Goal: Task Accomplishment & Management: Manage account settings

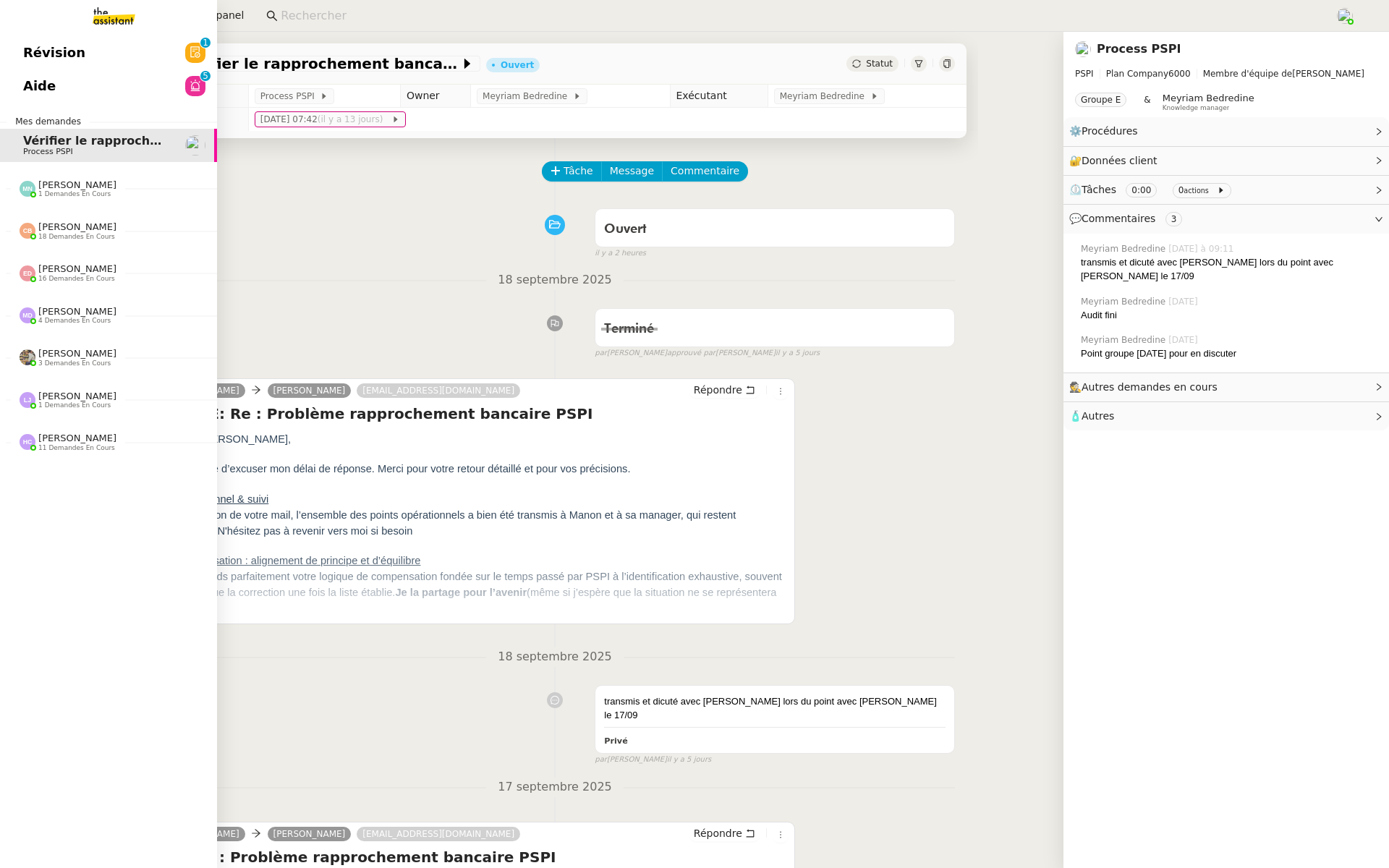
scroll to position [225, 0]
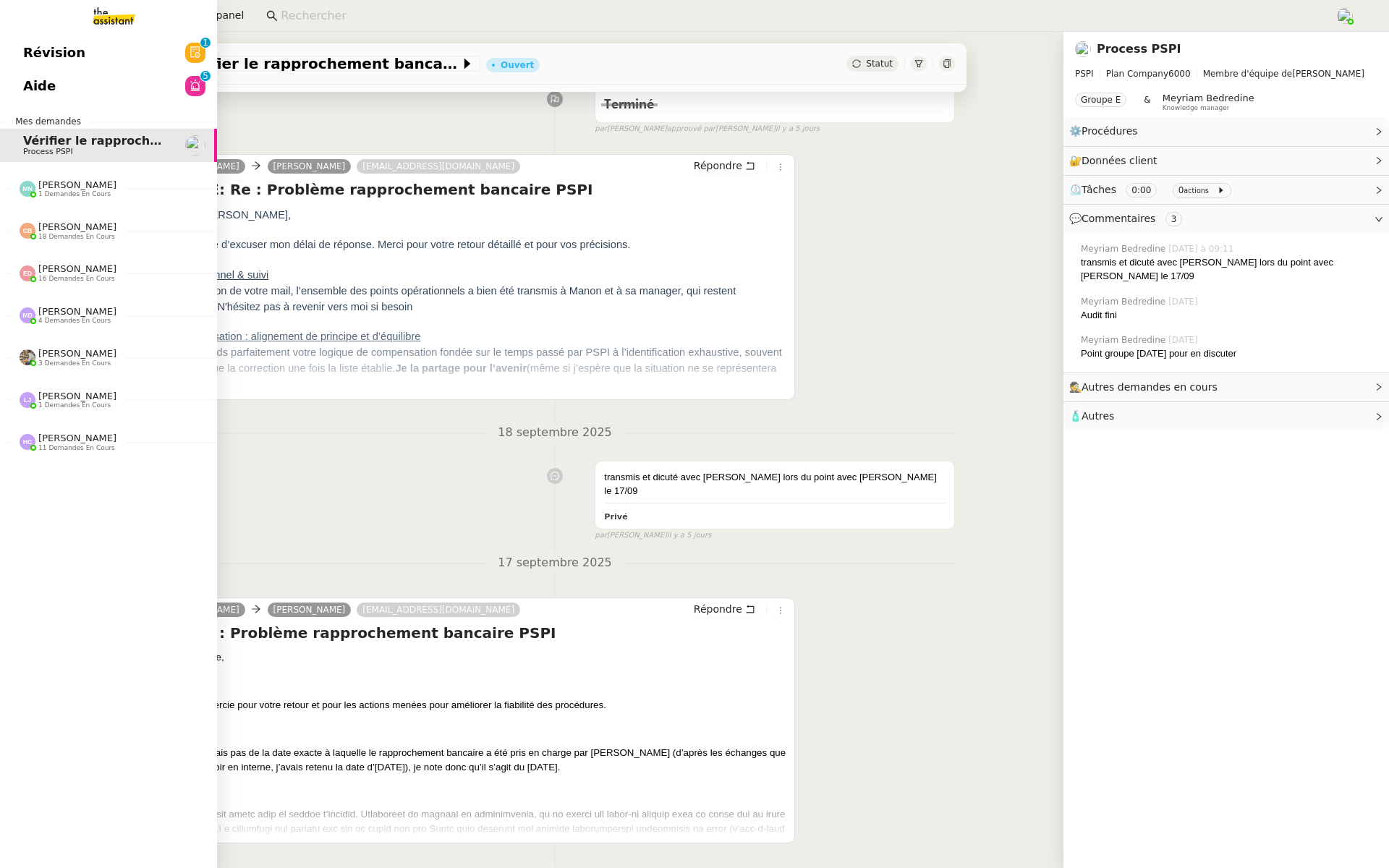
click at [37, 51] on span "Révision" at bounding box center [54, 53] width 62 height 22
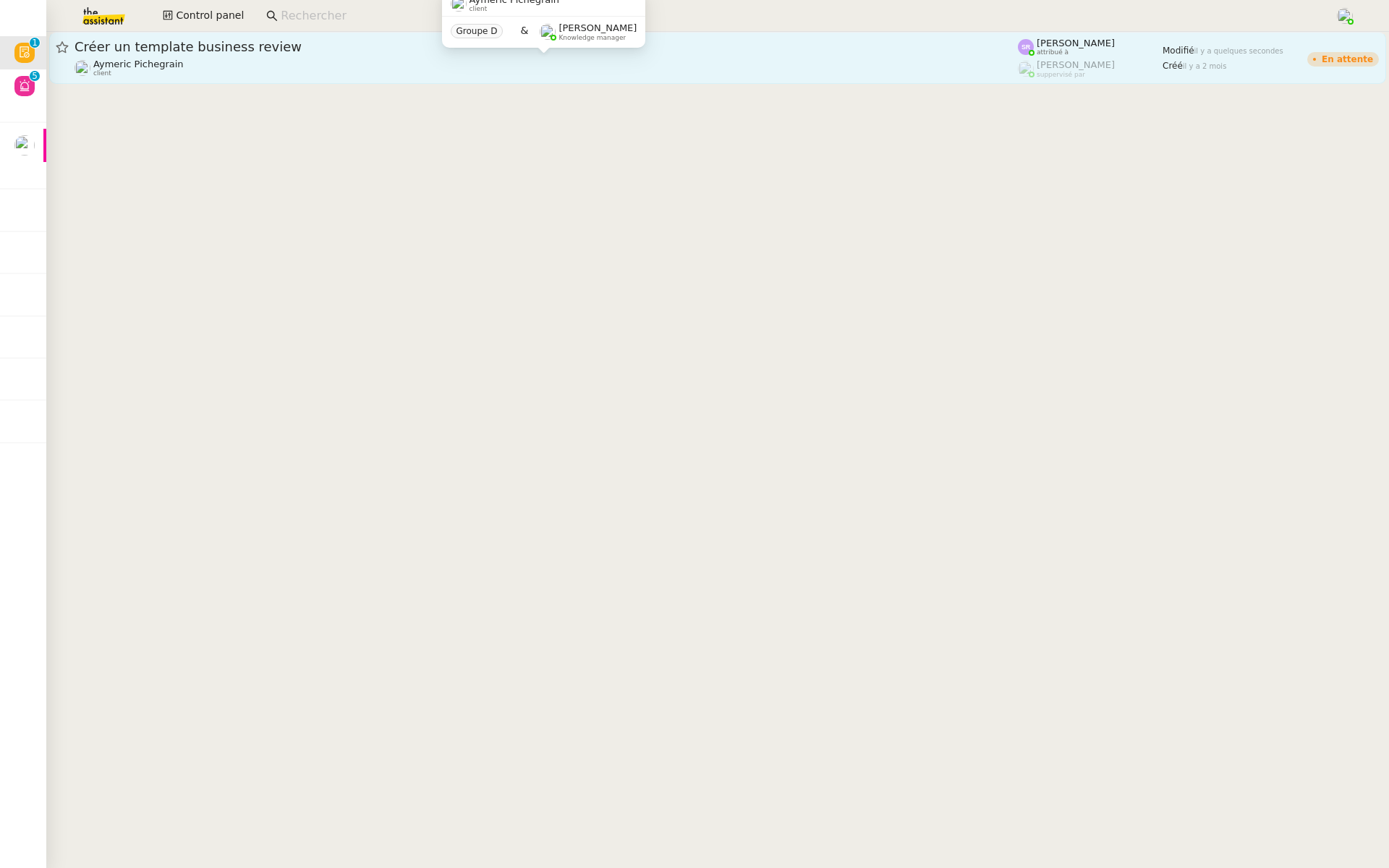
click at [576, 73] on div "Aymeric Pichegrain client" at bounding box center [546, 68] width 943 height 19
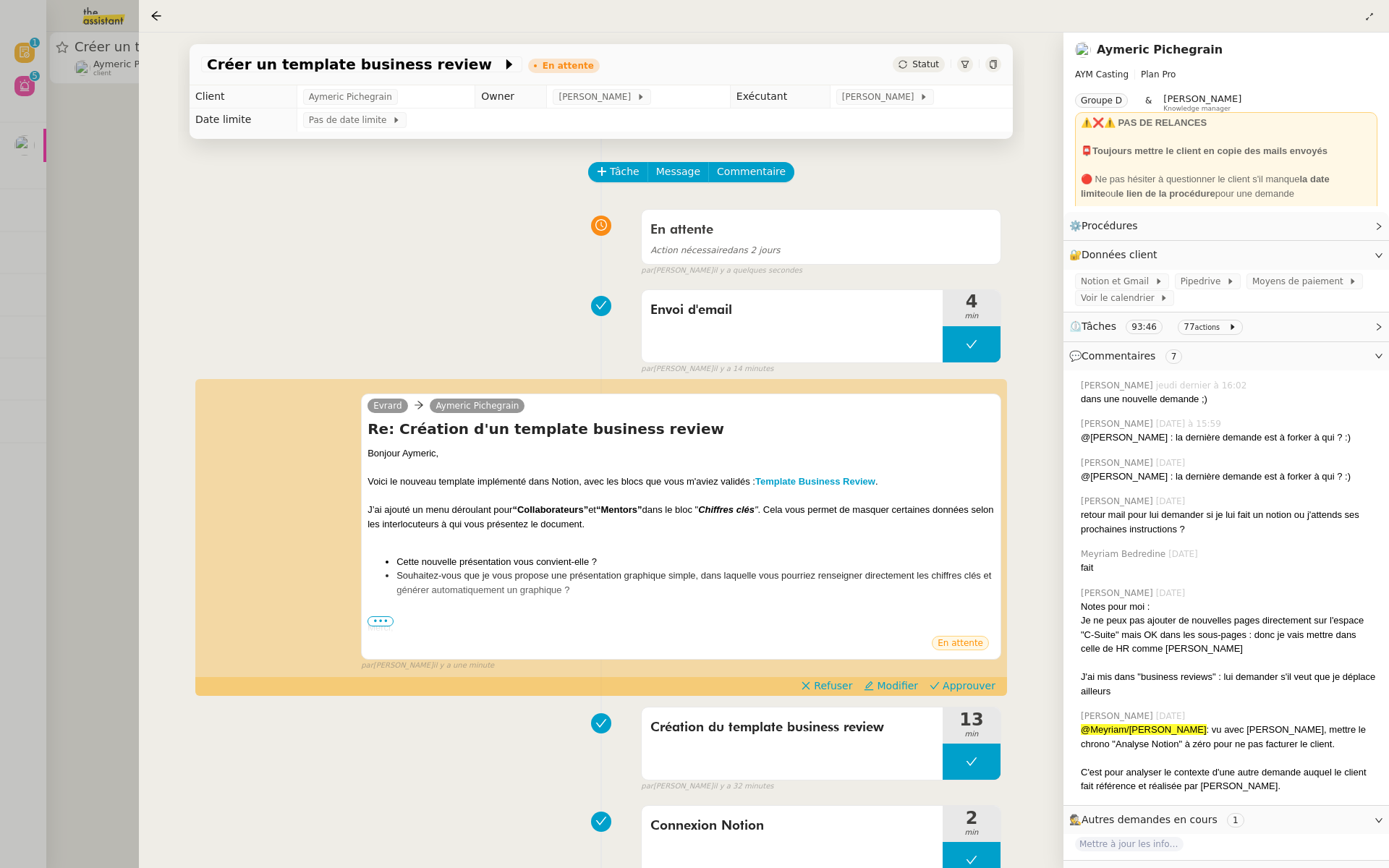
click at [93, 276] on div at bounding box center [694, 434] width 1389 height 868
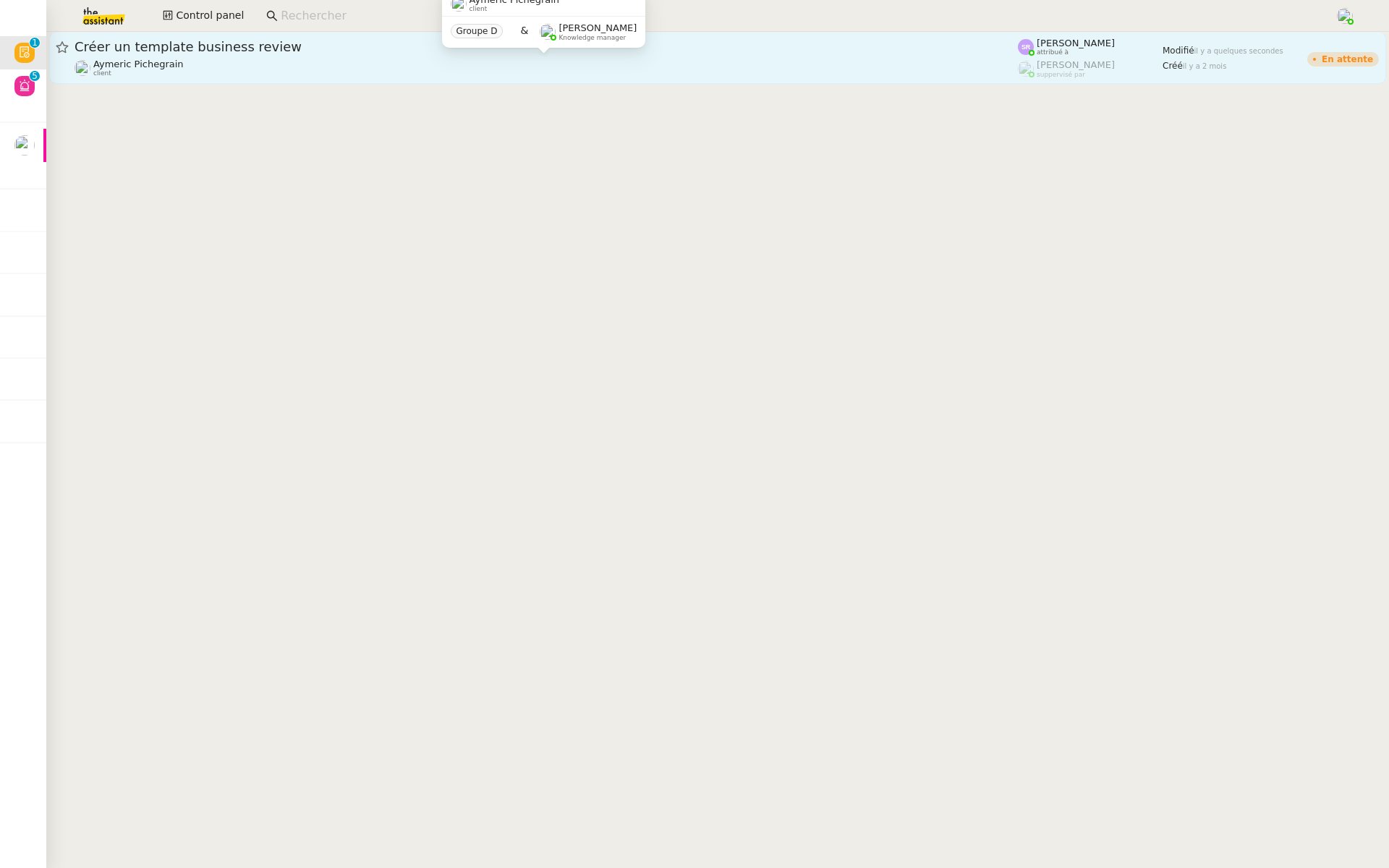
click at [302, 71] on div "Aymeric Pichegrain client" at bounding box center [546, 68] width 943 height 19
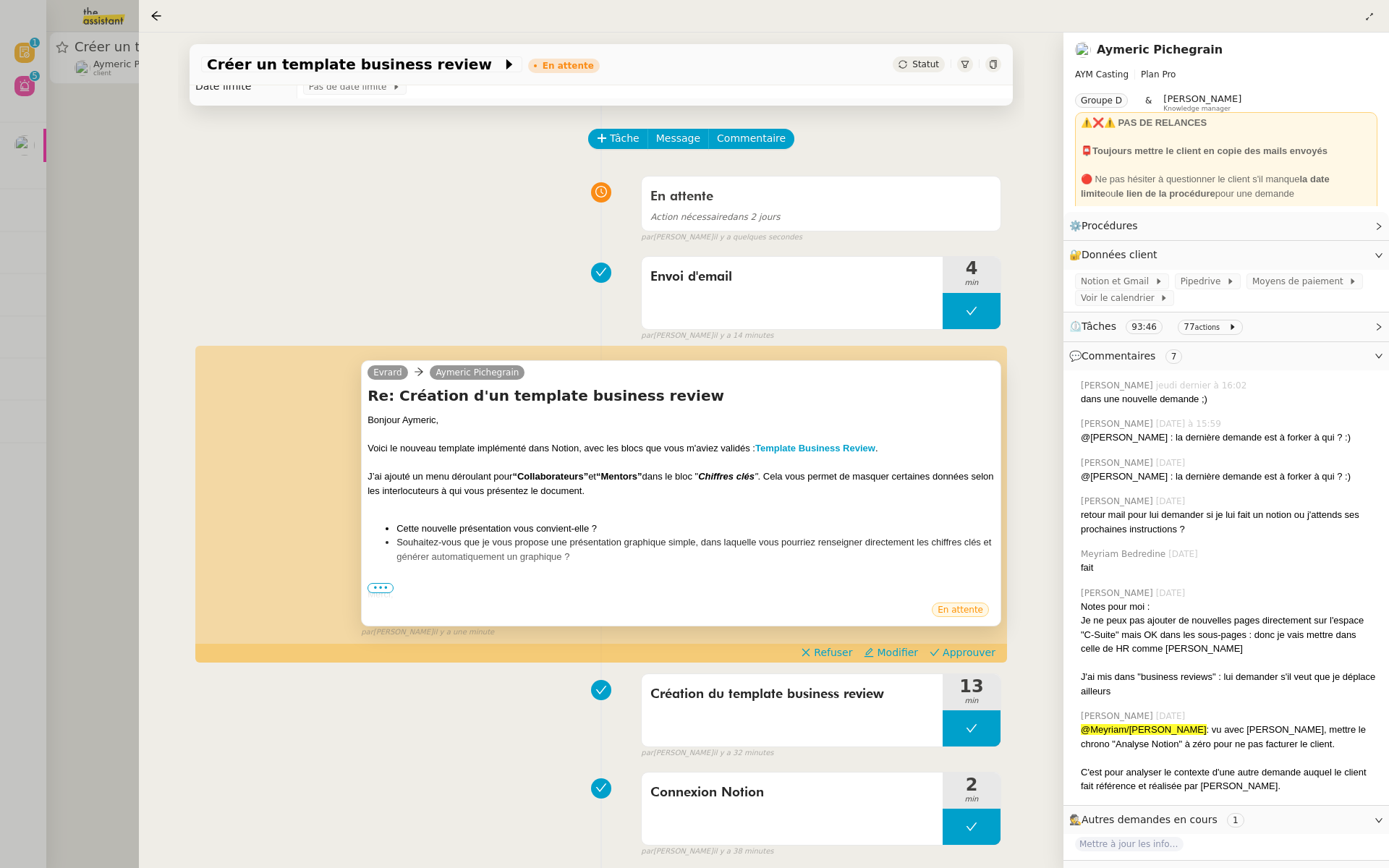
scroll to position [47, 0]
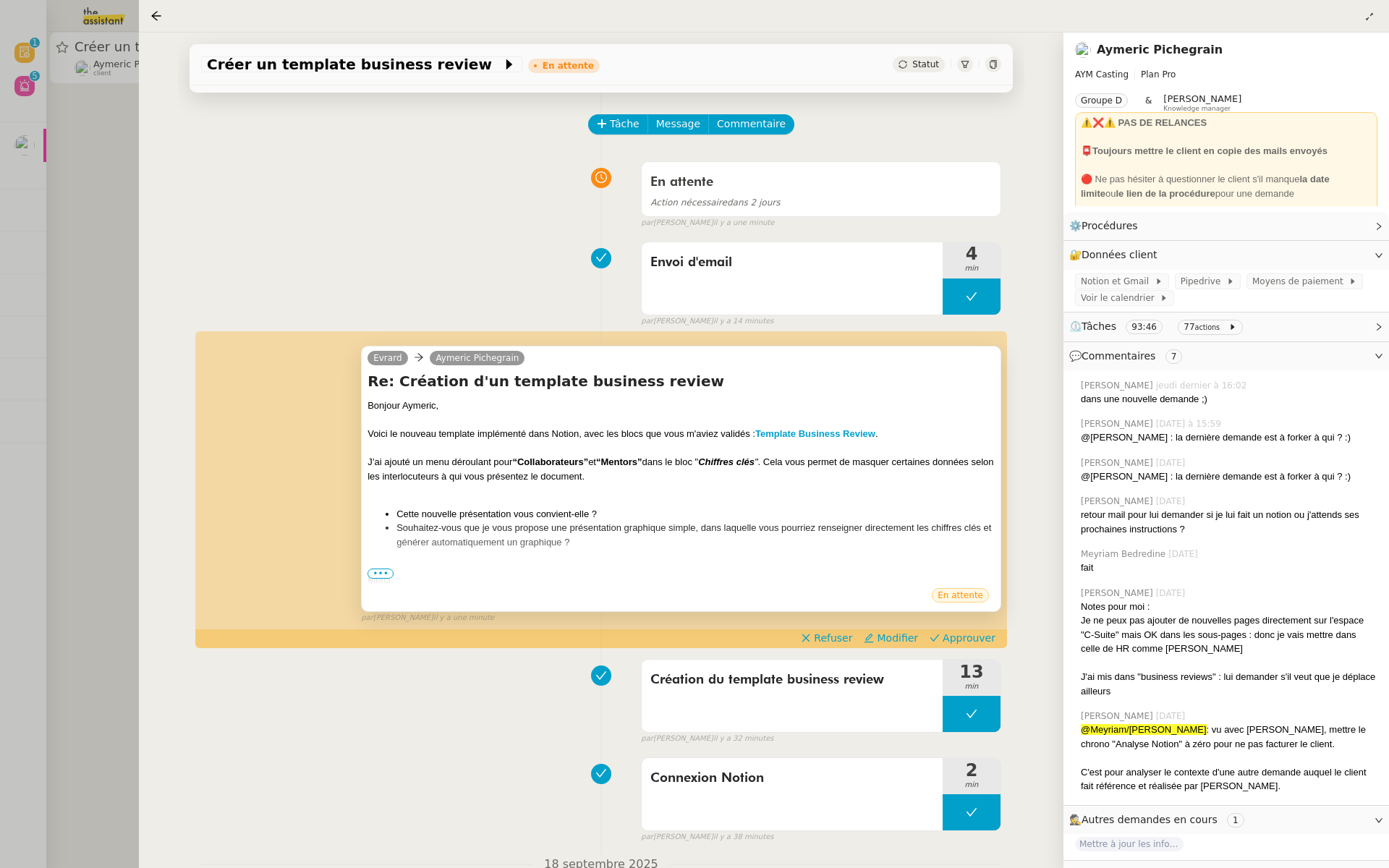
click at [380, 576] on span "•••" at bounding box center [380, 573] width 26 height 10
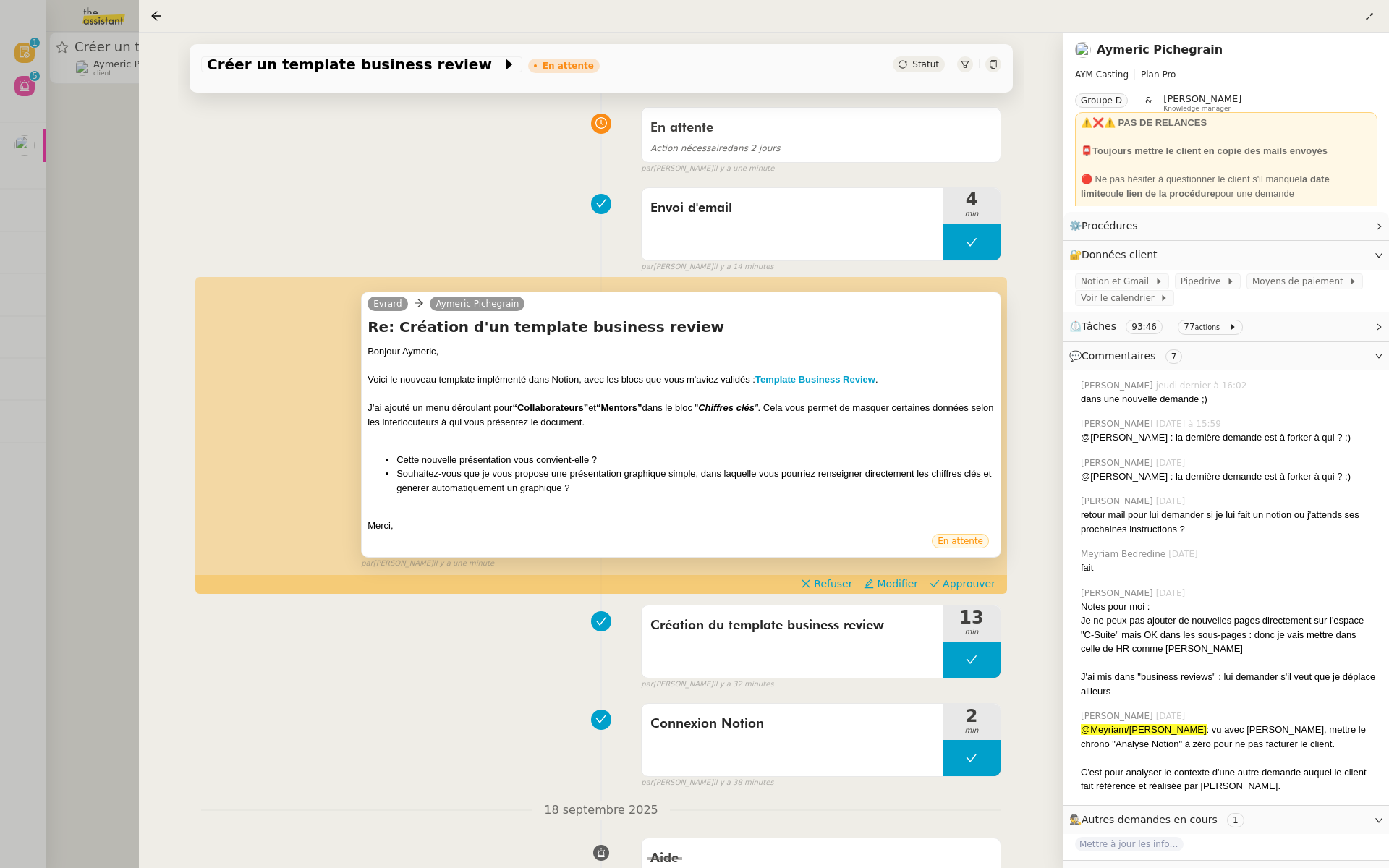
scroll to position [178, 0]
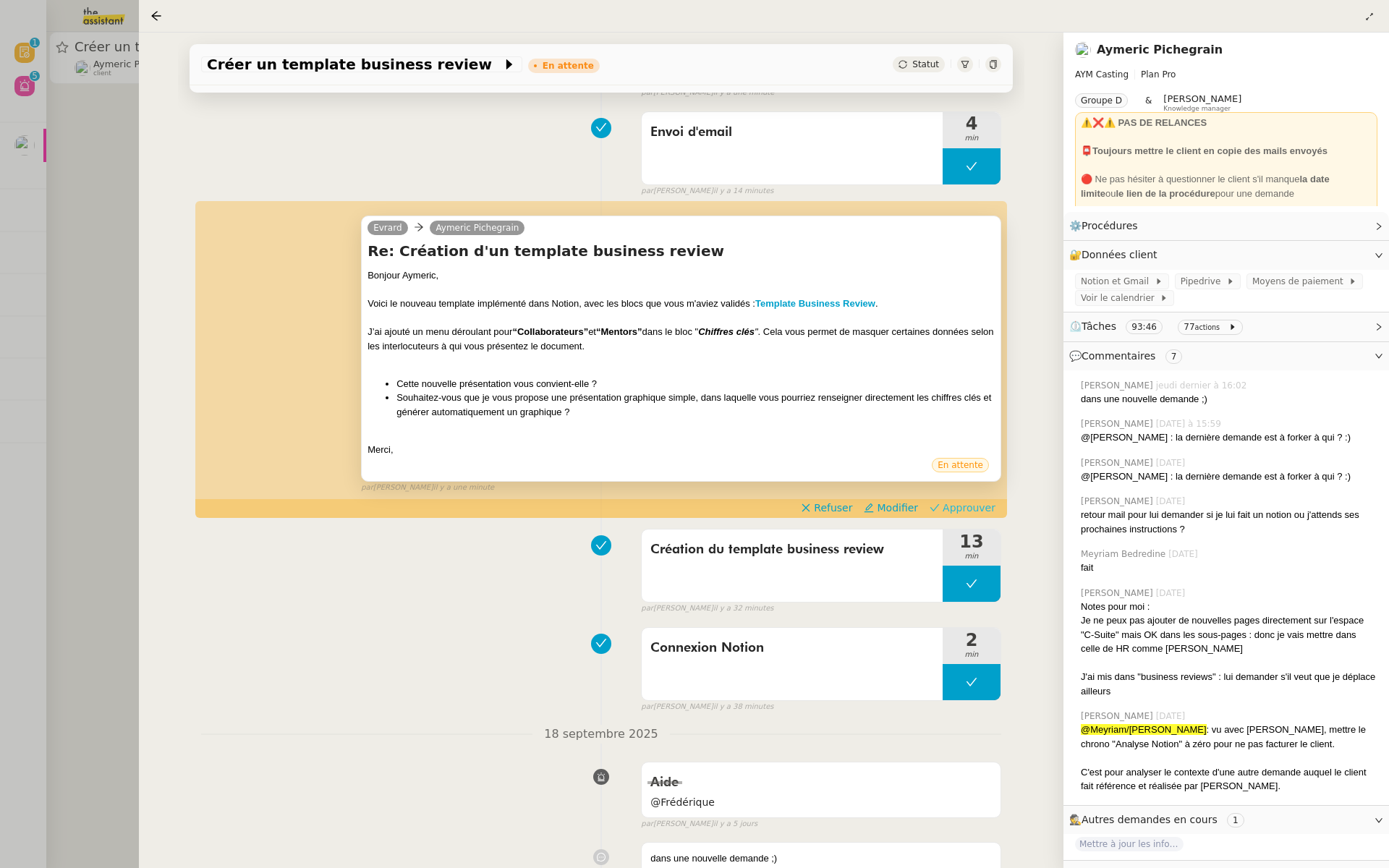
click at [965, 504] on span "Approuver" at bounding box center [969, 507] width 53 height 15
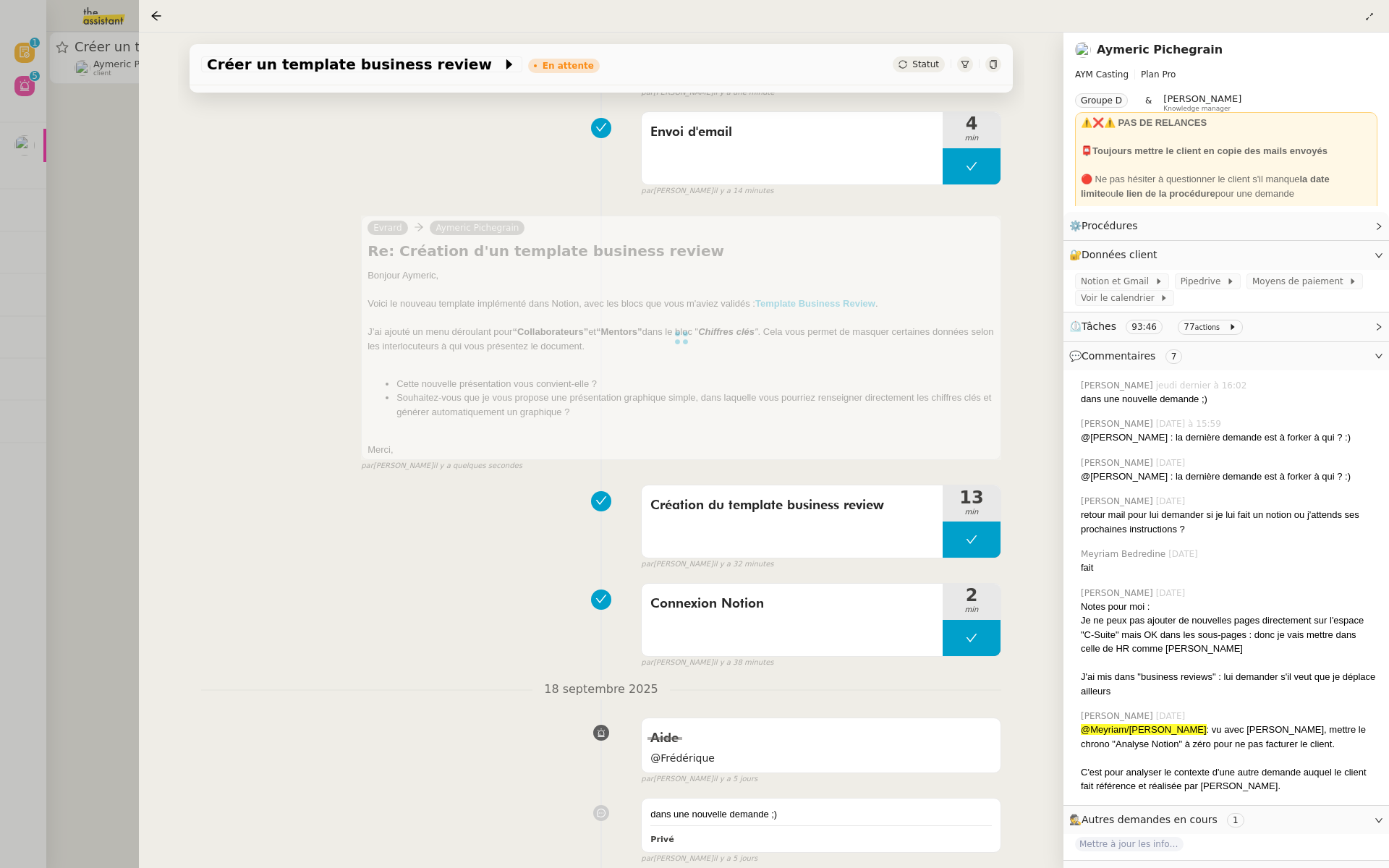
click at [47, 141] on div at bounding box center [694, 434] width 1389 height 868
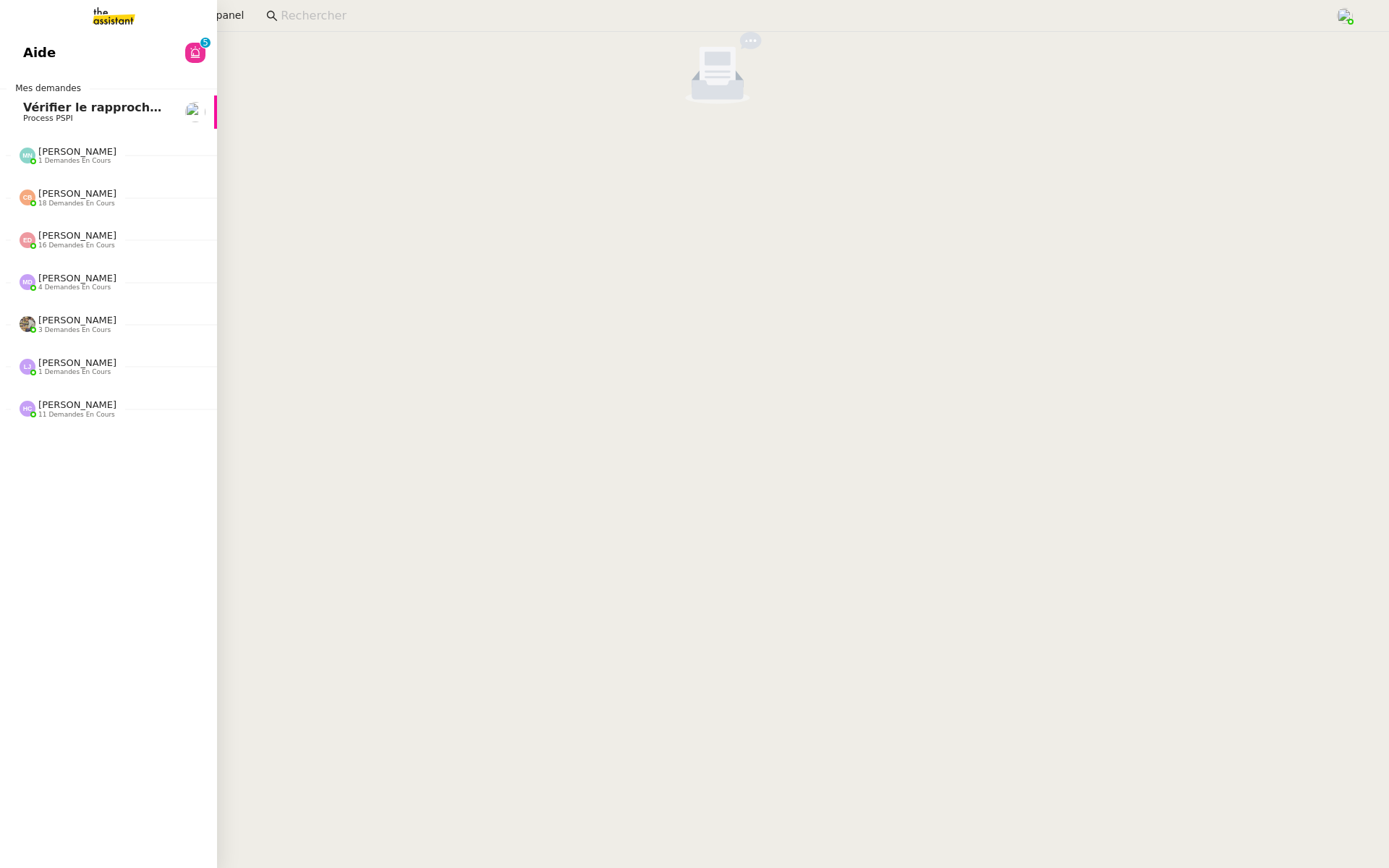
click at [9, 41] on link "Aide 0 1 2 3 4 5 6 7 8 9" at bounding box center [109, 53] width 217 height 33
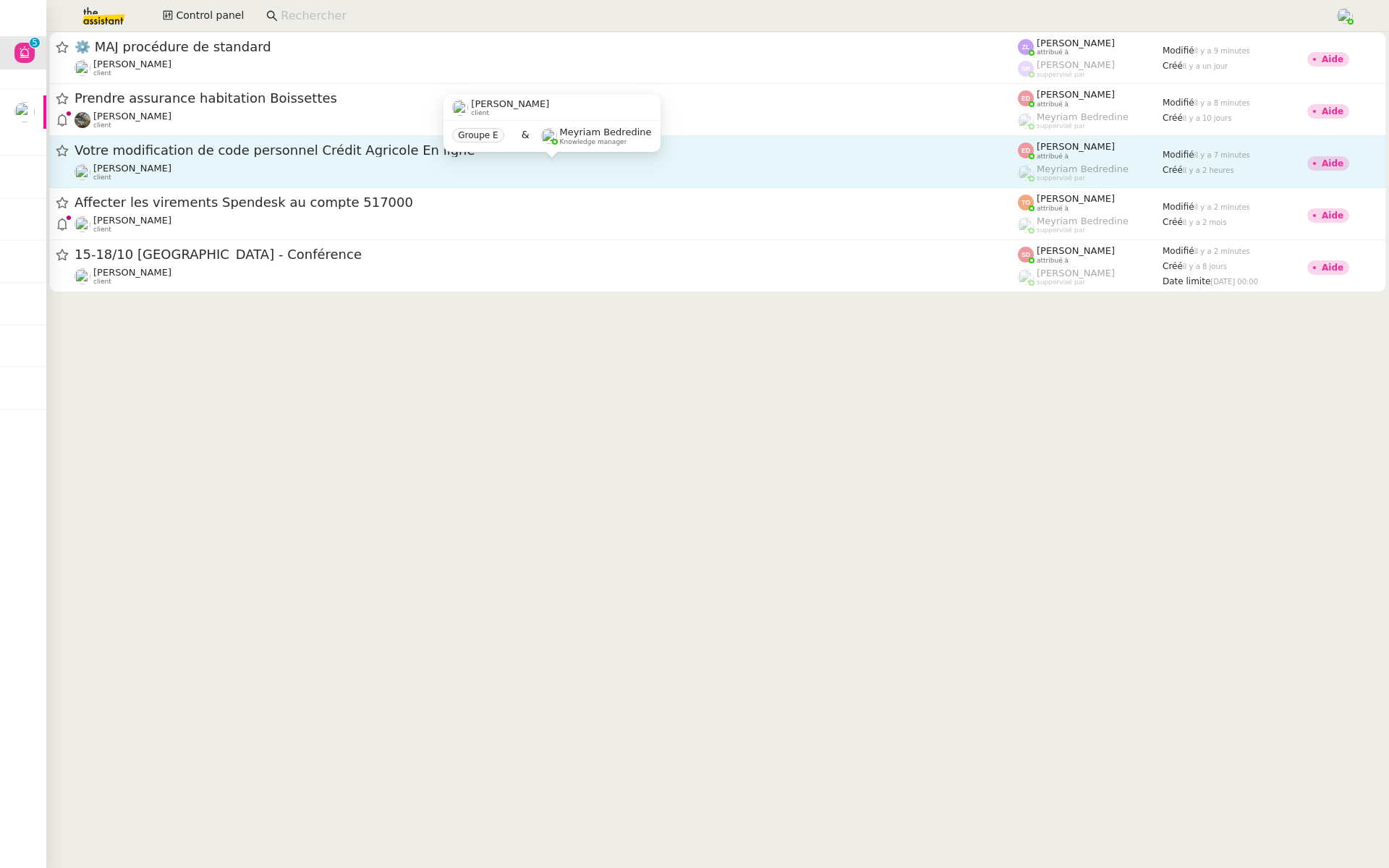
click at [277, 166] on div "Fanny Eyraud client" at bounding box center [546, 172] width 943 height 19
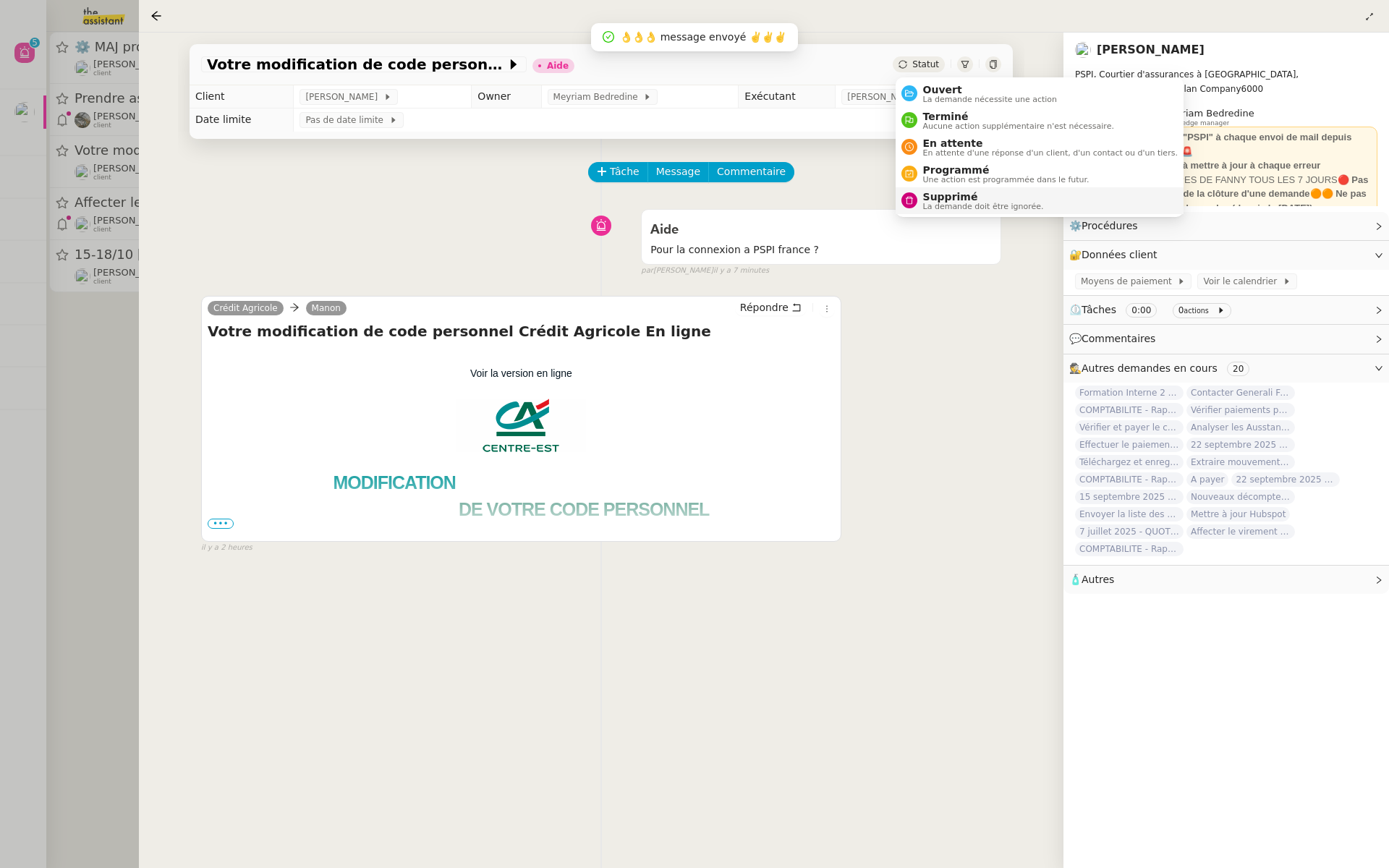
click at [929, 212] on li "Supprimé La demande doit être ignorée." at bounding box center [1039, 200] width 288 height 26
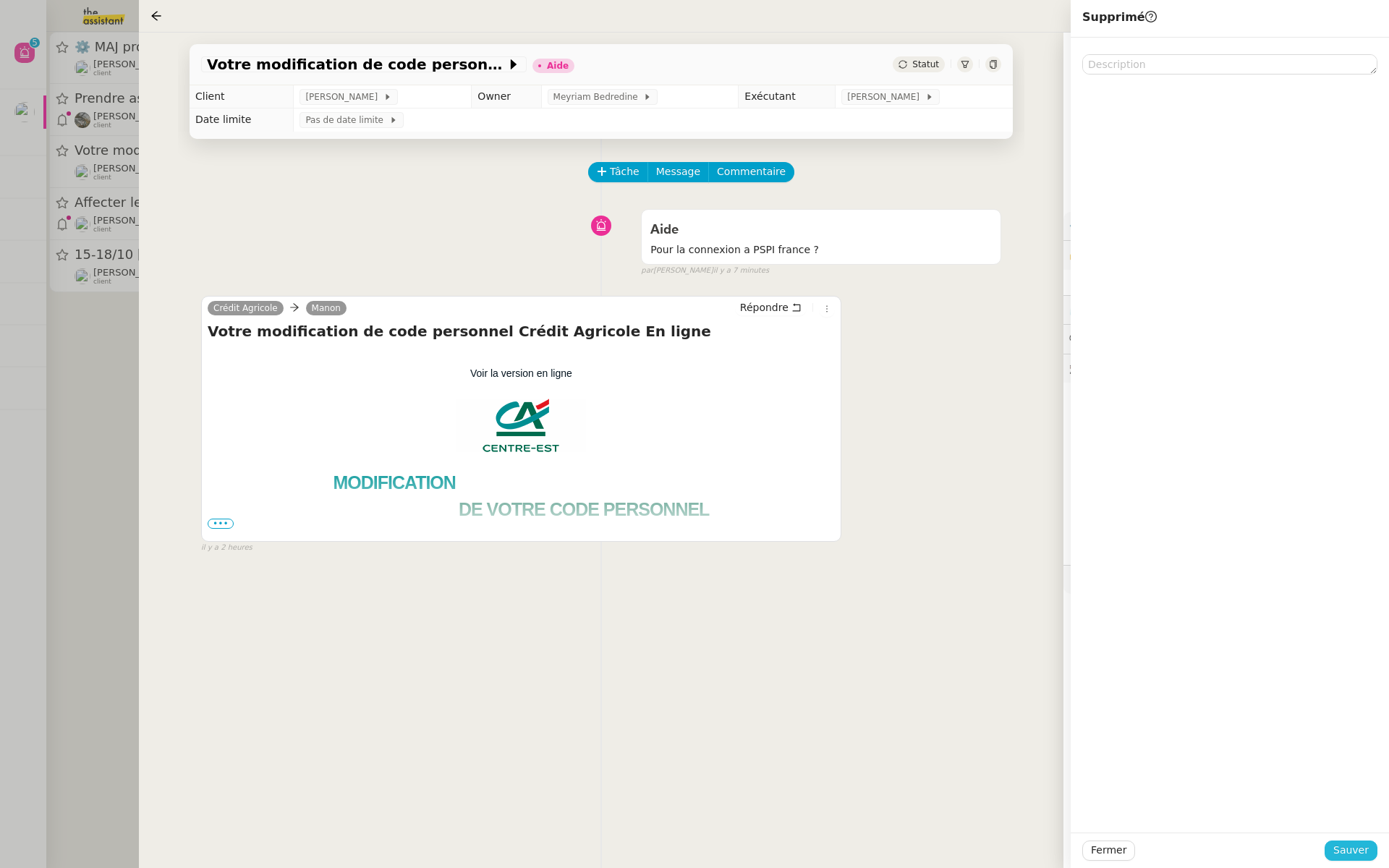
click at [1362, 849] on span "Sauver" at bounding box center [1351, 850] width 36 height 16
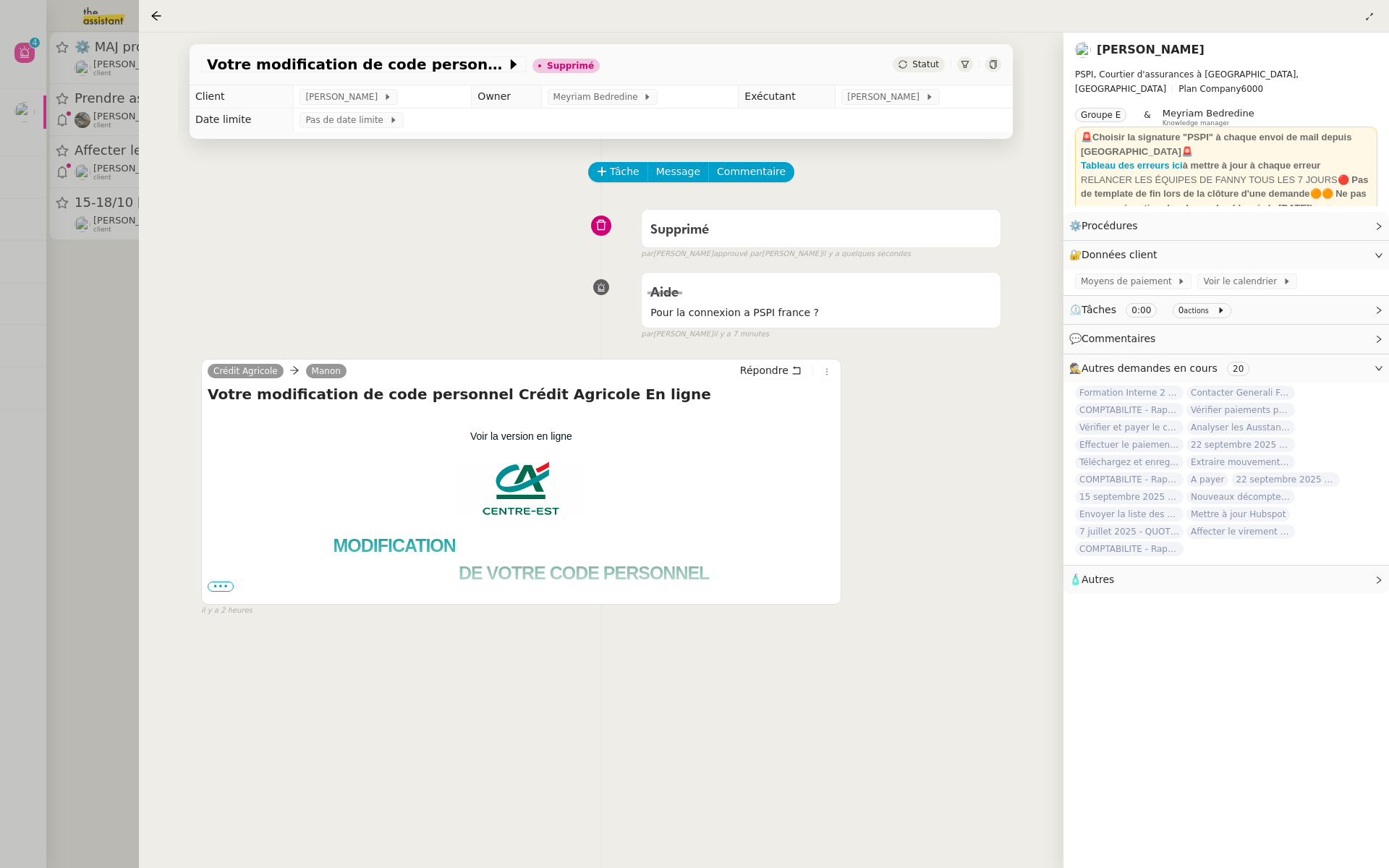
click at [0, 315] on div at bounding box center [694, 434] width 1389 height 868
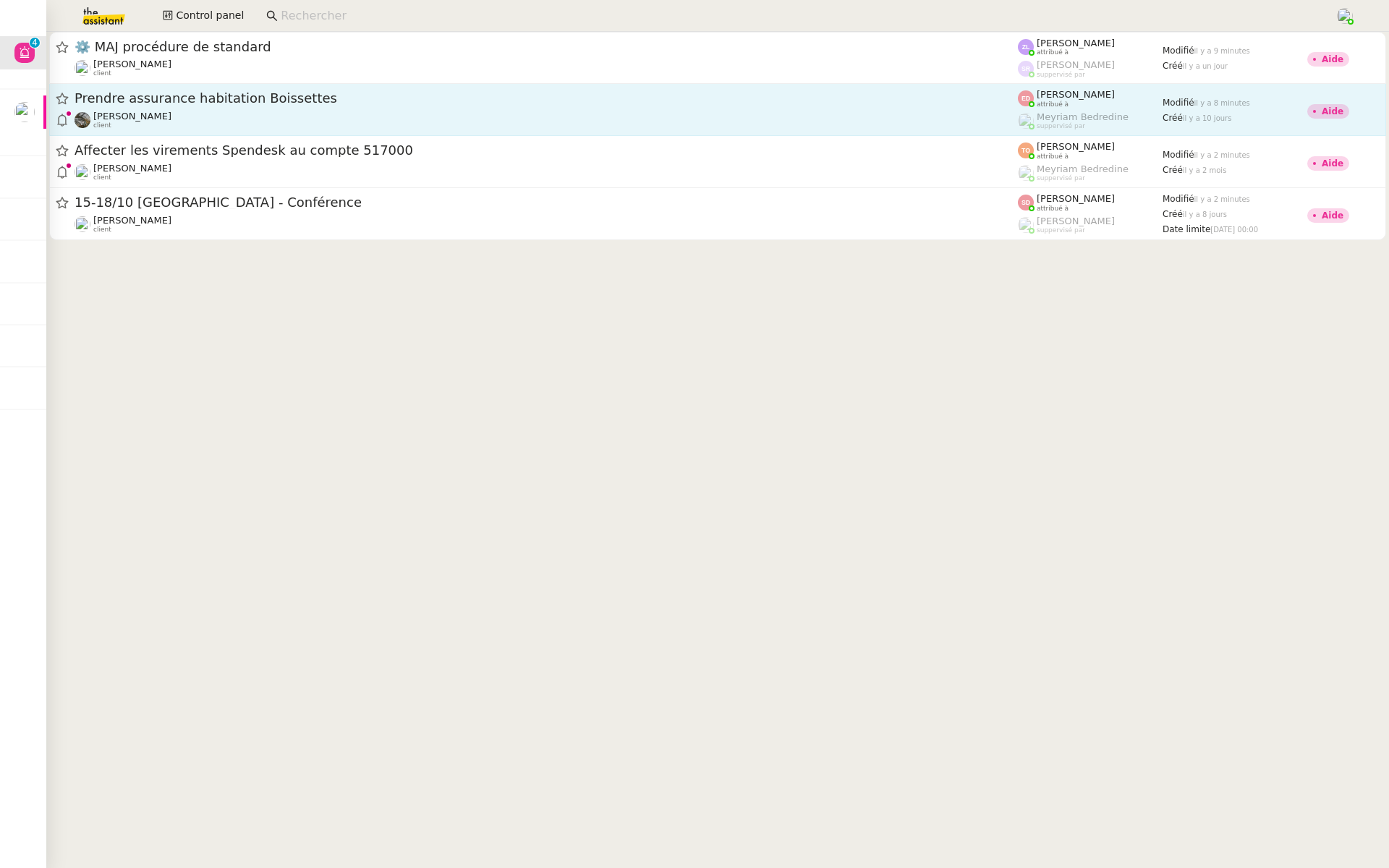
click at [292, 105] on span "Prendre assurance habitation Boissettes" at bounding box center [546, 99] width 943 height 13
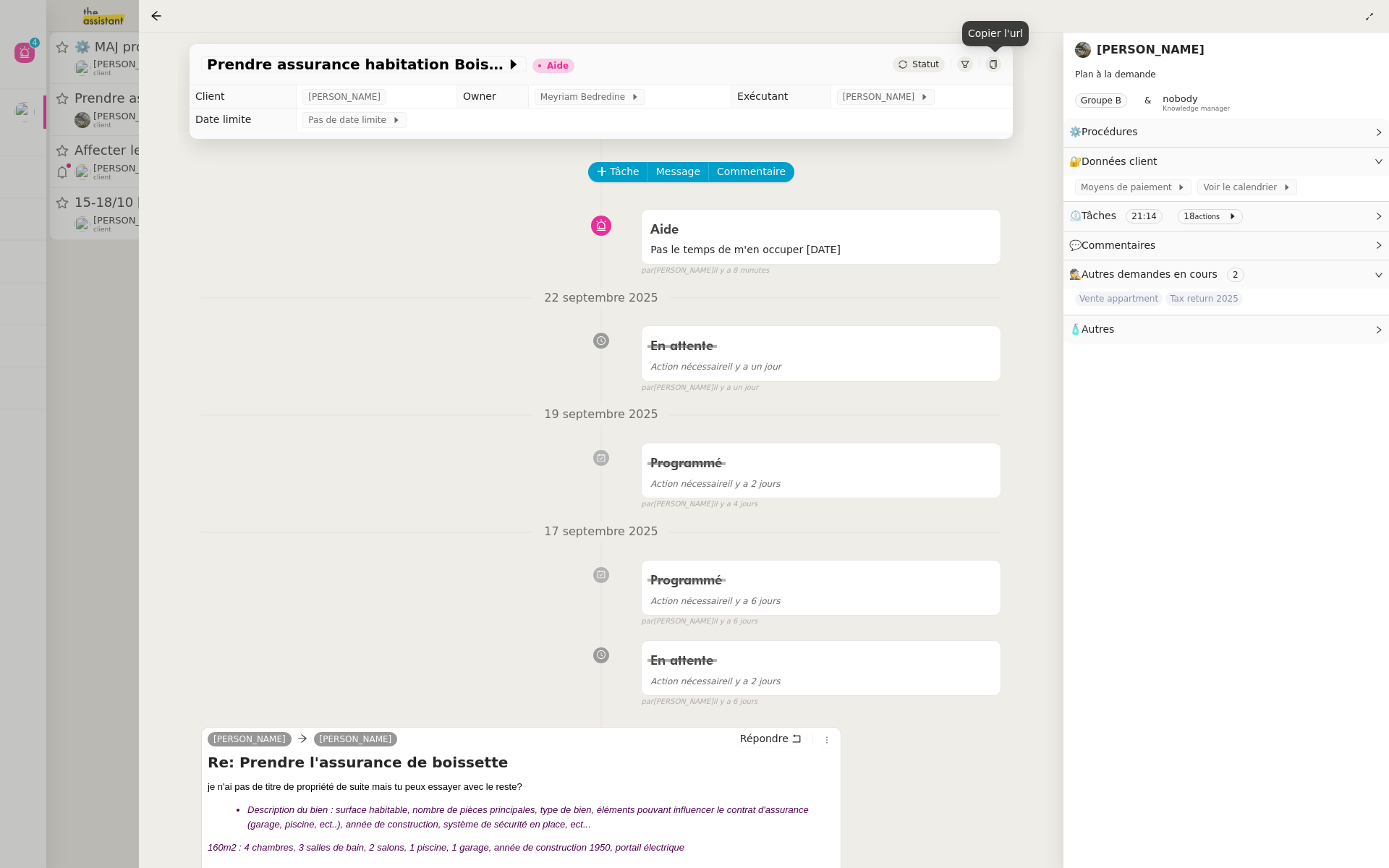
click at [990, 64] on icon at bounding box center [993, 65] width 6 height 9
click at [864, 99] on div "[PERSON_NAME]" at bounding box center [886, 96] width 98 height 16
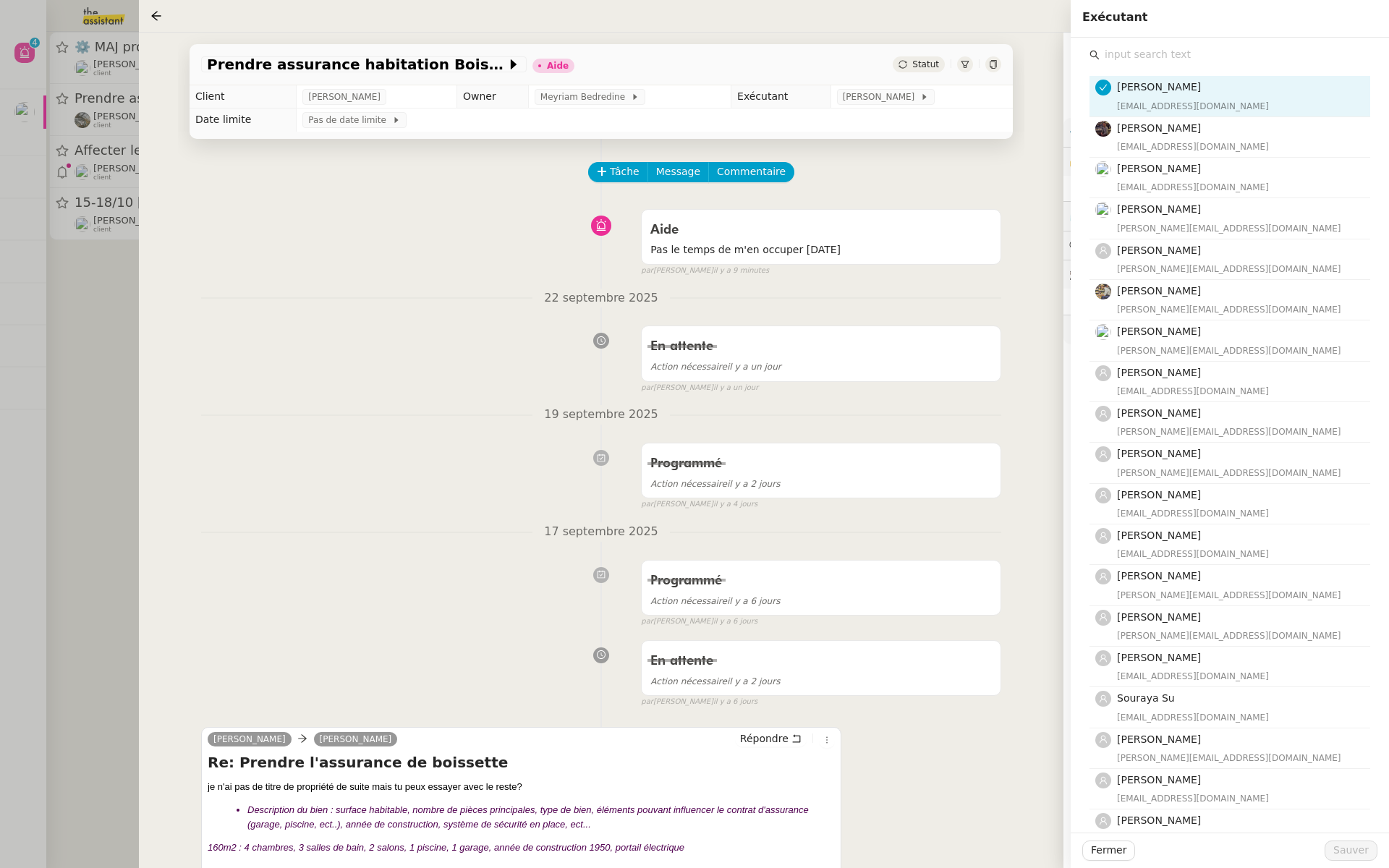
click at [1137, 58] on input "text" at bounding box center [1235, 54] width 270 height 19
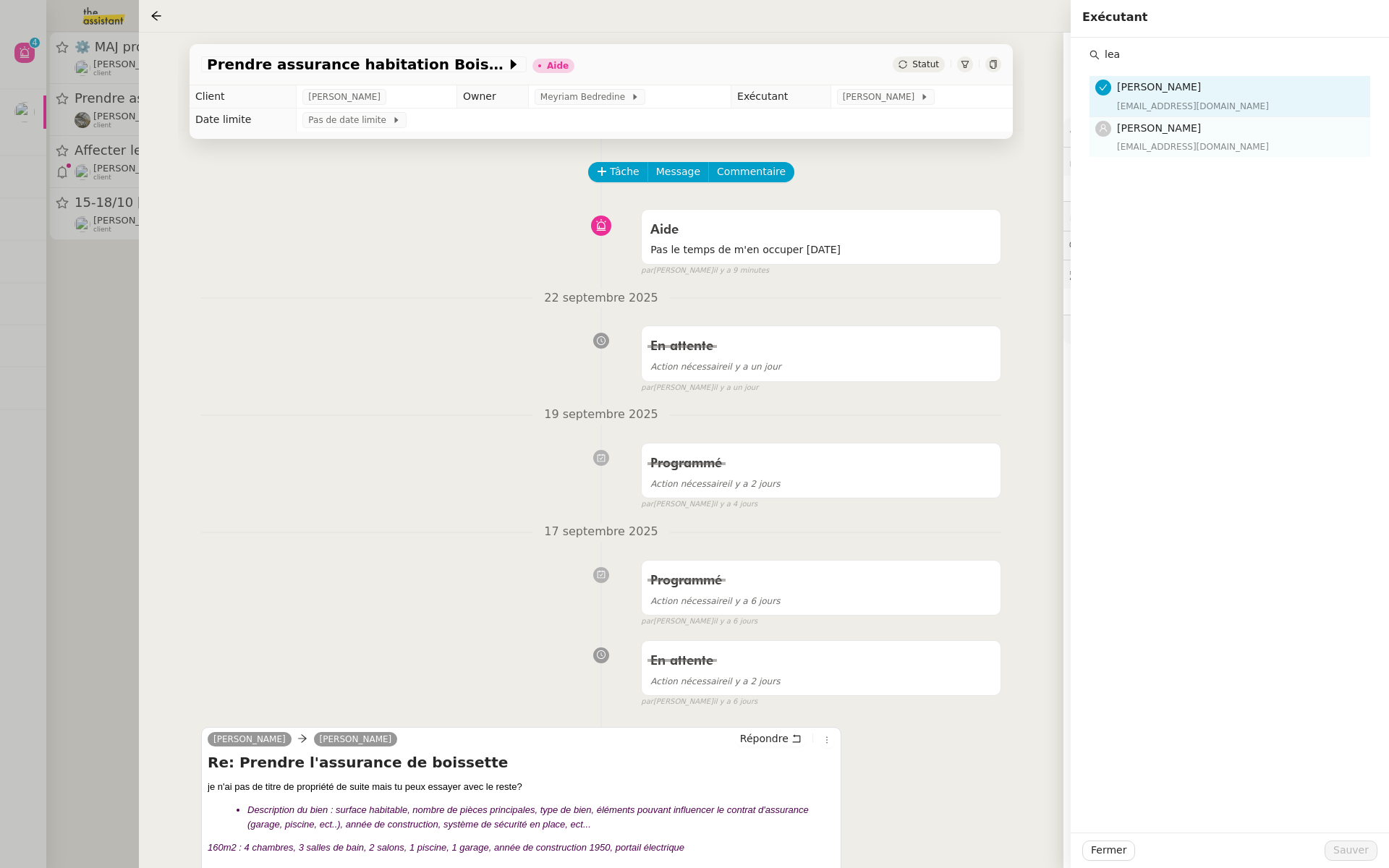
type input "lea"
click at [1142, 130] on span "[PERSON_NAME]" at bounding box center [1159, 128] width 84 height 12
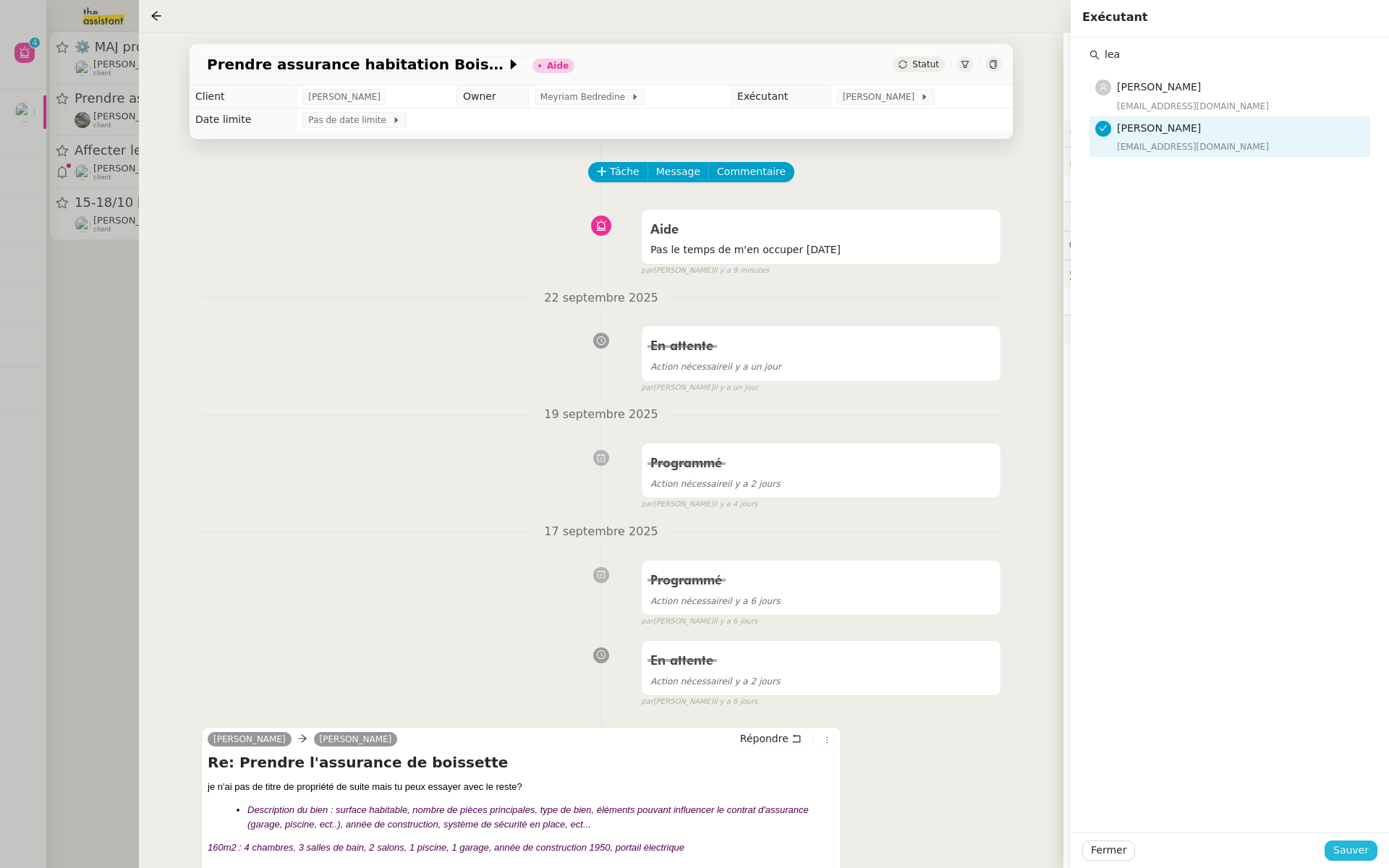
click at [1365, 844] on span "Sauver" at bounding box center [1351, 850] width 36 height 16
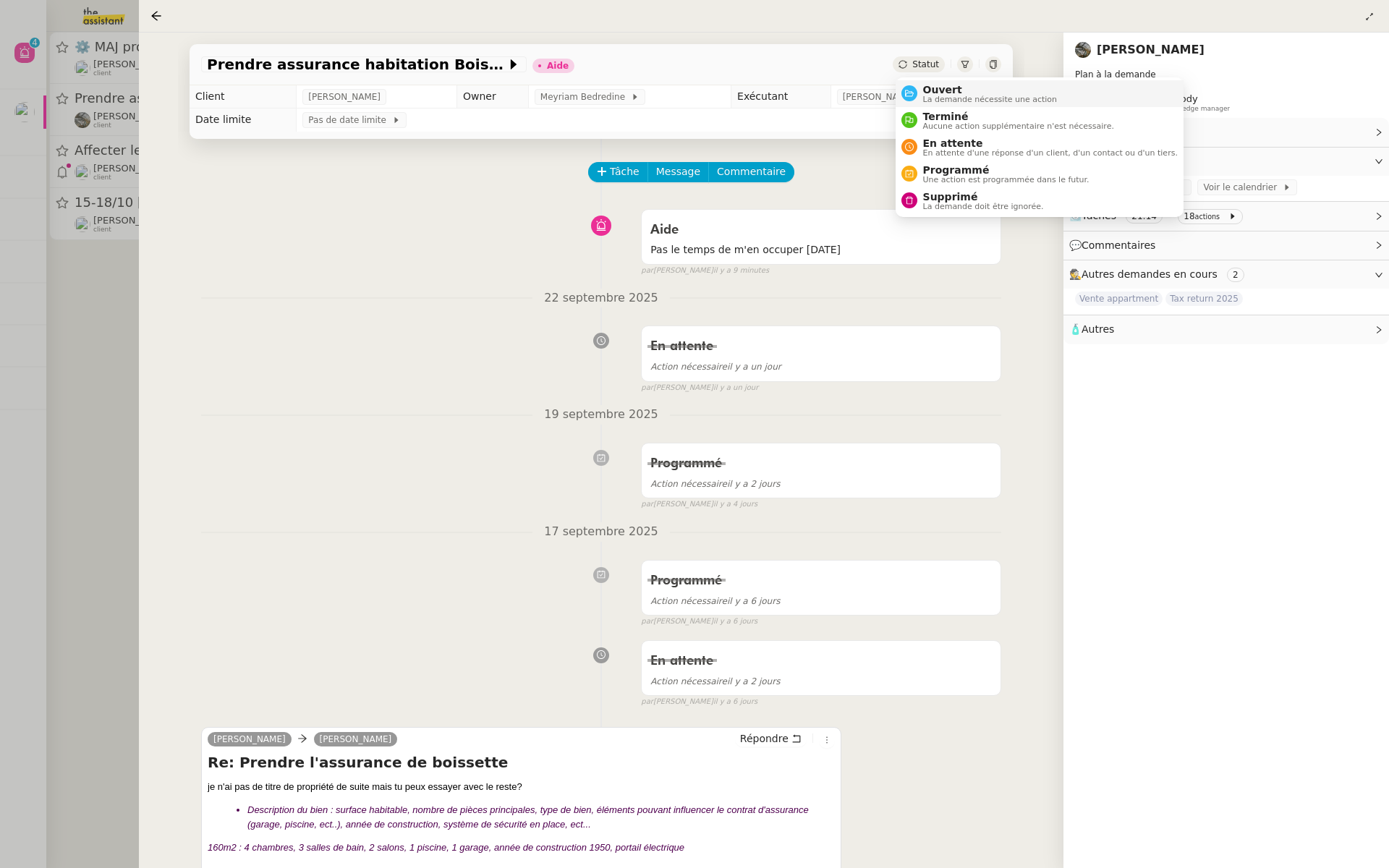
click at [923, 98] on span "La demande nécessite une action" at bounding box center [990, 99] width 134 height 8
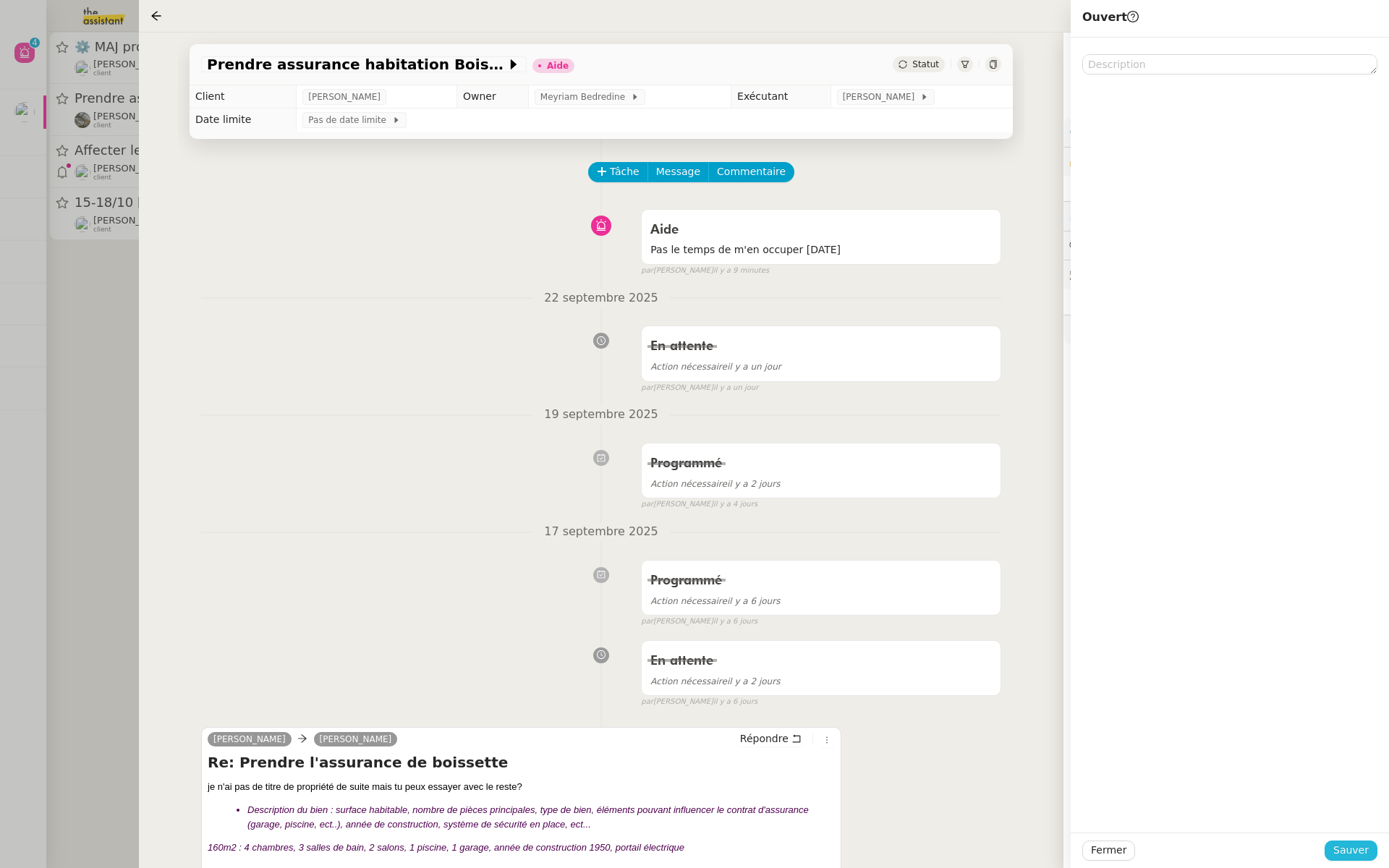
click at [1341, 854] on span "Sauver" at bounding box center [1351, 850] width 36 height 16
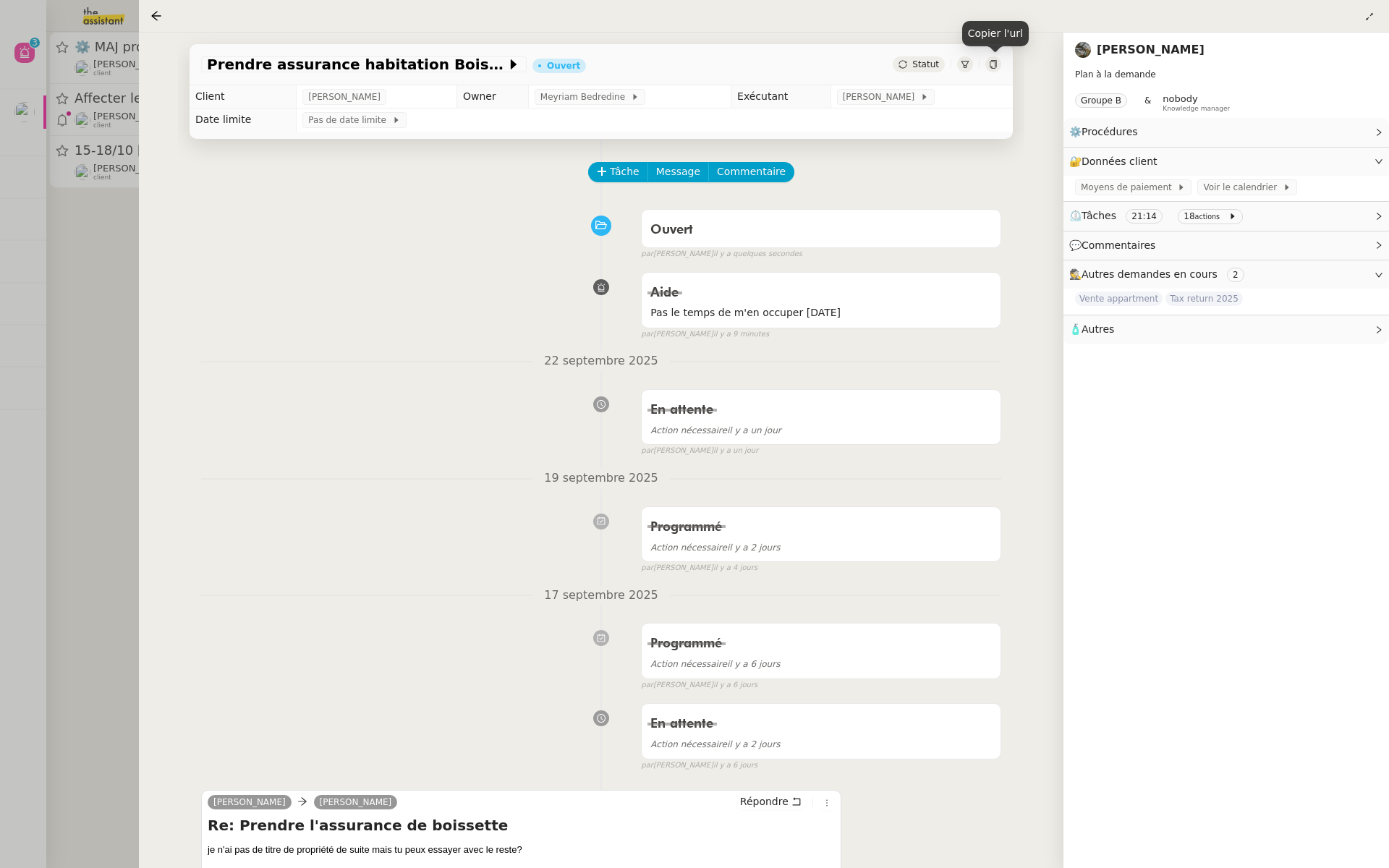
click at [990, 68] on icon at bounding box center [994, 65] width 9 height 9
click at [33, 129] on div at bounding box center [694, 434] width 1389 height 868
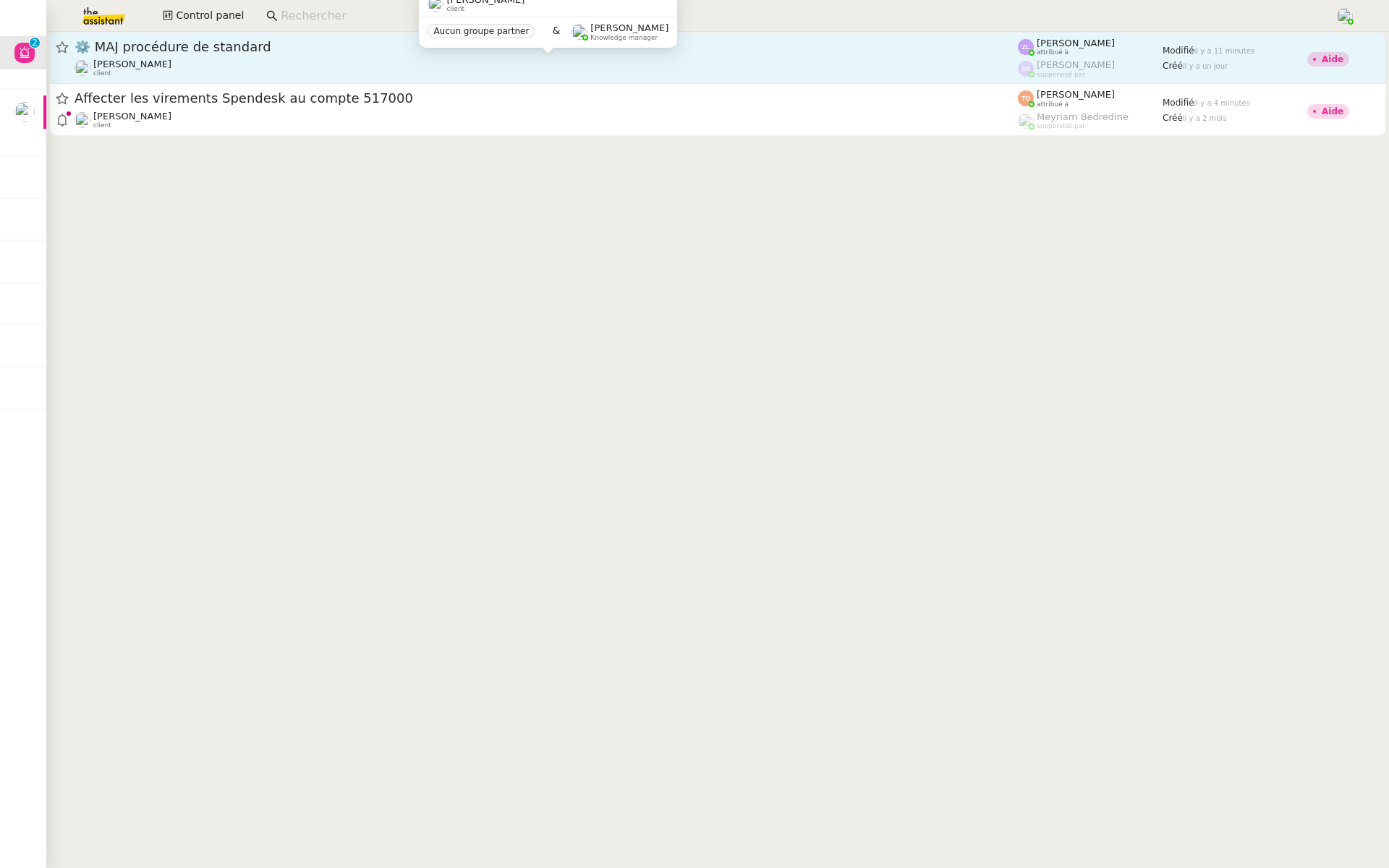
click at [184, 60] on div "Thomas SOULIER client" at bounding box center [546, 68] width 943 height 19
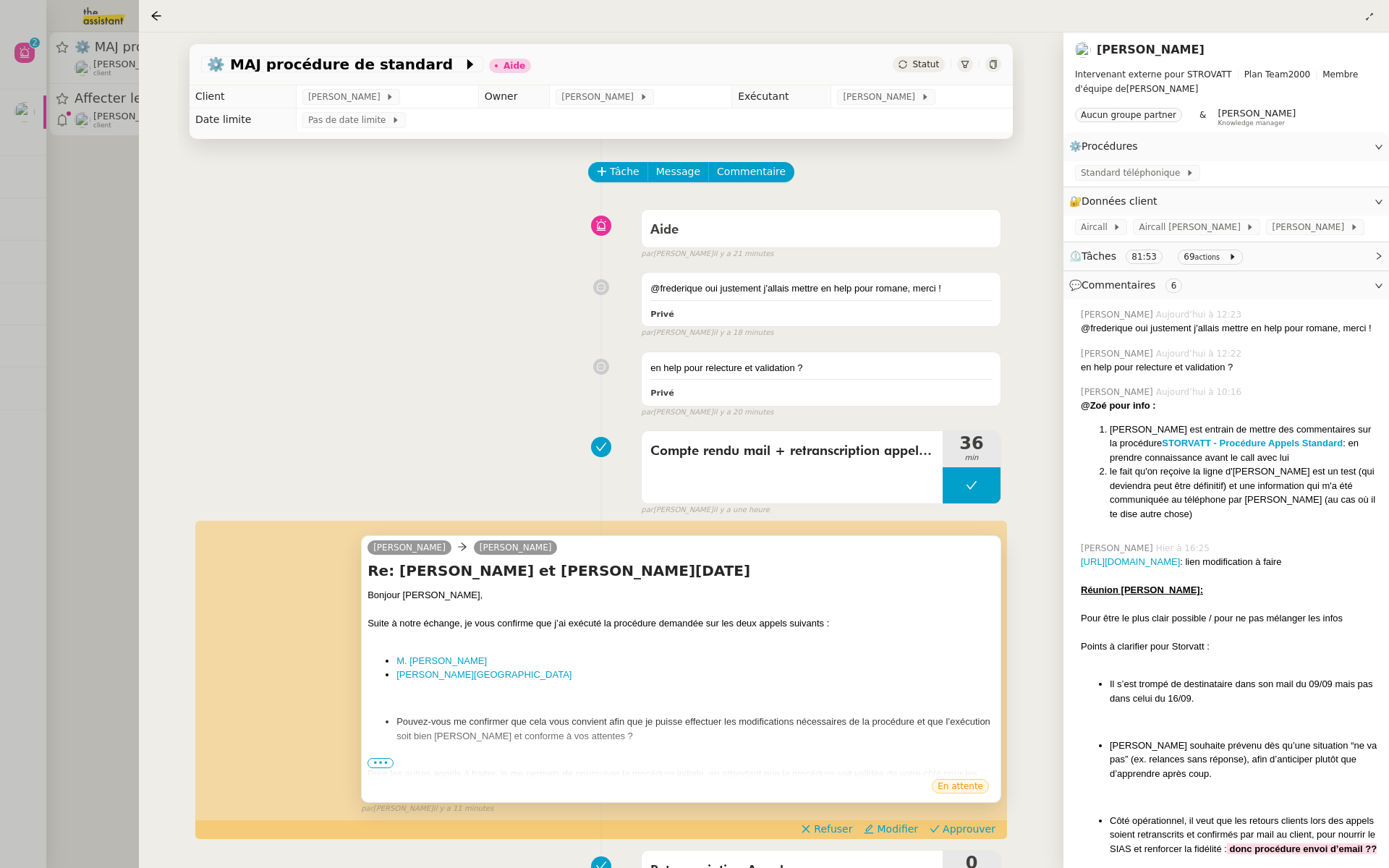
scroll to position [223, 0]
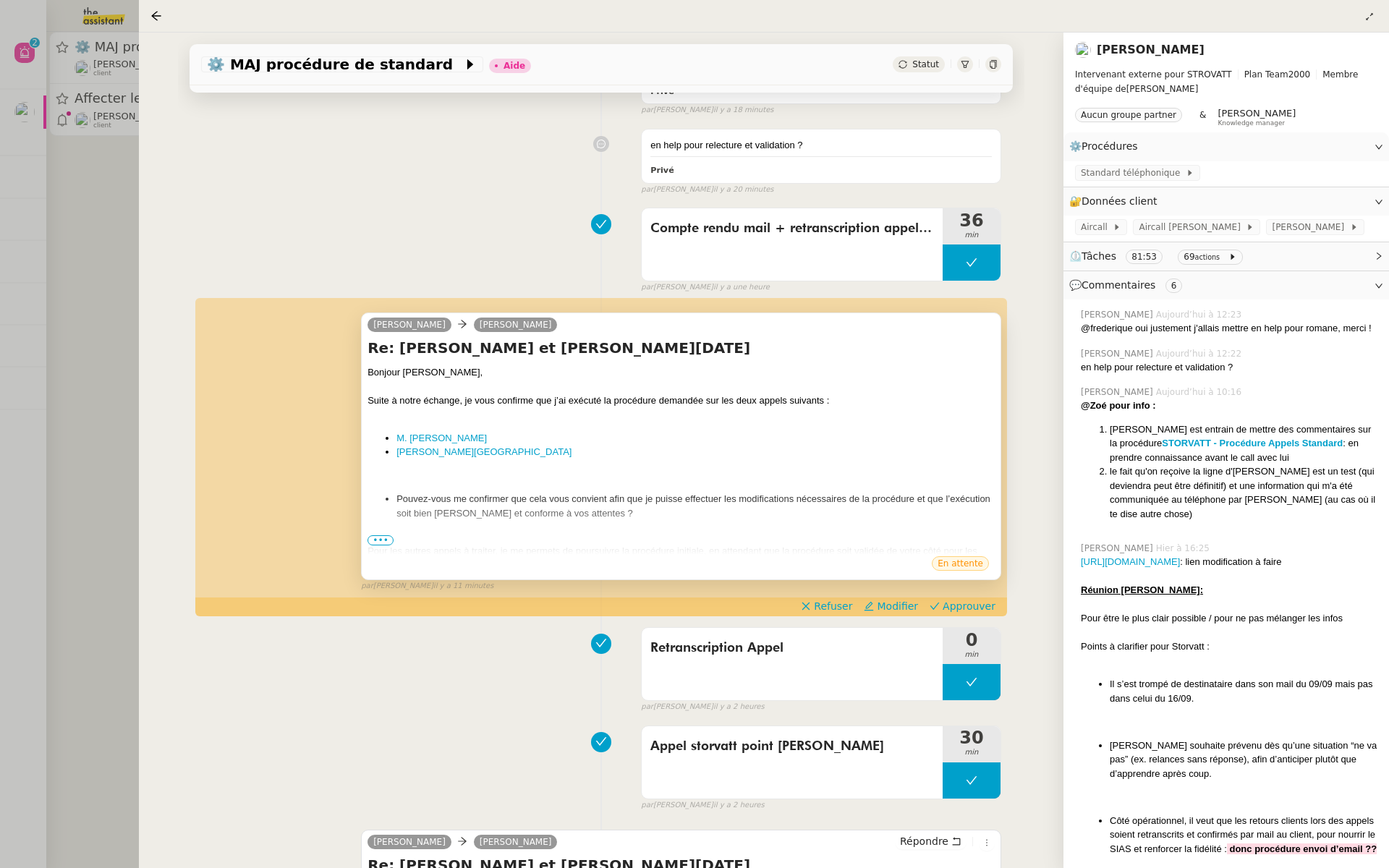
click at [366, 541] on div "Géraldine Thomas SOULIER Re: Echange Storvatt - Géraldine et Thomas - Mercredi …" at bounding box center [680, 445] width 640 height 267
click at [372, 535] on span "•••" at bounding box center [380, 539] width 26 height 10
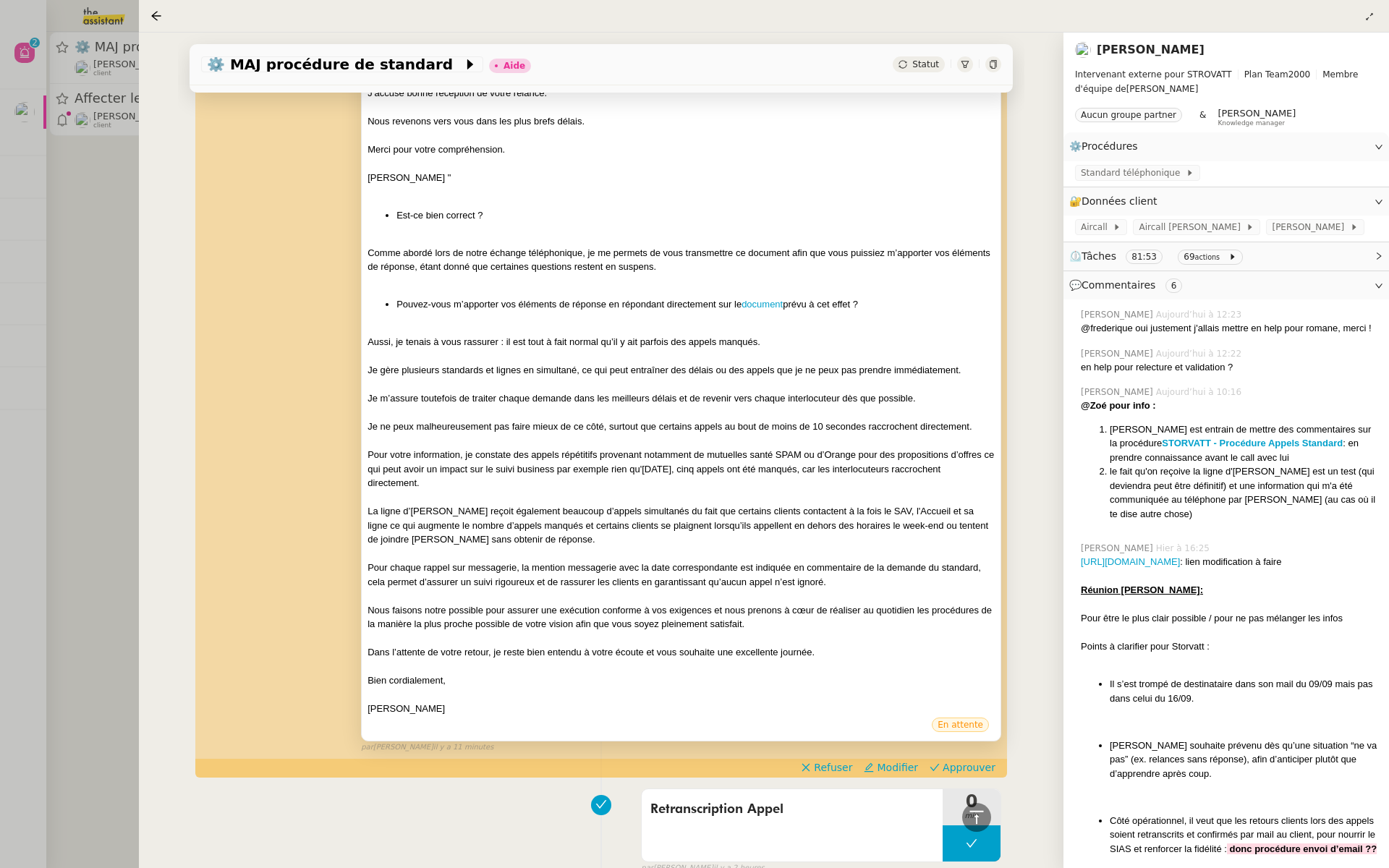
scroll to position [984, 0]
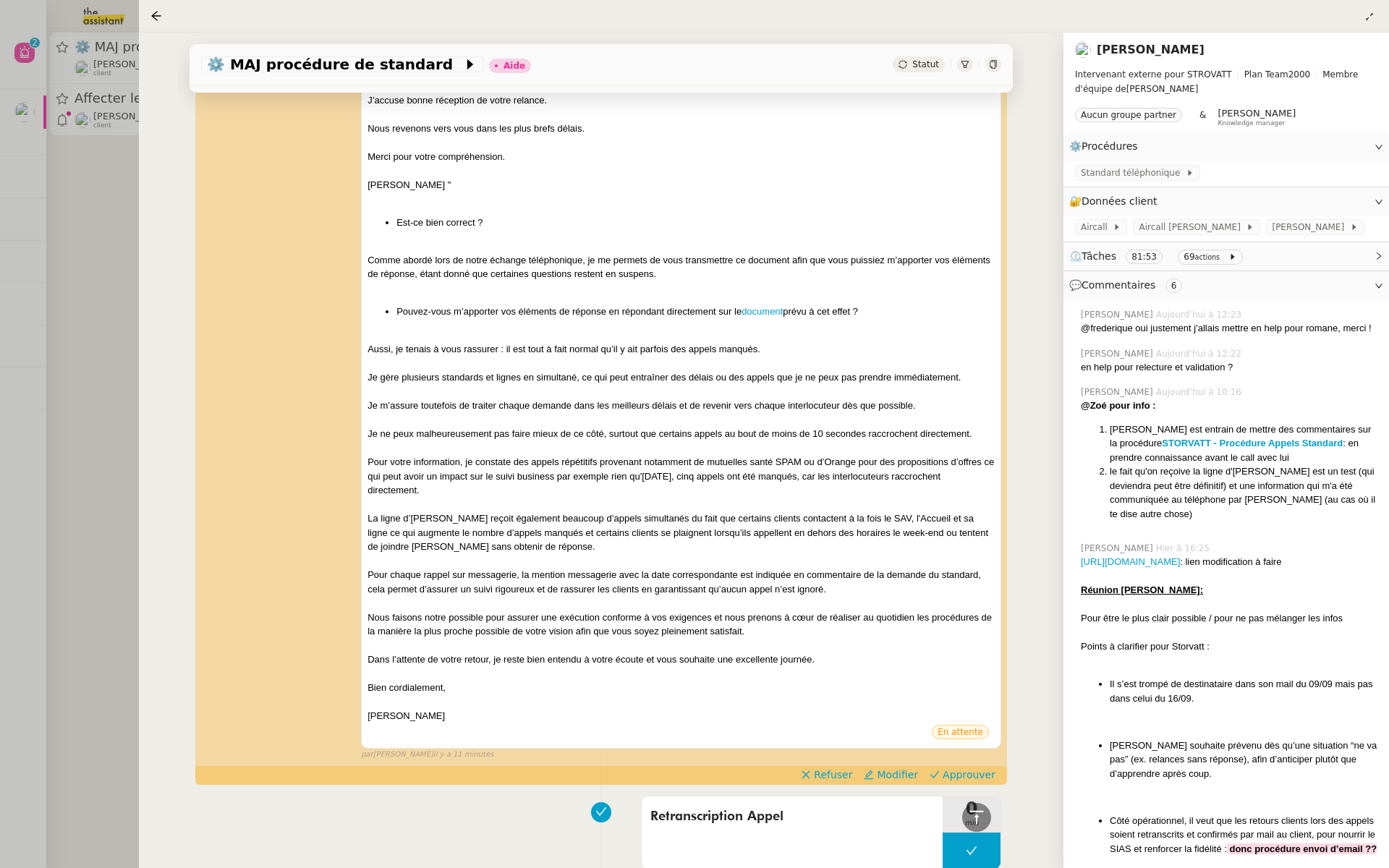
click at [51, 162] on div at bounding box center [694, 434] width 1389 height 868
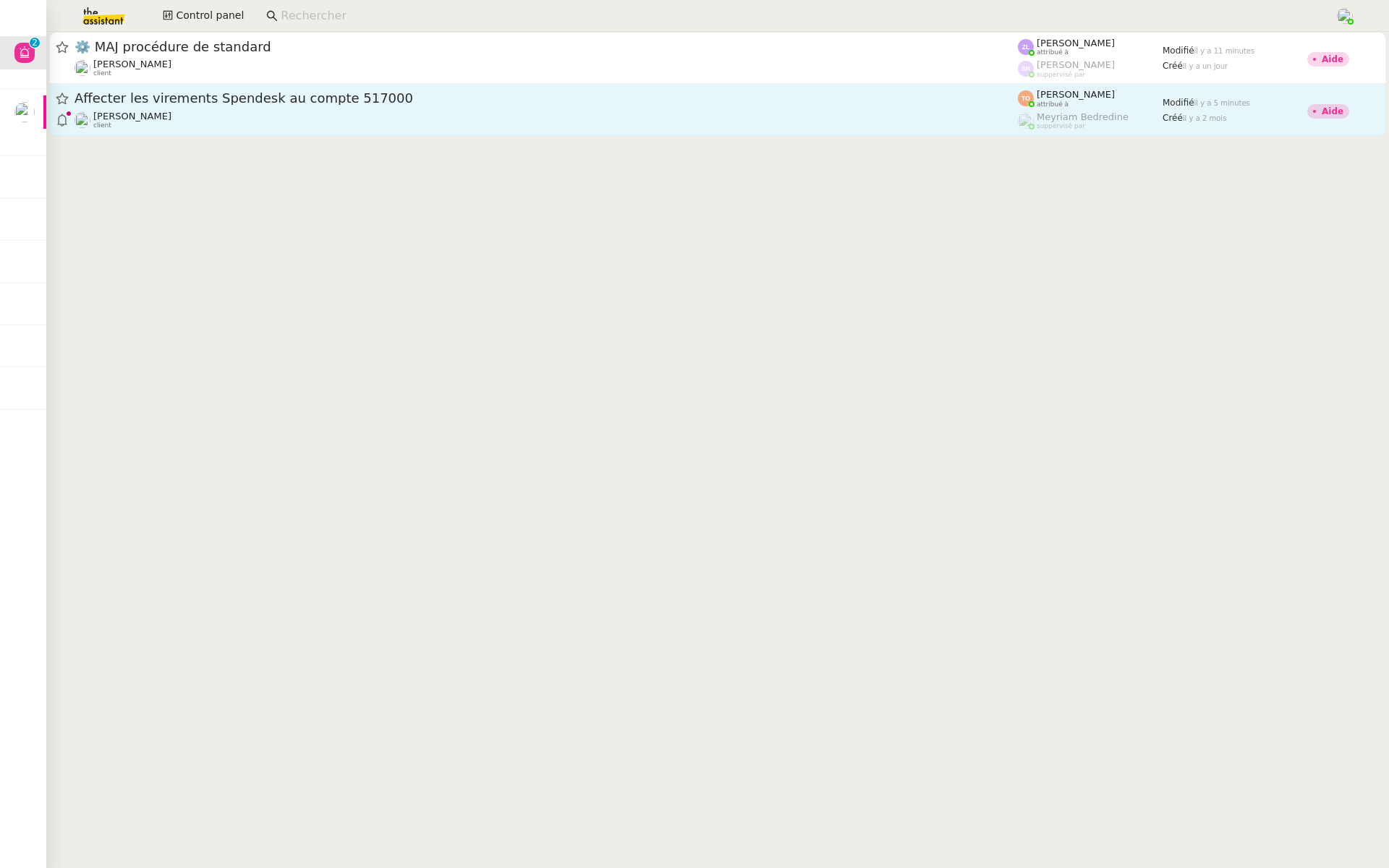
click at [626, 96] on span "Affecter les virements Spendesk au compte 517000" at bounding box center [546, 99] width 943 height 13
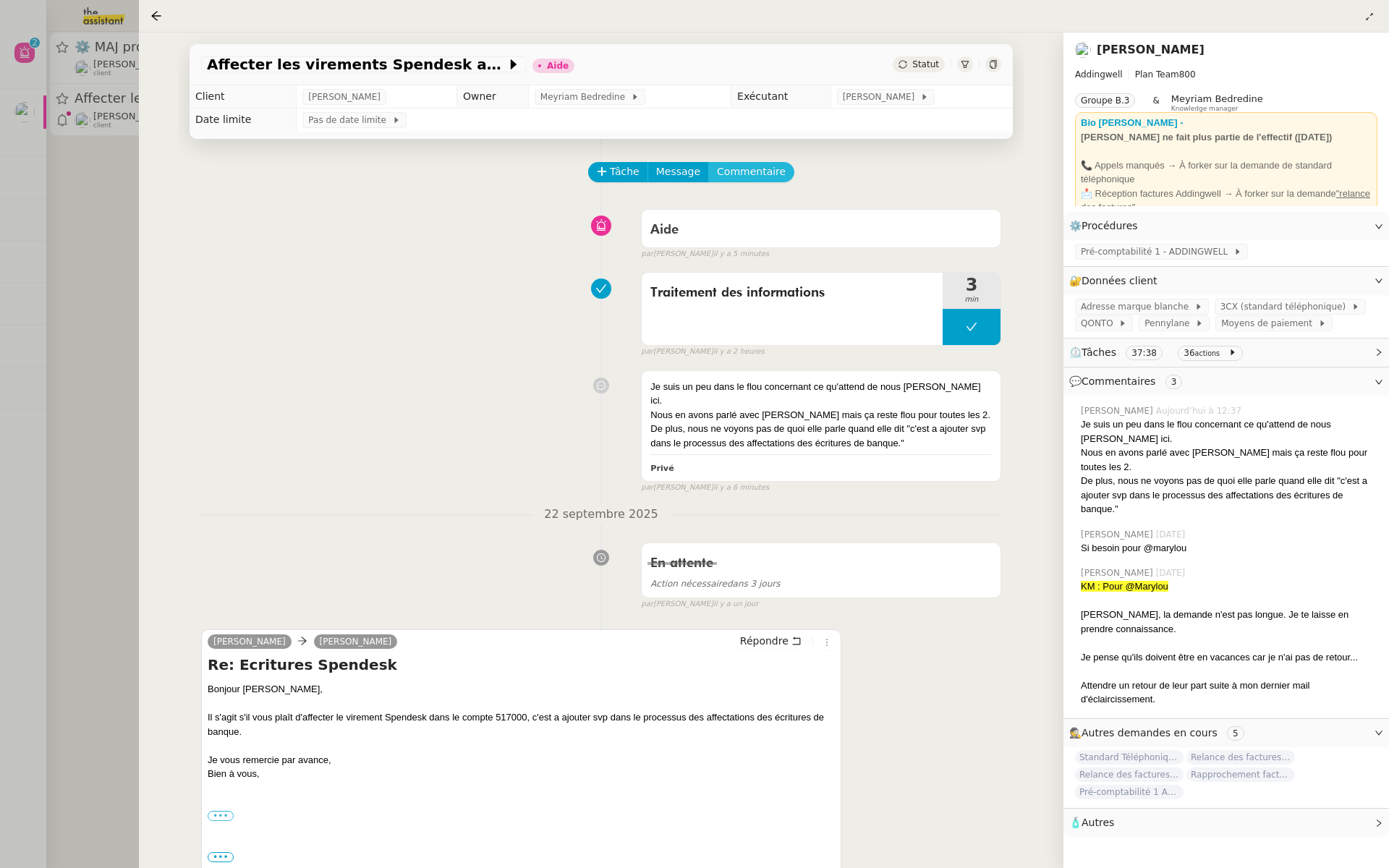
click at [749, 165] on span "Commentaire" at bounding box center [751, 172] width 68 height 16
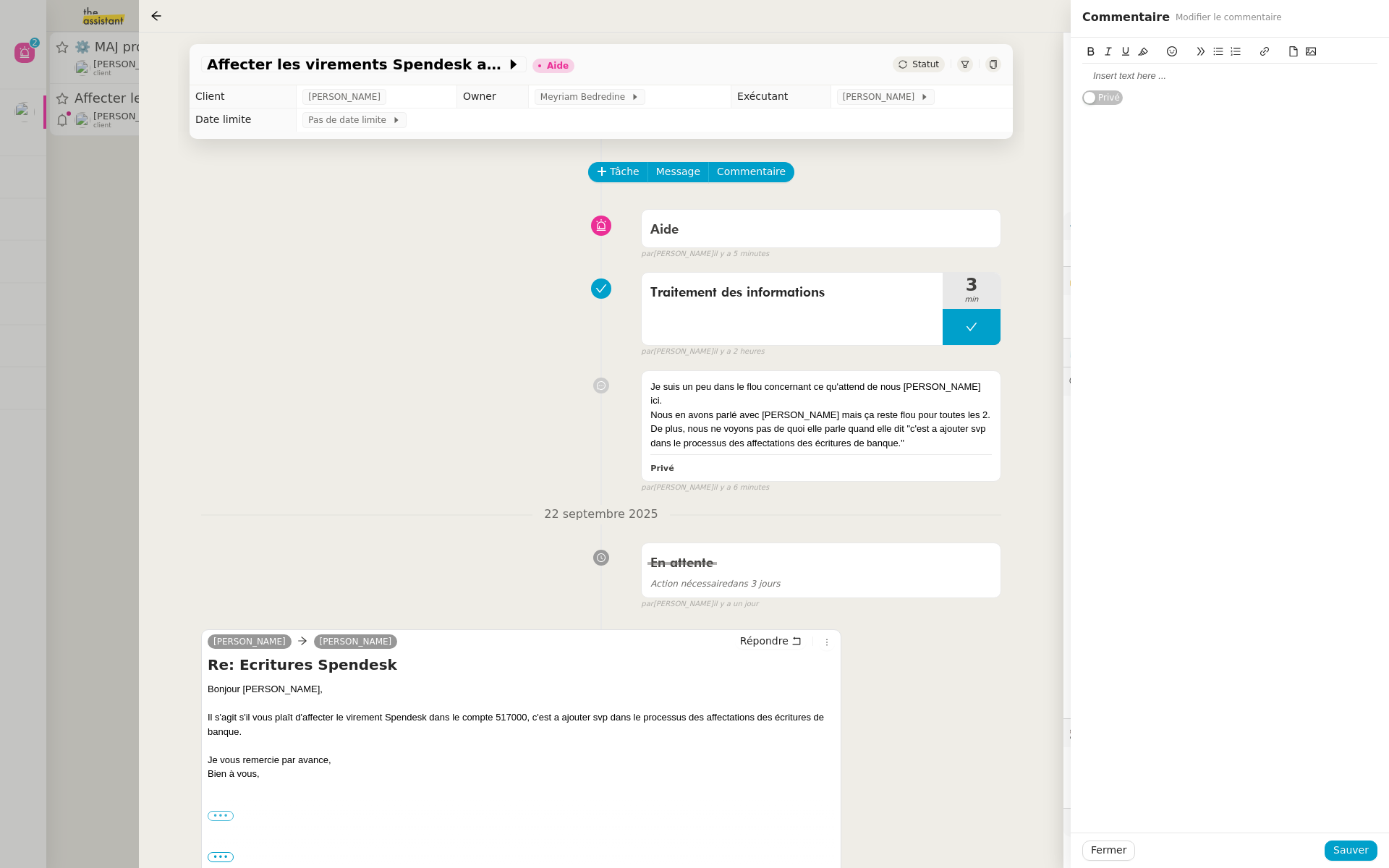
click at [1134, 75] on div at bounding box center [1229, 76] width 295 height 13
click at [1179, 85] on div "@tatyana - Lui poser des questions stp pour une meilleure compréhension- effect…" at bounding box center [1229, 82] width 295 height 26
click at [0, 0] on lt-em "compréhension-effectivement" at bounding box center [0, 0] width 0 height 0
click at [1343, 853] on span "Sauver" at bounding box center [1351, 850] width 36 height 16
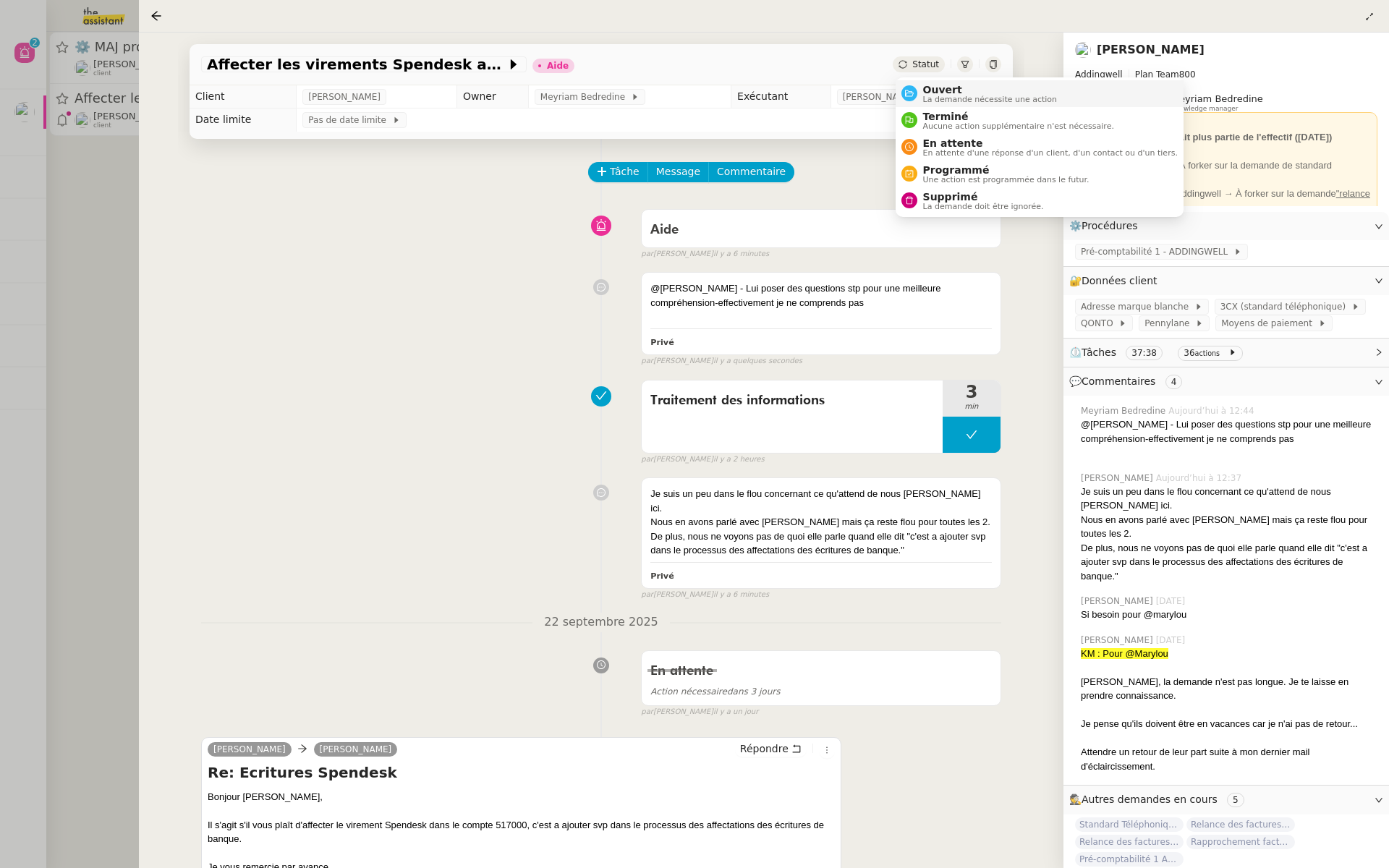
click at [921, 89] on div "Ouvert La demande nécessite une action" at bounding box center [988, 93] width 141 height 19
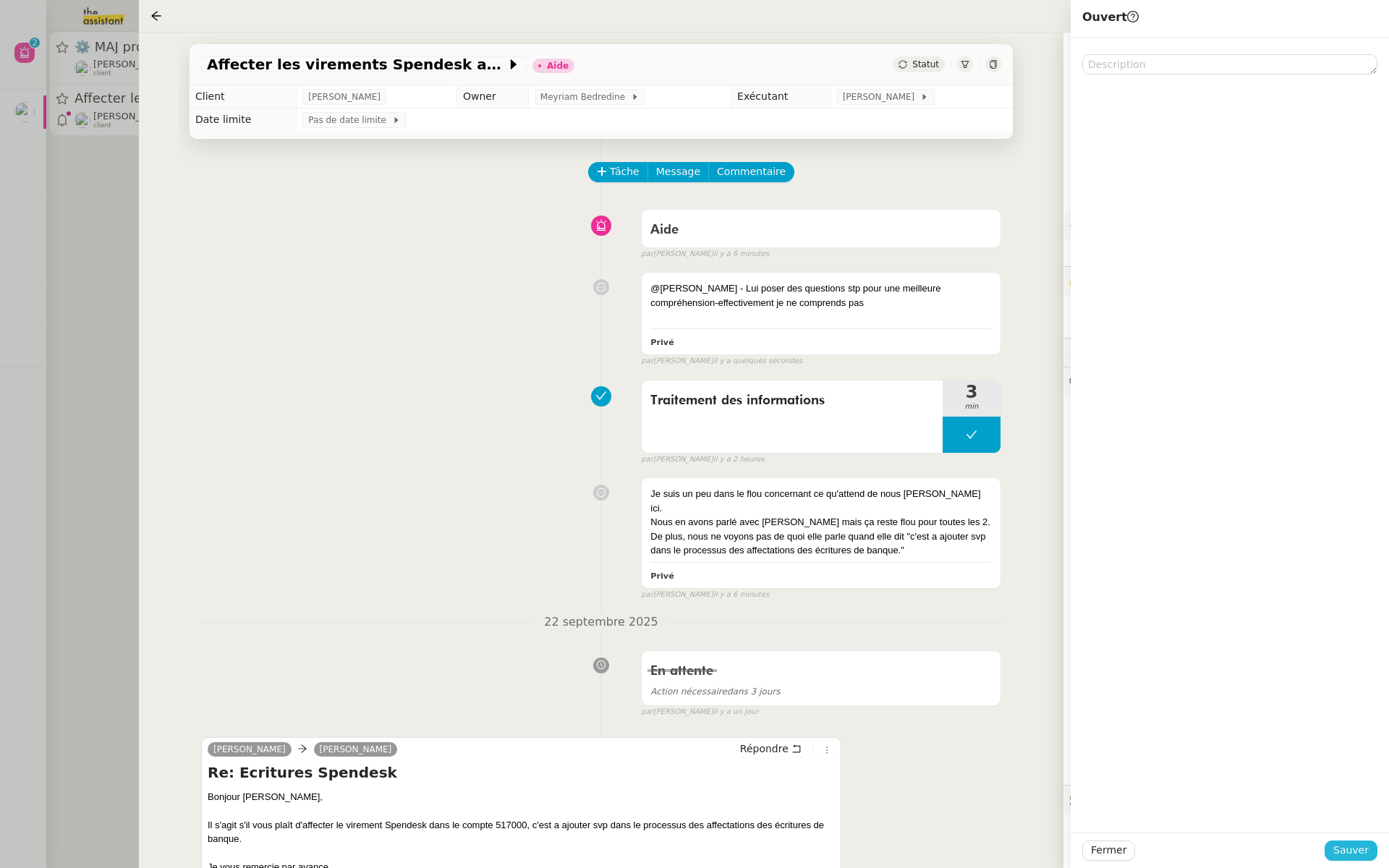
click at [1342, 854] on span "Sauver" at bounding box center [1351, 850] width 36 height 16
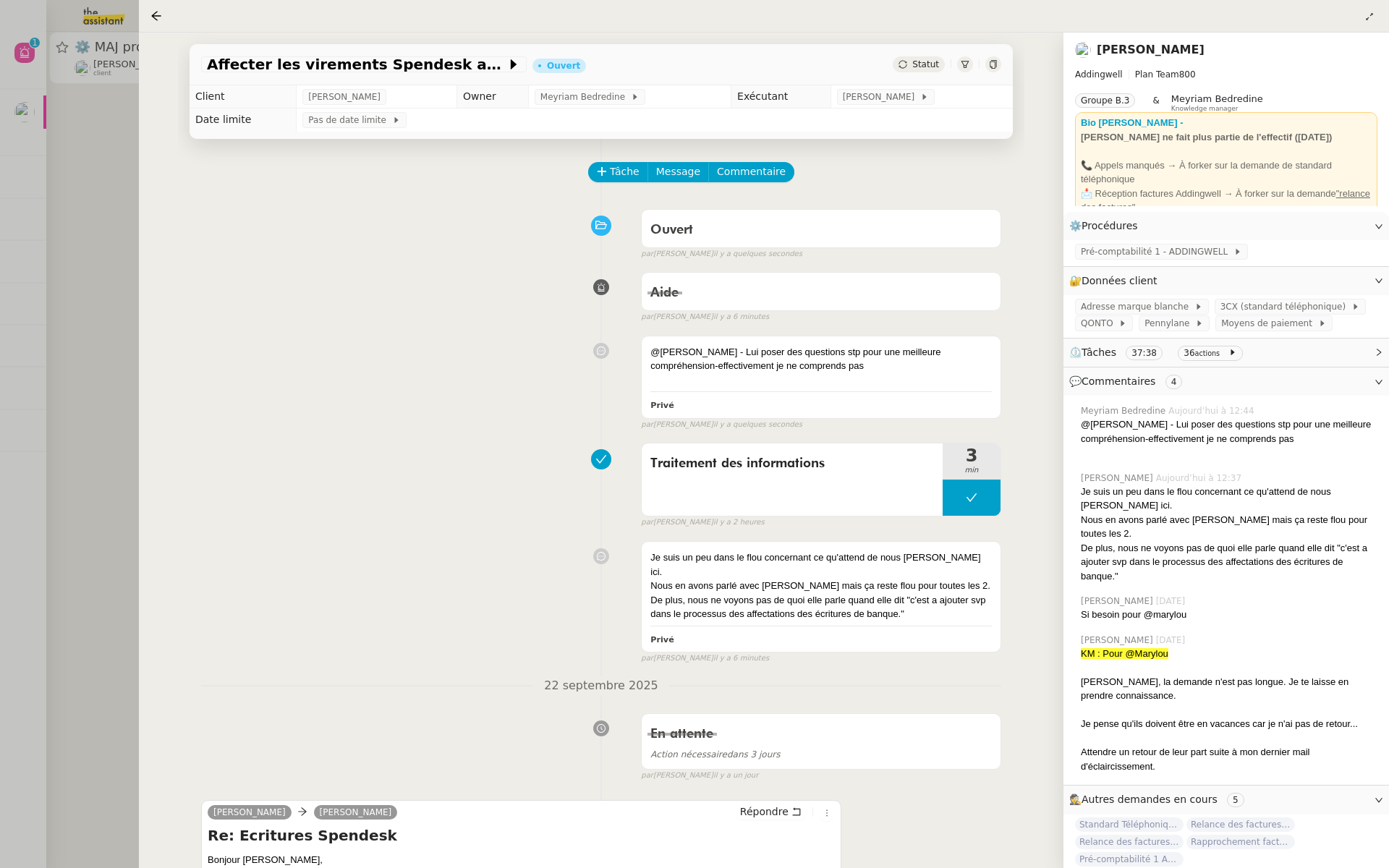
click at [104, 218] on div at bounding box center [694, 434] width 1389 height 868
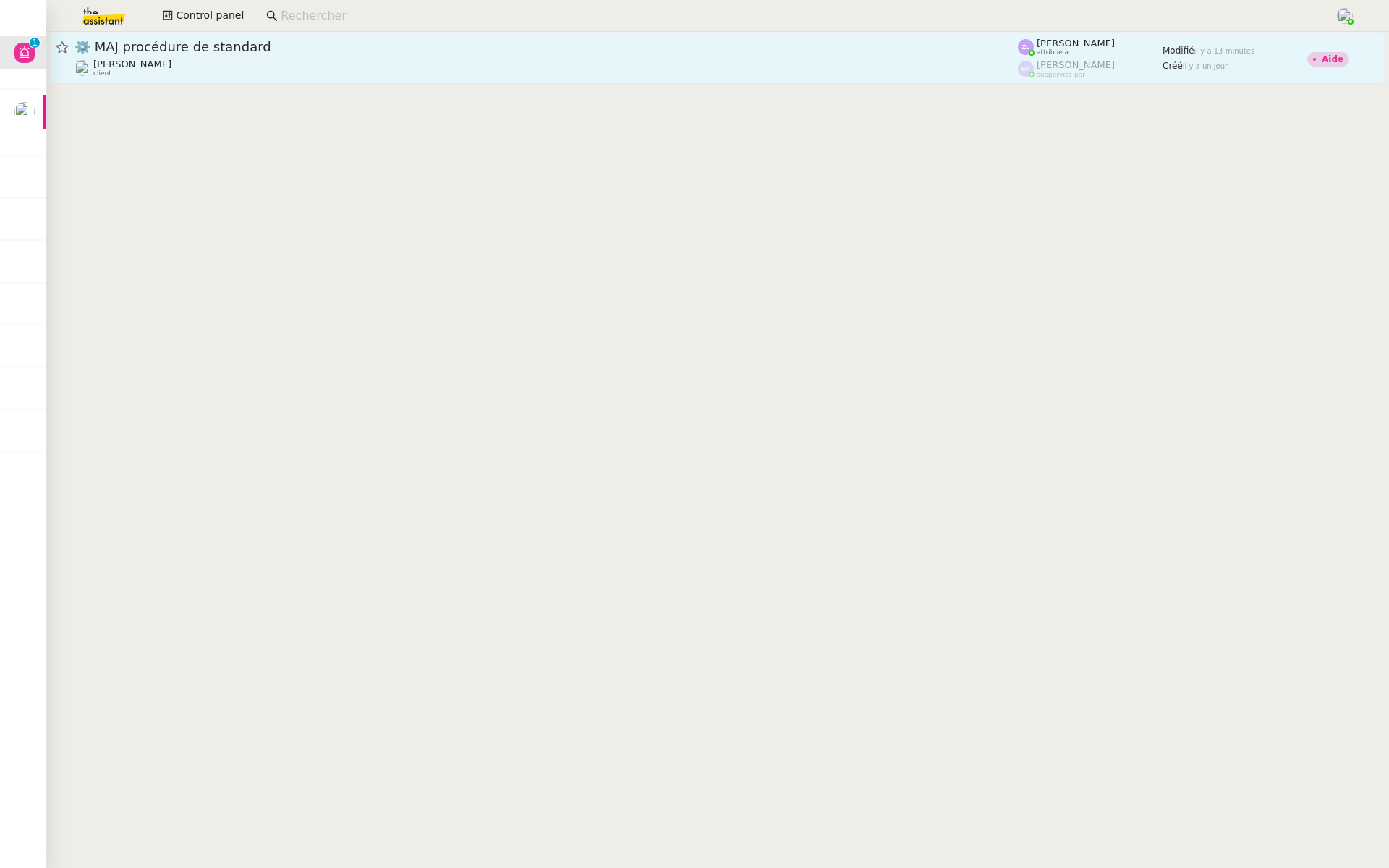
click at [311, 75] on div "Thomas SOULIER client" at bounding box center [546, 68] width 943 height 19
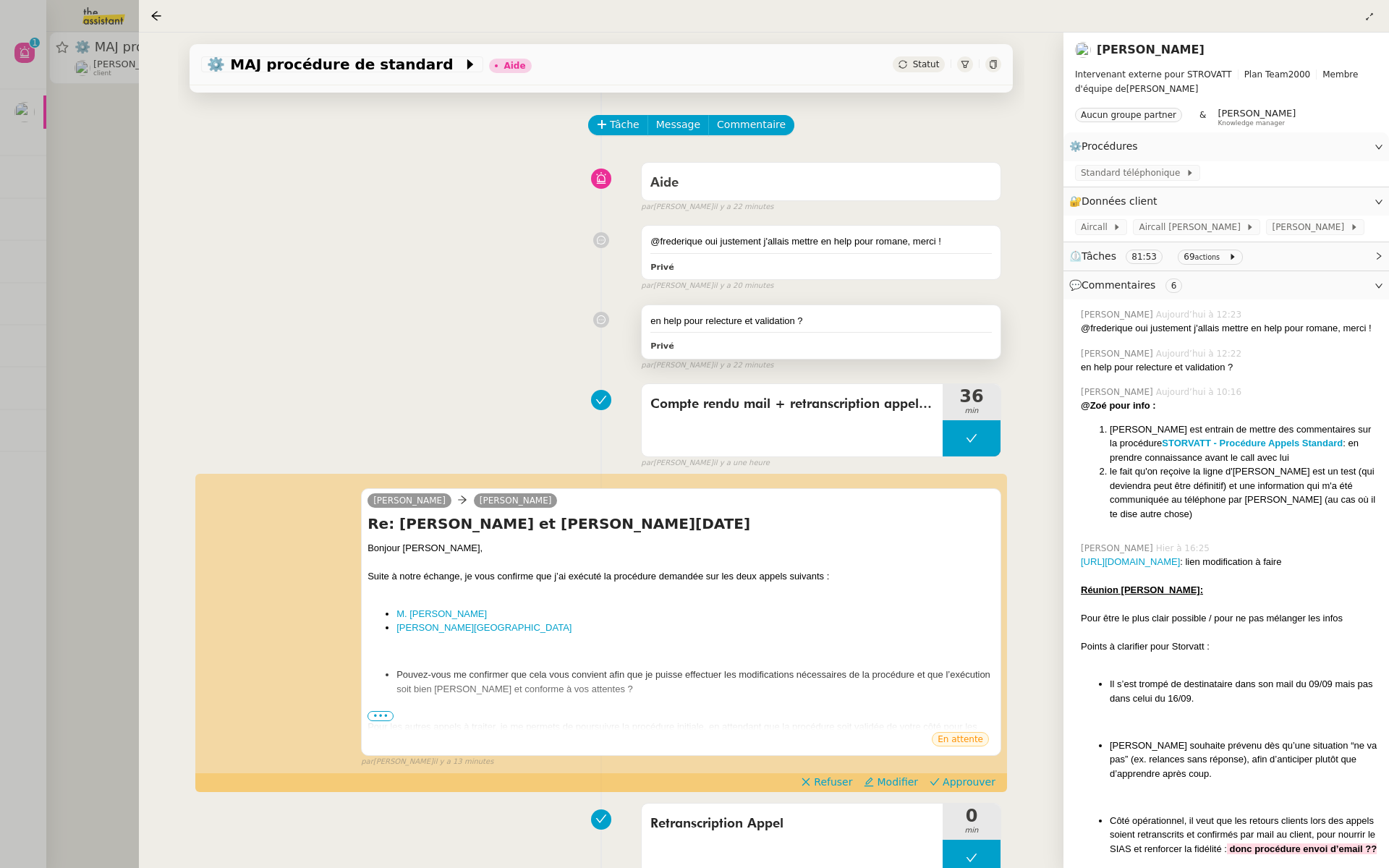
scroll to position [49, 0]
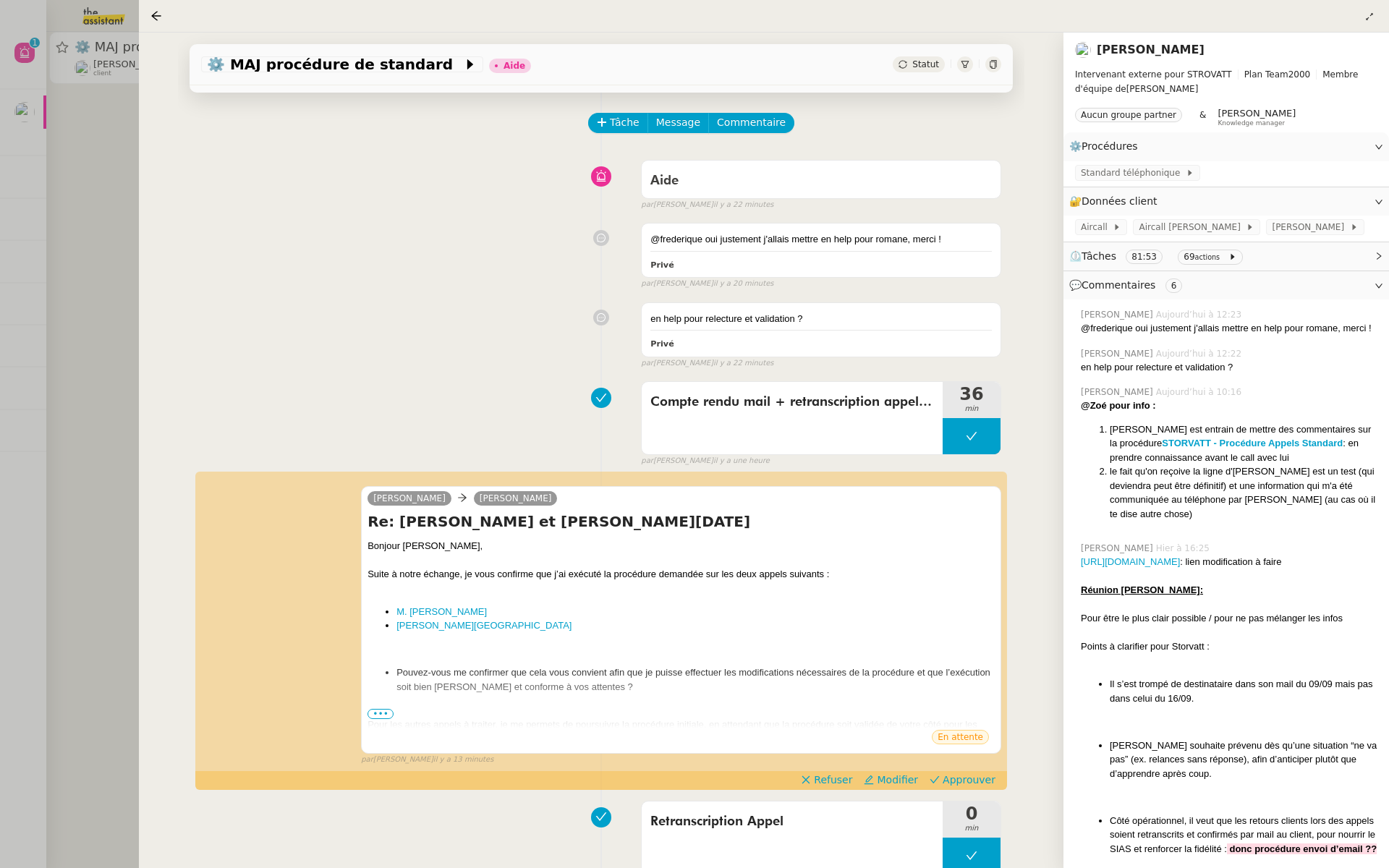
click at [127, 225] on div at bounding box center [694, 434] width 1389 height 868
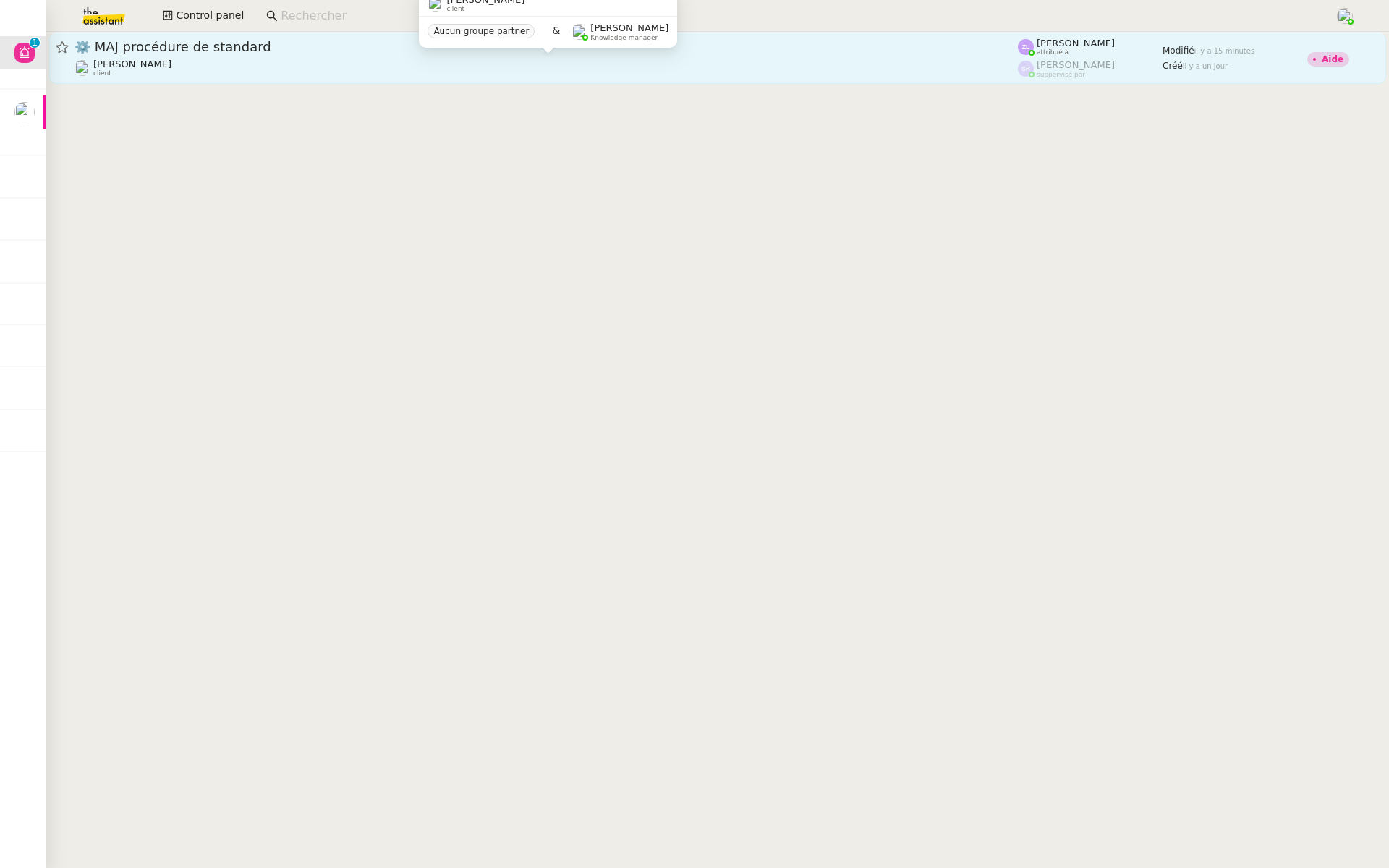
click at [619, 58] on div "Thomas SOULIER client" at bounding box center [546, 68] width 943 height 19
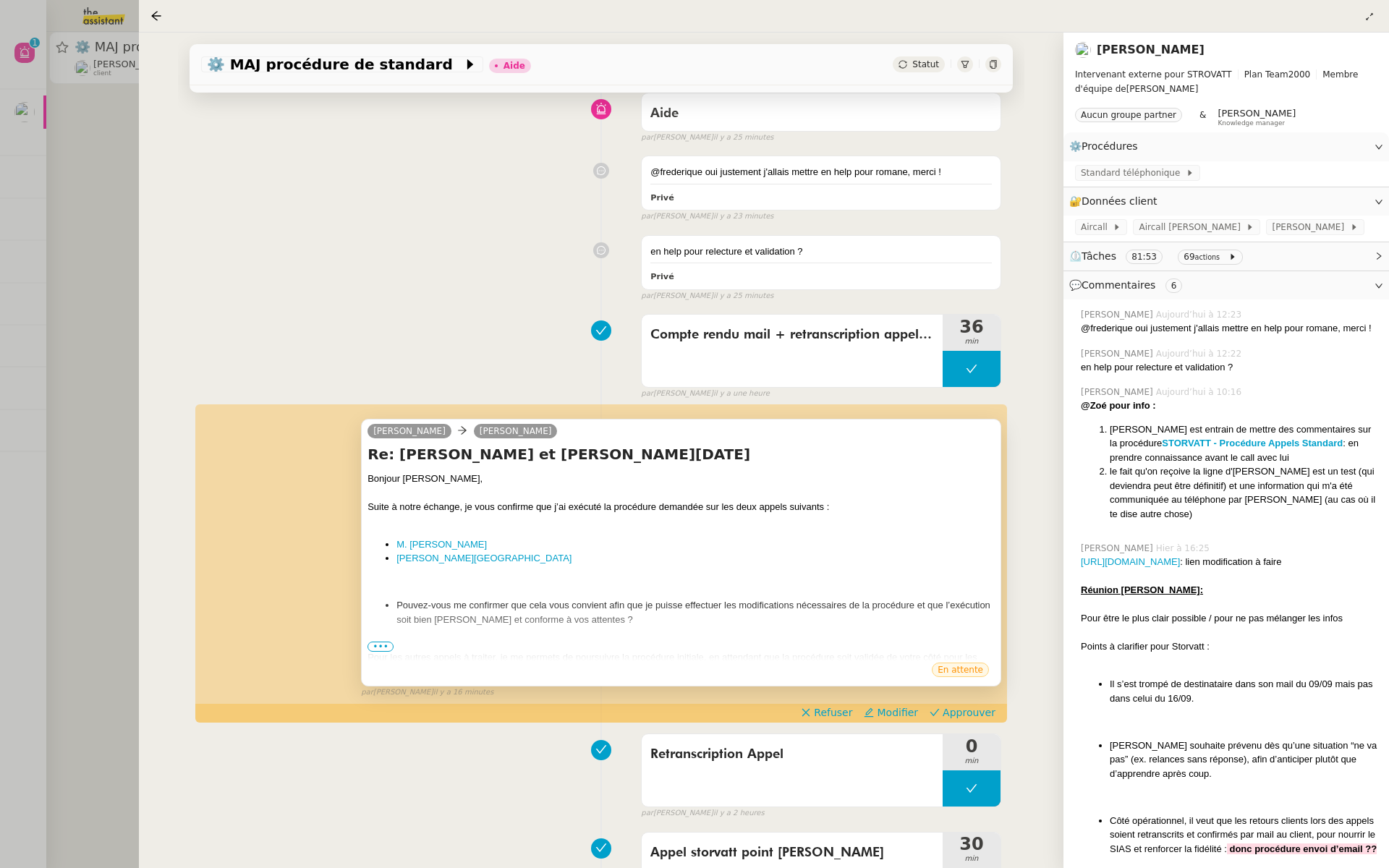
scroll to position [148, 0]
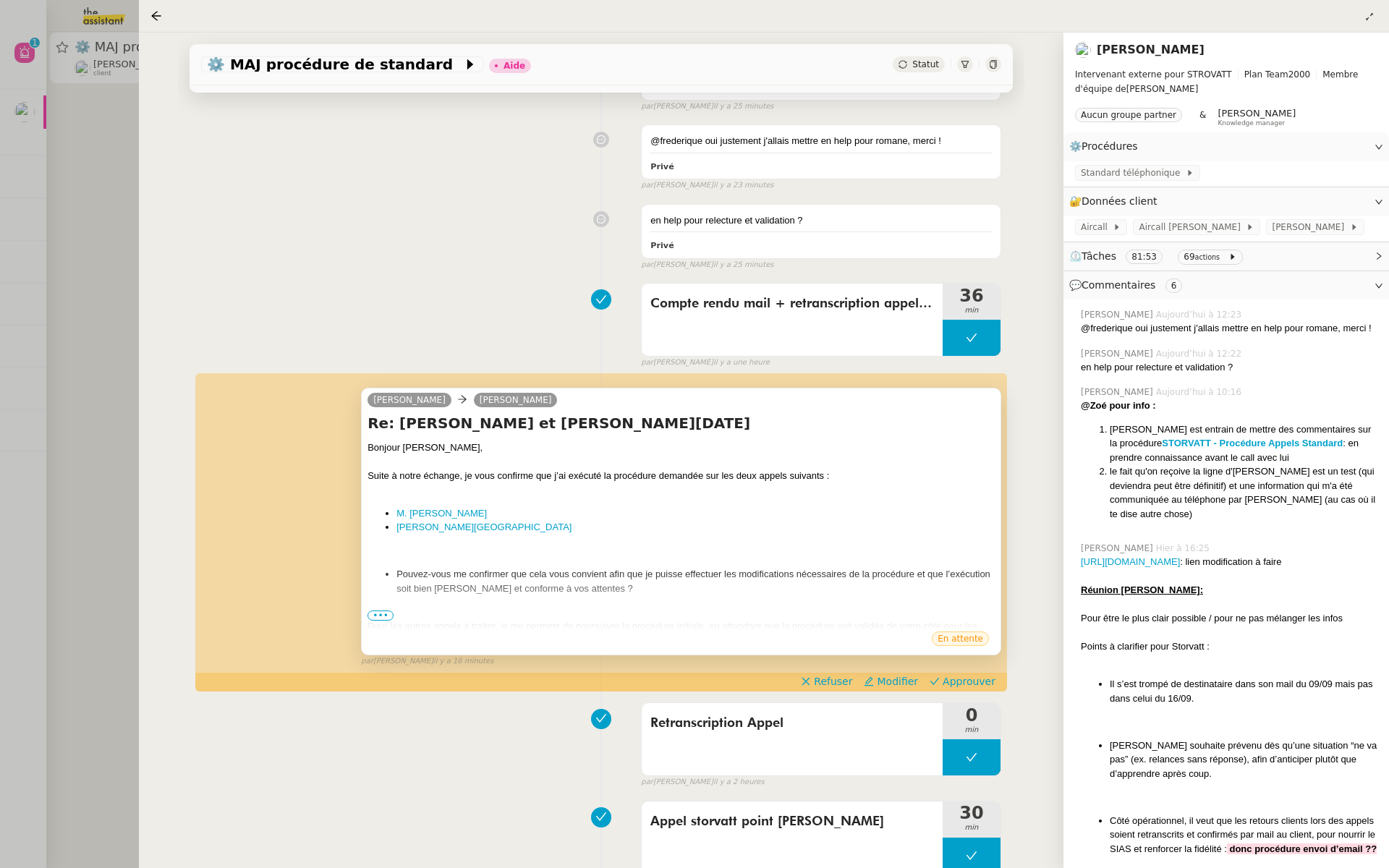
click at [378, 611] on span "•••" at bounding box center [380, 615] width 26 height 10
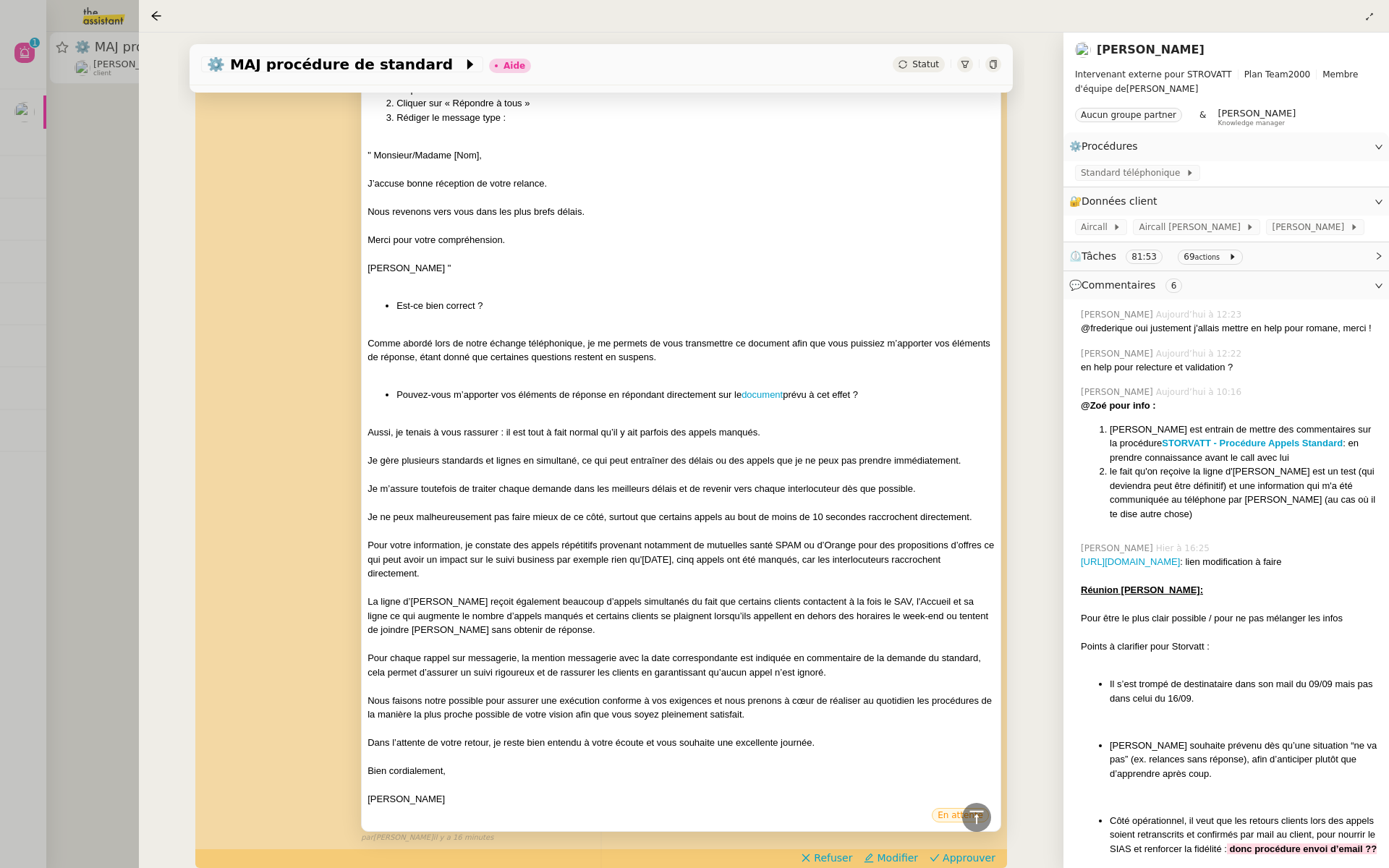
scroll to position [0, 0]
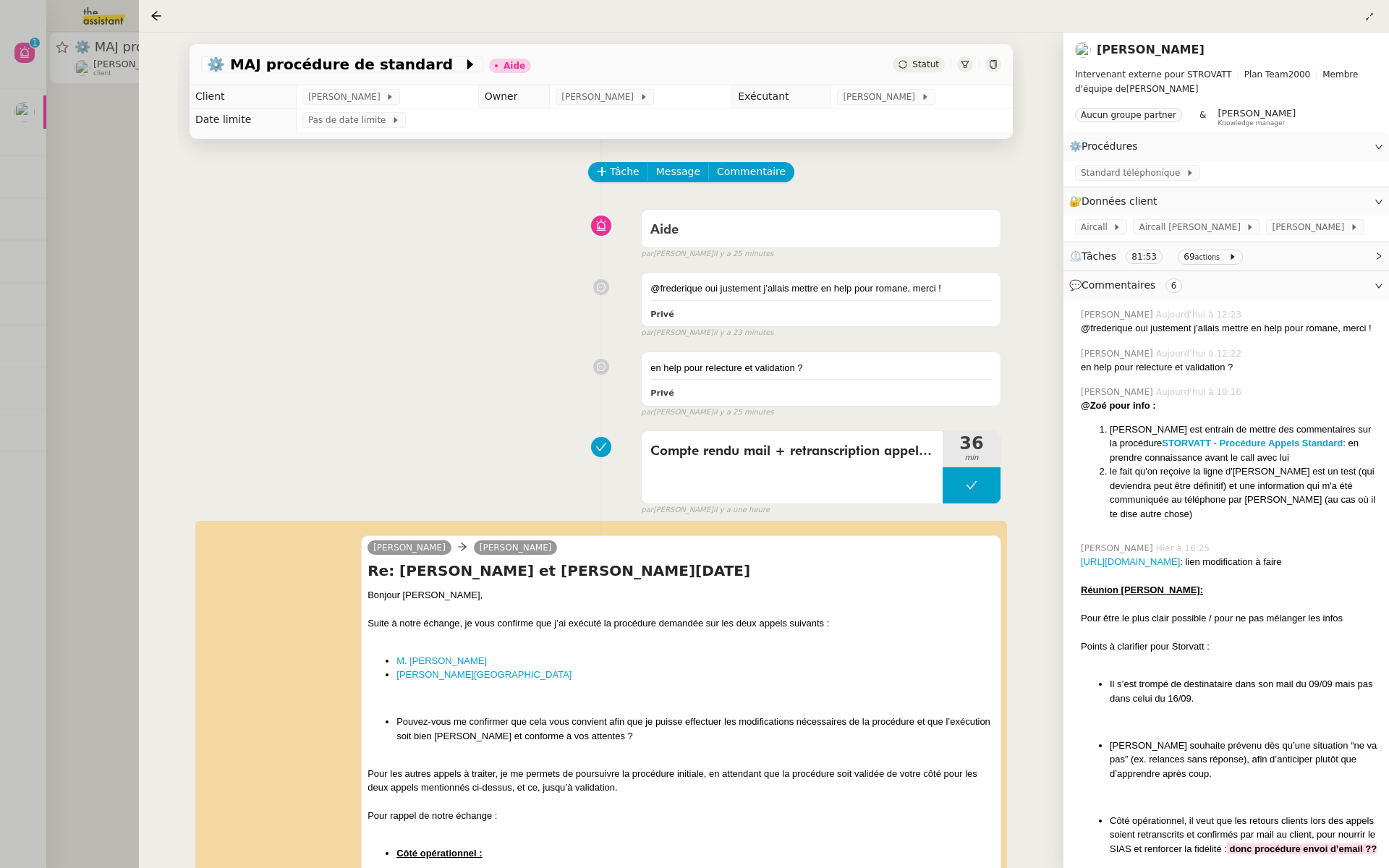
click at [75, 289] on div at bounding box center [694, 434] width 1389 height 868
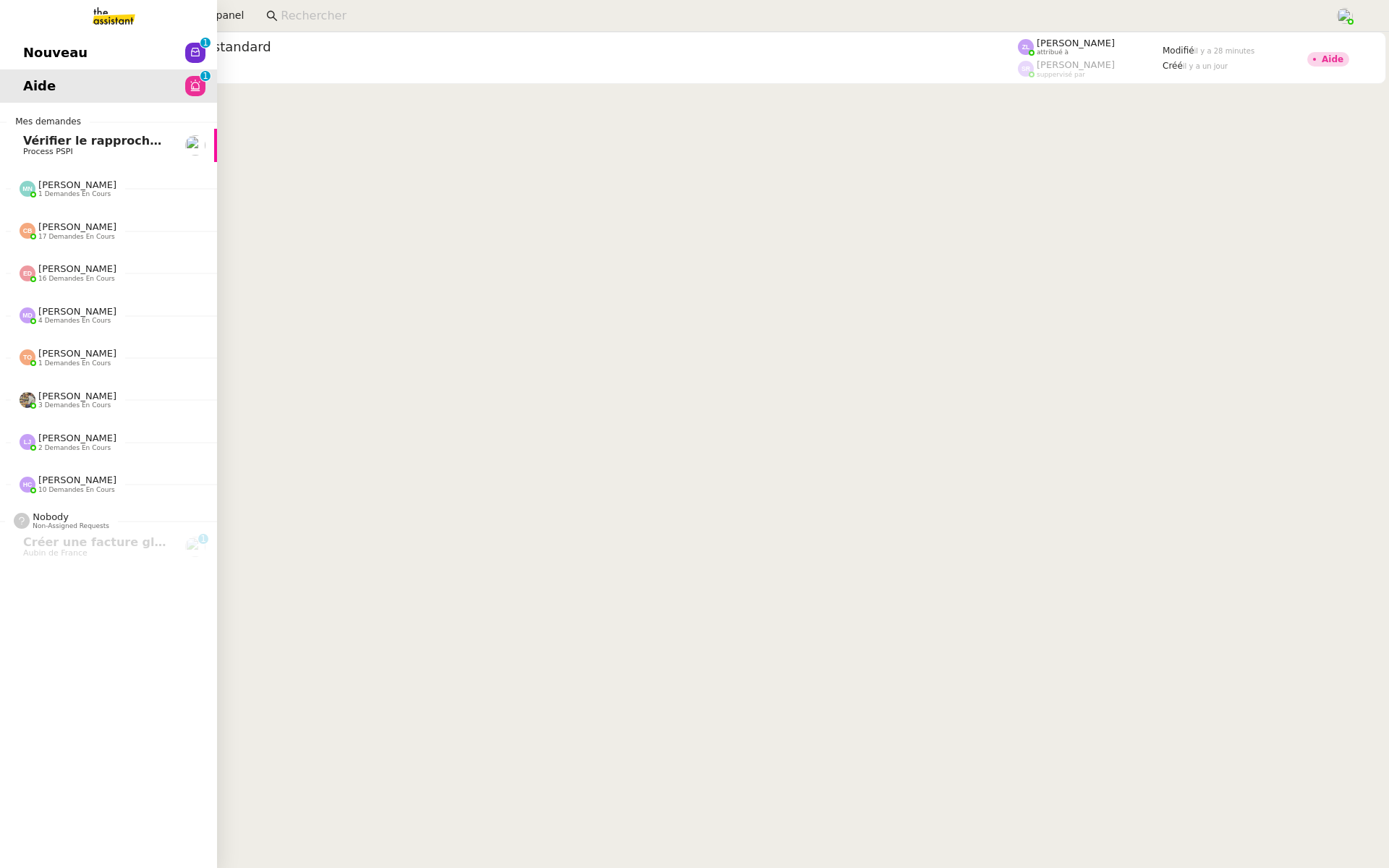
click at [26, 53] on span "Nouveau" at bounding box center [55, 53] width 65 height 22
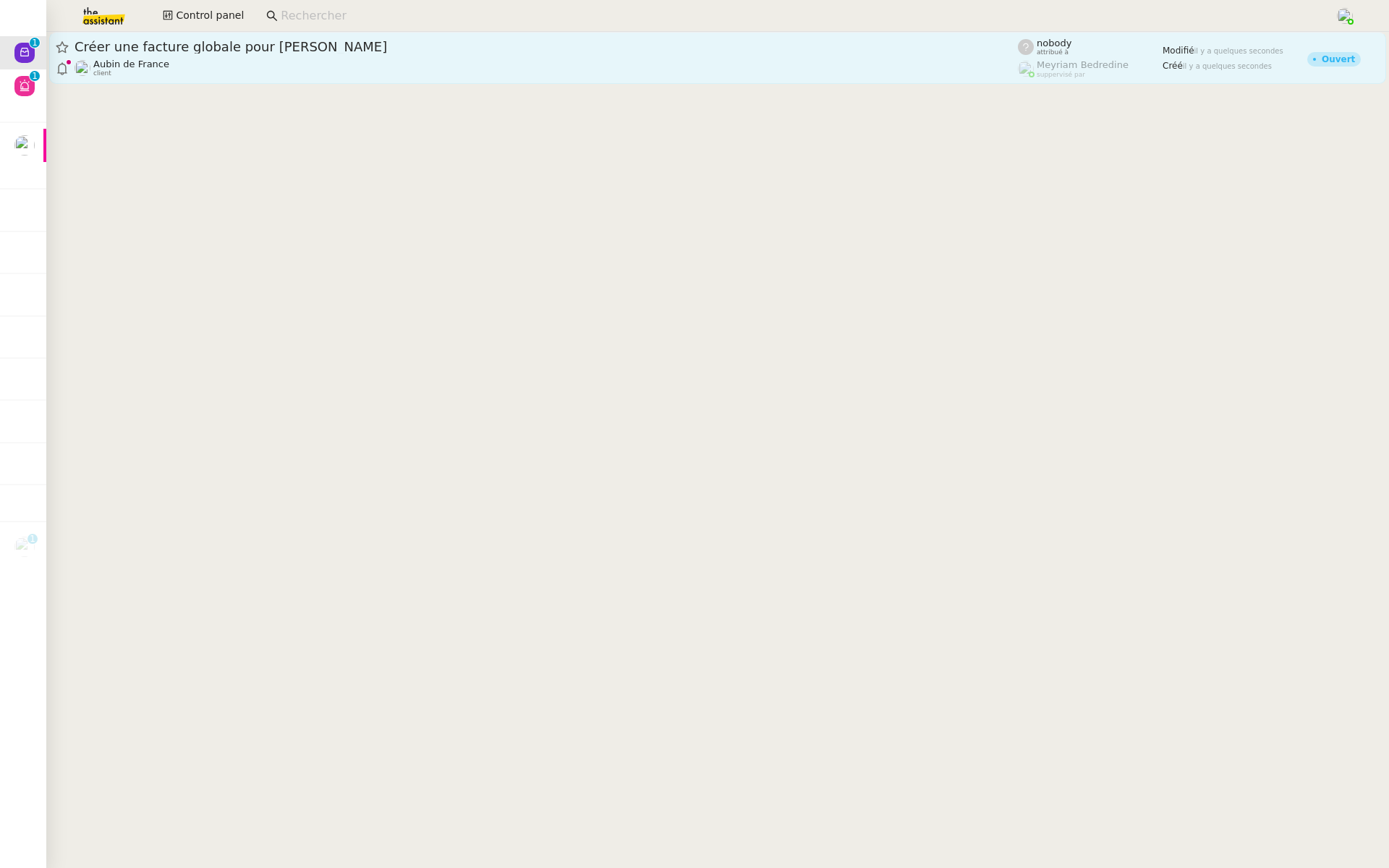
click at [232, 44] on span "Créer une facture globale pour [PERSON_NAME]" at bounding box center [546, 47] width 943 height 13
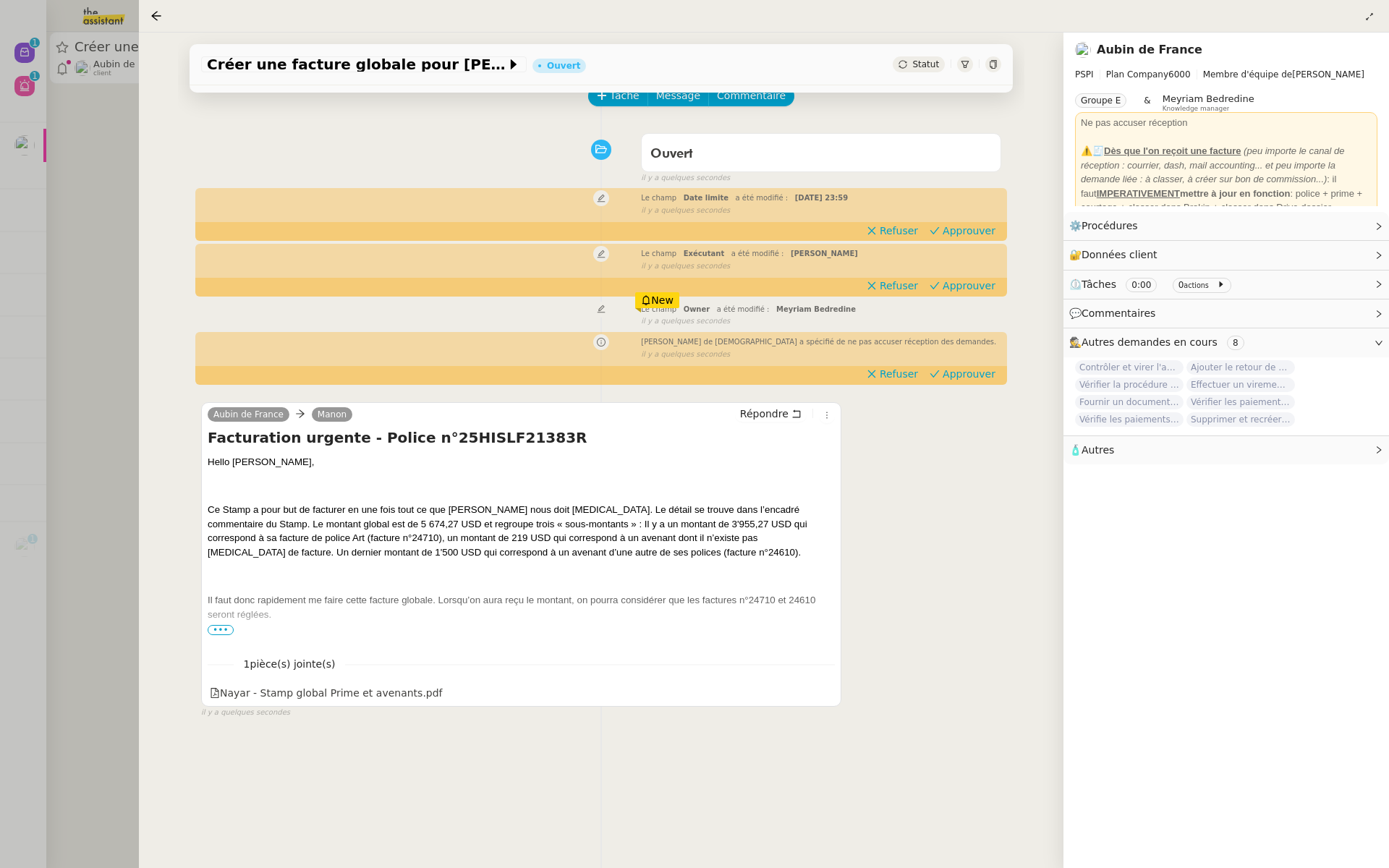
scroll to position [138, 0]
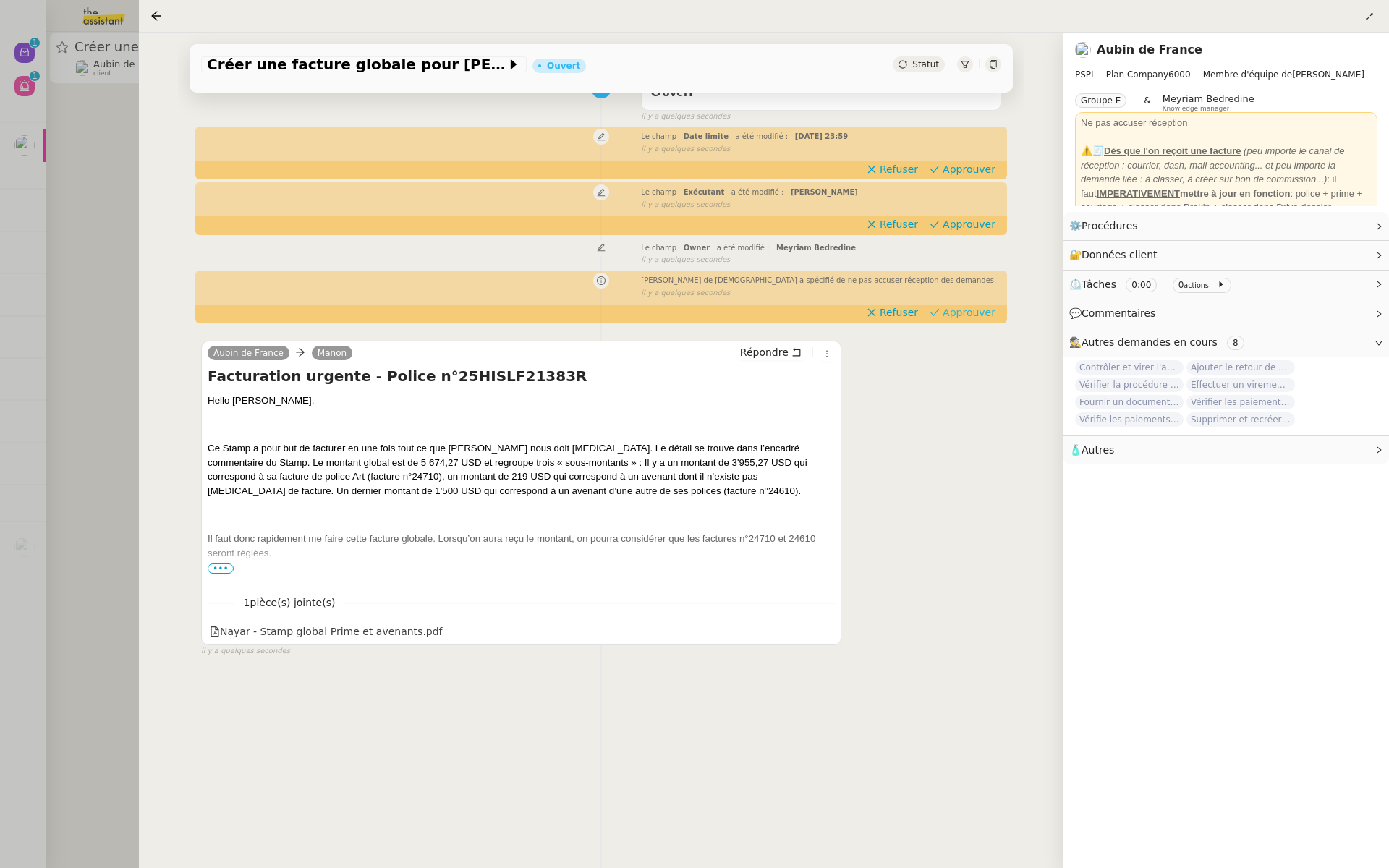
click at [975, 313] on span "Approuver" at bounding box center [969, 312] width 53 height 15
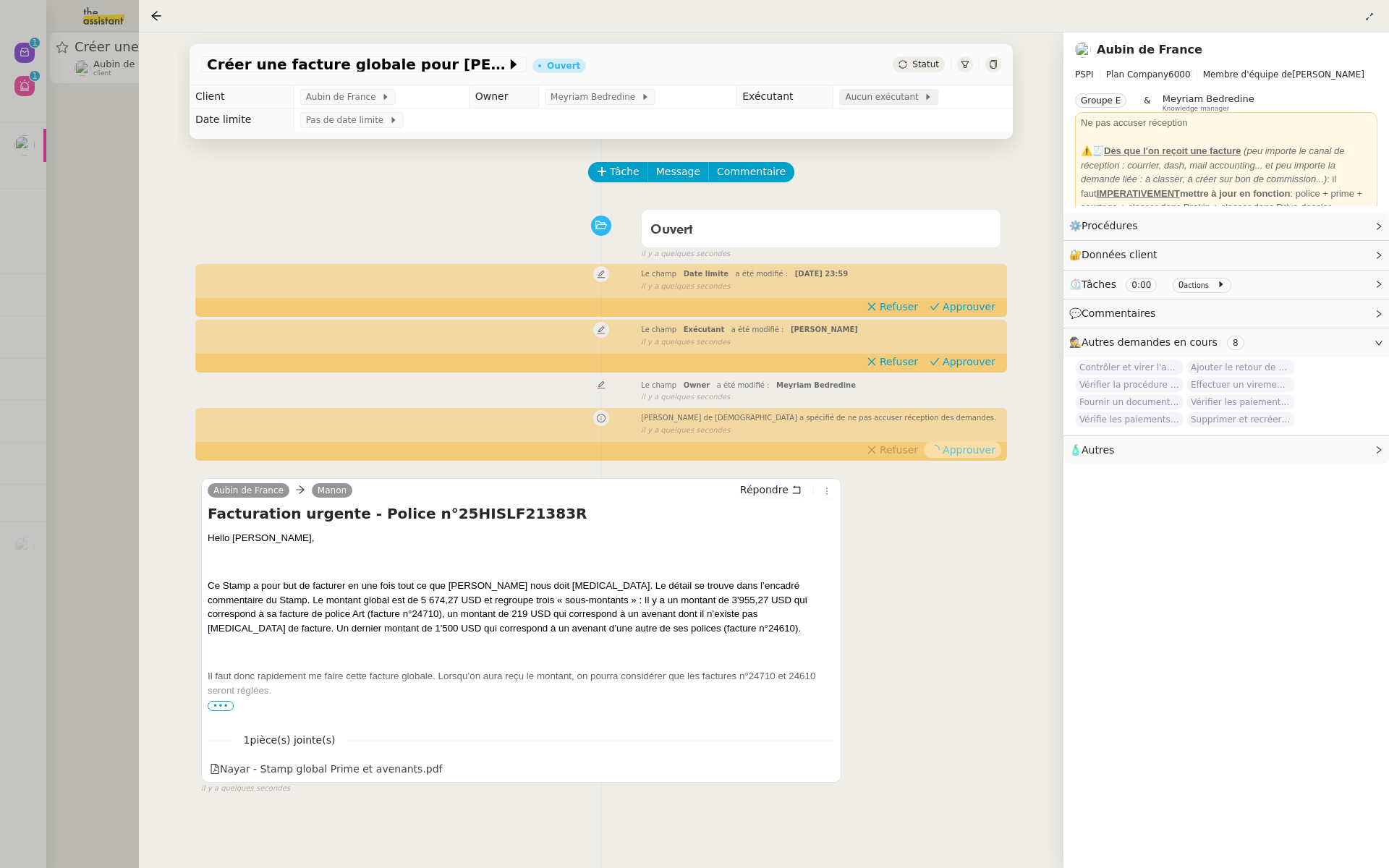
click at [860, 96] on span "Aucun exécutant" at bounding box center [884, 97] width 79 height 15
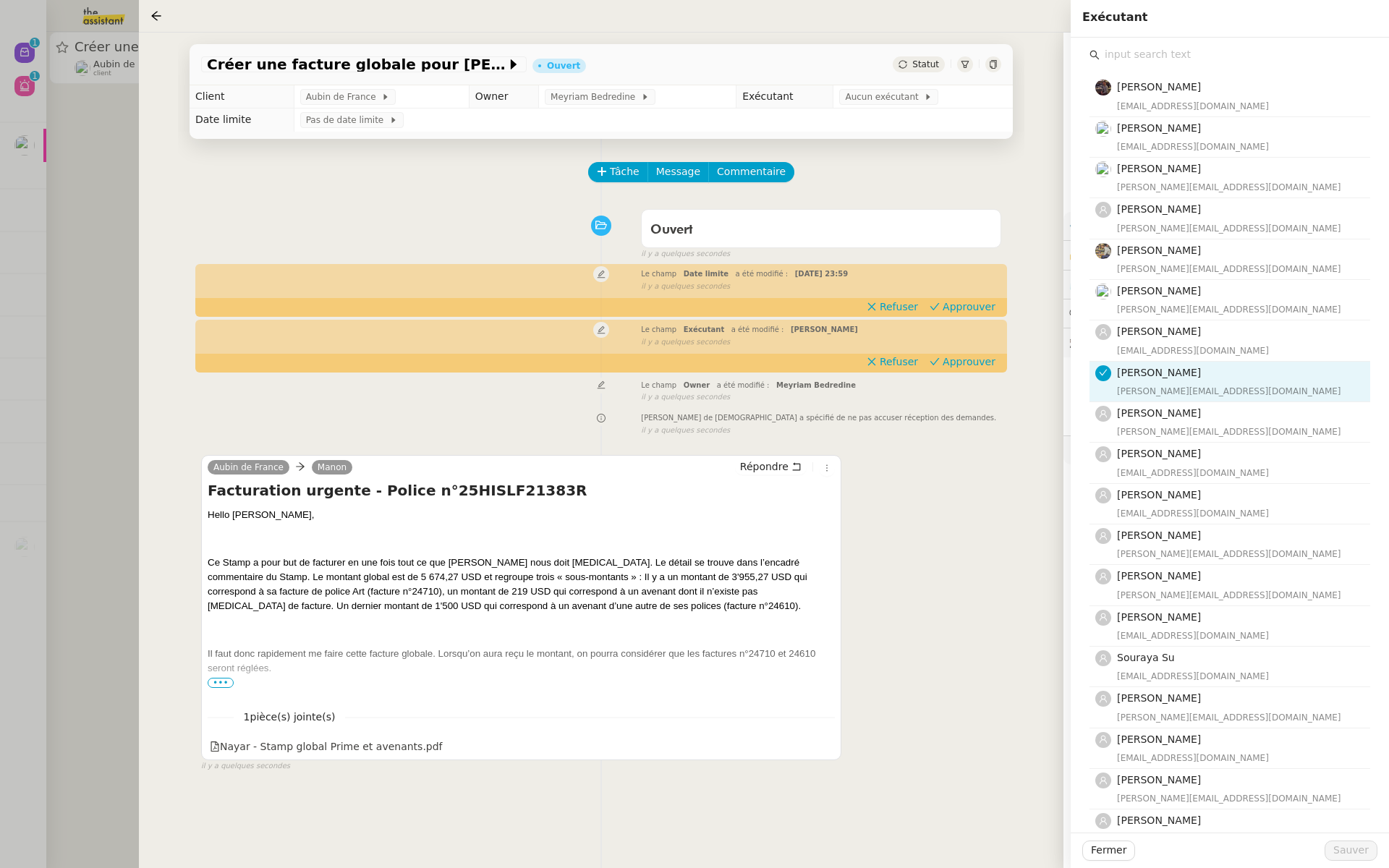
click at [1141, 58] on input "text" at bounding box center [1235, 54] width 270 height 19
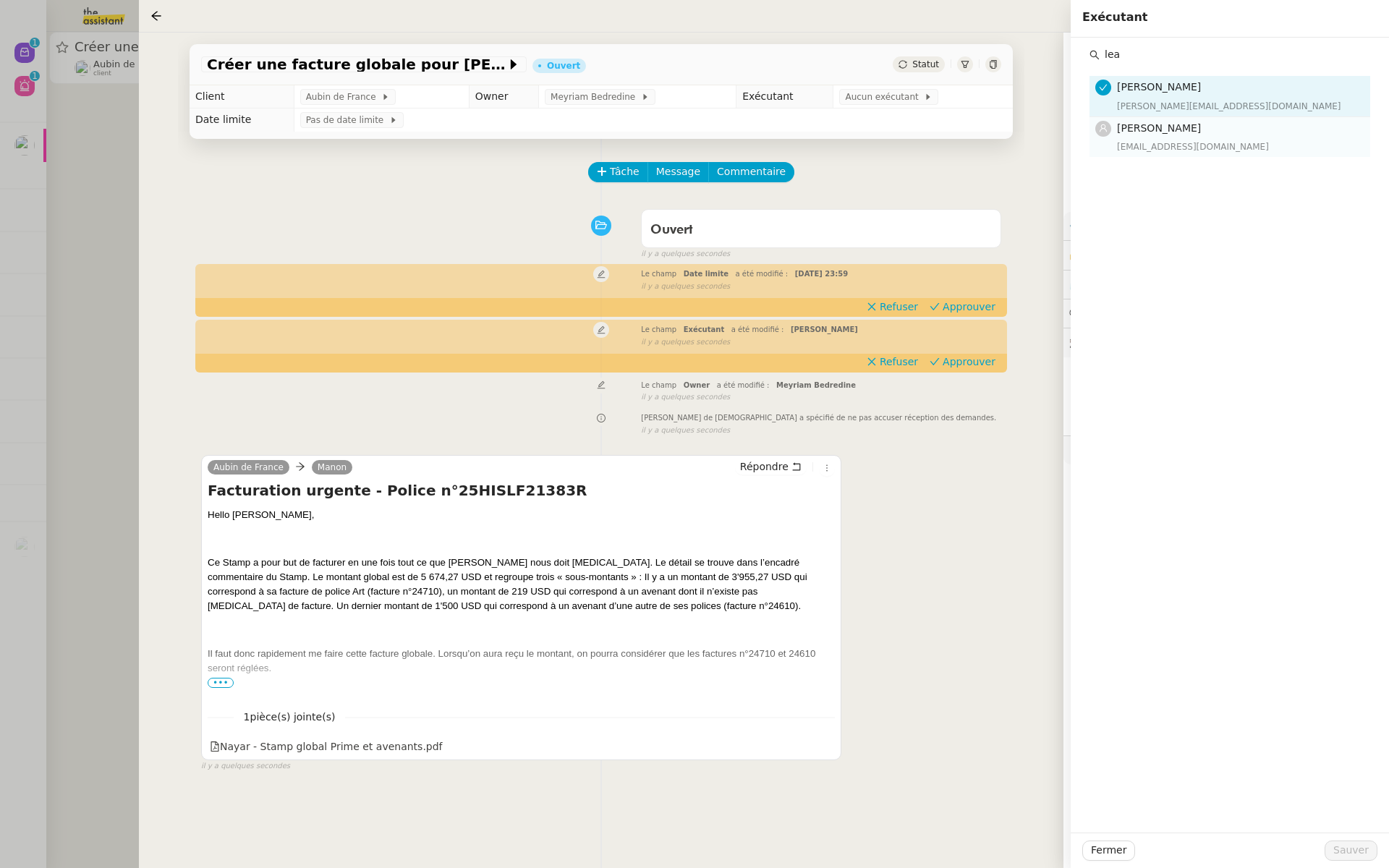
type input "lea"
click at [1156, 127] on span "[PERSON_NAME]" at bounding box center [1159, 128] width 84 height 12
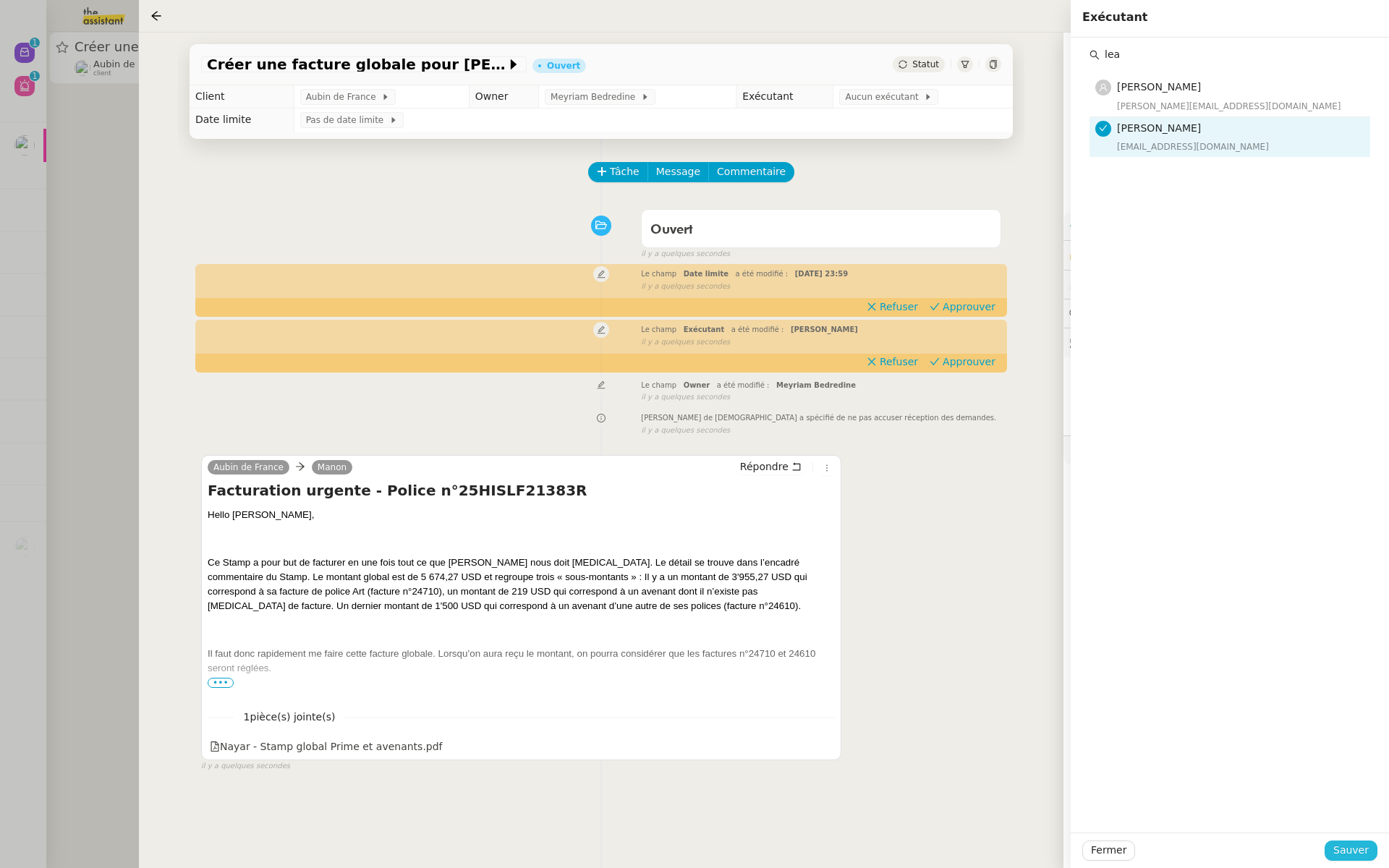
click at [1352, 848] on span "Sauver" at bounding box center [1351, 850] width 36 height 16
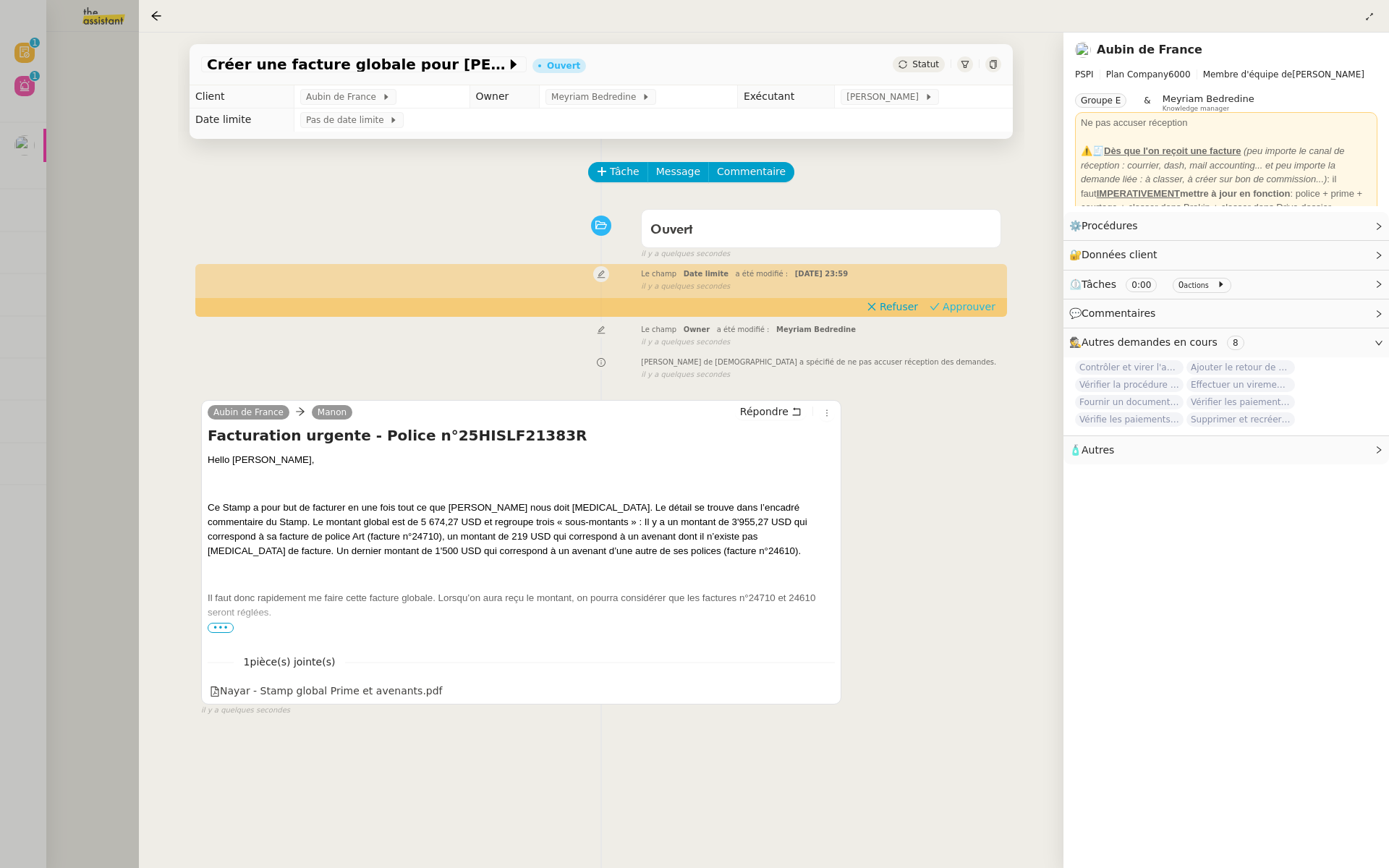
click at [951, 311] on span "Approuver" at bounding box center [969, 307] width 53 height 15
click at [46, 74] on div at bounding box center [694, 434] width 1389 height 868
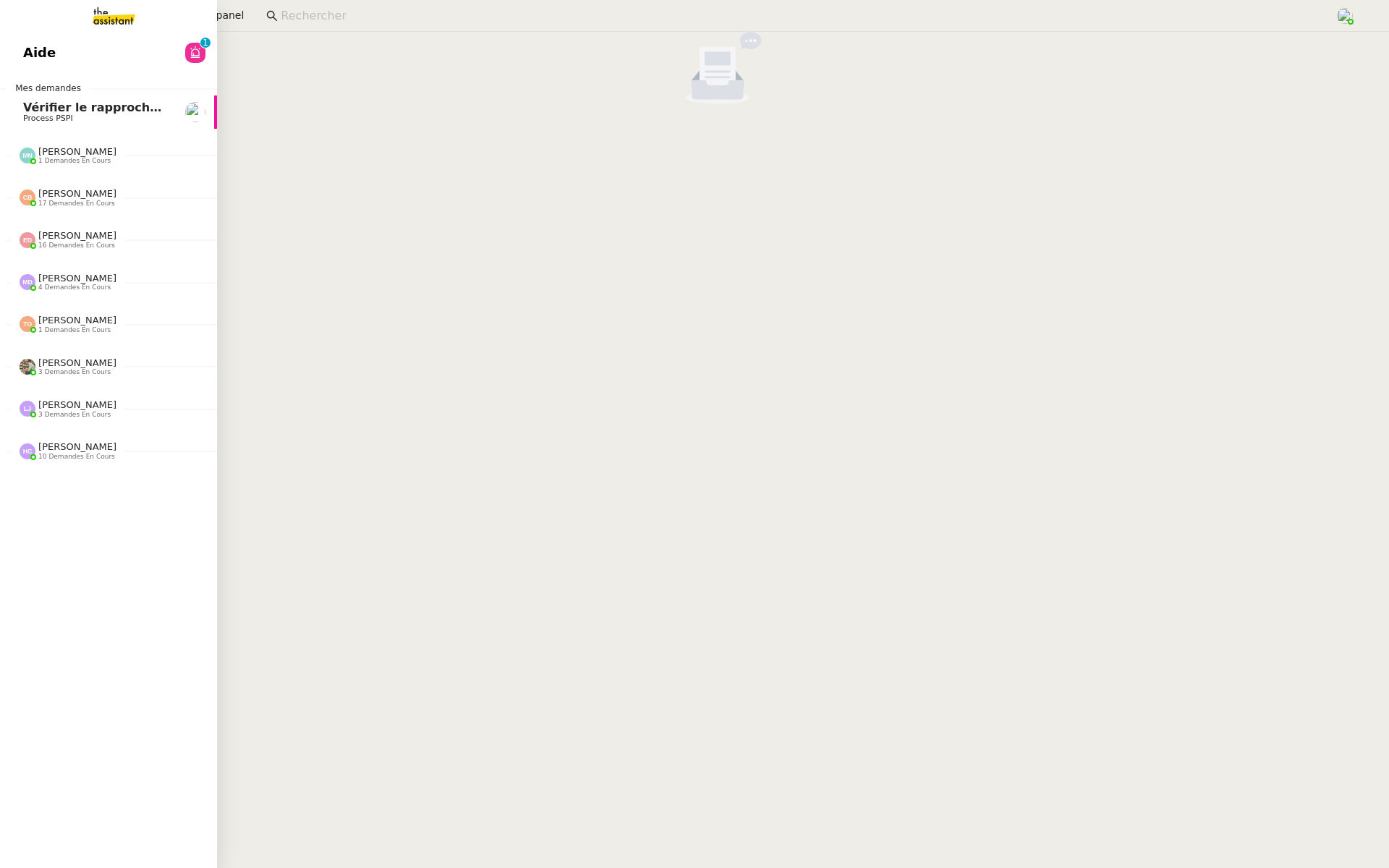
click at [2, 47] on link "Aide 0 1 2 3 4 5 6 7 8 9" at bounding box center [109, 53] width 217 height 33
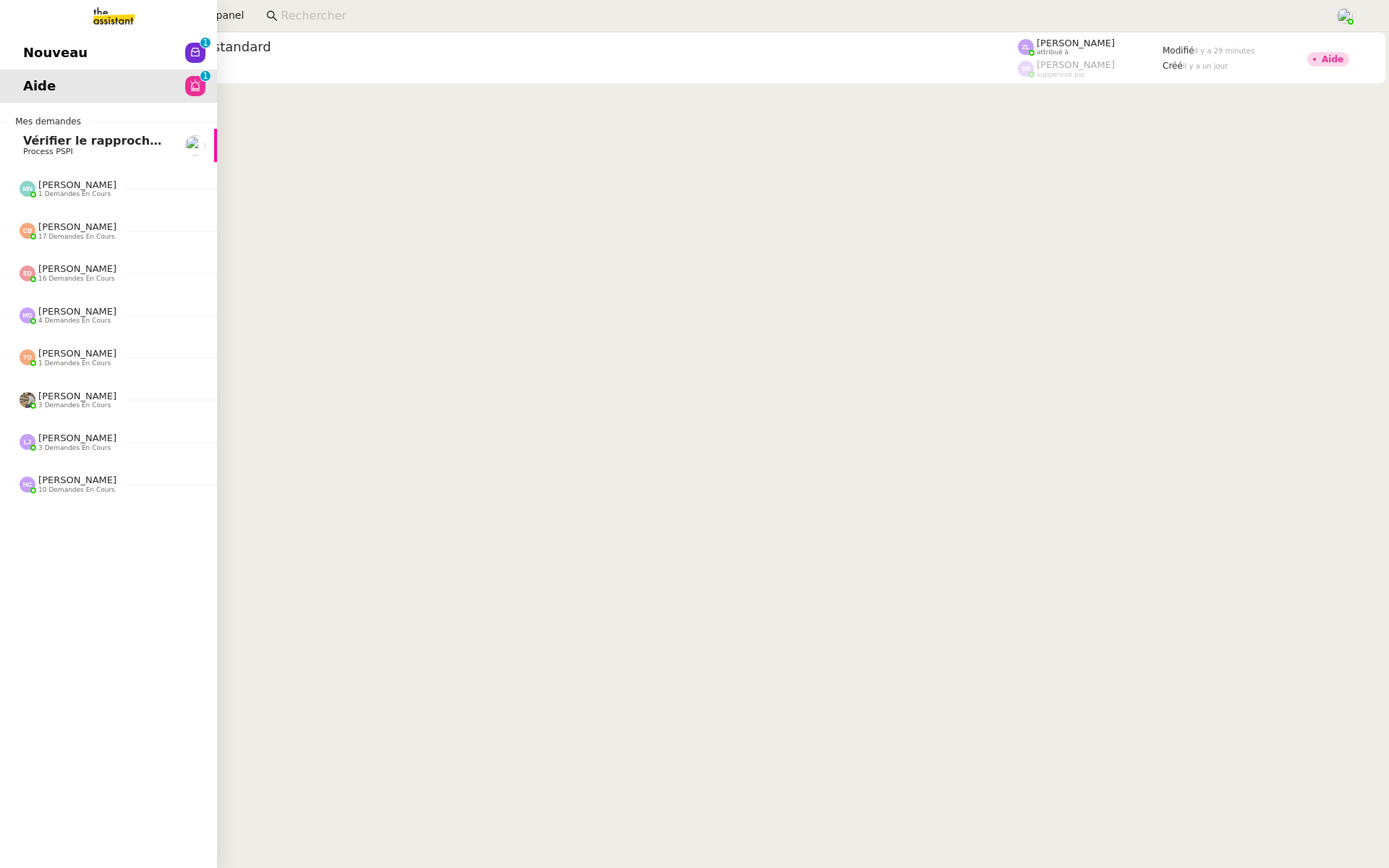
click at [37, 55] on span "Nouveau" at bounding box center [55, 53] width 65 height 22
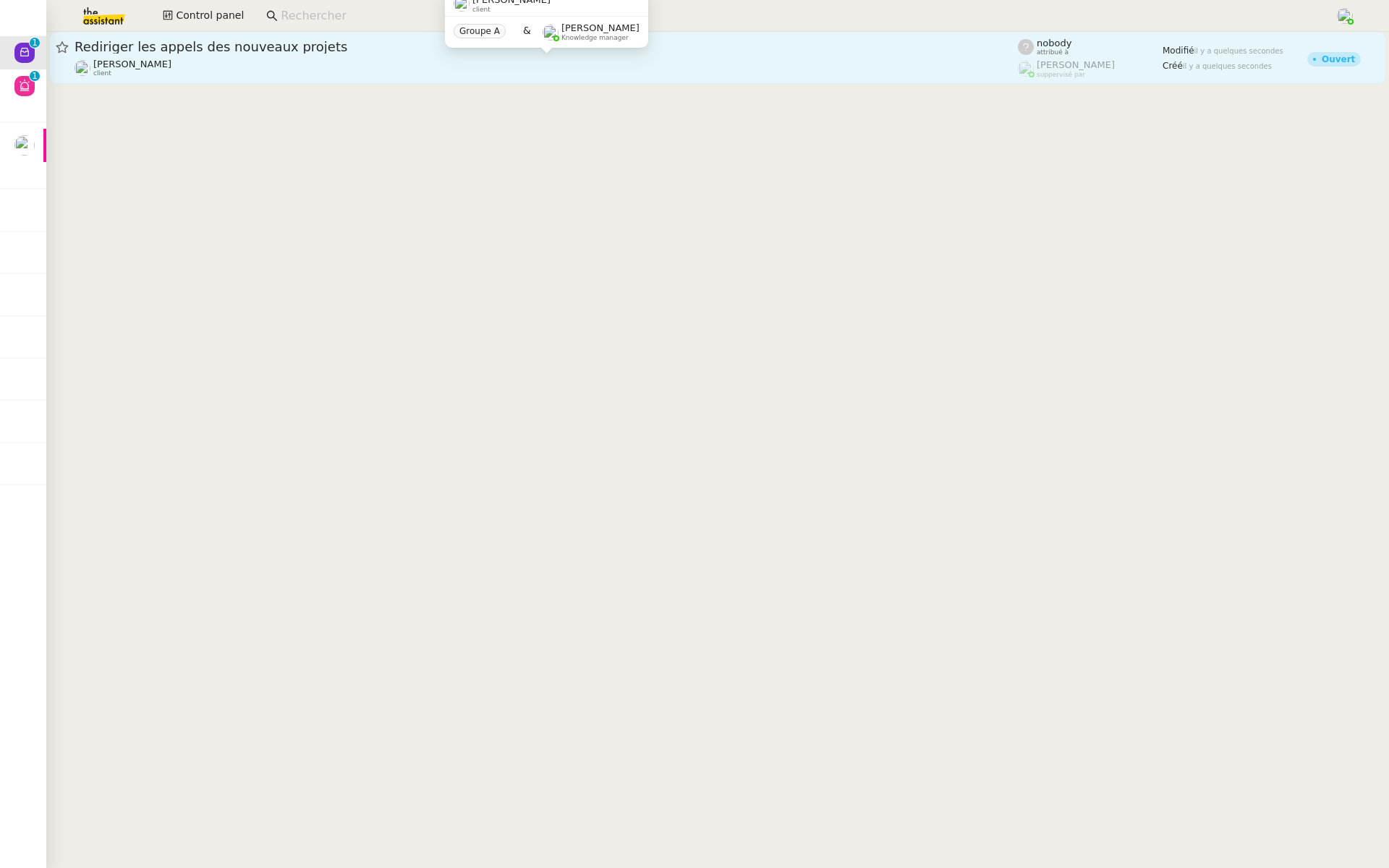
click at [259, 66] on div "Gabrielle Tavernier client" at bounding box center [546, 68] width 943 height 19
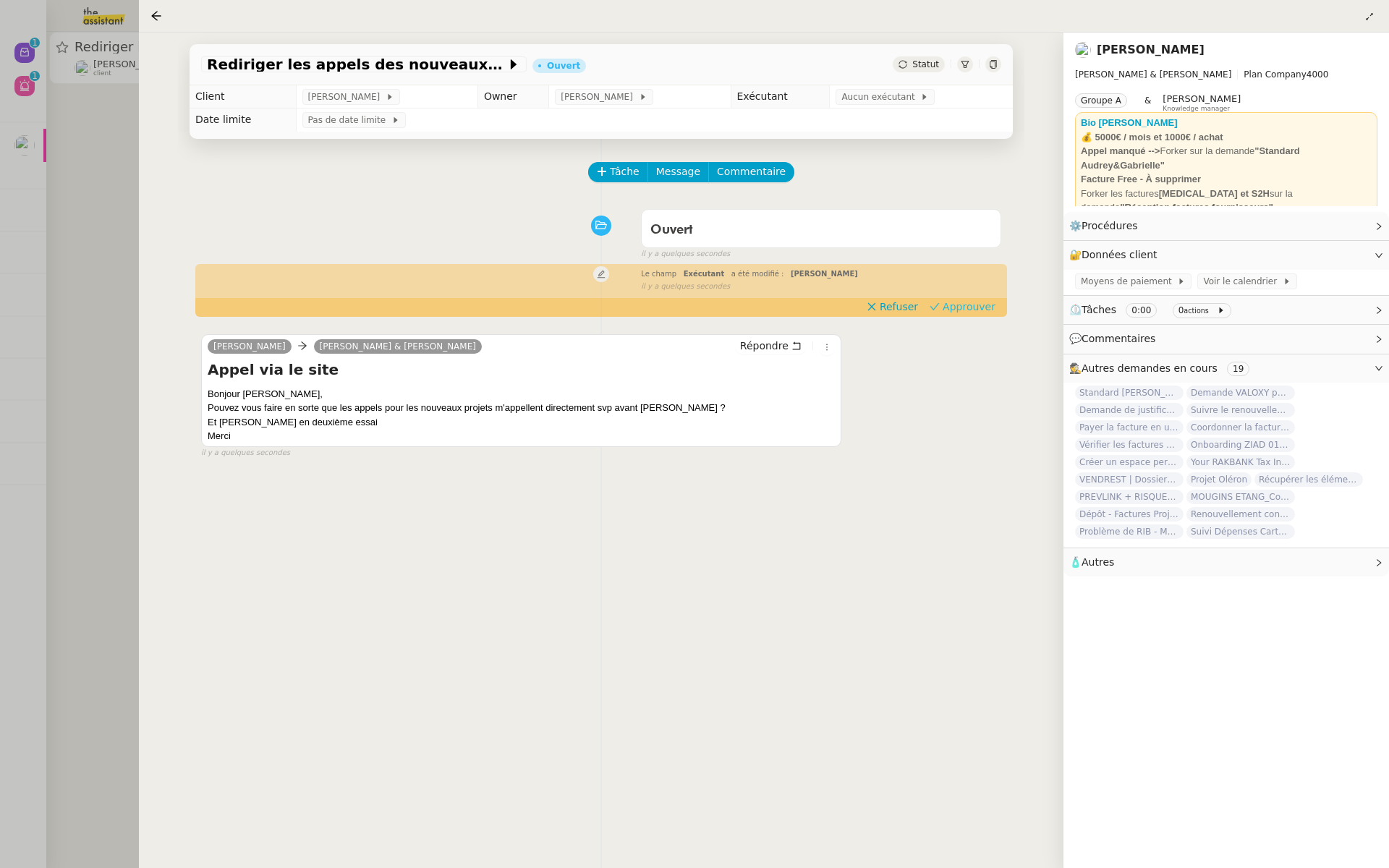
click at [980, 307] on span "Approuver" at bounding box center [969, 307] width 53 height 15
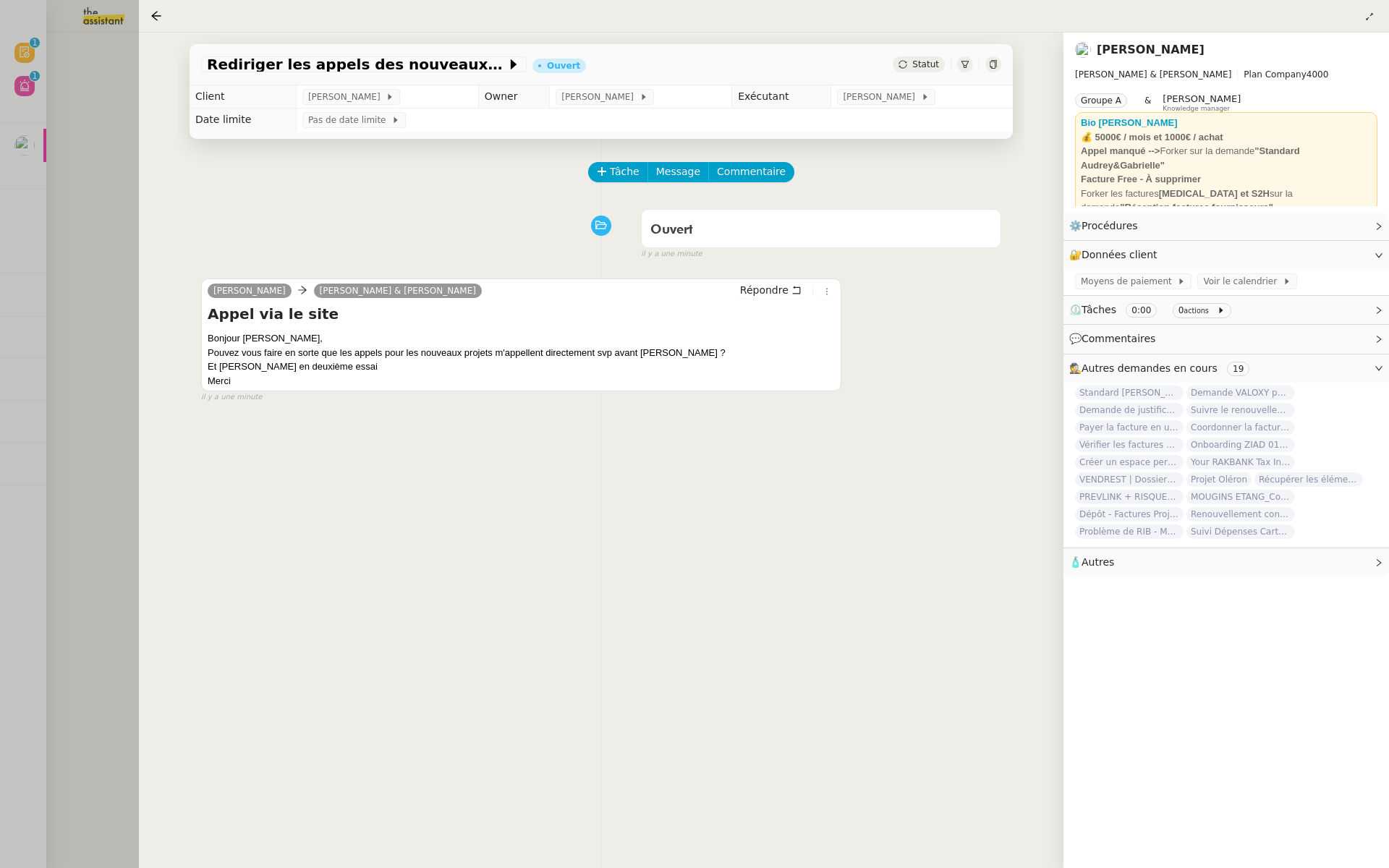
click at [128, 190] on div at bounding box center [694, 434] width 1389 height 868
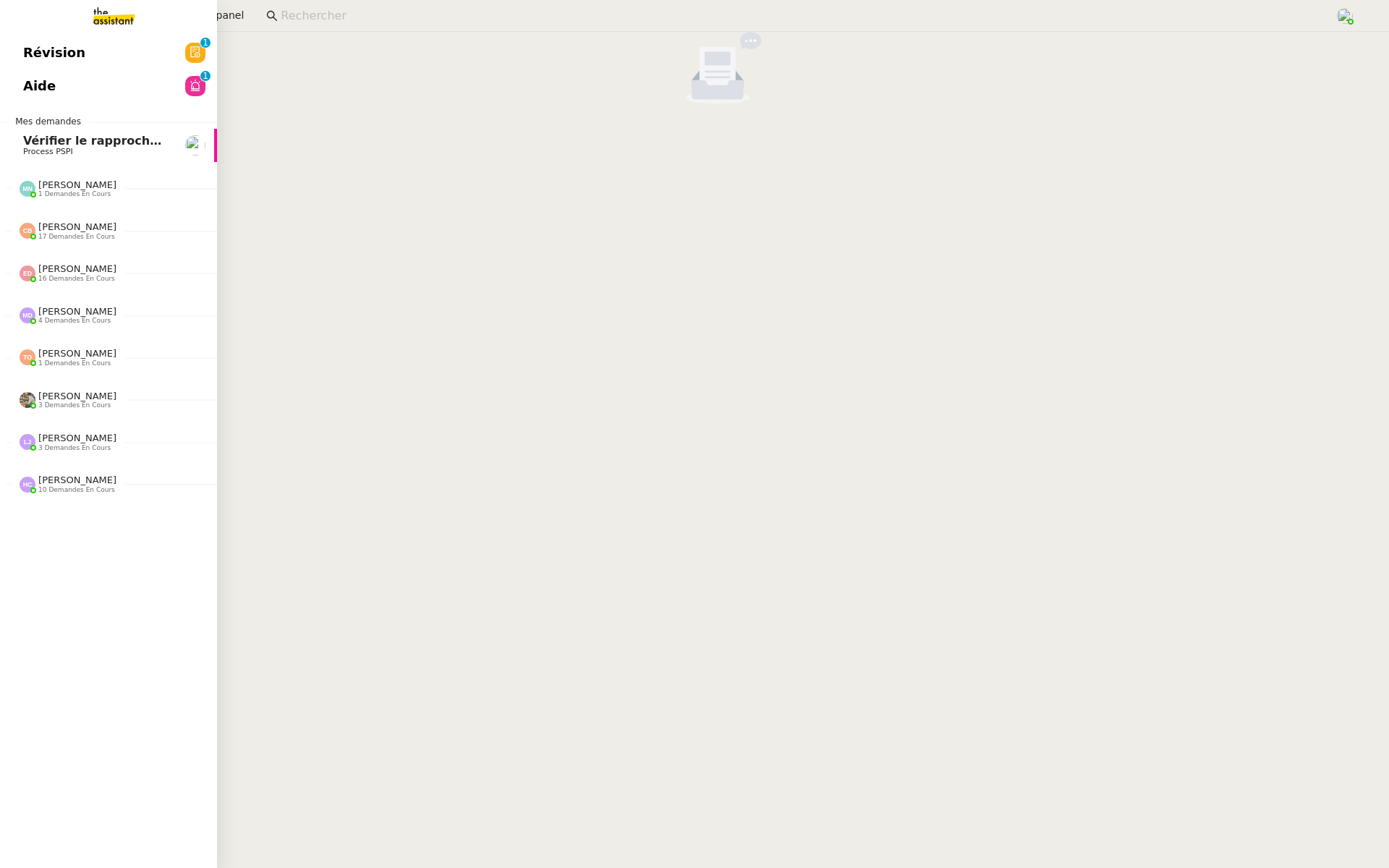
click at [37, 47] on span "Révision" at bounding box center [54, 53] width 62 height 22
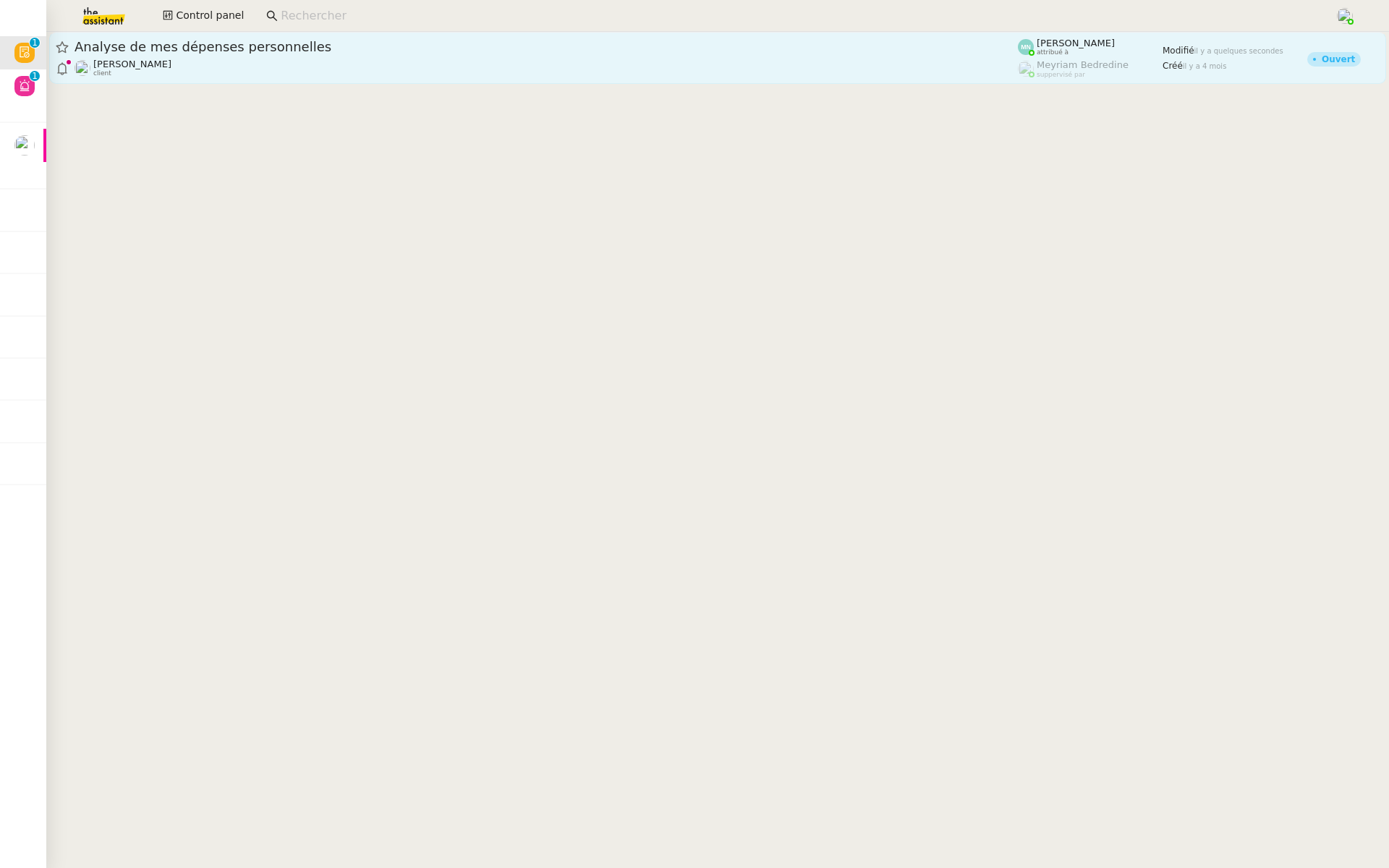
click at [329, 50] on span "Analyse de mes dépenses personnelles" at bounding box center [546, 47] width 943 height 13
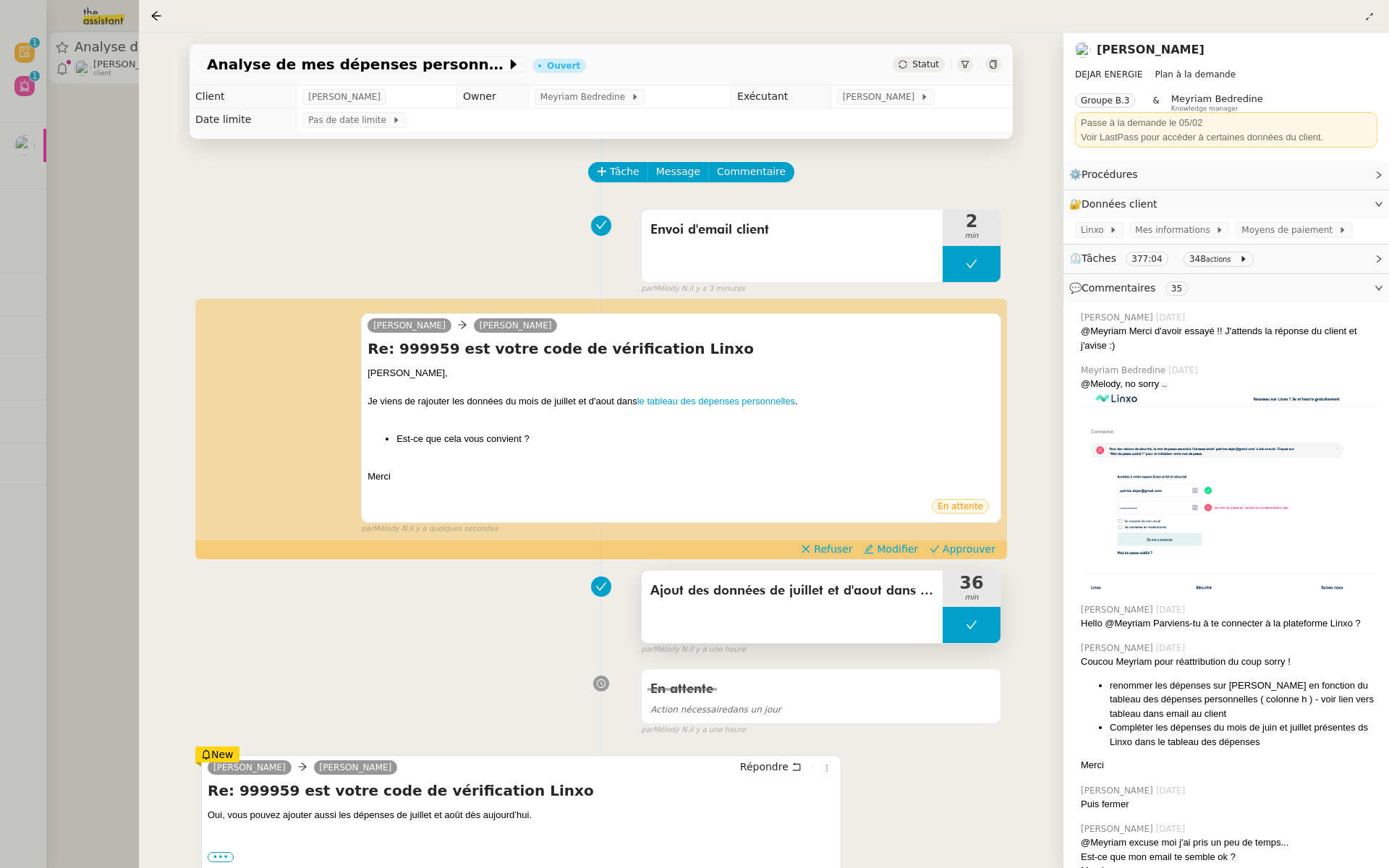
scroll to position [29, 0]
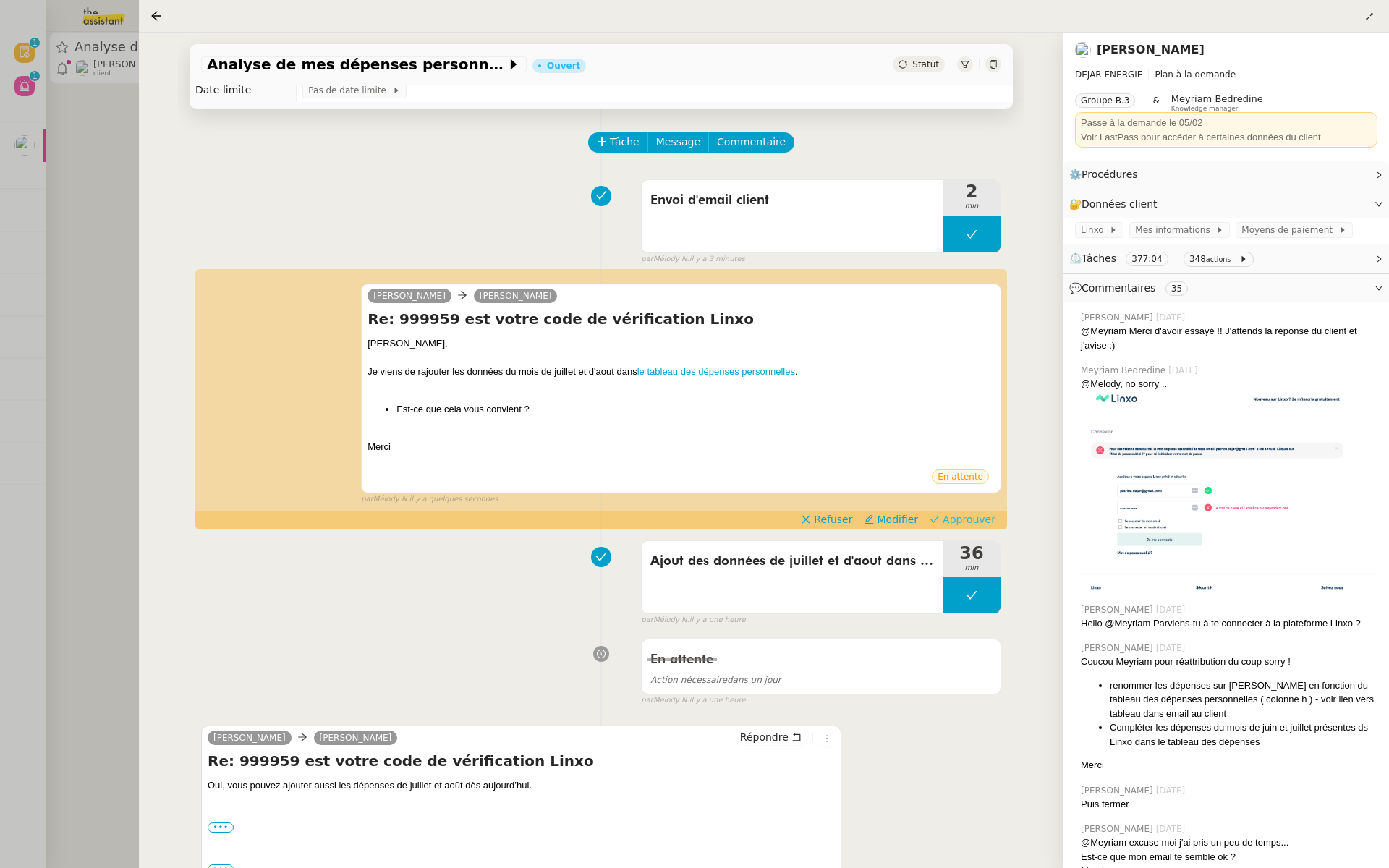
click at [973, 515] on span "Approuver" at bounding box center [969, 519] width 53 height 15
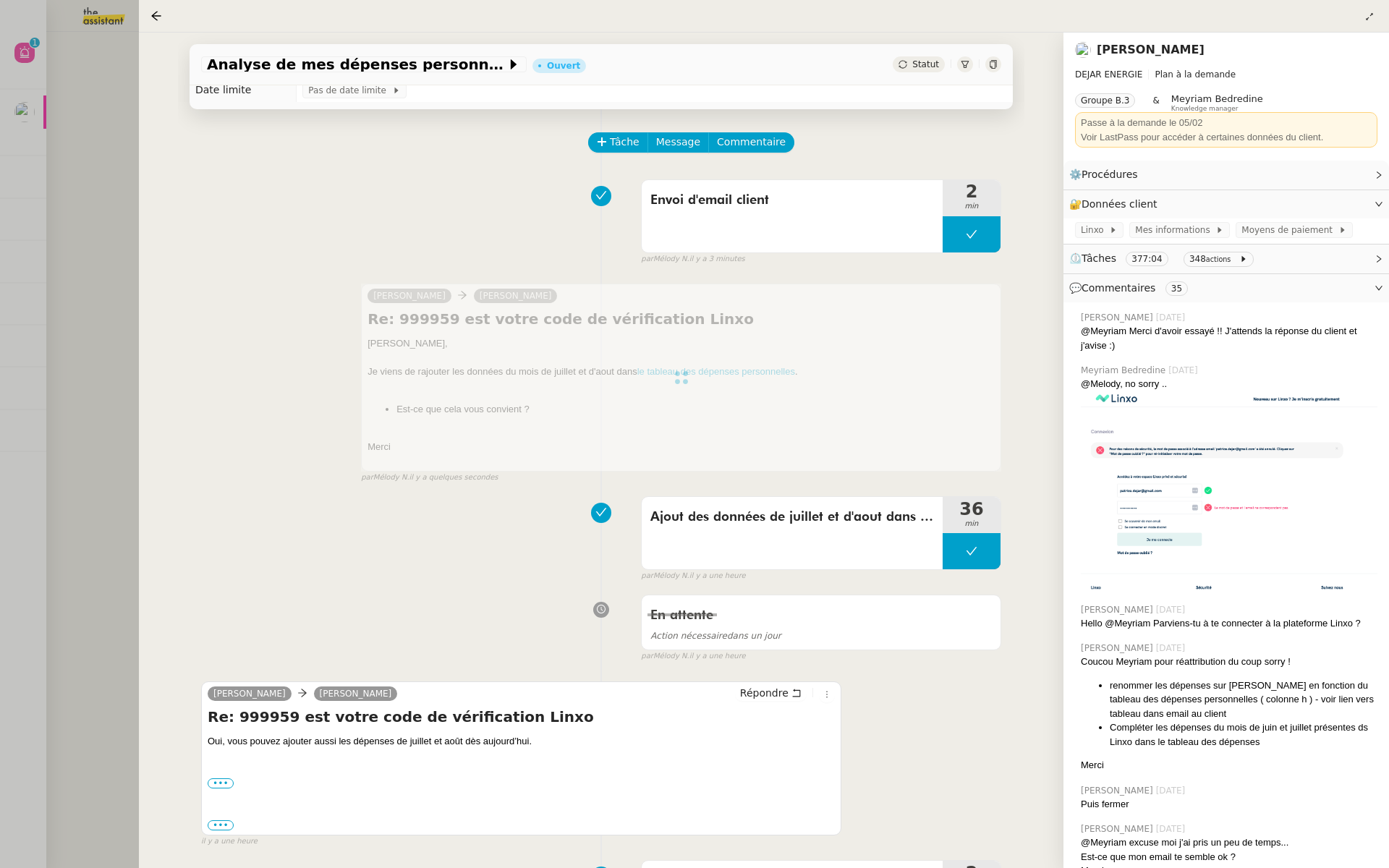
click at [47, 97] on div at bounding box center [694, 434] width 1389 height 868
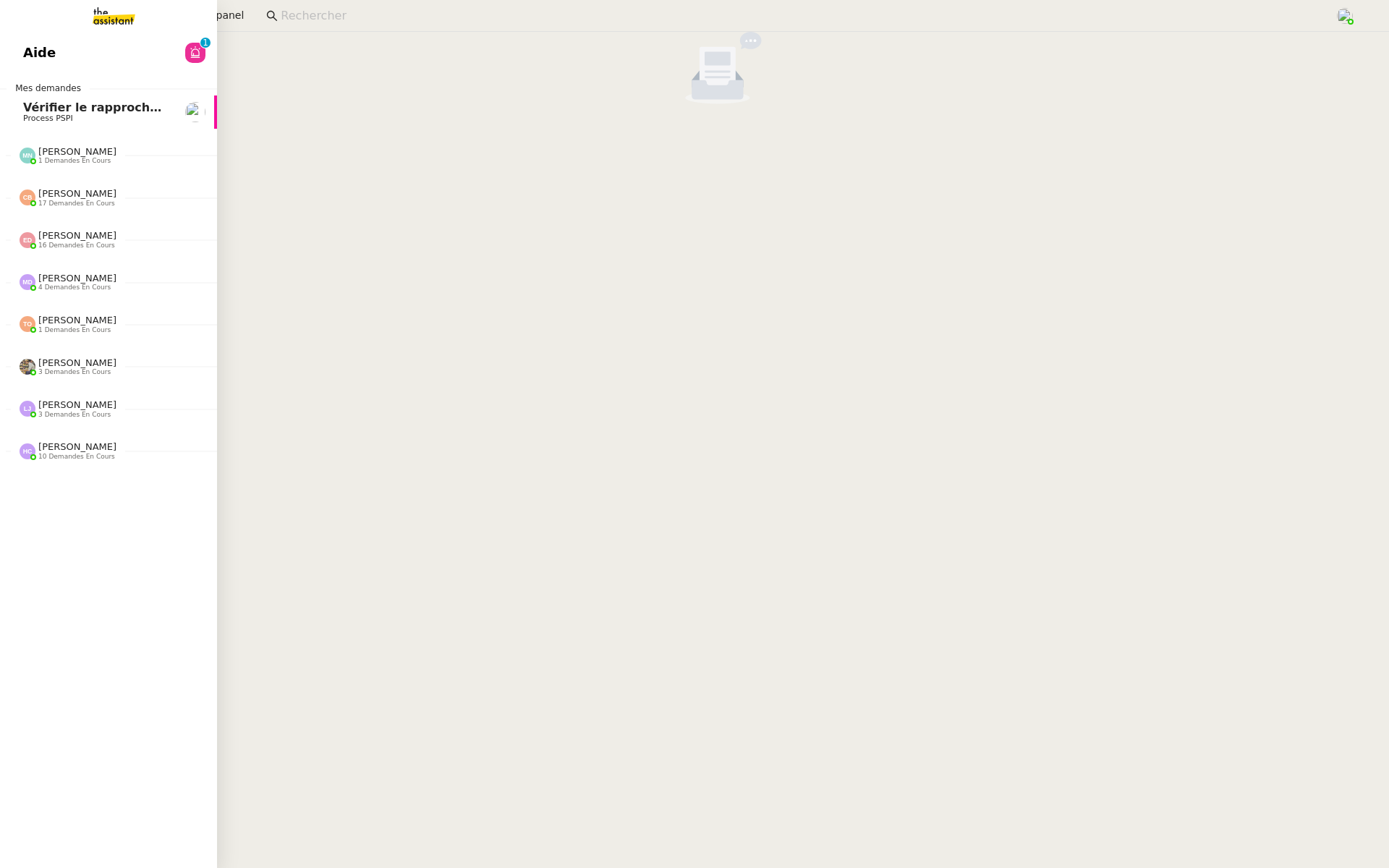
click at [18, 45] on link "Aide 0 1 2 3 4 5 6 7 8 9" at bounding box center [109, 53] width 217 height 33
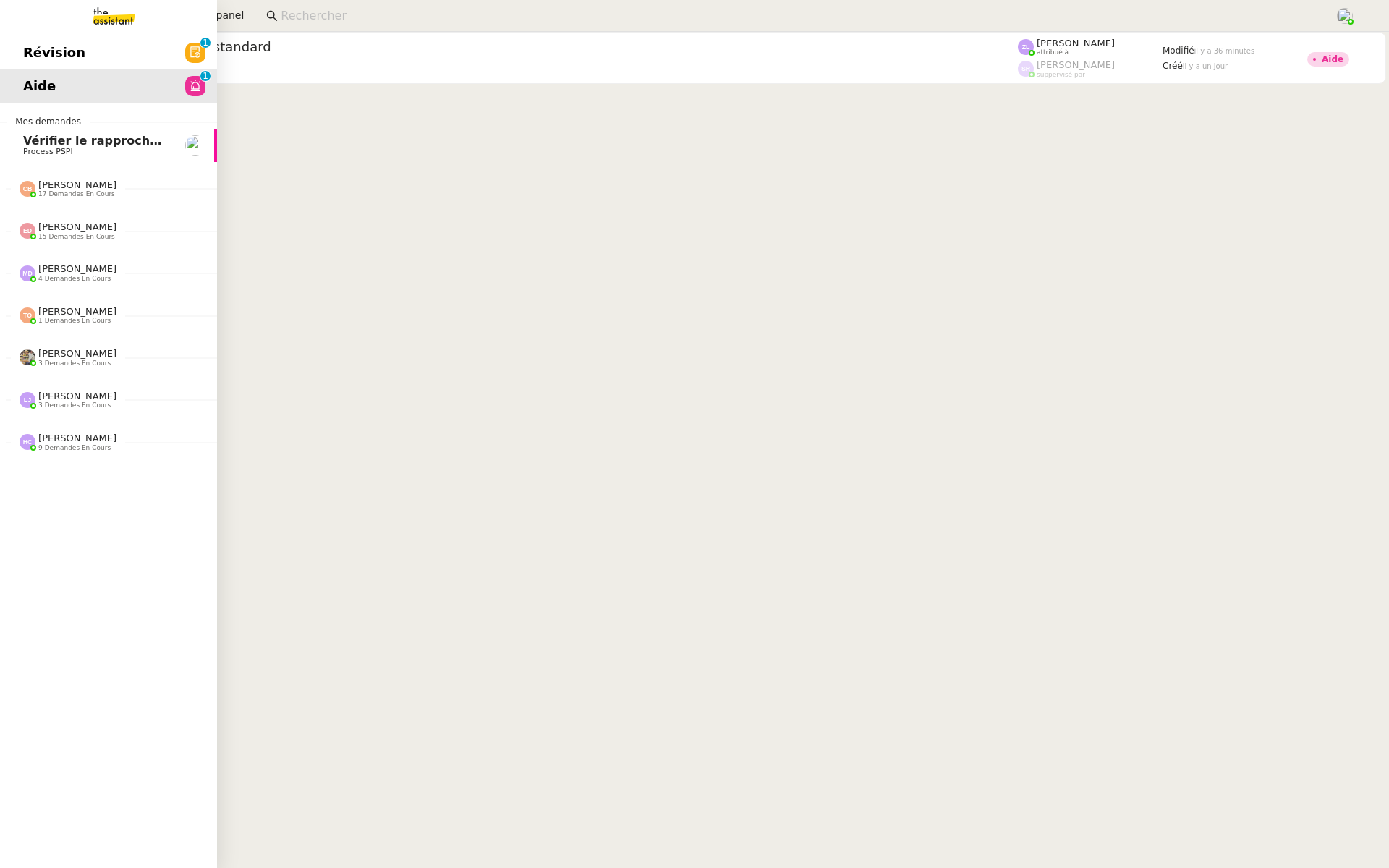
click at [137, 57] on link "Révision 0 1 2 3 4 5 6 7 8 9" at bounding box center [109, 53] width 217 height 33
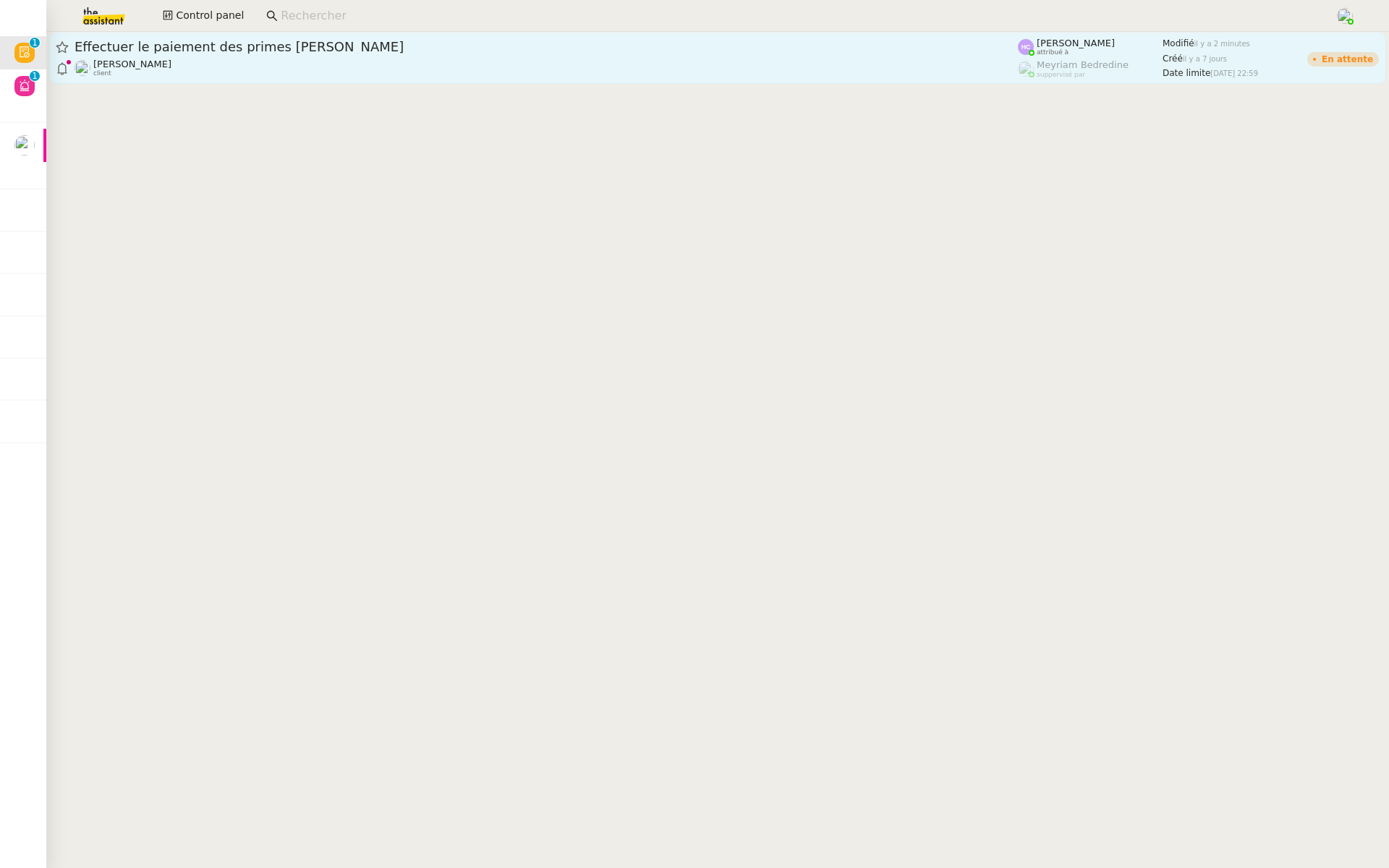
click at [403, 47] on span "Effectuer le paiement des primes [PERSON_NAME]" at bounding box center [546, 47] width 943 height 13
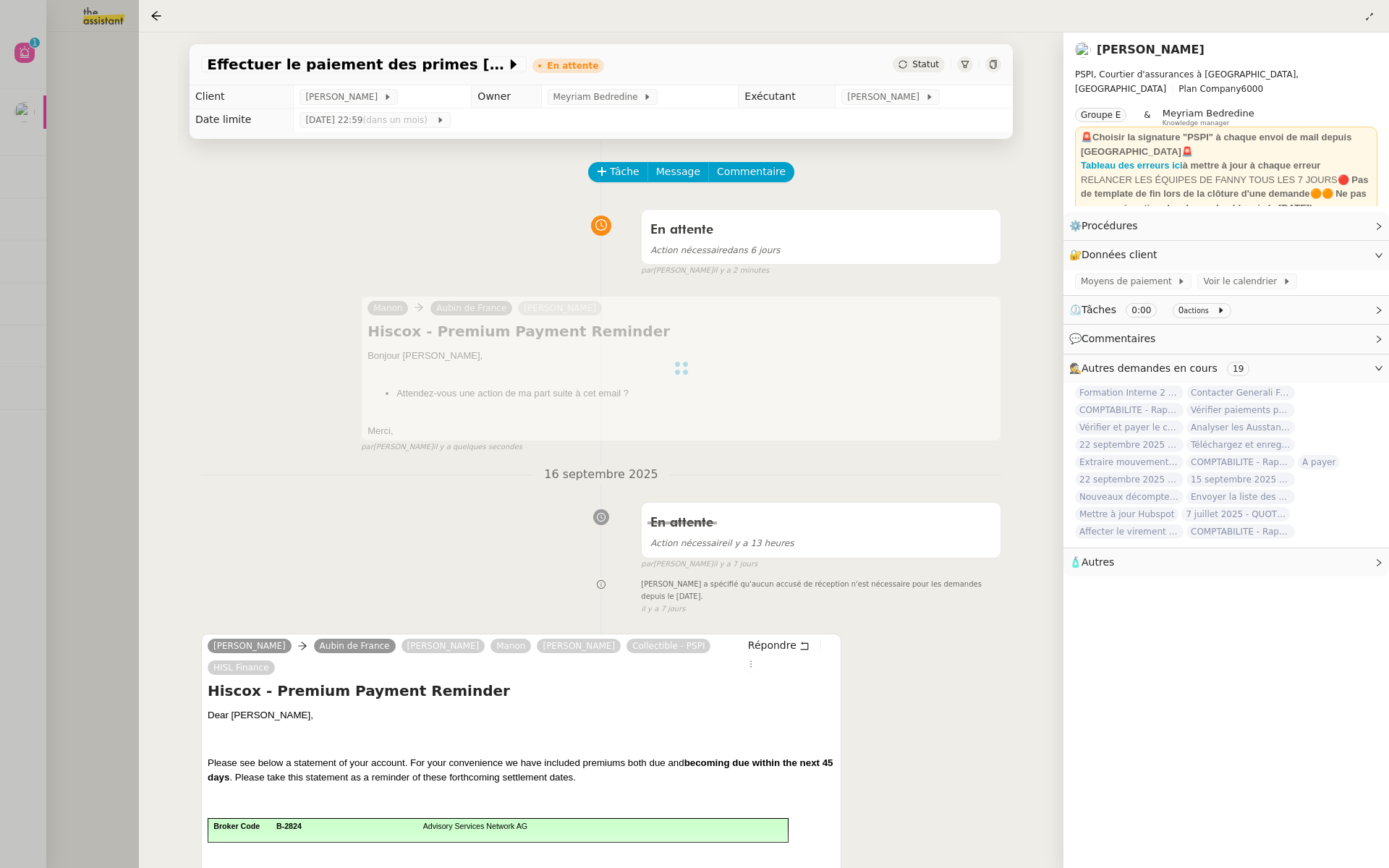
click at [12, 232] on div at bounding box center [694, 434] width 1389 height 868
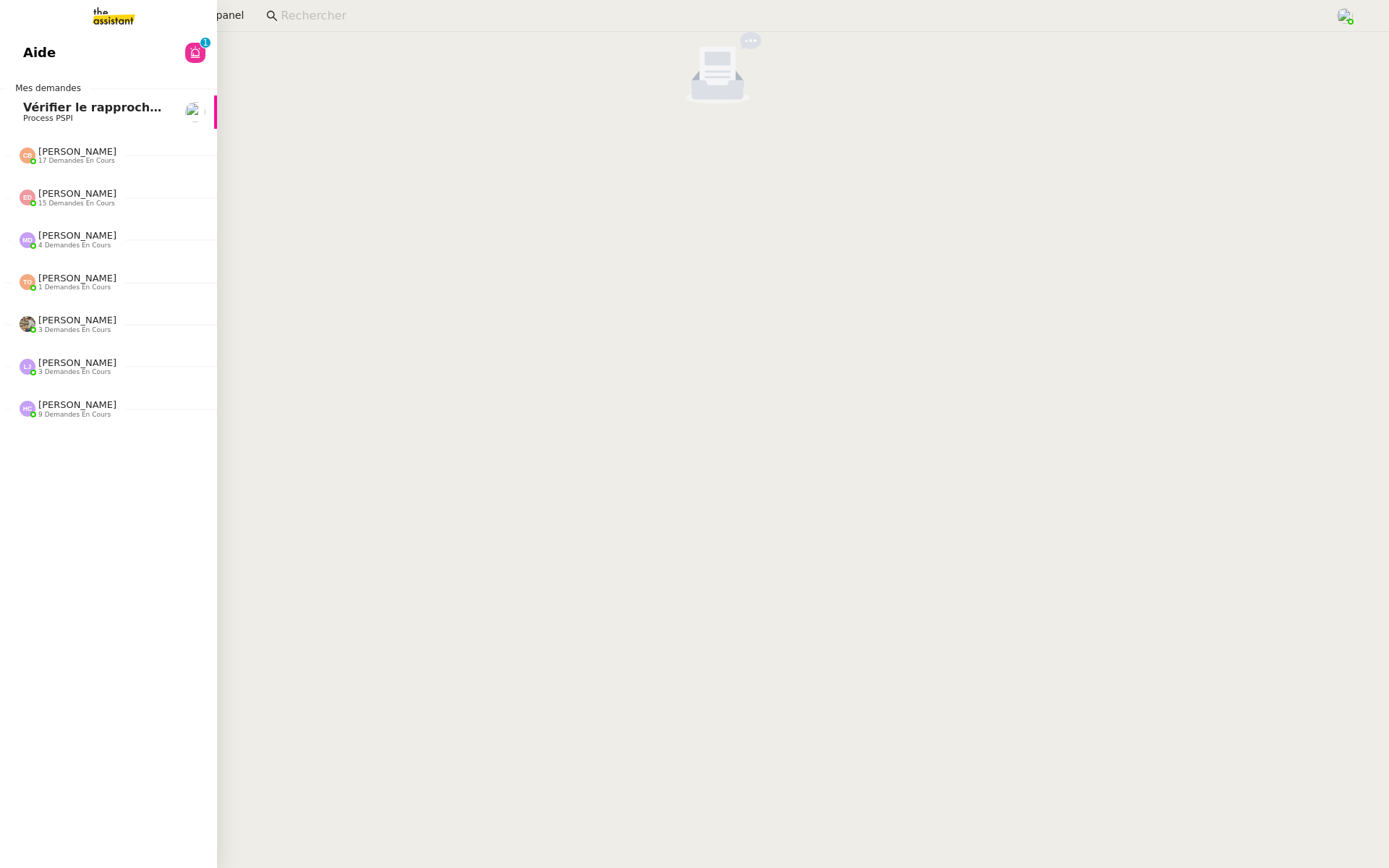
click at [39, 50] on span "Aide" at bounding box center [39, 53] width 33 height 22
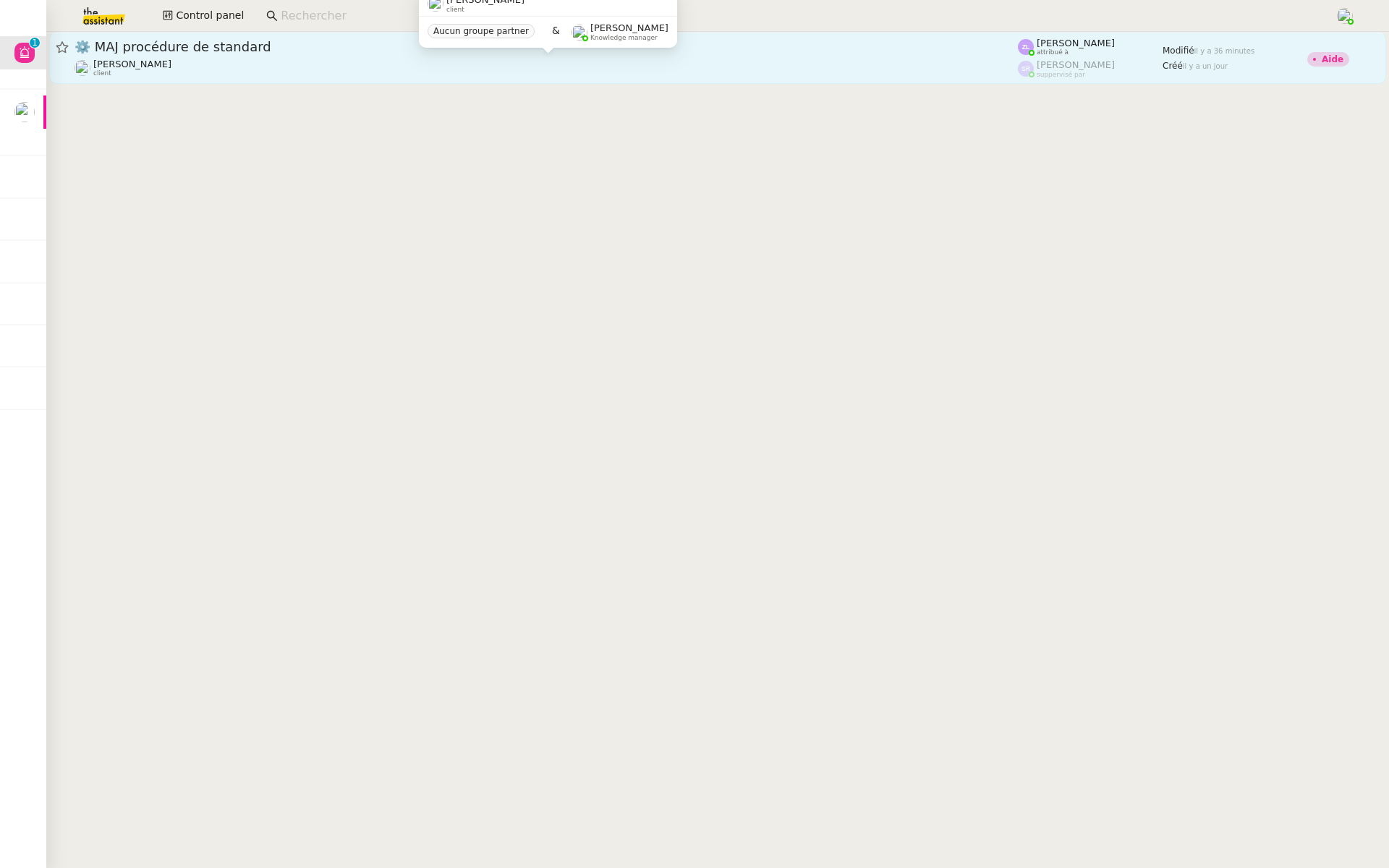
click at [277, 65] on div "Thomas SOULIER client" at bounding box center [546, 68] width 943 height 19
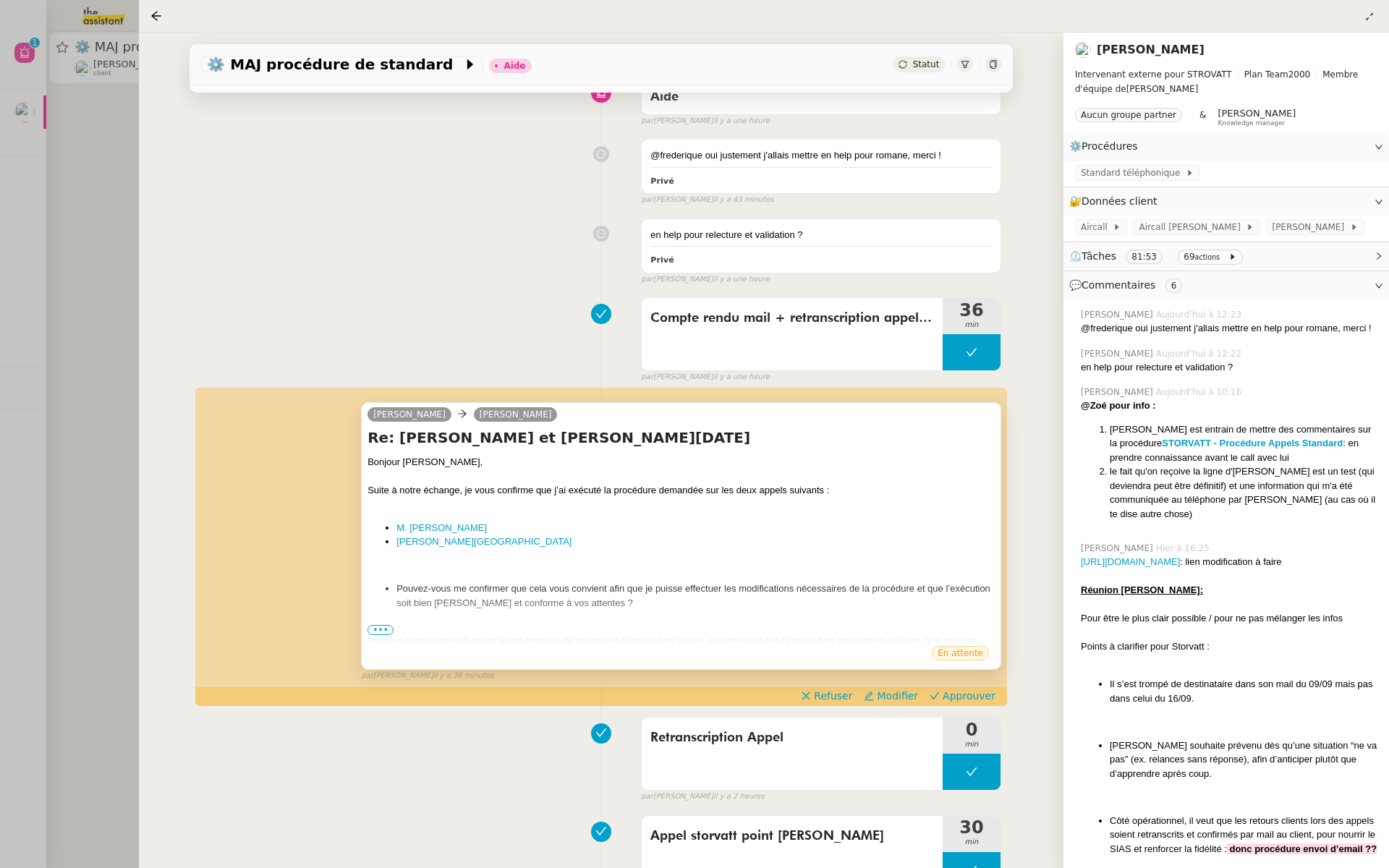
scroll to position [314, 0]
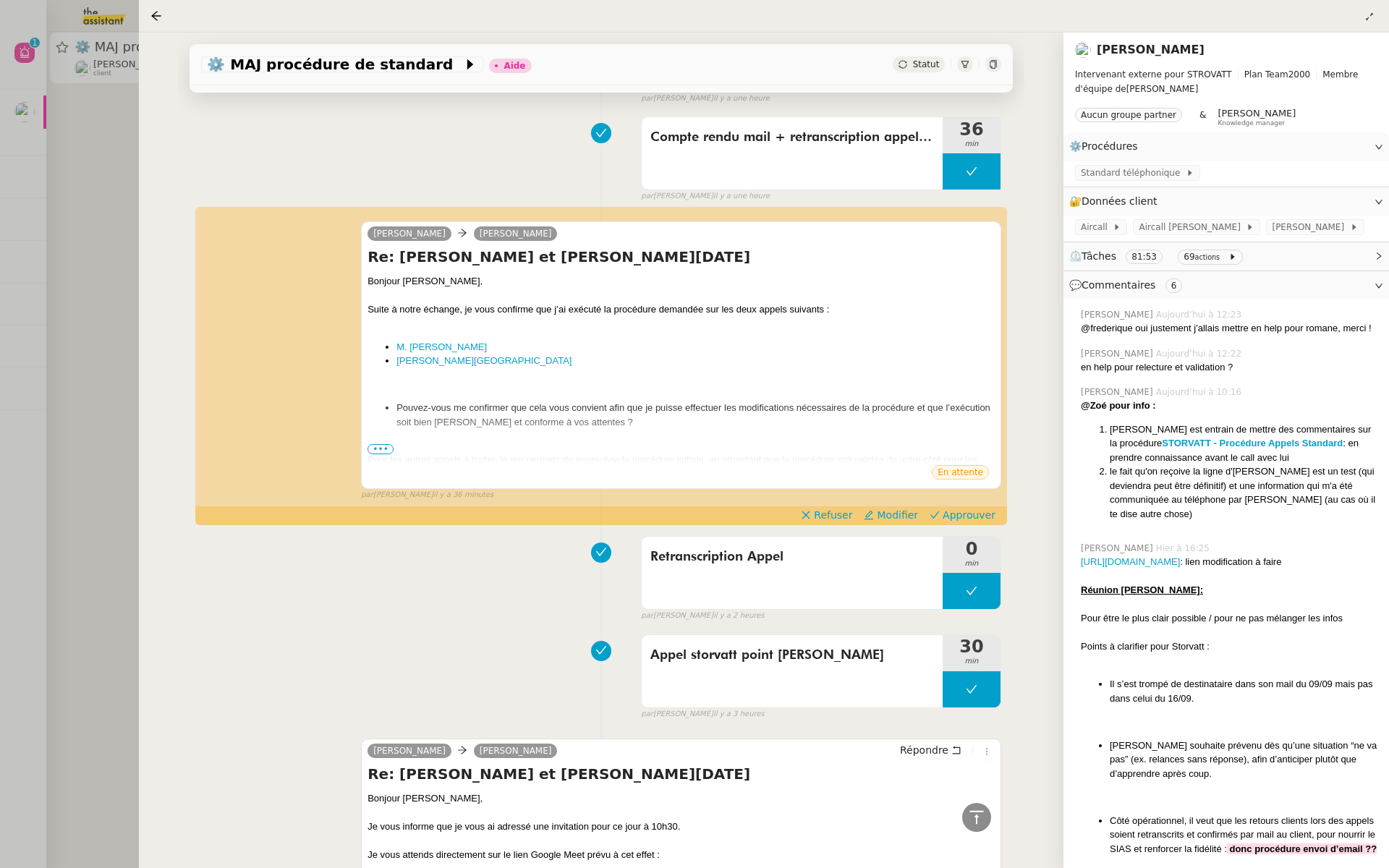
click at [47, 209] on div at bounding box center [694, 434] width 1389 height 868
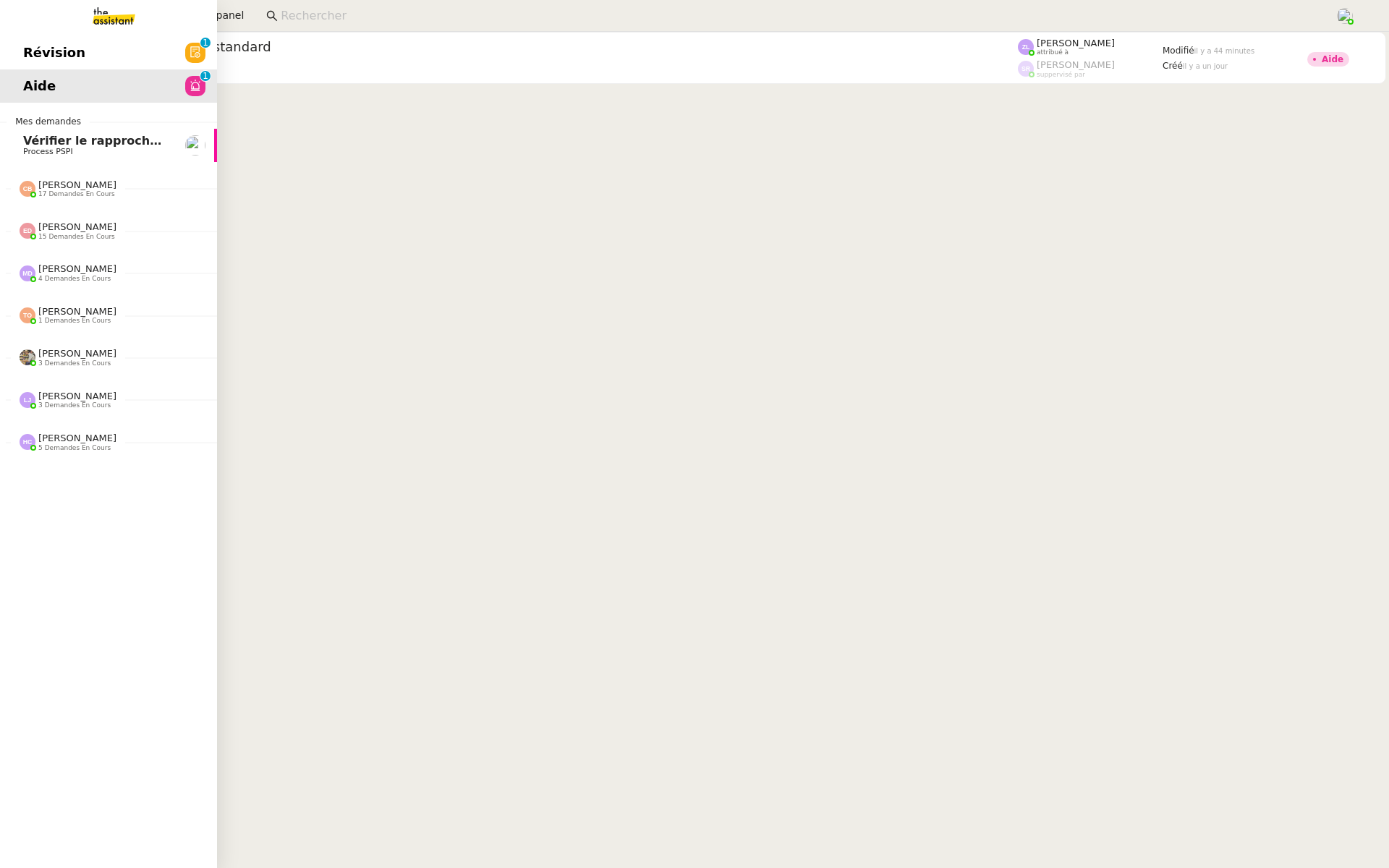
click at [40, 61] on span "Révision" at bounding box center [54, 53] width 62 height 22
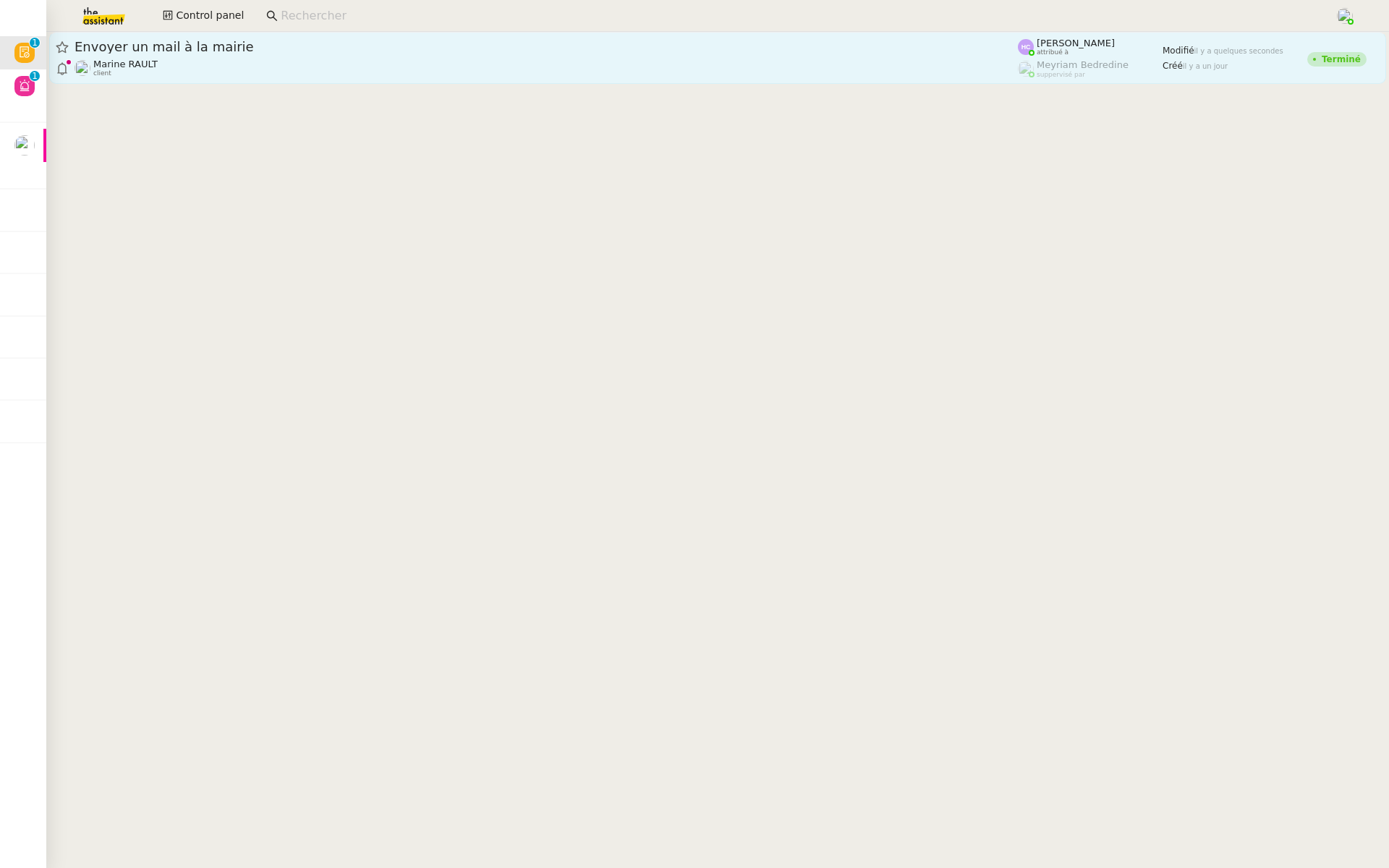
click at [215, 39] on div "Envoyer un mail à la mairie" at bounding box center [546, 47] width 943 height 17
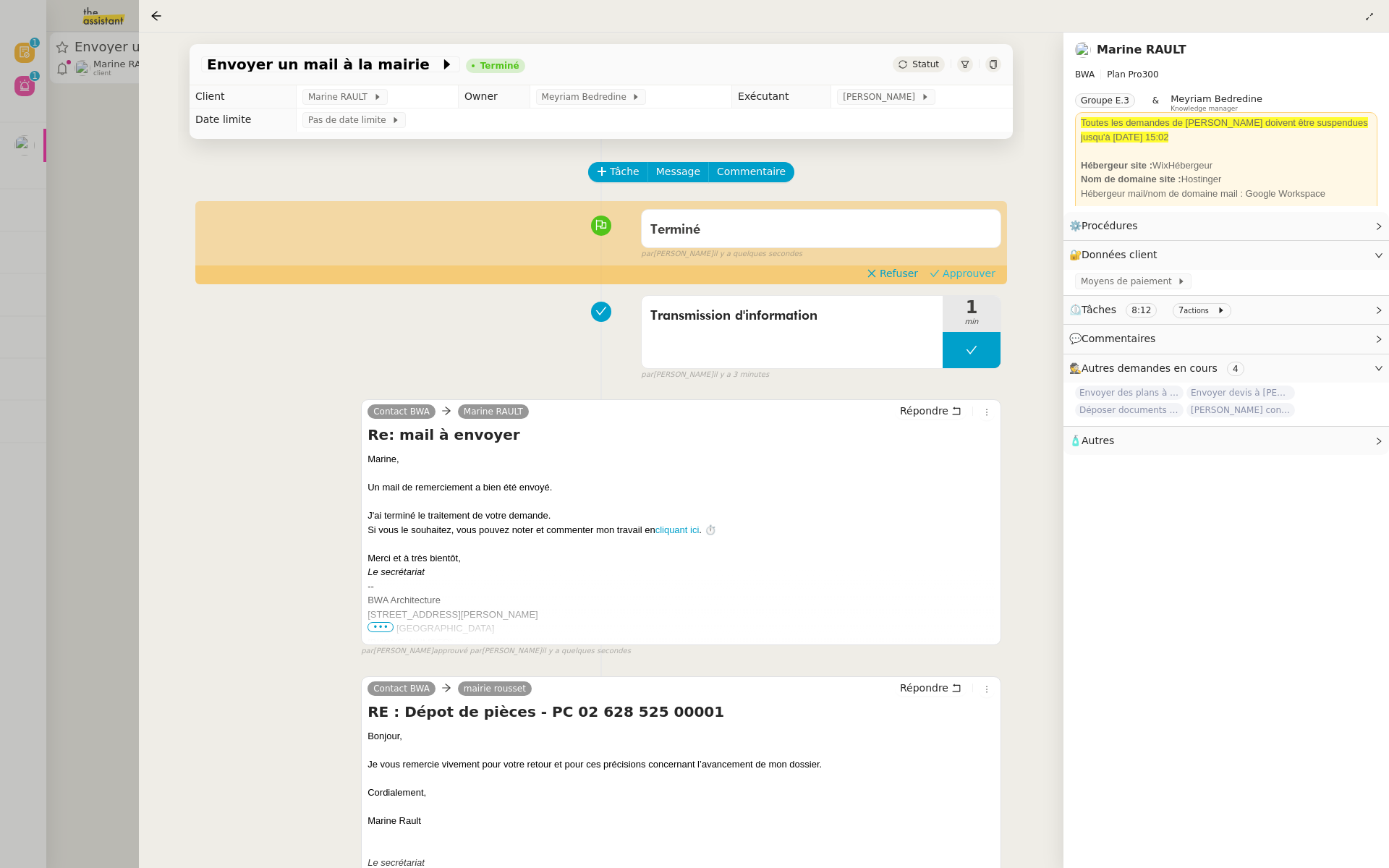
click at [981, 278] on span "Approuver" at bounding box center [969, 274] width 53 height 15
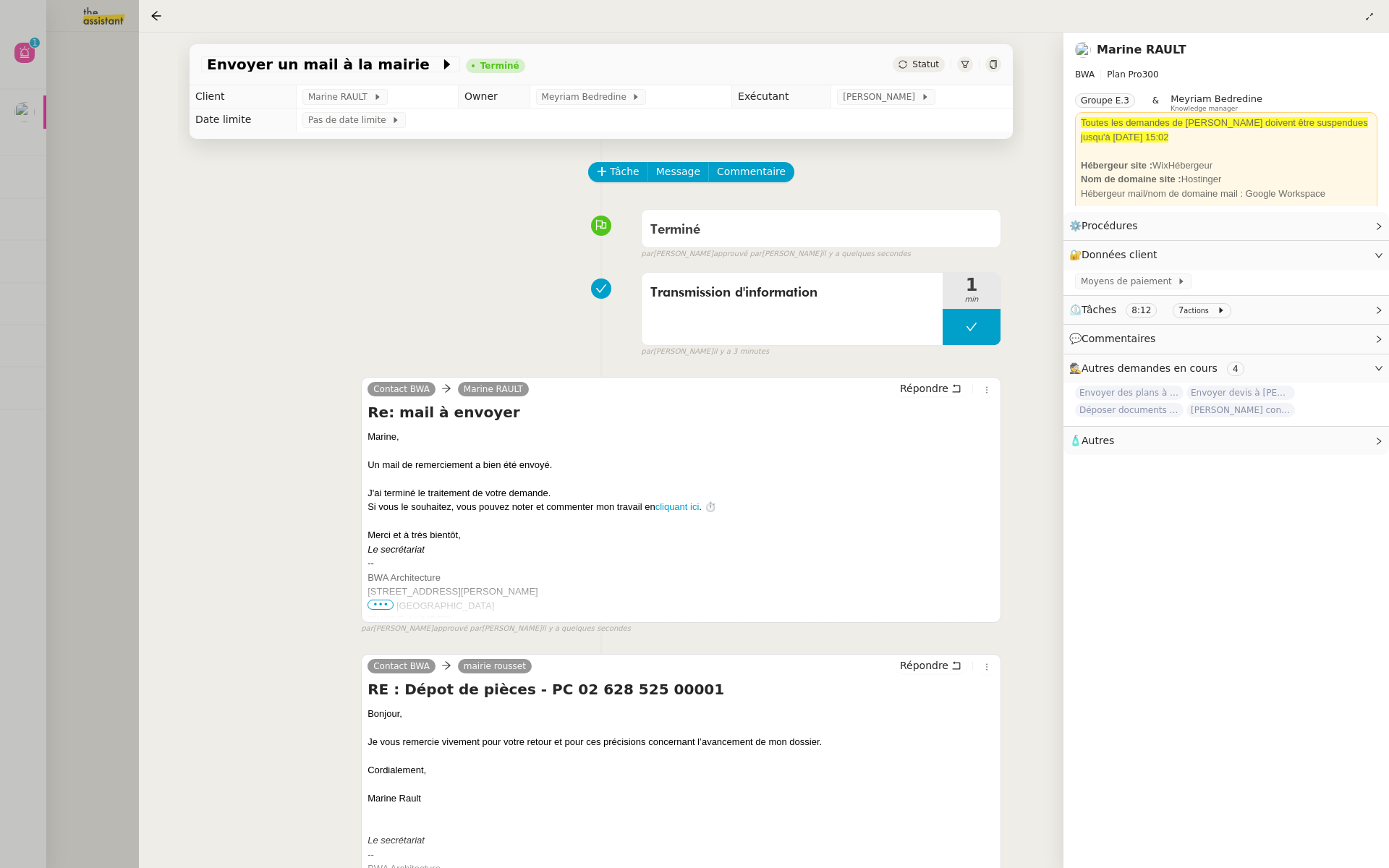
click at [46, 282] on div at bounding box center [694, 434] width 1389 height 868
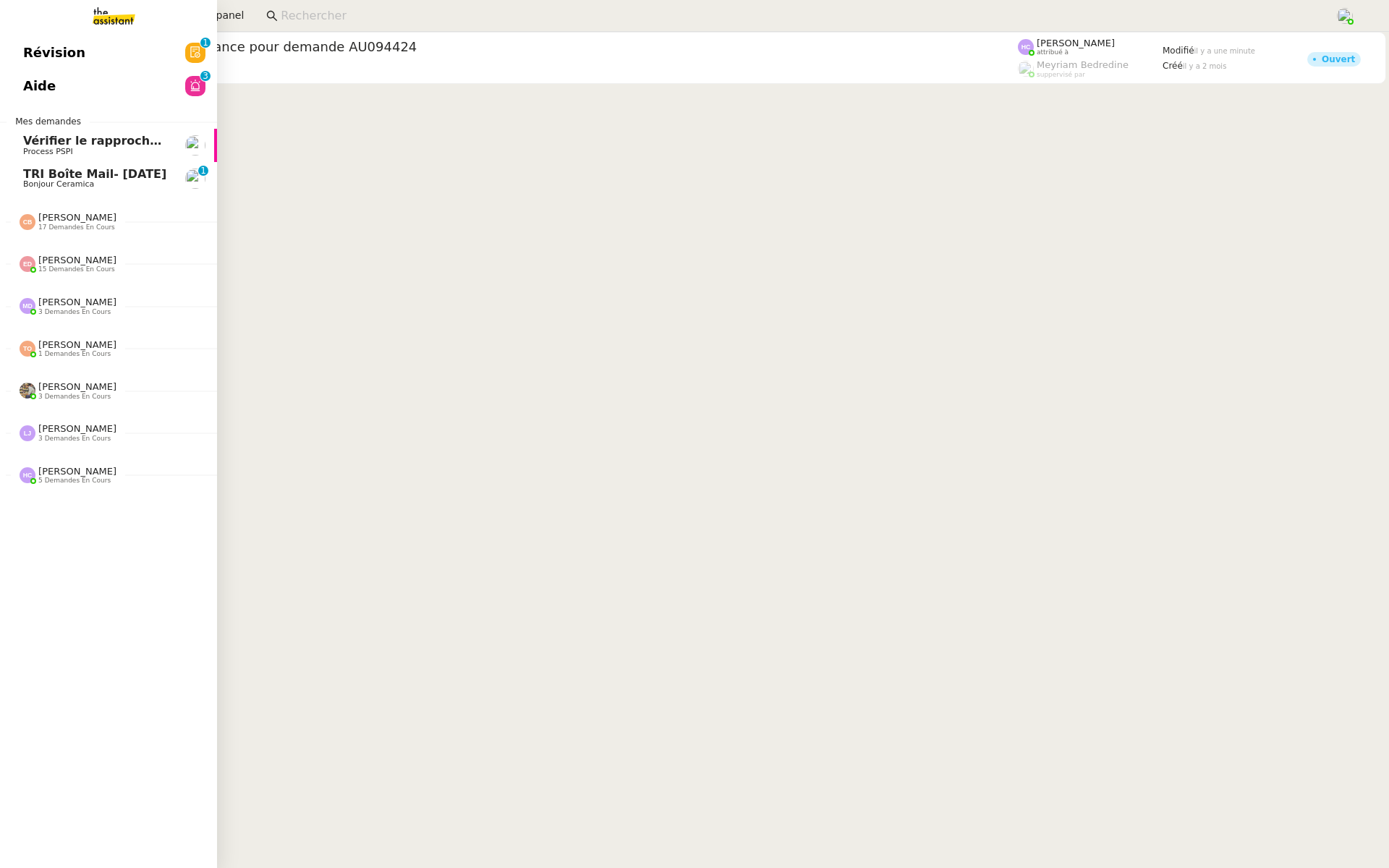
click at [37, 47] on span "Révision" at bounding box center [54, 53] width 62 height 22
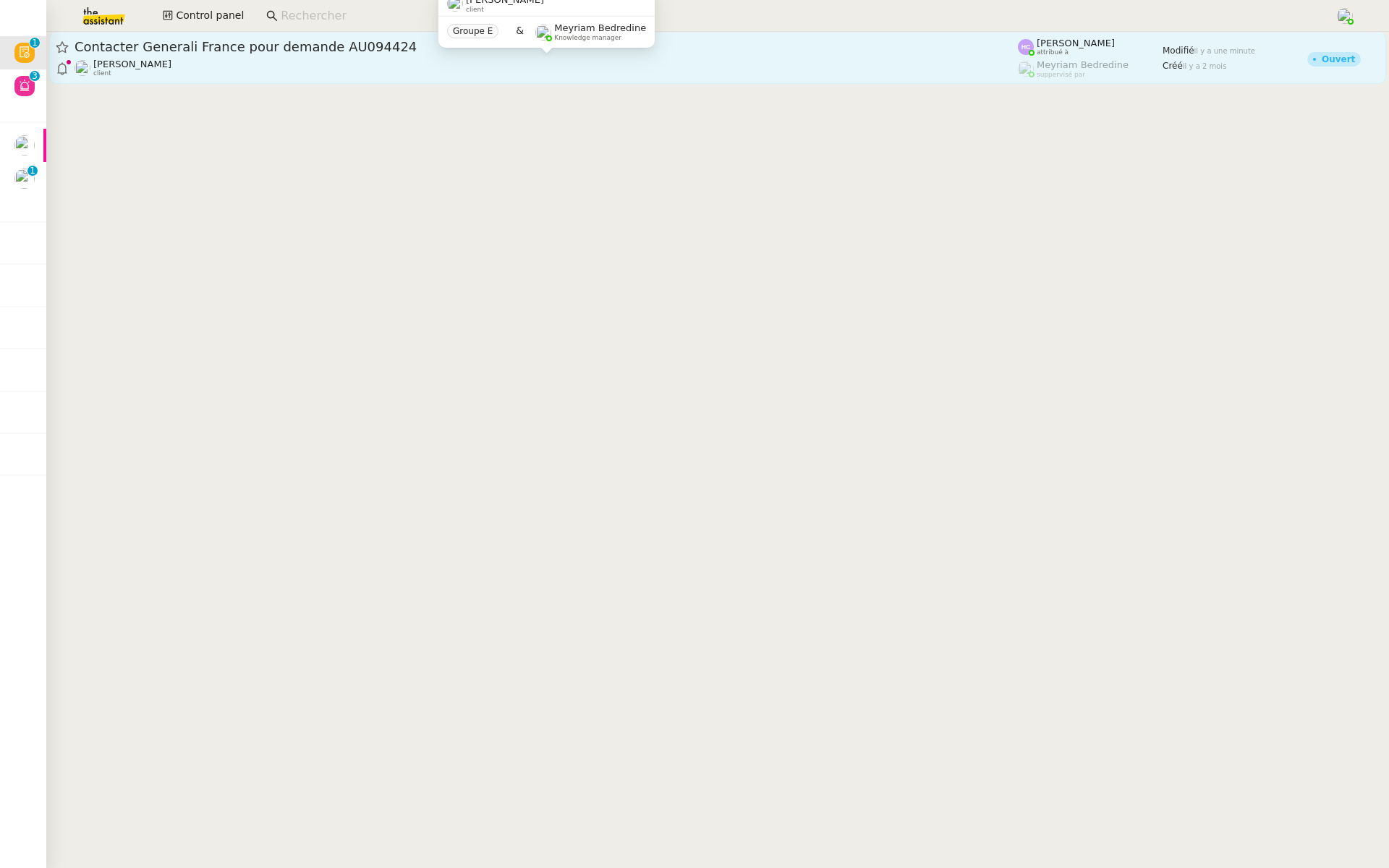
click at [284, 72] on div "Fanny Eyraud client" at bounding box center [546, 68] width 943 height 19
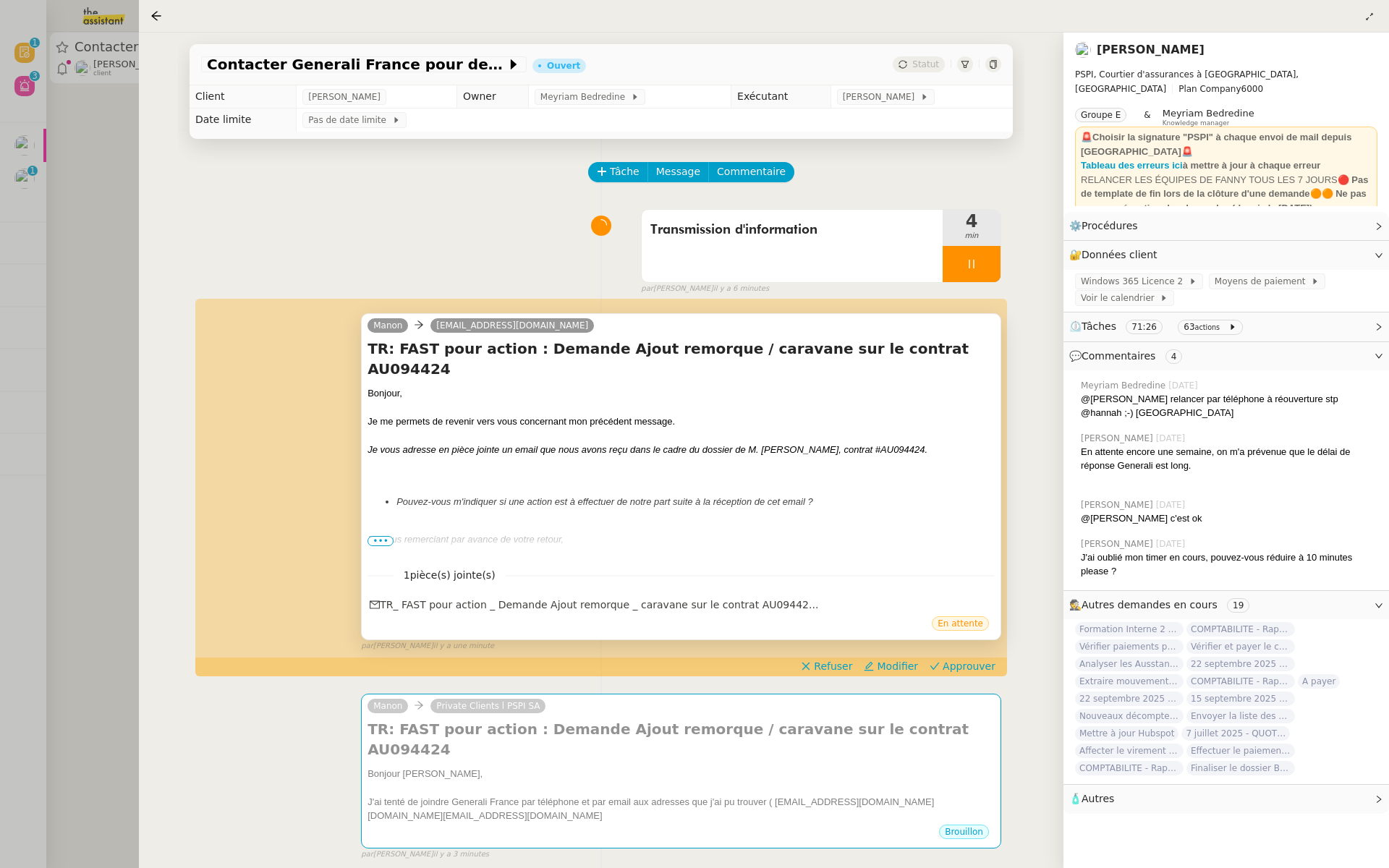
click at [383, 545] on span "•••" at bounding box center [380, 540] width 26 height 10
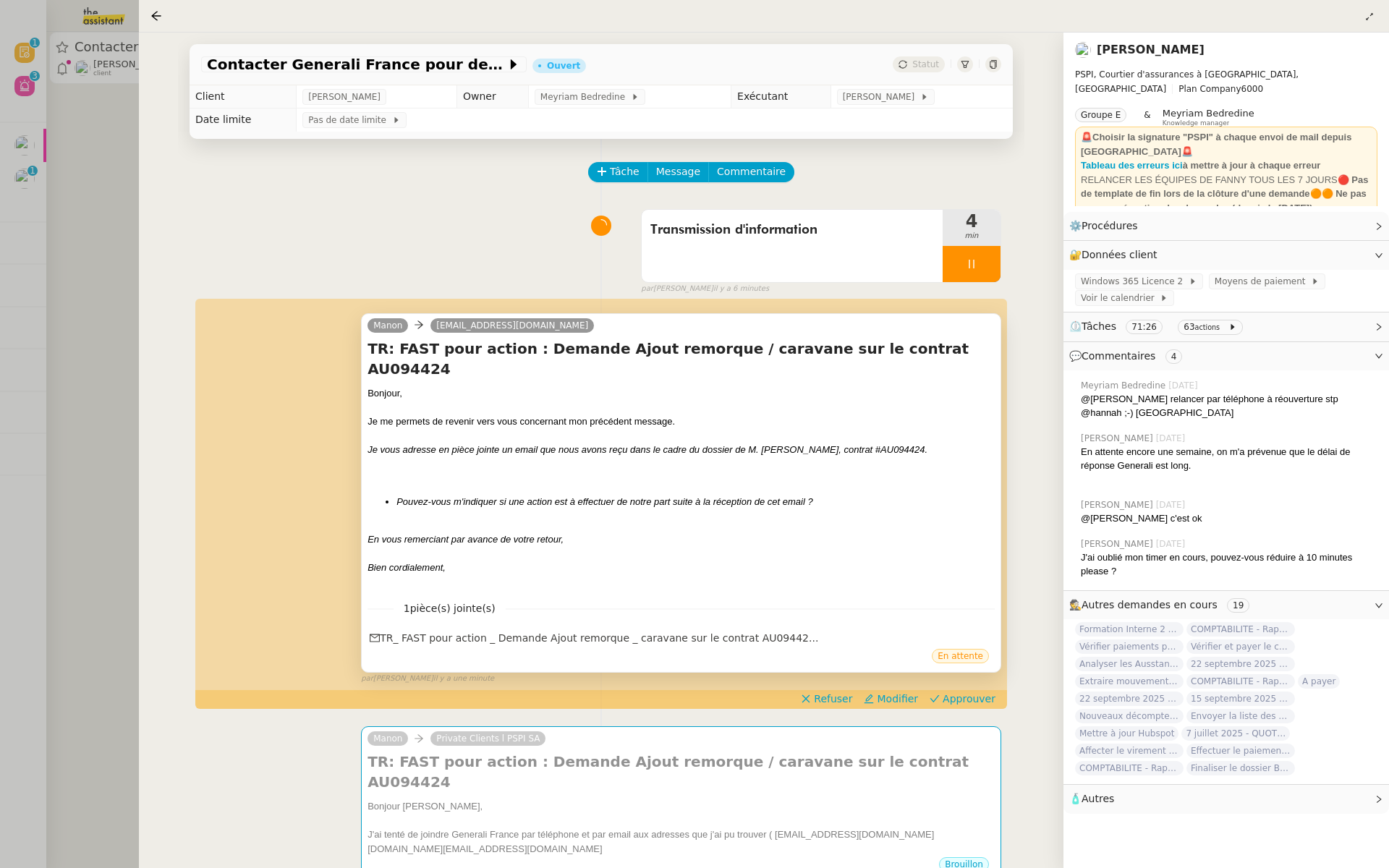
scroll to position [126, 0]
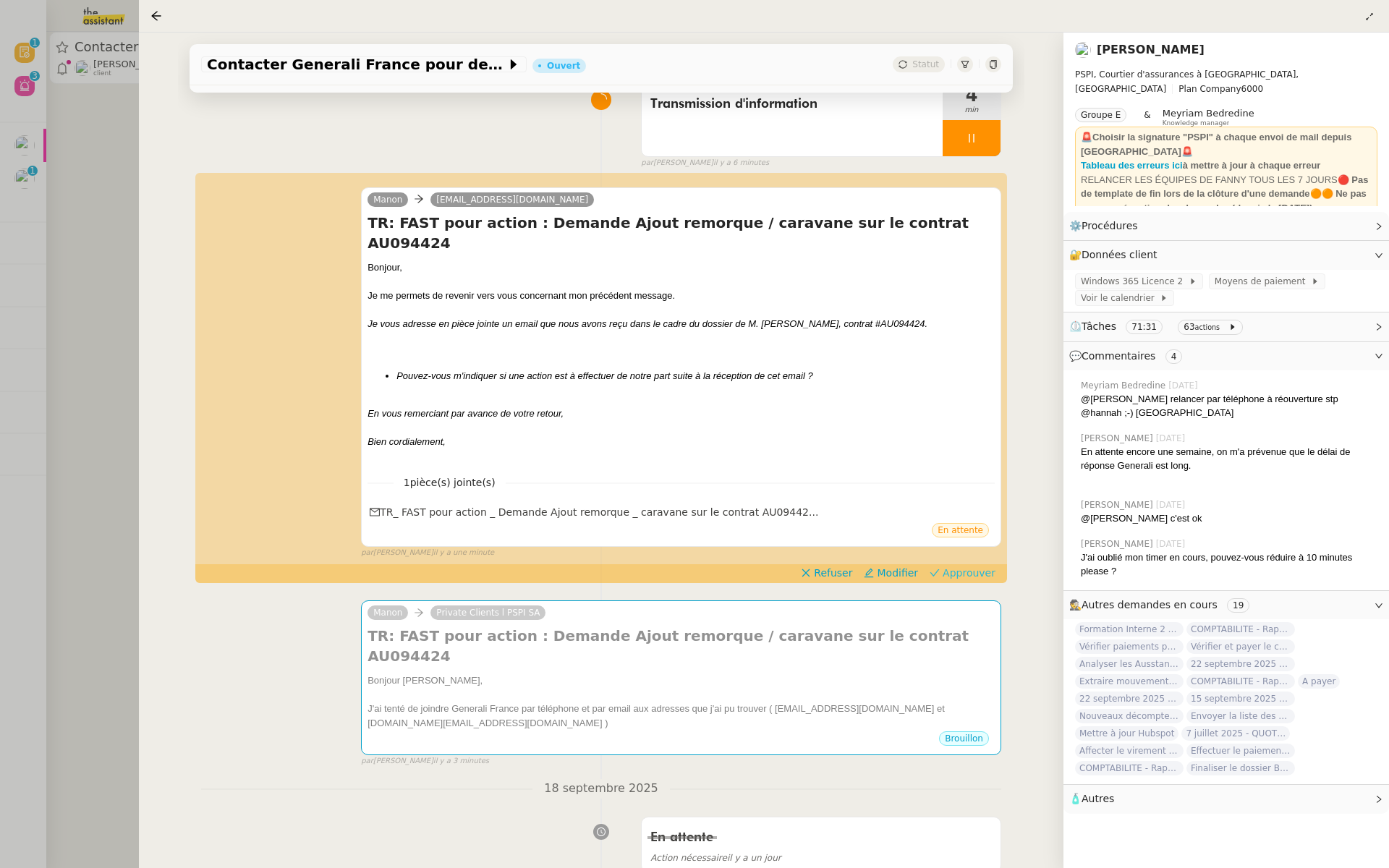
click at [981, 566] on span "Approuver" at bounding box center [969, 573] width 53 height 15
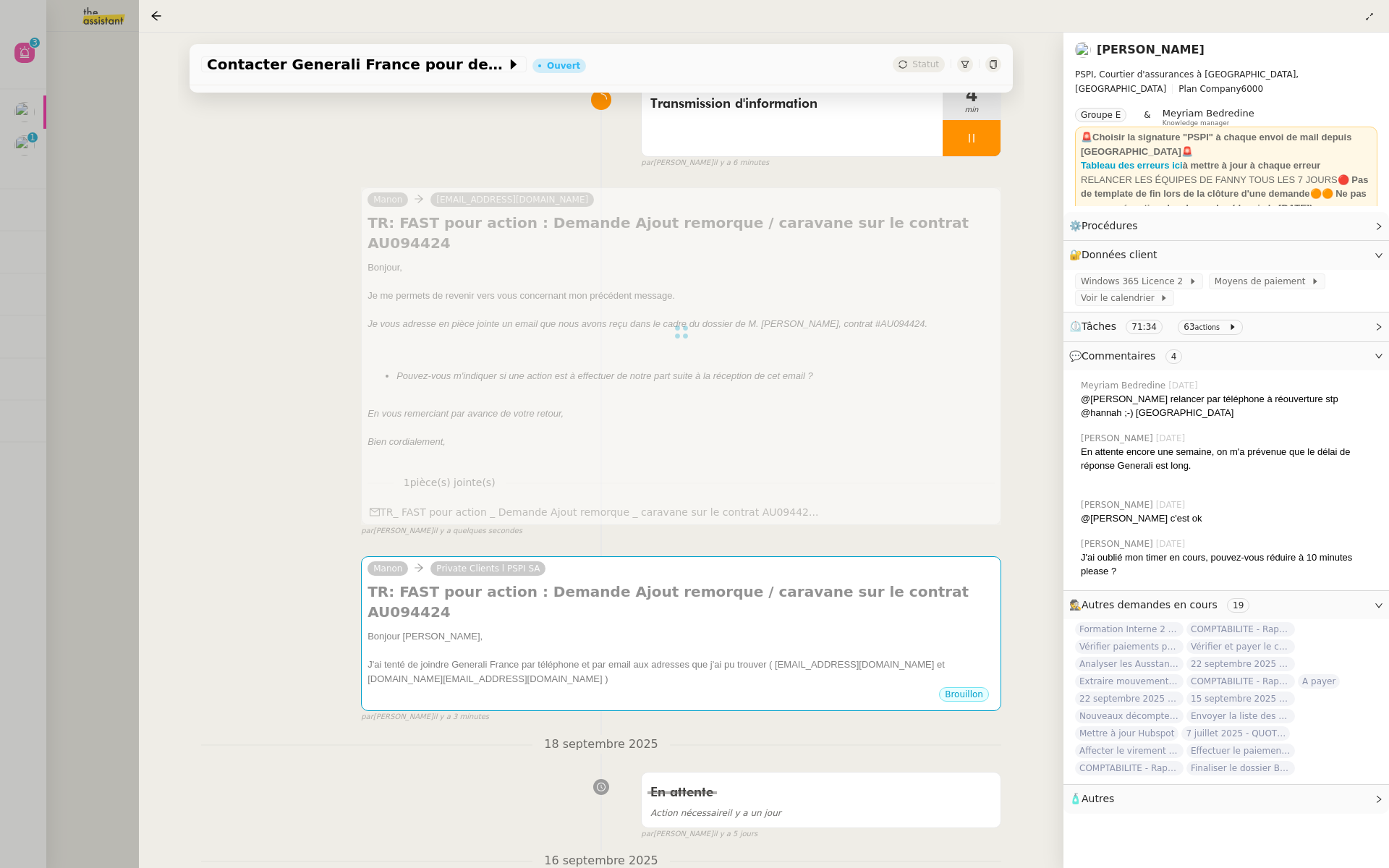
click at [56, 224] on div at bounding box center [694, 434] width 1389 height 868
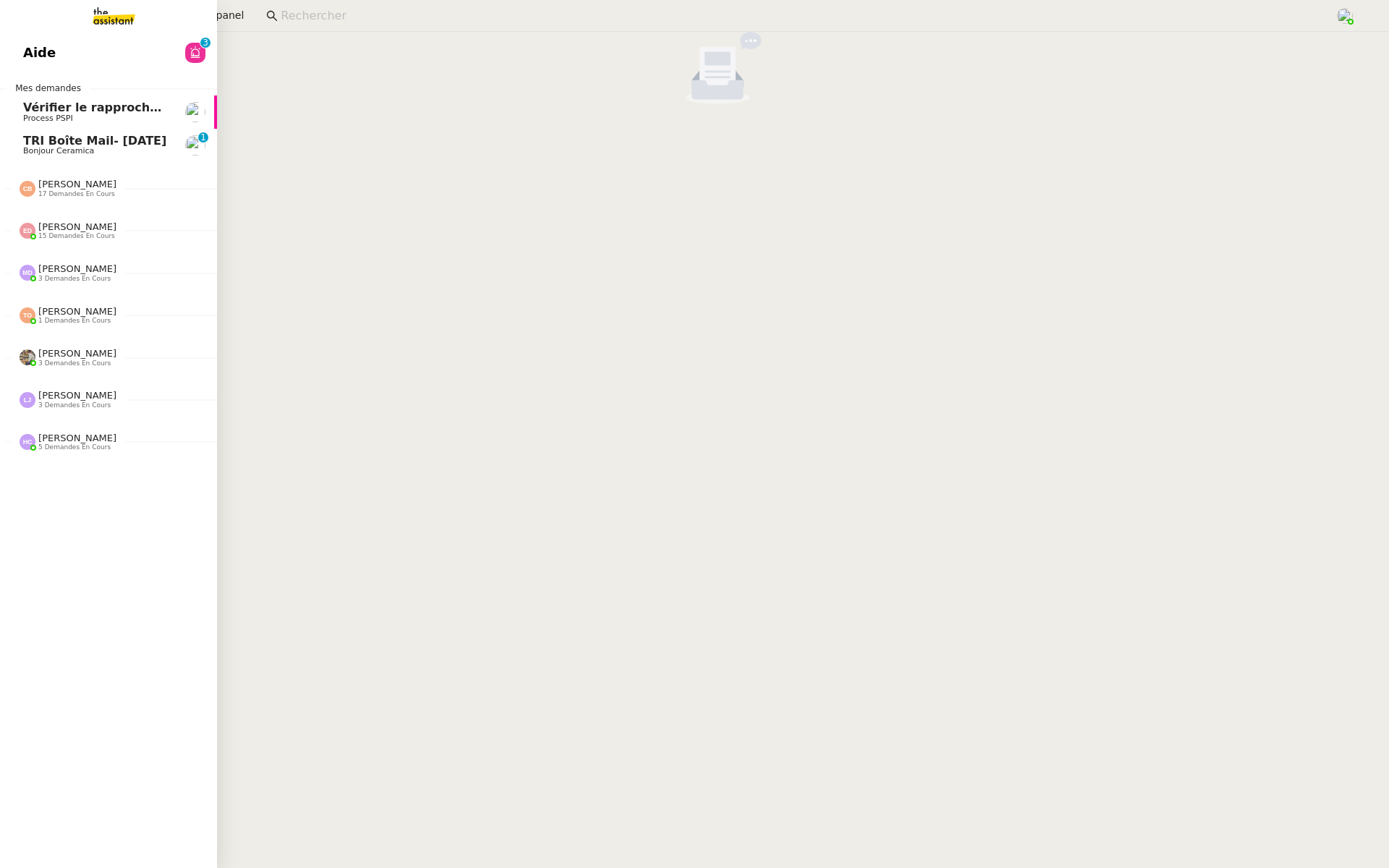
click at [9, 48] on link "Aide 0 1 2 3 4 5 6 7 8 9" at bounding box center [109, 53] width 217 height 33
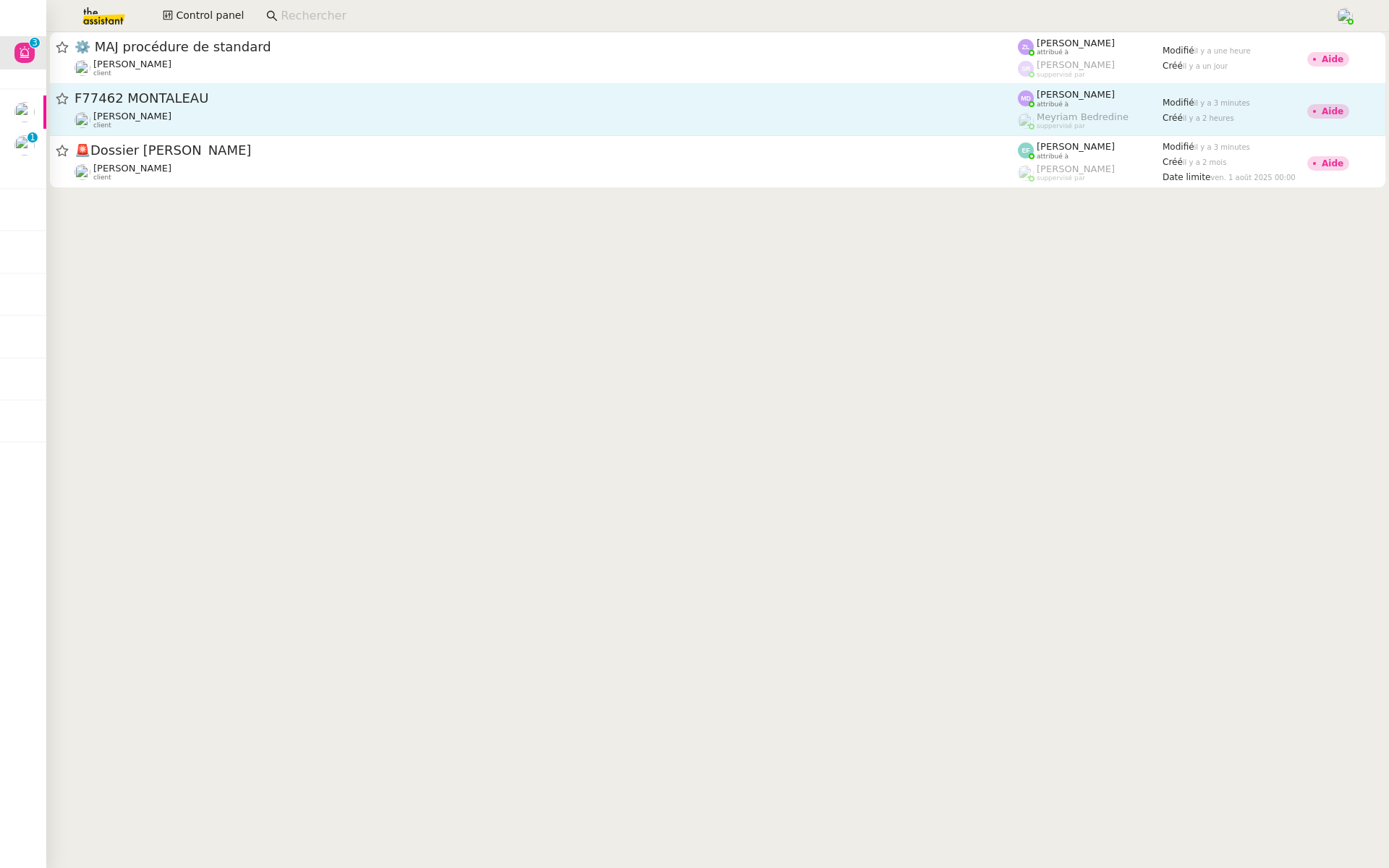
click at [221, 101] on span "F77462 MONTALEAU" at bounding box center [546, 99] width 943 height 13
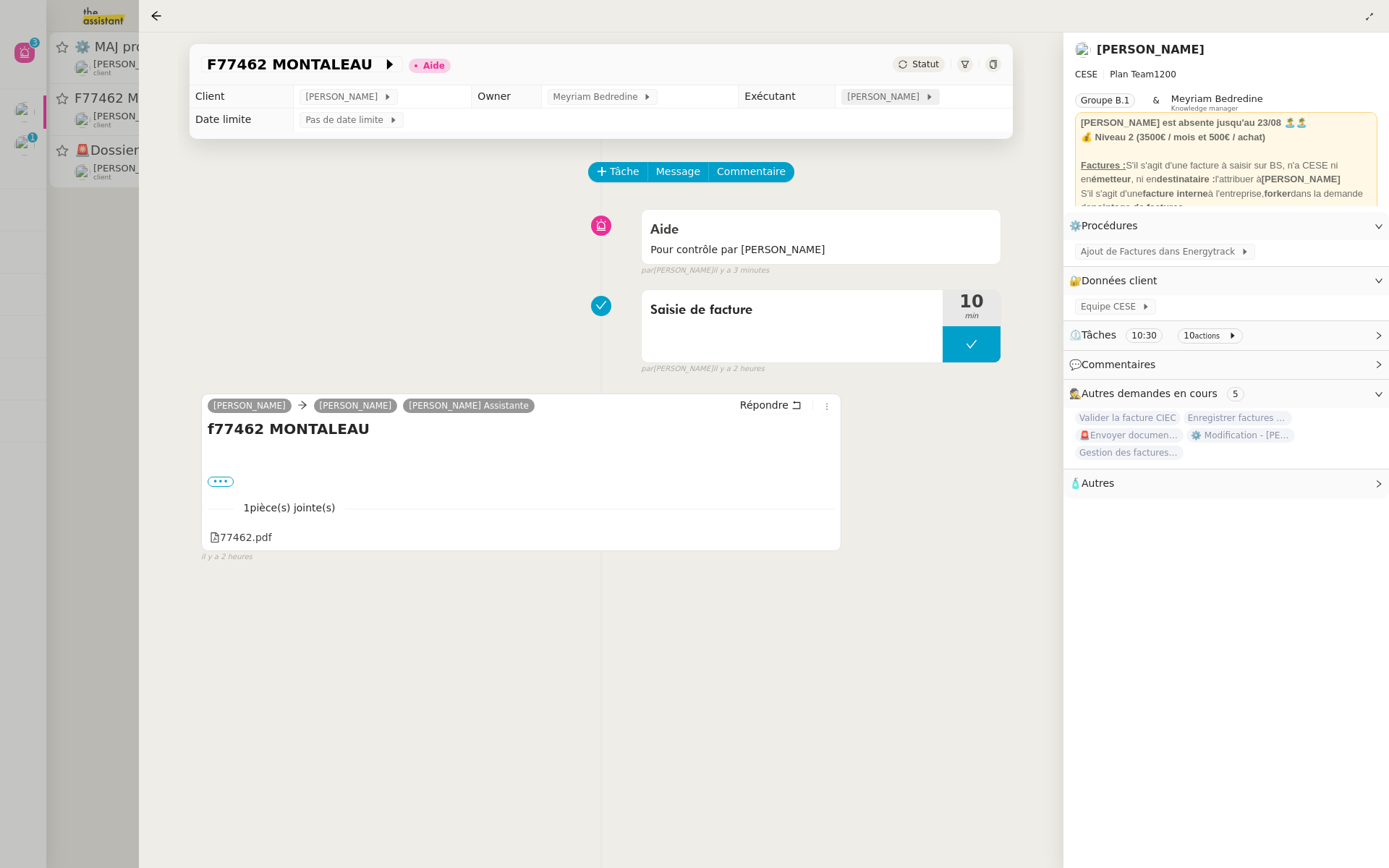
click at [907, 95] on span "[PERSON_NAME]" at bounding box center [886, 97] width 78 height 15
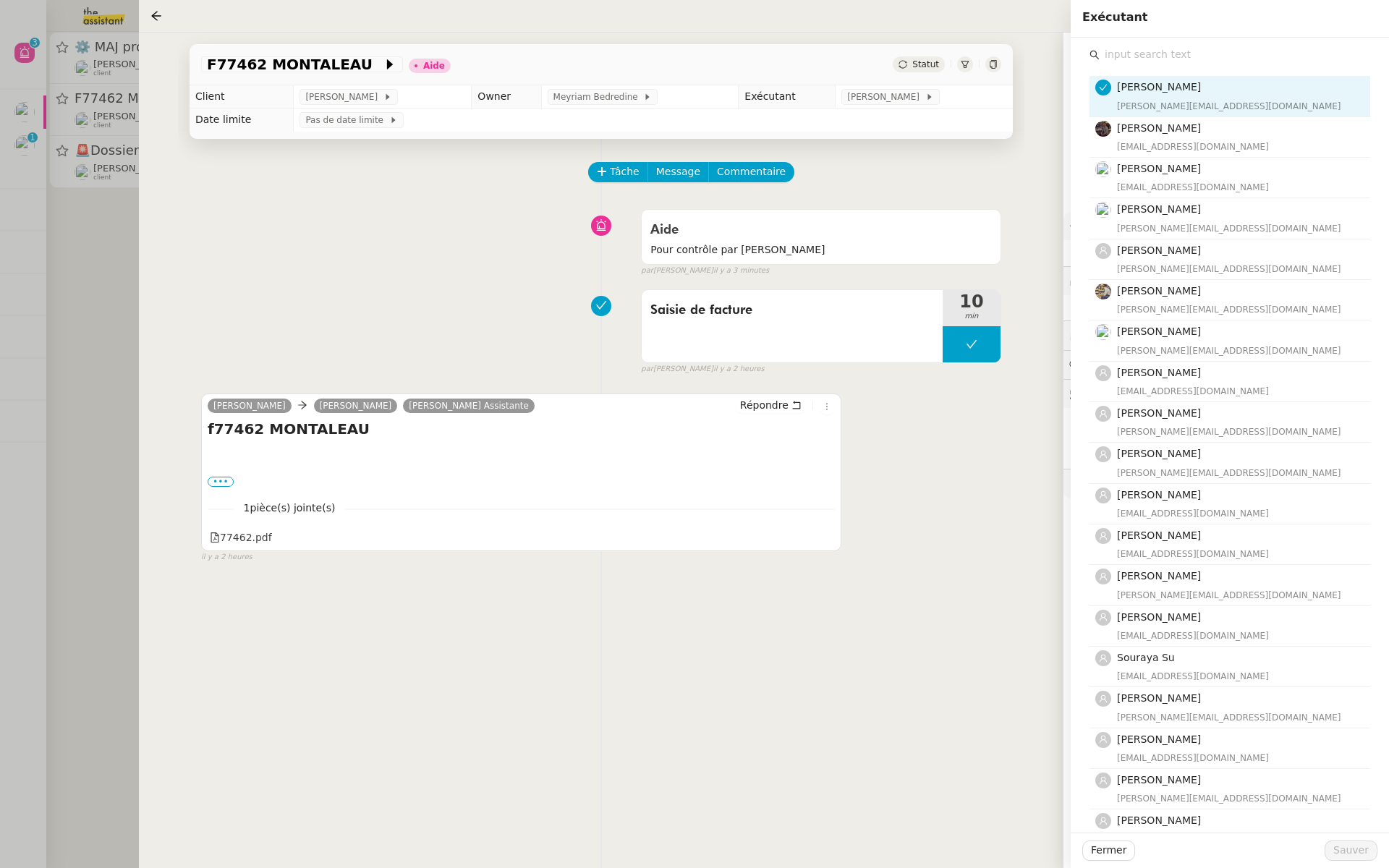
click at [1114, 51] on input "text" at bounding box center [1235, 54] width 270 height 19
type input "c"
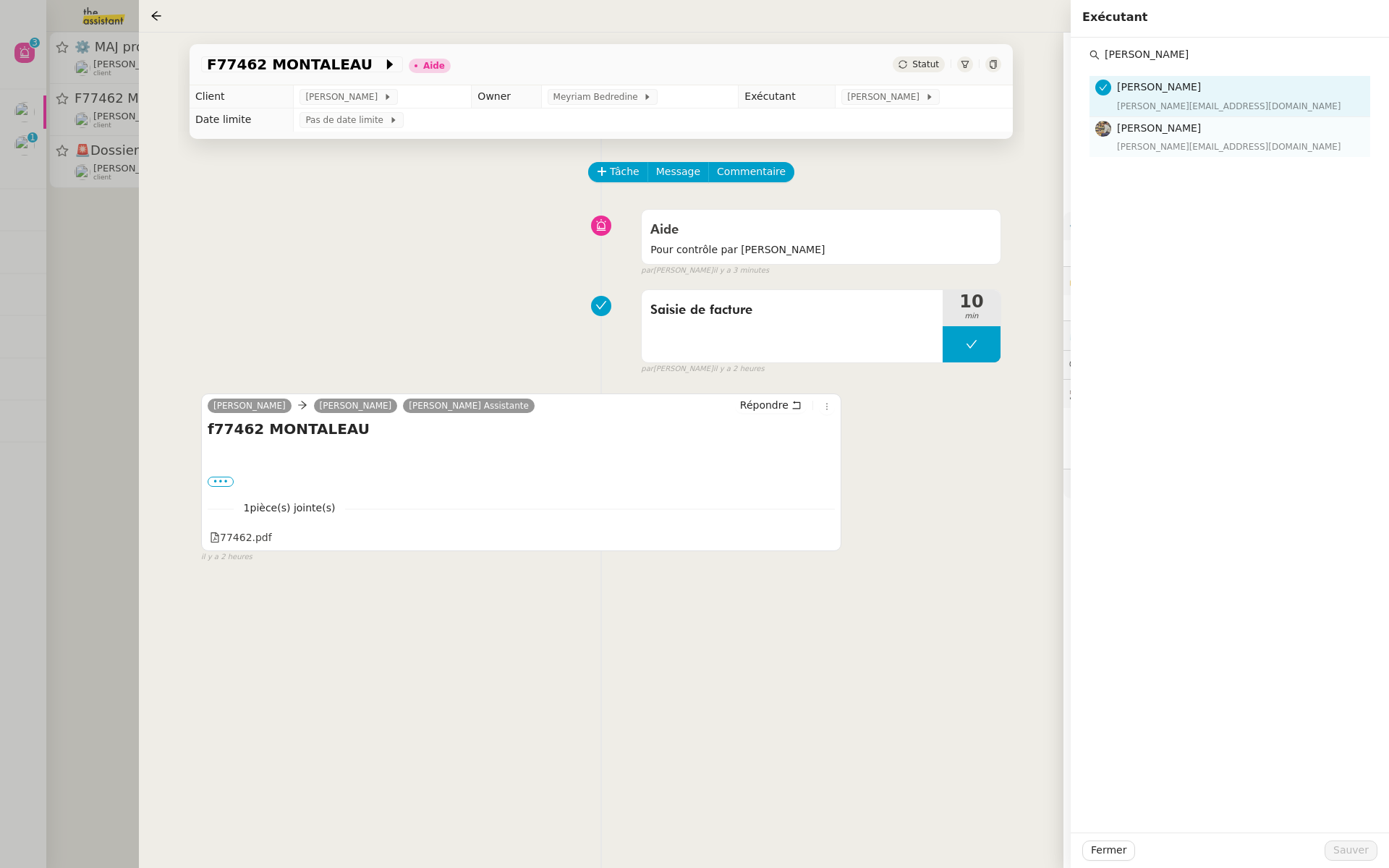
type input "[PERSON_NAME]"
click at [1143, 141] on div "[PERSON_NAME][EMAIL_ADDRESS][DOMAIN_NAME]" at bounding box center [1239, 147] width 245 height 15
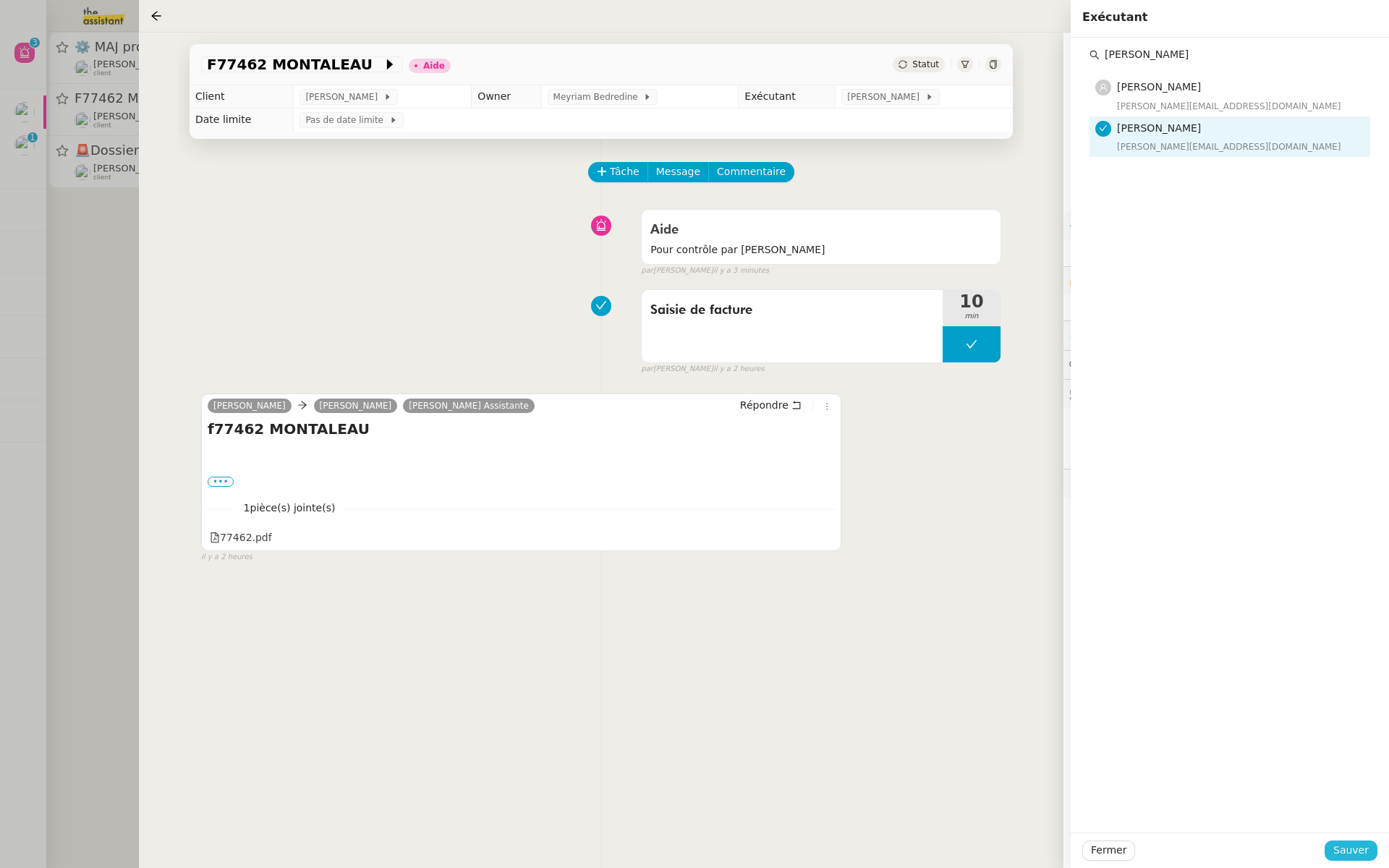
click at [1343, 852] on span "Sauver" at bounding box center [1351, 850] width 36 height 16
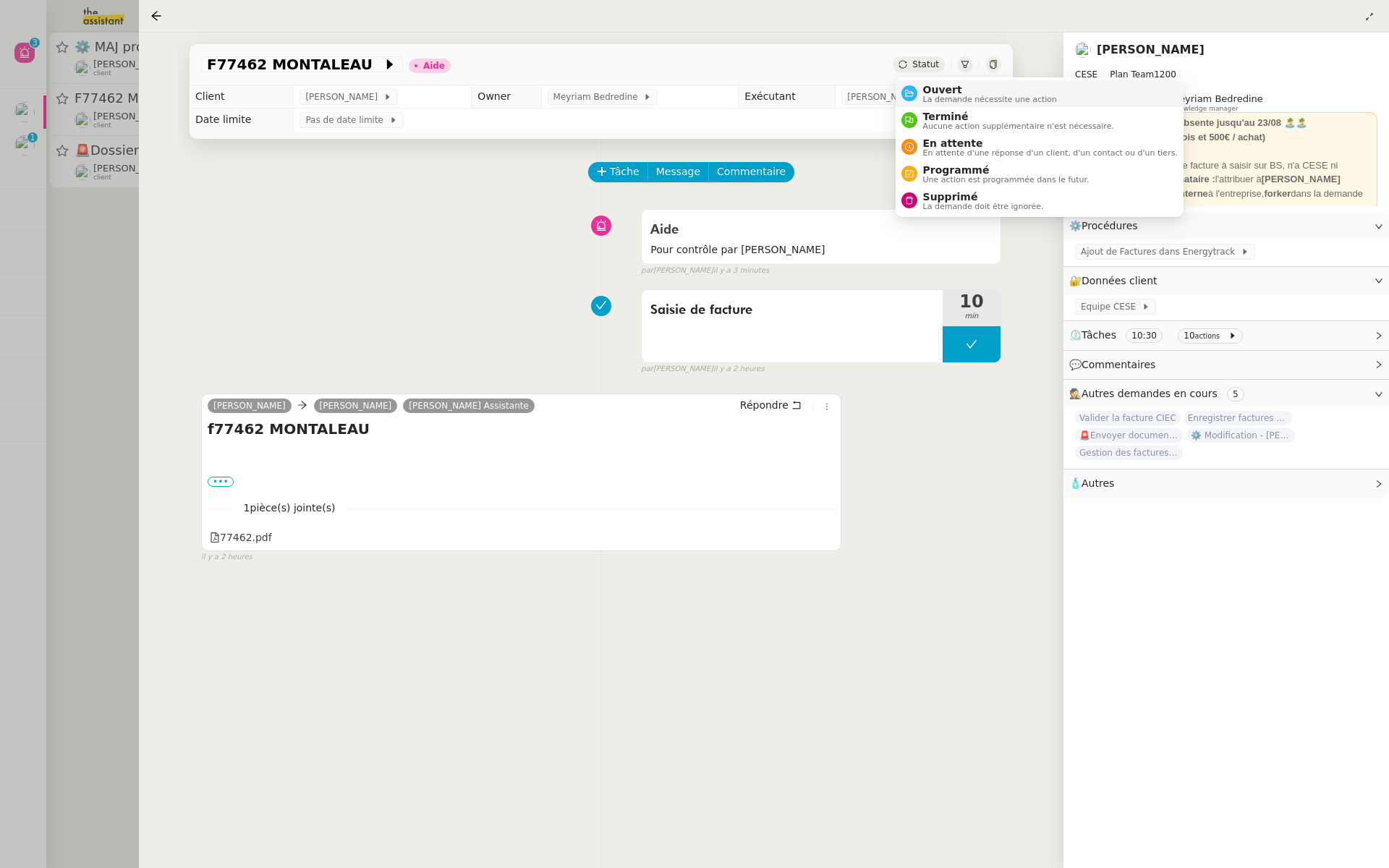
click at [916, 103] on li "Ouvert La demande nécessite une action" at bounding box center [1039, 93] width 288 height 26
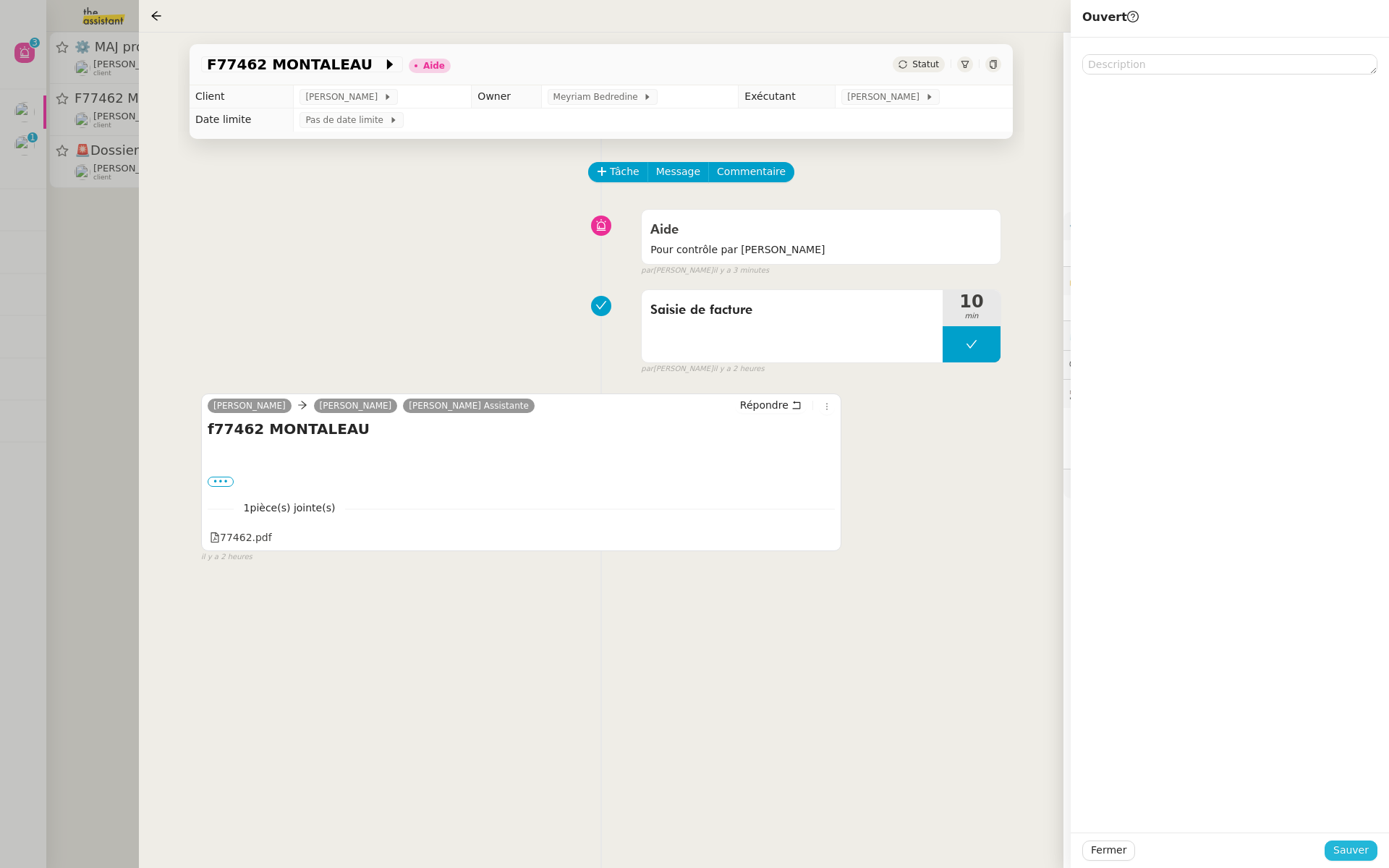
click at [1350, 857] on span "Sauver" at bounding box center [1351, 850] width 36 height 16
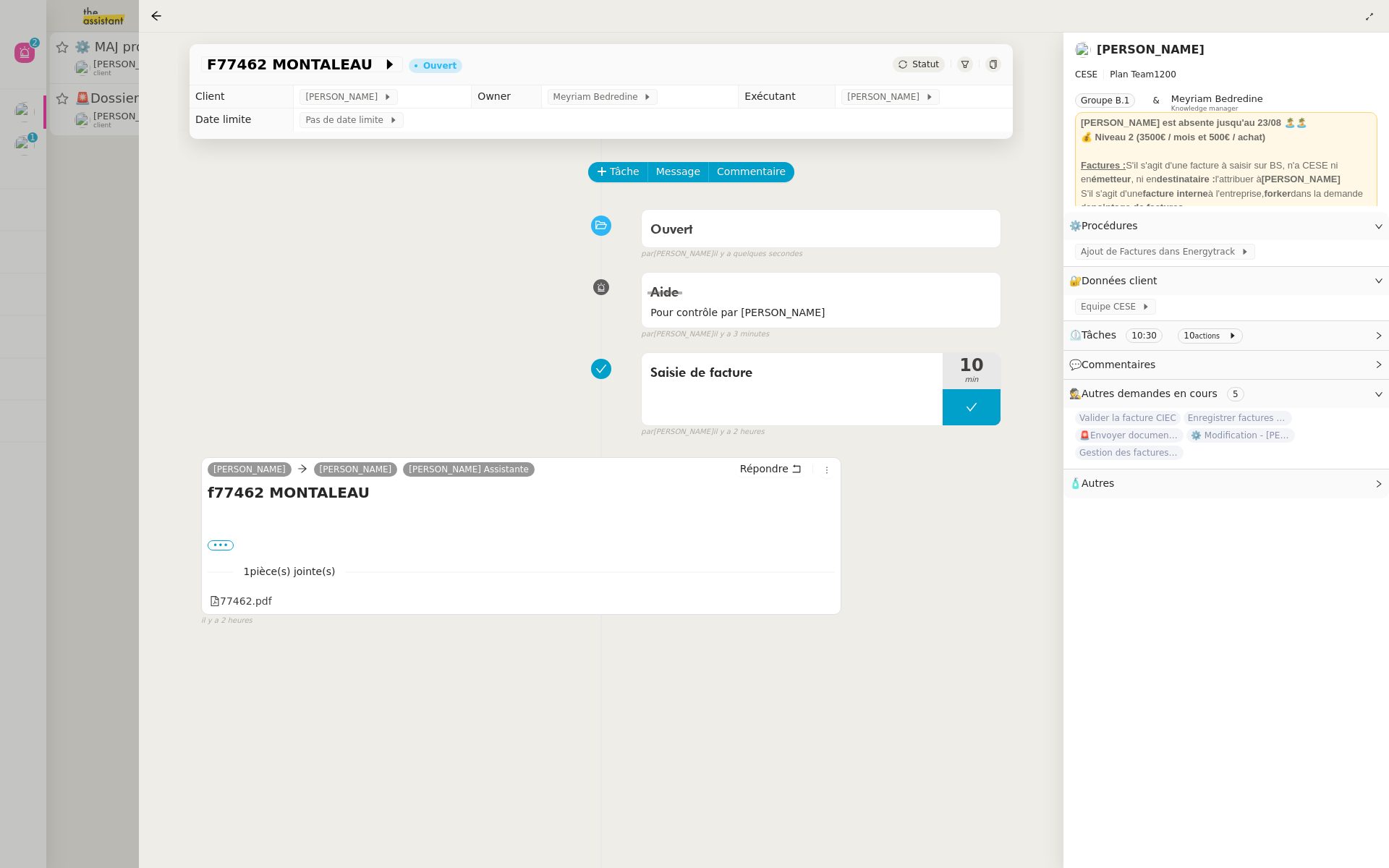
click at [84, 235] on div at bounding box center [694, 434] width 1389 height 868
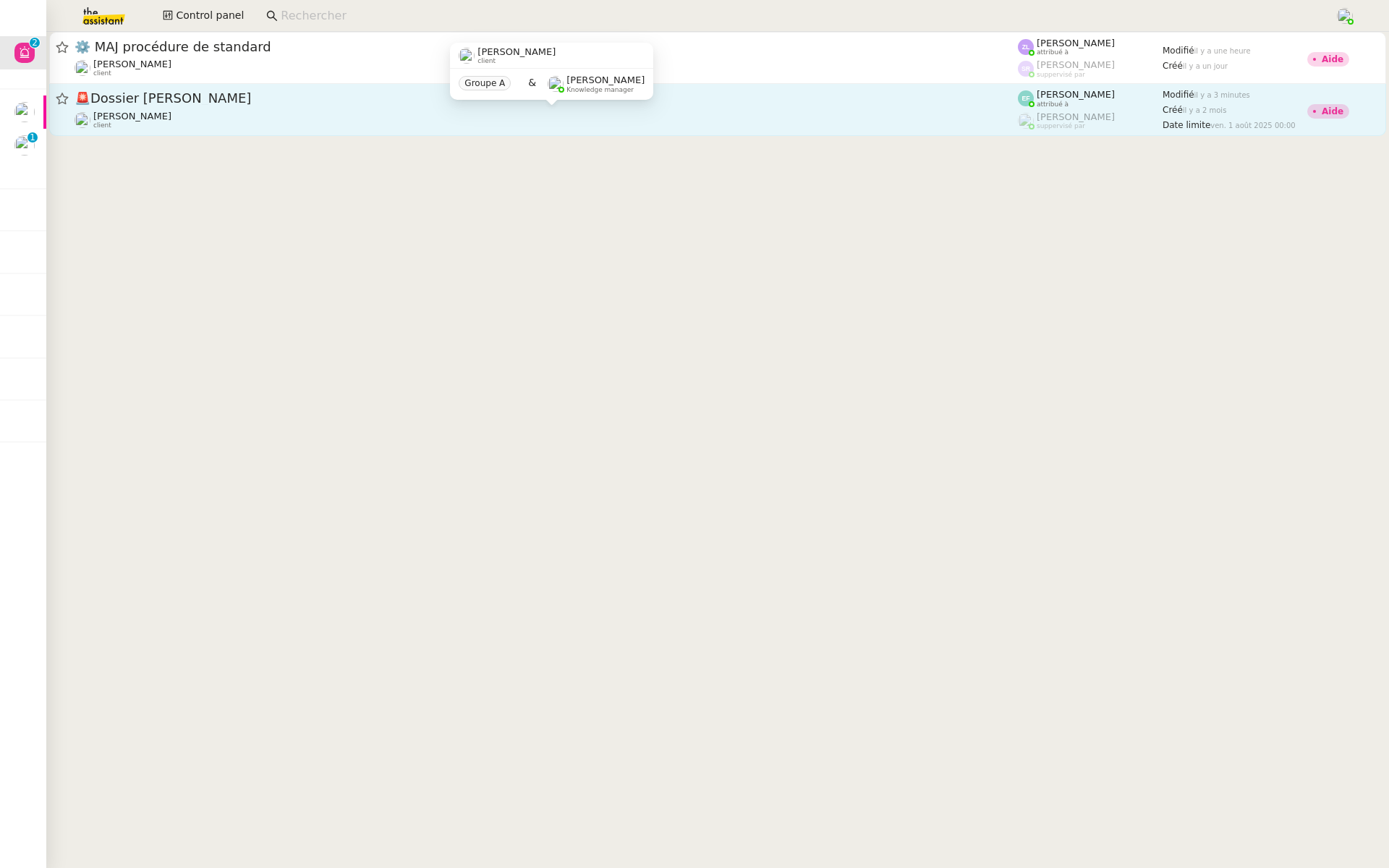
click at [297, 116] on div "[PERSON_NAME] client" at bounding box center [546, 120] width 943 height 19
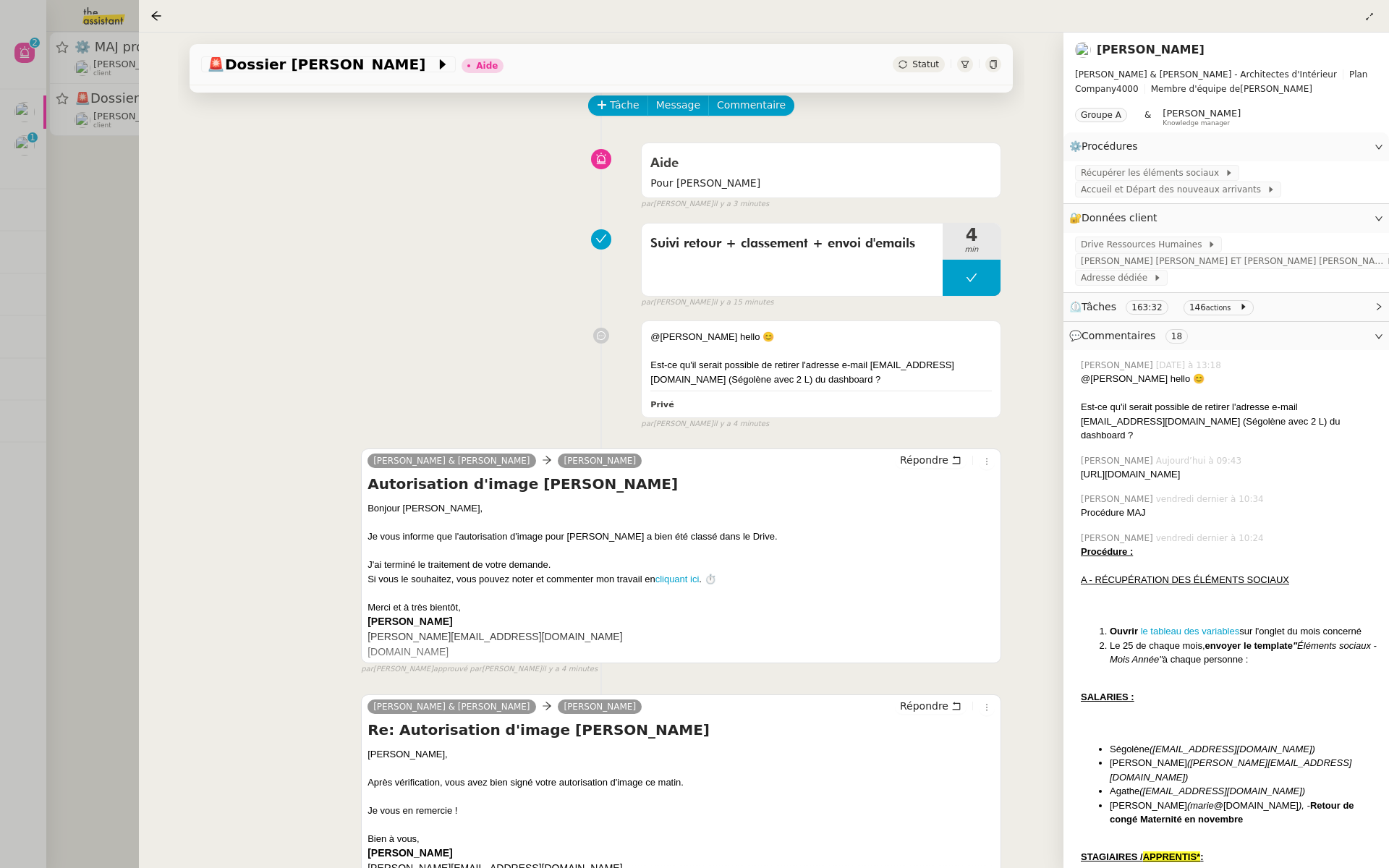
scroll to position [27, 0]
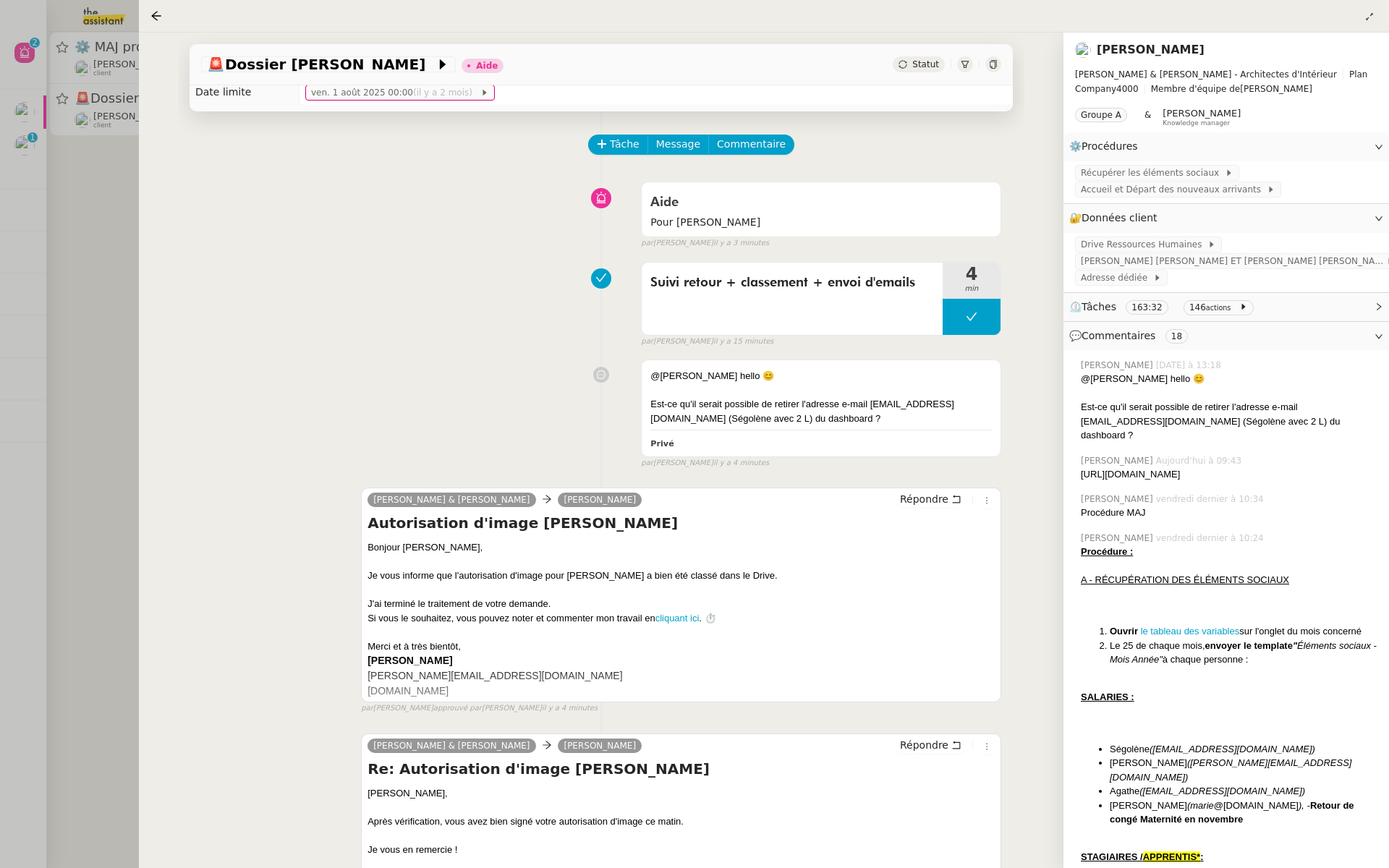
click at [1144, 55] on link "[PERSON_NAME]" at bounding box center [1151, 49] width 108 height 14
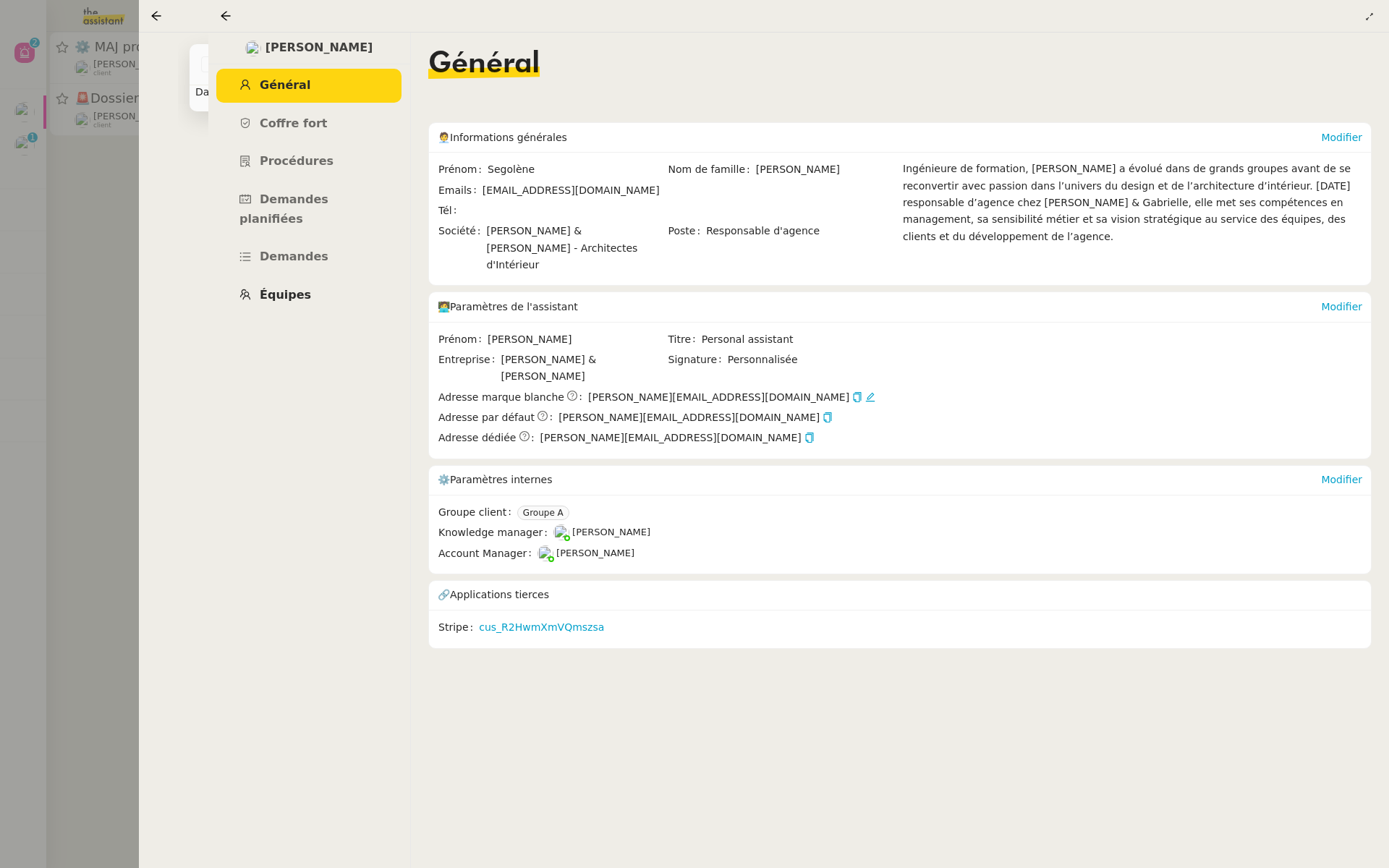
click at [279, 288] on span "Équipes" at bounding box center [285, 294] width 51 height 14
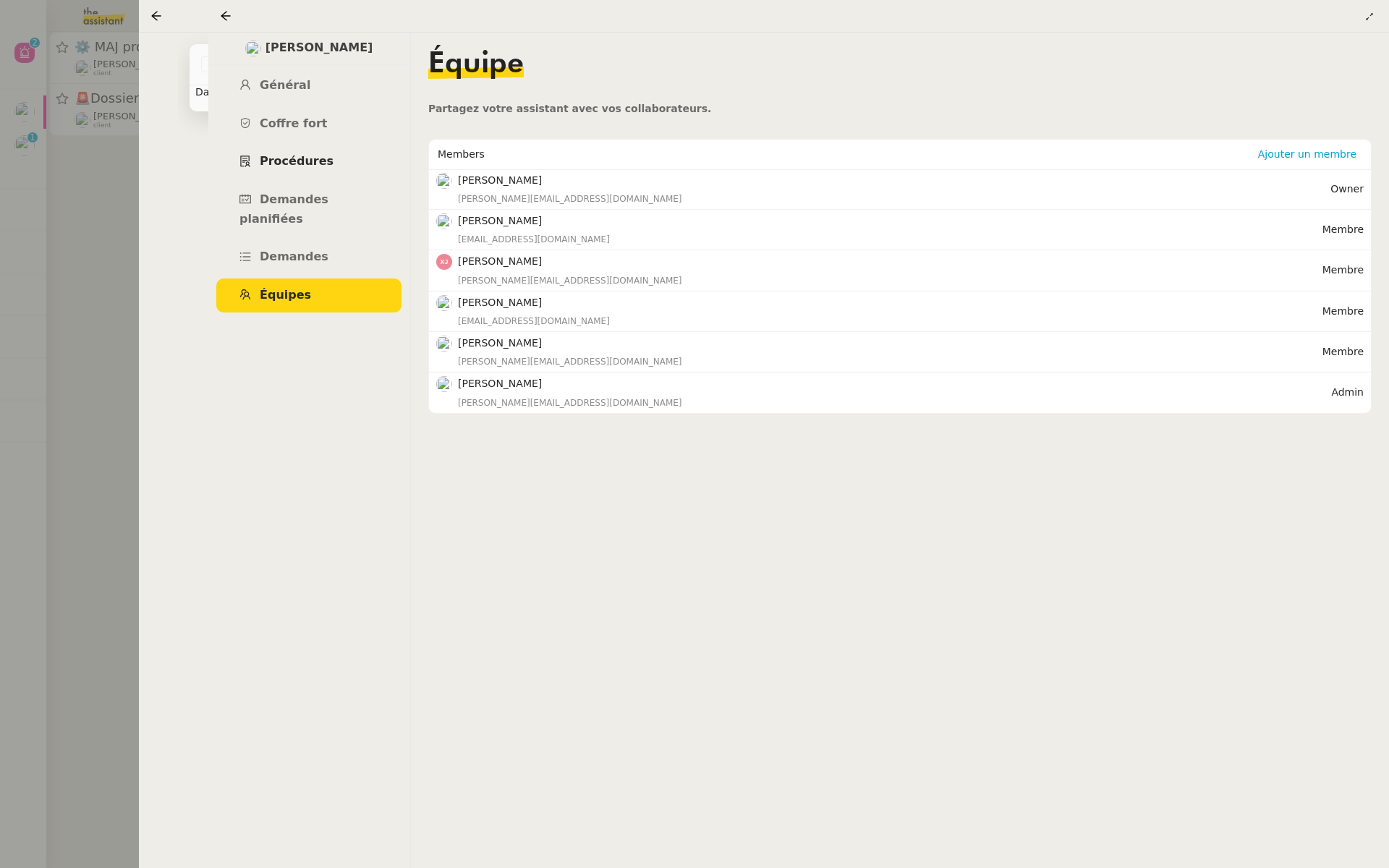
click at [311, 157] on span "Procédures" at bounding box center [296, 161] width 74 height 14
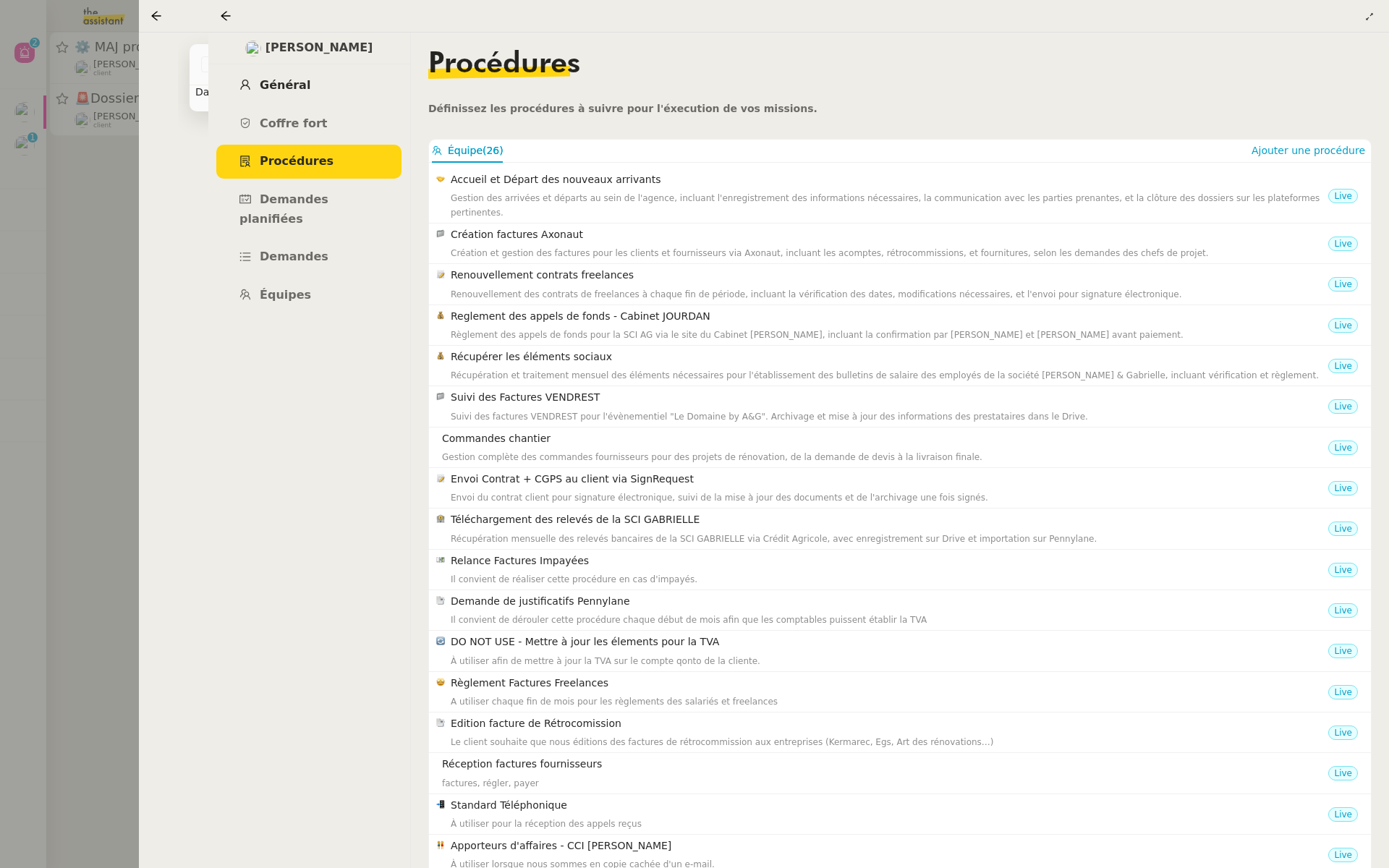
click at [277, 82] on span "Général" at bounding box center [284, 85] width 50 height 14
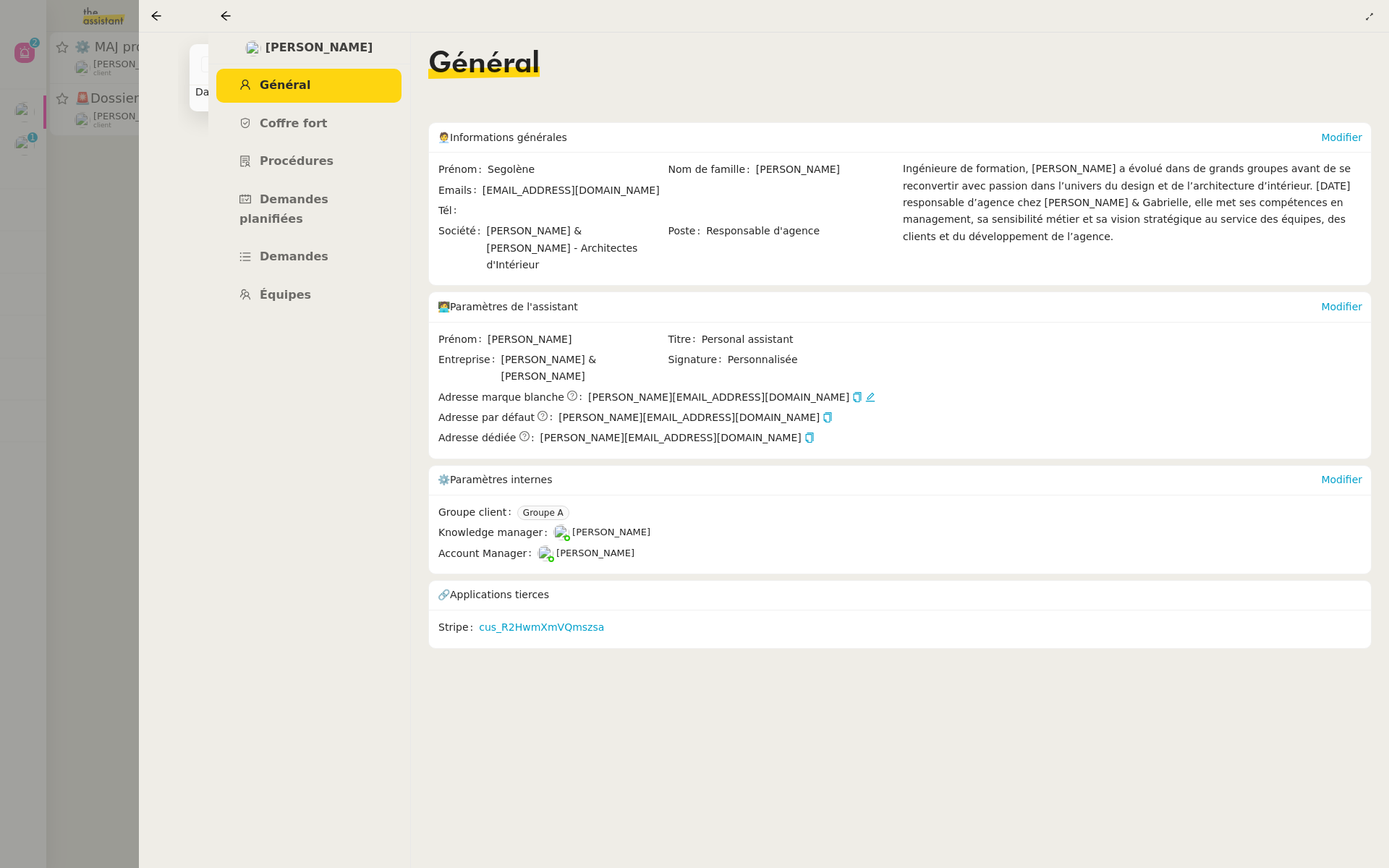
click at [110, 173] on div at bounding box center [694, 434] width 1389 height 868
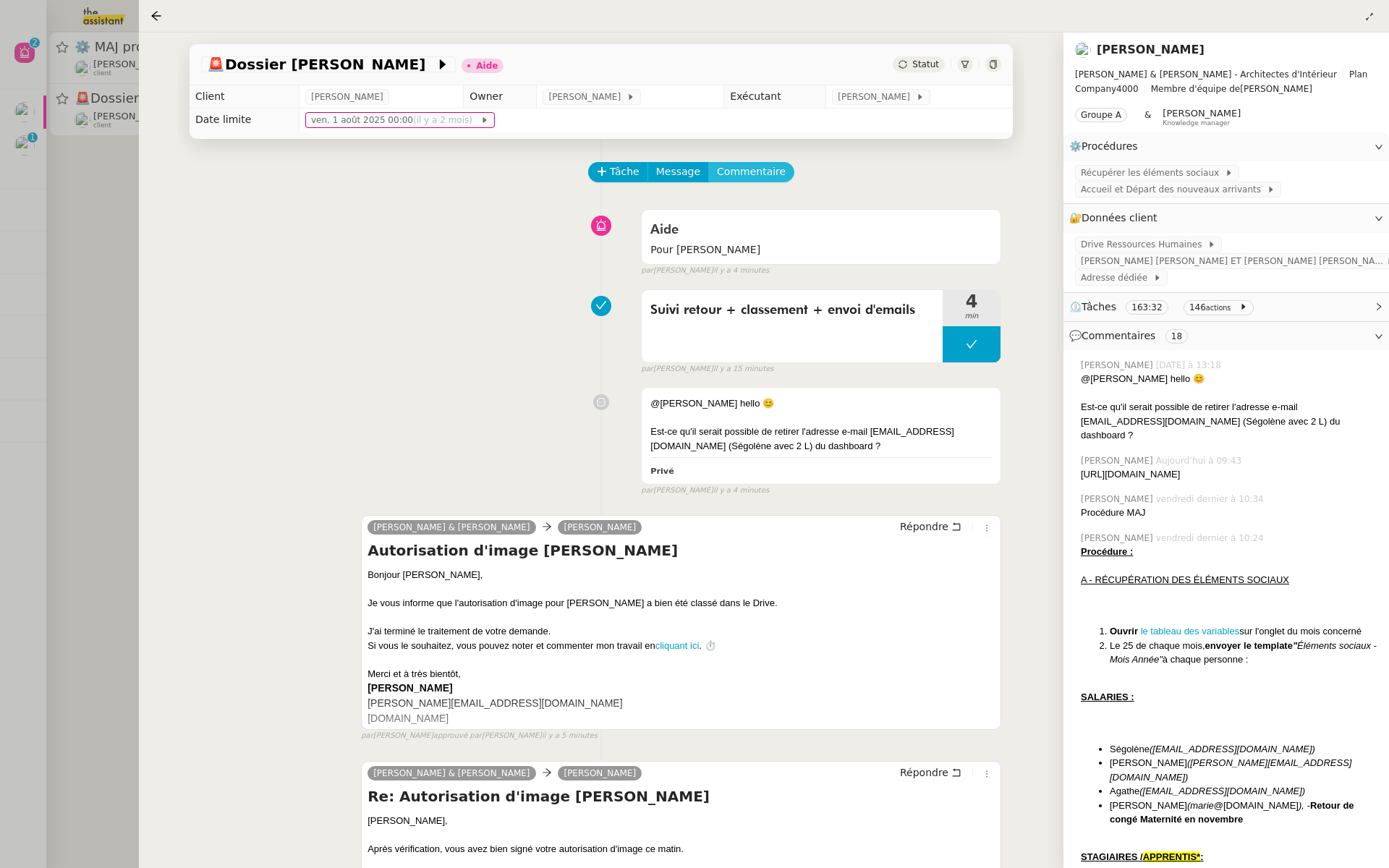
click at [753, 167] on span "Commentaire" at bounding box center [751, 172] width 68 height 16
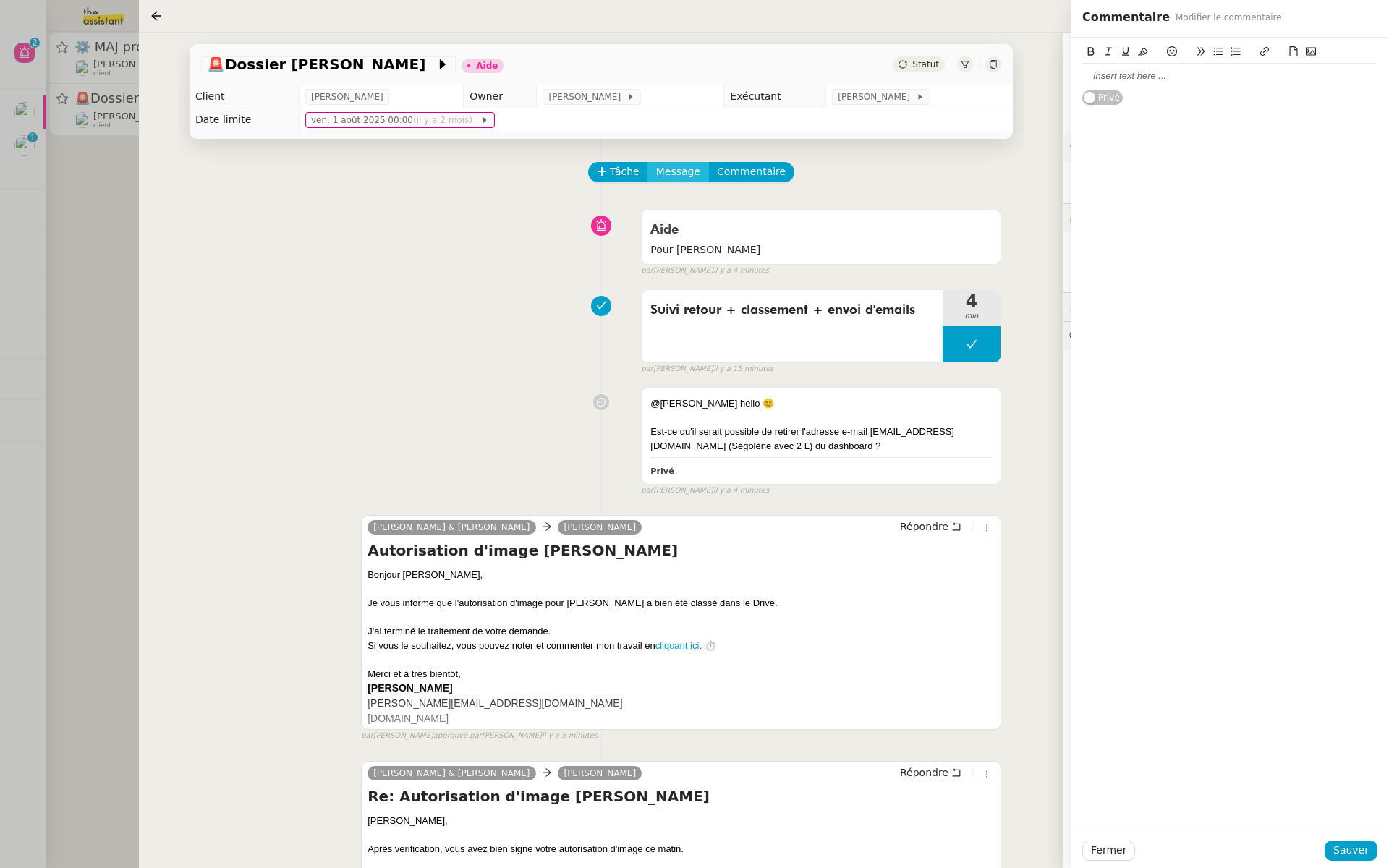
click at [674, 170] on span "Message" at bounding box center [679, 172] width 44 height 16
click at [681, 210] on span "Nouvelle conversation" at bounding box center [741, 213] width 127 height 12
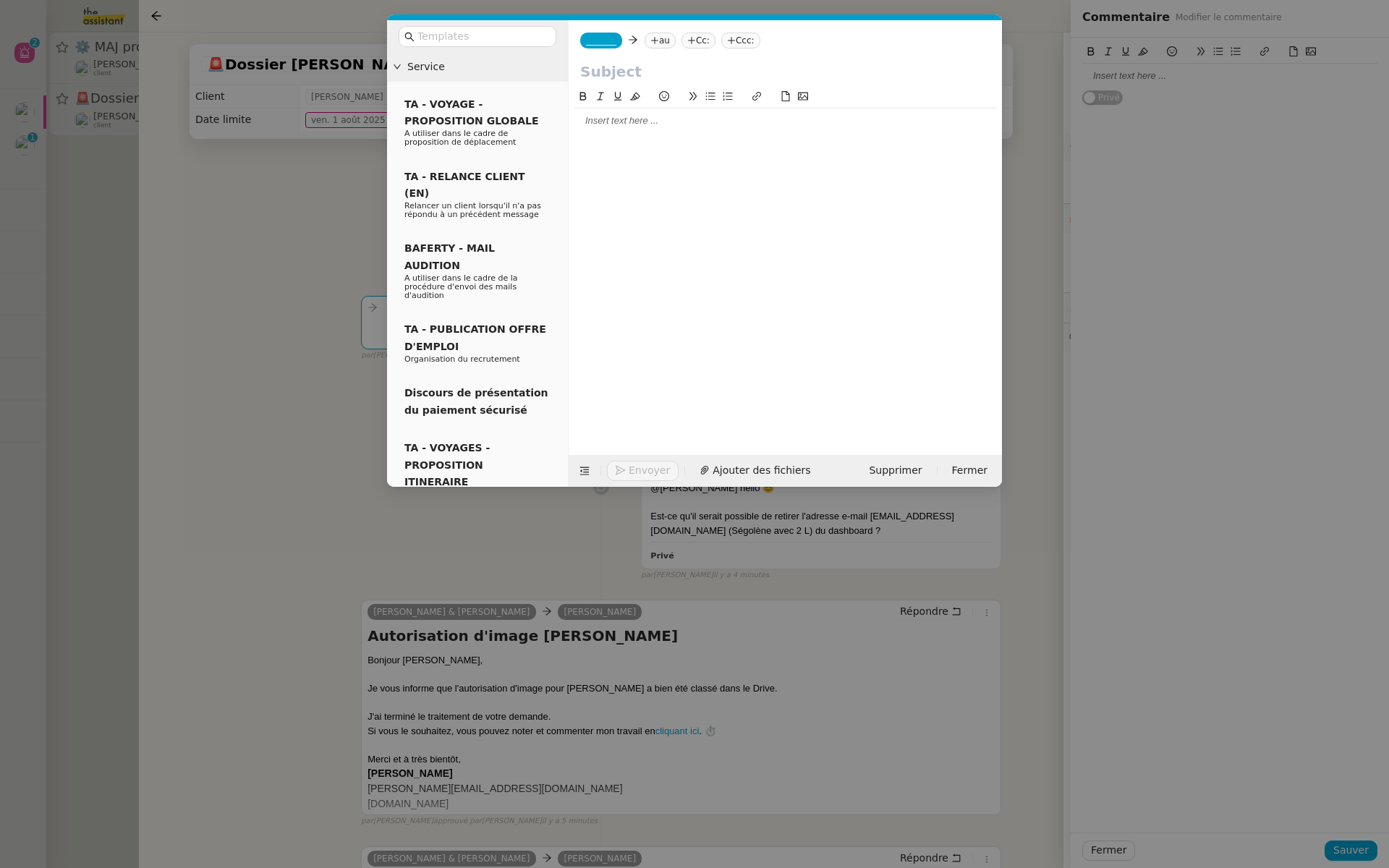
click at [661, 45] on nz-tag "au" at bounding box center [660, 40] width 31 height 16
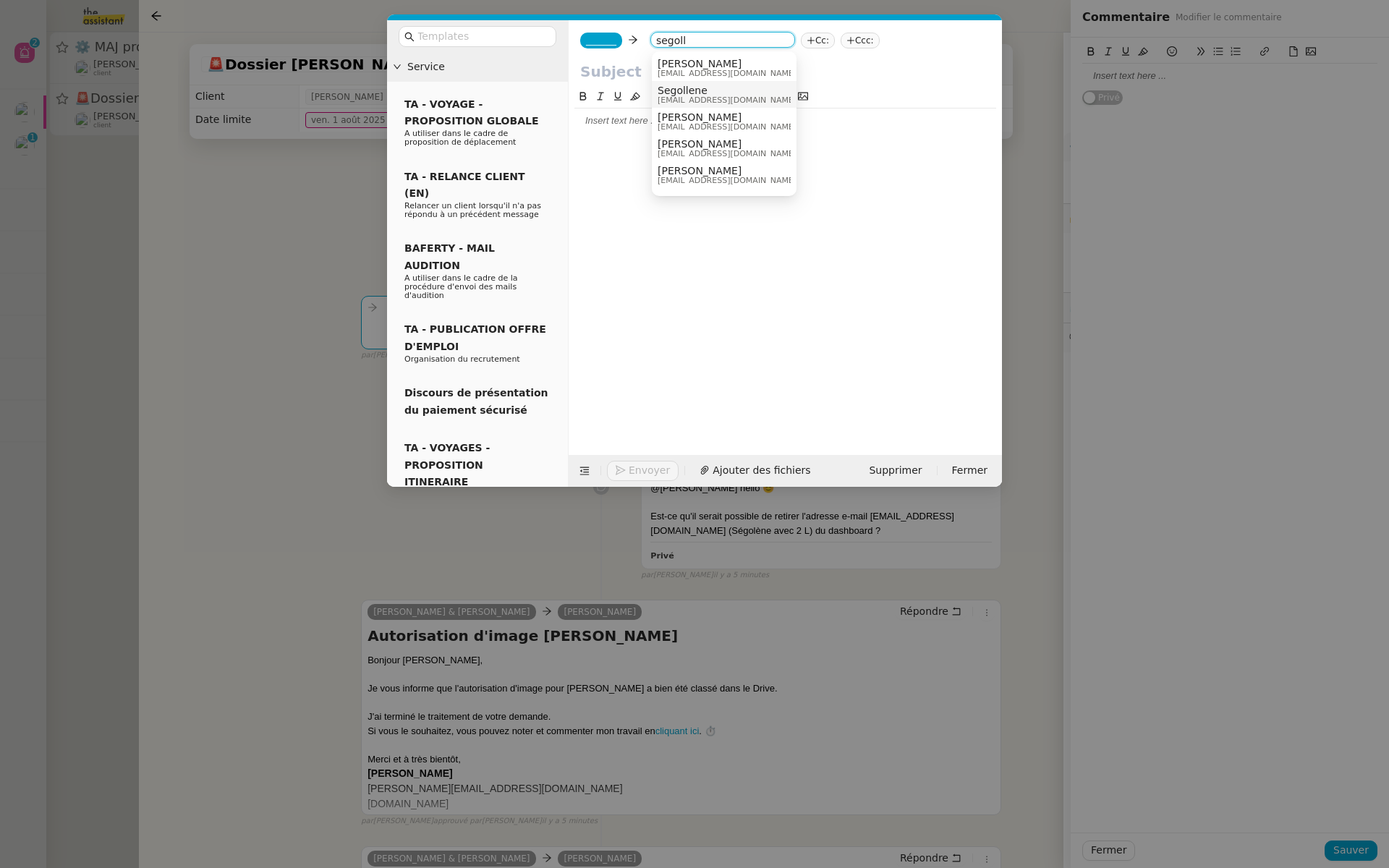
type input "segoll"
click at [733, 89] on span "Segollene" at bounding box center [727, 90] width 139 height 12
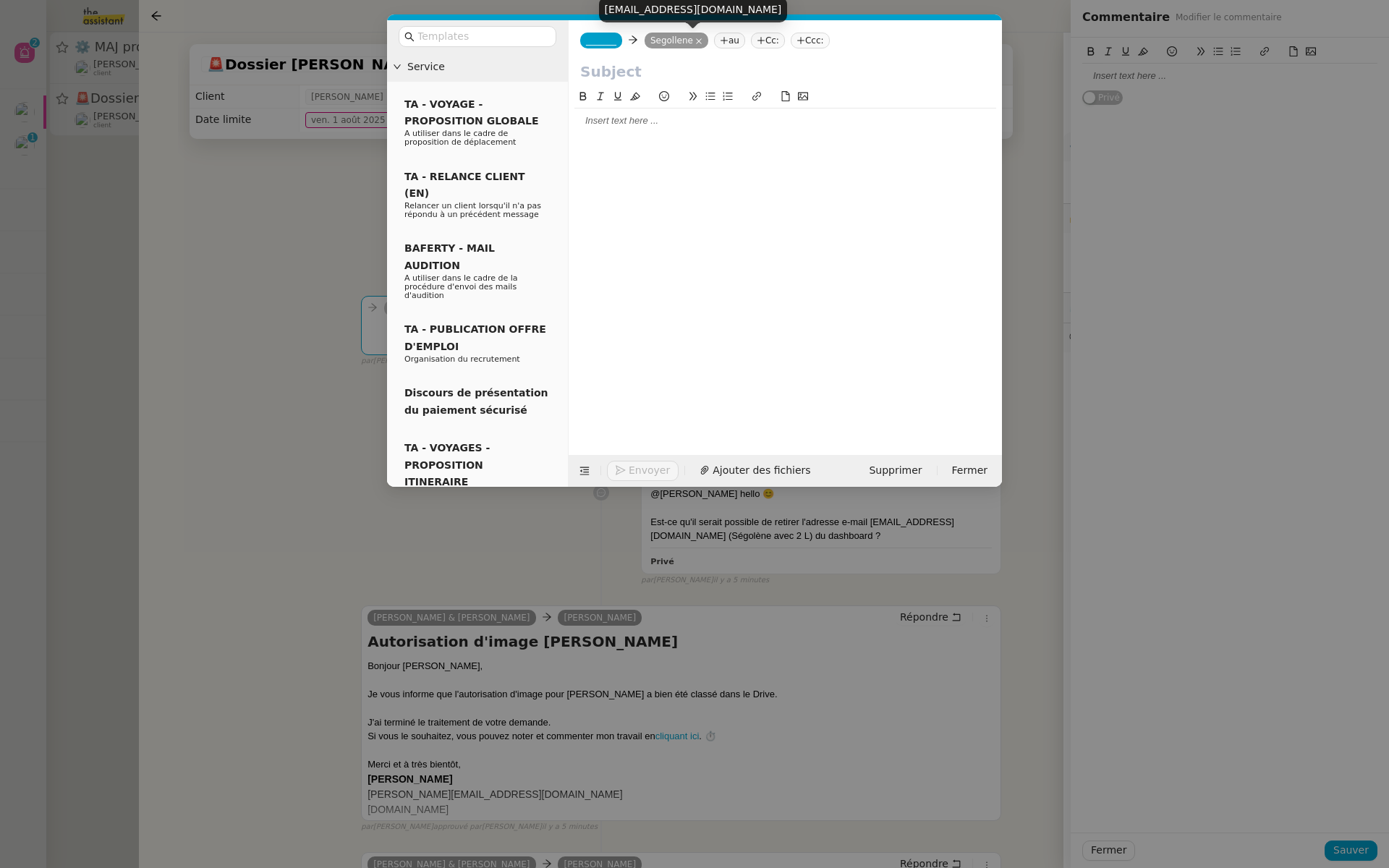
click at [700, 44] on icon at bounding box center [699, 41] width 7 height 7
click at [667, 38] on nz-tag "au" at bounding box center [660, 40] width 31 height 16
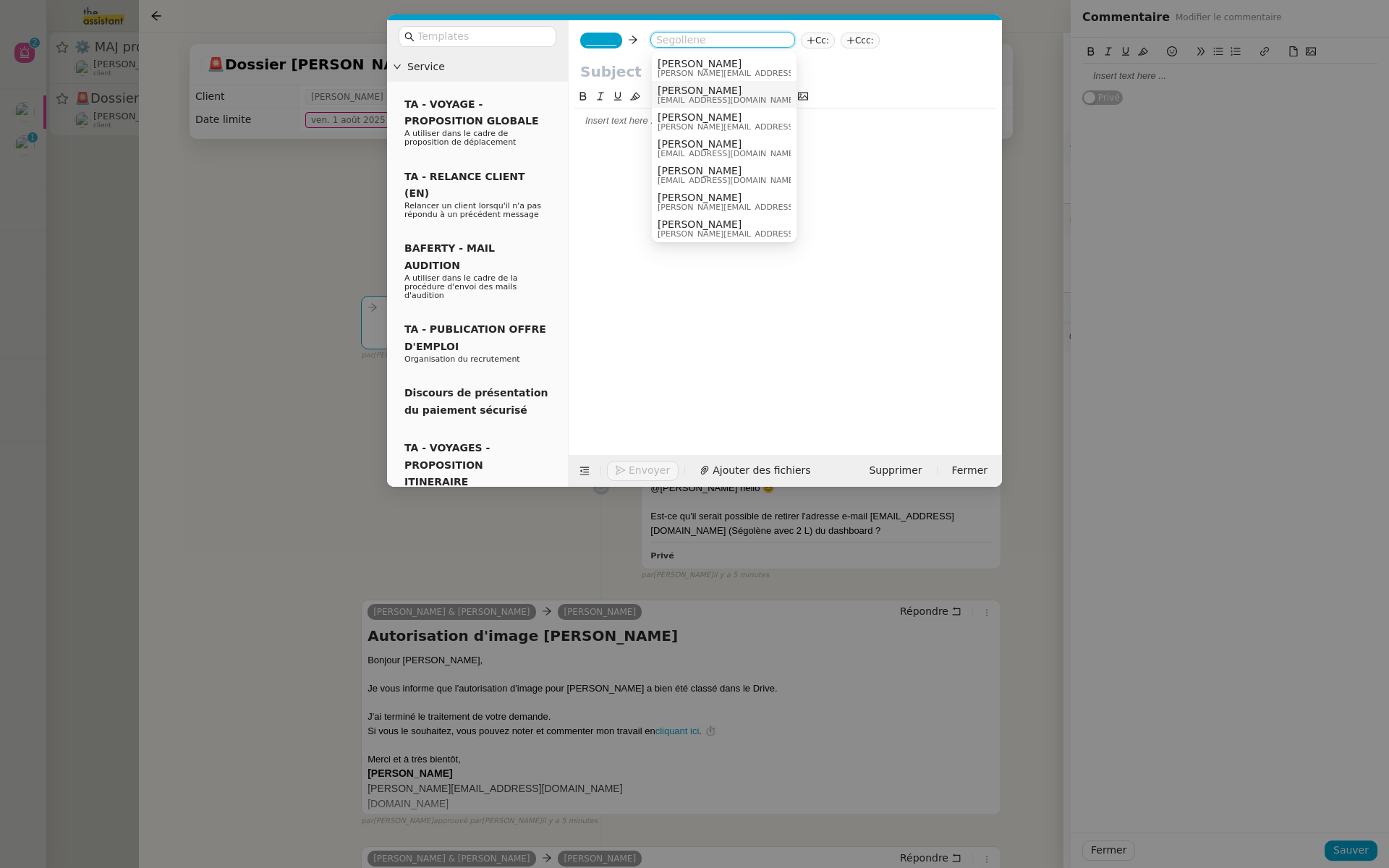
click at [256, 183] on nz-modal-container "Service TA - VOYAGE - PROPOSITION GLOBALE A utiliser dans le cadre de propositi…" at bounding box center [694, 434] width 1389 height 868
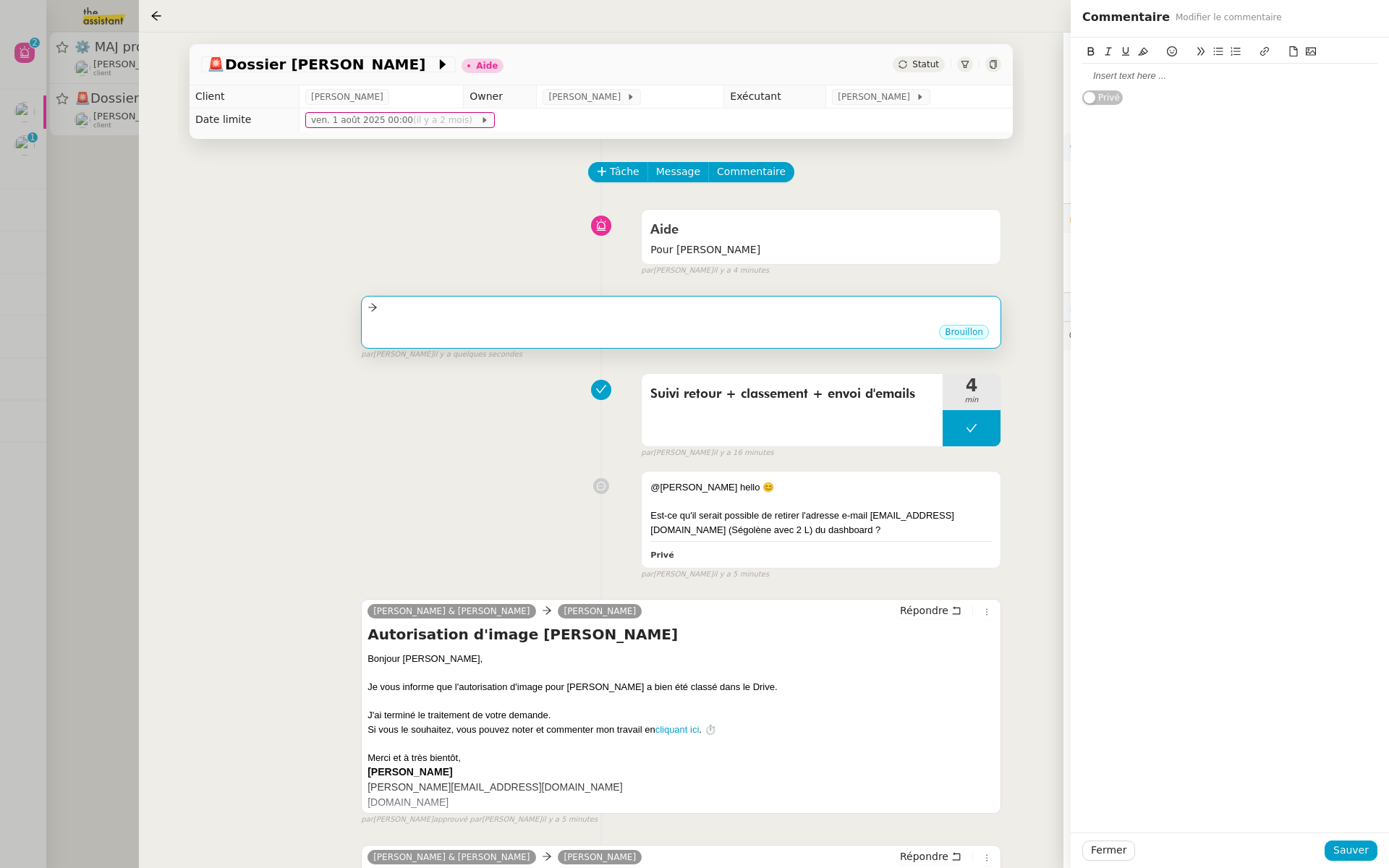
click at [626, 324] on div "Brouillon" at bounding box center [680, 334] width 627 height 22
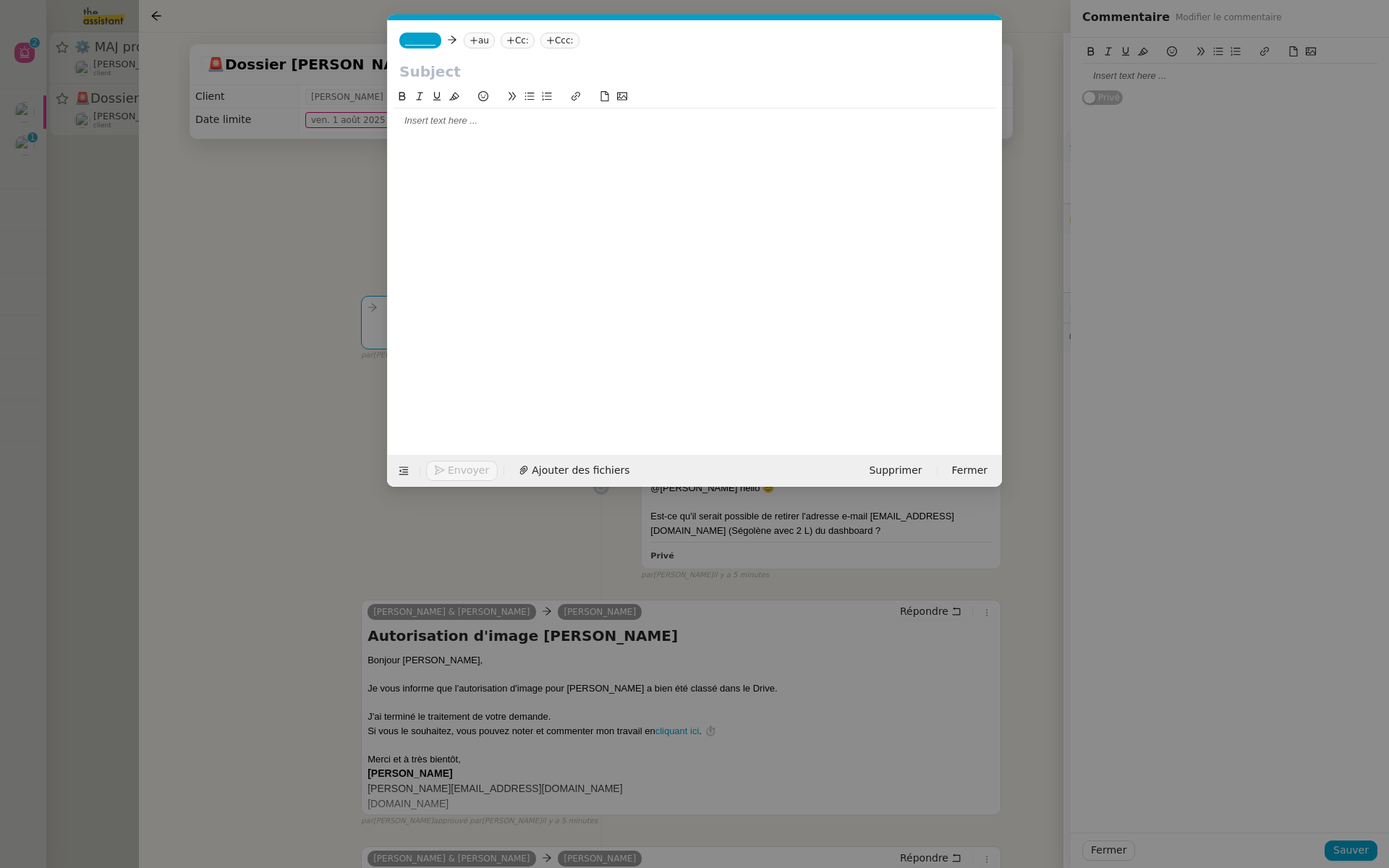
scroll to position [0, 30]
click at [887, 468] on span "Supprimer" at bounding box center [896, 470] width 53 height 16
click at [1023, 432] on button "OK" at bounding box center [1030, 431] width 26 height 16
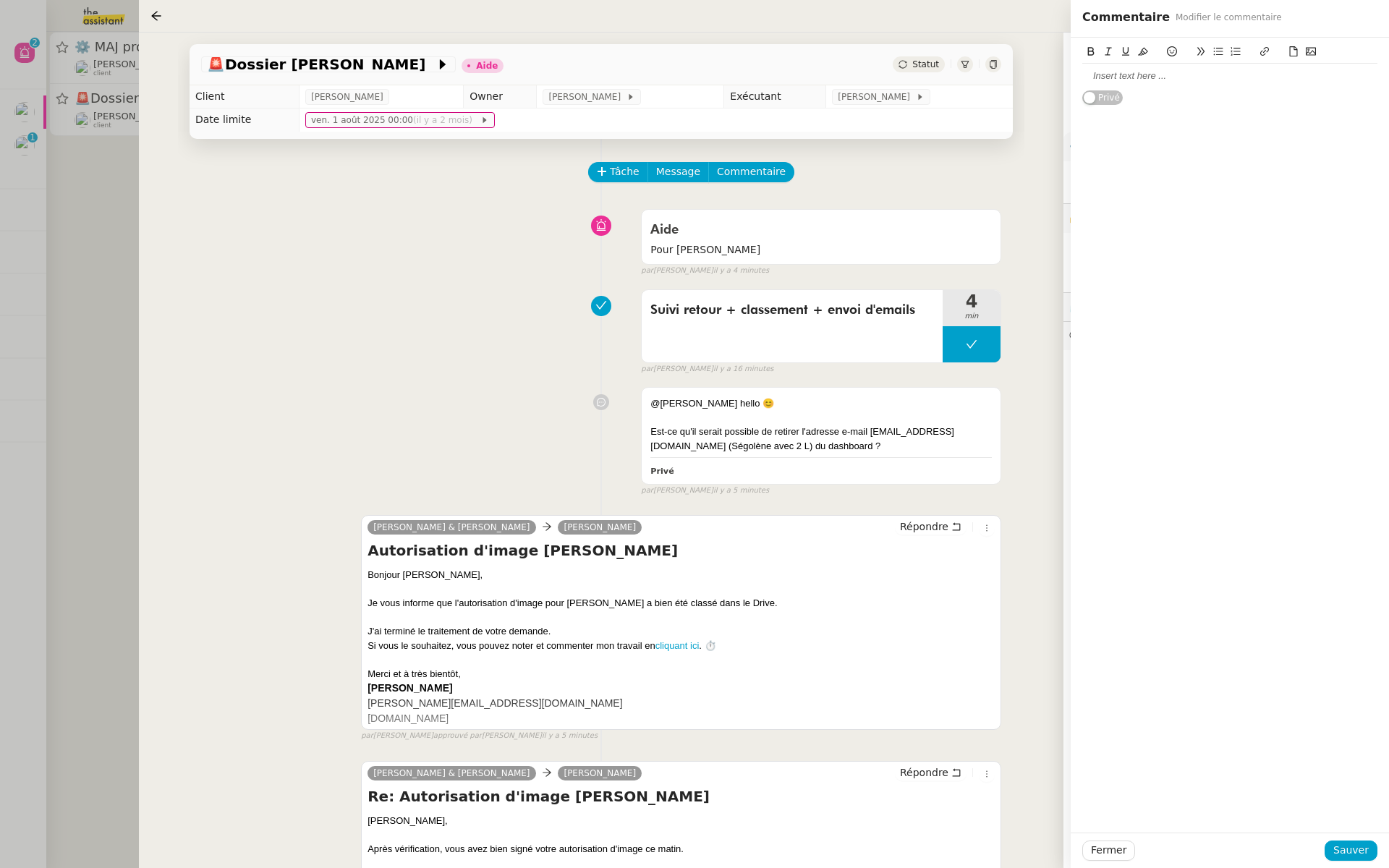
click at [89, 123] on div at bounding box center [694, 434] width 1389 height 868
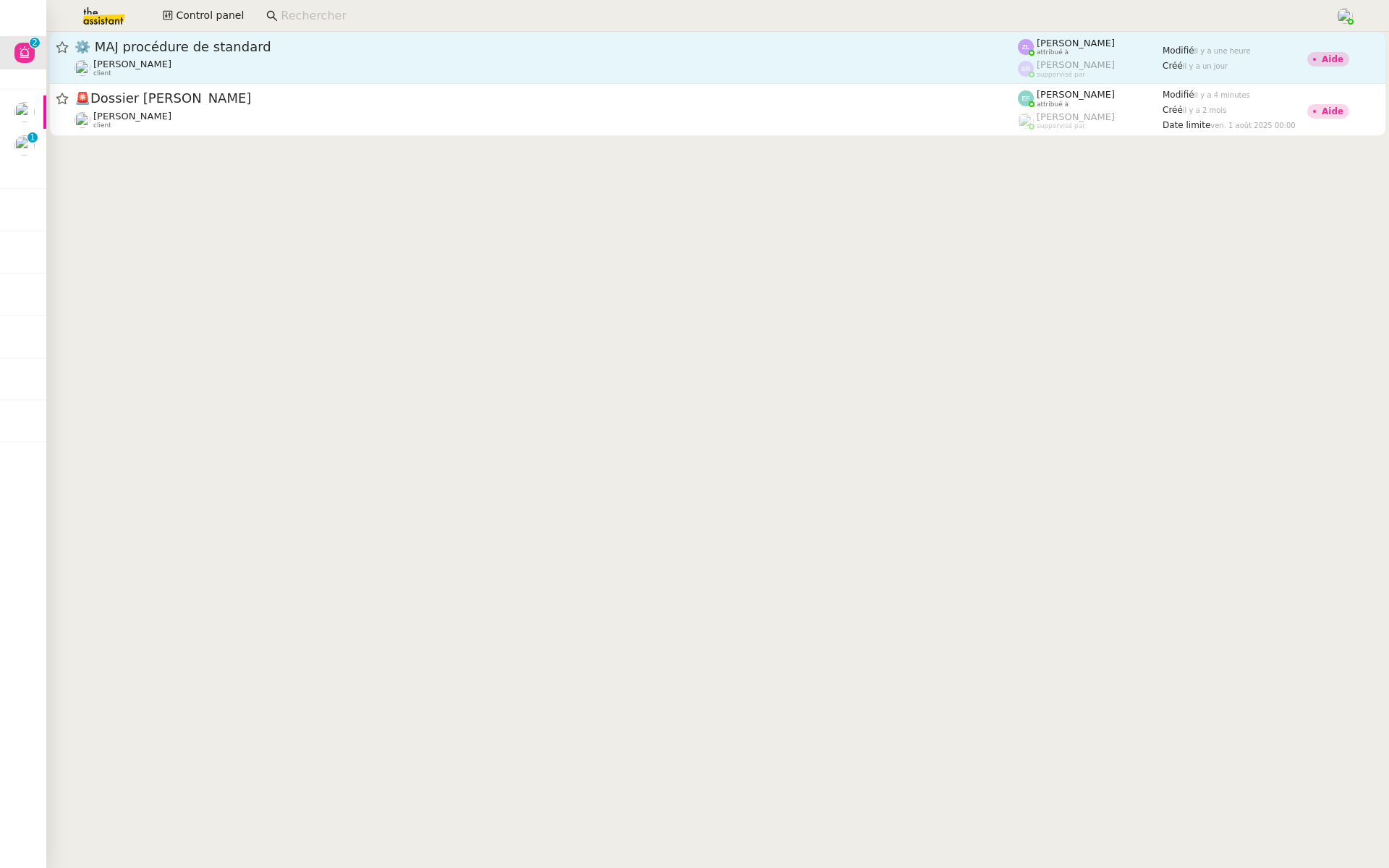
click at [197, 50] on span "⚙️ MAJ procédure de standard" at bounding box center [546, 47] width 943 height 13
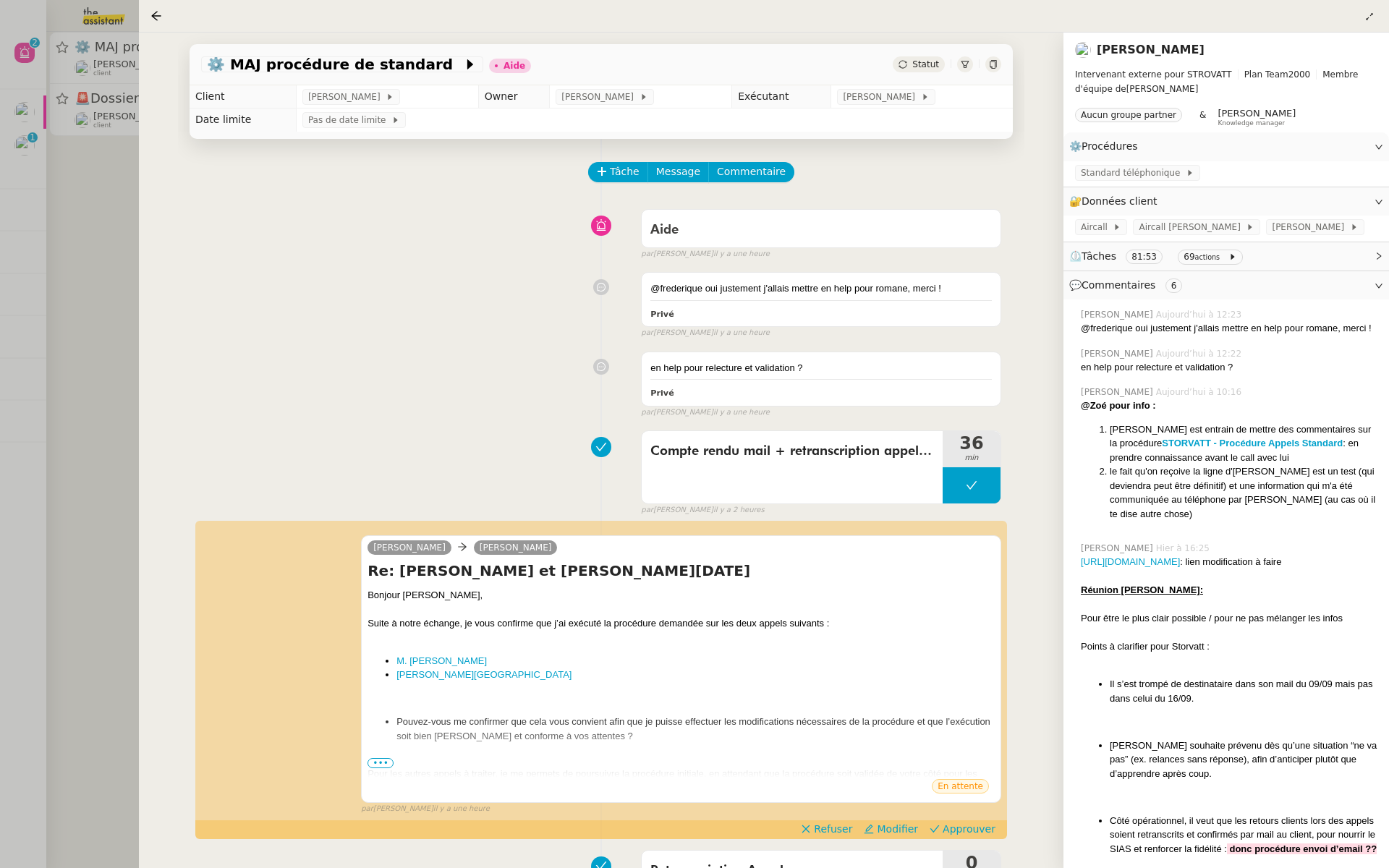
click at [106, 196] on div at bounding box center [694, 434] width 1389 height 868
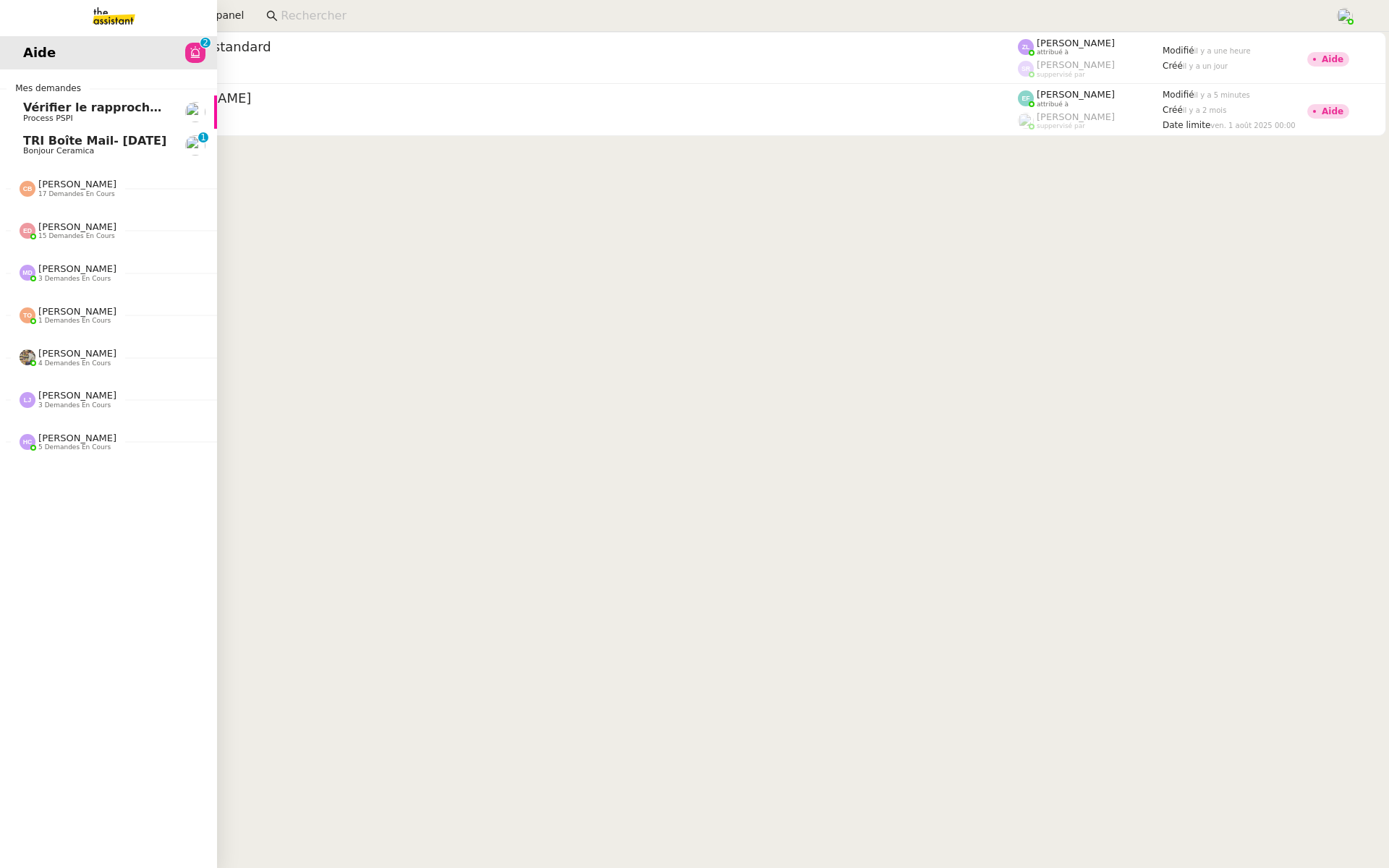
click at [19, 139] on link "TRI Boîte Mail- Décembre 2023 Bonjour Ceramica 0 1 2 3 4 5 6 7 8 9" at bounding box center [109, 145] width 217 height 33
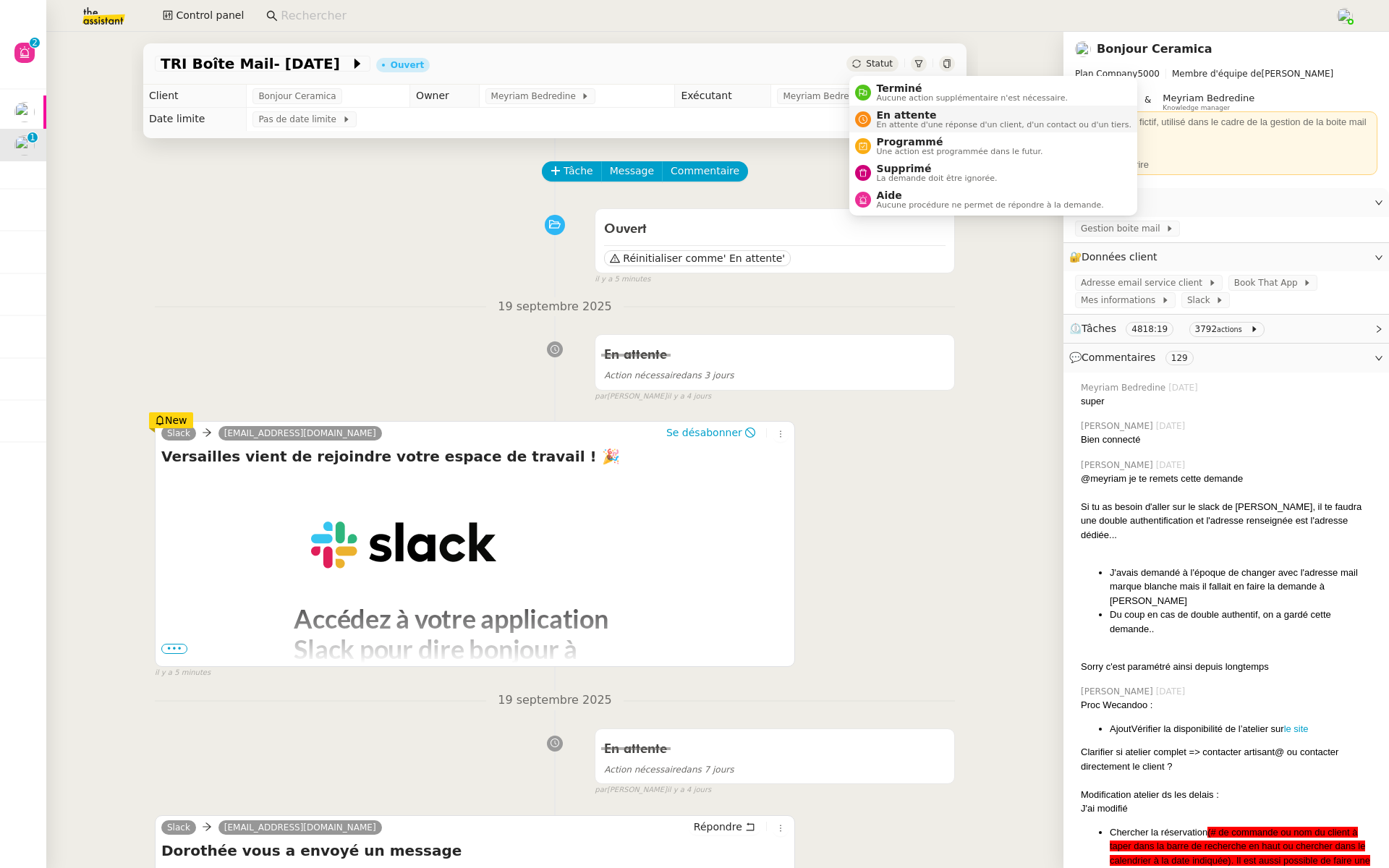
click at [886, 127] on span "En attente d'une réponse d'un client, d'un contact ou d'un tiers." at bounding box center [1004, 124] width 255 height 8
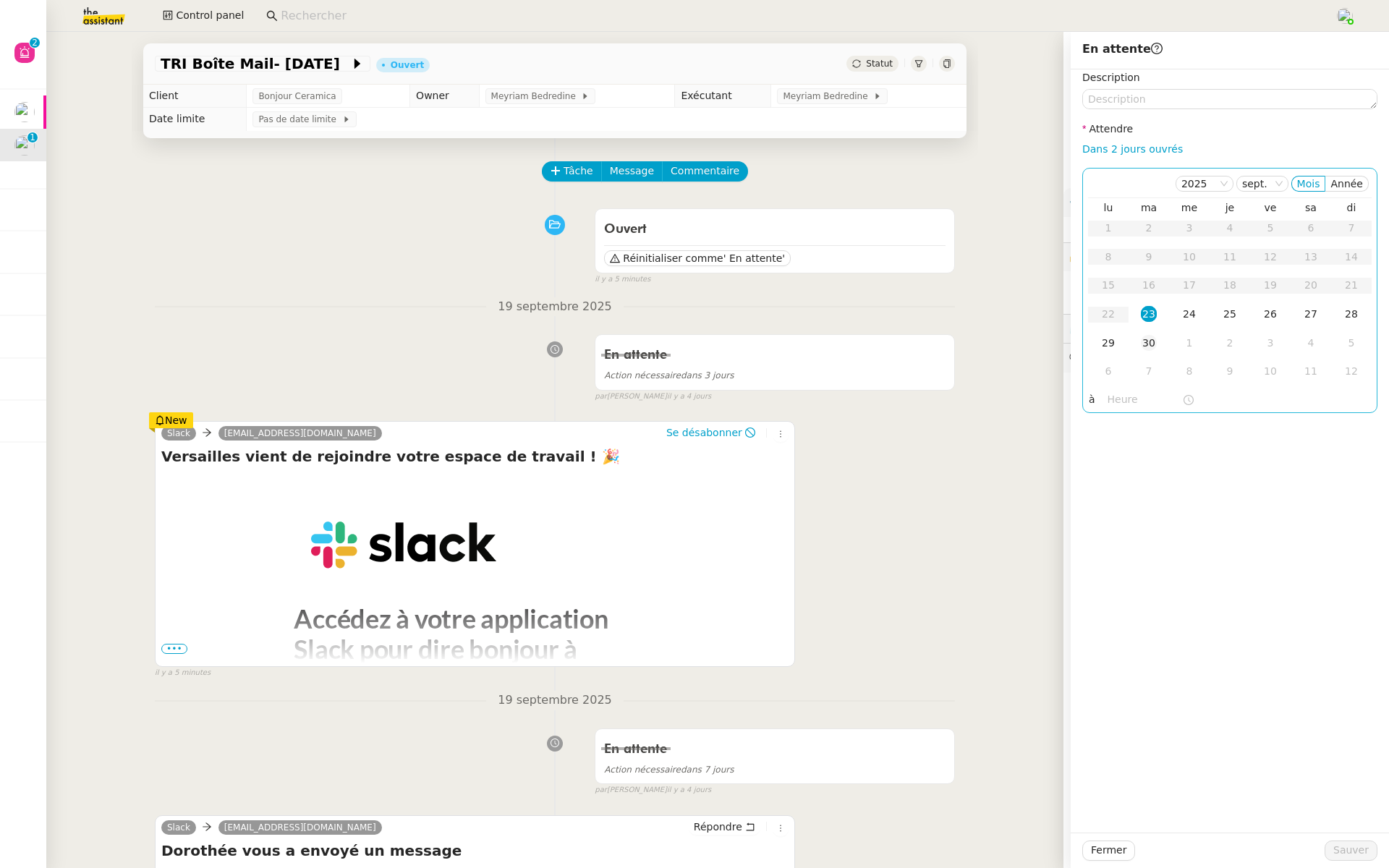
click at [1152, 343] on div "30" at bounding box center [1148, 342] width 16 height 16
click at [1120, 404] on input "text" at bounding box center [1145, 400] width 75 height 16
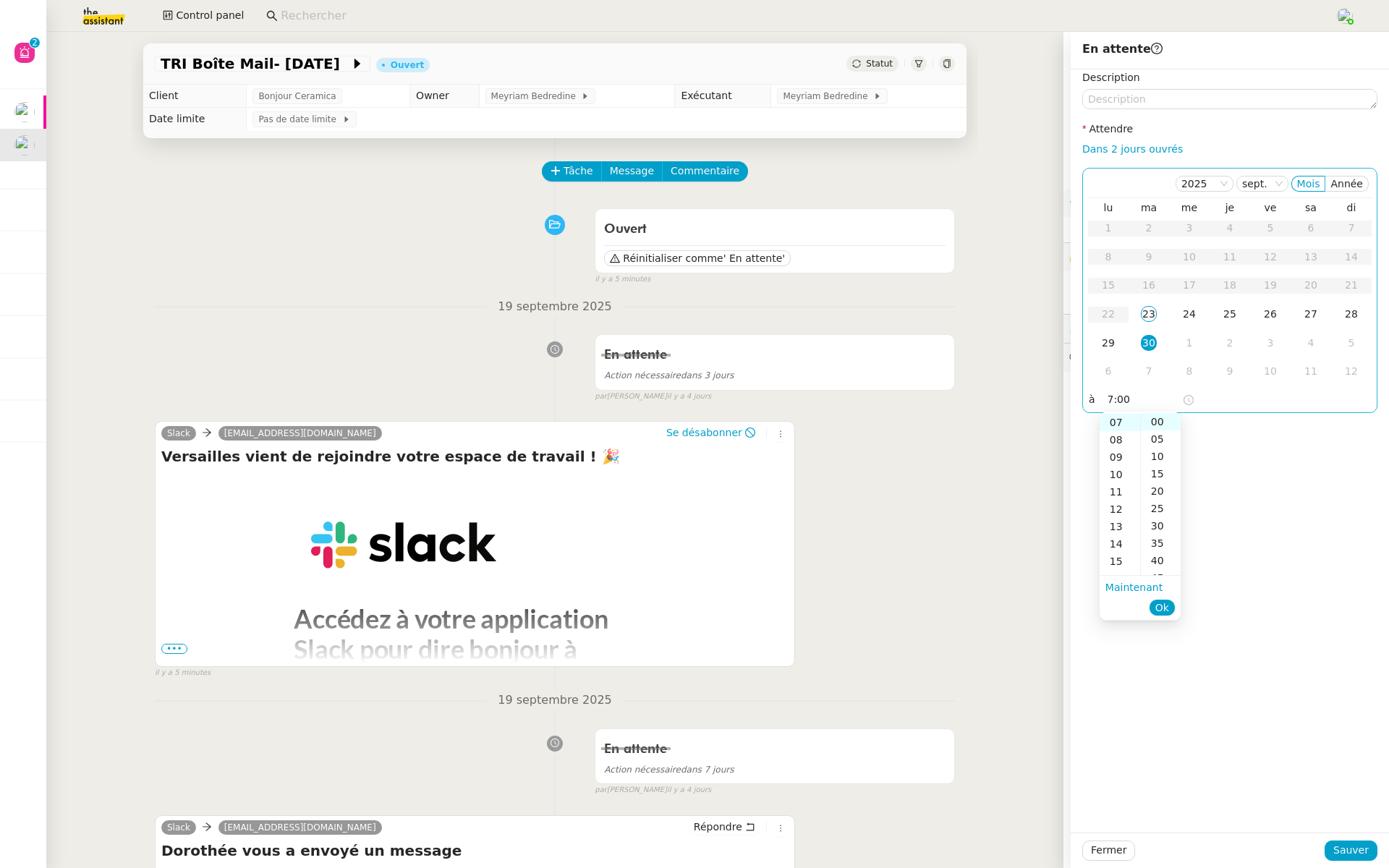
scroll to position [121, 0]
click at [1153, 604] on button "Ok" at bounding box center [1163, 607] width 26 height 16
type input "07:00"
click at [1359, 844] on span "Sauver" at bounding box center [1351, 850] width 36 height 16
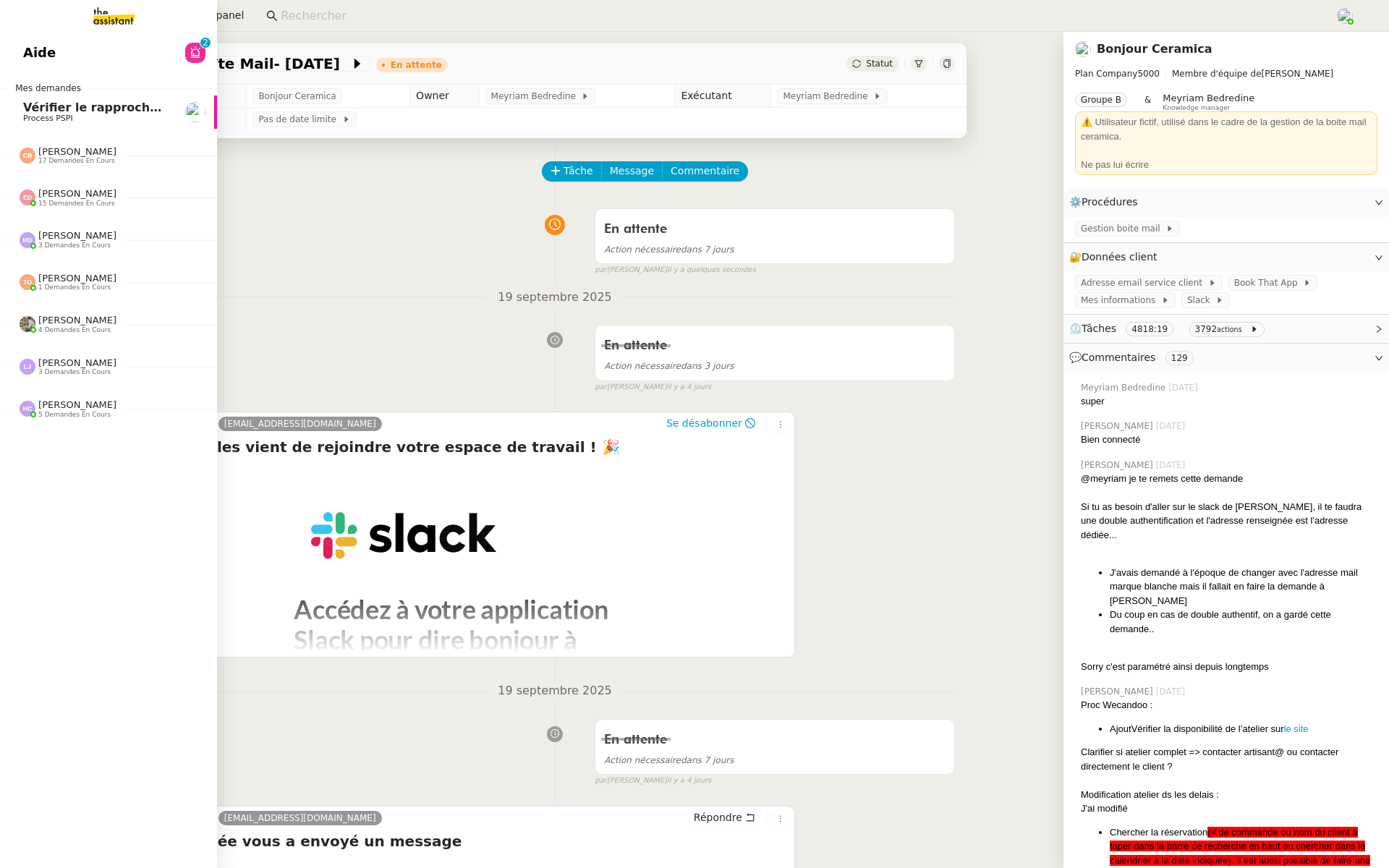
click at [35, 59] on span "Aide" at bounding box center [39, 53] width 33 height 22
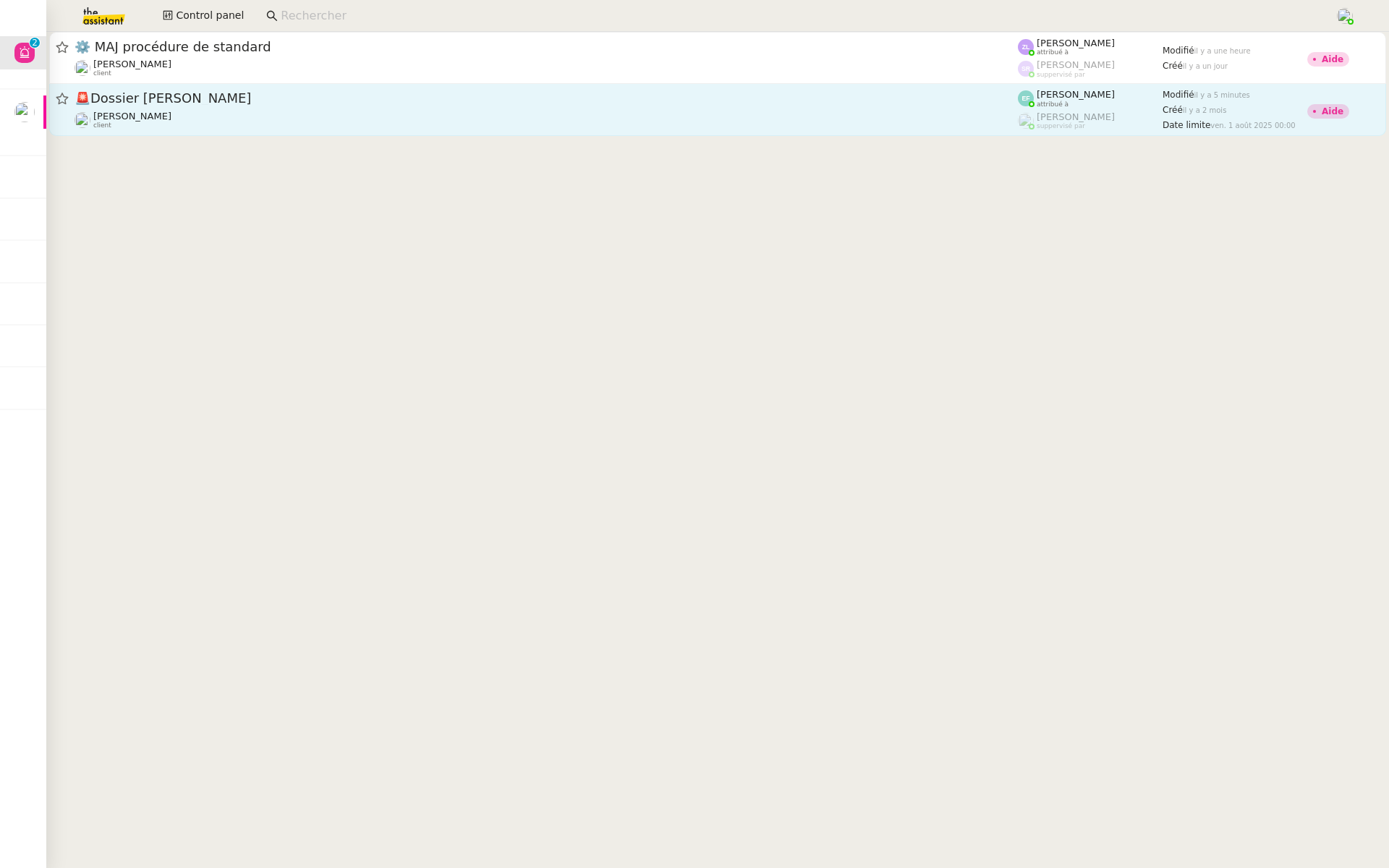
click at [179, 89] on div "🚨 Dossier Marion Mossuz" at bounding box center [546, 99] width 943 height 18
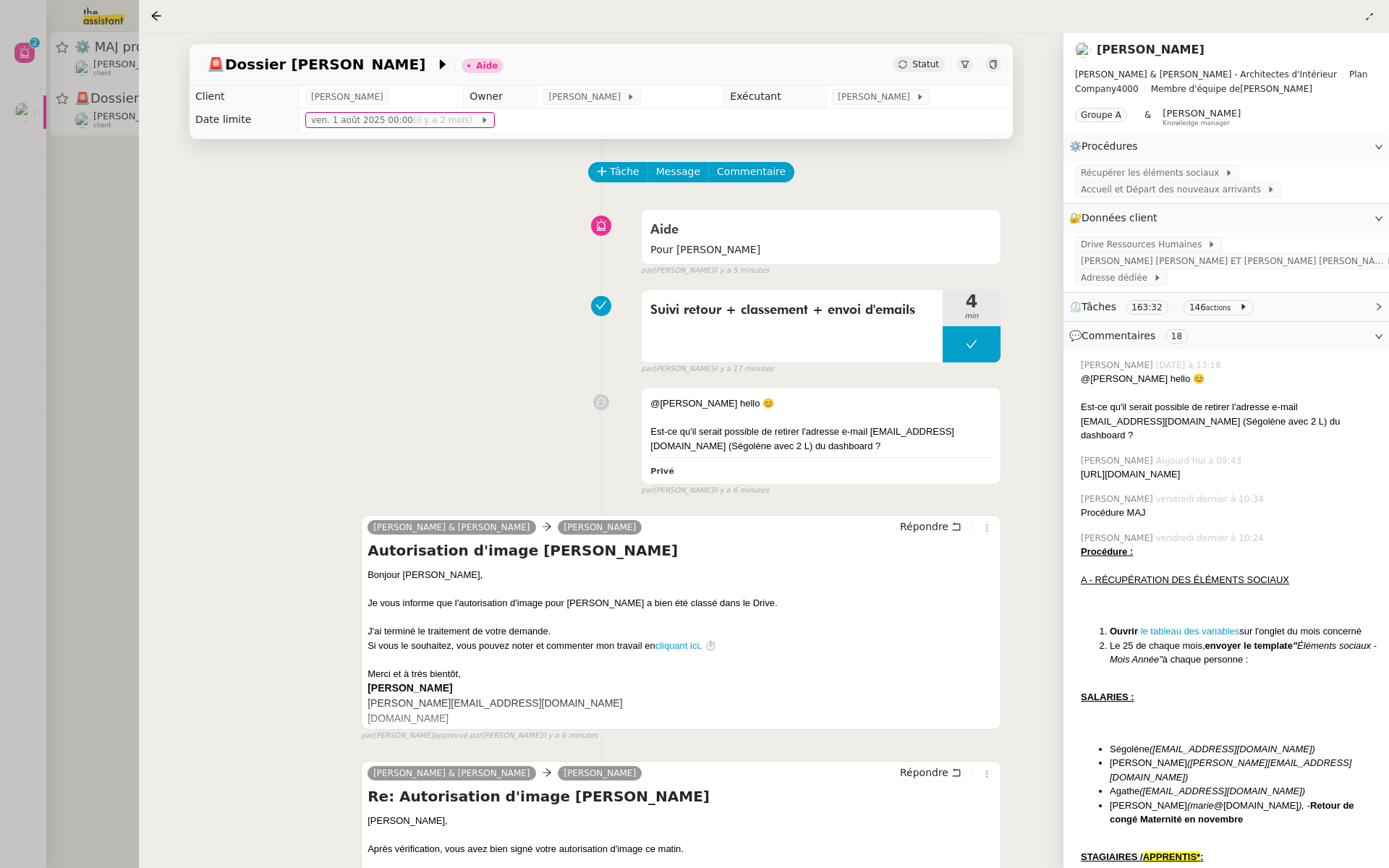
click at [1167, 47] on link "Segolène Labinsky" at bounding box center [1151, 49] width 108 height 14
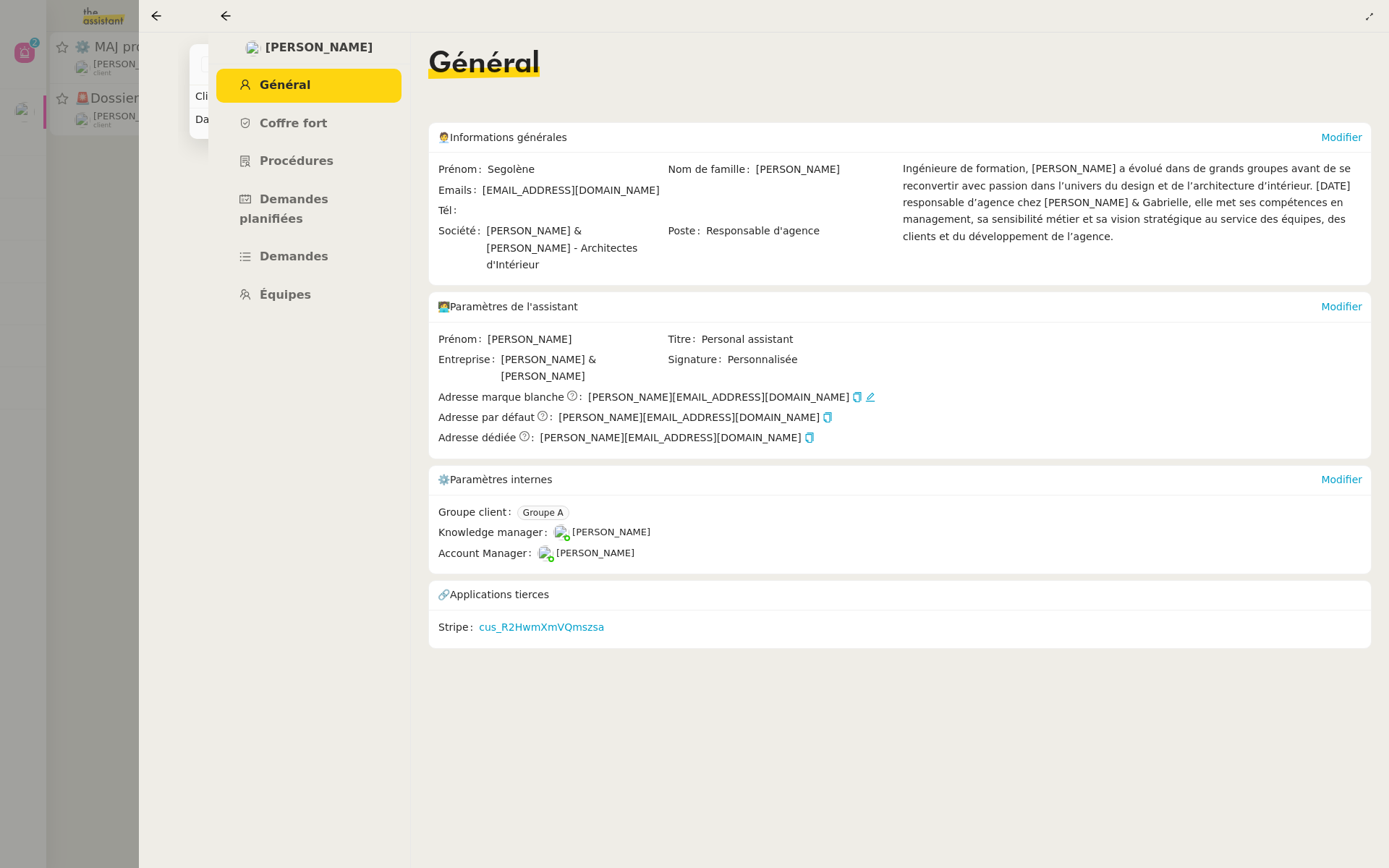
click at [37, 196] on div at bounding box center [694, 434] width 1389 height 868
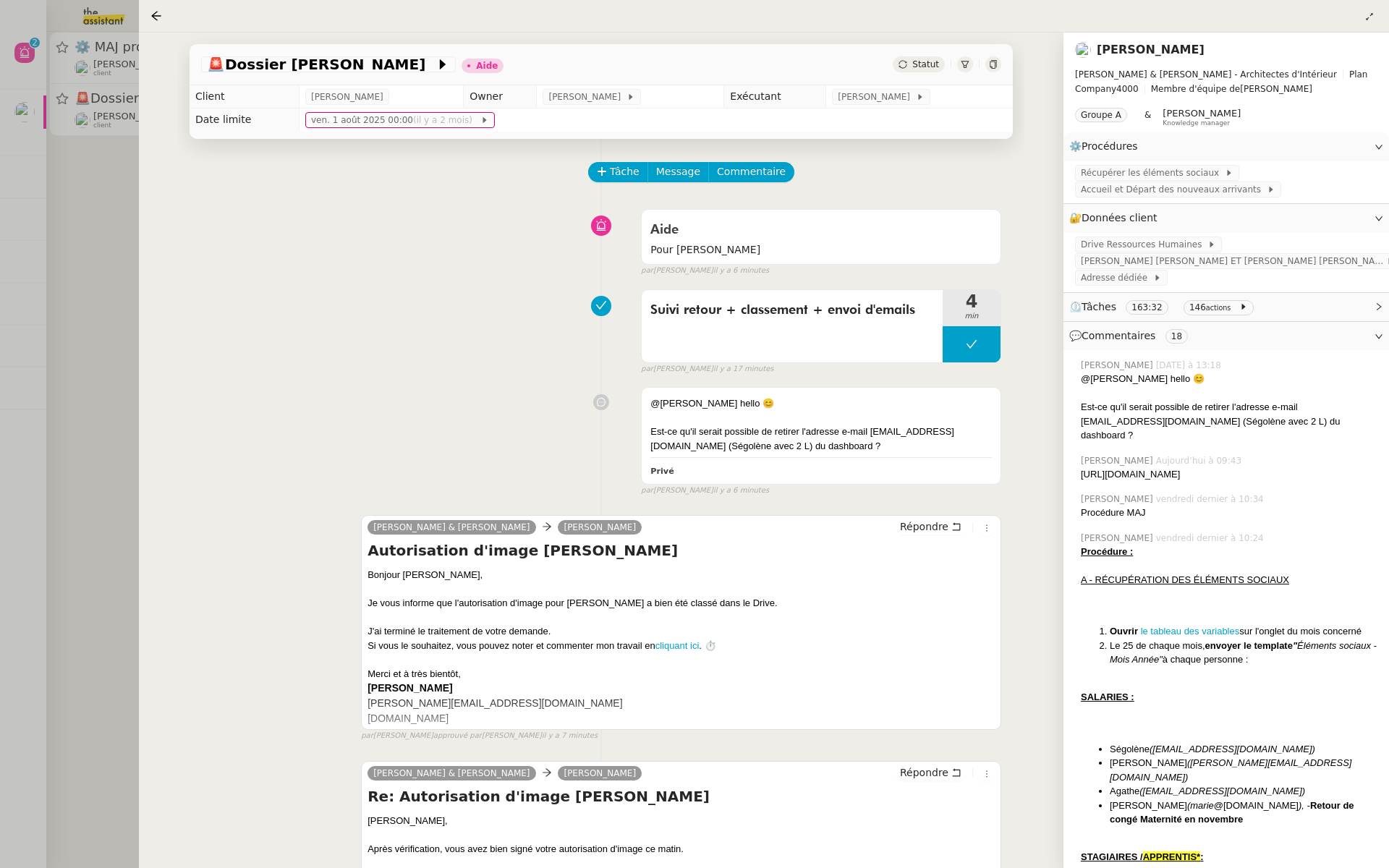
click at [0, 383] on div at bounding box center [694, 434] width 1389 height 868
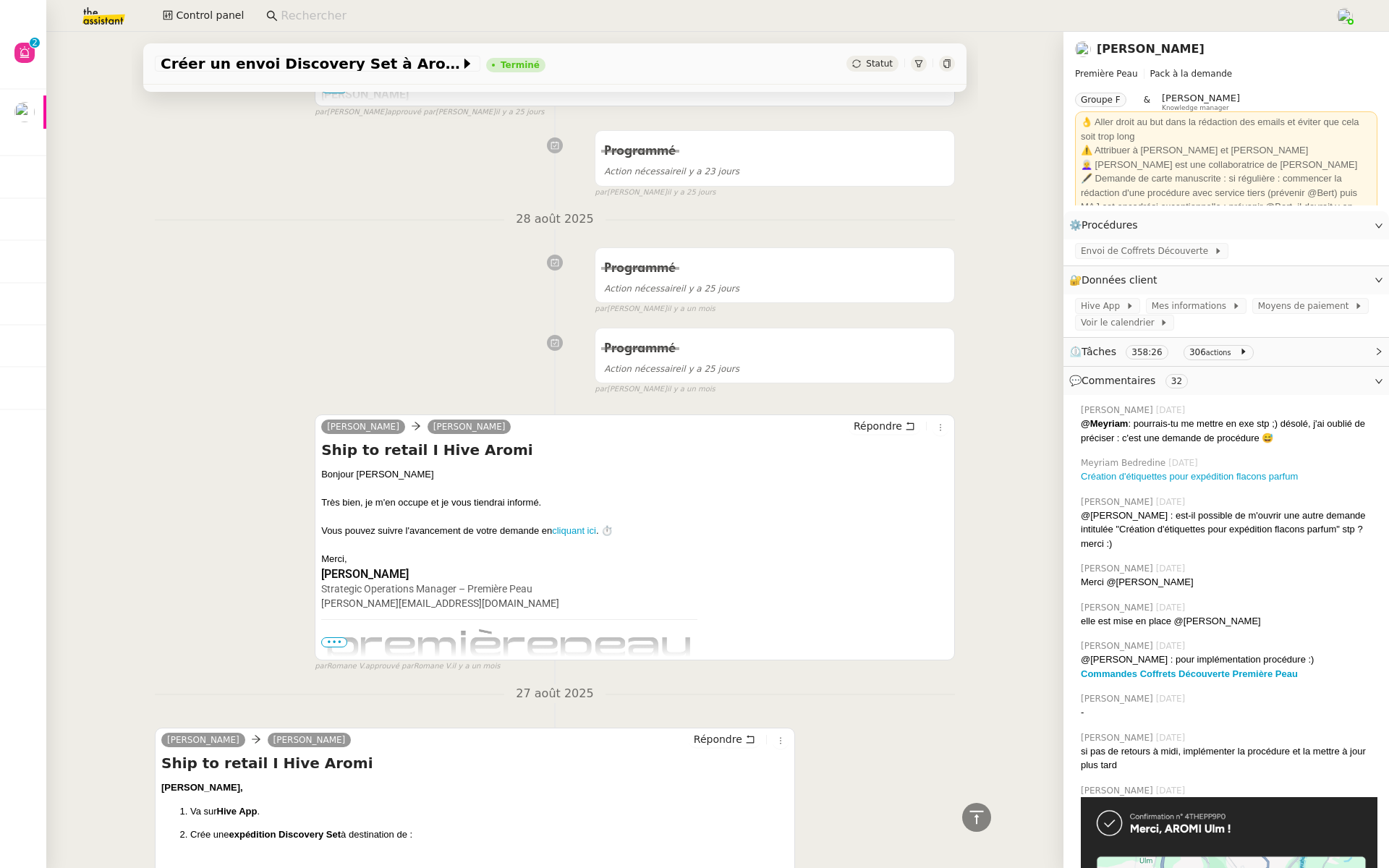
scroll to position [14930, 0]
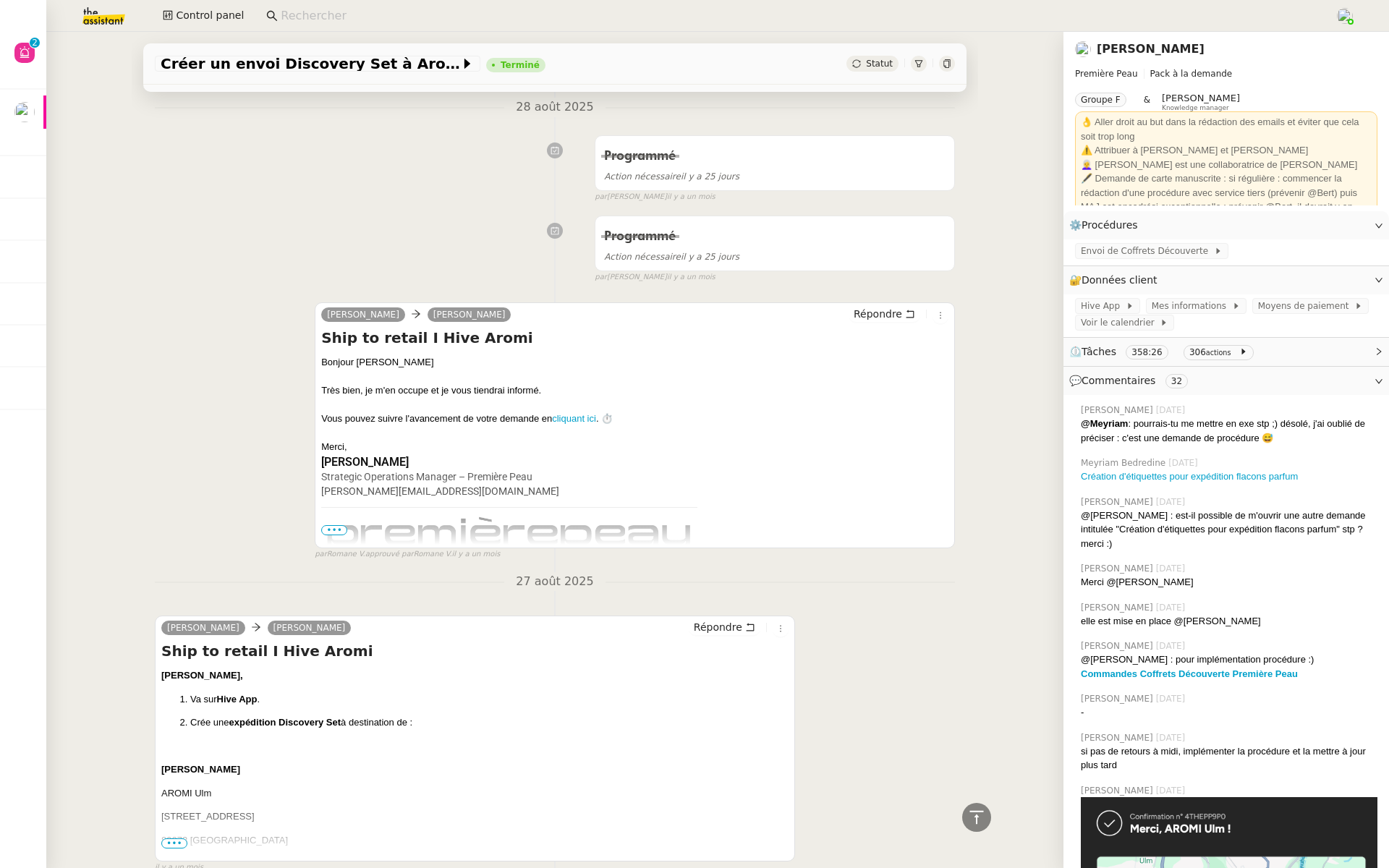
click at [169, 838] on span "•••" at bounding box center [174, 842] width 26 height 10
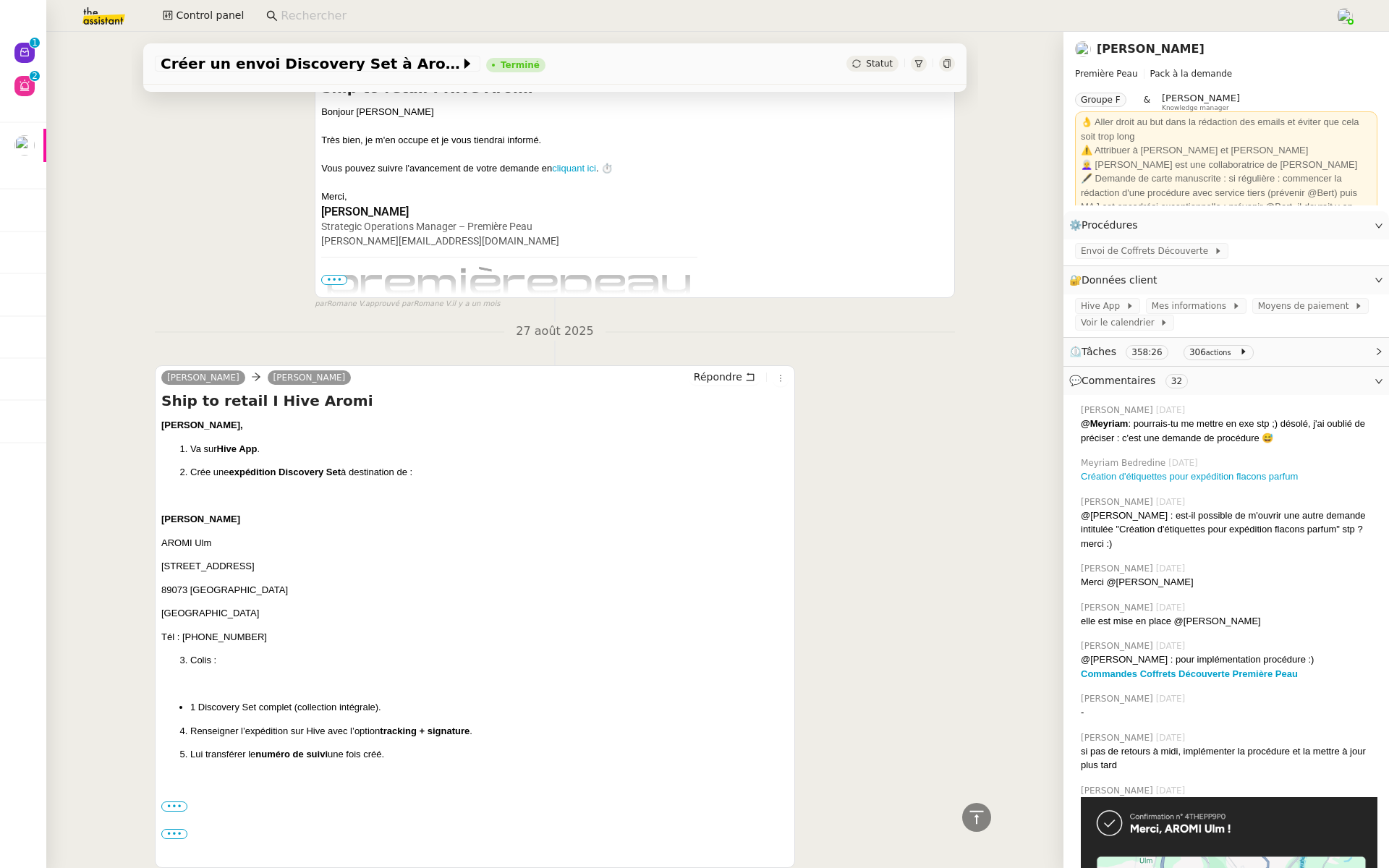
scroll to position [15187, 0]
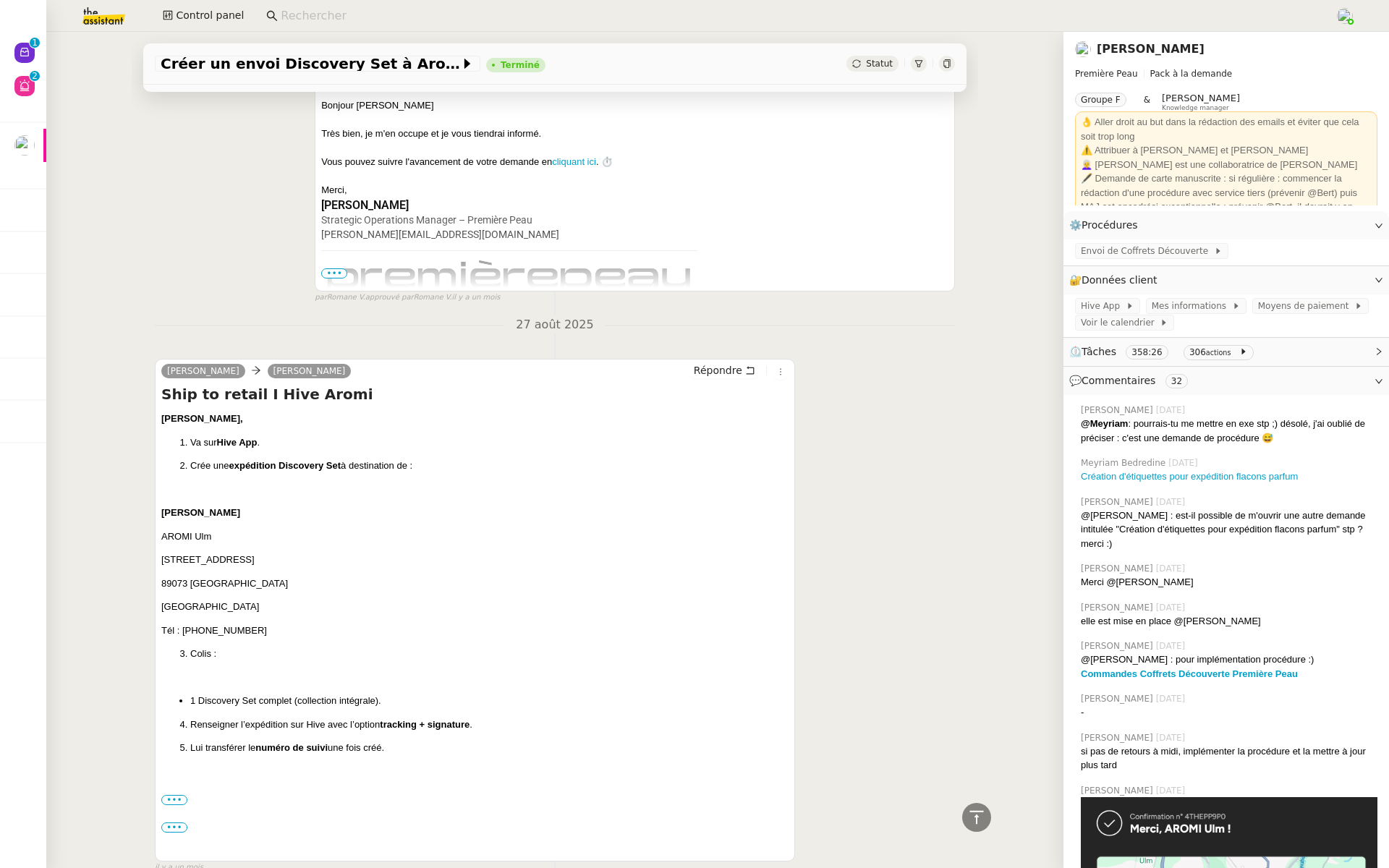
drag, startPoint x: 399, startPoint y: 675, endPoint x: 159, endPoint y: 340, distance: 412.1
click at [159, 359] on div "Pierre Mergui camille Répondre Ship to retail I Hive Aromi Camille, Va sur Hive…" at bounding box center [475, 610] width 640 height 503
copy div "Camille, Va sur Hive App . Crée une expédition Discovery Set à destination de :…"
click at [529, 499] on div "Camille, Va sur Hive App . Crée une expédition Discovery Set à destination de :…" at bounding box center [475, 634] width 627 height 446
click at [178, 795] on label "•••" at bounding box center [174, 800] width 26 height 10
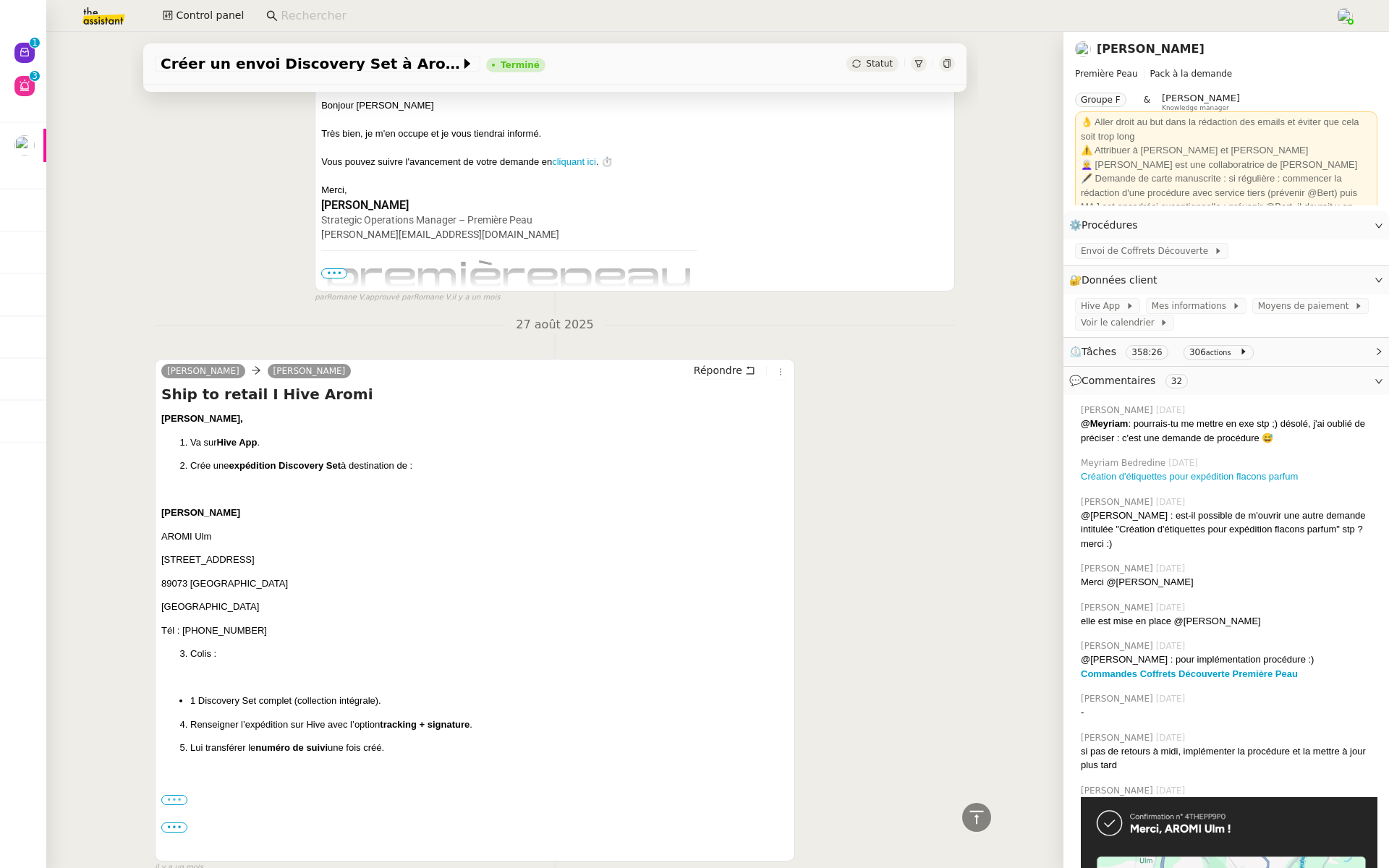
click at [0, 0] on input "•••" at bounding box center [0, 0] width 0 height 0
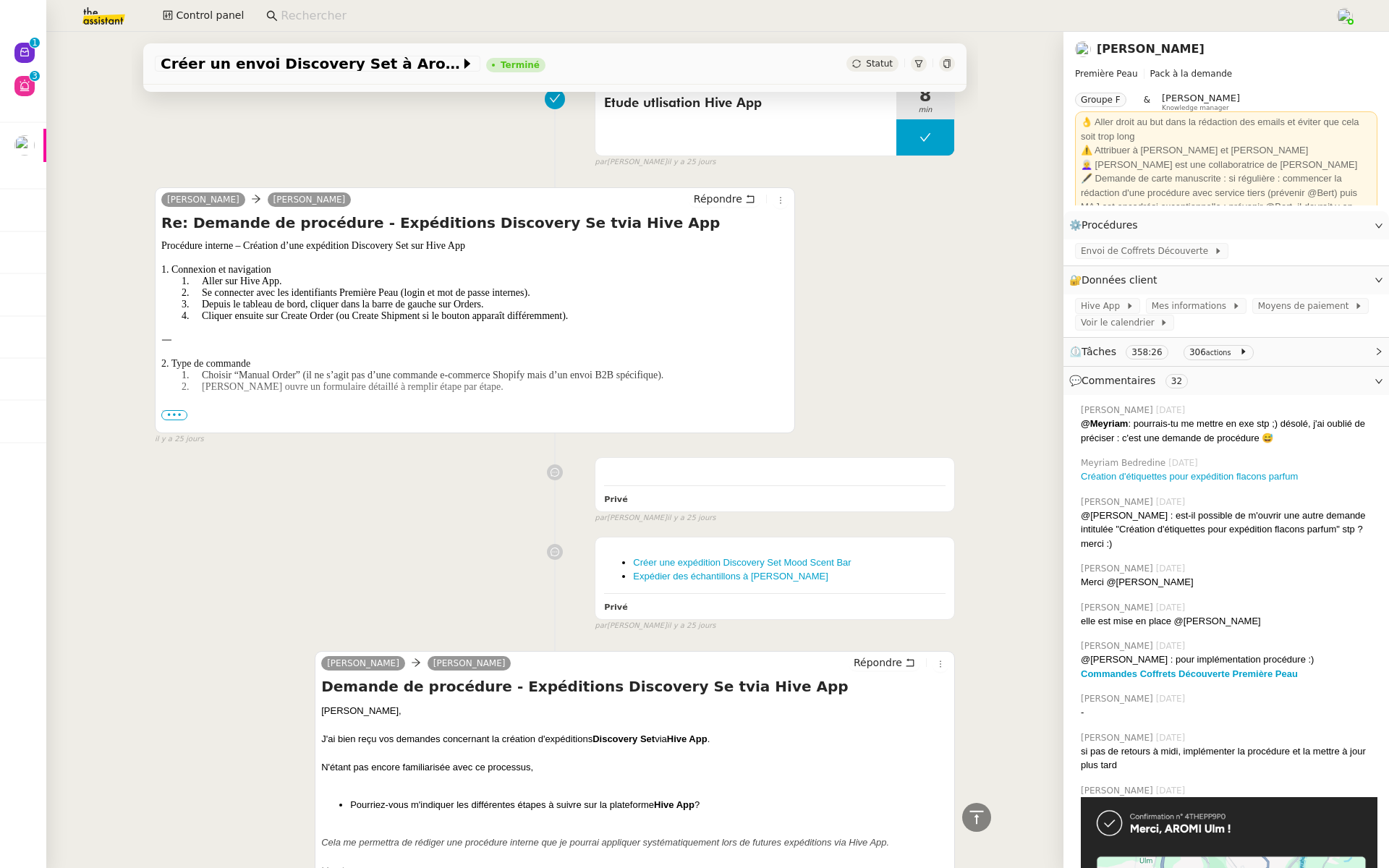
scroll to position [14270, 0]
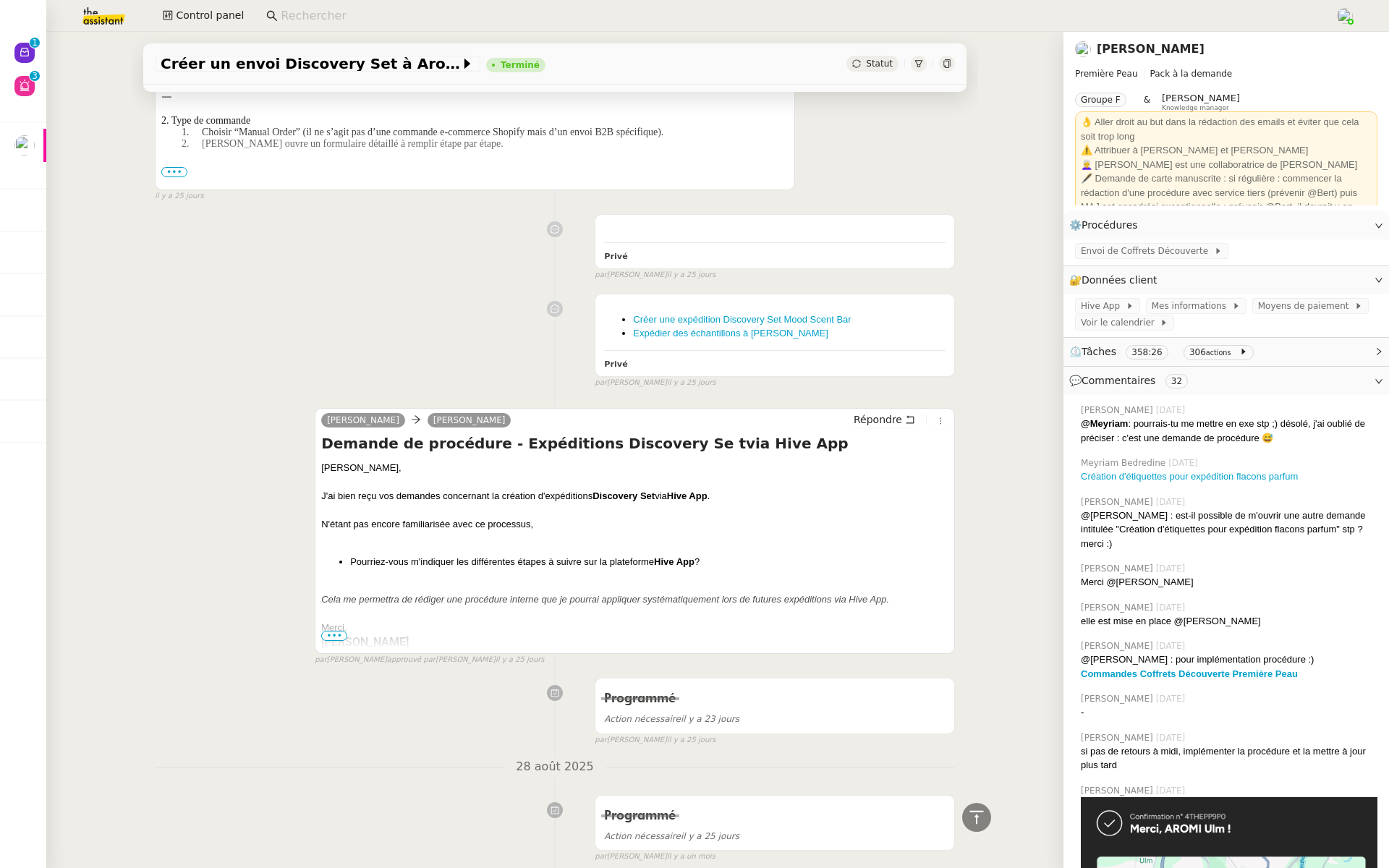
click at [331, 631] on span "•••" at bounding box center [334, 635] width 26 height 10
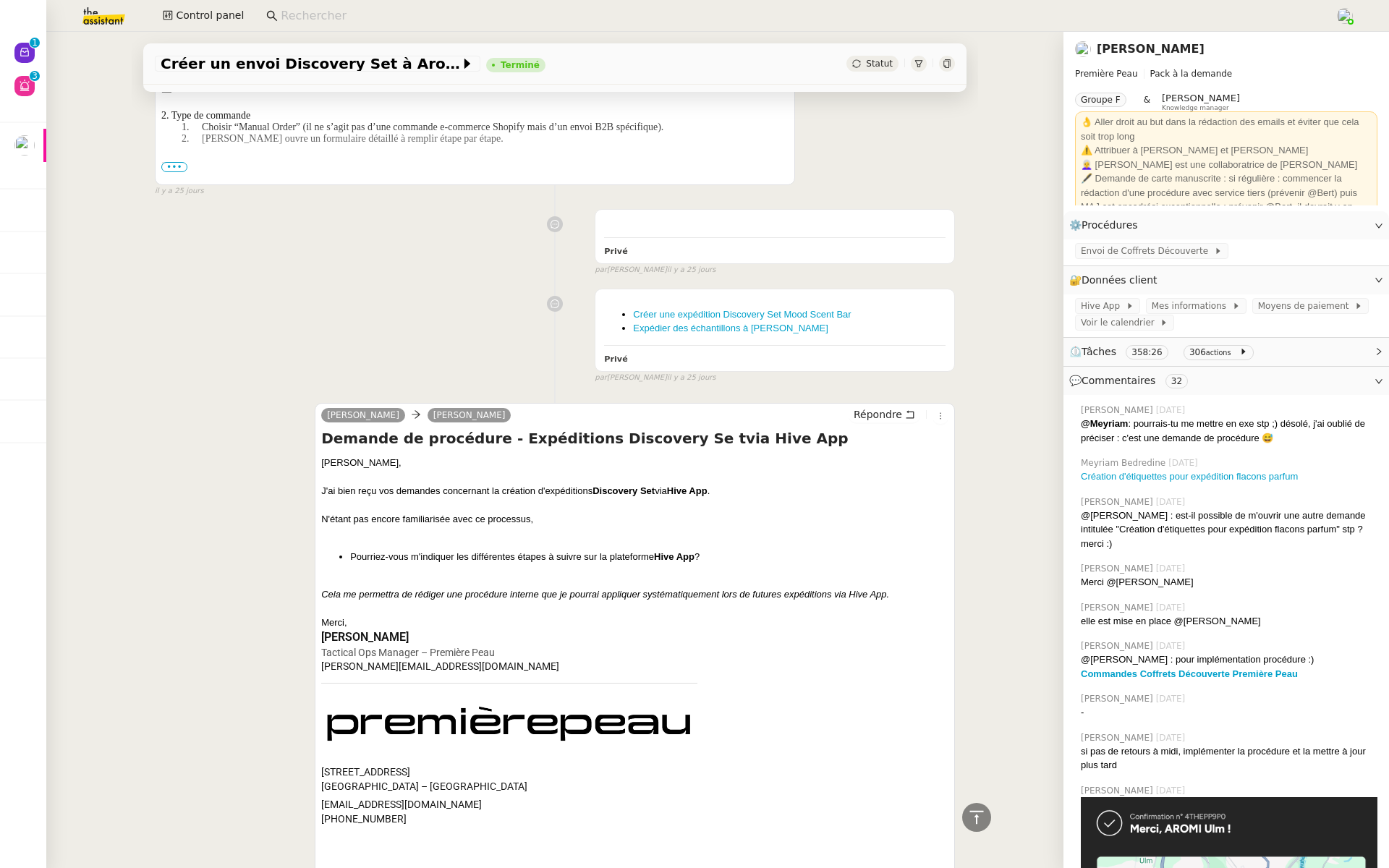
scroll to position [14360, 0]
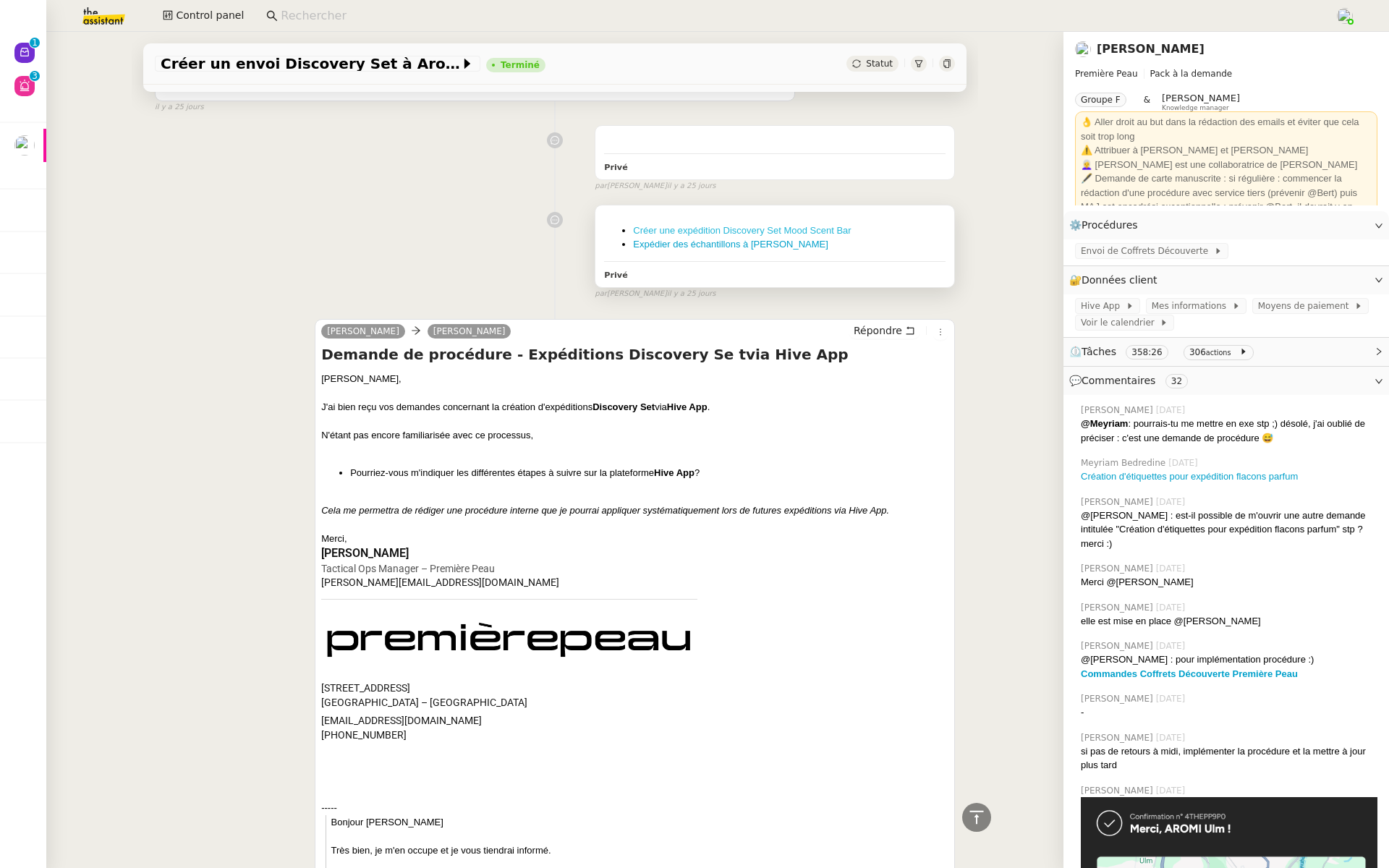
click at [726, 225] on link "Créer une expédition Discovery Set Mood Scent Bar" at bounding box center [742, 230] width 217 height 11
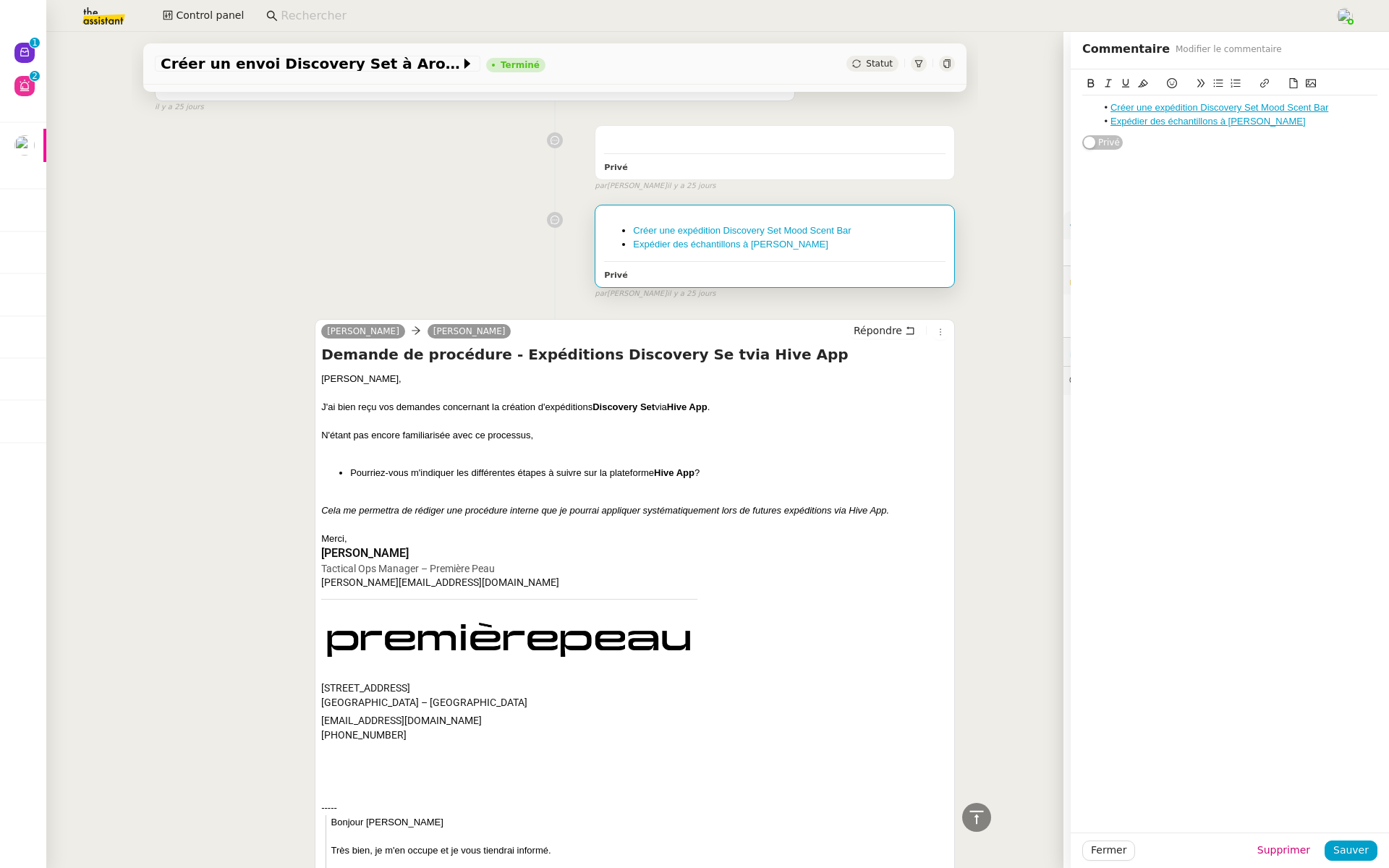
click at [671, 562] on div "Tactical Ops Manager – Première Peau" at bounding box center [510, 570] width 376 height 15
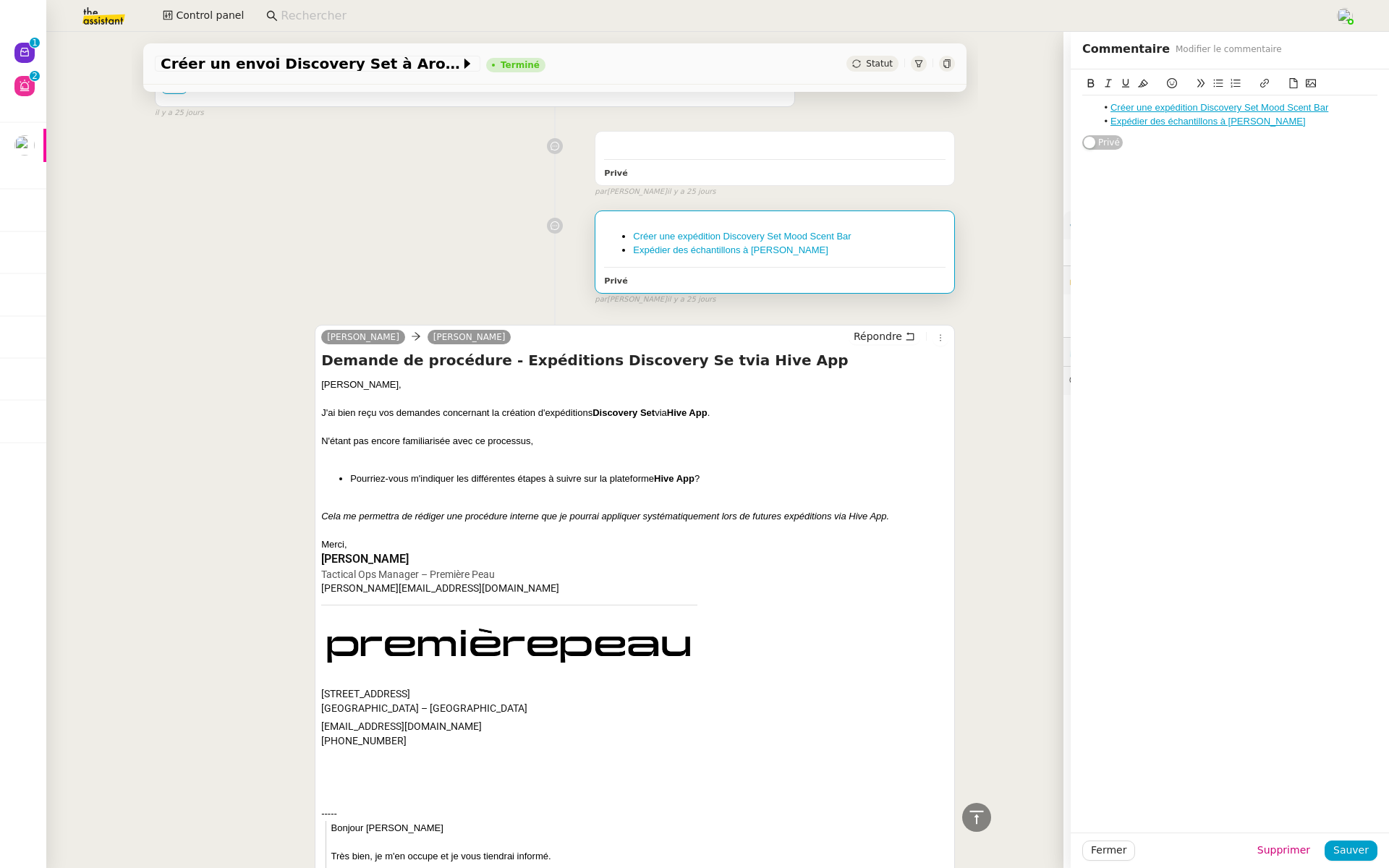
scroll to position [14351, 0]
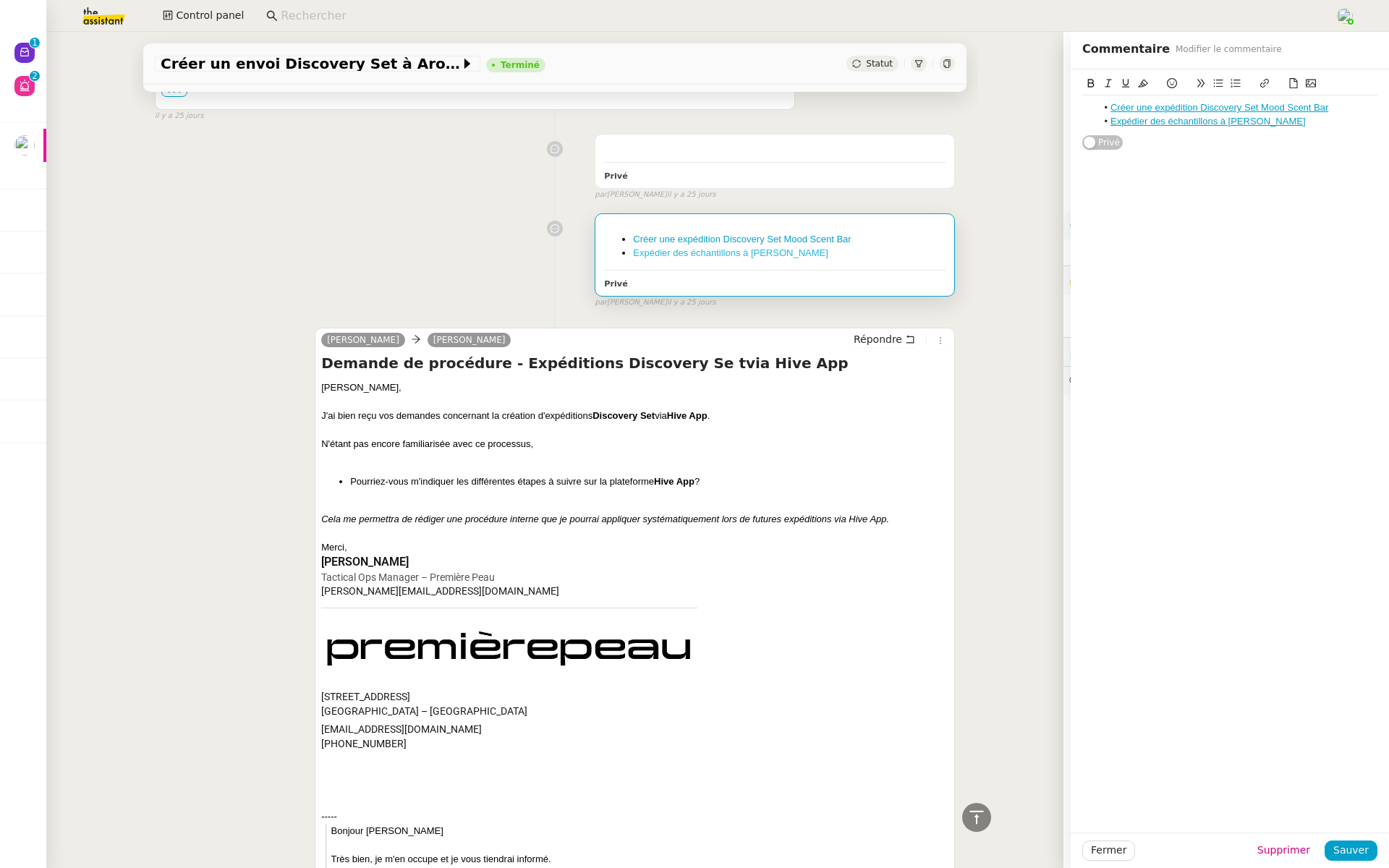
click at [733, 247] on link "Expédier des échantillons à Marcelo" at bounding box center [731, 253] width 195 height 11
drag, startPoint x: 793, startPoint y: 190, endPoint x: 622, endPoint y: 155, distance: 174.5
click at [622, 214] on div "Créer une expédition Discovery Set Mood Scent Bar Expédier des échantillons à M…" at bounding box center [774, 256] width 359 height 82
copy ul "Créer une expédition Discovery Set Mood Scent Bar Expédier des échantillons à M…"
click at [332, 127] on div "Privé false par Amyna M. il y a 25 jours" at bounding box center [555, 163] width 800 height 73
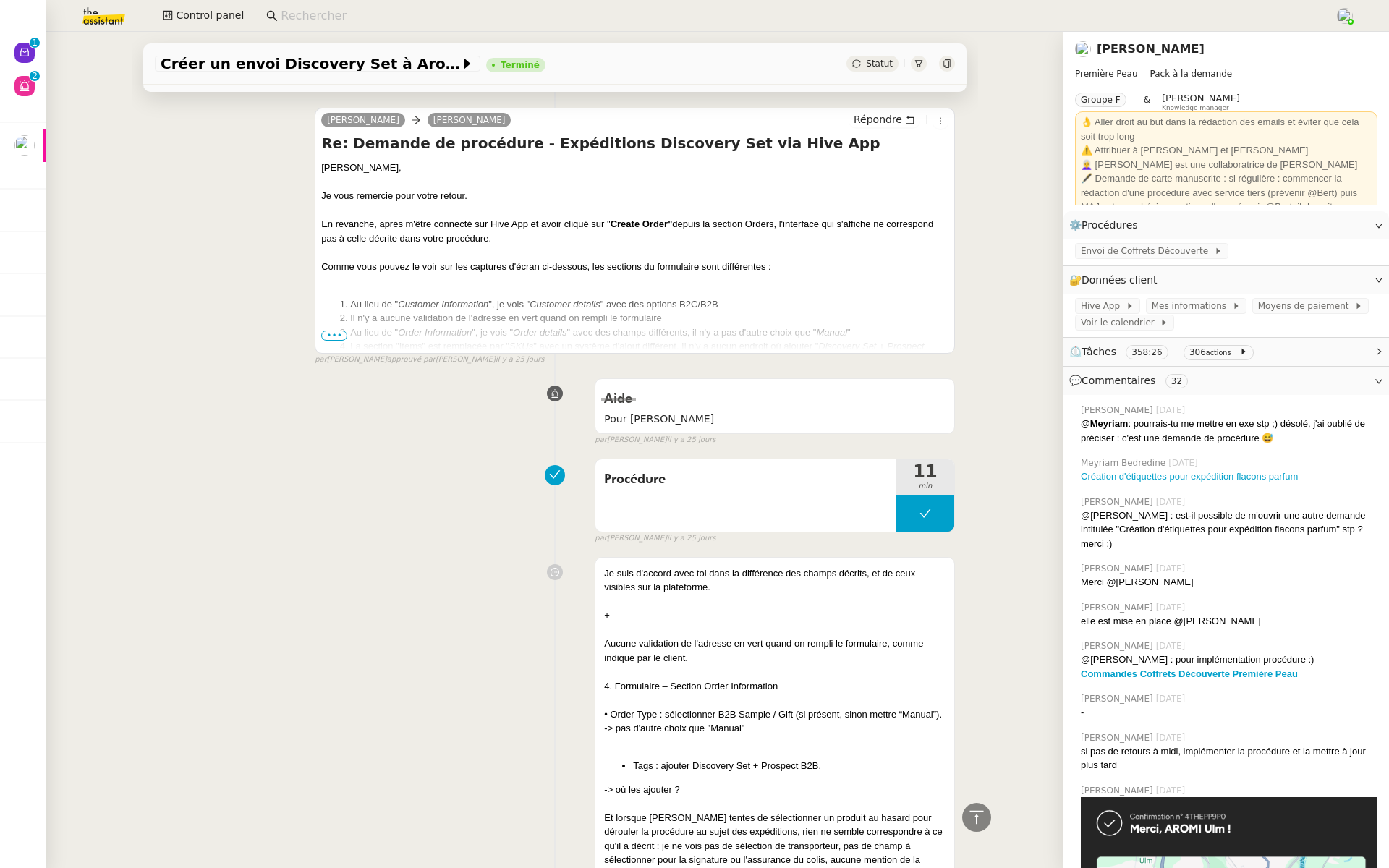
scroll to position [12719, 0]
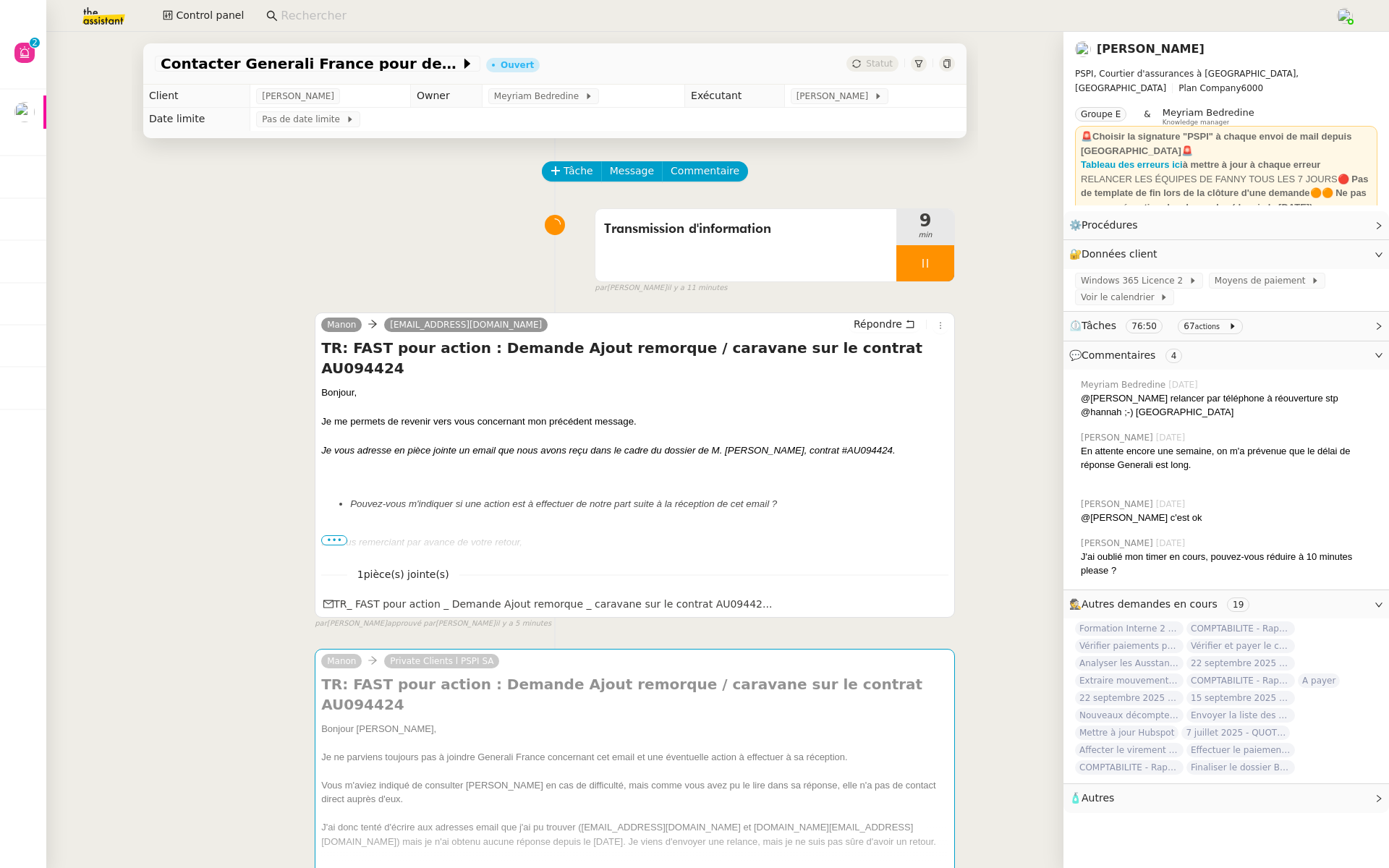
scroll to position [357, 0]
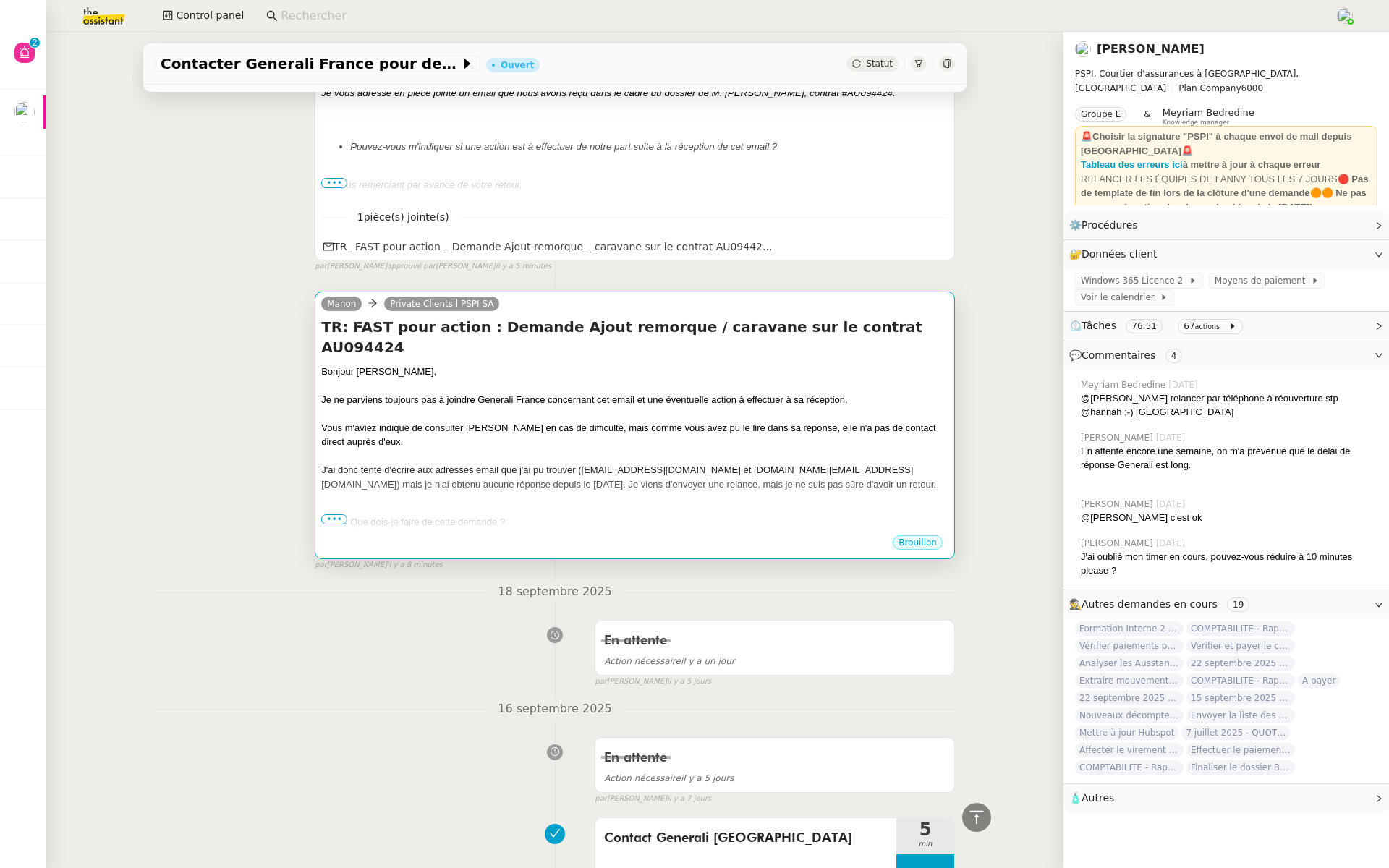
click at [326, 514] on span "•••" at bounding box center [334, 518] width 26 height 10
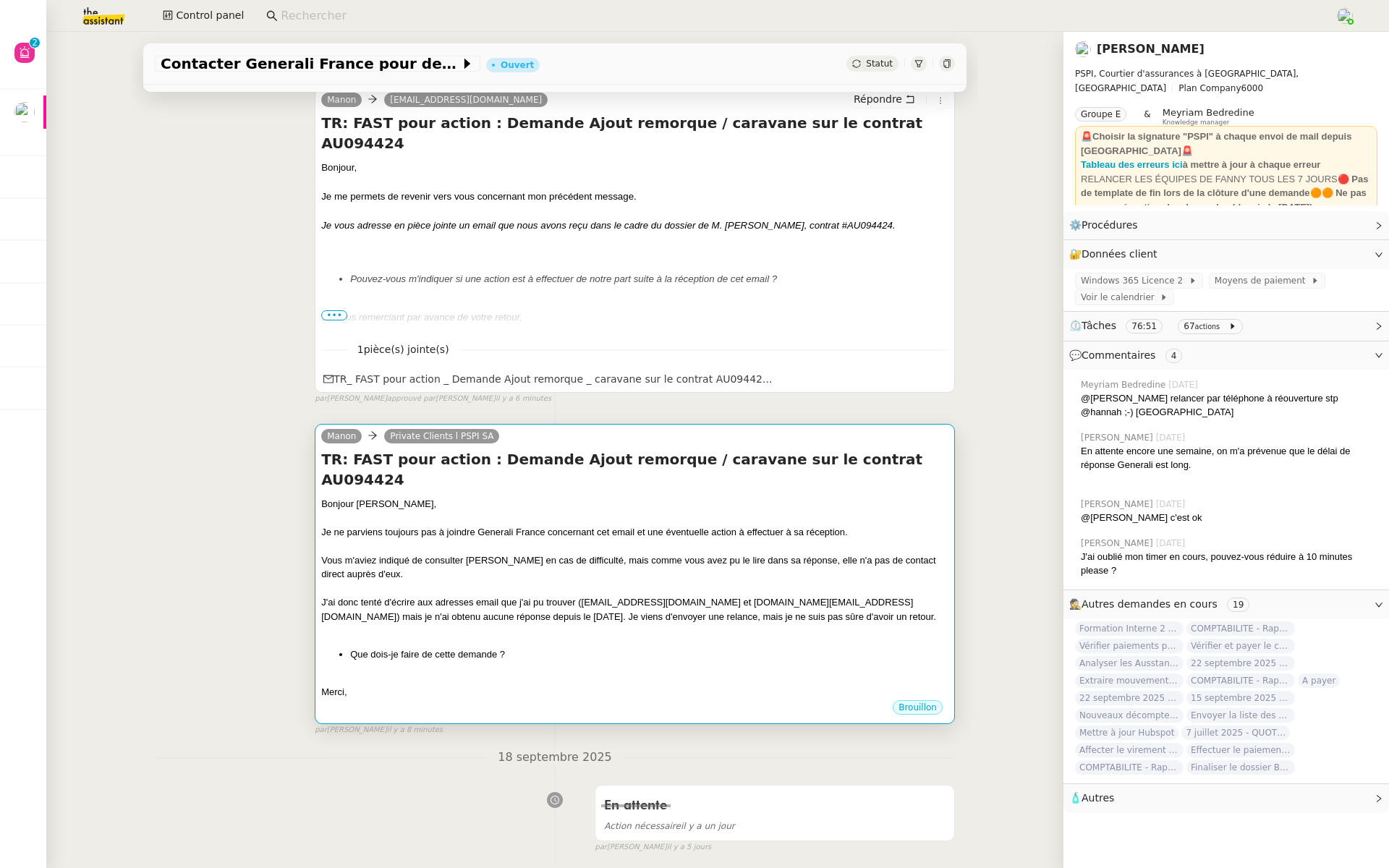
scroll to position [242, 0]
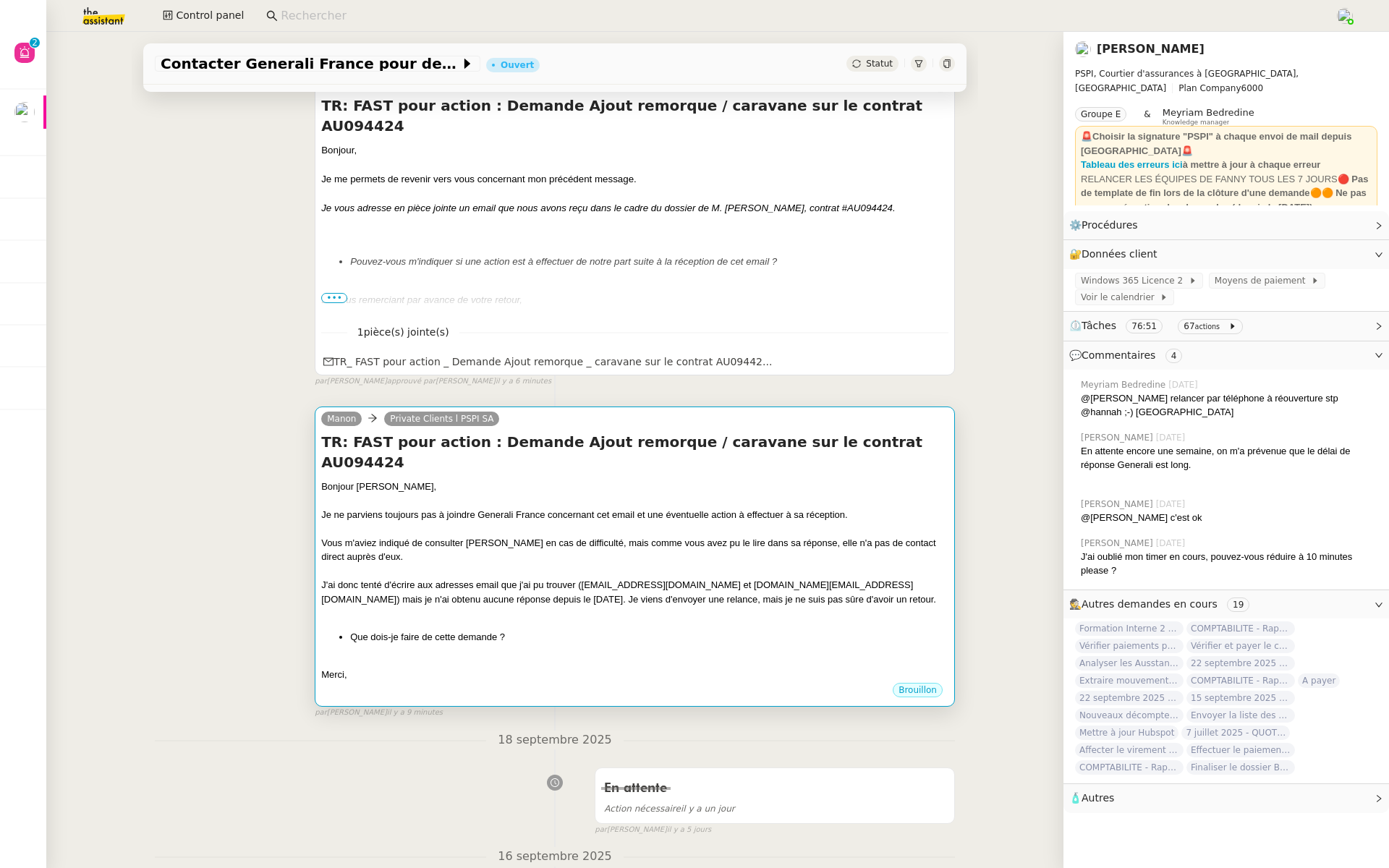
click at [500, 630] on li "Que dois-je faire de cette demande ?" at bounding box center [648, 637] width 598 height 15
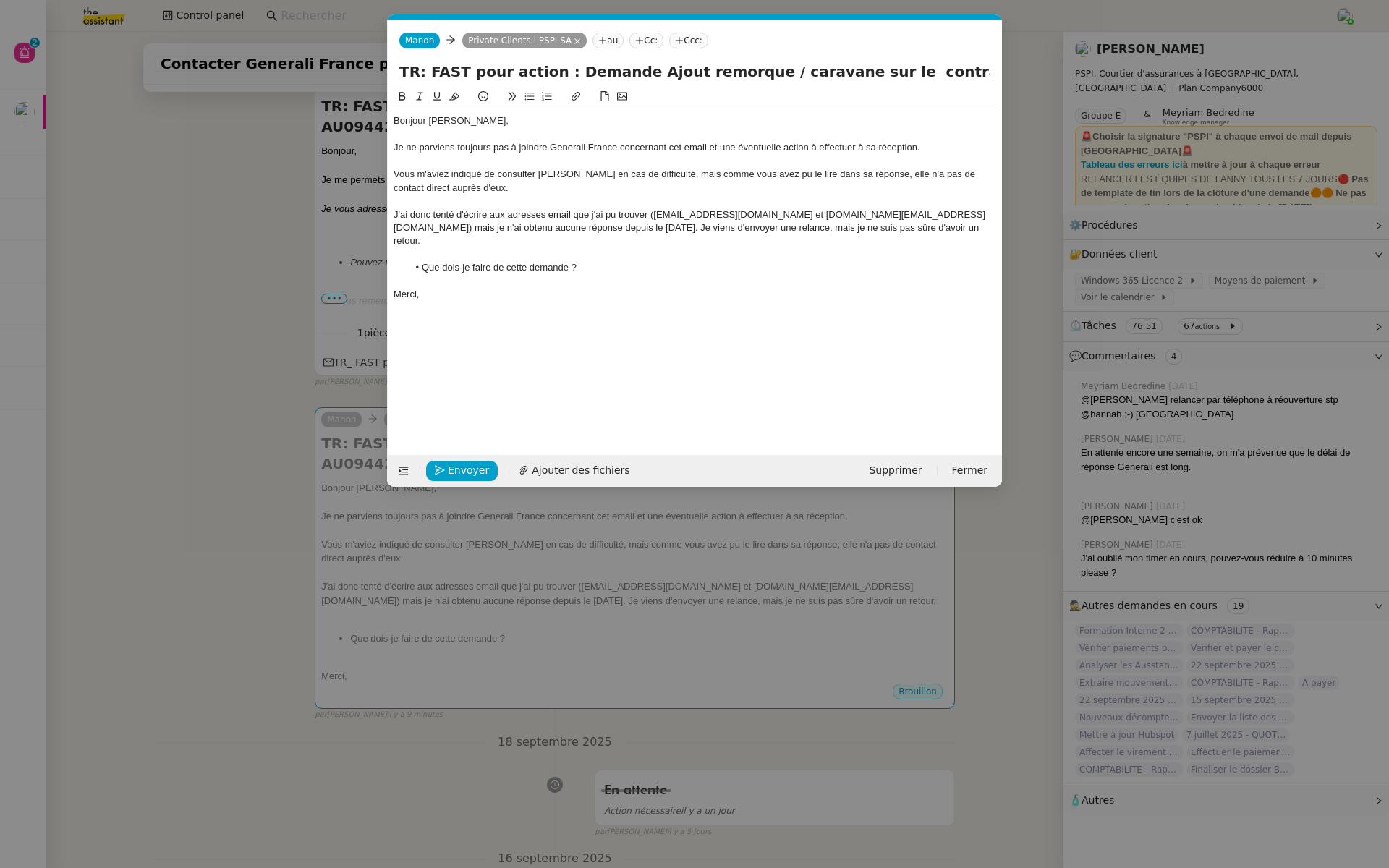
scroll to position [0, 30]
drag, startPoint x: 495, startPoint y: 255, endPoint x: 437, endPoint y: 256, distance: 58.0
click at [437, 261] on li "Que dois-je faire de cette demande ?" at bounding box center [702, 267] width 589 height 13
click at [675, 261] on li "Quelle suite puis-je donner à de cette demande ?" at bounding box center [702, 267] width 589 height 13
click at [132, 278] on nz-modal-container "Service TA - VOYAGE - PROPOSITION GLOBALE A utiliser dans le cadre de propositi…" at bounding box center [694, 434] width 1389 height 868
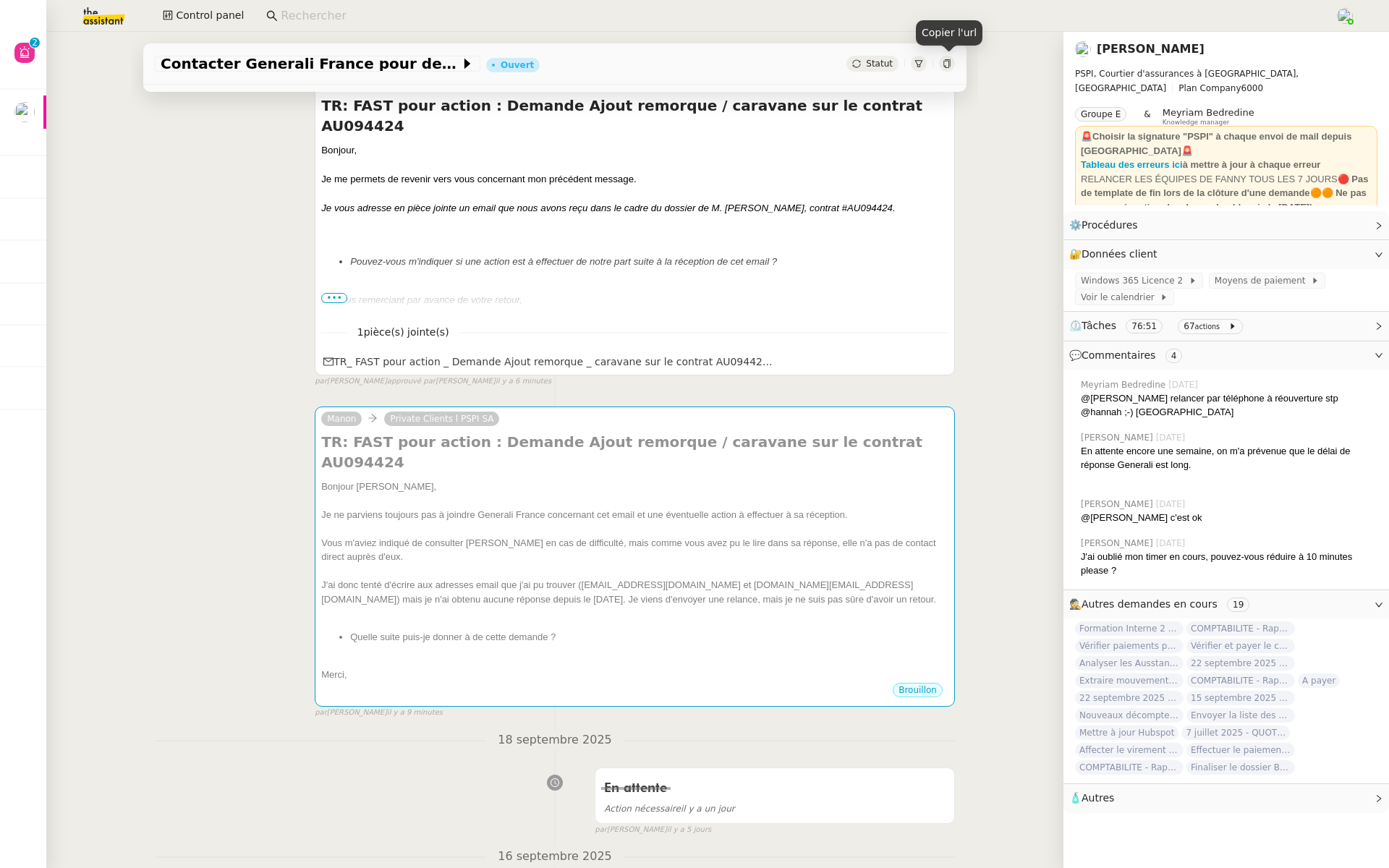
click at [943, 61] on icon at bounding box center [946, 64] width 6 height 9
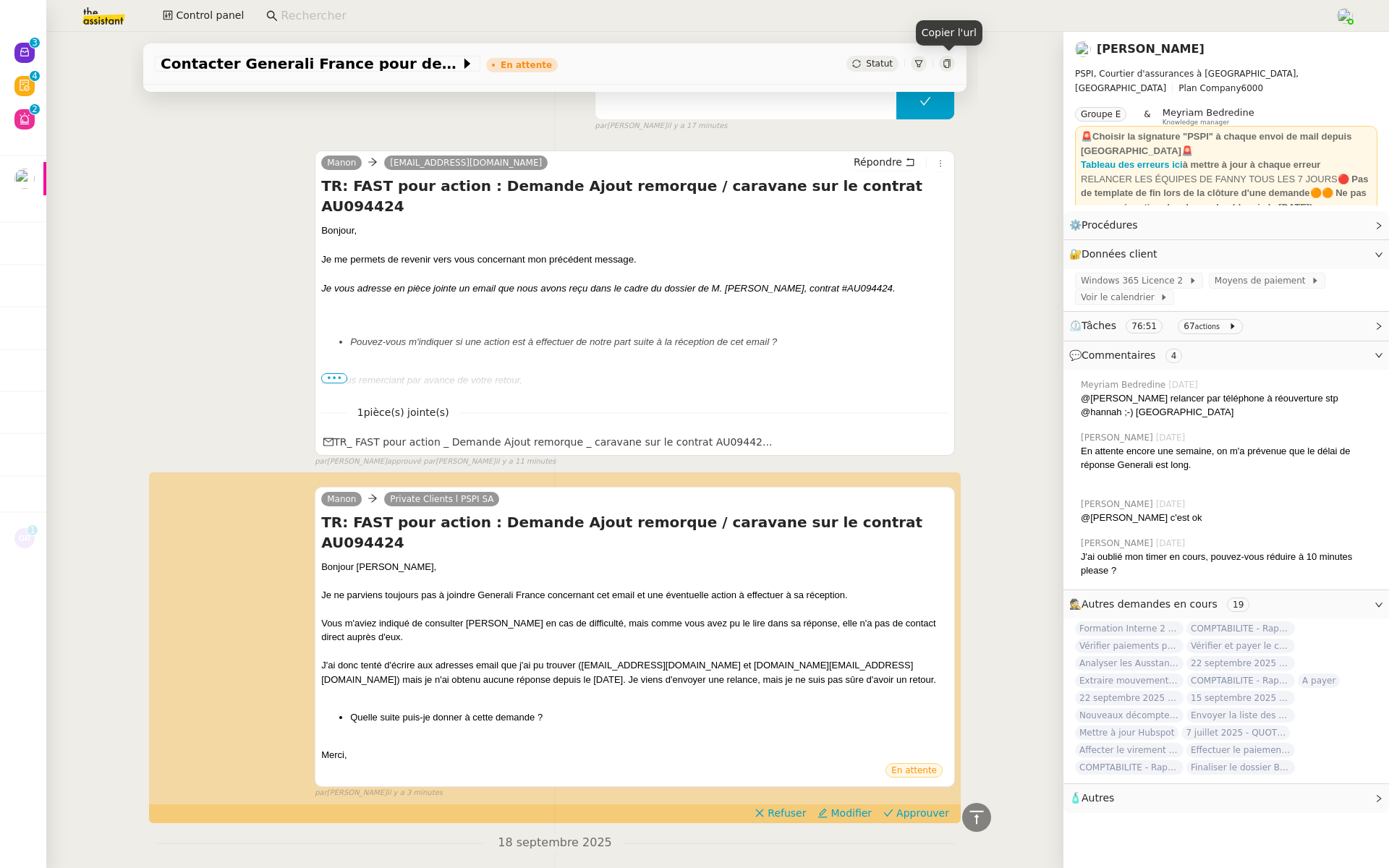
scroll to position [322, 0]
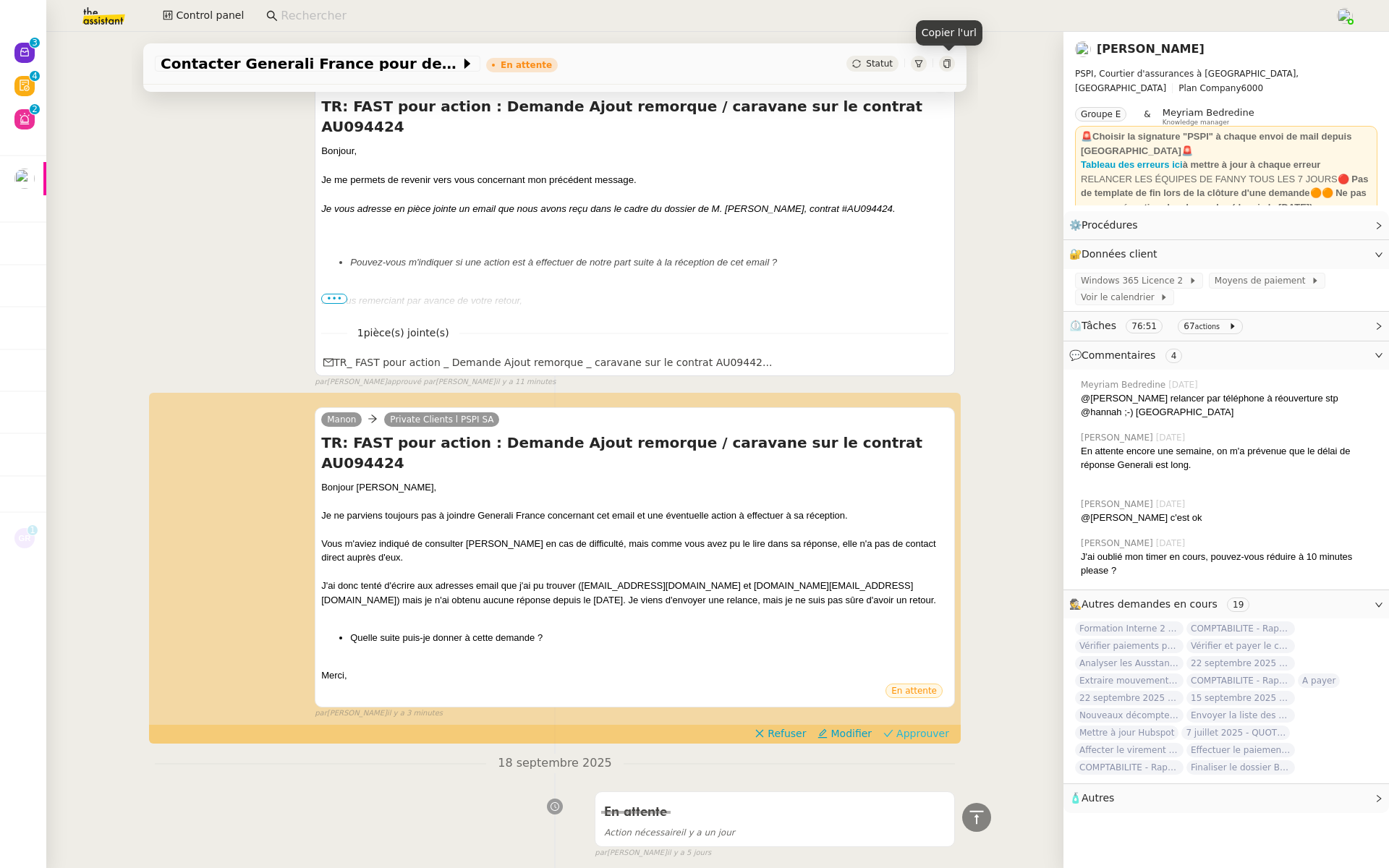
click at [940, 726] on span "Approuver" at bounding box center [923, 733] width 53 height 15
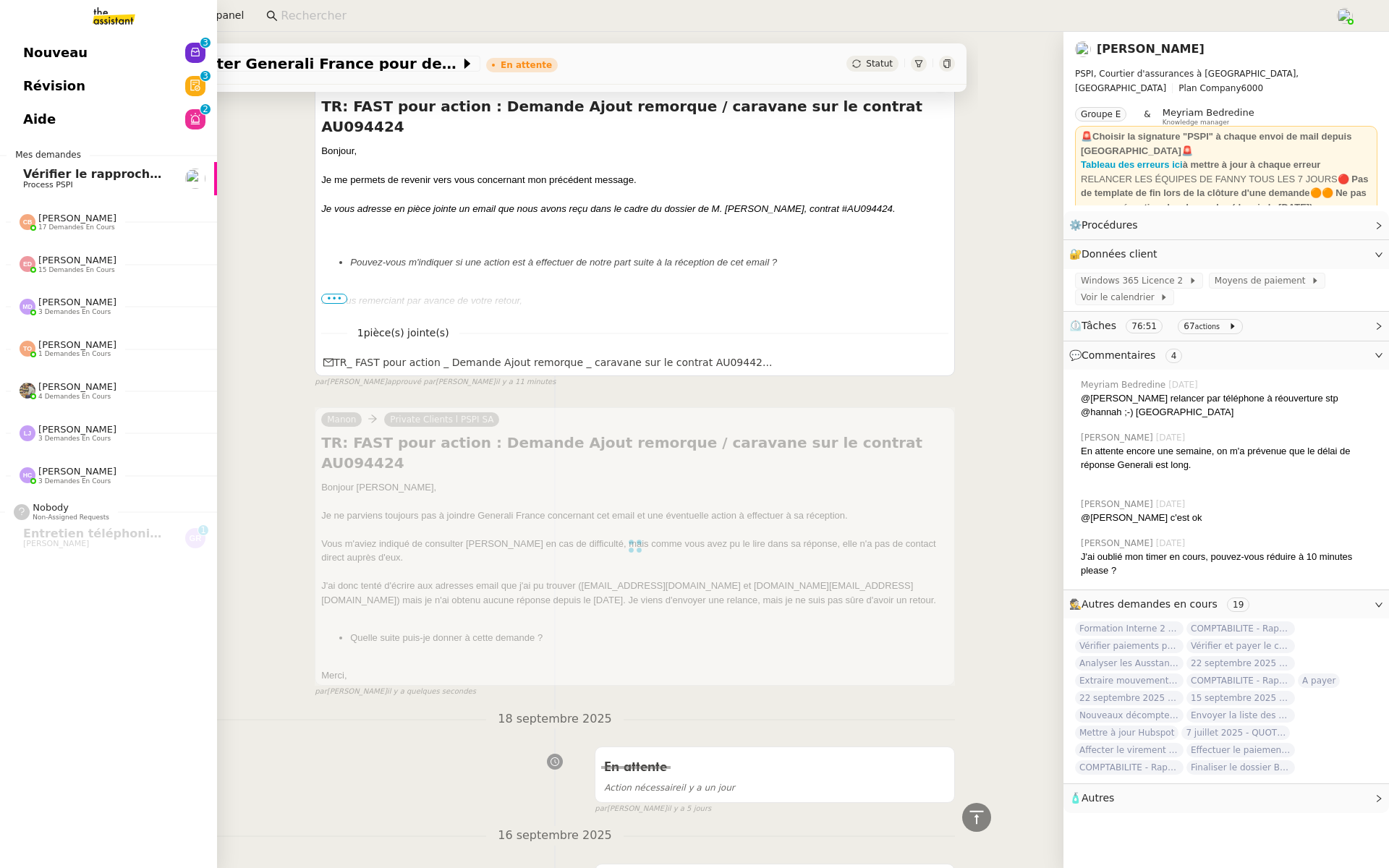
click at [20, 78] on link "Révision 0 1 2 3 4 5 6 7 8 9" at bounding box center [109, 86] width 217 height 33
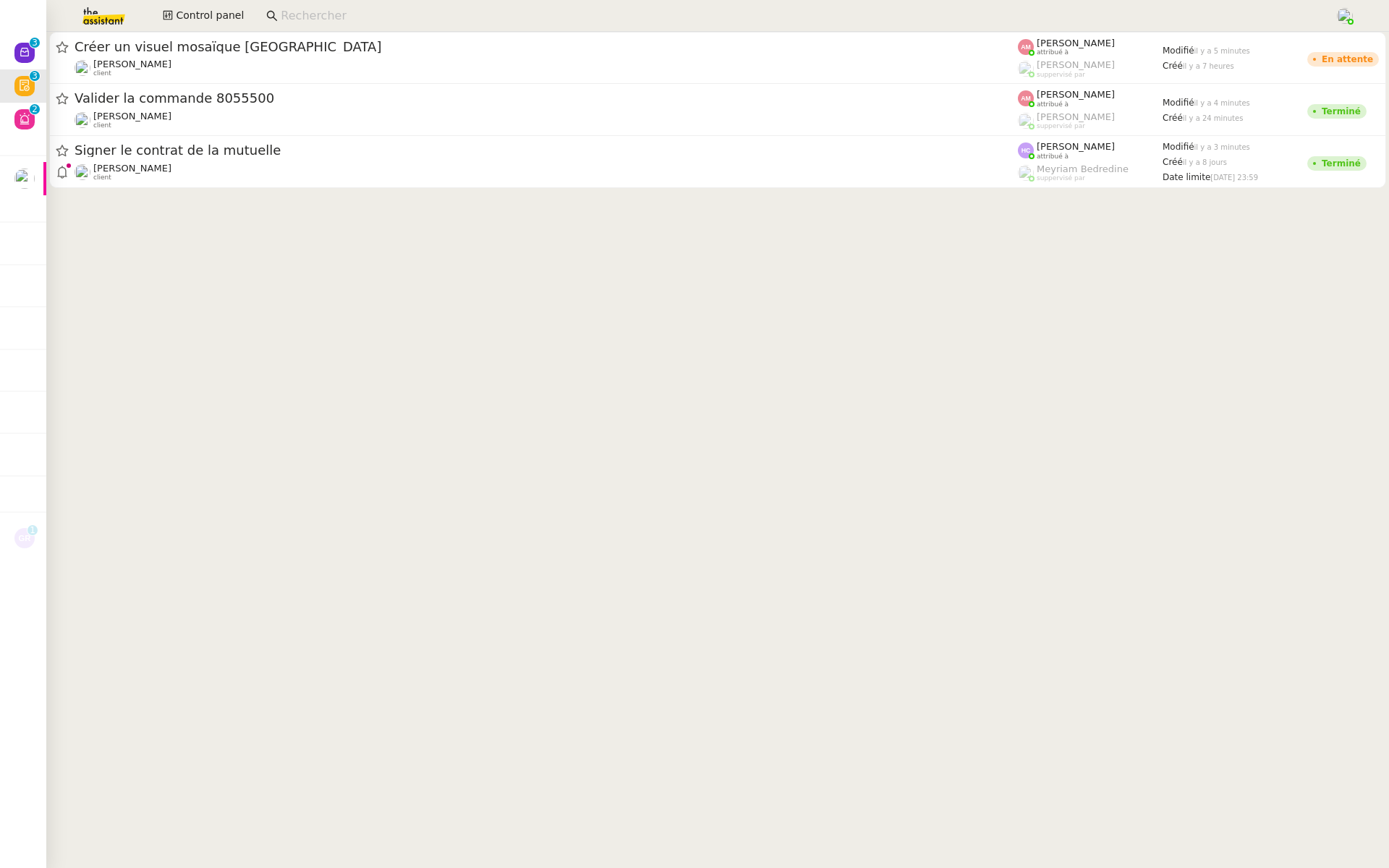
click at [256, 60] on div "Hugo Bentz client" at bounding box center [546, 68] width 943 height 19
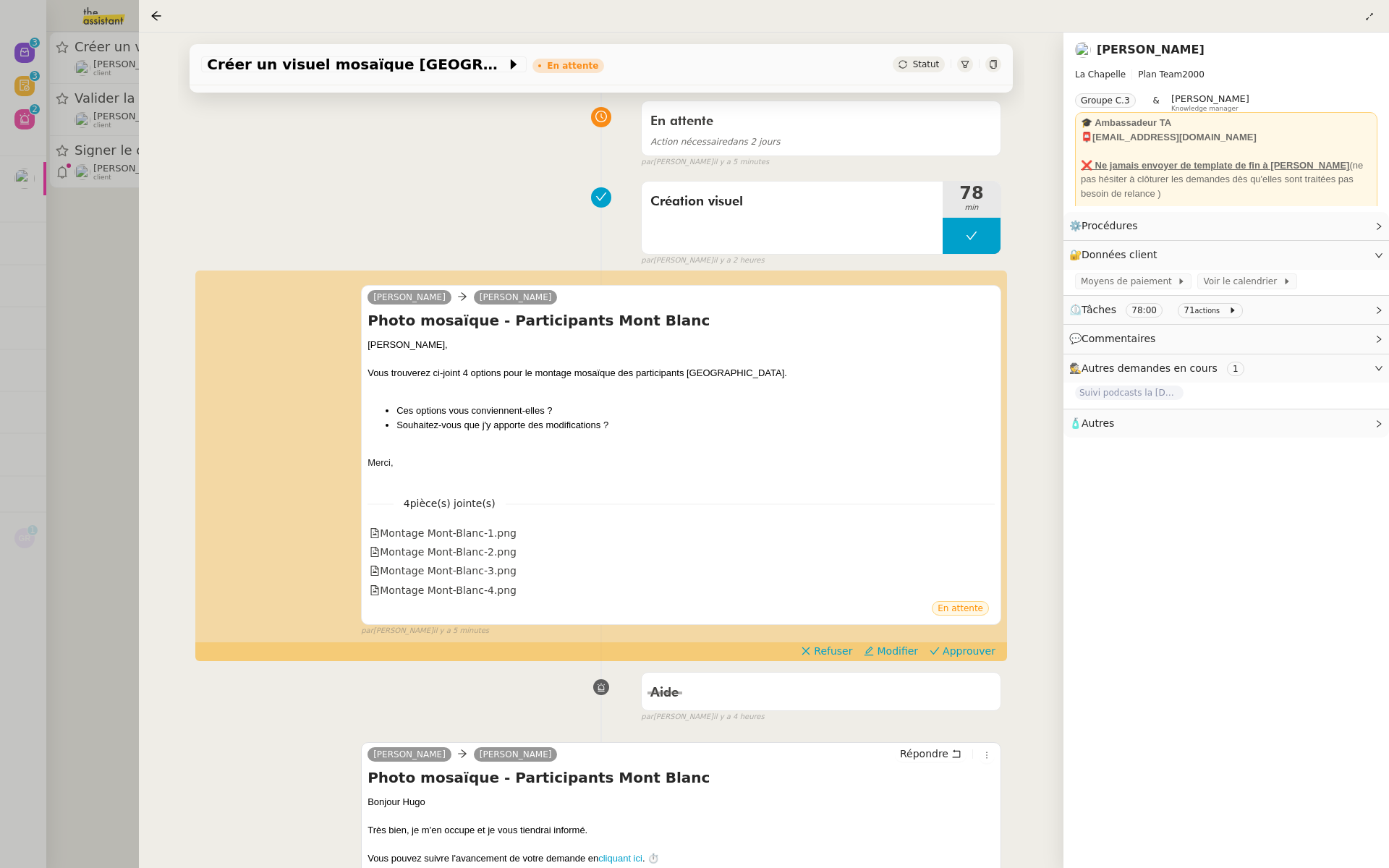
scroll to position [193, 0]
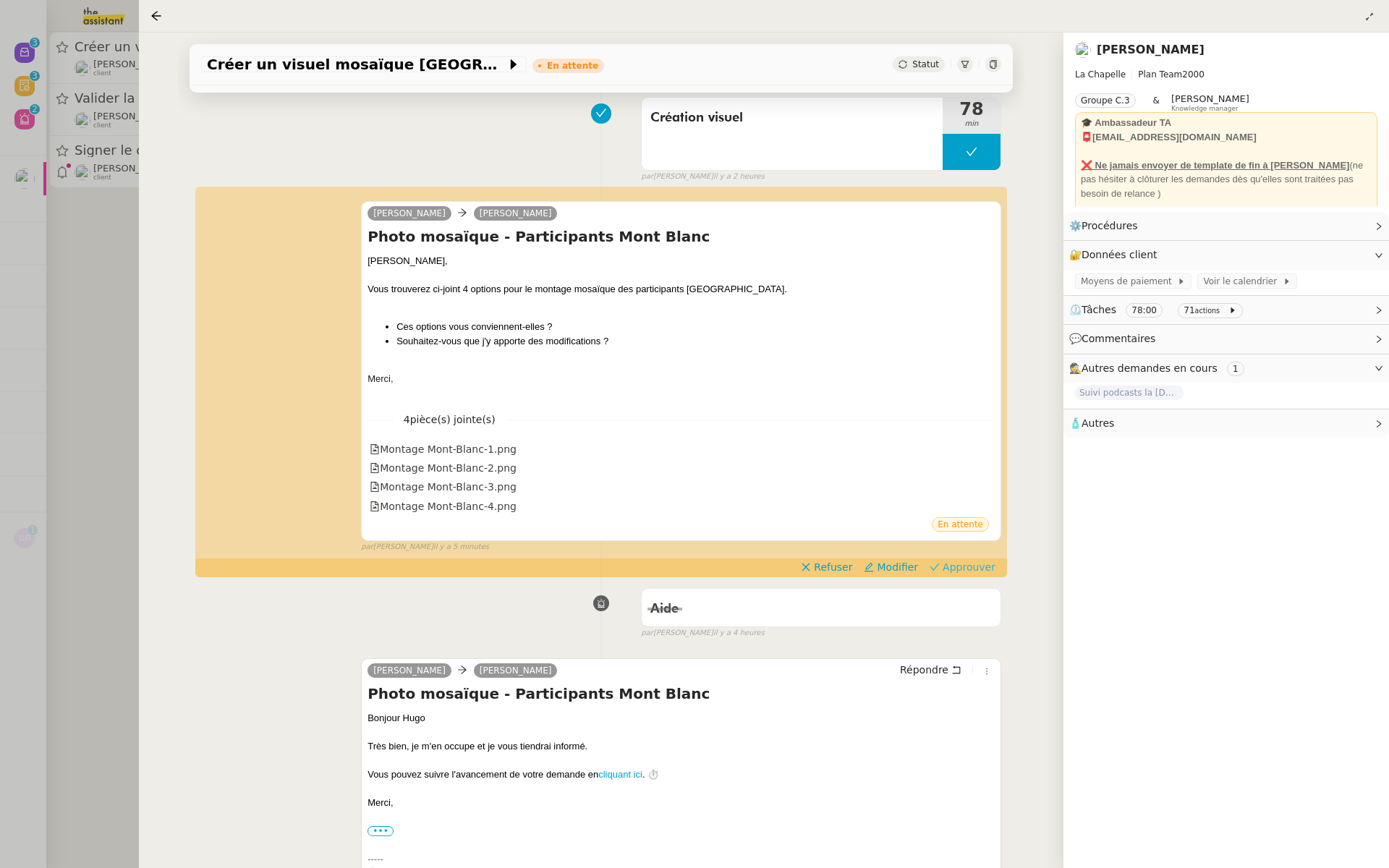
click at [968, 566] on span "Approuver" at bounding box center [969, 567] width 53 height 15
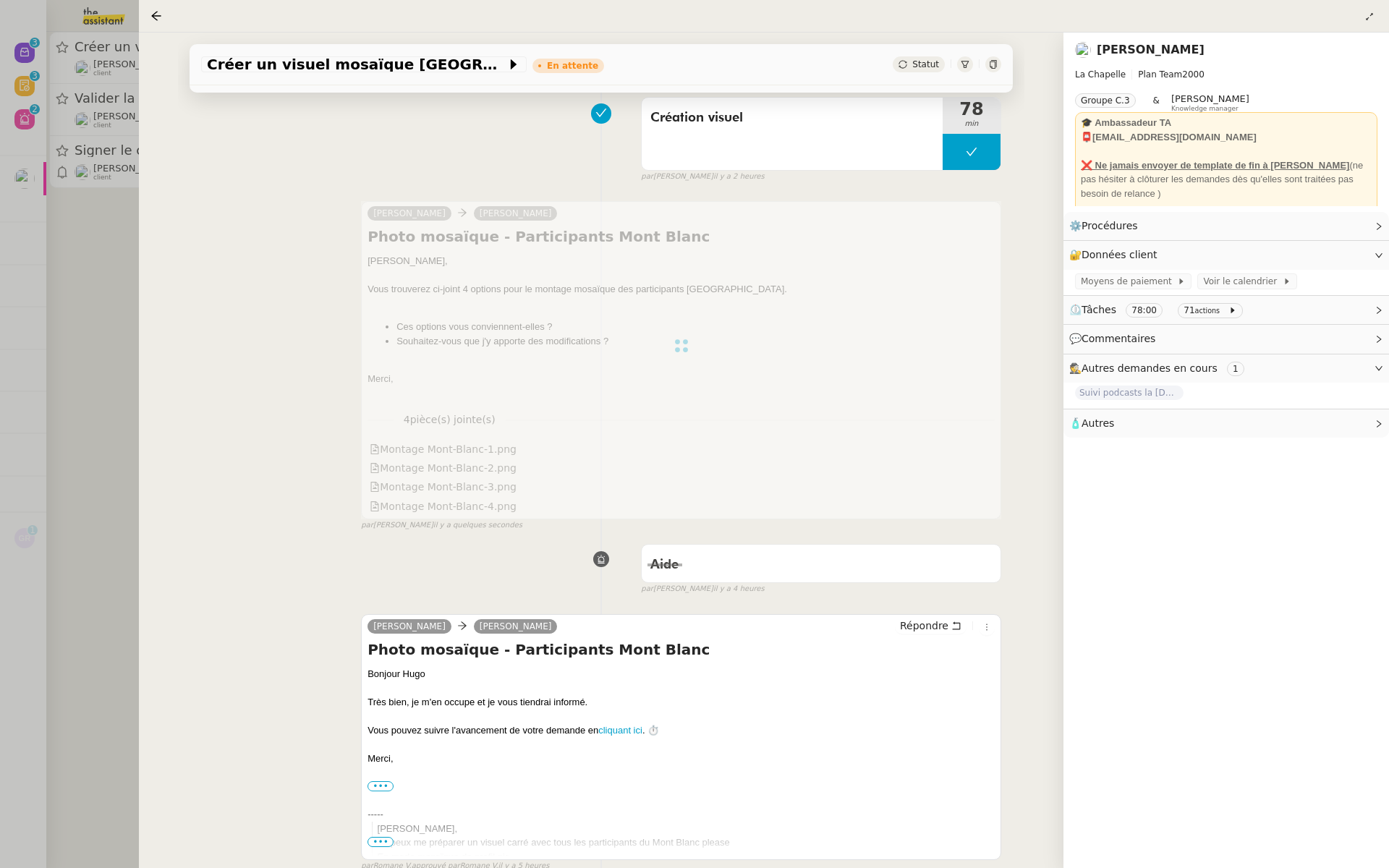
click at [54, 249] on div at bounding box center [694, 434] width 1389 height 868
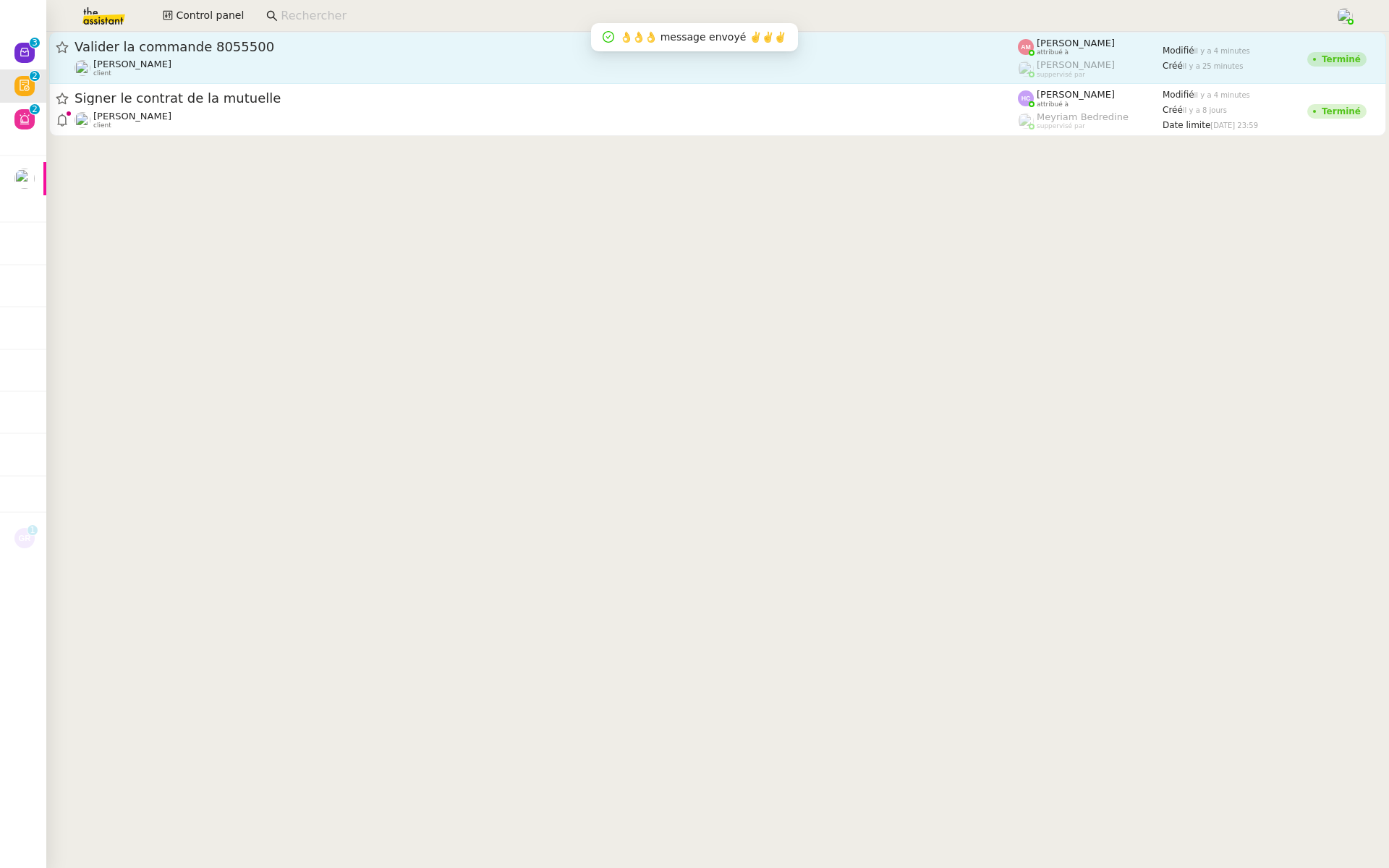
click at [192, 68] on div "David Berrebi client" at bounding box center [546, 68] width 943 height 19
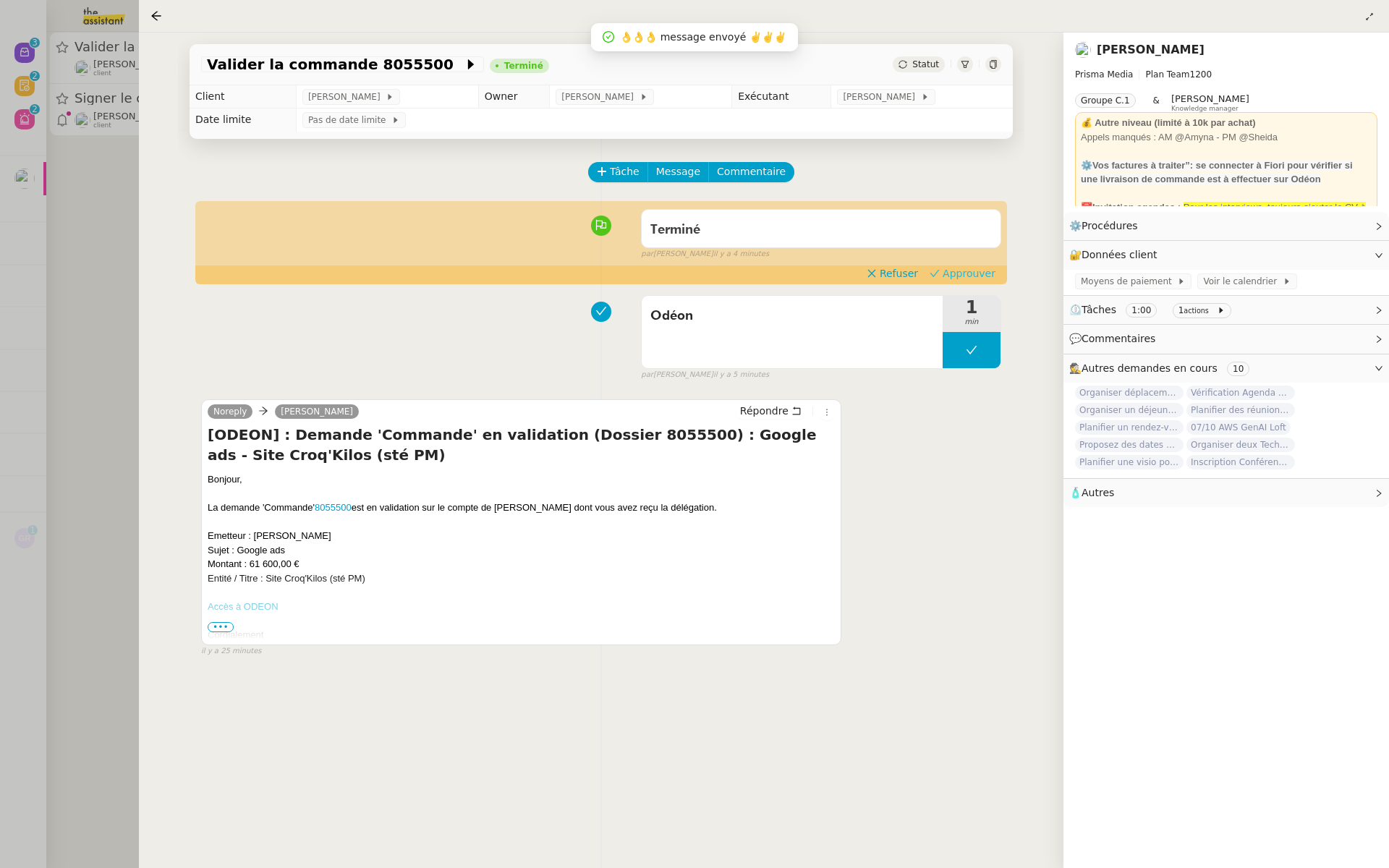
click at [973, 280] on span "Approuver" at bounding box center [969, 274] width 53 height 15
click at [100, 206] on div at bounding box center [694, 434] width 1389 height 868
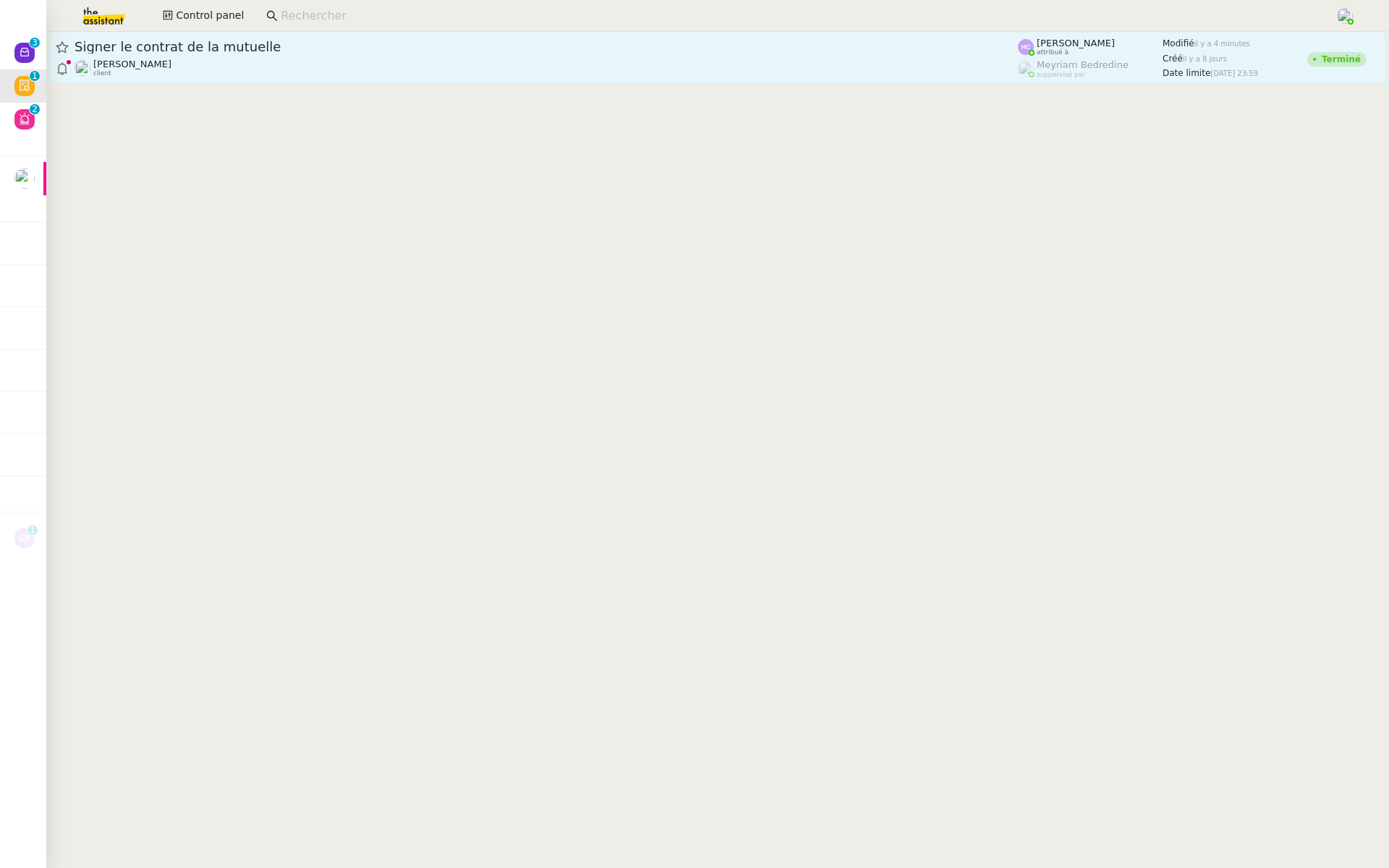
click at [274, 56] on div "Signer le contrat de la mutuelle Patrick Chotard client" at bounding box center [546, 58] width 943 height 39
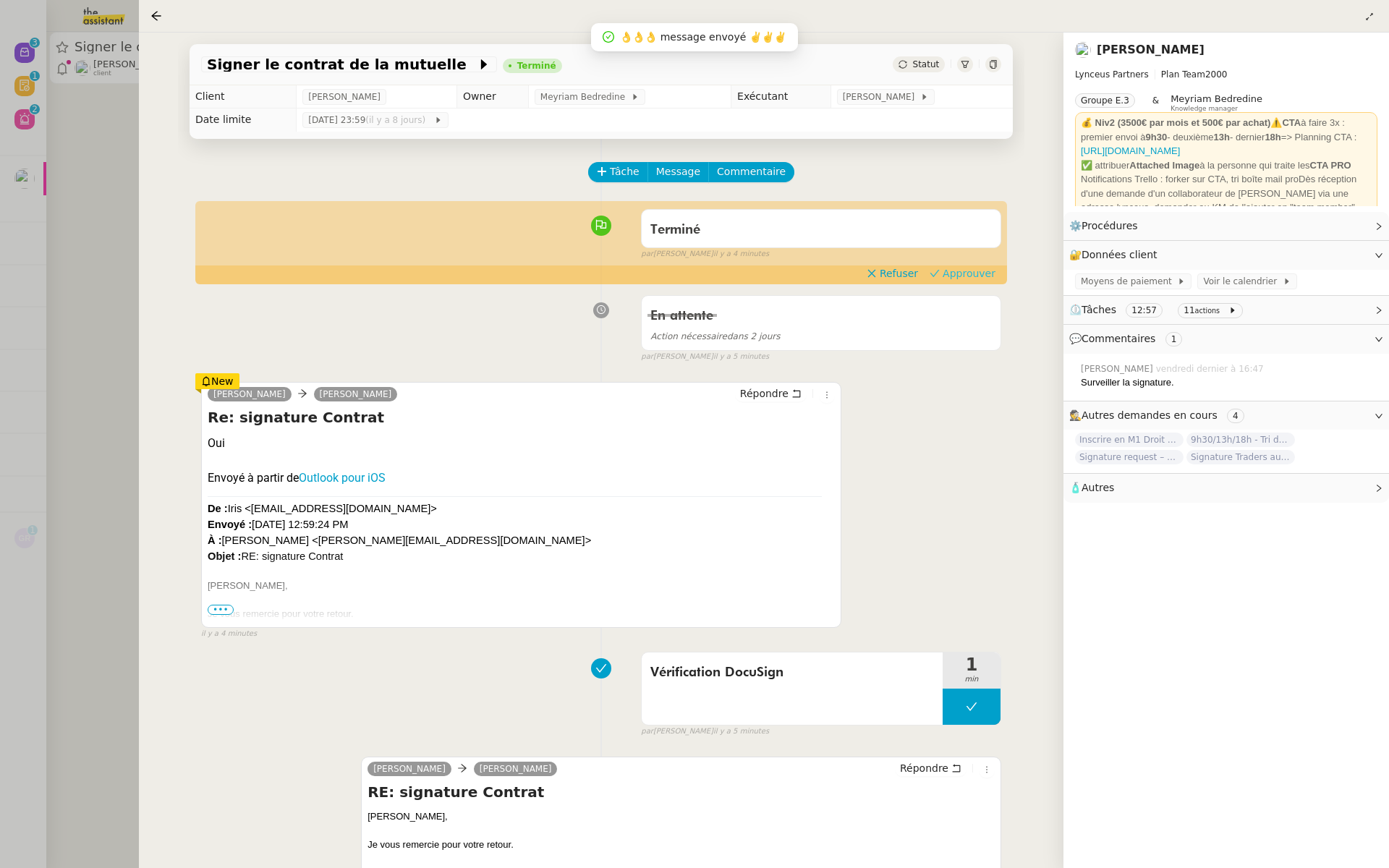
click at [980, 274] on span "Approuver" at bounding box center [969, 274] width 53 height 15
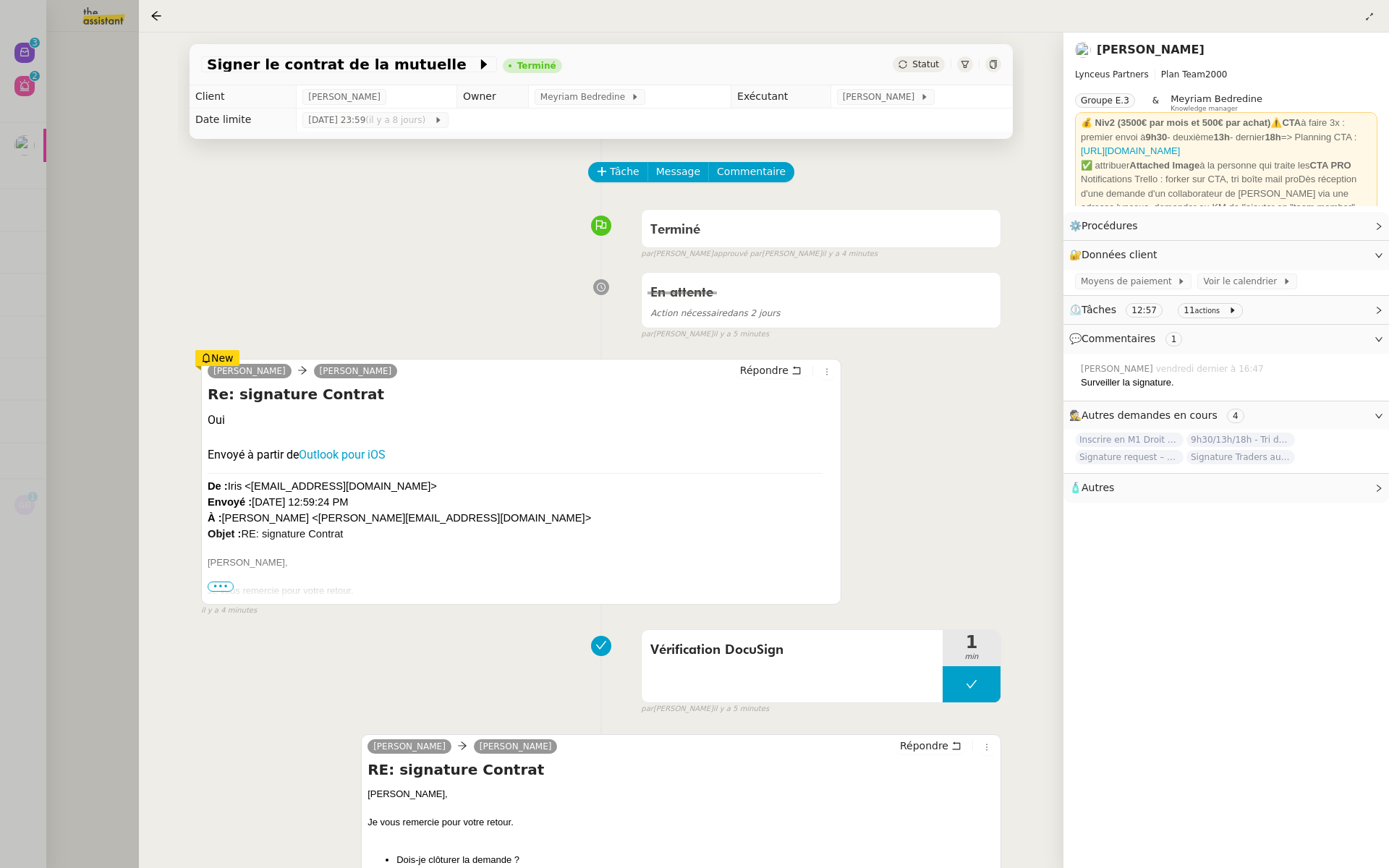
click at [152, 214] on div "Signer le contrat de la mutuelle Terminé Statut Client Patrick Chotard Owner Me…" at bounding box center [601, 450] width 925 height 835
click at [80, 161] on div at bounding box center [694, 434] width 1389 height 868
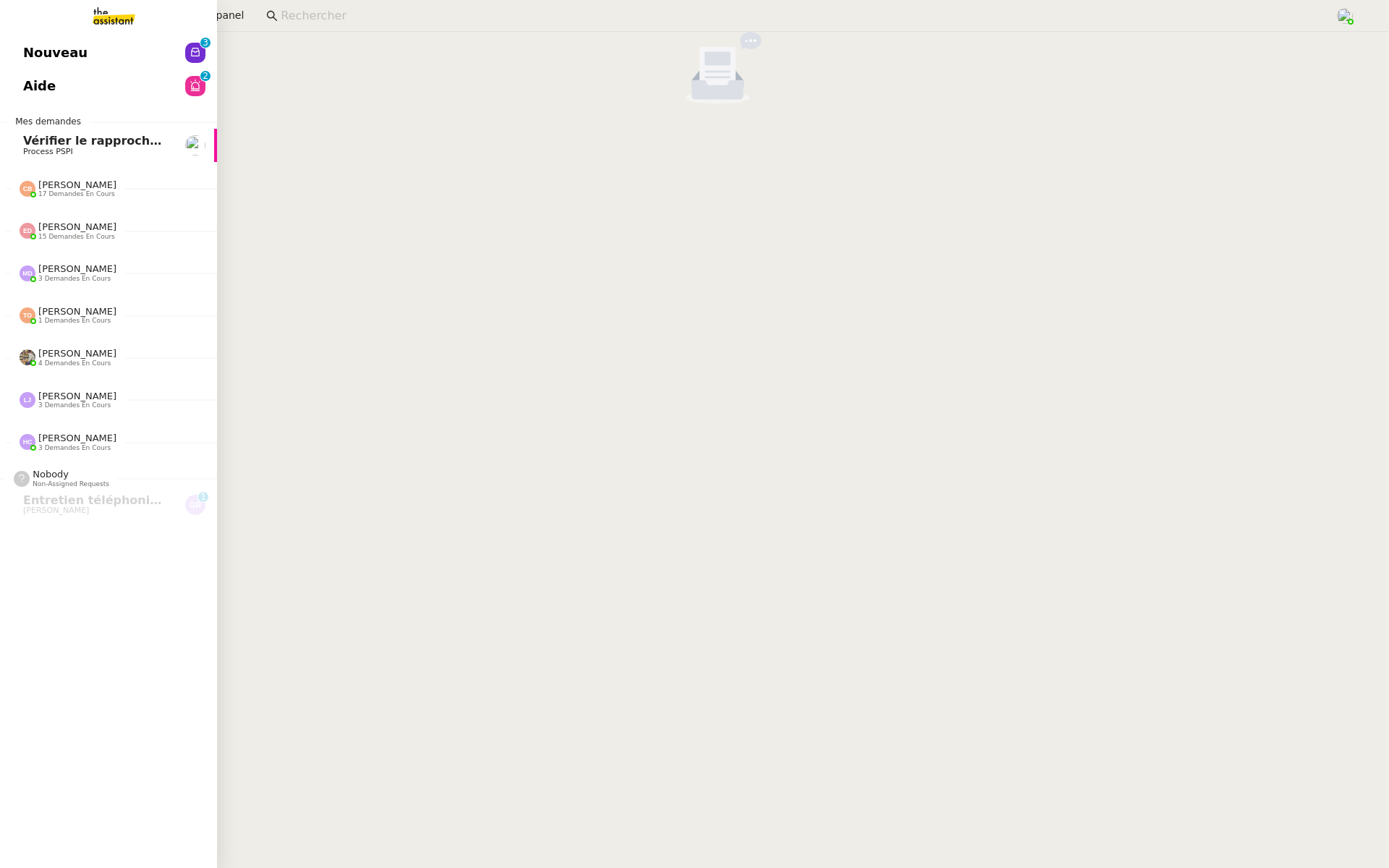
click at [6, 47] on link "Nouveau 0 1 2 3 4 5 6 7 8 9" at bounding box center [109, 53] width 217 height 33
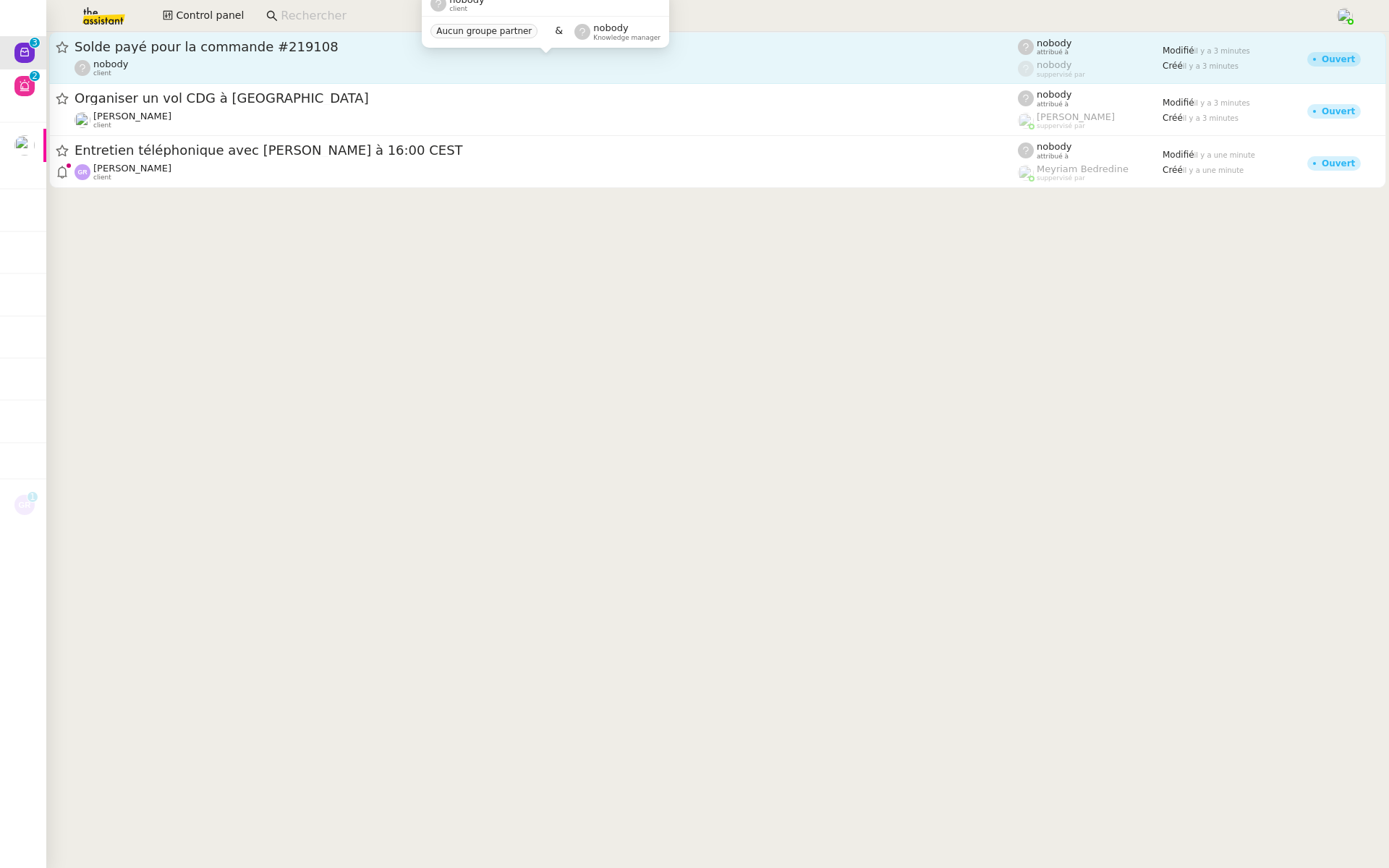
click at [253, 62] on div "nobody client" at bounding box center [546, 68] width 943 height 19
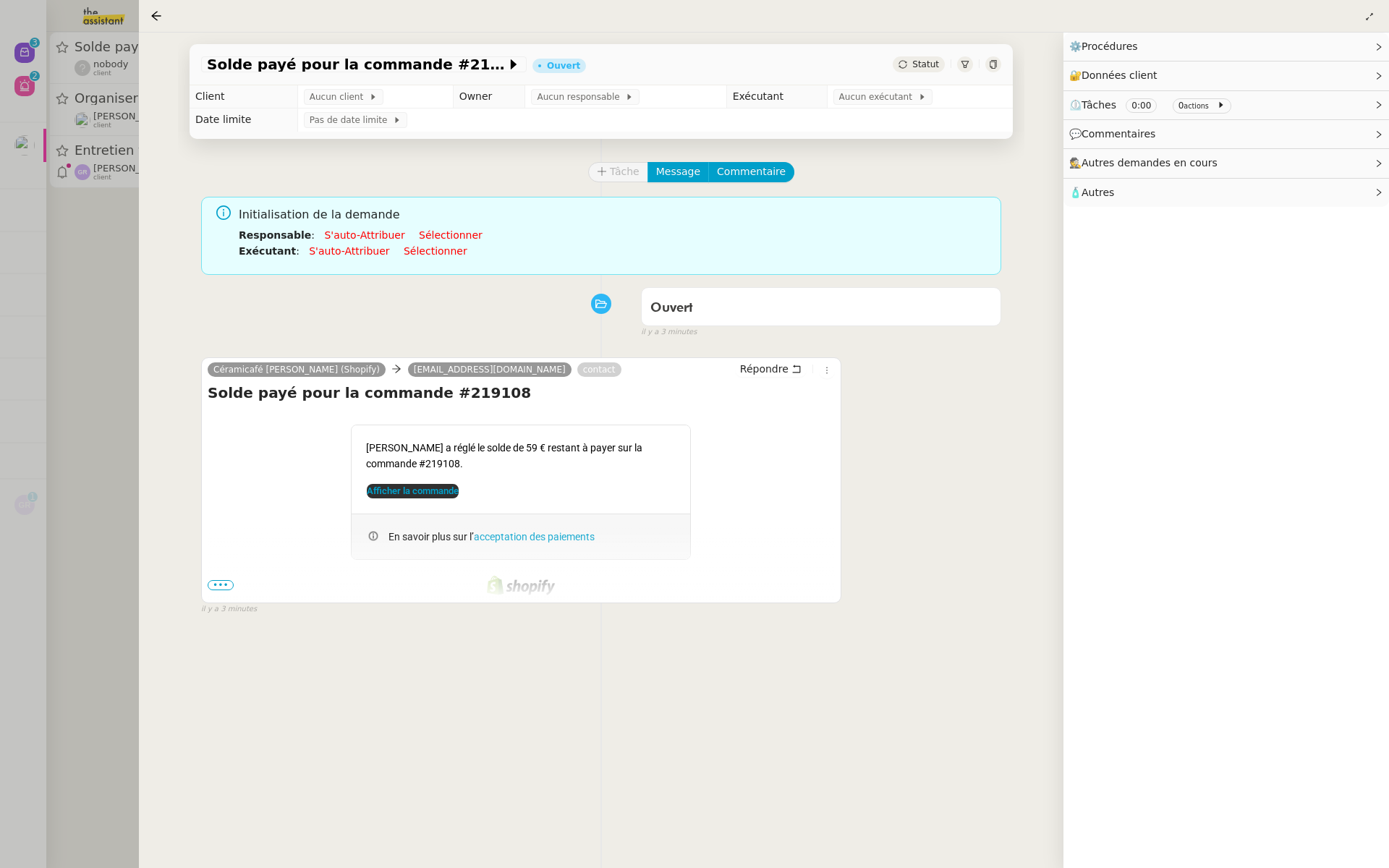
click at [0, 415] on div at bounding box center [694, 434] width 1389 height 868
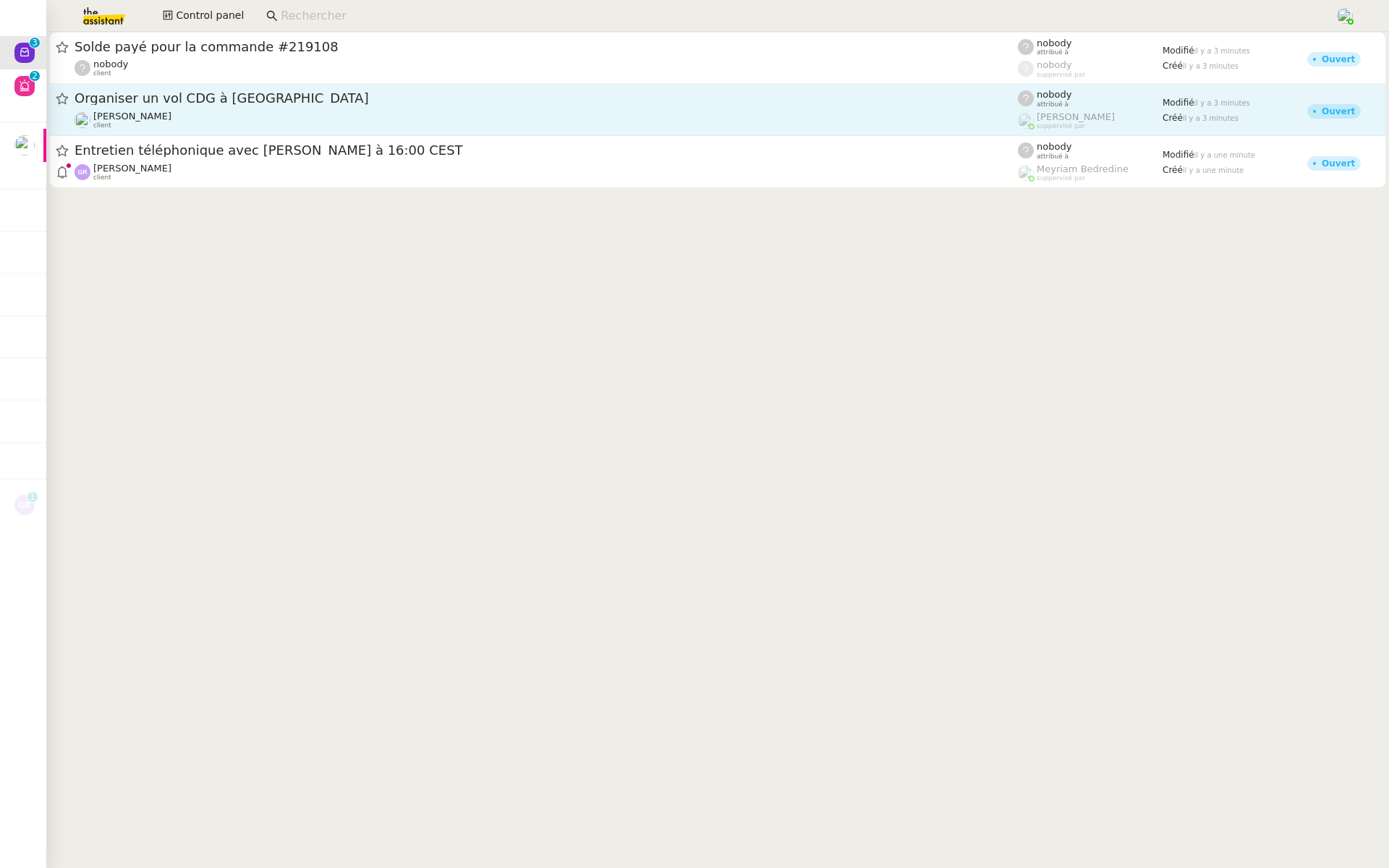
click at [302, 91] on div "Organiser un vol CDG à Manchester" at bounding box center [546, 99] width 943 height 18
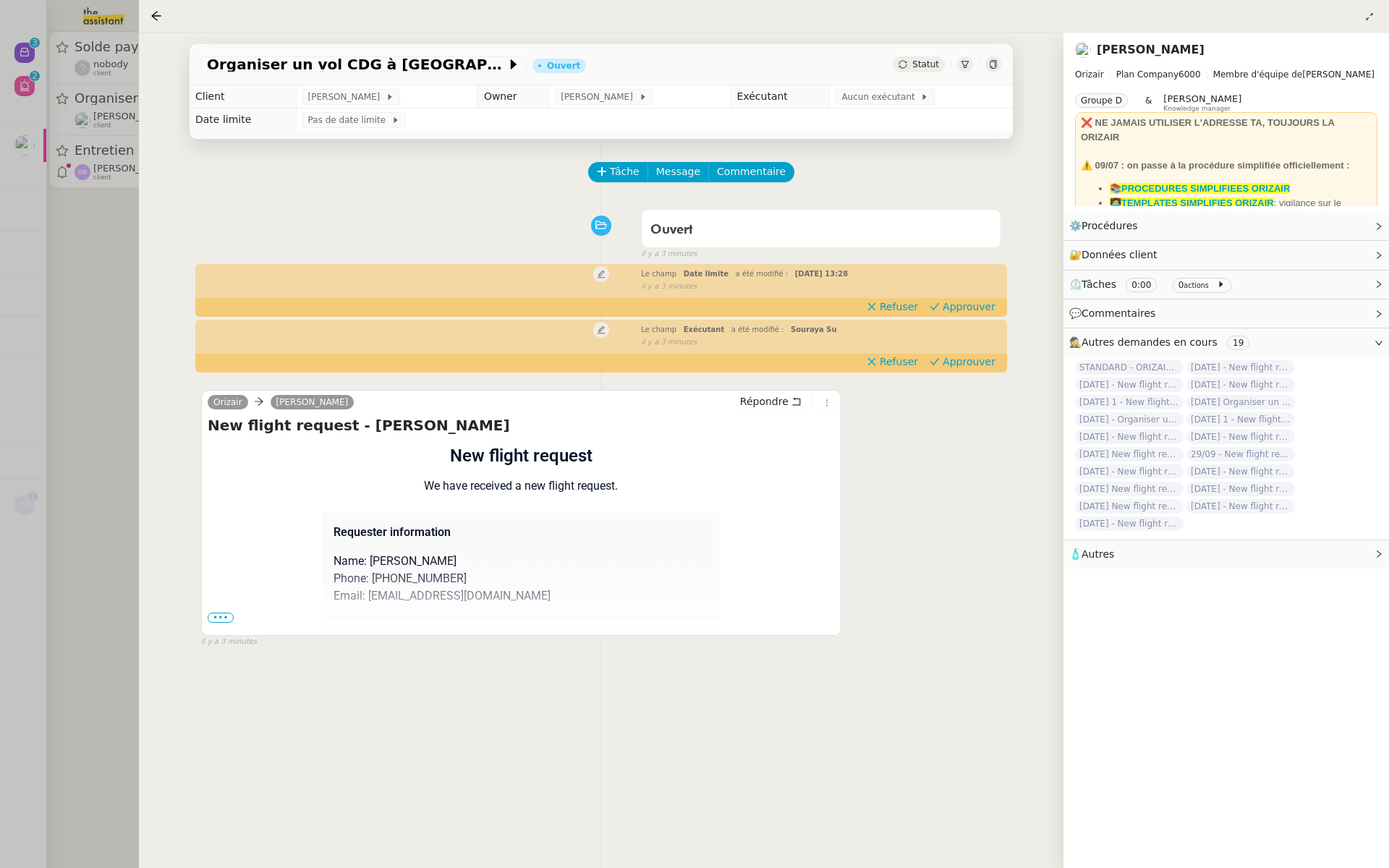
click at [214, 621] on span "•••" at bounding box center [220, 617] width 26 height 10
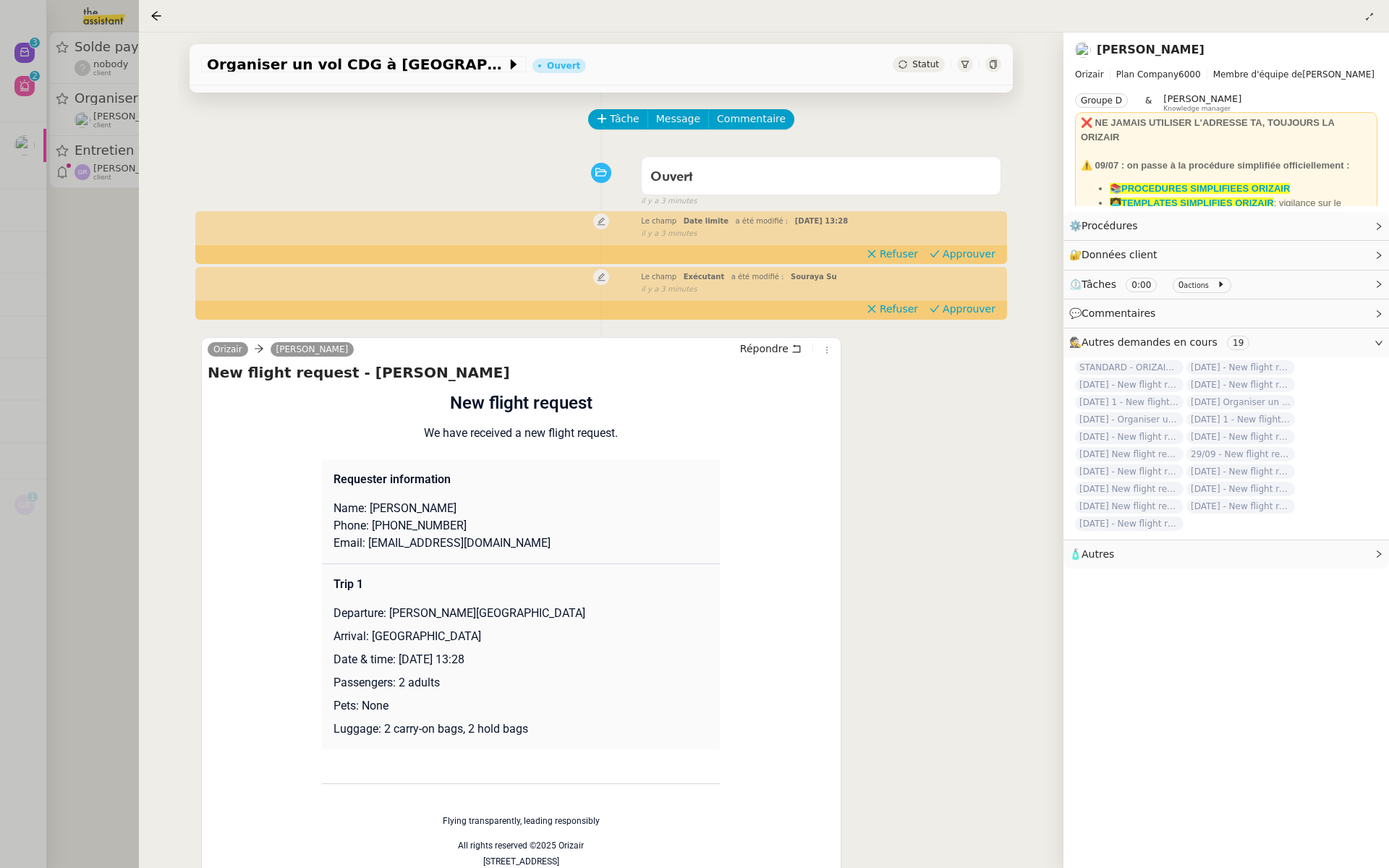
scroll to position [102, 0]
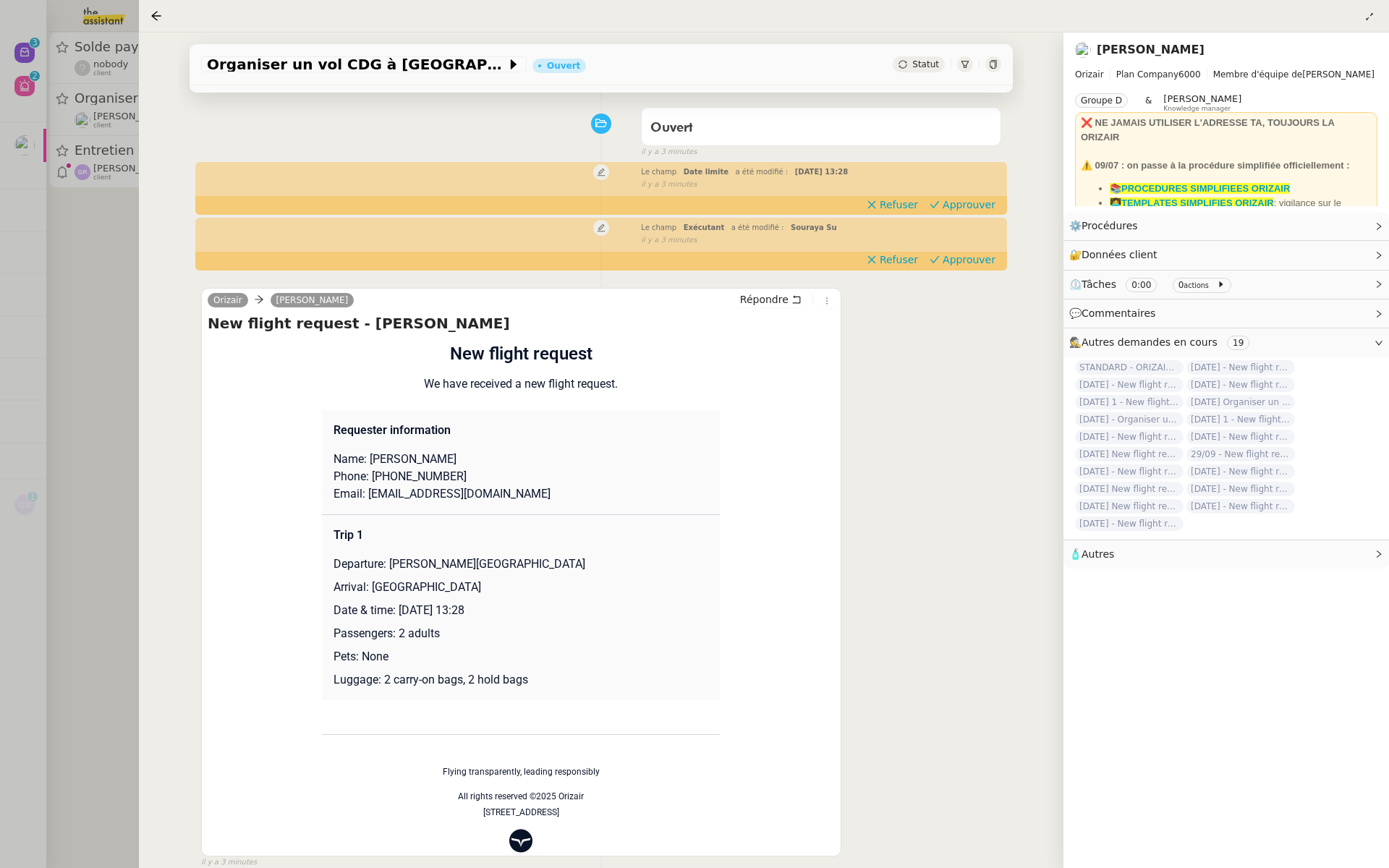
drag, startPoint x: 507, startPoint y: 608, endPoint x: 398, endPoint y: 613, distance: 109.1
click at [398, 613] on p "Date & time: 30th November 2025 13:28" at bounding box center [521, 610] width 374 height 17
copy p "30th November 2025"
click at [369, 71] on span "Organiser un vol CDG à Manchester" at bounding box center [357, 65] width 300 height 15
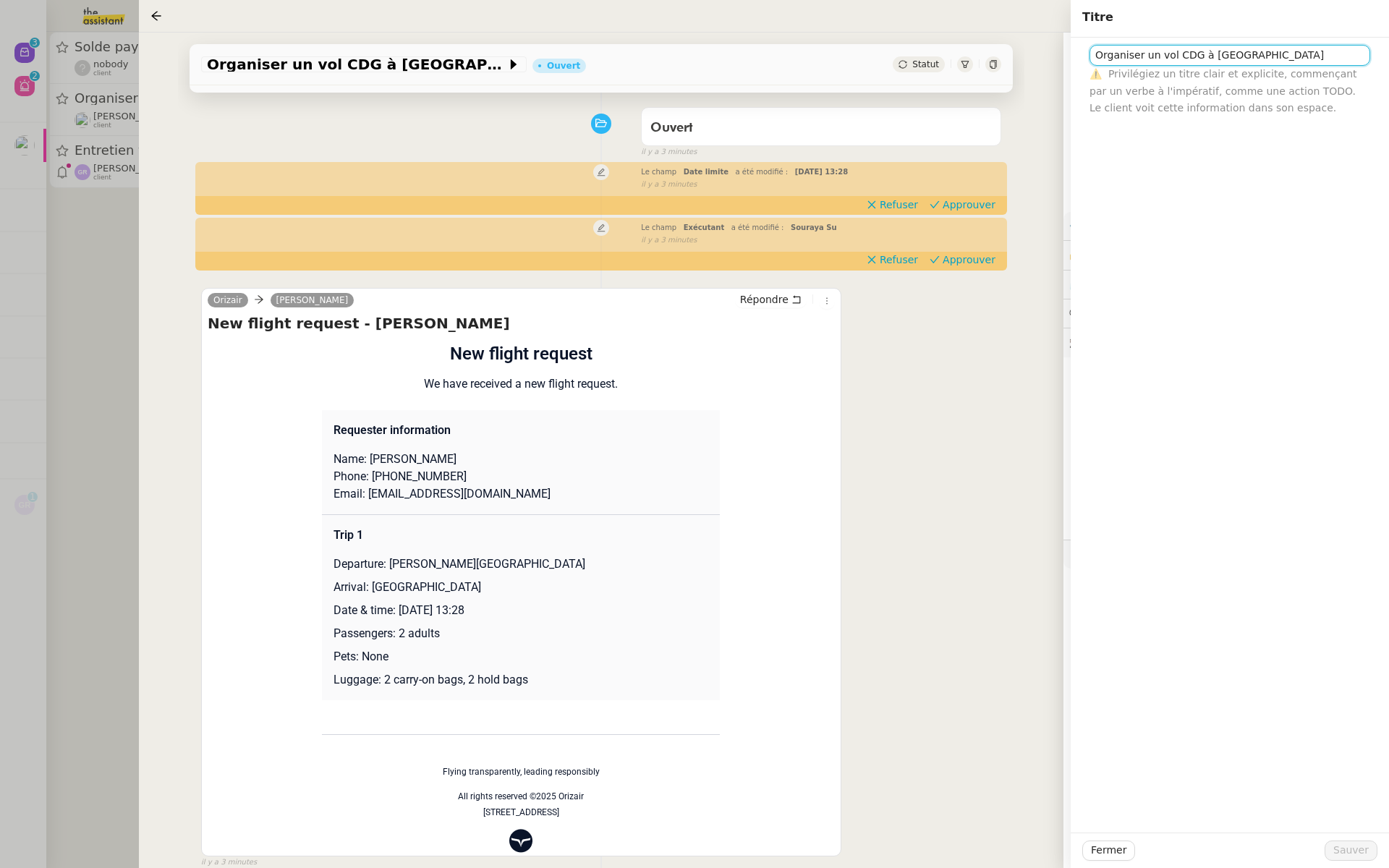
click at [1092, 54] on input "Organiser un vol CDG à Manchester" at bounding box center [1229, 55] width 280 height 21
paste input "30th November 2025"
type input "30th November 2025 - Organiser un vol CDG à Manchester"
click at [1347, 843] on span "Sauver" at bounding box center [1351, 850] width 36 height 16
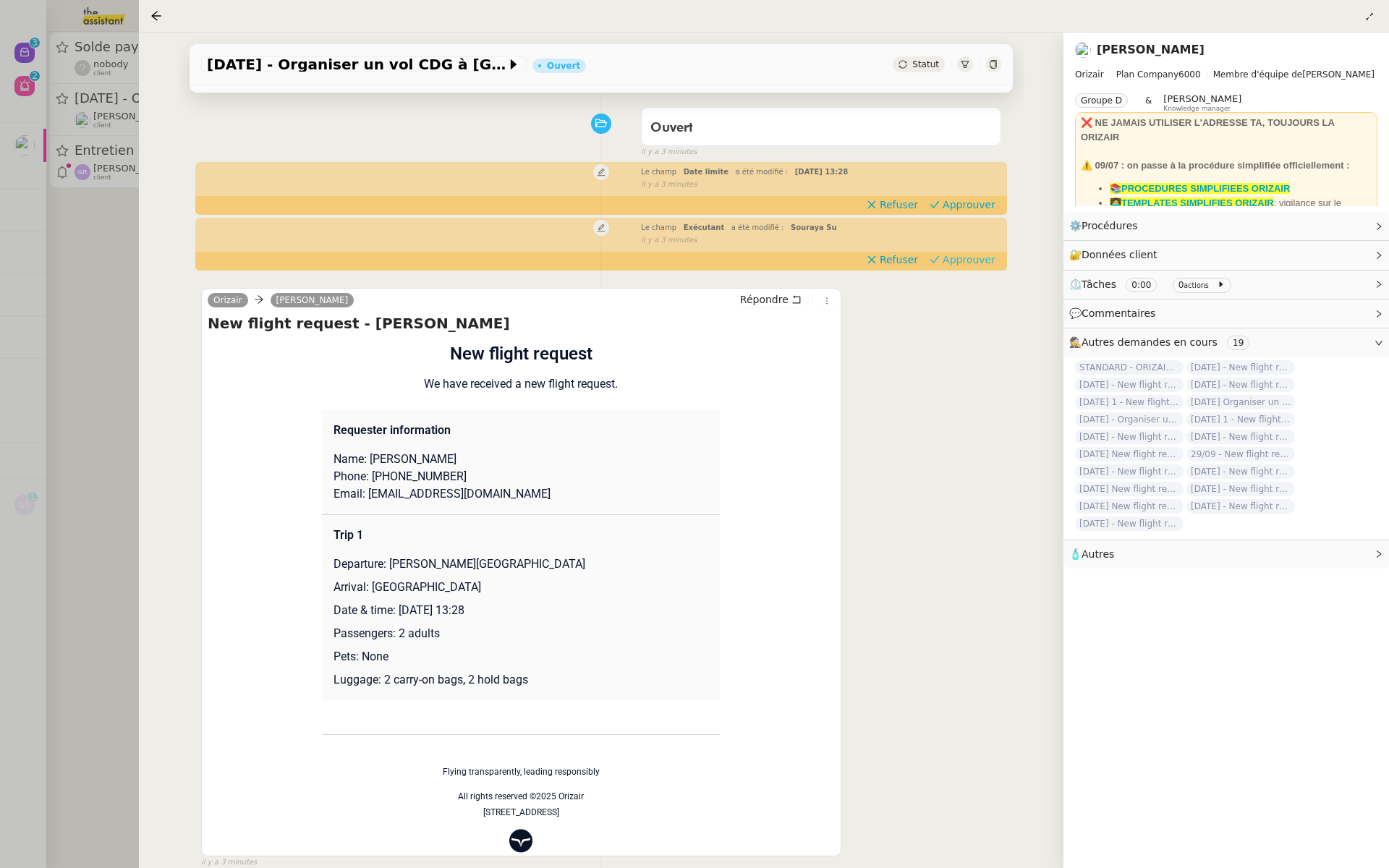
click at [976, 259] on span "Approuver" at bounding box center [969, 260] width 53 height 15
click at [977, 201] on span "Approuver" at bounding box center [969, 204] width 53 height 15
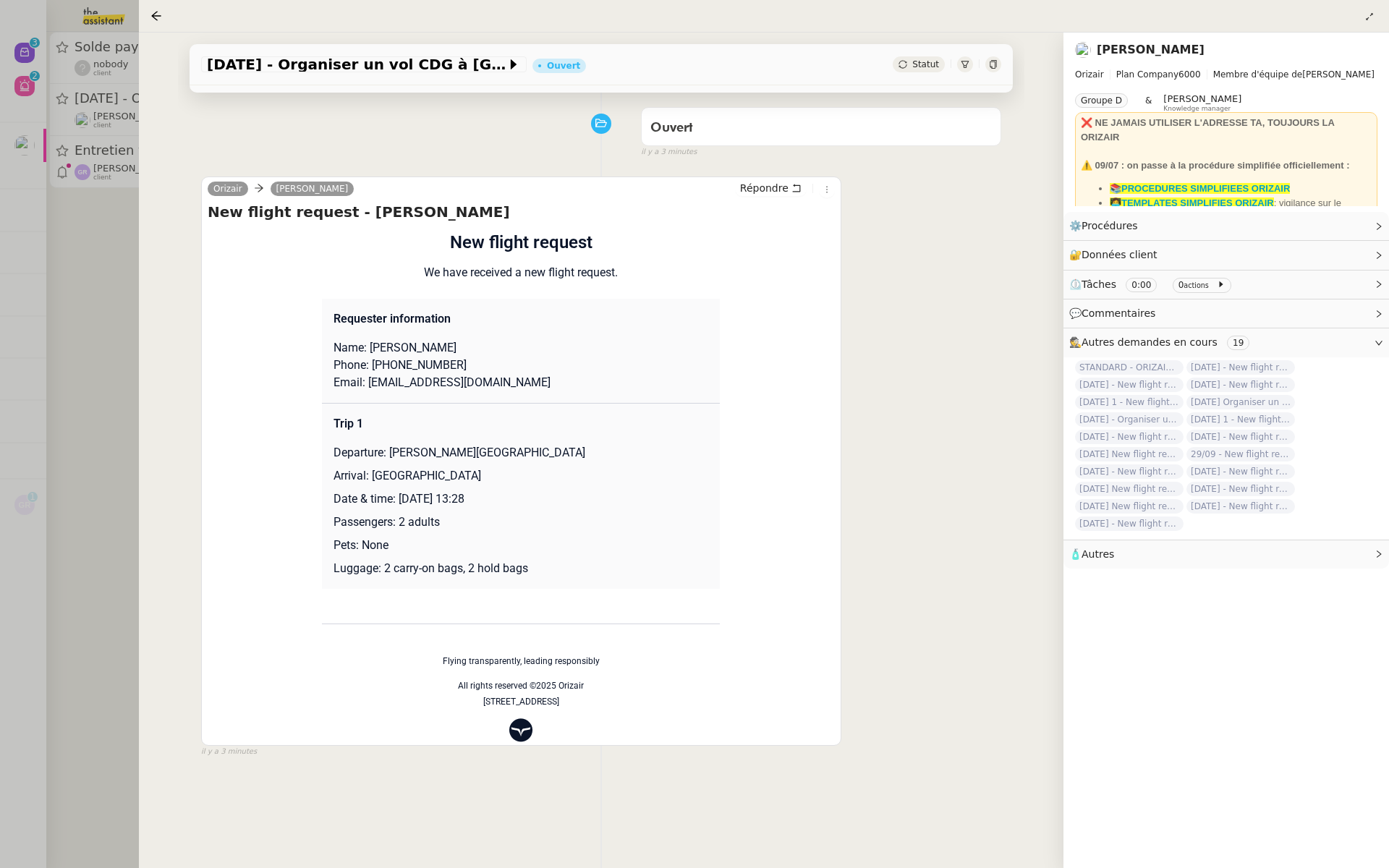
click at [49, 256] on div at bounding box center [694, 434] width 1389 height 868
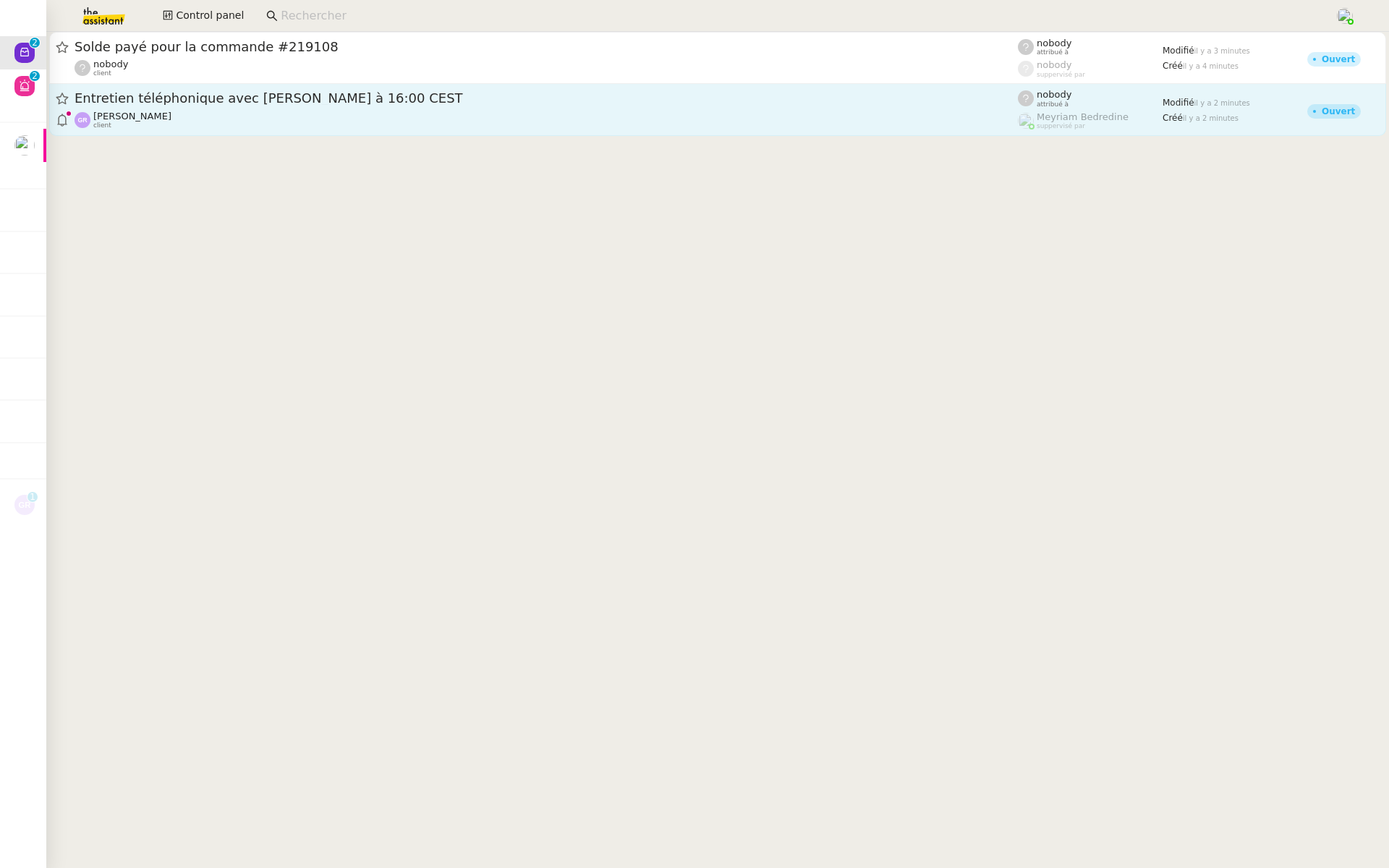
click at [264, 106] on div "Entretien téléphonique avec [PERSON_NAME] à 16:00 CEST" at bounding box center [546, 99] width 943 height 18
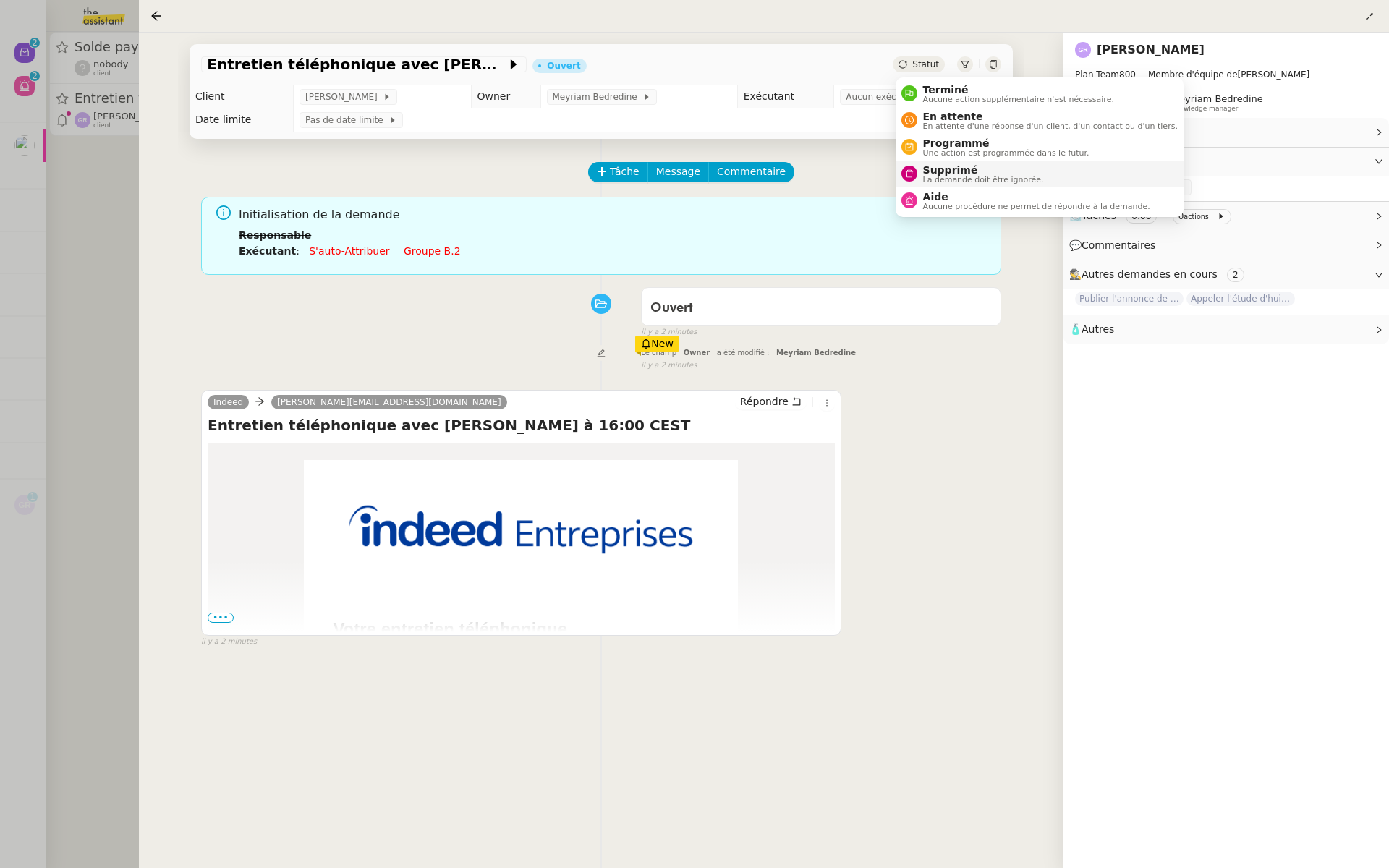
click at [920, 173] on div "Supprimé La demande doit être ignorée." at bounding box center [981, 173] width 127 height 19
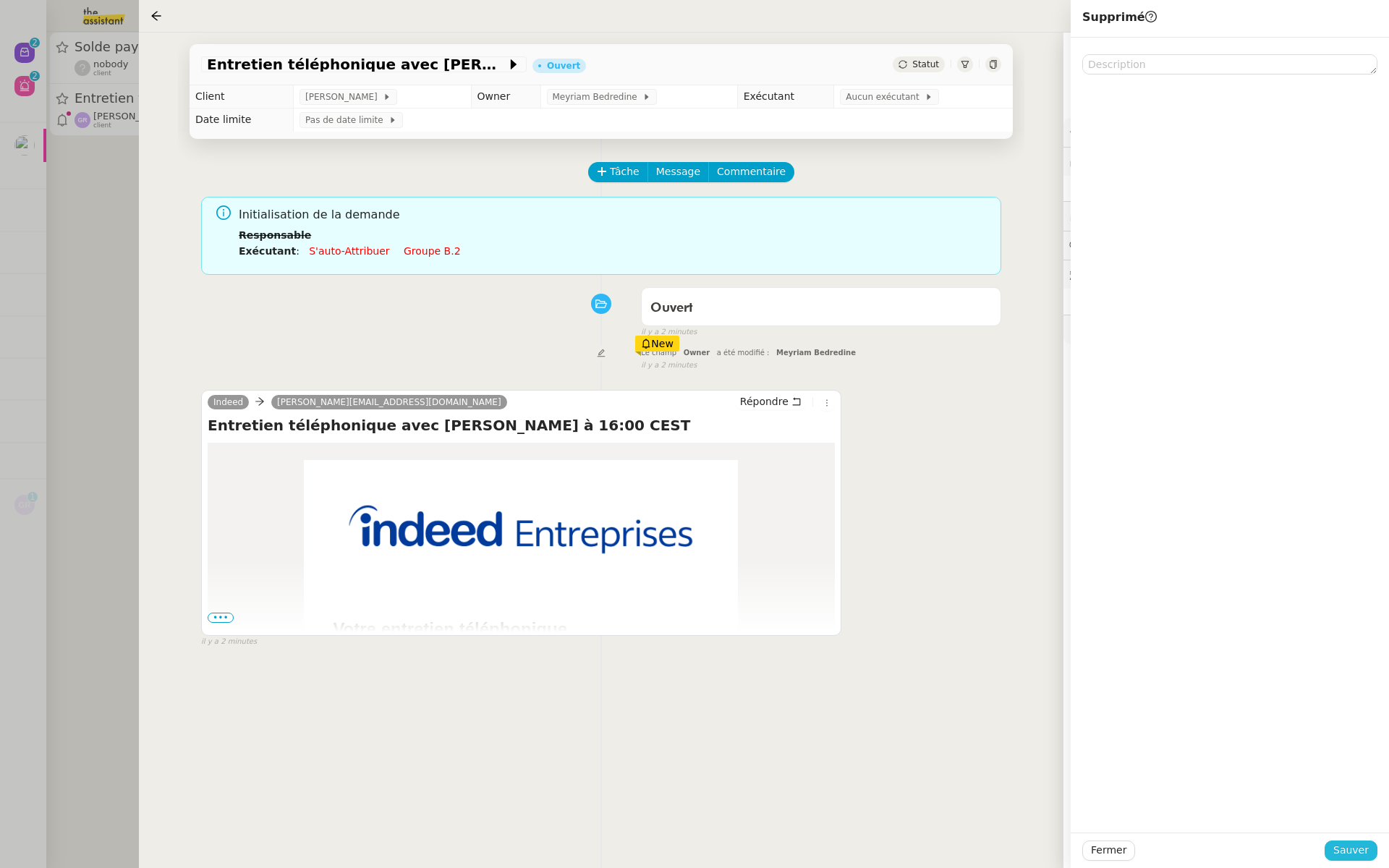
click at [1332, 852] on button "Sauver" at bounding box center [1352, 851] width 53 height 20
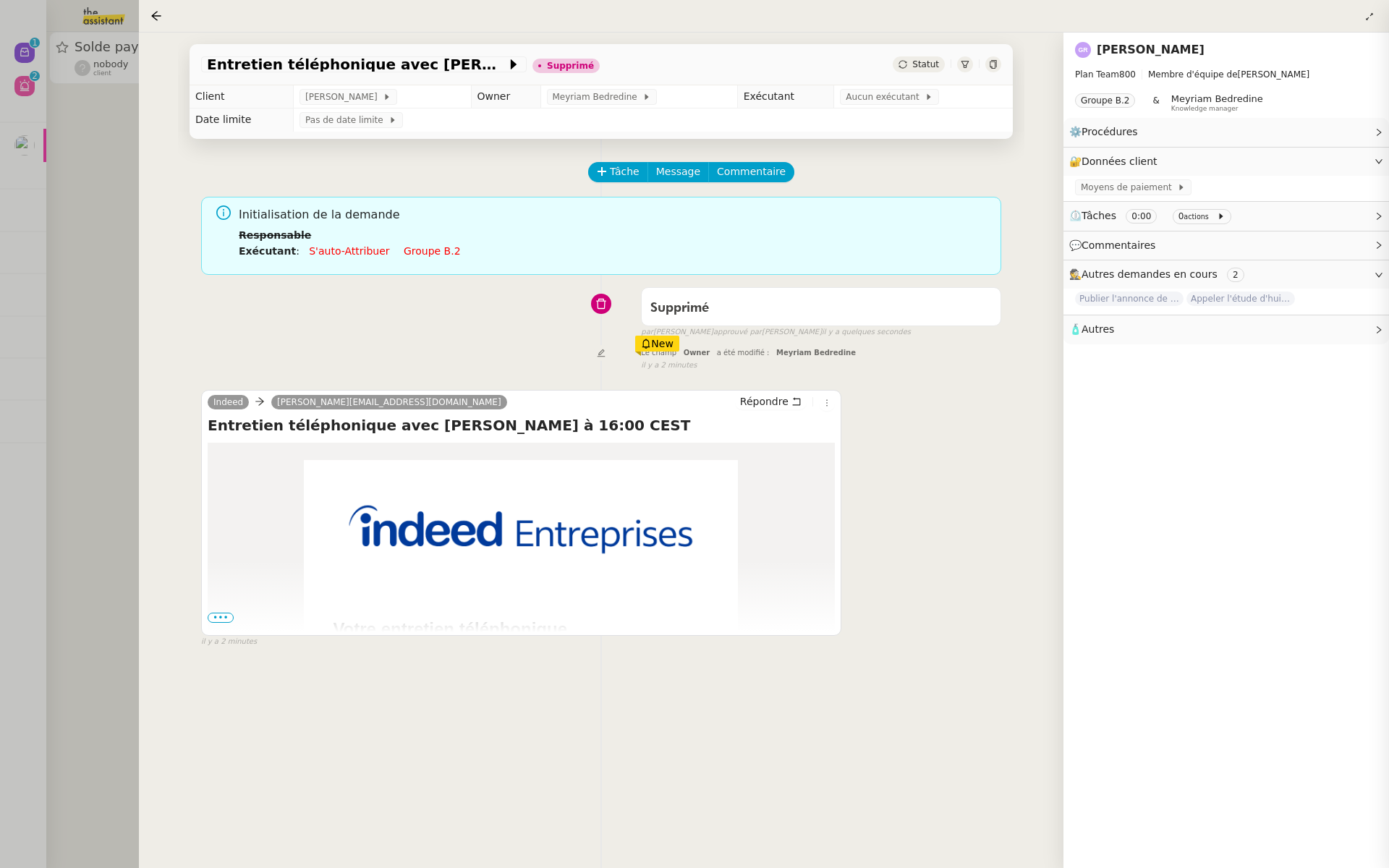
click at [34, 267] on div at bounding box center [694, 434] width 1389 height 868
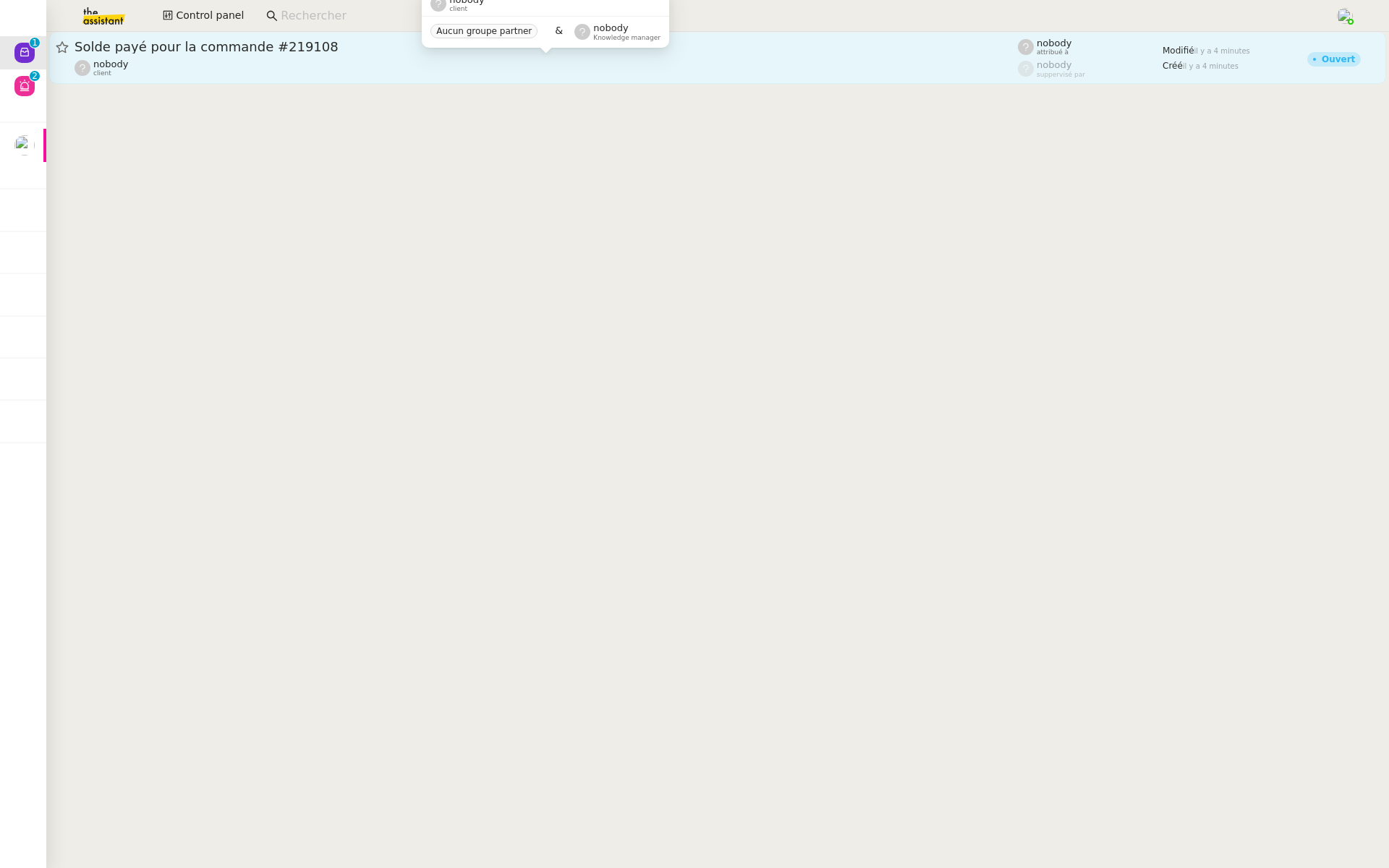
click at [225, 61] on div "nobody client" at bounding box center [546, 68] width 943 height 19
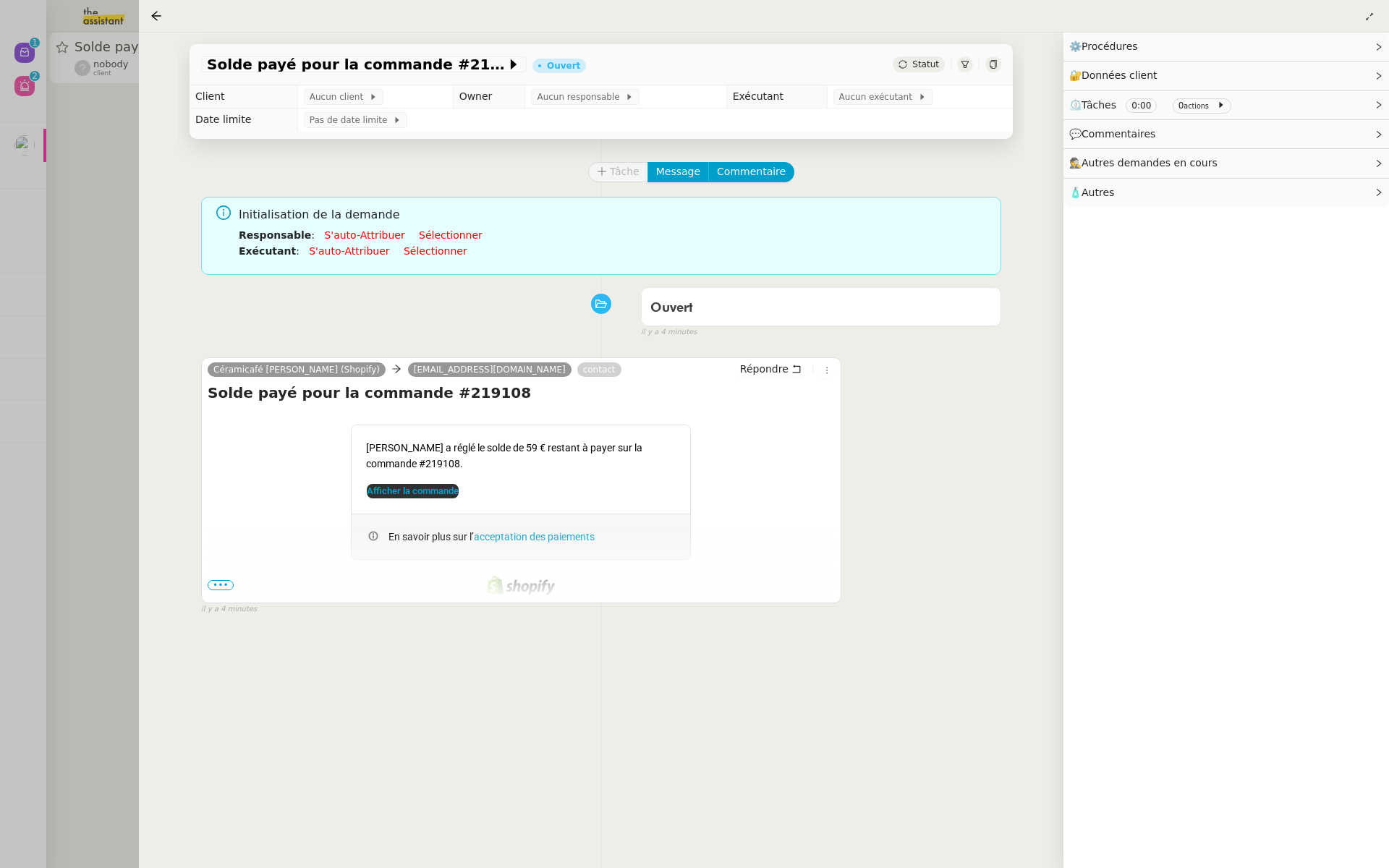
click at [44, 246] on div at bounding box center [694, 434] width 1389 height 868
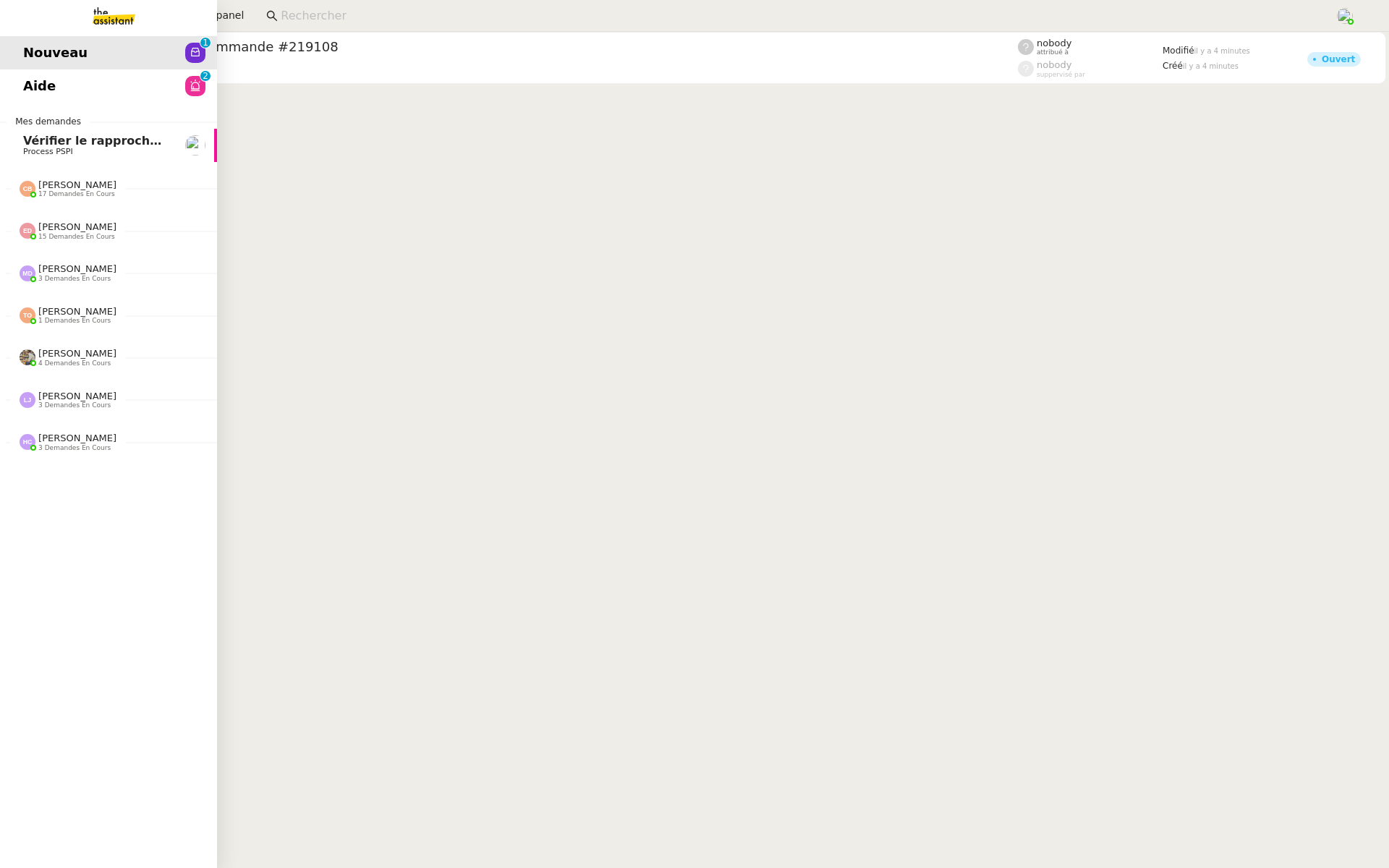
click at [26, 81] on span "Aide" at bounding box center [39, 86] width 33 height 22
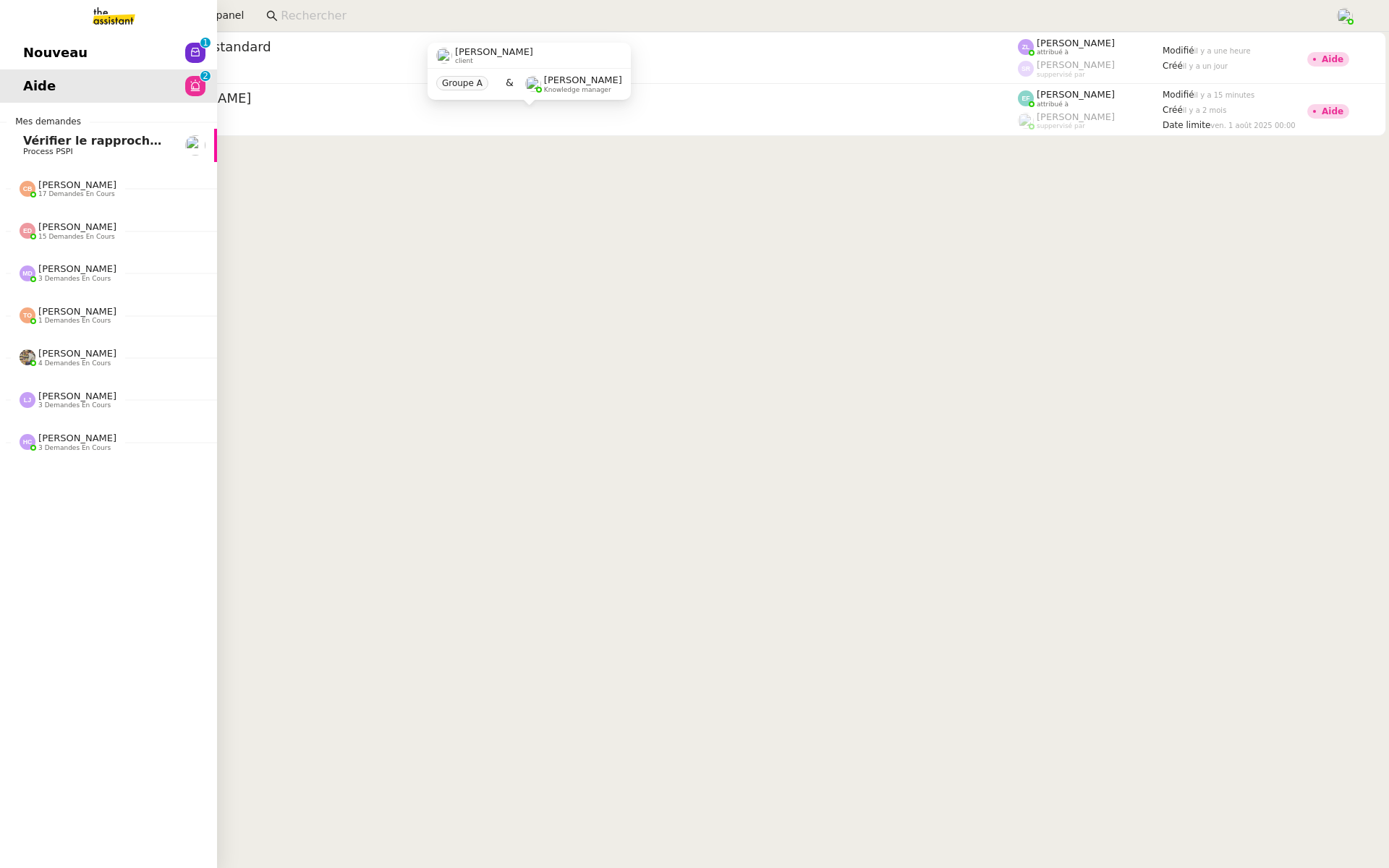
click at [46, 37] on link "Nouveau 0 1 2 3 4 5 6 7 8 9" at bounding box center [109, 53] width 217 height 33
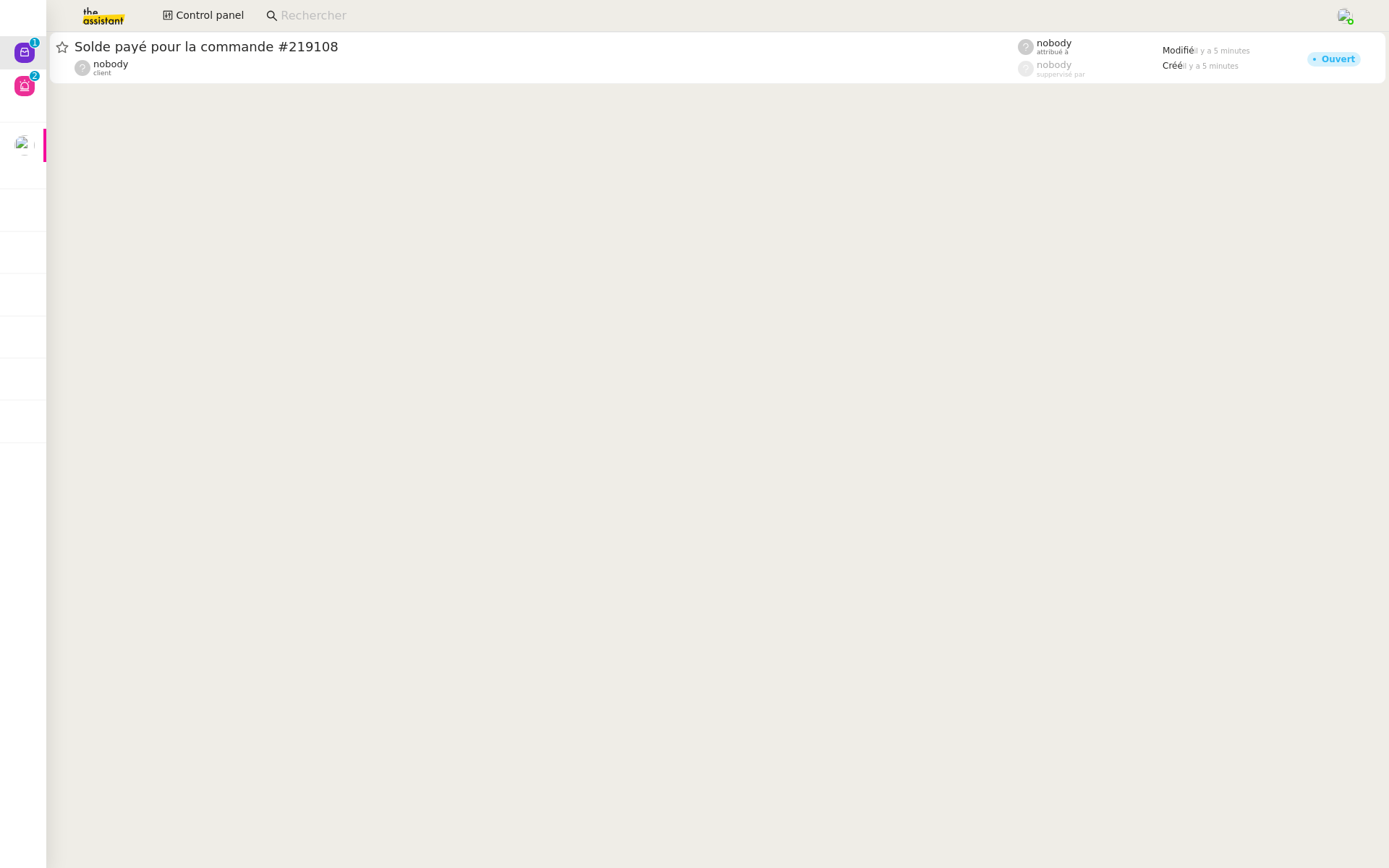
click at [1010, 18] on input at bounding box center [800, 16] width 1040 height 19
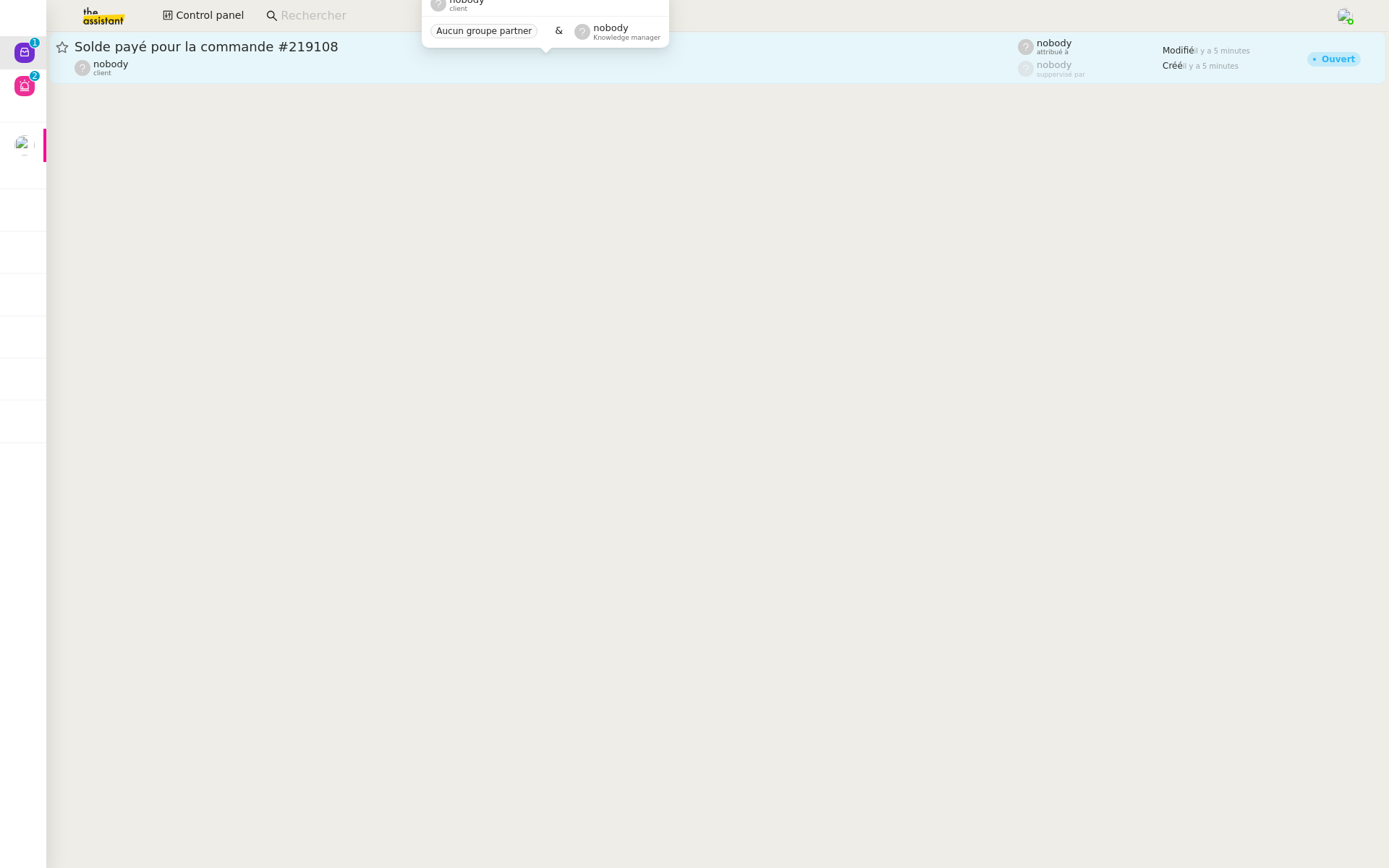
click at [169, 47] on span "Solde payé pour la commande #219108" at bounding box center [546, 47] width 943 height 13
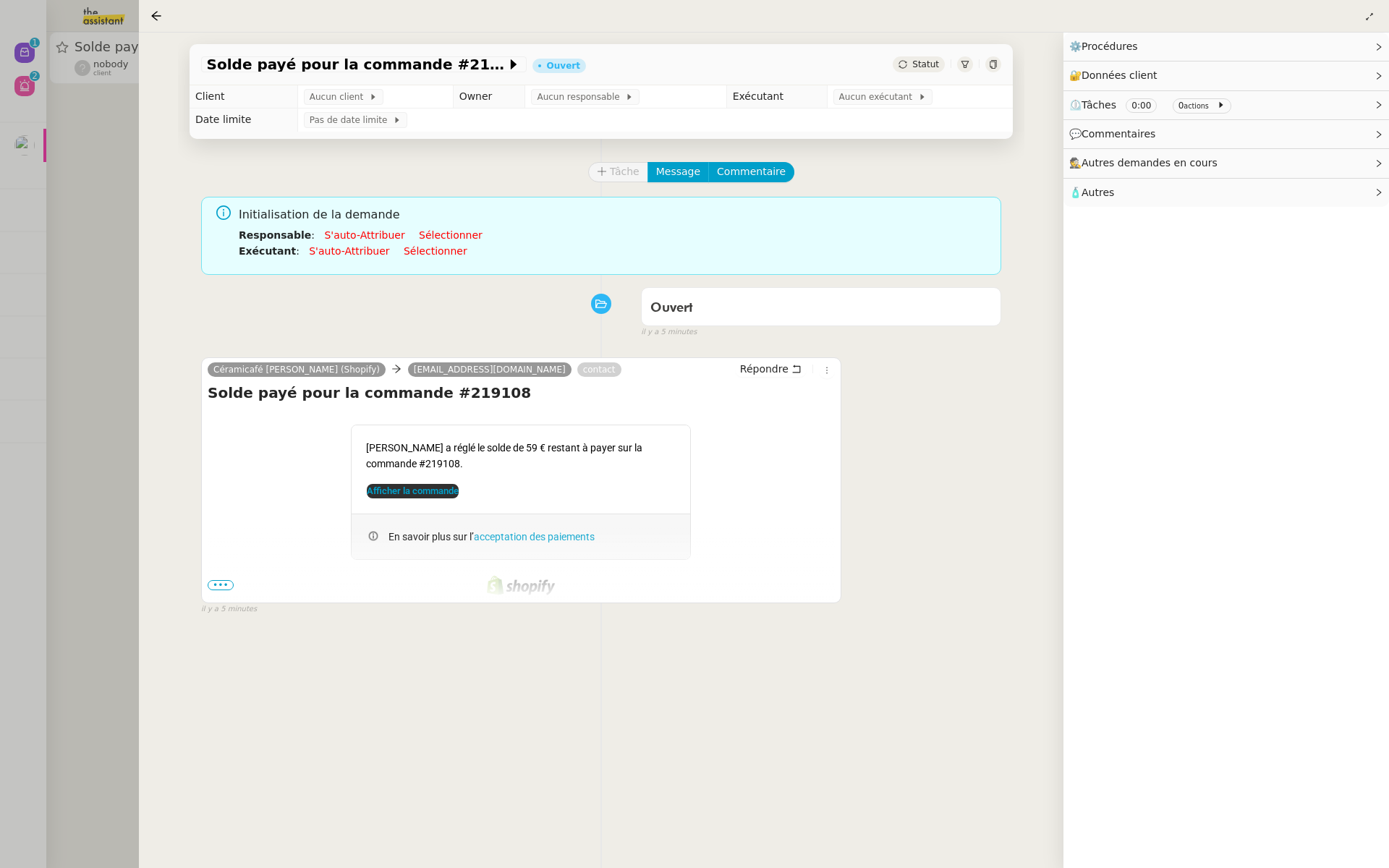
click at [14, 266] on div at bounding box center [694, 434] width 1389 height 868
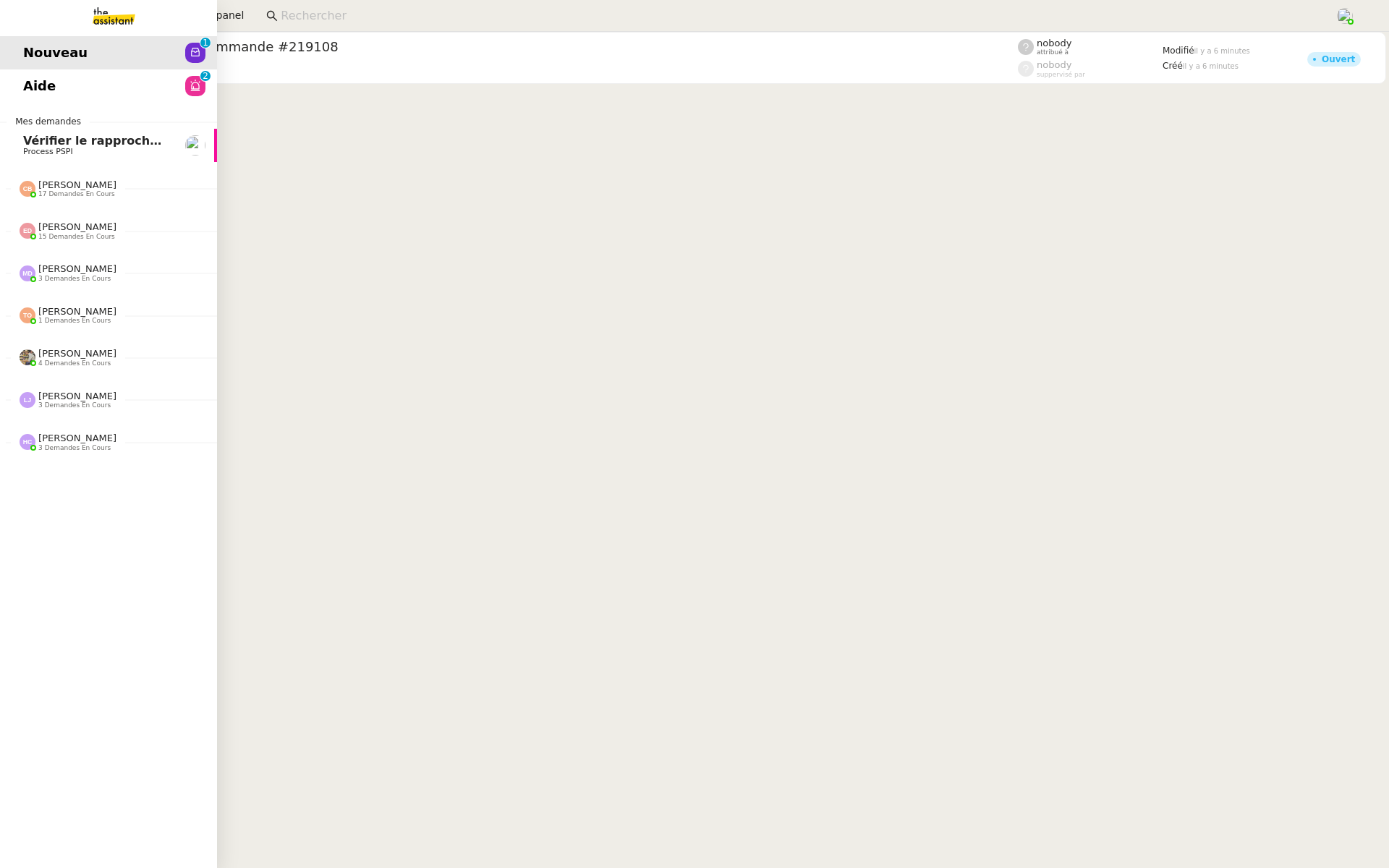
click at [29, 78] on span "Aide" at bounding box center [39, 86] width 33 height 22
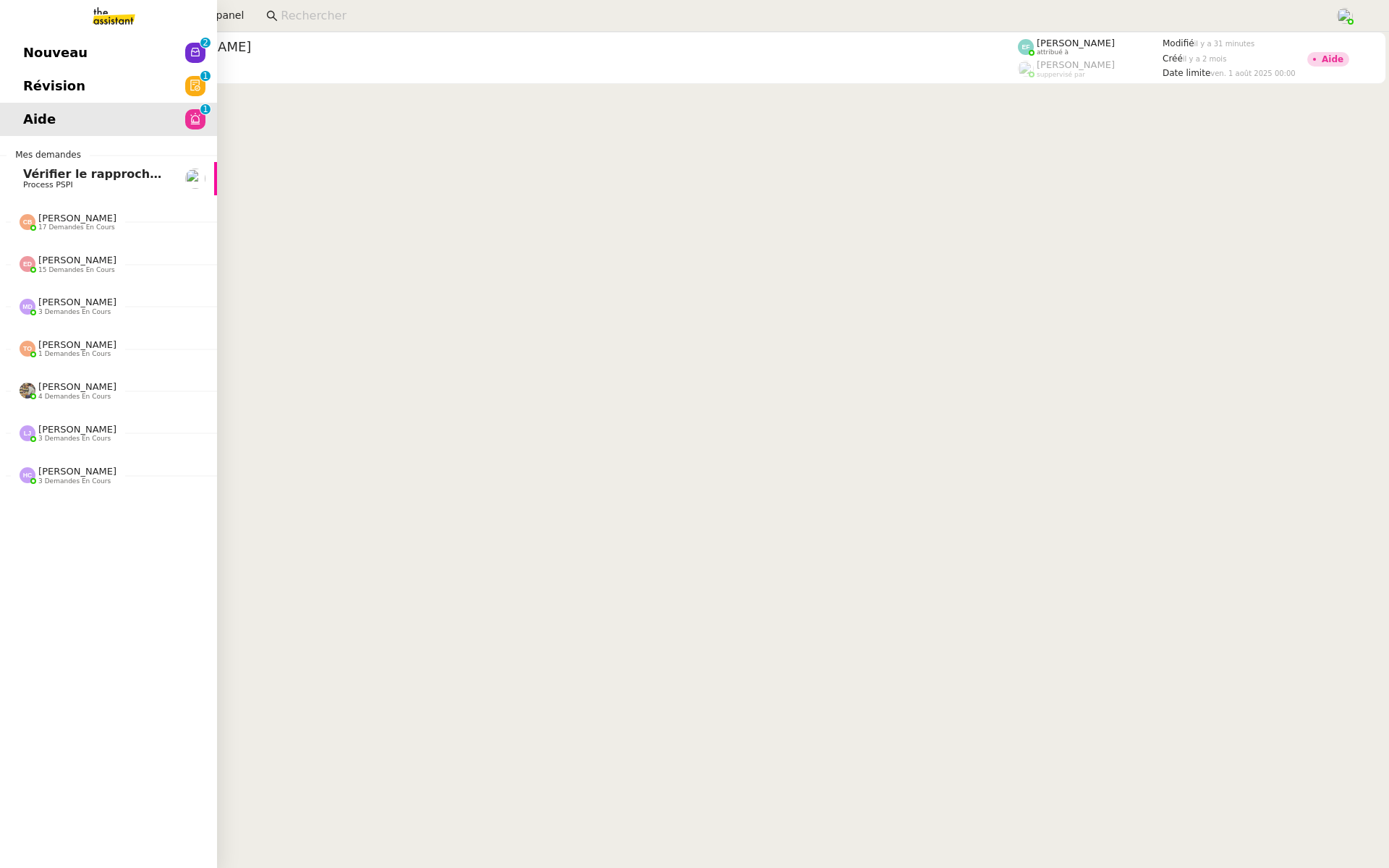
click at [30, 79] on span "Révision" at bounding box center [54, 86] width 62 height 22
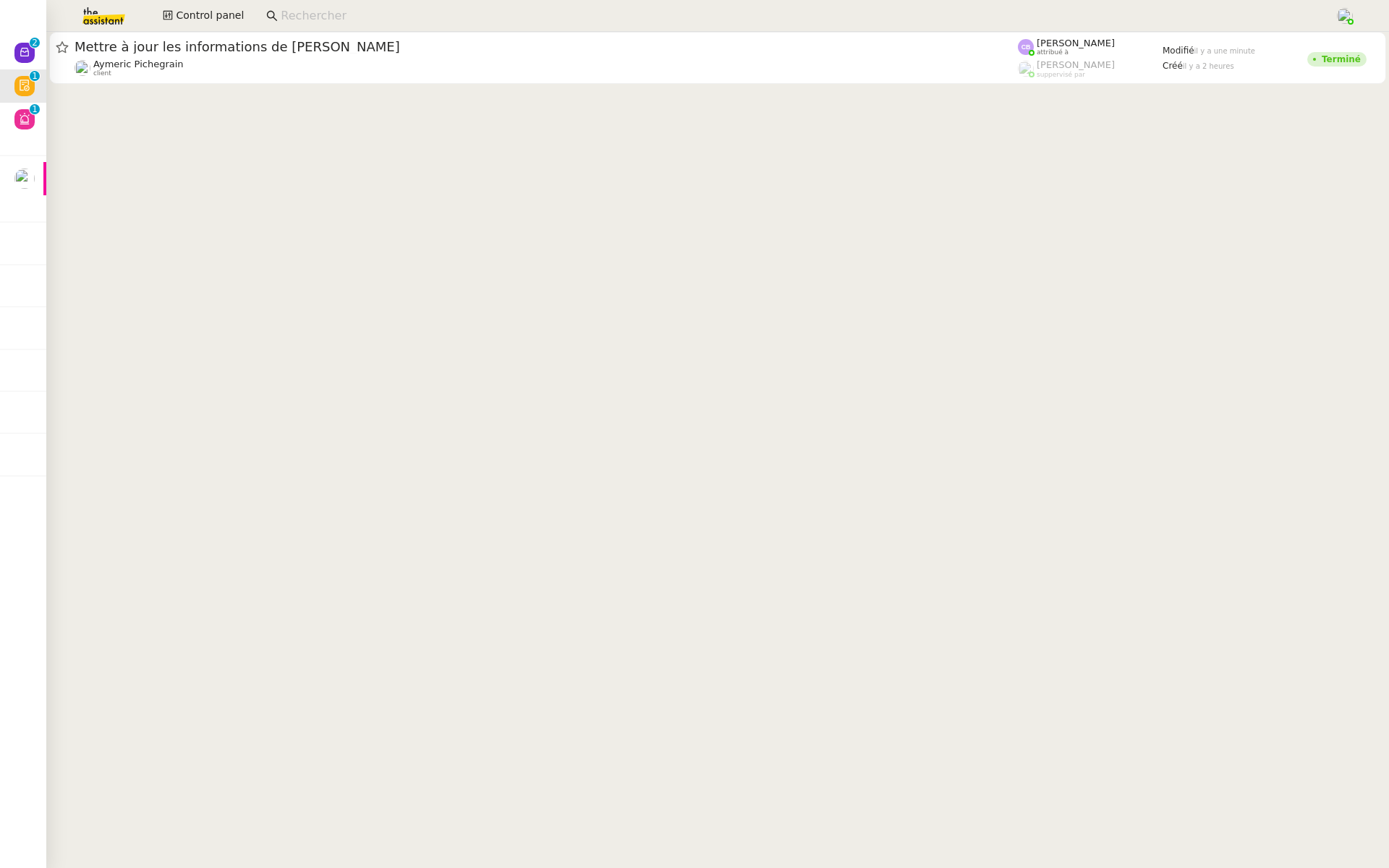
click at [342, 58] on div "Aymeric Pichegrain client" at bounding box center [546, 68] width 943 height 19
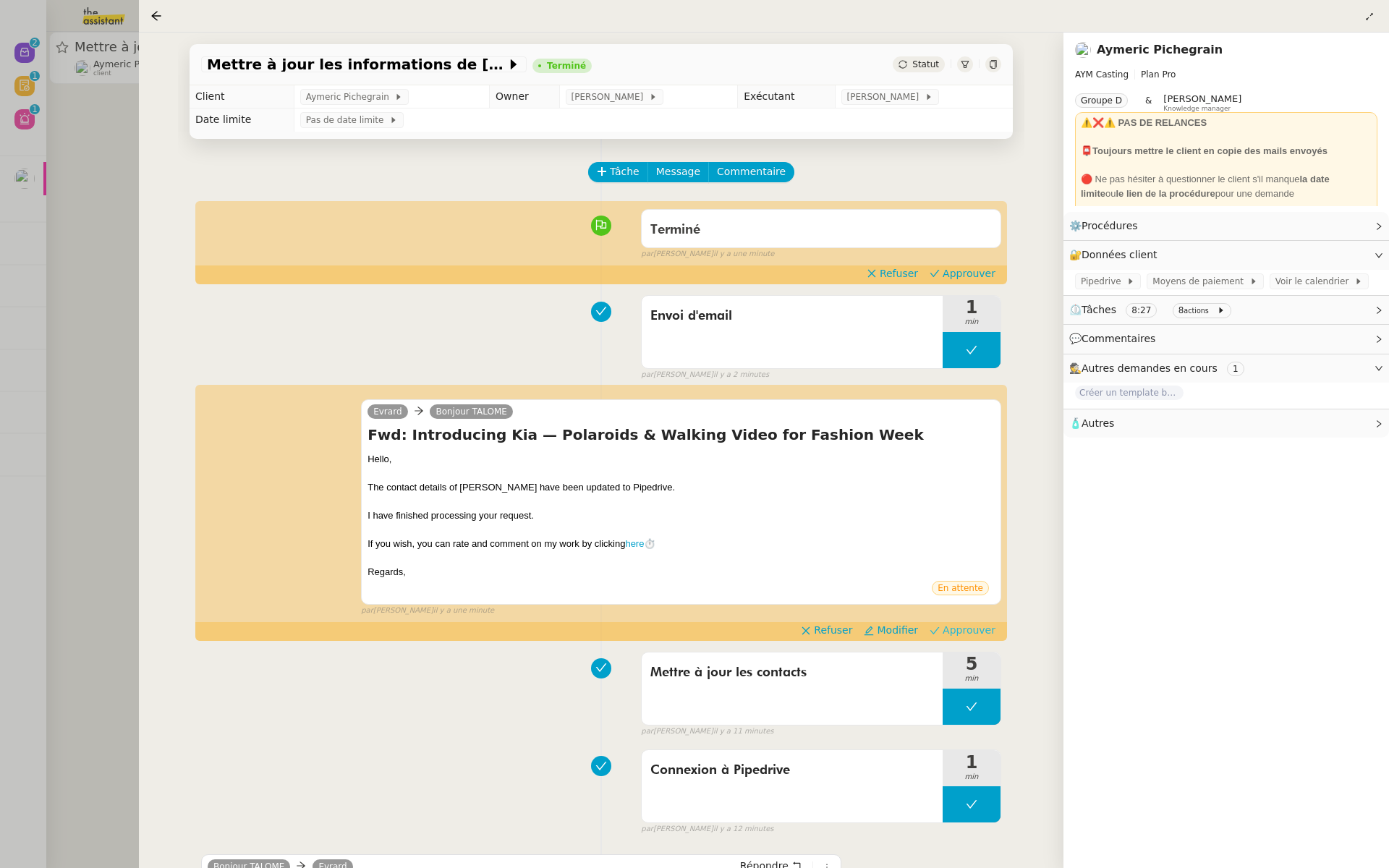
click at [975, 635] on span "Approuver" at bounding box center [969, 630] width 53 height 15
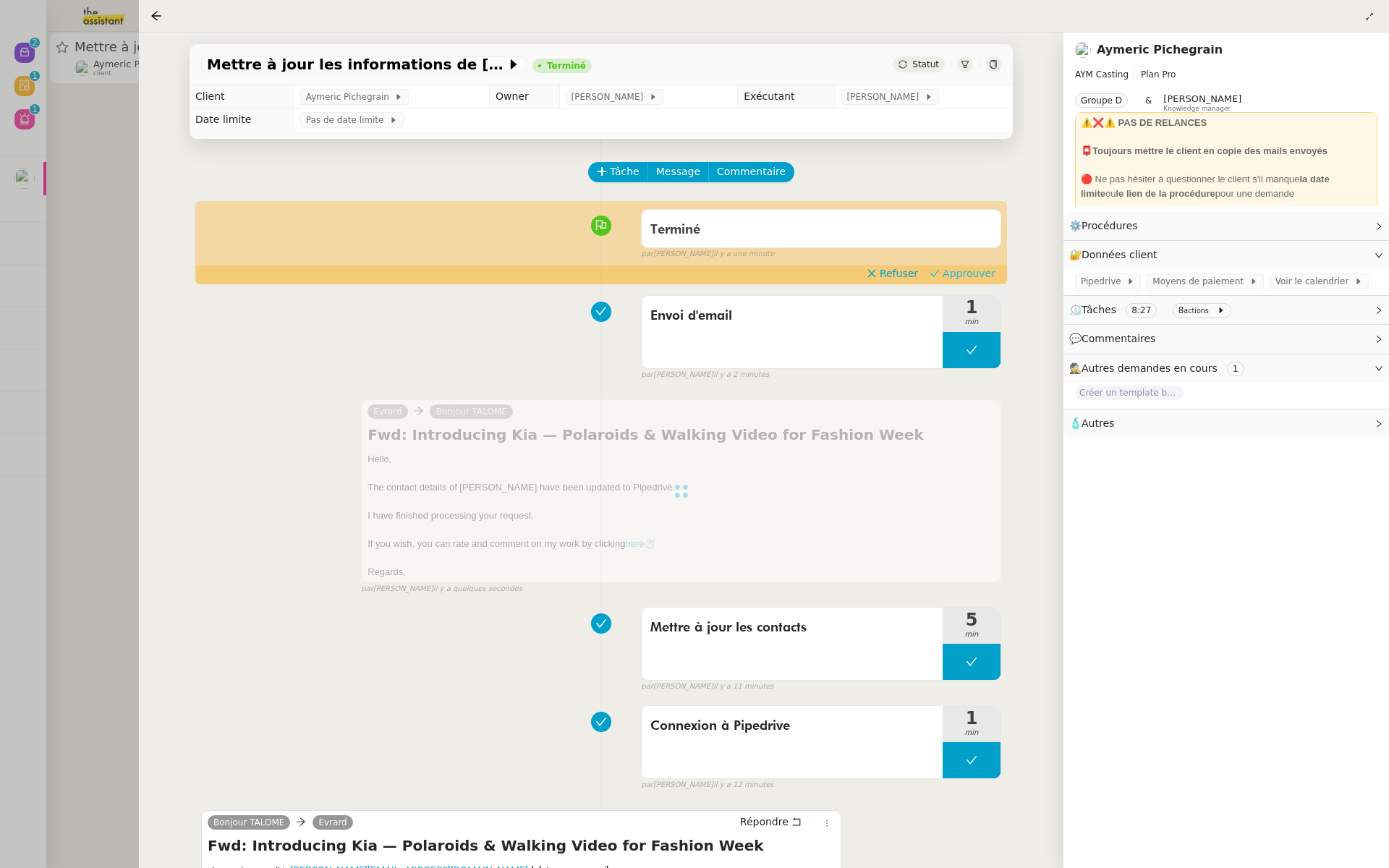
click at [963, 274] on span "Approuver" at bounding box center [969, 274] width 53 height 15
click at [43, 173] on div at bounding box center [694, 434] width 1389 height 868
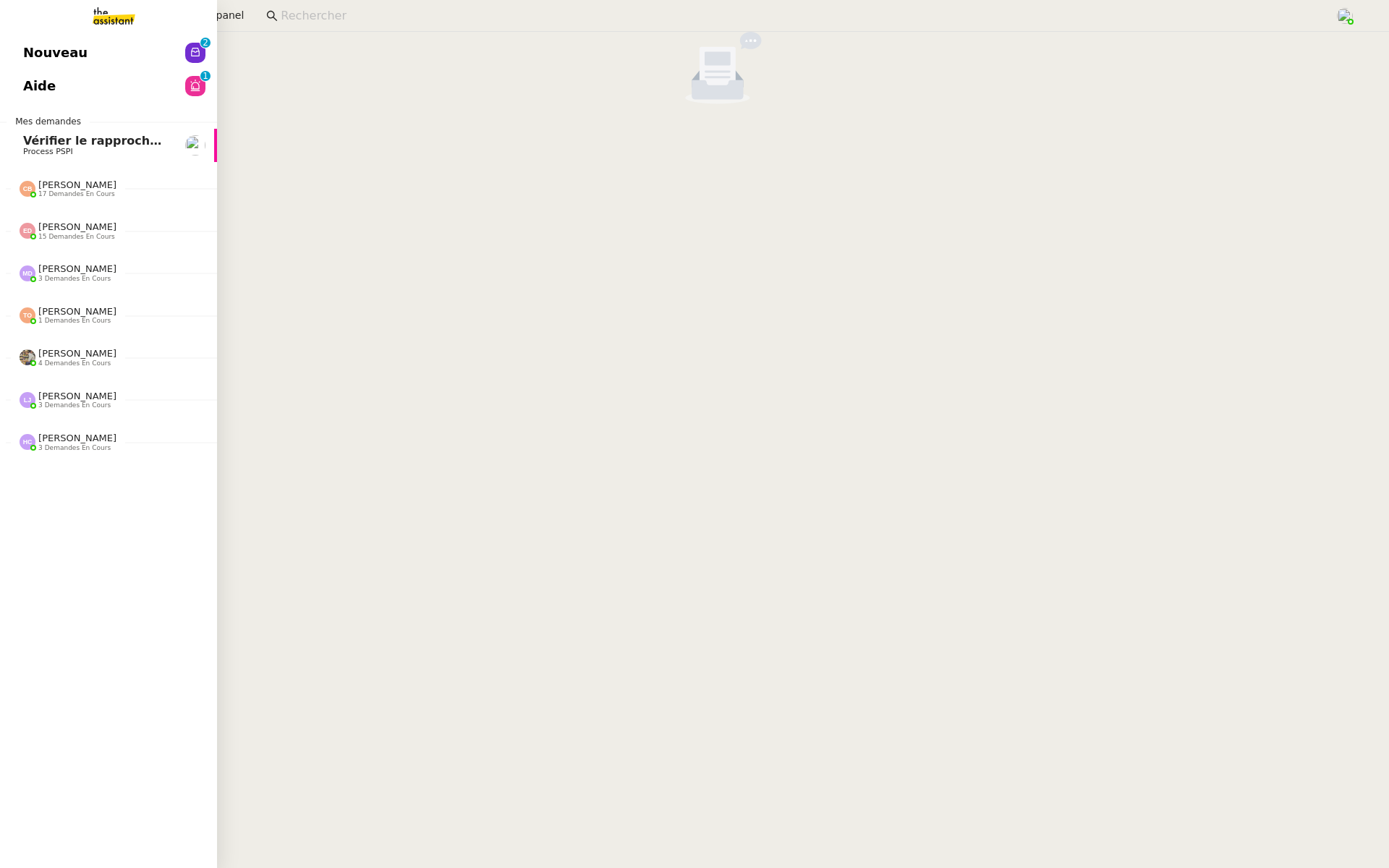
click at [10, 55] on link "Nouveau 0 1 2 3 4 5 6 7 8 9" at bounding box center [109, 53] width 217 height 33
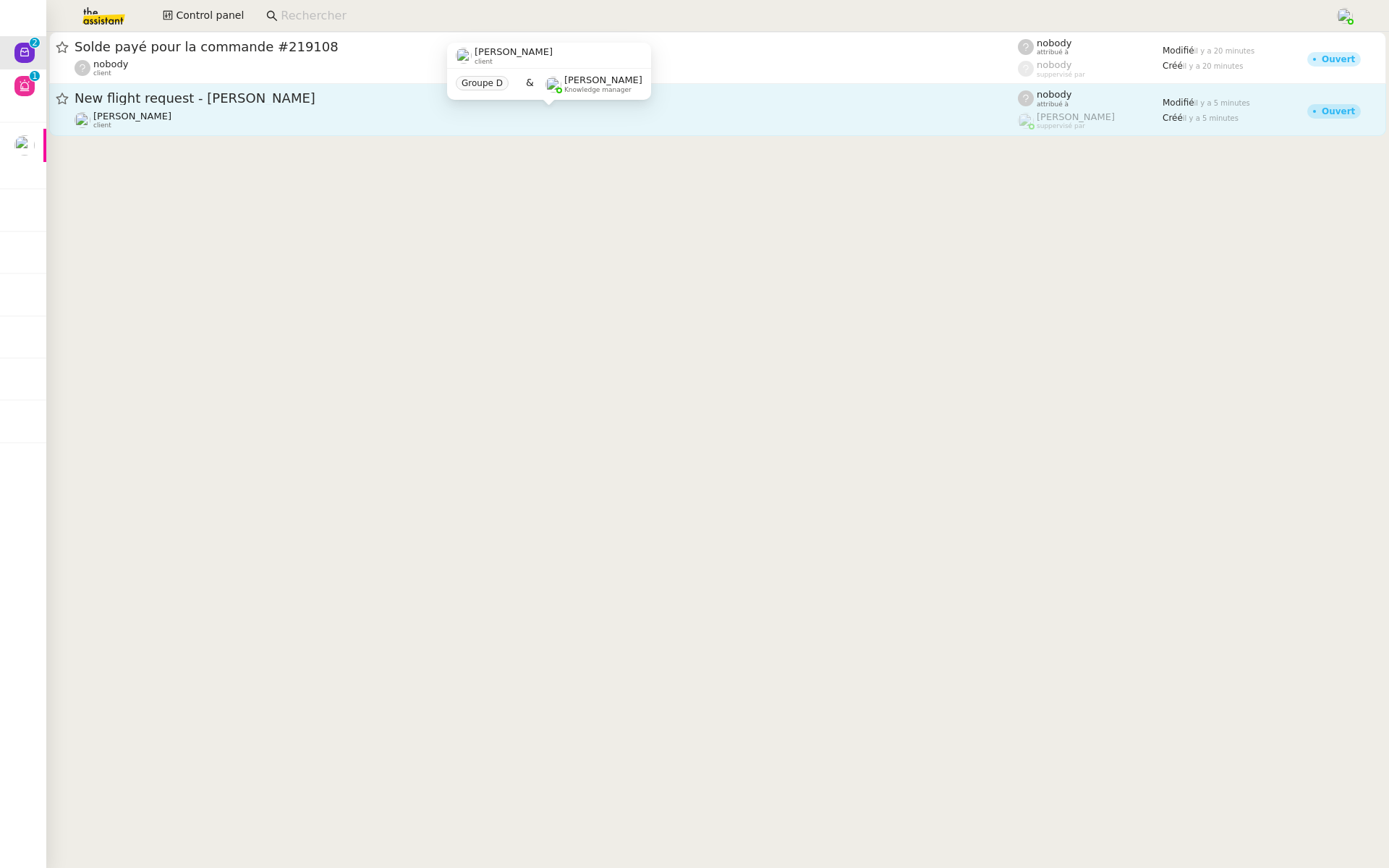
click at [168, 111] on div "Louis Frei client" at bounding box center [546, 120] width 943 height 19
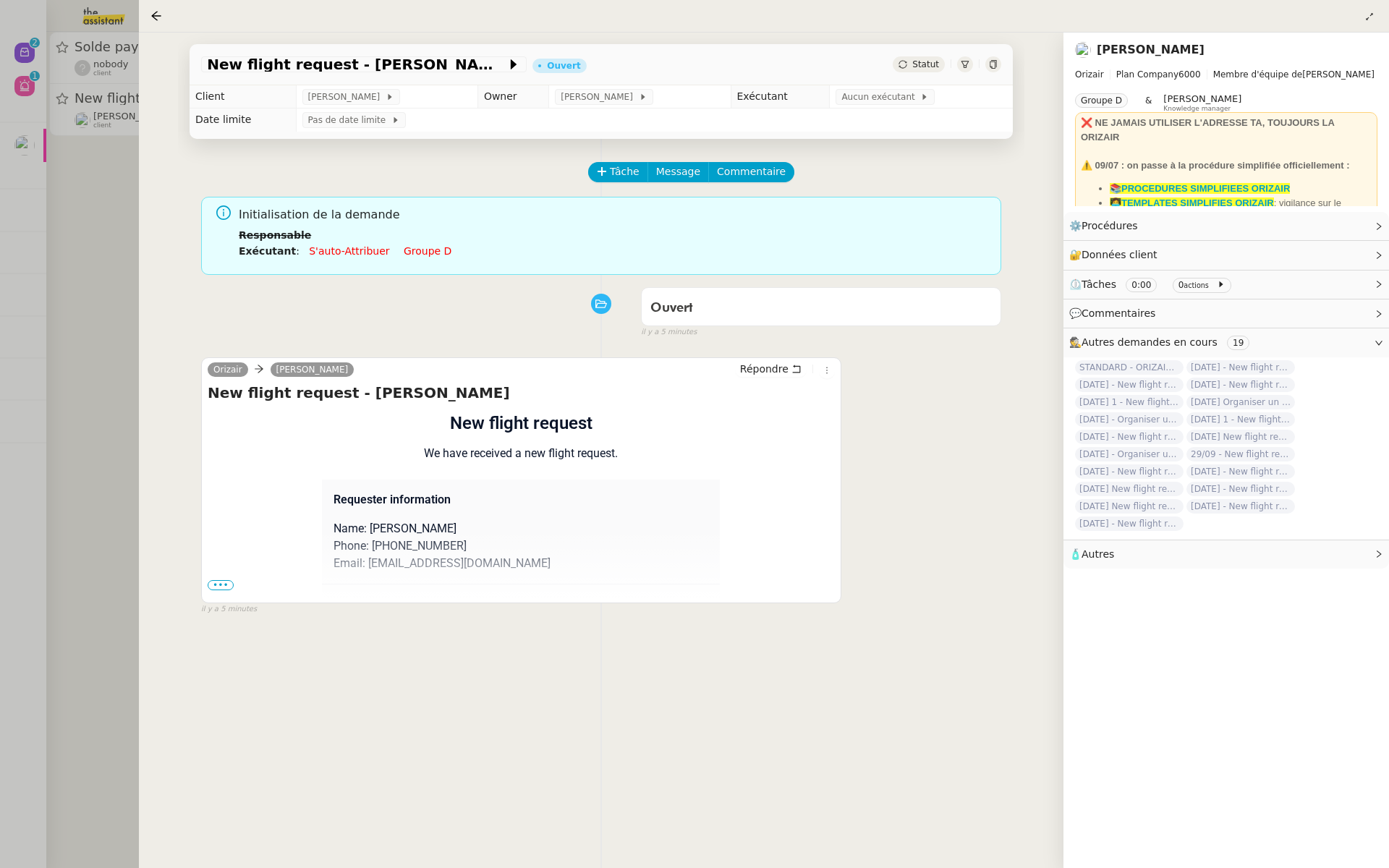
click at [210, 586] on span "•••" at bounding box center [220, 584] width 26 height 10
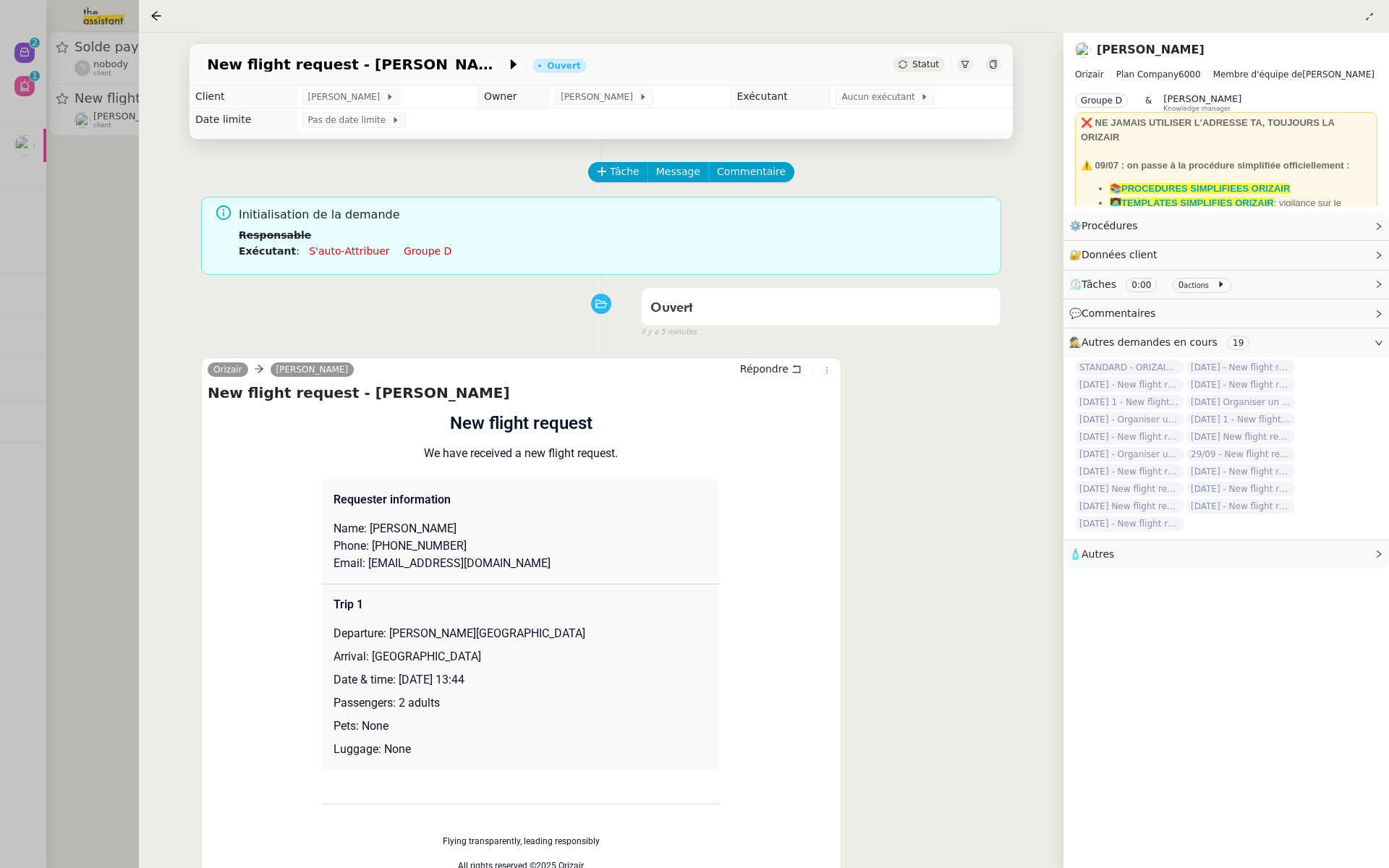
scroll to position [75, 0]
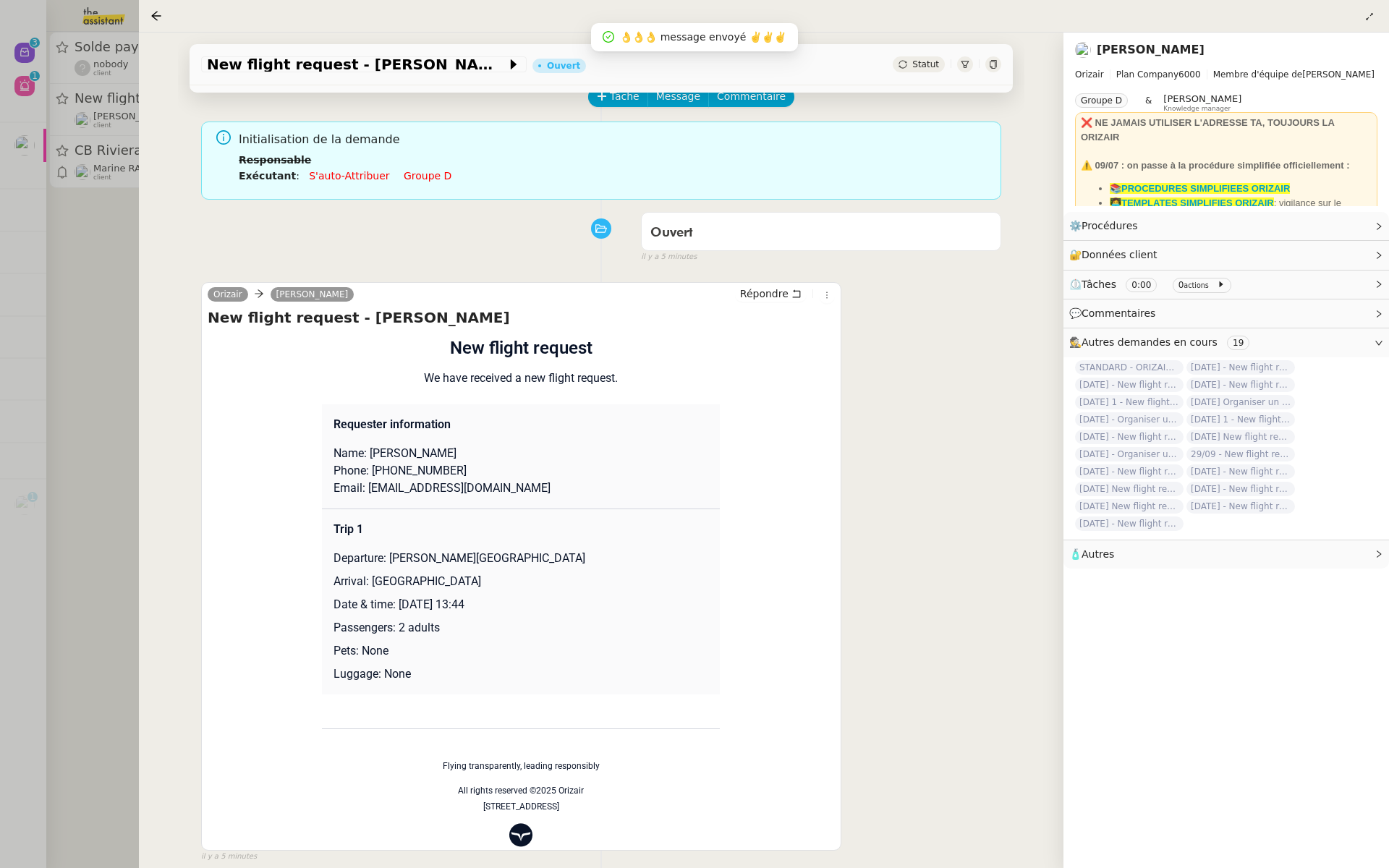
drag, startPoint x: 509, startPoint y: 603, endPoint x: 395, endPoint y: 608, distance: 114.1
click at [395, 608] on p "Date & time: 30th September 2025 13:44" at bounding box center [521, 604] width 374 height 17
copy p "30th September 2025"
click at [250, 71] on span "New flight request - Charbel Akoury" at bounding box center [357, 65] width 300 height 15
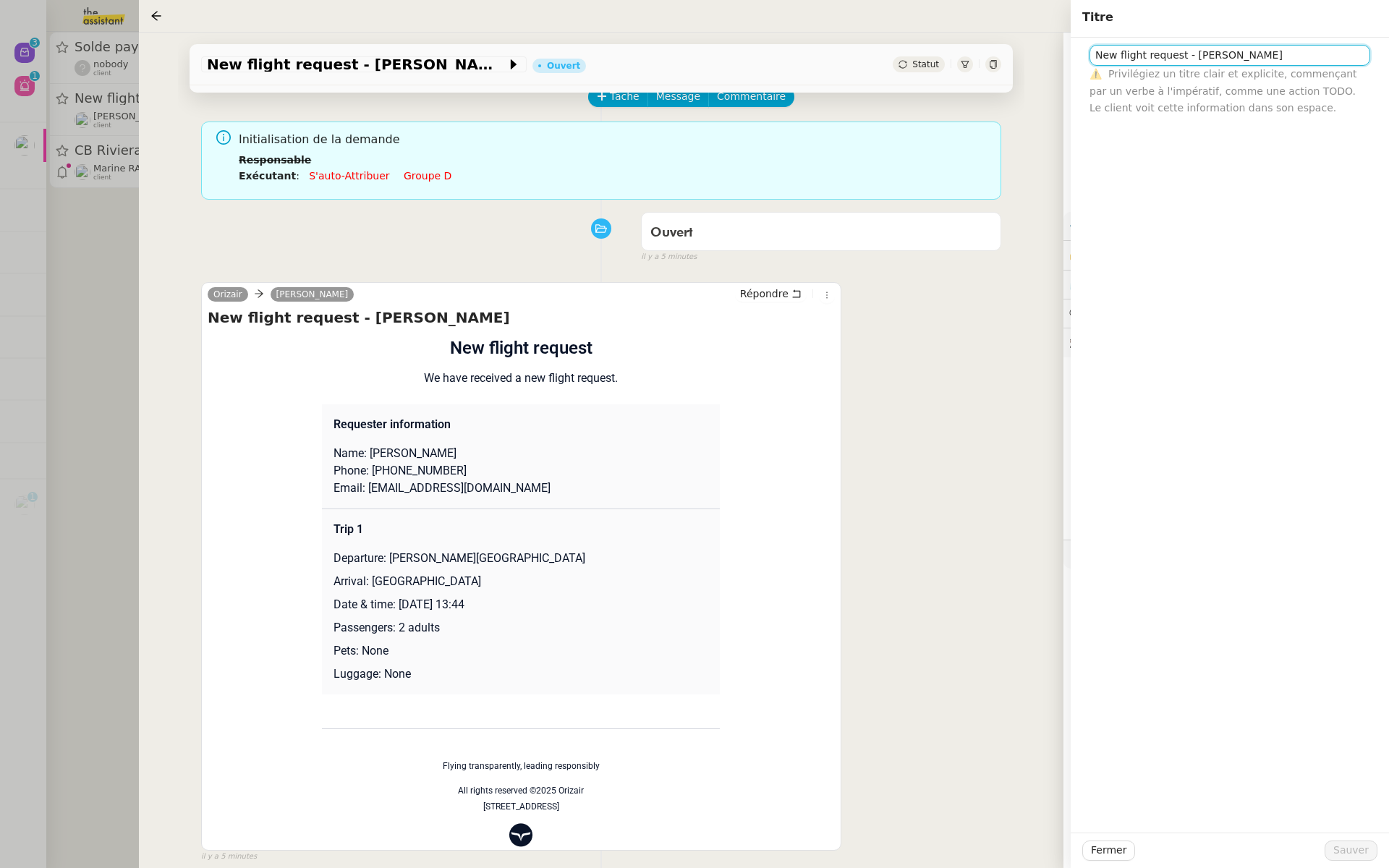
click at [1096, 50] on input "New flight request - Charbel Akoury" at bounding box center [1229, 55] width 280 height 21
paste input "30th September 2025"
type input "30th September 2025 - New flight request - Charbel Akoury"
click at [1346, 853] on span "Sauver" at bounding box center [1351, 850] width 36 height 16
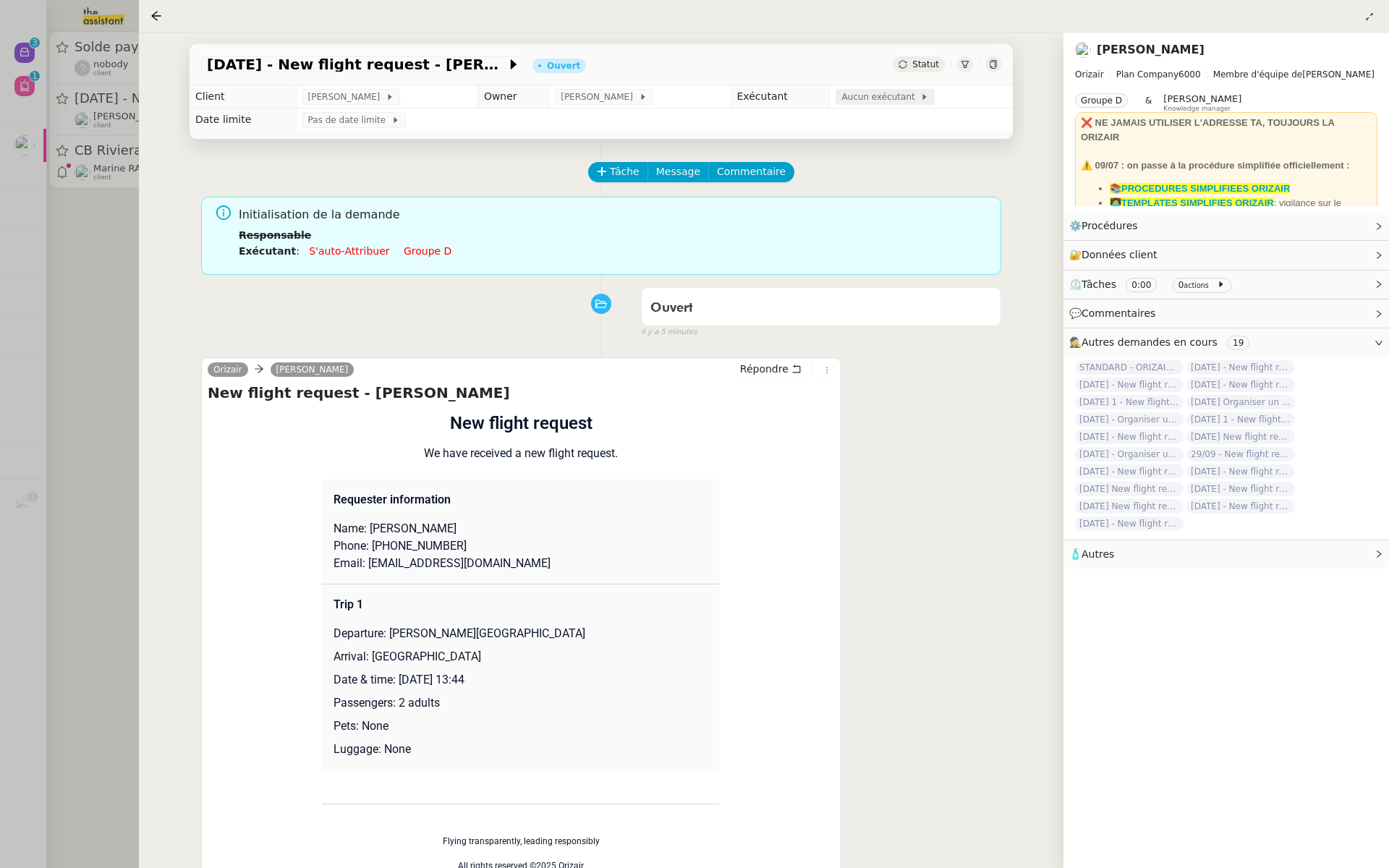
click at [855, 103] on span "Aucun exécutant" at bounding box center [880, 97] width 79 height 15
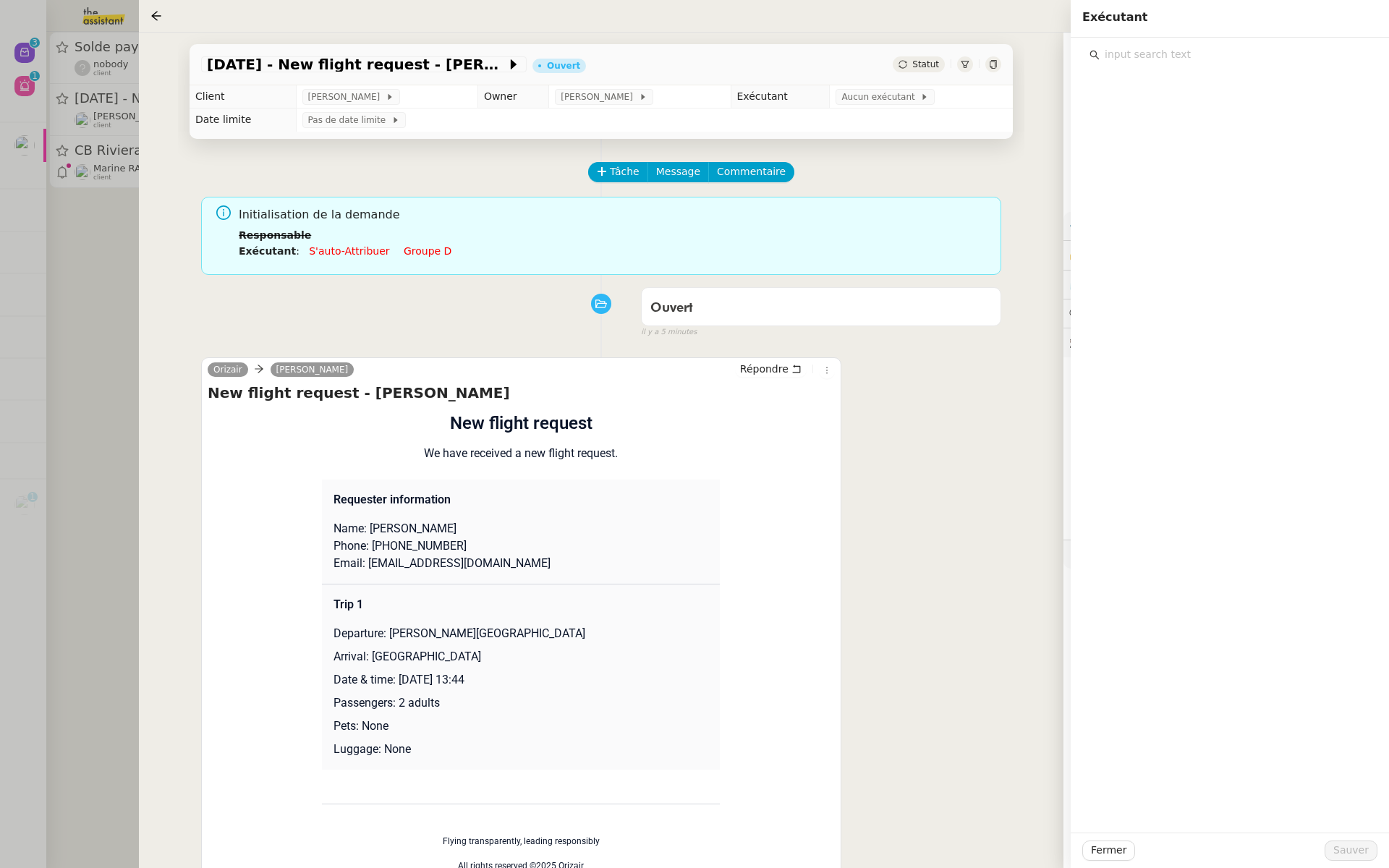
click at [1154, 59] on input "text" at bounding box center [1235, 54] width 270 height 19
type input "sou"
click at [1175, 103] on div "[EMAIL_ADDRESS][DOMAIN_NAME]" at bounding box center [1239, 107] width 245 height 15
click at [1375, 841] on div "Fermer Sauver" at bounding box center [1229, 851] width 295 height 20
click at [1350, 846] on span "Sauver" at bounding box center [1351, 850] width 36 height 16
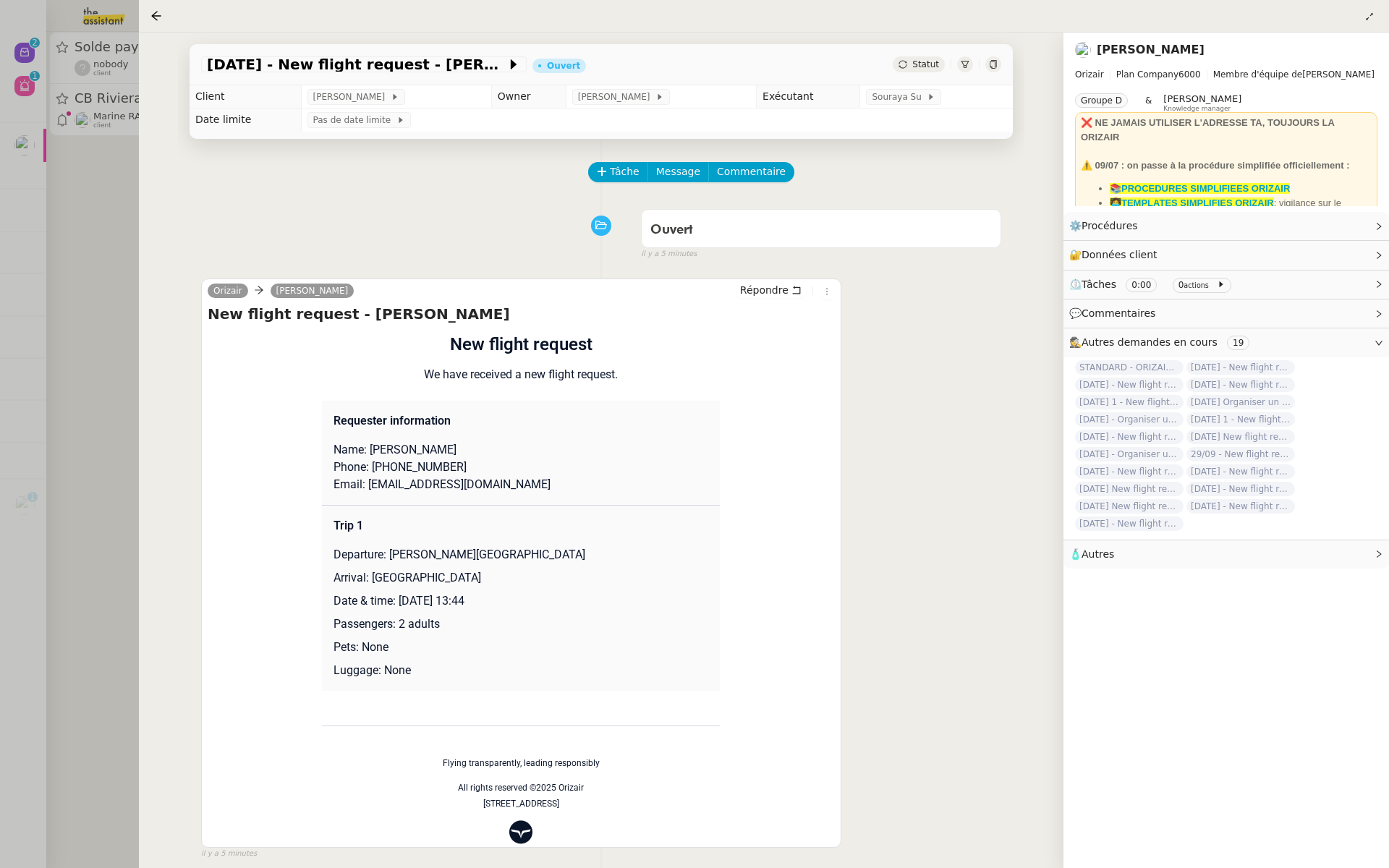
click at [0, 339] on div at bounding box center [694, 434] width 1389 height 868
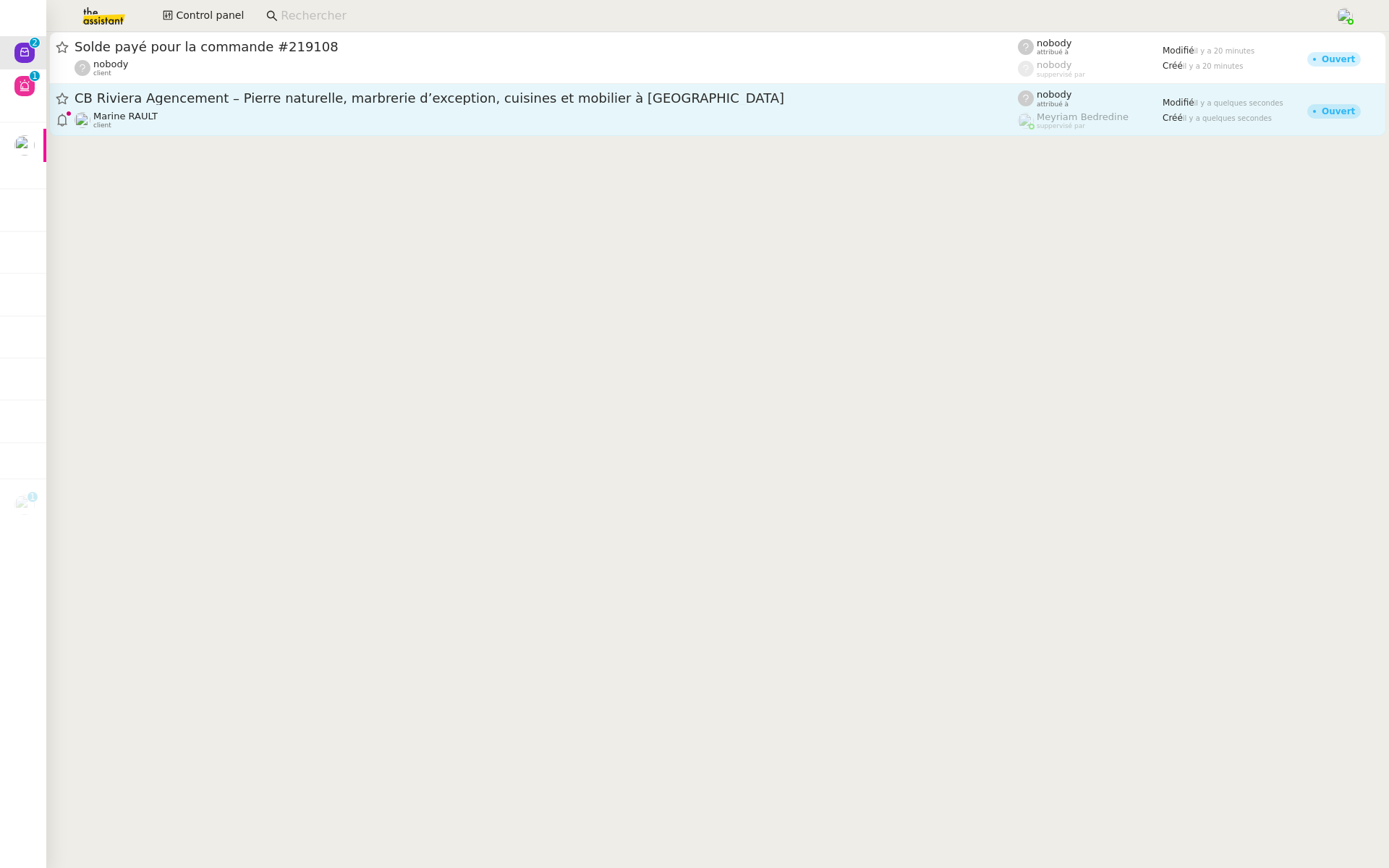
click at [341, 85] on link "CB Riviera Agencement – Pierre naturelle, marbrerie d’exception, cuisines et mo…" at bounding box center [718, 110] width 1337 height 52
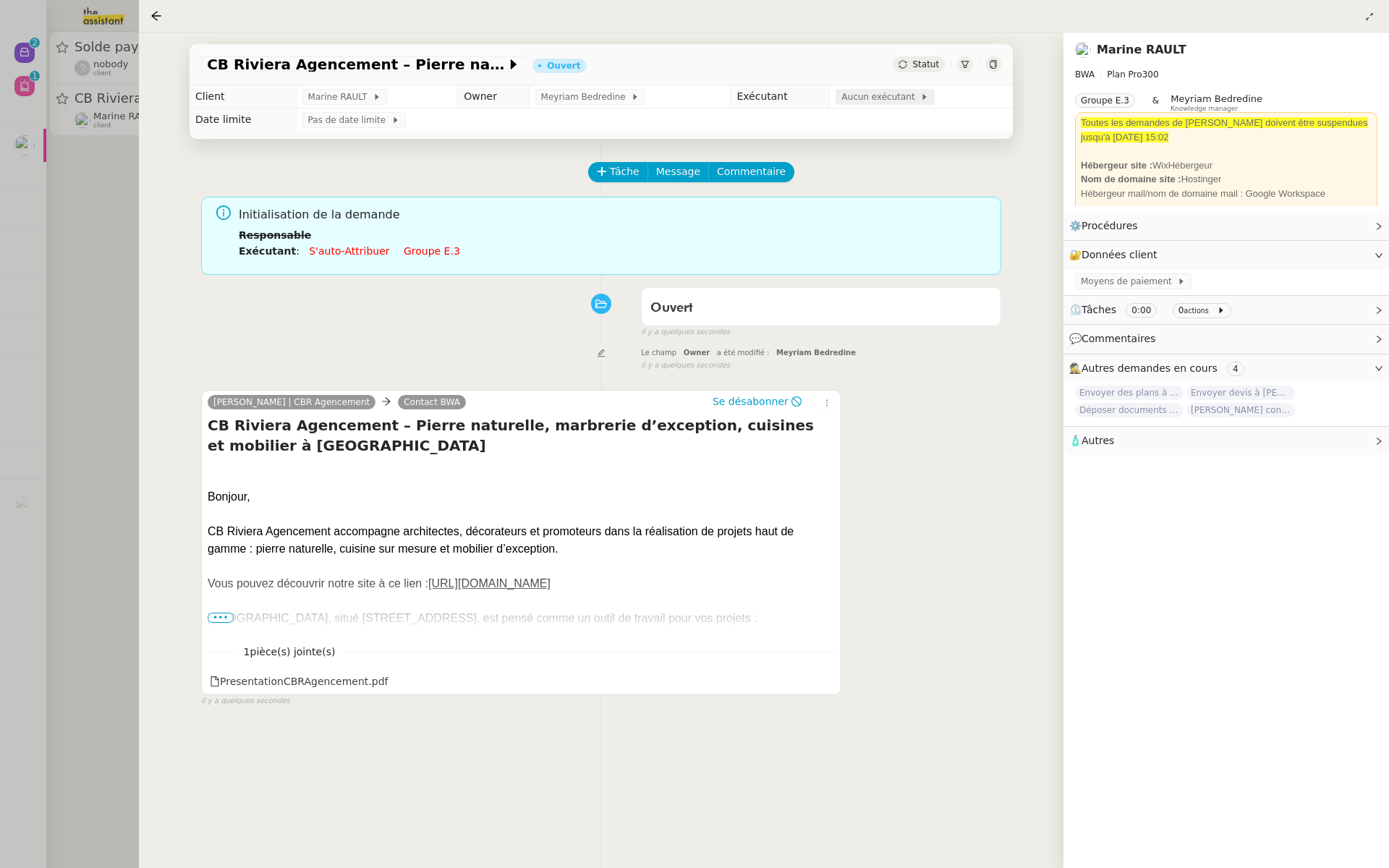
click at [865, 99] on span "Aucun exécutant" at bounding box center [880, 97] width 79 height 15
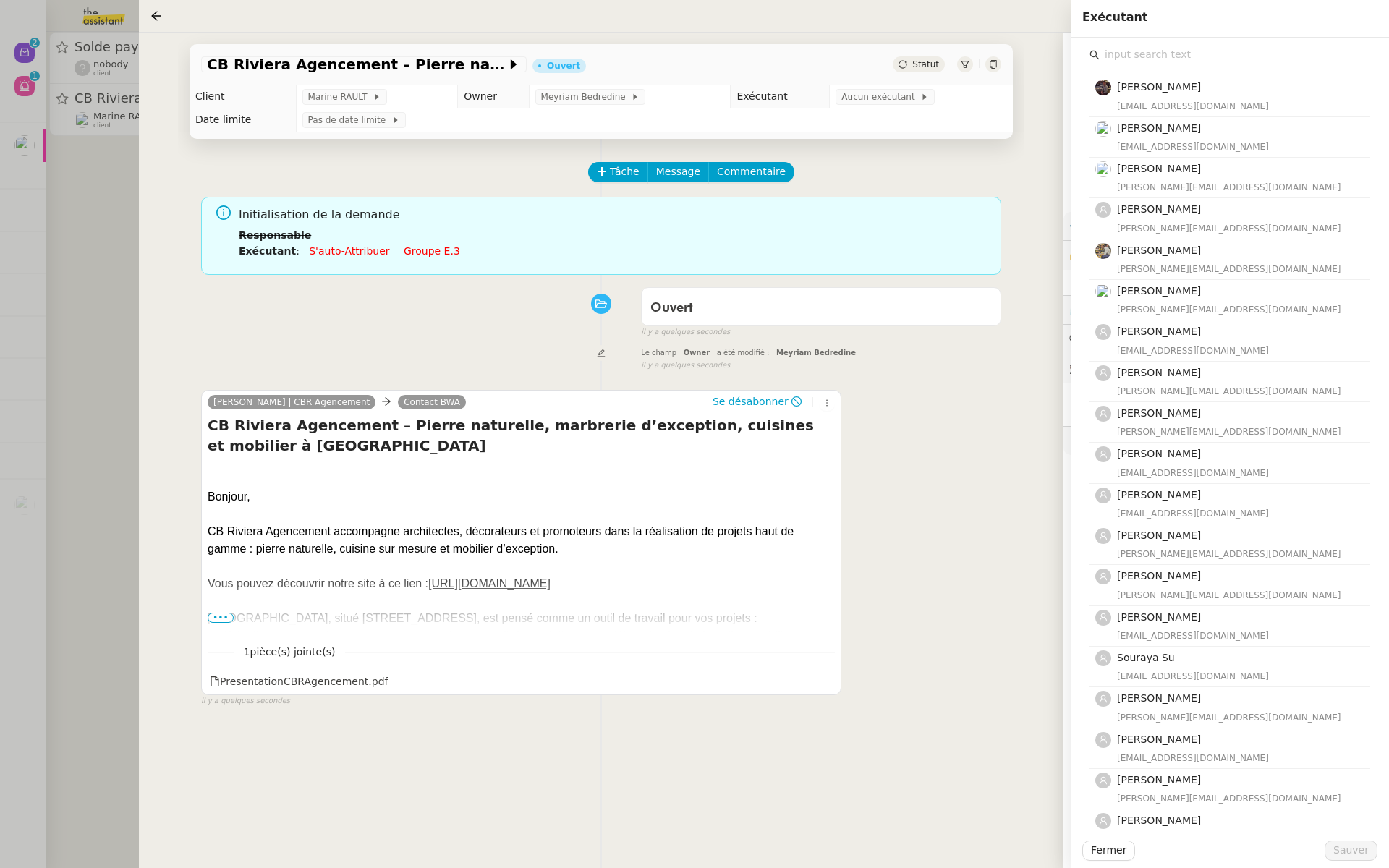
click at [1152, 56] on input "text" at bounding box center [1235, 54] width 270 height 19
click at [857, 514] on div "David Monteard | CBR Agencement Contact BWA Se désabonner CB Riviera Agencement…" at bounding box center [601, 541] width 800 height 329
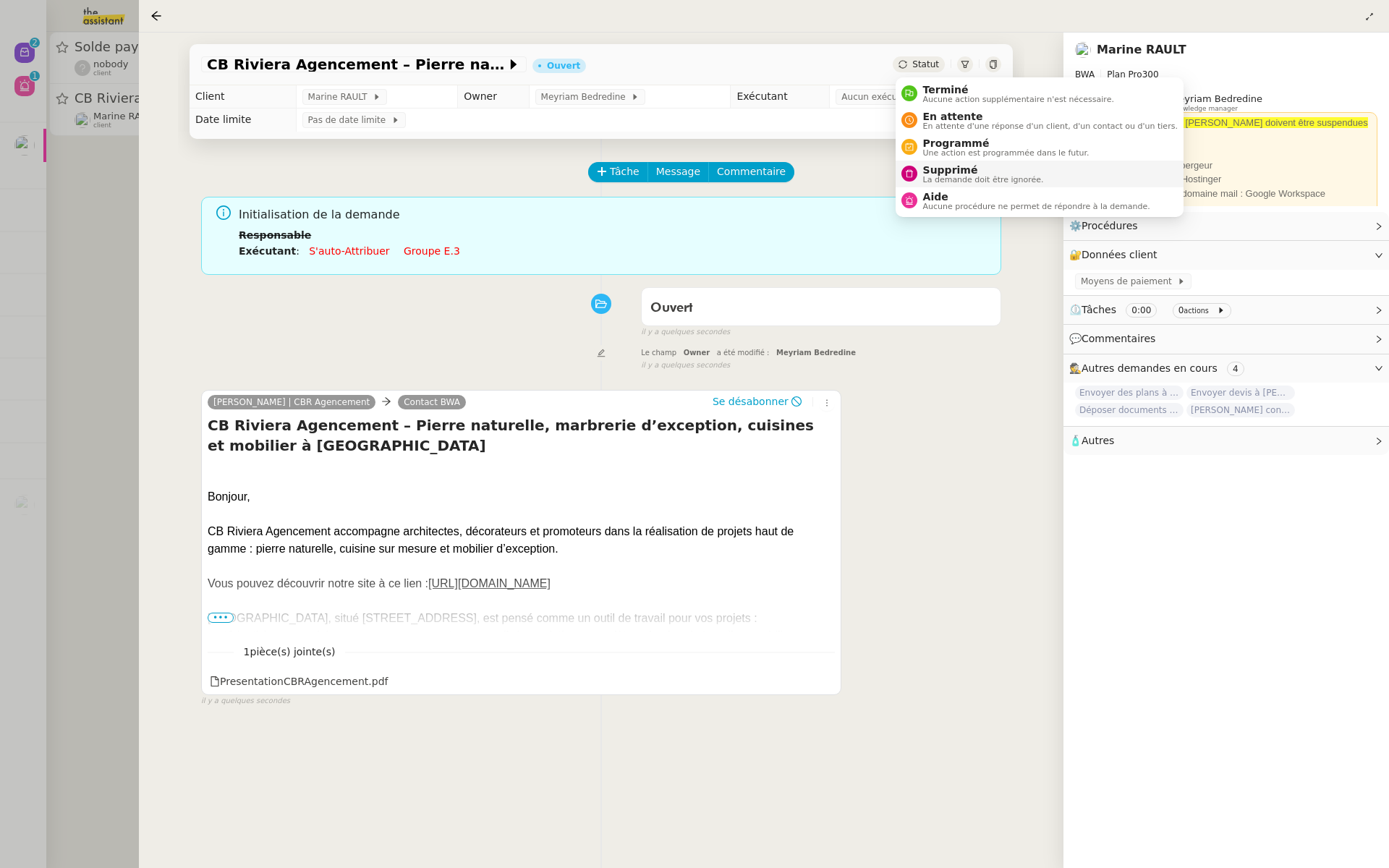
click at [924, 173] on span "Supprimé" at bounding box center [984, 170] width 121 height 12
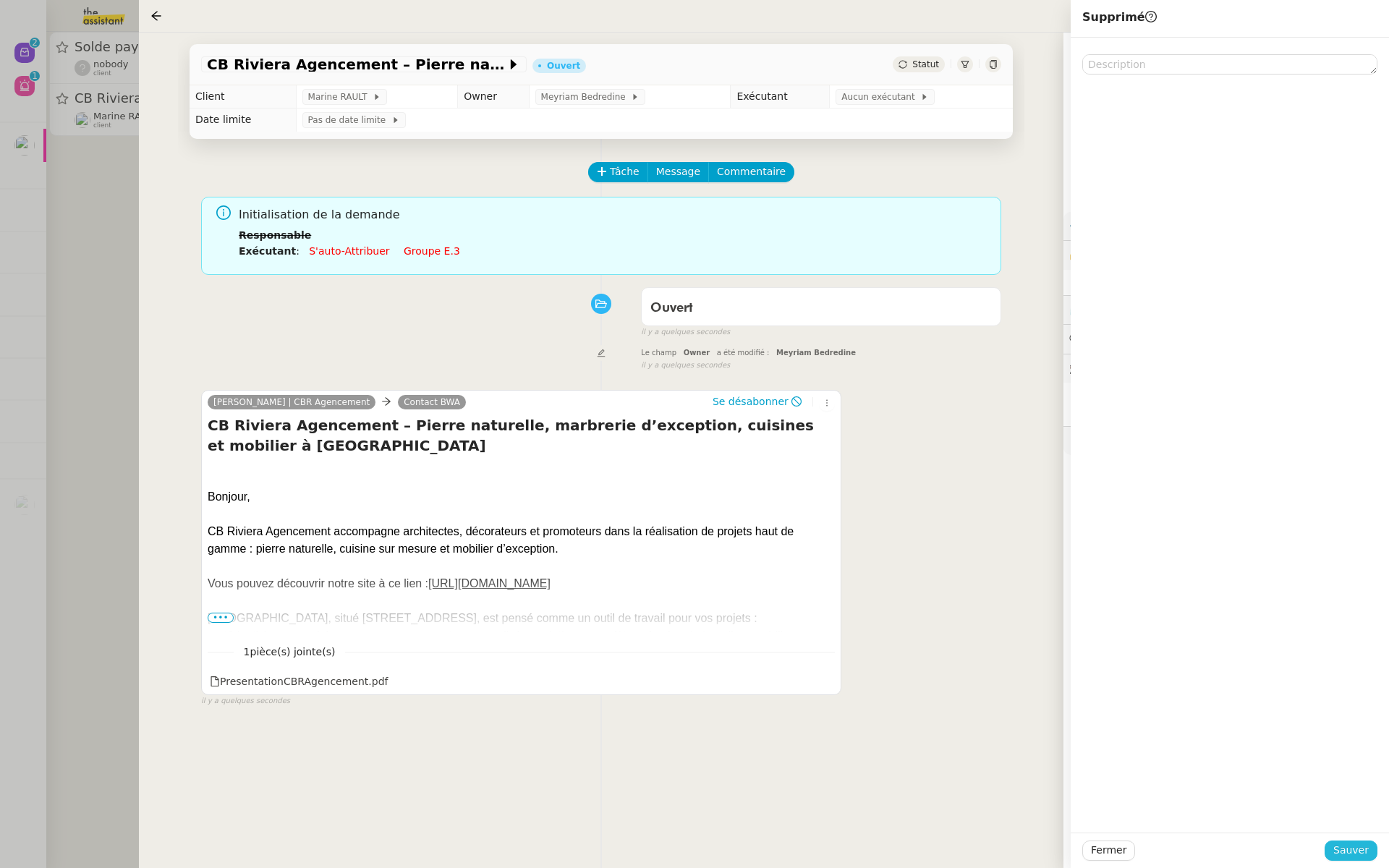
click at [1350, 848] on span "Sauver" at bounding box center [1351, 850] width 36 height 16
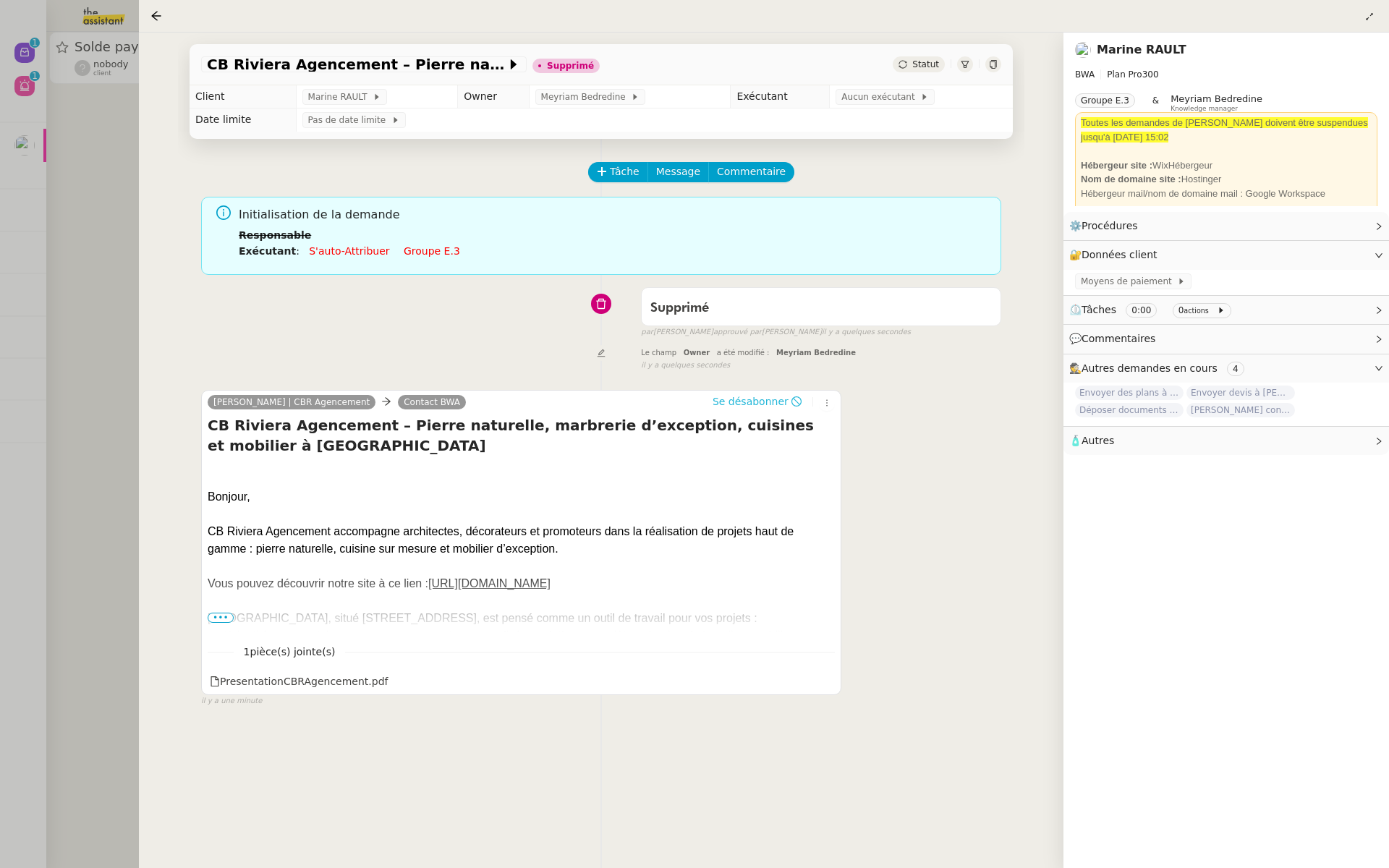
click at [765, 398] on span "Se désabonner" at bounding box center [750, 402] width 76 height 15
click at [418, 322] on div "Supprimé false par Meyriam B. approuvé par Meyriam B. il y a quelques secondes" at bounding box center [601, 309] width 800 height 58
click at [0, 307] on div at bounding box center [694, 434] width 1389 height 868
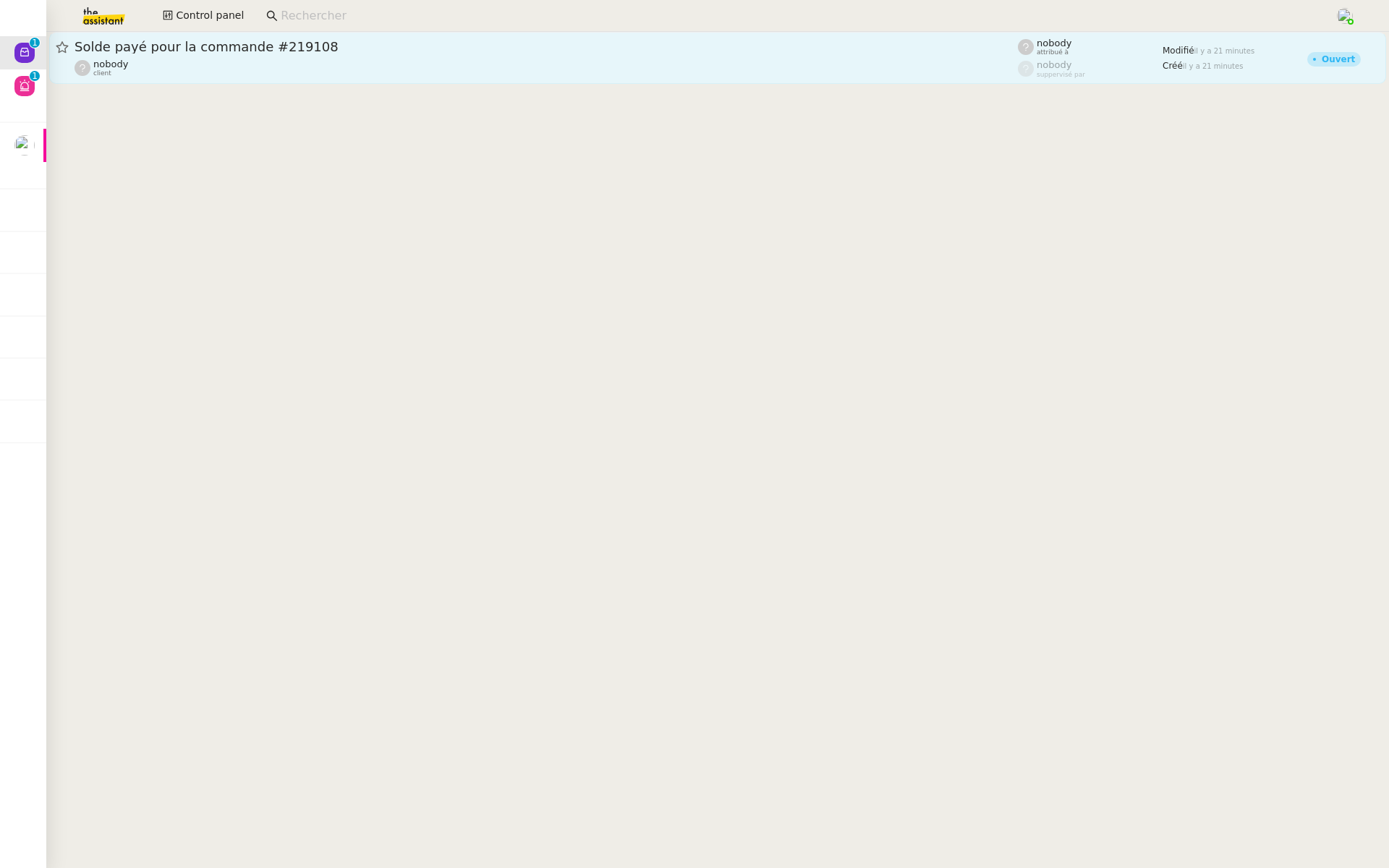
click at [288, 60] on div "nobody client" at bounding box center [546, 68] width 943 height 19
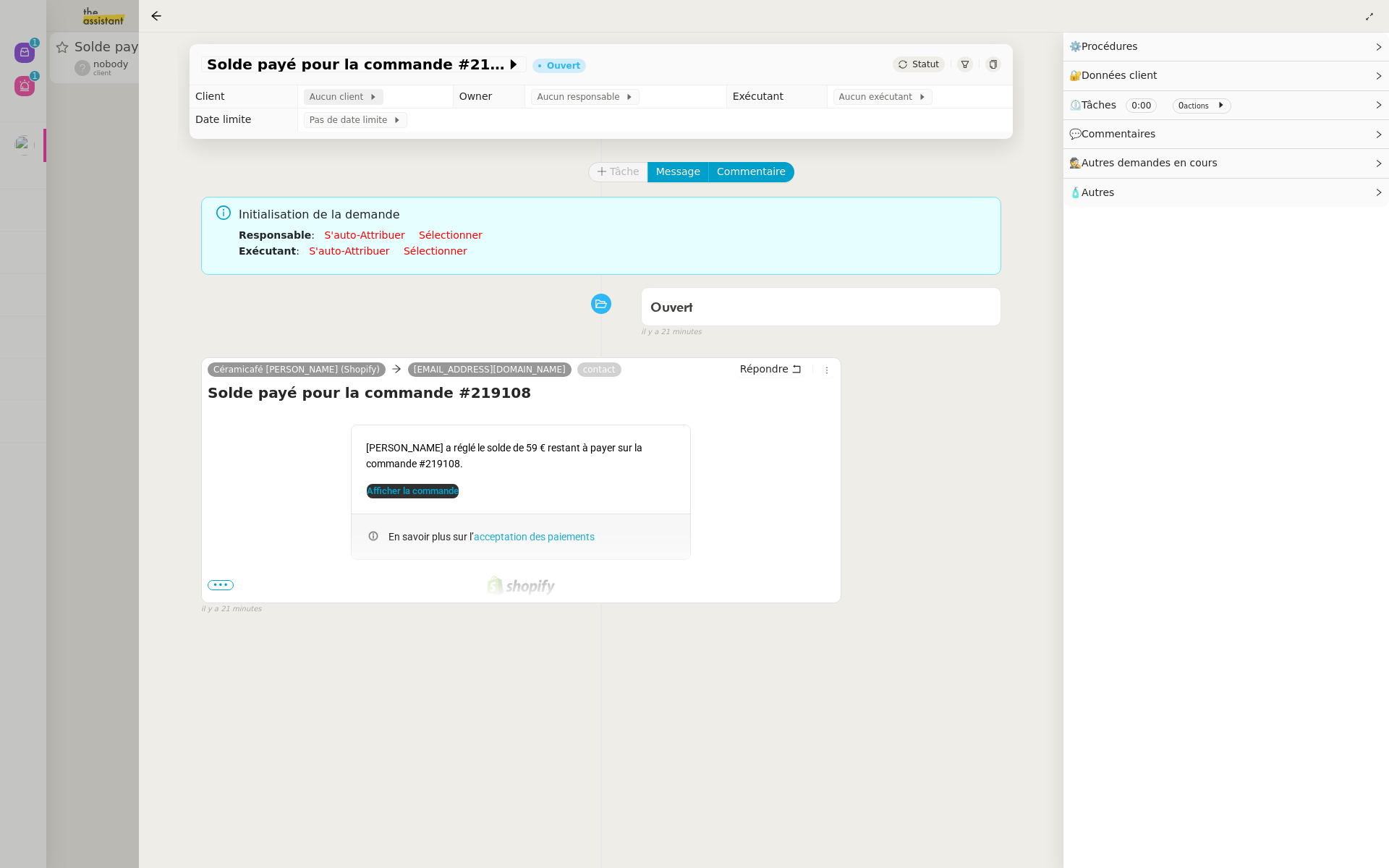
click at [341, 93] on span "Aucun client" at bounding box center [339, 97] width 59 height 15
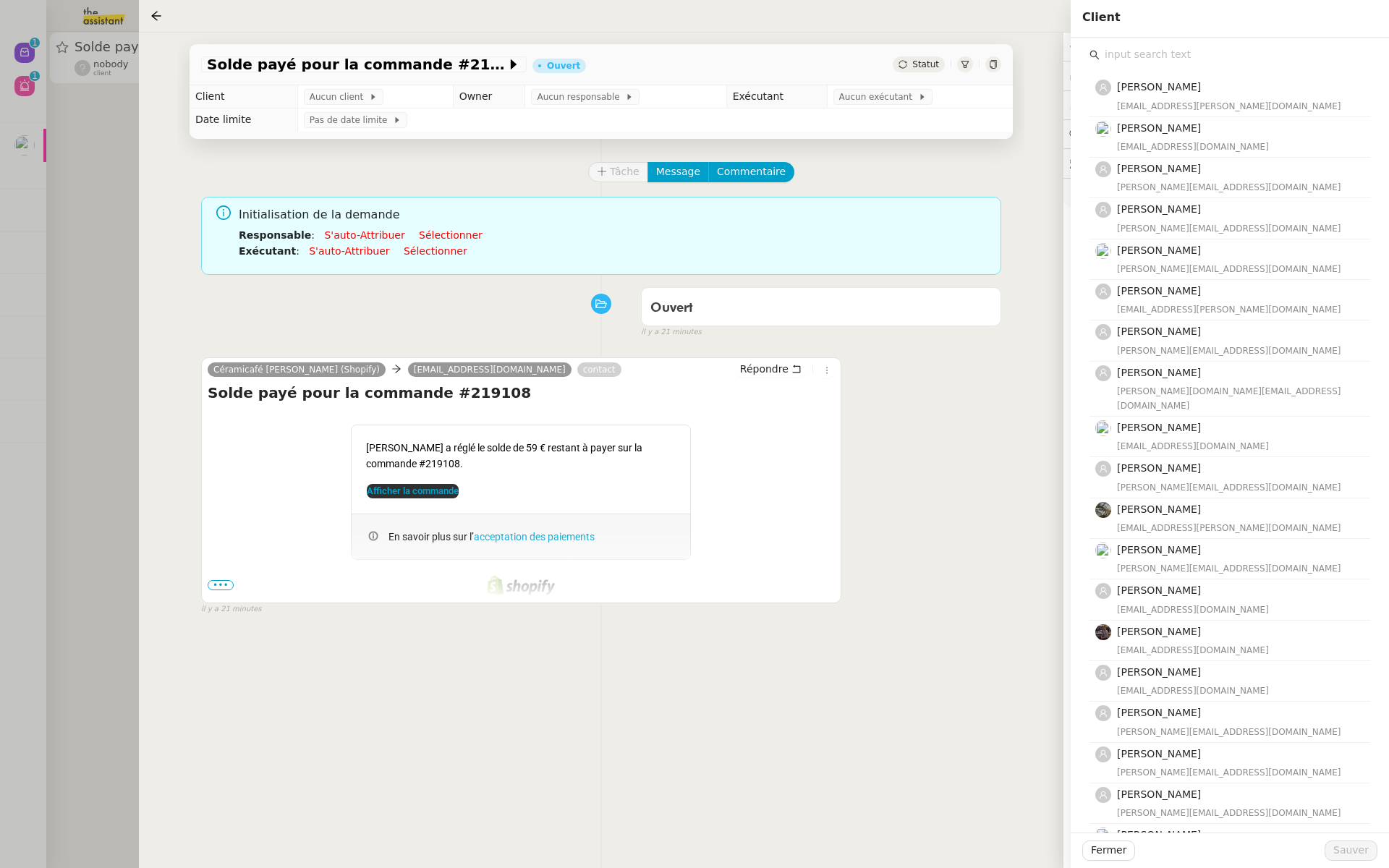
click at [1131, 57] on input "text" at bounding box center [1235, 54] width 270 height 19
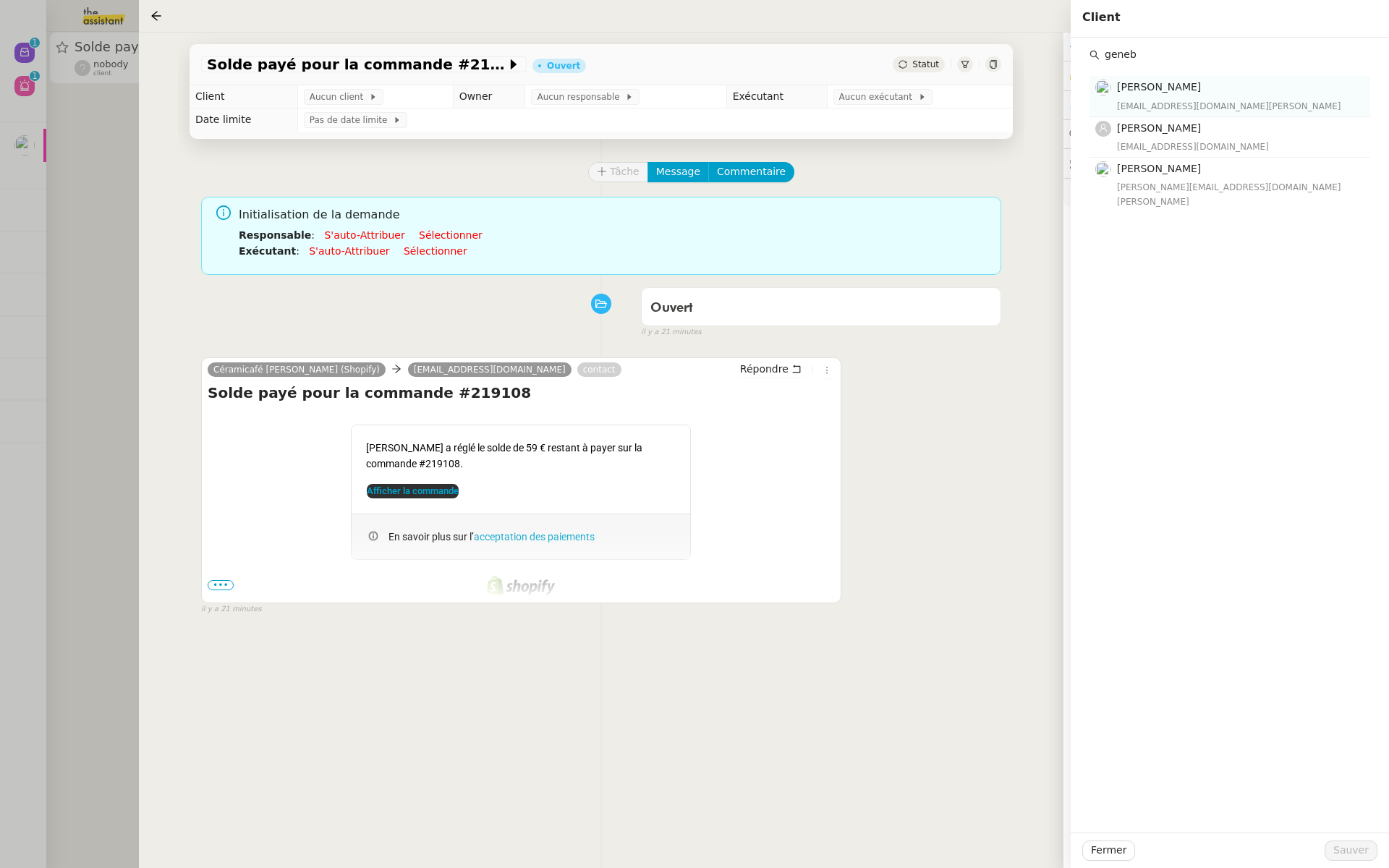
type input "geneb"
click at [1192, 91] on span "[PERSON_NAME]" at bounding box center [1159, 87] width 84 height 12
click at [1341, 851] on span "Sauver" at bounding box center [1351, 850] width 36 height 16
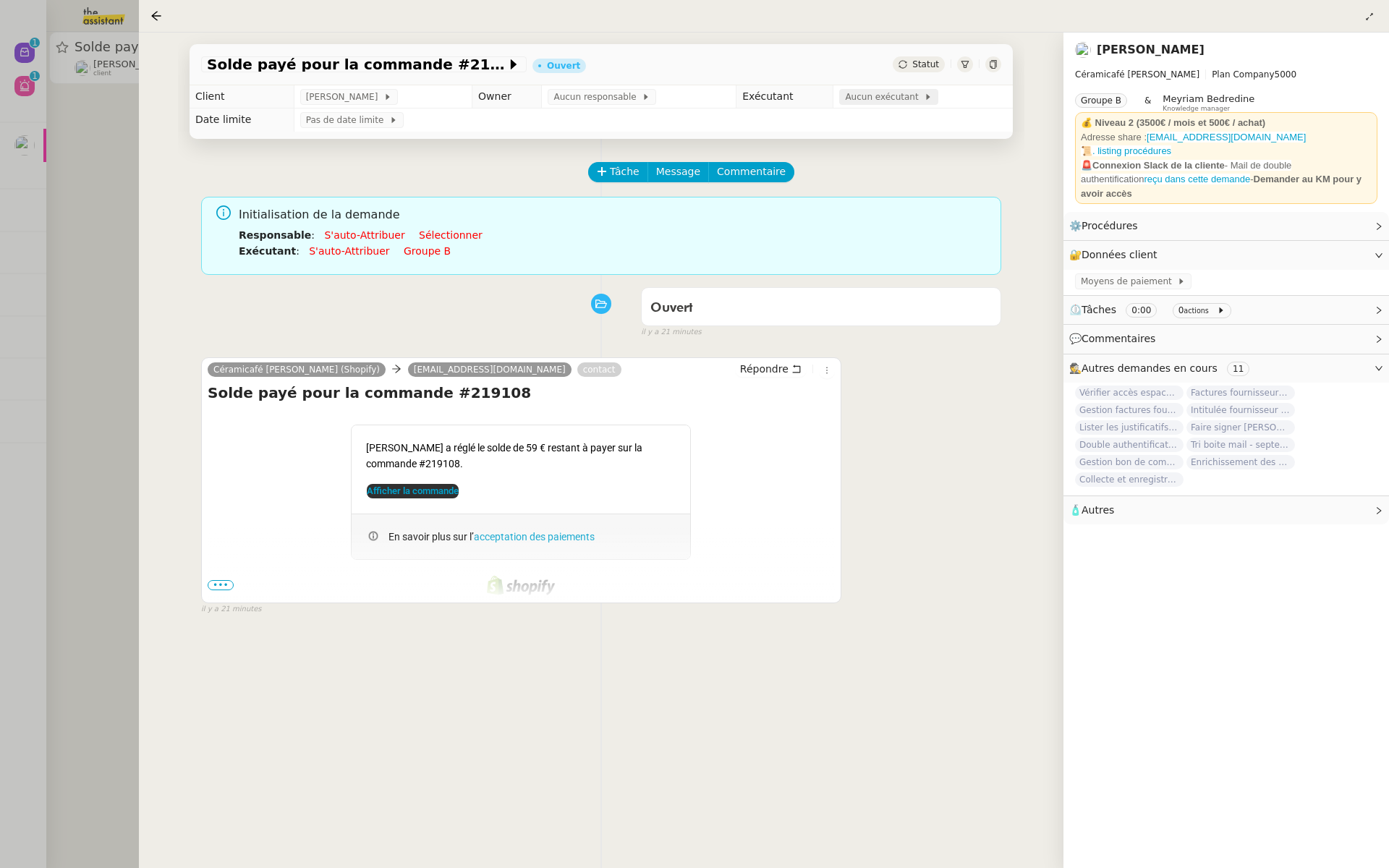
click at [895, 100] on span "Aucun exécutant" at bounding box center [884, 97] width 79 height 15
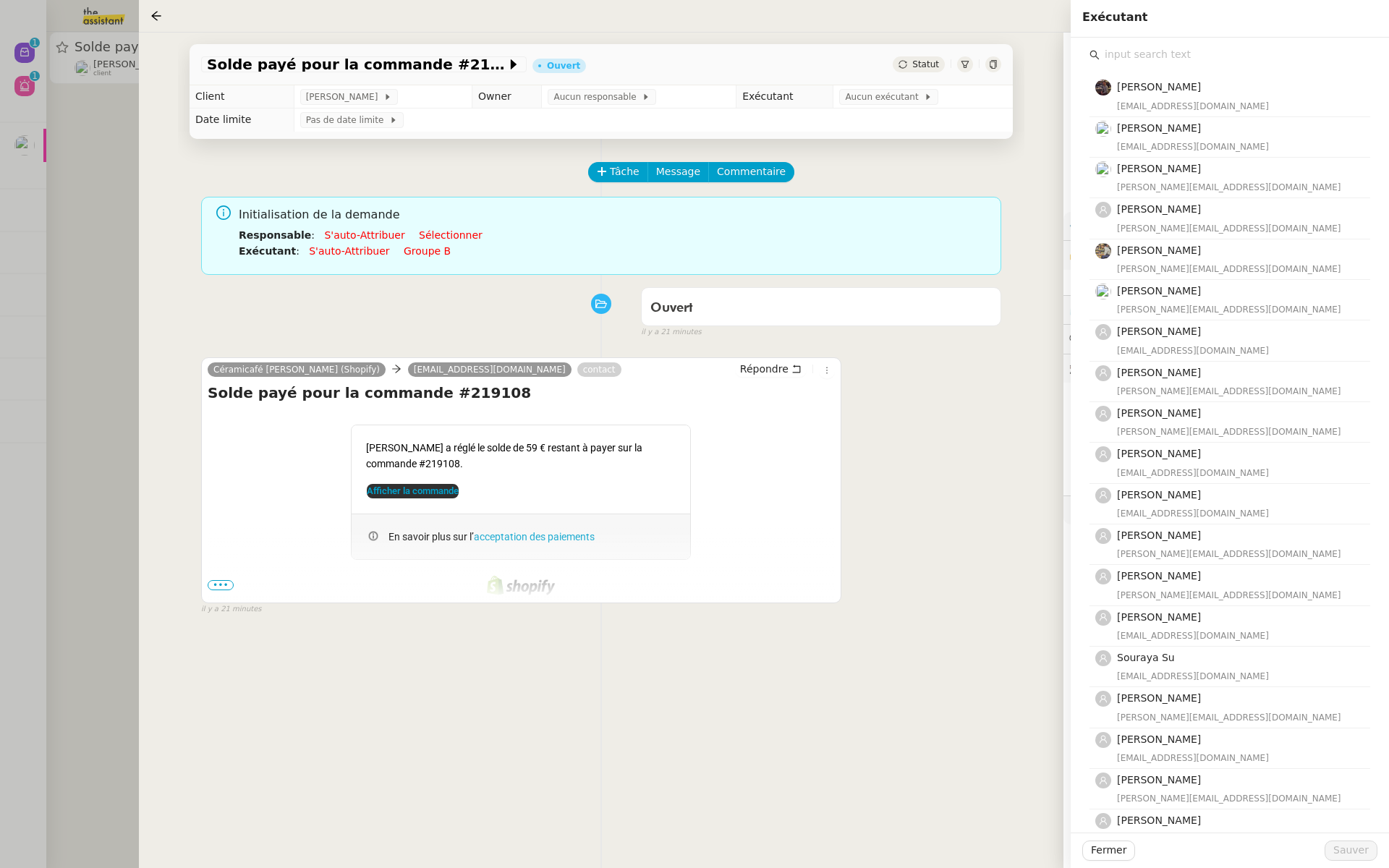
click at [1150, 56] on input "text" at bounding box center [1235, 54] width 270 height 19
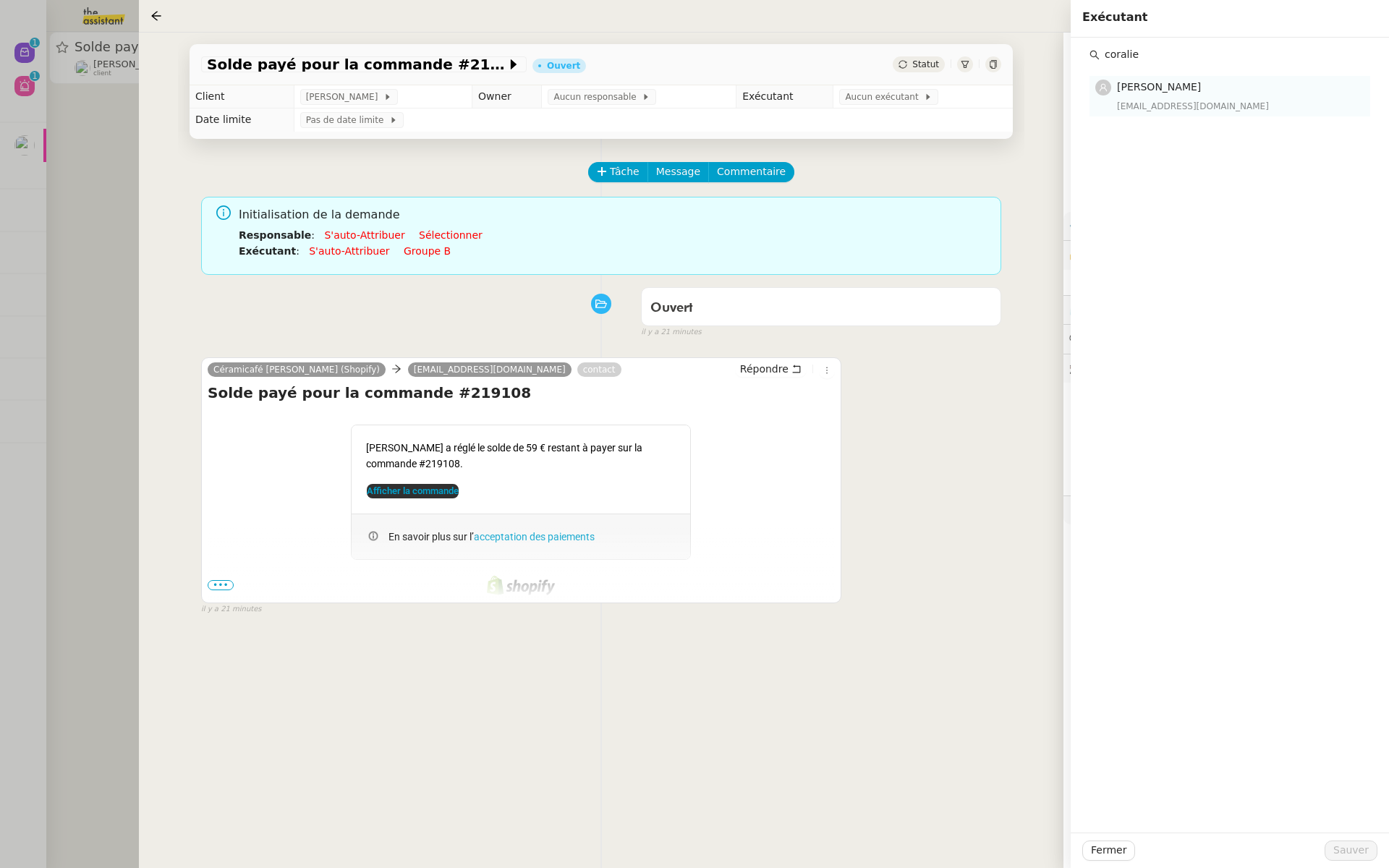
type input "coralie"
click at [1135, 92] on span "[PERSON_NAME]" at bounding box center [1159, 87] width 84 height 12
click at [1354, 848] on span "Sauver" at bounding box center [1351, 850] width 36 height 16
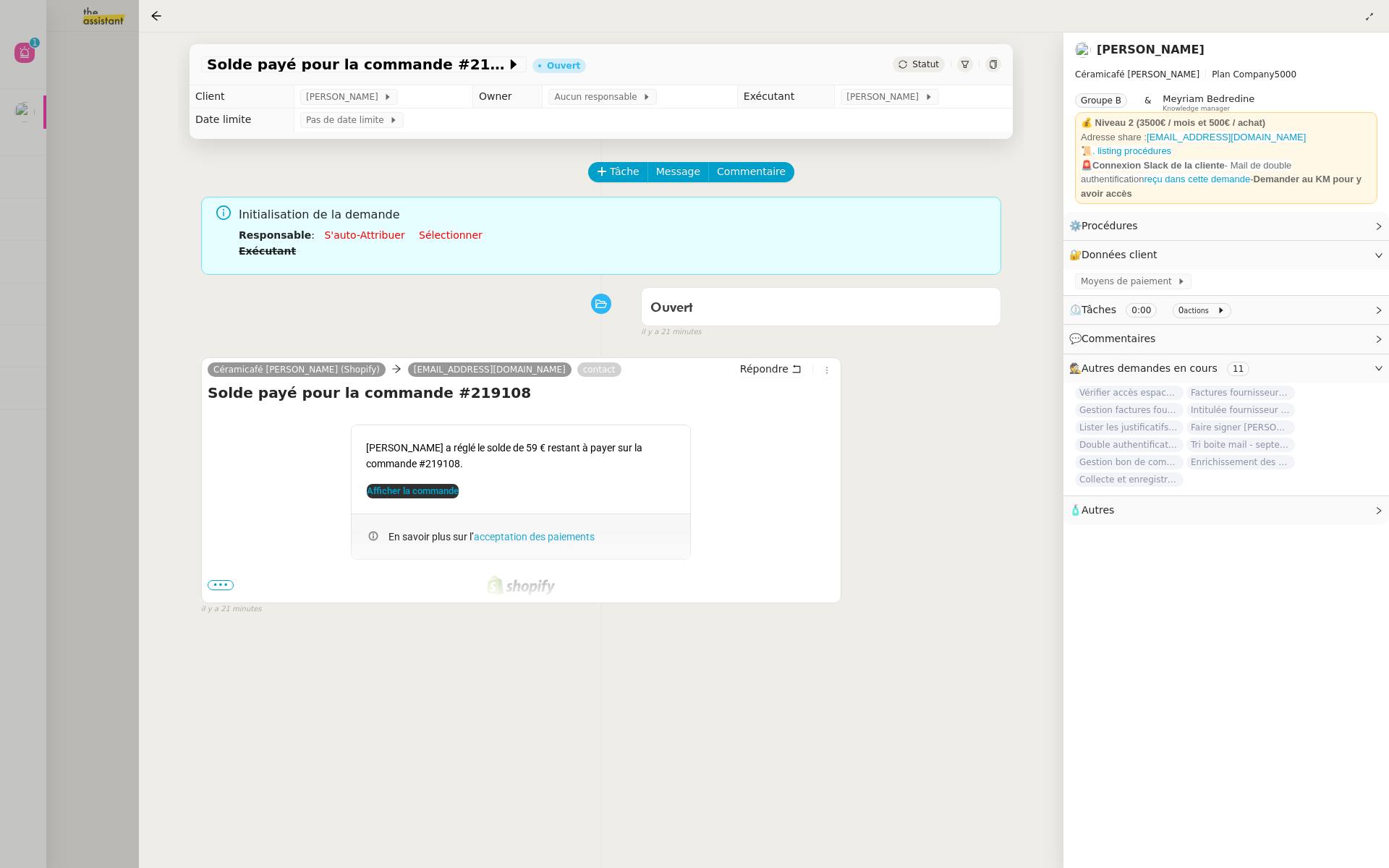
click at [615, 87] on td "Aucun responsable" at bounding box center [639, 96] width 195 height 23
click at [607, 98] on span "Aucun responsable" at bounding box center [598, 97] width 89 height 15
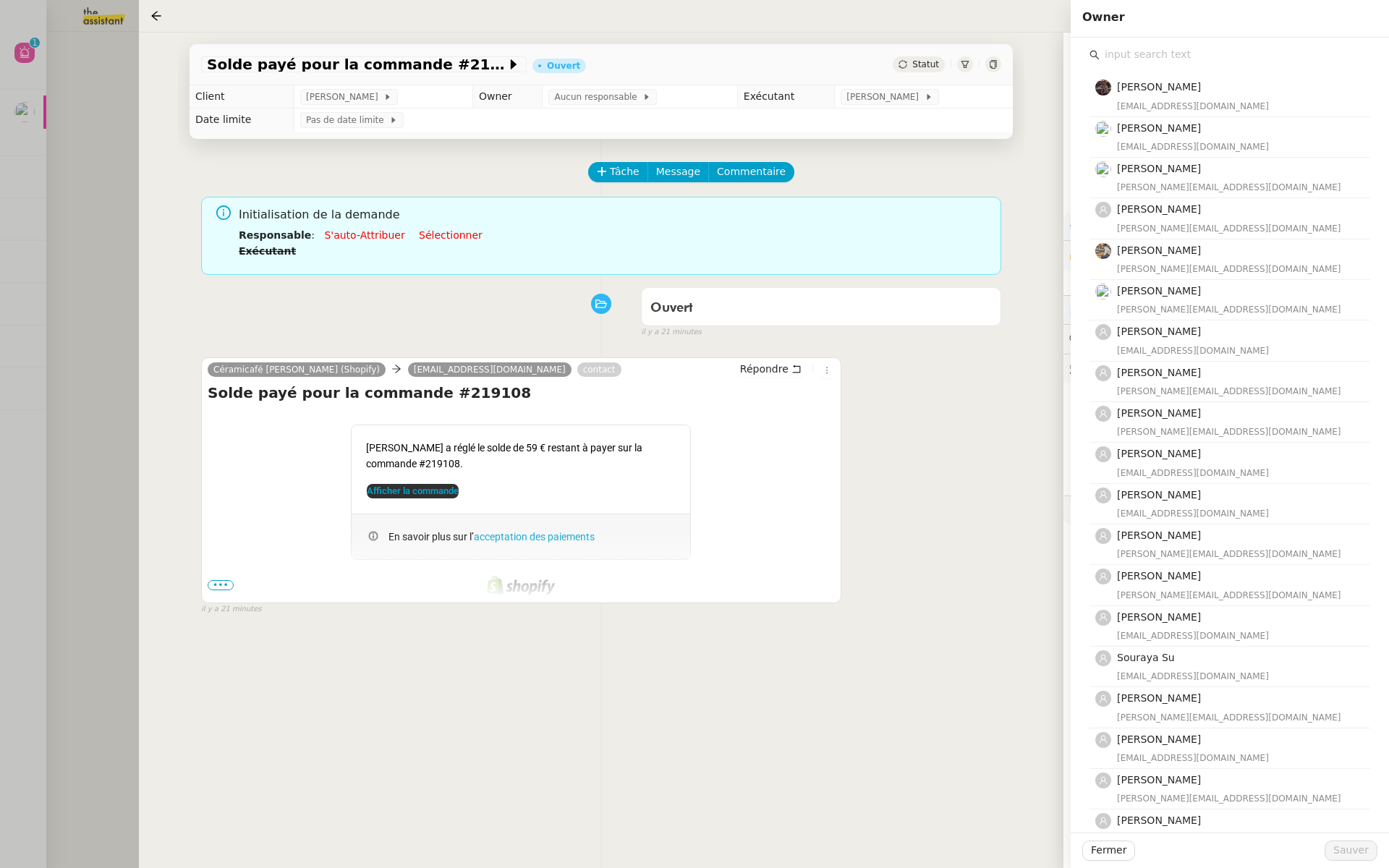
click at [1158, 60] on input "text" at bounding box center [1235, 54] width 270 height 19
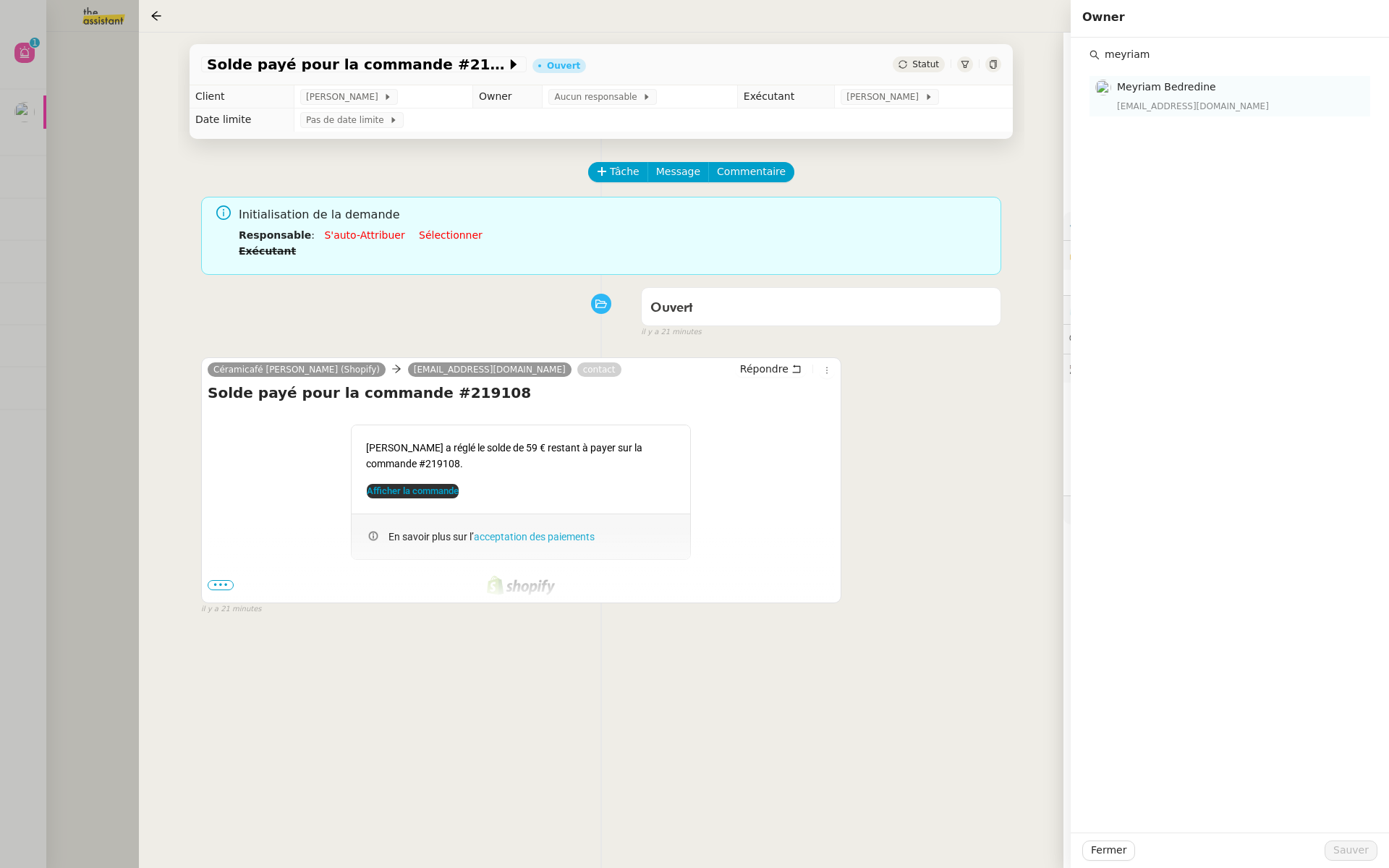
type input "meyriam"
click at [1178, 99] on div "meyriam@team.theassistant.com" at bounding box center [1239, 107] width 245 height 15
click at [1359, 849] on span "Sauver" at bounding box center [1351, 850] width 36 height 16
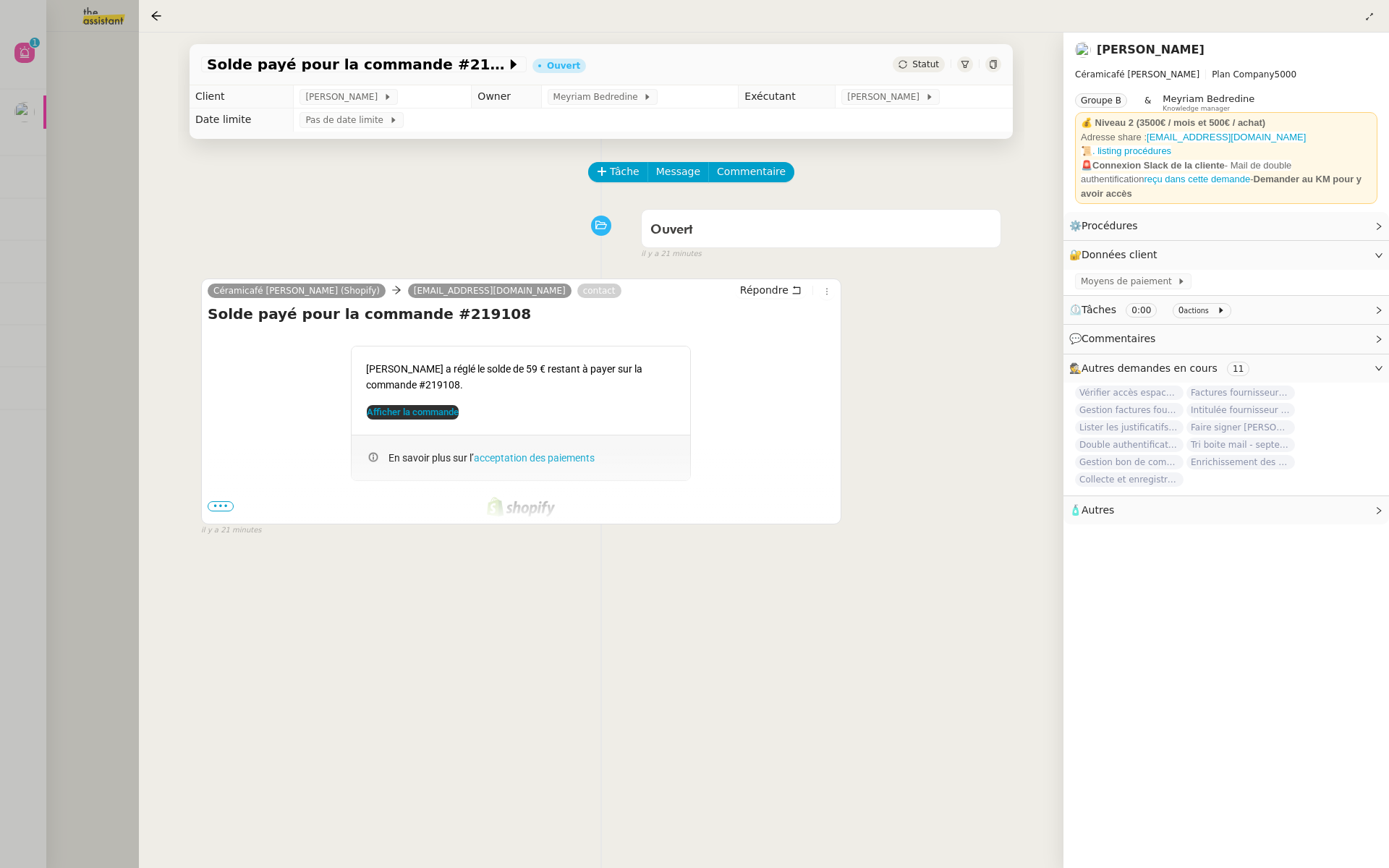
click at [57, 285] on div at bounding box center [694, 434] width 1389 height 868
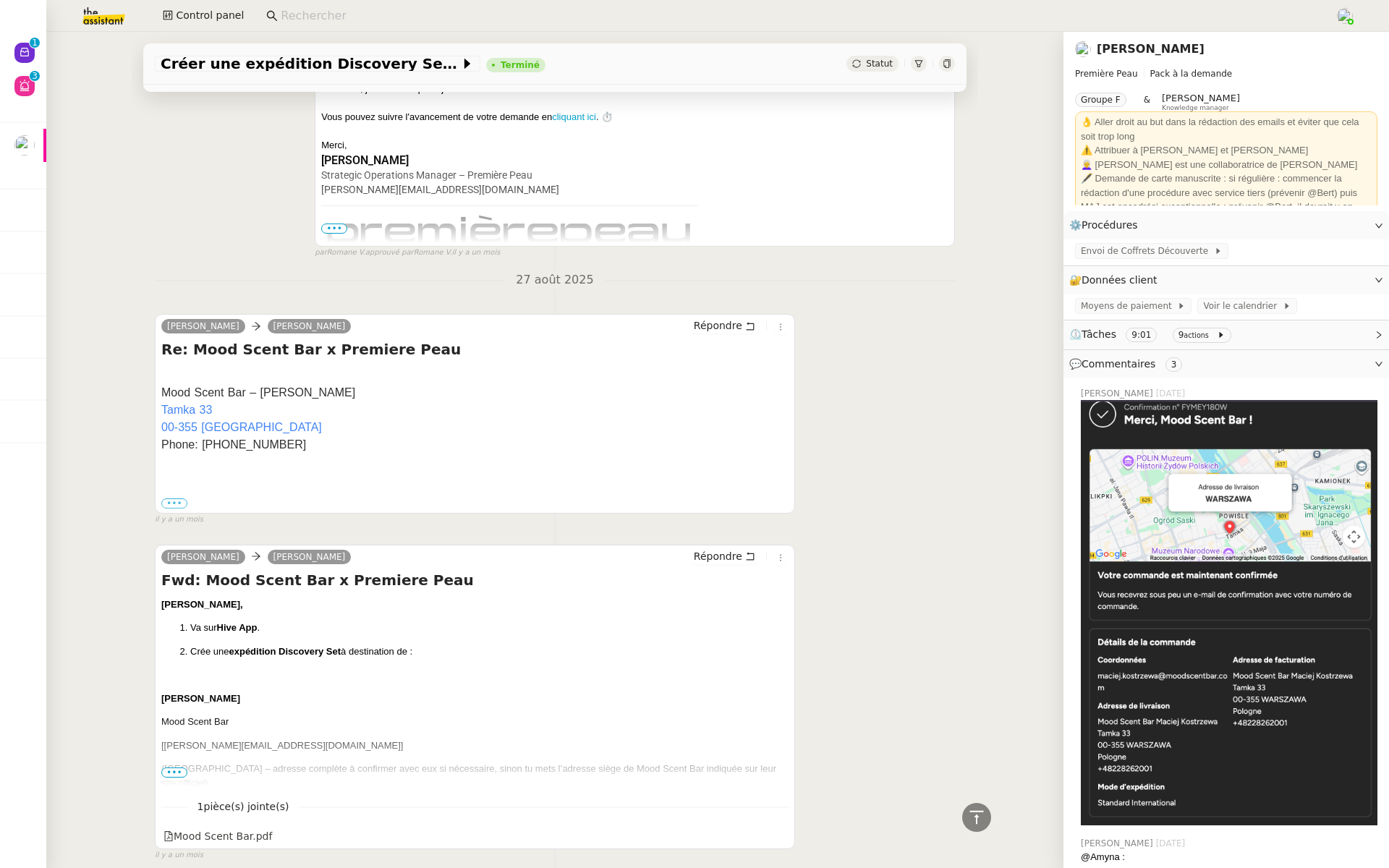
scroll to position [2286, 0]
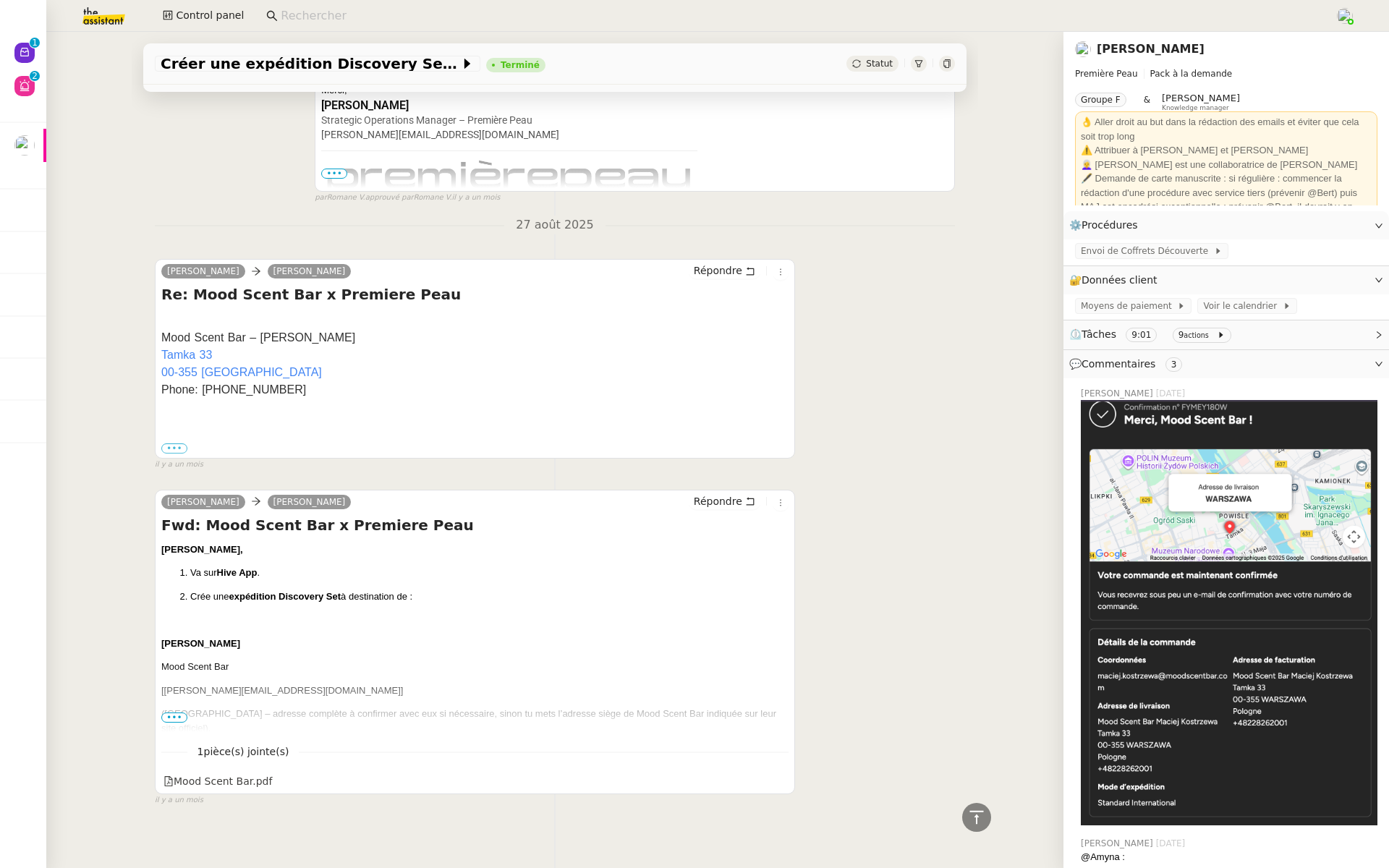
click at [173, 712] on span "•••" at bounding box center [174, 716] width 26 height 10
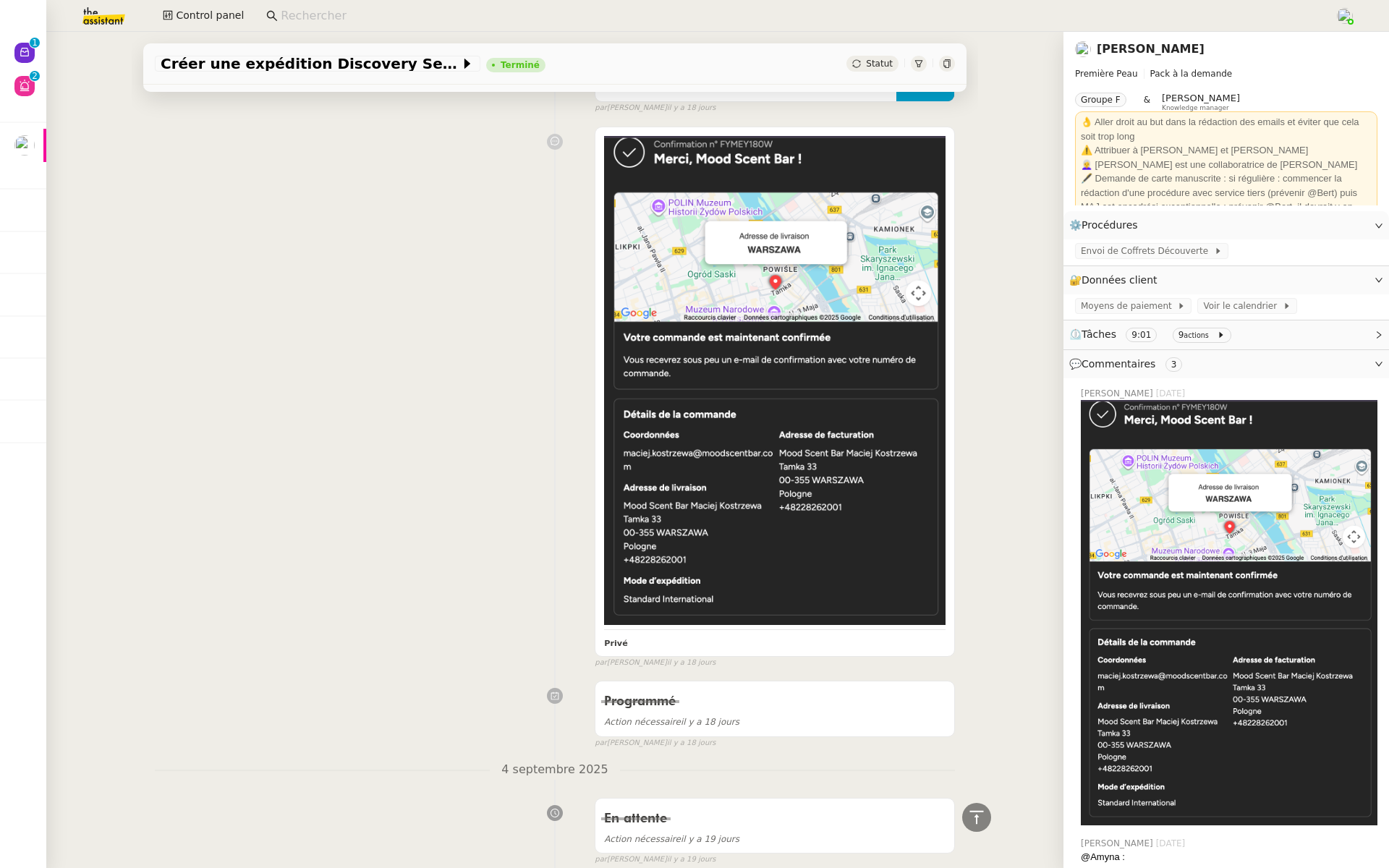
scroll to position [0, 0]
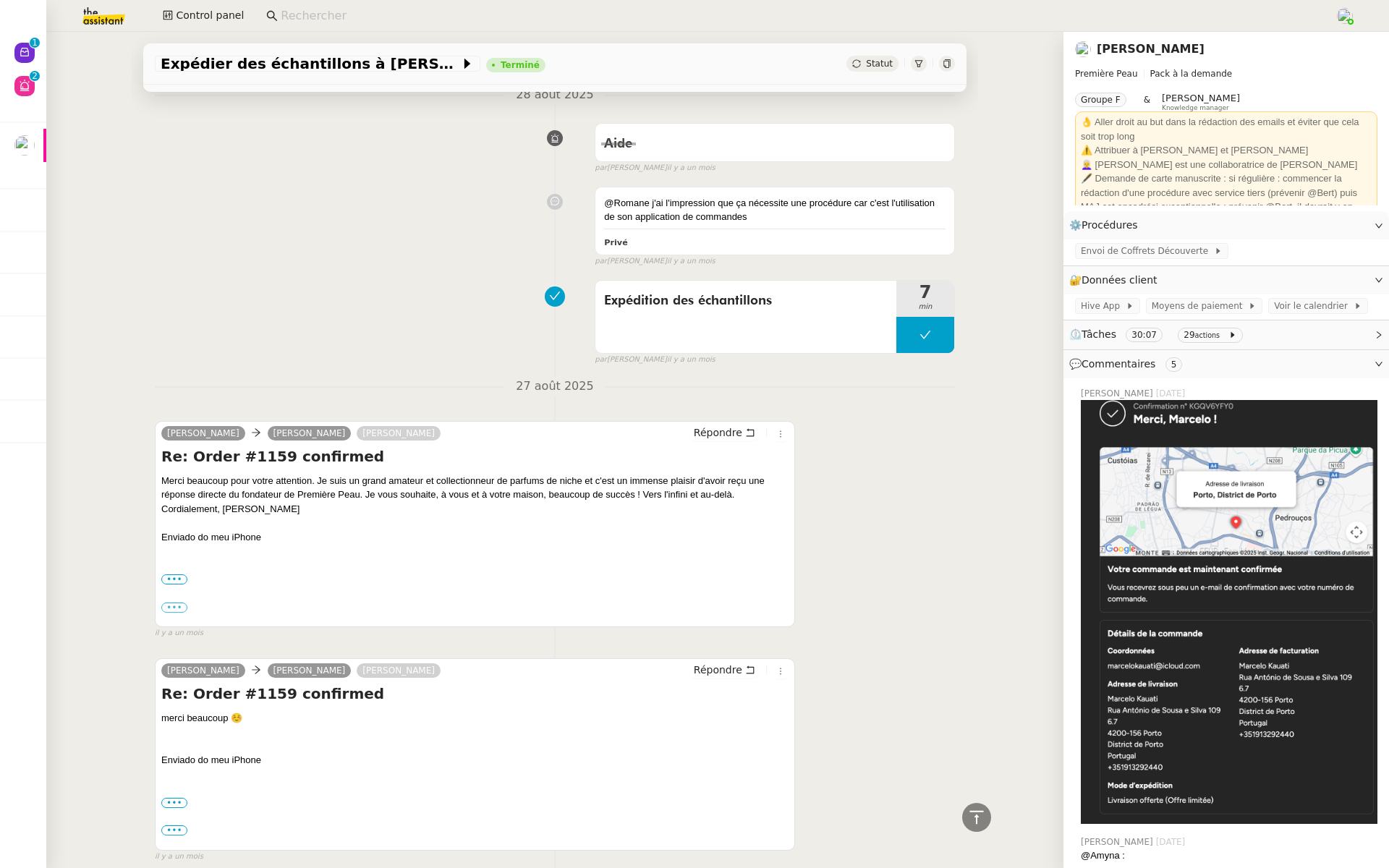
scroll to position [5715, 0]
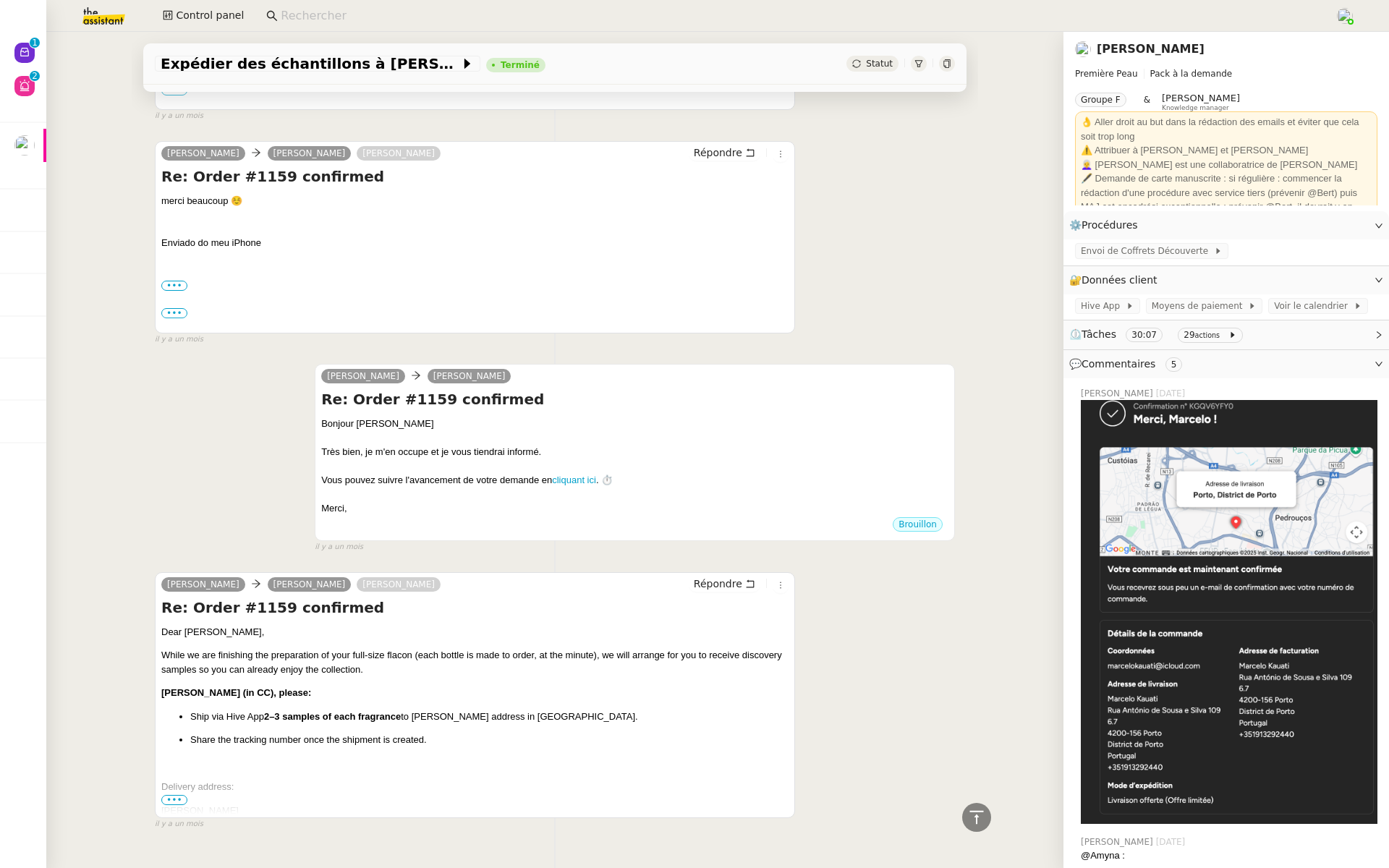
click at [177, 795] on span "•••" at bounding box center [174, 800] width 26 height 10
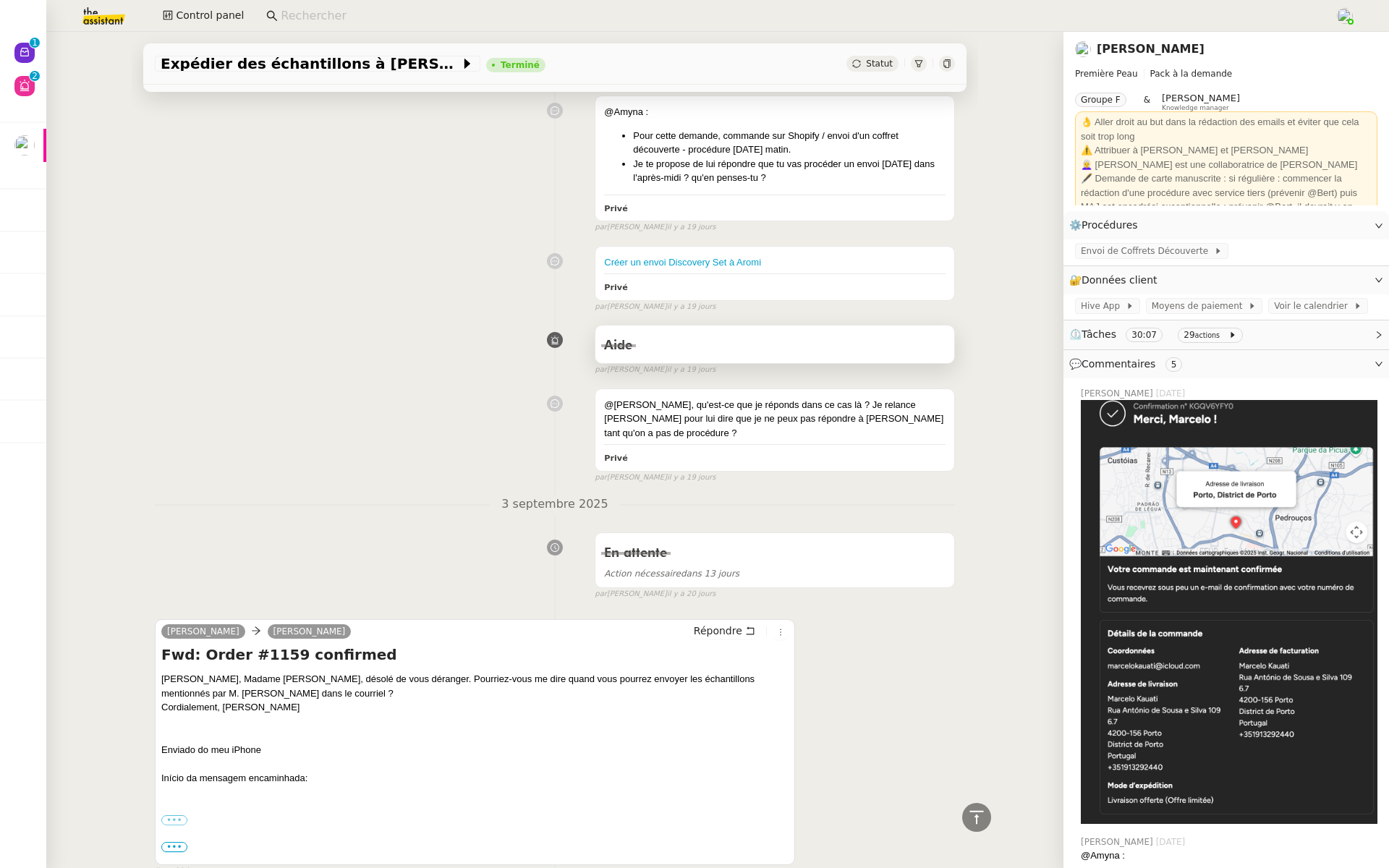
scroll to position [3760, 0]
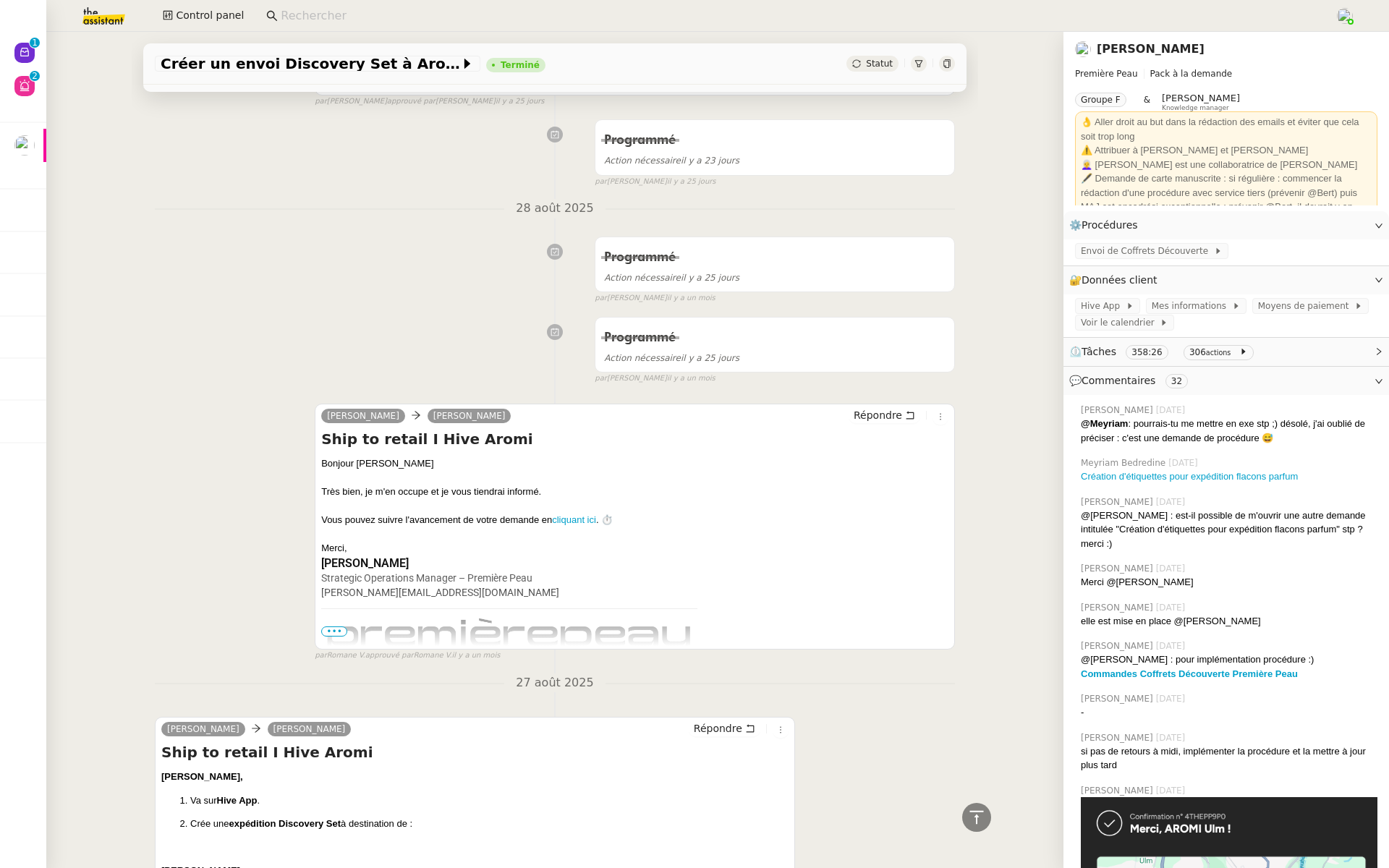
scroll to position [14930, 0]
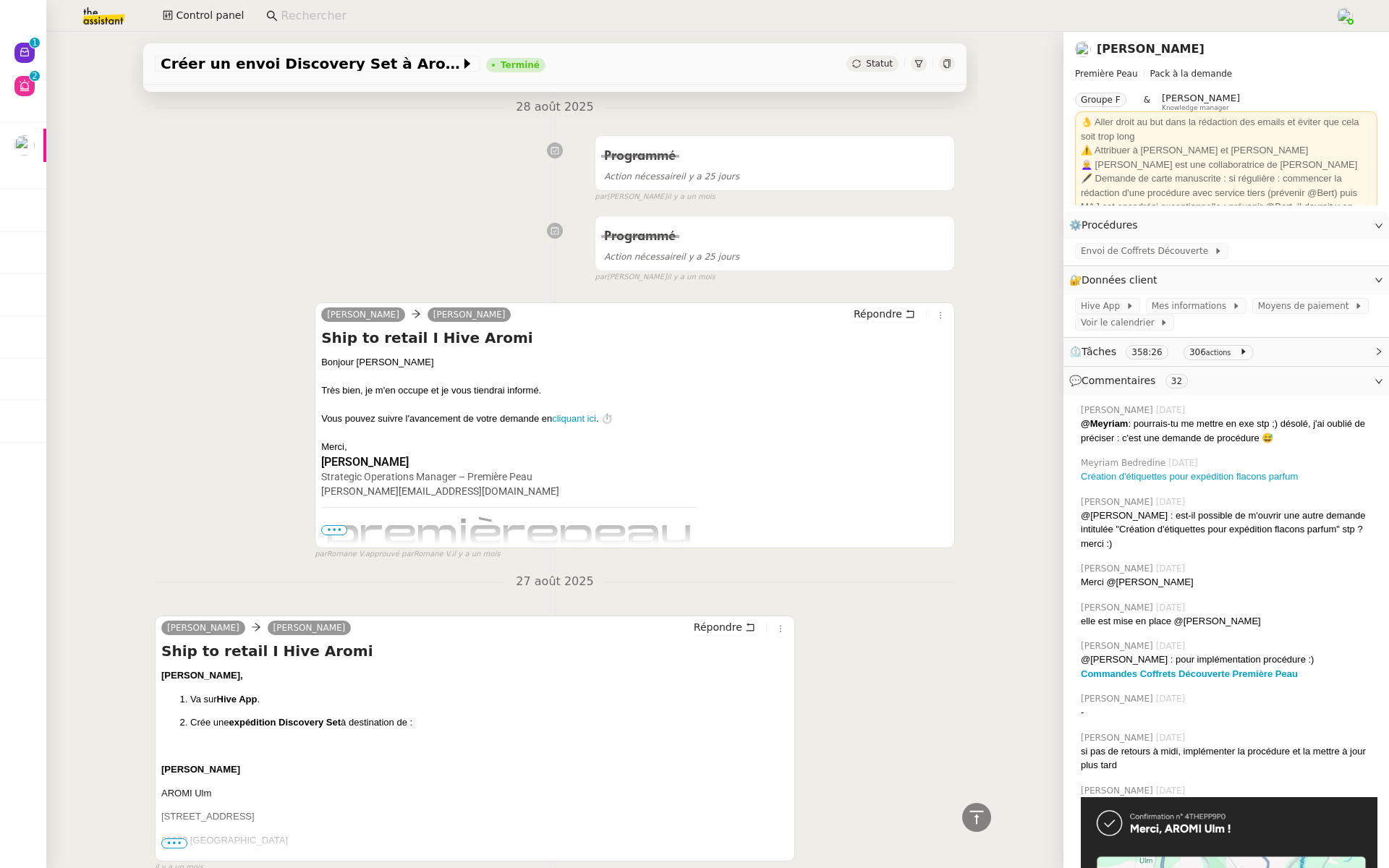
click at [170, 838] on span "•••" at bounding box center [174, 842] width 26 height 10
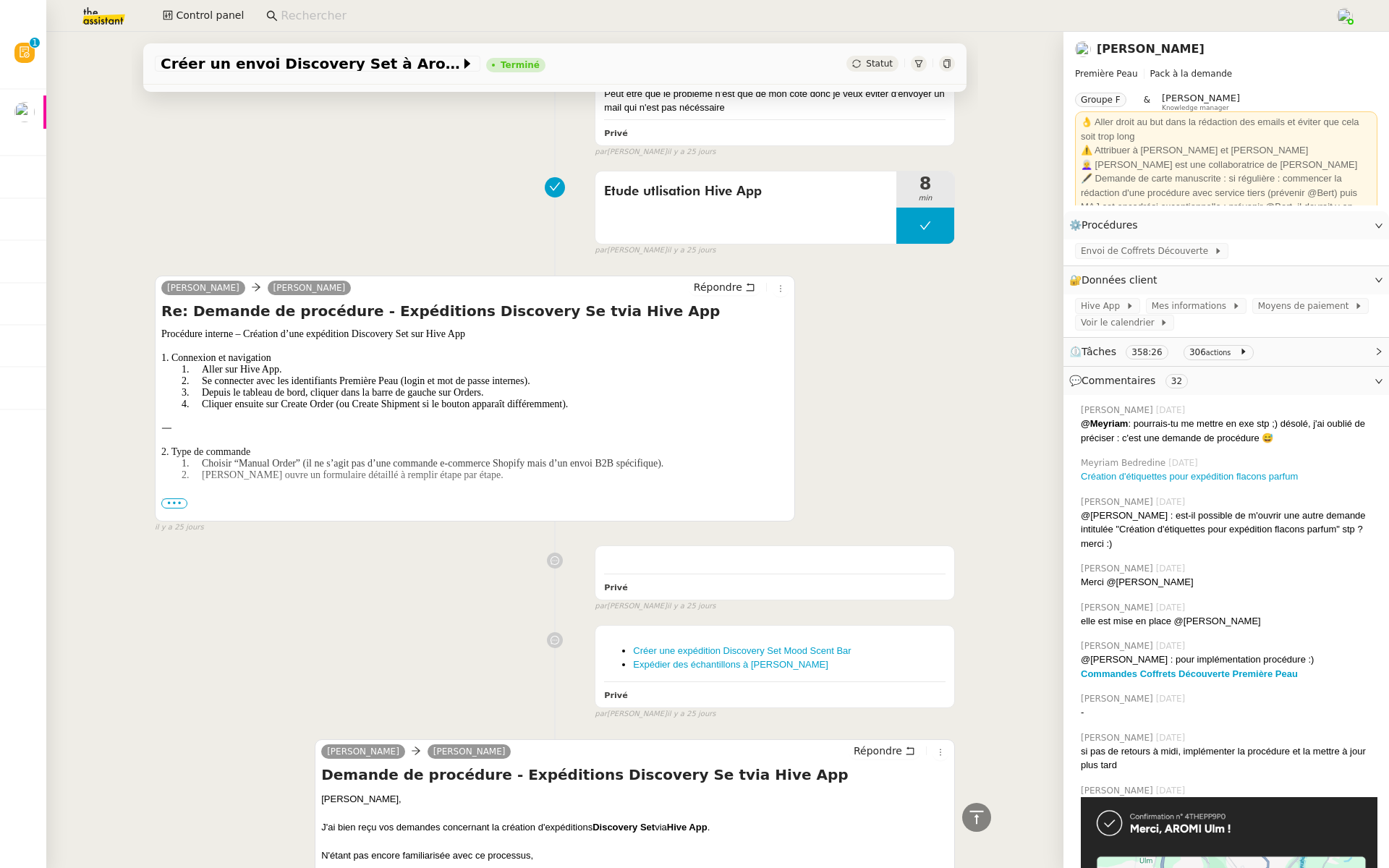
scroll to position [13697, 0]
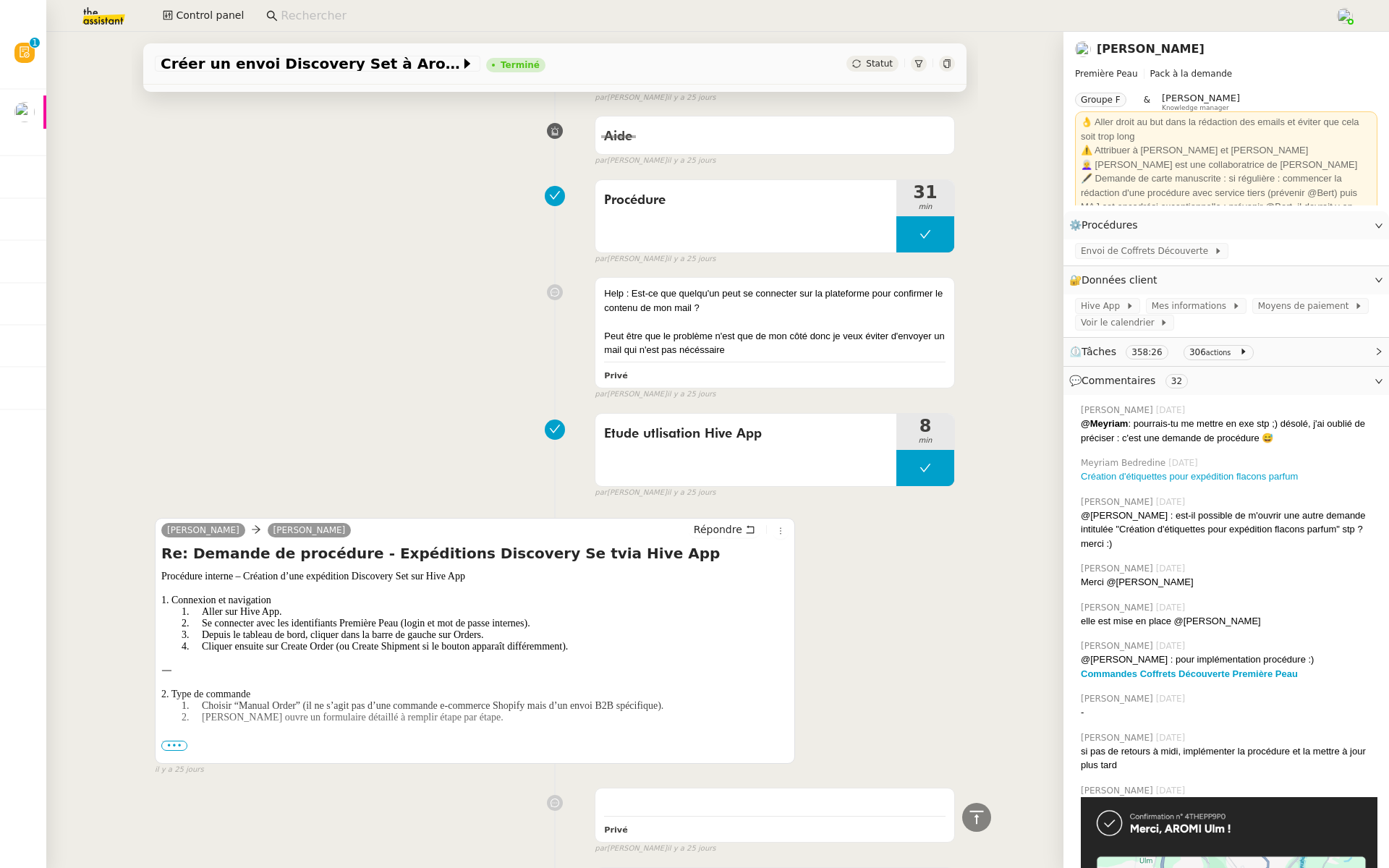
click at [174, 740] on span "•••" at bounding box center [174, 745] width 26 height 10
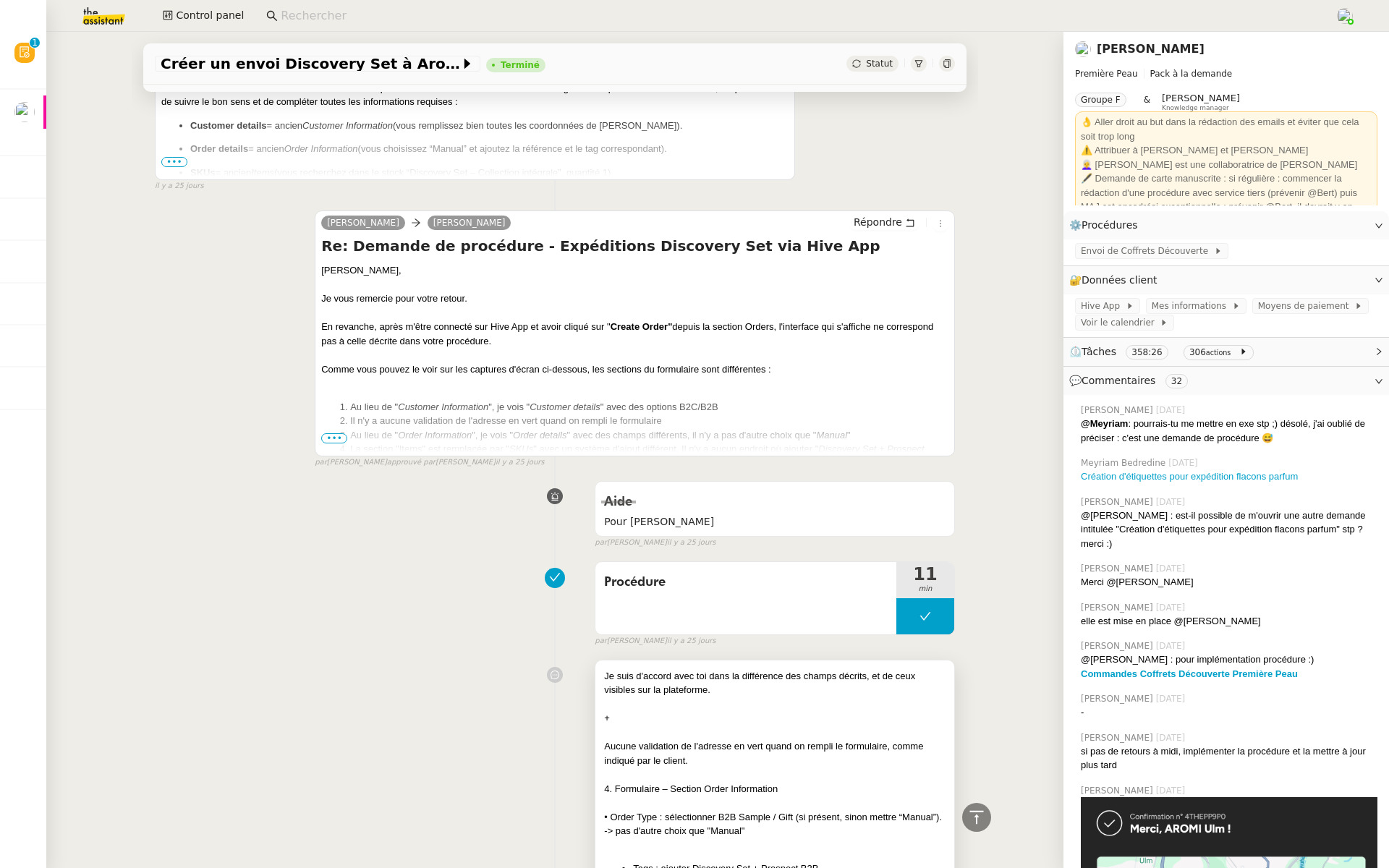
scroll to position [12593, 0]
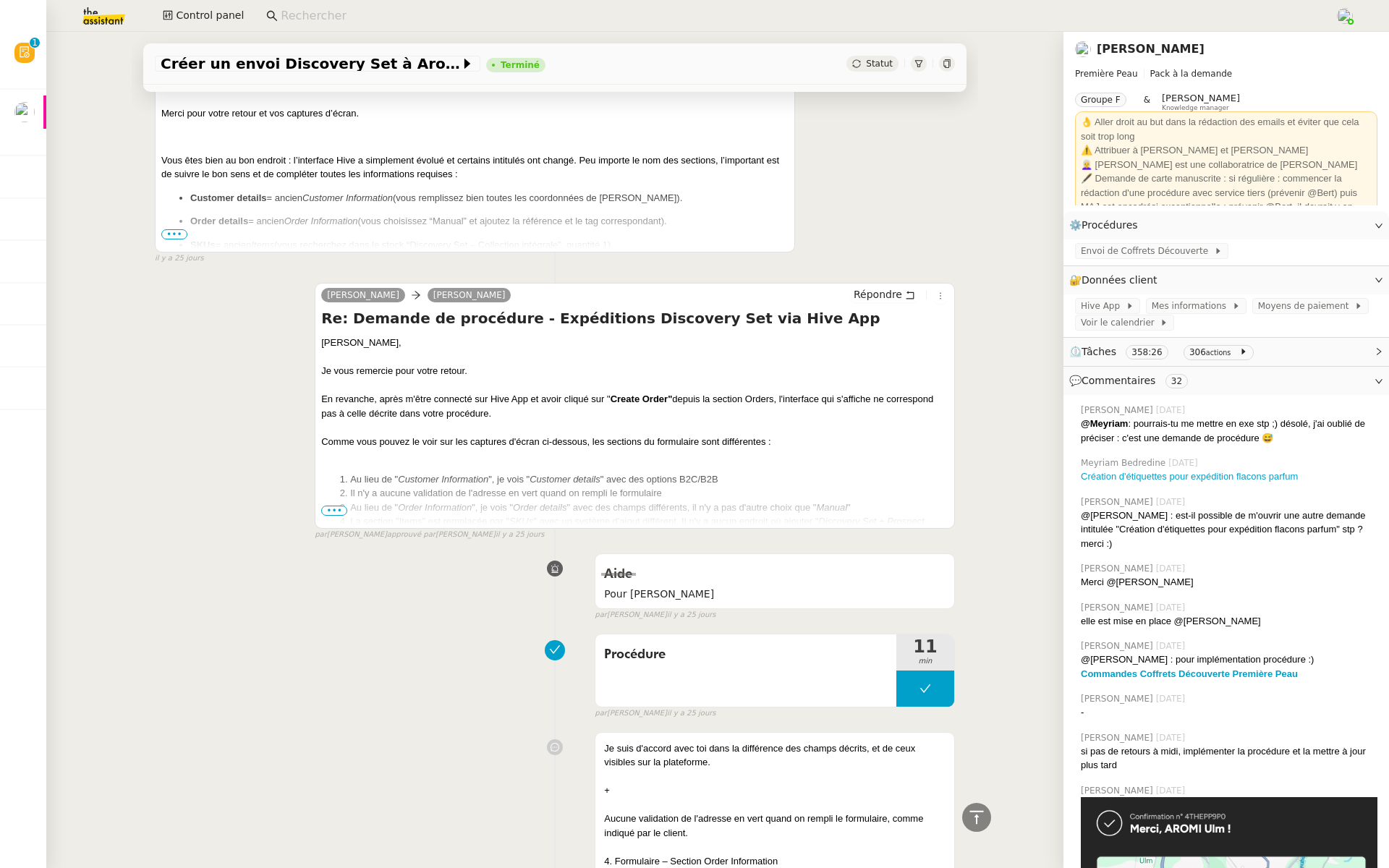
click at [332, 506] on span "•••" at bounding box center [334, 510] width 26 height 10
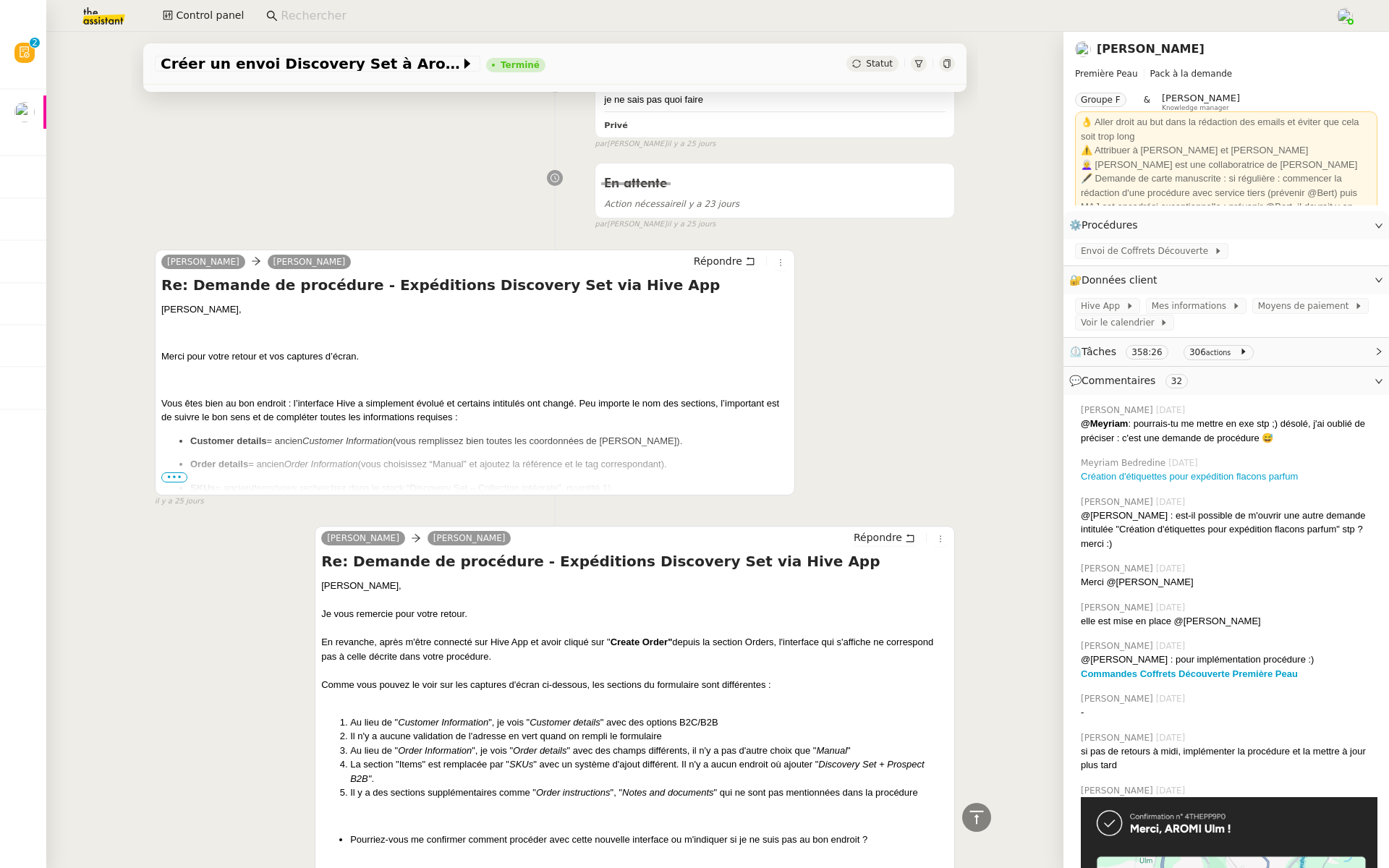
scroll to position [12345, 0]
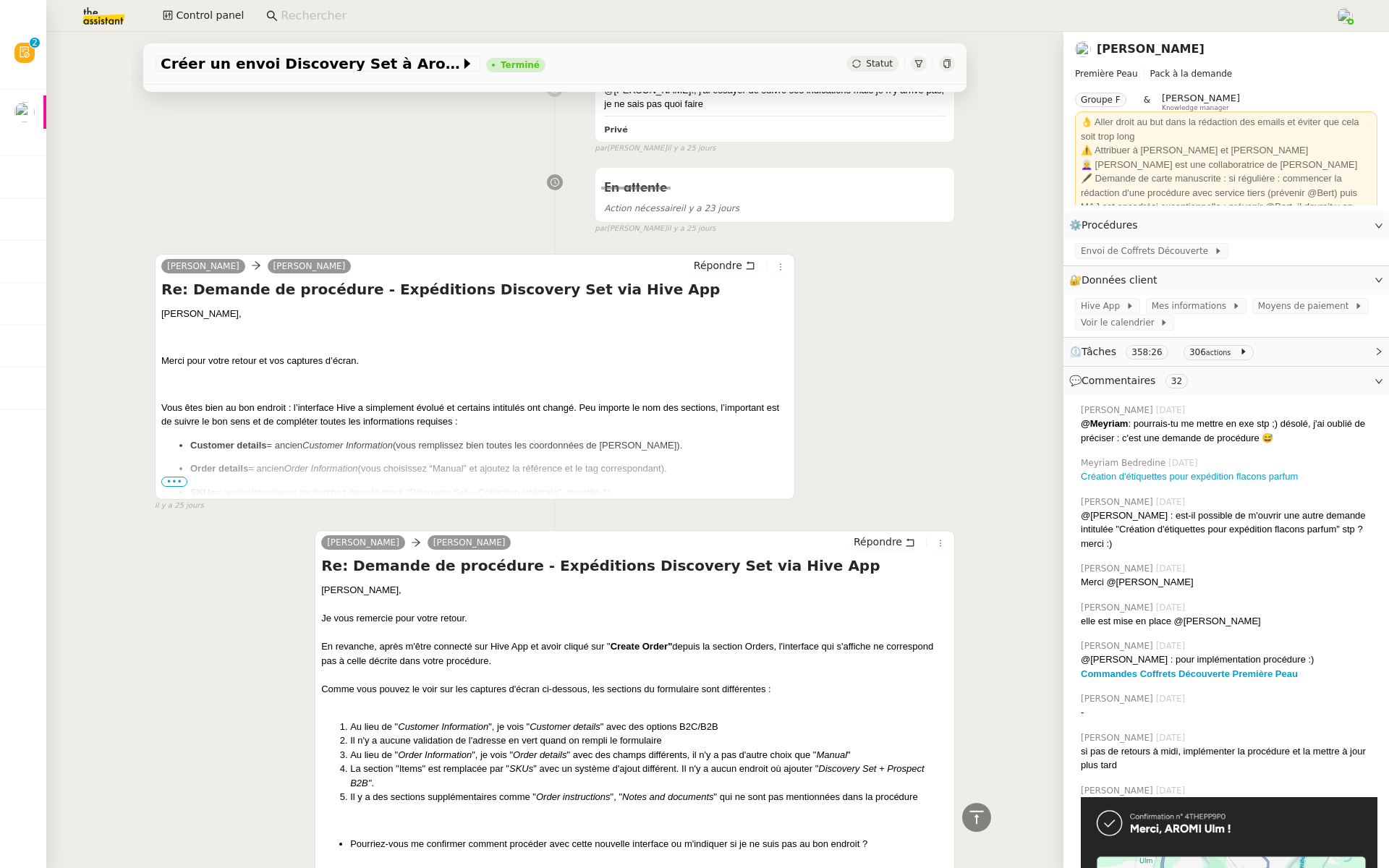
click at [178, 476] on span "•••" at bounding box center [174, 481] width 26 height 10
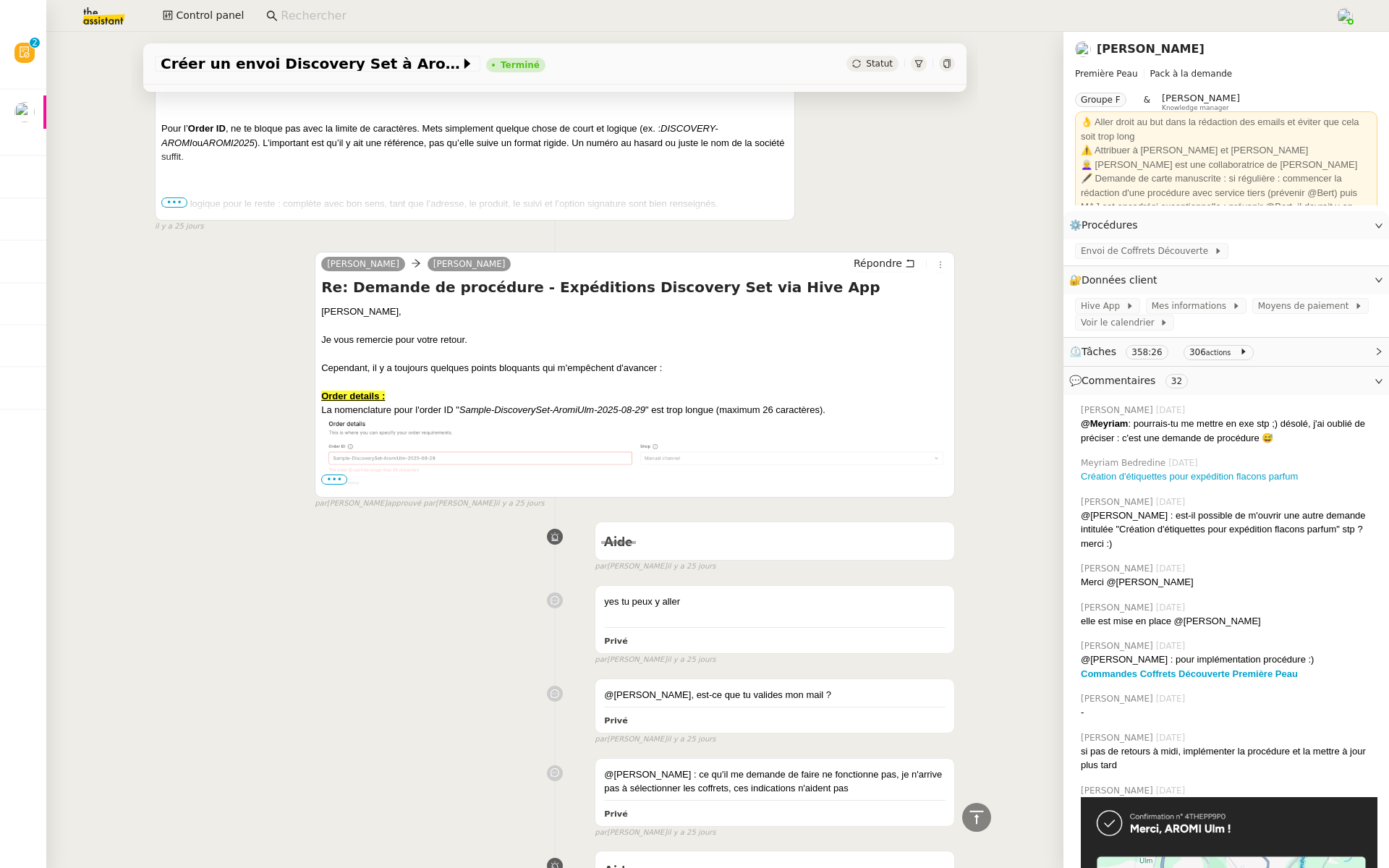
scroll to position [11276, 0]
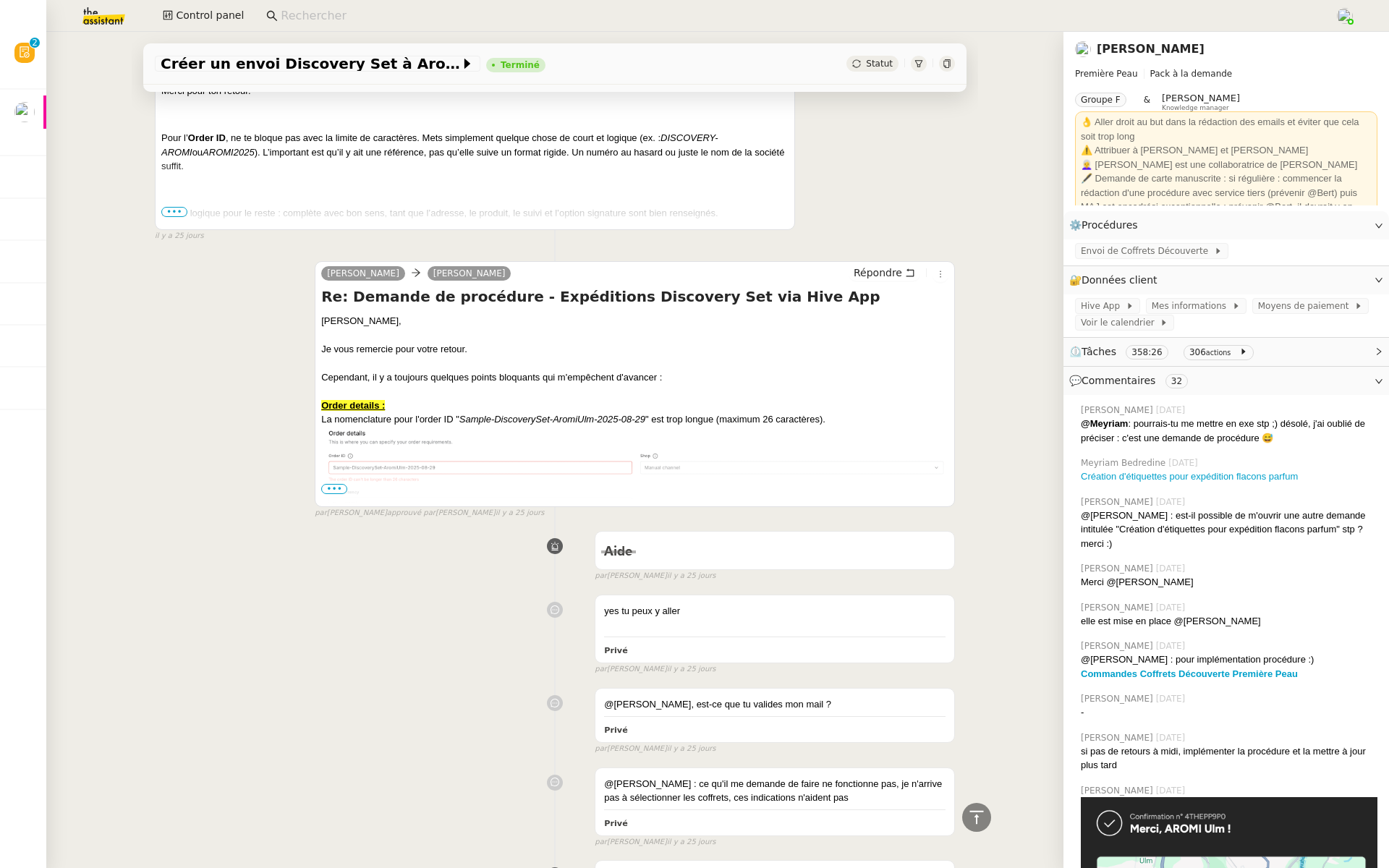
click at [329, 484] on span "•••" at bounding box center [334, 488] width 26 height 10
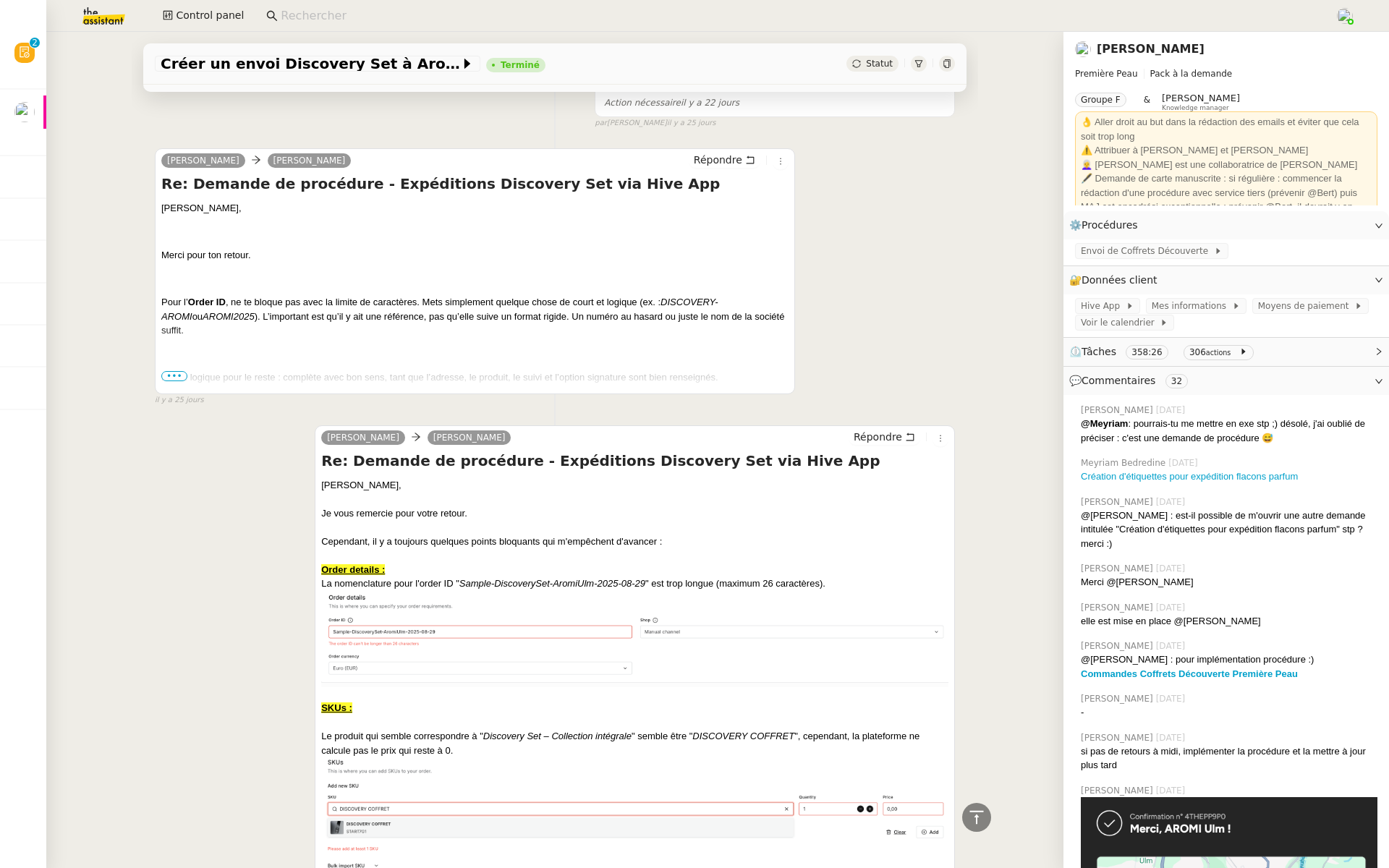
scroll to position [10941, 0]
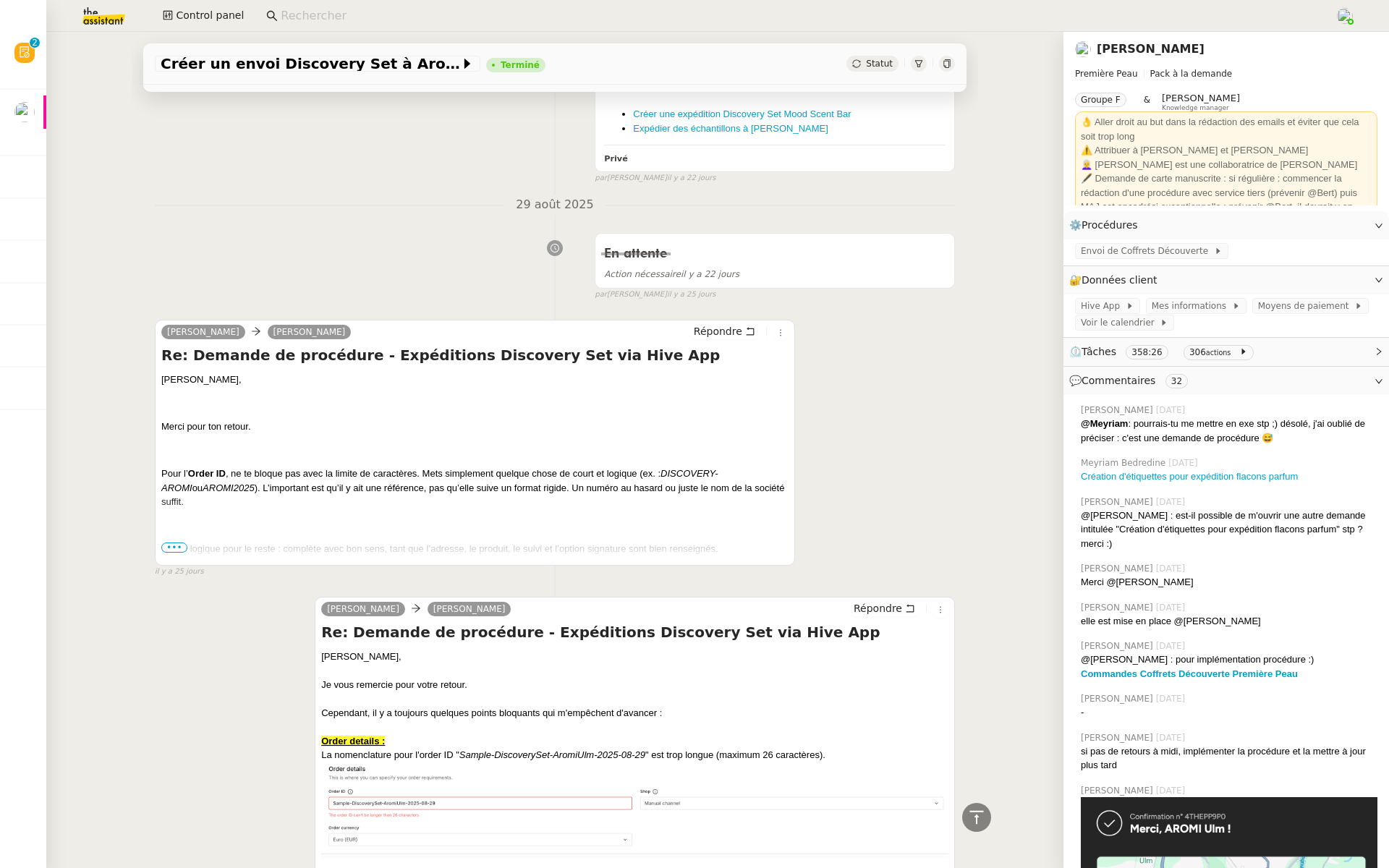
click at [171, 542] on span "•••" at bounding box center [174, 547] width 26 height 10
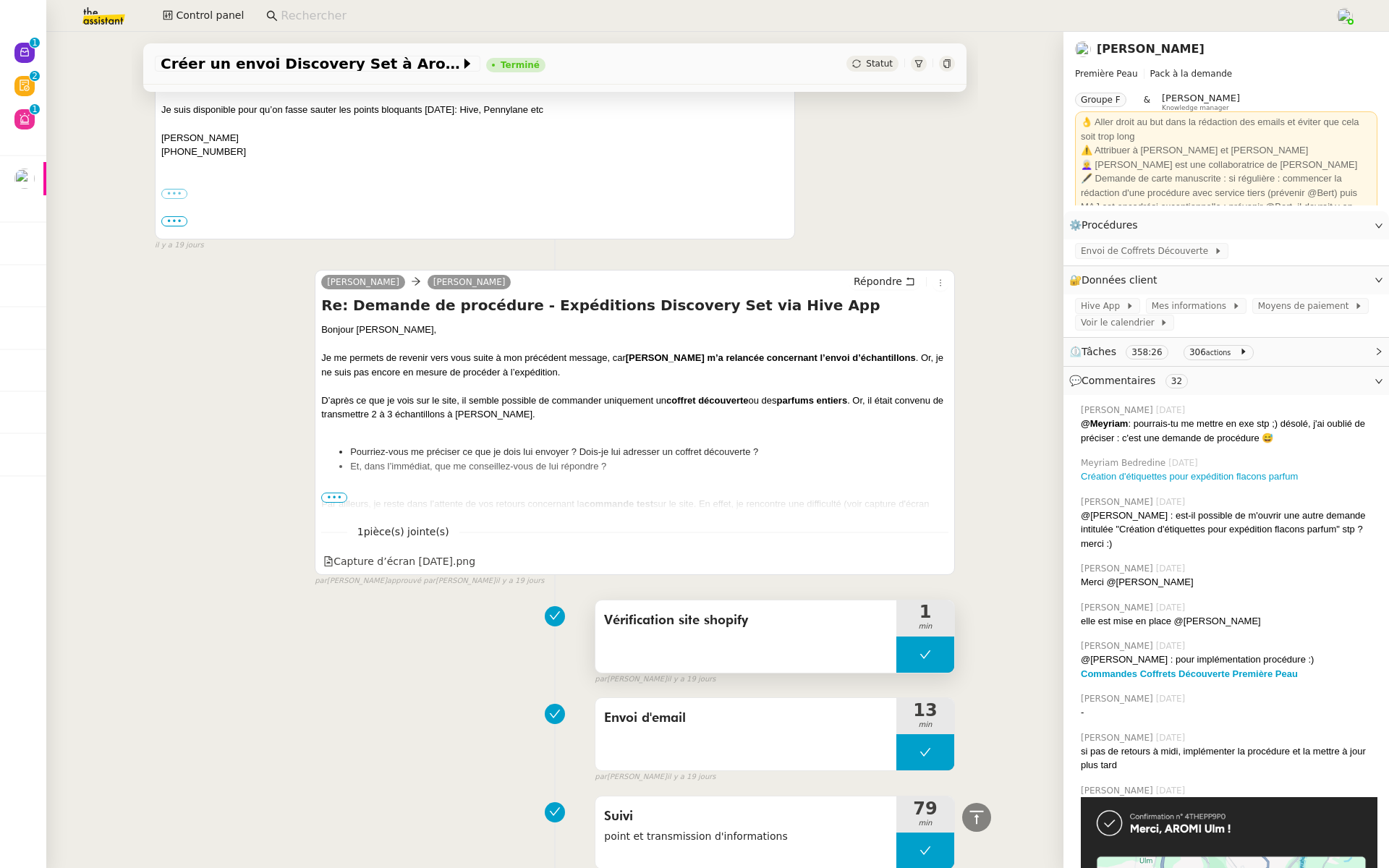
scroll to position [5827, 0]
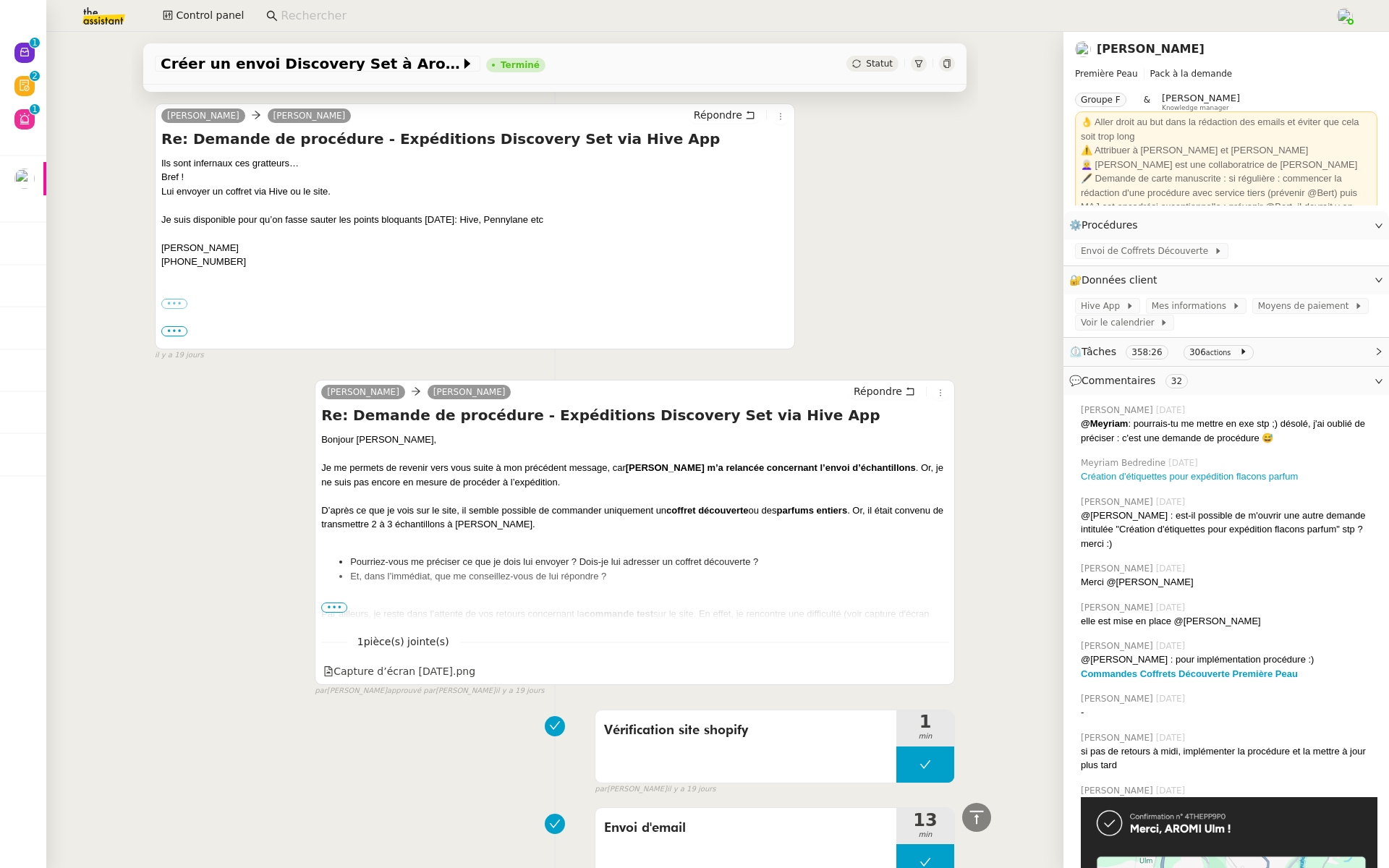
click at [325, 602] on span "•••" at bounding box center [334, 607] width 26 height 10
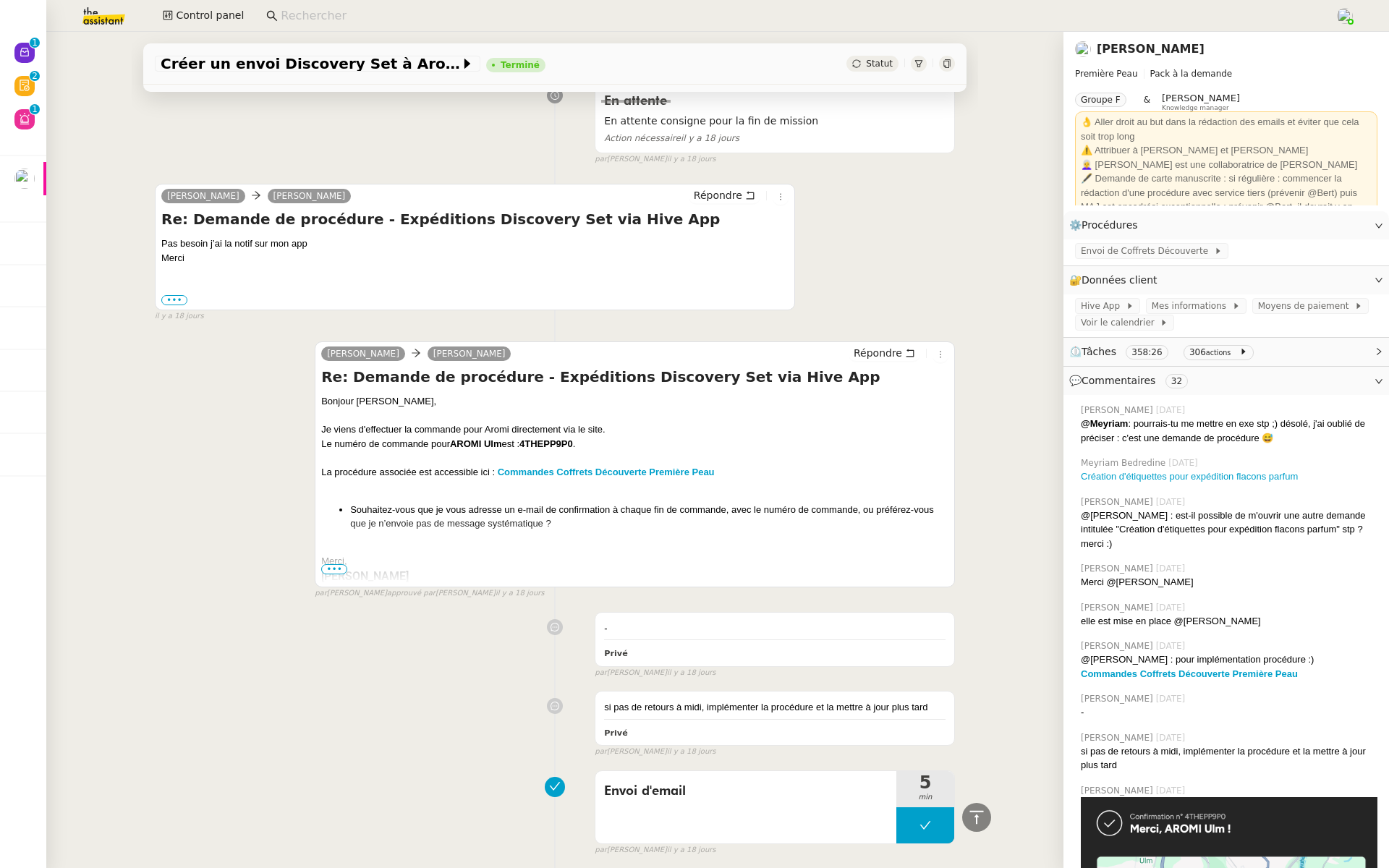
scroll to position [1844, 0]
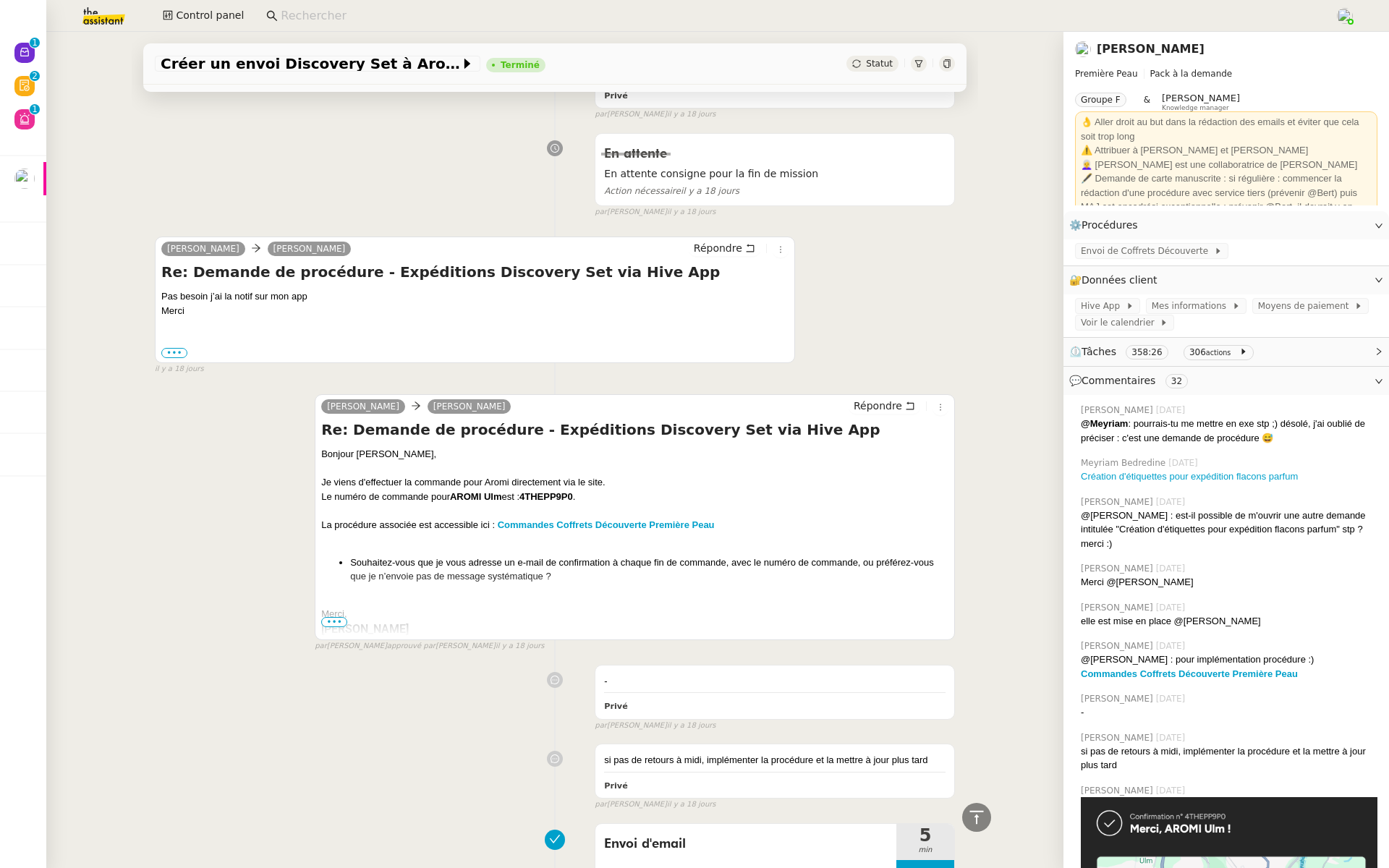
click at [329, 617] on span "•••" at bounding box center [334, 622] width 26 height 10
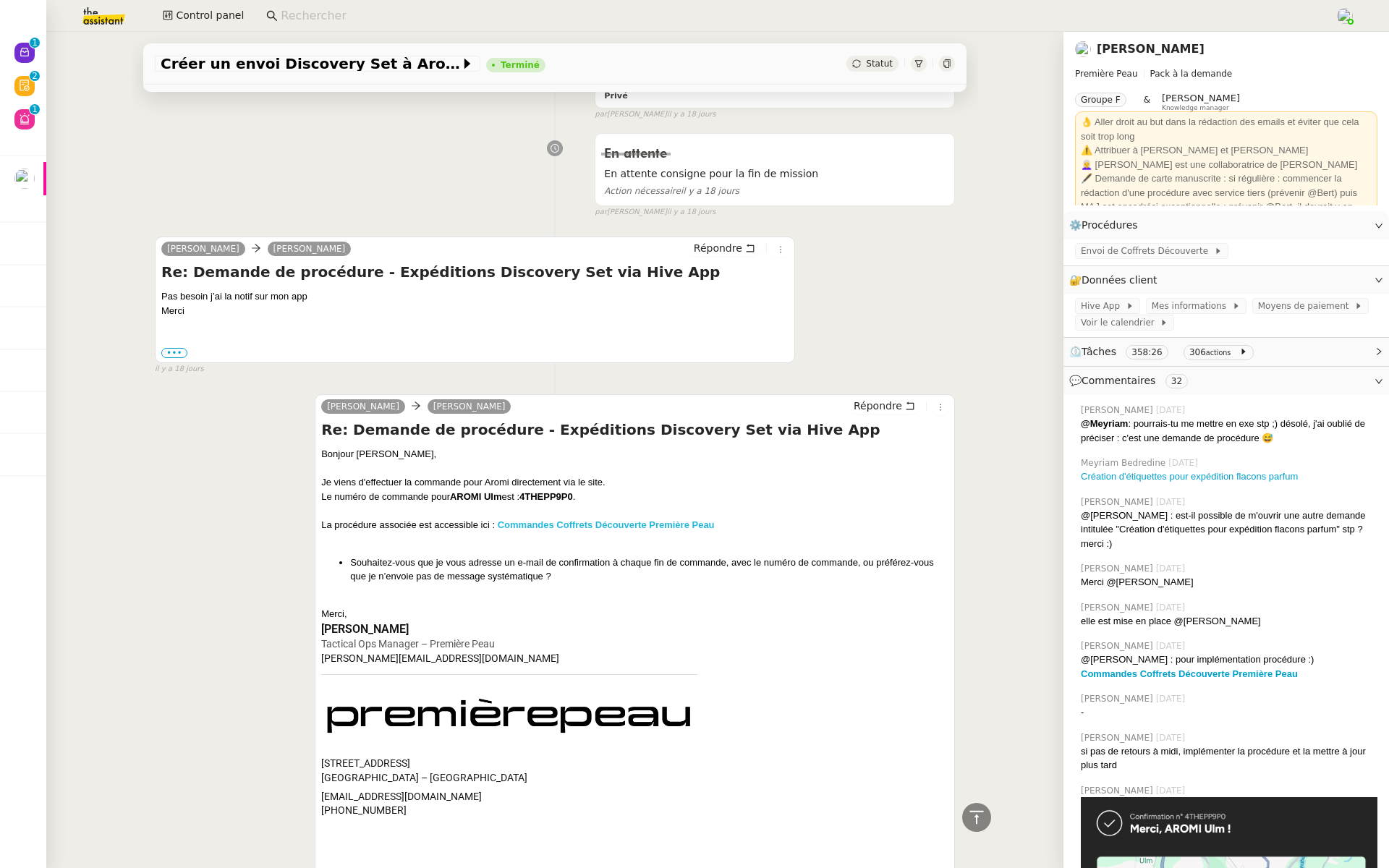
click at [611, 519] on strong "Commandes Coffrets Découverte Première Peau" at bounding box center [606, 525] width 217 height 11
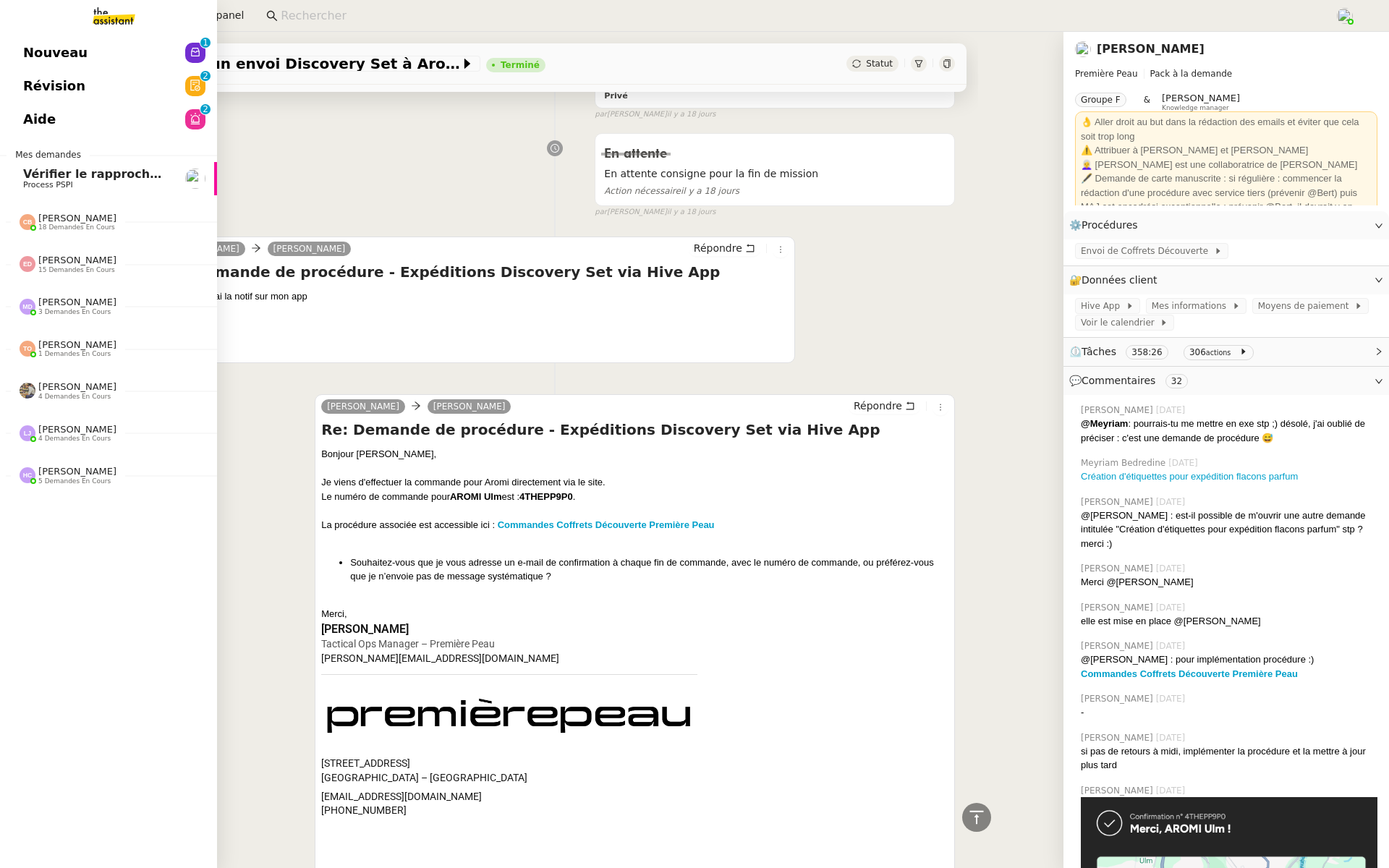
click at [50, 86] on span "Révision" at bounding box center [54, 86] width 62 height 22
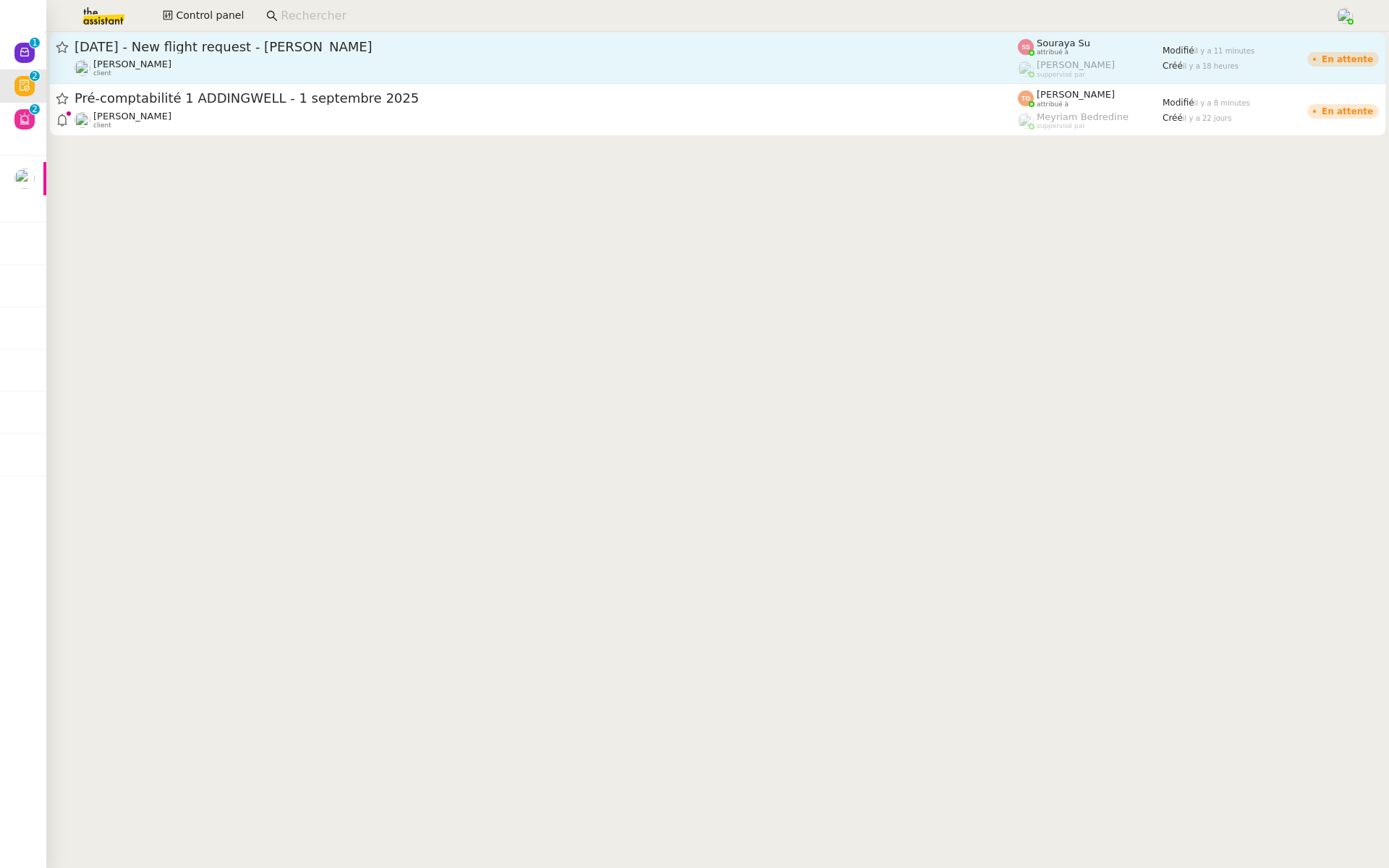
click at [258, 49] on span "13th November 2025 - New flight request - AHMADO SILLAH" at bounding box center [546, 47] width 943 height 13
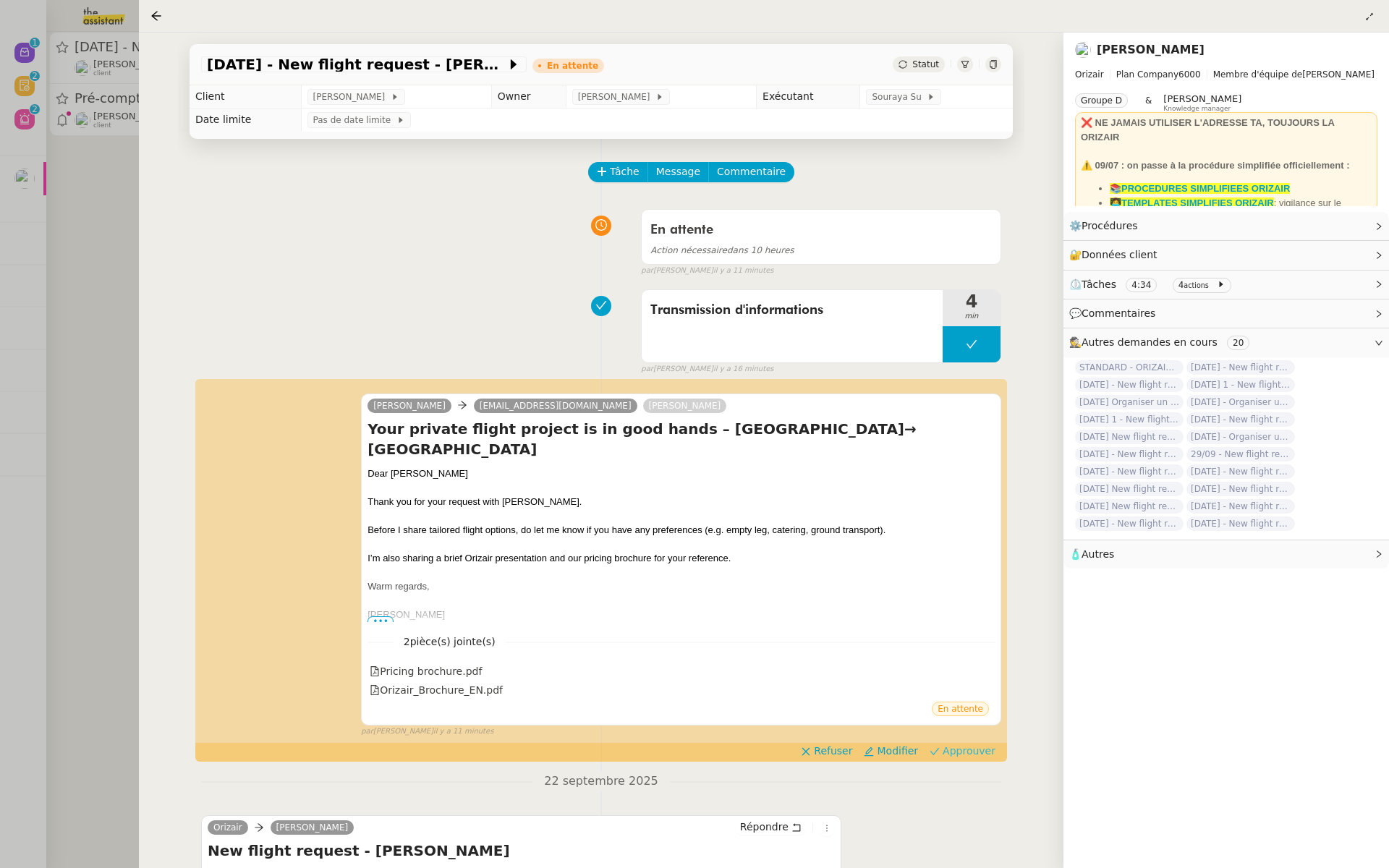
click at [984, 743] on span "Approuver" at bounding box center [969, 750] width 53 height 15
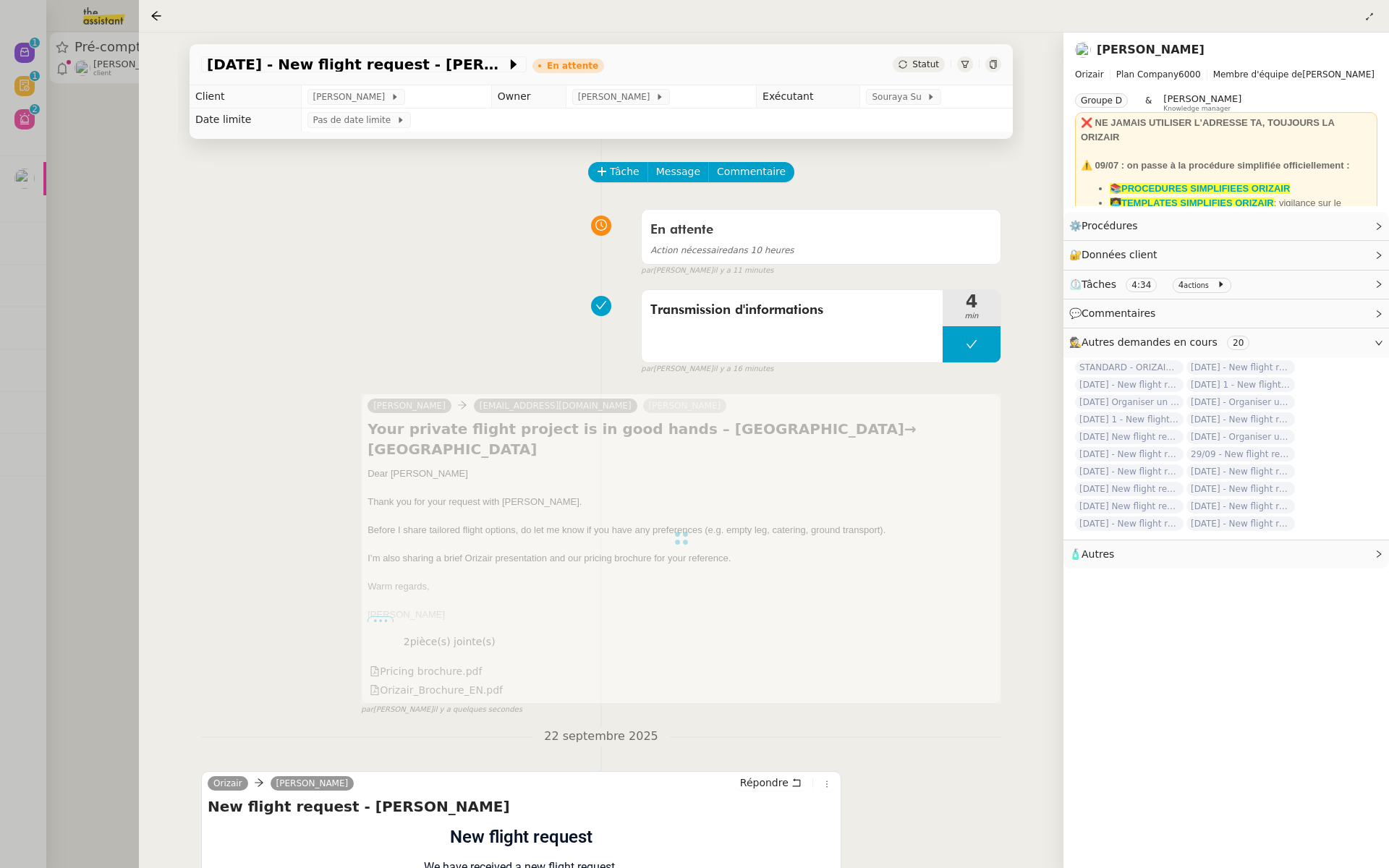
click at [109, 477] on div at bounding box center [694, 434] width 1389 height 868
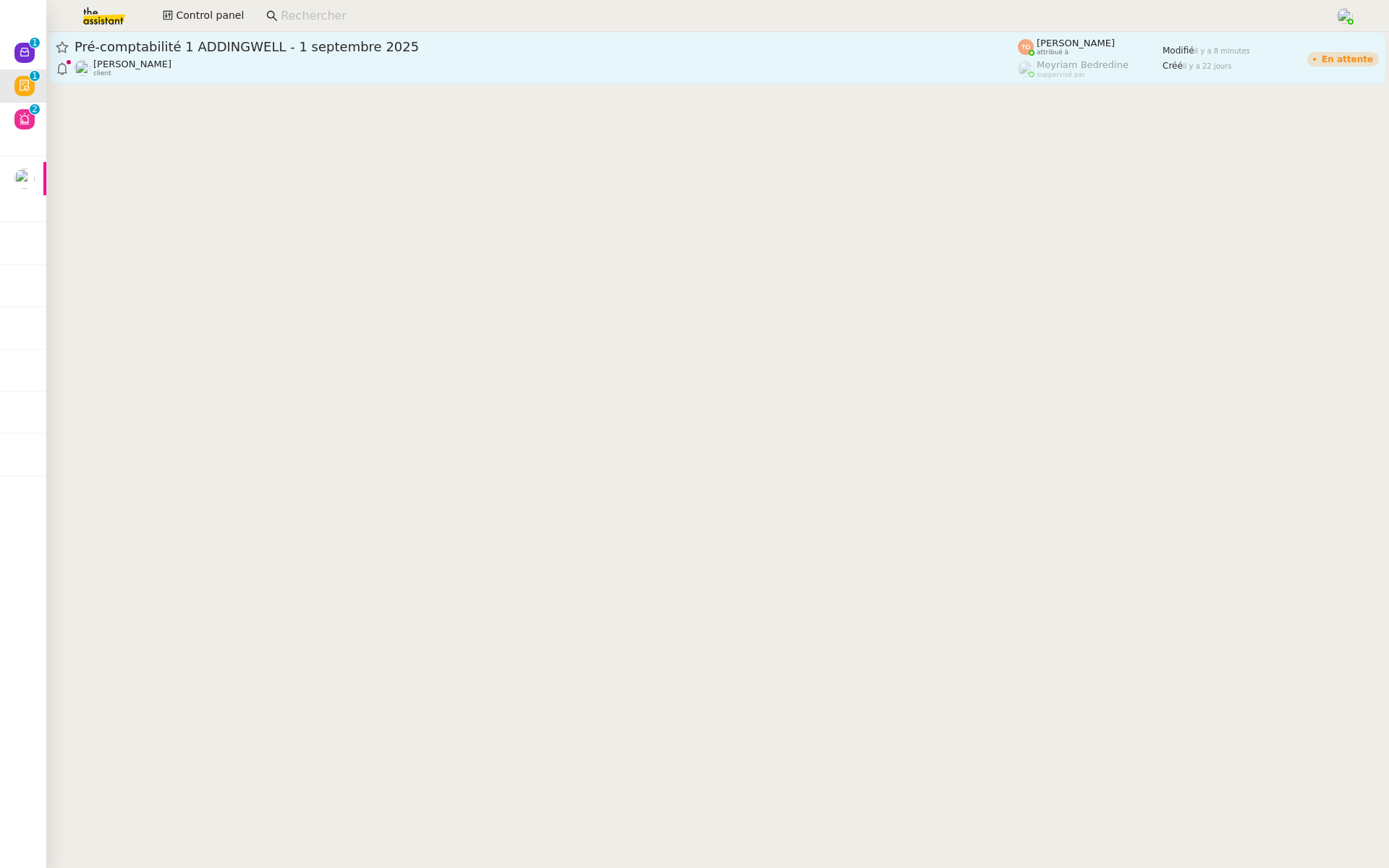
click at [320, 44] on span "Pré-comptabilité 1 ADDINGWELL - 1 septembre 2025" at bounding box center [546, 47] width 943 height 13
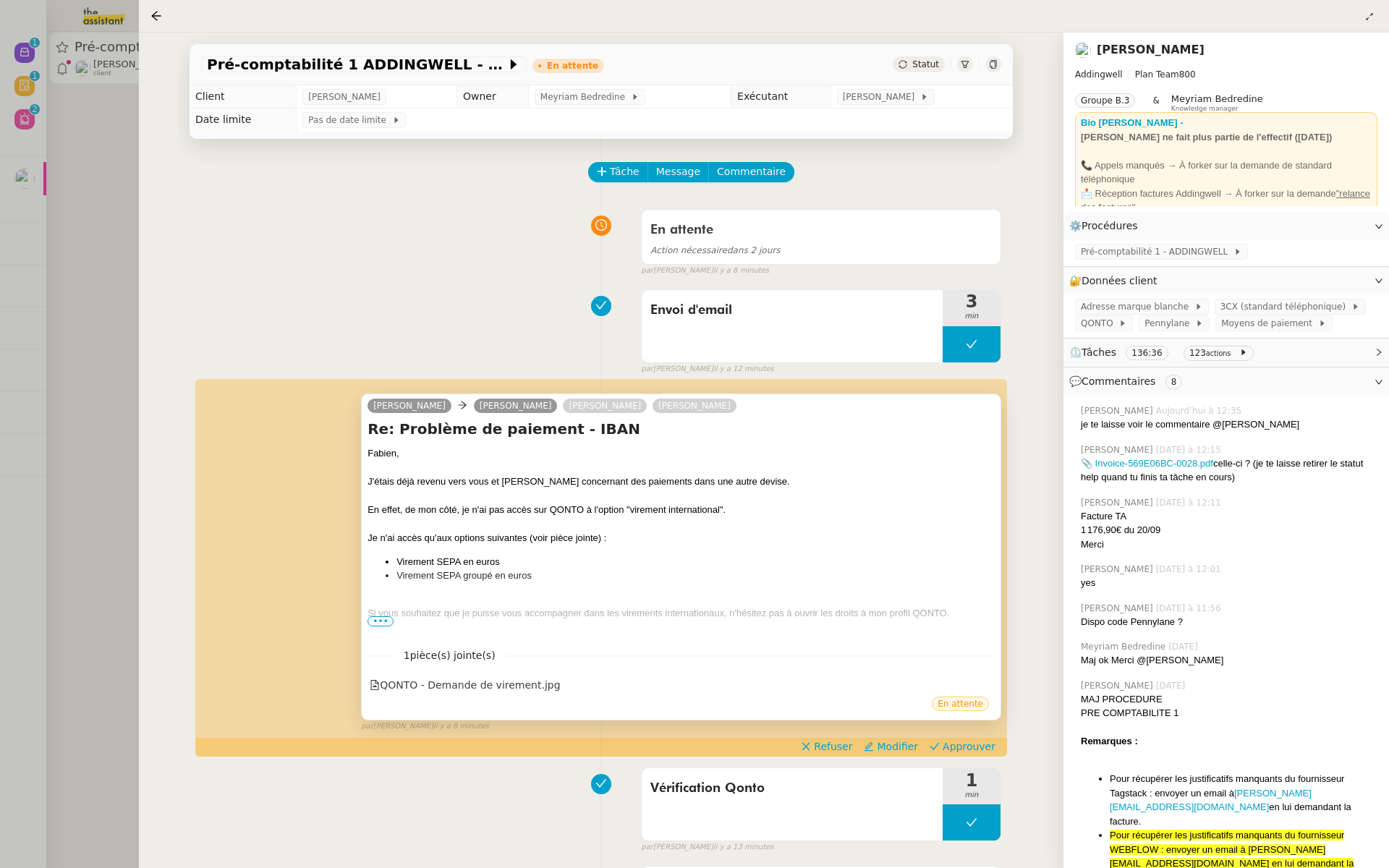
scroll to position [137, 0]
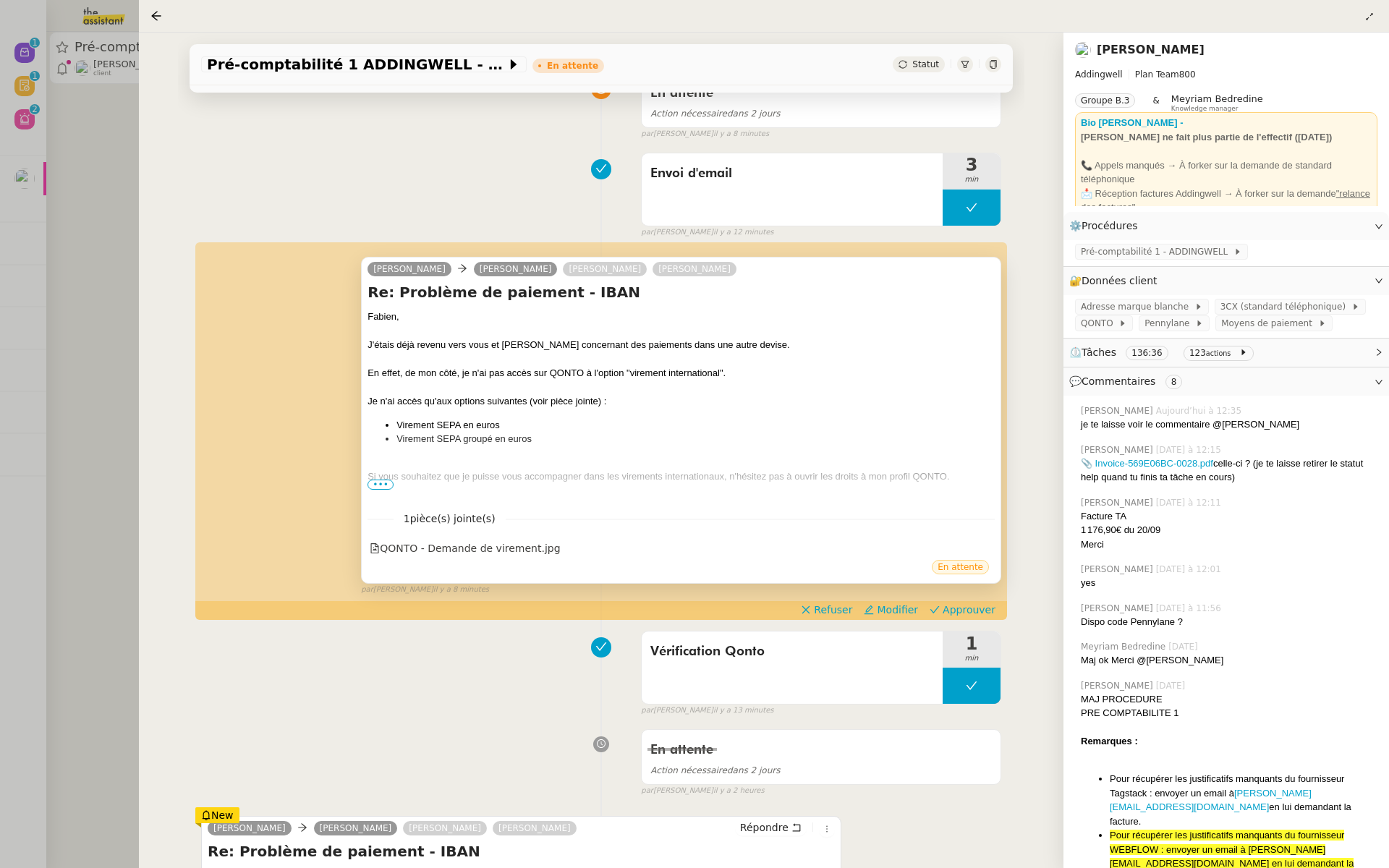
click at [378, 483] on span "•••" at bounding box center [380, 484] width 26 height 10
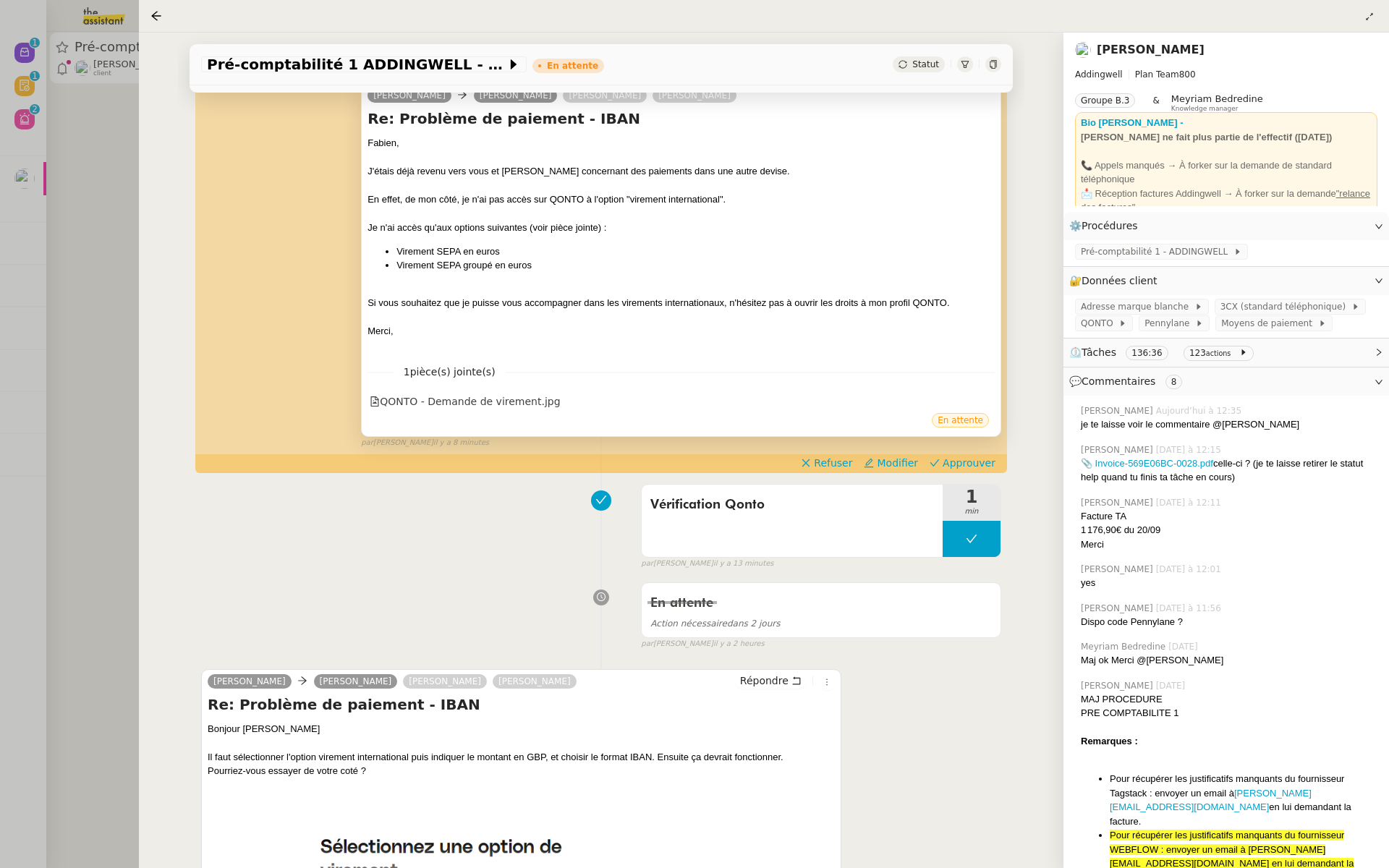
scroll to position [374, 0]
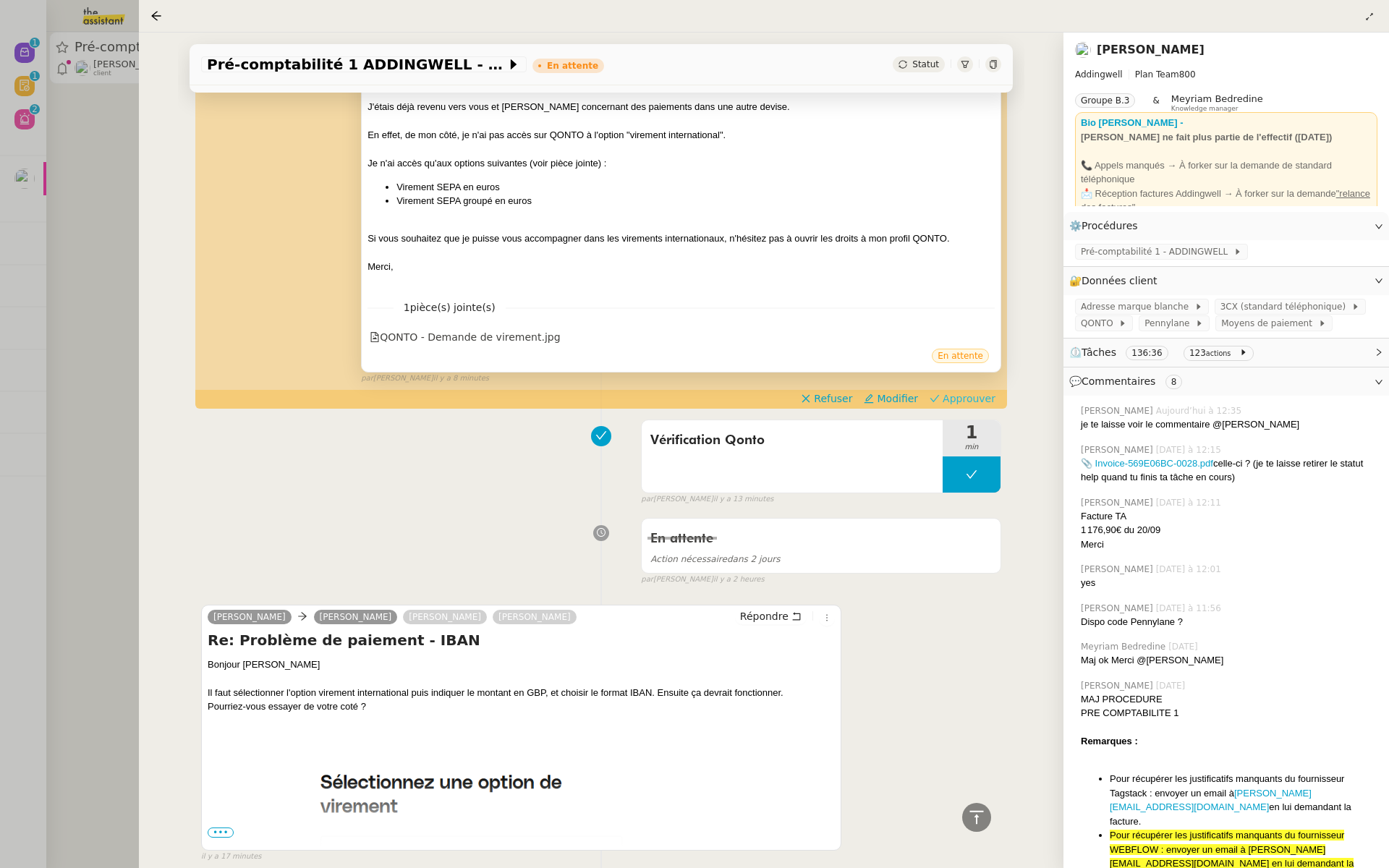
click at [977, 395] on span "Approuver" at bounding box center [969, 399] width 53 height 15
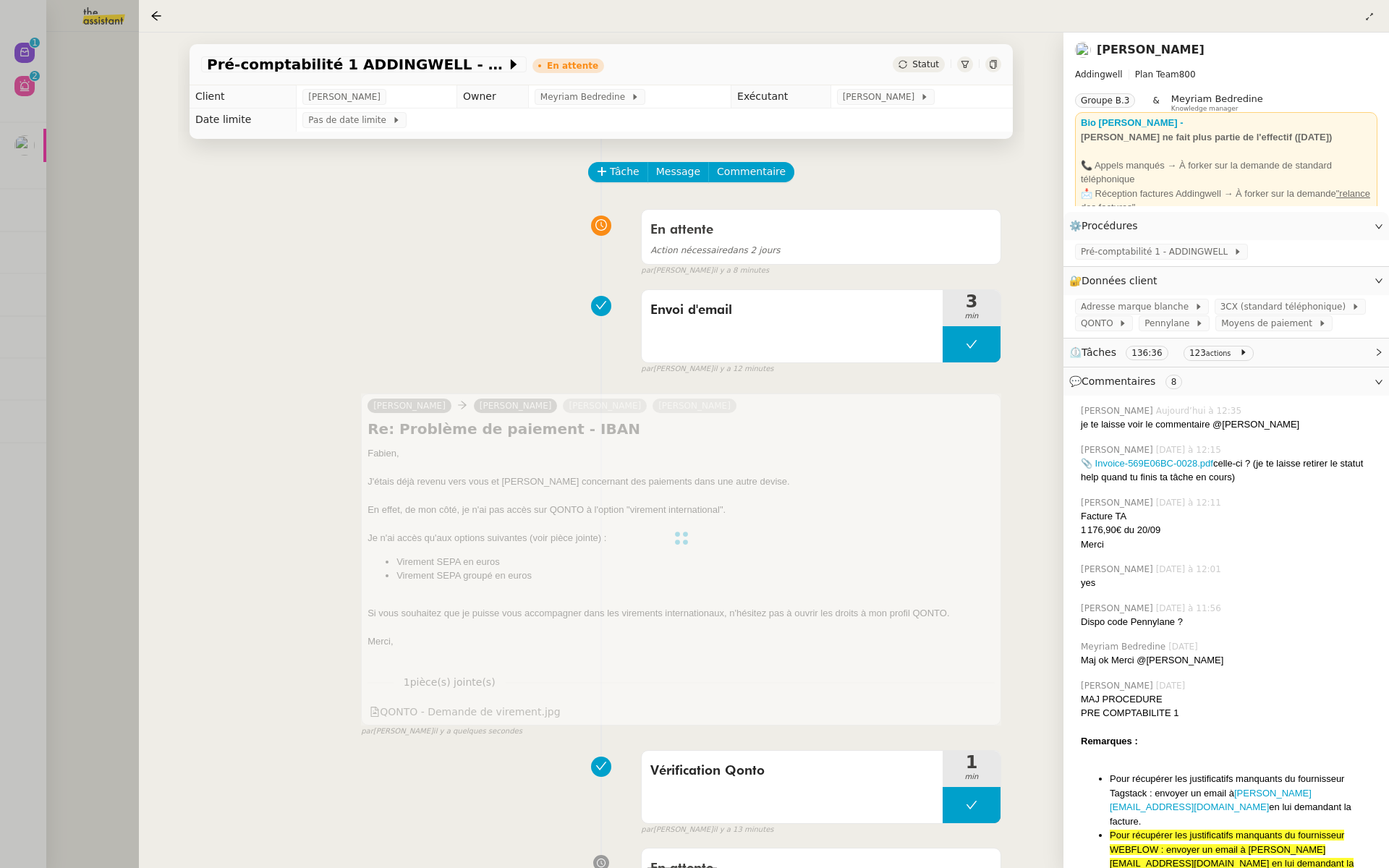
click at [68, 256] on div at bounding box center [694, 434] width 1389 height 868
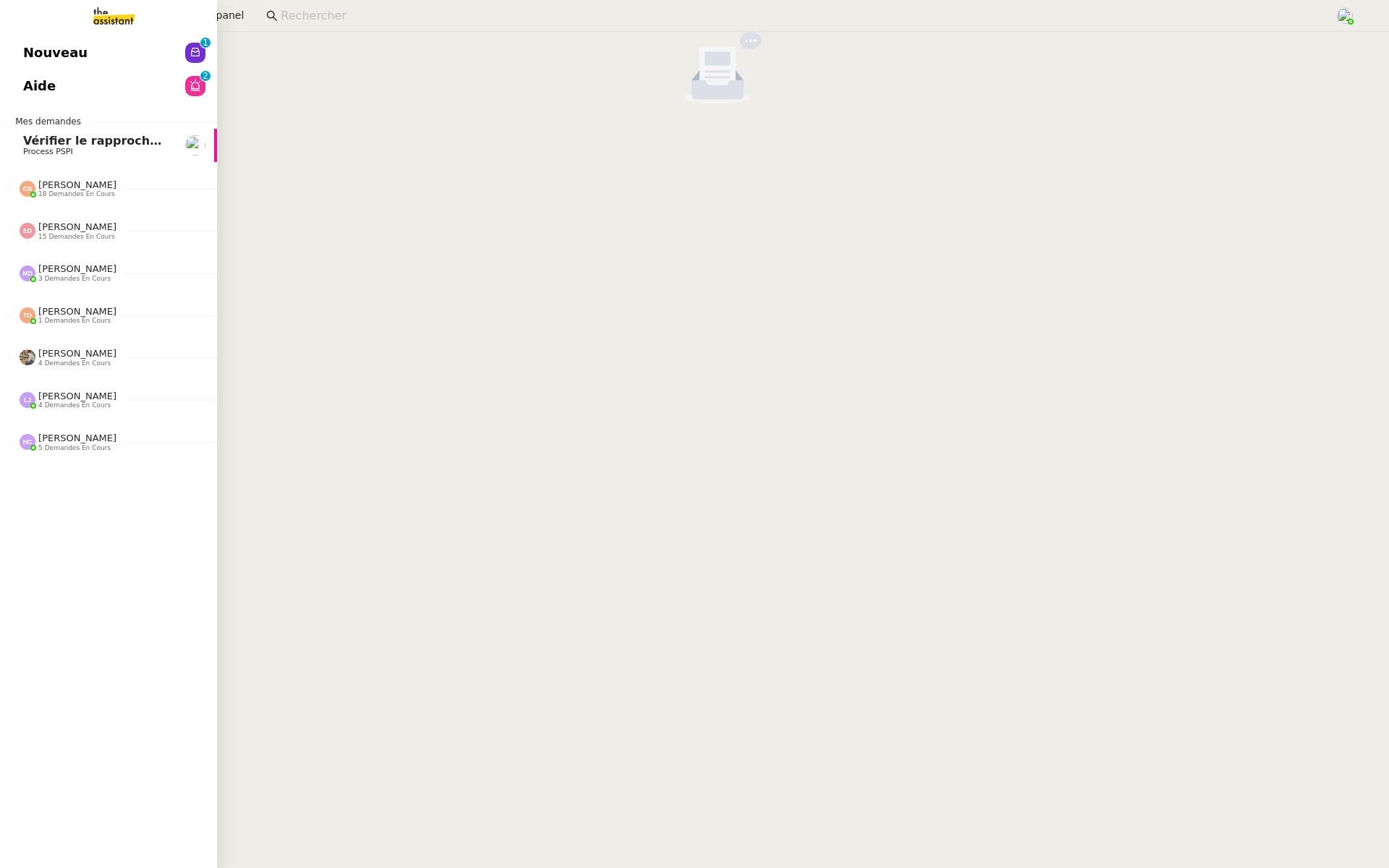
click at [16, 59] on link "Nouveau 0 1 2 3 4 5 6 7 8 9" at bounding box center [109, 53] width 217 height 33
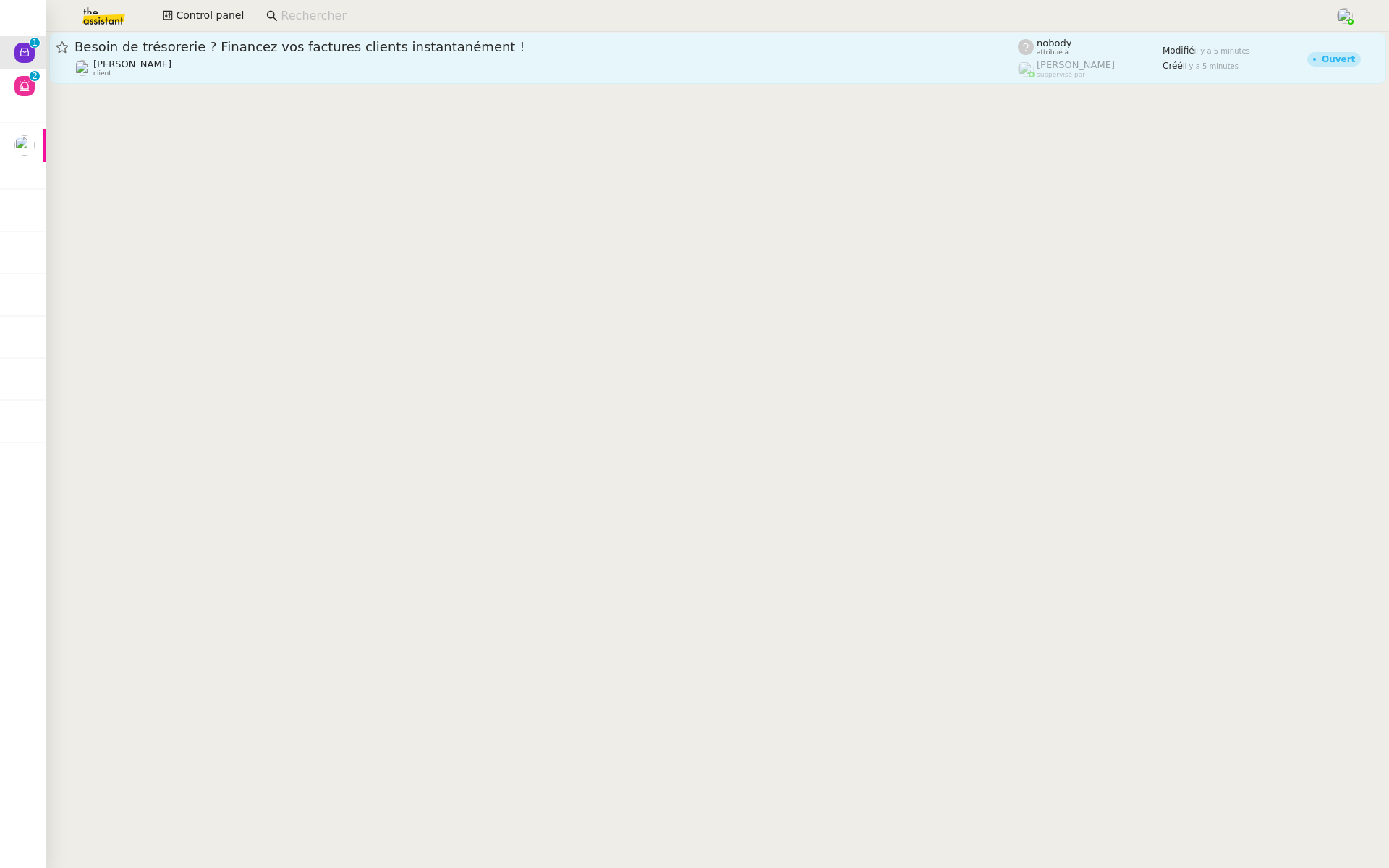
click at [253, 47] on span "Besoin de trésorerie ? Financez vos factures clients instantanément !" at bounding box center [546, 47] width 943 height 13
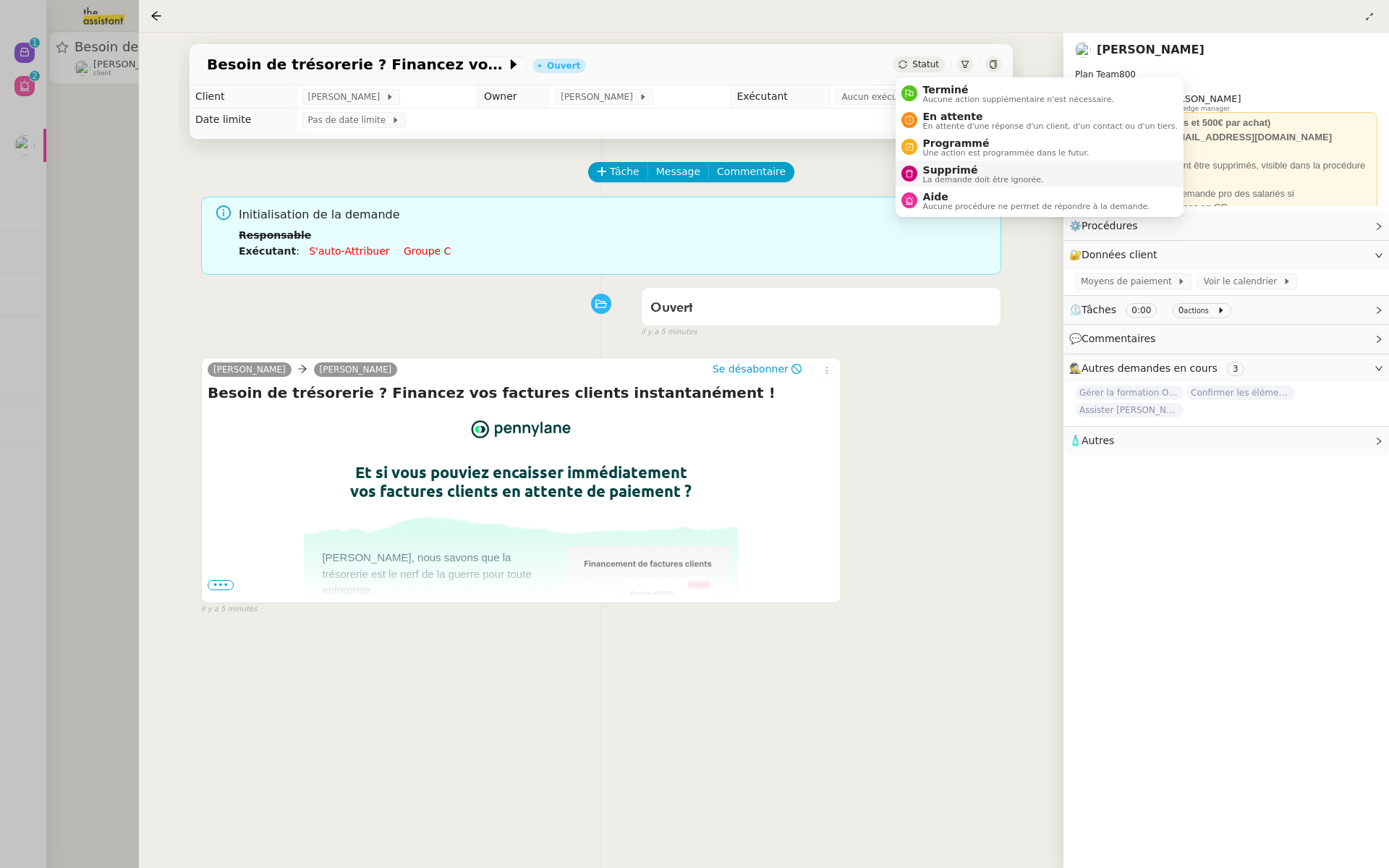
click at [927, 178] on span "La demande doit être ignorée." at bounding box center [984, 180] width 121 height 8
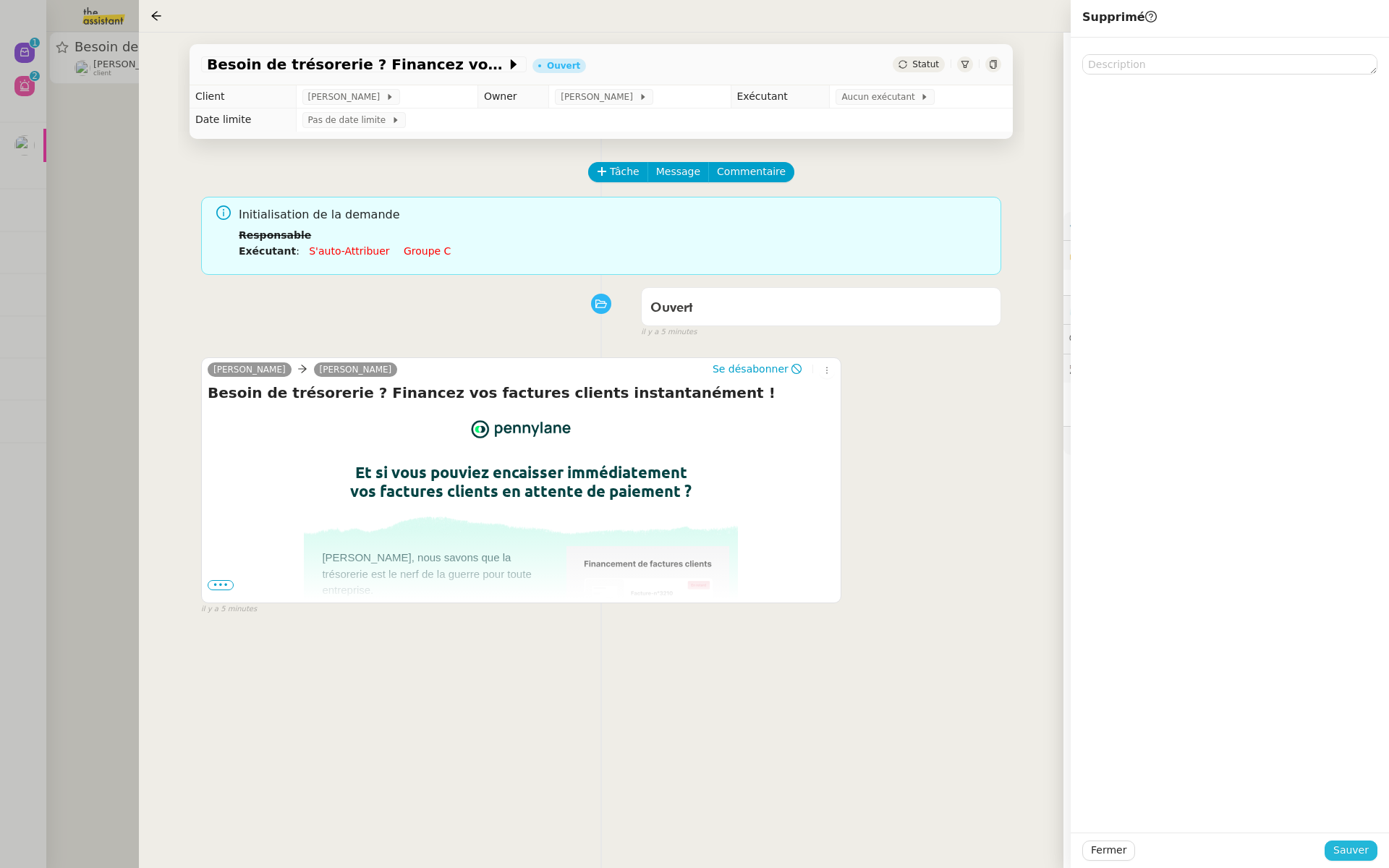
click at [1341, 845] on span "Sauver" at bounding box center [1351, 850] width 36 height 16
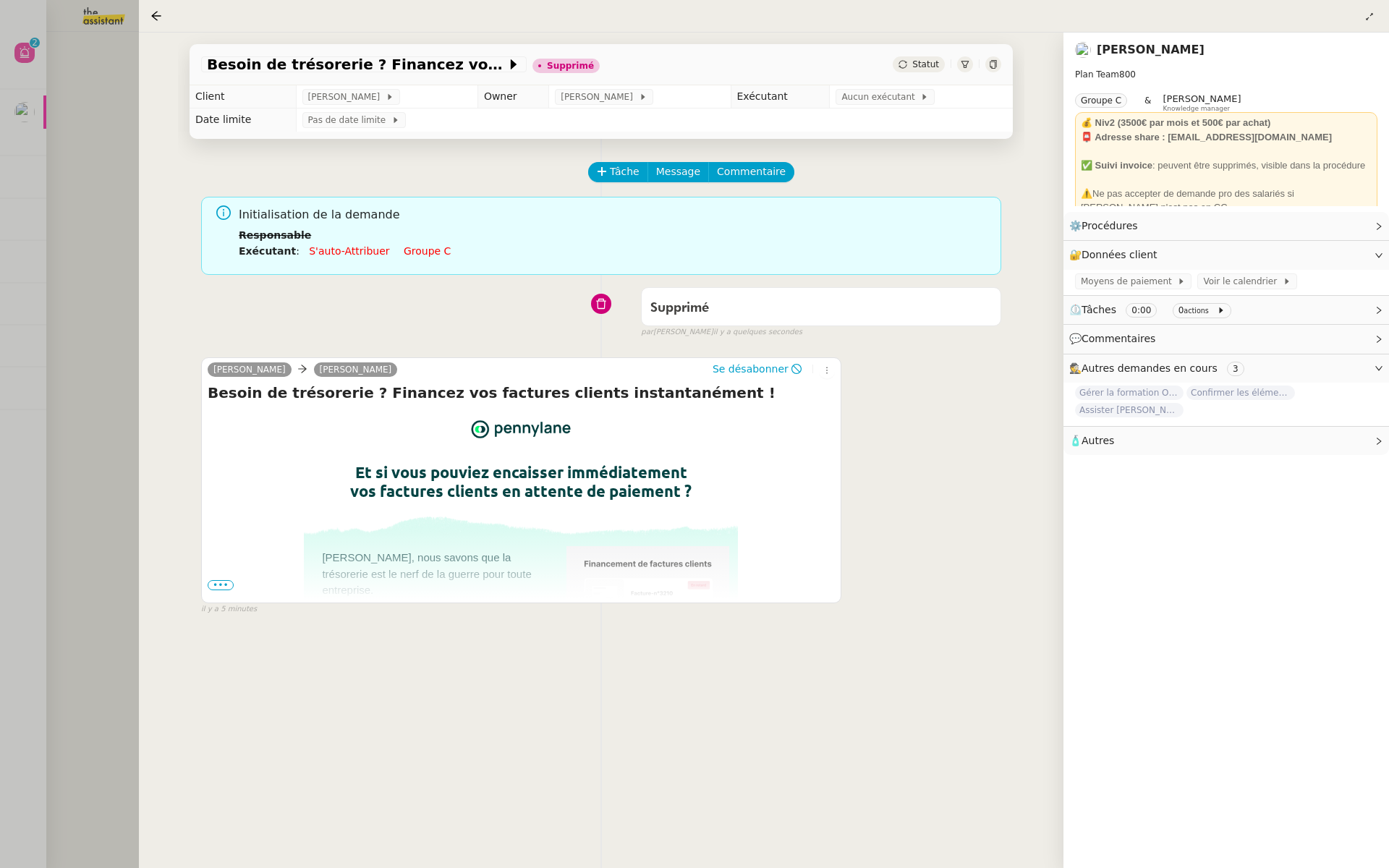
click at [74, 424] on div at bounding box center [694, 434] width 1389 height 868
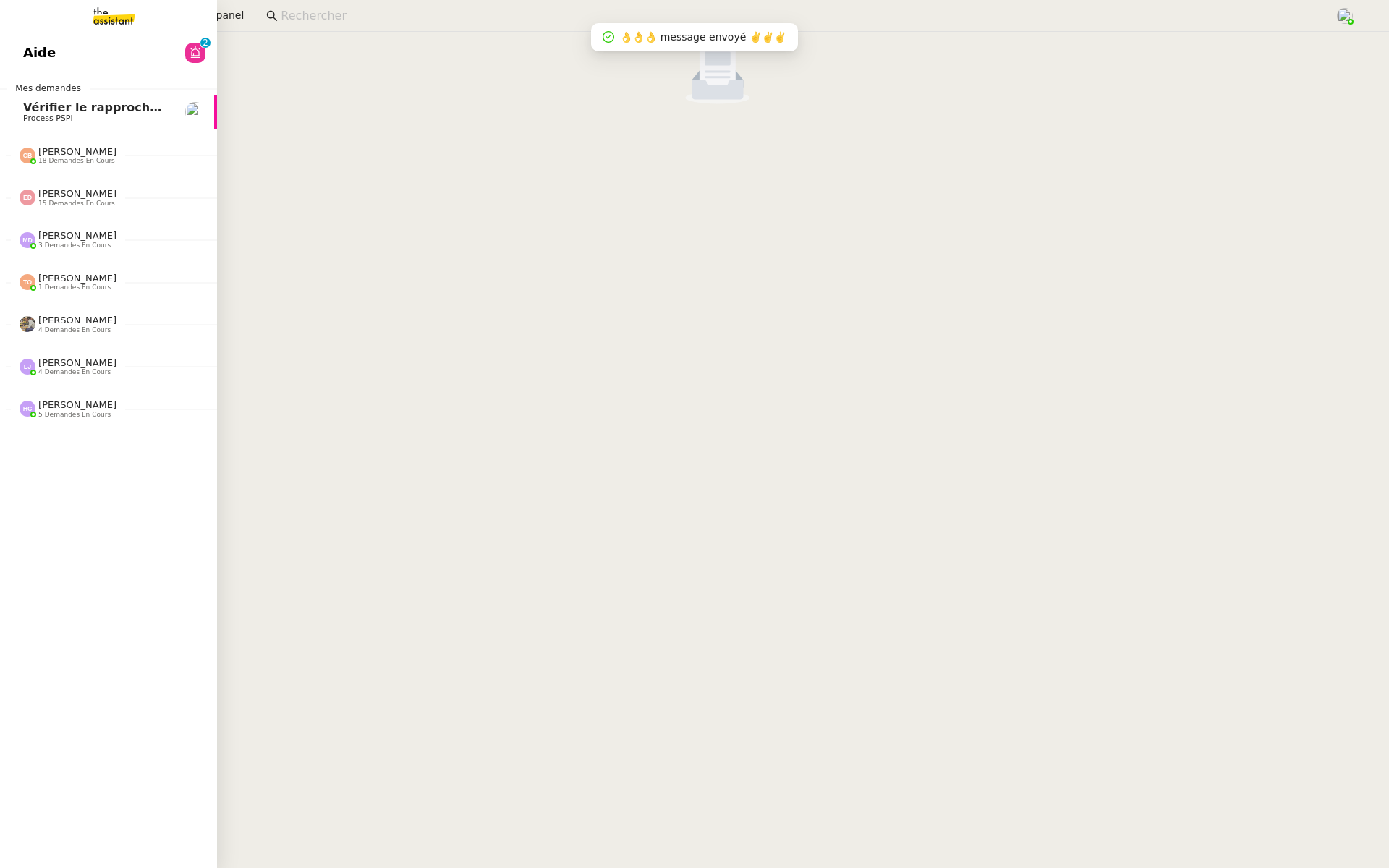
click at [69, 54] on link "Aide 0 1 2 3 4 5 6 7 8 9" at bounding box center [109, 53] width 217 height 33
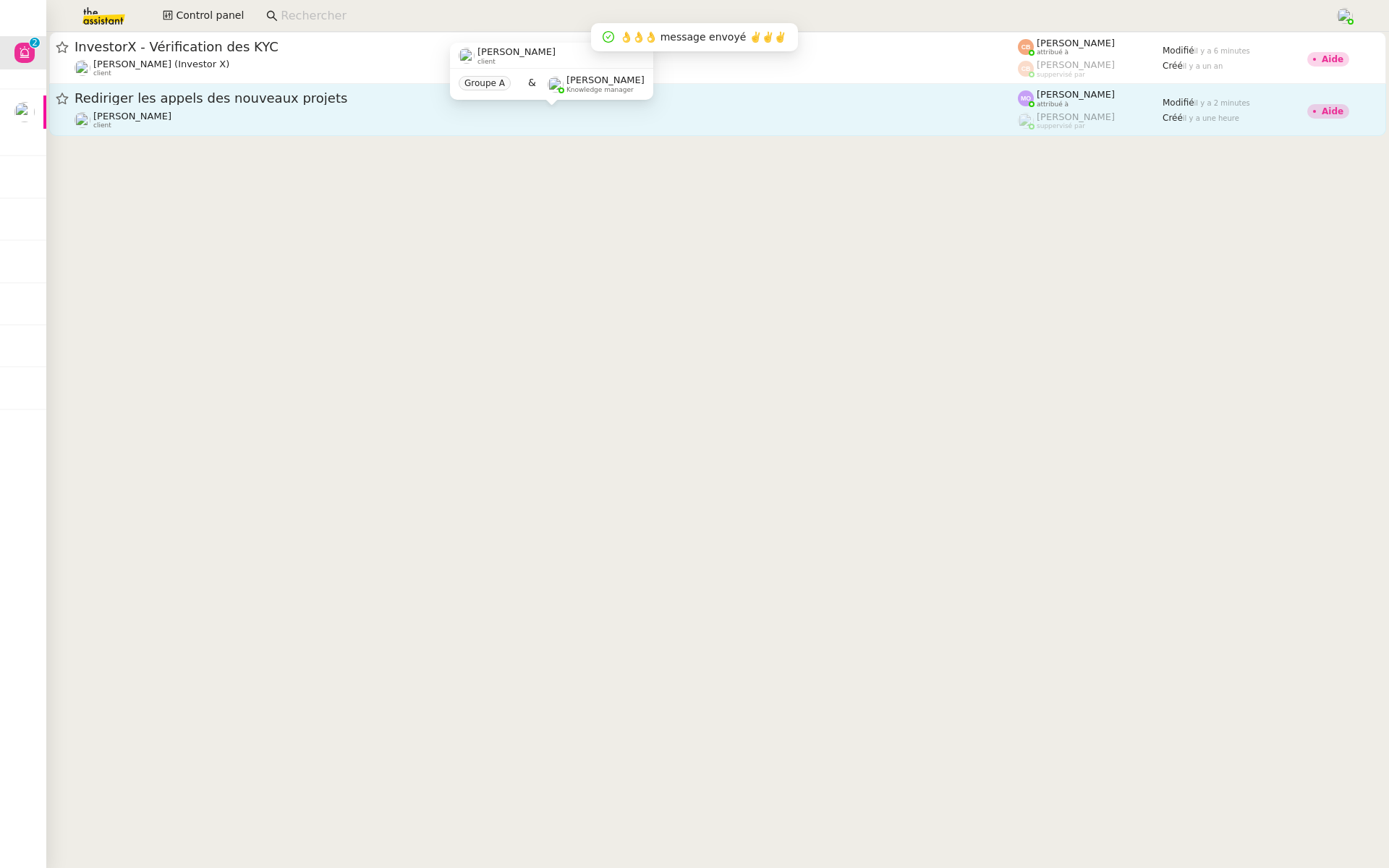
click at [237, 113] on div "Gabrielle Tavernier client" at bounding box center [546, 120] width 943 height 19
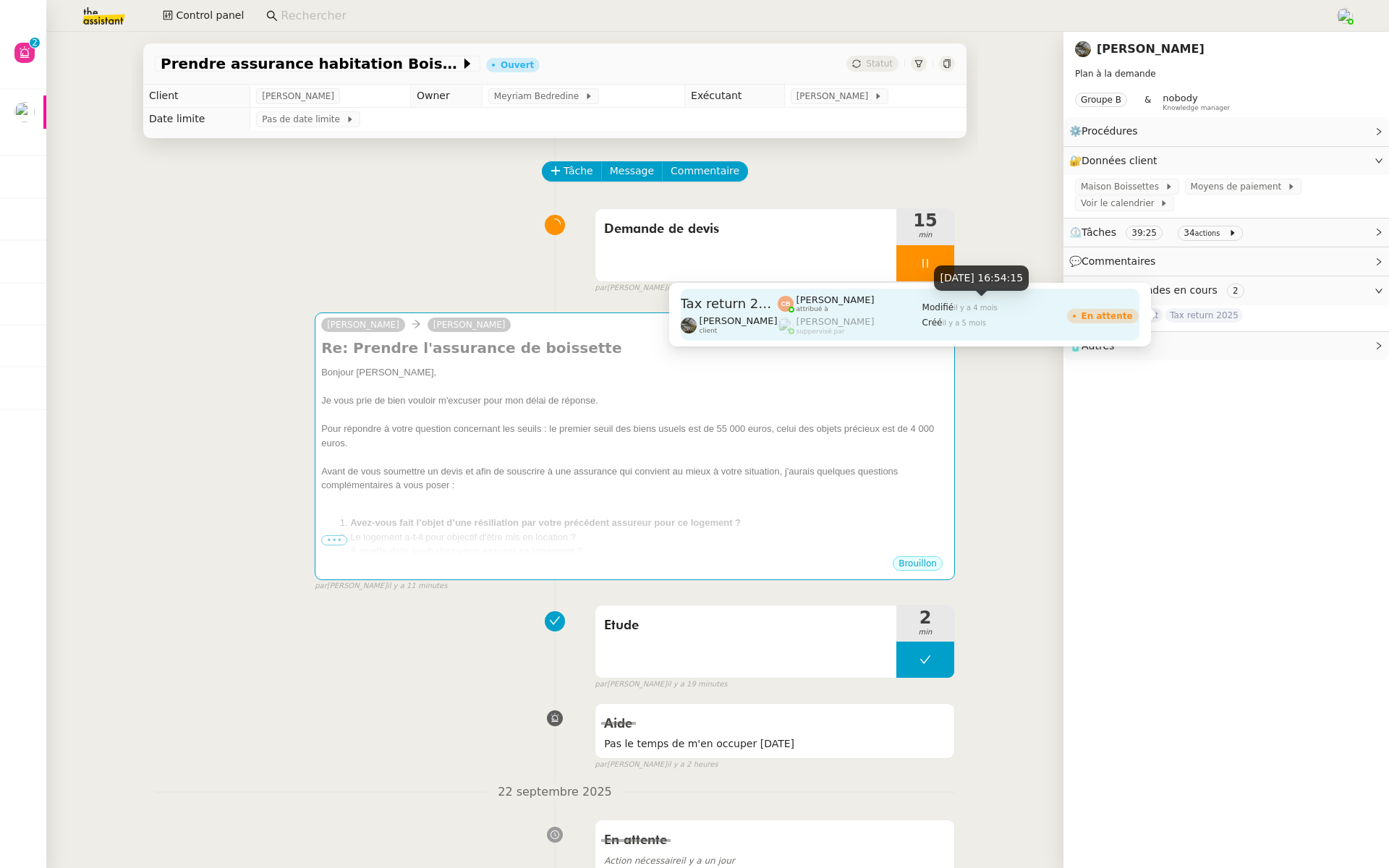
click at [925, 311] on span "Modifié" at bounding box center [938, 307] width 32 height 10
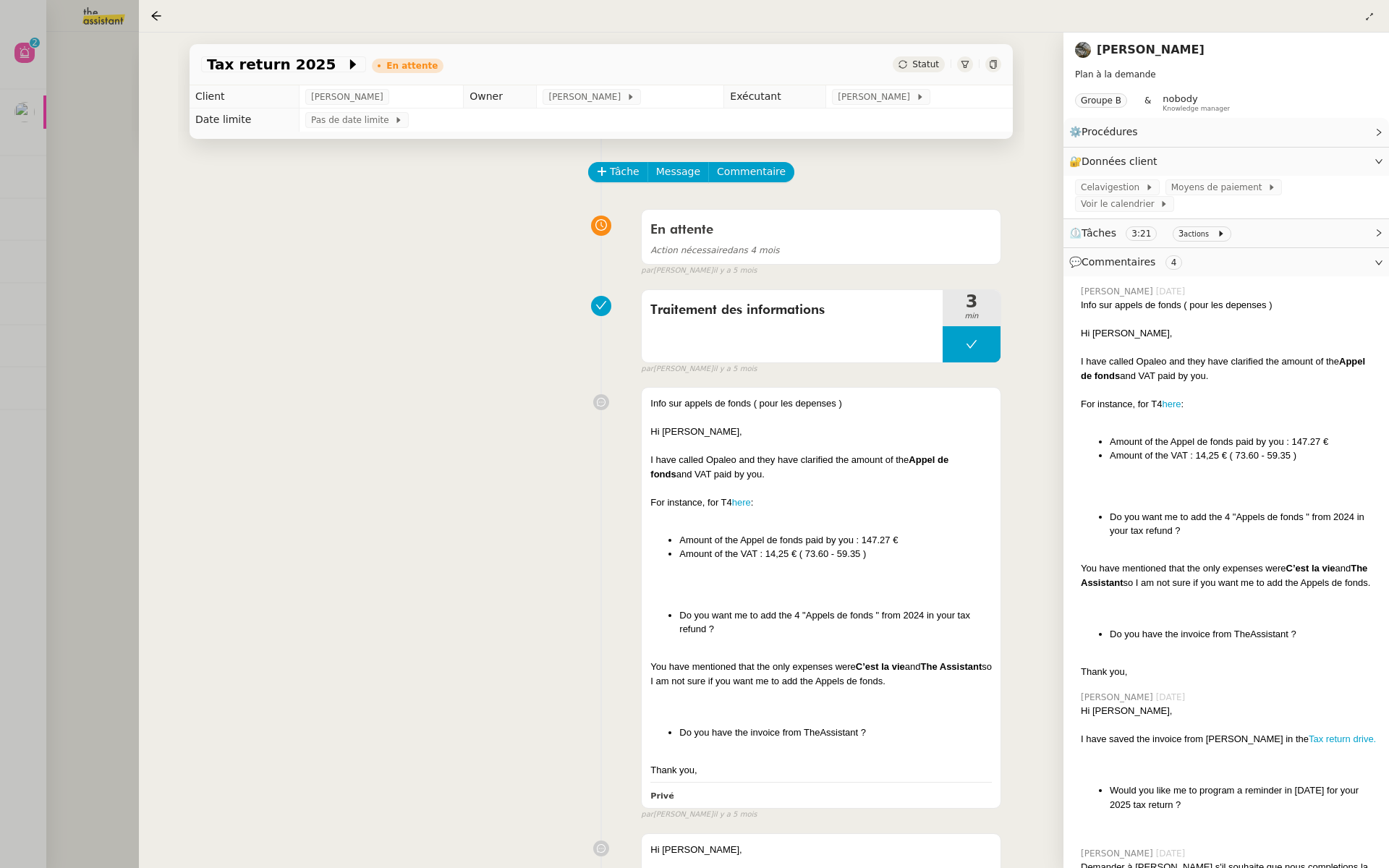
click at [468, 576] on div "Info sur appels de fonds ( pour les depenses ) Hi [PERSON_NAME], I have called …" at bounding box center [601, 601] width 800 height 440
drag, startPoint x: 1178, startPoint y: 44, endPoint x: 1084, endPoint y: 45, distance: 94.0
click at [1084, 45] on div "[PERSON_NAME]" at bounding box center [1142, 50] width 135 height 20
copy div "[PERSON_NAME]"
click at [212, 339] on div "Traitement des informations 3 min false par [PERSON_NAME] [DATE]" at bounding box center [601, 329] width 800 height 92
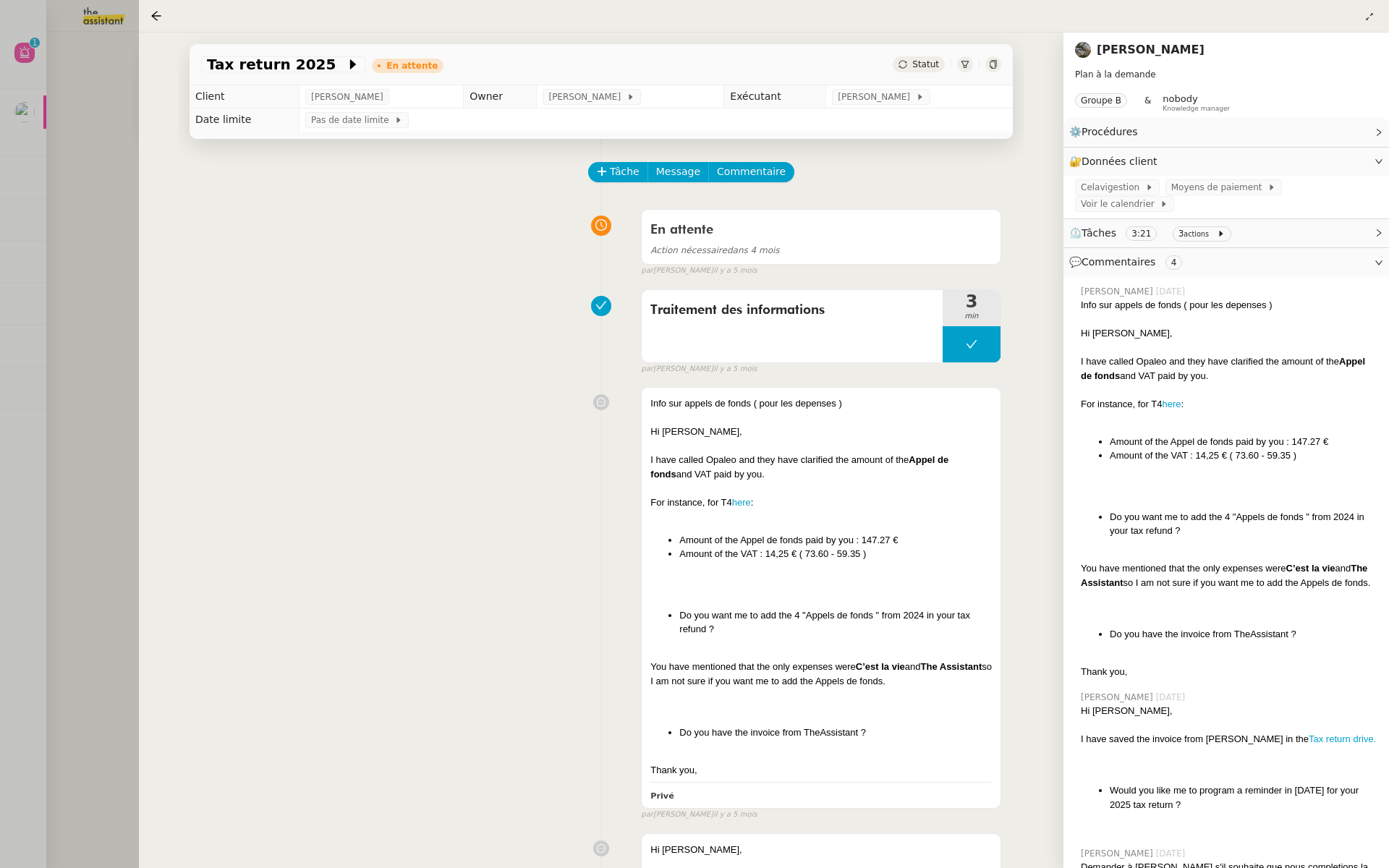
click at [1131, 44] on link "[PERSON_NAME]" at bounding box center [1151, 49] width 108 height 14
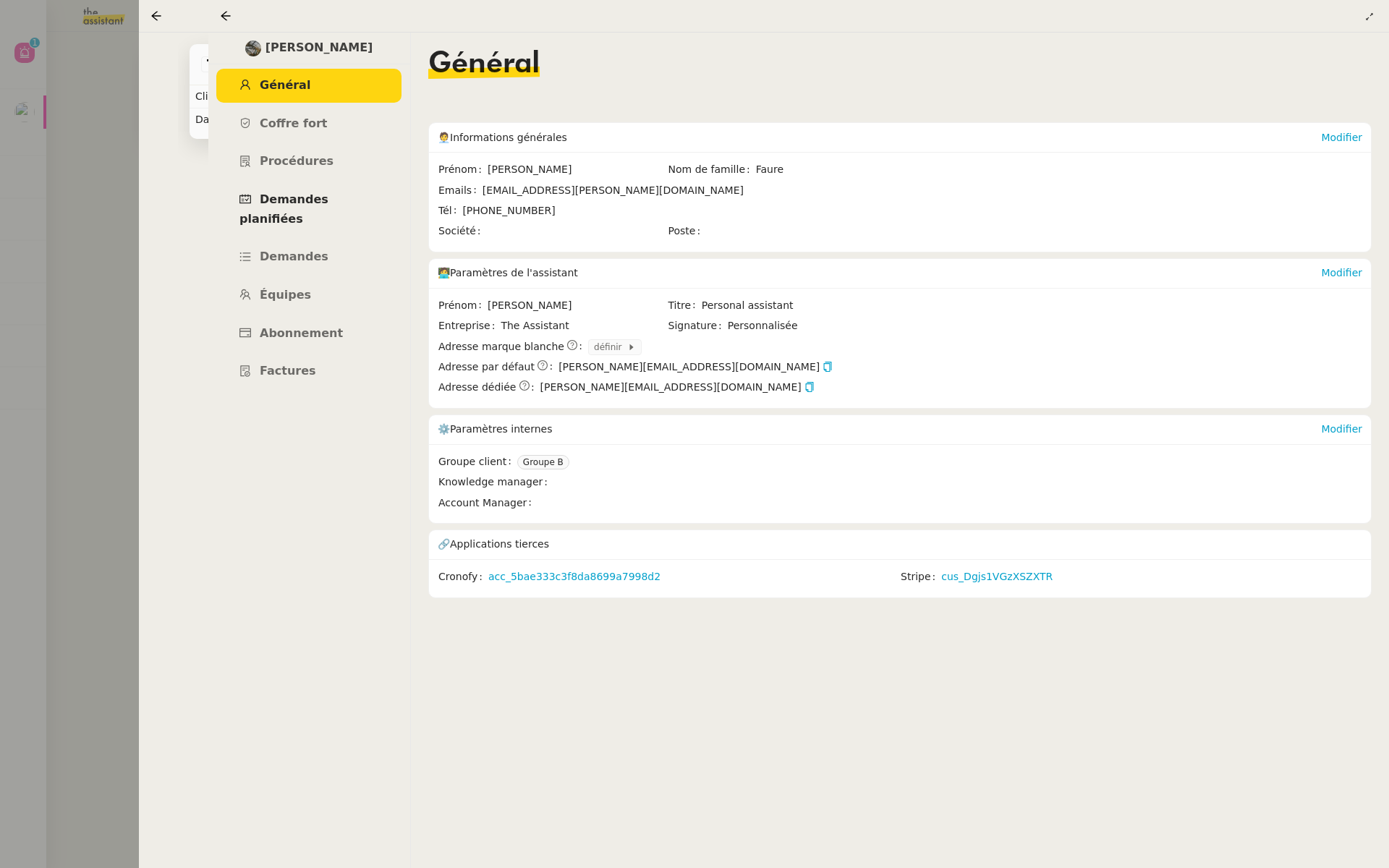
click at [298, 193] on span "Demandes planifiées" at bounding box center [283, 209] width 89 height 33
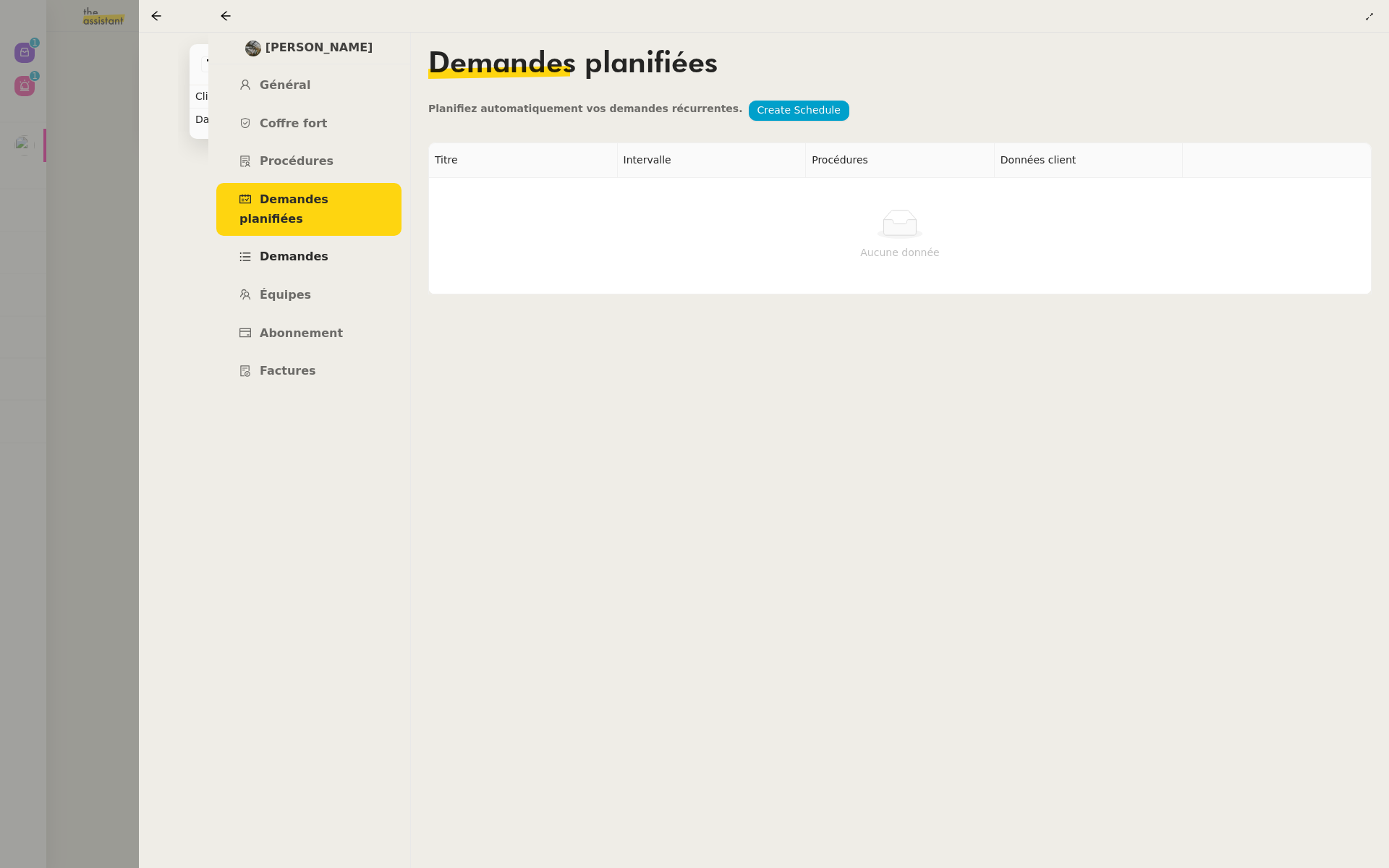
click at [280, 246] on link "Demandes" at bounding box center [309, 256] width 185 height 34
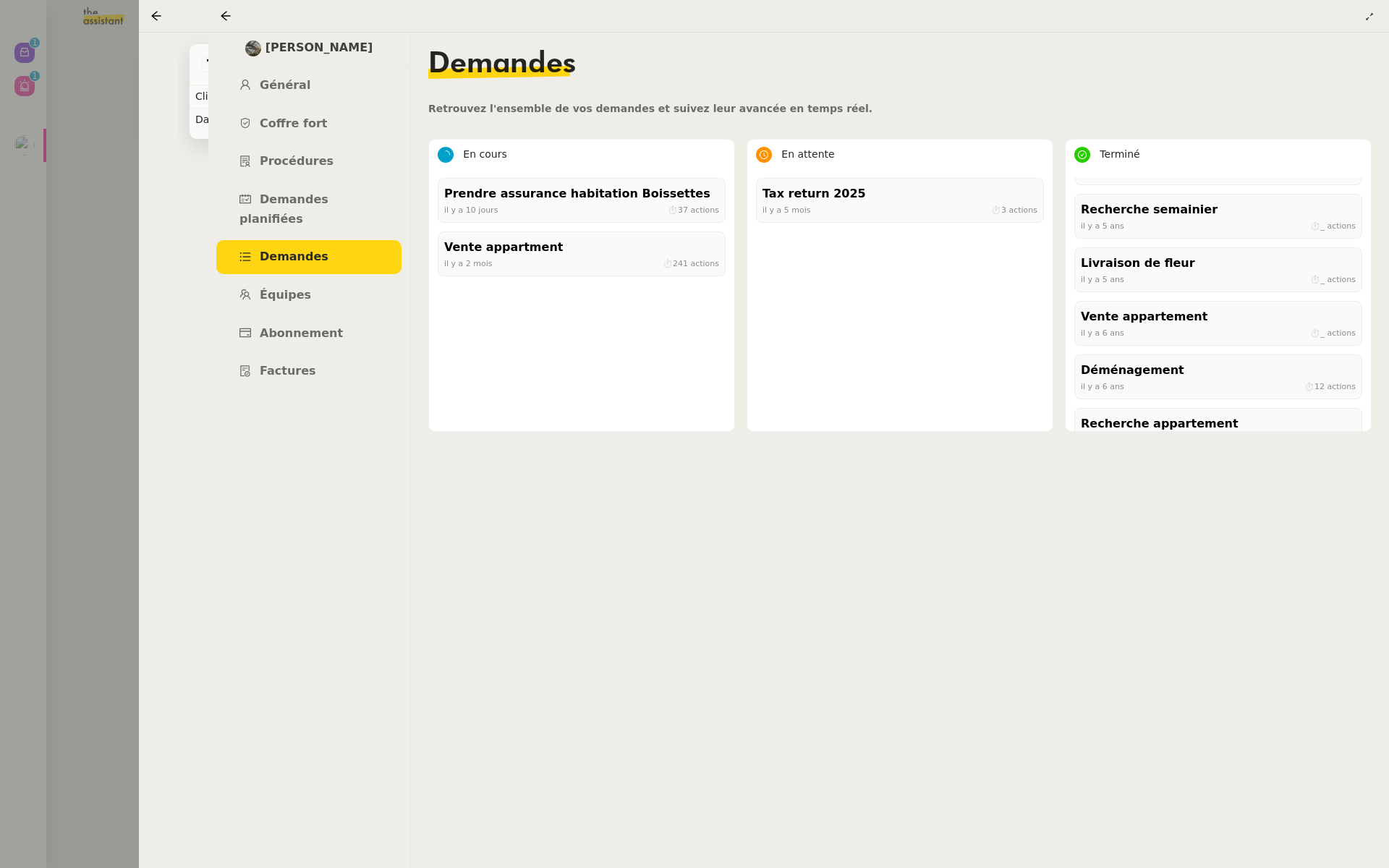
scroll to position [3766, 0]
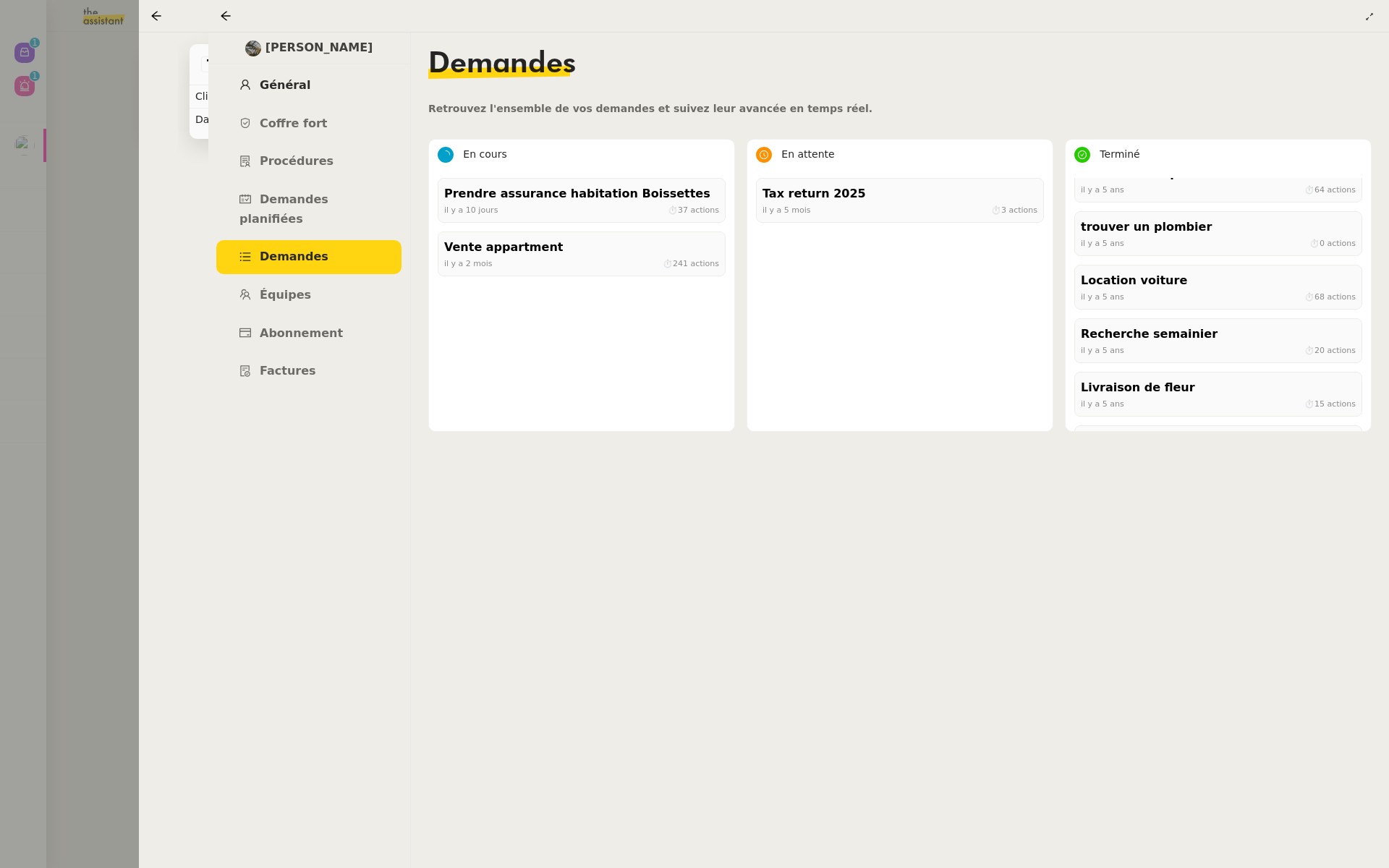
click at [283, 82] on span "Général" at bounding box center [284, 85] width 50 height 14
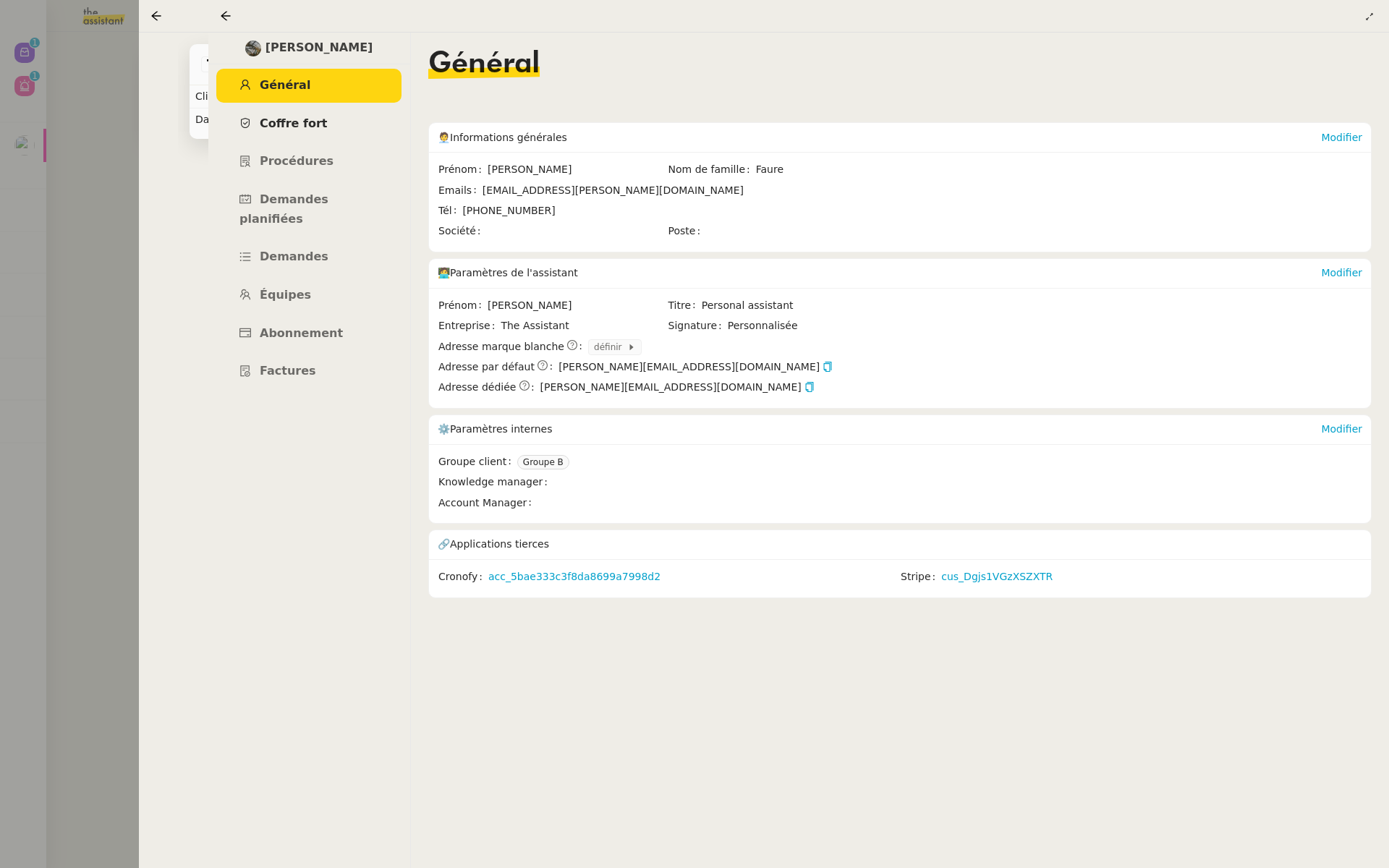
click at [298, 118] on span "Coffre fort" at bounding box center [293, 123] width 68 height 14
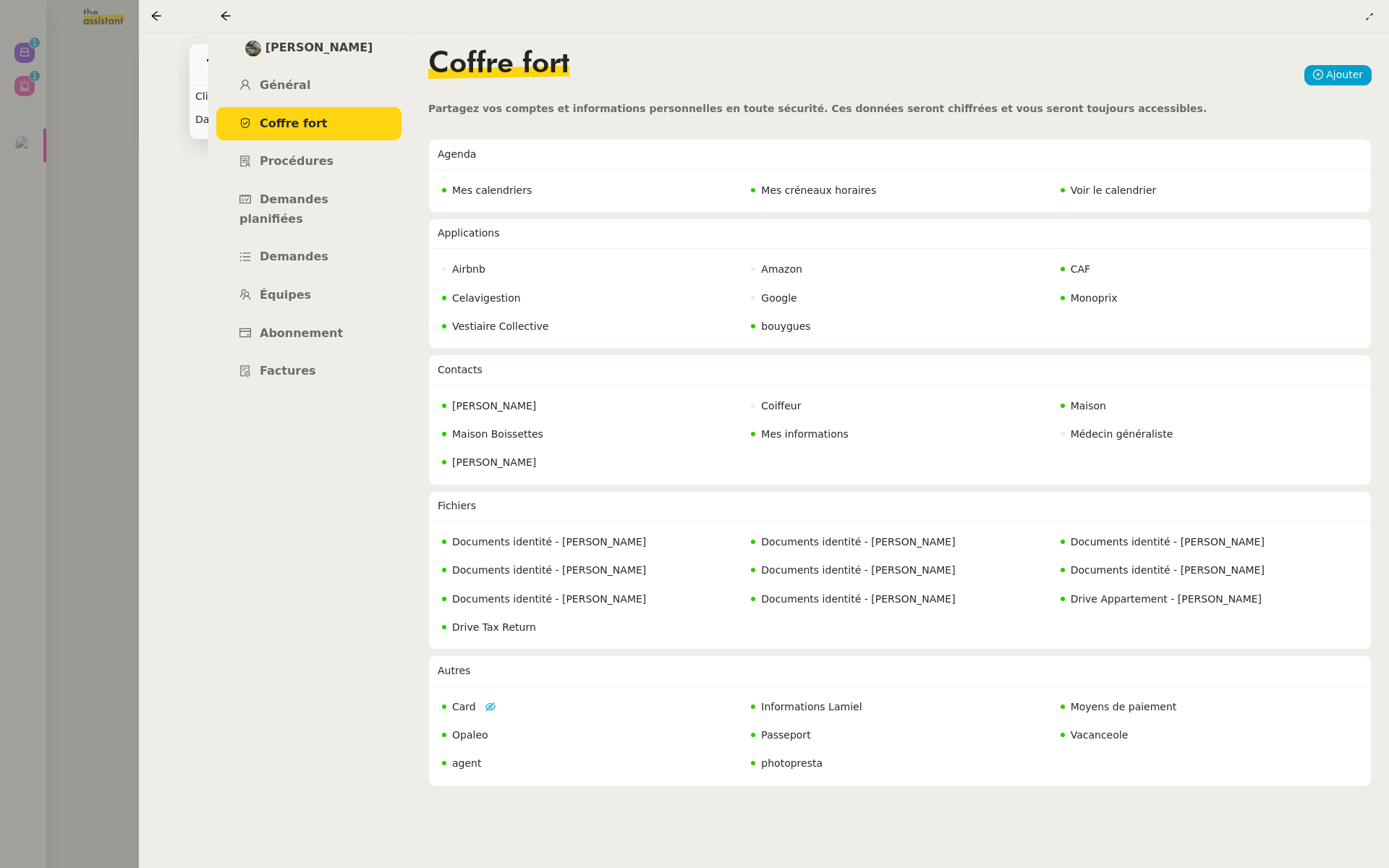
click at [89, 233] on div at bounding box center [694, 434] width 1389 height 868
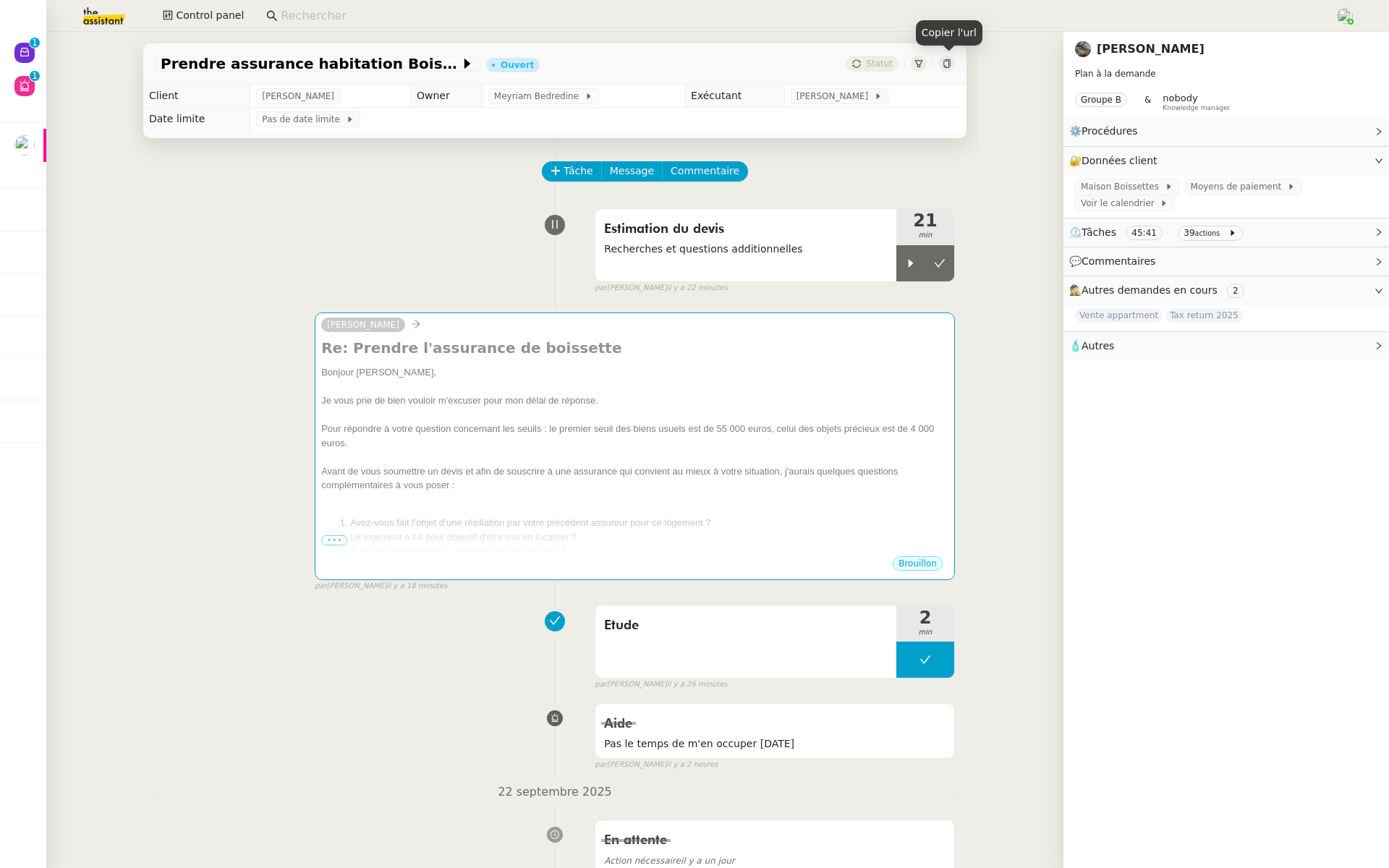
click at [946, 65] on icon at bounding box center [947, 64] width 9 height 9
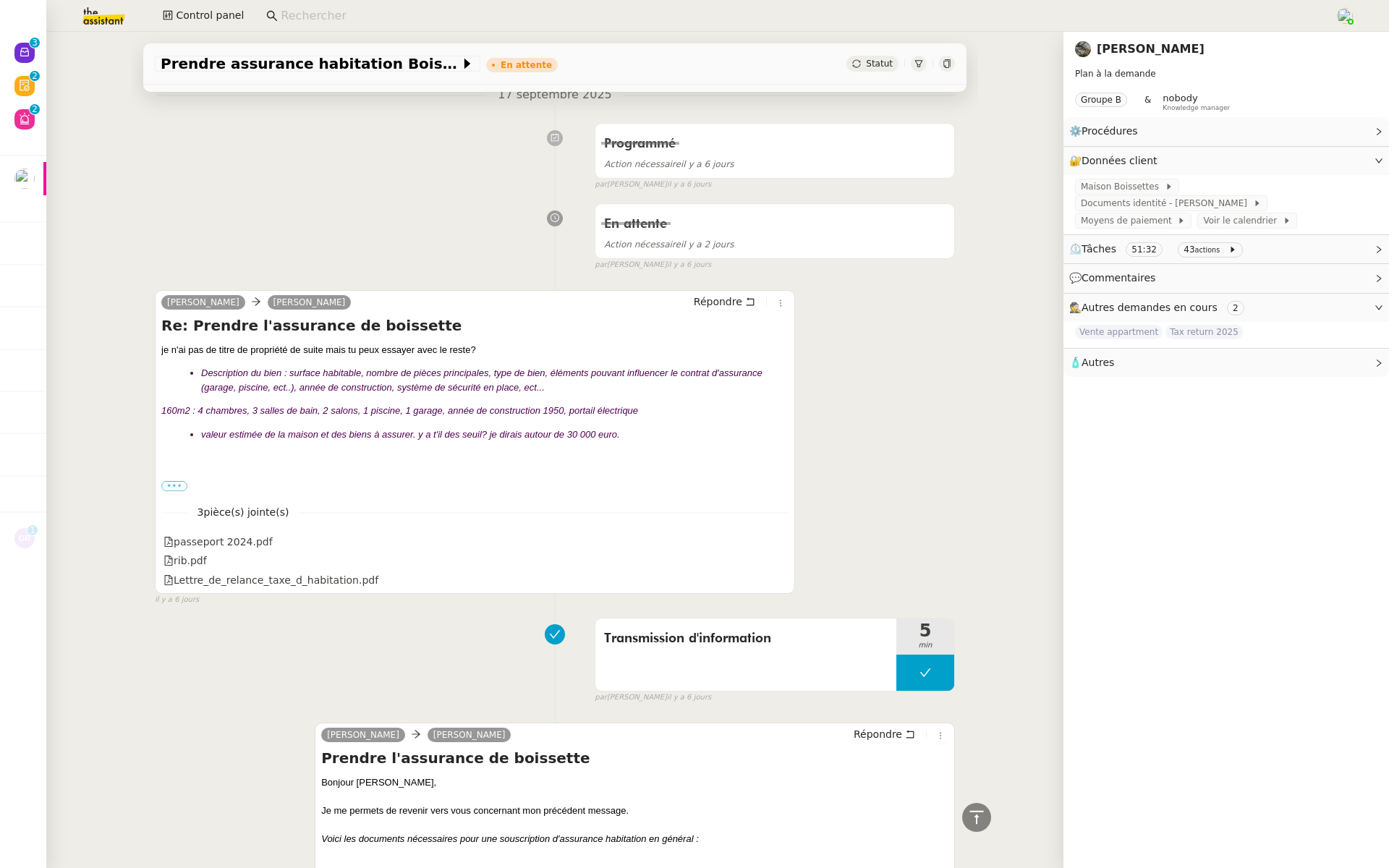
scroll to position [1047, 0]
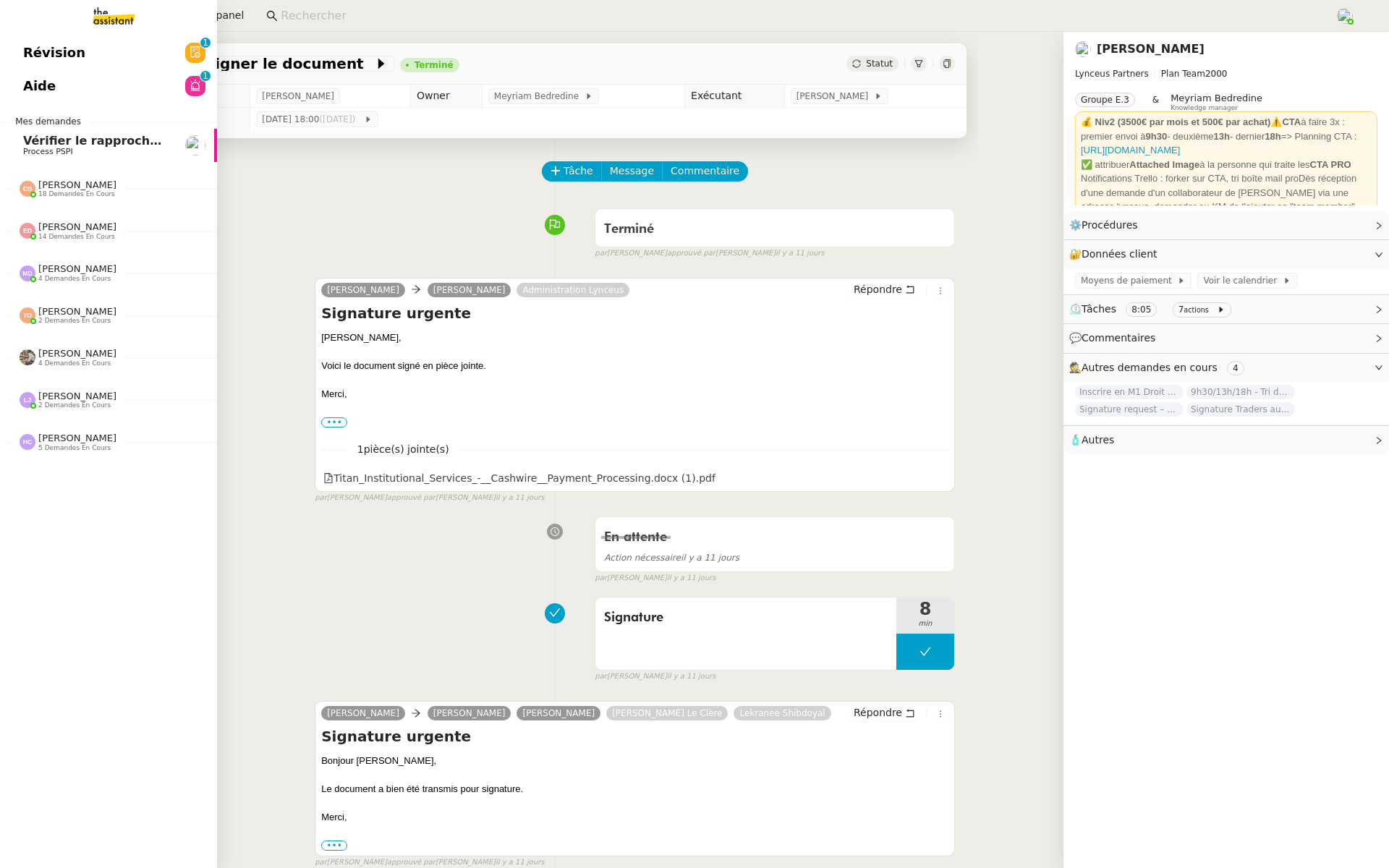
click at [32, 54] on span "Révision" at bounding box center [54, 53] width 62 height 22
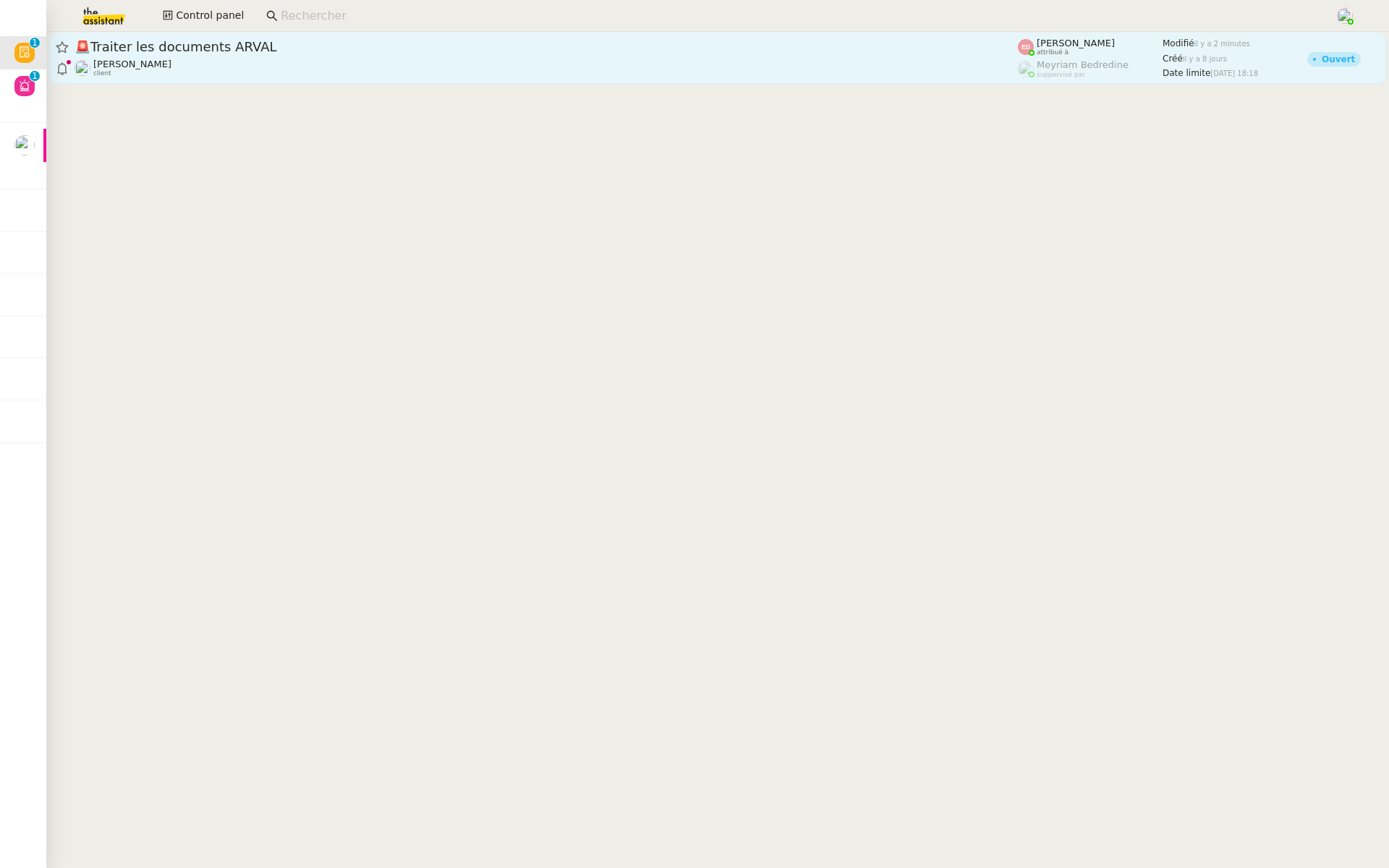
click at [284, 46] on span "🚨 Traiter les documents ARVAL" at bounding box center [546, 47] width 943 height 13
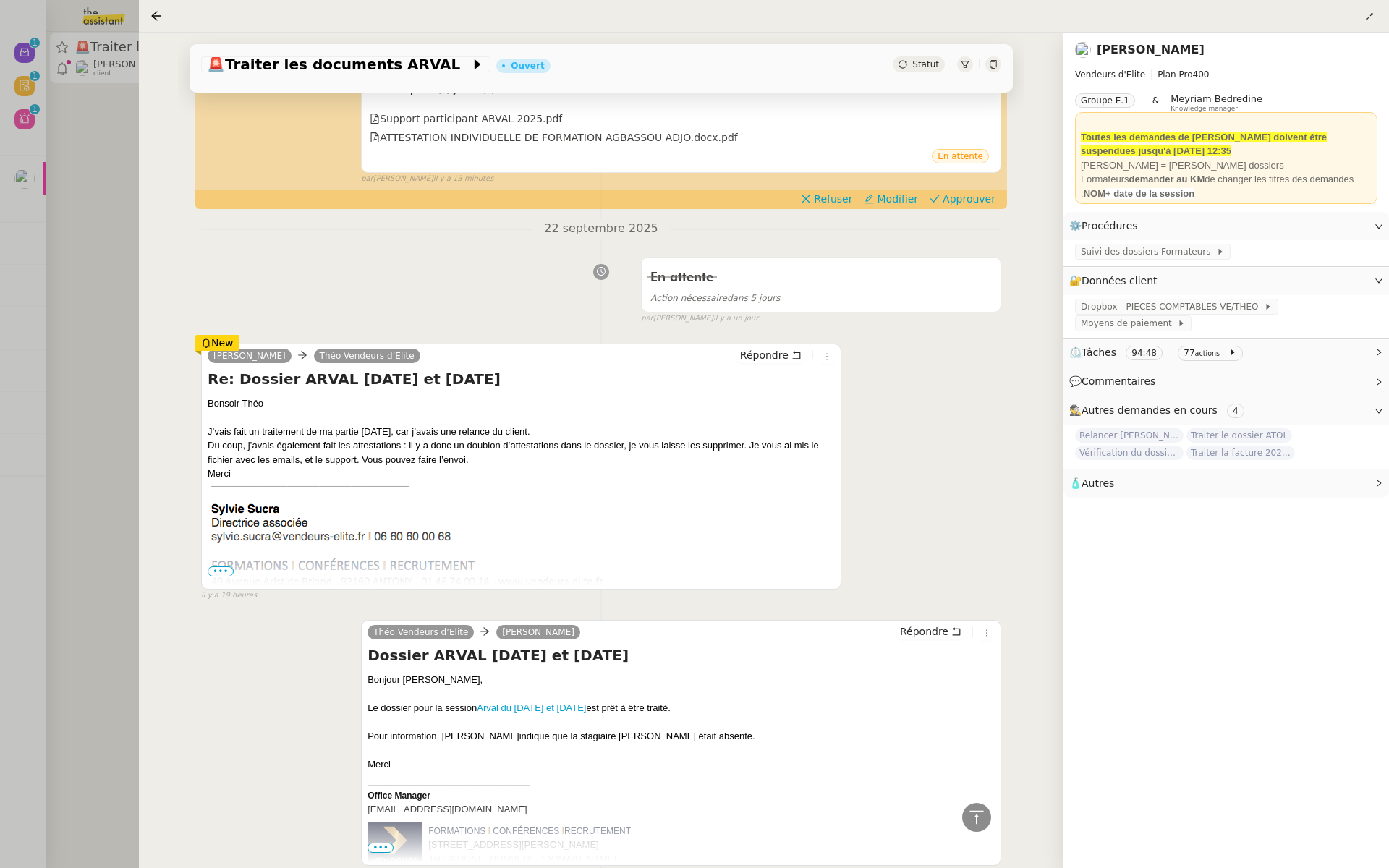
scroll to position [3059, 0]
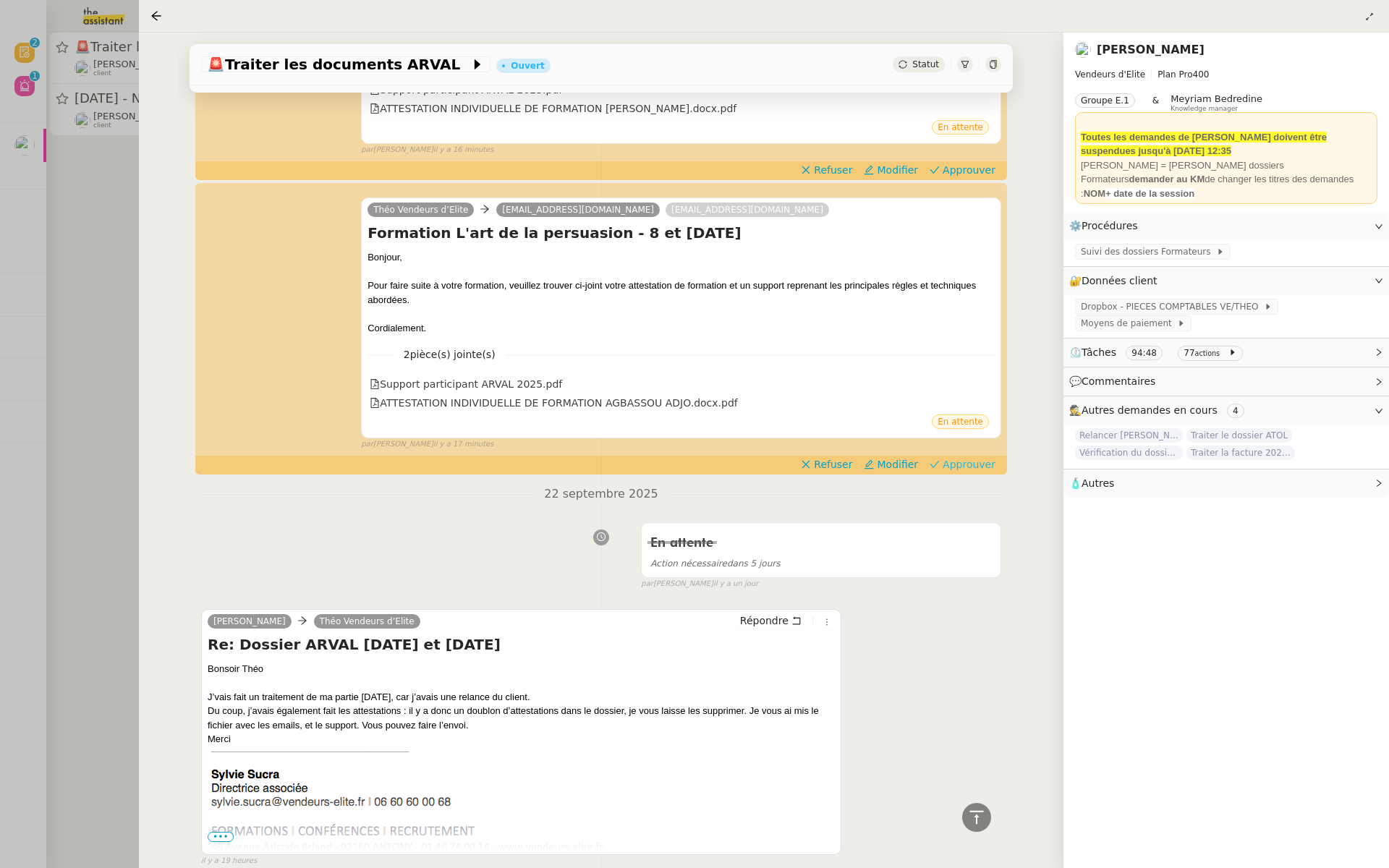
click at [977, 457] on span "Approuver" at bounding box center [969, 465] width 53 height 15
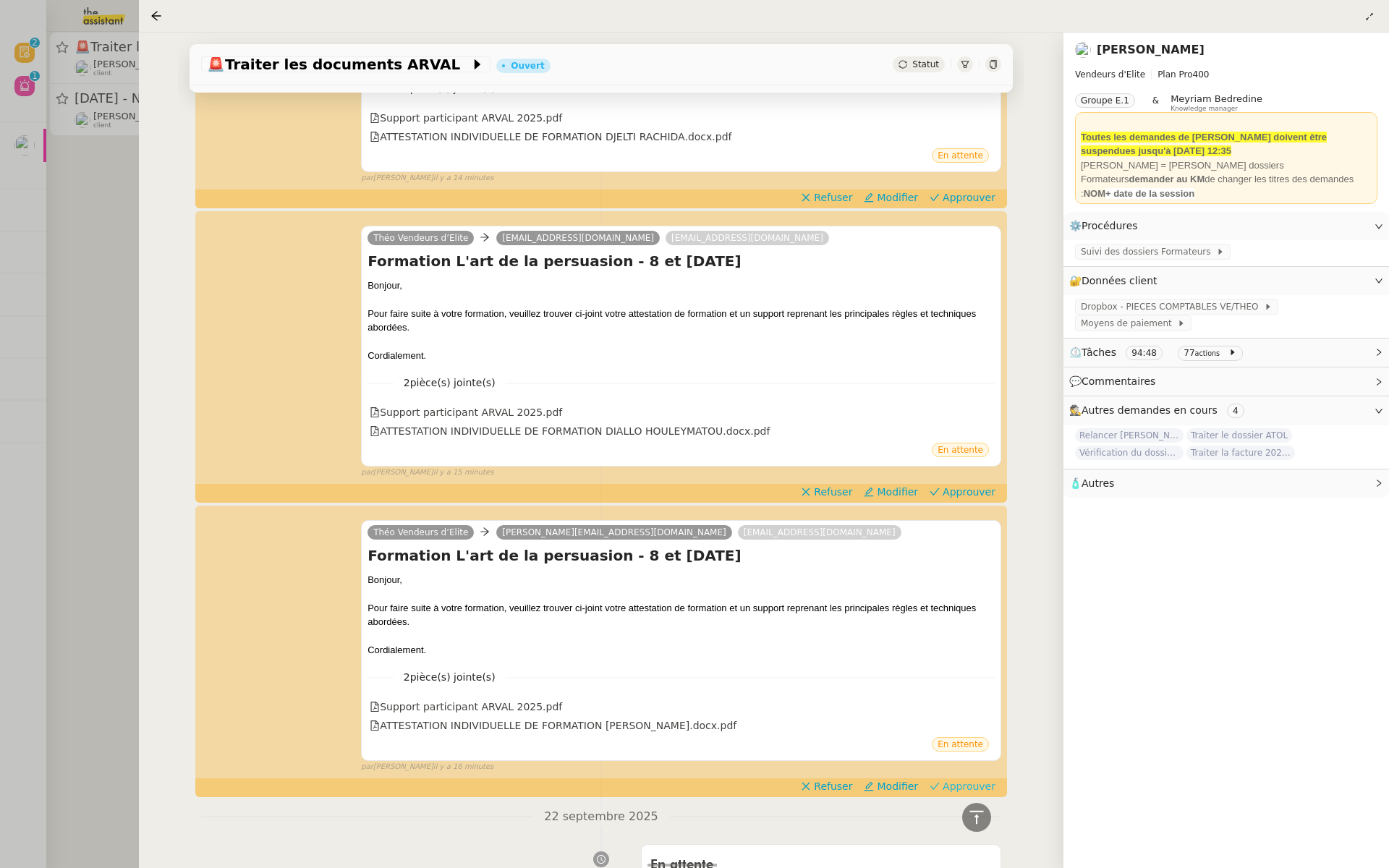
scroll to position [2860, 0]
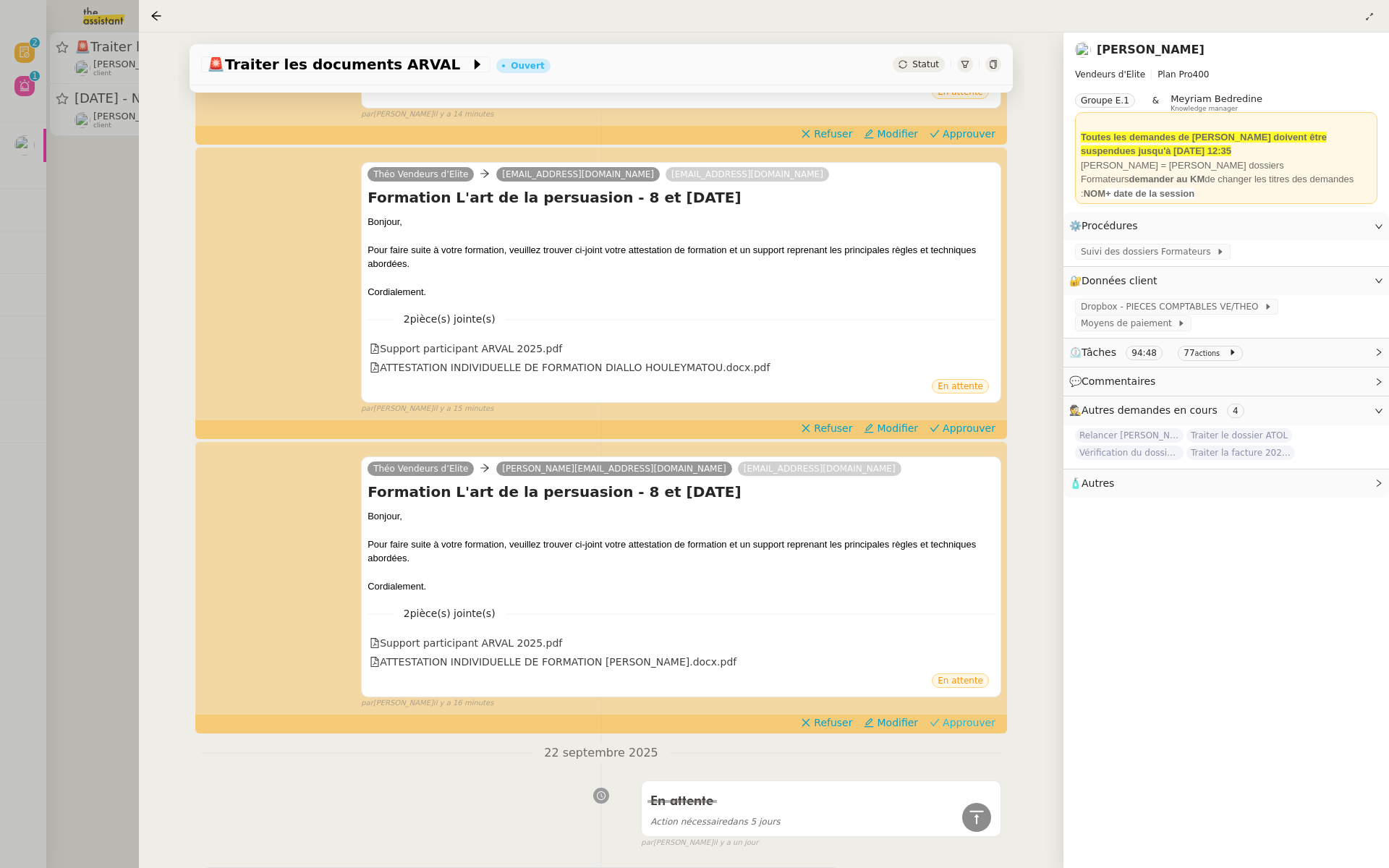
click at [952, 716] on span "Approuver" at bounding box center [969, 723] width 53 height 15
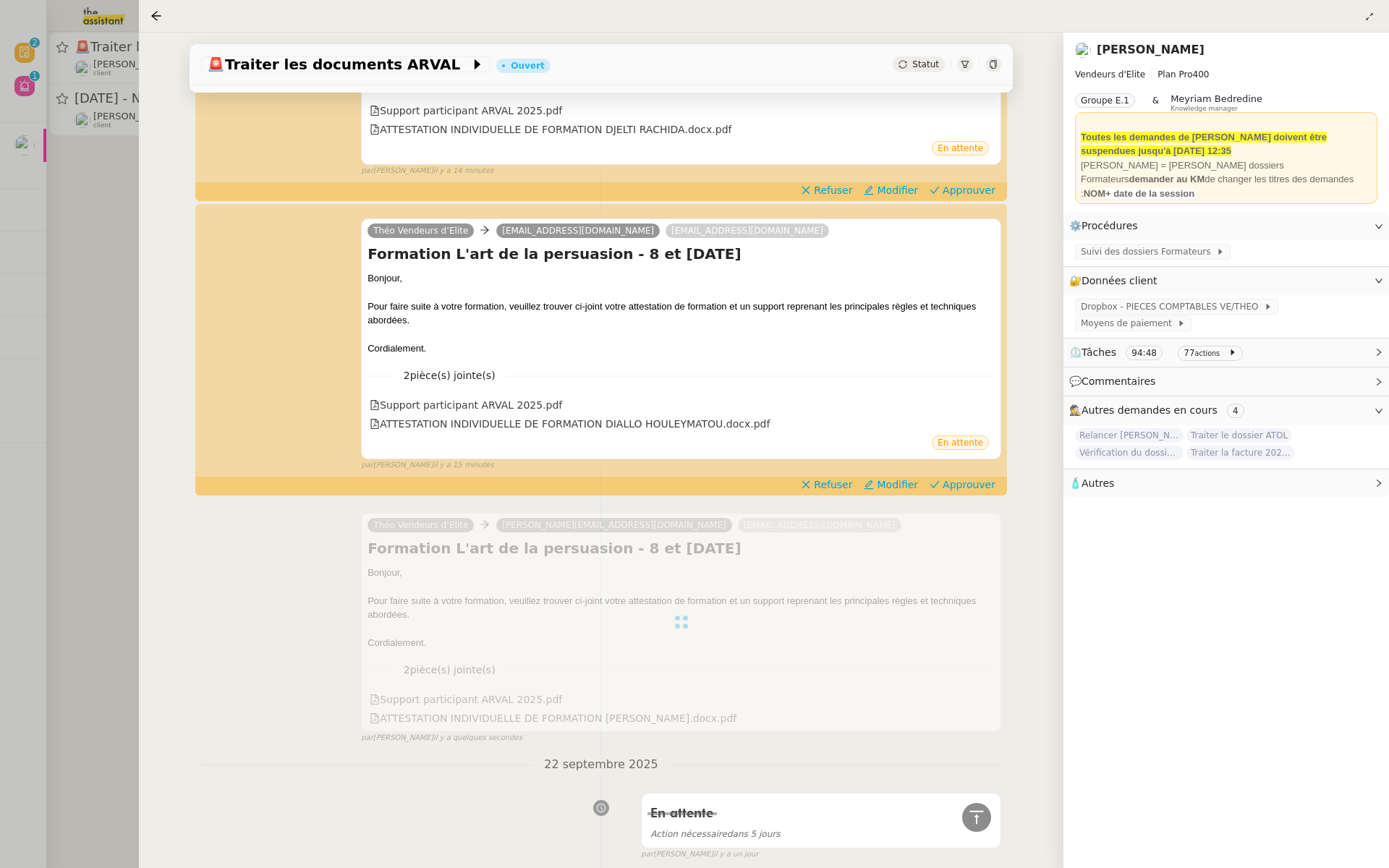
scroll to position [2722, 0]
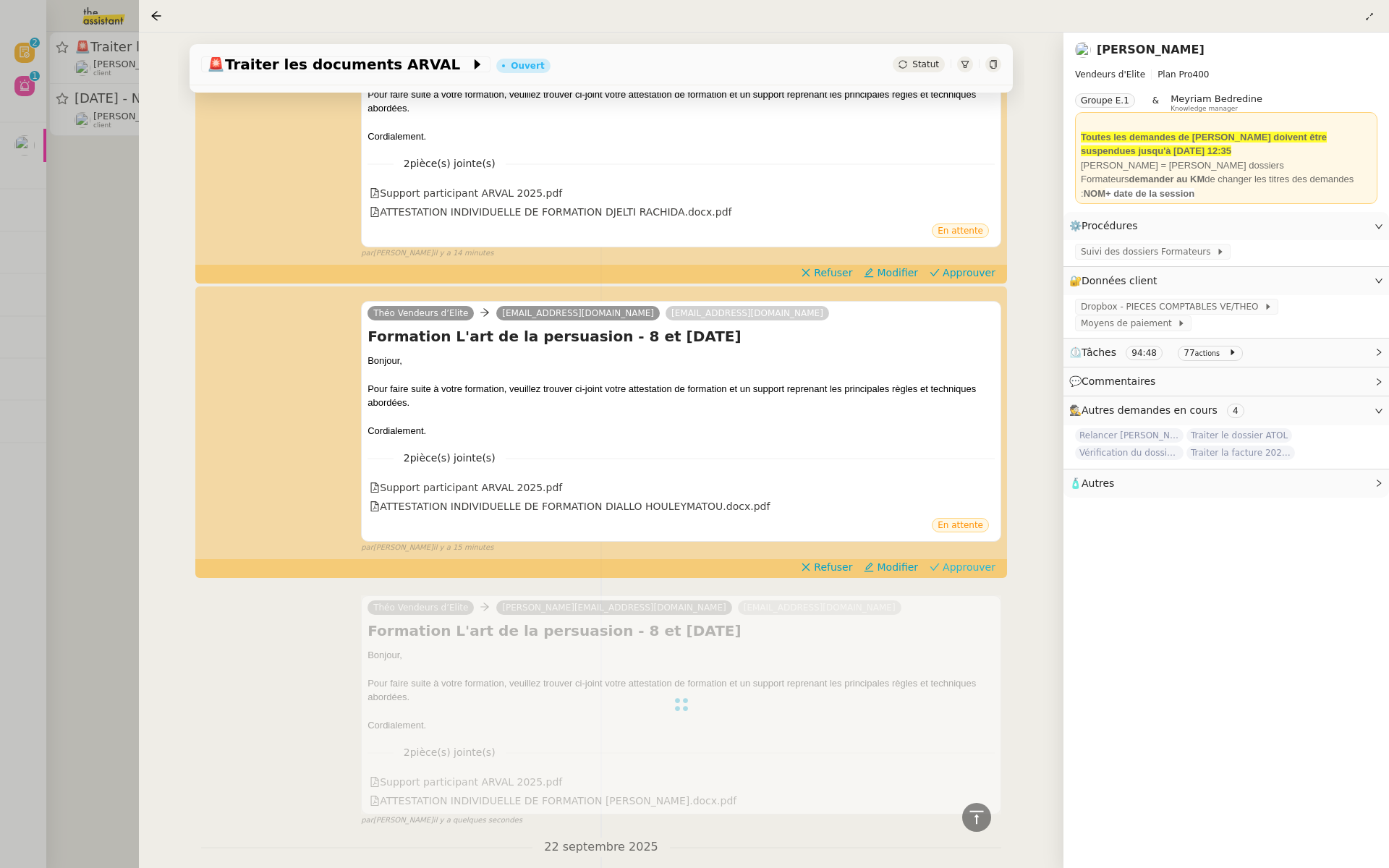
click at [962, 565] on span "Approuver" at bounding box center [969, 567] width 53 height 15
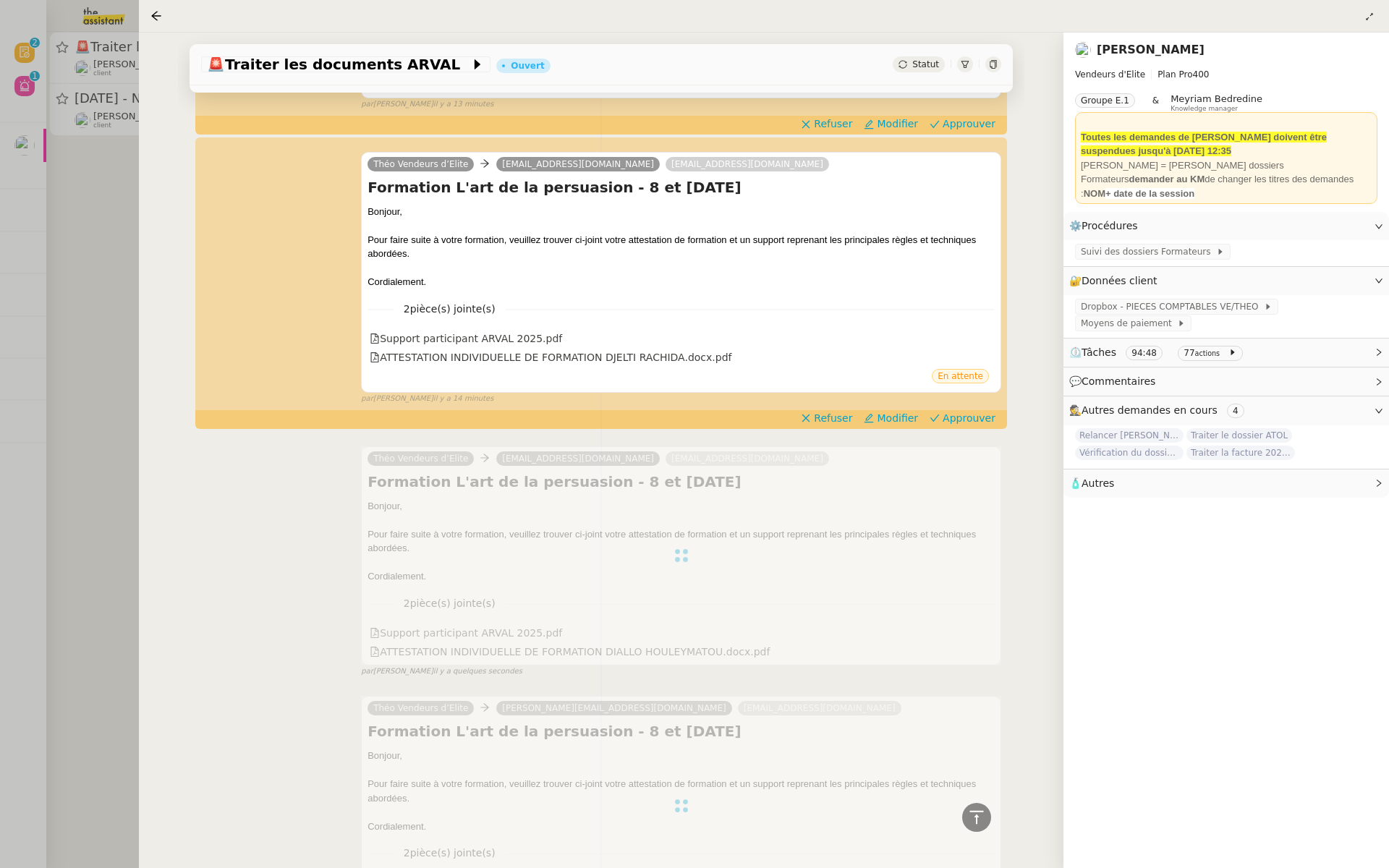
scroll to position [2452, 0]
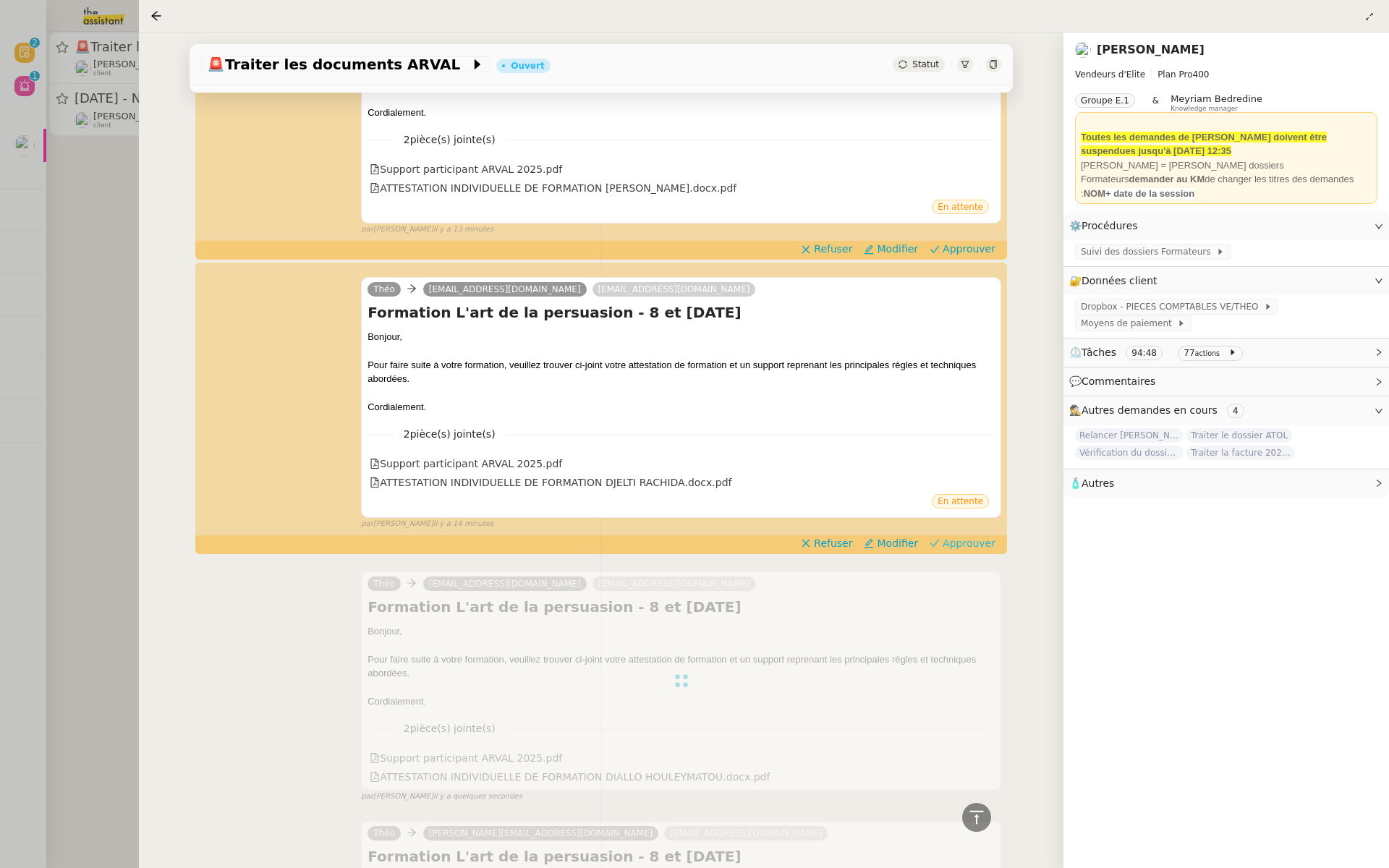
click at [974, 537] on span "Approuver" at bounding box center [969, 543] width 53 height 15
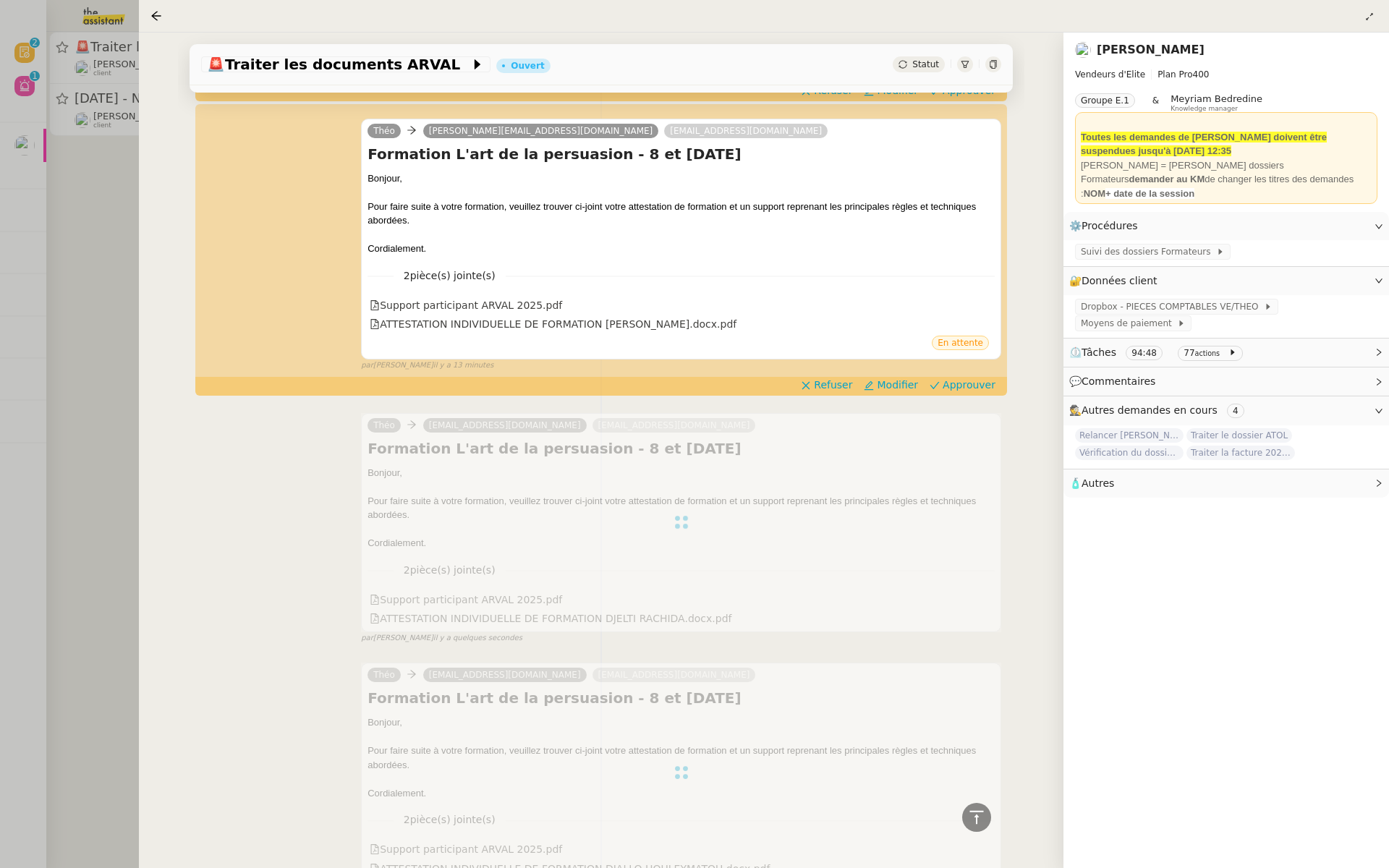
scroll to position [2149, 0]
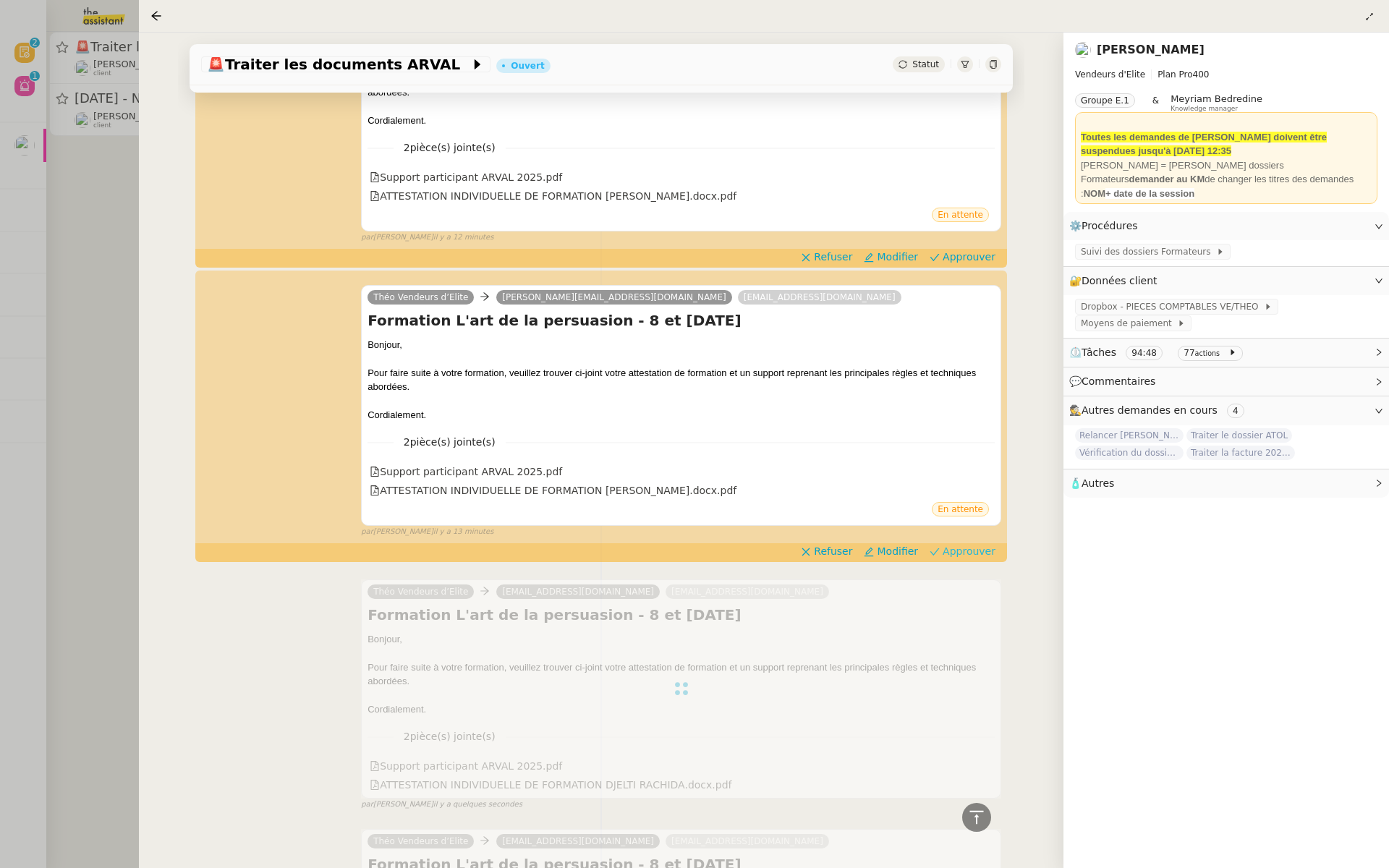
click at [967, 550] on span "Approuver" at bounding box center [969, 551] width 53 height 15
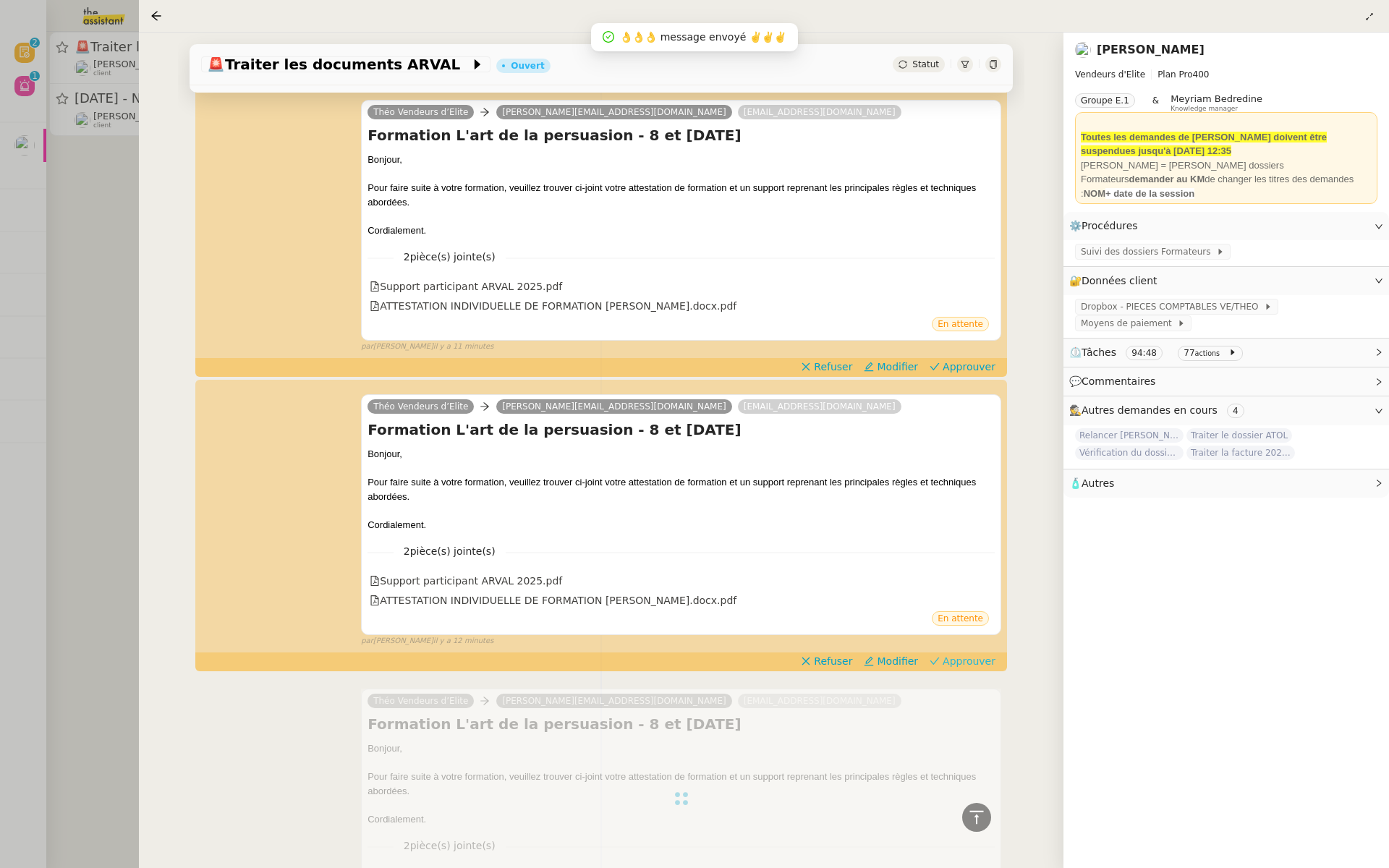
click at [961, 654] on span "Approuver" at bounding box center [969, 661] width 53 height 15
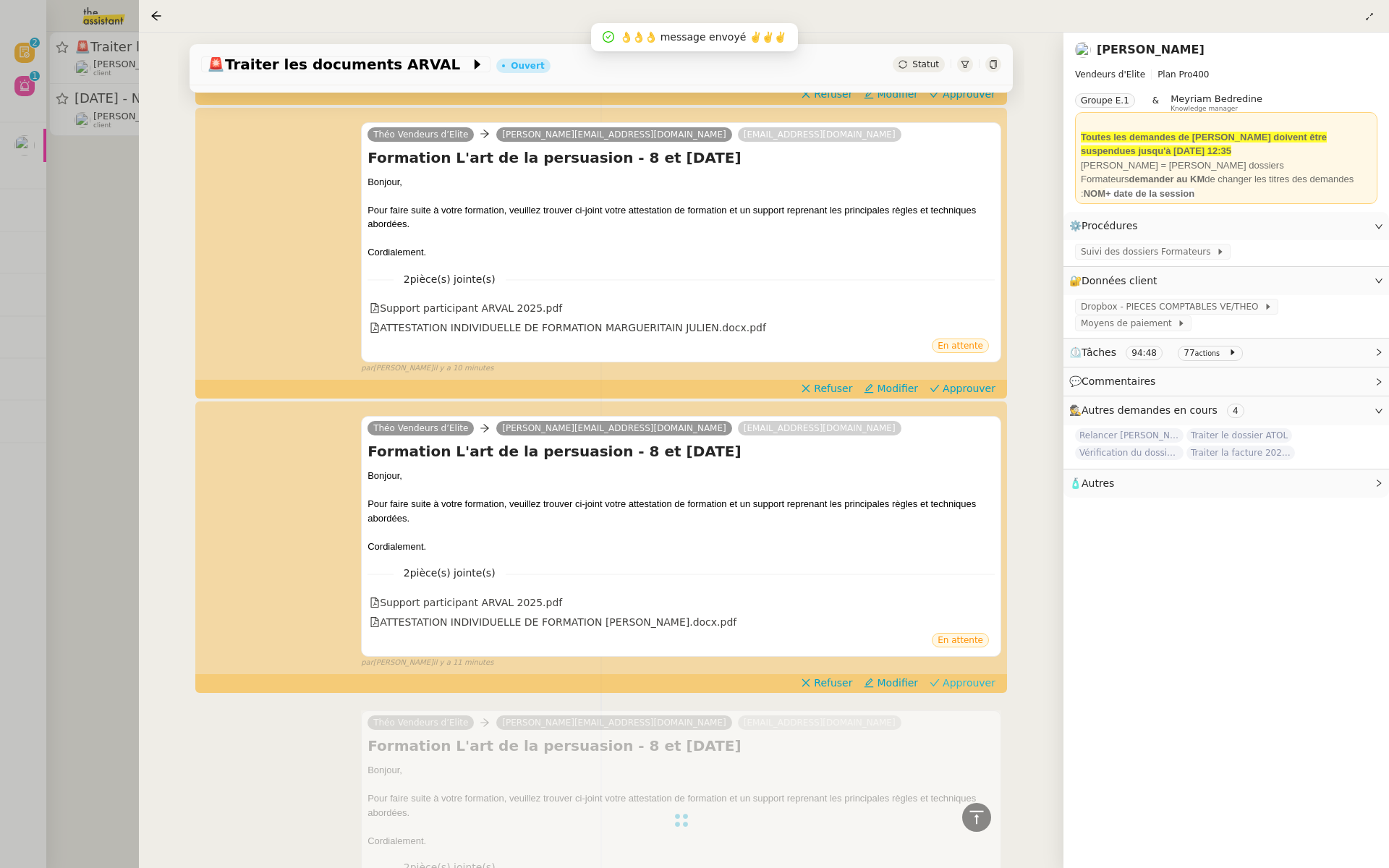
click at [954, 675] on span "Approuver" at bounding box center [969, 683] width 53 height 15
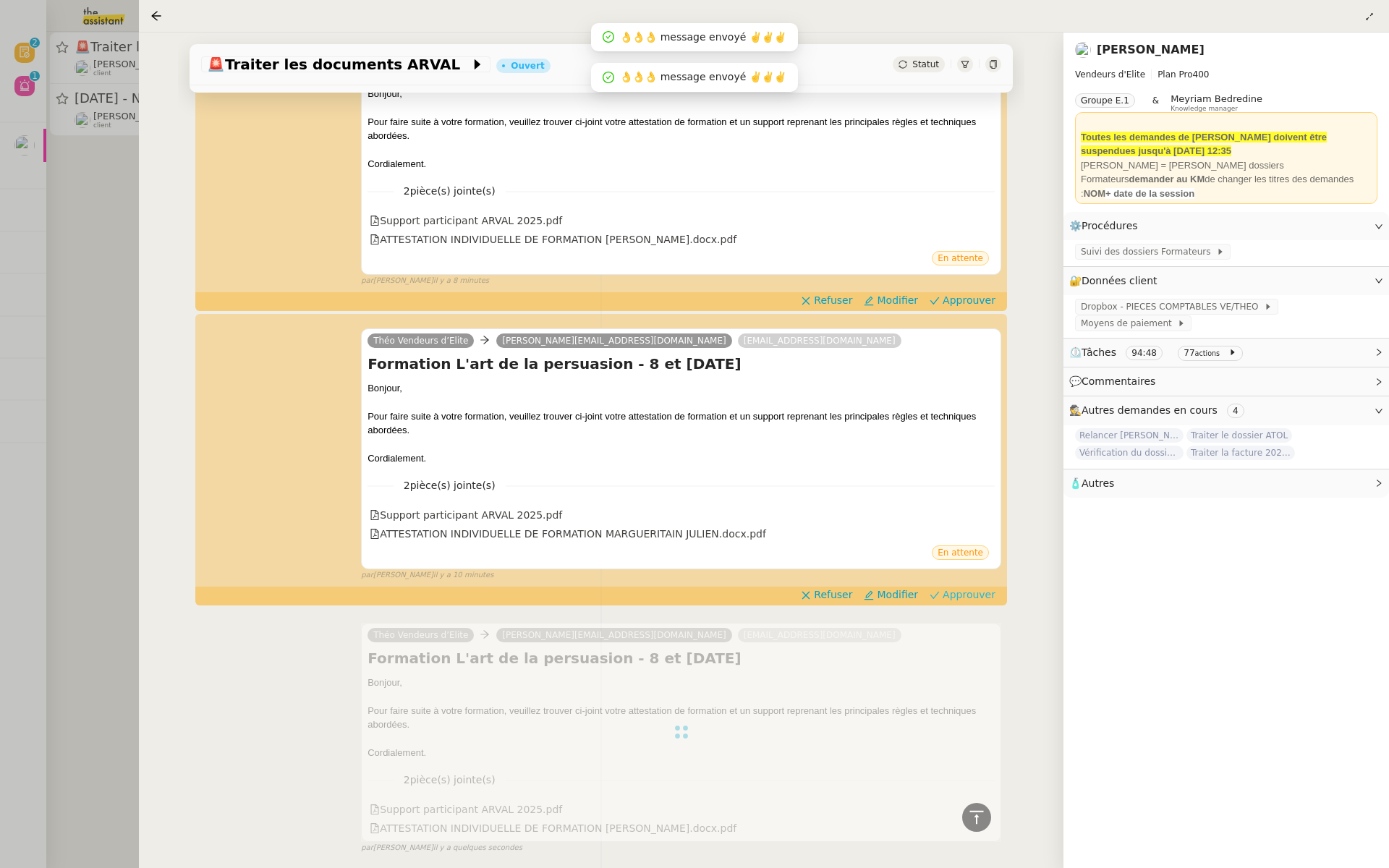
click at [973, 587] on span "Approuver" at bounding box center [969, 594] width 53 height 15
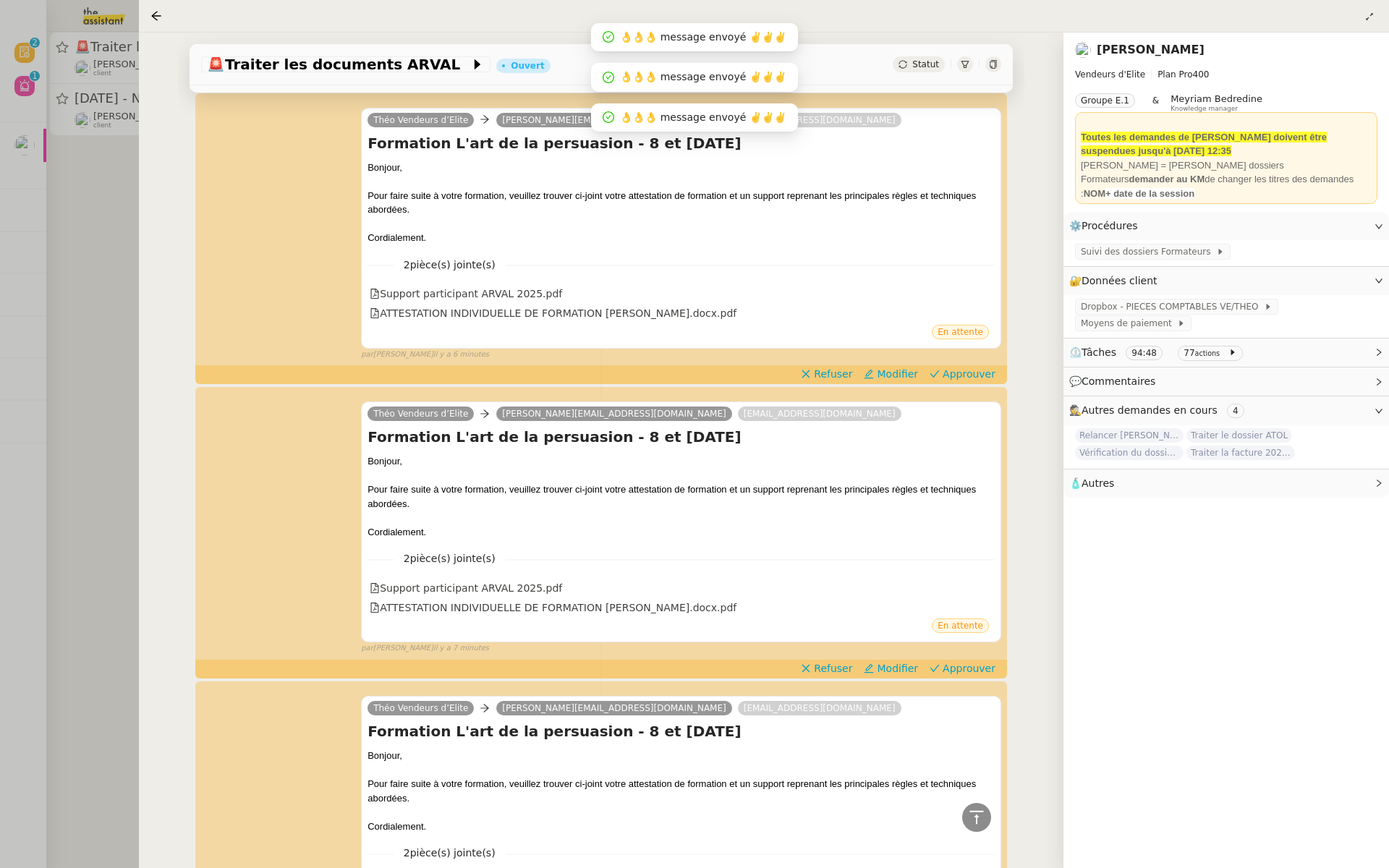
scroll to position [2378, 0]
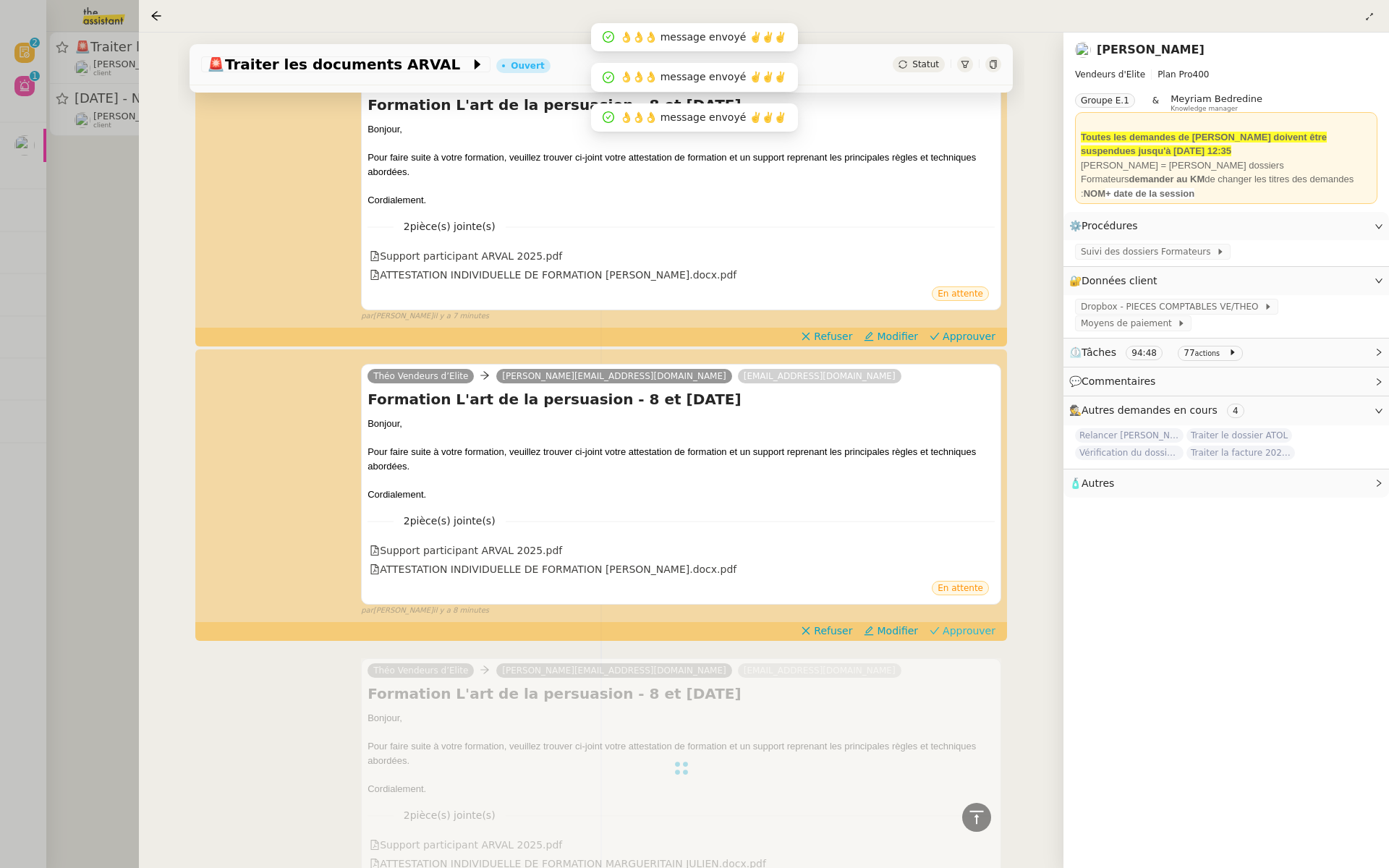
click at [973, 623] on span "Approuver" at bounding box center [969, 631] width 53 height 15
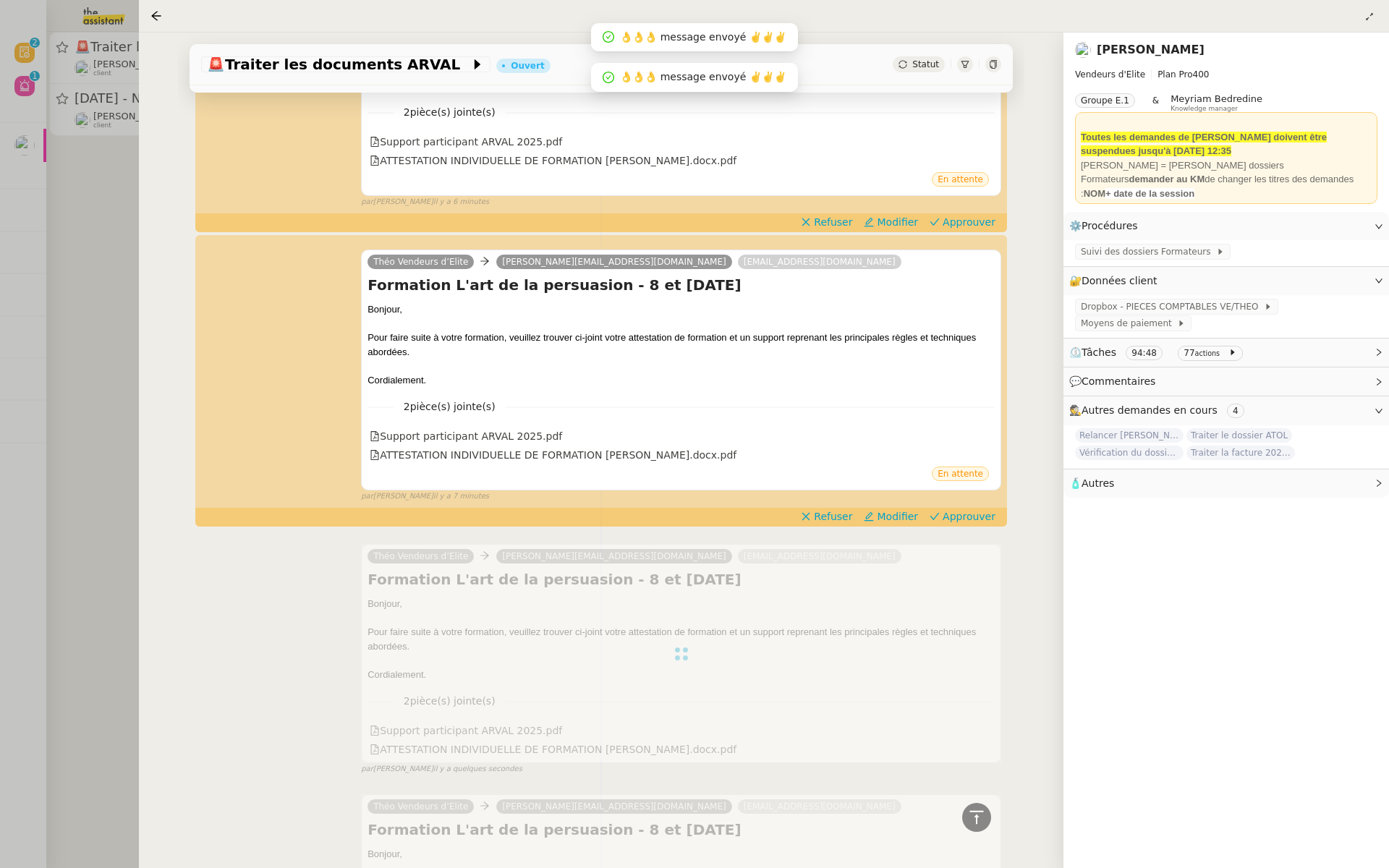
scroll to position [2906, 0]
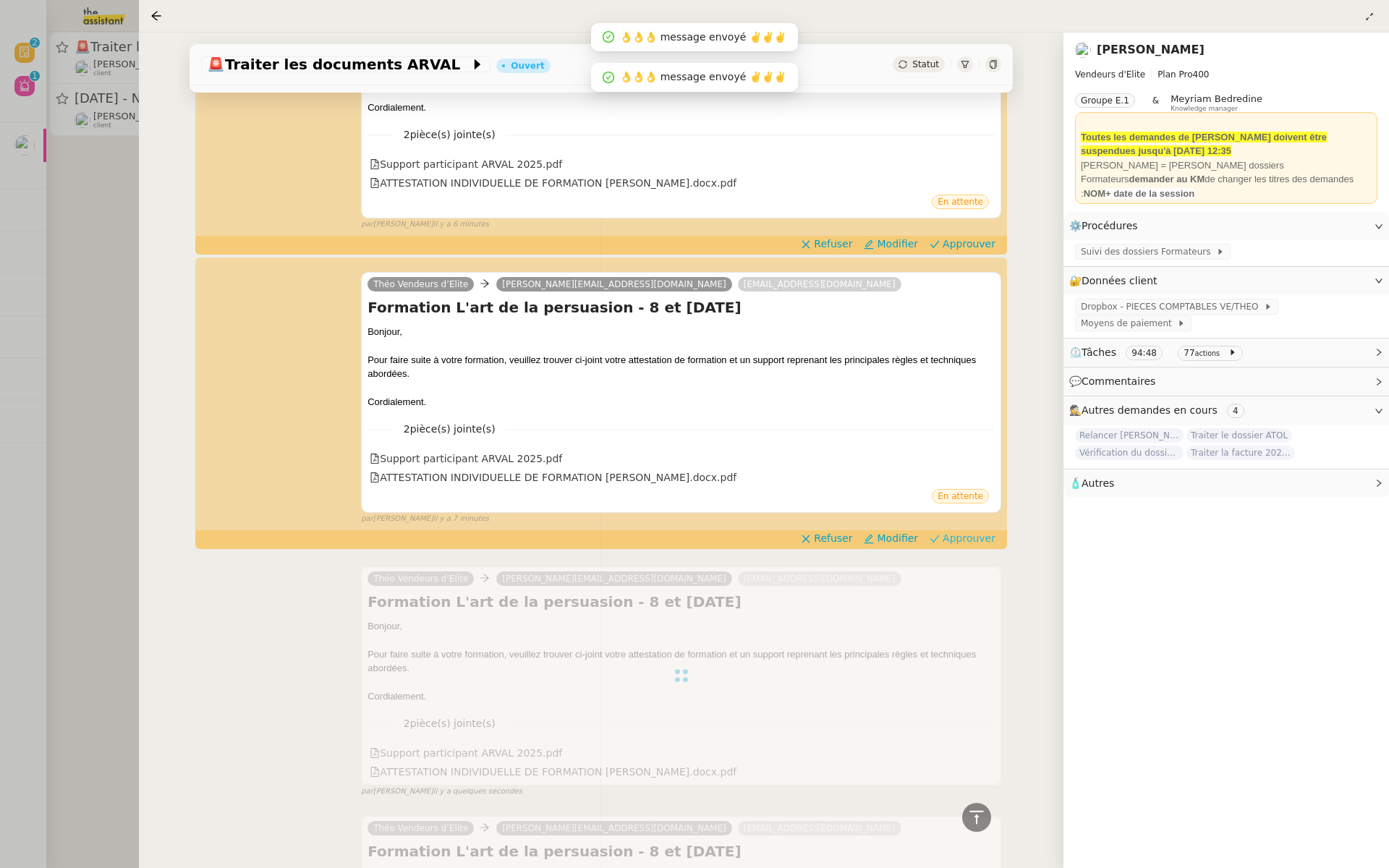
click at [978, 531] on span "Approuver" at bounding box center [969, 539] width 53 height 15
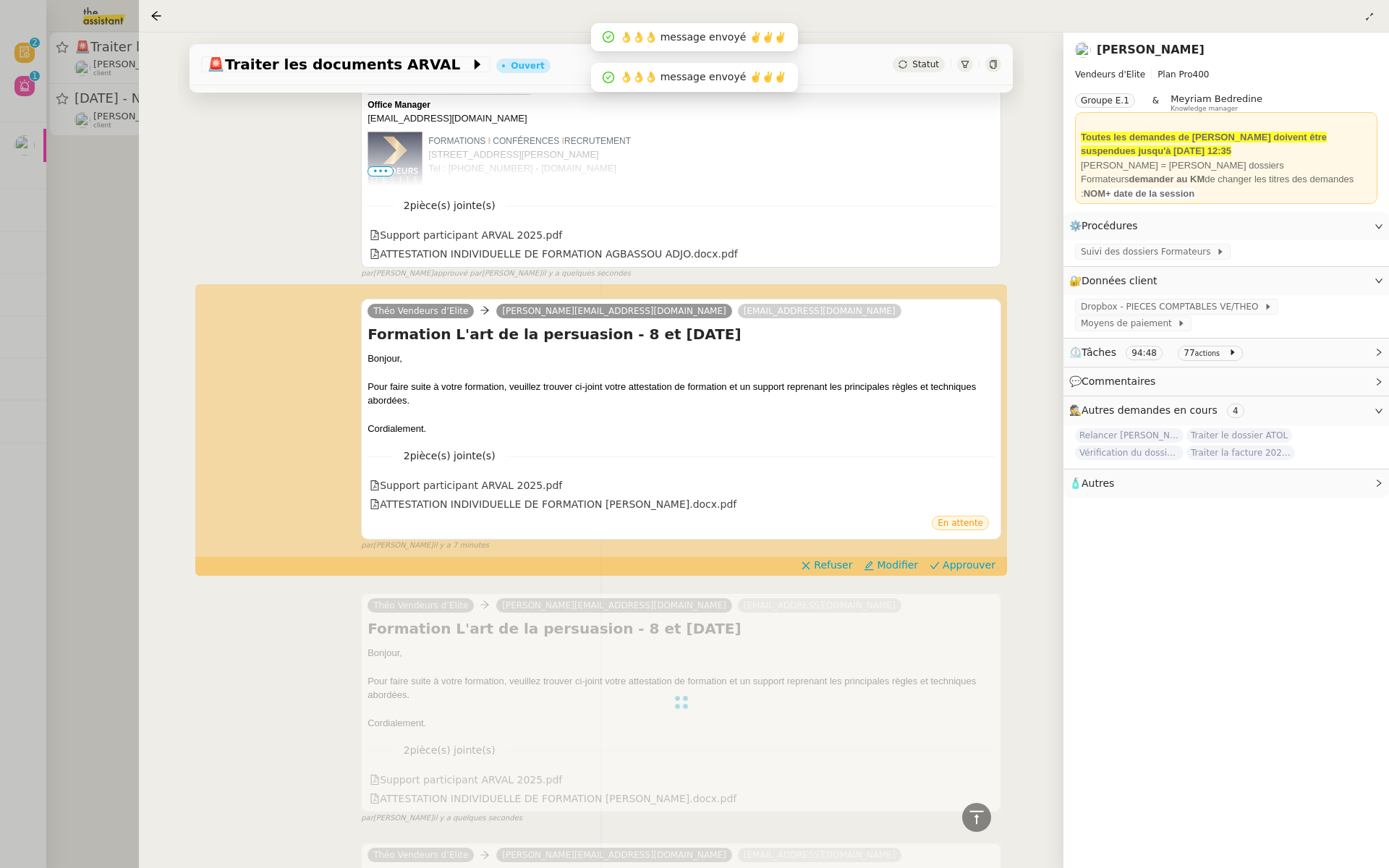
scroll to position [2457, 0]
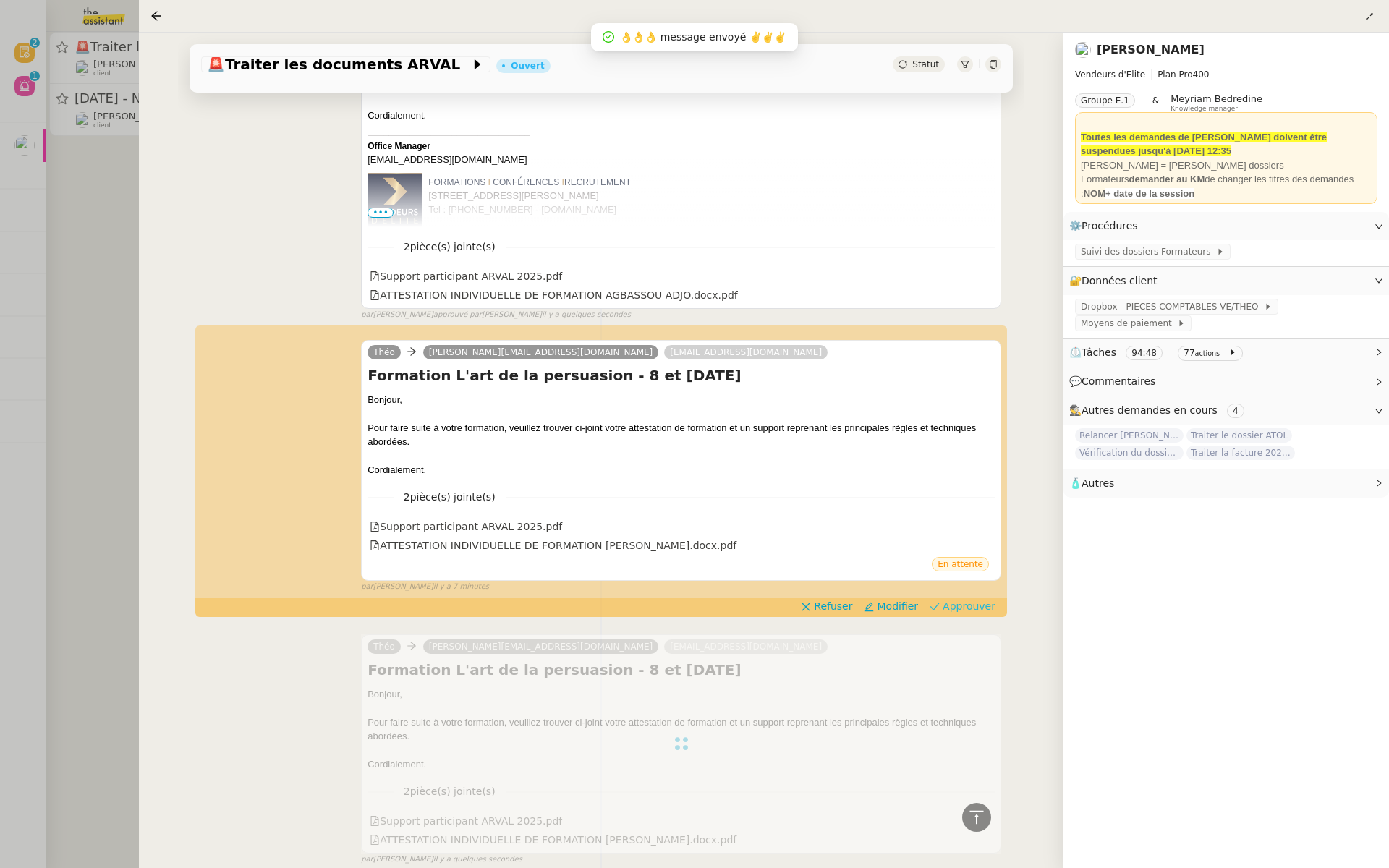
click at [963, 609] on span "Approuver" at bounding box center [969, 606] width 53 height 15
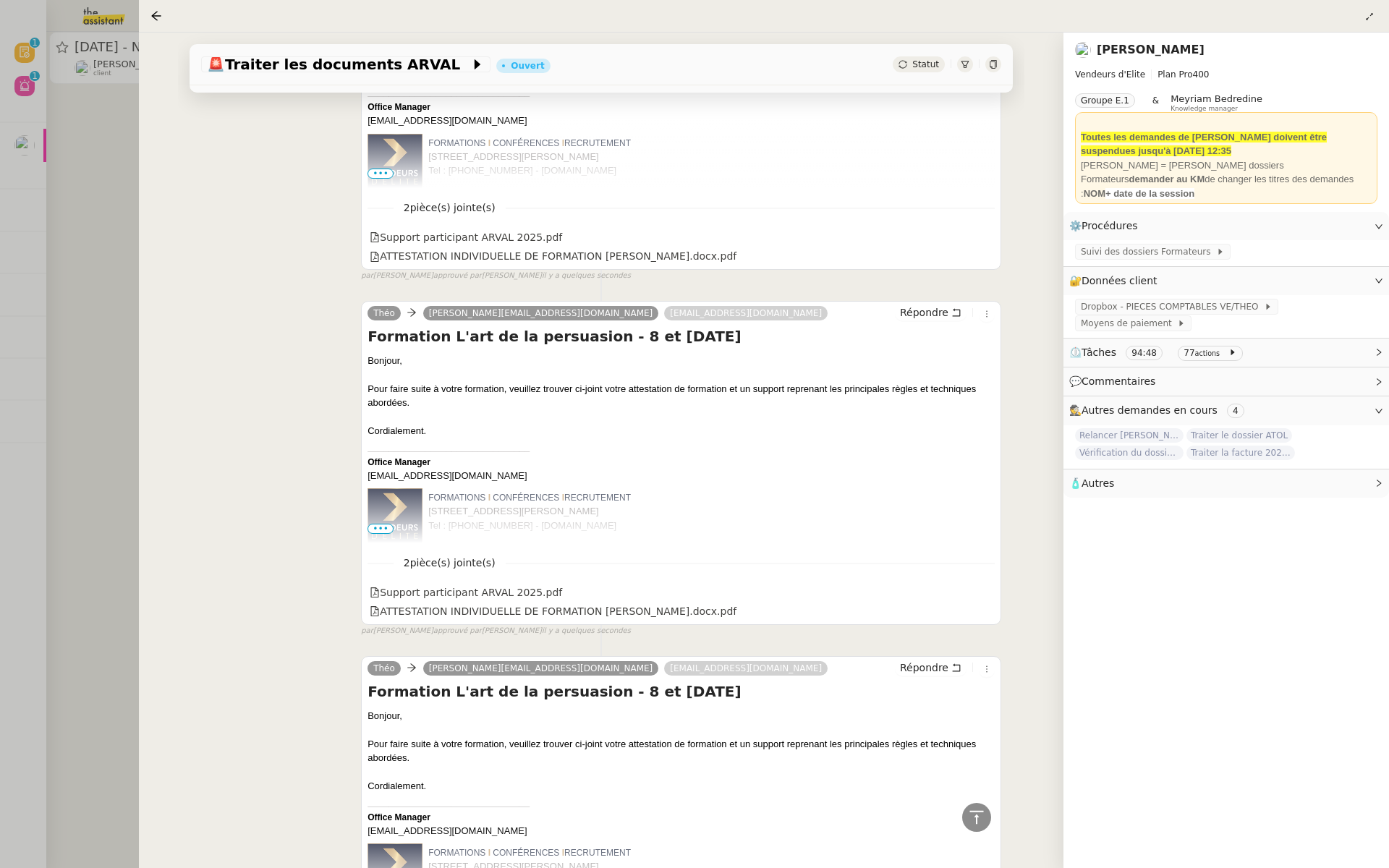
scroll to position [0, 0]
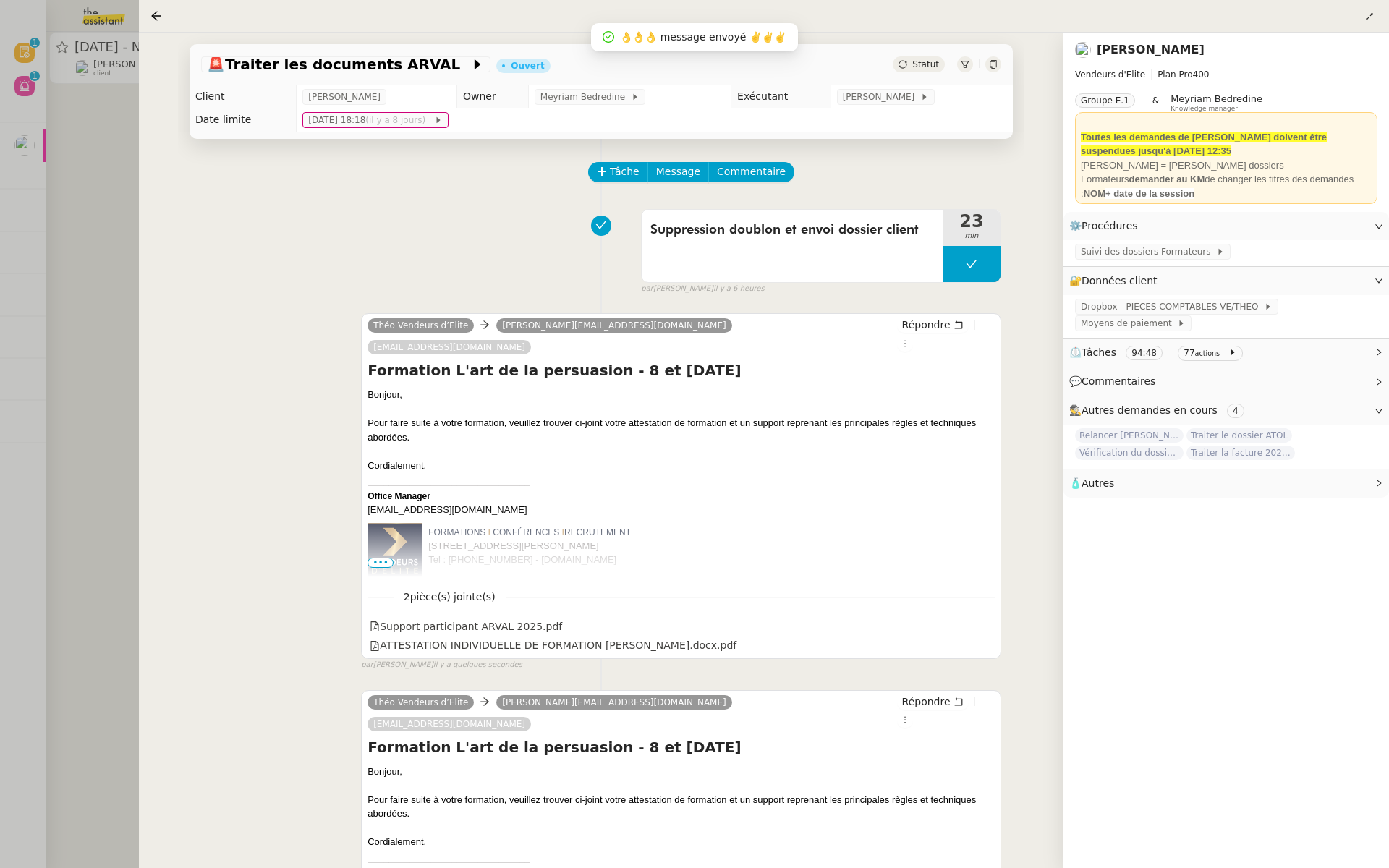
click at [86, 157] on div at bounding box center [694, 434] width 1389 height 868
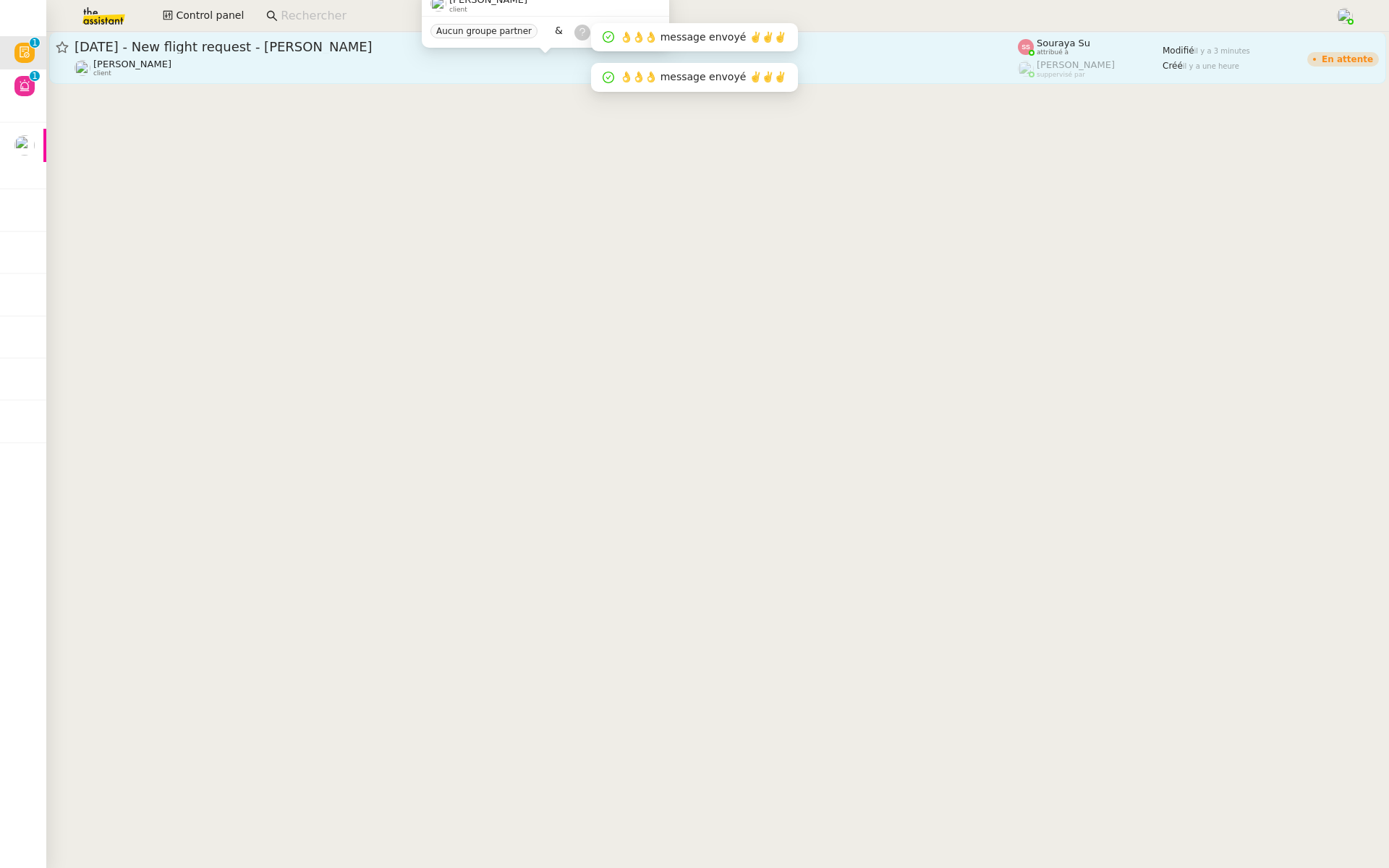
click at [224, 63] on div "Louis Frei client" at bounding box center [546, 68] width 943 height 19
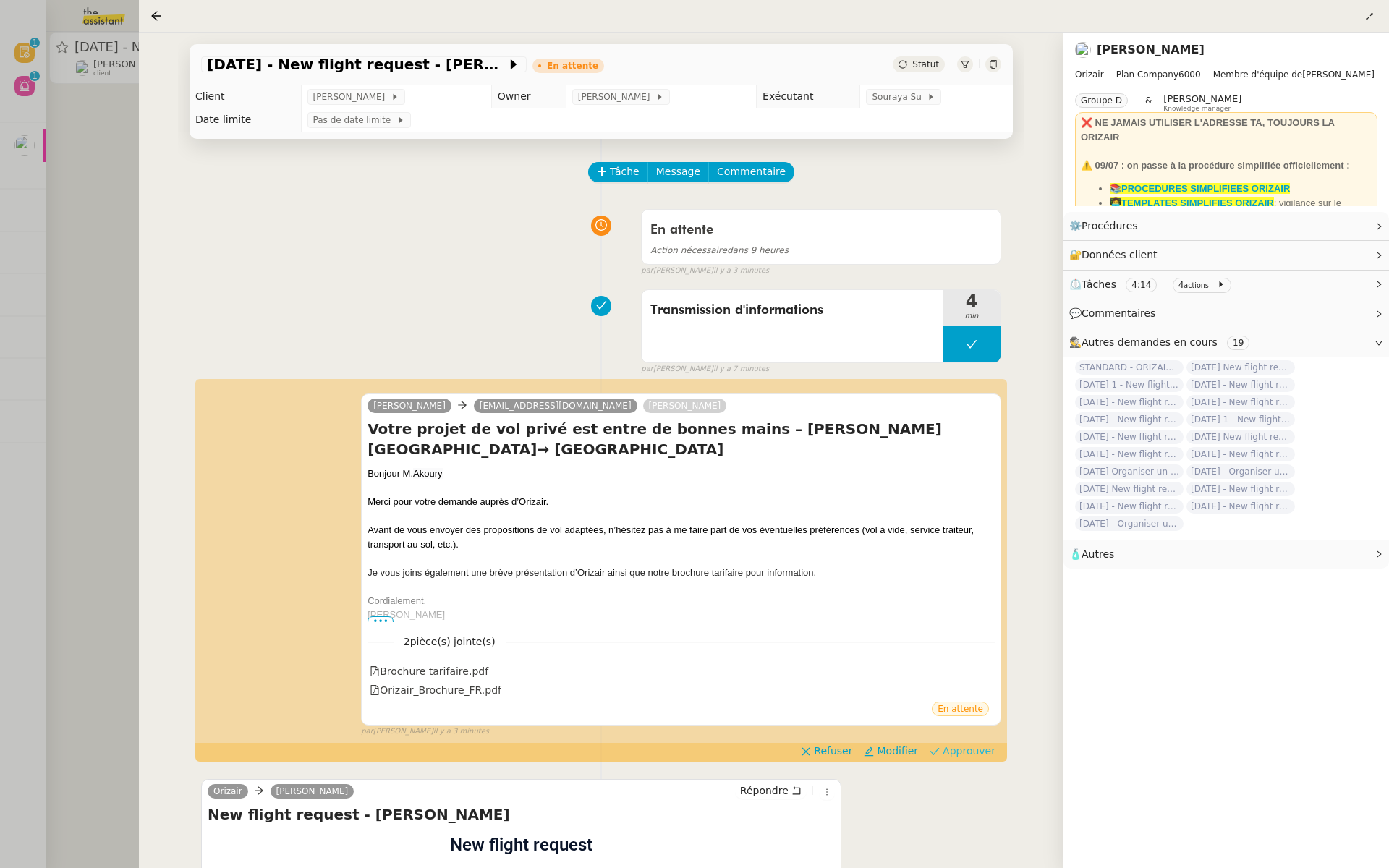
click at [963, 752] on span "Approuver" at bounding box center [969, 750] width 53 height 15
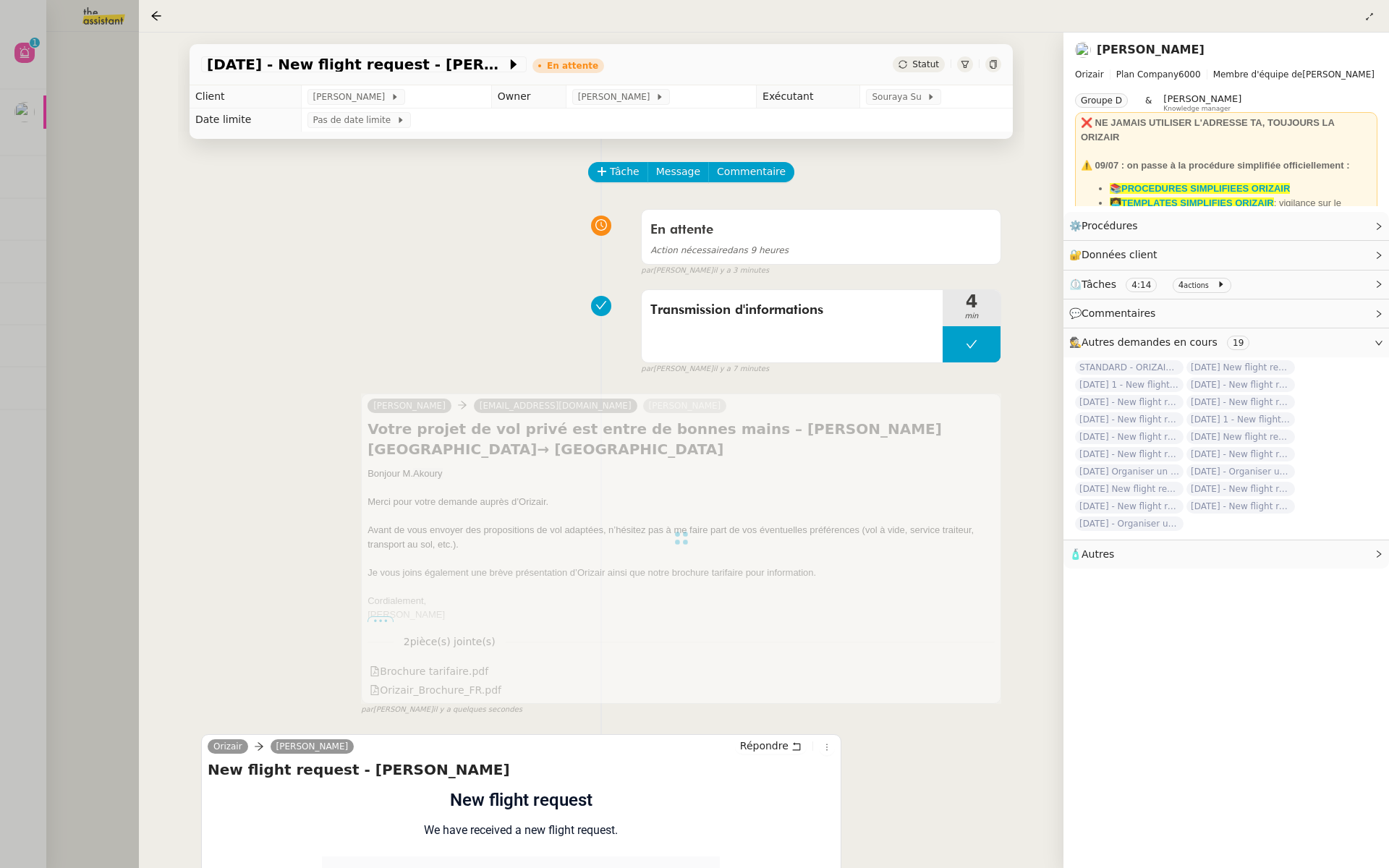
click at [65, 143] on div at bounding box center [694, 434] width 1389 height 868
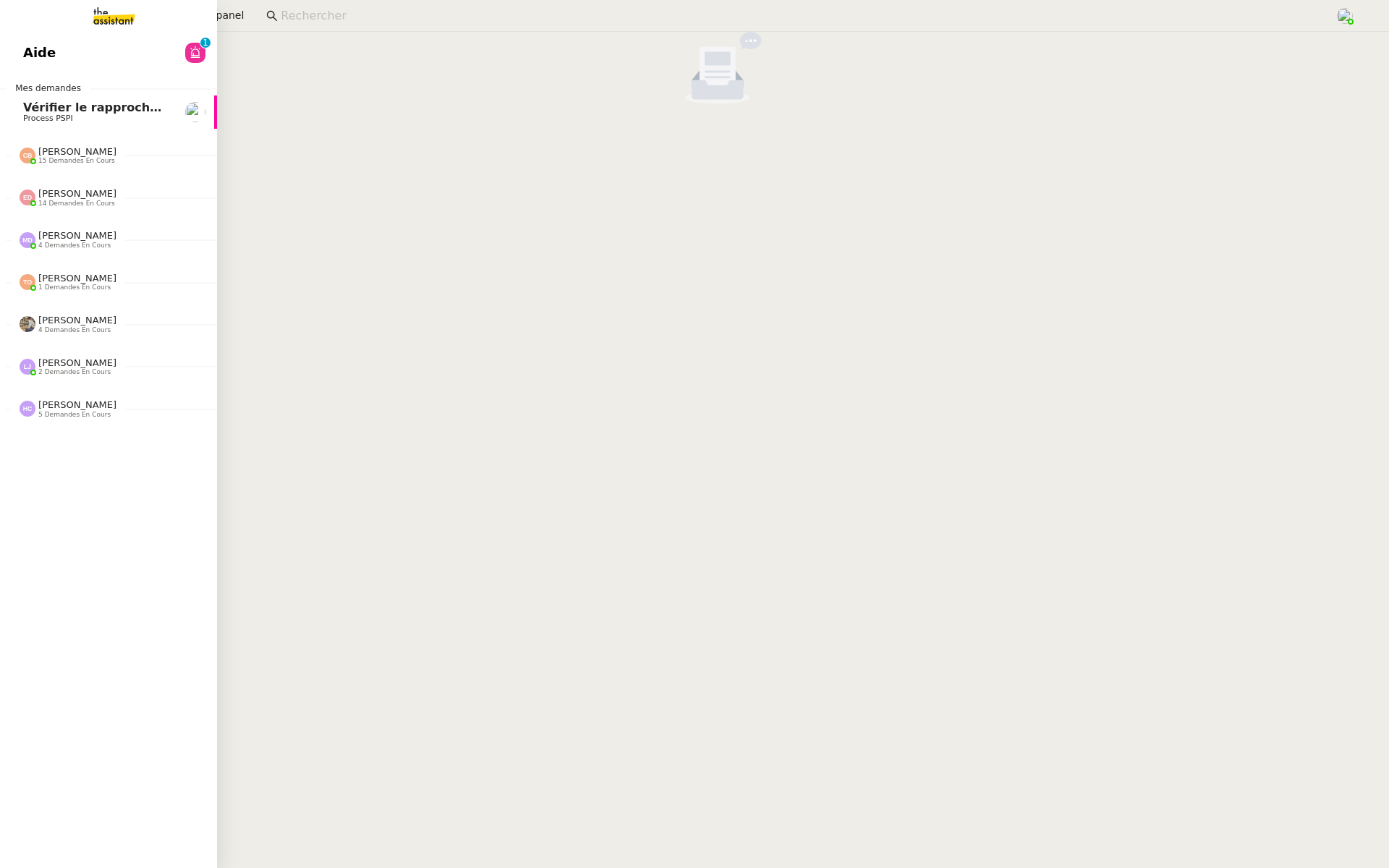
click at [16, 42] on link "Aide 0 1 2 3 4 5 6 7 8 9" at bounding box center [109, 53] width 217 height 33
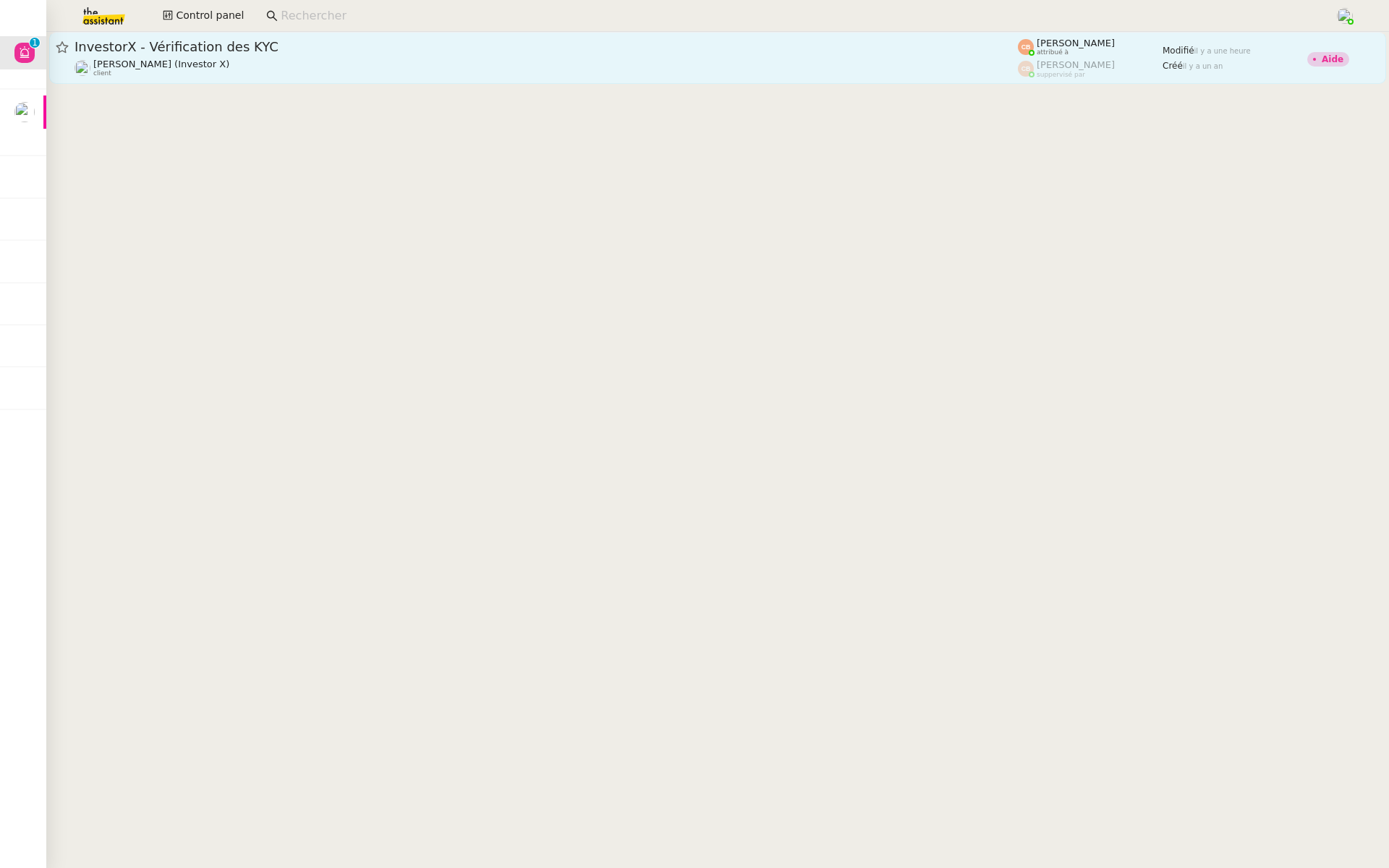
click at [309, 38] on div "InvestorX - Vérification des KYC" at bounding box center [546, 47] width 943 height 17
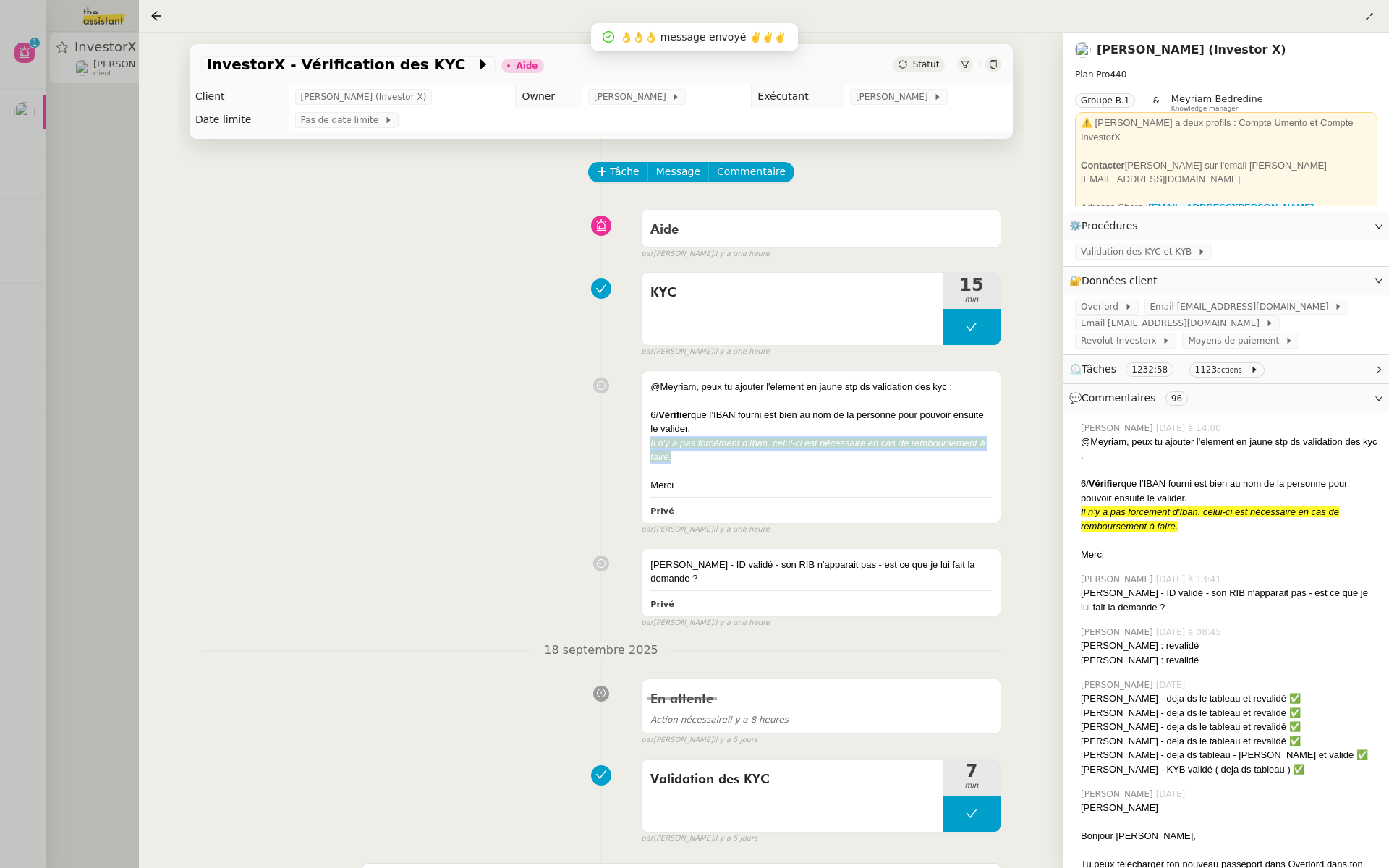
drag, startPoint x: 679, startPoint y: 459, endPoint x: 639, endPoint y: 448, distance: 41.5
click at [639, 448] on div "@Meyriam, peux tu ajouter l'element en jaune stp ds validation des kyc : 6/ Vér…" at bounding box center [601, 450] width 800 height 173
copy em "Il n'y a pas forcément d'Iban. celui-ci est nécessaire en cas de remboursement …"
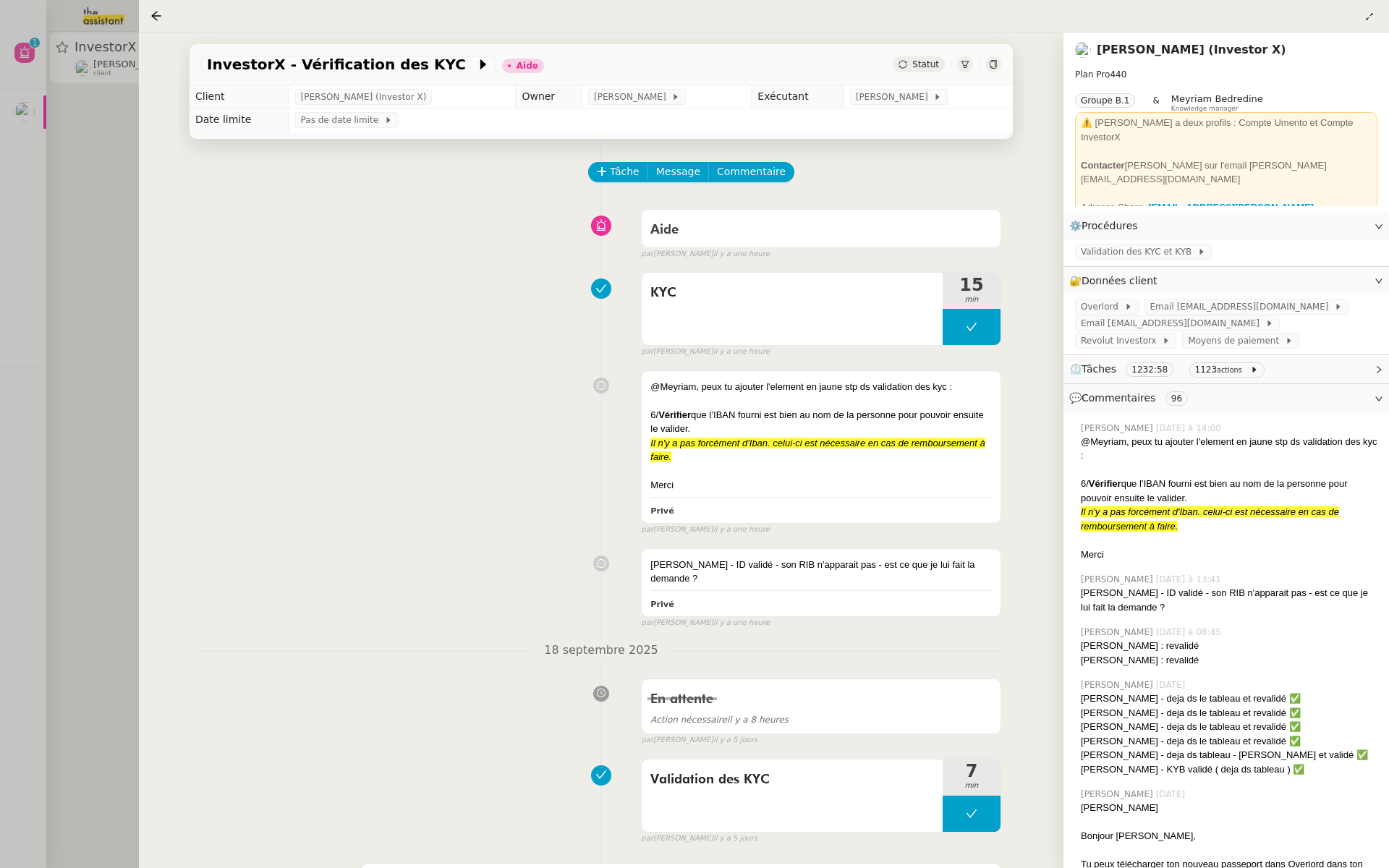
click at [563, 369] on div "@Meyriam, peux tu ajouter l'element en jaune stp ds validation des kyc : 6/ Vér…" at bounding box center [601, 450] width 800 height 173
click at [1163, 249] on span "Validation des KYC et KYB" at bounding box center [1140, 252] width 117 height 15
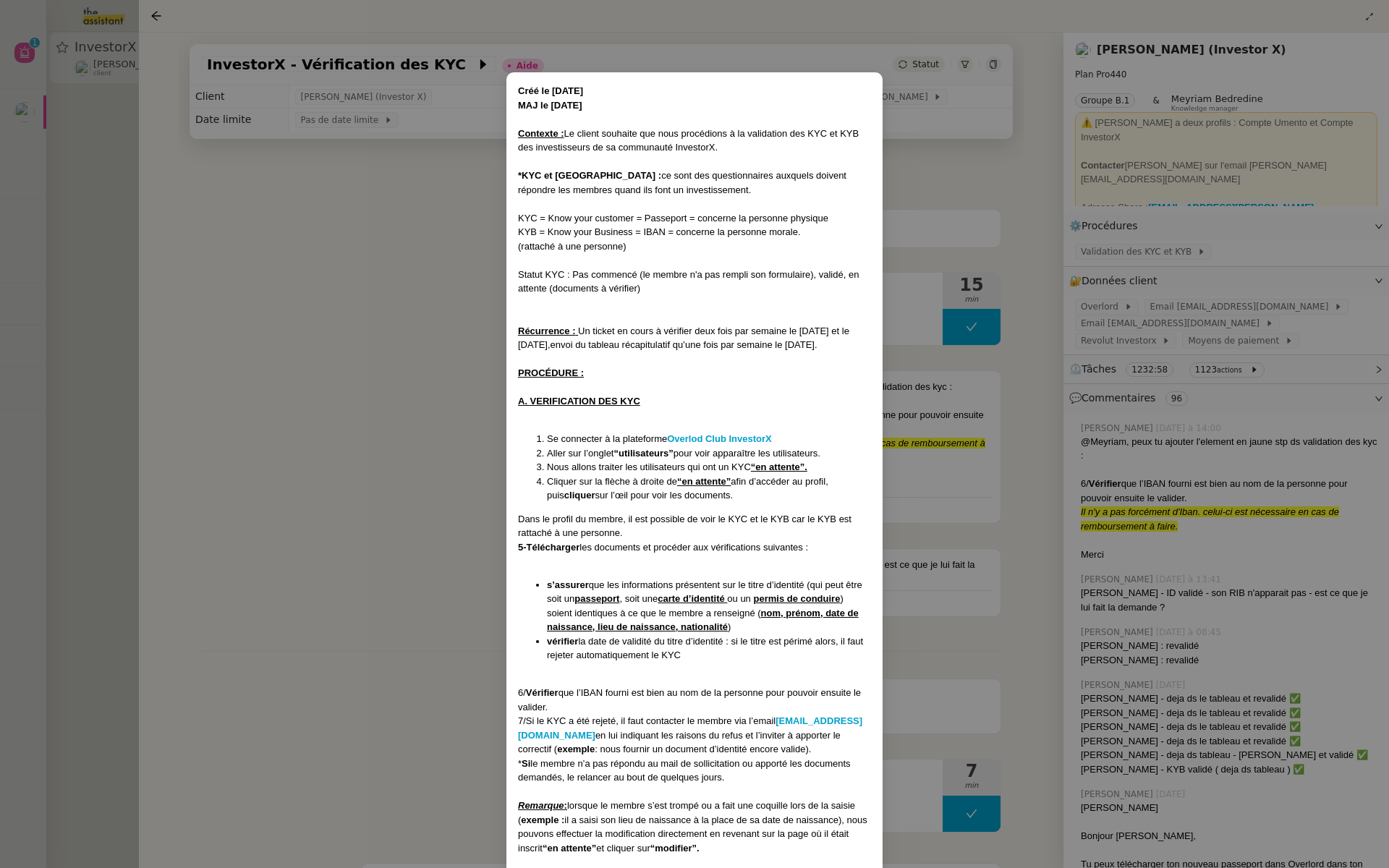
scroll to position [128, 0]
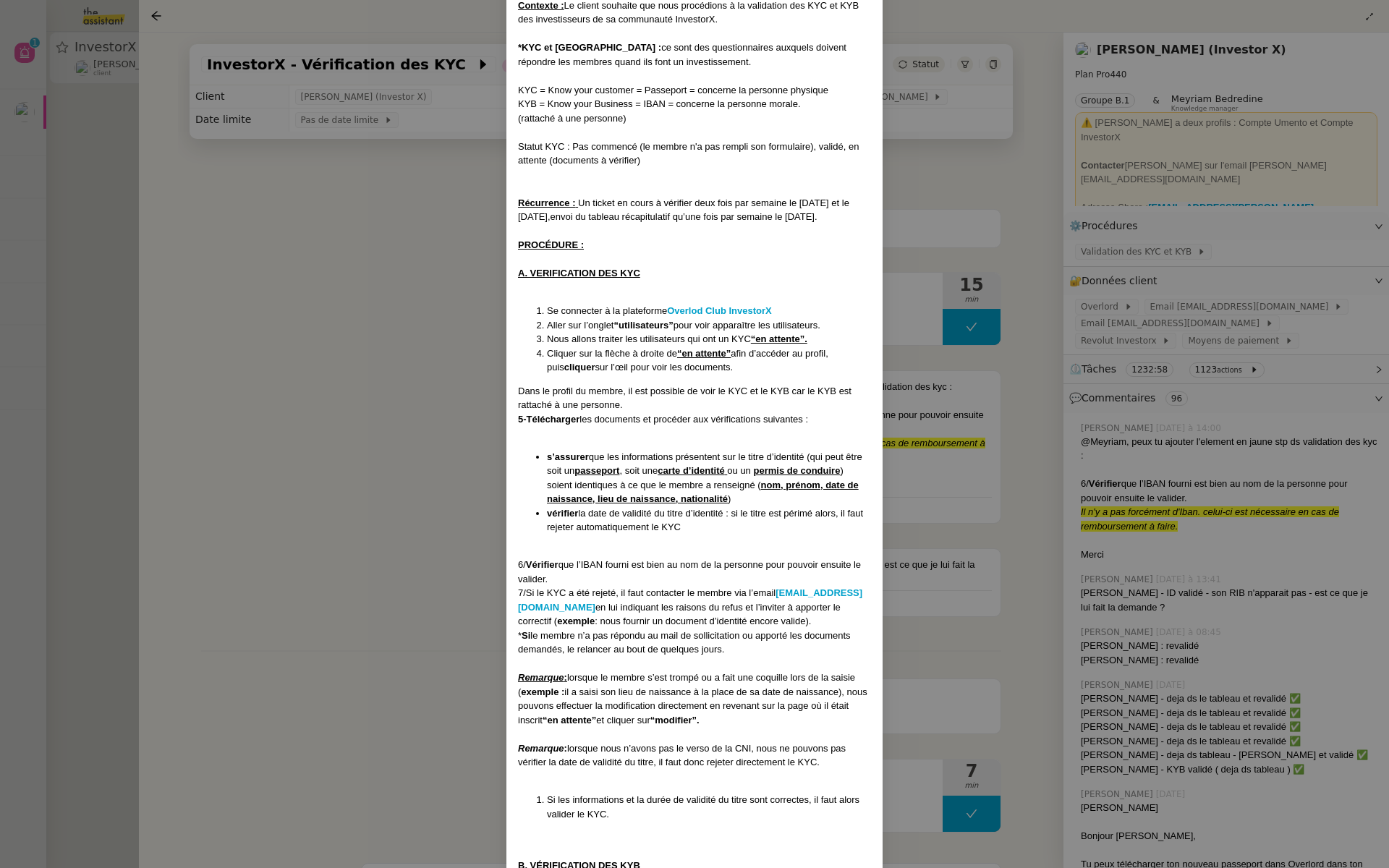
click at [311, 462] on nz-modal-container "Créé le 23/10/2024 MAJ le 5/05/2025 Contexte : Le client souhaite que nous proc…" at bounding box center [694, 434] width 1389 height 868
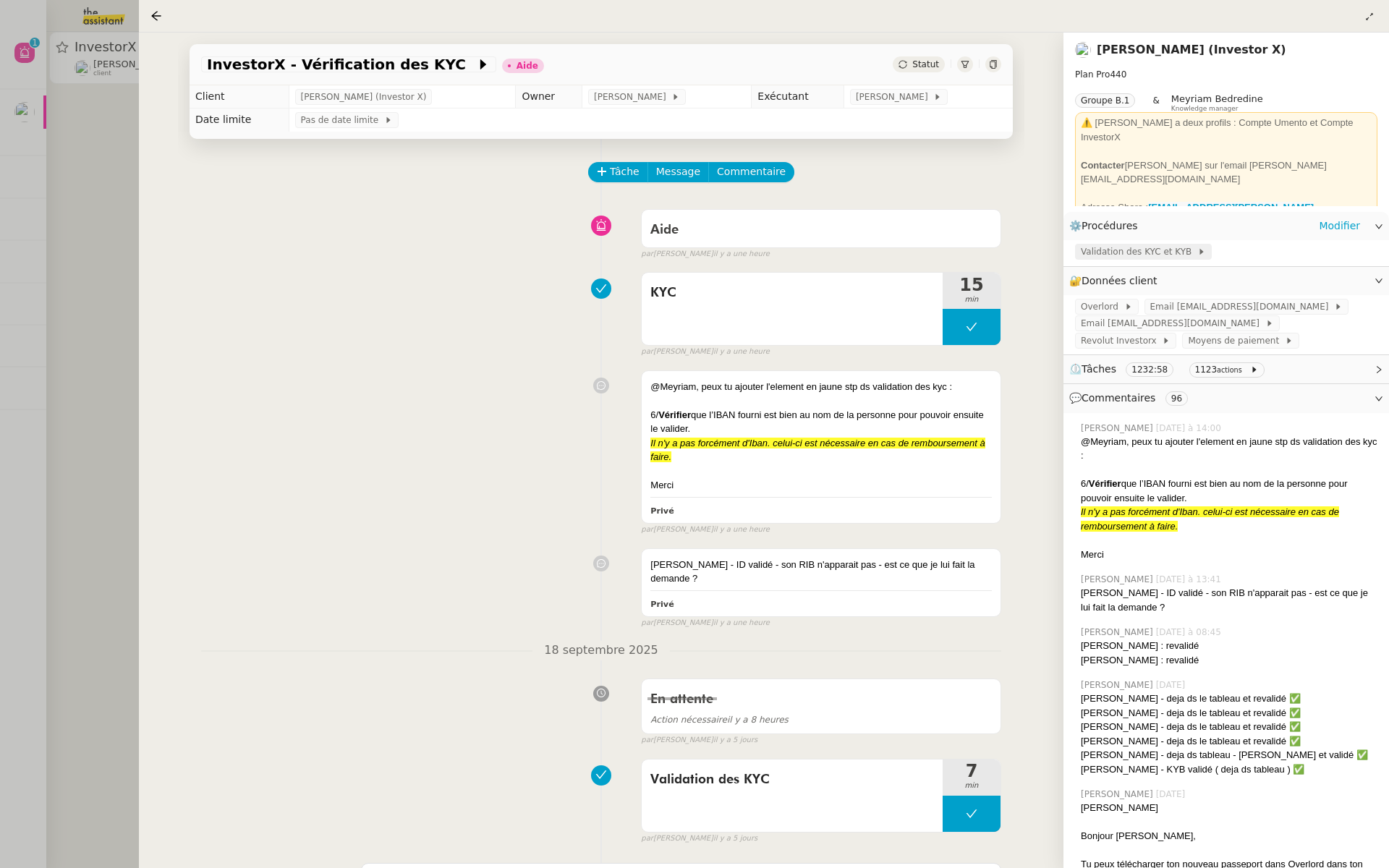
click at [1179, 255] on span "Validation des KYC et KYB" at bounding box center [1140, 252] width 117 height 15
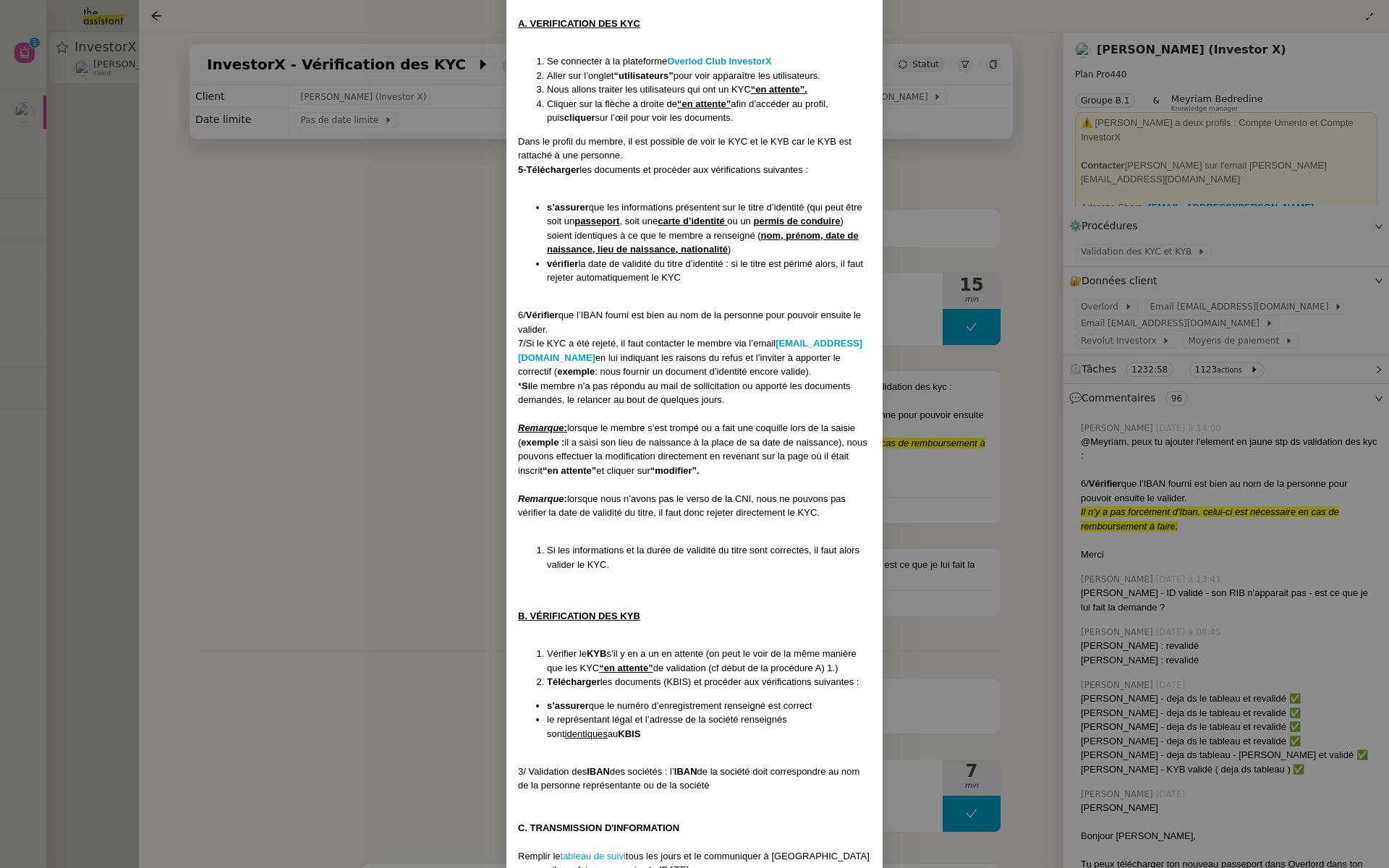
scroll to position [823, 0]
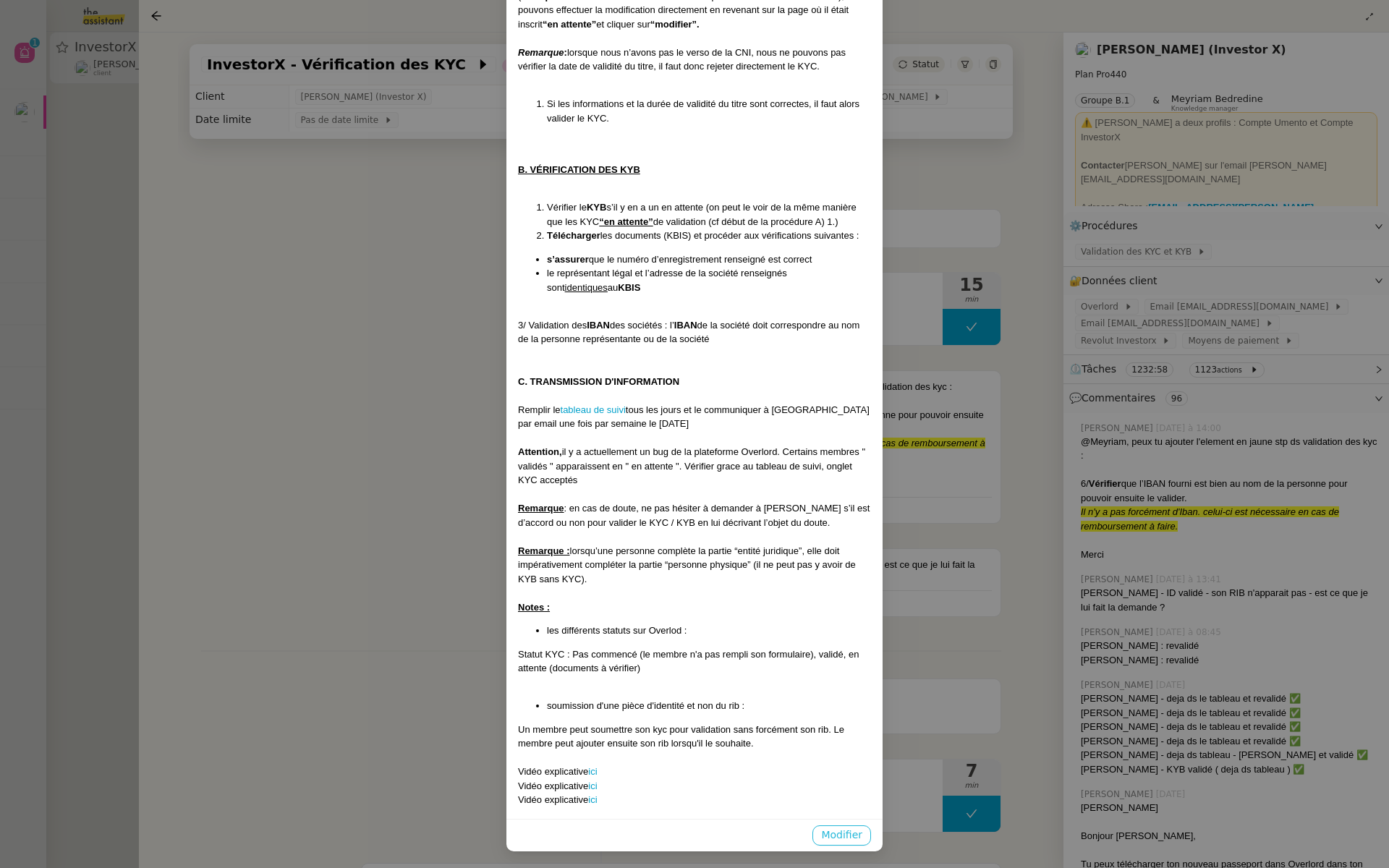
click at [827, 838] on span "Modifier" at bounding box center [841, 835] width 41 height 16
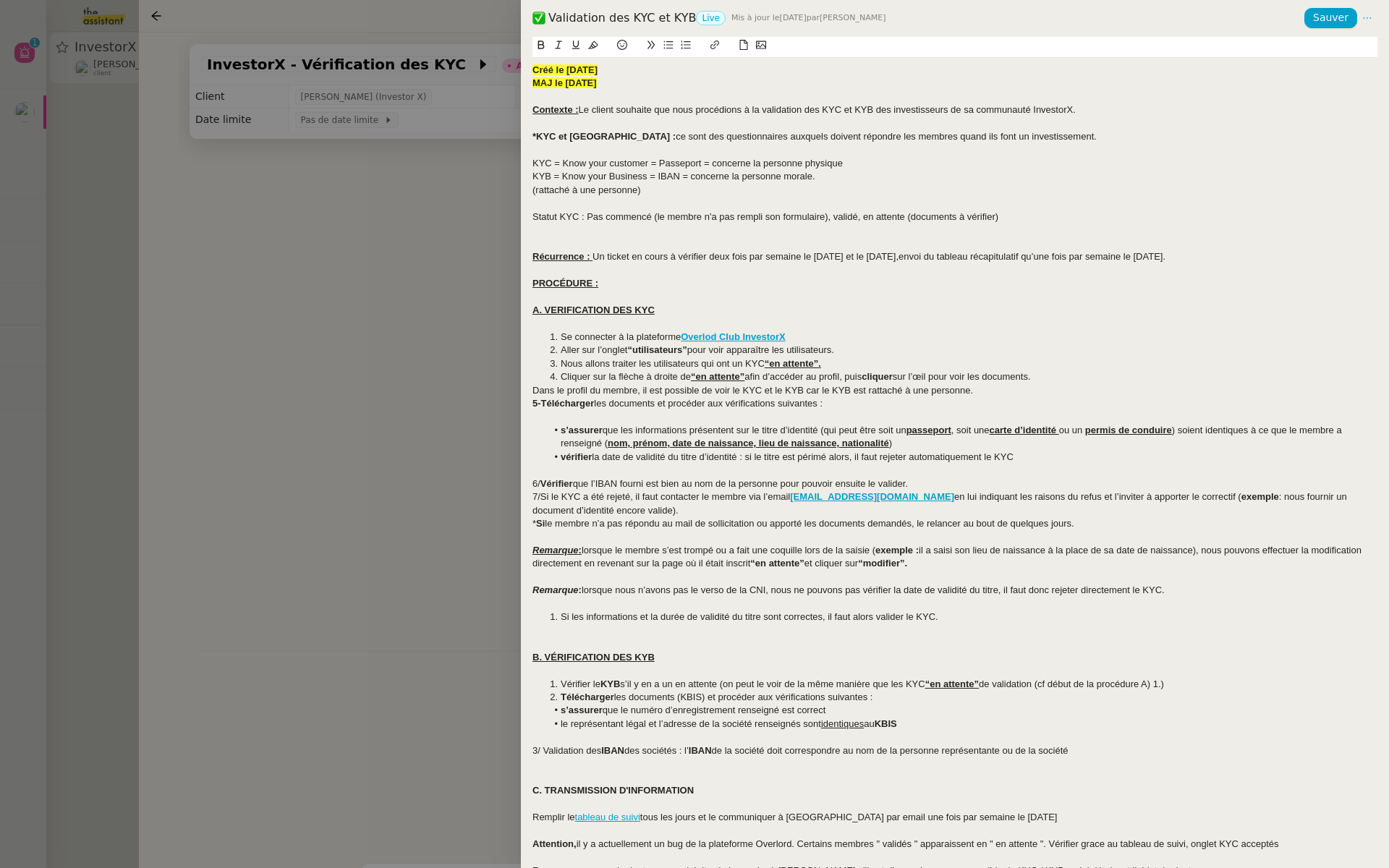
scroll to position [5, 0]
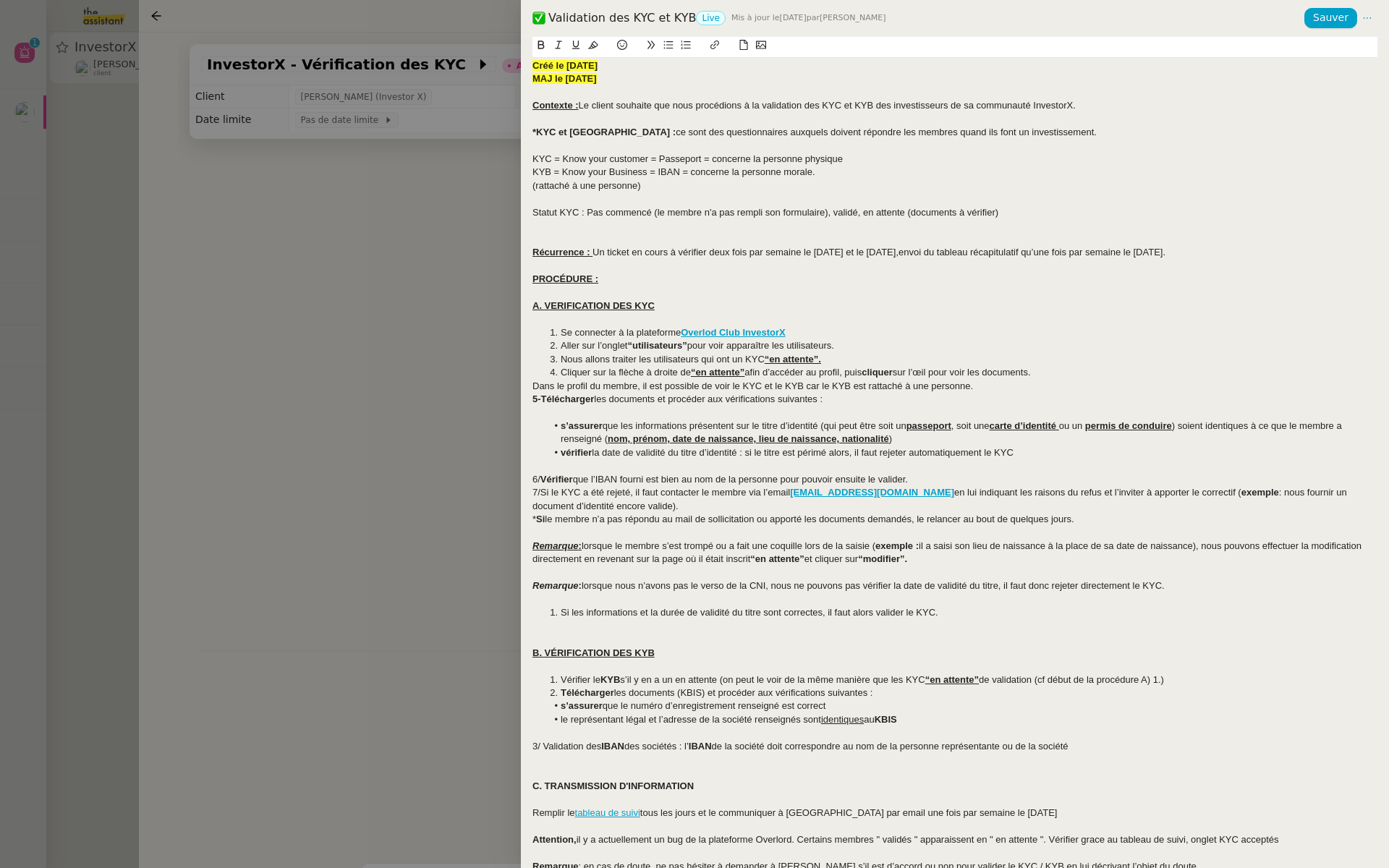
click at [925, 477] on div "6/ Vérifier que l’IBAN fourni est bien au nom de la personne pour pouvoir ensui…" at bounding box center [954, 479] width 845 height 13
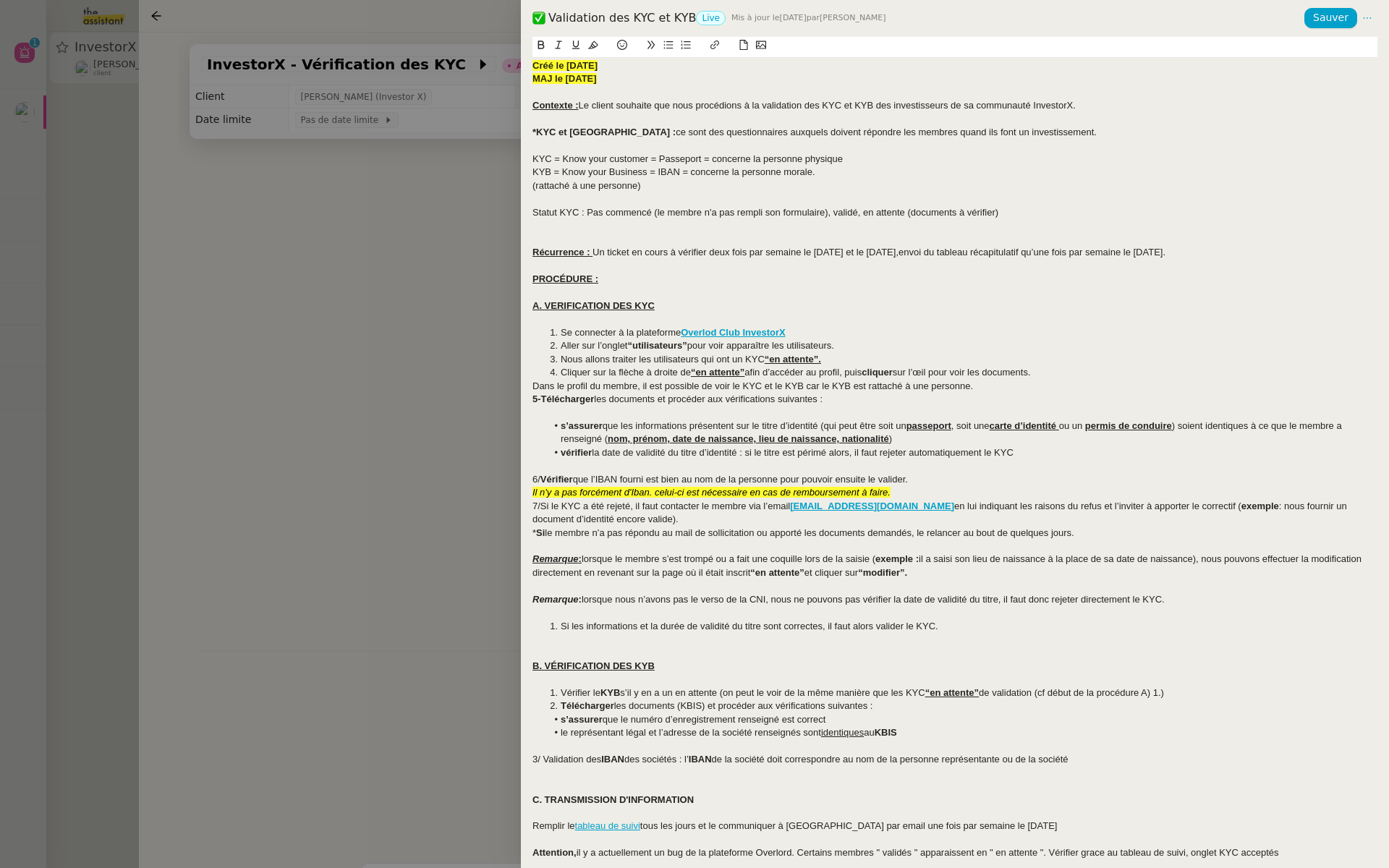
scroll to position [0, 0]
drag, startPoint x: 889, startPoint y: 497, endPoint x: 524, endPoint y: 495, distance: 365.0
click at [524, 495] on div "Créé le 23/10/2024 MAJ le 5/05/2025 Contexte : Le client souhaite que nous proc…" at bounding box center [954, 452] width 868 height 831
click at [593, 43] on icon at bounding box center [593, 45] width 10 height 8
click at [540, 43] on icon at bounding box center [541, 45] width 10 height 10
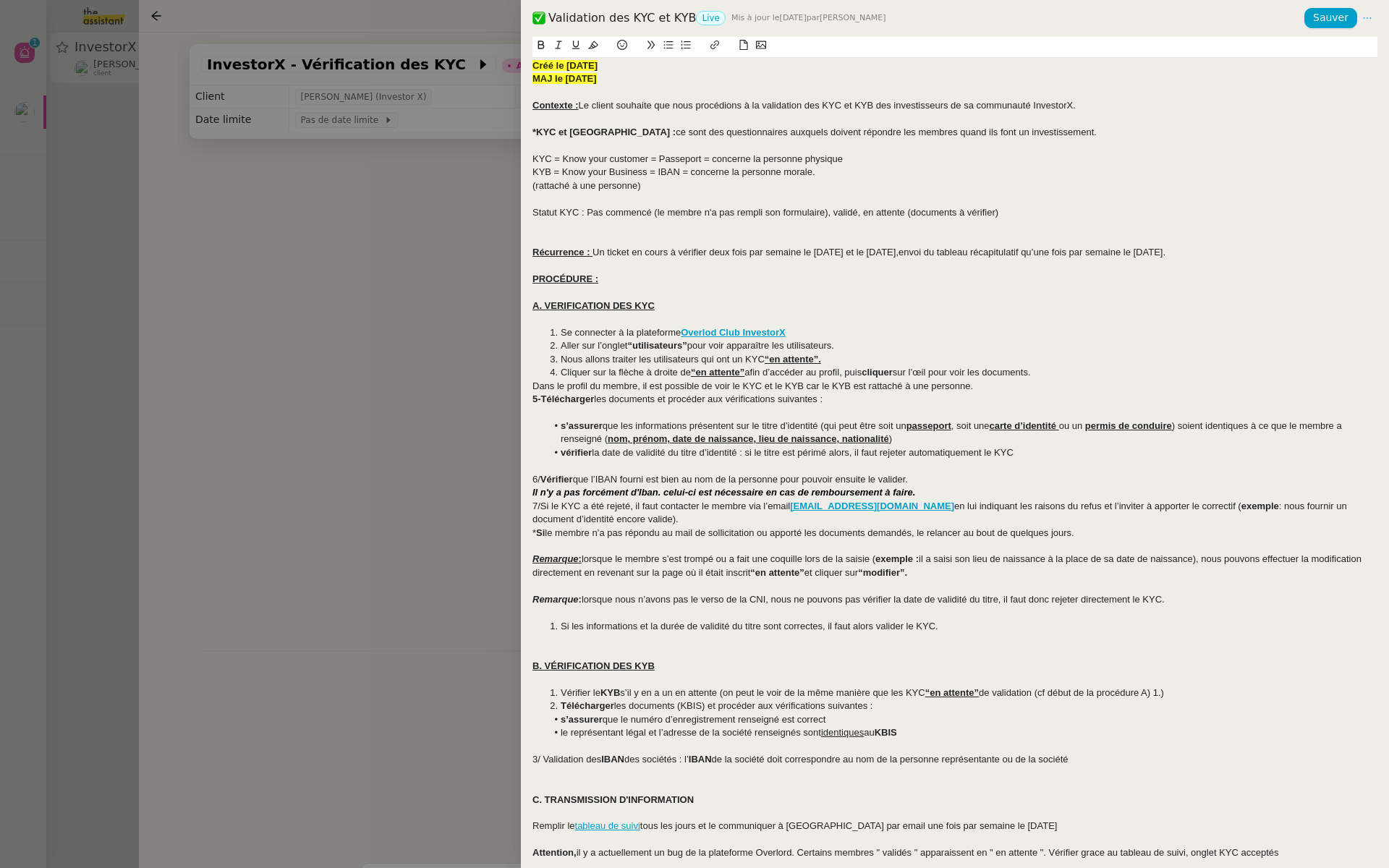
click at [583, 76] on strong "MAJ le 5/05/2025" at bounding box center [564, 78] width 65 height 11
click at [570, 69] on strong "Créé le 23/10/2024" at bounding box center [564, 66] width 65 height 11
click at [570, 73] on strong "MAJ le 5/09/2025" at bounding box center [564, 78] width 65 height 11
click at [1325, 19] on span "Sauver" at bounding box center [1331, 17] width 36 height 16
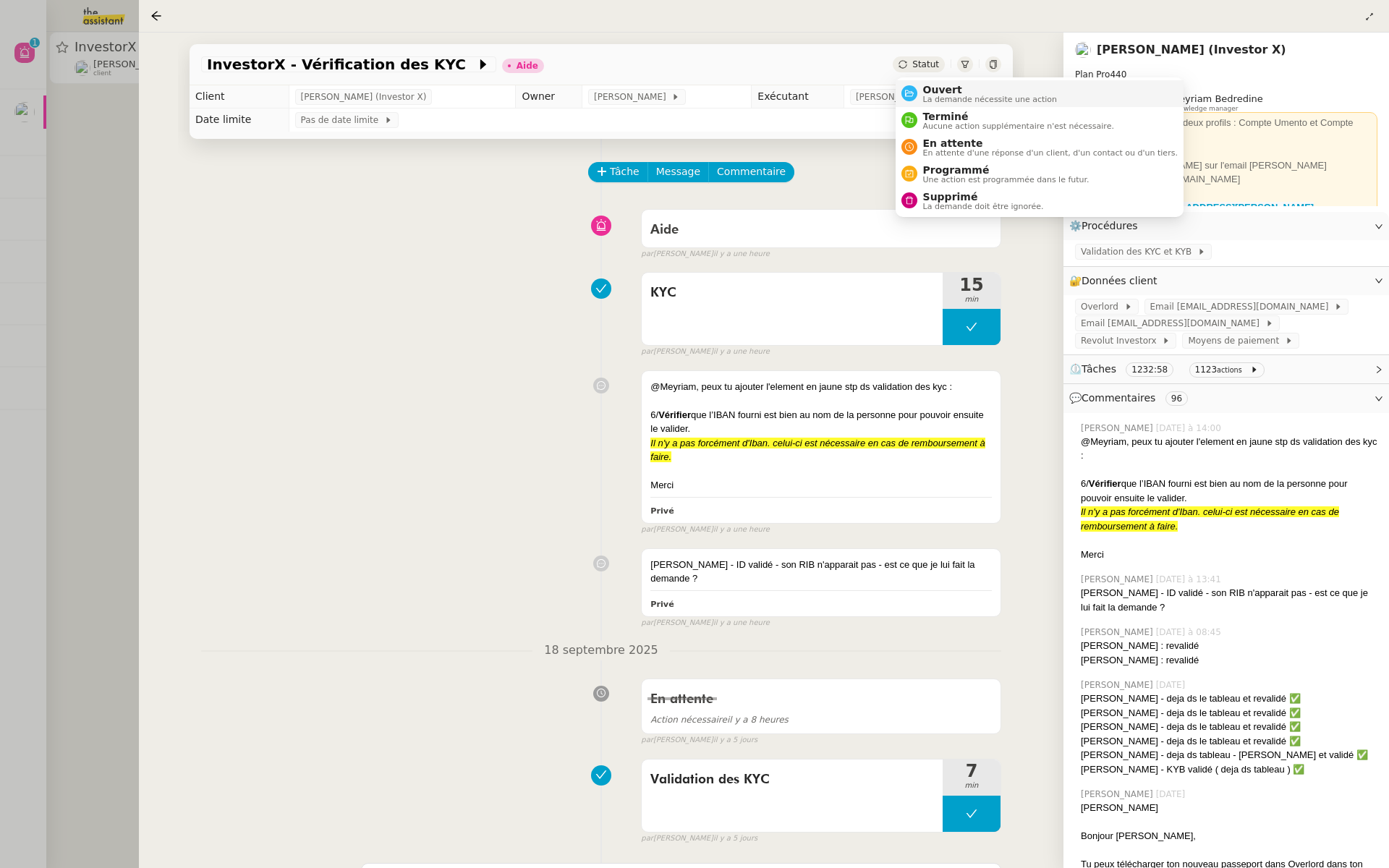
click at [941, 91] on span "Ouvert" at bounding box center [990, 89] width 134 height 12
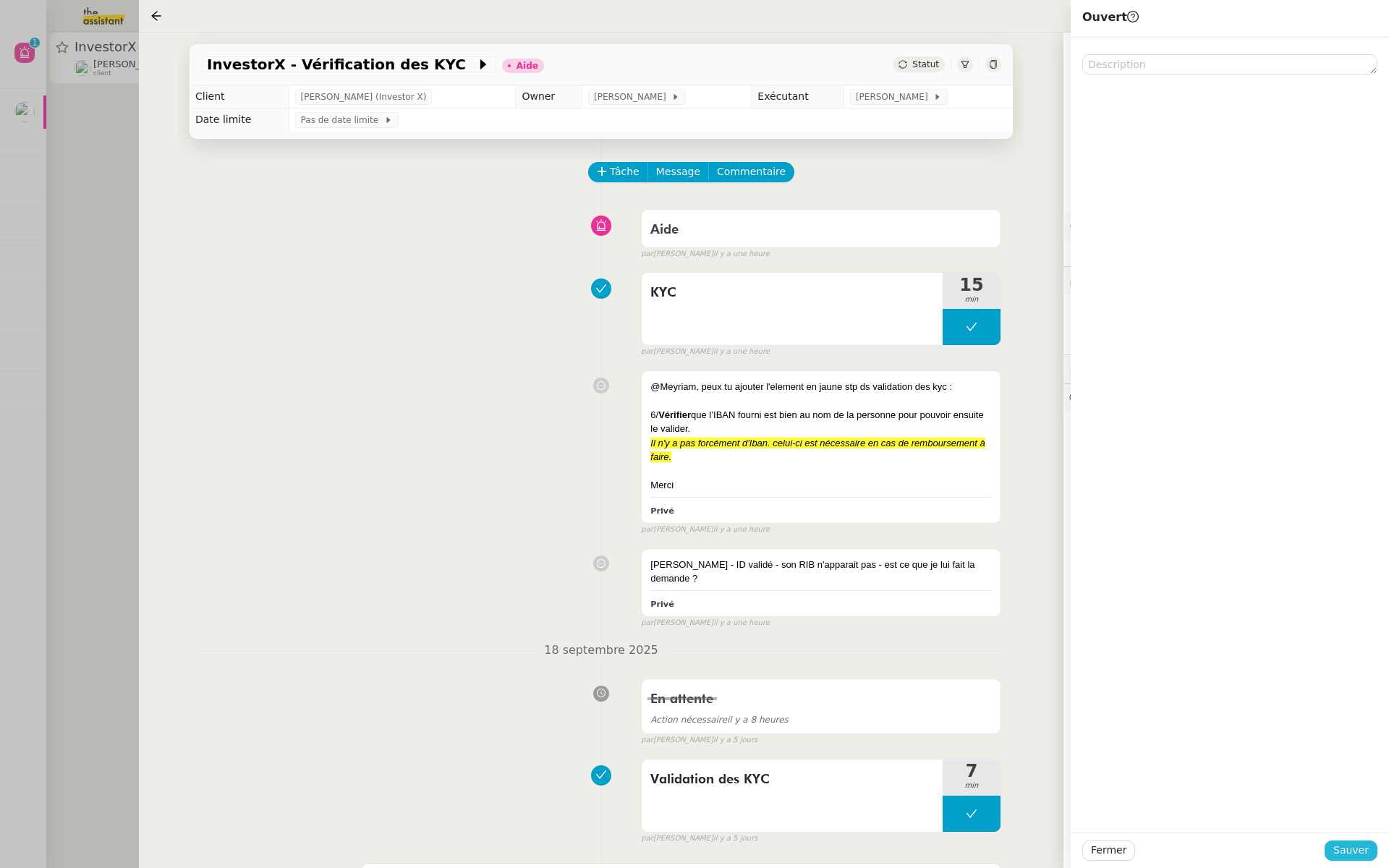
click at [1356, 848] on span "Sauver" at bounding box center [1351, 850] width 36 height 16
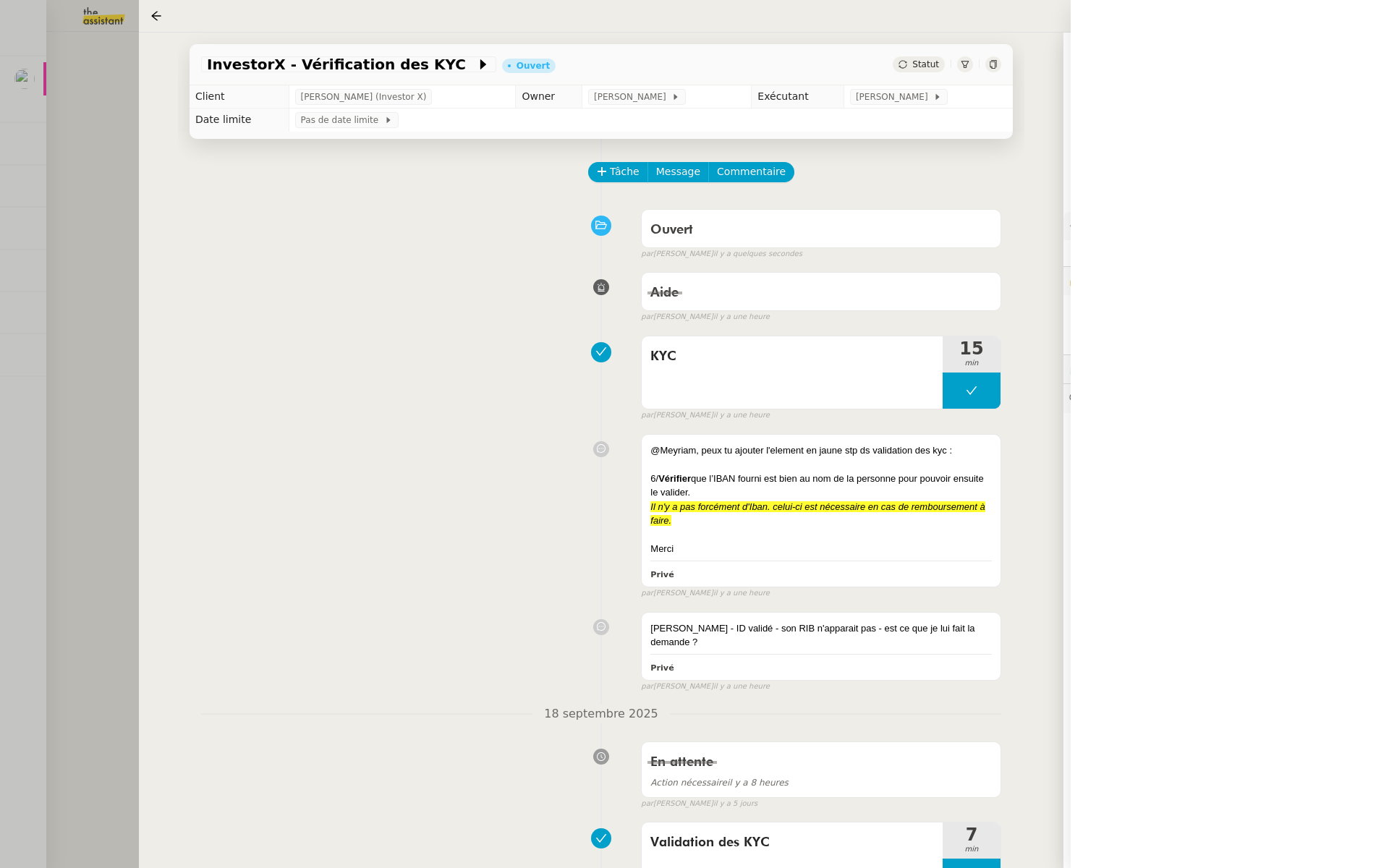
click at [77, 190] on div at bounding box center [694, 434] width 1389 height 868
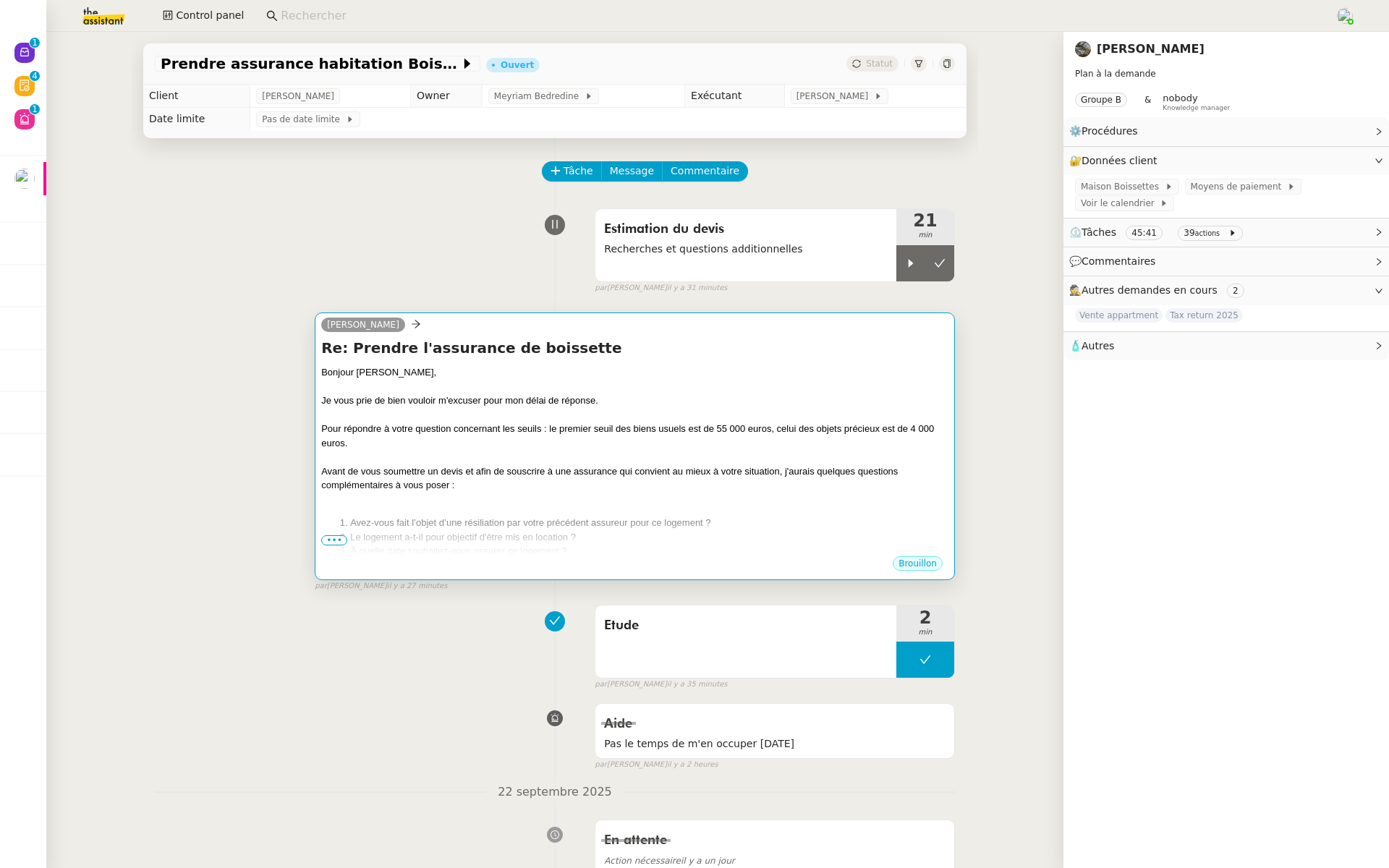
click at [330, 546] on ol "Avez-vous fait l’objet d’une résiliation par votre précédent assureur pour ce l…" at bounding box center [635, 628] width 627 height 225
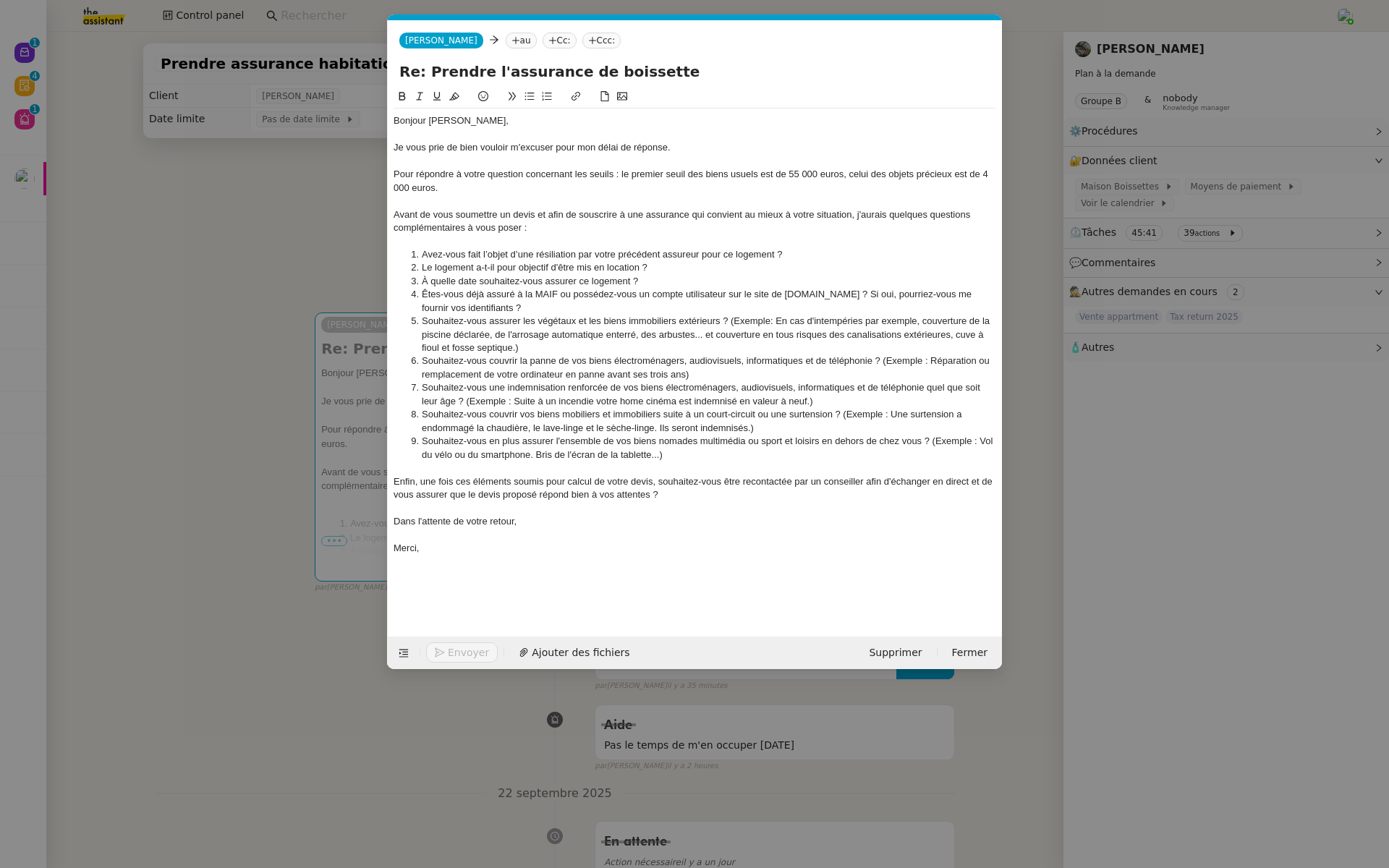
scroll to position [0, 30]
click at [304, 209] on nz-modal-container "Service TA - VOYAGE - PROPOSITION GLOBALE A utiliser dans le cadre de propositi…" at bounding box center [694, 434] width 1389 height 868
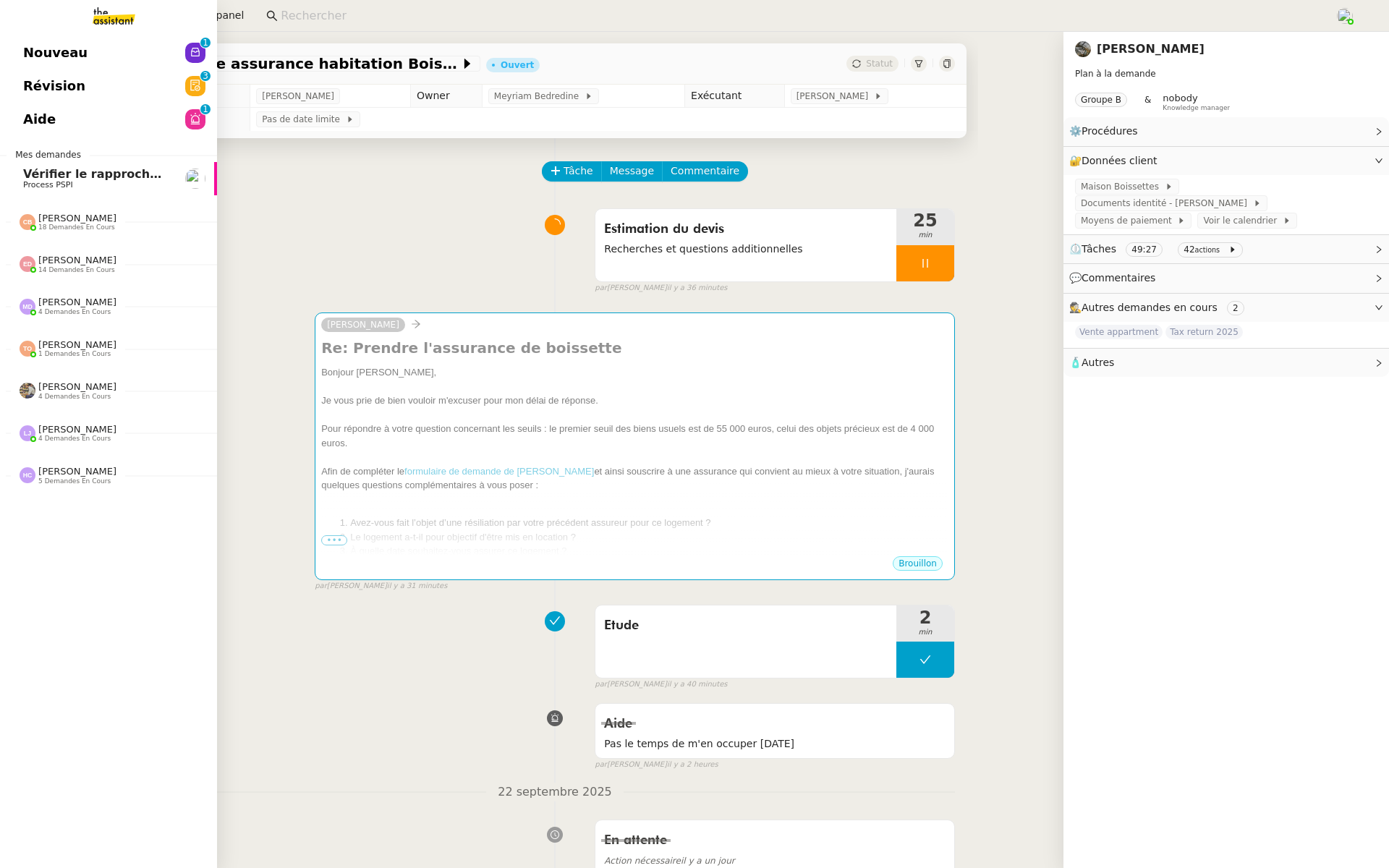
click at [15, 81] on link "Révision 0 1 2 3 4 5 6 7 8 9" at bounding box center [109, 86] width 217 height 33
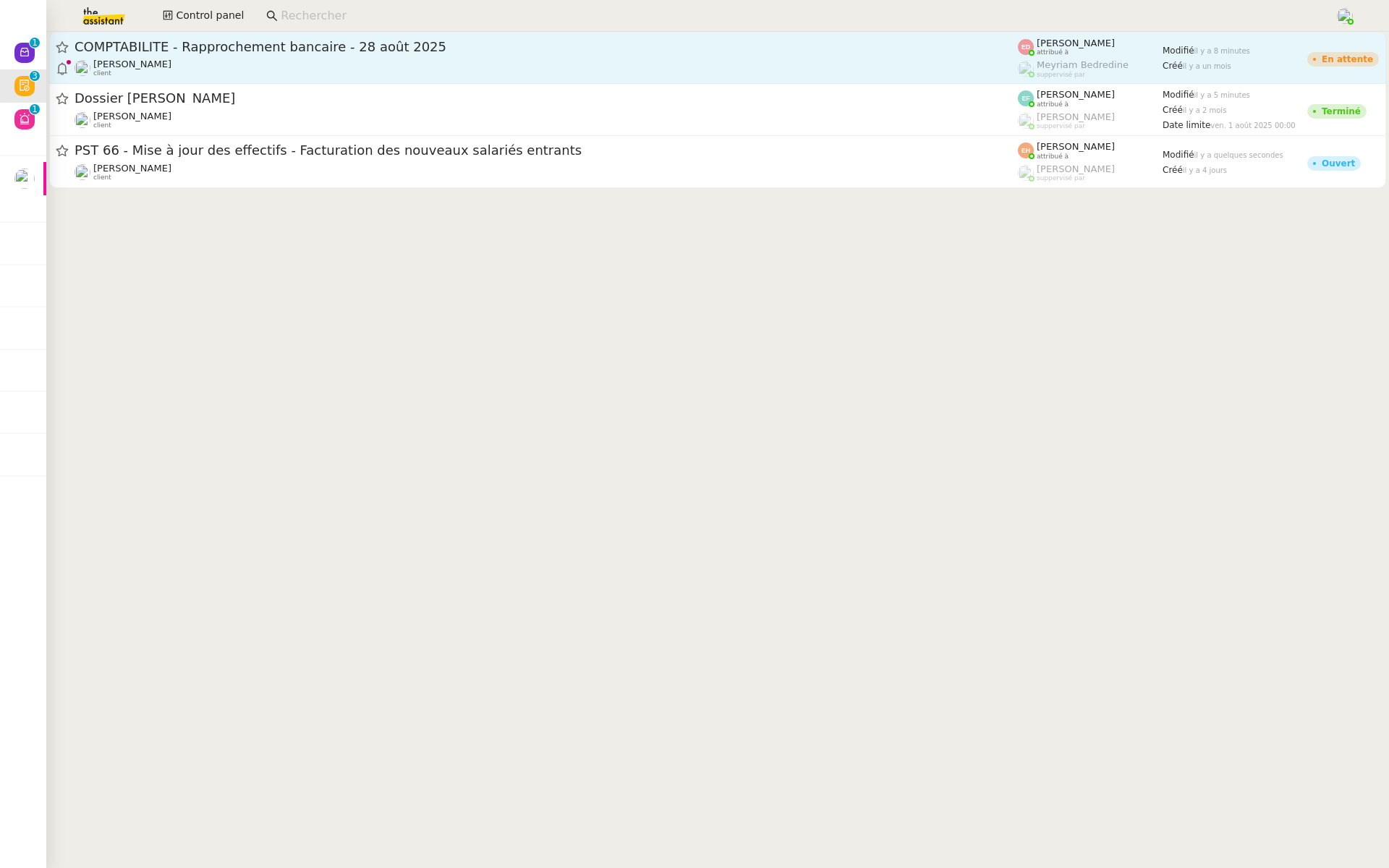
click at [211, 69] on div "Fanny Eyraud client" at bounding box center [546, 68] width 943 height 19
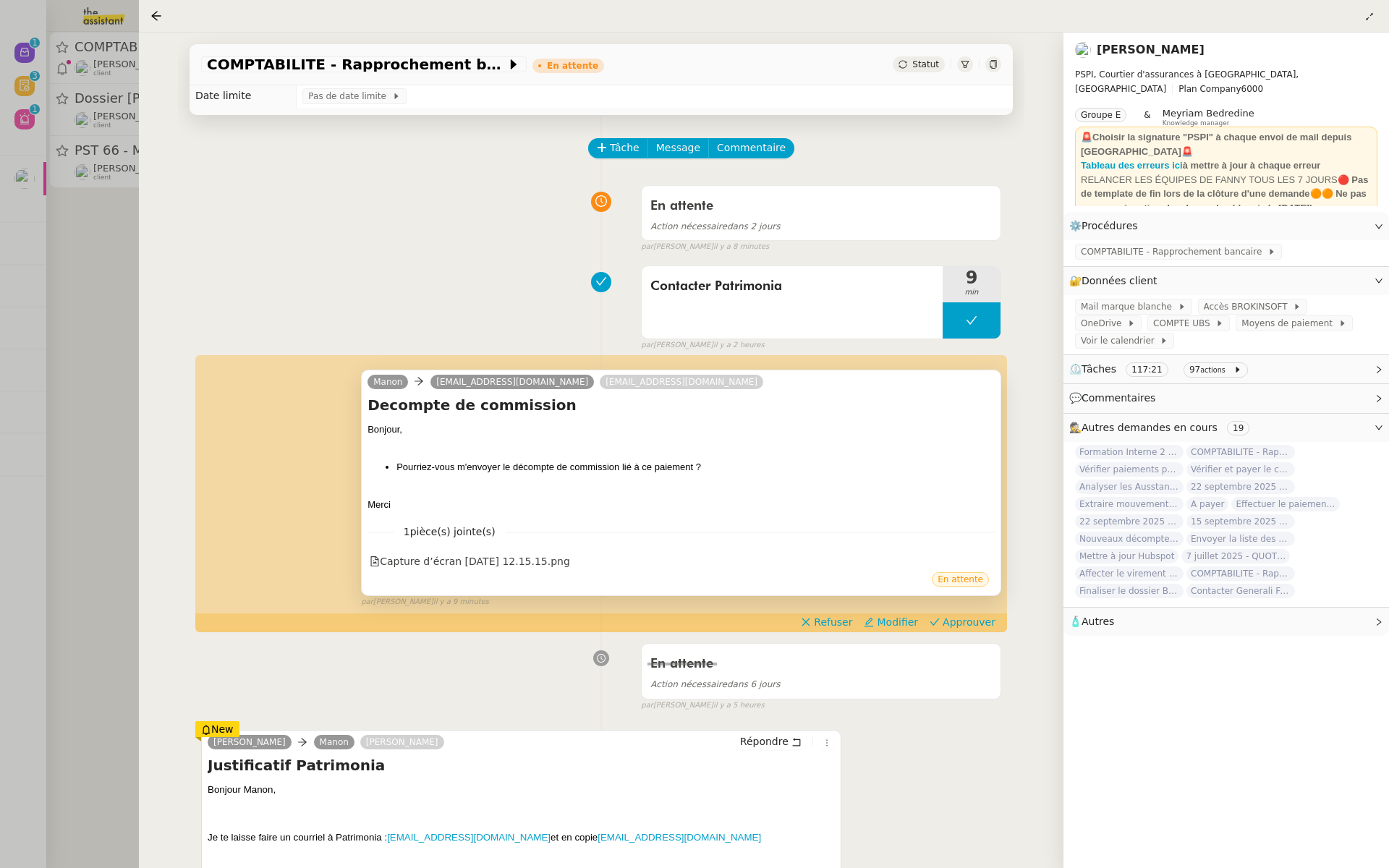
scroll to position [44, 0]
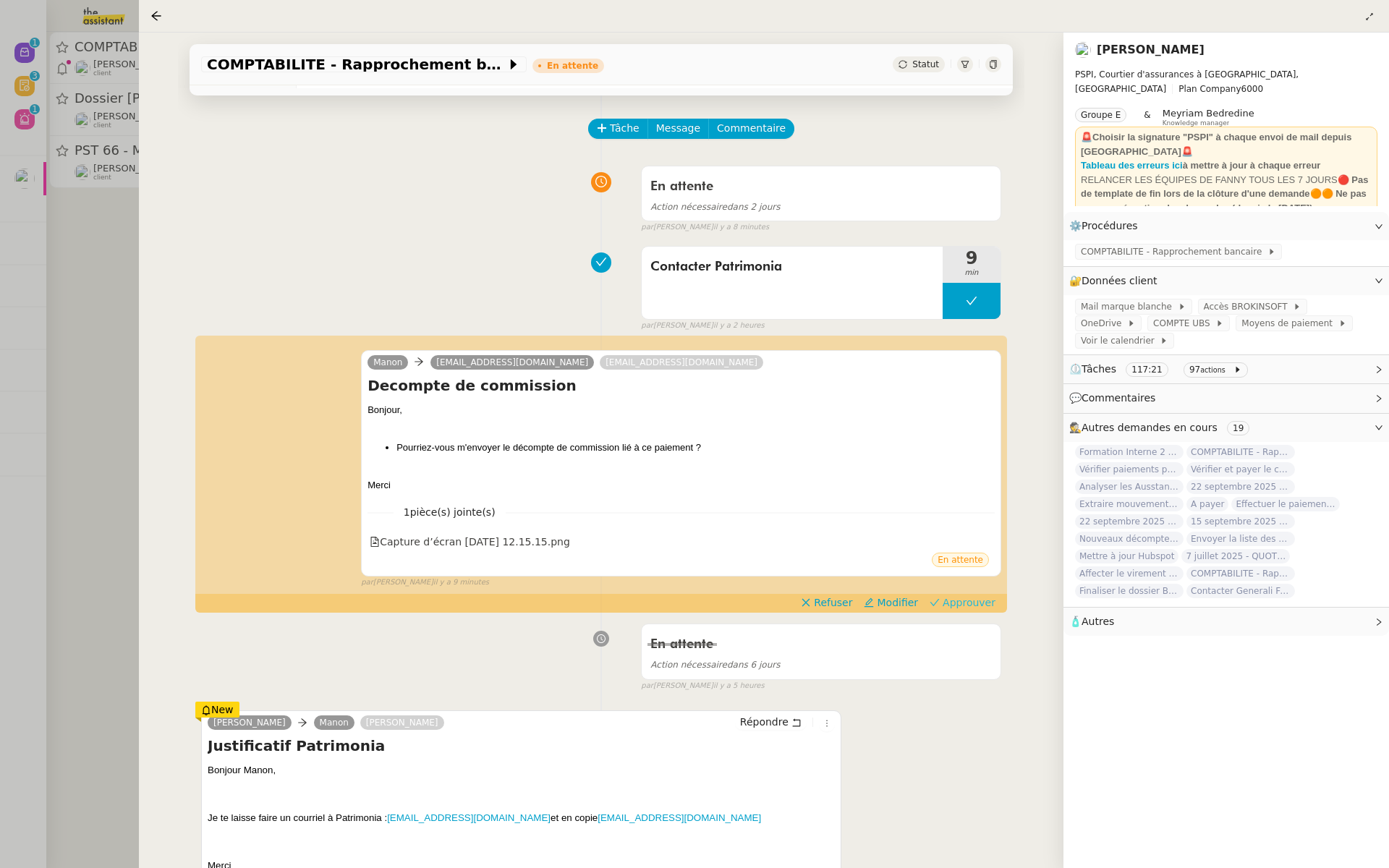
click at [970, 601] on span "Approuver" at bounding box center [969, 602] width 53 height 15
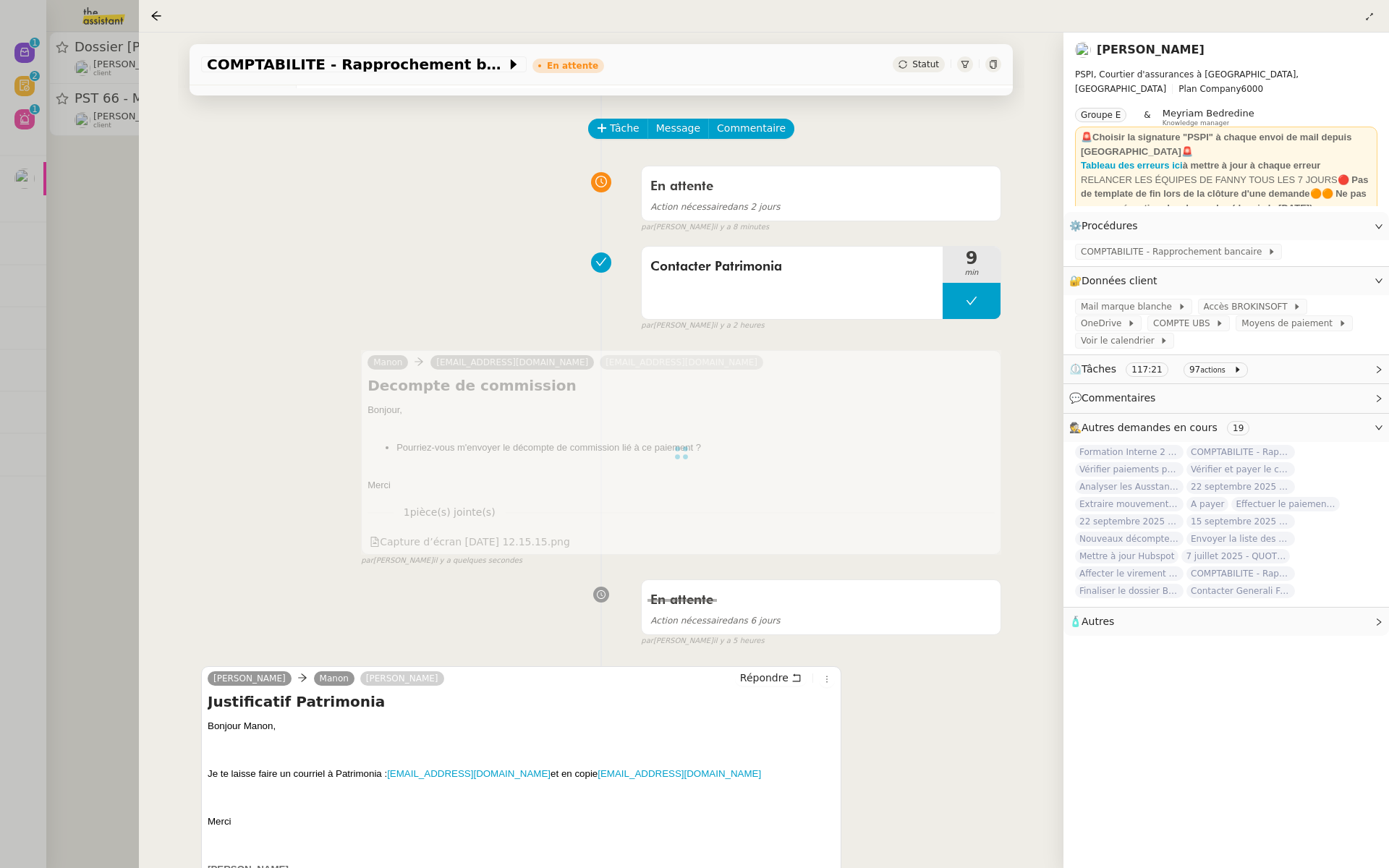
click at [83, 325] on div at bounding box center [694, 434] width 1389 height 868
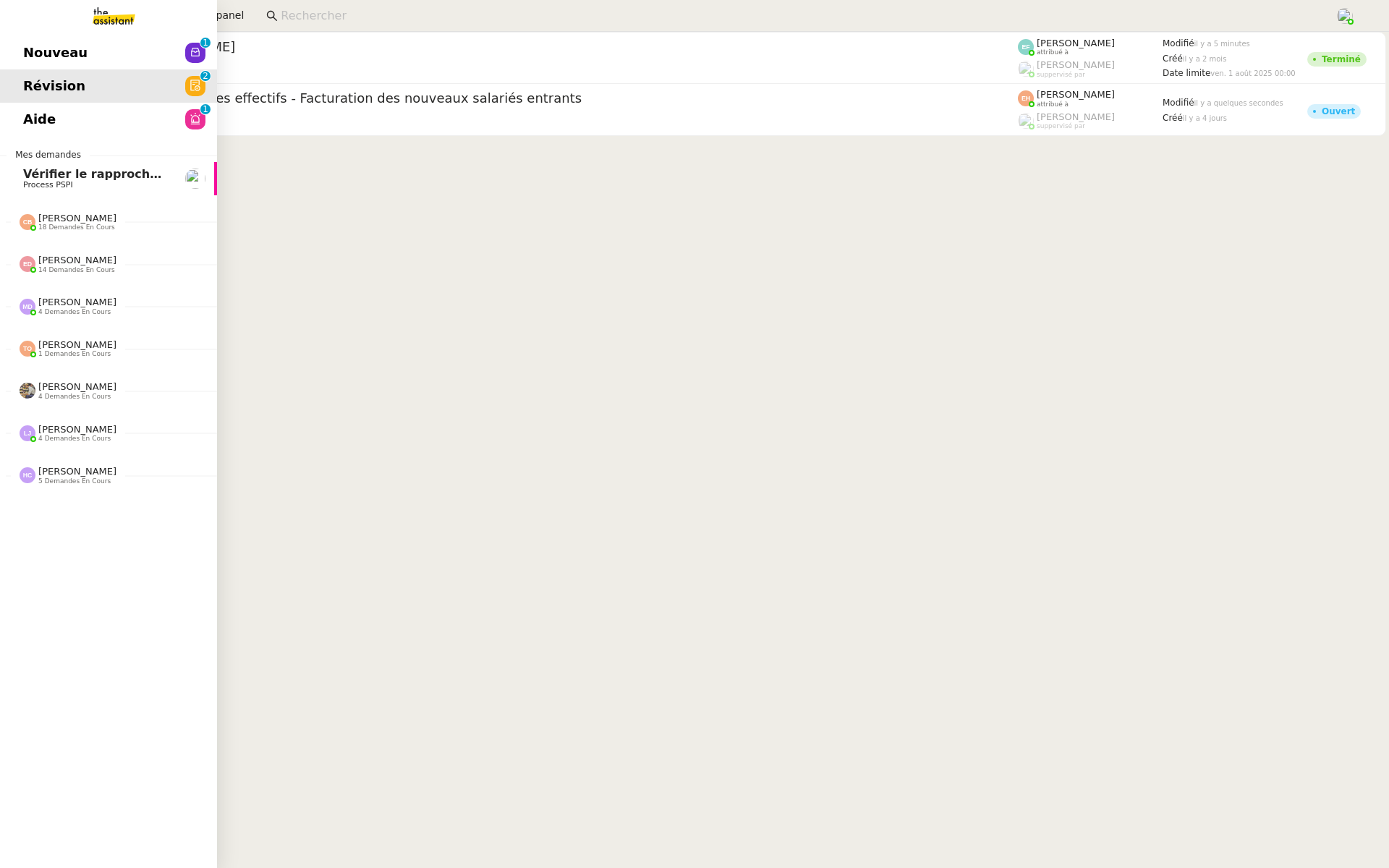
click at [125, 50] on link "Nouveau 0 1 2 3 4 5 6 7 8 9" at bounding box center [109, 53] width 217 height 33
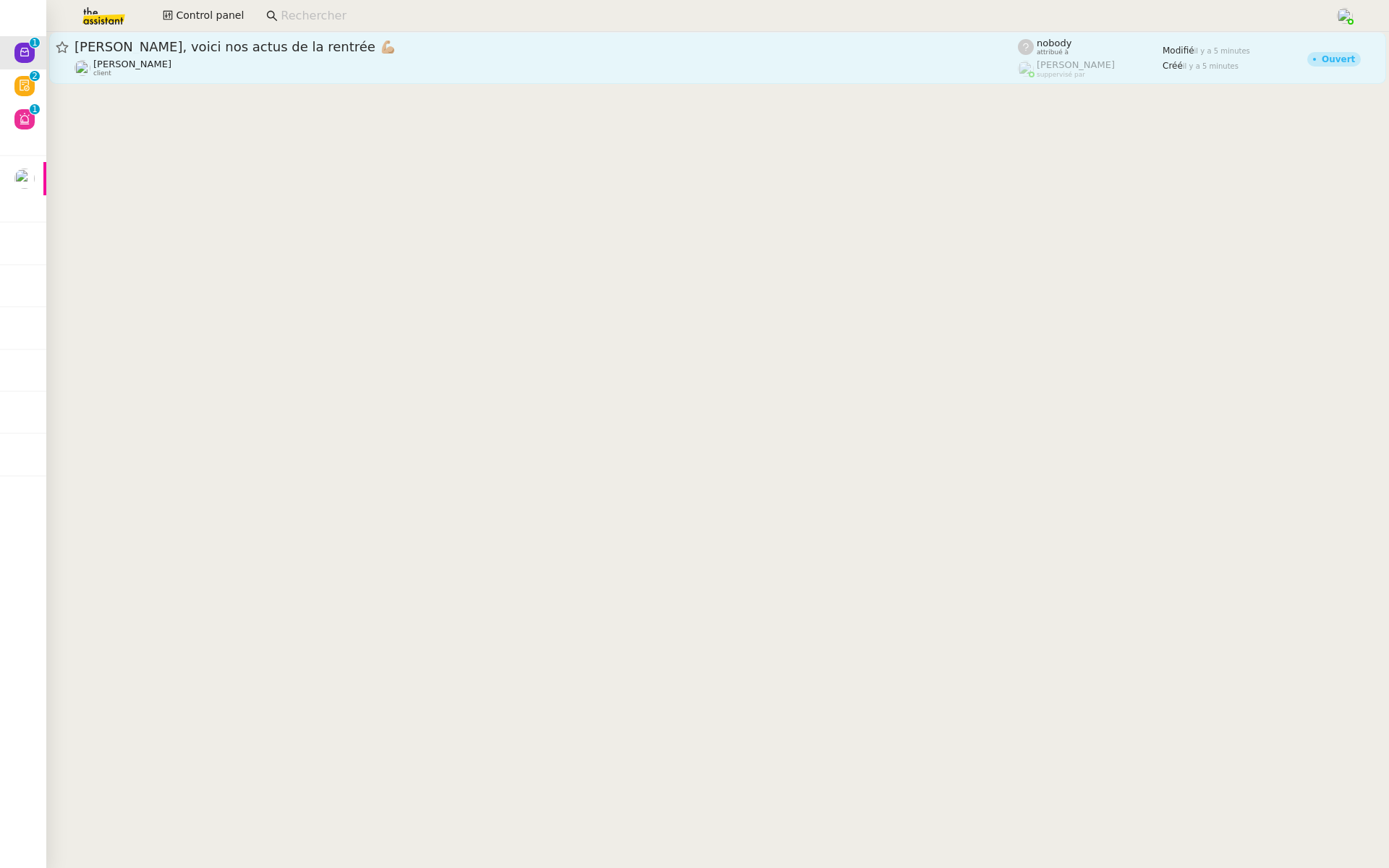
click at [288, 55] on div "Nelson, voici nos actus de la rentrée 💪🏼" at bounding box center [546, 47] width 943 height 17
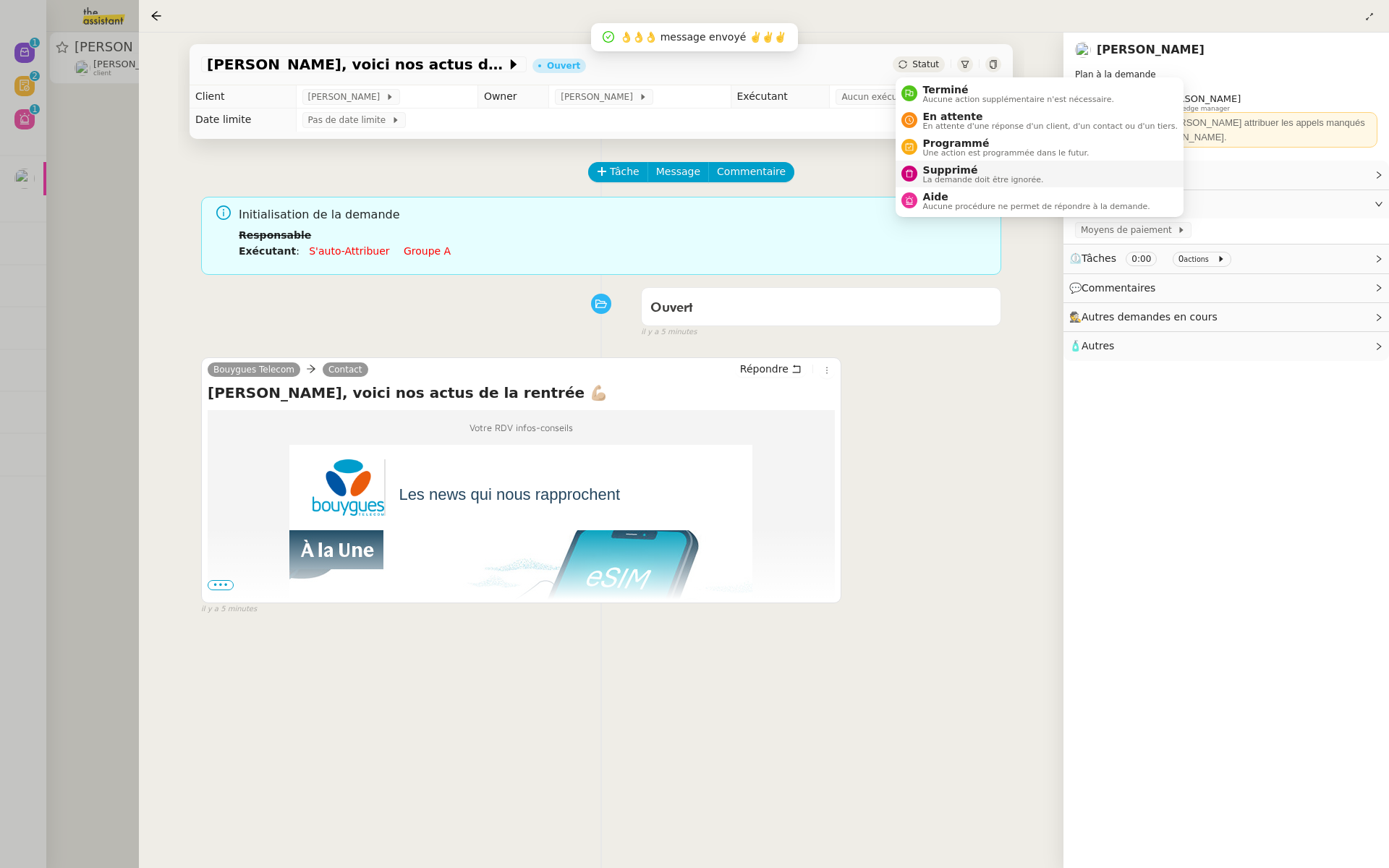
click at [918, 167] on div "Supprimé La demande doit être ignorée." at bounding box center [981, 173] width 127 height 19
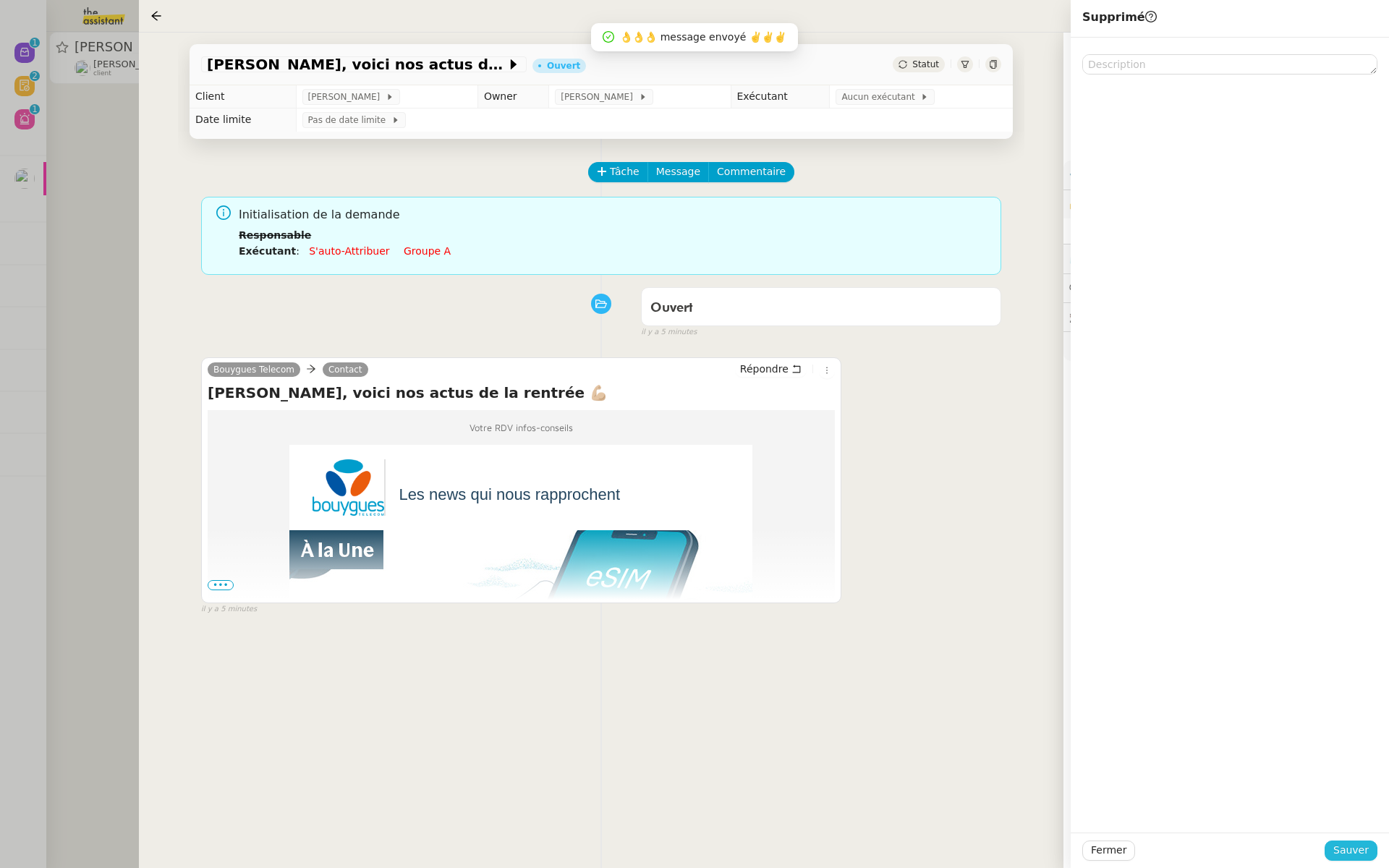
click at [1346, 848] on span "Sauver" at bounding box center [1351, 850] width 36 height 16
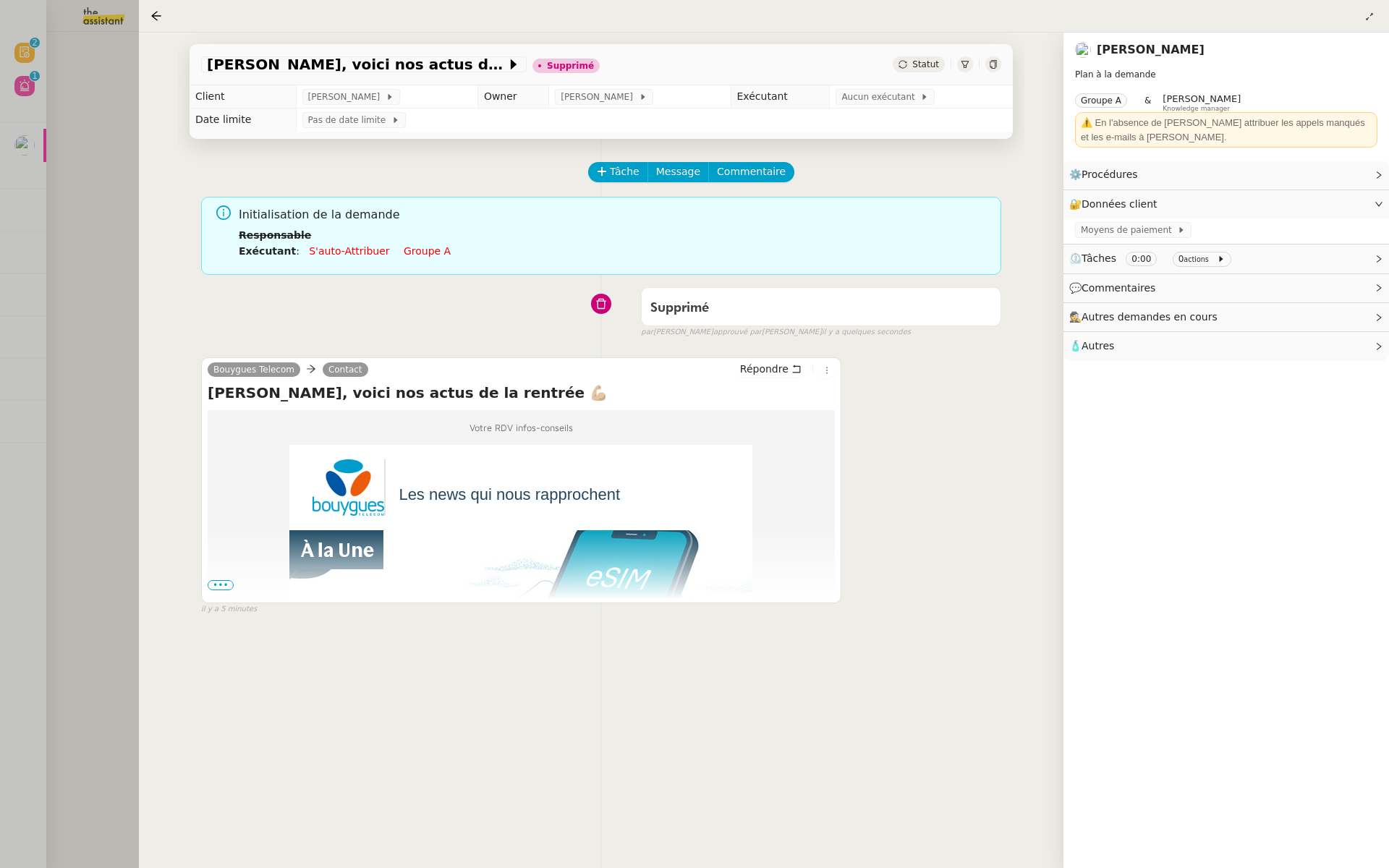
click at [136, 322] on div at bounding box center [694, 434] width 1389 height 868
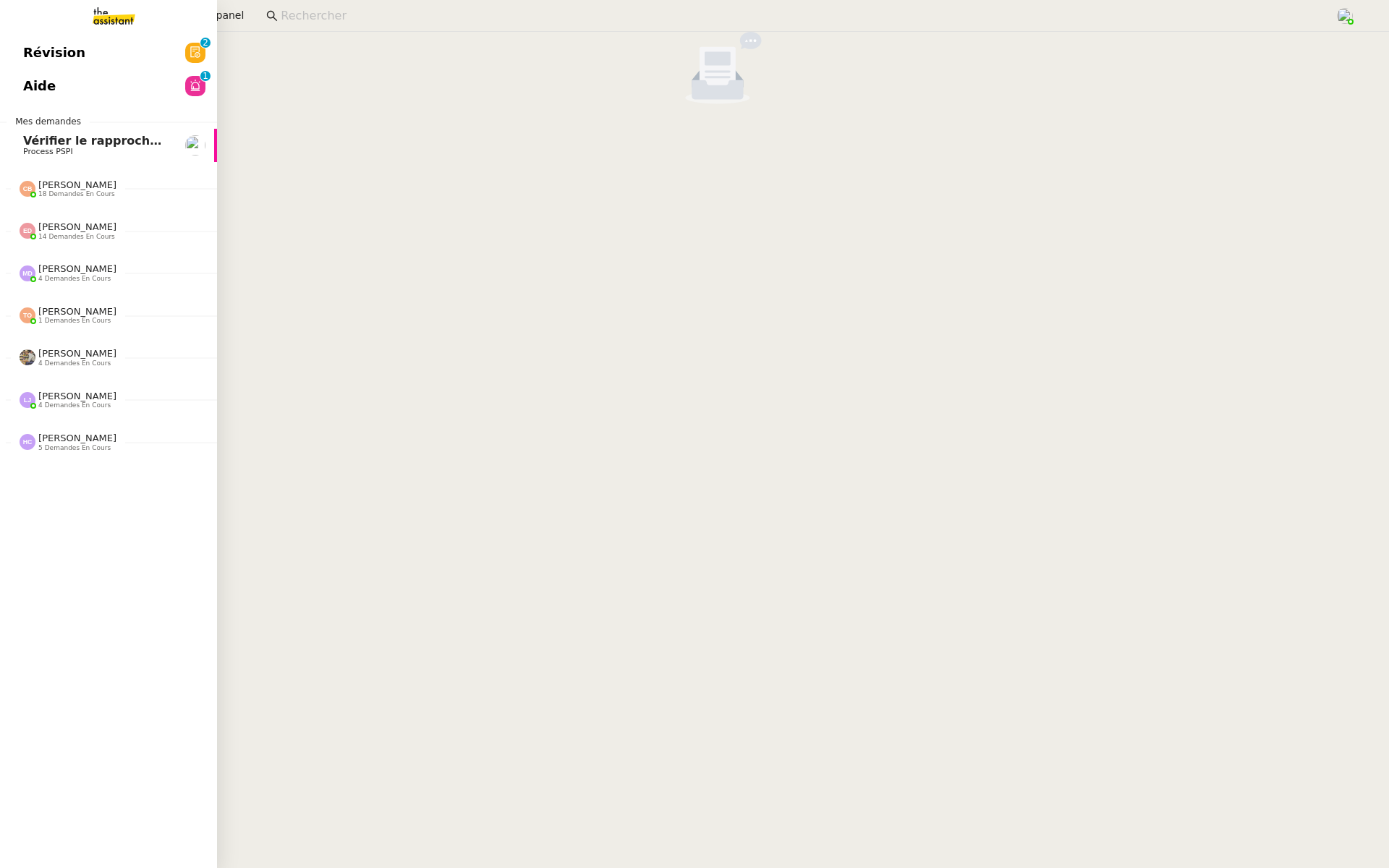
click at [47, 90] on span "Aide" at bounding box center [39, 86] width 33 height 22
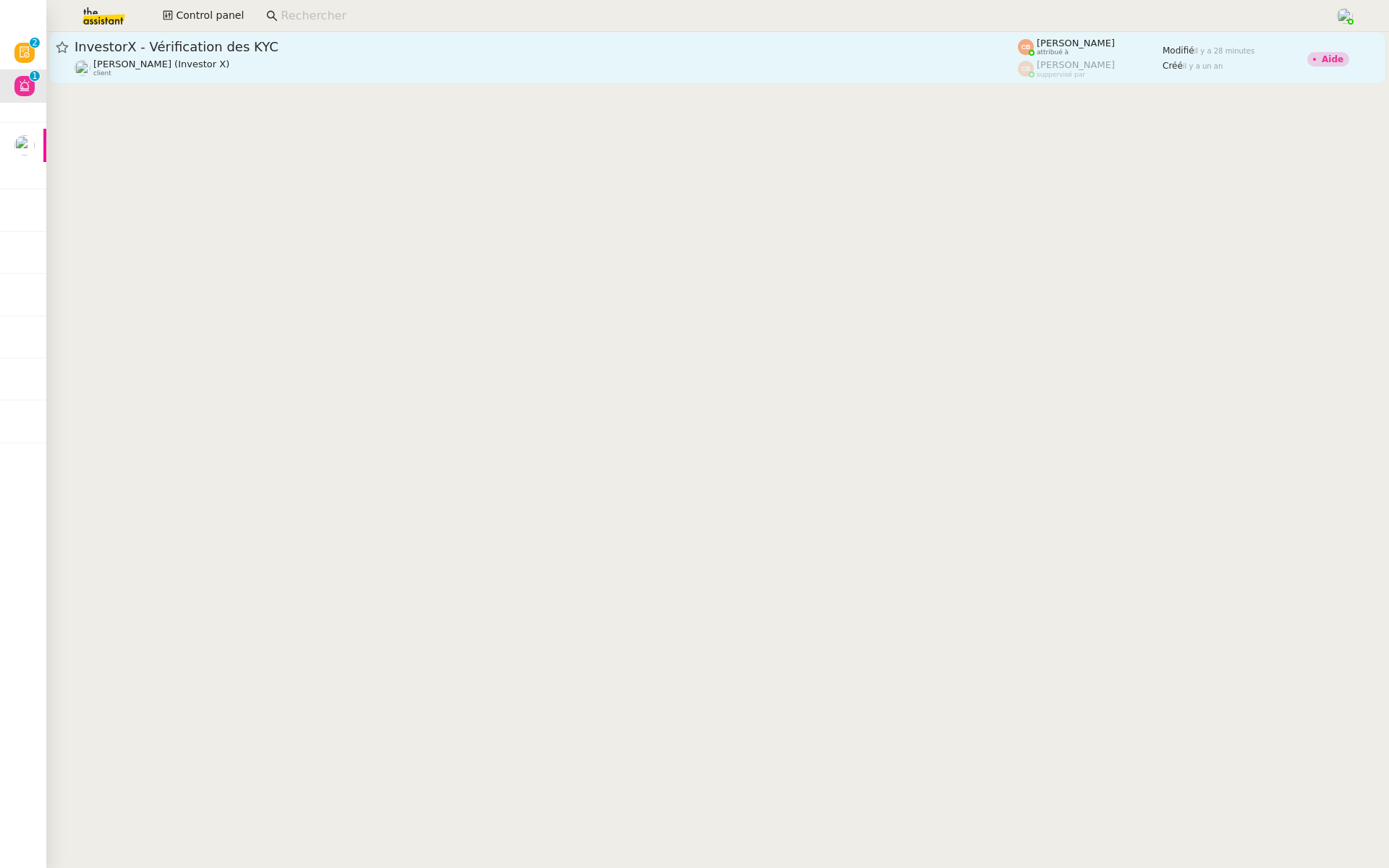
click at [516, 41] on span "InvestorX - Vérification des KYC" at bounding box center [546, 47] width 943 height 13
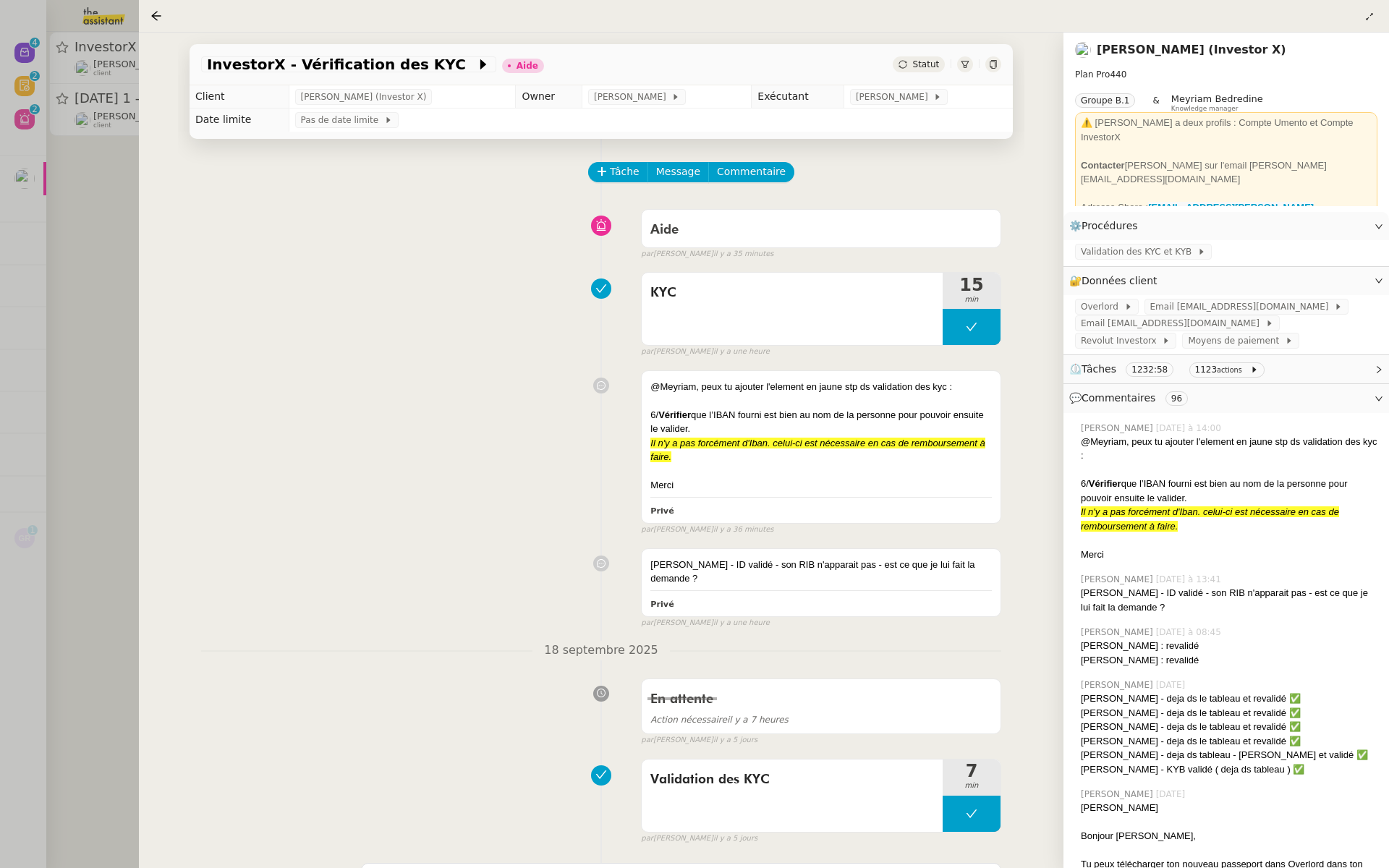
click at [89, 212] on div at bounding box center [694, 434] width 1389 height 868
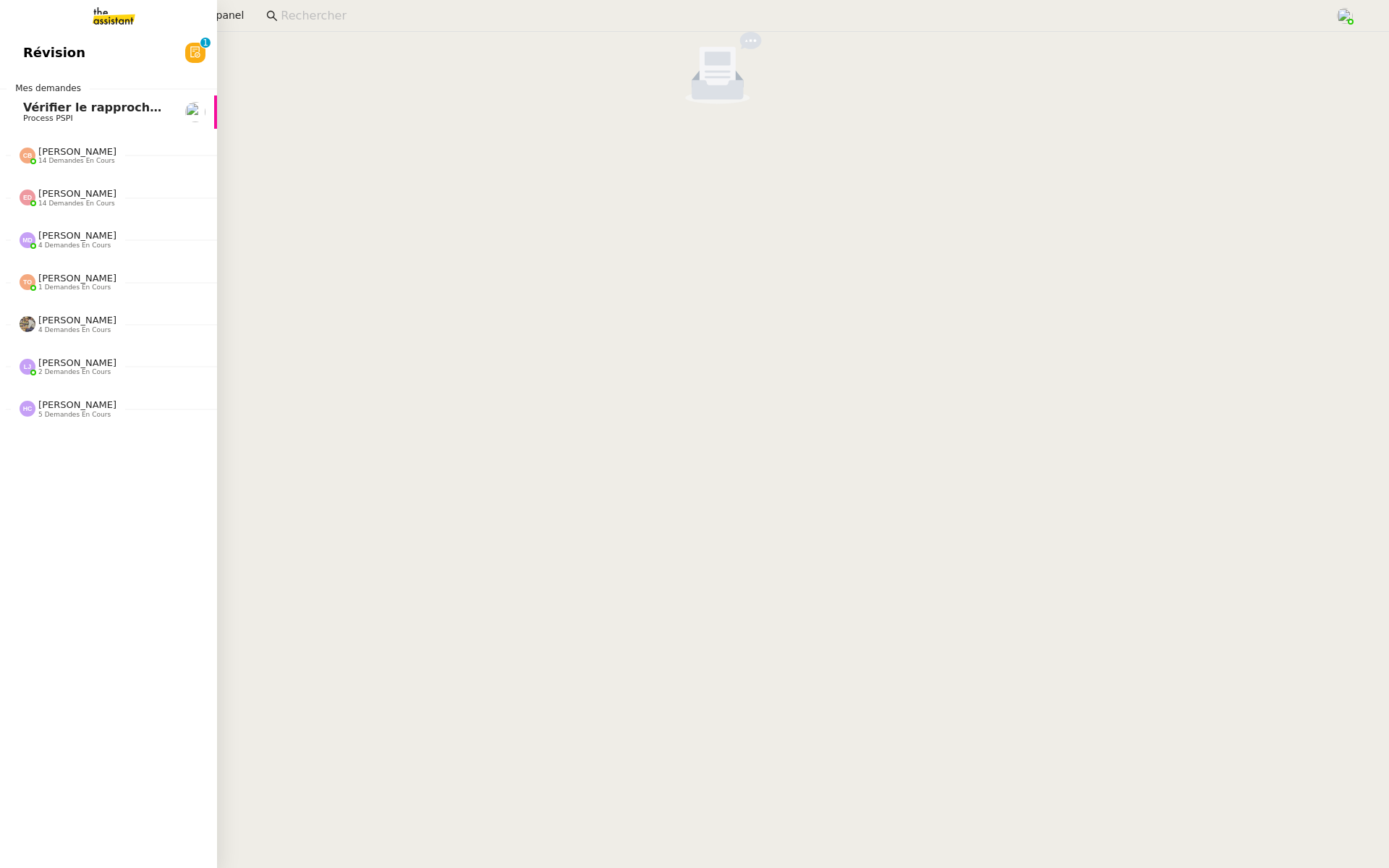
click at [59, 71] on div "Révision 0 1 2 3 4 5 6 7 8 9 Mes demandes Vérifier le rapprochement bancaire Pr…" at bounding box center [109, 450] width 217 height 836
click at [86, 55] on link "Révision 0 1 2 3 4 5 6 7 8 9" at bounding box center [109, 53] width 217 height 33
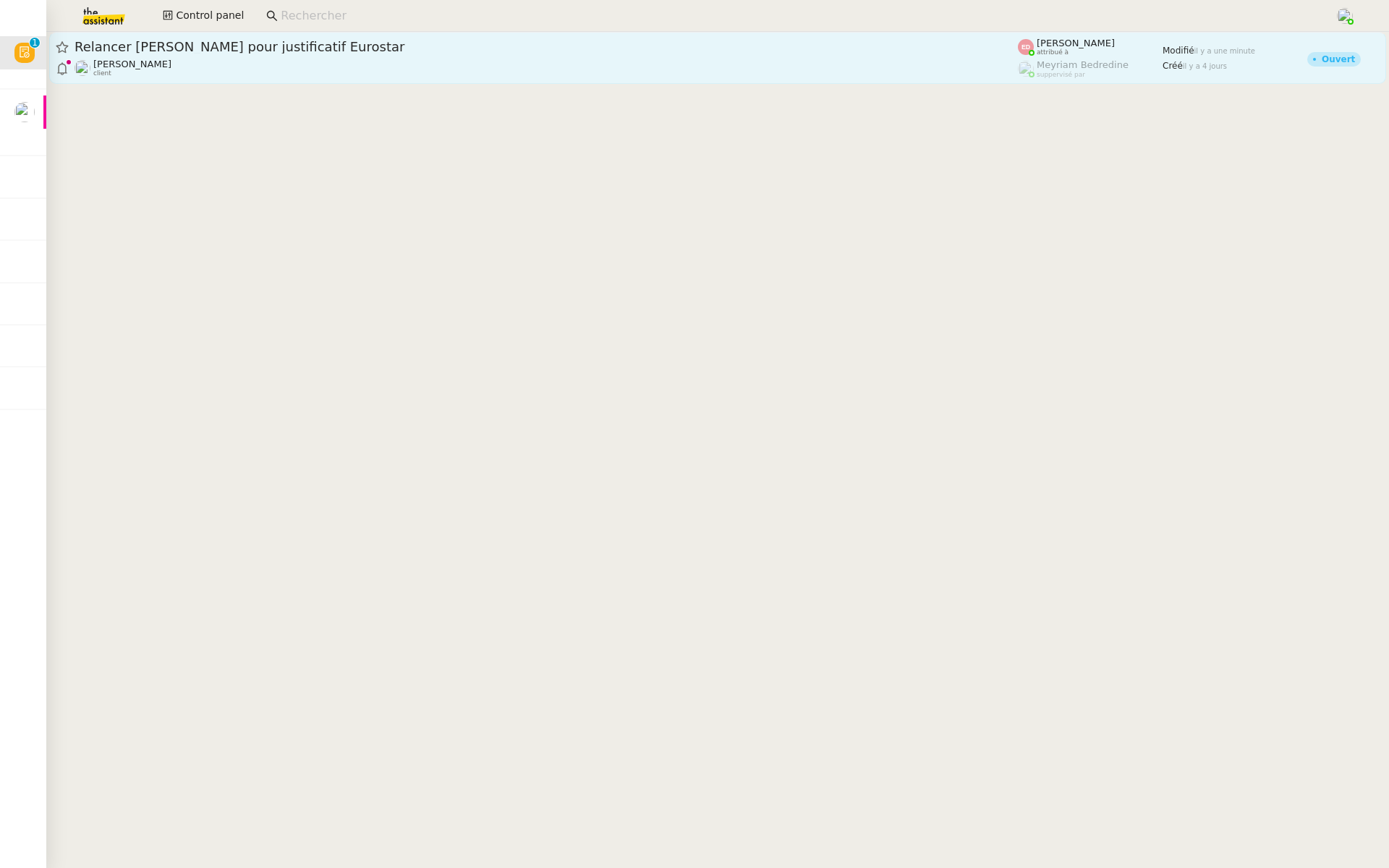
click at [253, 50] on span "Relancer [PERSON_NAME] pour justificatif Eurostar" at bounding box center [546, 47] width 943 height 13
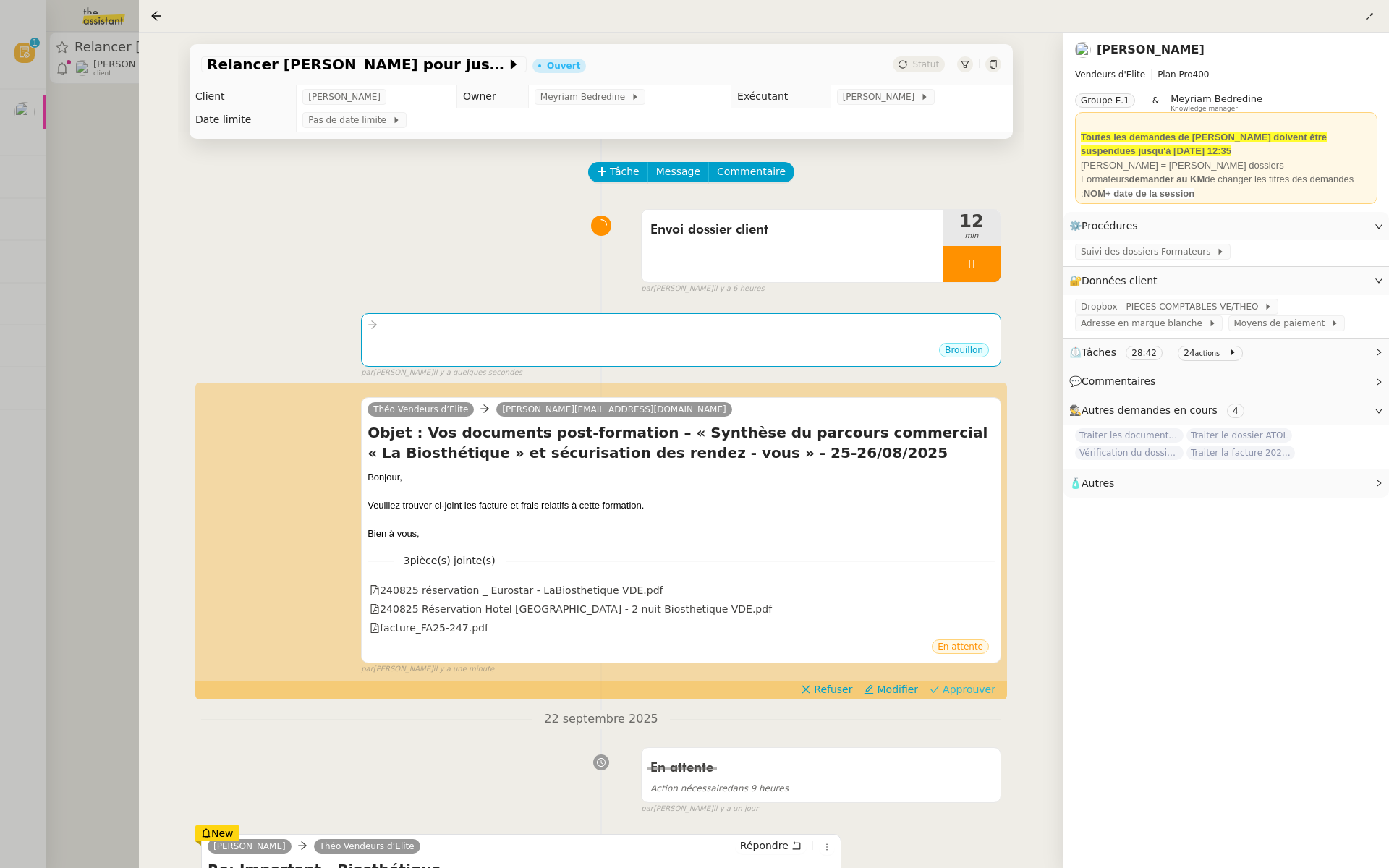
click at [970, 685] on span "Approuver" at bounding box center [969, 689] width 53 height 15
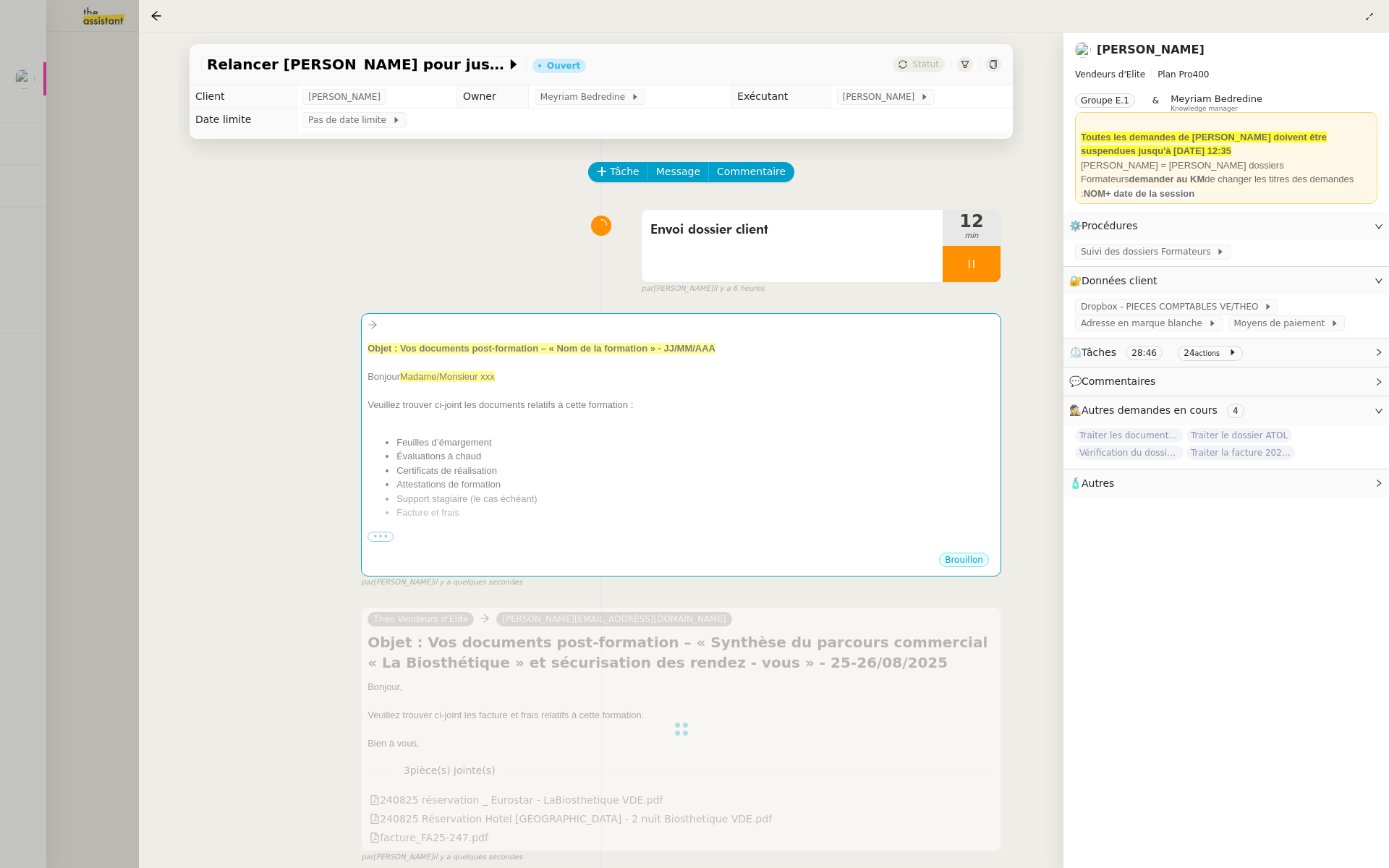
click at [42, 270] on div at bounding box center [694, 434] width 1389 height 868
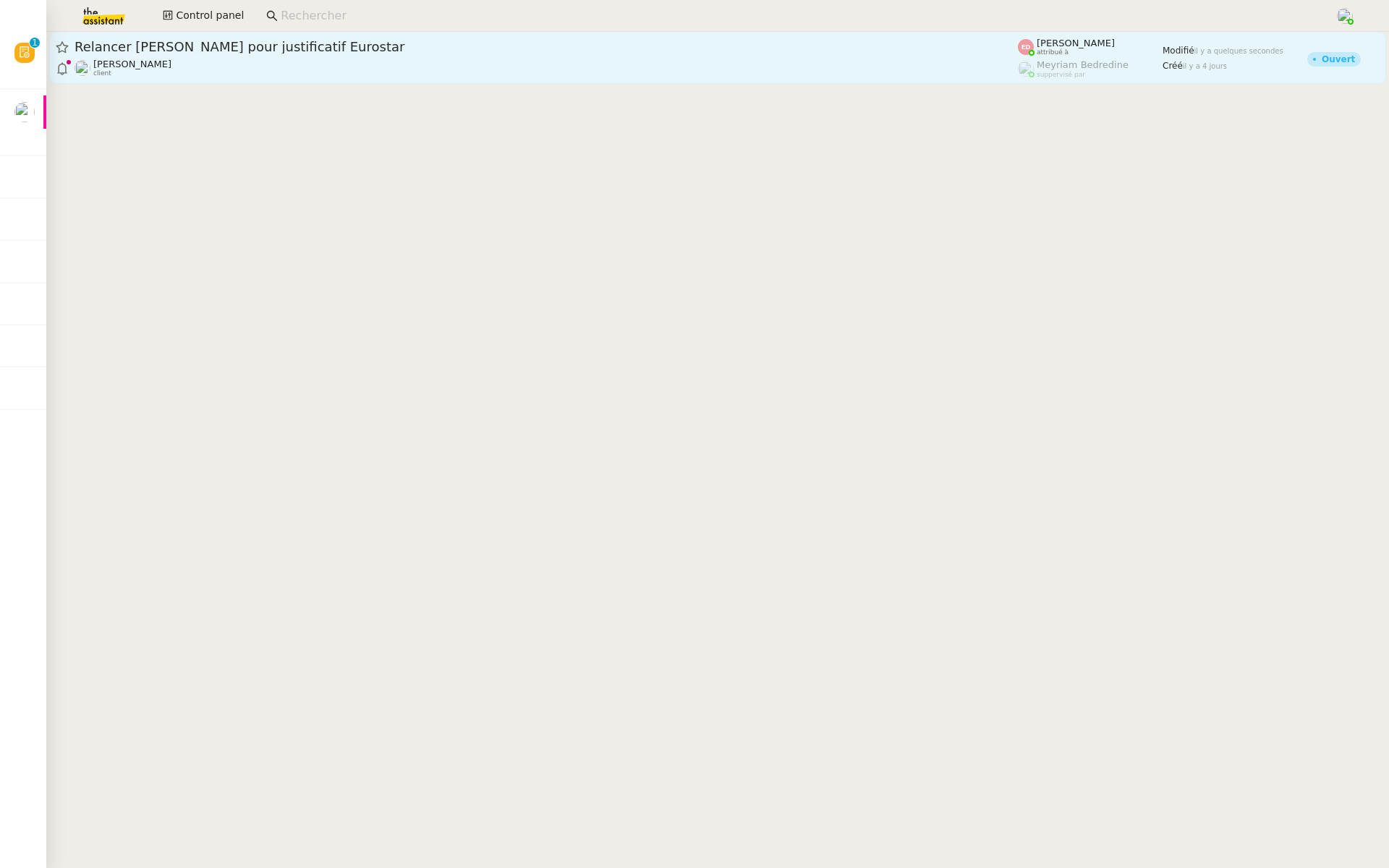
click at [216, 58] on div "Relancer [PERSON_NAME] pour justificatif Eurostar [PERSON_NAME] client" at bounding box center [546, 58] width 943 height 39
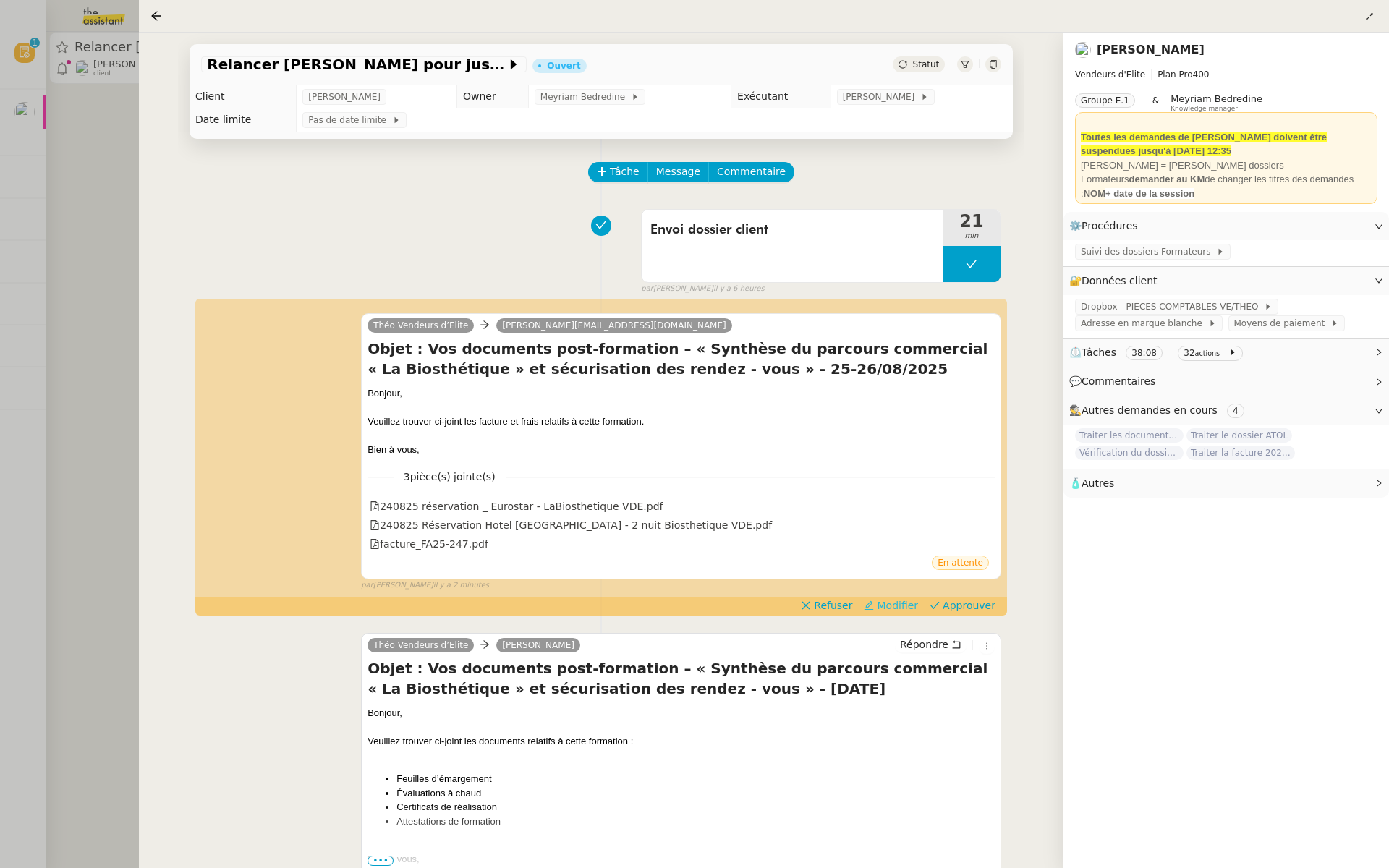
click at [903, 601] on span "Modifier" at bounding box center [897, 605] width 41 height 15
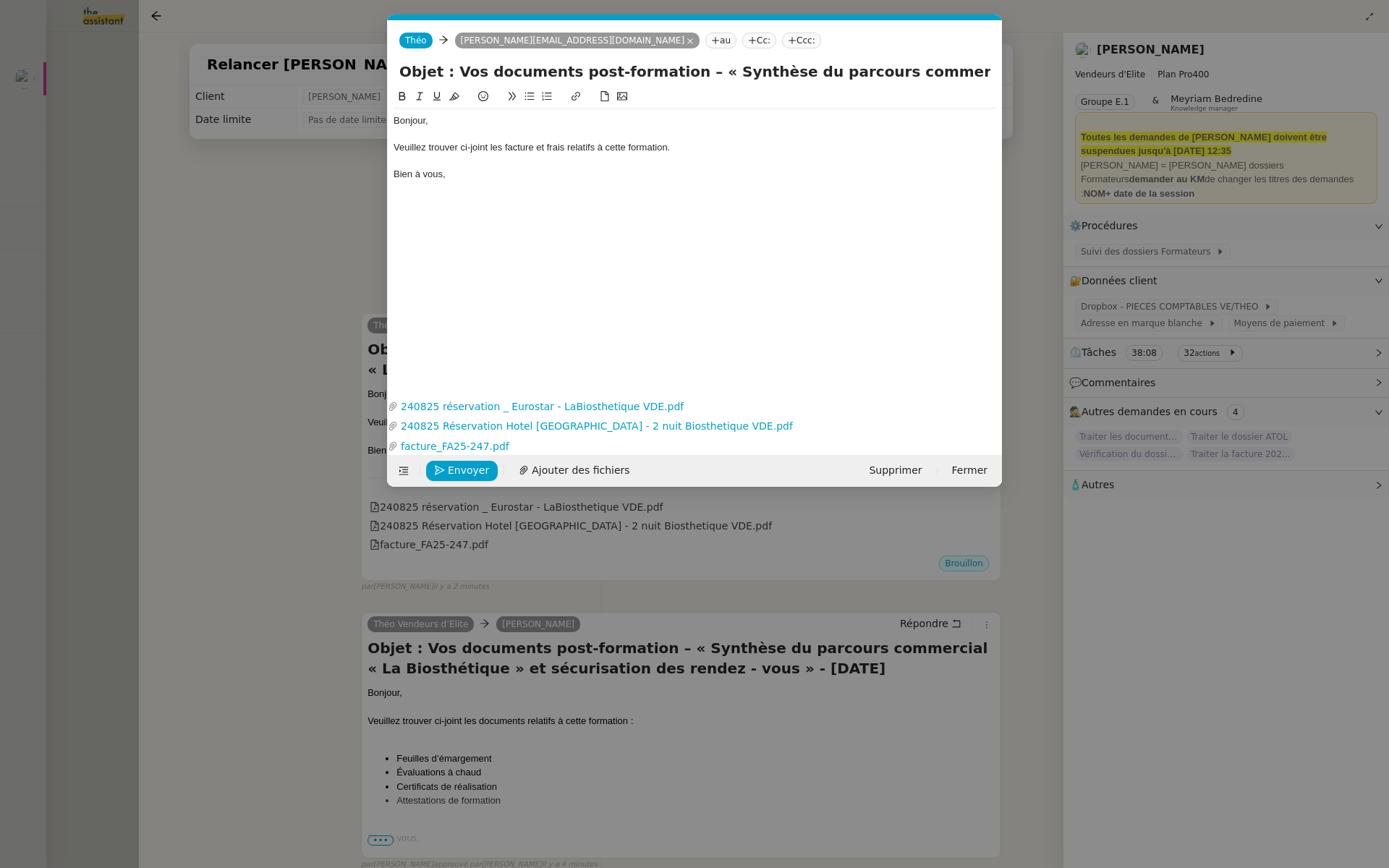
scroll to position [0, 30]
click at [533, 145] on div "Veuillez trouver ci-joint les facture et frais relatifs à cette formation." at bounding box center [695, 147] width 603 height 13
click at [700, 148] on div "Veuillez trouver ci-joint les factures et frais relatifs à cette formation." at bounding box center [695, 147] width 603 height 13
click at [467, 466] on span "Envoyer" at bounding box center [468, 470] width 41 height 16
click at [486, 465] on span "Confirmer l'envoi" at bounding box center [490, 470] width 87 height 16
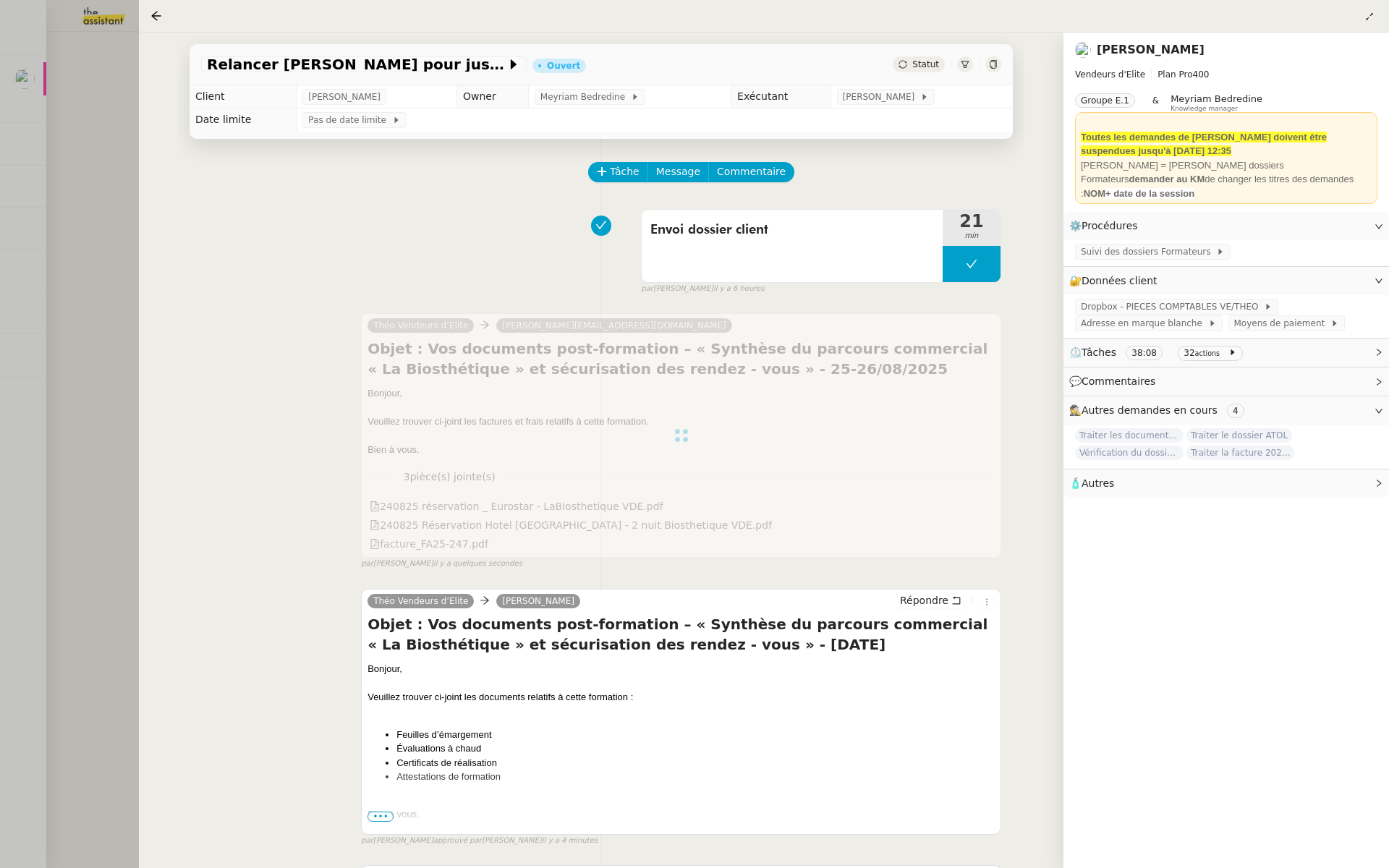
click at [56, 238] on div at bounding box center [694, 434] width 1389 height 868
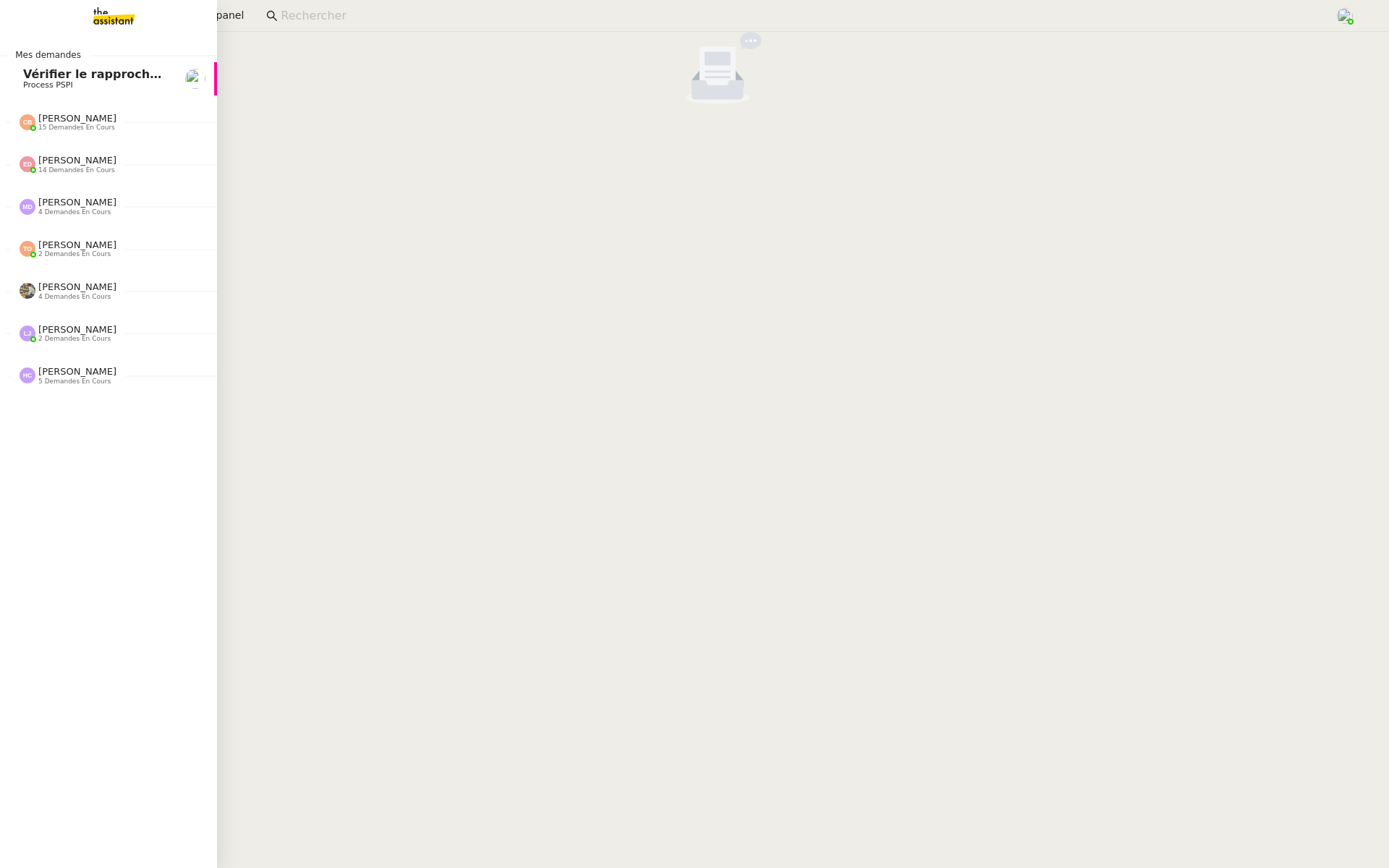
click at [51, 74] on span "Vérifier le rapprochement bancaire" at bounding box center [137, 74] width 228 height 14
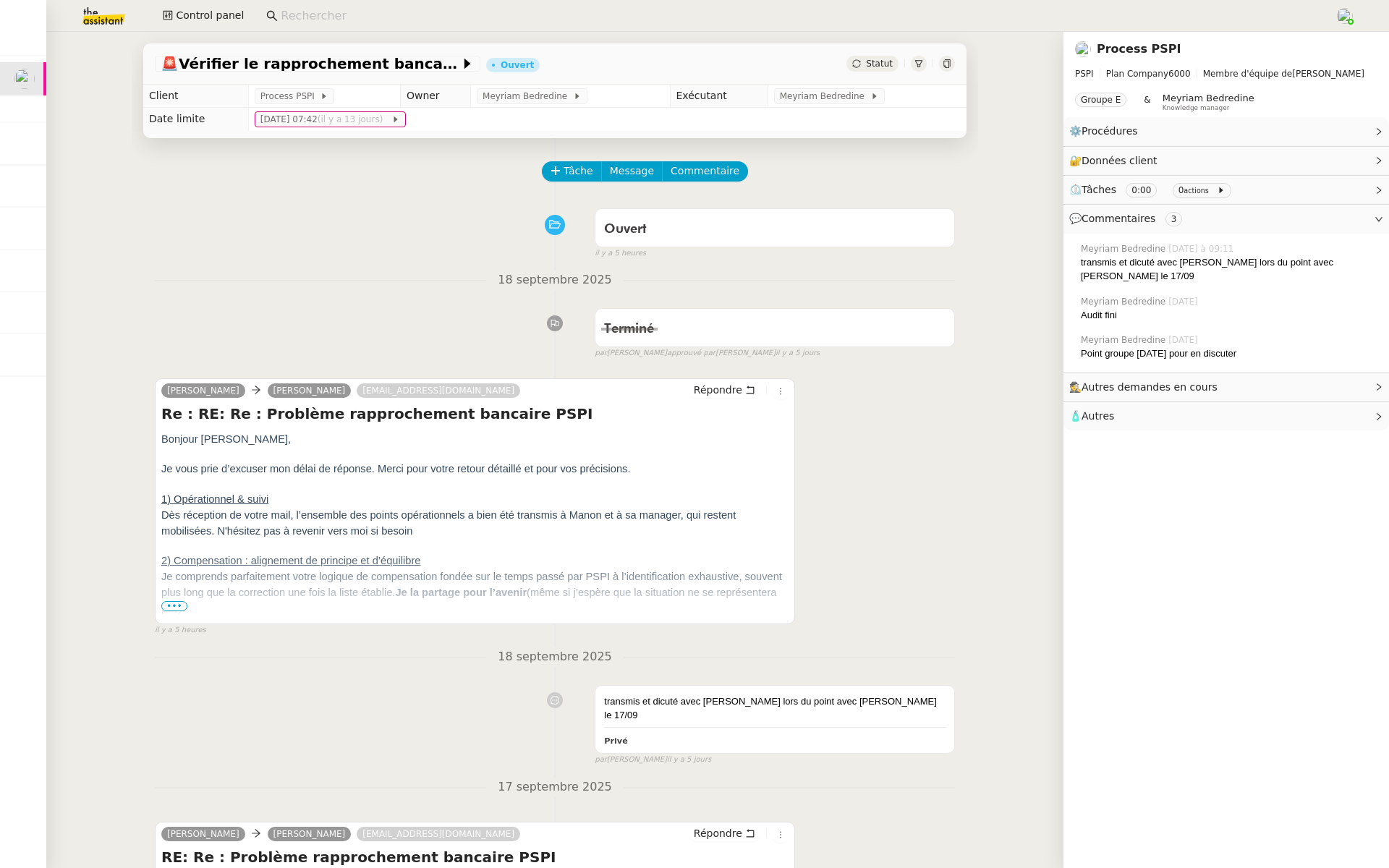
click at [173, 601] on span "•••" at bounding box center [174, 605] width 26 height 10
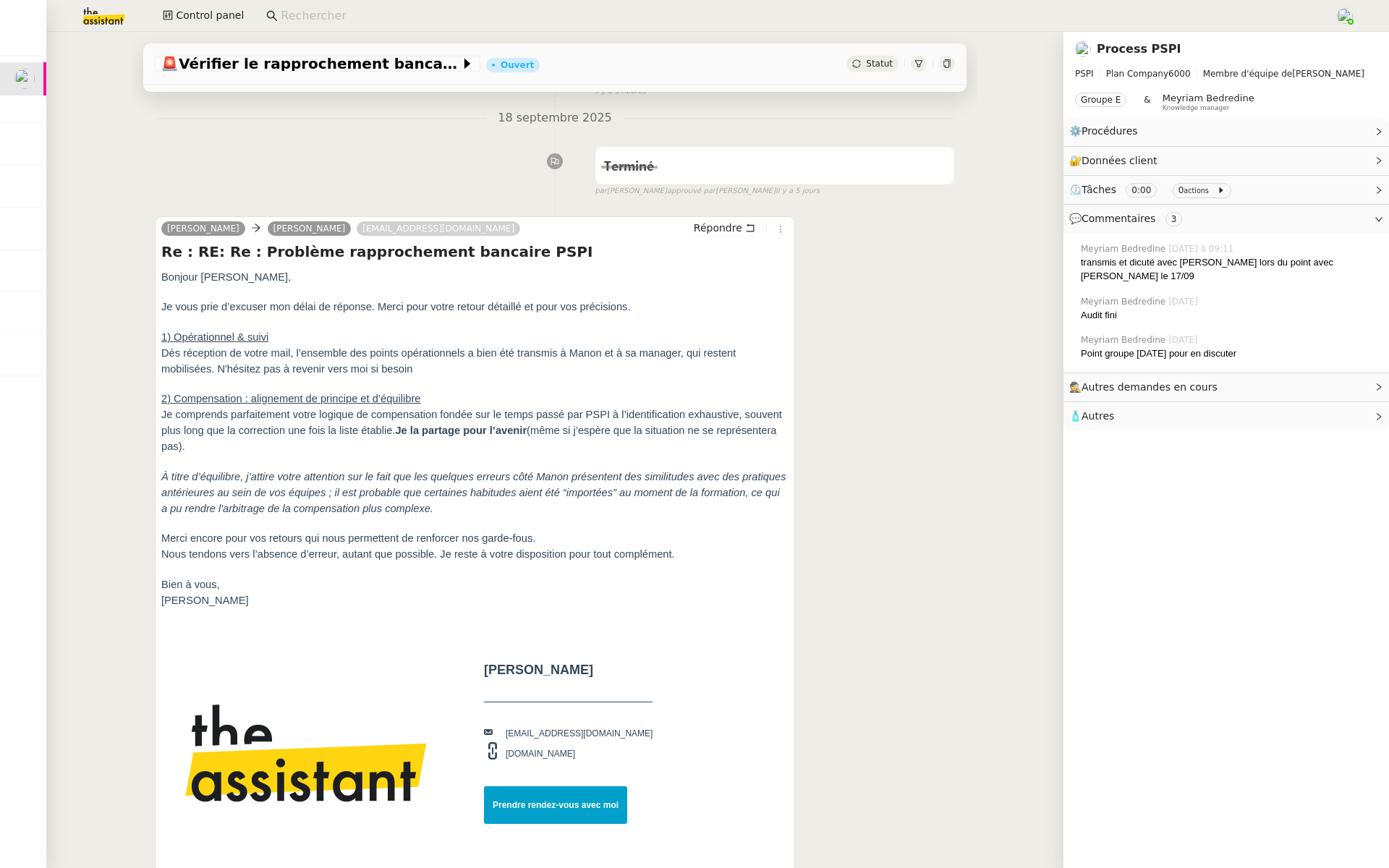
scroll to position [230, 0]
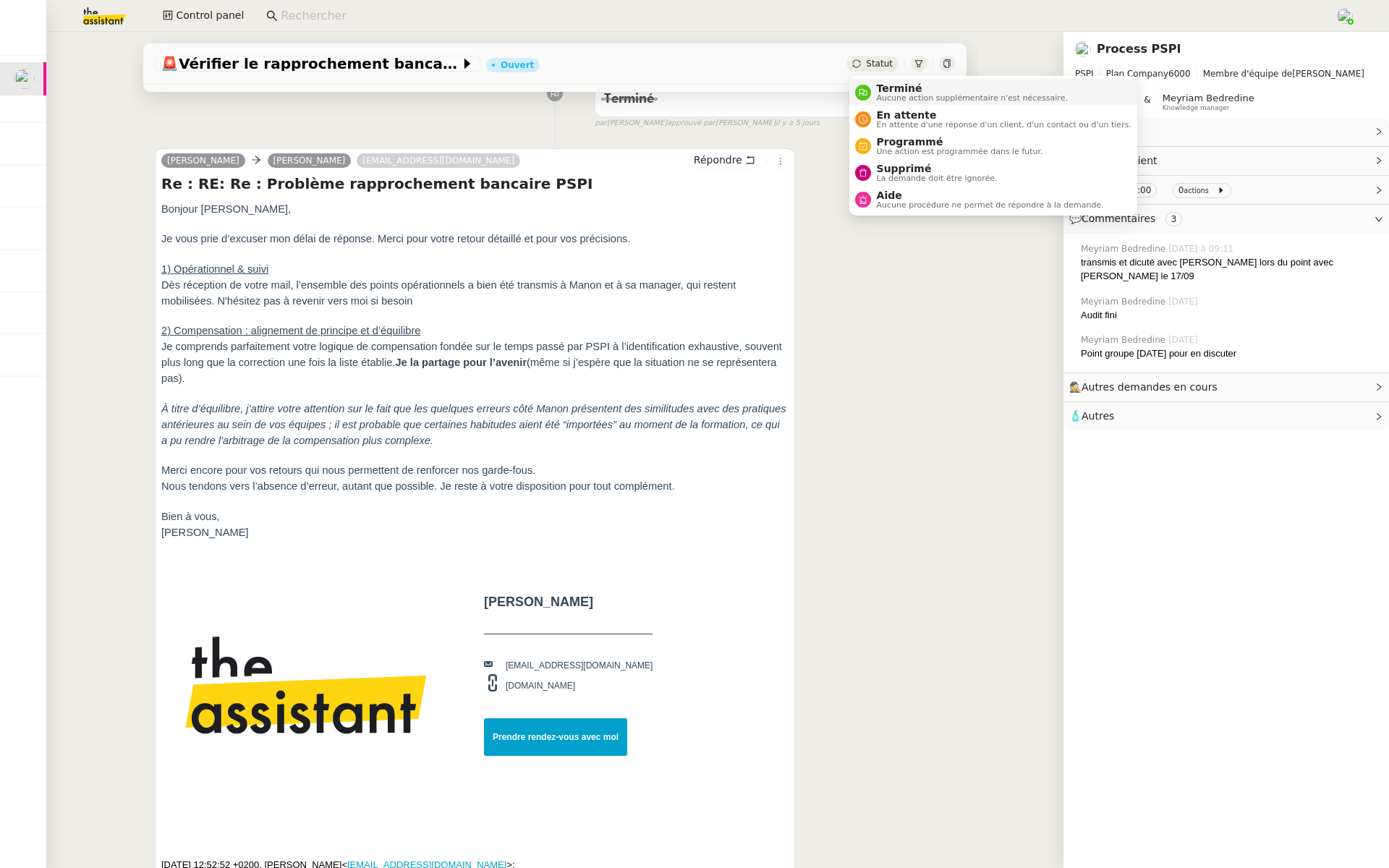
click at [878, 98] on span "Aucune action supplémentaire n'est nécessaire." at bounding box center [972, 98] width 191 height 8
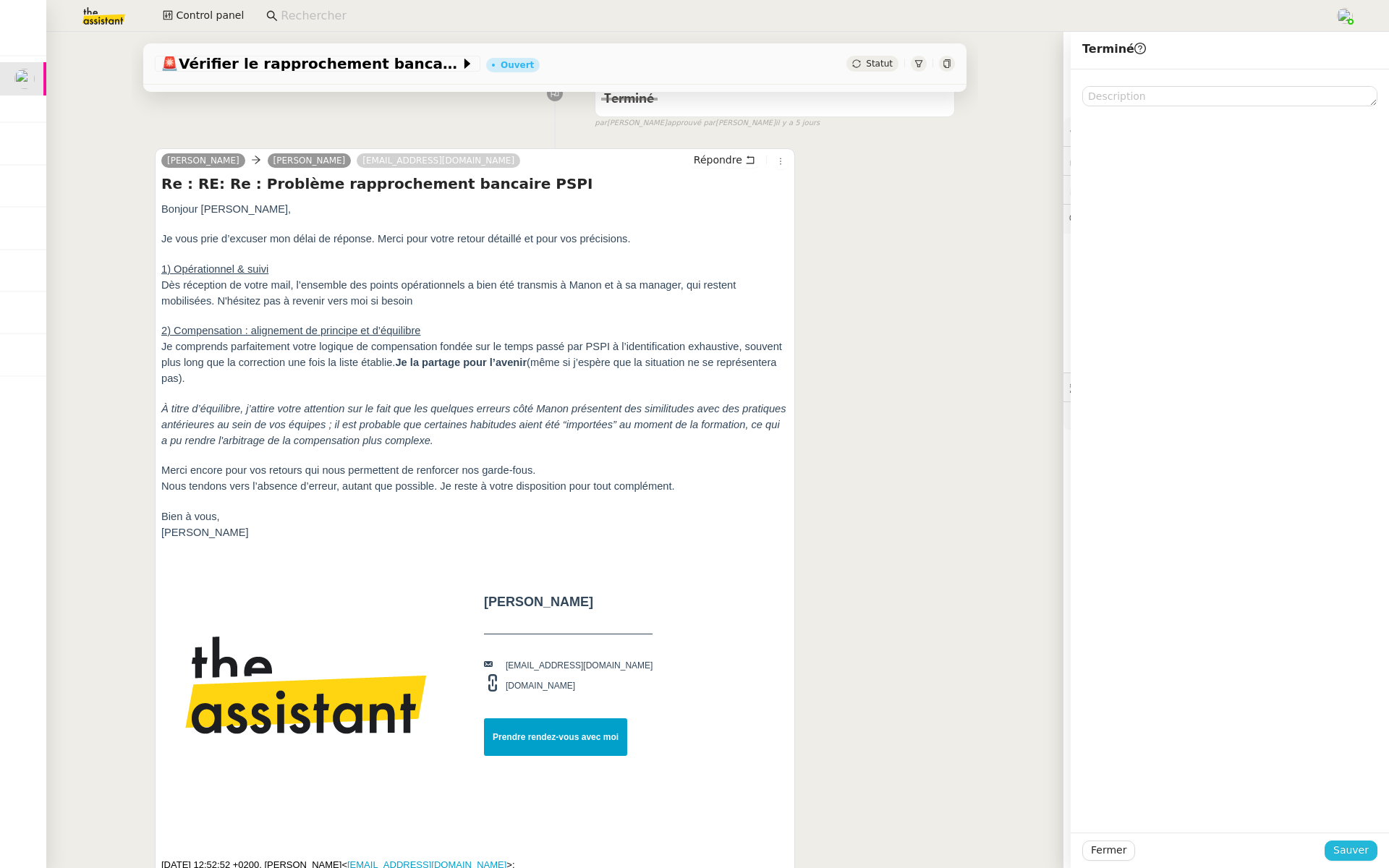
click at [1354, 850] on span "Sauver" at bounding box center [1351, 850] width 36 height 16
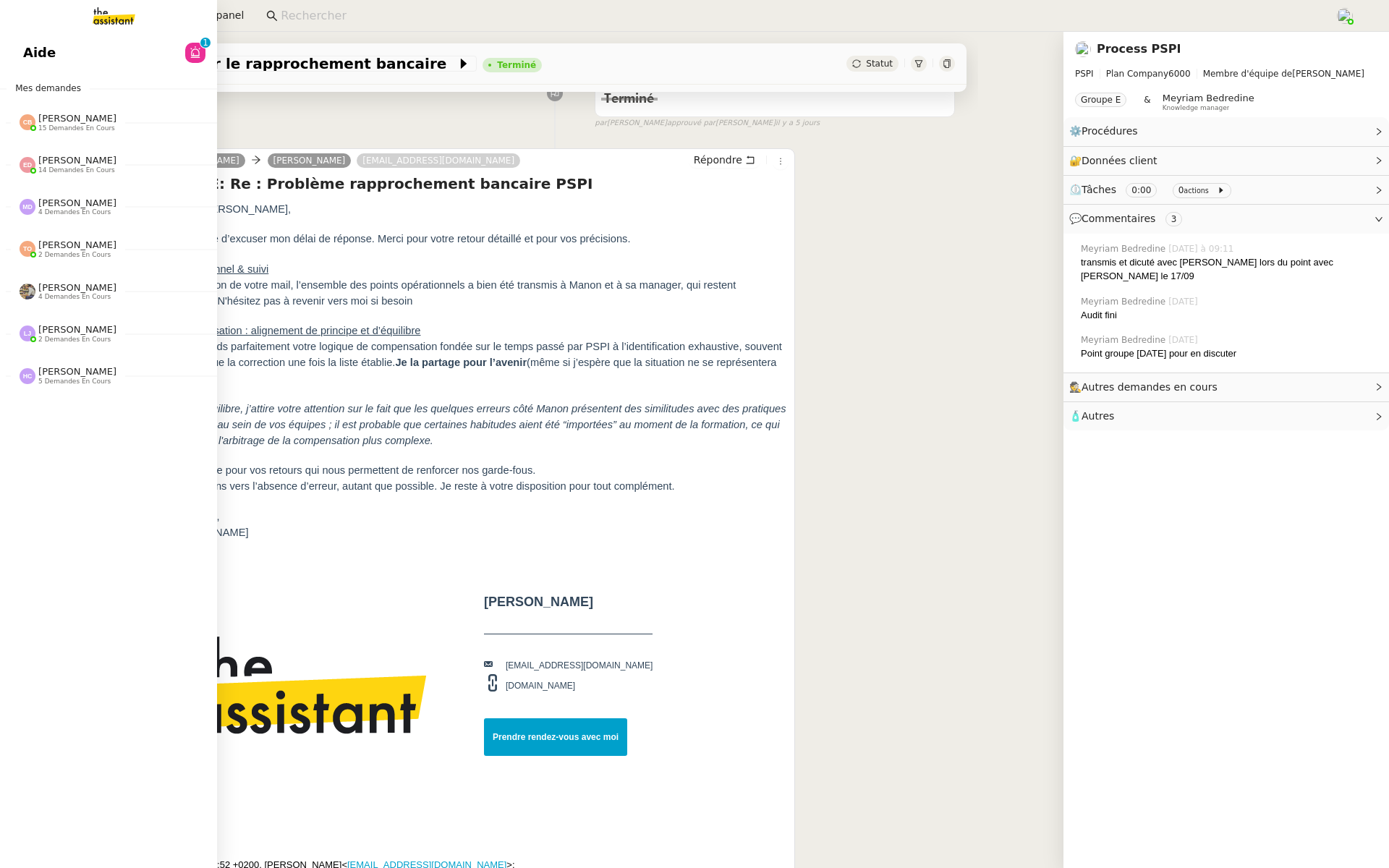
click at [25, 58] on span "Aide" at bounding box center [39, 53] width 33 height 22
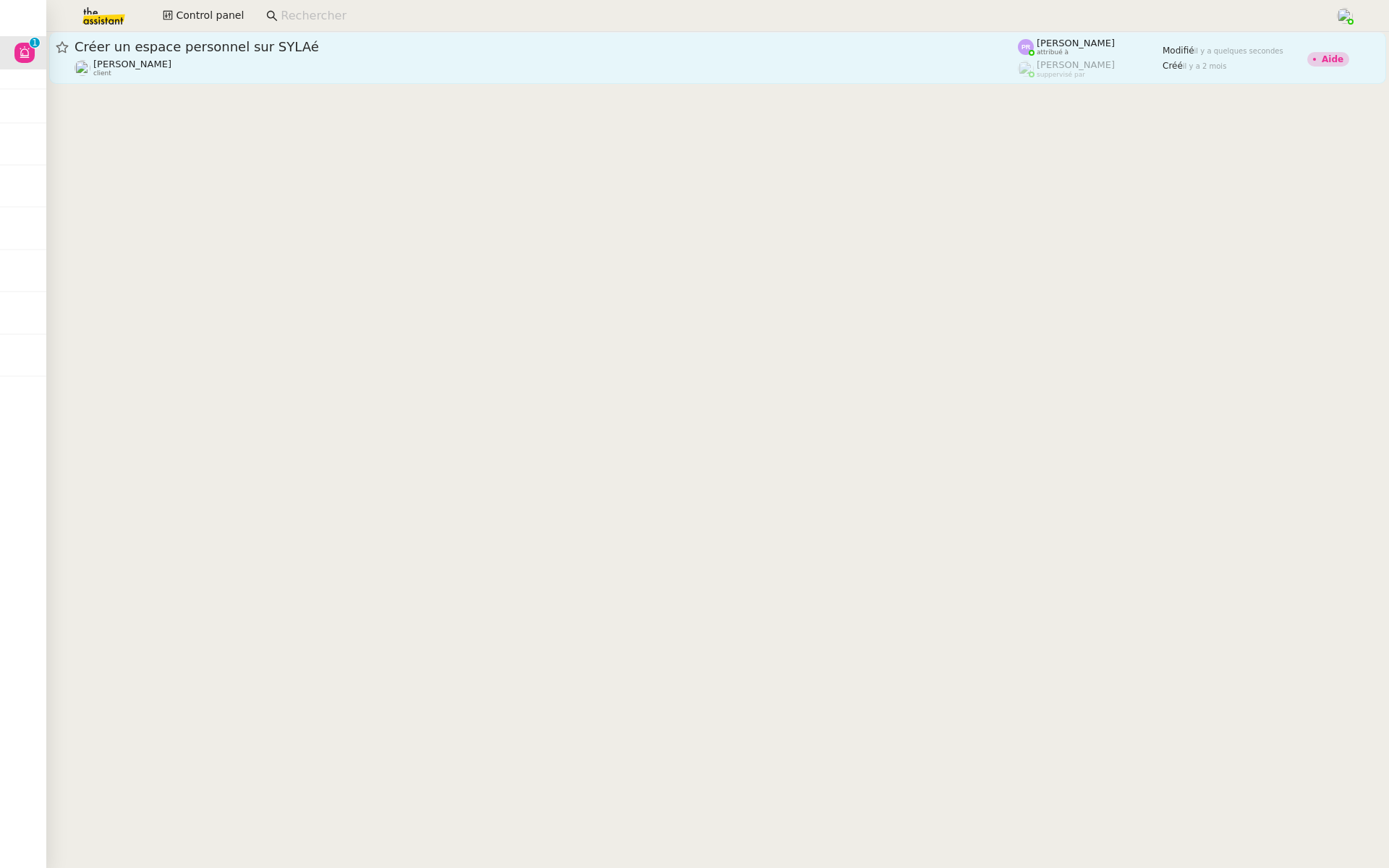
click at [199, 40] on span "Créer un espace personnel sur SYLAé" at bounding box center [546, 47] width 943 height 13
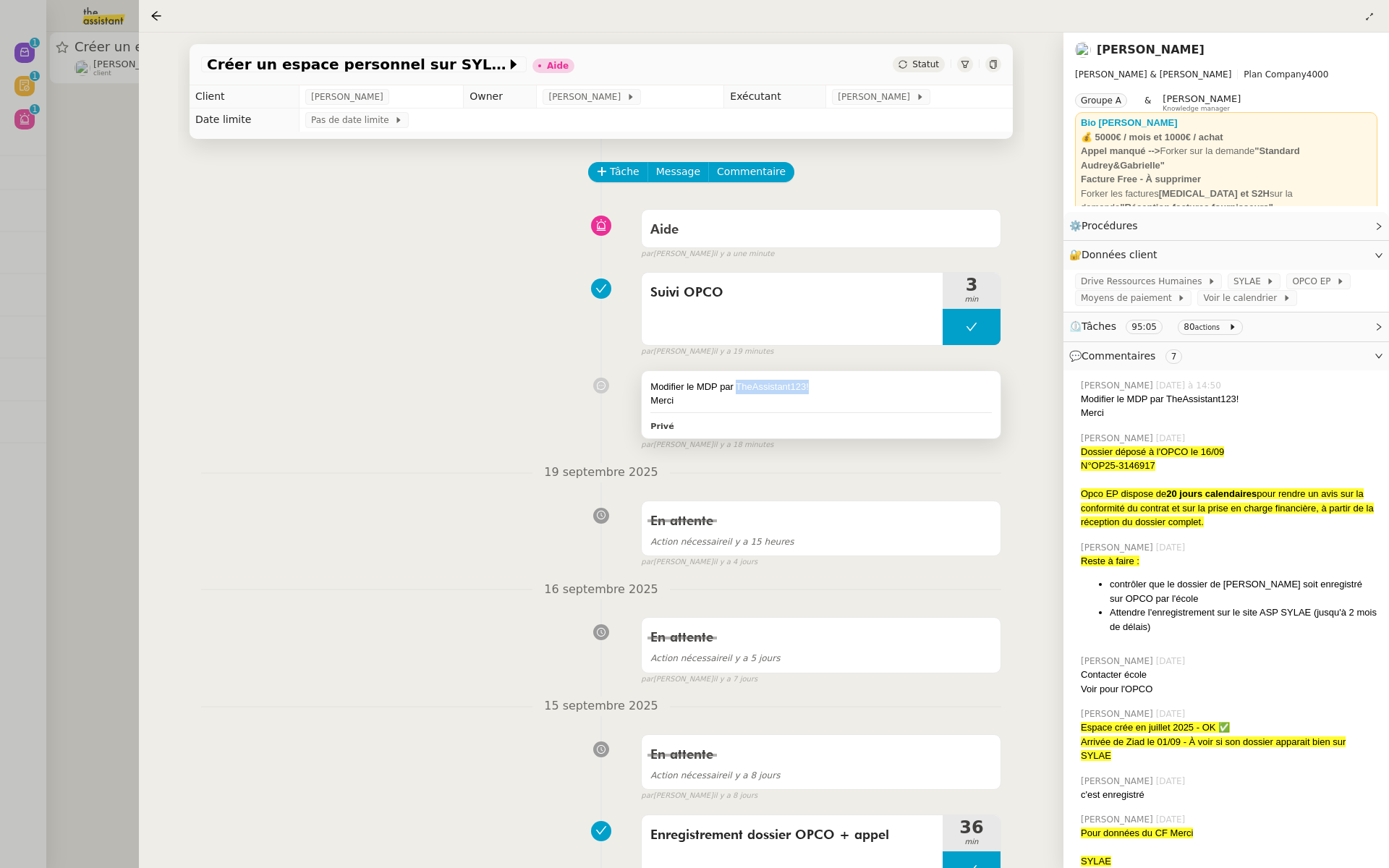
drag, startPoint x: 814, startPoint y: 382, endPoint x: 736, endPoint y: 386, distance: 78.1
click at [736, 386] on div "Modifier le MDP par TheAssistant123!" at bounding box center [821, 387] width 342 height 15
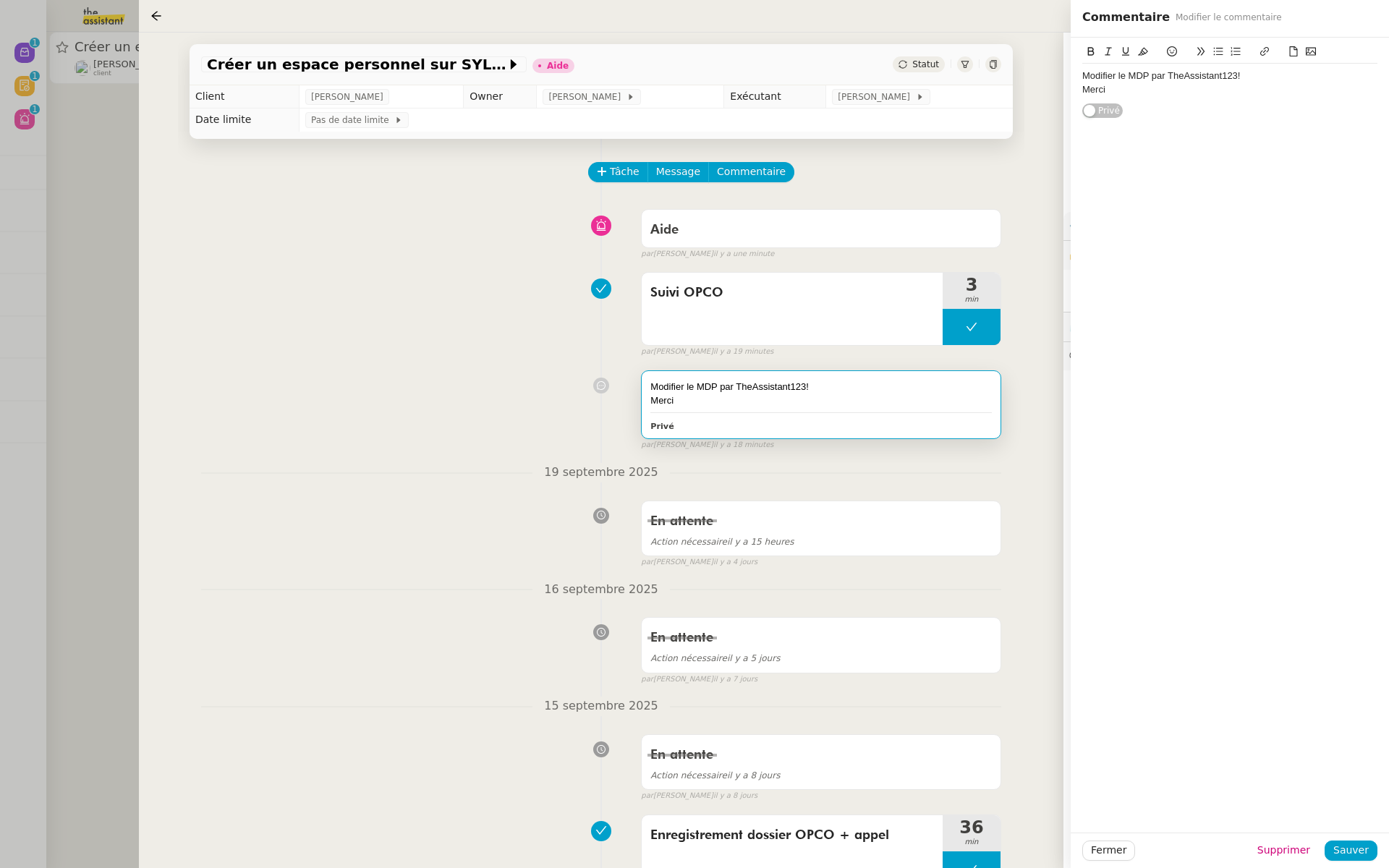
click at [541, 300] on div "Suivi OPCO 3 min false par Pauline R. il y a 19 minutes" at bounding box center [601, 311] width 800 height 92
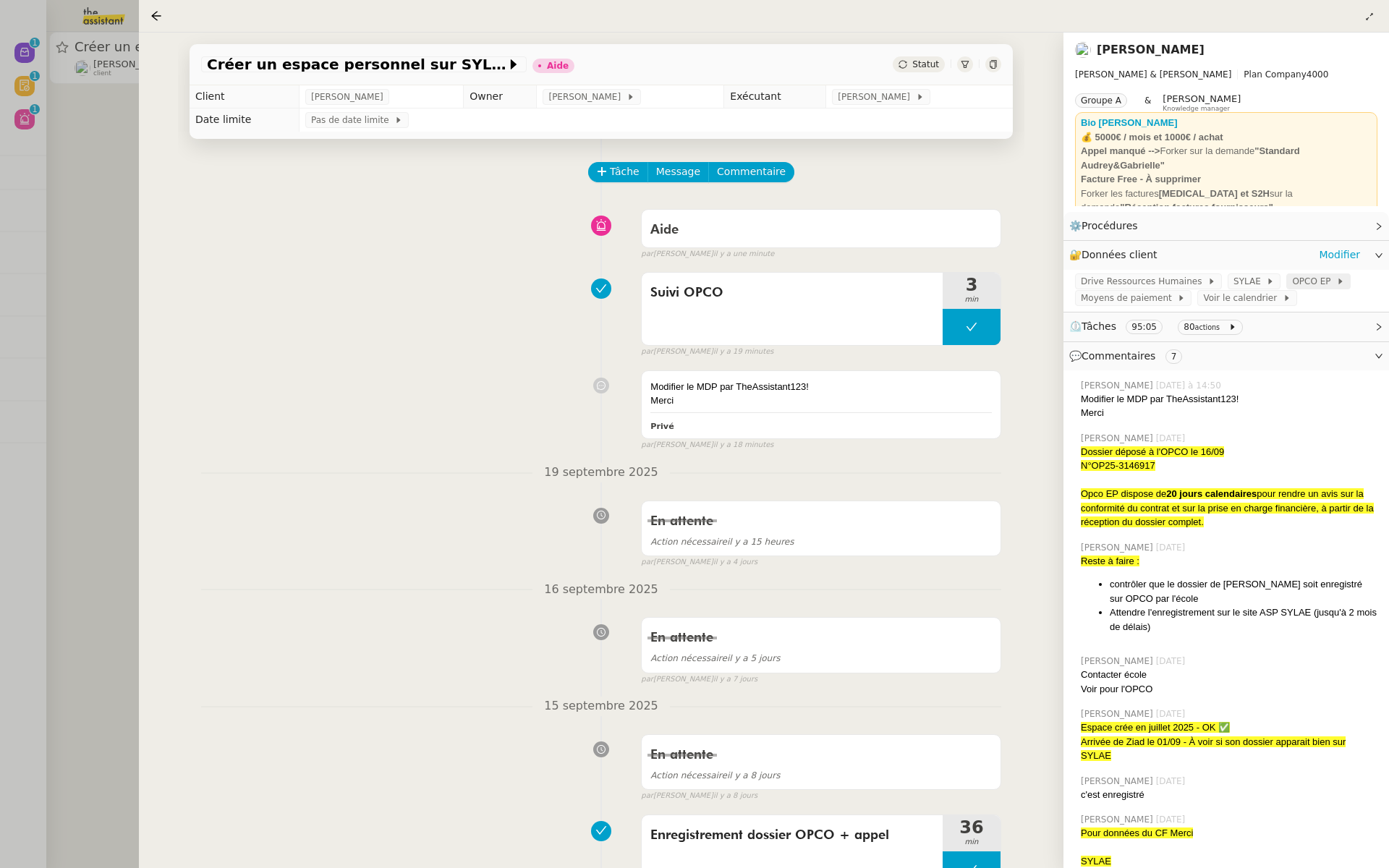
click at [1315, 281] on span "OPCO EP" at bounding box center [1314, 281] width 44 height 15
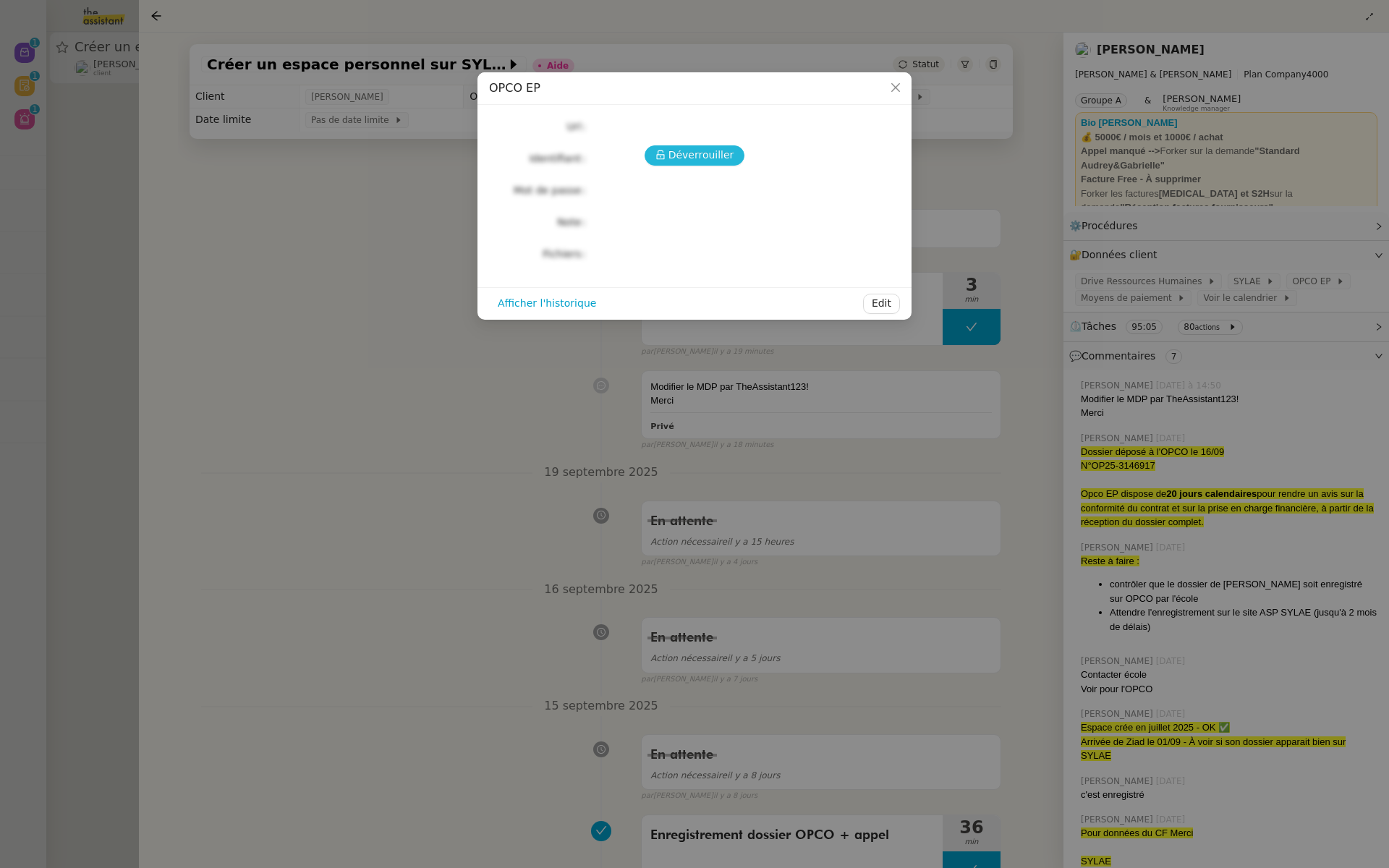
click at [692, 152] on span "Déverrouiller" at bounding box center [701, 155] width 66 height 16
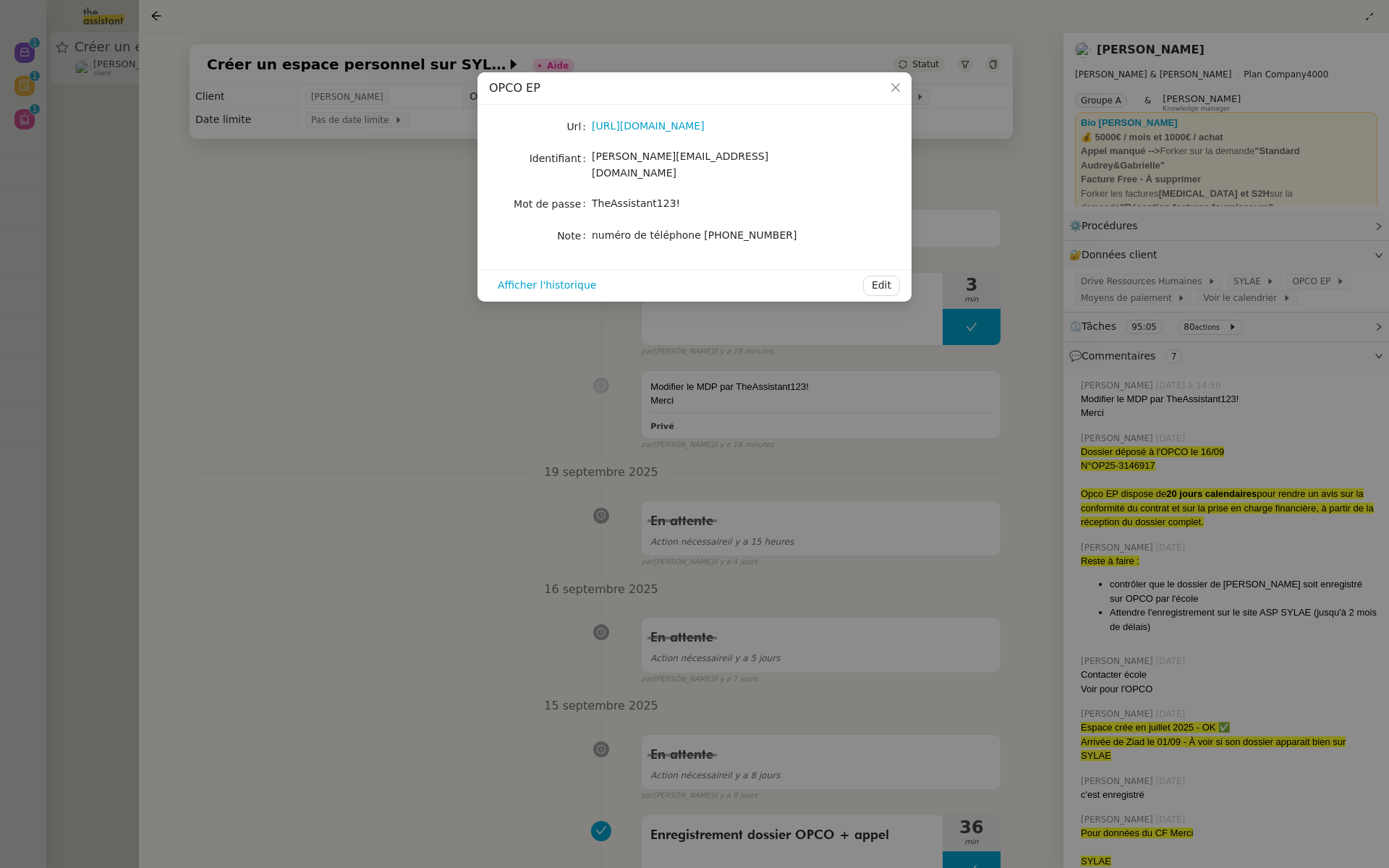
click at [331, 375] on nz-modal-container "OPCO EP Url https://messervicesenligne.opcoep.fr/ Identifiant camille@audreyetg…" at bounding box center [694, 434] width 1389 height 868
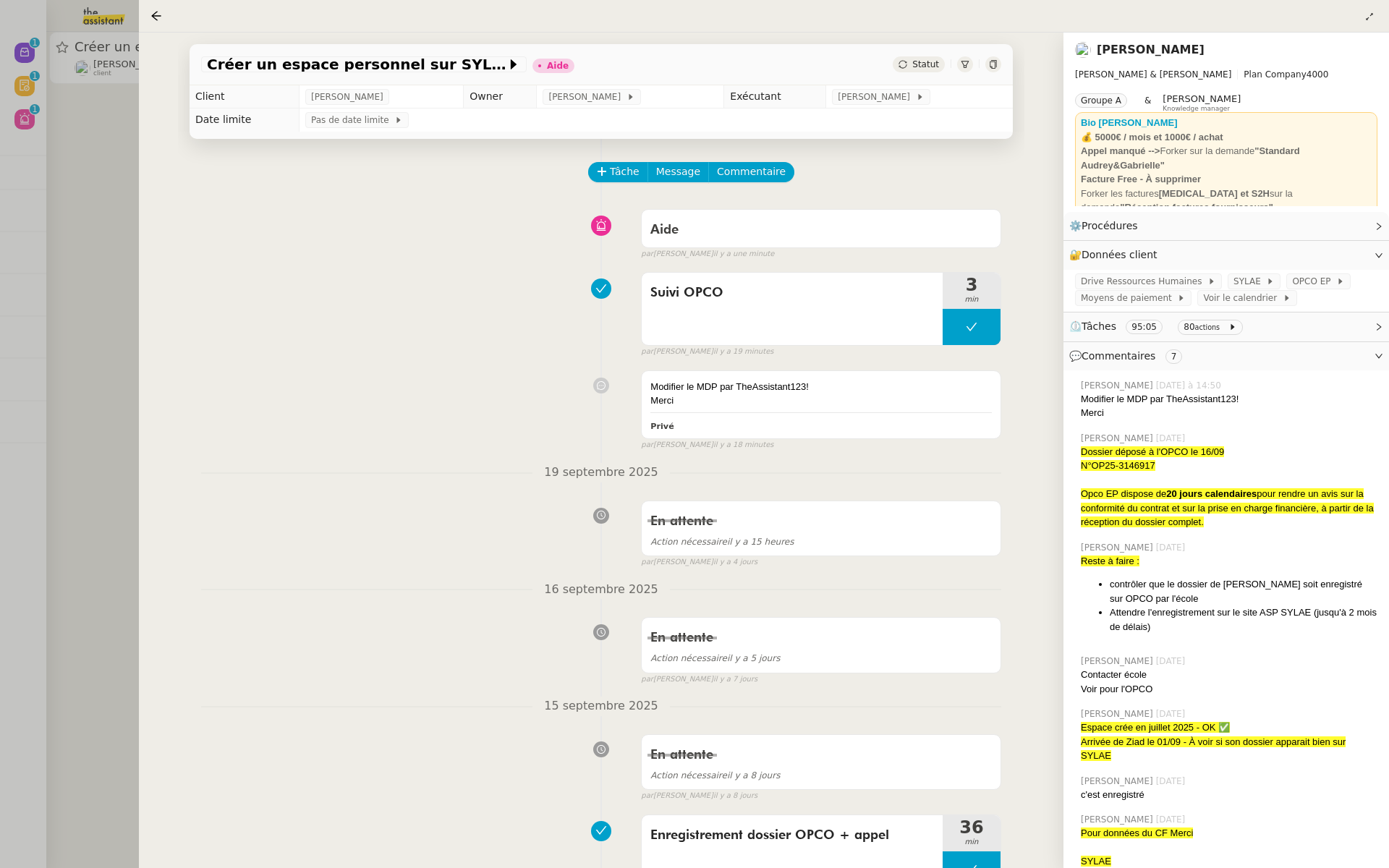
click at [53, 261] on div at bounding box center [694, 434] width 1389 height 868
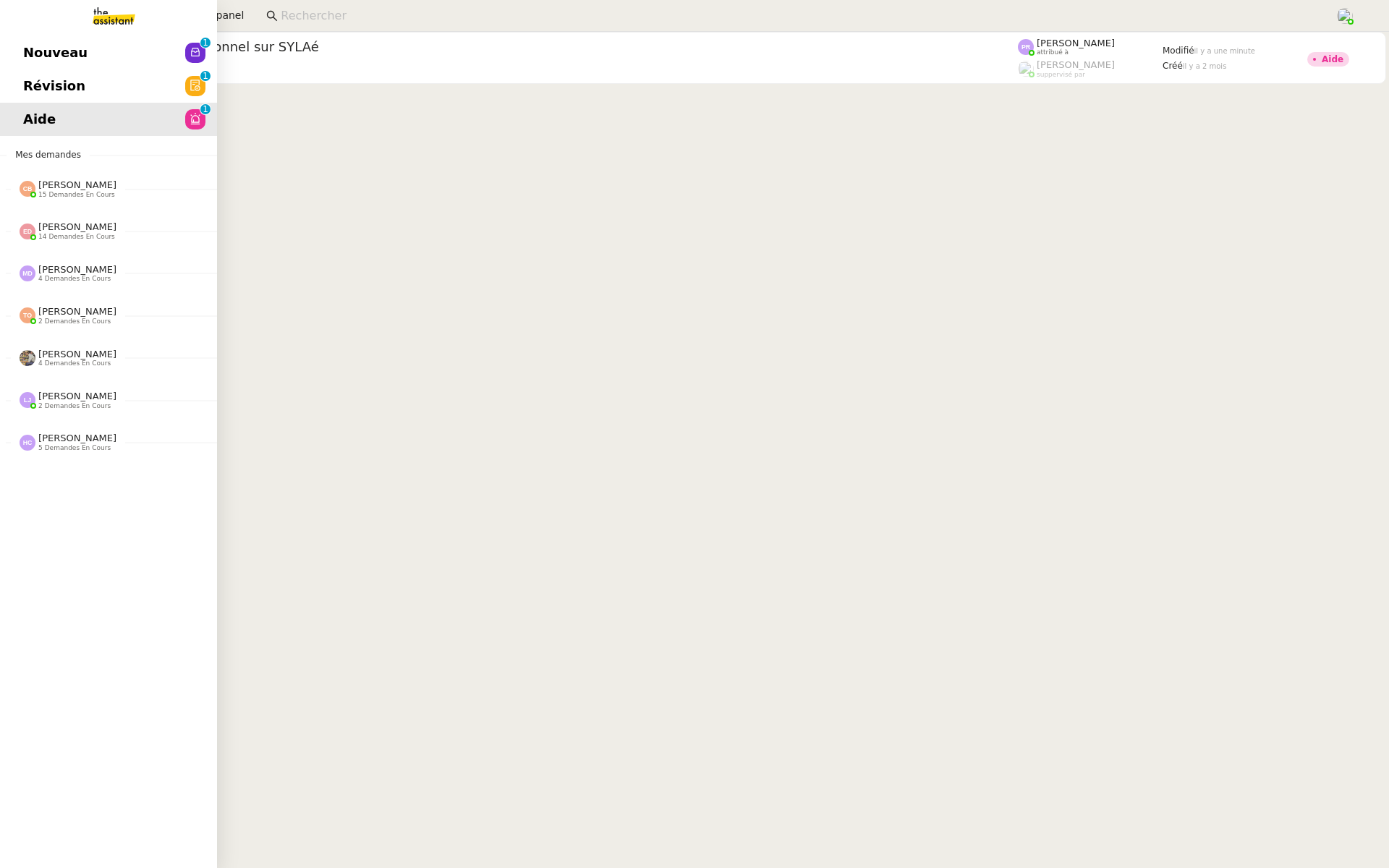
click at [36, 93] on span "Révision" at bounding box center [54, 86] width 62 height 22
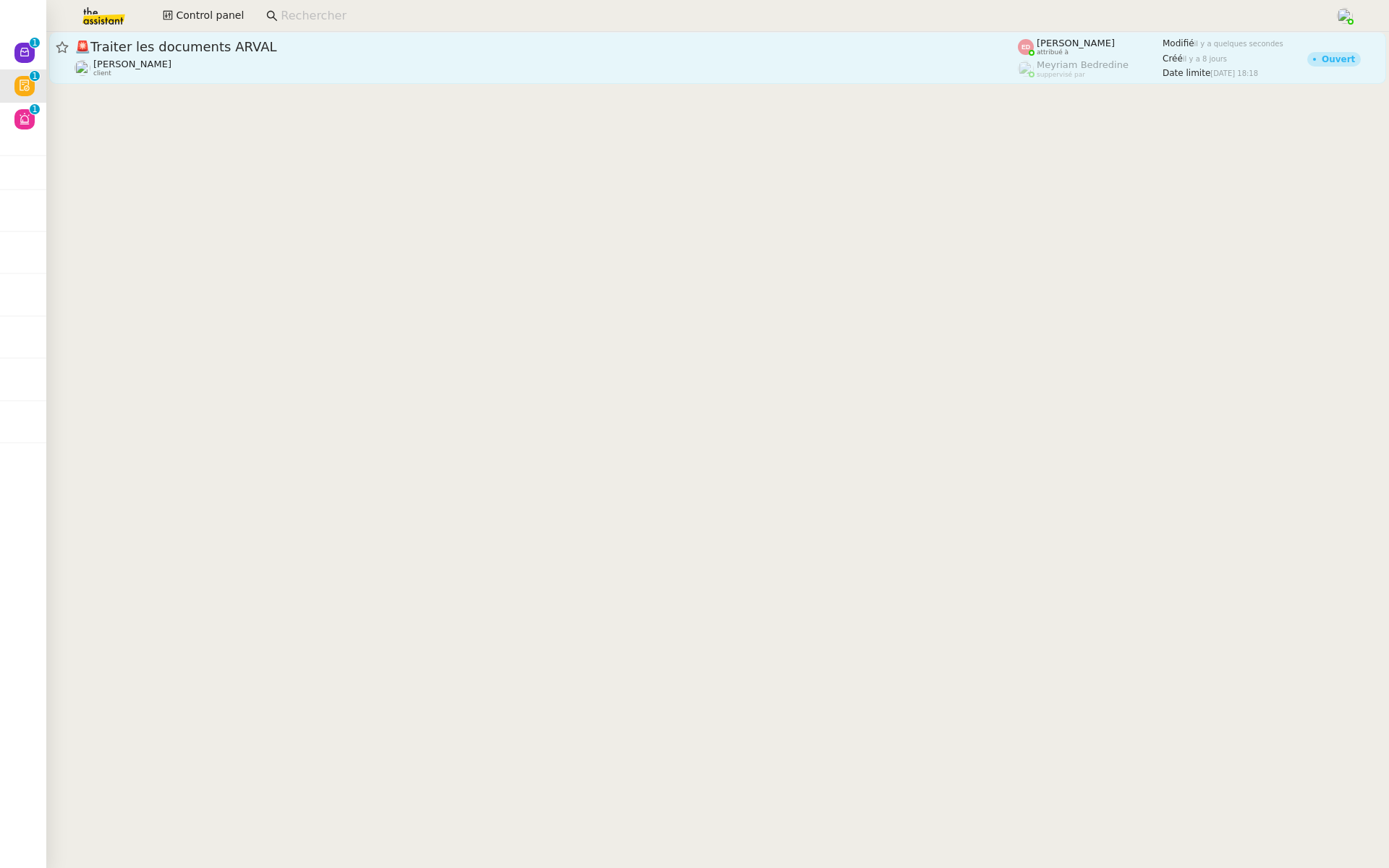
click at [321, 61] on div "Sylvie SUCRA client" at bounding box center [546, 68] width 943 height 19
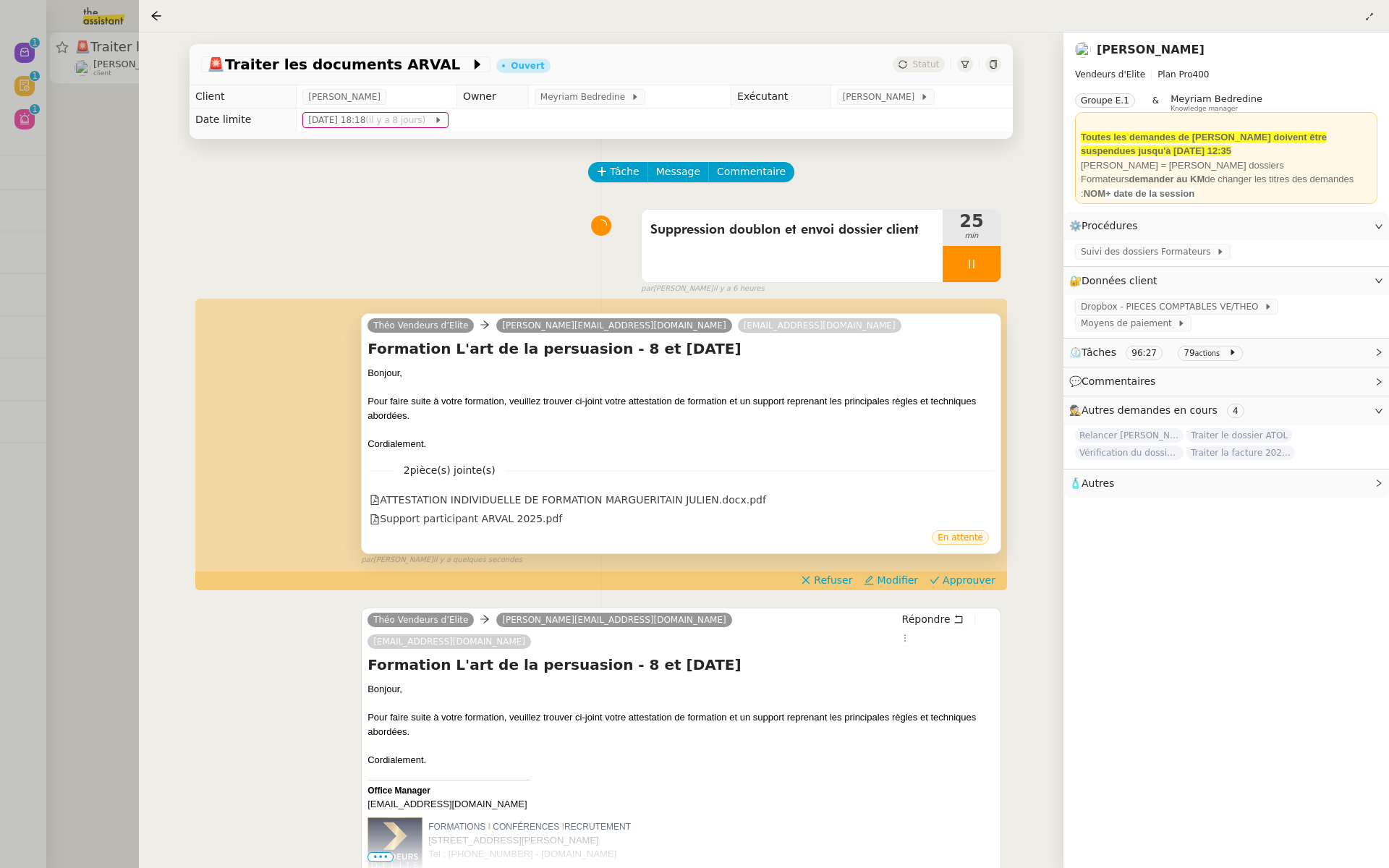
scroll to position [30, 0]
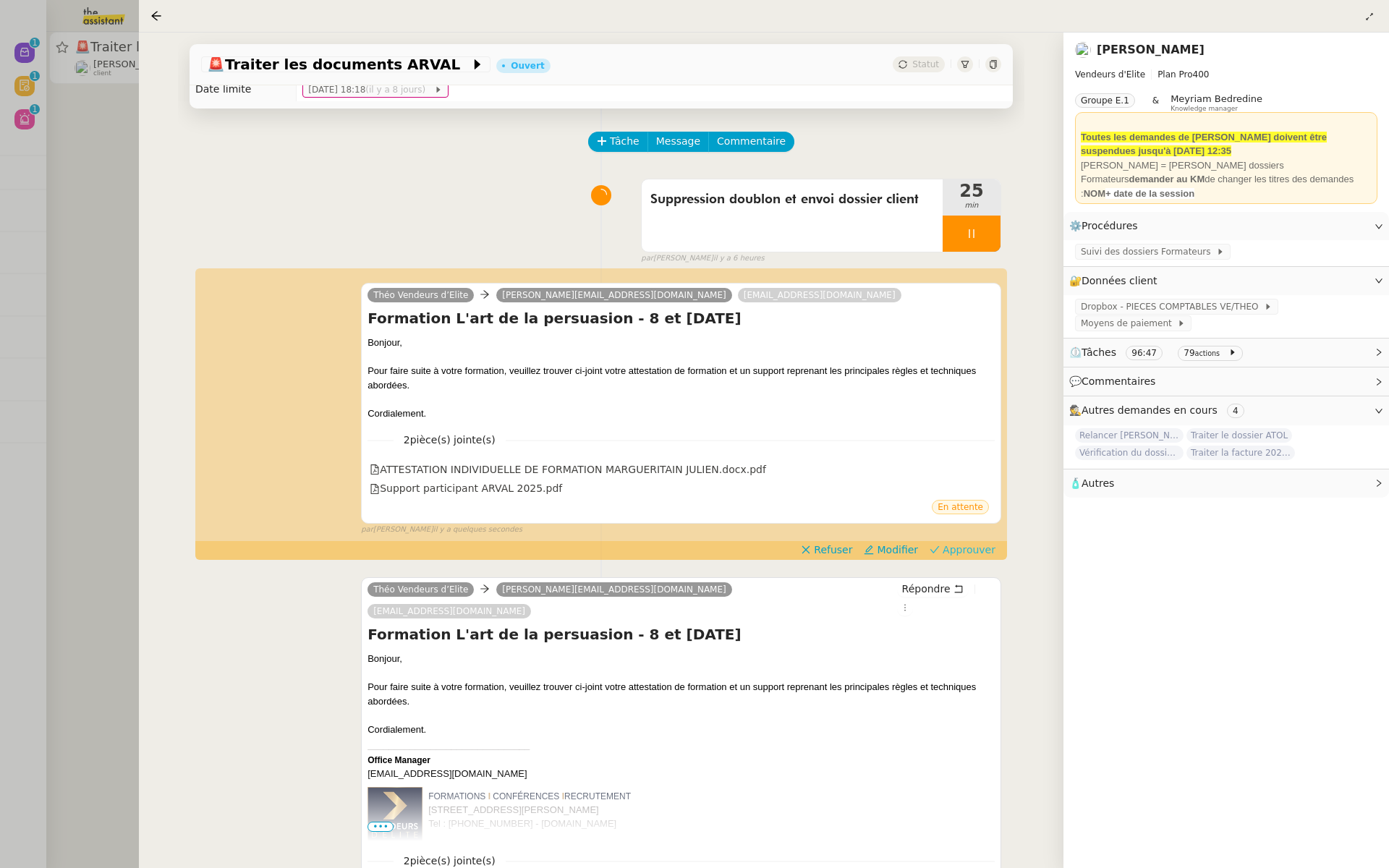
click at [965, 552] on span "Approuver" at bounding box center [969, 549] width 53 height 15
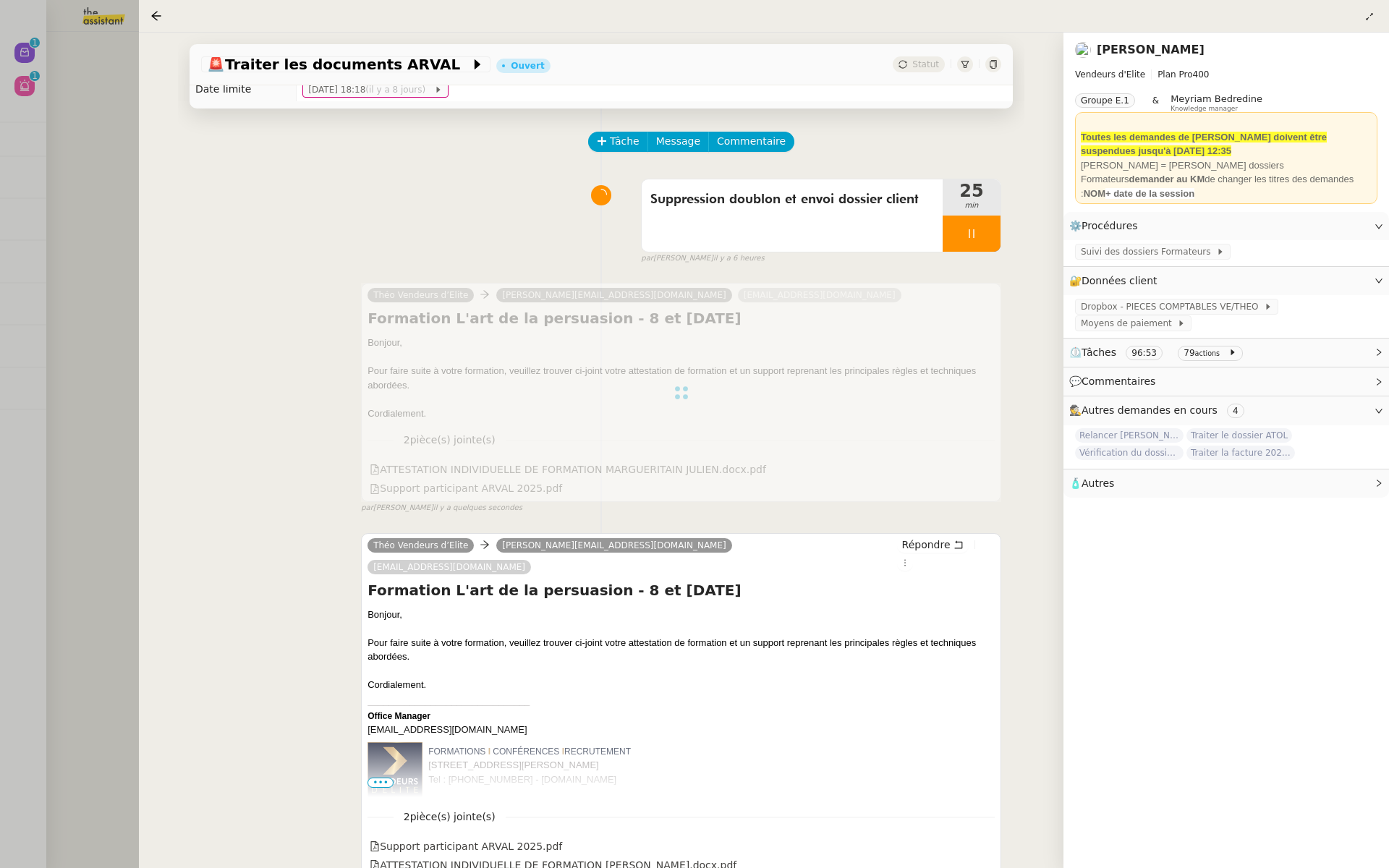
click at [7, 188] on div at bounding box center [694, 434] width 1389 height 868
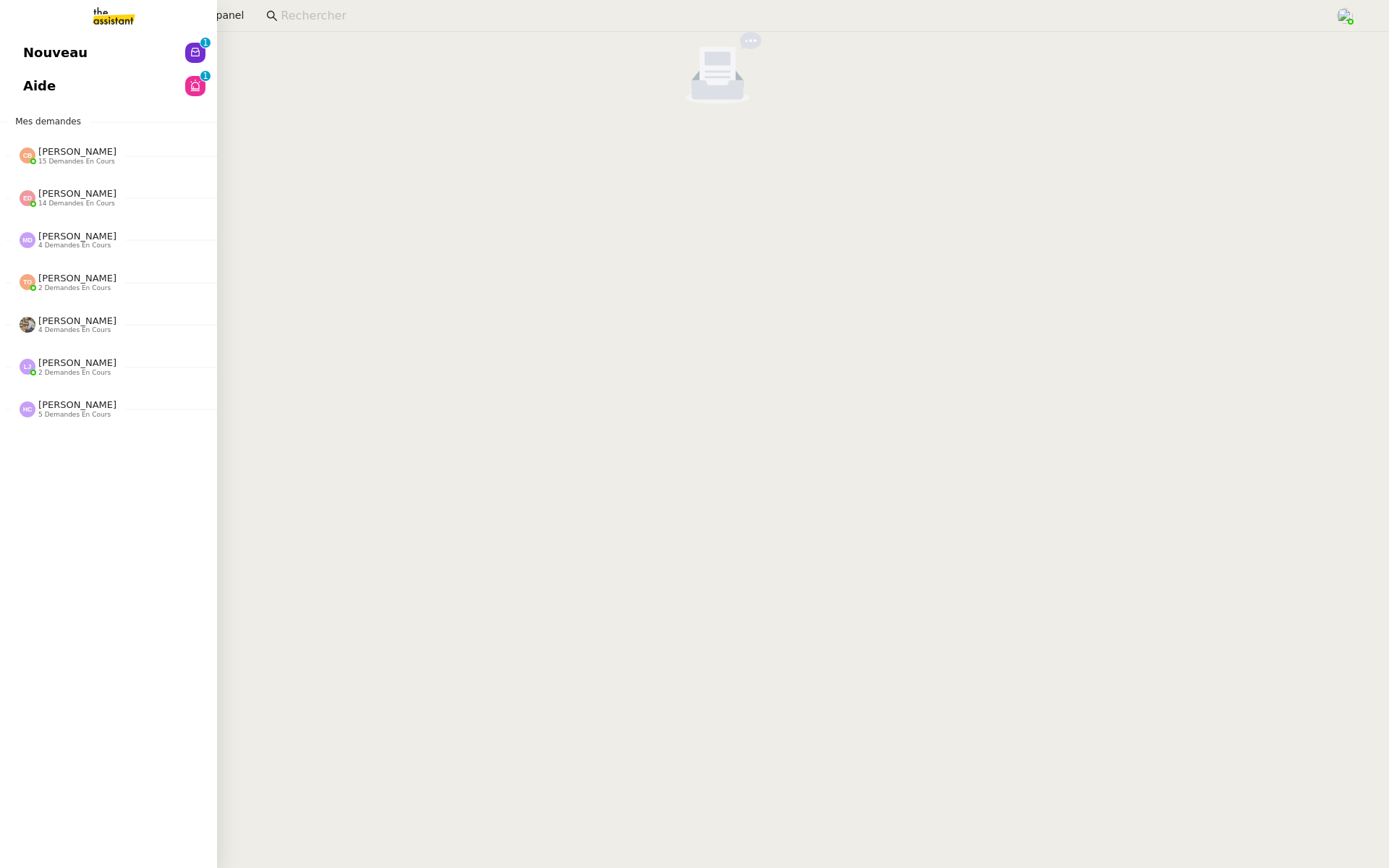
click at [23, 59] on link "Nouveau 0 1 2 3 4 5 6 7 8 9" at bounding box center [109, 53] width 217 height 33
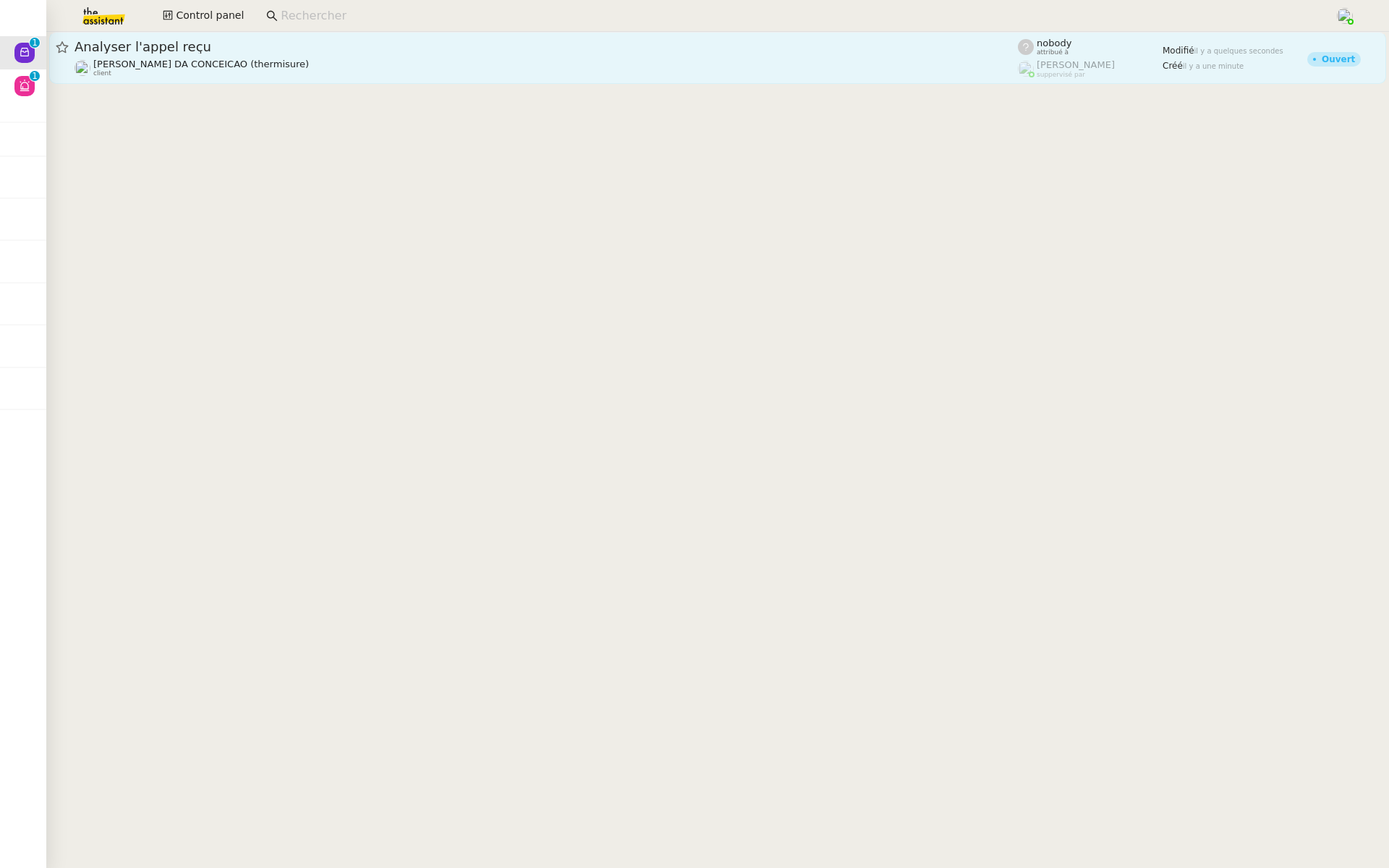
click at [232, 53] on span "Analyser l'appel reçu" at bounding box center [546, 47] width 943 height 13
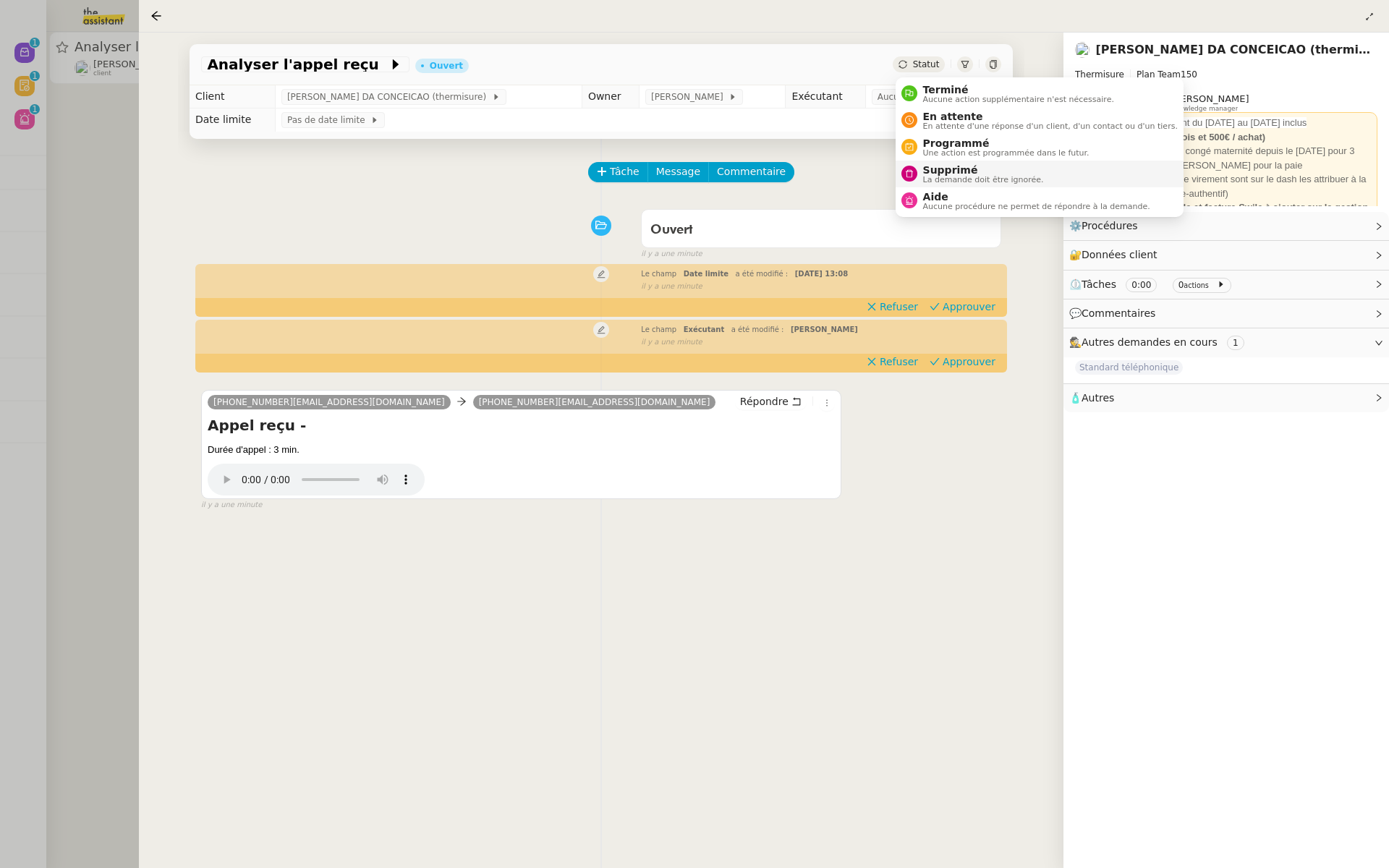
click at [941, 168] on span "Supprimé" at bounding box center [984, 170] width 121 height 12
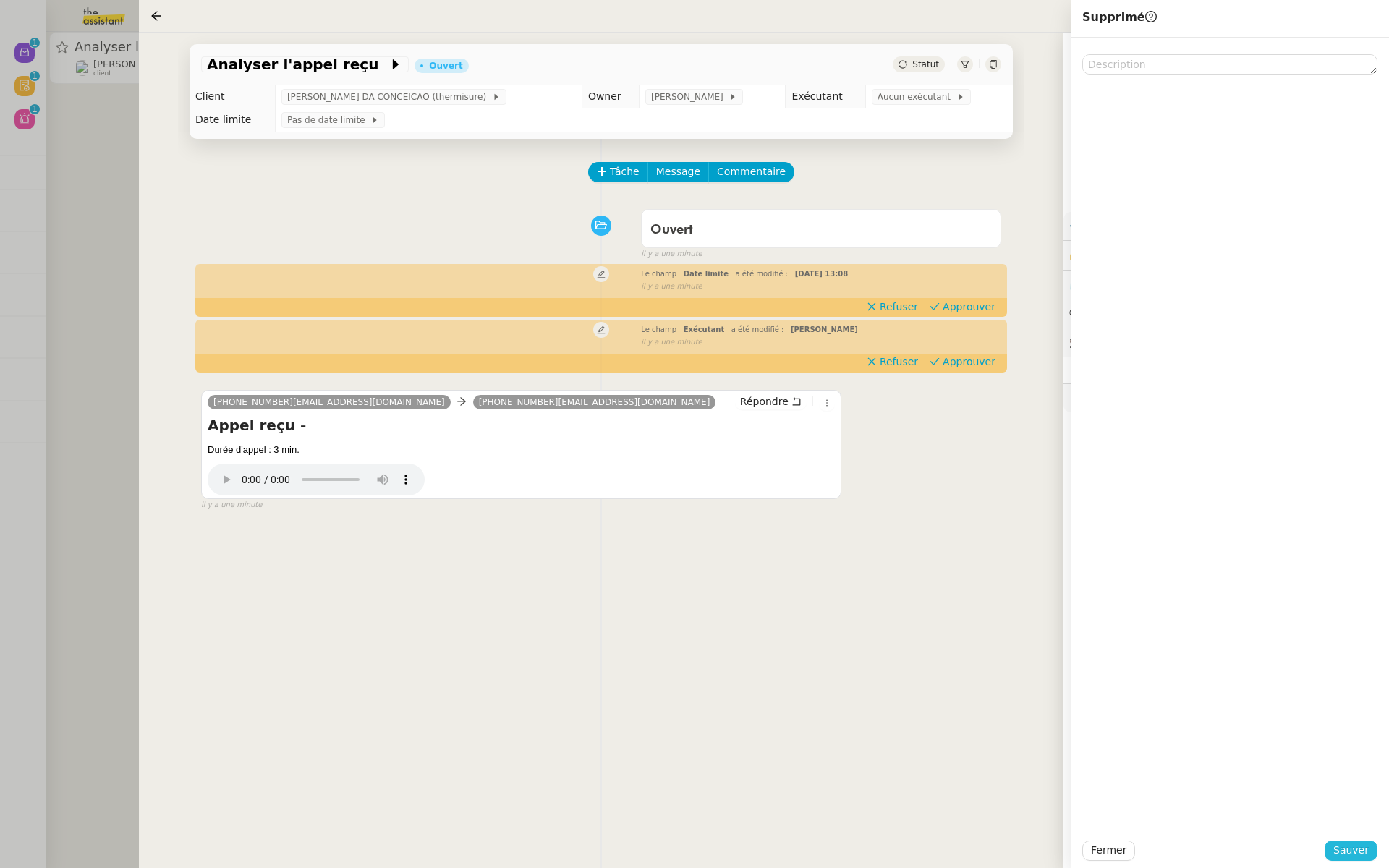
click at [1341, 853] on span "Sauver" at bounding box center [1351, 850] width 36 height 16
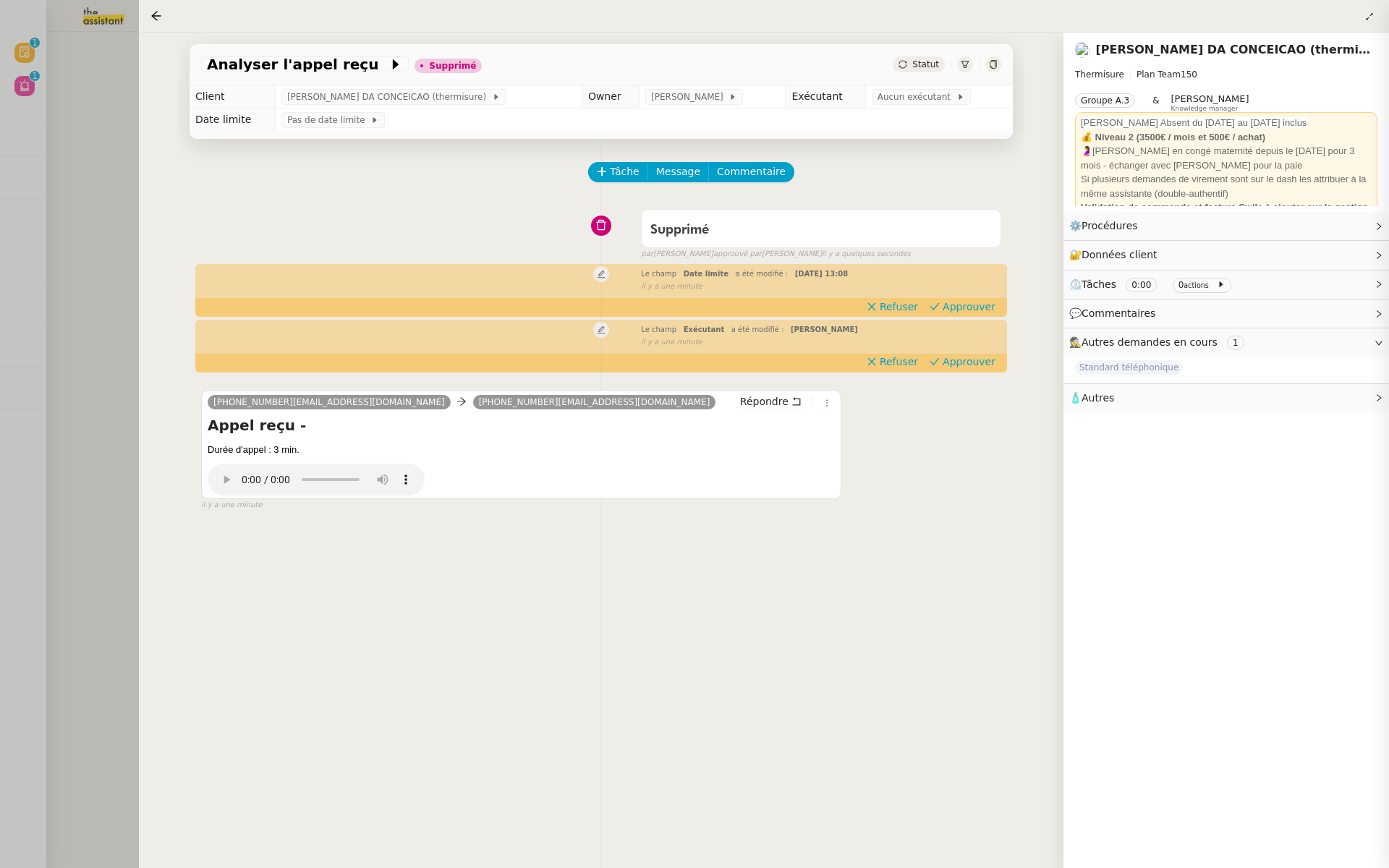
click at [30, 267] on div at bounding box center [694, 434] width 1389 height 868
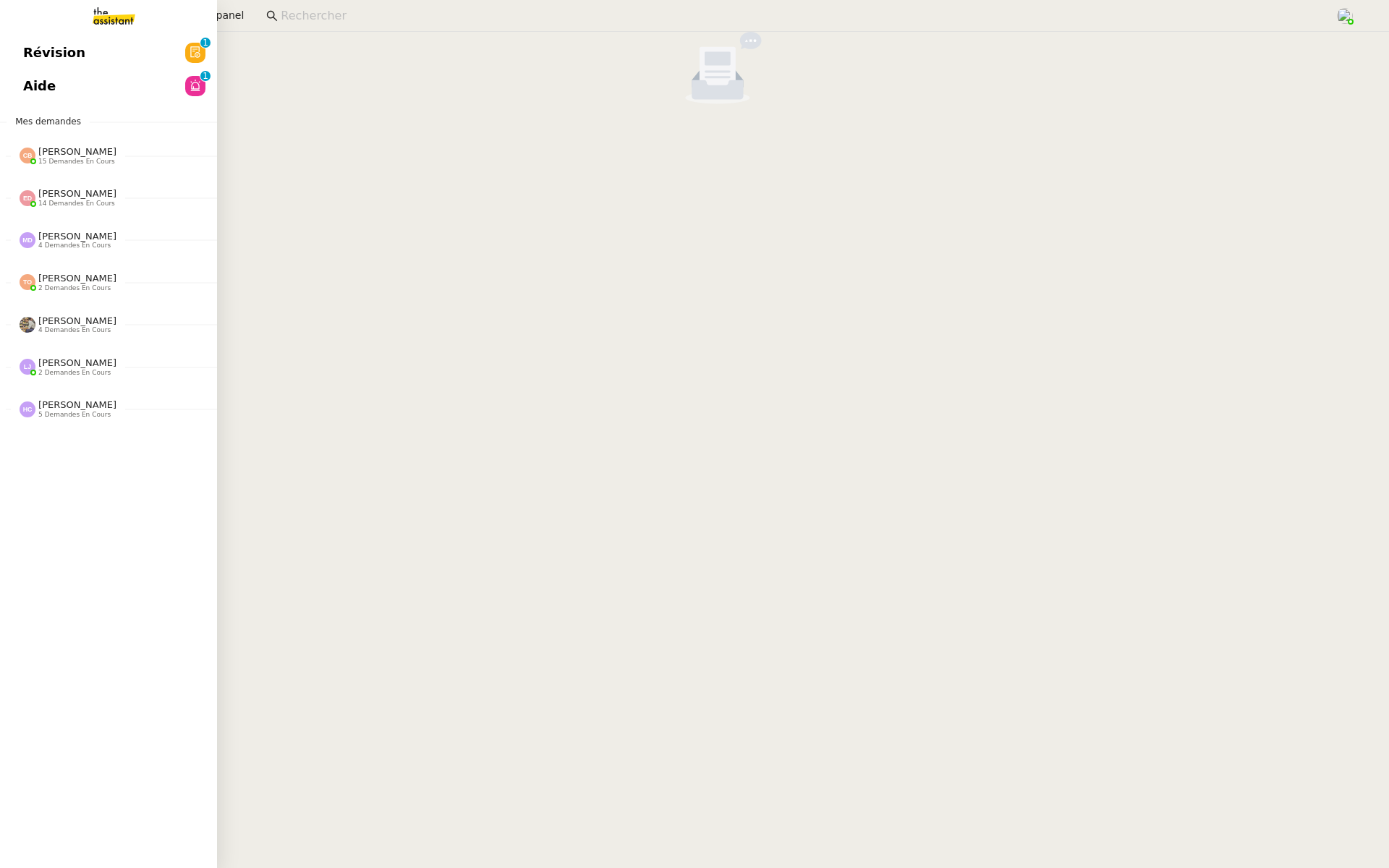
click at [29, 42] on span "Révision" at bounding box center [54, 53] width 62 height 22
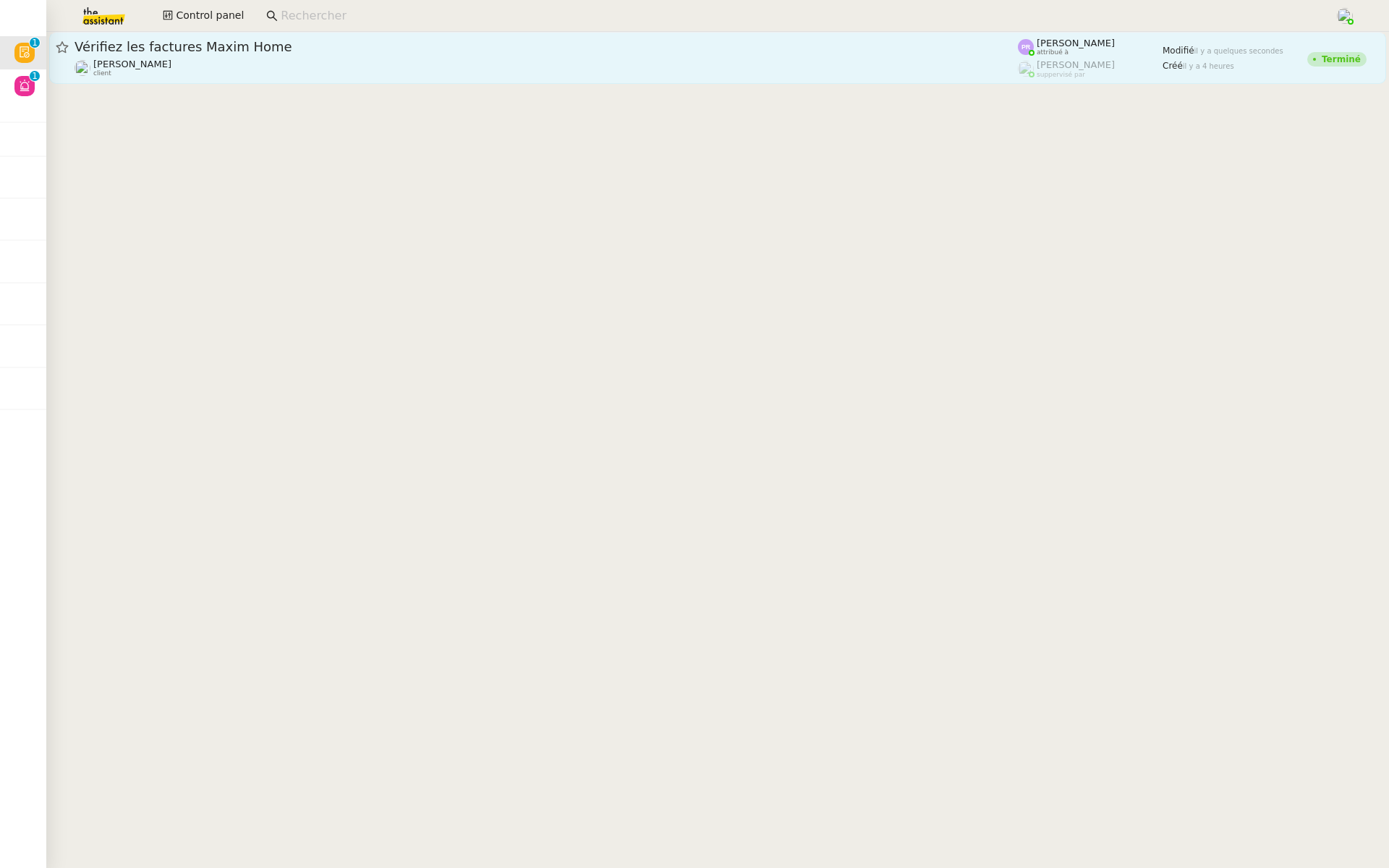
click at [251, 78] on link "Vérifiez les factures Maxim Home Arthur MATHAUT client Pauline Ribas attribué à…" at bounding box center [718, 58] width 1337 height 52
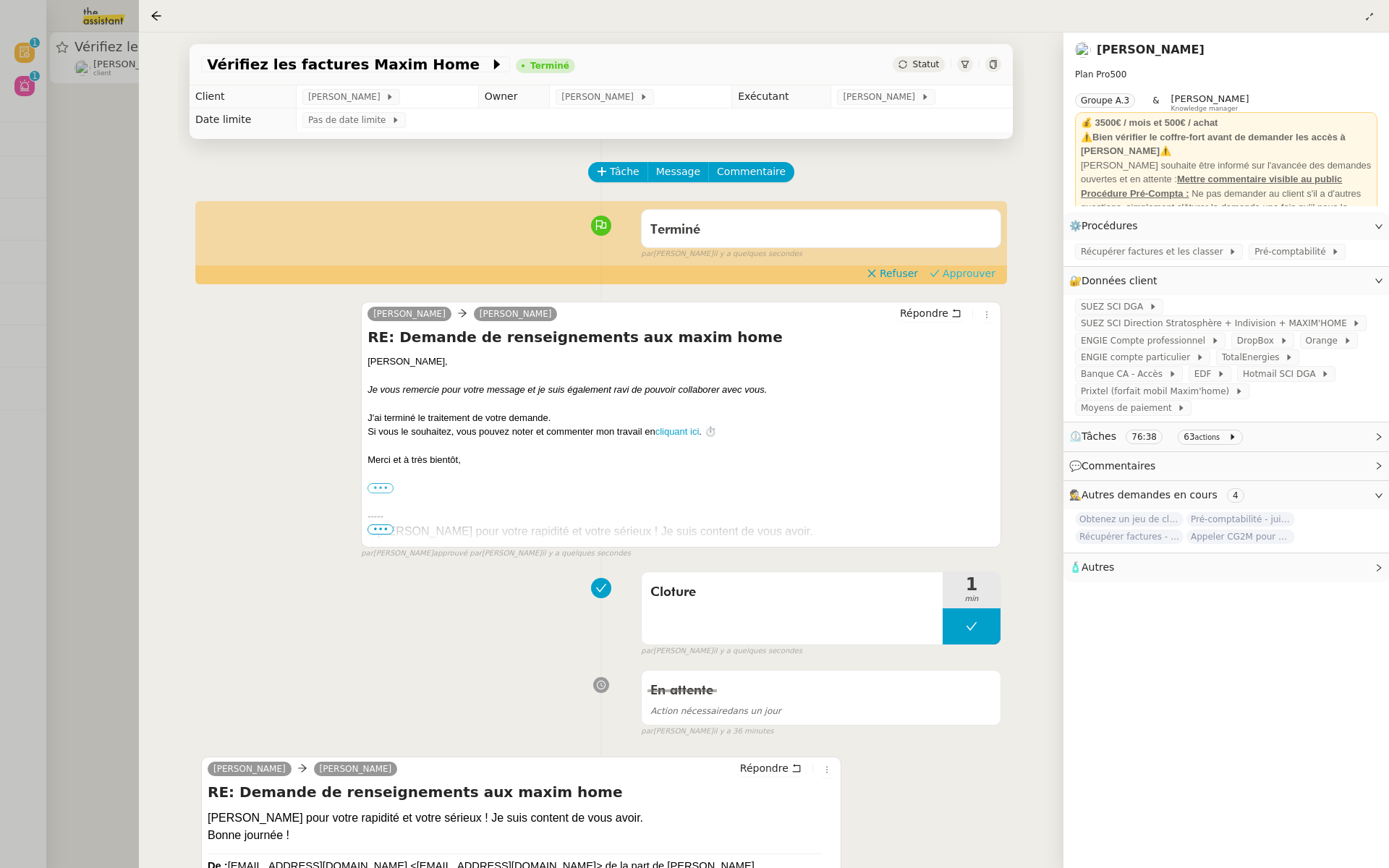
click at [976, 277] on span "Approuver" at bounding box center [969, 274] width 53 height 15
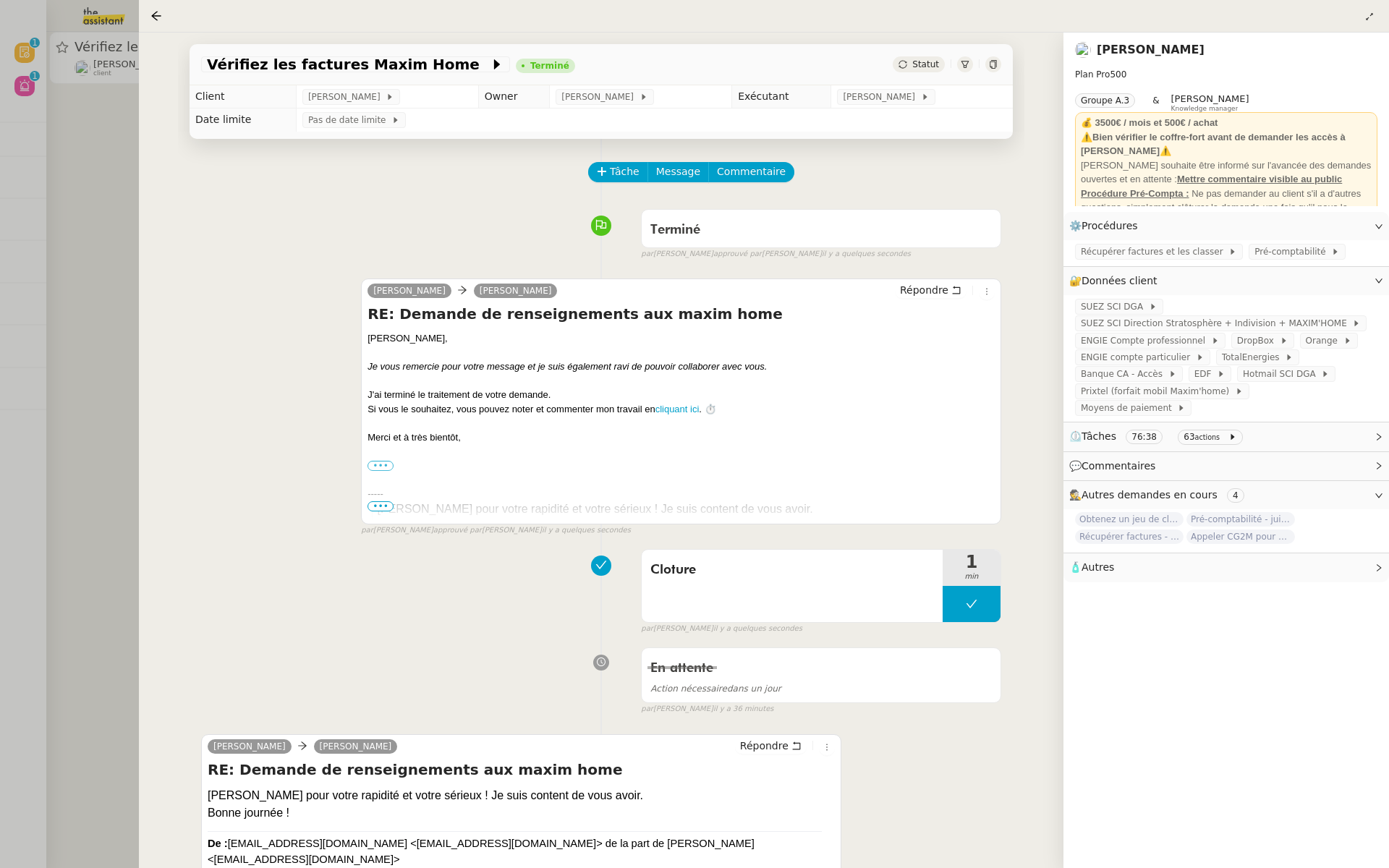
click at [27, 238] on div at bounding box center [694, 434] width 1389 height 868
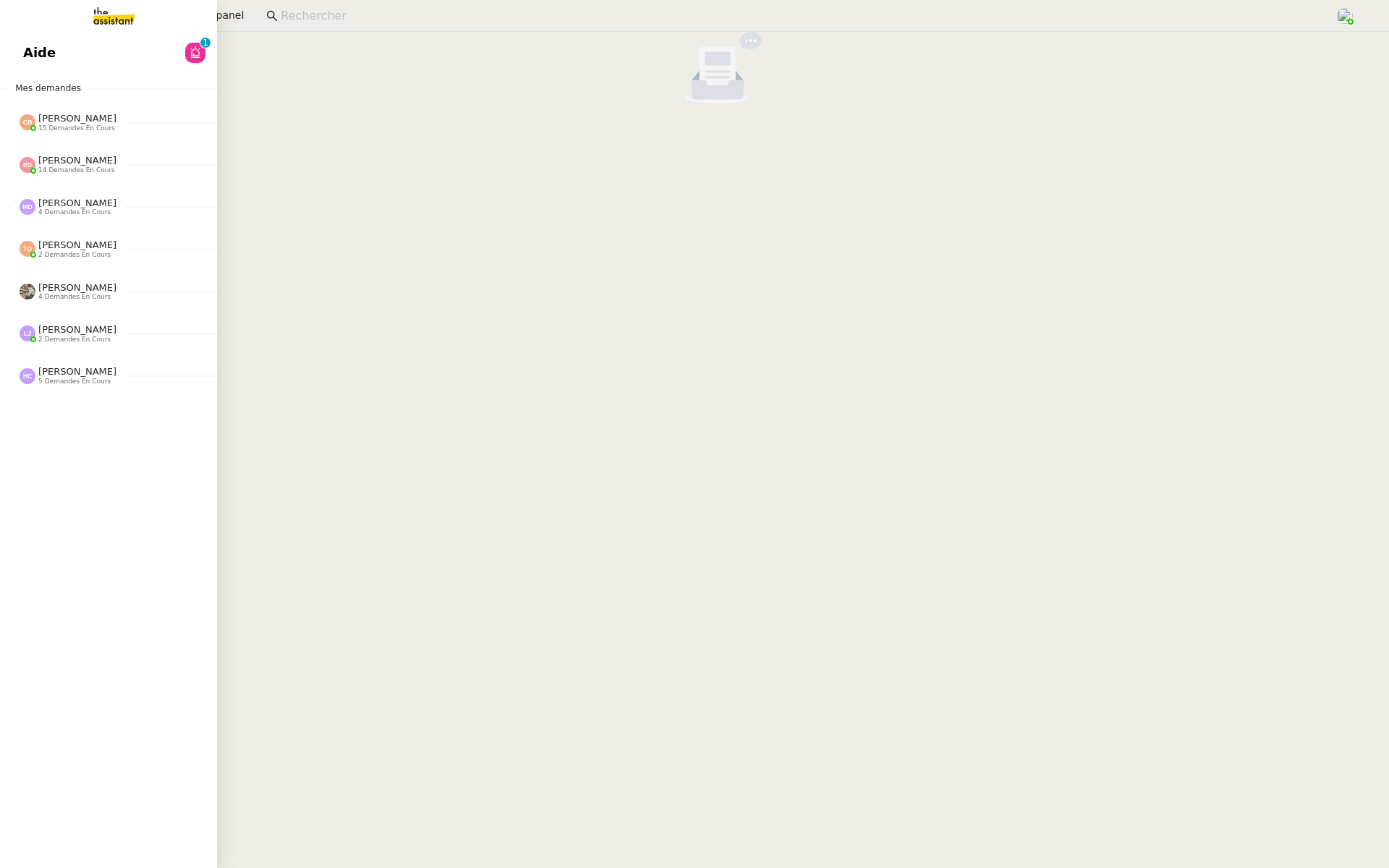
click at [38, 56] on span "Aide" at bounding box center [39, 53] width 33 height 22
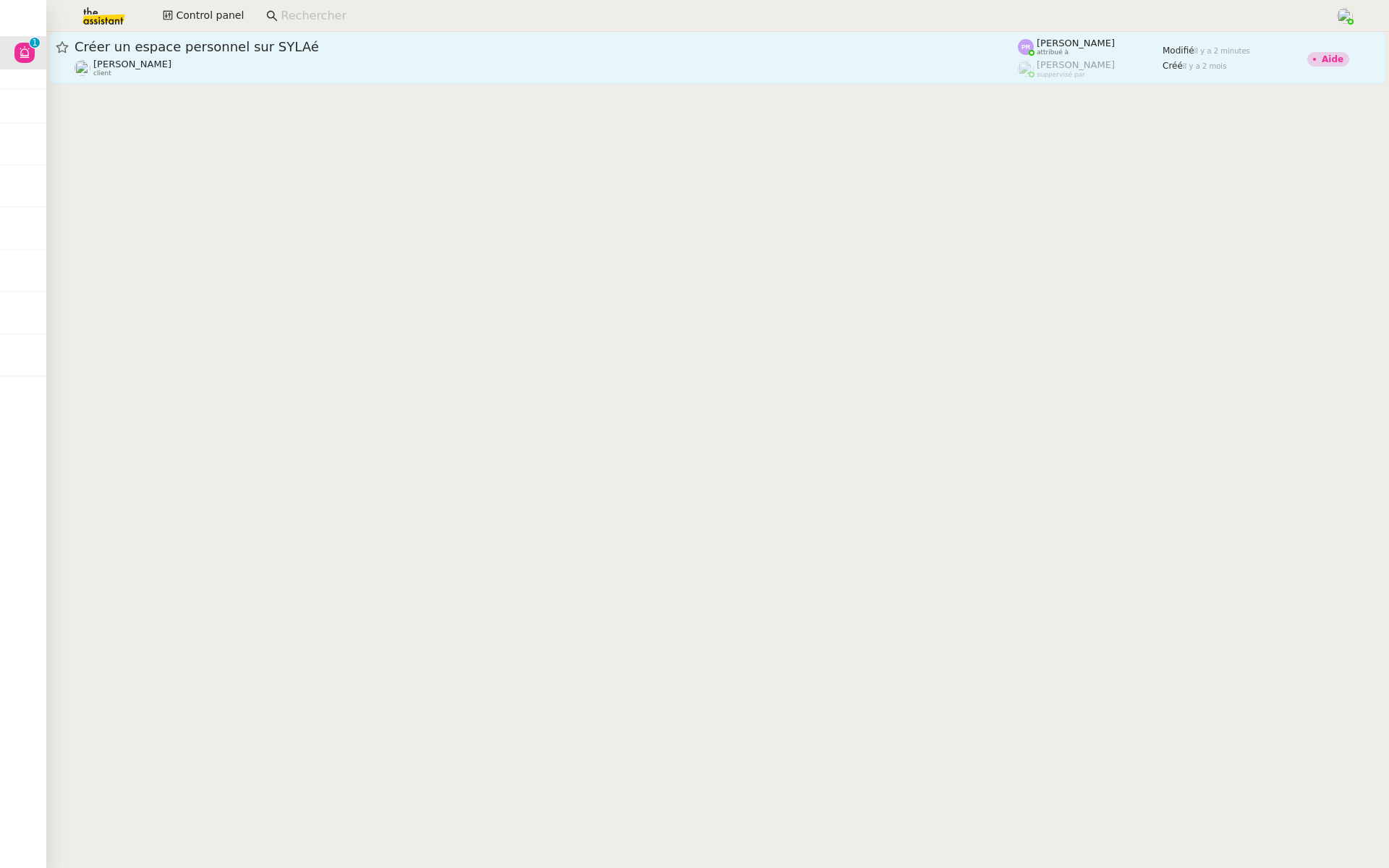
click at [242, 55] on div "Créer un espace personnel sur SYLAé" at bounding box center [546, 47] width 943 height 17
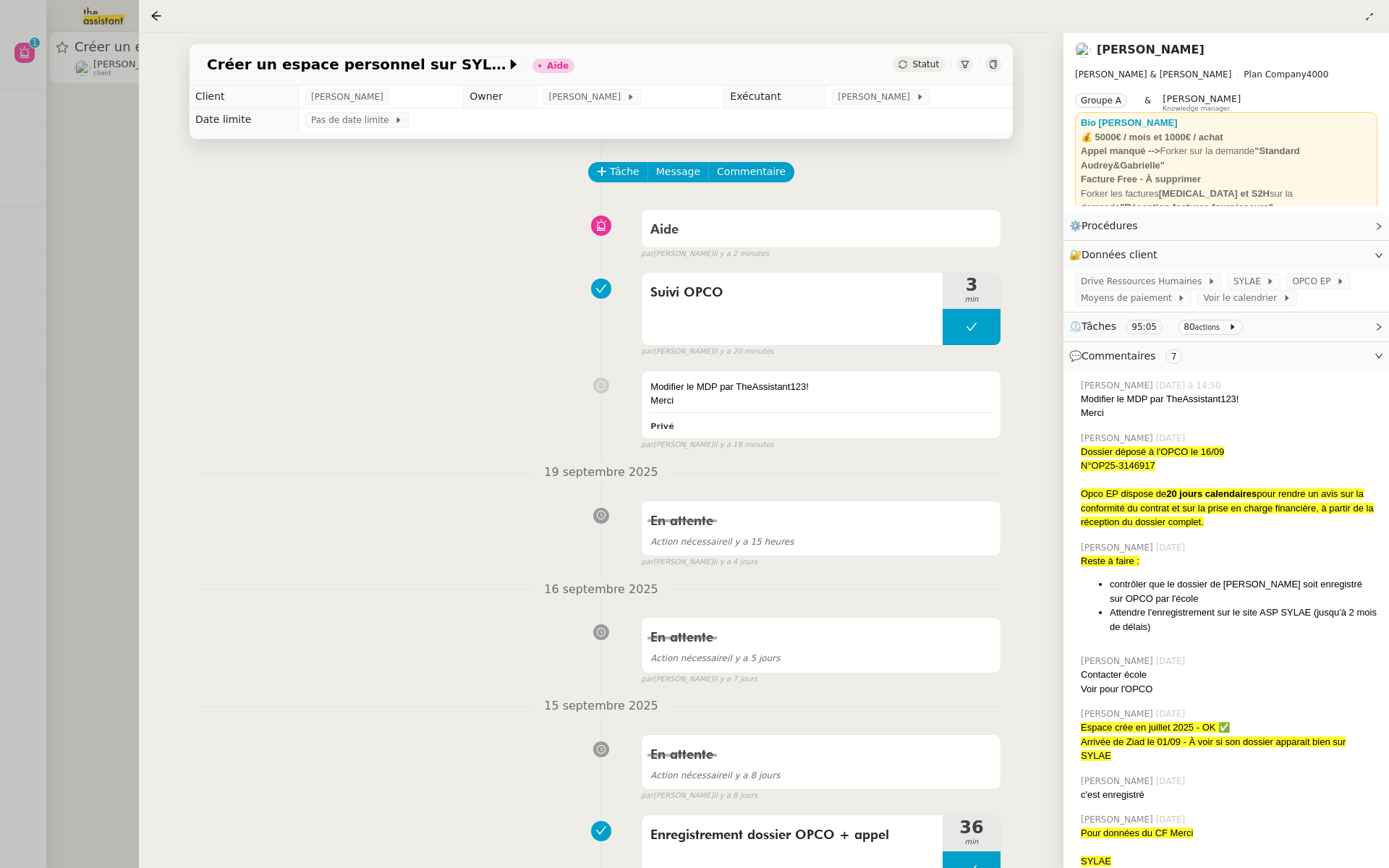
click at [82, 157] on div at bounding box center [694, 434] width 1389 height 868
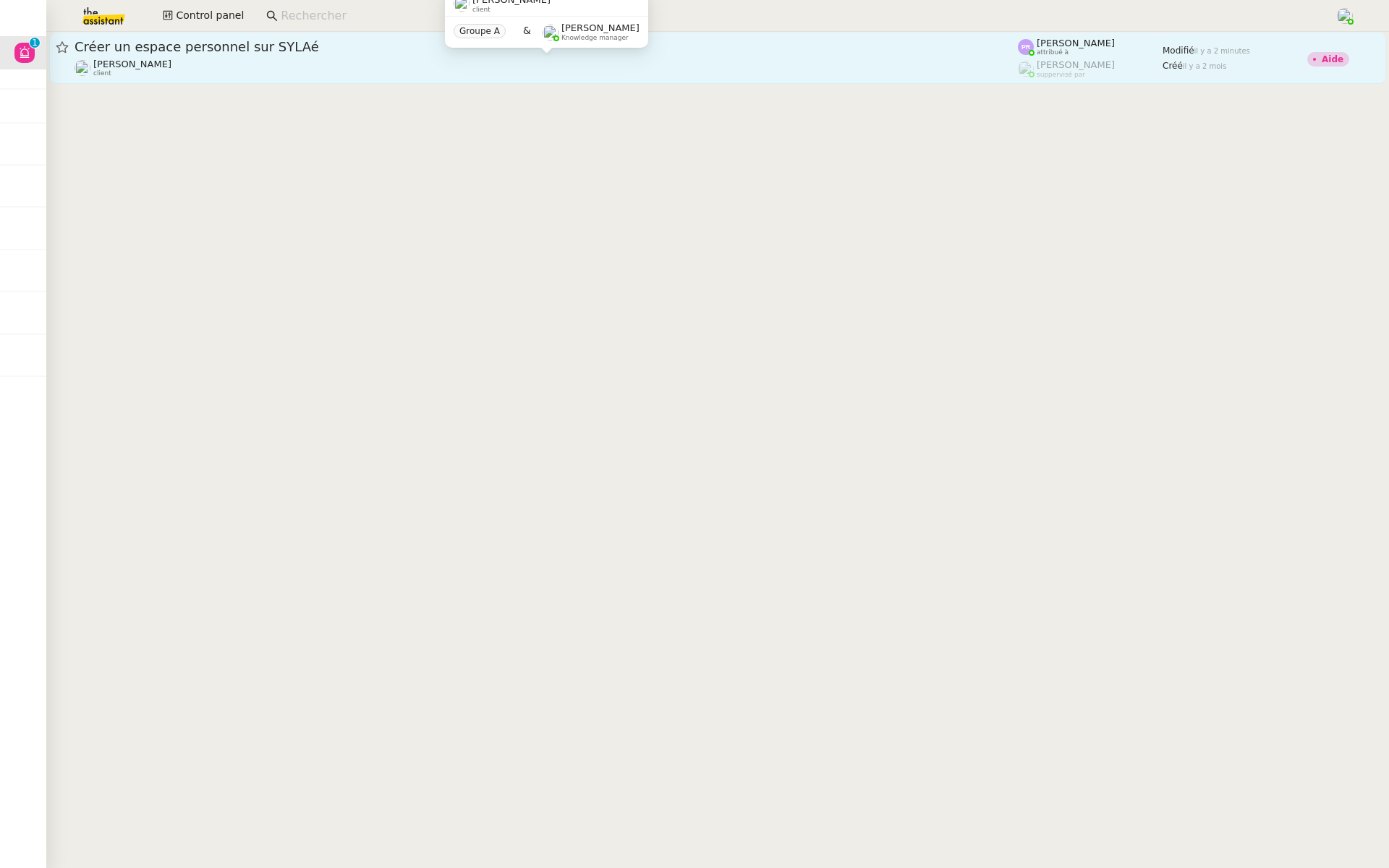
click at [267, 68] on div "Gabrielle Tavernier client" at bounding box center [546, 68] width 943 height 19
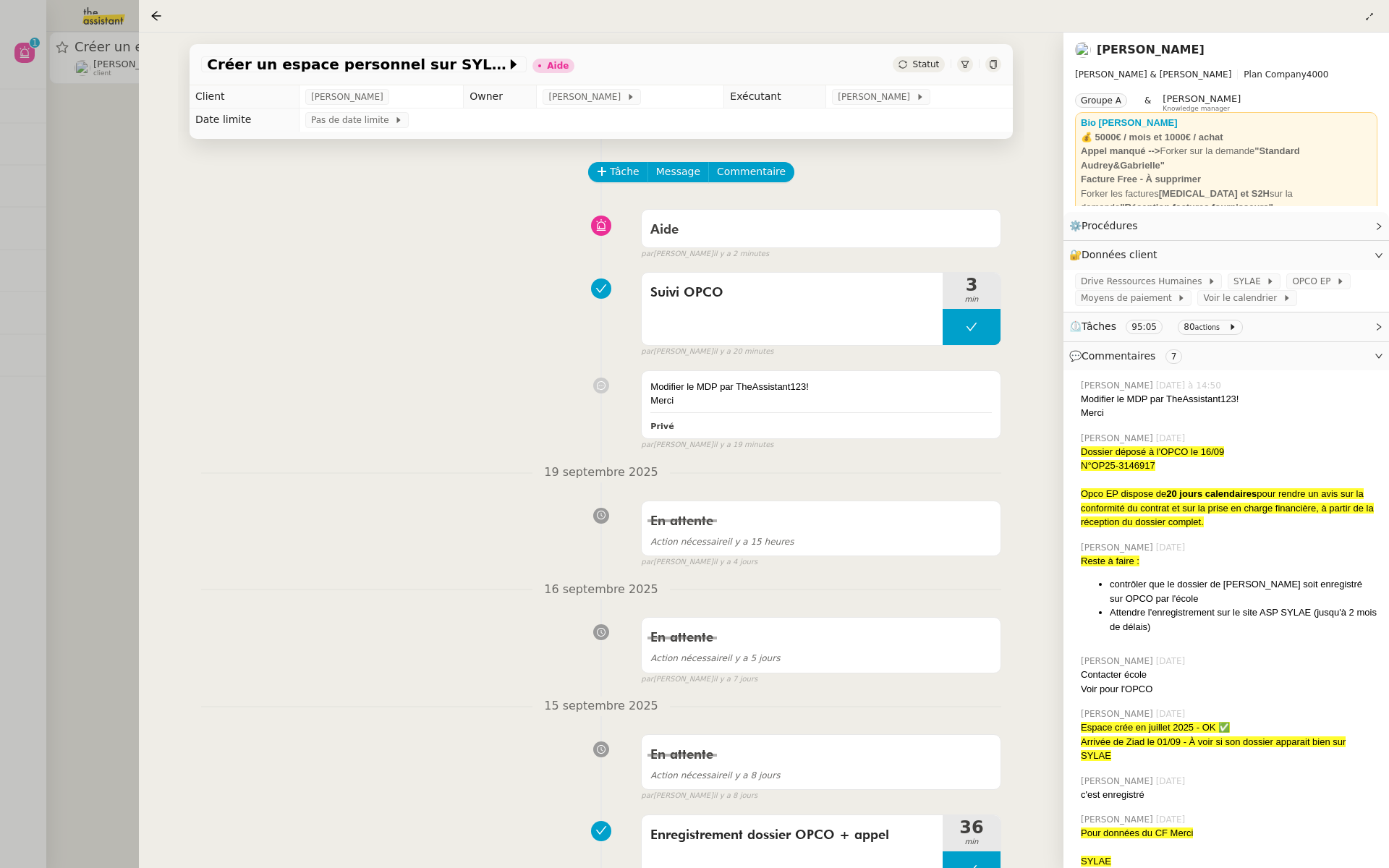
click at [63, 228] on div at bounding box center [694, 434] width 1389 height 868
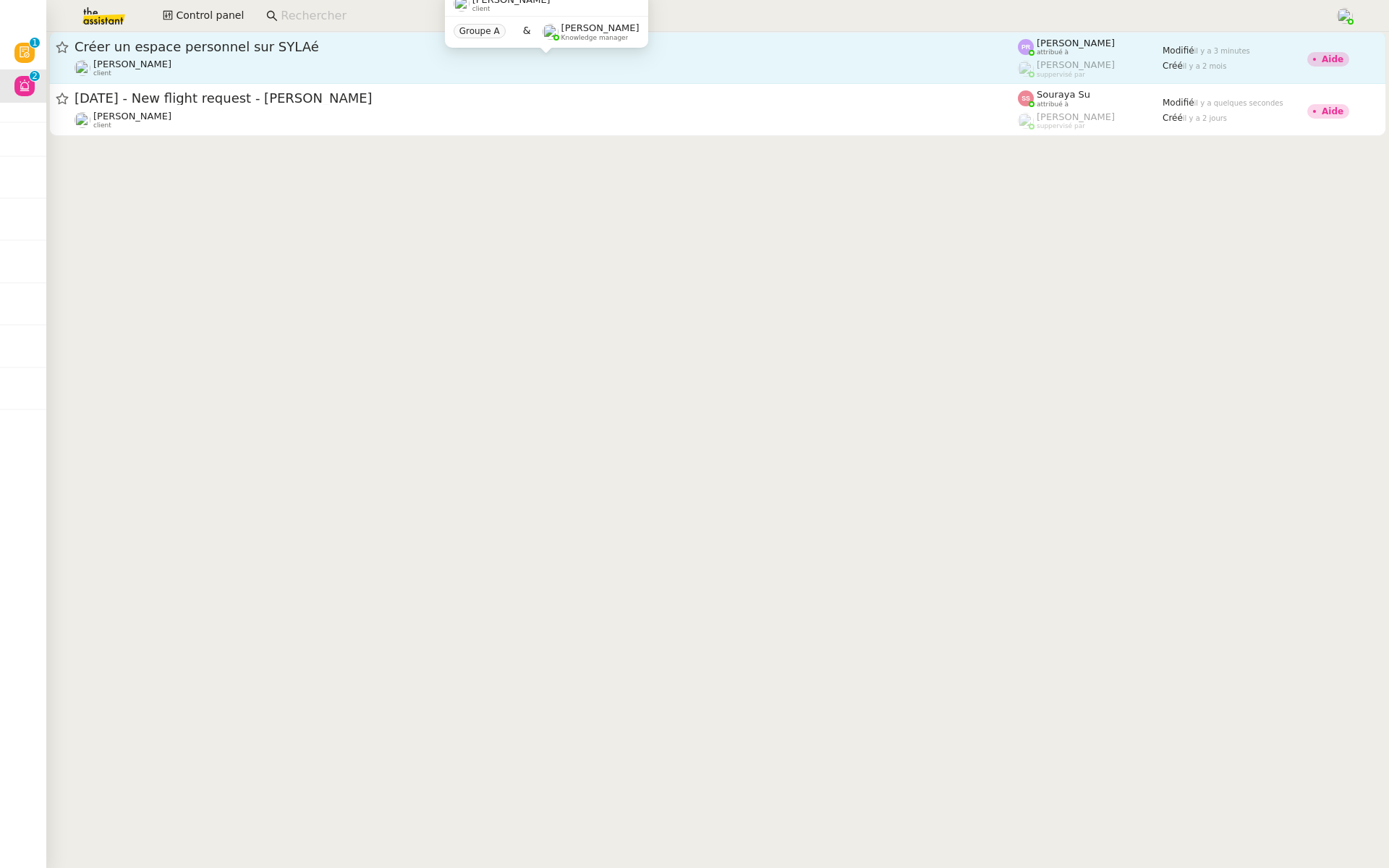
click at [210, 62] on div "Gabrielle Tavernier client" at bounding box center [546, 68] width 943 height 19
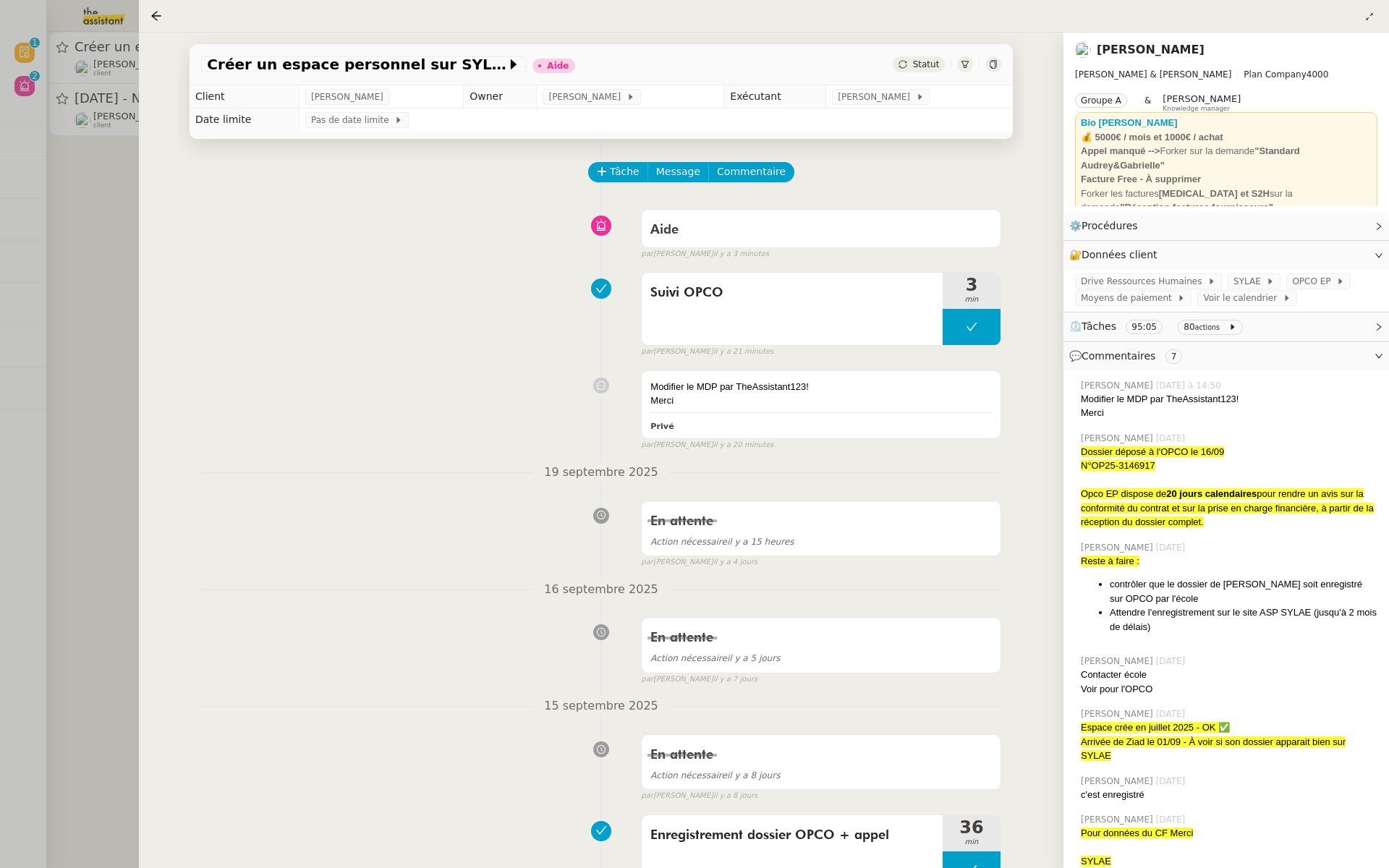
click at [95, 226] on div at bounding box center [694, 434] width 1389 height 868
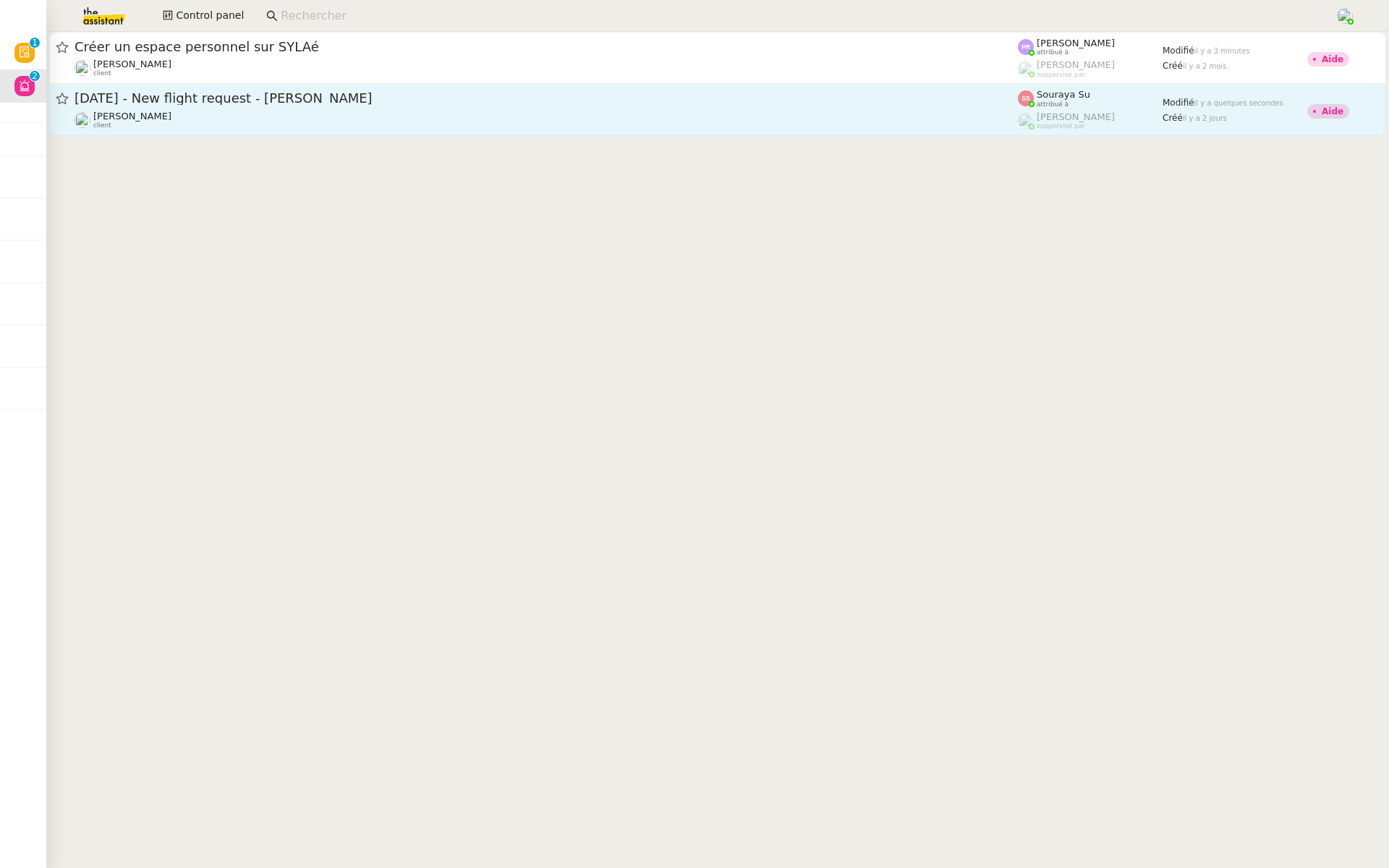
click at [344, 97] on span "[DATE] - New flight request - [PERSON_NAME]" at bounding box center [546, 99] width 943 height 13
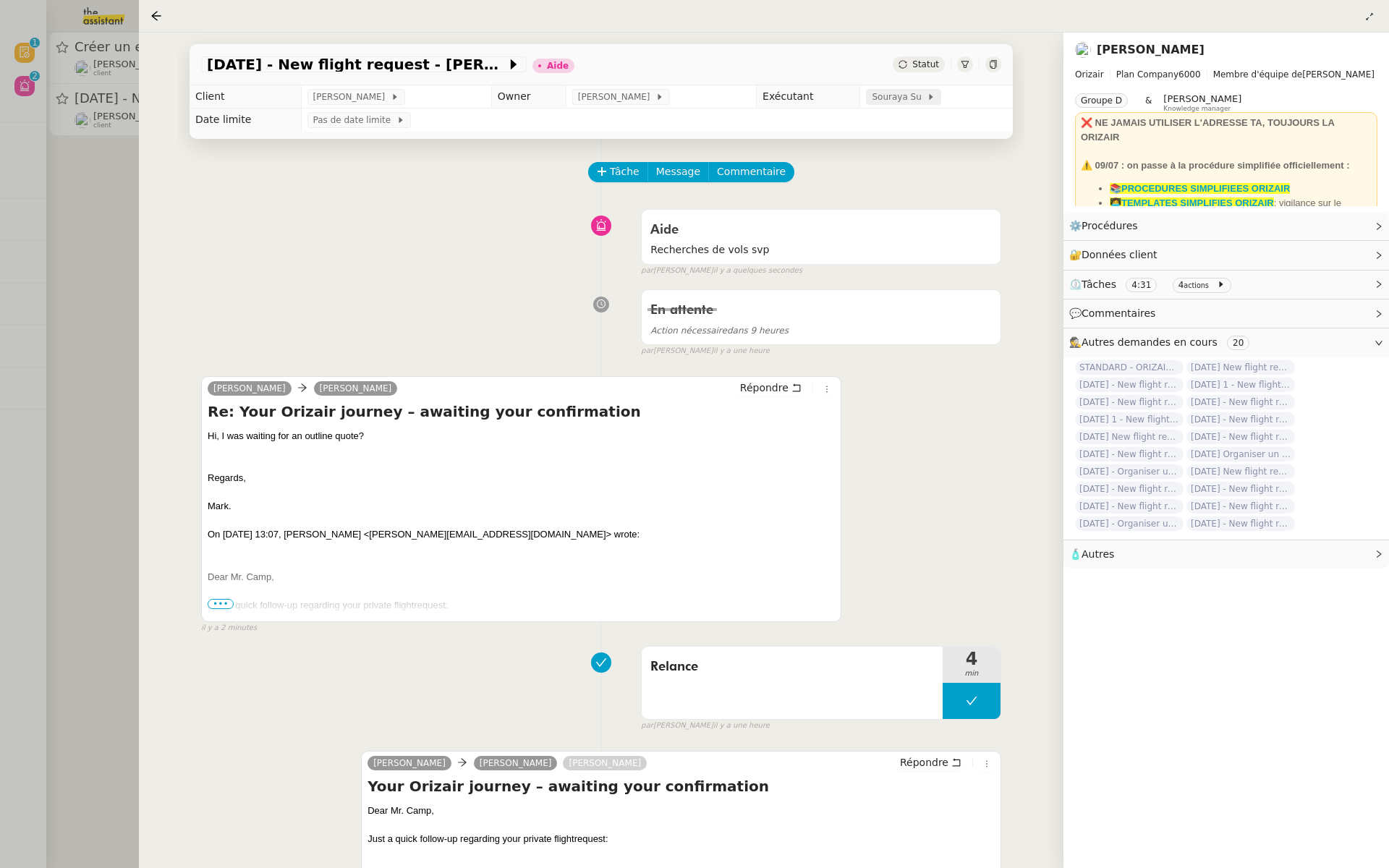
click at [885, 96] on span "Souraya Su" at bounding box center [900, 97] width 55 height 15
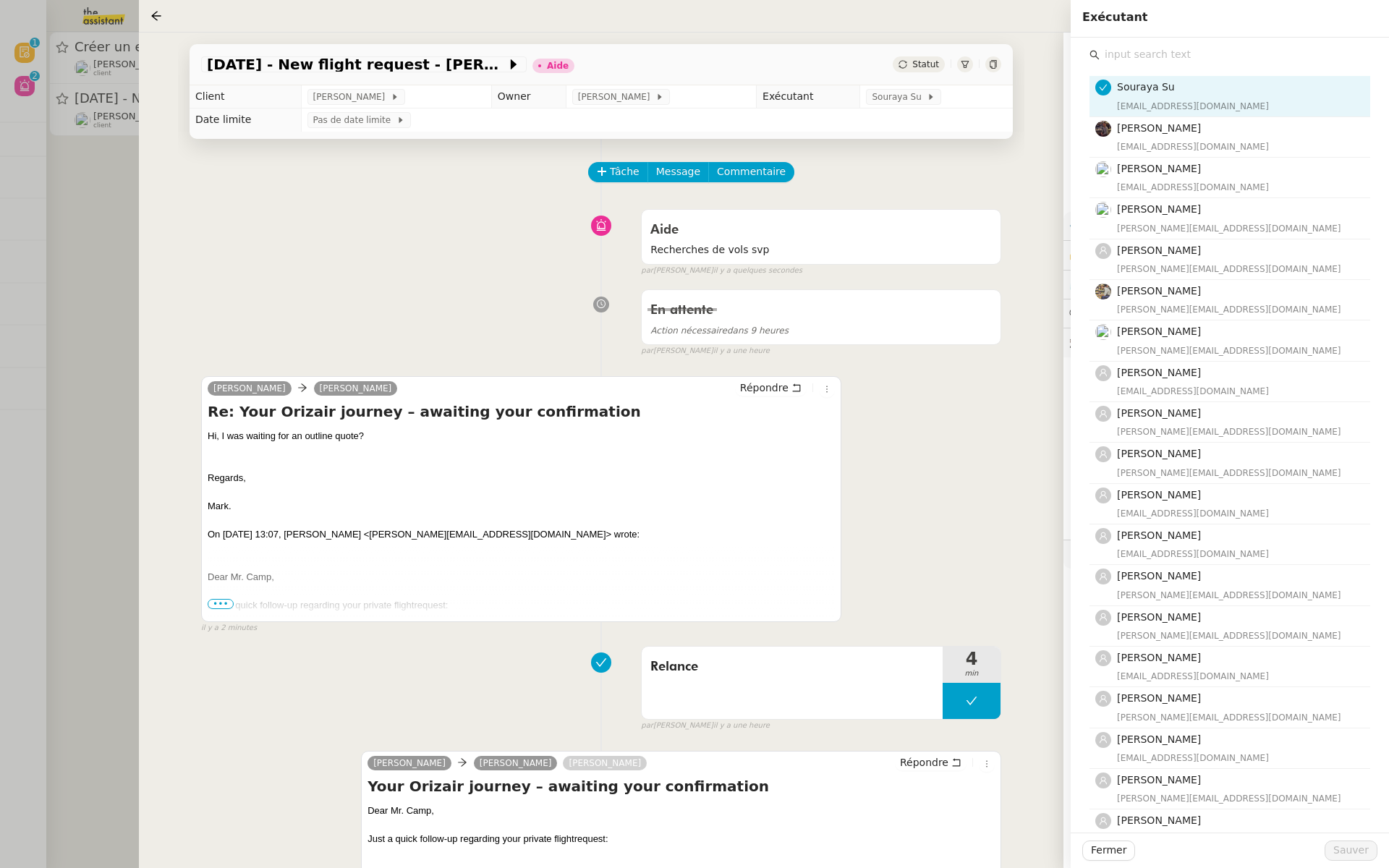
click at [1150, 61] on input "text" at bounding box center [1235, 54] width 270 height 19
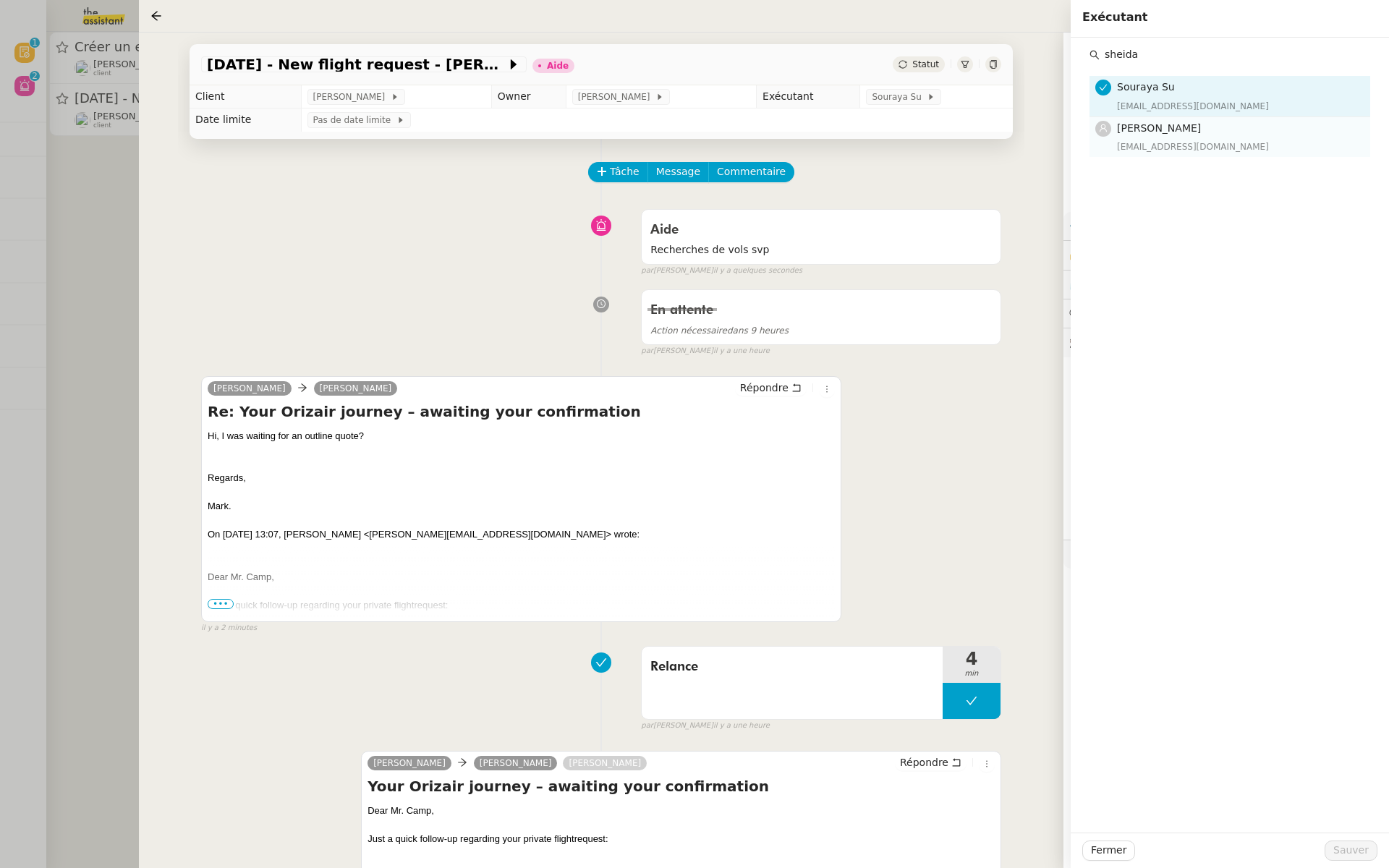
type input "sheida"
click at [1162, 140] on div "sheida@team.theassistant.com" at bounding box center [1239, 147] width 245 height 15
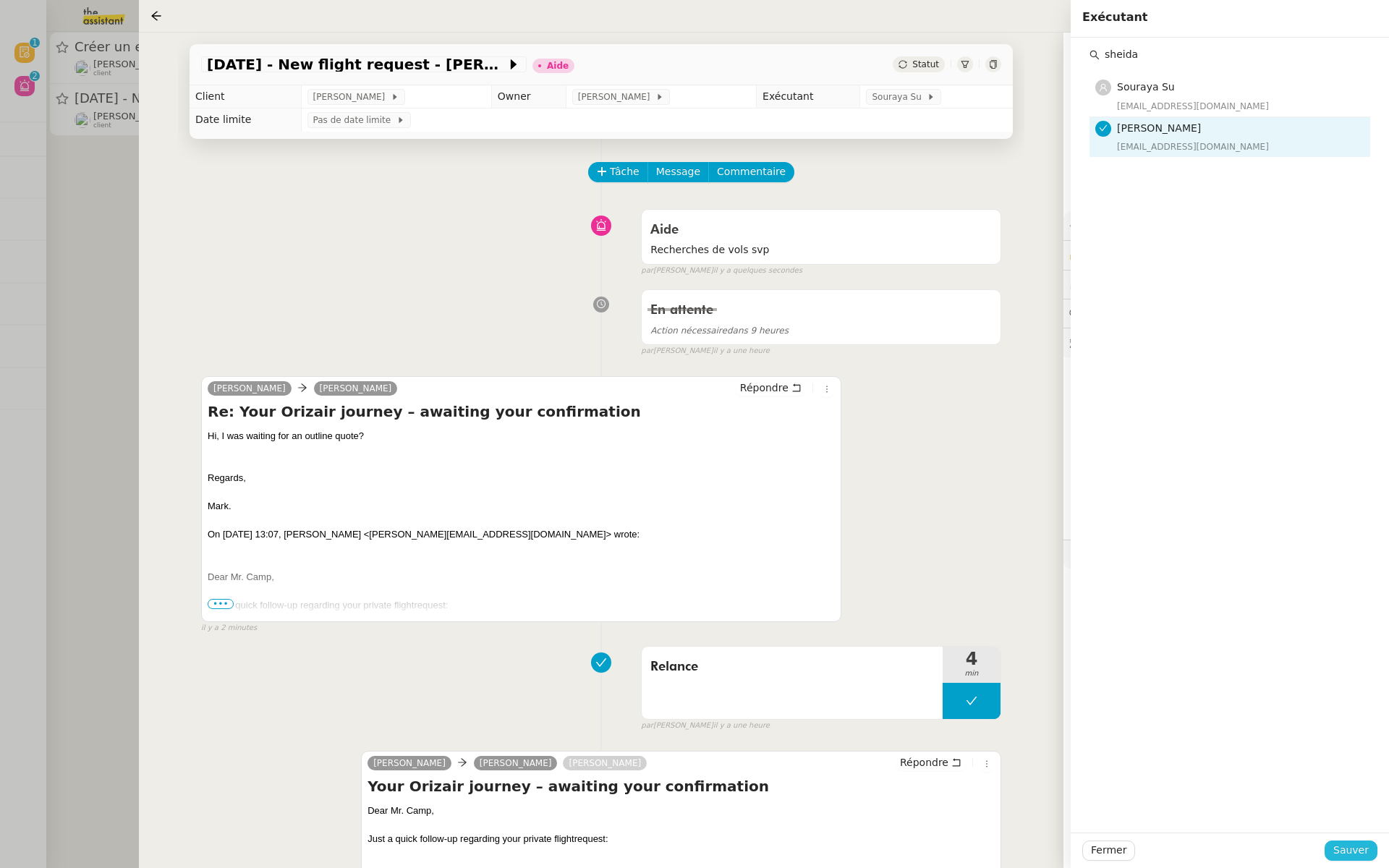
click at [1350, 845] on span "Sauver" at bounding box center [1351, 850] width 36 height 16
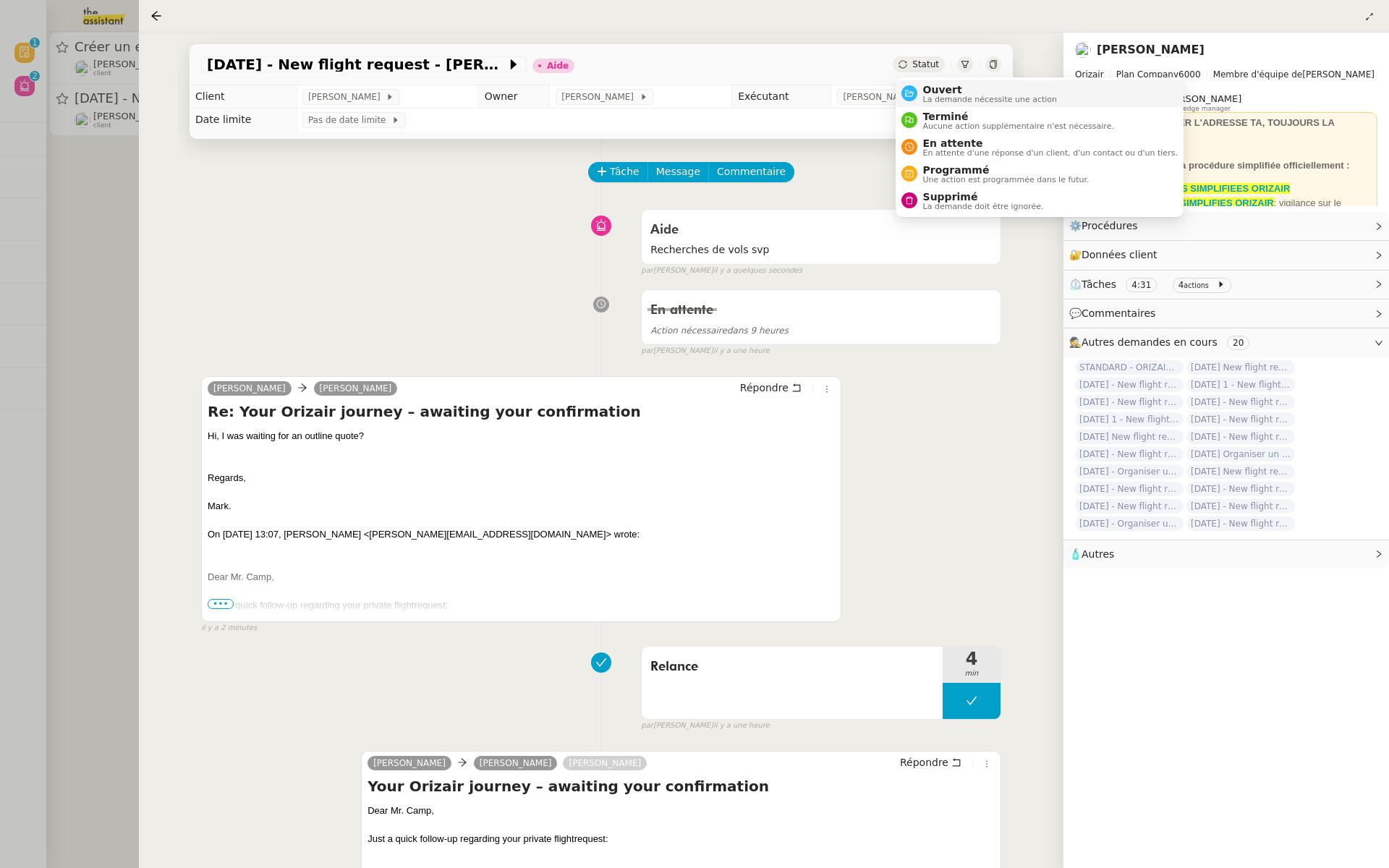
click at [931, 86] on span "Ouvert" at bounding box center [990, 89] width 134 height 12
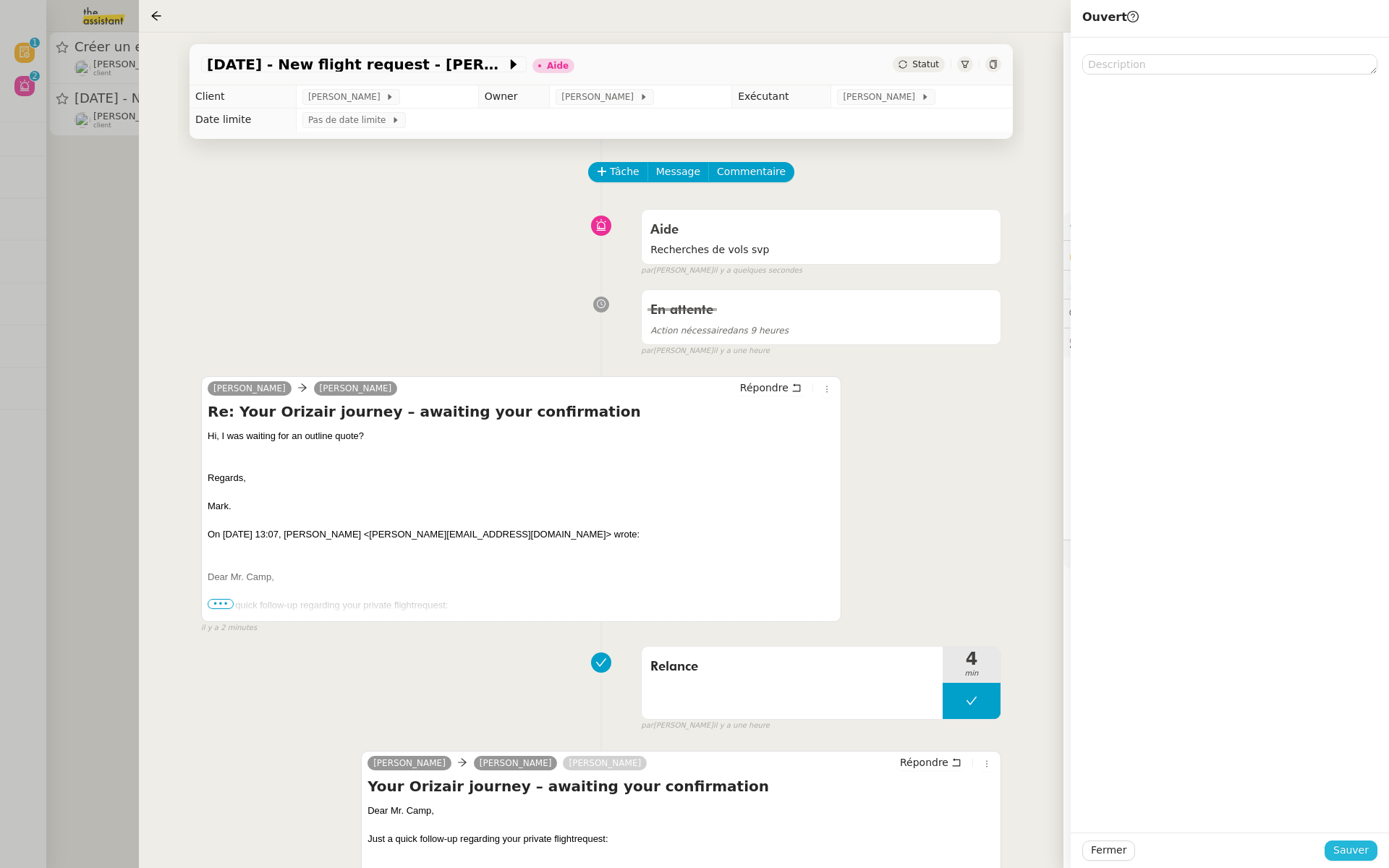
click at [1353, 844] on span "Sauver" at bounding box center [1351, 850] width 36 height 16
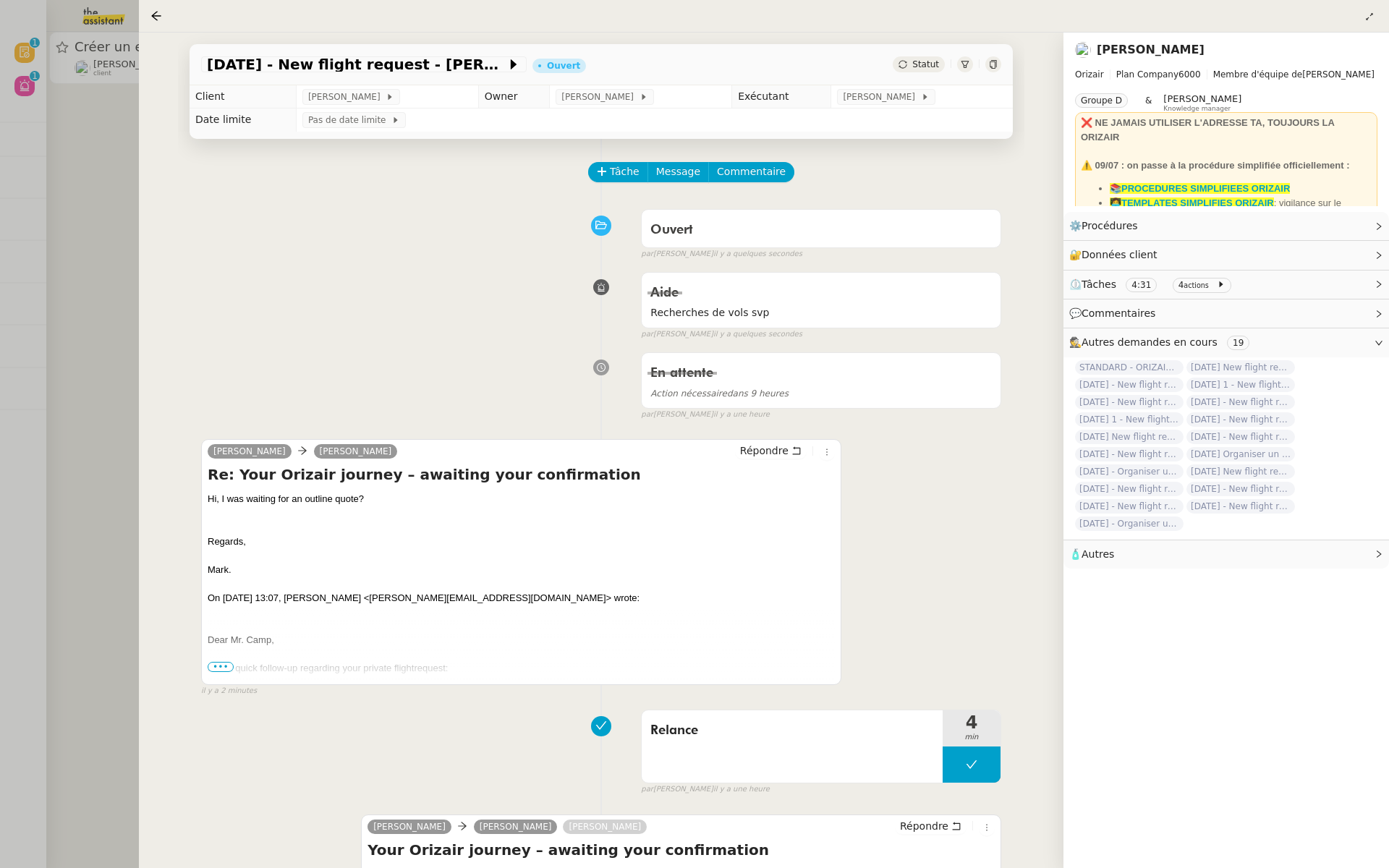
click at [9, 218] on div at bounding box center [694, 434] width 1389 height 868
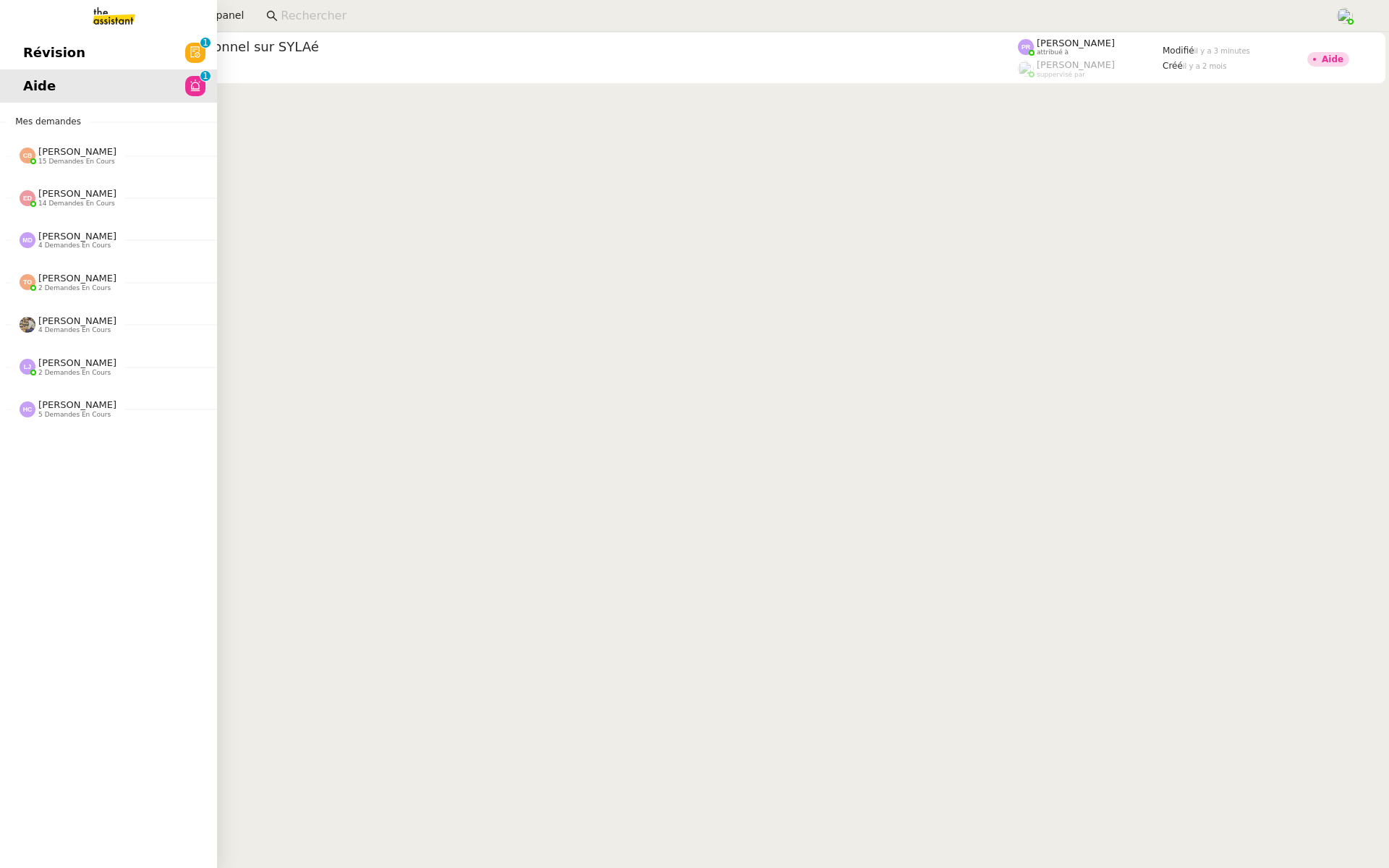
click at [46, 46] on span "Révision" at bounding box center [54, 53] width 62 height 22
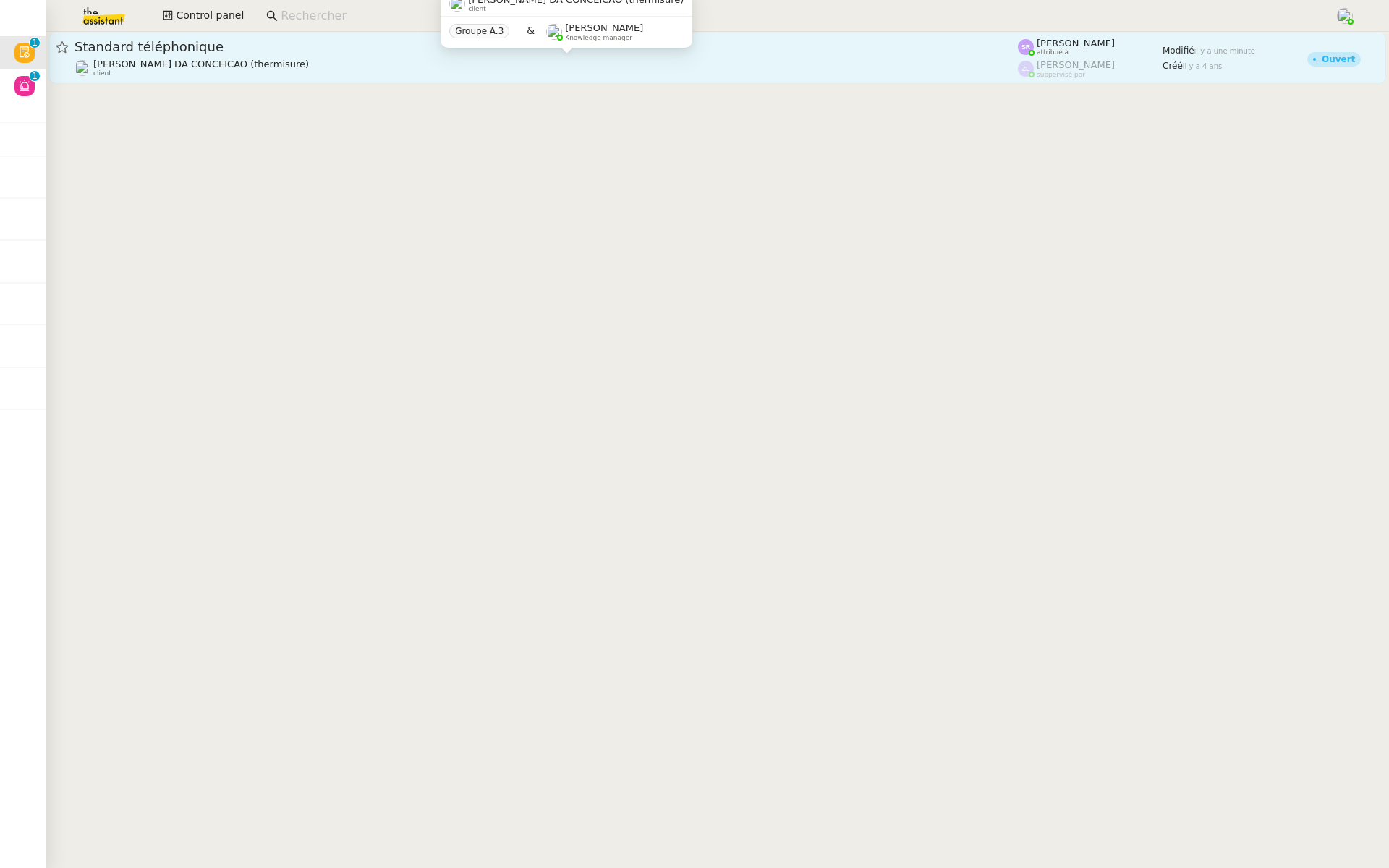
click at [285, 67] on div "Charles DA CONCEICAO (thermisure) client" at bounding box center [546, 68] width 943 height 19
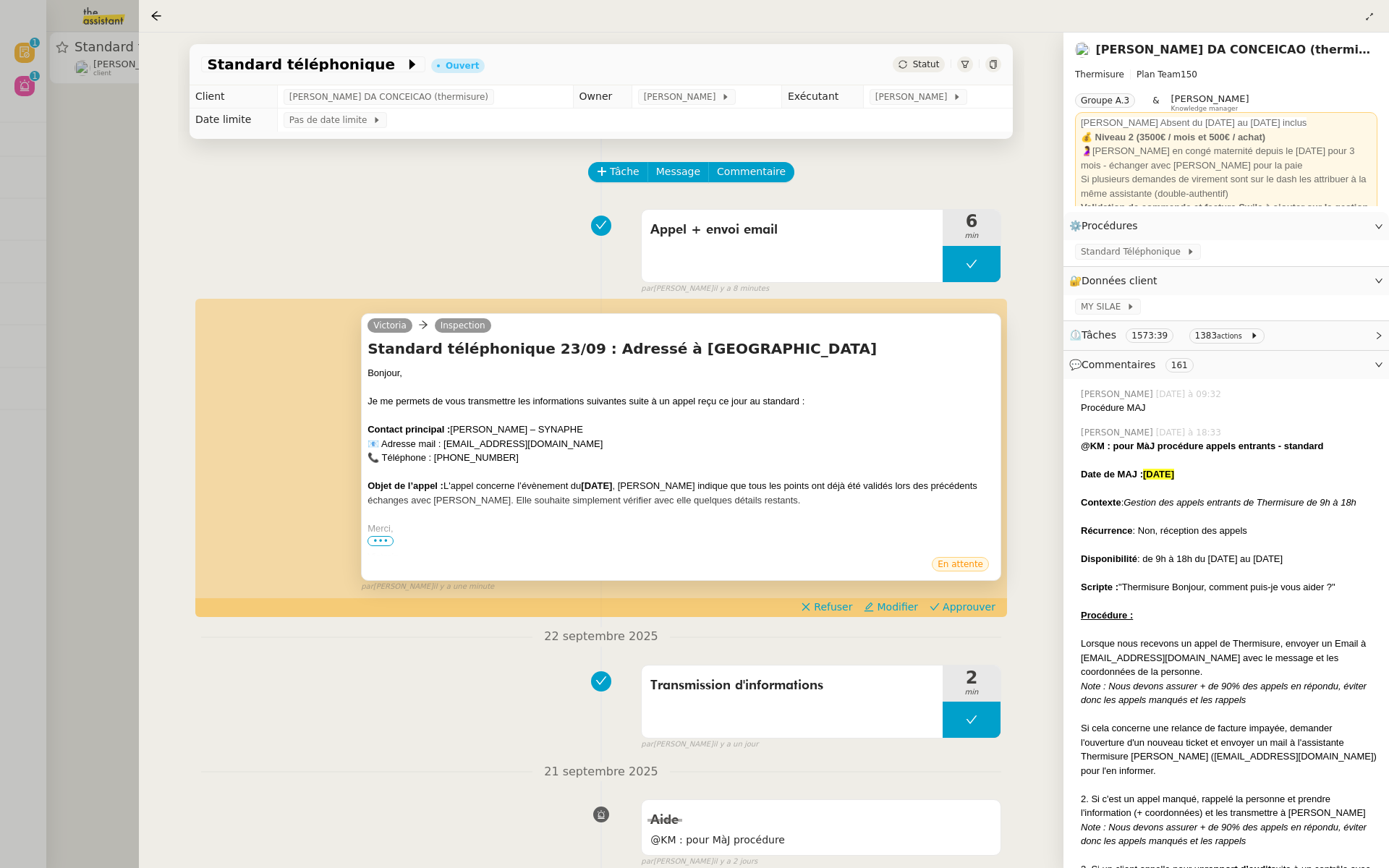
click at [377, 540] on span "•••" at bounding box center [380, 540] width 26 height 10
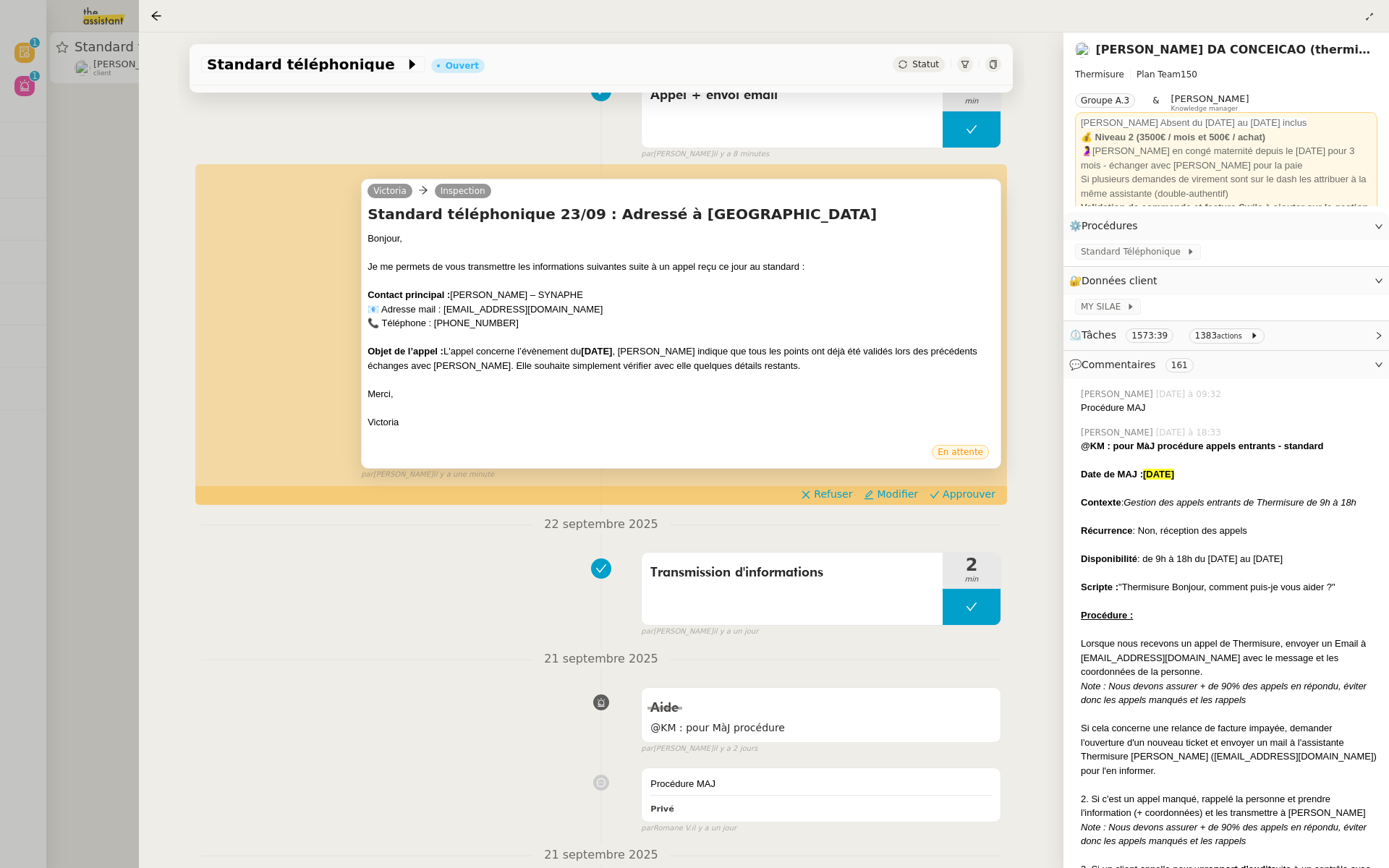
scroll to position [144, 0]
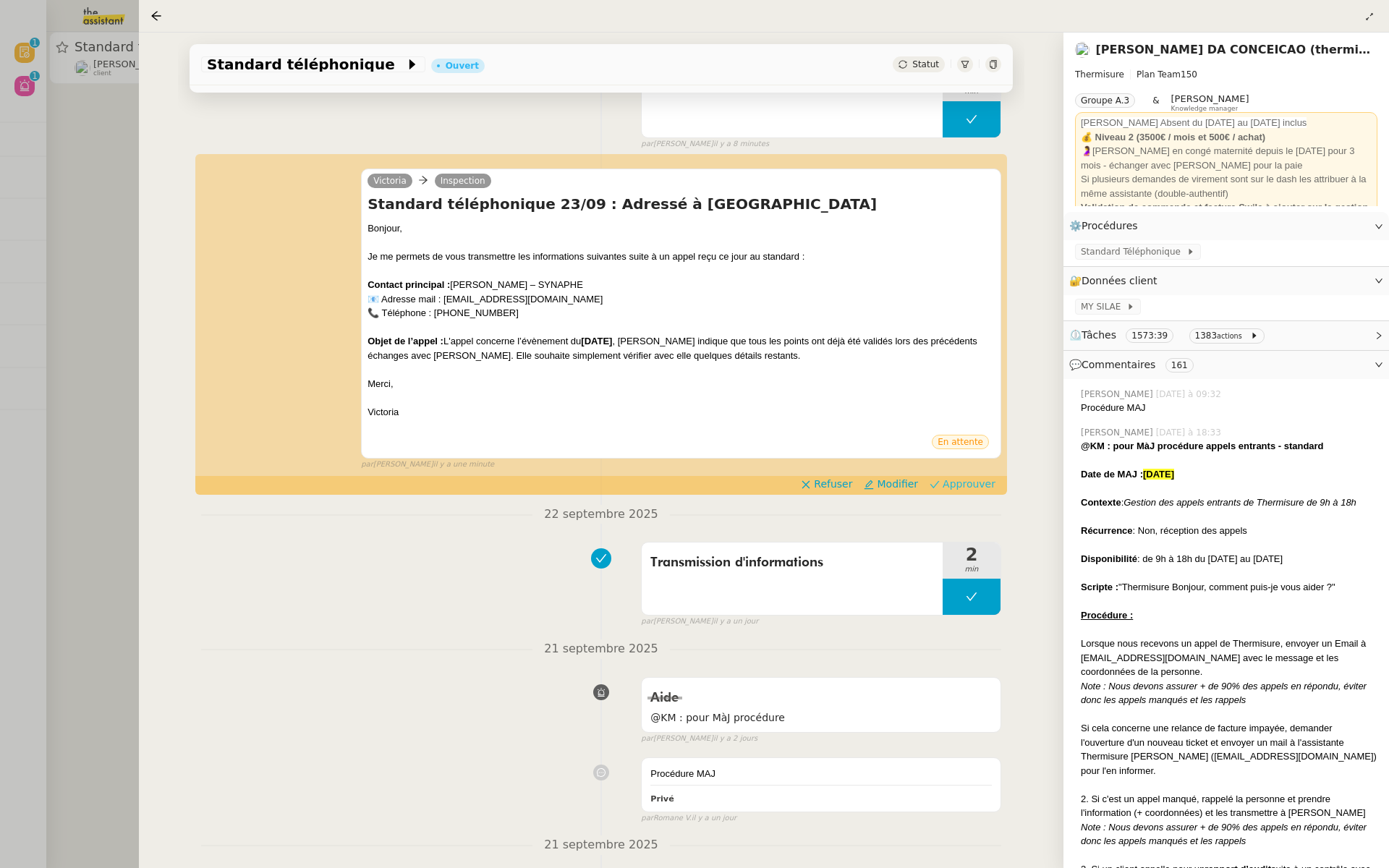
click at [963, 482] on span "Approuver" at bounding box center [969, 484] width 53 height 15
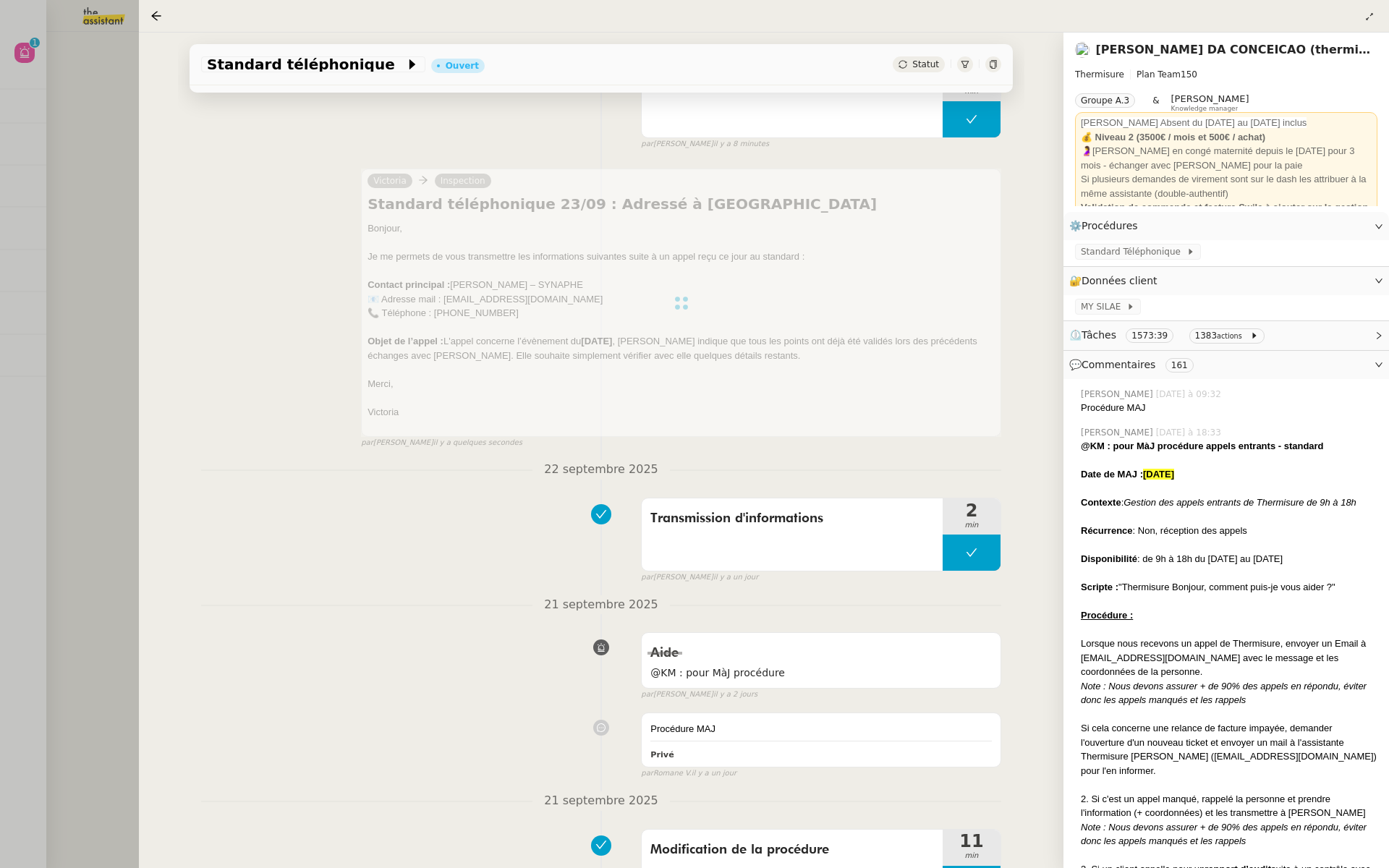
click at [31, 148] on div at bounding box center [694, 434] width 1389 height 868
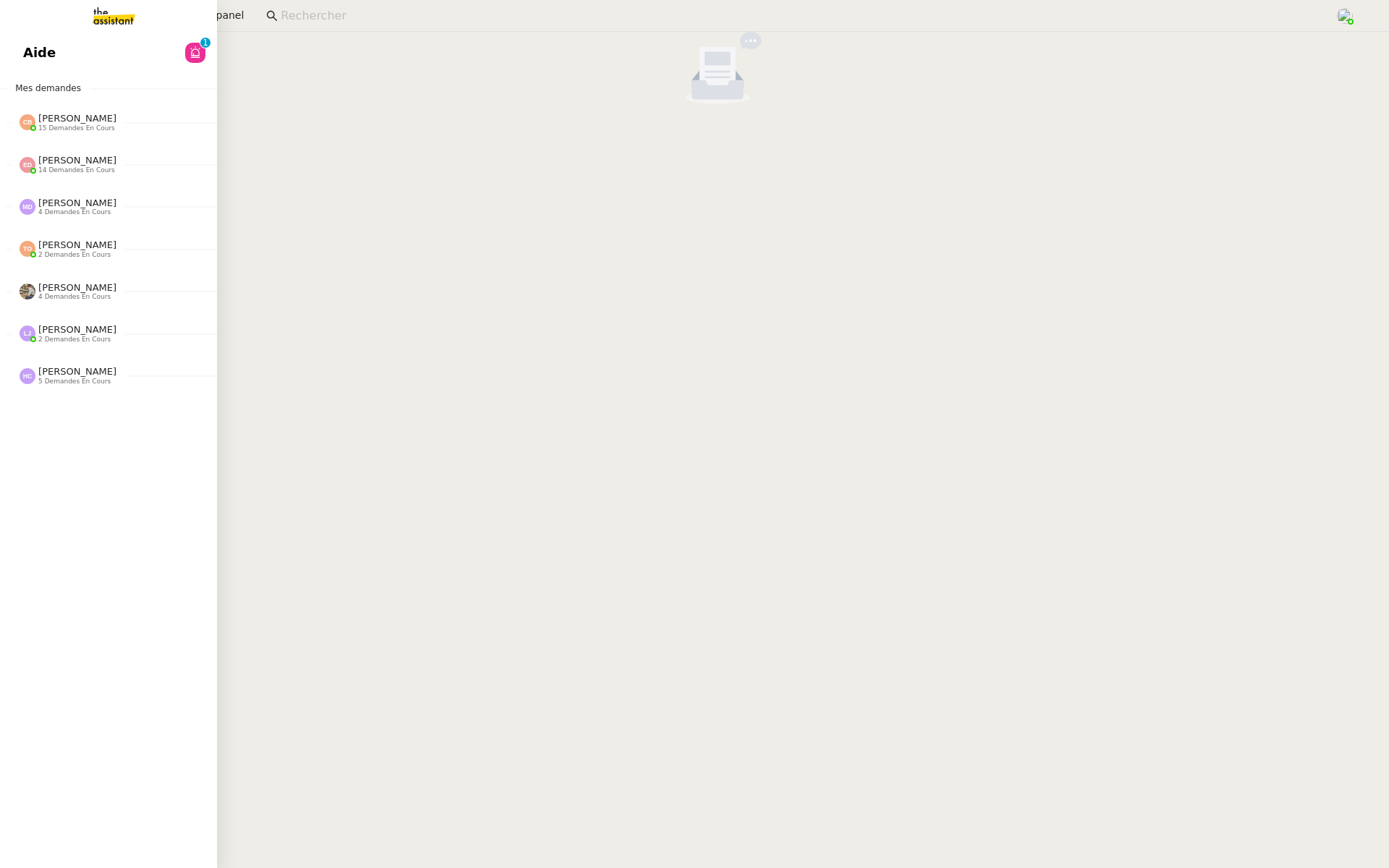
click at [12, 51] on link "Aide 0 1 2 3 4 5 6 7 8 9" at bounding box center [109, 53] width 217 height 33
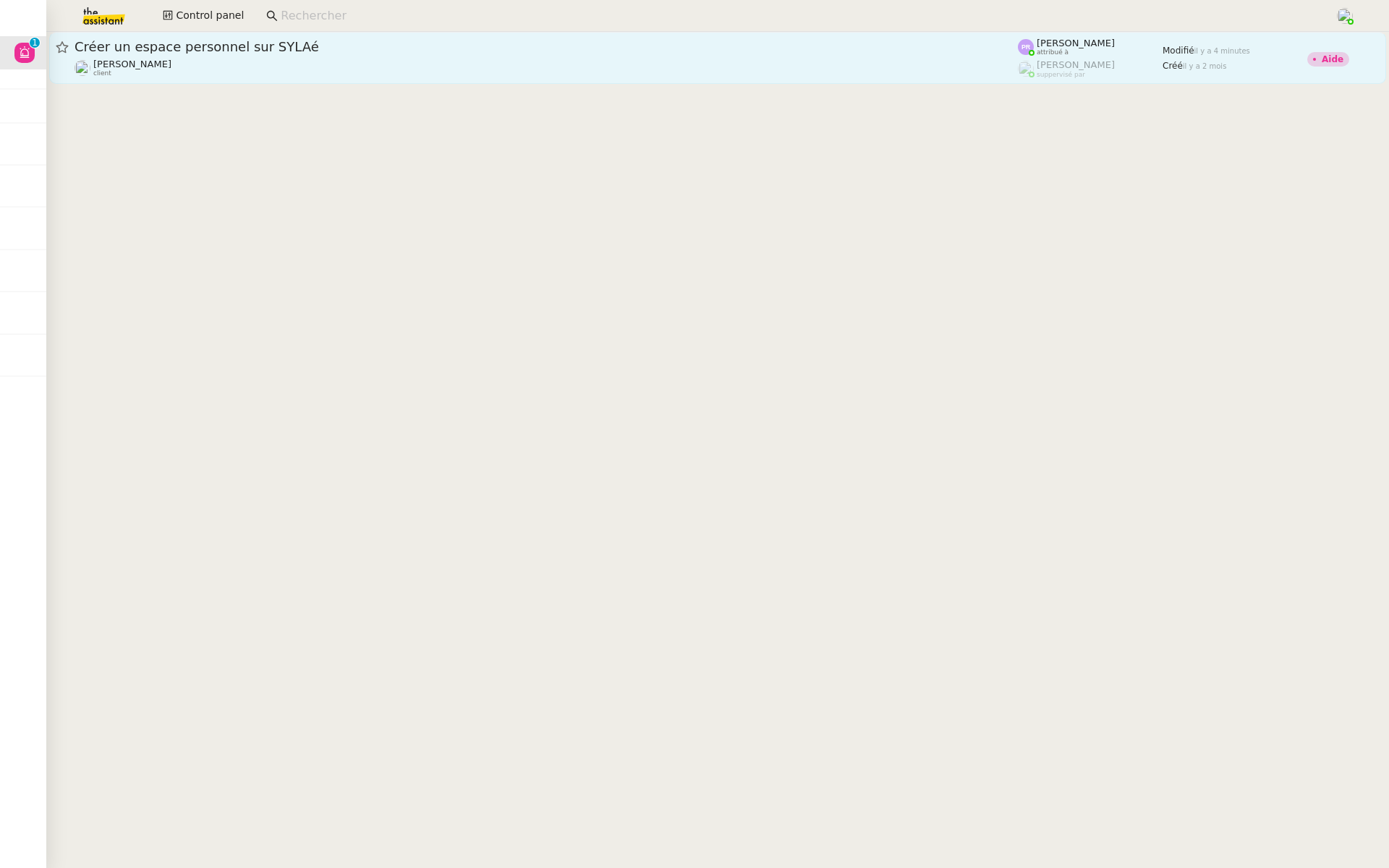
click at [256, 55] on div "Créer un espace personnel sur SYLAé" at bounding box center [546, 47] width 943 height 17
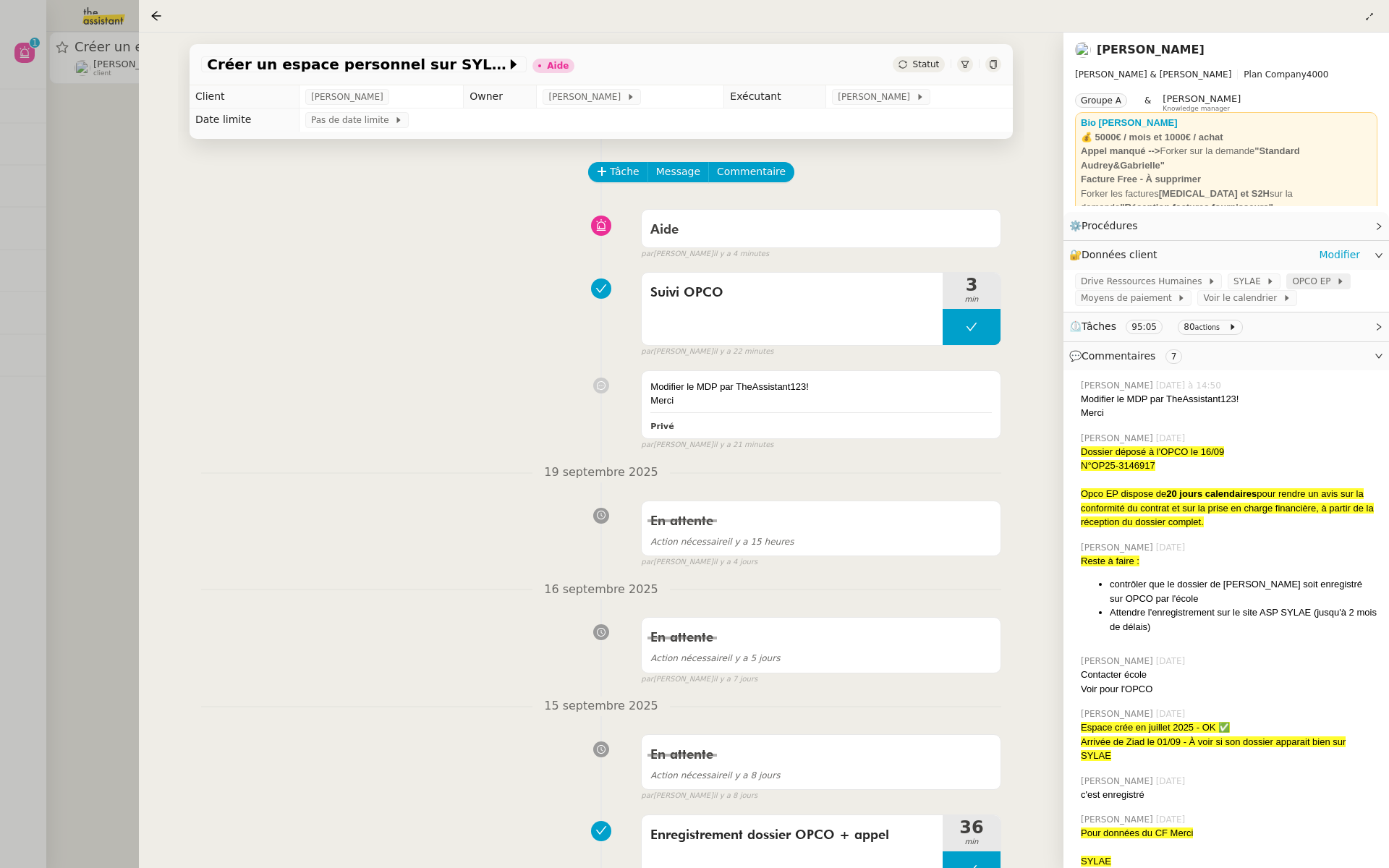
click at [1301, 284] on span "OPCO EP" at bounding box center [1314, 281] width 44 height 15
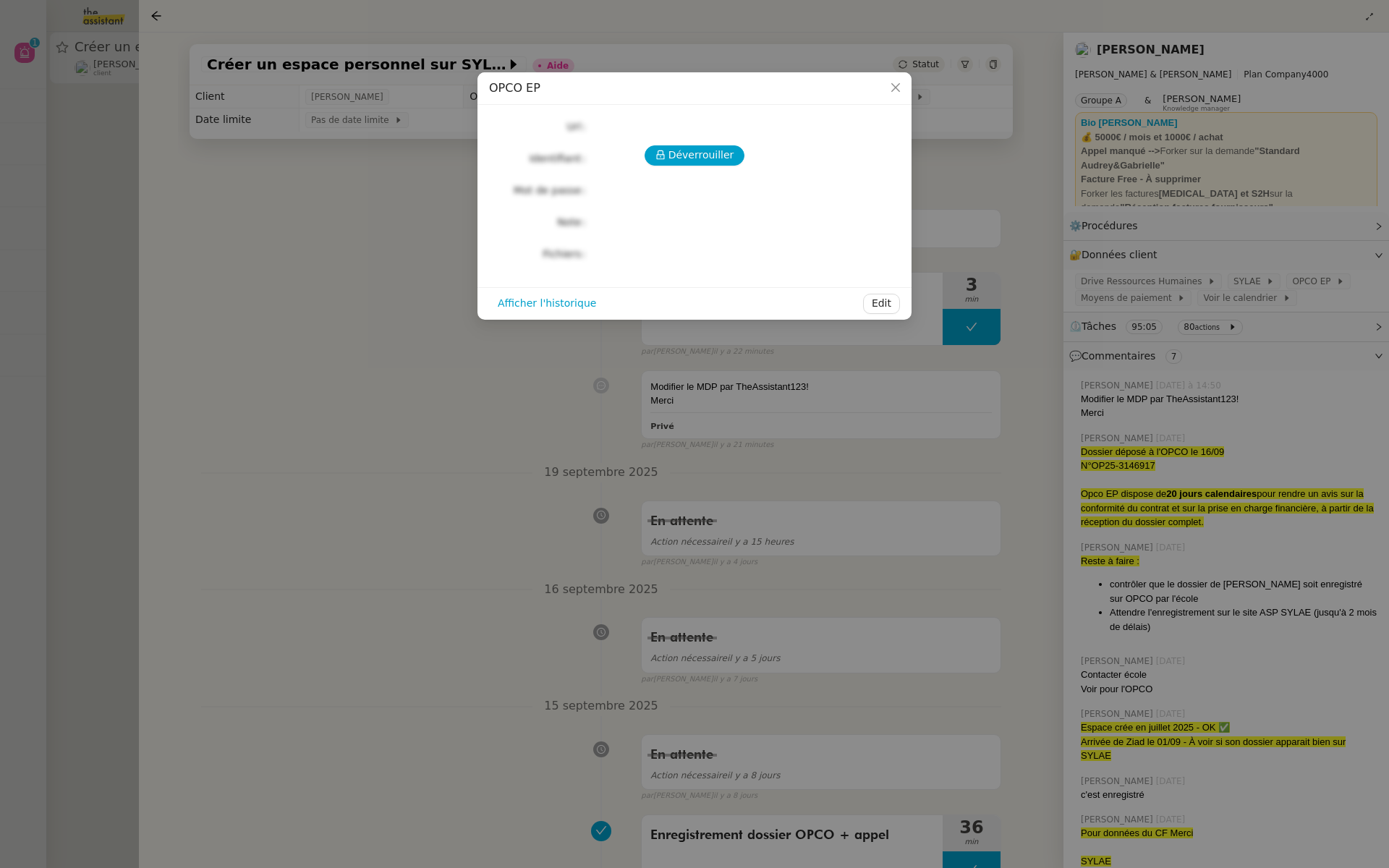
click at [346, 481] on nz-modal-container "OPCO EP Déverrouiller Url Identifiant Mot de passe Note Fichiers Upload Affiche…" at bounding box center [694, 434] width 1389 height 868
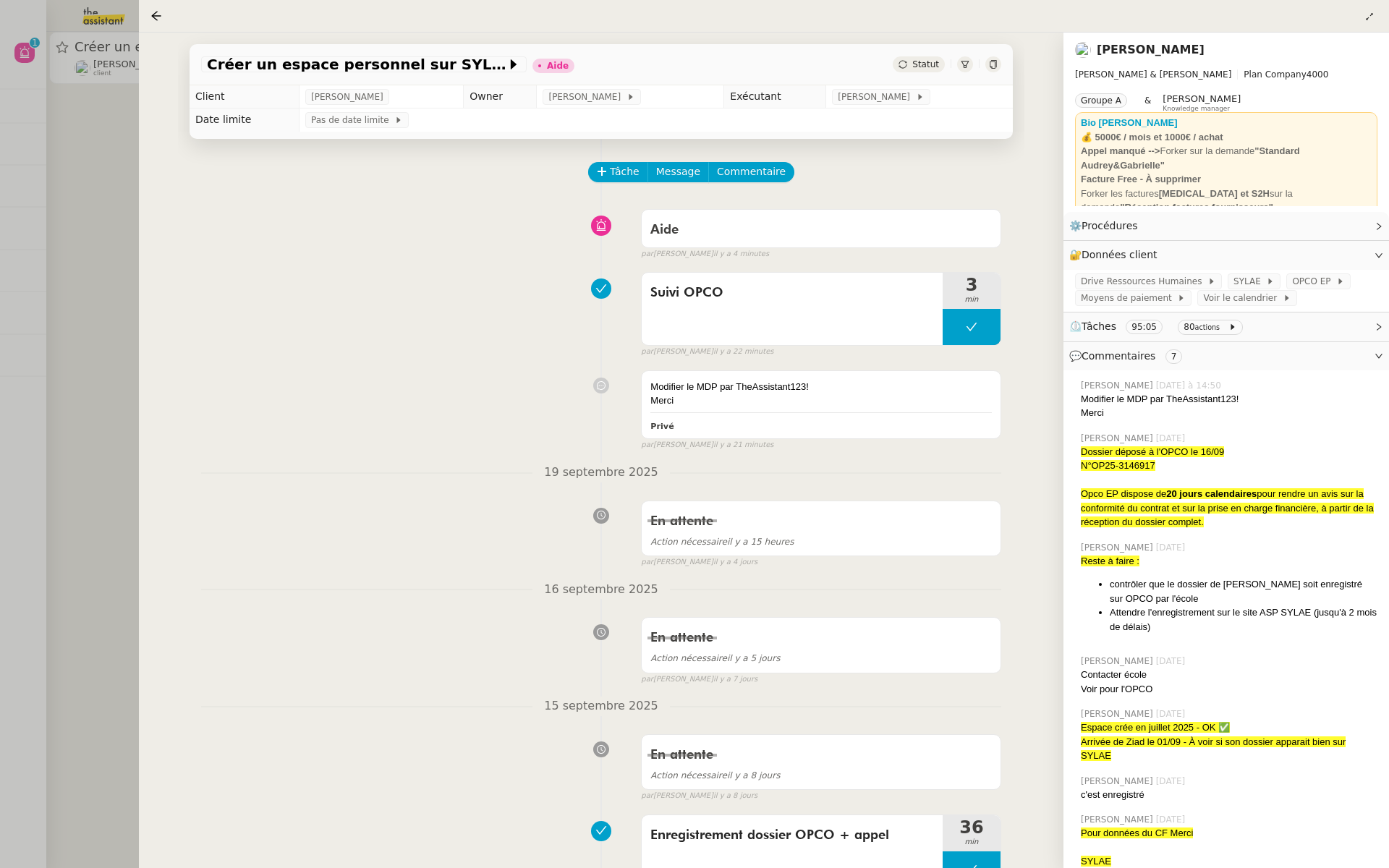
click at [58, 242] on div at bounding box center [694, 434] width 1389 height 868
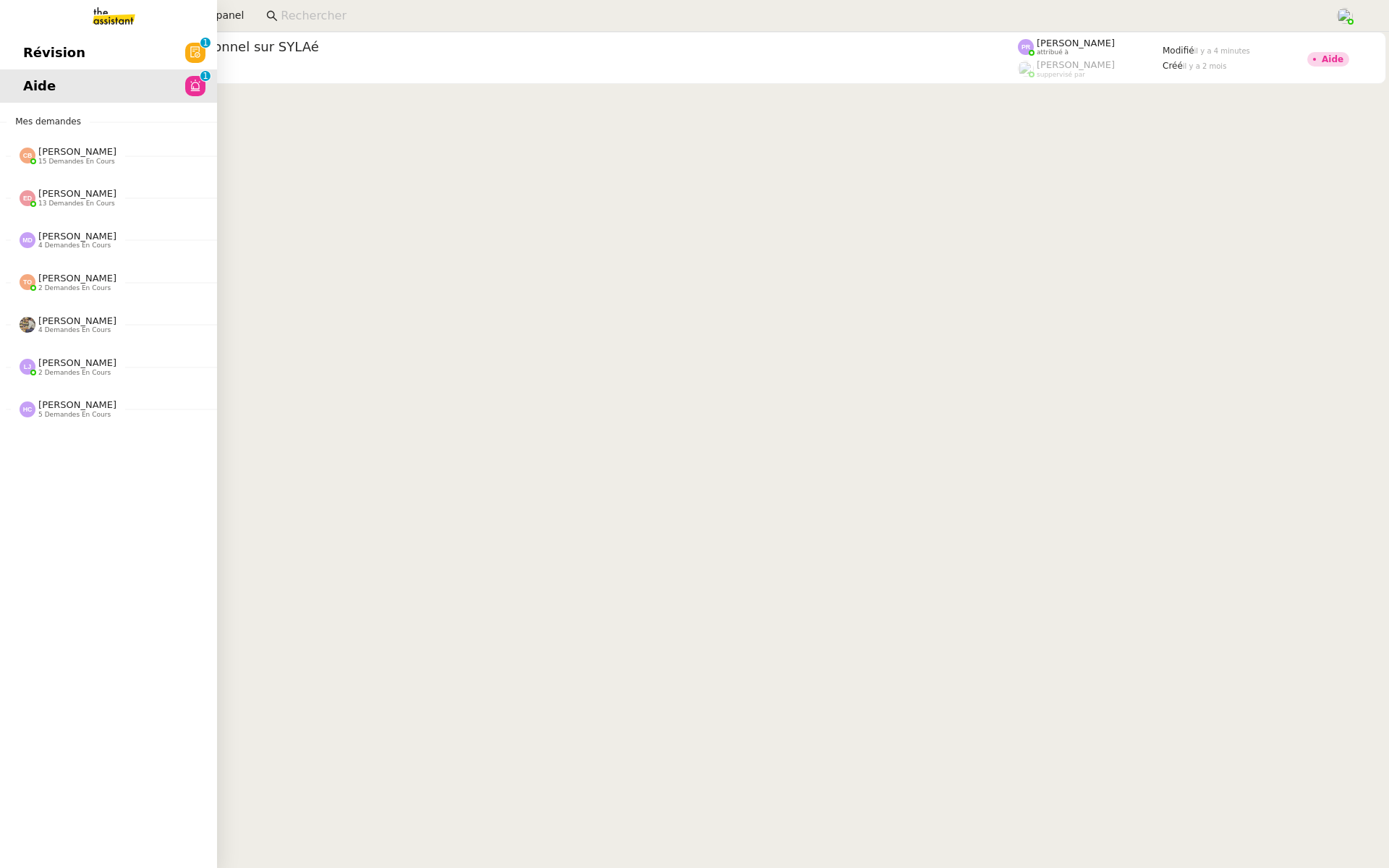
click at [52, 45] on span "Révision" at bounding box center [54, 53] width 62 height 22
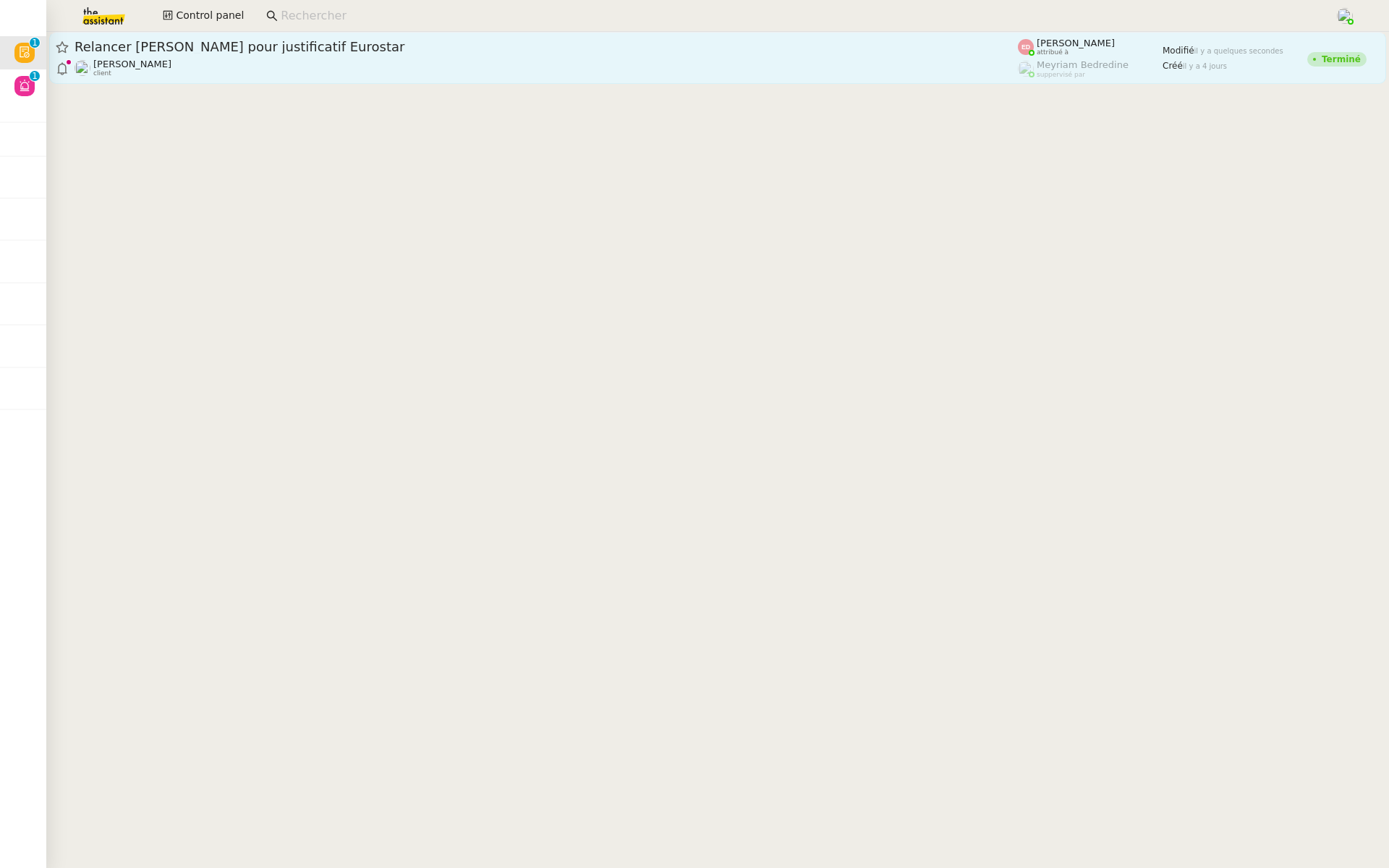
click at [357, 56] on div "Relancer Laurent pour justificatif Eurostar Sylvie SUCRA client" at bounding box center [546, 58] width 943 height 39
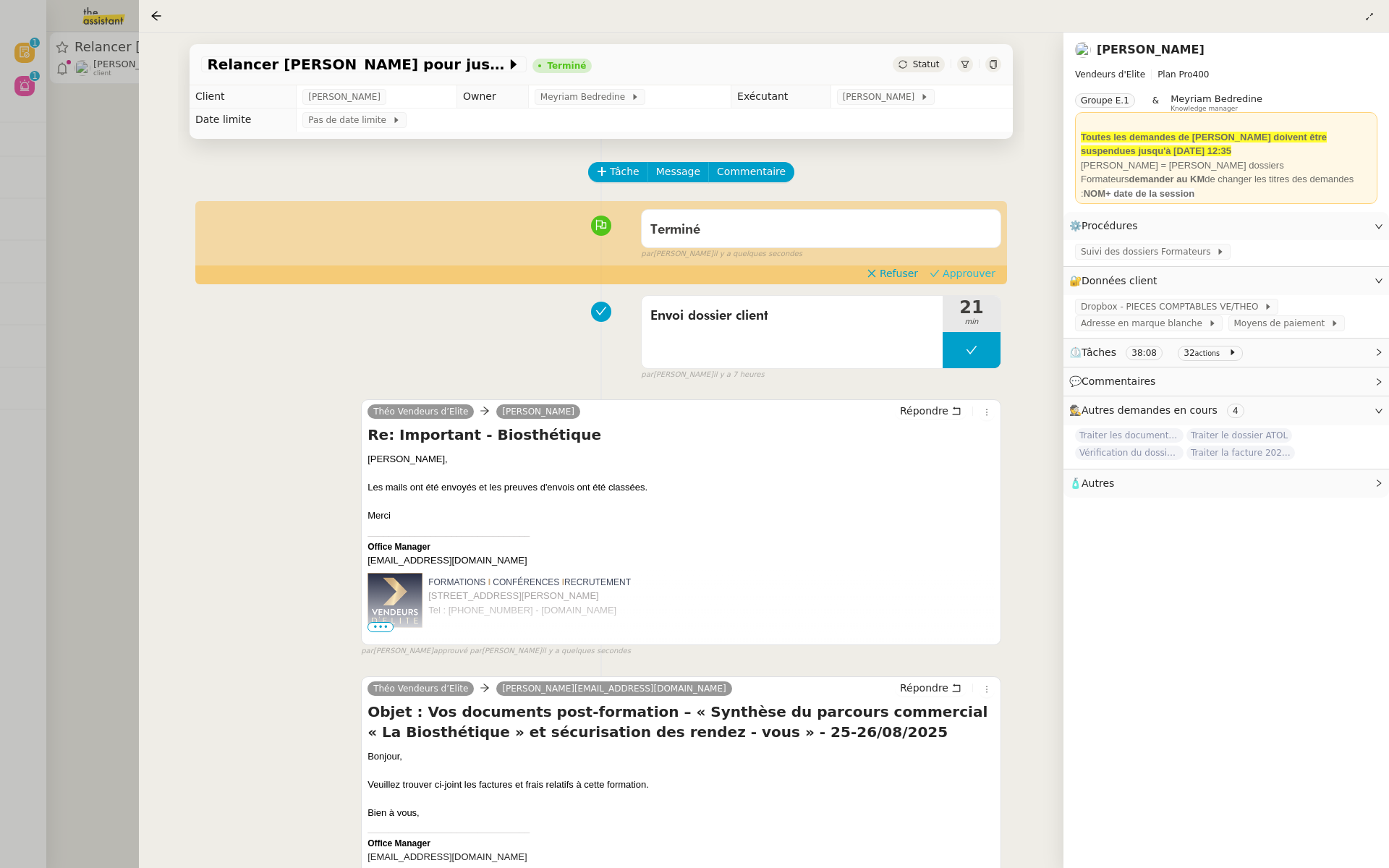
click at [973, 272] on span "Approuver" at bounding box center [969, 274] width 53 height 15
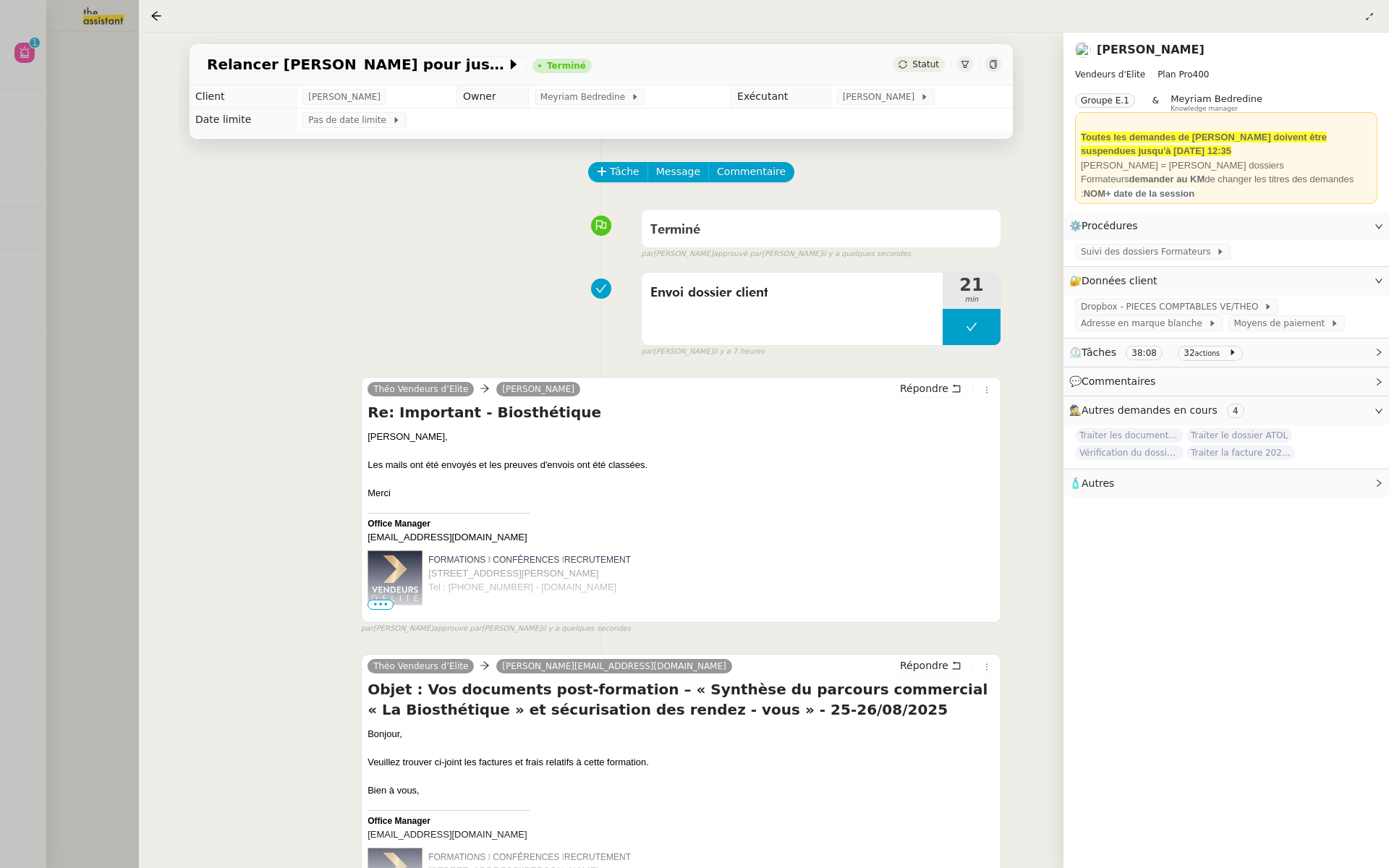
click at [20, 155] on div at bounding box center [694, 434] width 1389 height 868
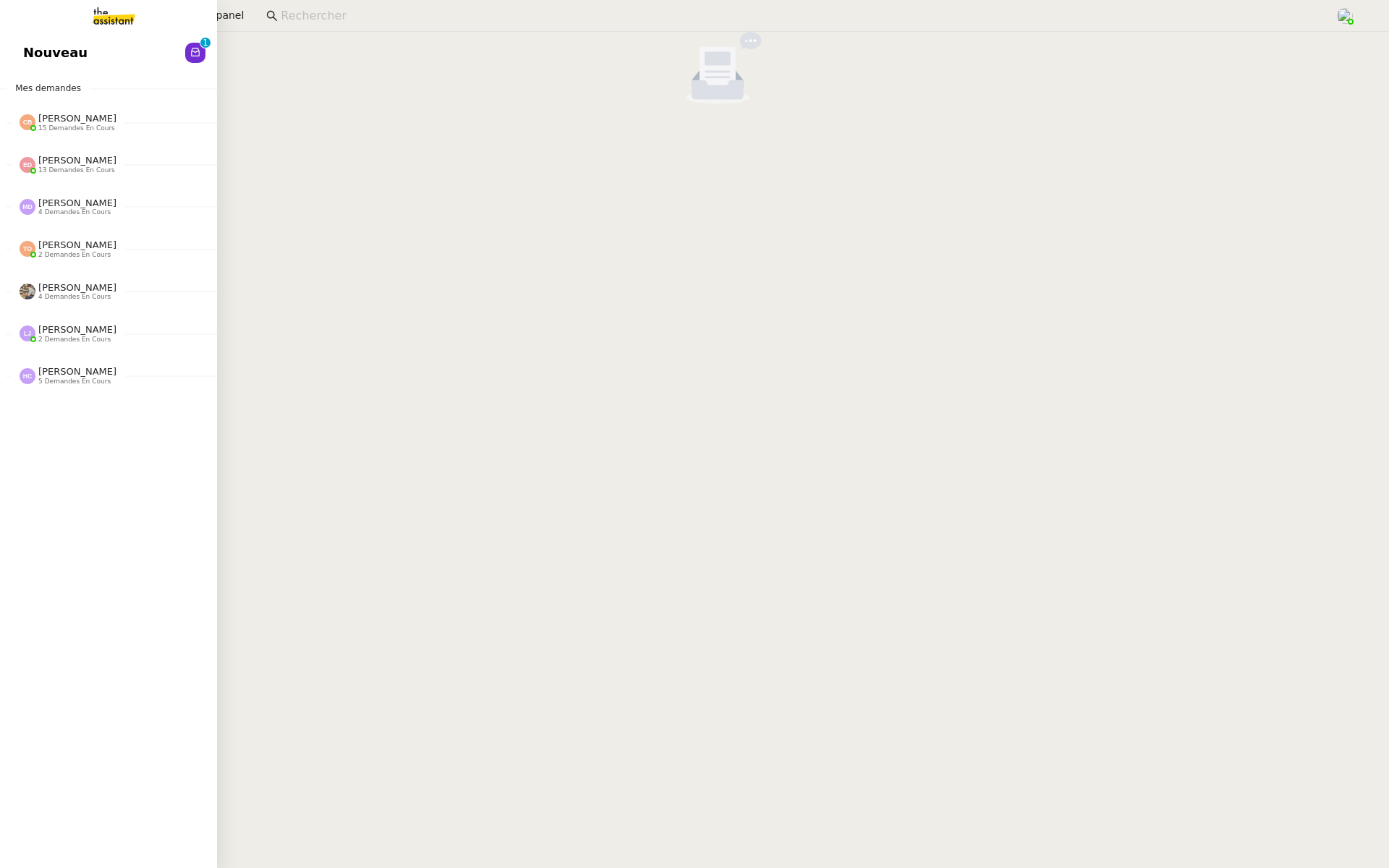
click at [99, 56] on link "Nouveau 0 1 2 3 4 5 6 7 8 9" at bounding box center [109, 53] width 217 height 33
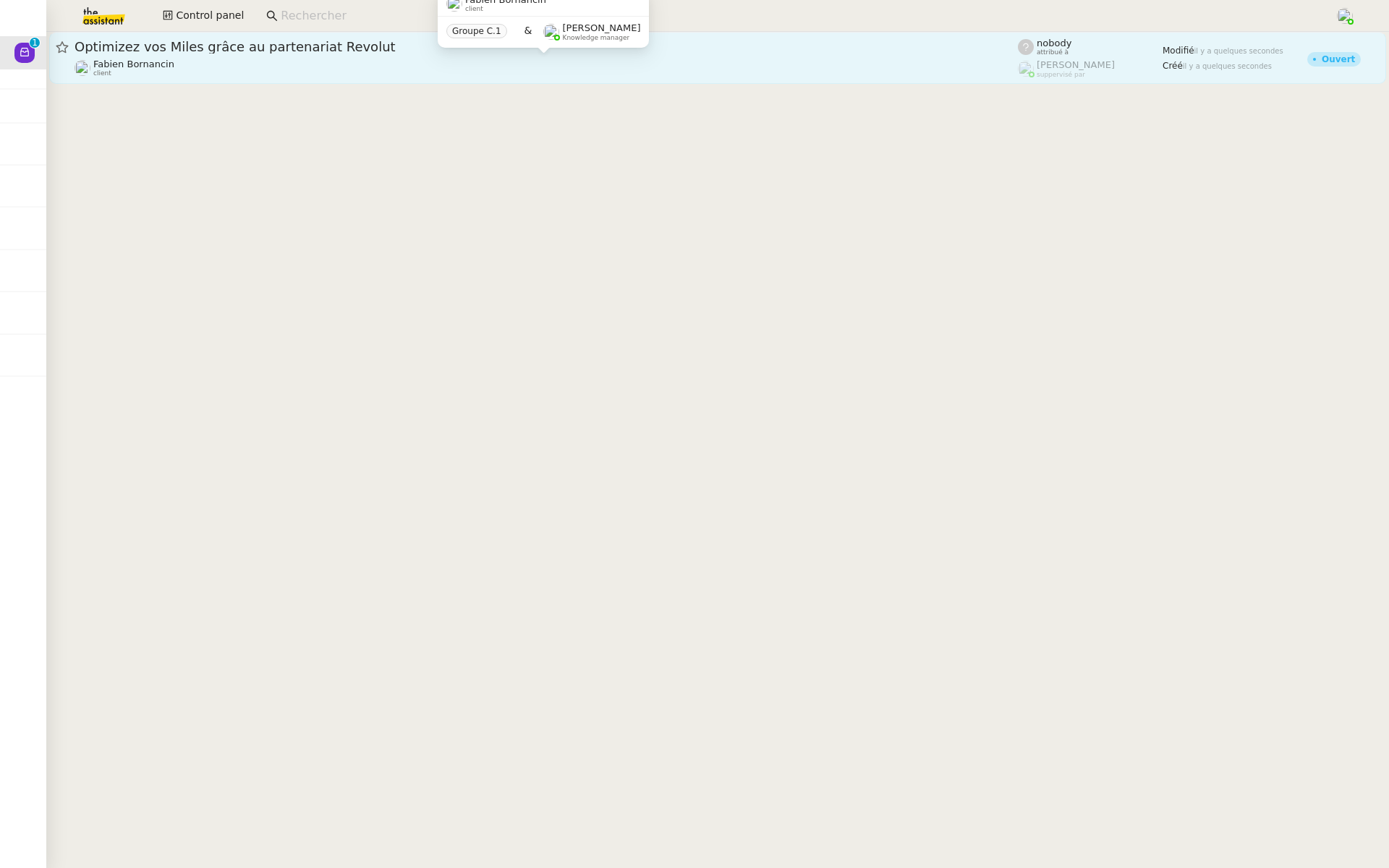
click at [375, 62] on div "Fabien Bornancin client" at bounding box center [546, 68] width 943 height 19
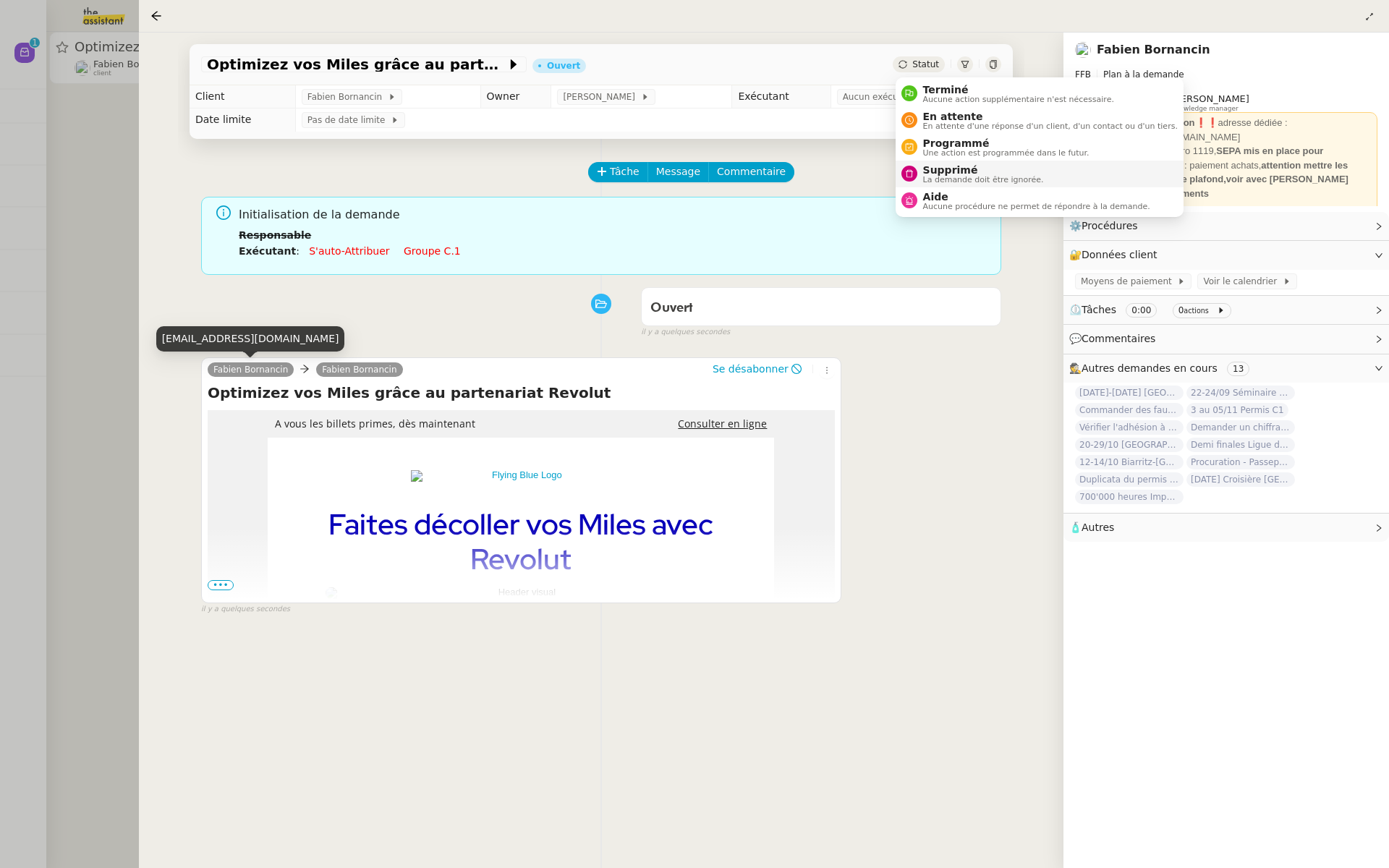
click at [925, 176] on span "La demande doit être ignorée." at bounding box center [984, 180] width 121 height 8
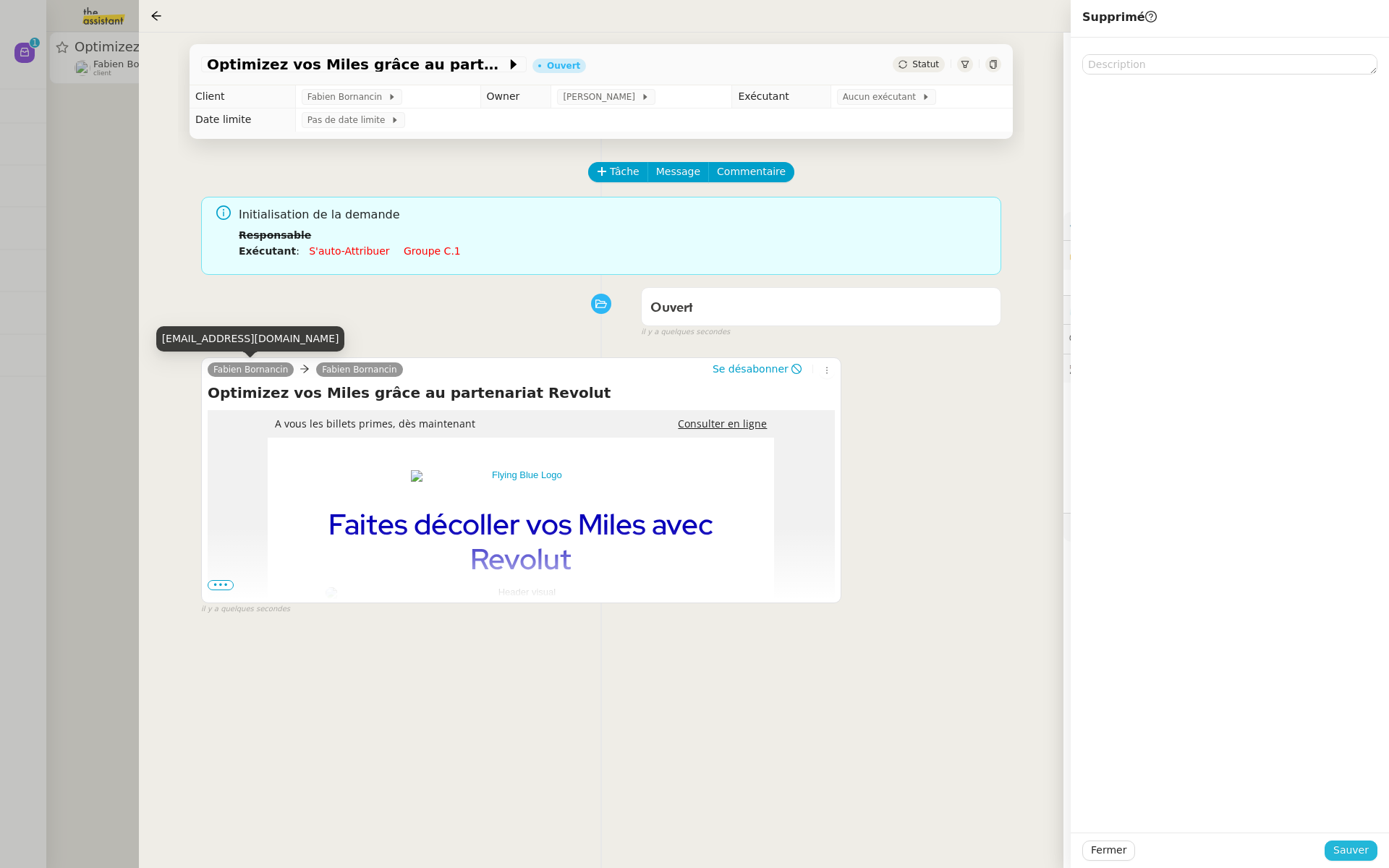
click at [1342, 848] on span "Sauver" at bounding box center [1351, 850] width 36 height 16
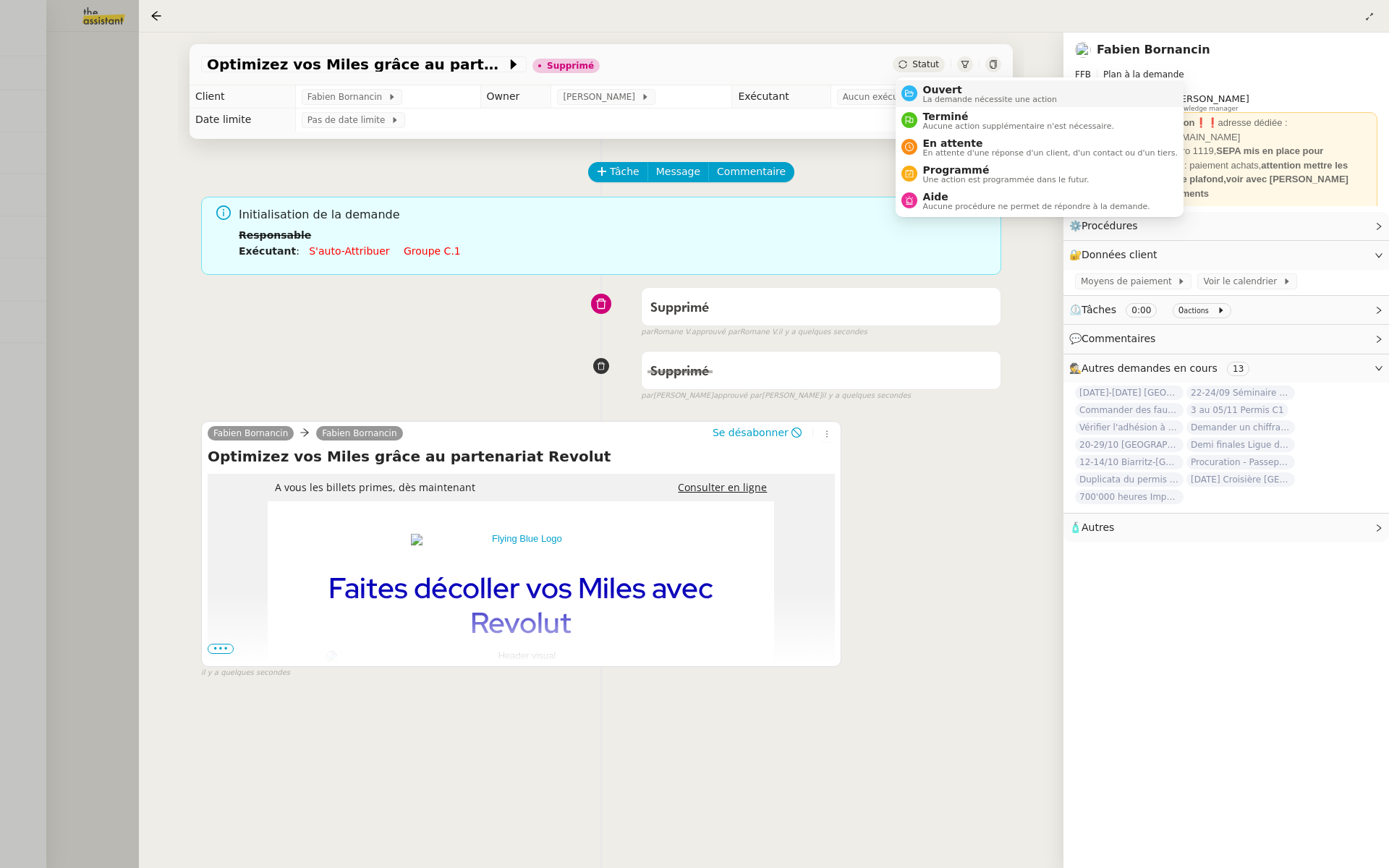
click at [915, 89] on nz-avatar at bounding box center [909, 92] width 16 height 16
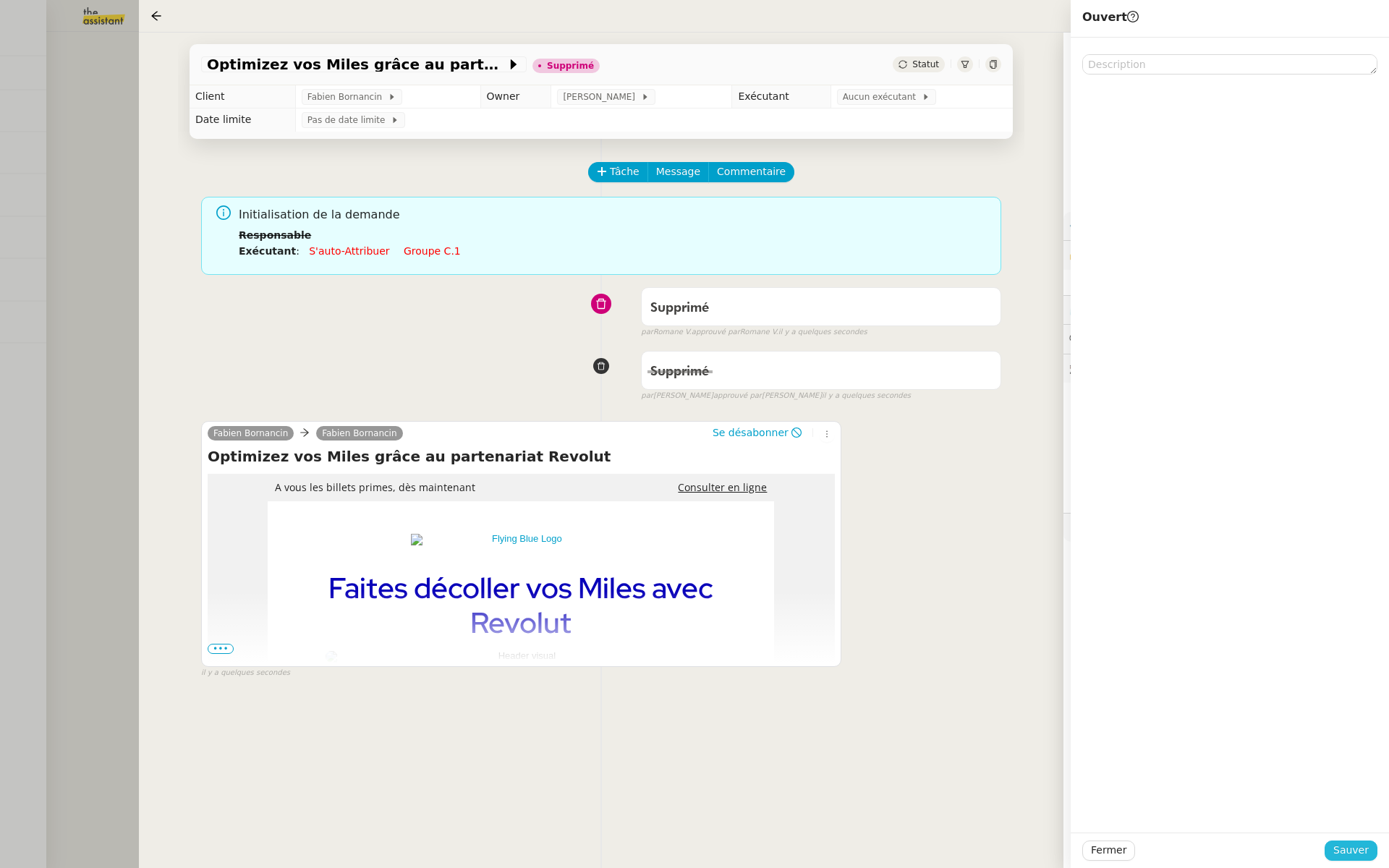
click at [1340, 848] on span "Sauver" at bounding box center [1351, 850] width 36 height 16
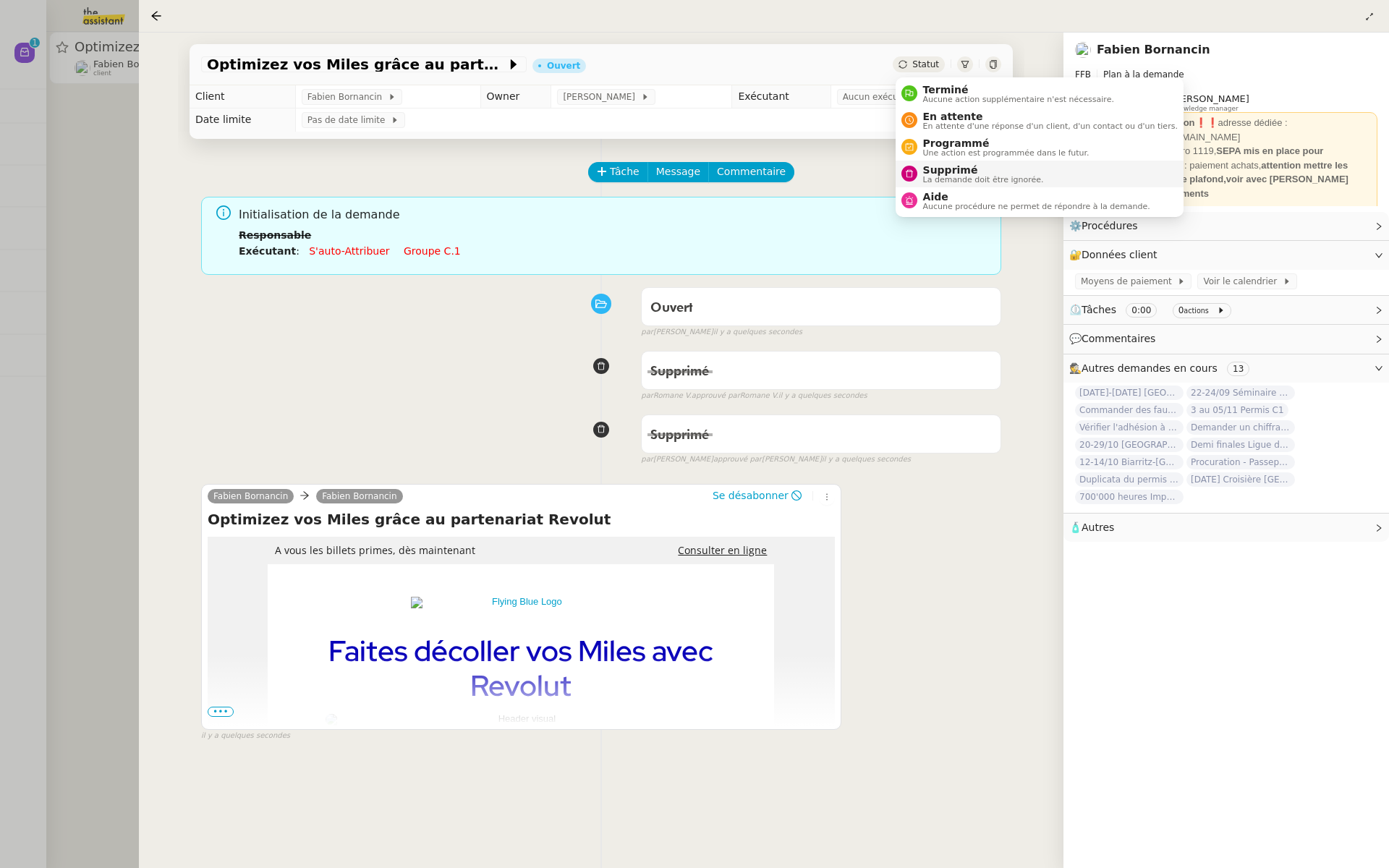
click at [921, 177] on div "Supprimé La demande doit être ignorée." at bounding box center [981, 173] width 127 height 19
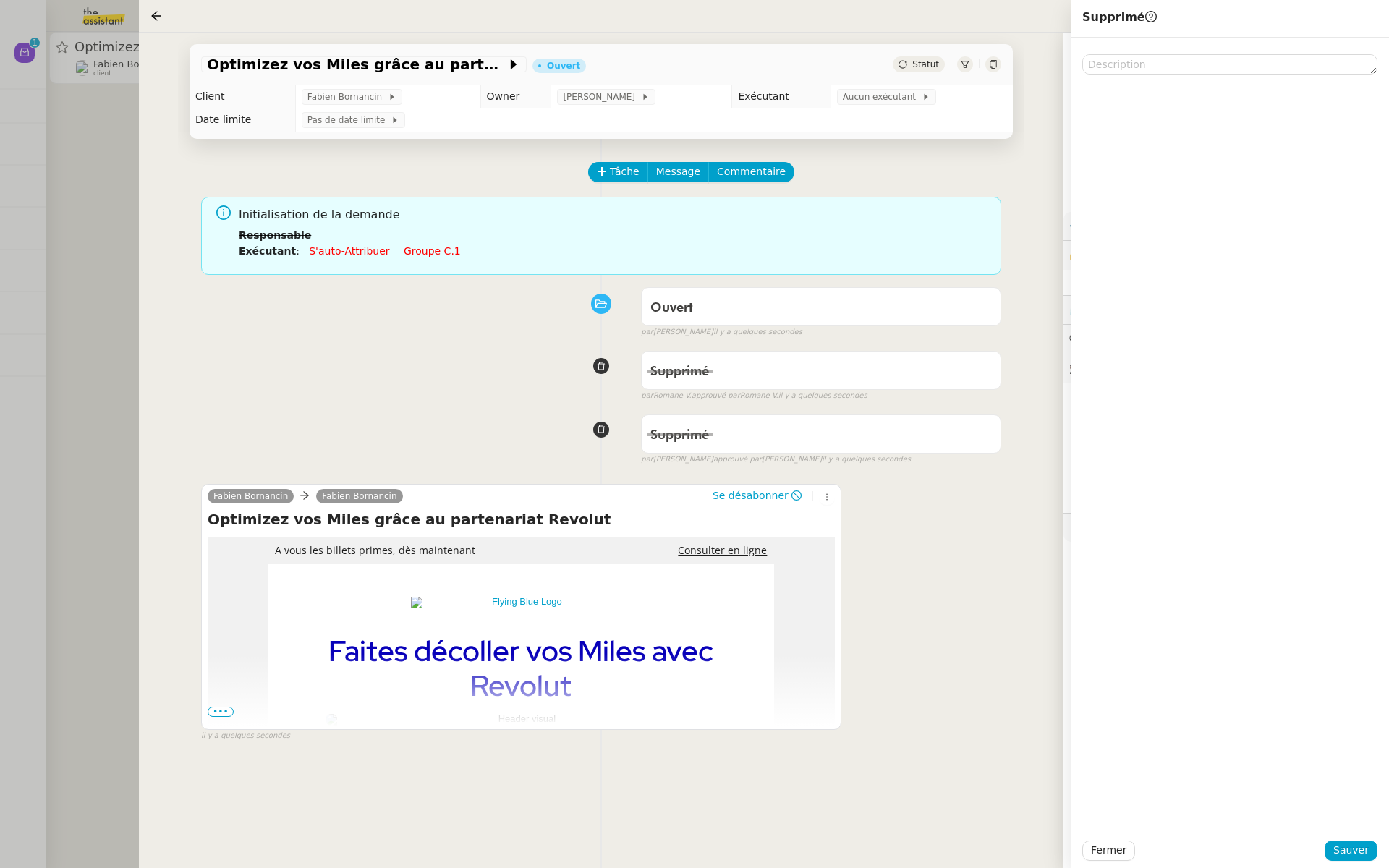
click at [216, 712] on span "•••" at bounding box center [220, 711] width 26 height 10
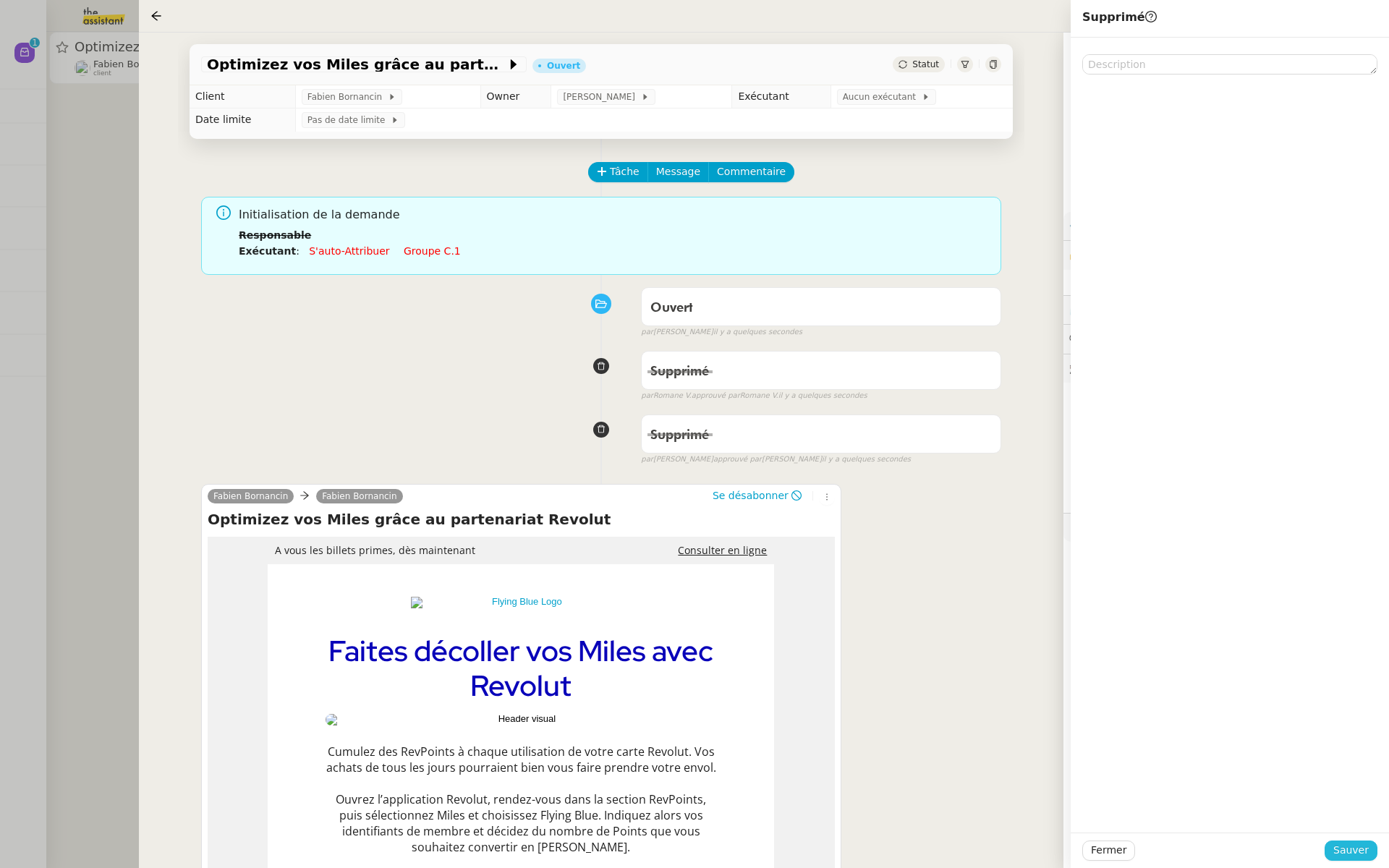
click at [1343, 844] on span "Sauver" at bounding box center [1351, 850] width 36 height 16
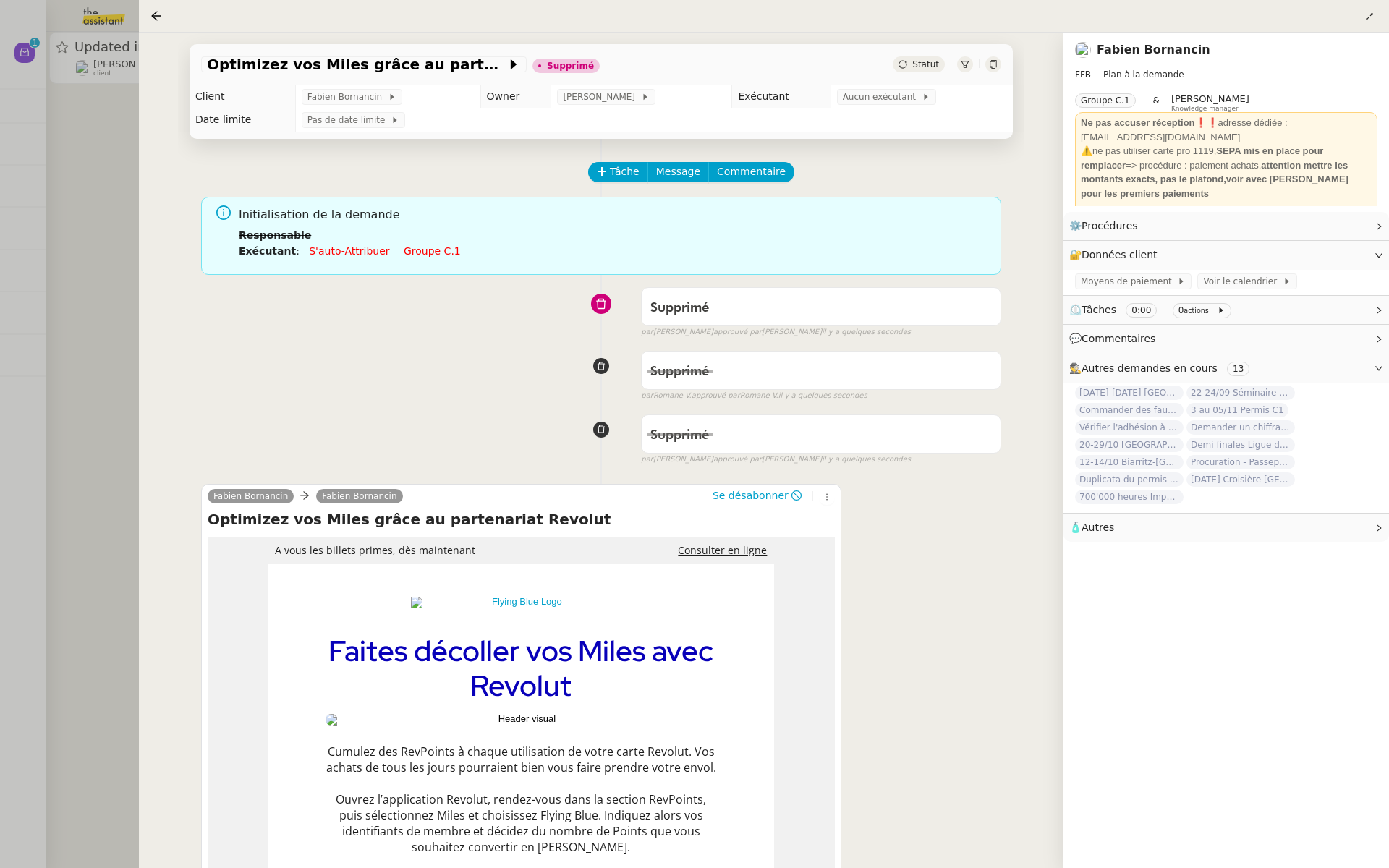
click at [77, 444] on div at bounding box center [694, 434] width 1389 height 868
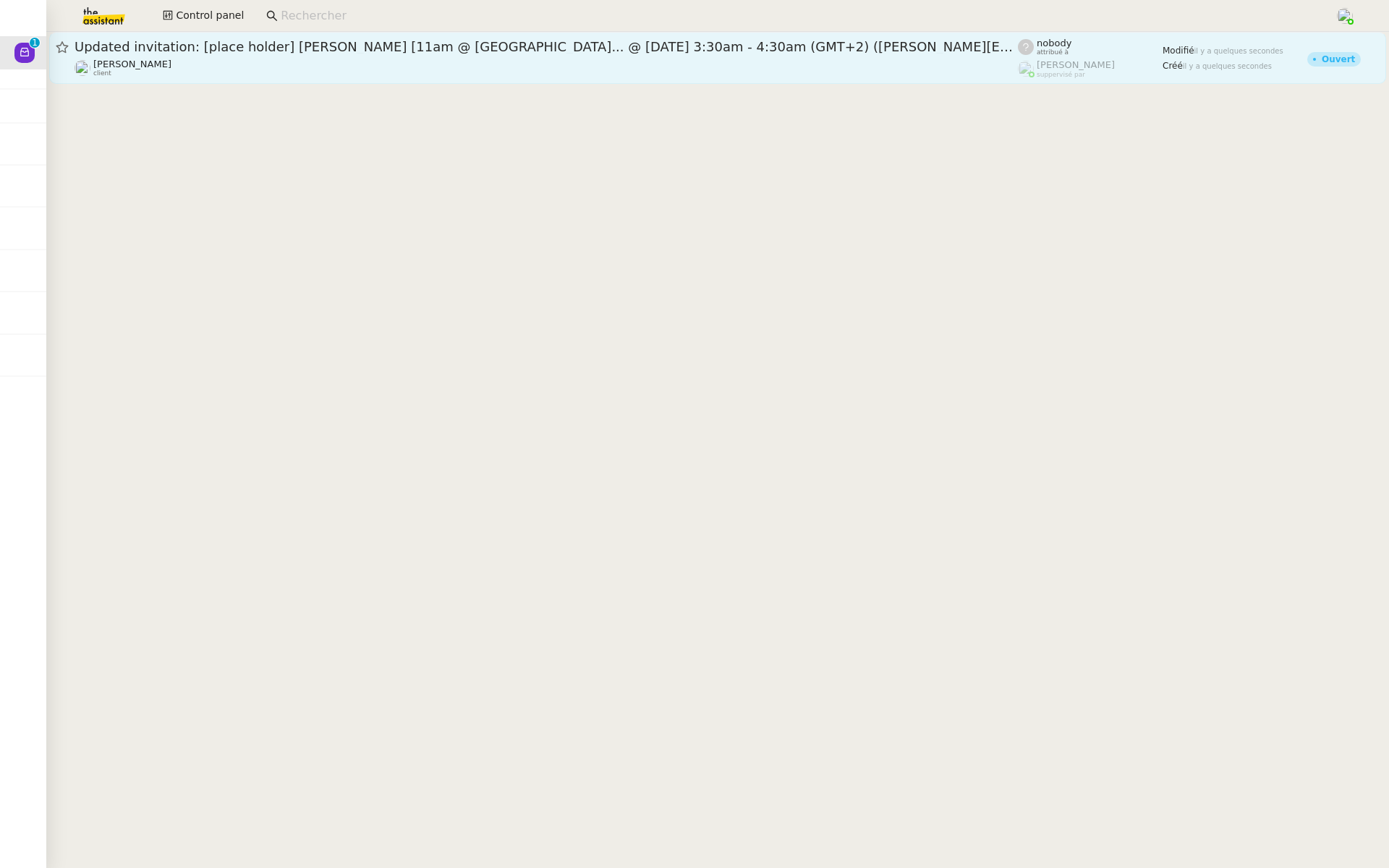
click at [331, 50] on span "Updated invitation: [place holder] Ariel x Rachel [11am @ Fairmont Hotel Sing..…" at bounding box center [546, 47] width 943 height 13
click at [497, 60] on div "Alexandre Blanc client" at bounding box center [546, 68] width 943 height 19
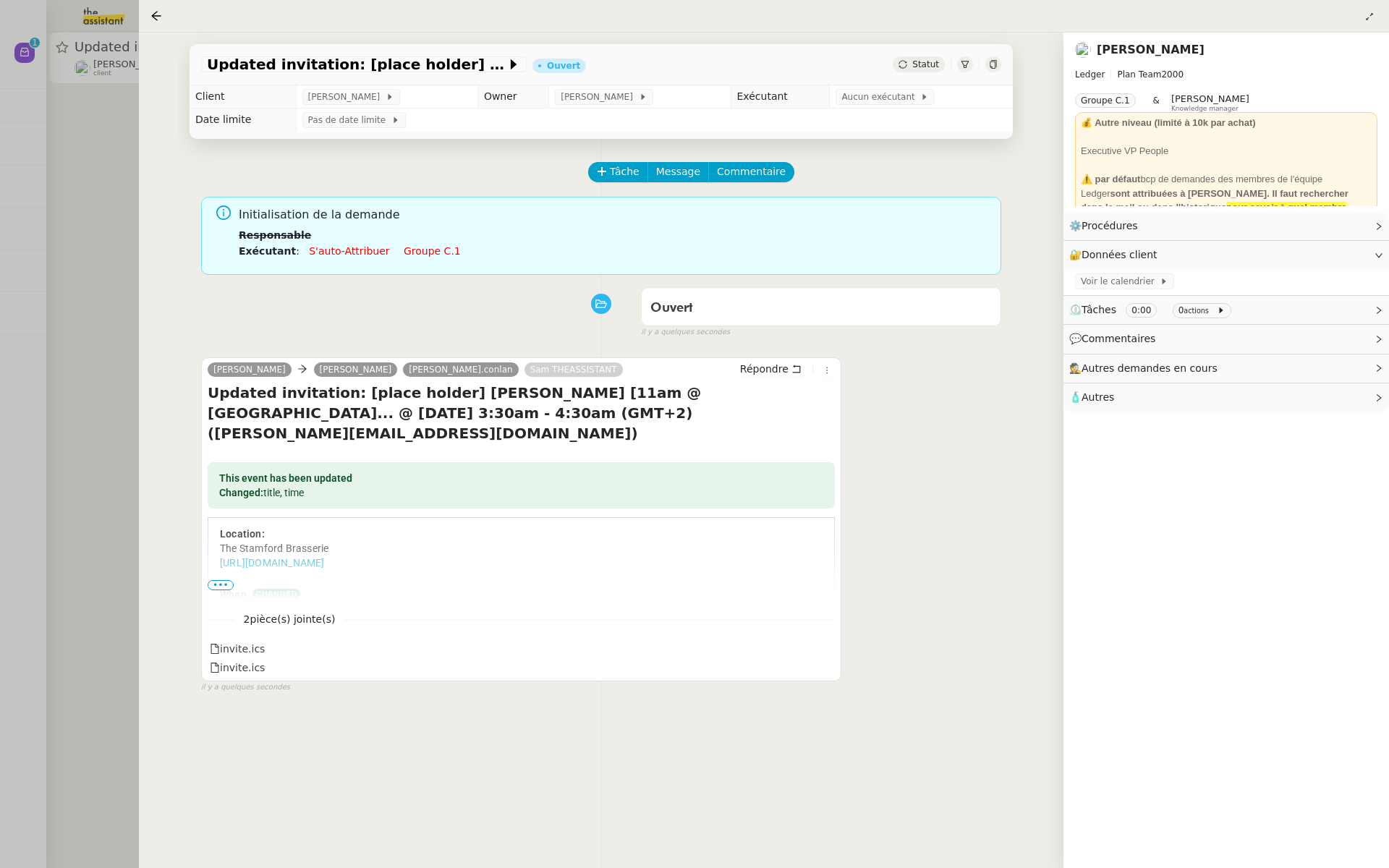
click at [46, 124] on div at bounding box center [694, 434] width 1389 height 868
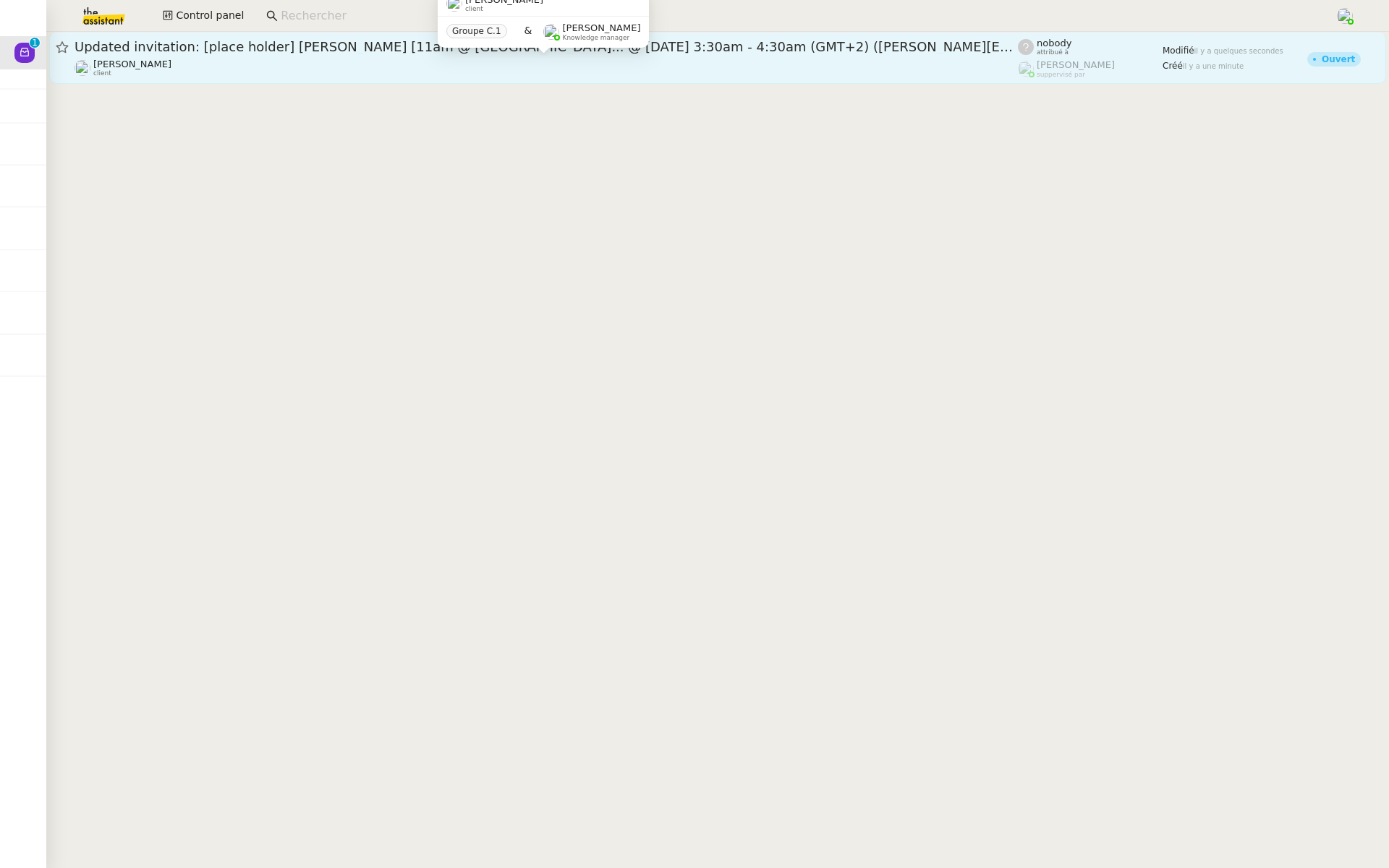
click at [457, 59] on div "Alexandre Blanc client" at bounding box center [546, 68] width 943 height 19
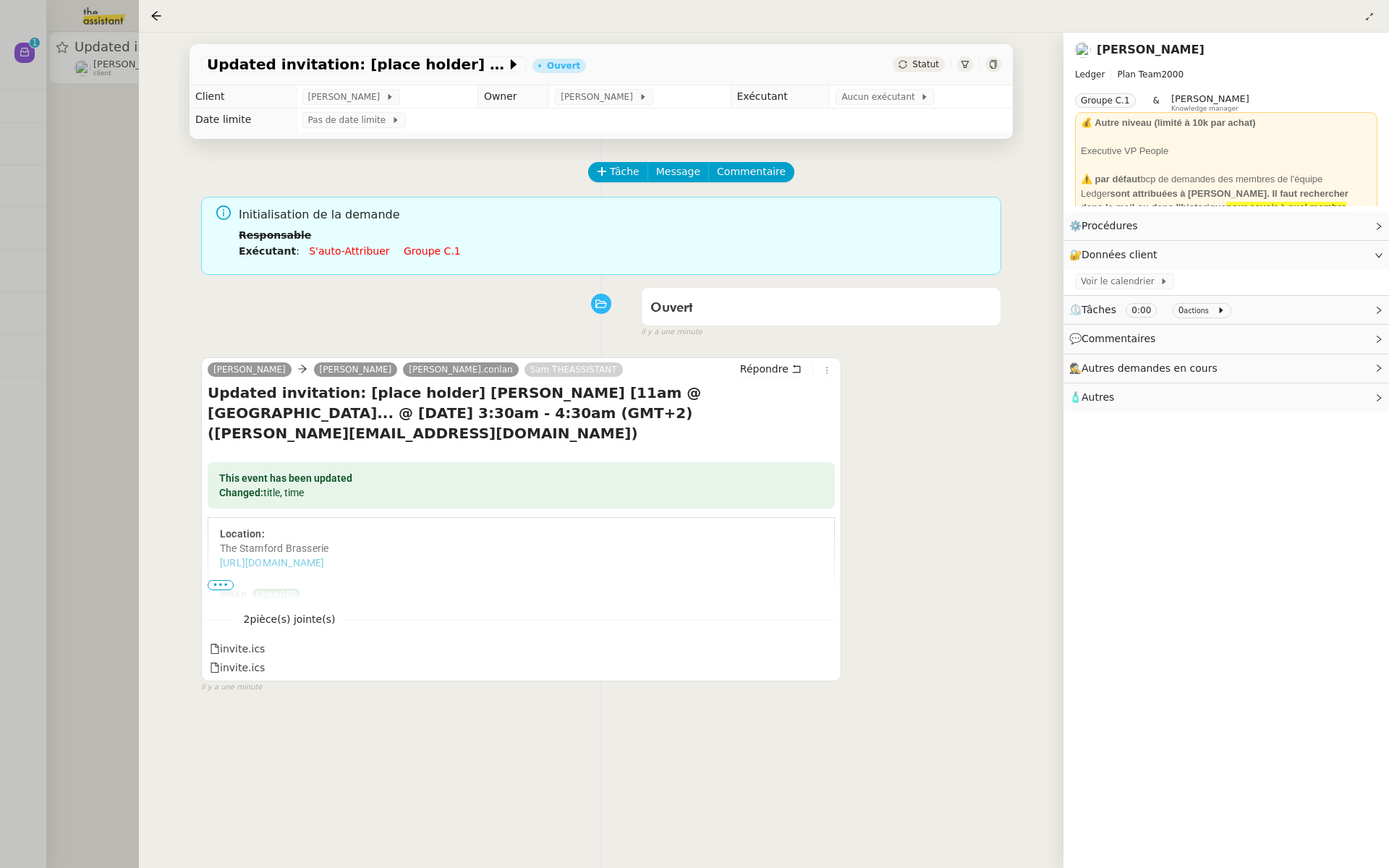
click at [25, 173] on div at bounding box center [694, 434] width 1389 height 868
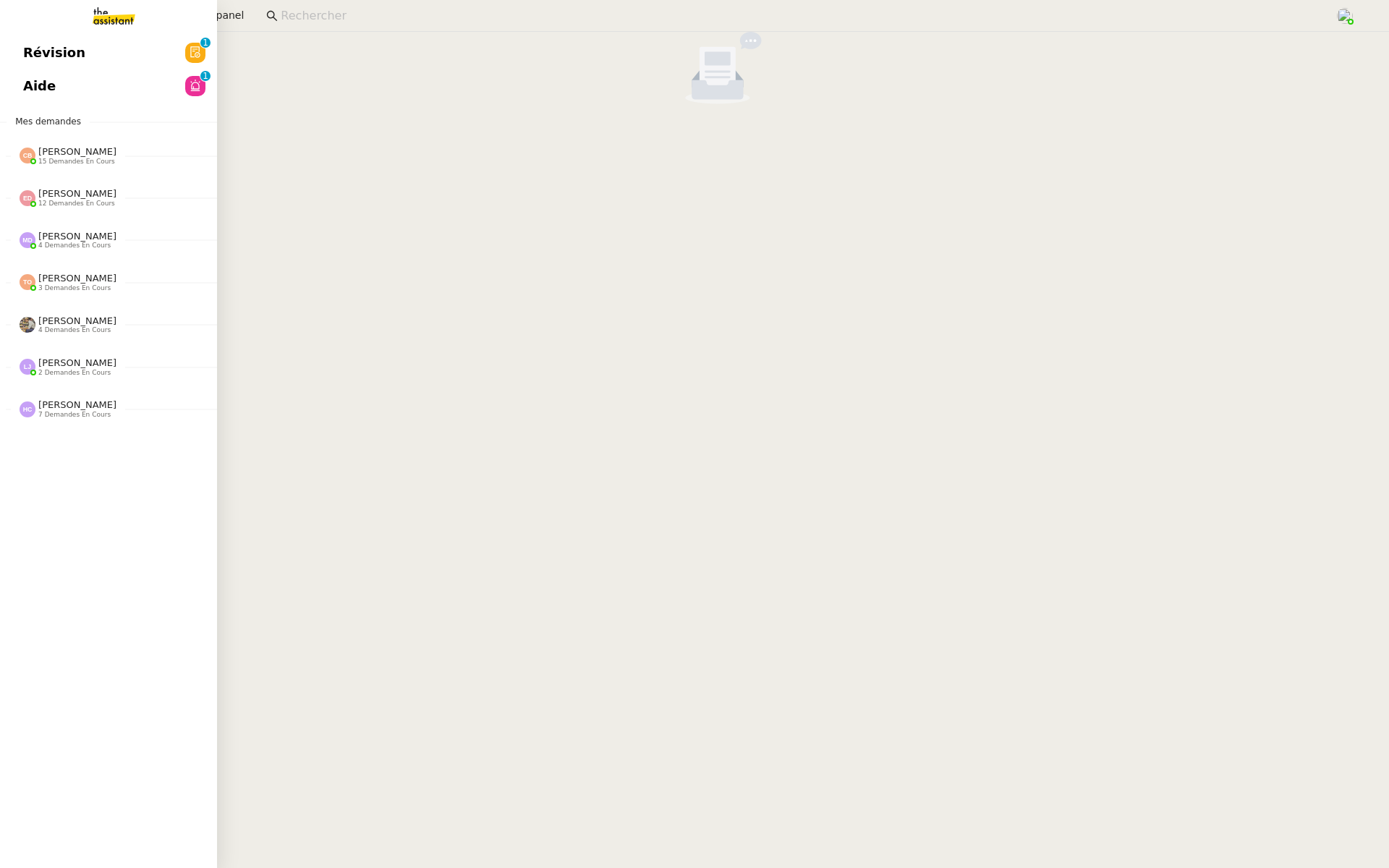
click at [136, 49] on link "Révision 0 1 2 3 4 5 6 7 8 9" at bounding box center [109, 53] width 217 height 33
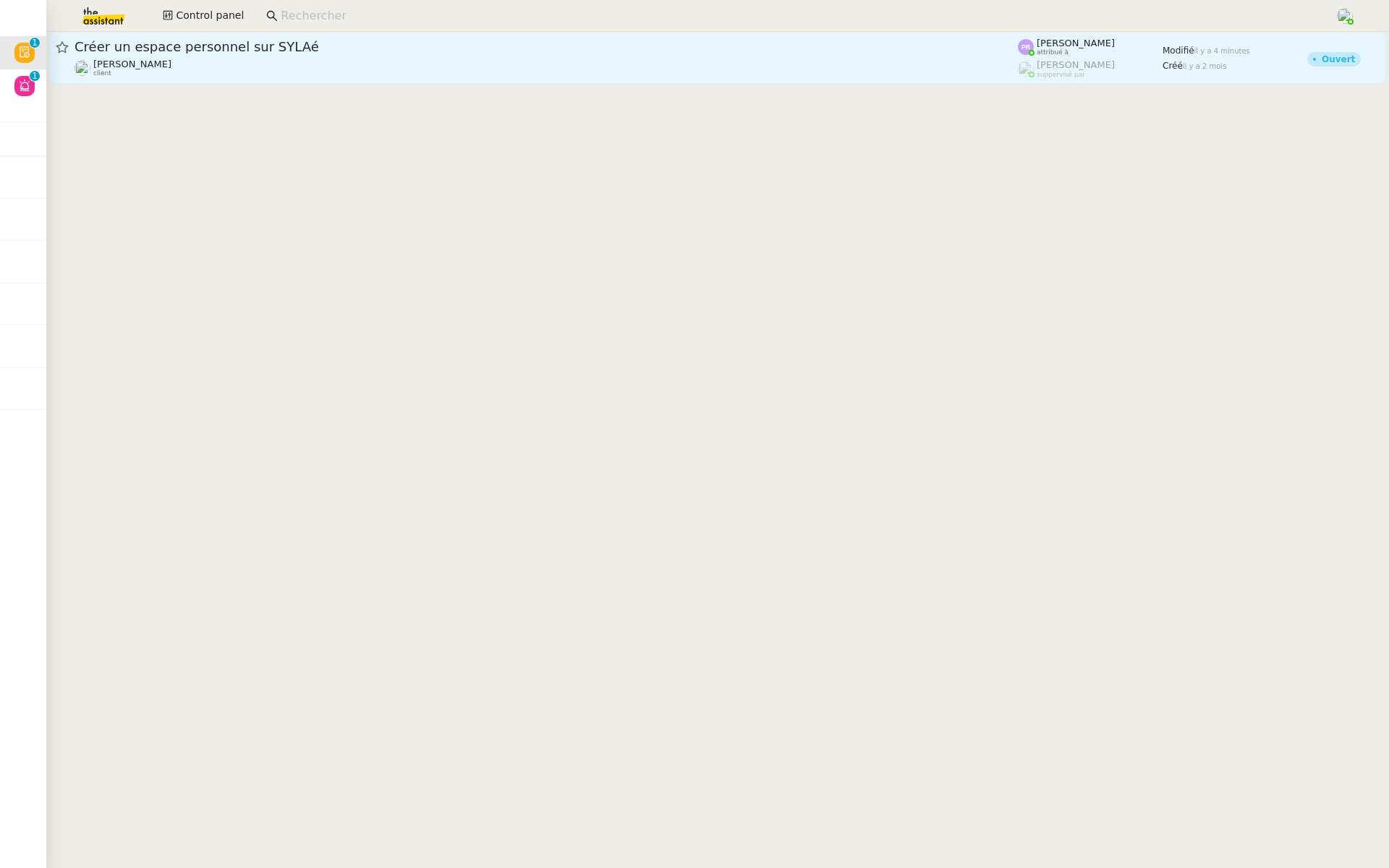
click at [472, 55] on div "Créer un espace personnel sur SYLAé" at bounding box center [546, 47] width 943 height 17
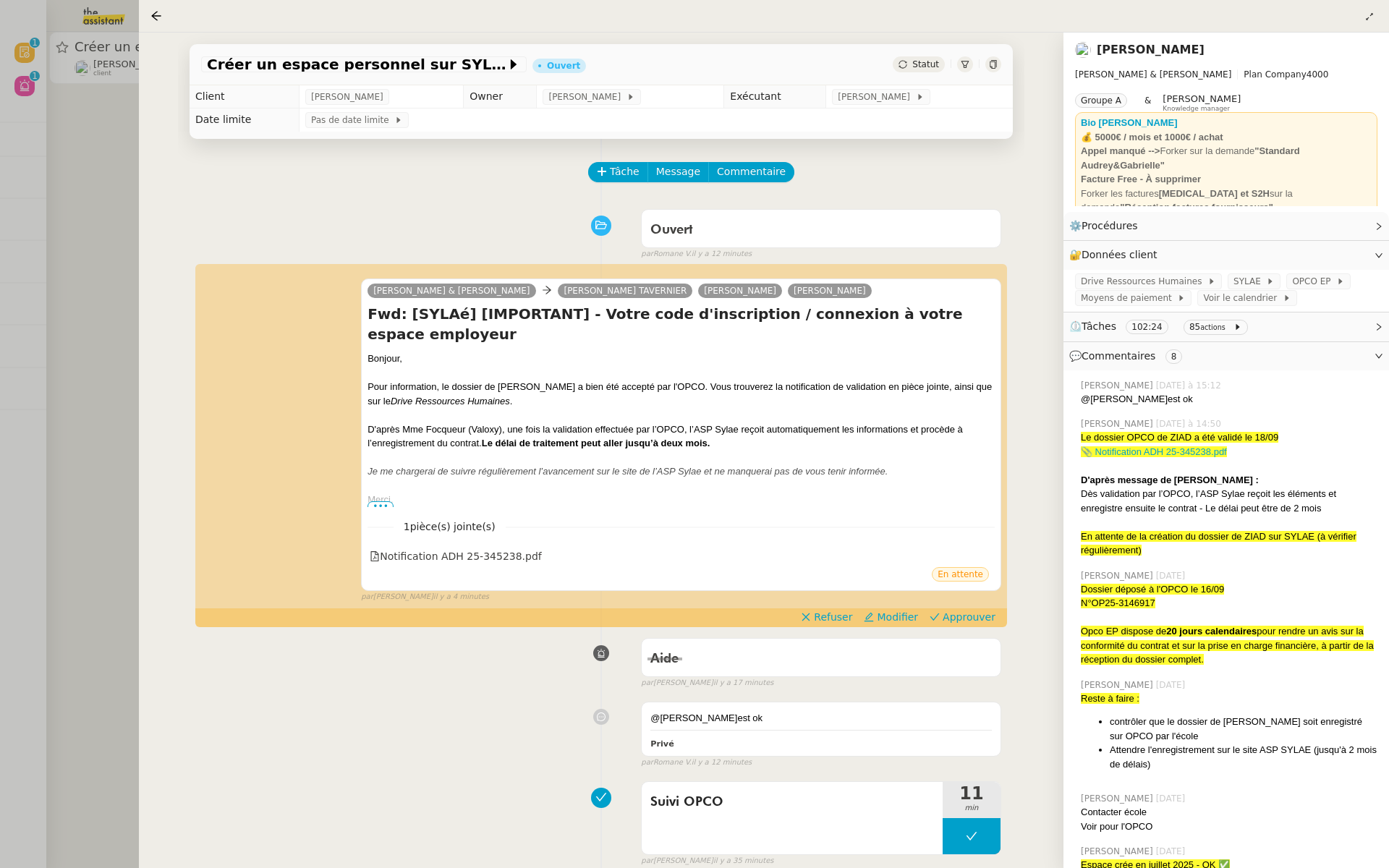
click at [17, 105] on div at bounding box center [694, 434] width 1389 height 868
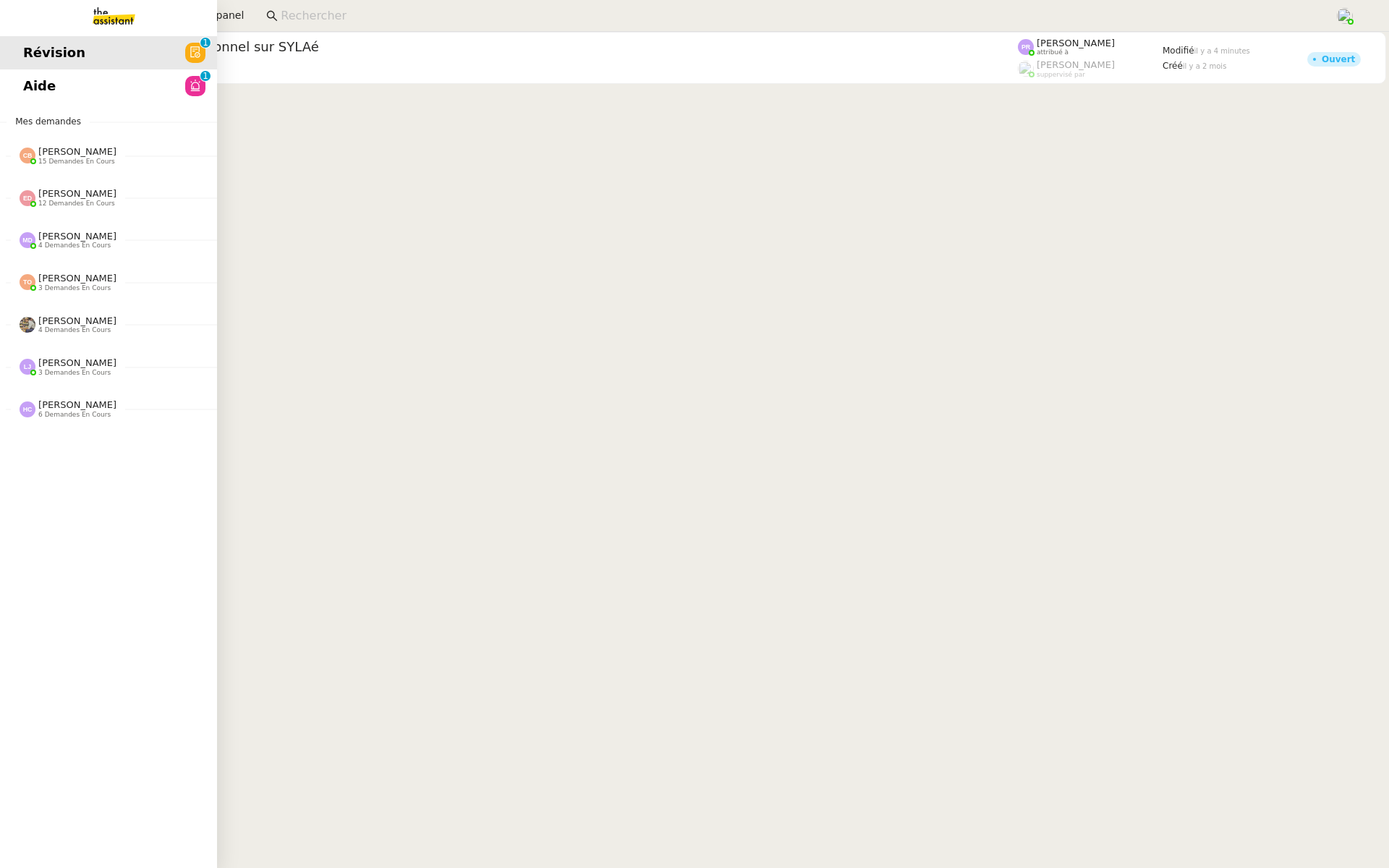
click at [38, 92] on span "Aide" at bounding box center [39, 86] width 33 height 22
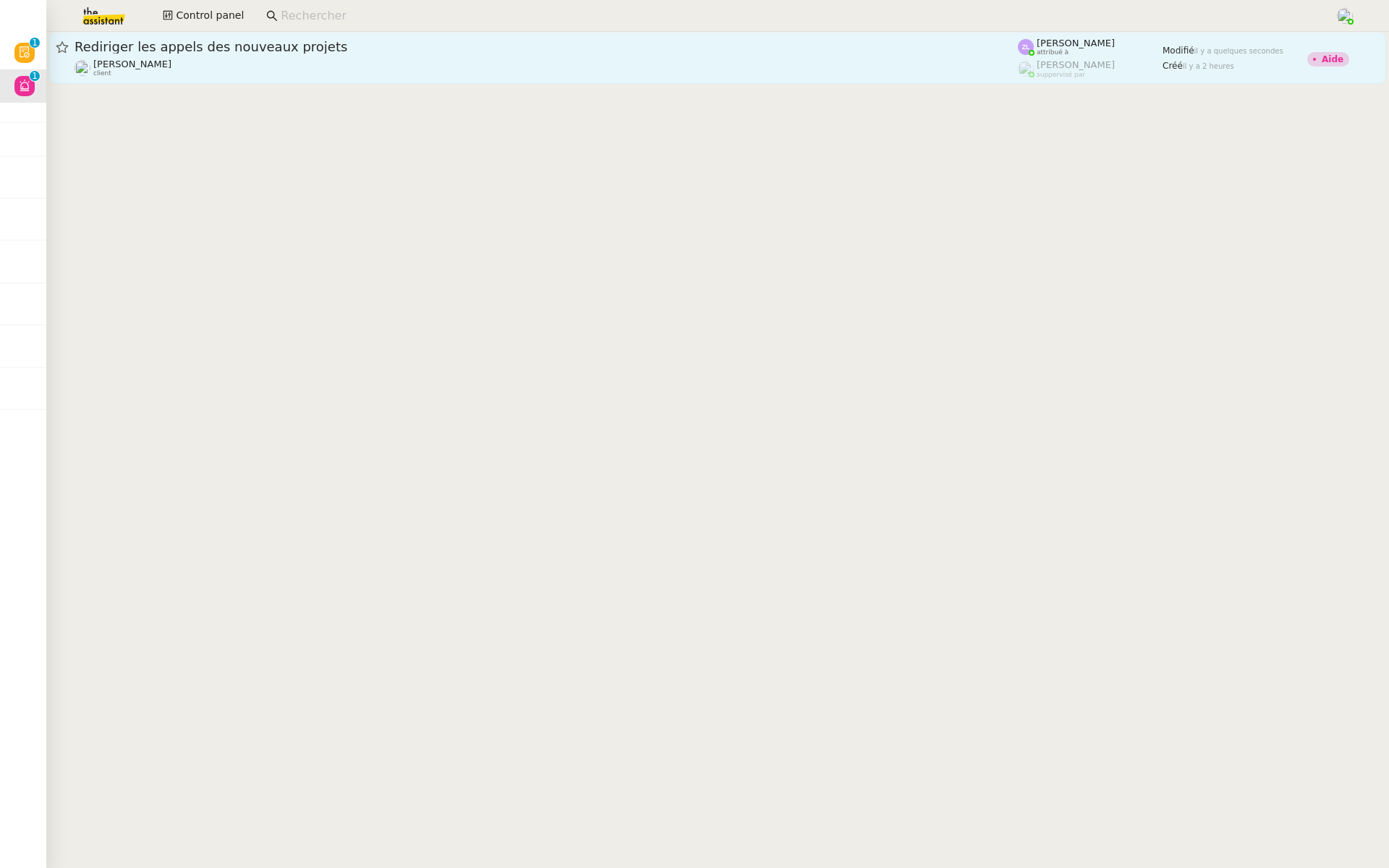
click at [324, 47] on span "Rediriger les appels des nouveaux projets" at bounding box center [546, 47] width 943 height 13
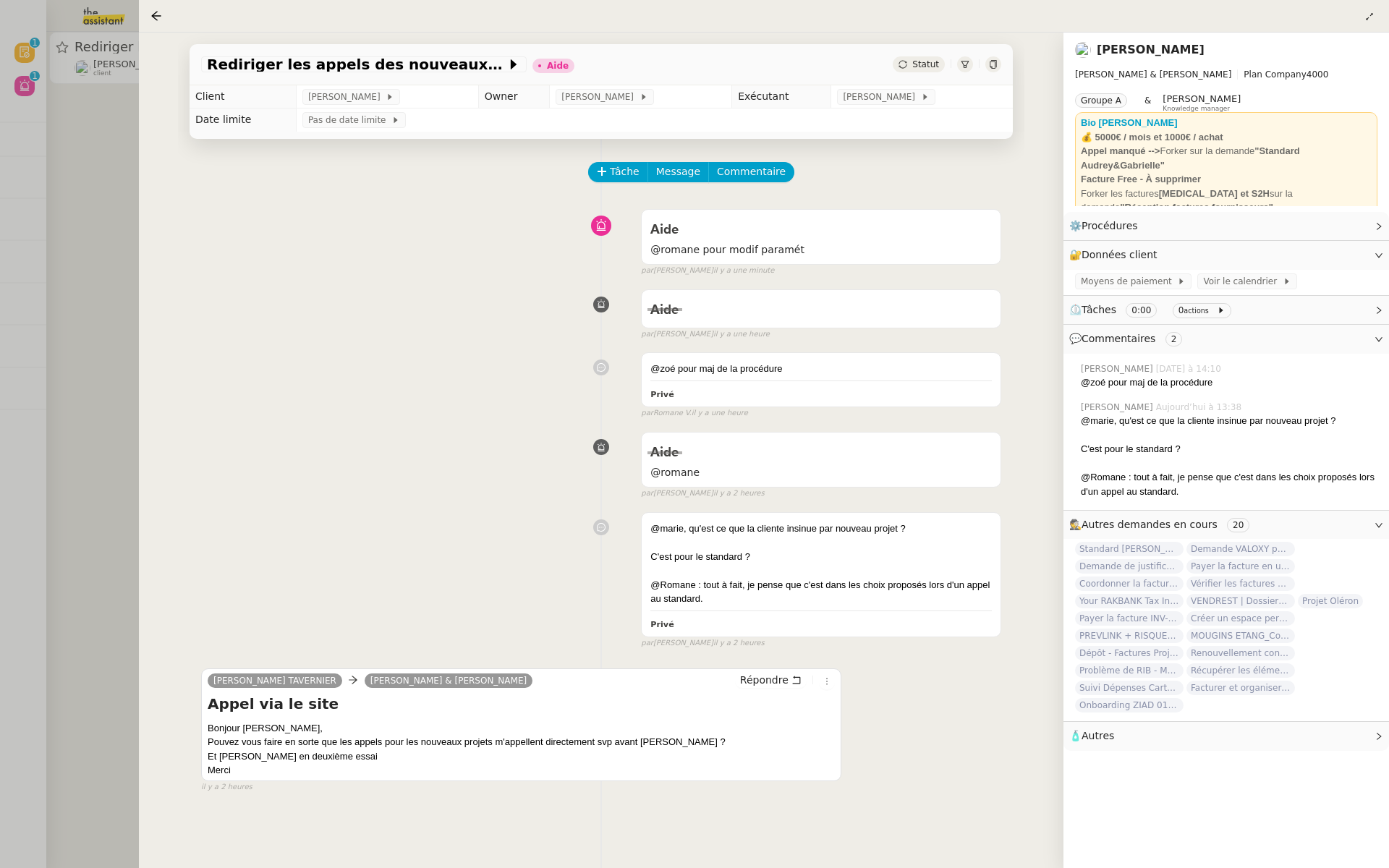
click at [110, 176] on div at bounding box center [694, 434] width 1389 height 868
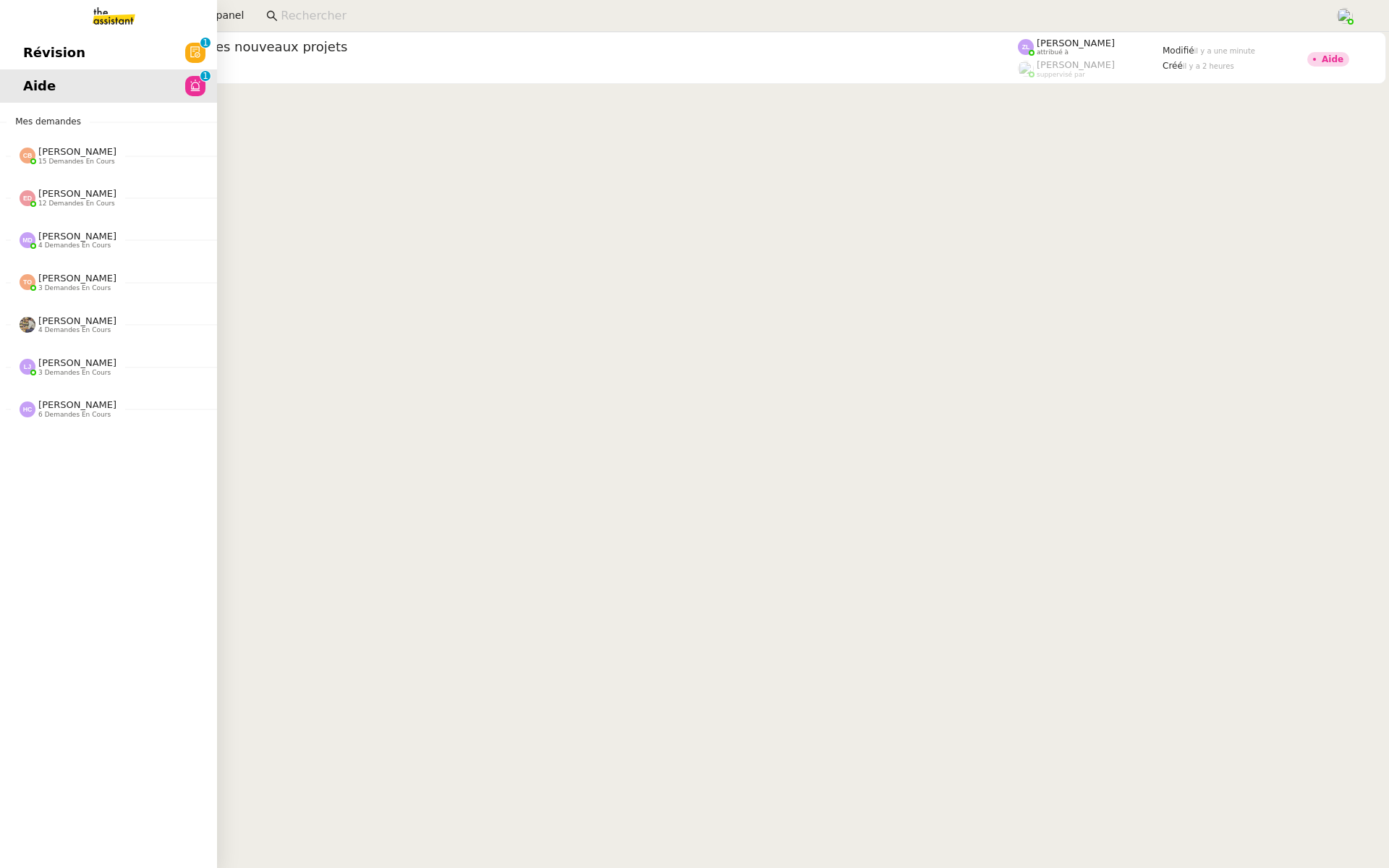
click at [20, 57] on link "Révision 0 1 2 3 4 5 6 7 8 9" at bounding box center [109, 53] width 217 height 33
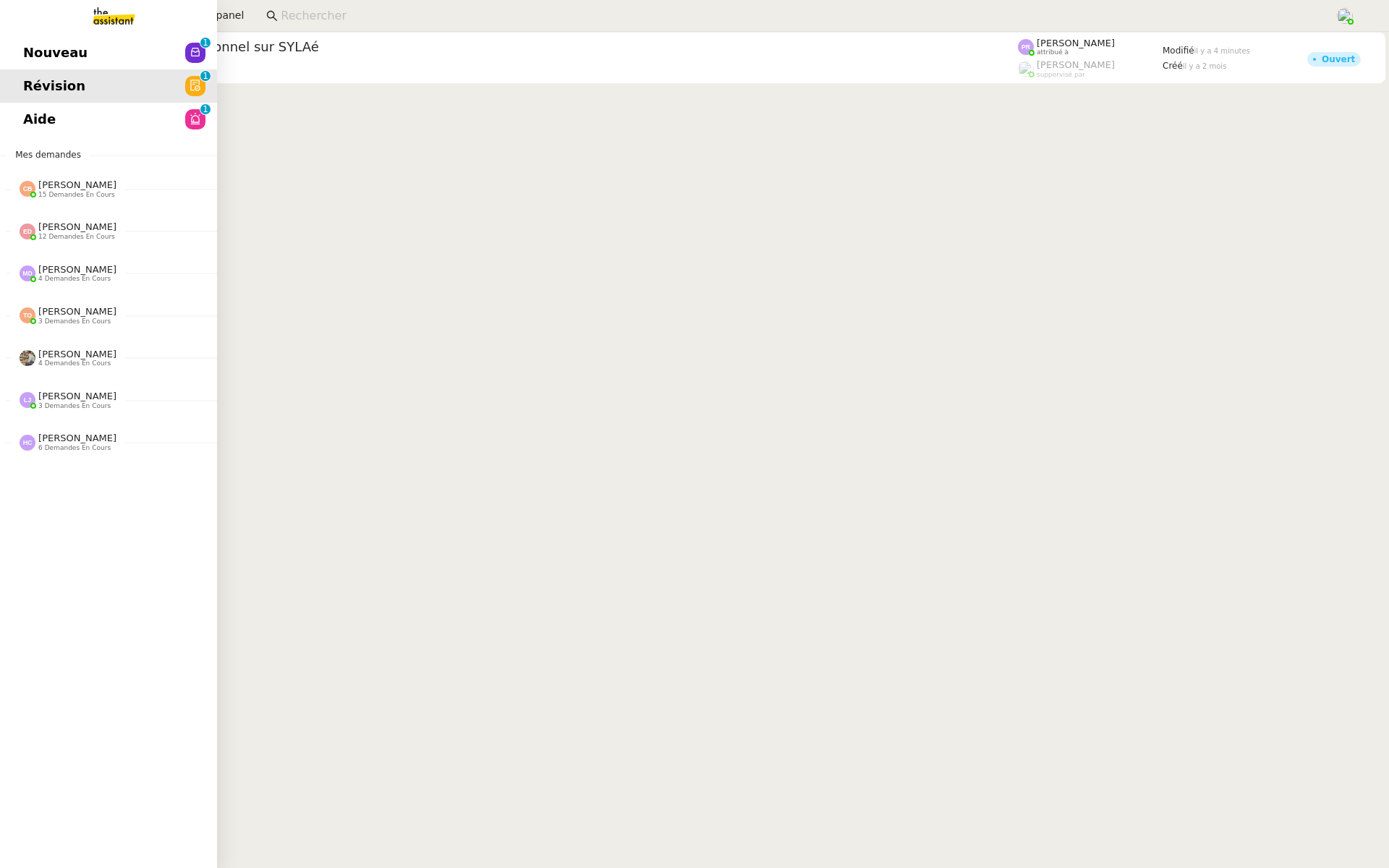
click at [96, 61] on link "Nouveau 0 1 2 3 4 5 6 7 8 9" at bounding box center [109, 53] width 217 height 33
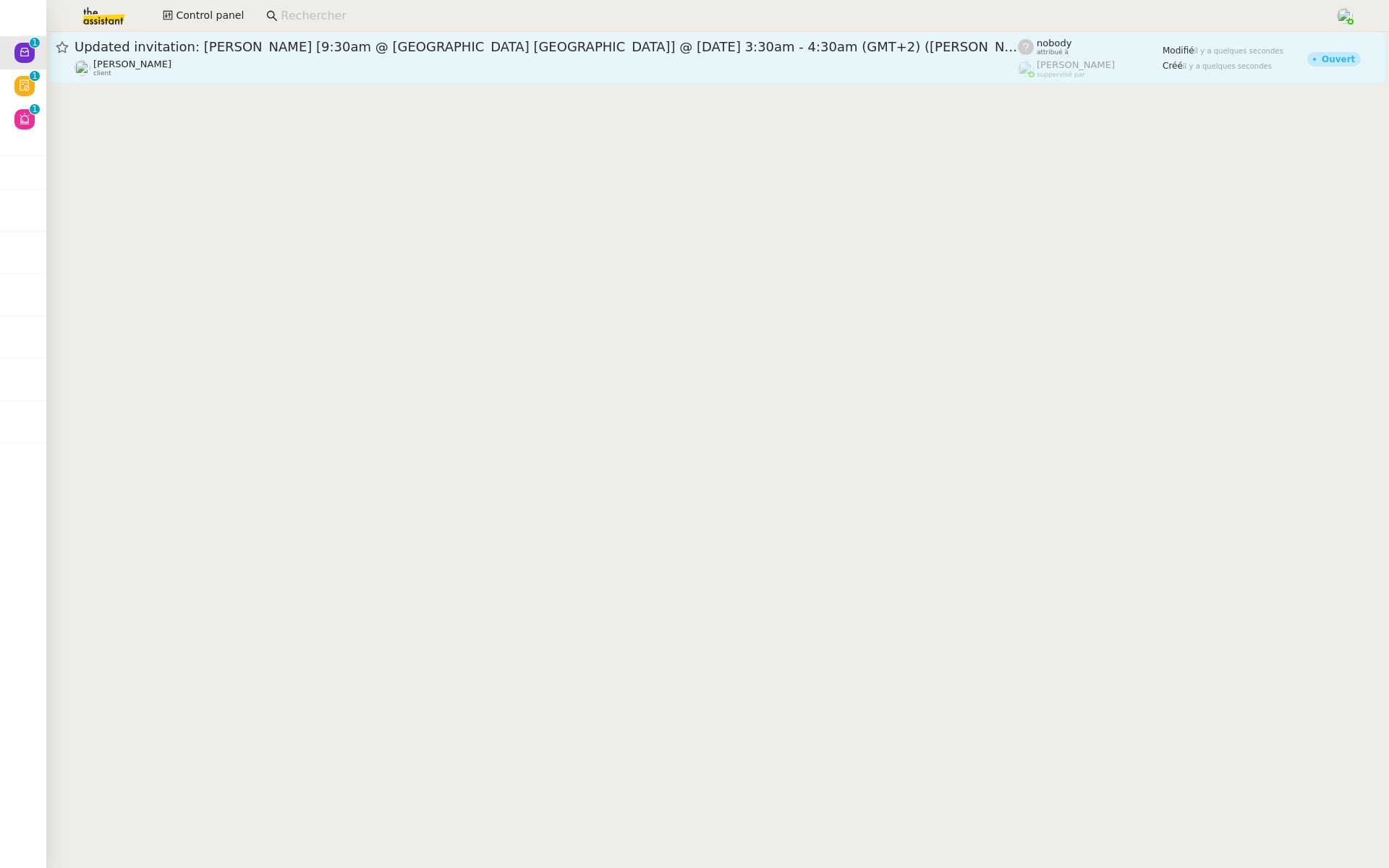
click at [368, 50] on span "Updated invitation: Ariel x Rachel [9:30am @ Fairmont Hotel Singapore] @ Tue Se…" at bounding box center [546, 47] width 943 height 13
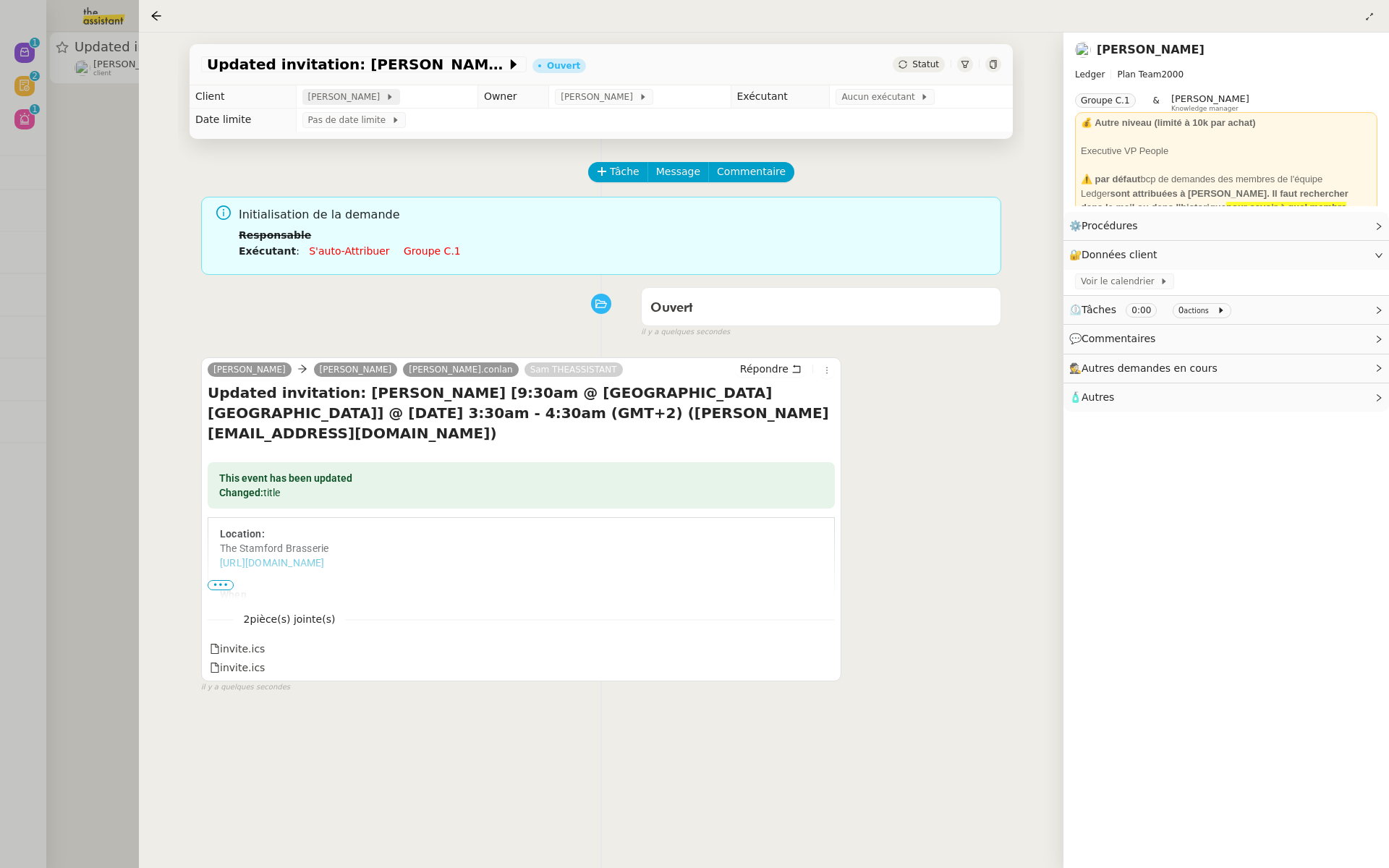
click at [348, 94] on span "[PERSON_NAME]" at bounding box center [347, 97] width 78 height 15
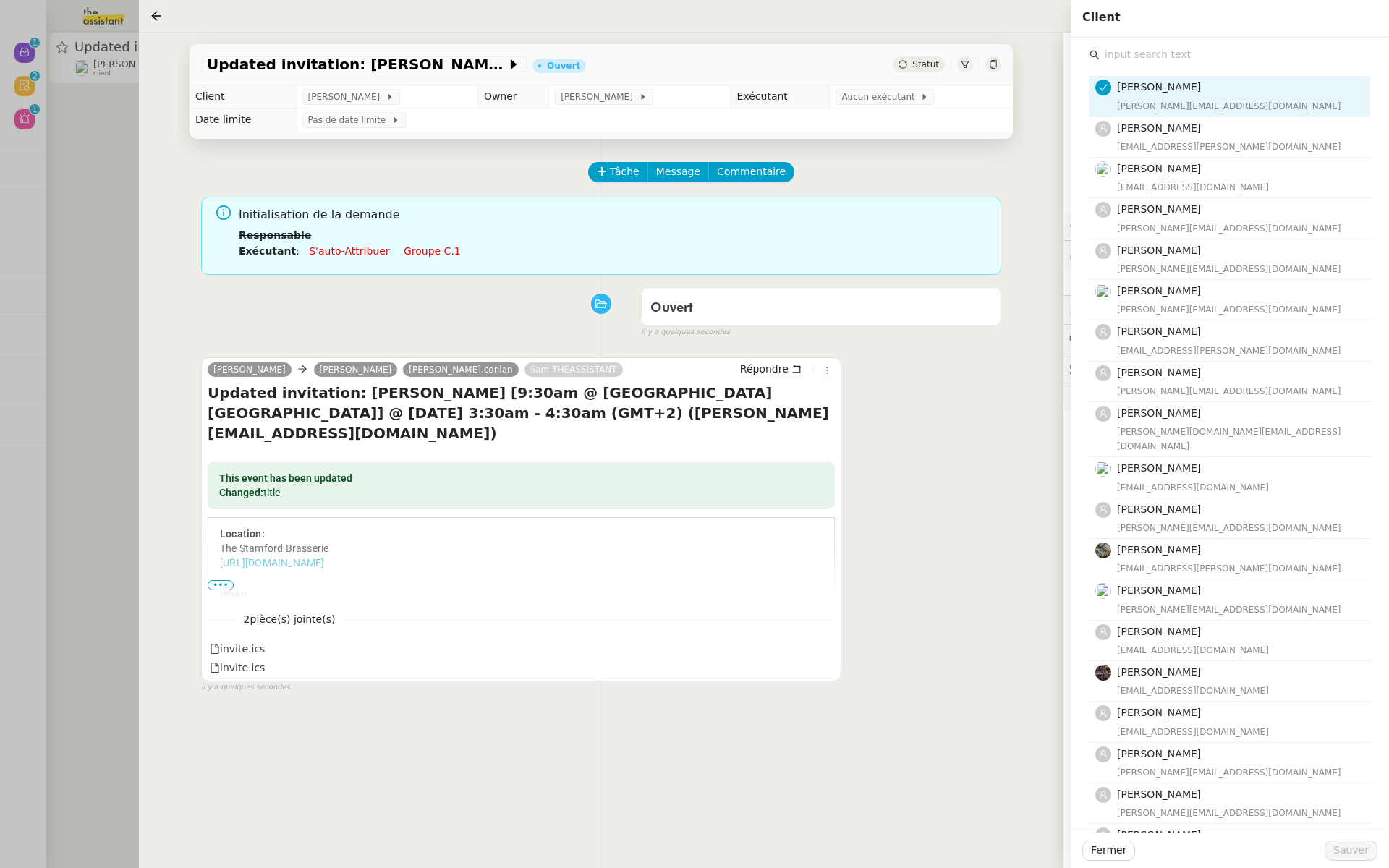
click at [1127, 63] on input "text" at bounding box center [1235, 54] width 270 height 19
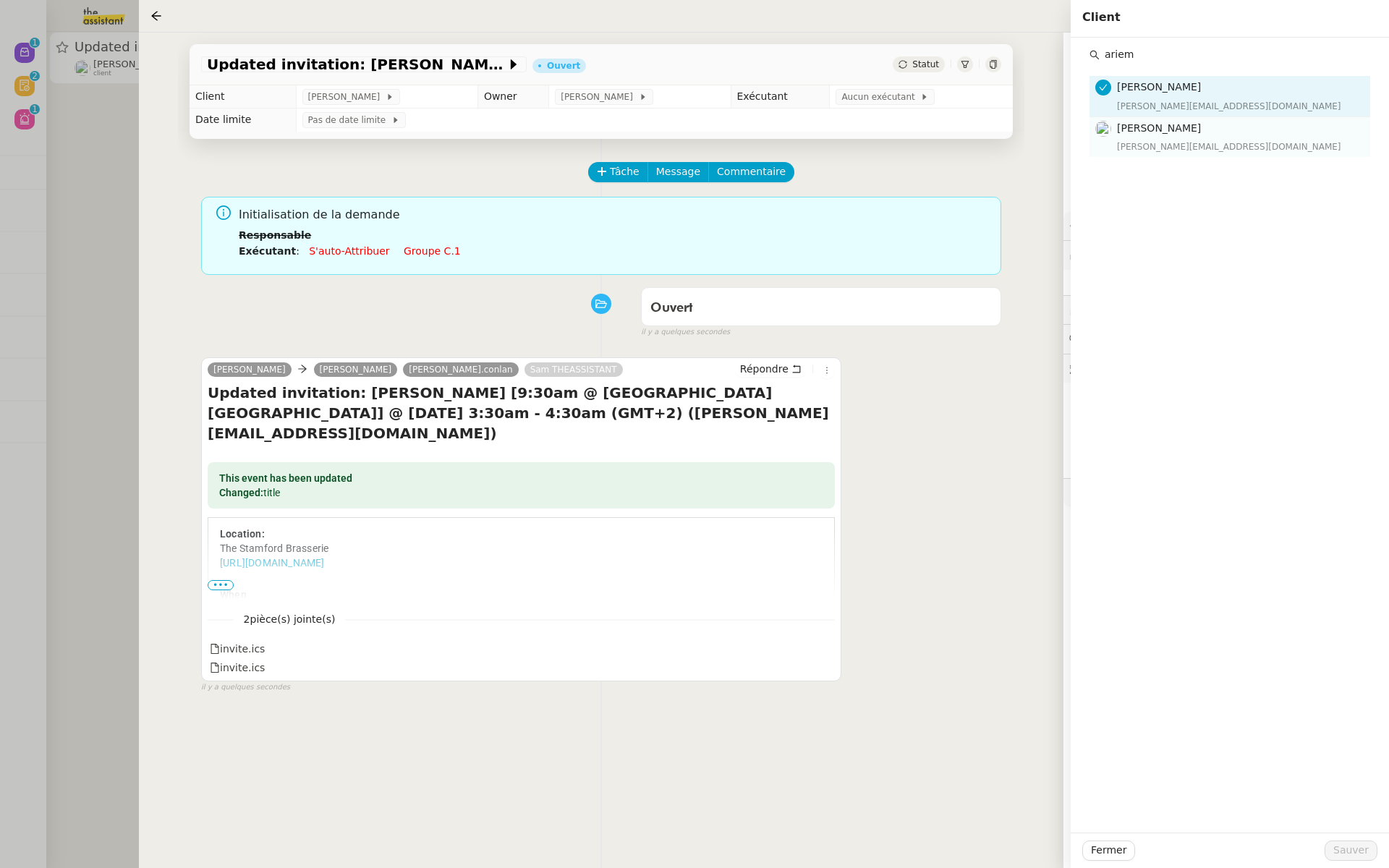
type input "ariem"
click at [1141, 150] on div "ariel.wengroff@ledger.fr" at bounding box center [1239, 147] width 245 height 15
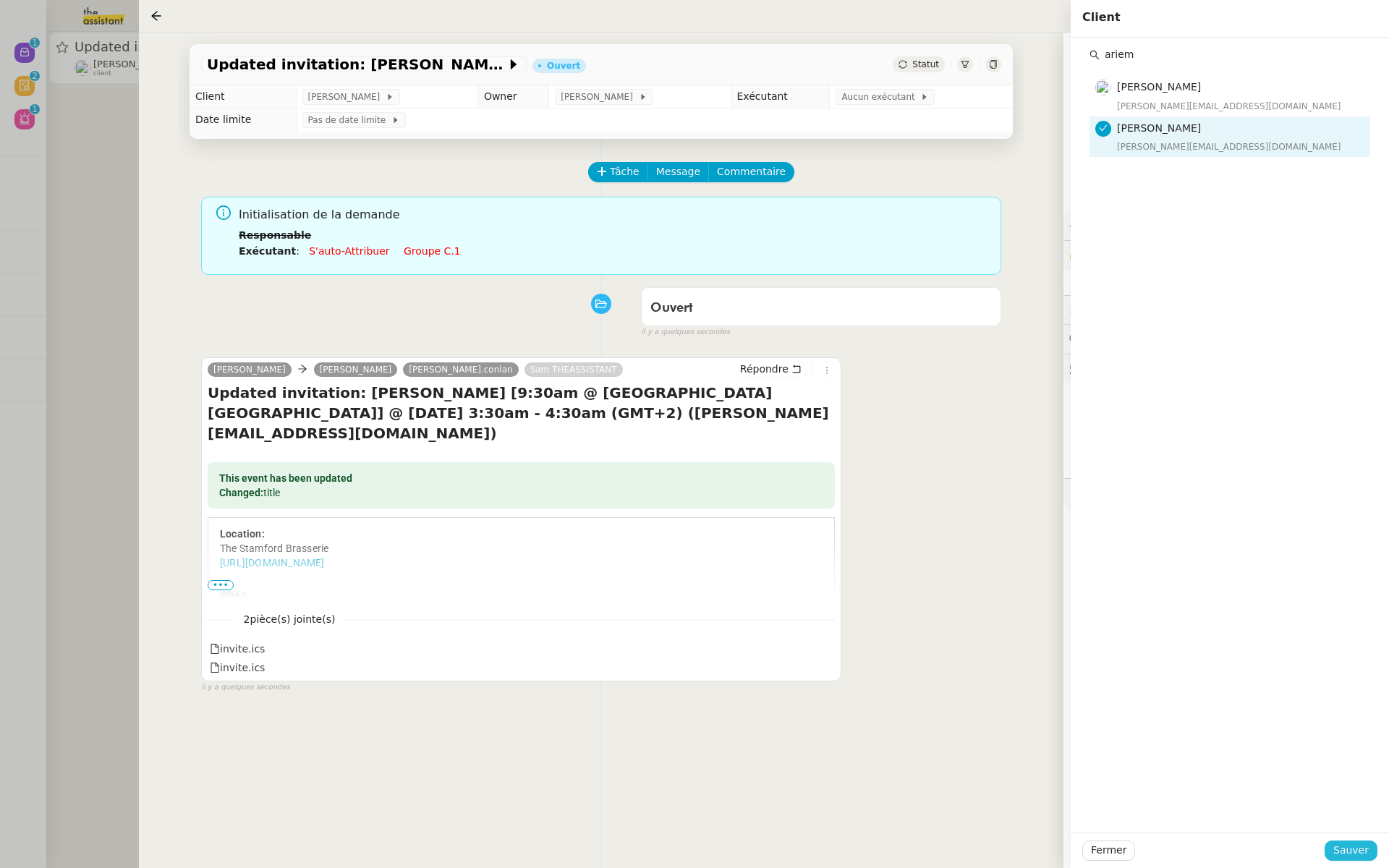
click at [1343, 856] on span "Sauver" at bounding box center [1351, 850] width 36 height 16
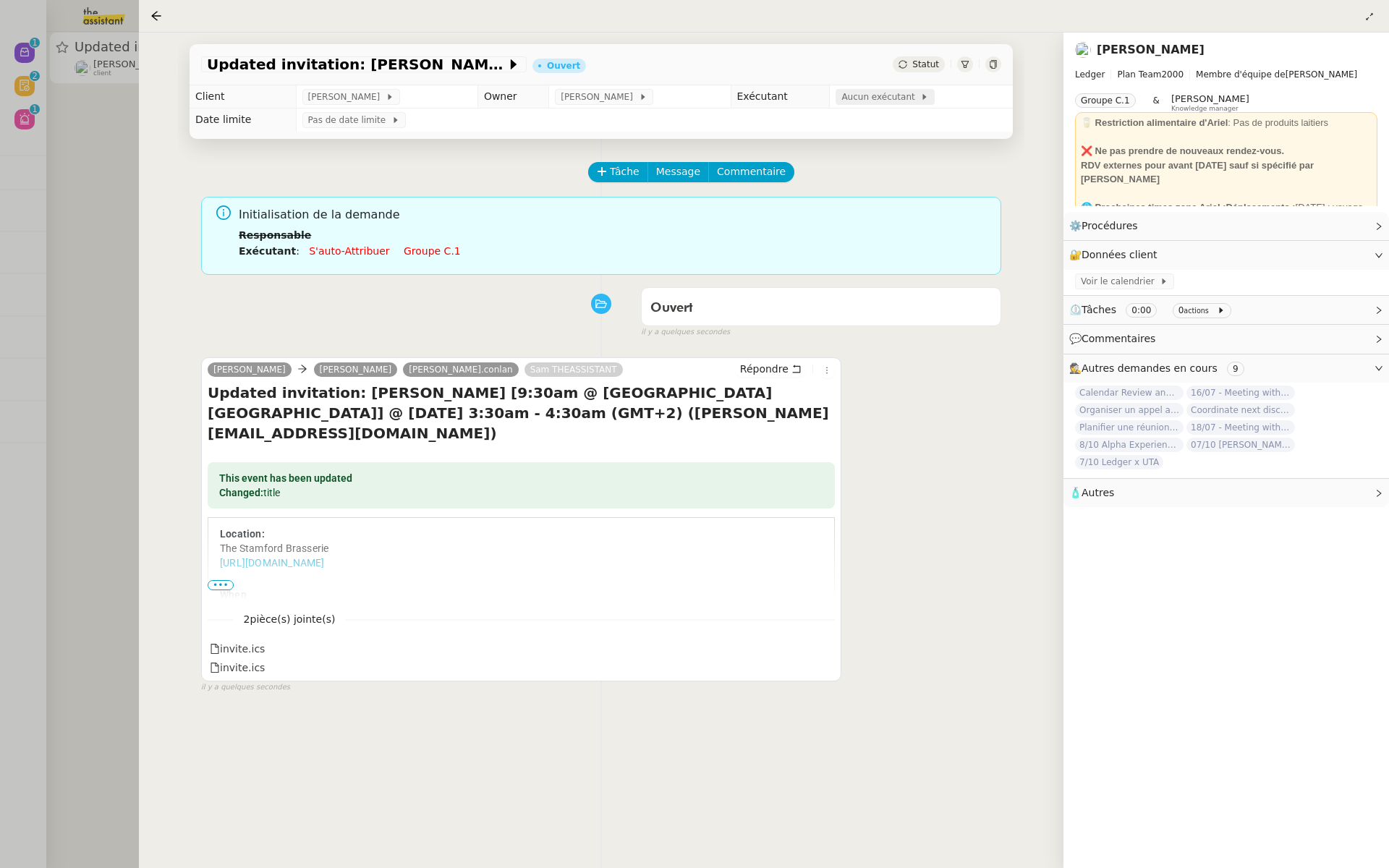
click at [859, 93] on span "Aucun exécutant" at bounding box center [880, 97] width 79 height 15
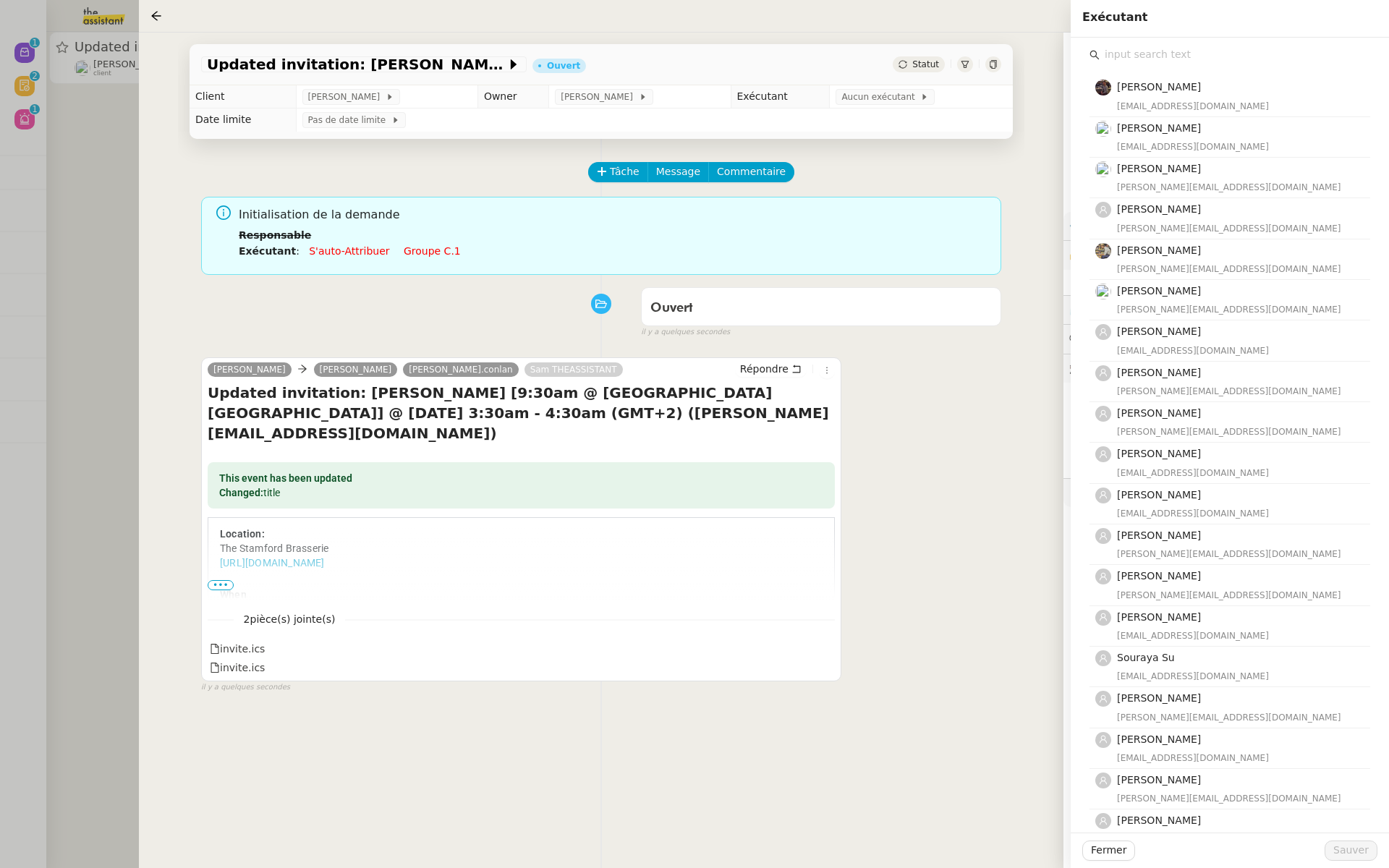
click at [1162, 55] on input "text" at bounding box center [1235, 54] width 270 height 19
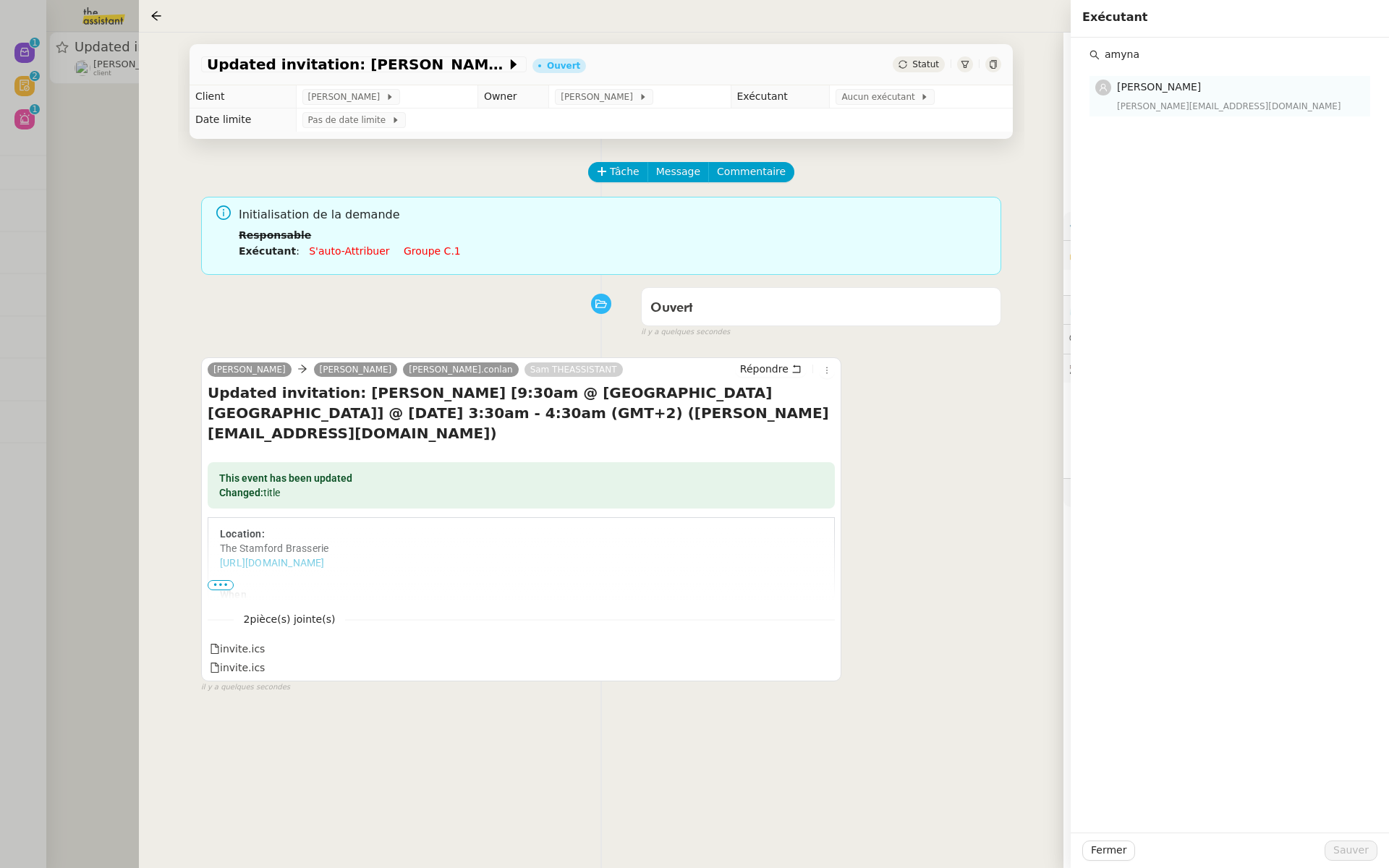
type input "amyna"
click at [1173, 96] on div "Amyna Mehrez amyna@team.theassistant.com" at bounding box center [1239, 95] width 245 height 34
click at [1342, 849] on span "Sauver" at bounding box center [1351, 850] width 36 height 16
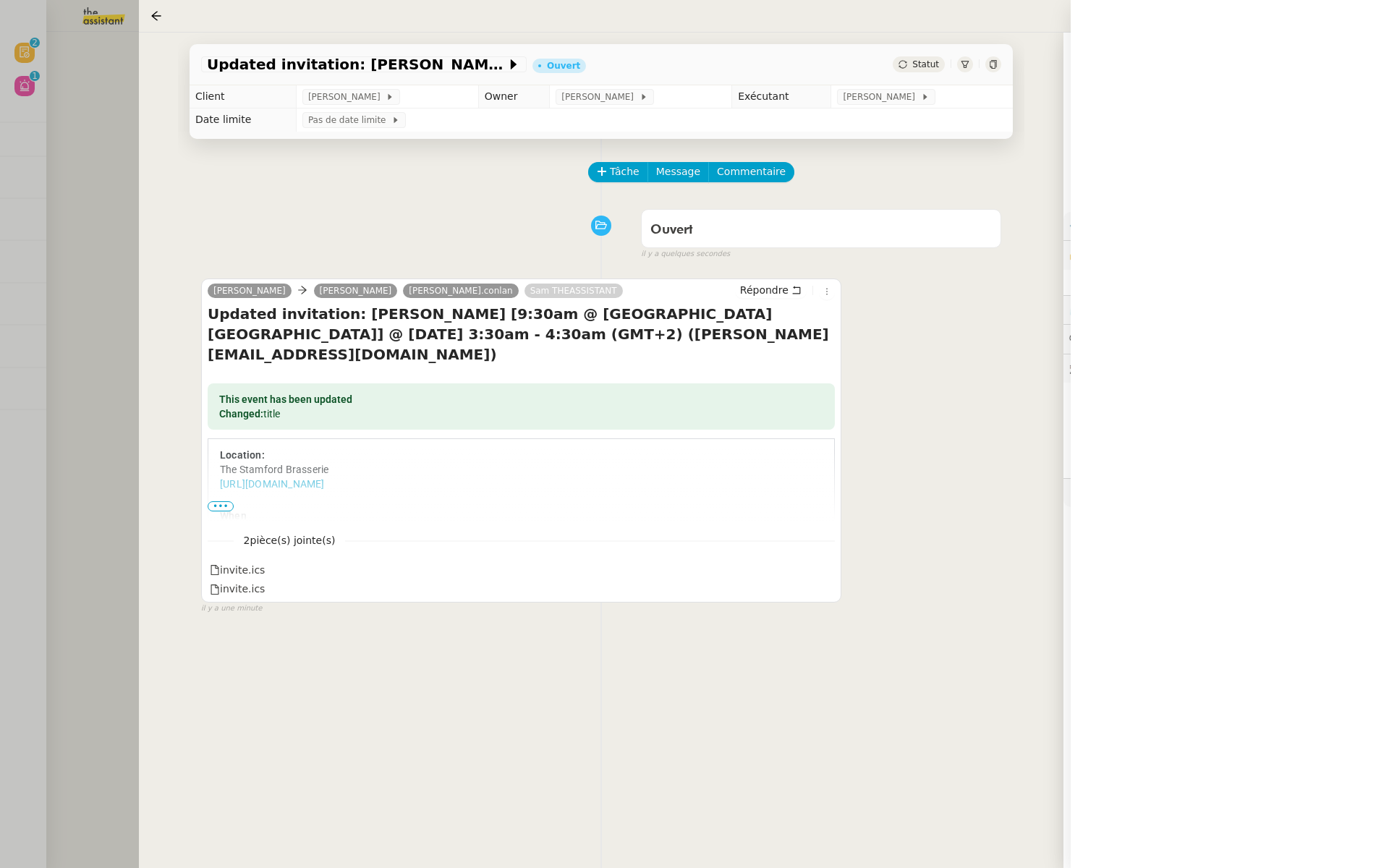
click at [100, 218] on div at bounding box center [694, 434] width 1389 height 868
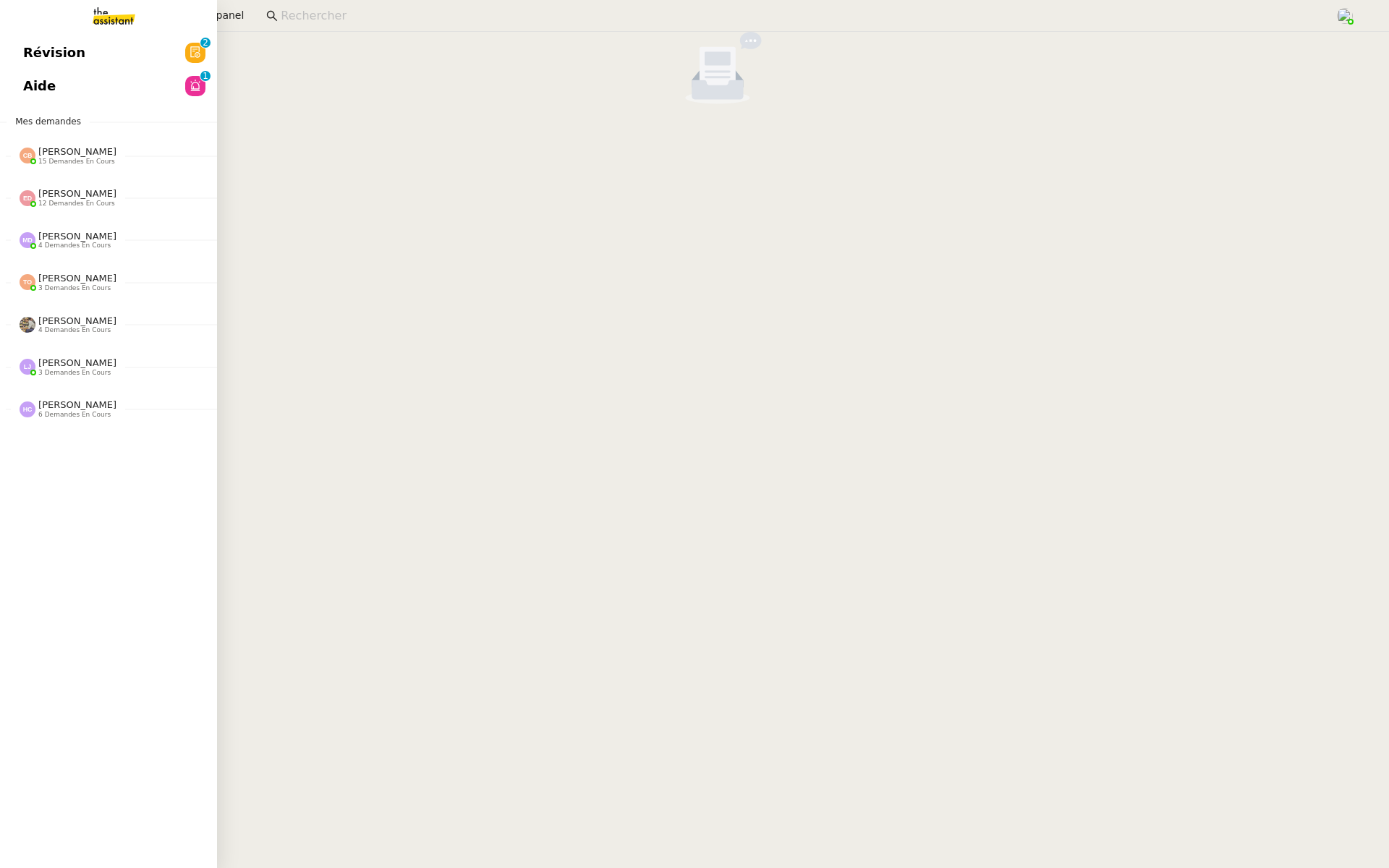
click at [16, 49] on link "Révision 0 1 2 3 4 5 6 7 8 9" at bounding box center [109, 53] width 217 height 33
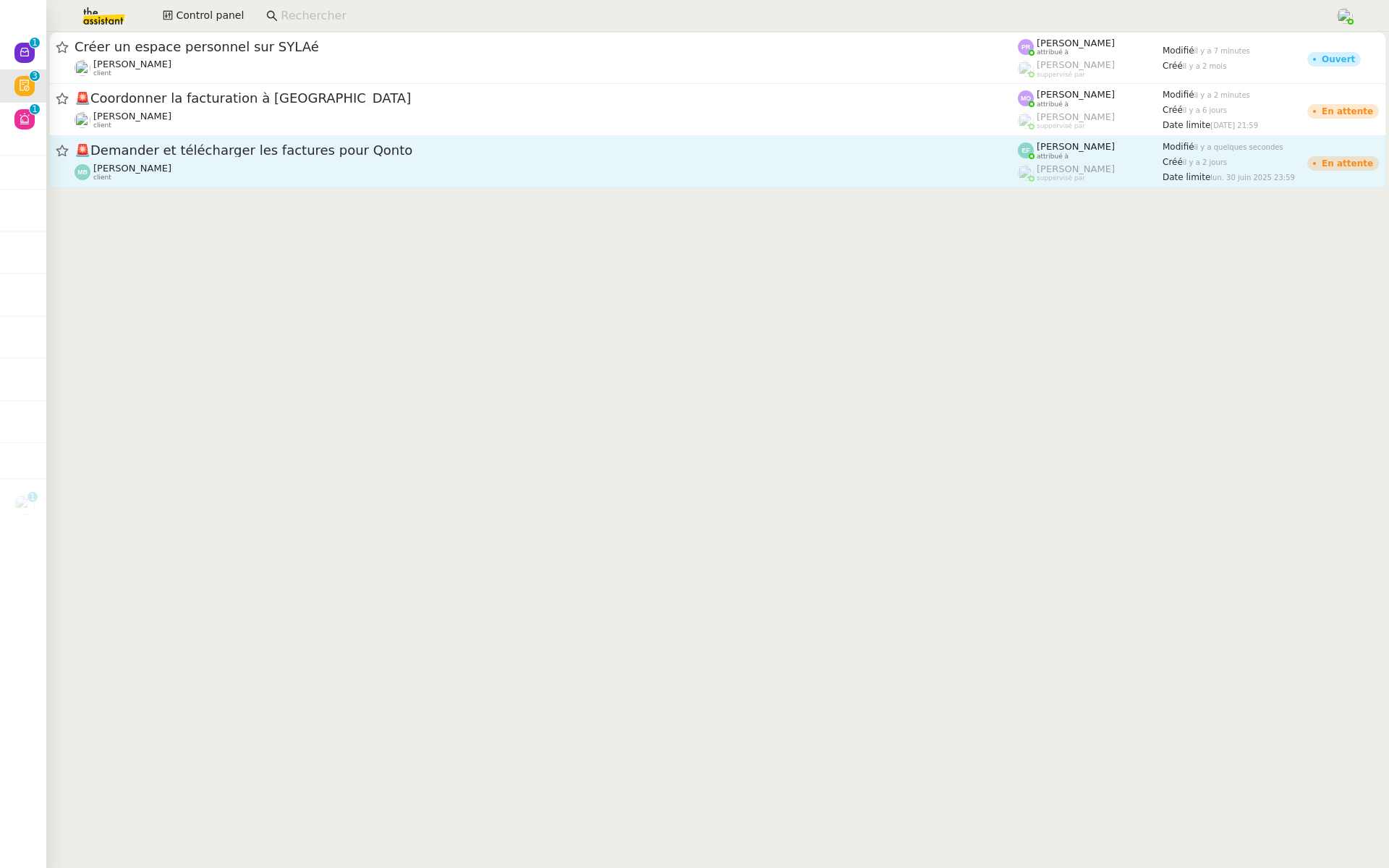
click at [304, 159] on div "🚨 Demander et télécharger les factures pour Qonto" at bounding box center [546, 151] width 943 height 18
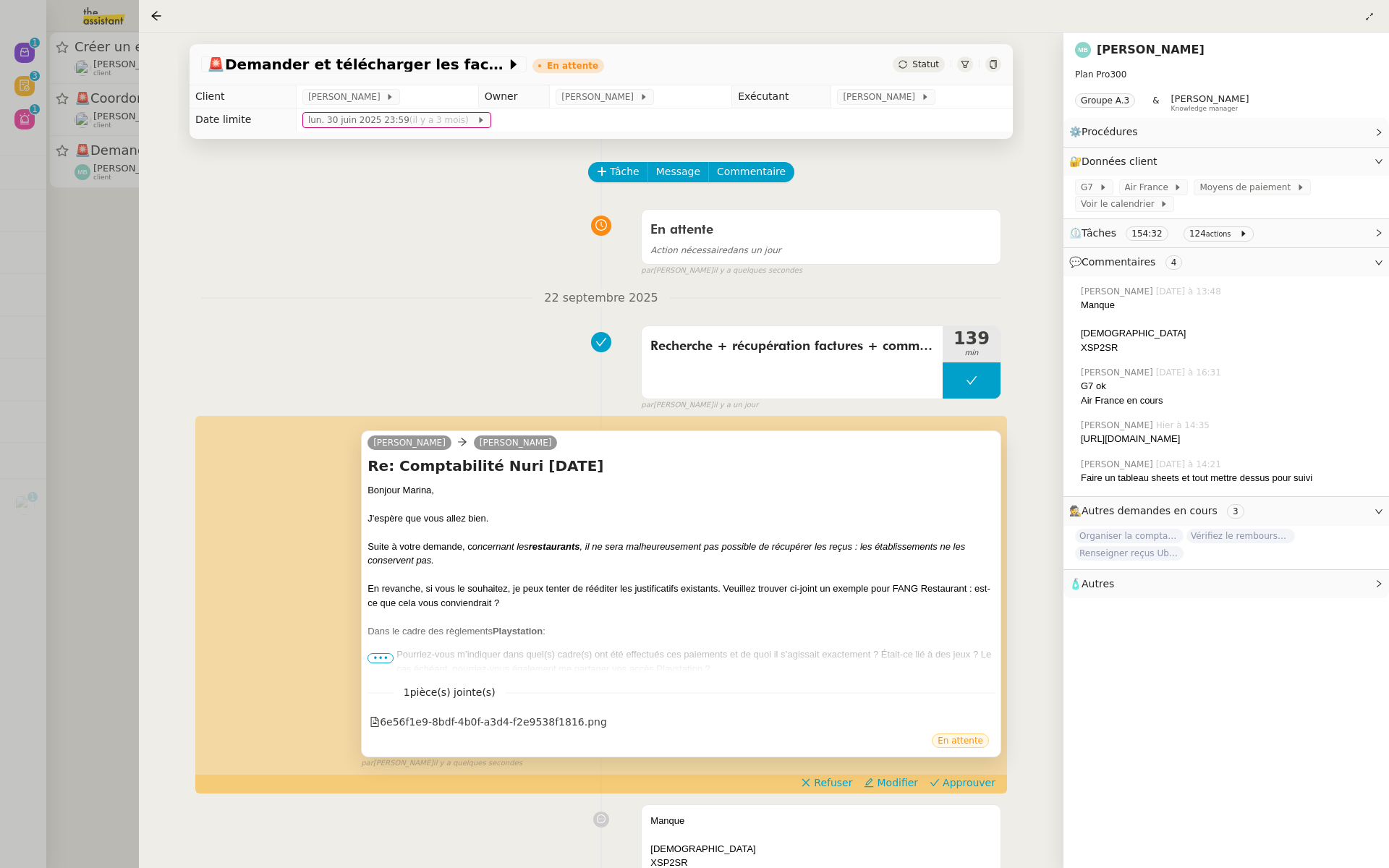
click at [383, 659] on span "•••" at bounding box center [380, 657] width 26 height 10
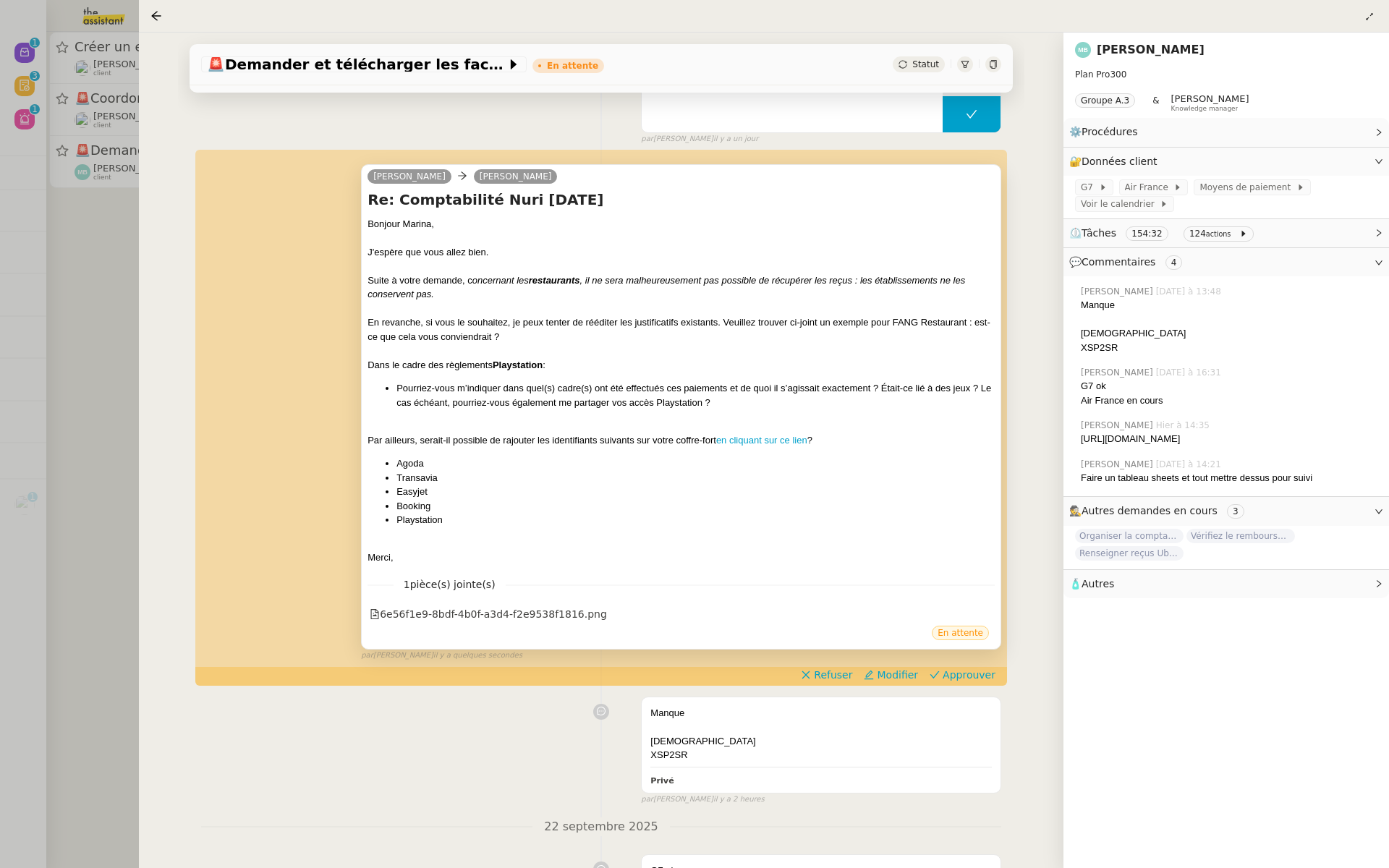
scroll to position [324, 0]
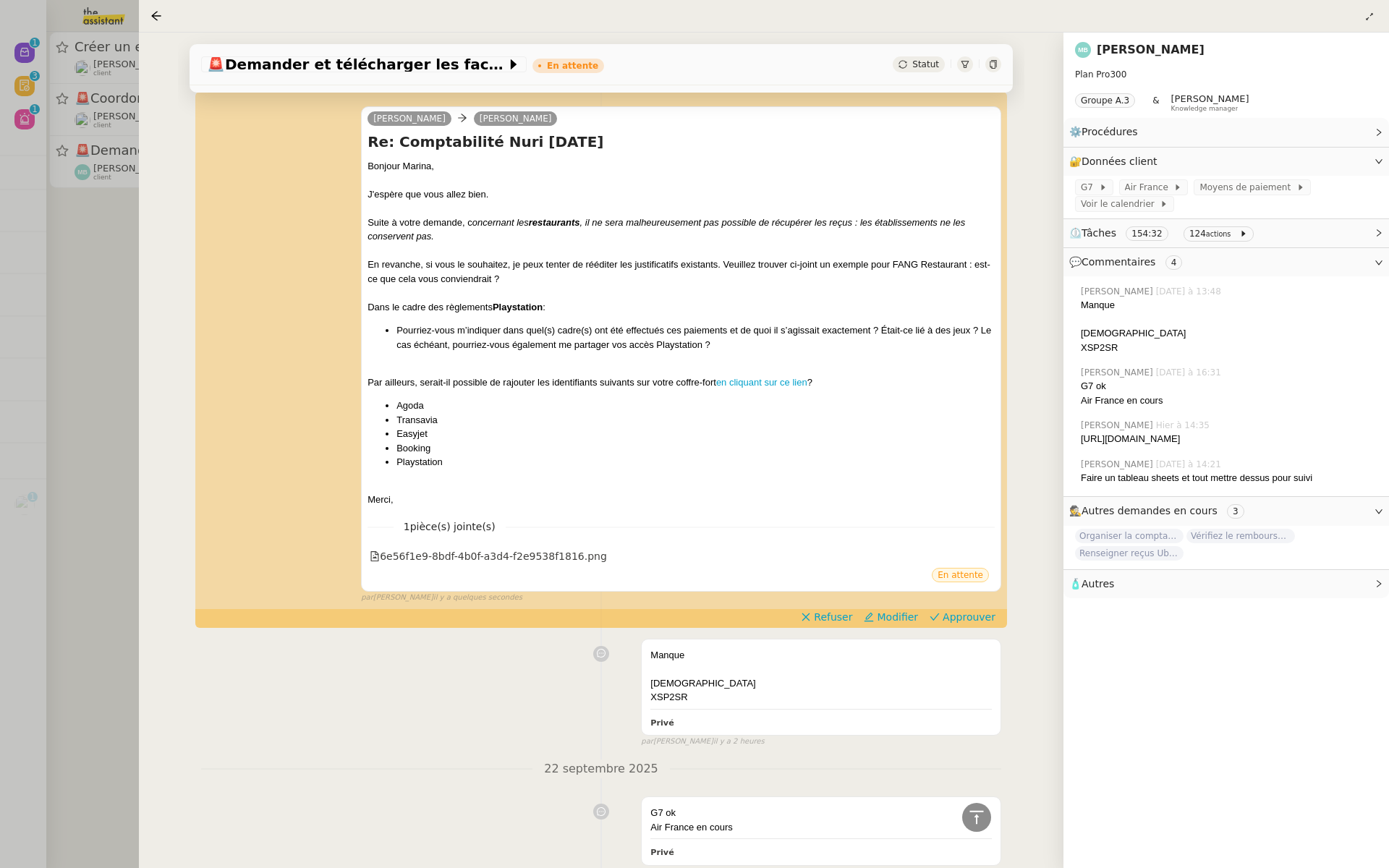
click at [72, 409] on div at bounding box center [694, 434] width 1389 height 868
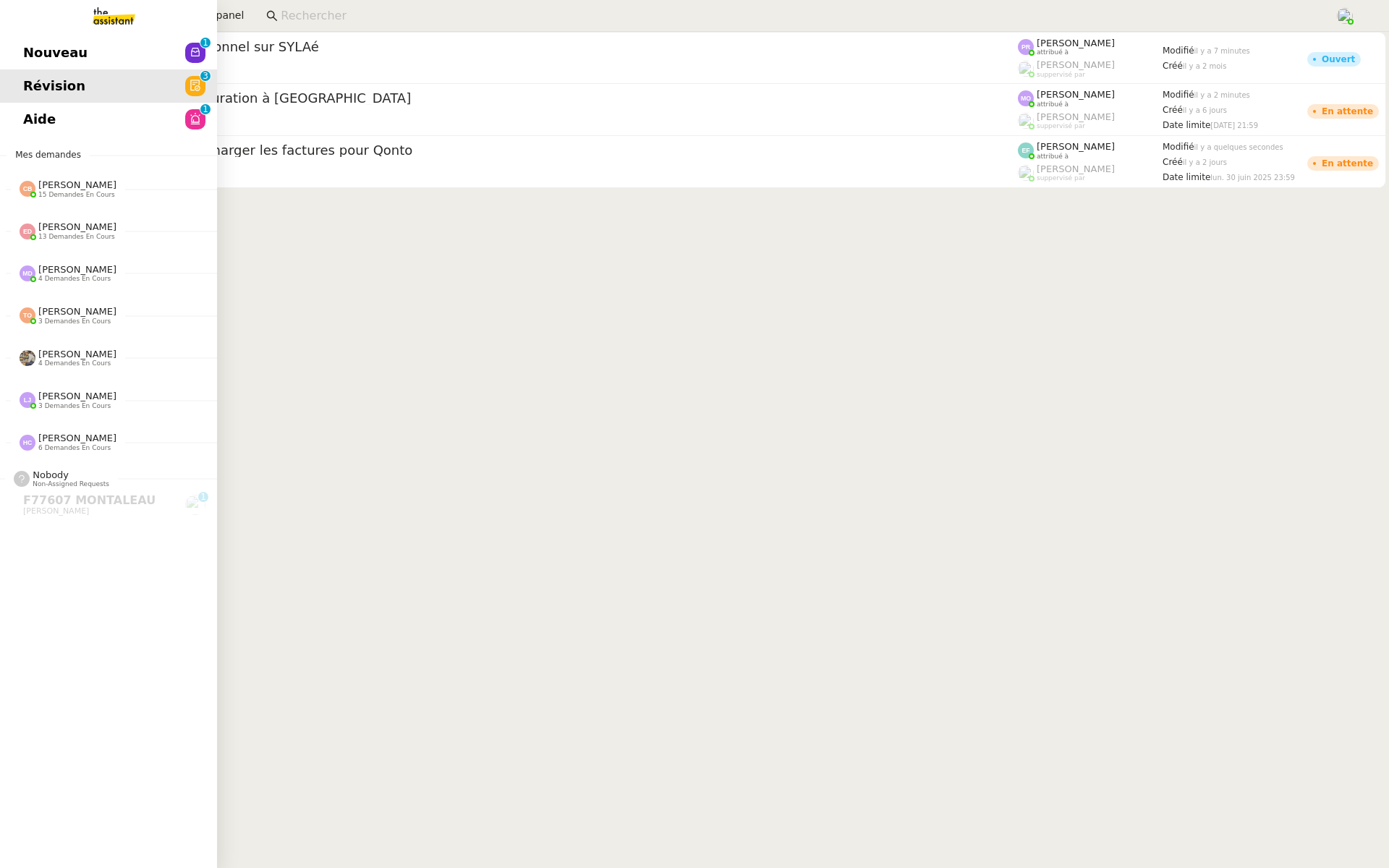
click at [26, 117] on span "Aide" at bounding box center [39, 120] width 33 height 22
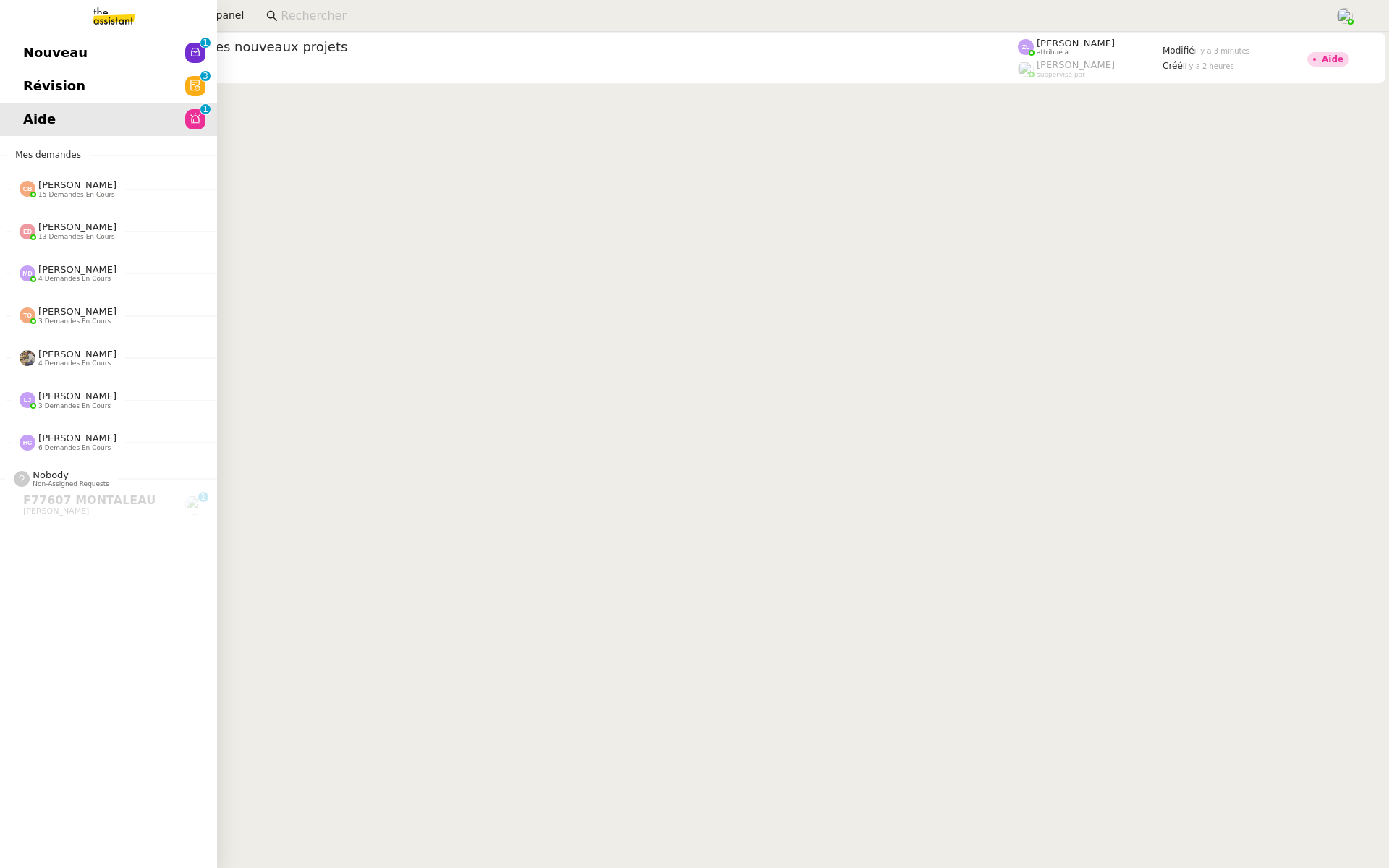
click at [47, 47] on span "Nouveau" at bounding box center [55, 53] width 65 height 22
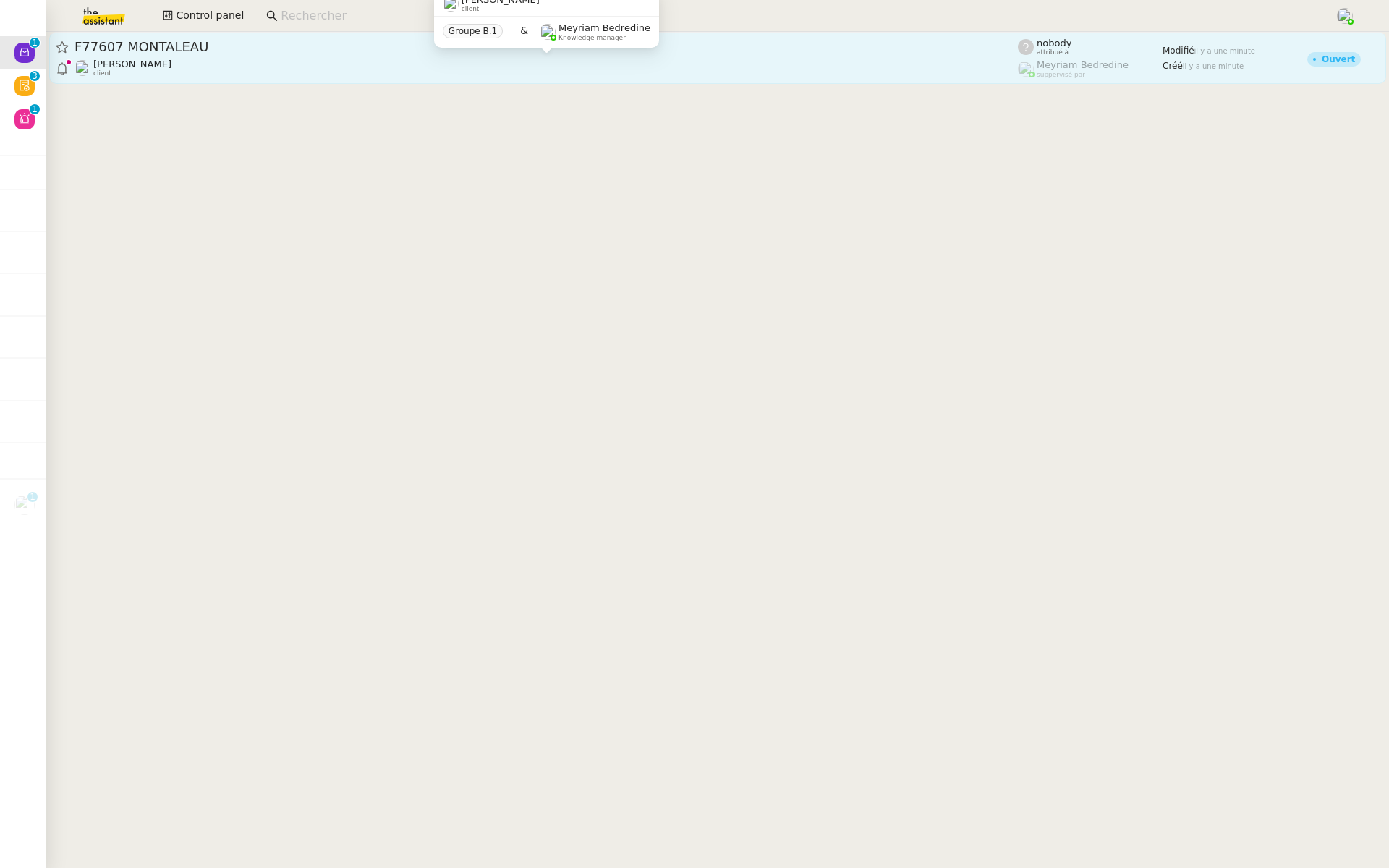
click at [238, 59] on div "Charles Da Conceicao client" at bounding box center [546, 68] width 943 height 19
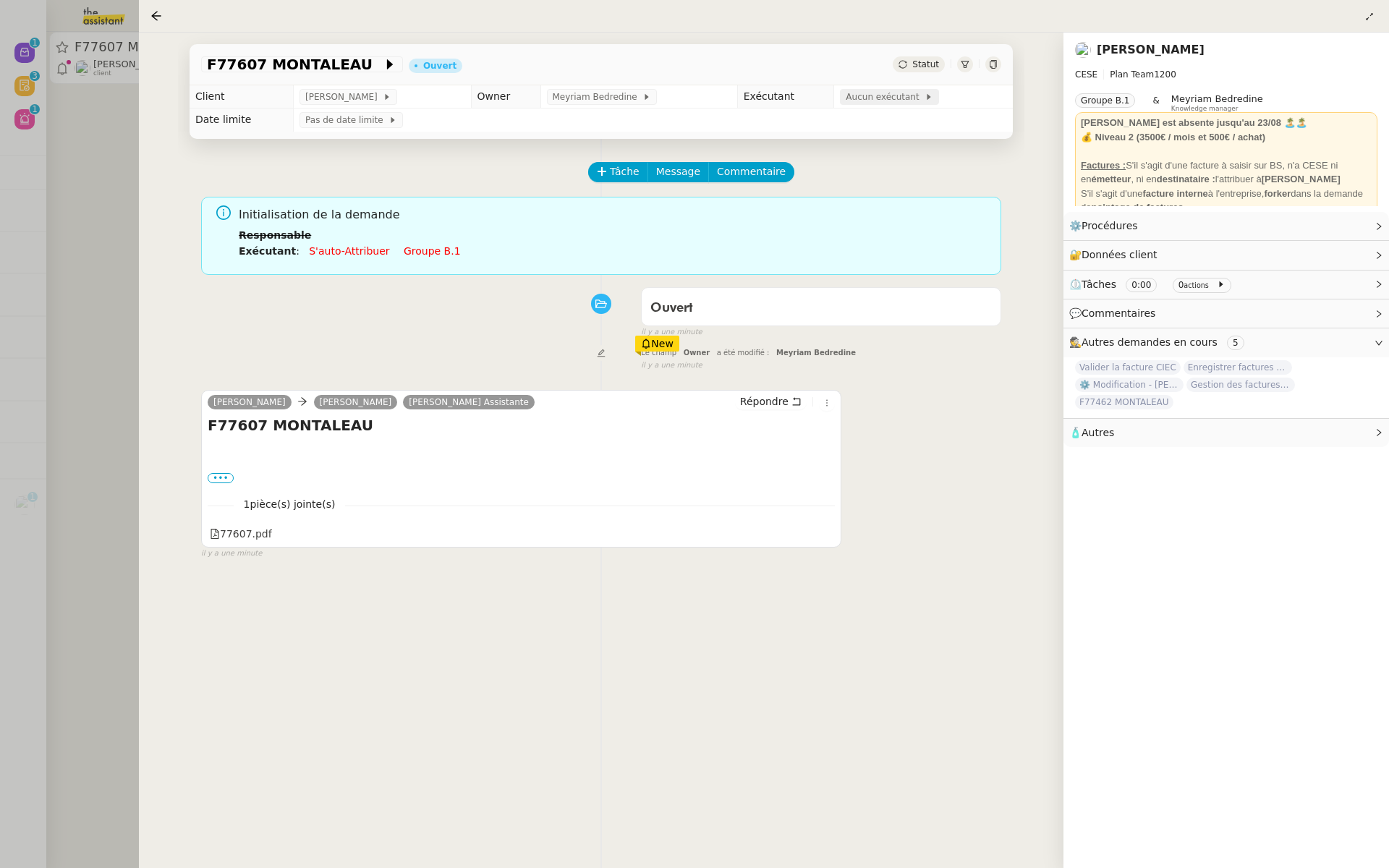
click at [886, 99] on span "Aucun exécutant" at bounding box center [885, 97] width 79 height 15
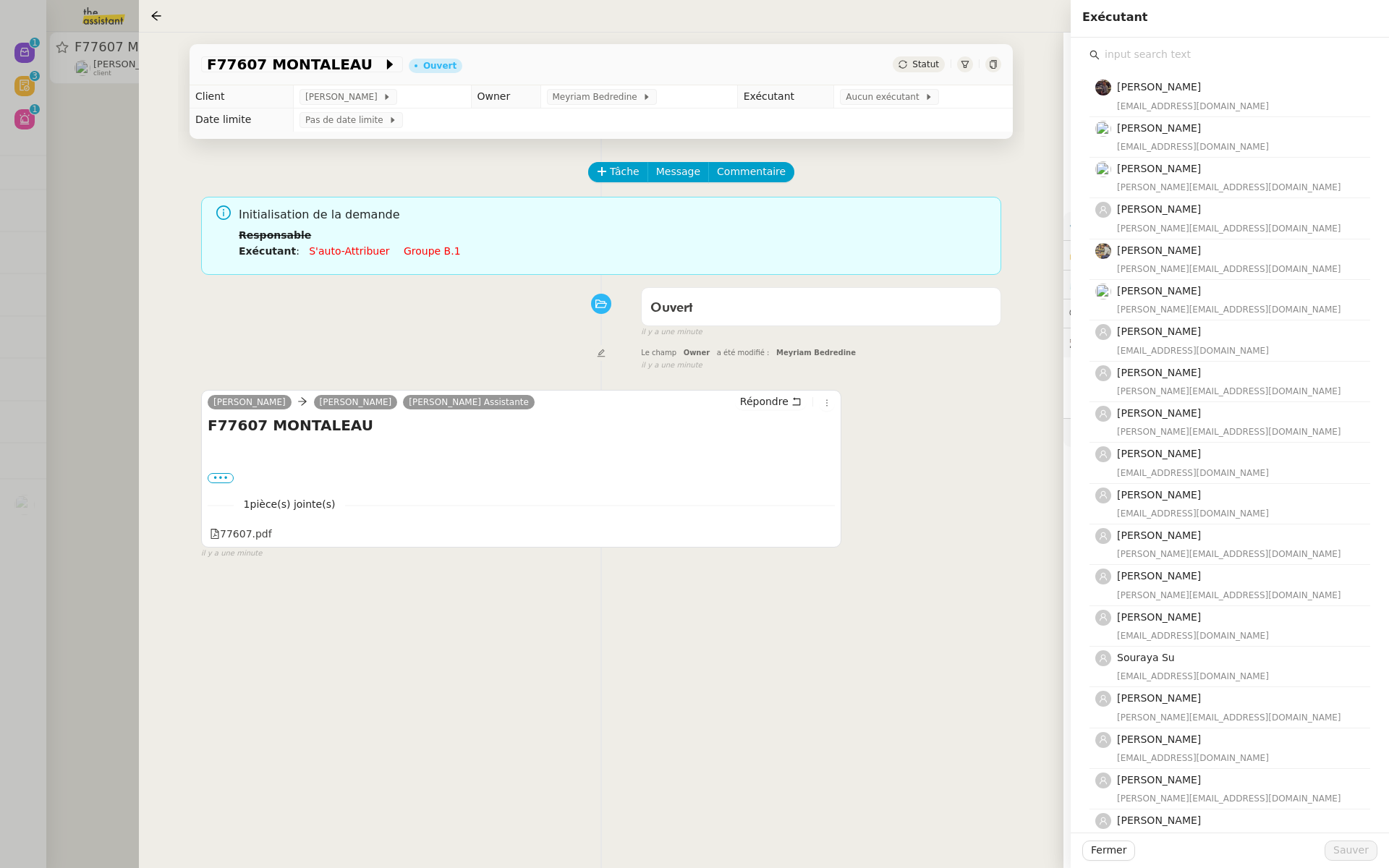
click at [1129, 68] on div "Bert Canavaggio bert.canavaggio@gmail.com Romane Vachon romane@team.theassistan…" at bounding box center [1229, 477] width 280 height 826
click at [1131, 55] on input "text" at bounding box center [1235, 54] width 270 height 19
click at [1146, 63] on input "text" at bounding box center [1235, 54] width 270 height 19
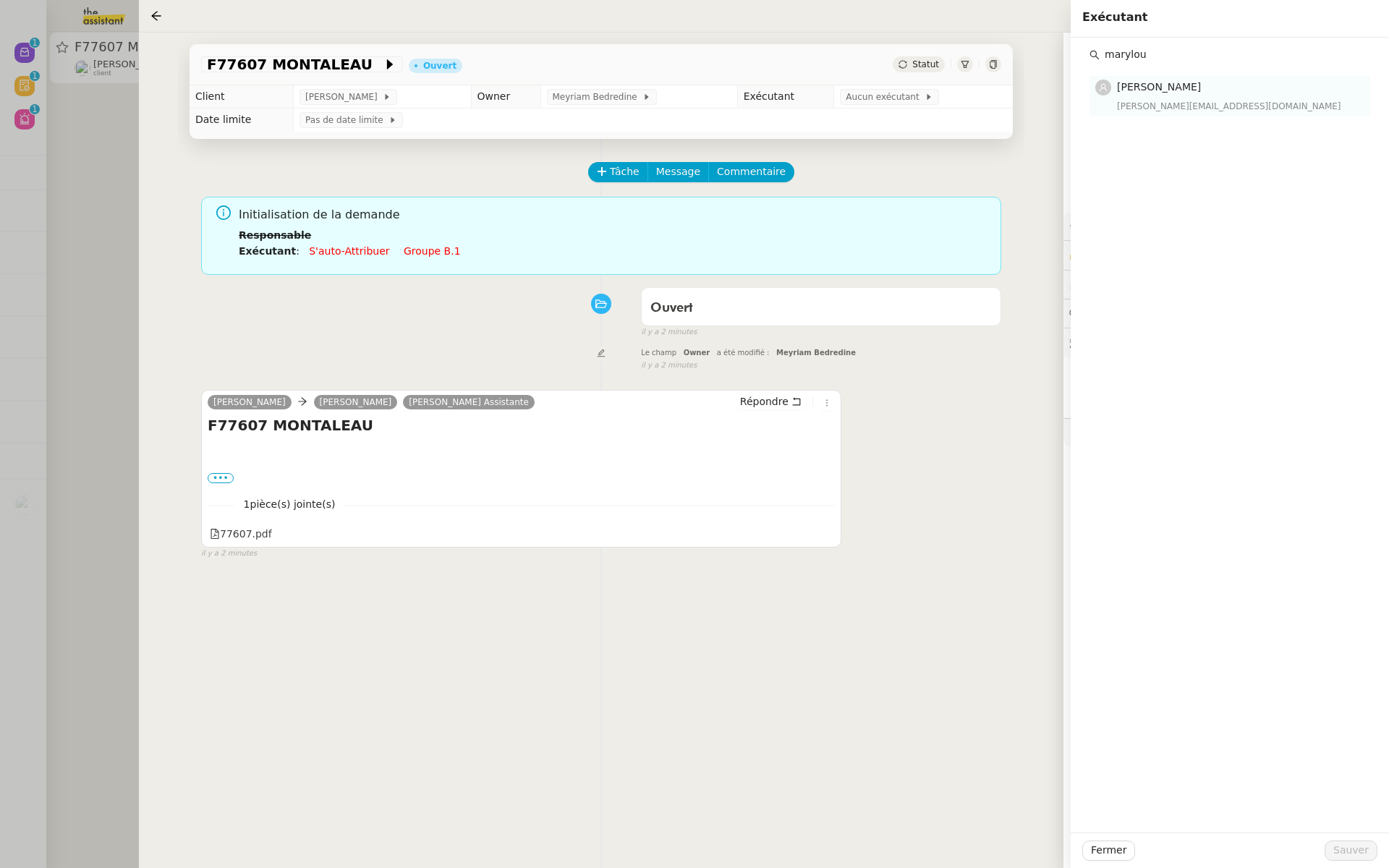
type input "marylou"
click at [1170, 88] on span "[PERSON_NAME]" at bounding box center [1159, 87] width 84 height 12
click at [1356, 852] on span "Sauver" at bounding box center [1351, 850] width 36 height 16
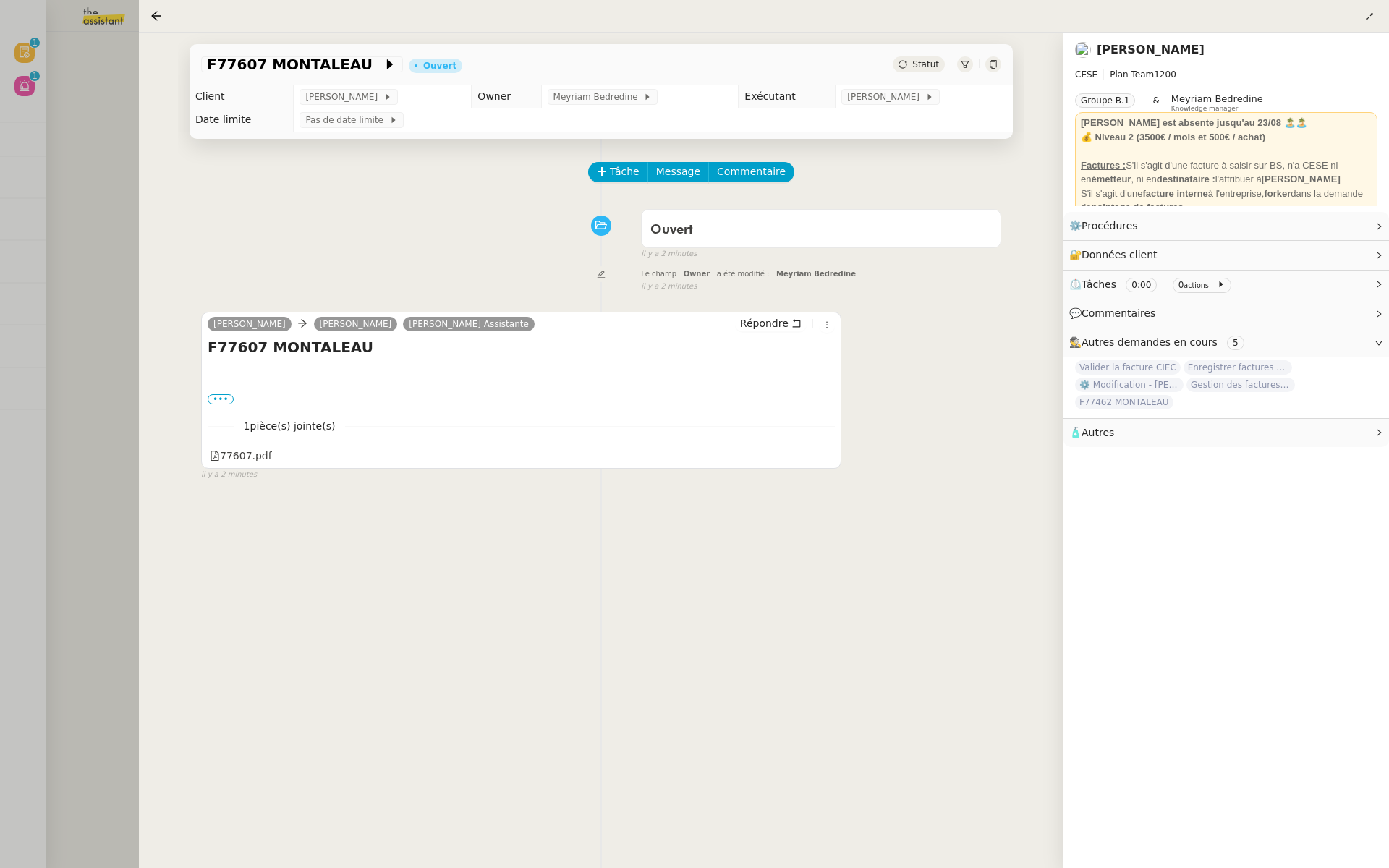
click at [39, 250] on div at bounding box center [694, 434] width 1389 height 868
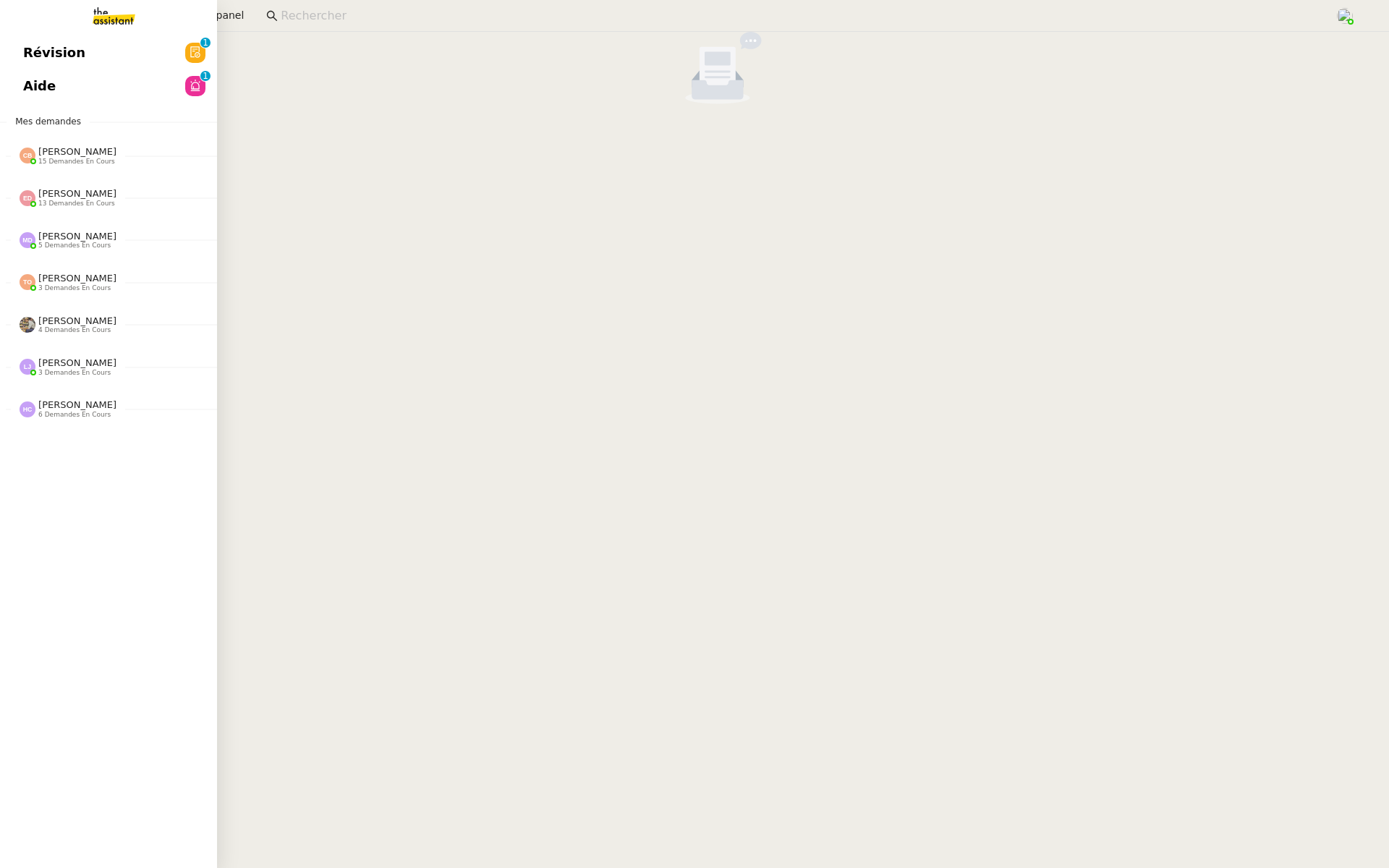
click at [21, 49] on link "Révision 0 1 2 3 4 5 6 7 8 9" at bounding box center [109, 53] width 217 height 33
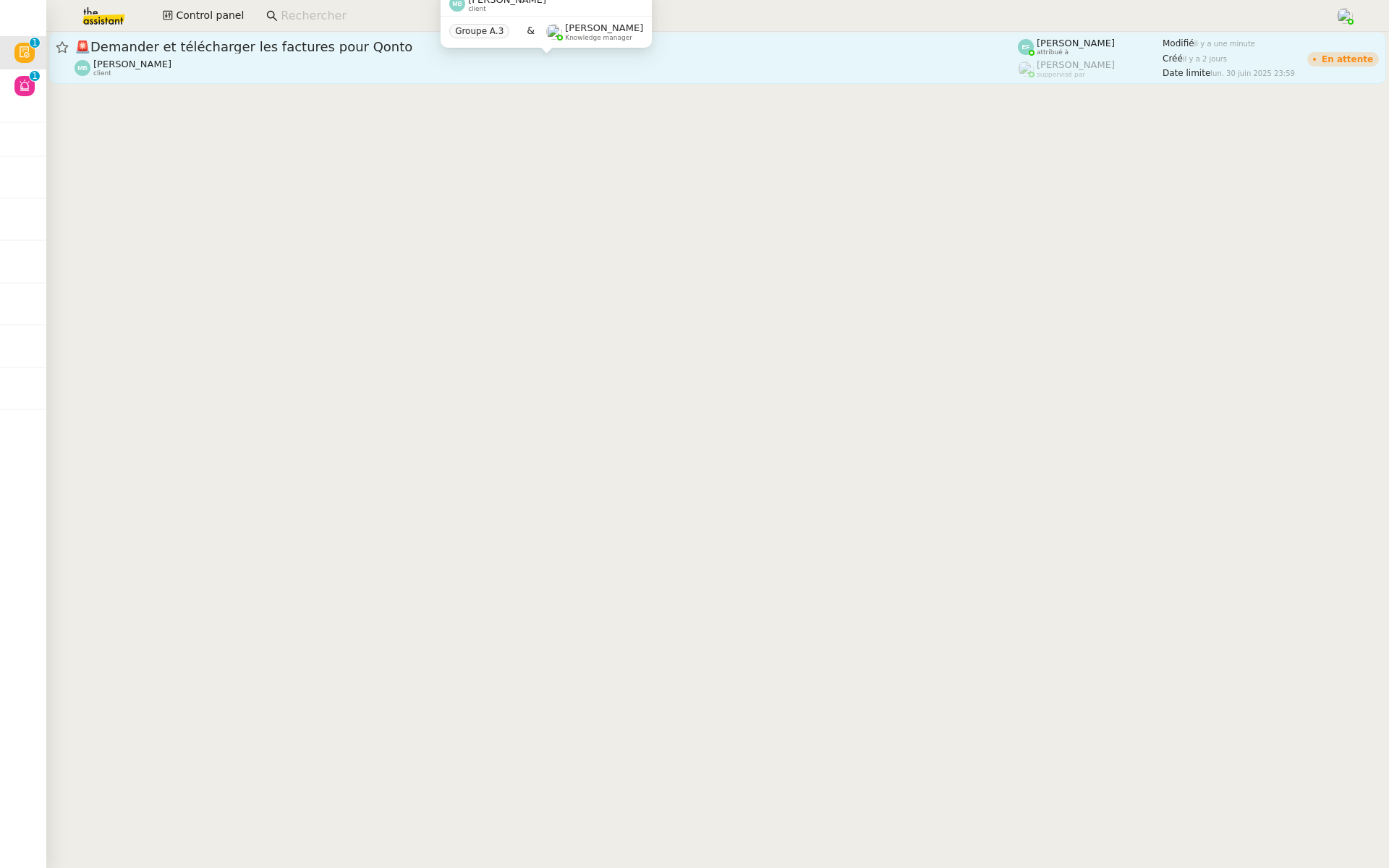
click at [261, 58] on div "Marina Barthelemy client" at bounding box center [546, 68] width 943 height 19
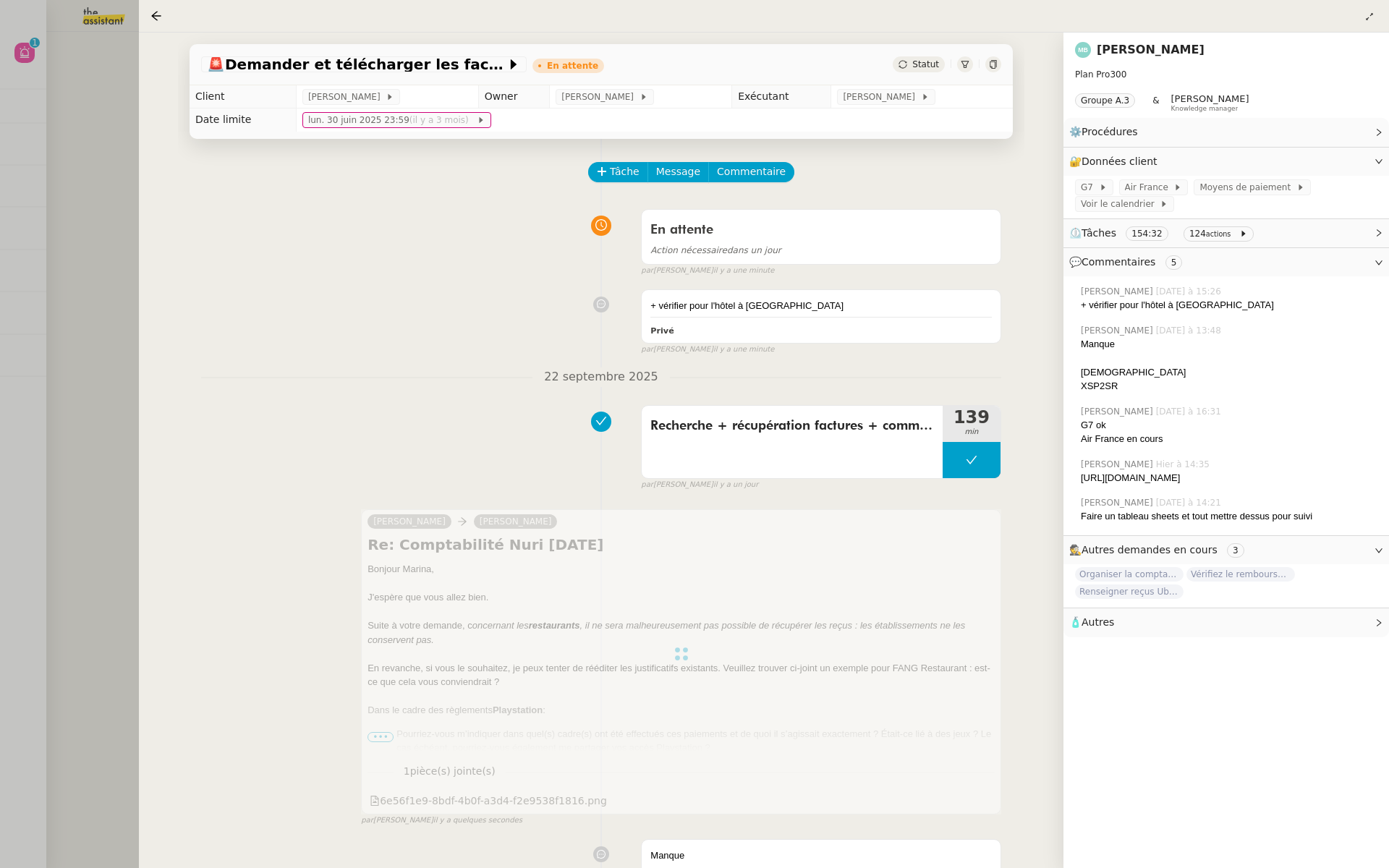
click at [16, 218] on div at bounding box center [694, 434] width 1389 height 868
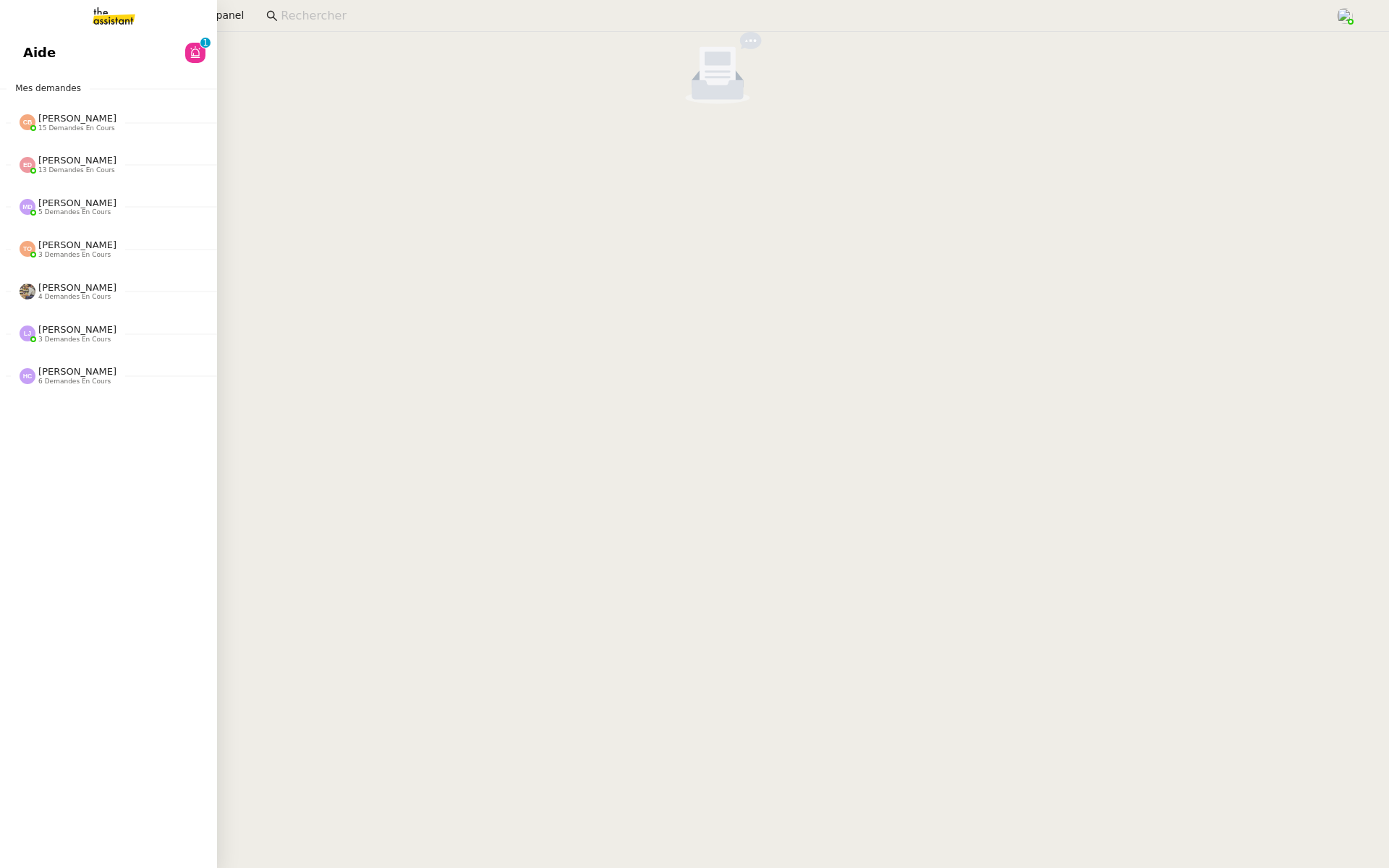
click at [33, 62] on span "Aide" at bounding box center [39, 53] width 33 height 22
click at [48, 52] on span "Révision" at bounding box center [54, 53] width 62 height 22
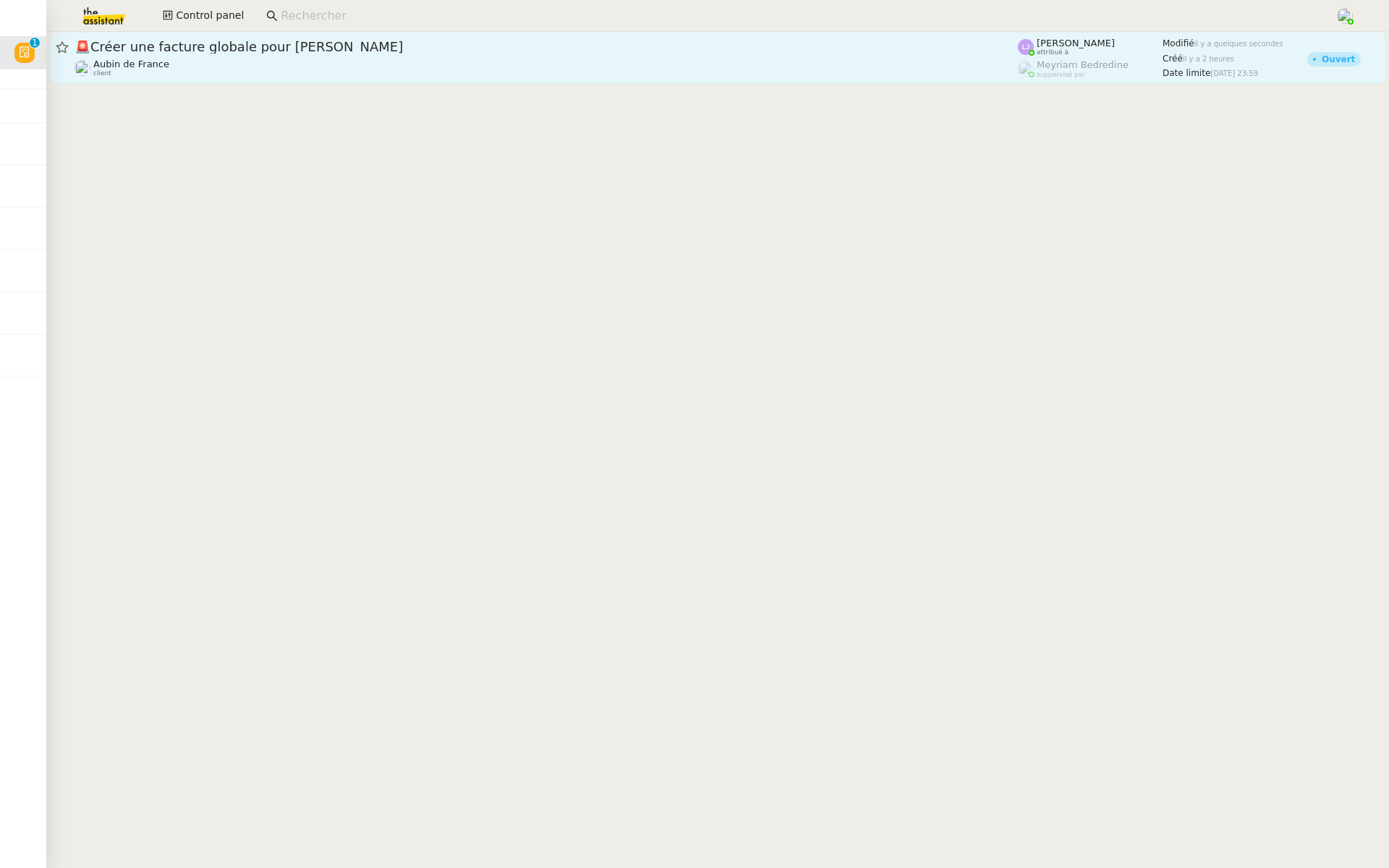
click at [319, 50] on span "🚨 Créer une facture globale pour Radhika Nayar" at bounding box center [546, 47] width 943 height 13
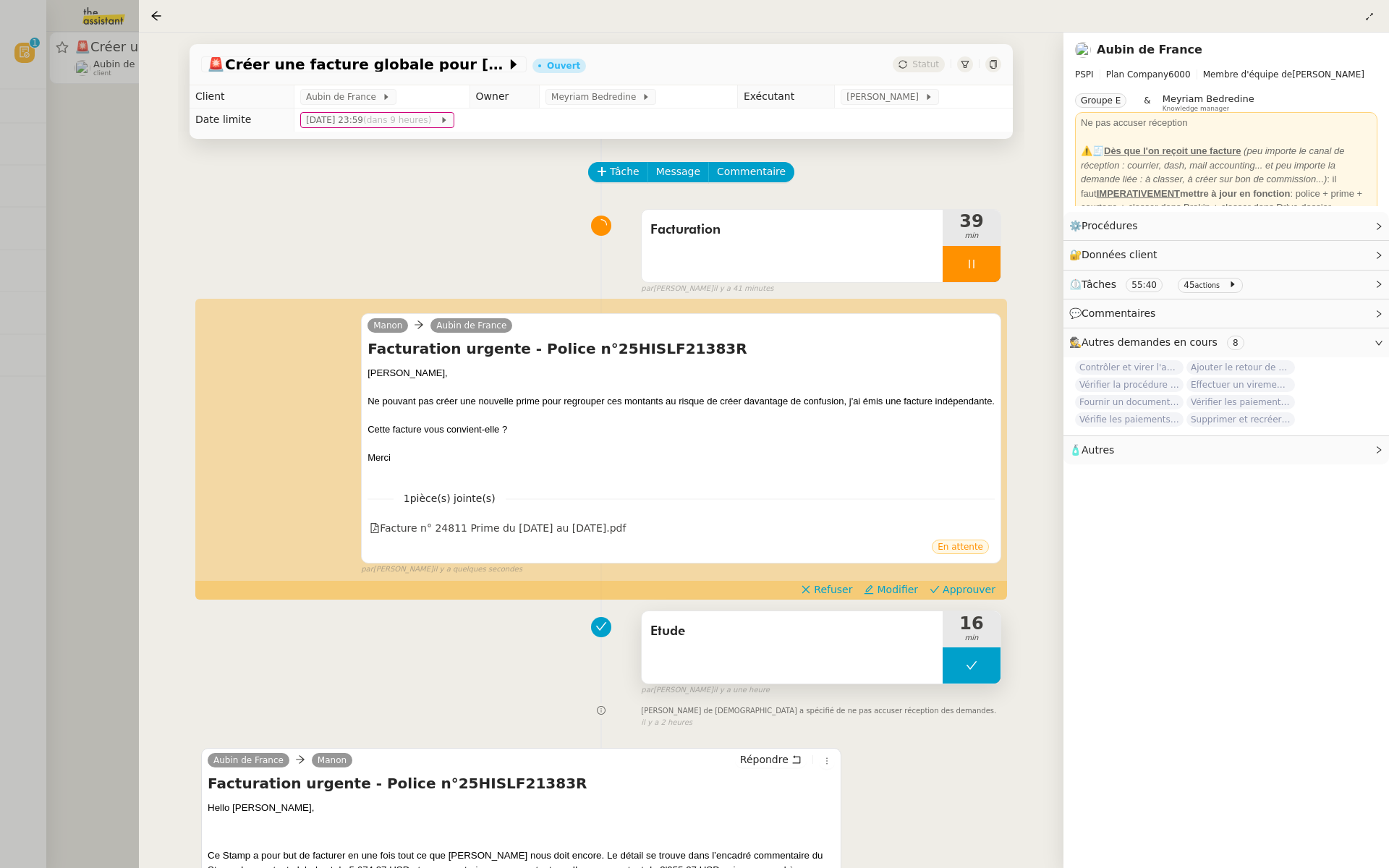
scroll to position [81, 0]
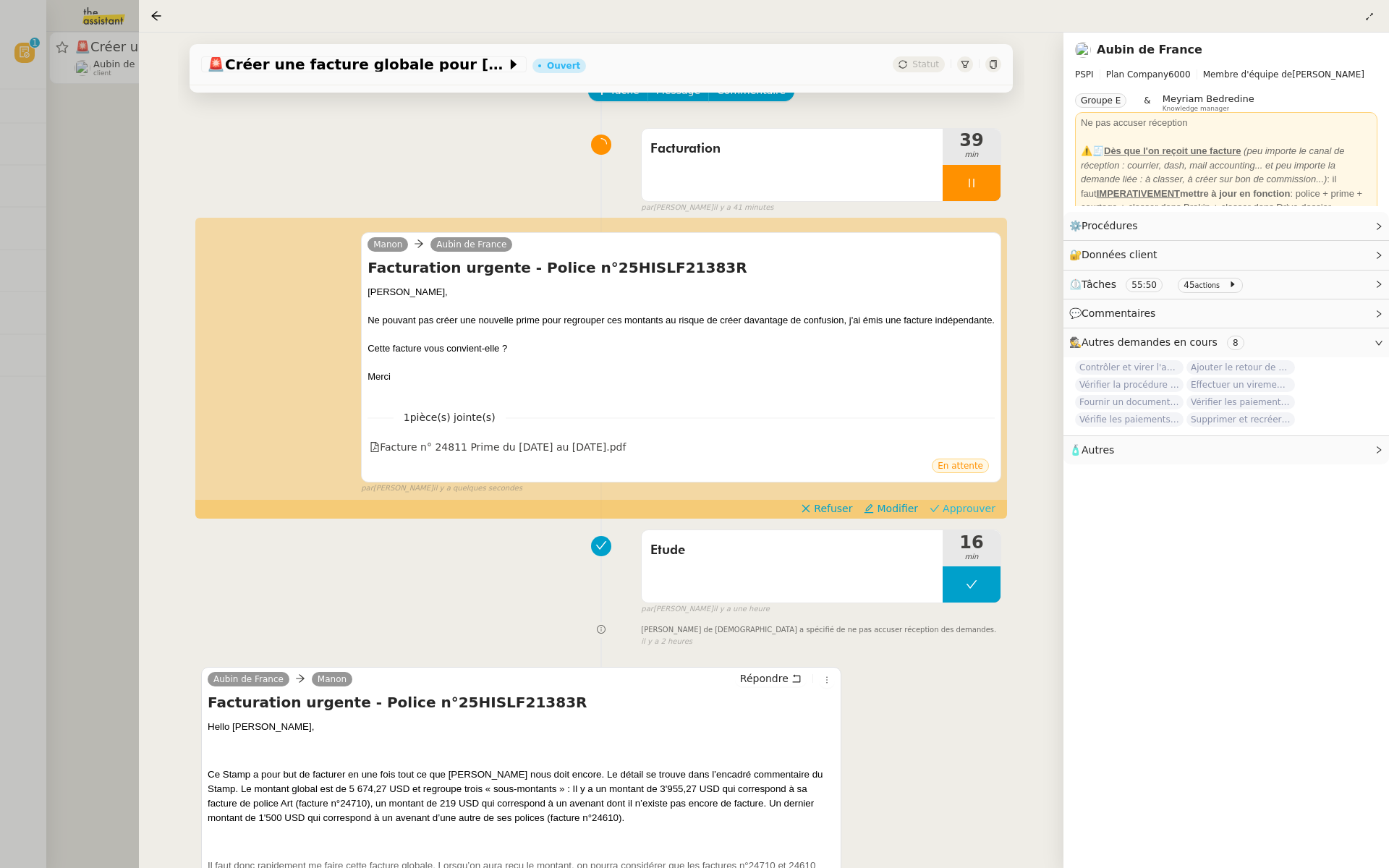
click at [963, 507] on span "Approuver" at bounding box center [969, 508] width 53 height 15
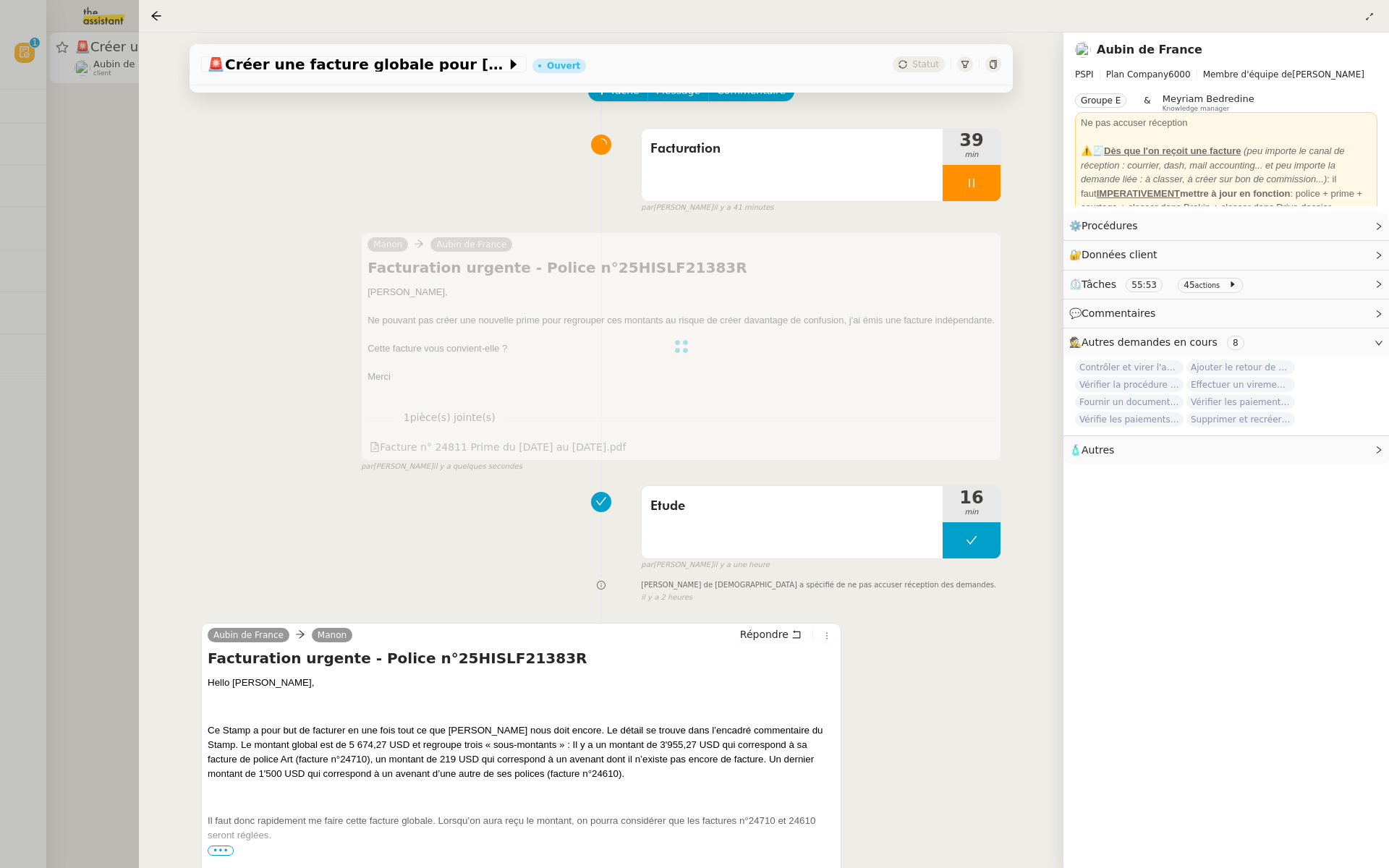
scroll to position [0, 0]
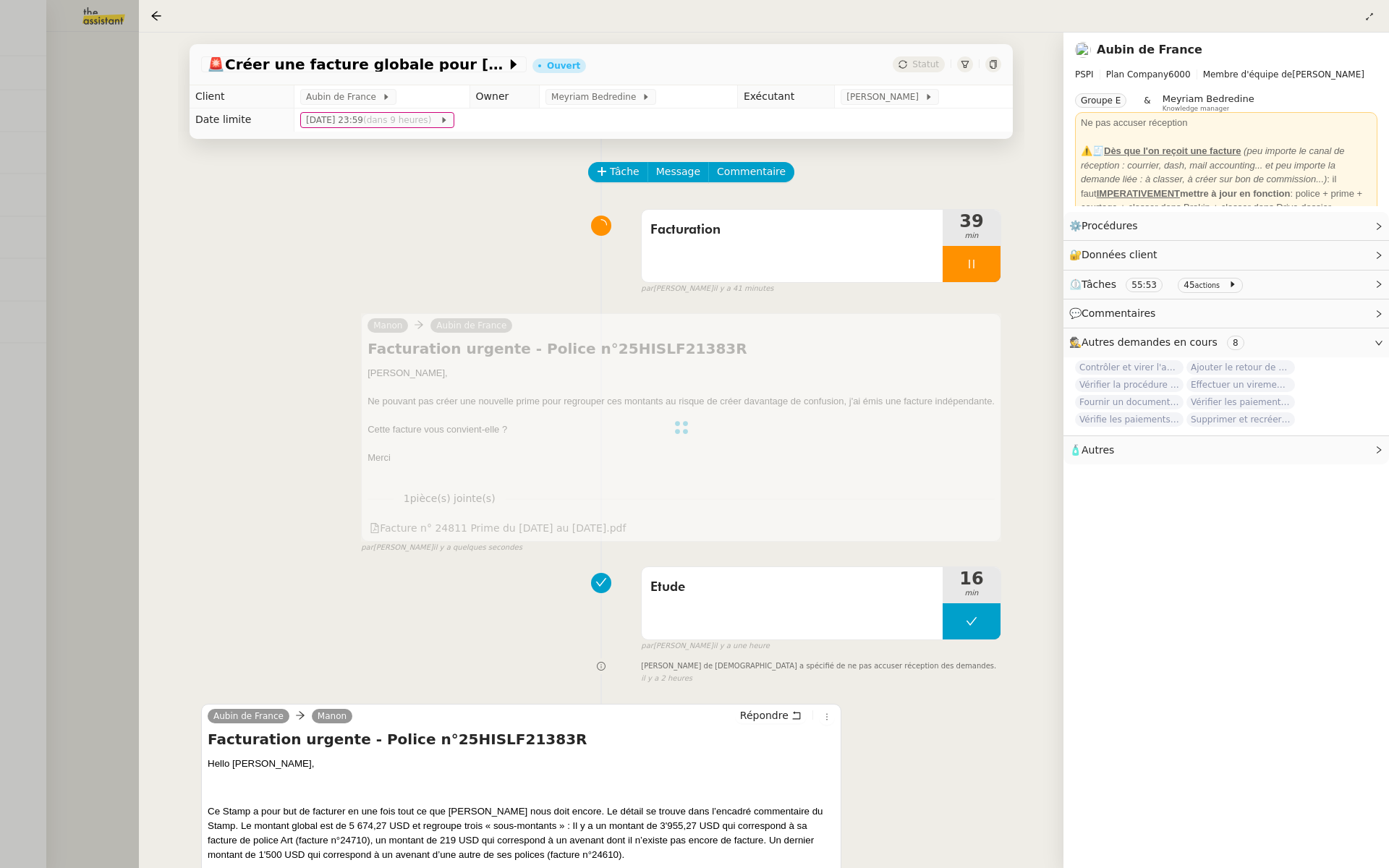
click at [41, 215] on div at bounding box center [694, 434] width 1389 height 868
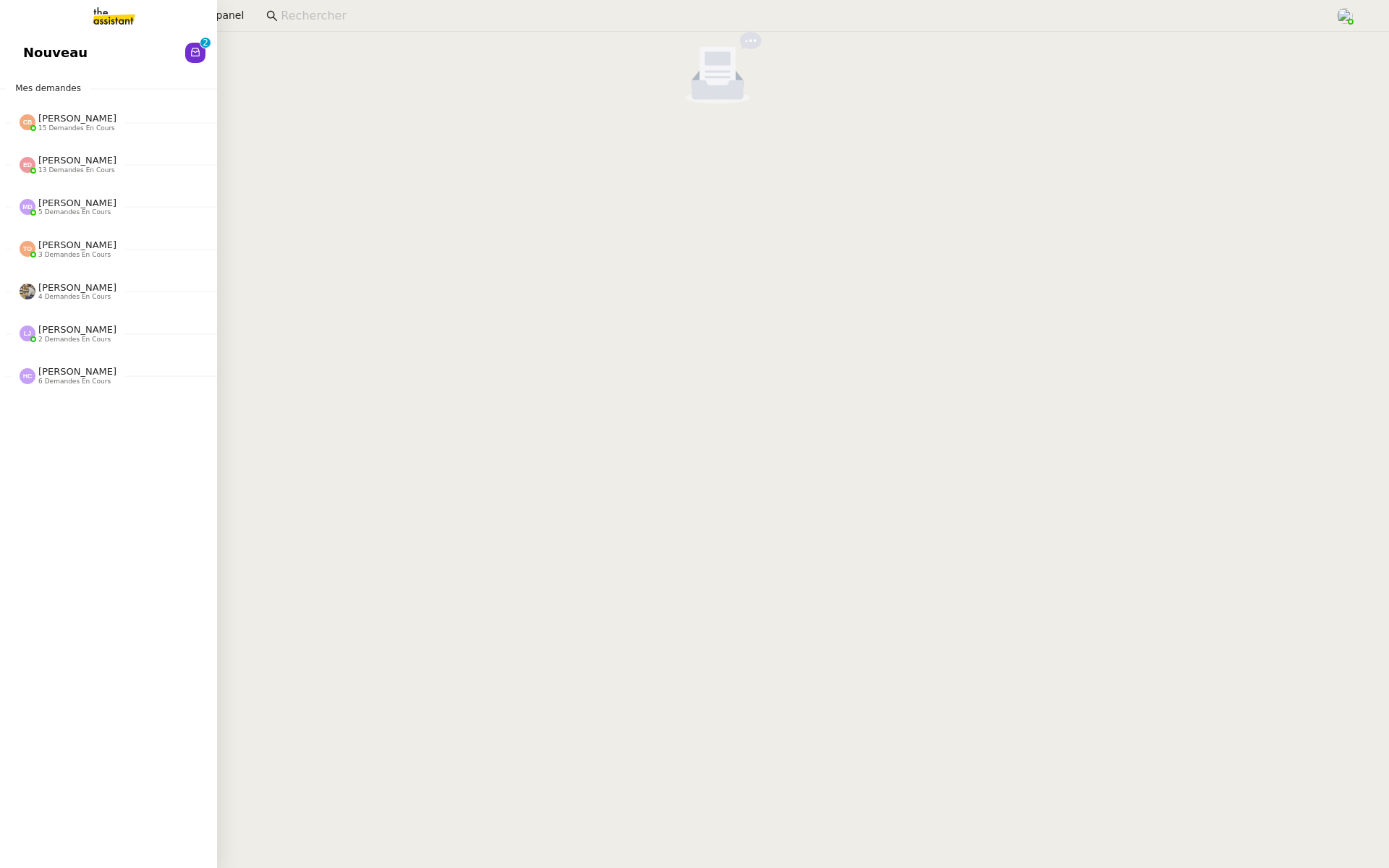
click at [16, 54] on link "Nouveau 0 1 2 3 4 5 6 7 8 9" at bounding box center [109, 53] width 217 height 33
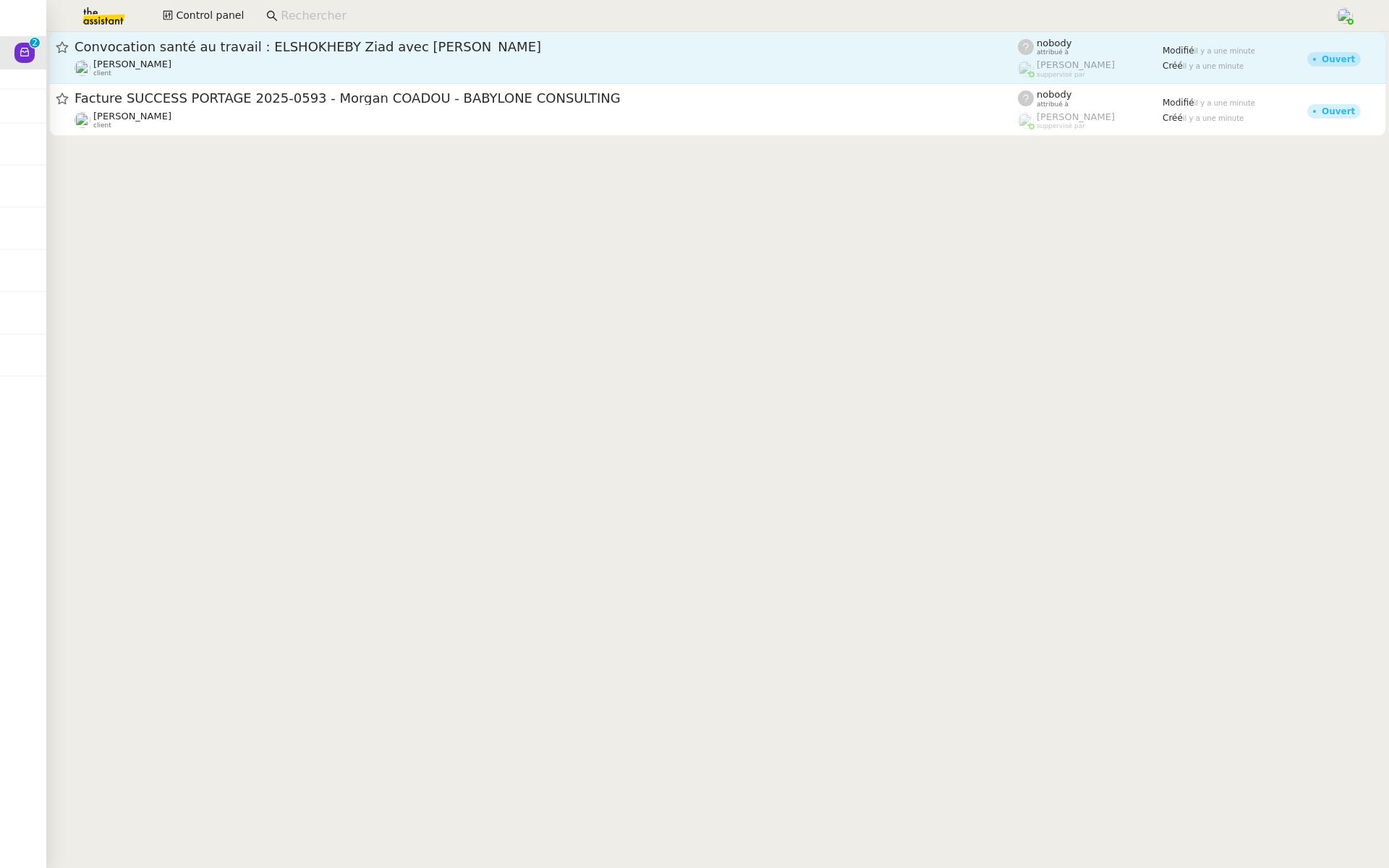
click at [755, 58] on div "Convocation santé au travail : ELSHOKHEBY Ziad avec SCHNEIDER Véronique Gabriel…" at bounding box center [546, 58] width 943 height 39
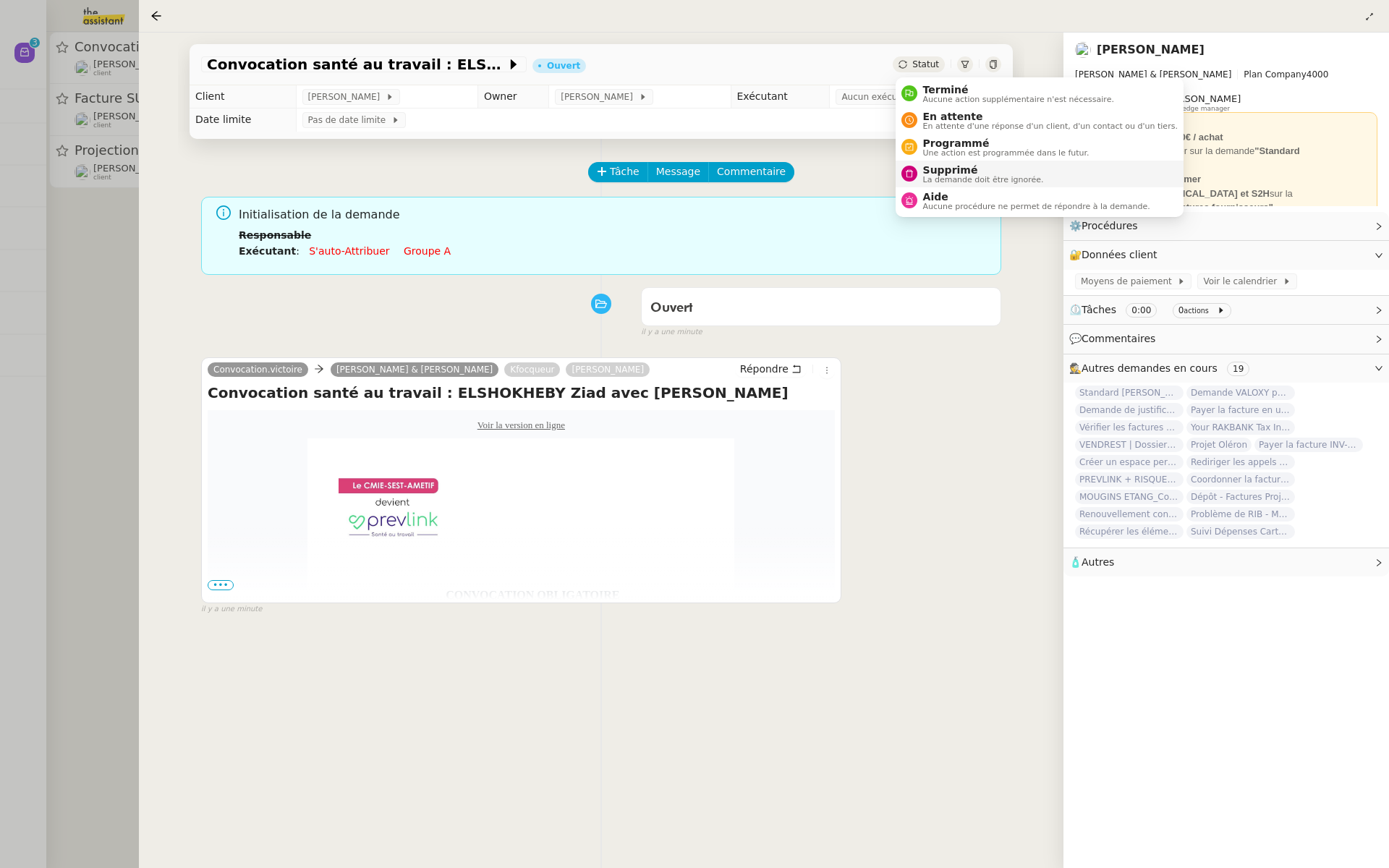
click at [926, 170] on span "Supprimé" at bounding box center [984, 170] width 121 height 12
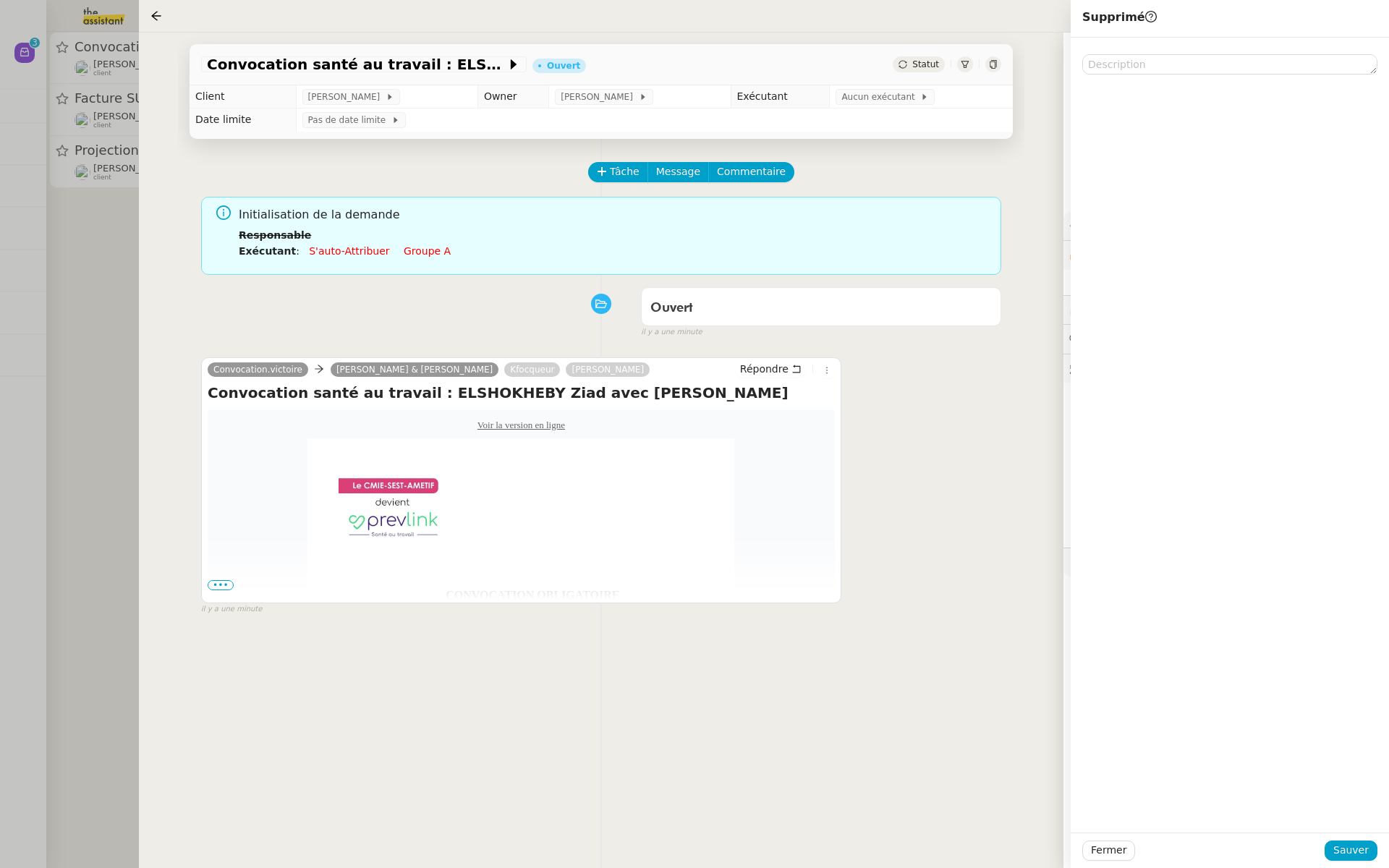
click at [825, 642] on div "Tâche Message Commentaire Veuillez patienter une erreur s'est produite 👌👌👌 mess…" at bounding box center [601, 572] width 847 height 868
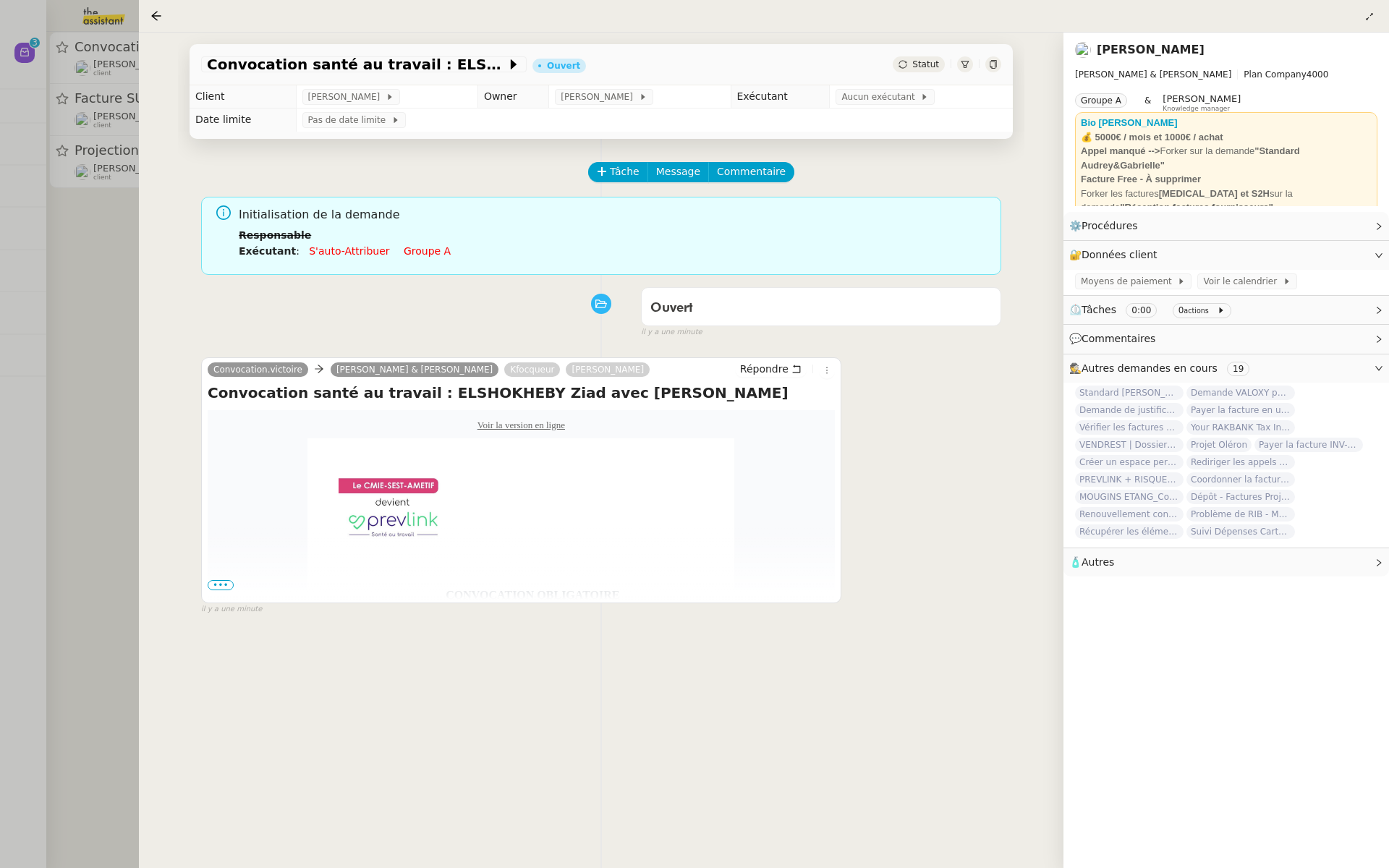
click at [121, 221] on div at bounding box center [694, 434] width 1389 height 868
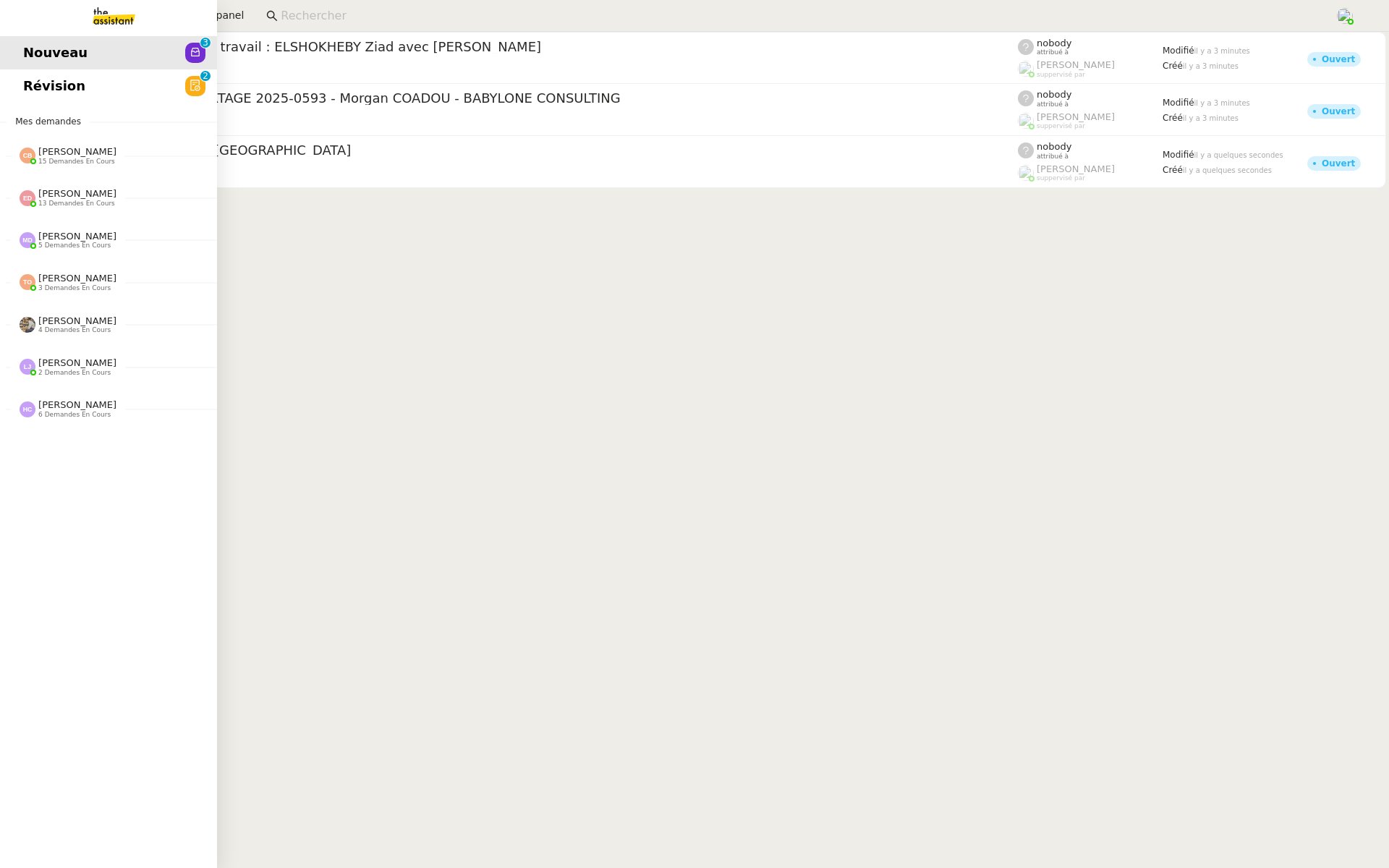
click at [32, 80] on span "Révision" at bounding box center [54, 86] width 62 height 22
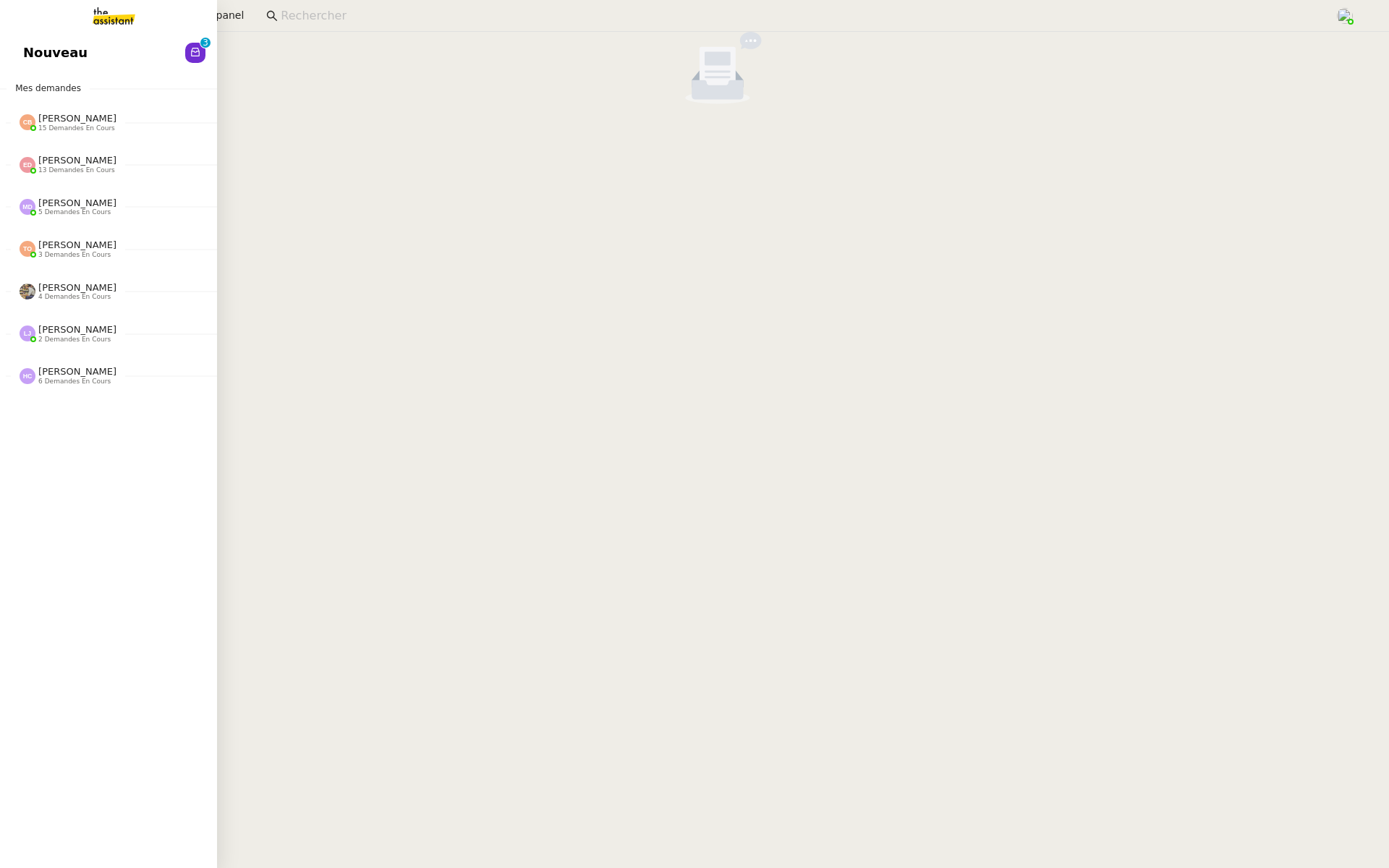
click at [10, 54] on link "Nouveau 0 1 2 3 4 5 6 7 8 9" at bounding box center [109, 53] width 217 height 33
click at [30, 47] on span "Aide" at bounding box center [39, 53] width 33 height 22
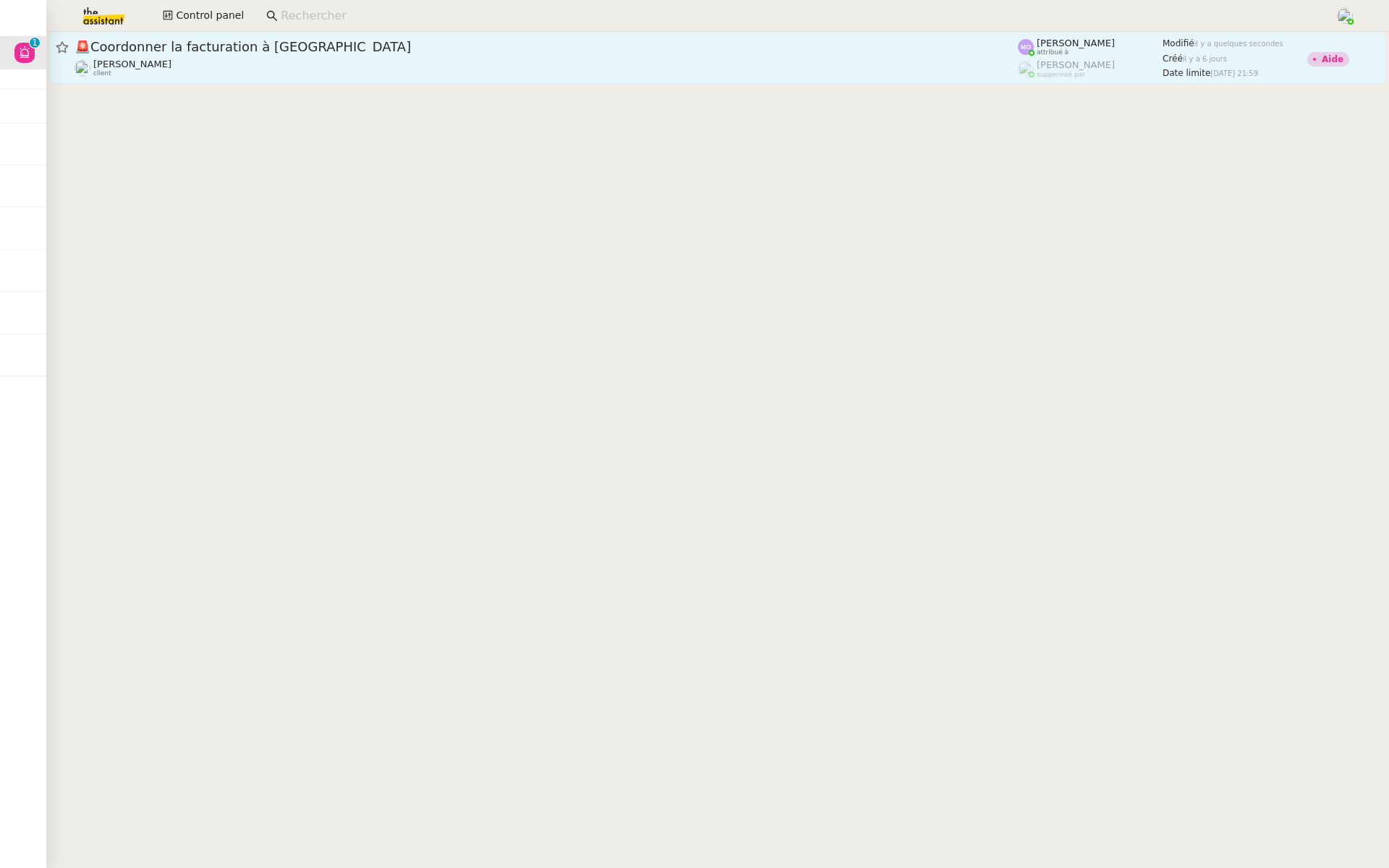
click at [242, 48] on span "🚨 Coordonner la facturation à Dubaï" at bounding box center [546, 47] width 943 height 13
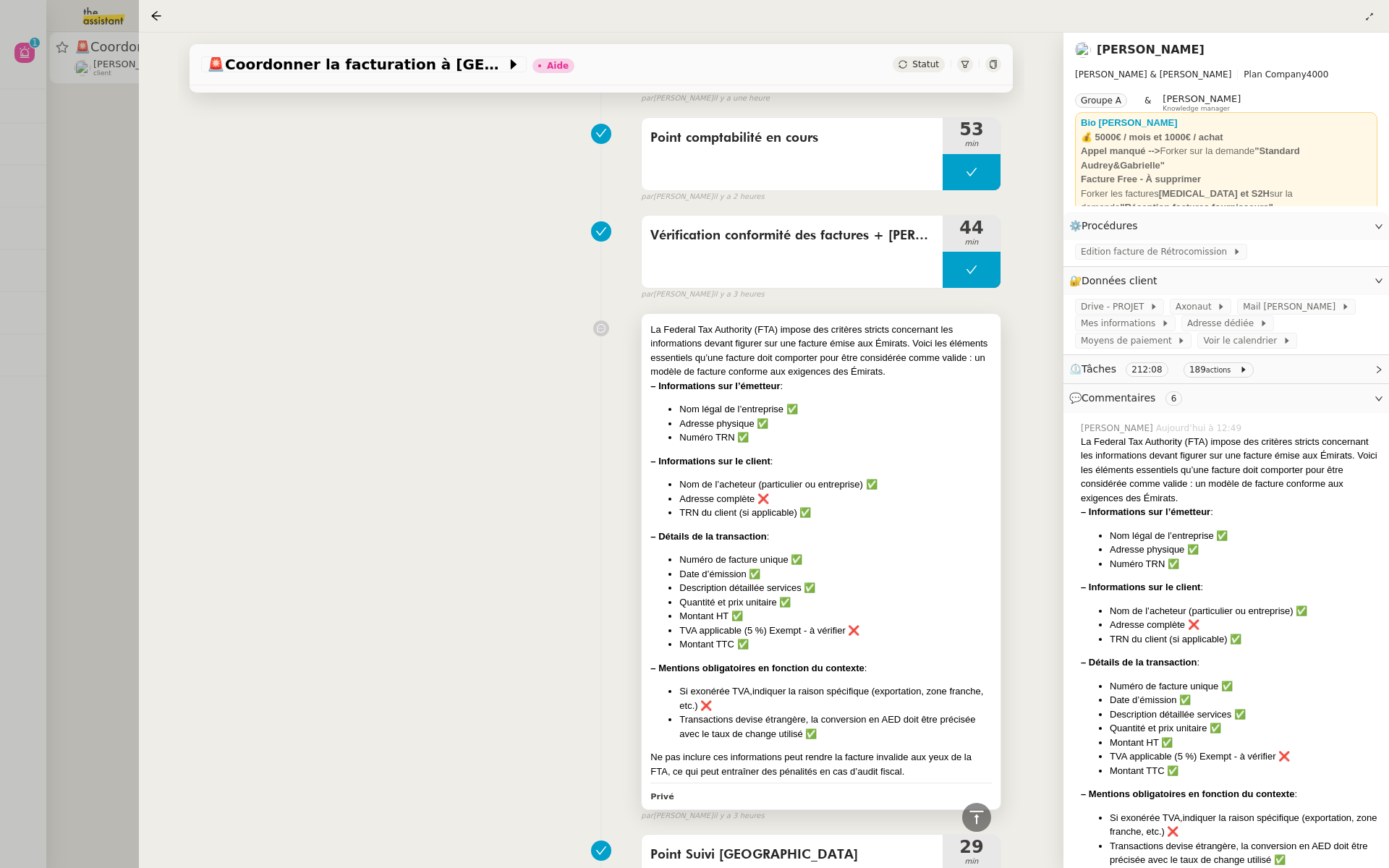
scroll to position [1345, 0]
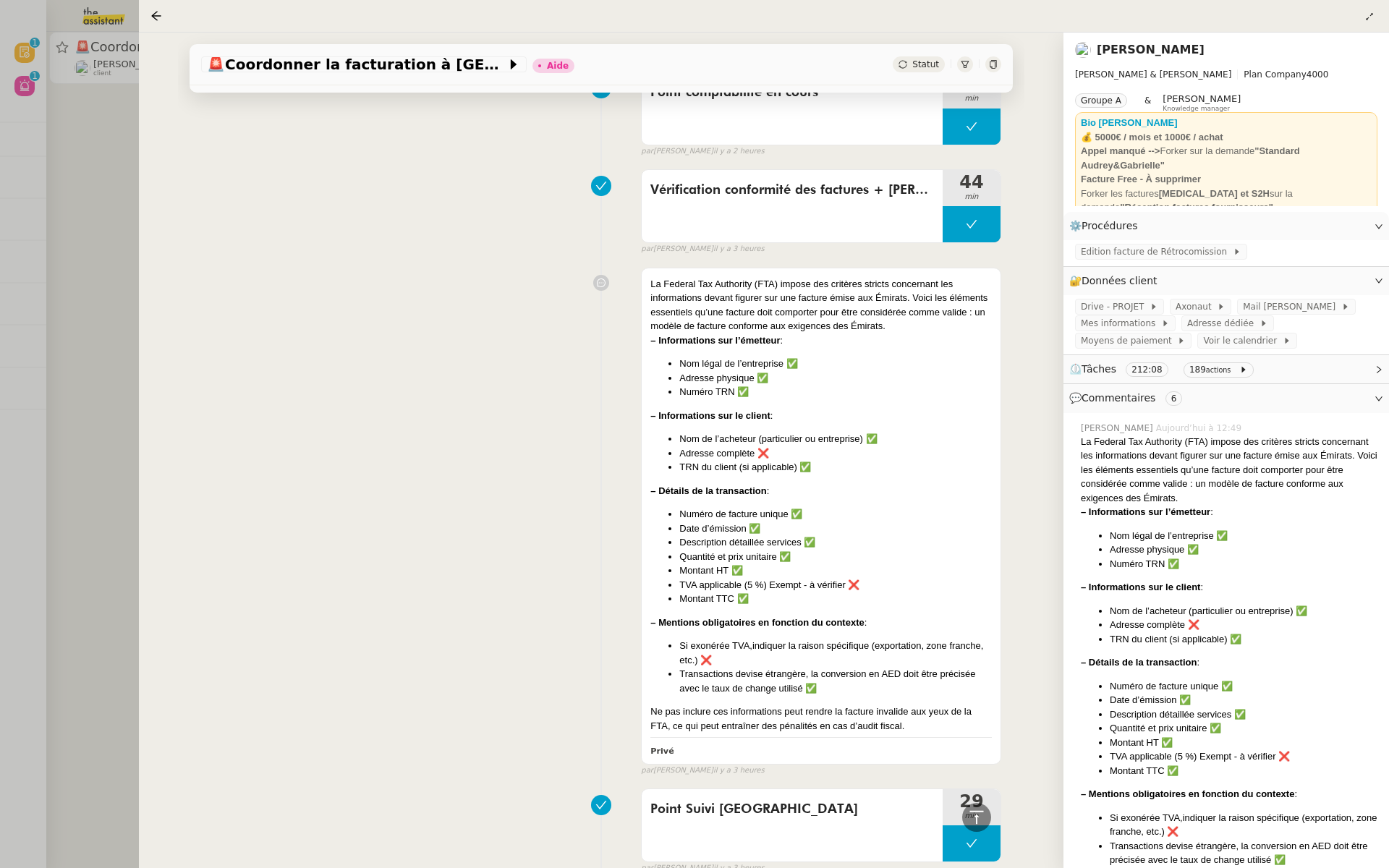
click at [43, 173] on div at bounding box center [694, 434] width 1389 height 868
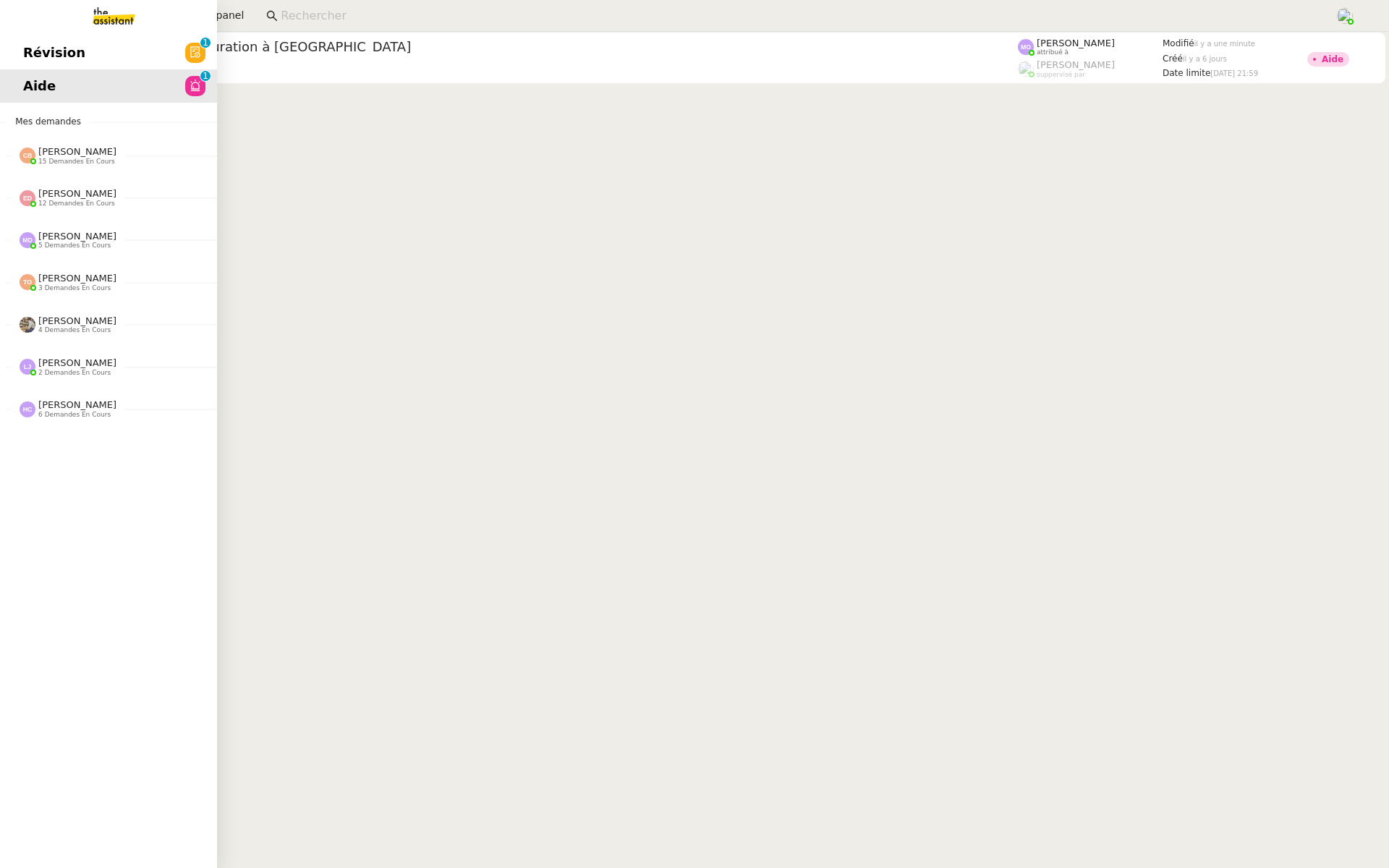
click at [42, 60] on span "Révision" at bounding box center [54, 53] width 62 height 22
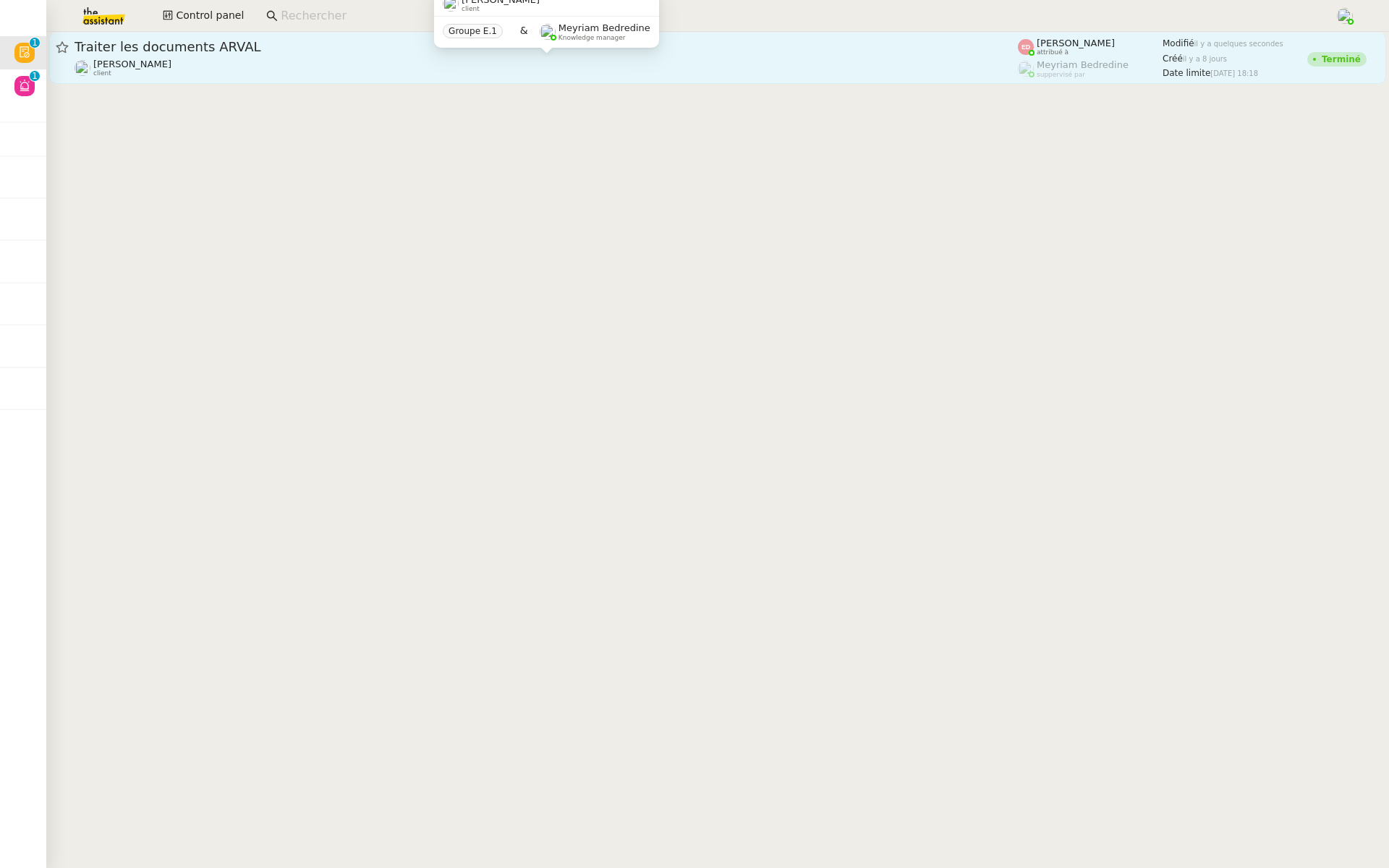
click at [254, 67] on div "Sylvie SUCRA client" at bounding box center [546, 68] width 943 height 19
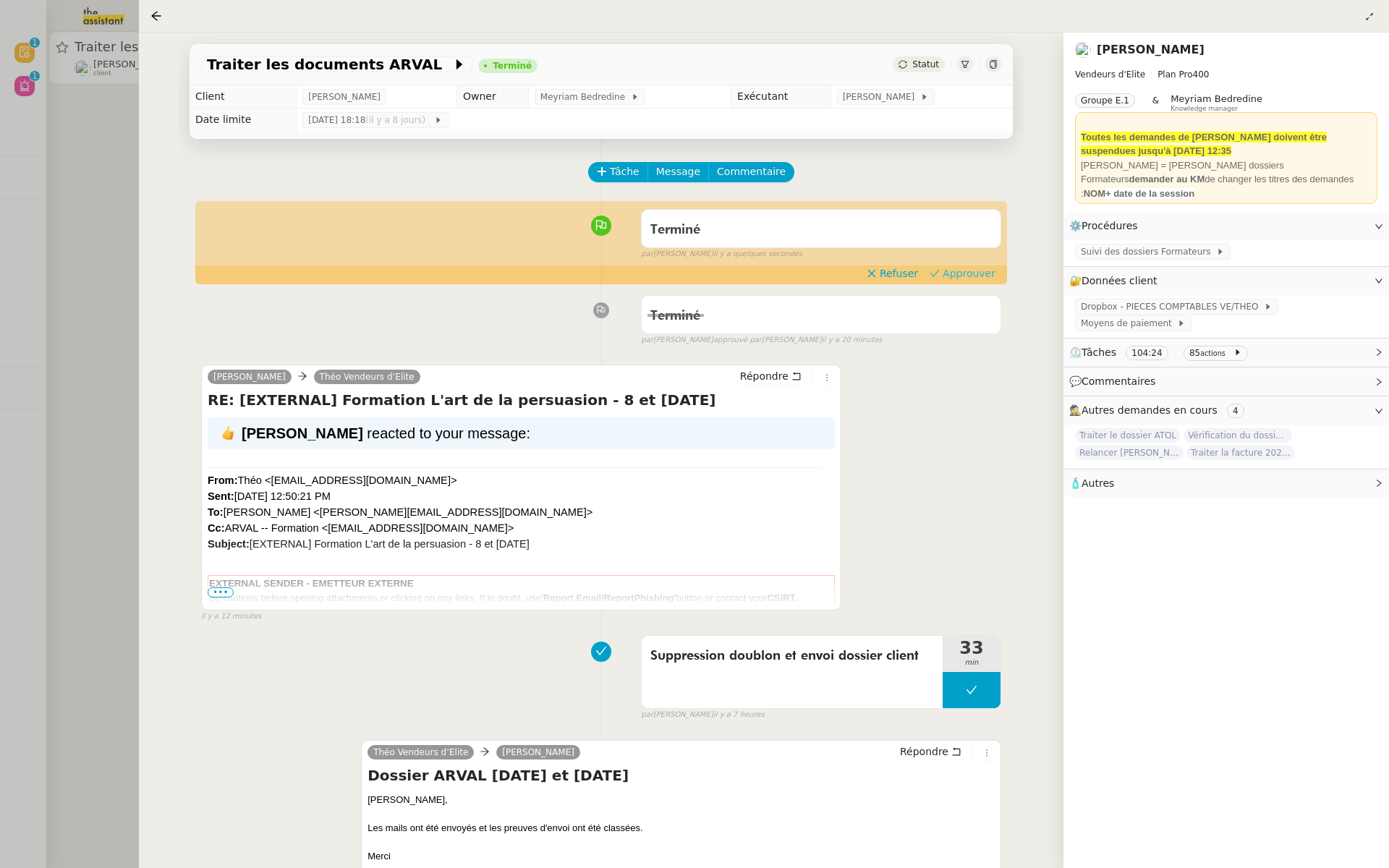
click at [973, 275] on span "Approuver" at bounding box center [969, 274] width 53 height 15
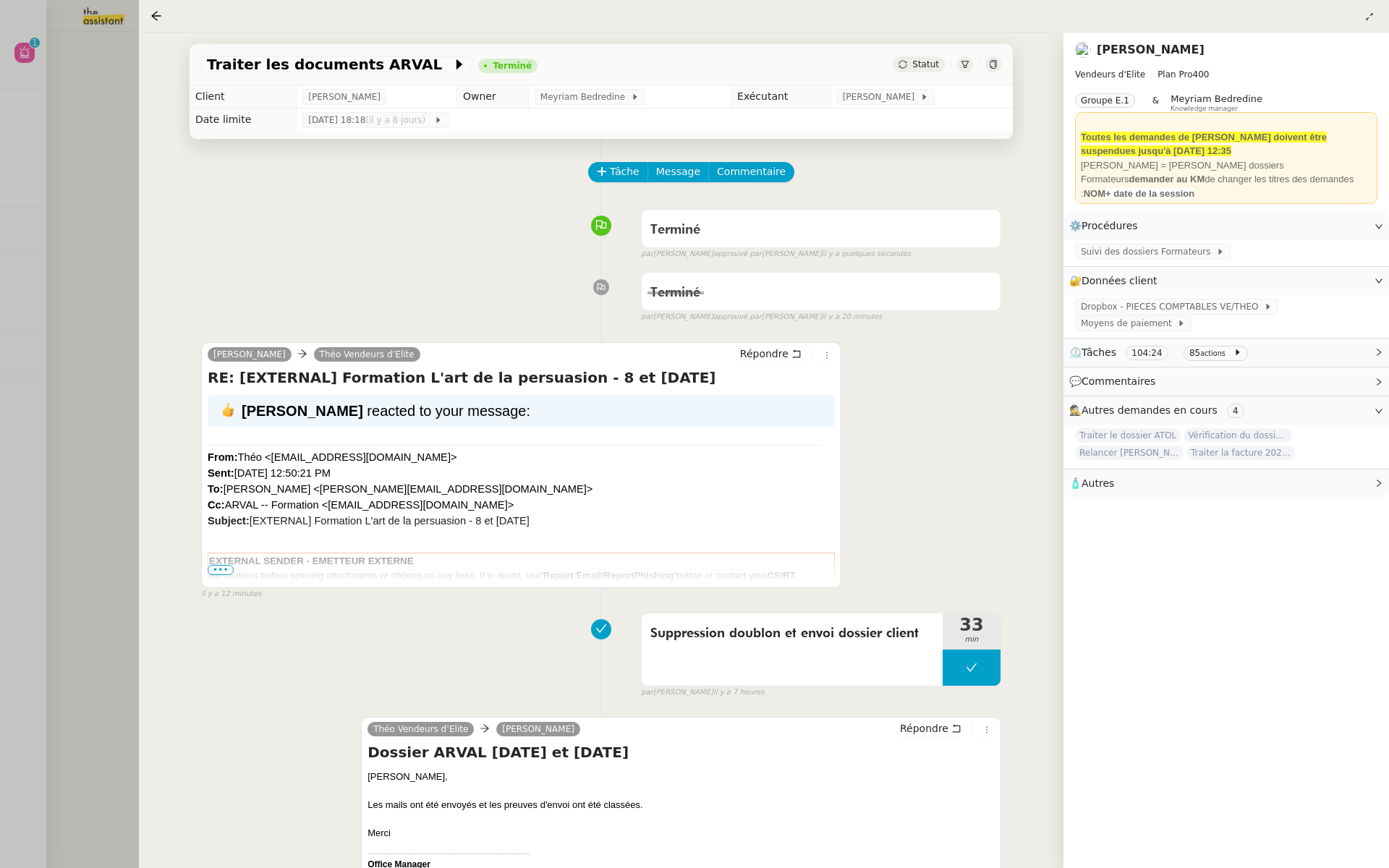
click at [74, 176] on div at bounding box center [694, 434] width 1389 height 868
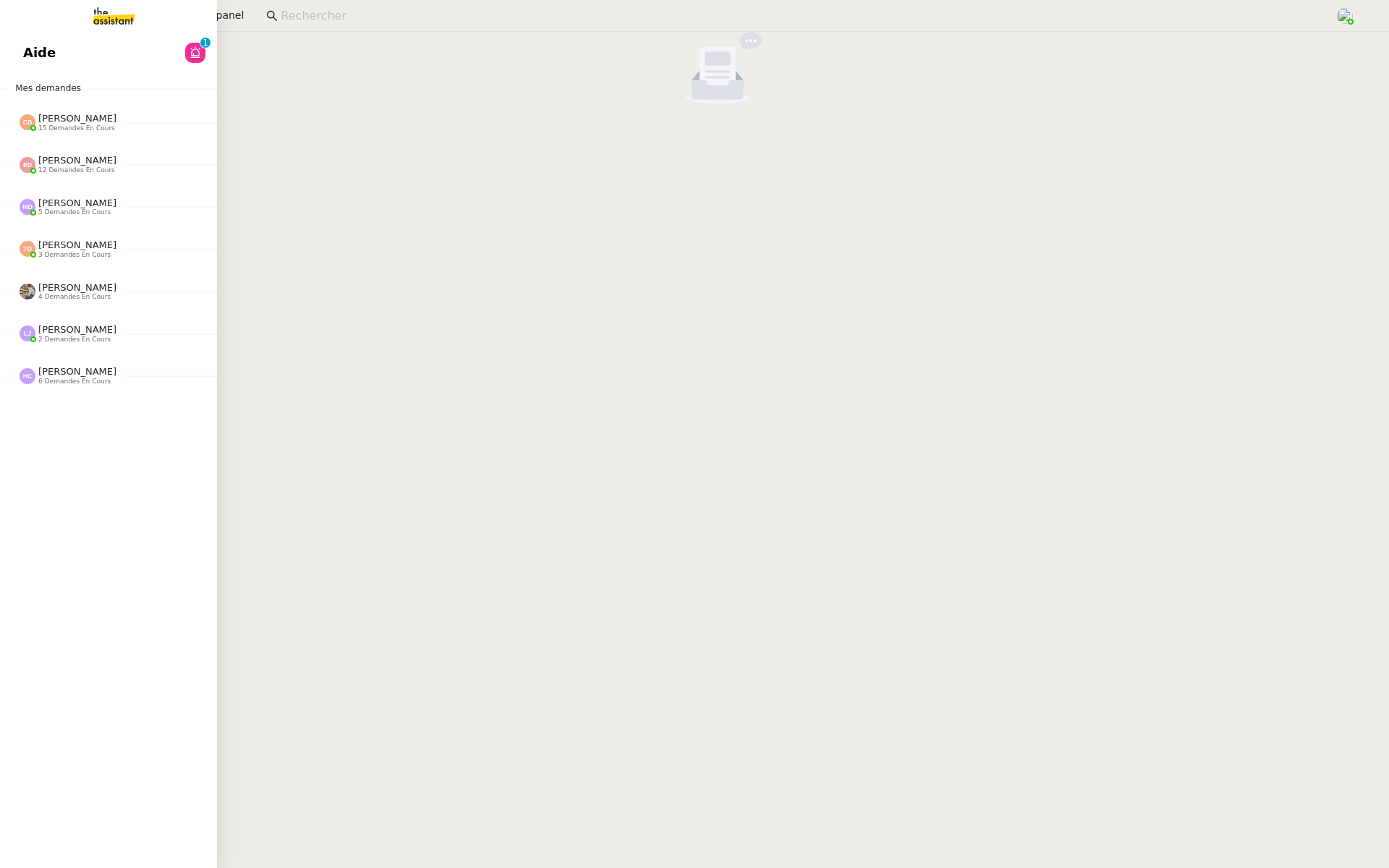
click at [71, 52] on link "Aide 0 1 2 3 4 5 6 7 8 9" at bounding box center [109, 53] width 217 height 33
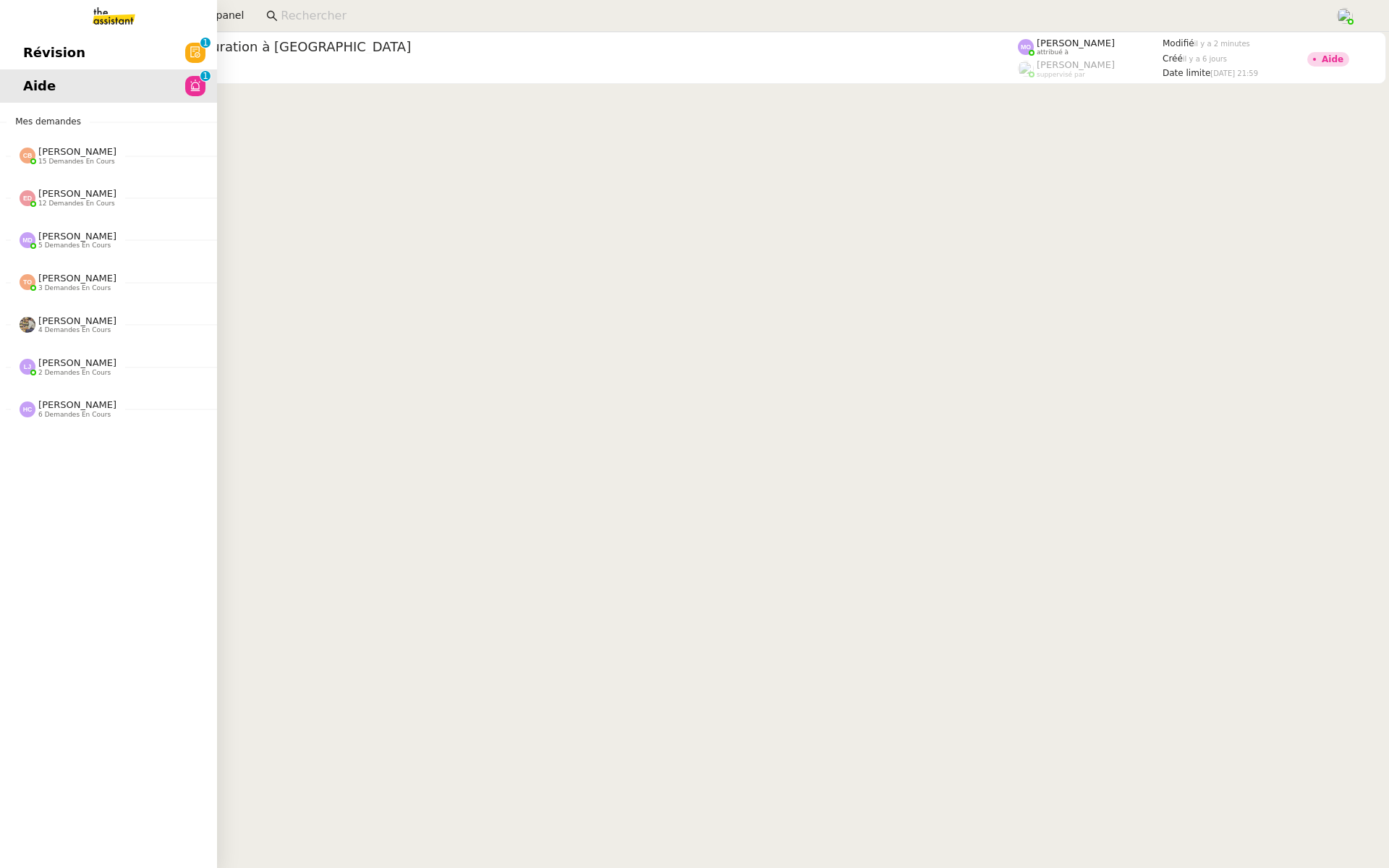
click at [29, 43] on span "Révision" at bounding box center [54, 53] width 62 height 22
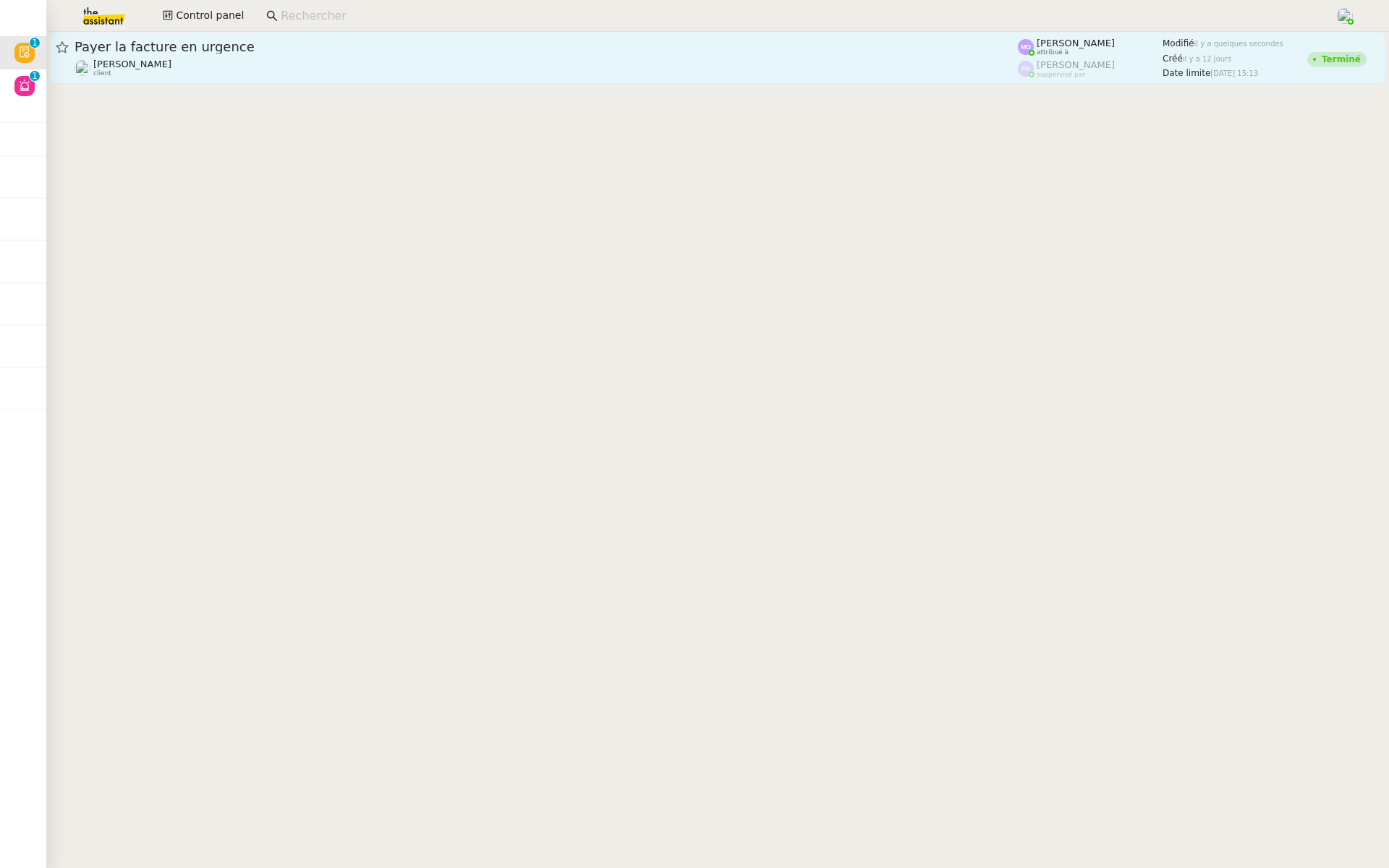
click at [277, 56] on div "Payer la facture en urgence Gabrielle Tavernier client" at bounding box center [546, 58] width 943 height 39
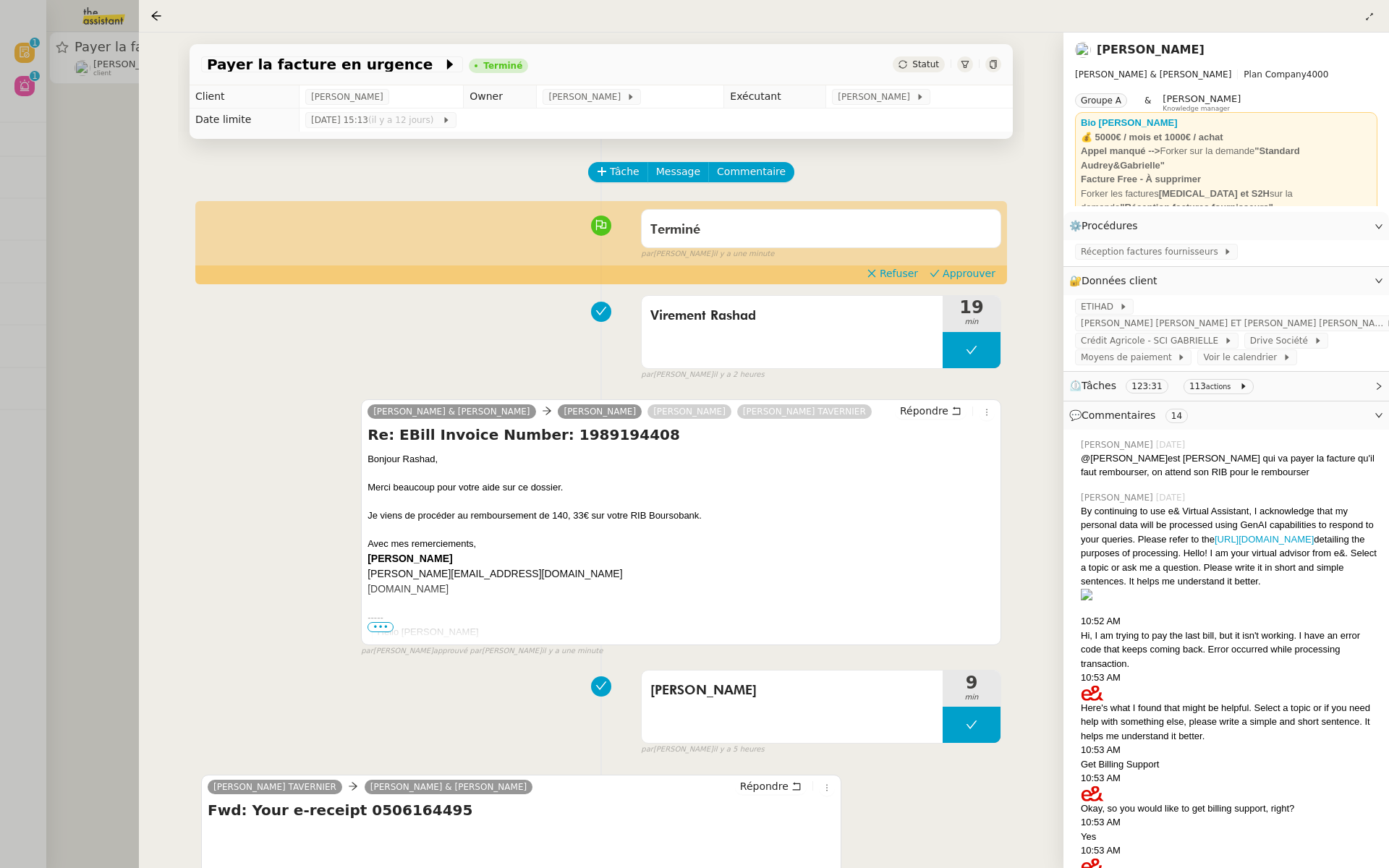
click at [16, 250] on div at bounding box center [694, 434] width 1389 height 868
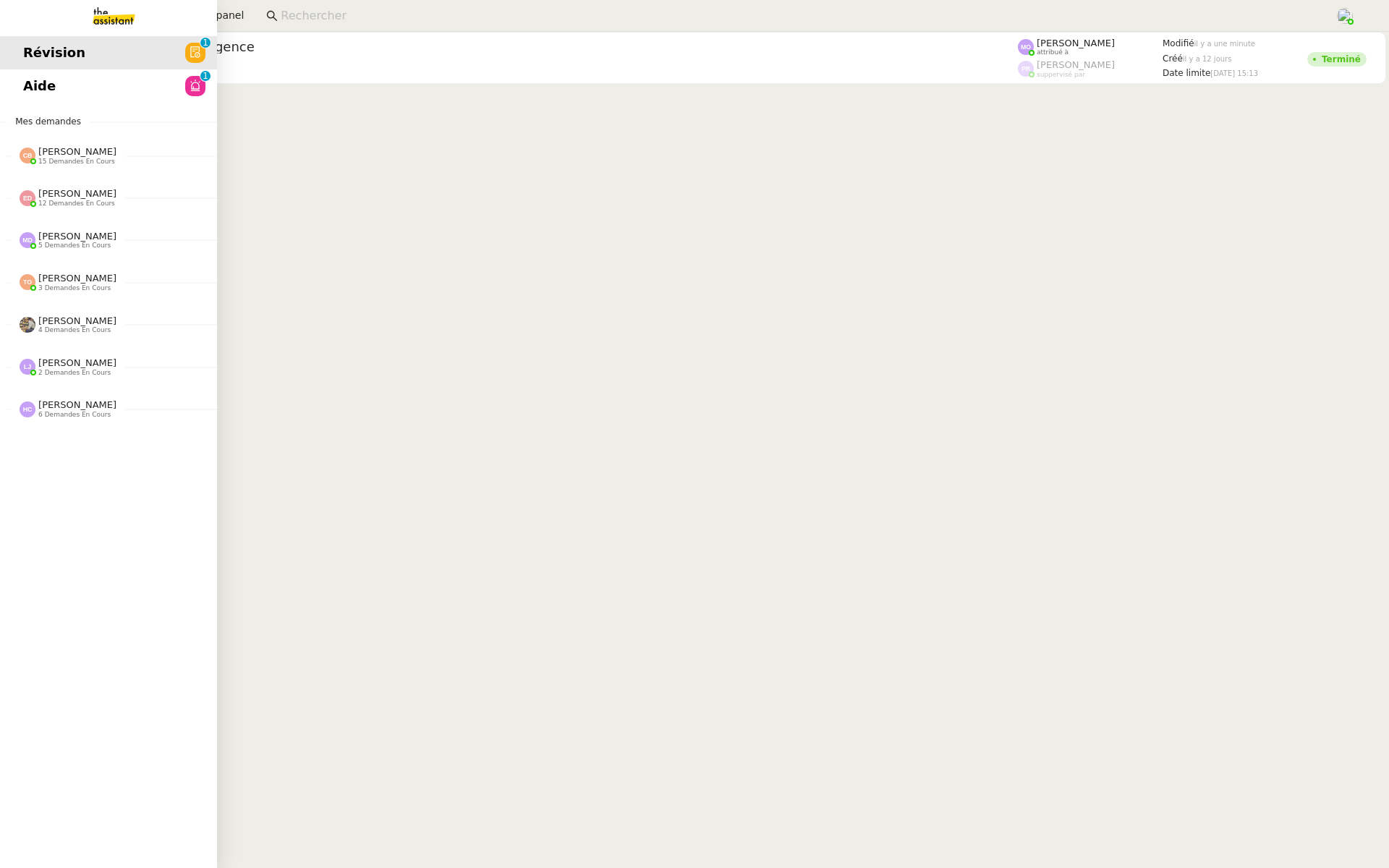
click at [32, 82] on span "Aide" at bounding box center [39, 86] width 33 height 22
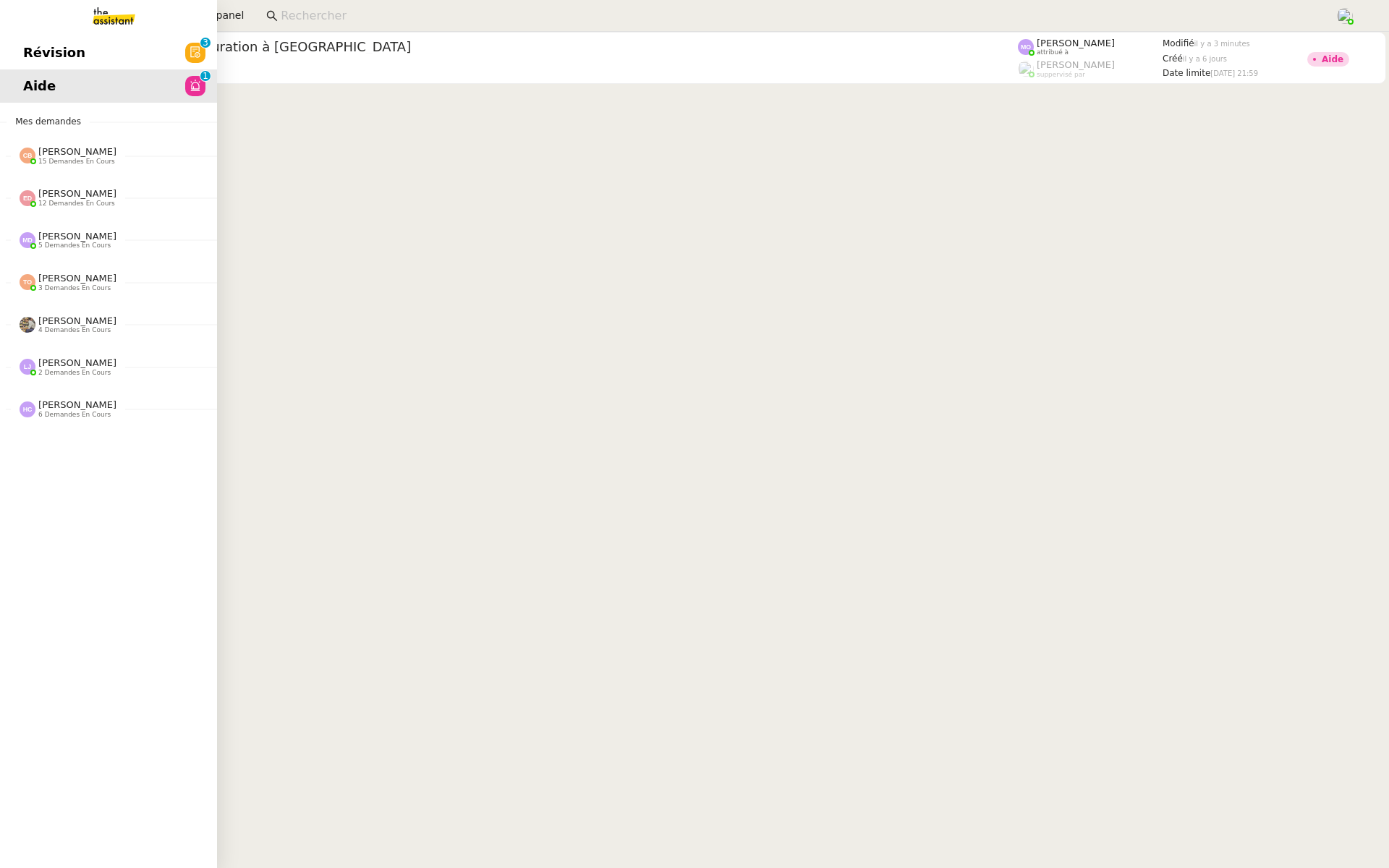
click at [17, 50] on link "Révision 0 1 2 3 4 5 6 7 8 9" at bounding box center [109, 53] width 217 height 33
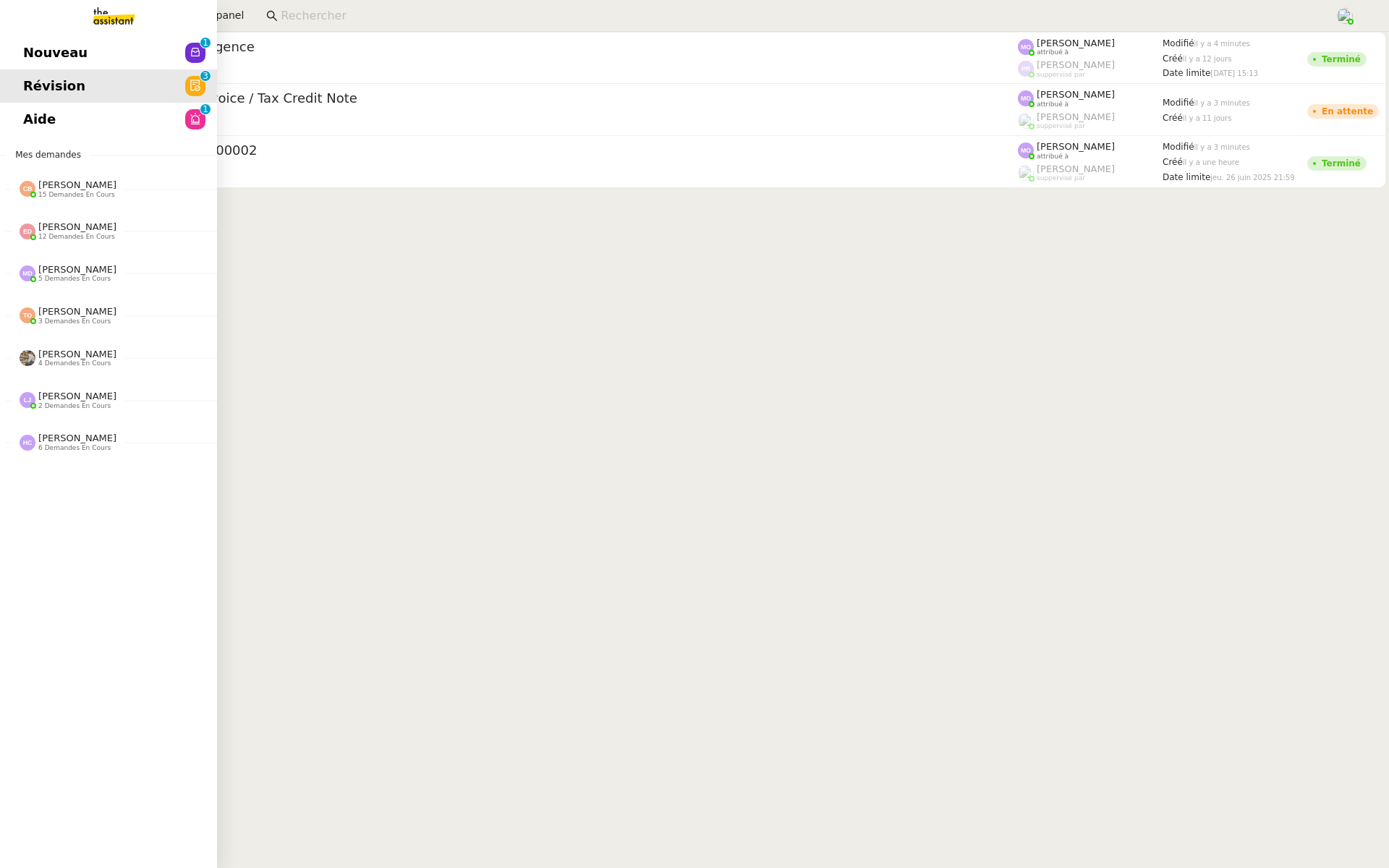
click at [23, 47] on link "Nouveau 0 1 2 3 4 5 6 7 8 9" at bounding box center [109, 53] width 217 height 33
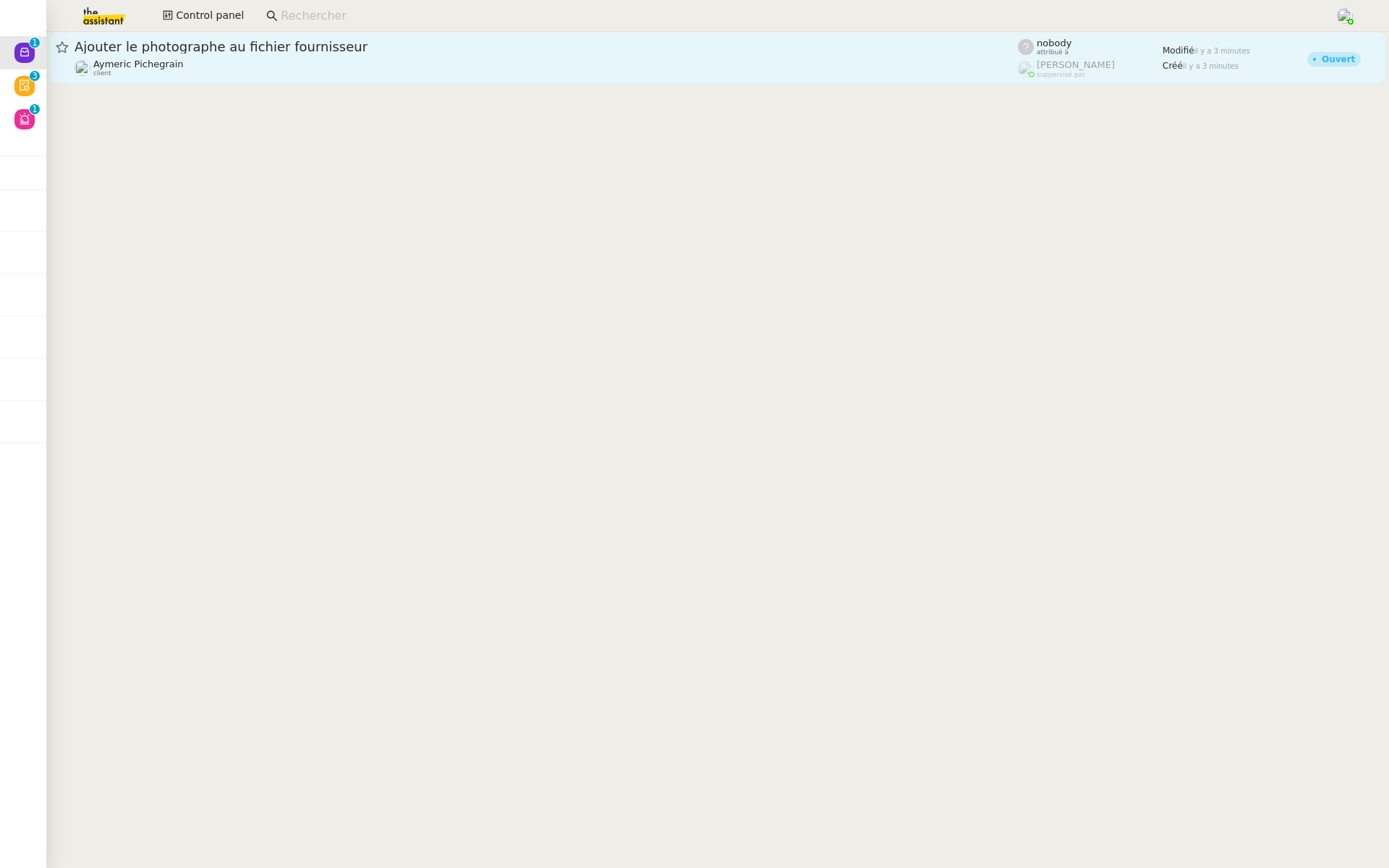
click at [382, 74] on div "Aymeric Pichegrain client" at bounding box center [546, 68] width 943 height 19
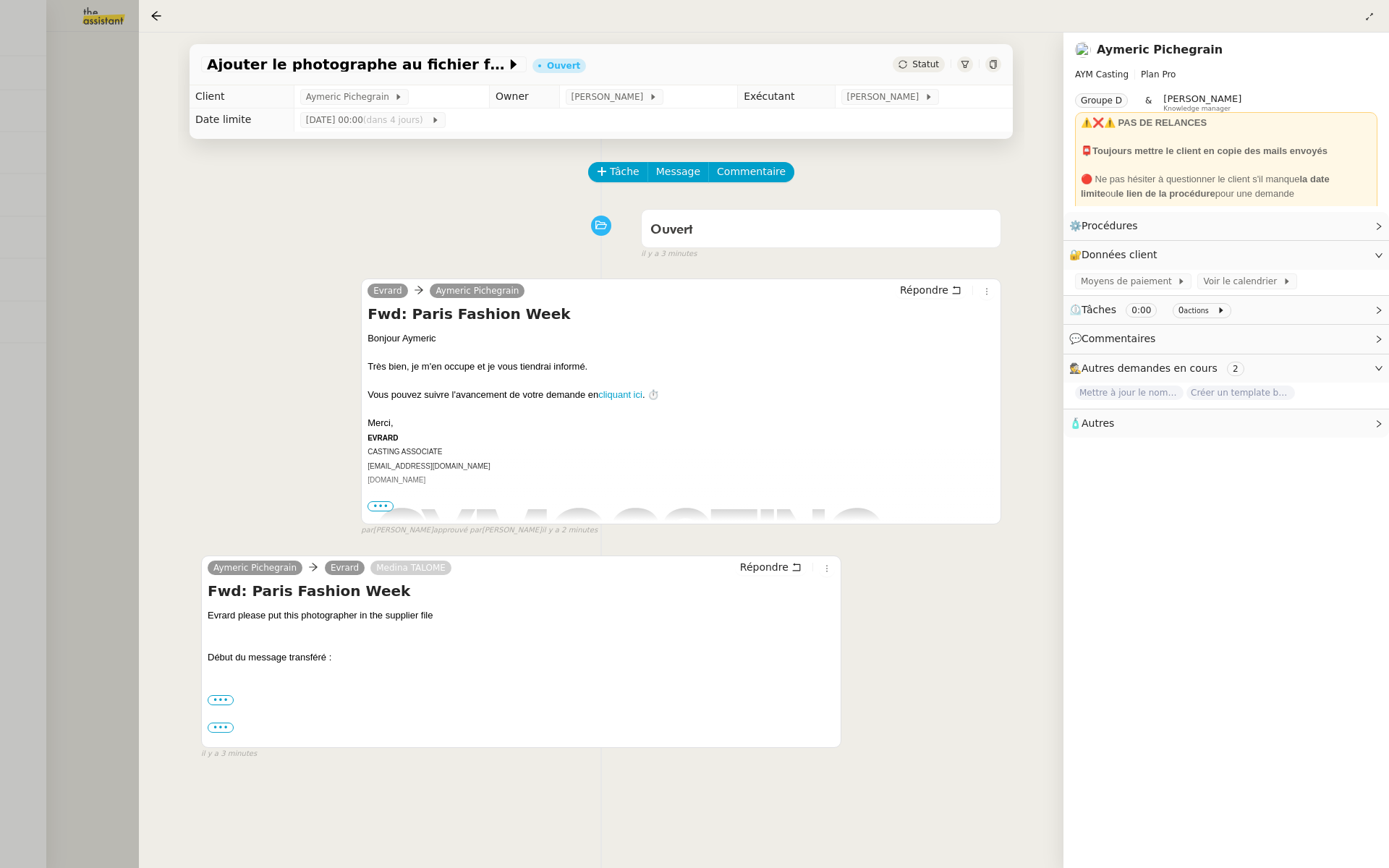
click at [76, 183] on div at bounding box center [694, 434] width 1389 height 868
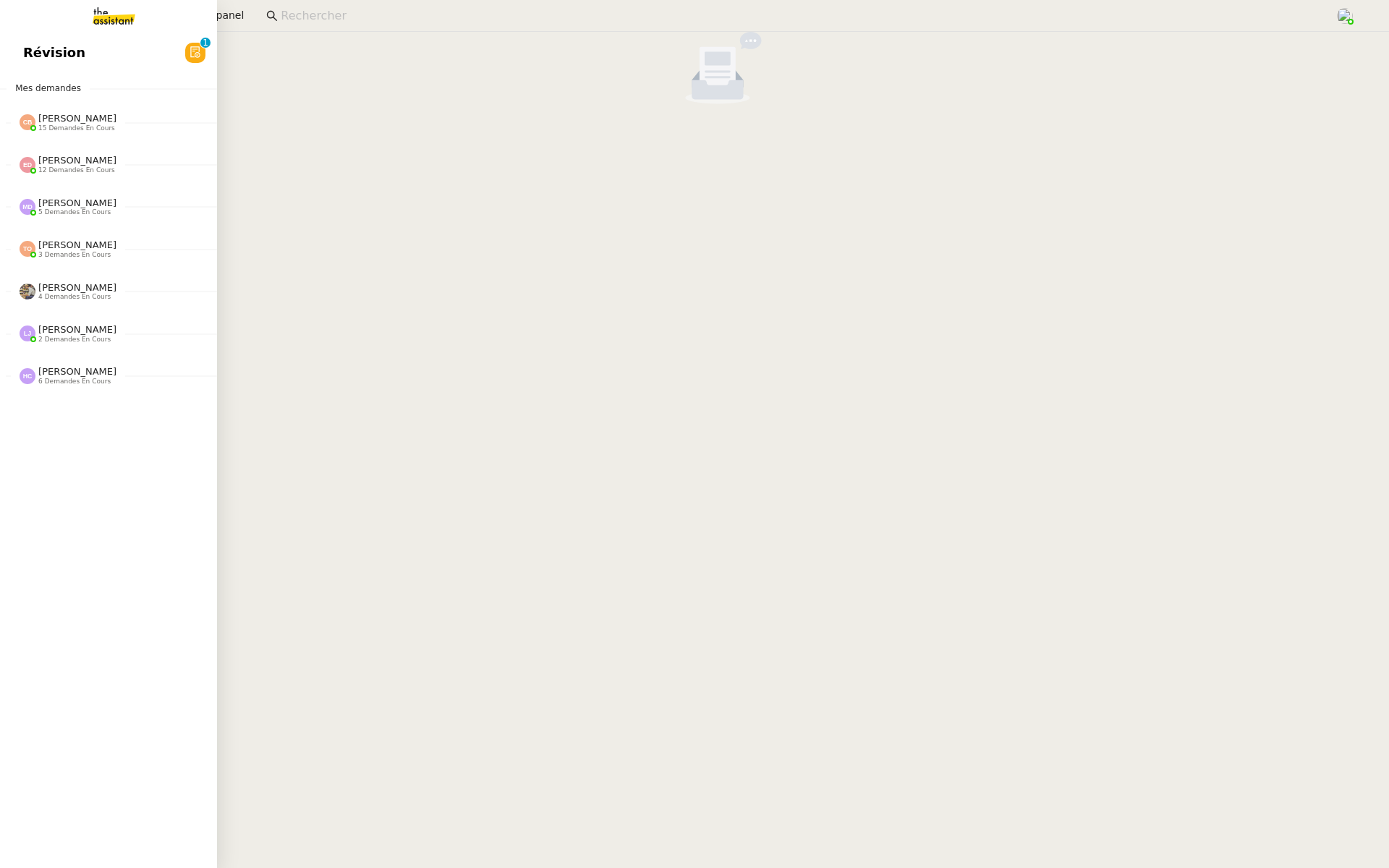
click at [75, 54] on span "Révision" at bounding box center [54, 53] width 62 height 22
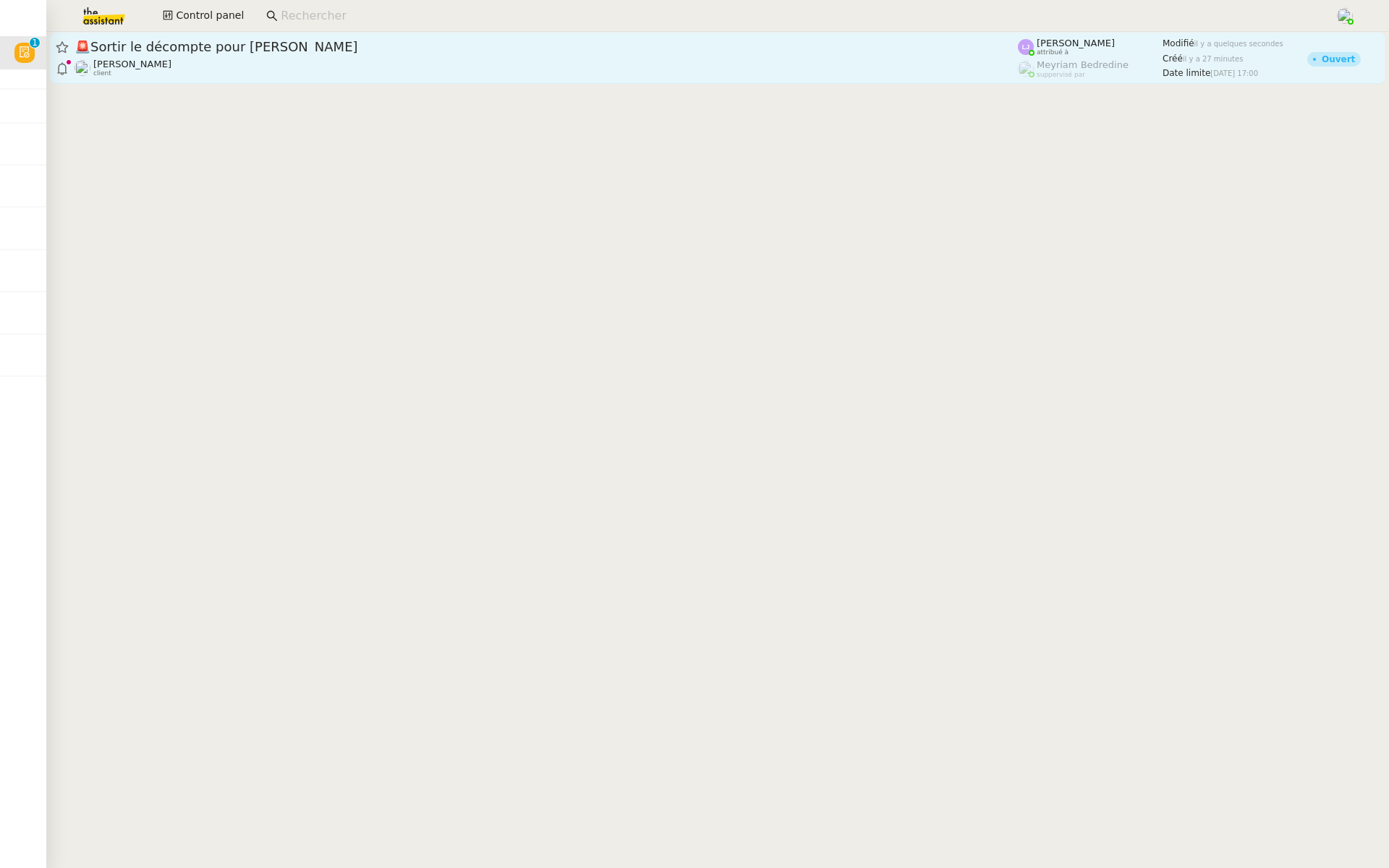
click at [431, 49] on span "🚨 Sortir le décompte pour Colnaghi" at bounding box center [546, 47] width 943 height 13
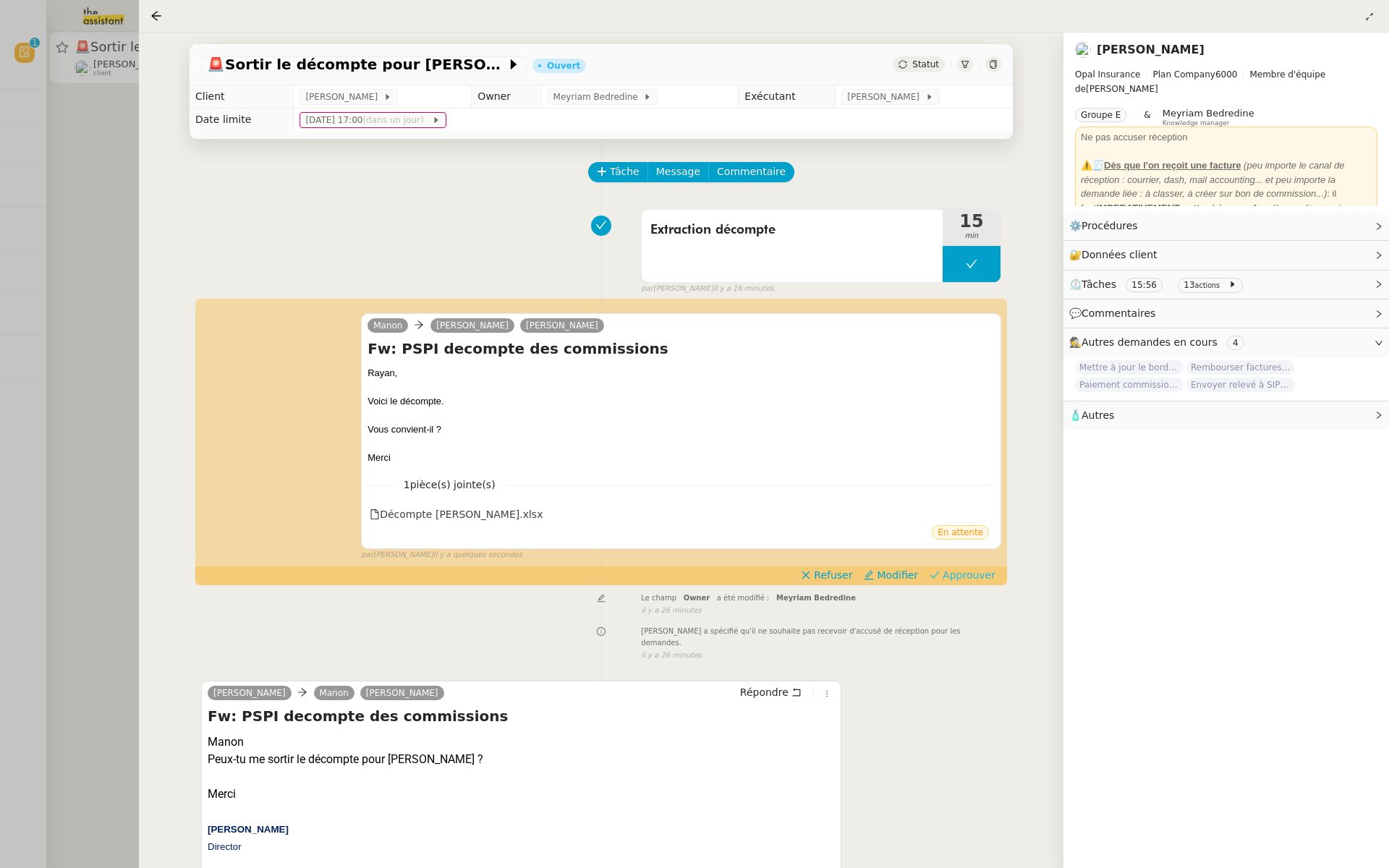
click at [984, 576] on span "Approuver" at bounding box center [969, 575] width 53 height 15
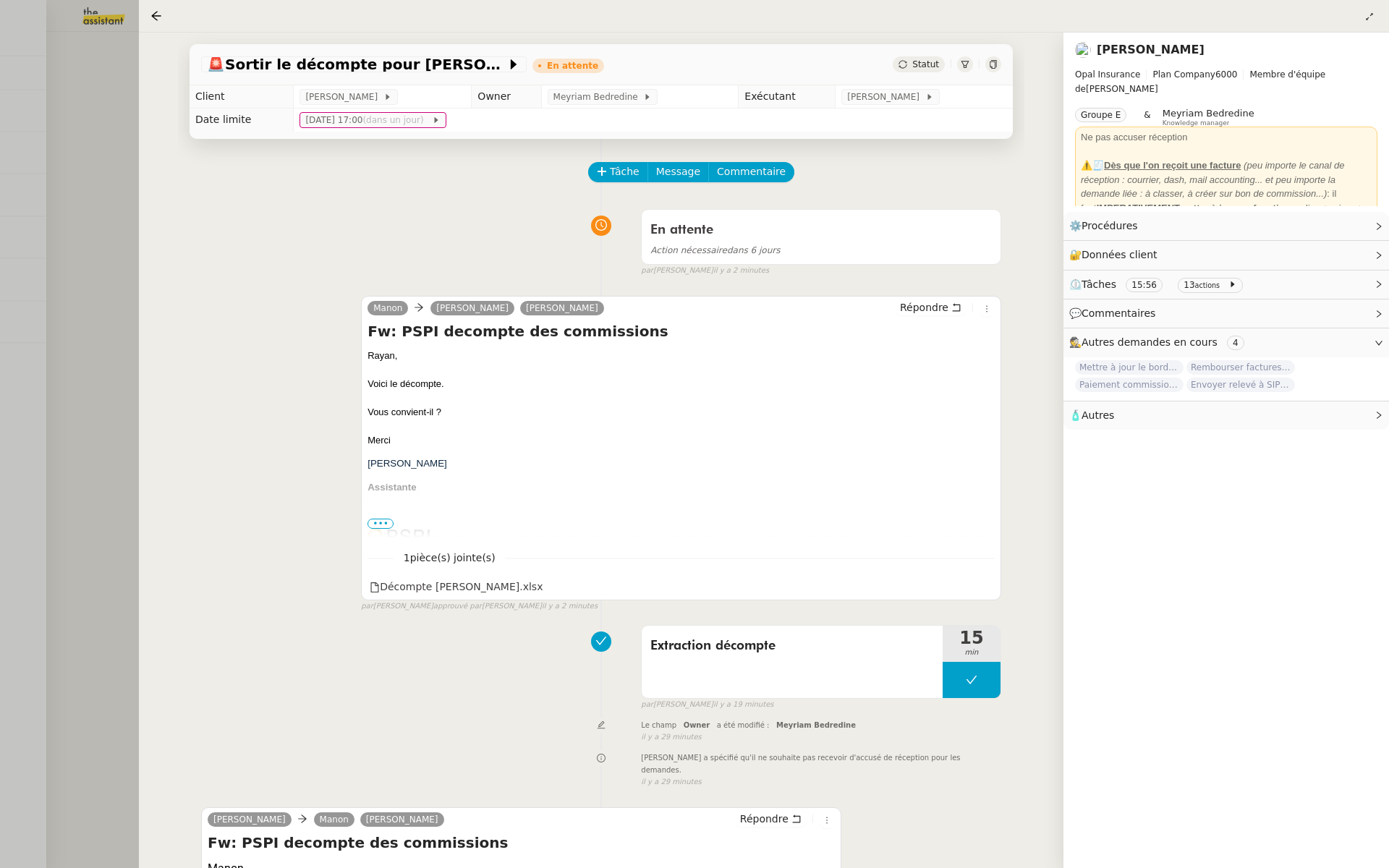
click at [0, 283] on div at bounding box center [694, 434] width 1389 height 868
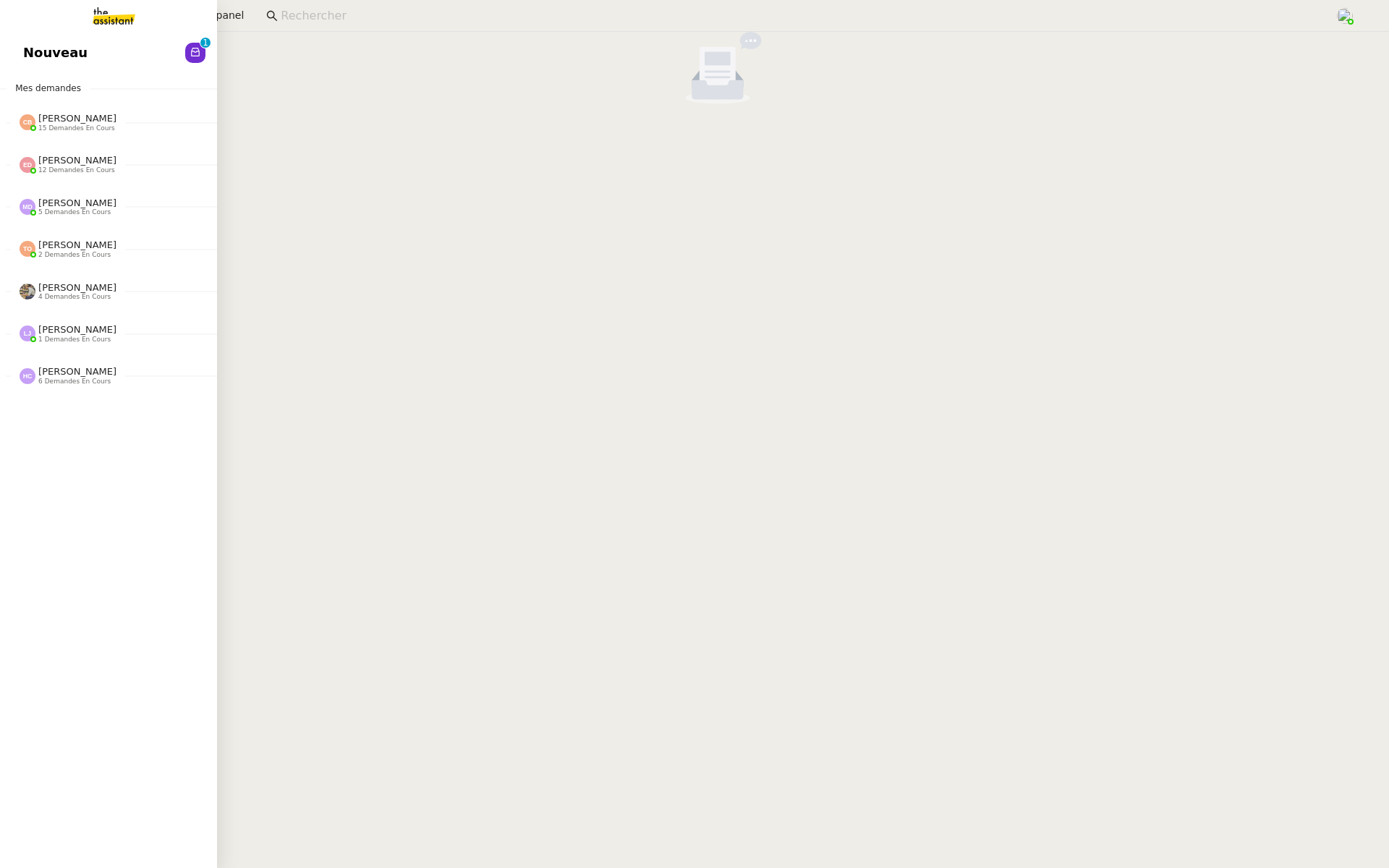
click at [27, 45] on span "Nouveau" at bounding box center [55, 53] width 65 height 22
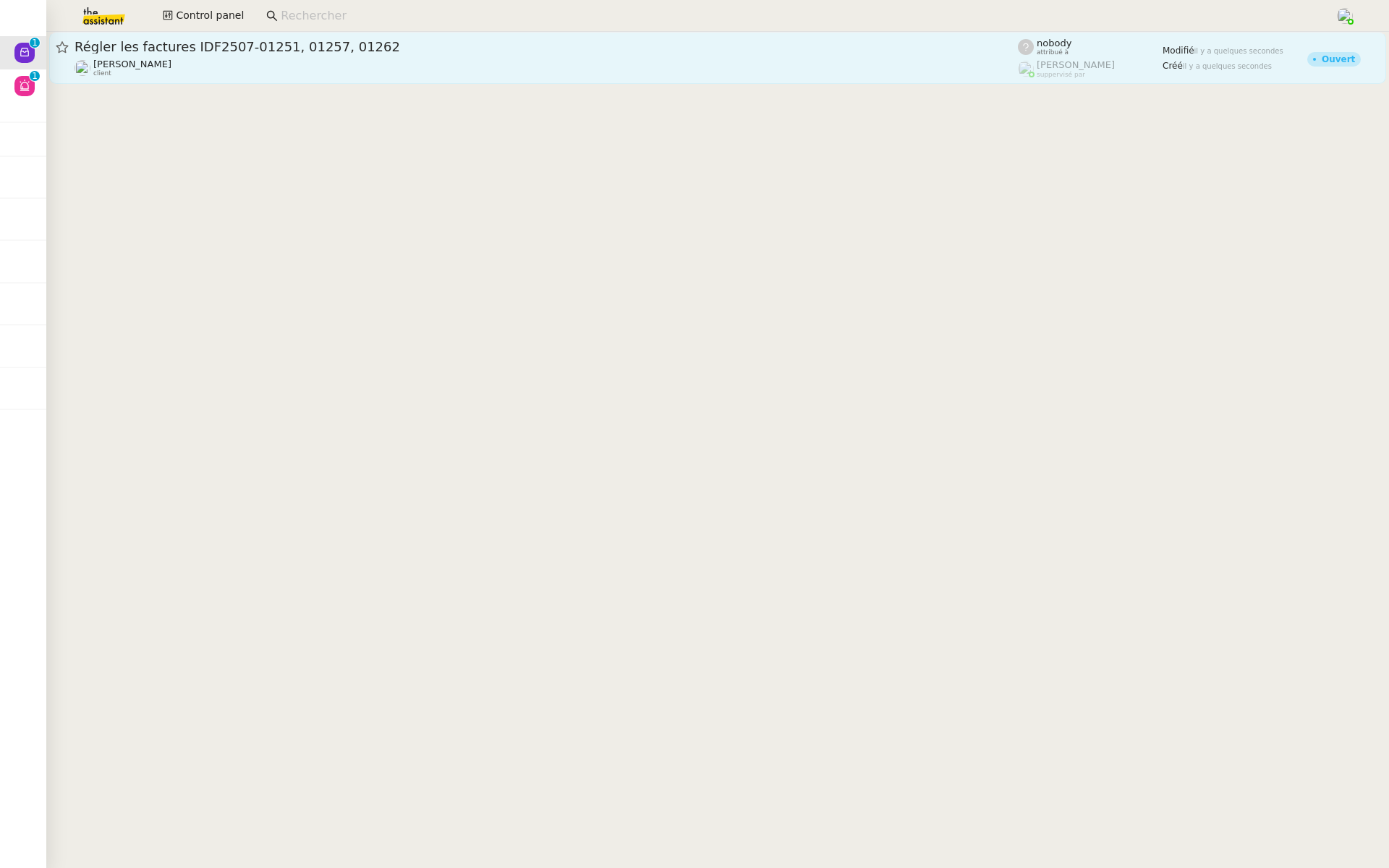
click at [279, 57] on div "Régler les factures IDF2507-01251, 01257, 01262 Florent Seiler client" at bounding box center [546, 58] width 943 height 39
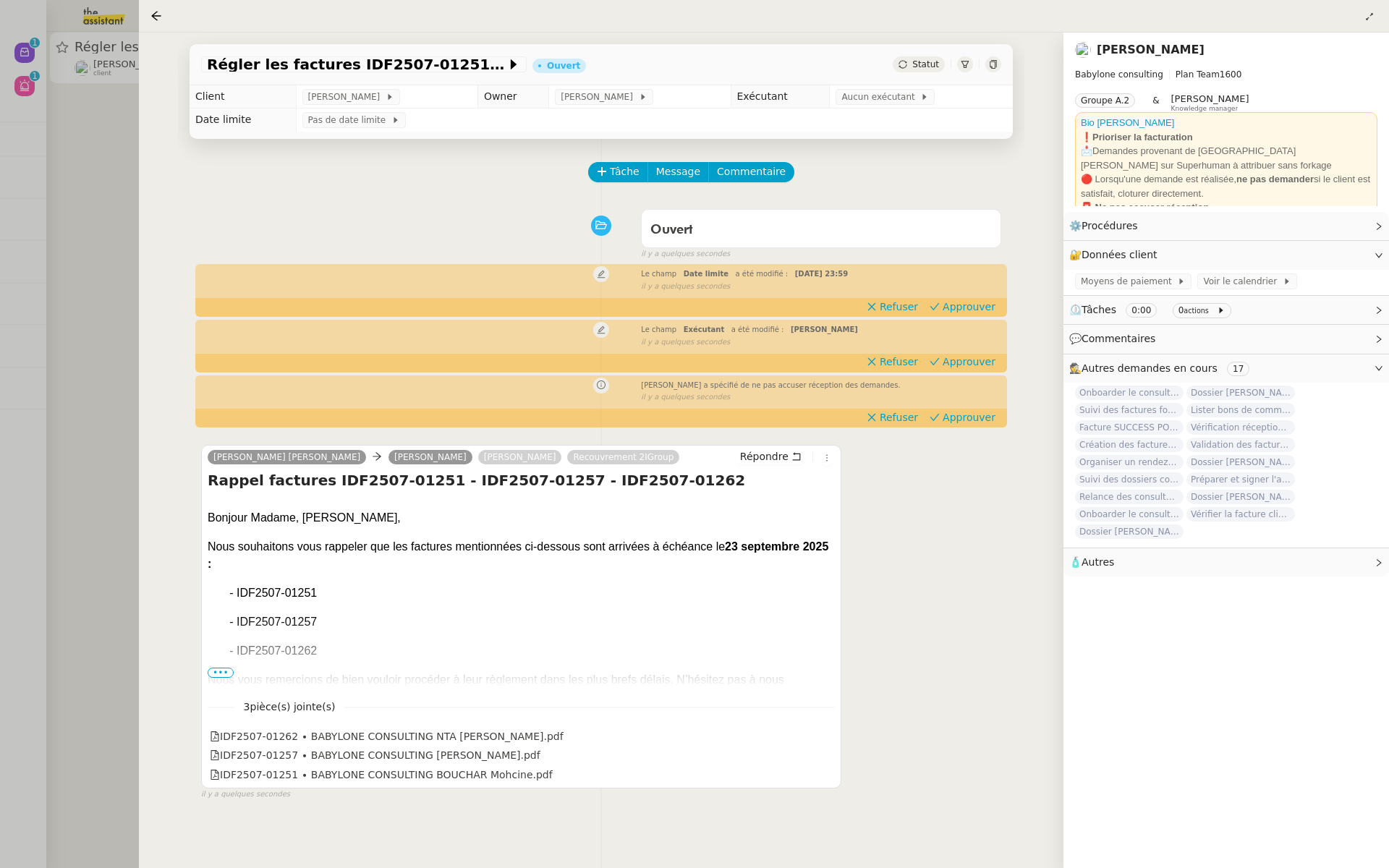
click at [85, 228] on div at bounding box center [694, 434] width 1389 height 868
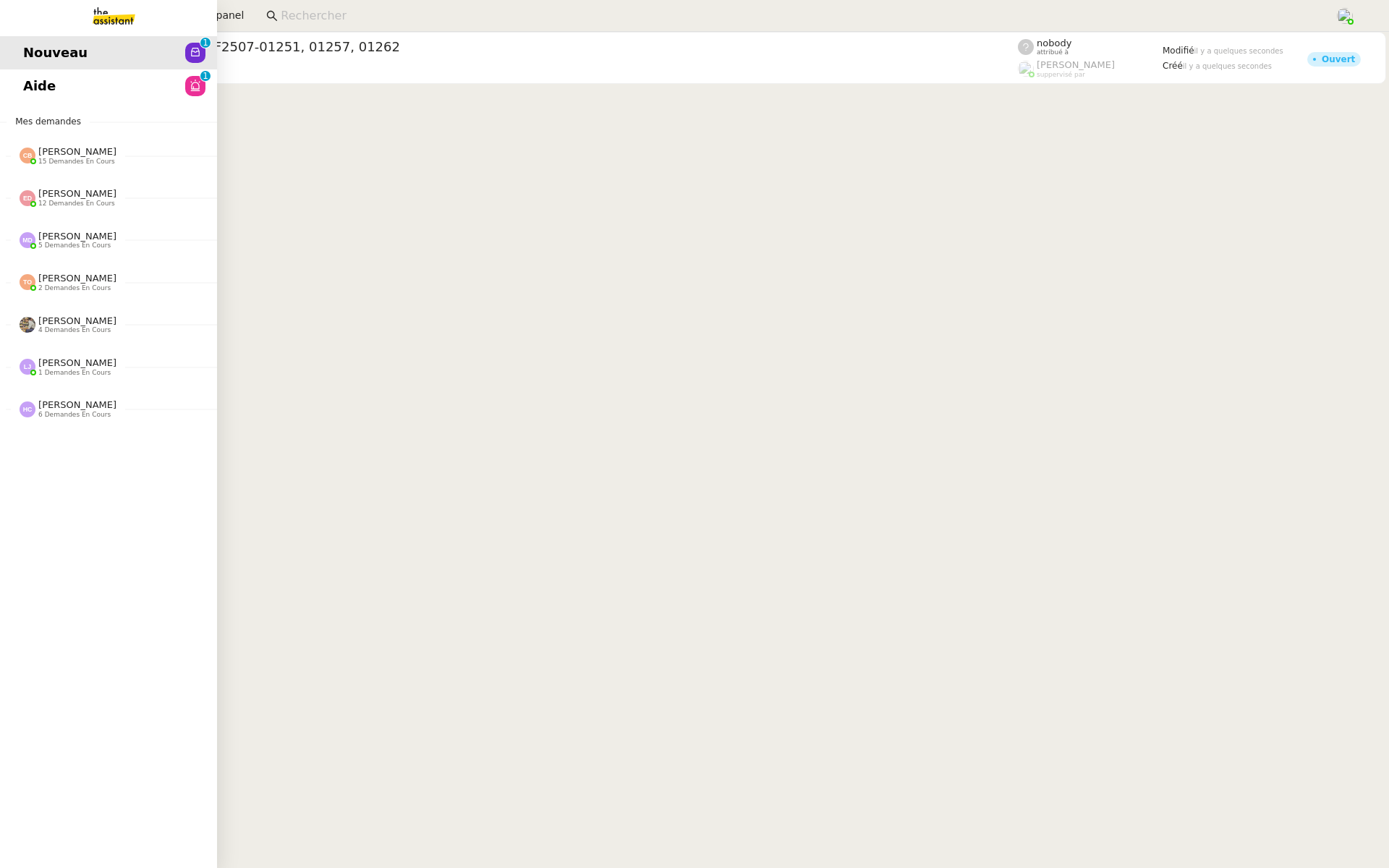
click at [30, 89] on span "Aide" at bounding box center [39, 86] width 33 height 22
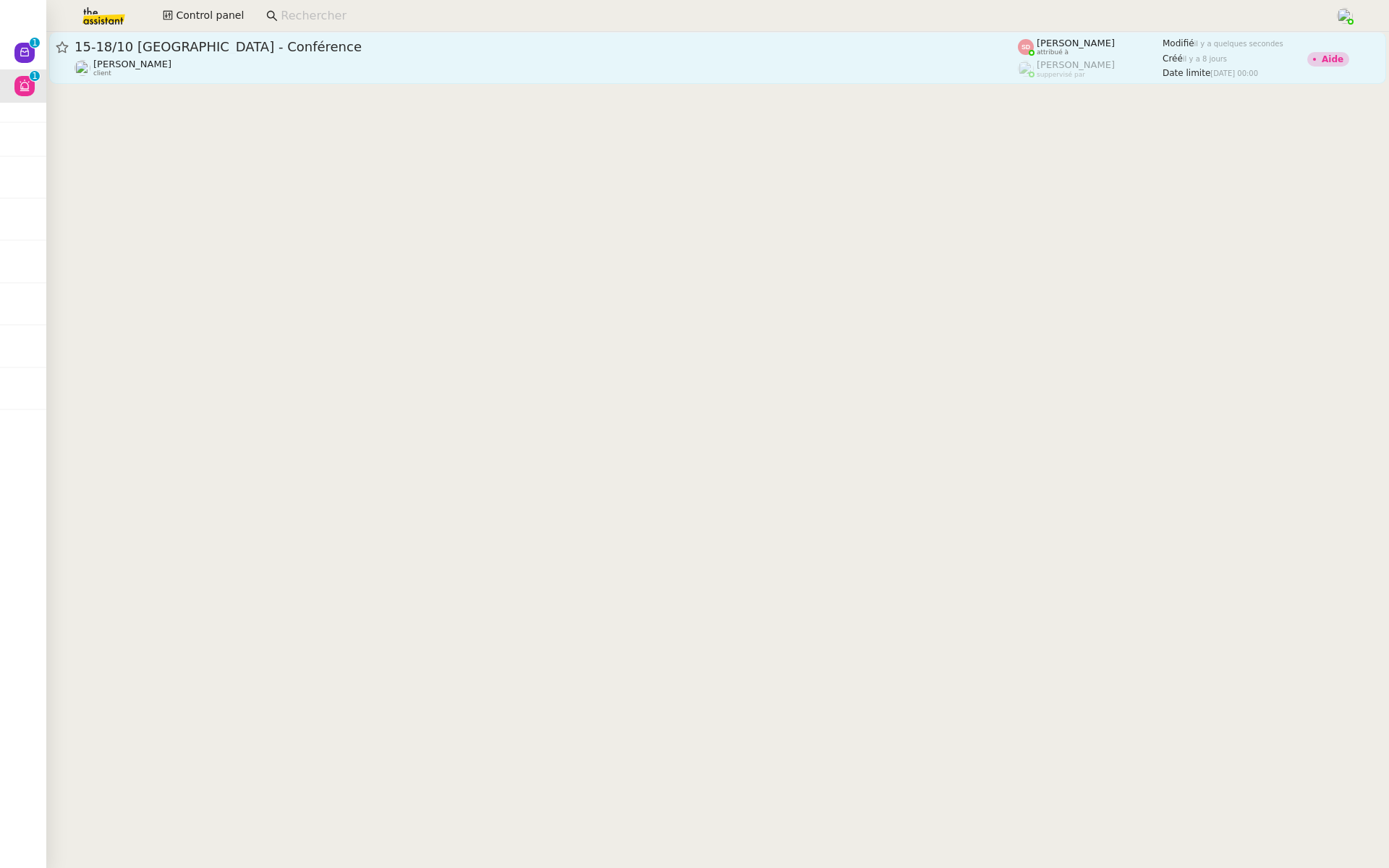
click at [208, 52] on span "15-18/10 Barcelone - Conférence" at bounding box center [546, 47] width 943 height 13
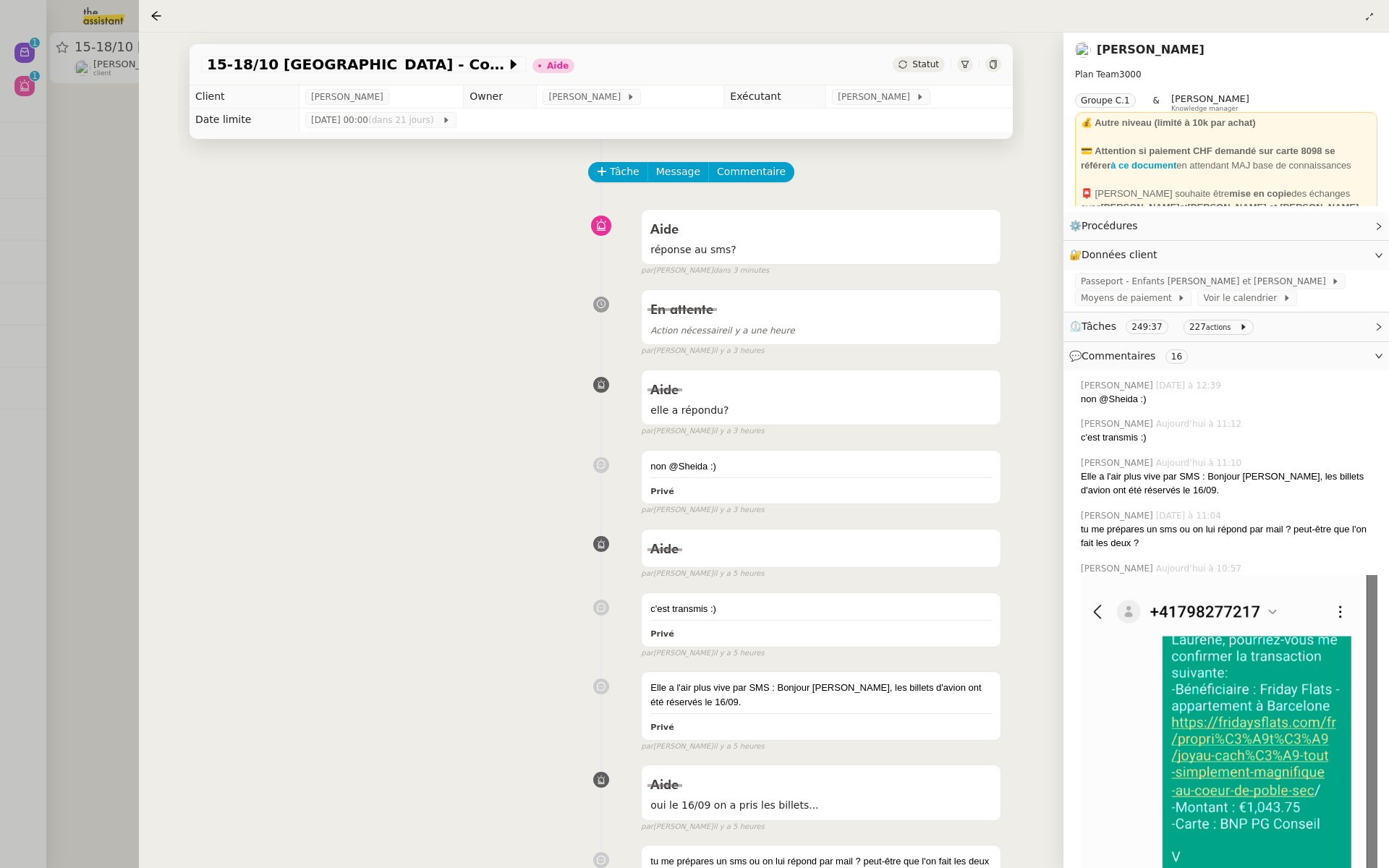
click at [47, 183] on div at bounding box center [694, 434] width 1389 height 868
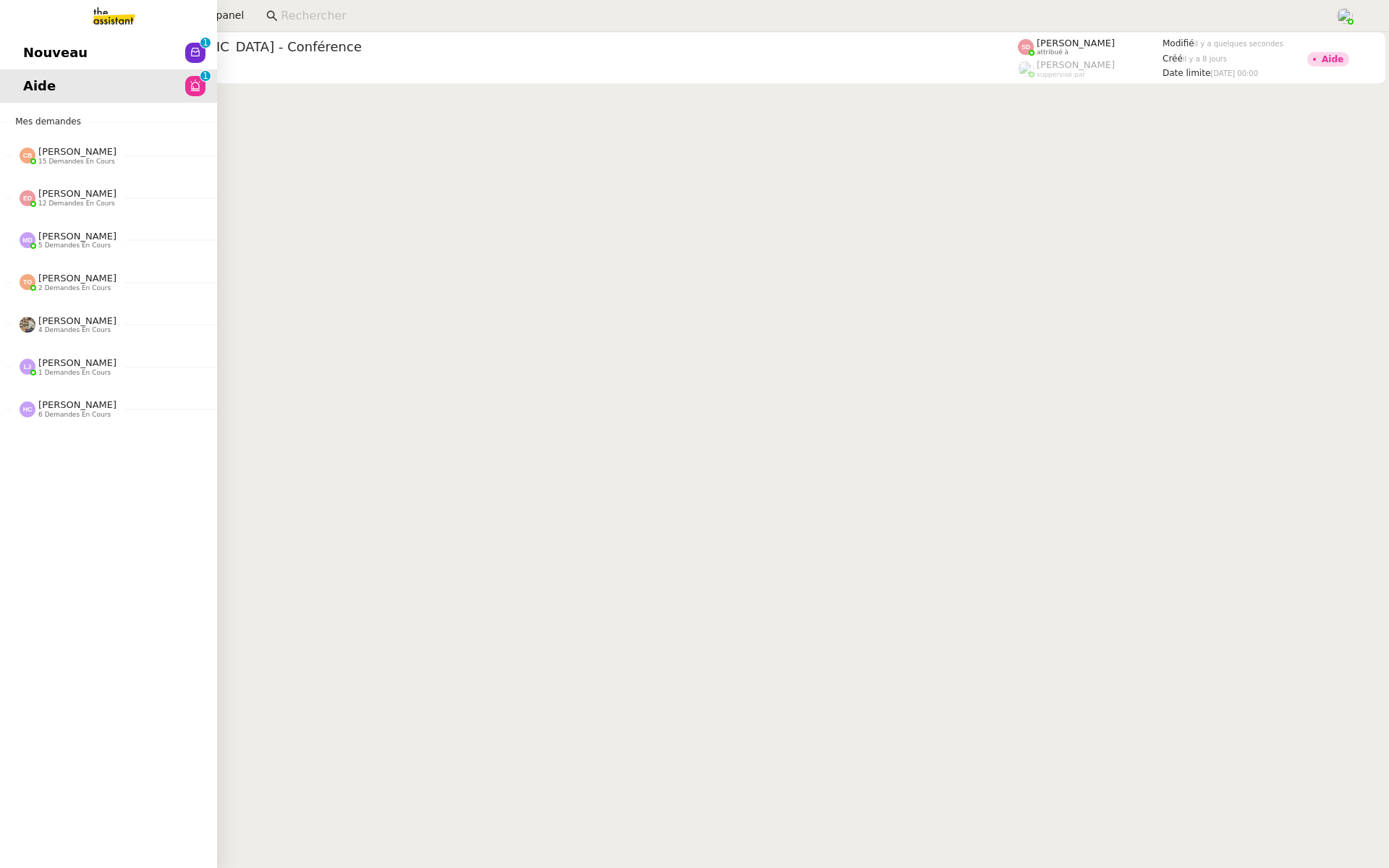
click at [31, 40] on link "Nouveau 0 1 2 3 4 5 6 7 8 9" at bounding box center [109, 53] width 217 height 33
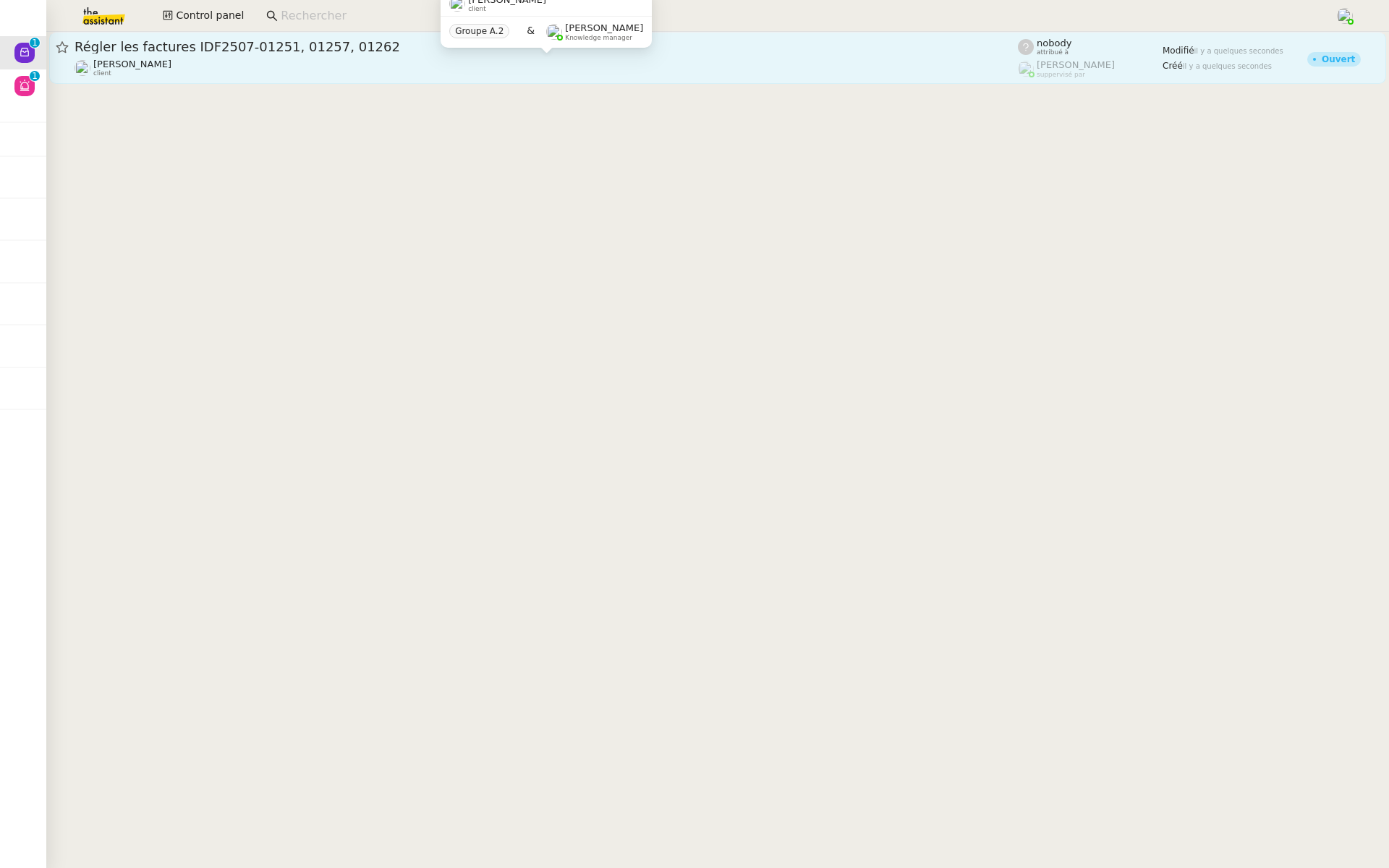
click at [338, 75] on div "Florent Seiler client" at bounding box center [546, 68] width 943 height 19
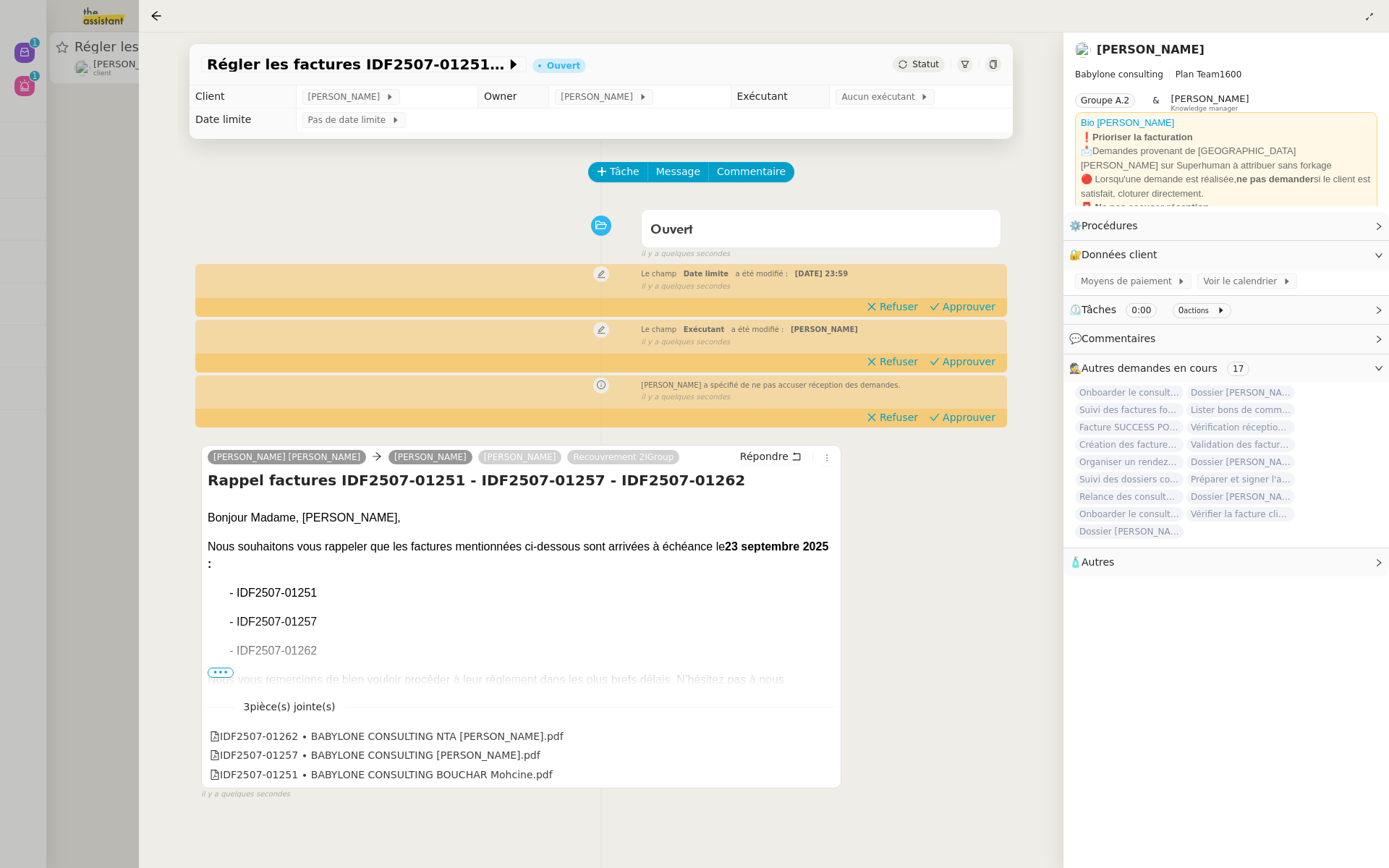
click at [37, 118] on div at bounding box center [694, 434] width 1389 height 868
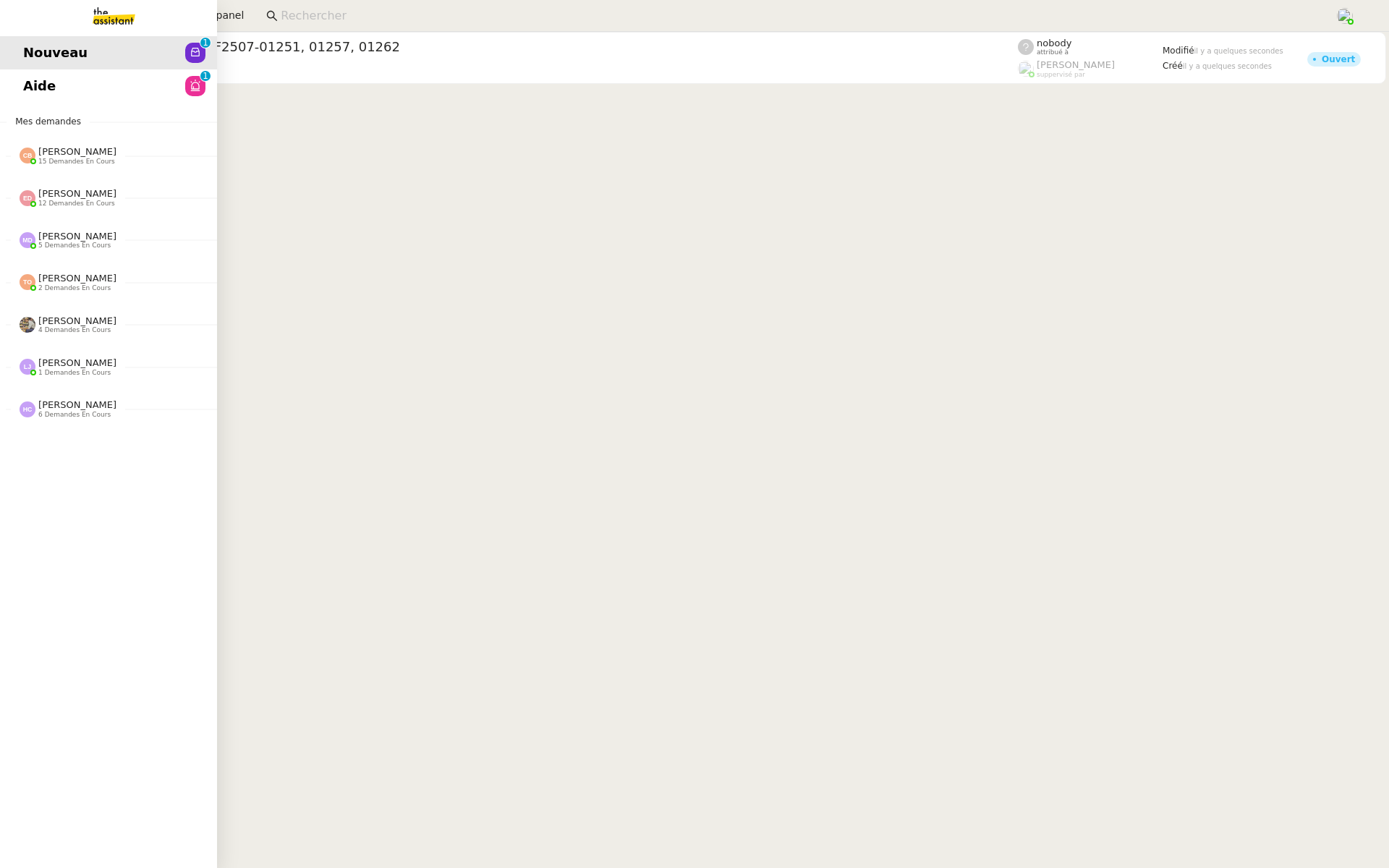
click at [16, 82] on link "Aide 0 1 2 3 4 5 6 7 8 9" at bounding box center [109, 86] width 217 height 33
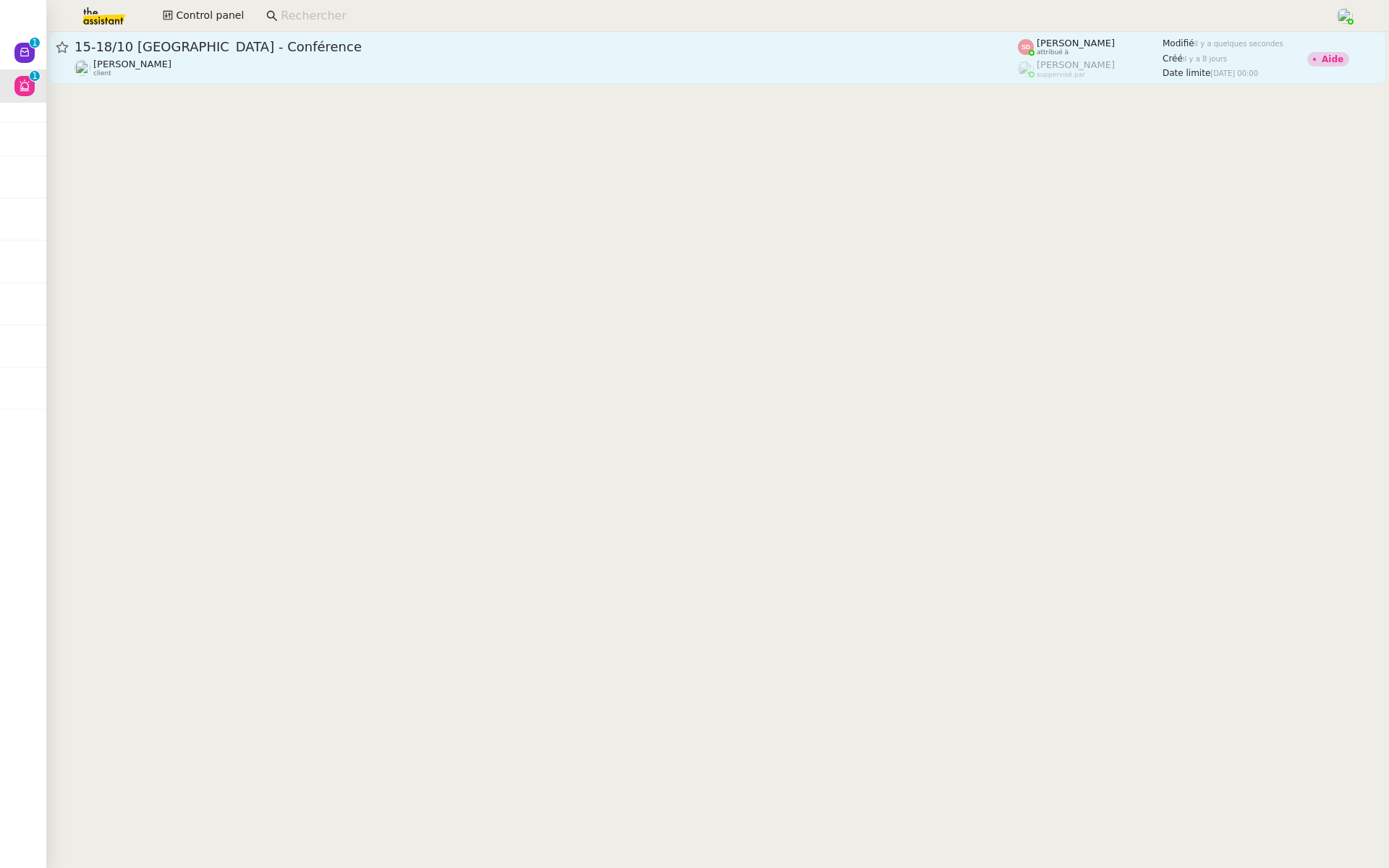
click at [289, 52] on span "15-18/10 Barcelone - Conférence" at bounding box center [546, 47] width 943 height 13
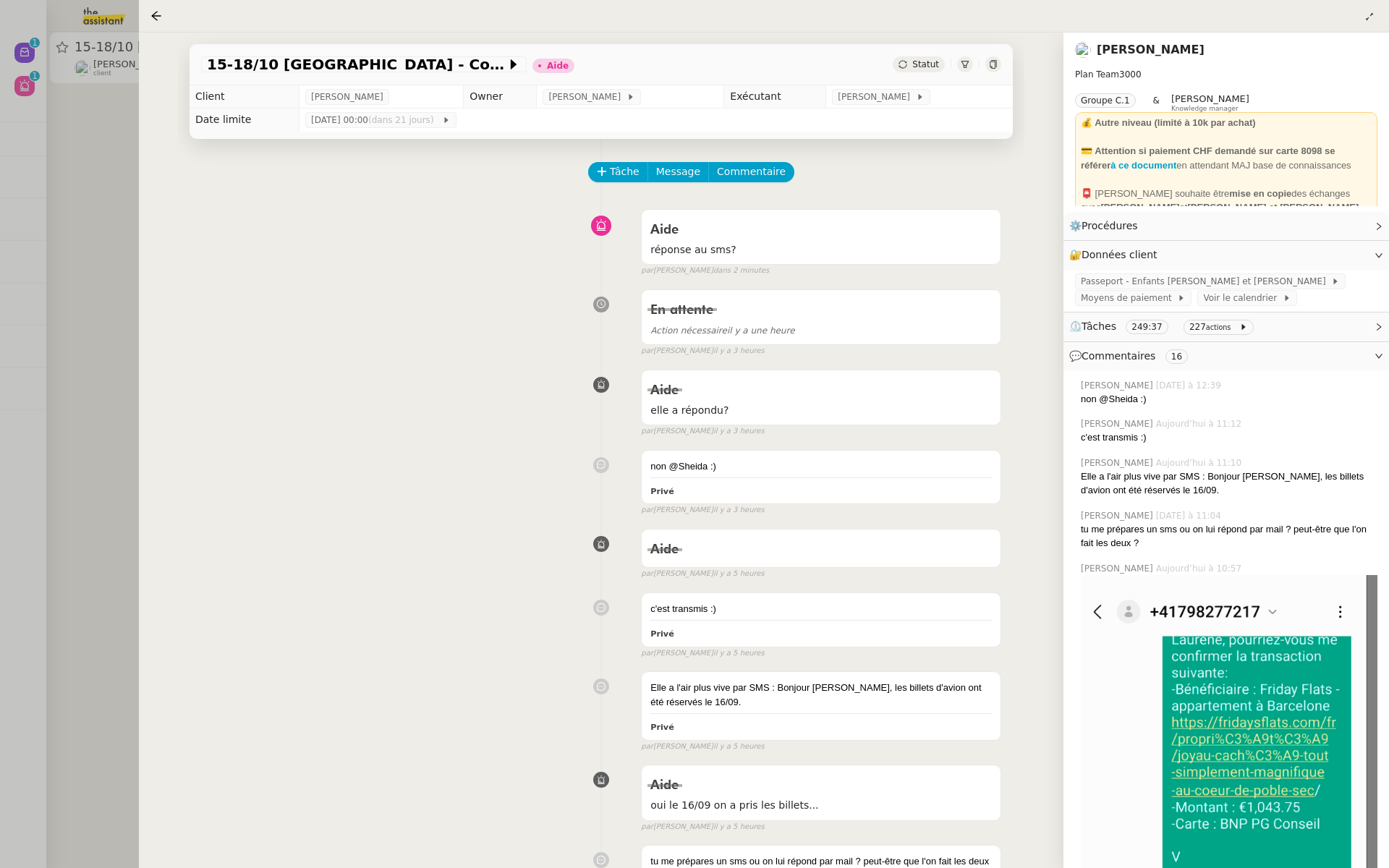
click at [49, 141] on div at bounding box center [694, 434] width 1389 height 868
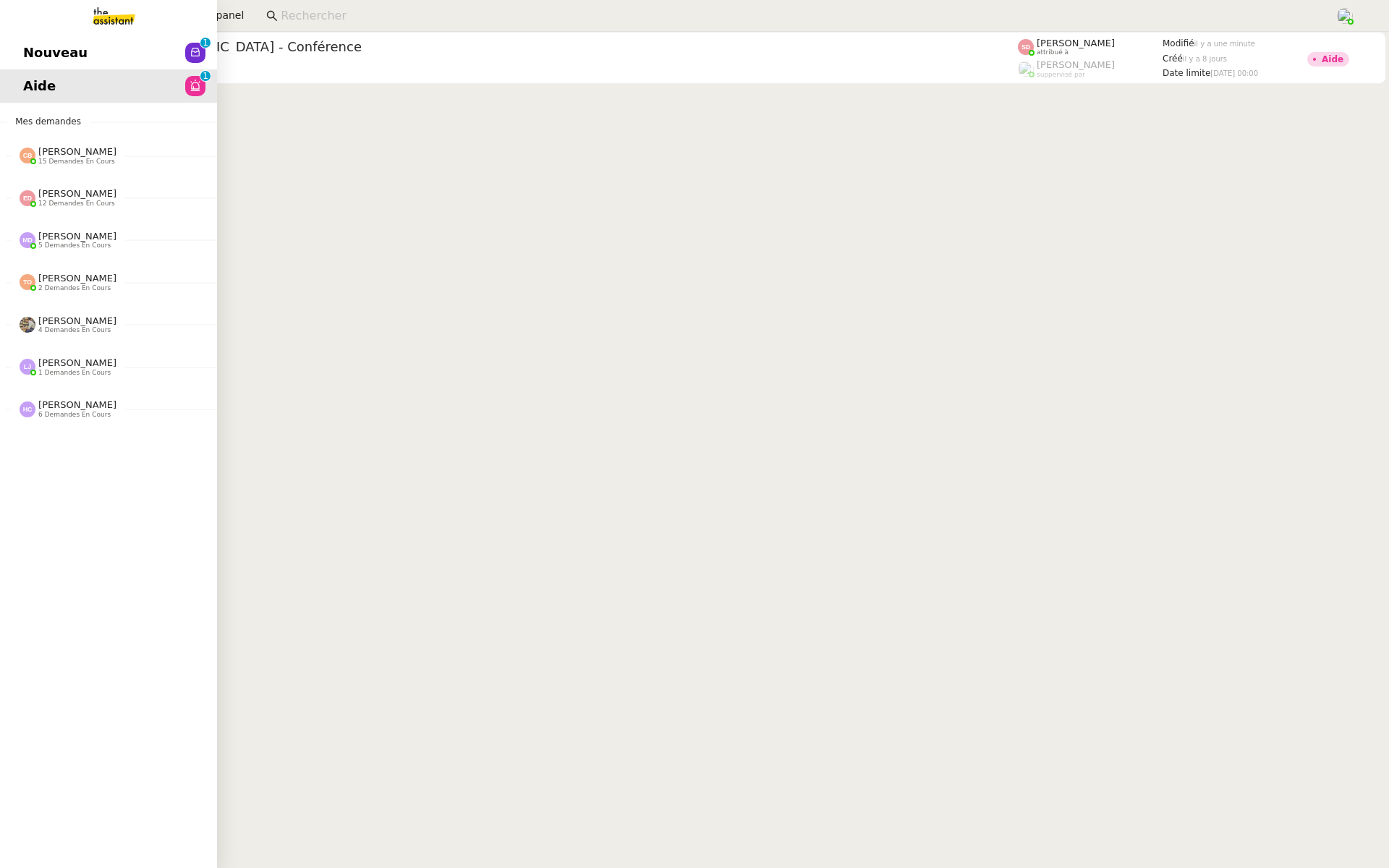
click at [31, 48] on span "Nouveau" at bounding box center [55, 53] width 65 height 22
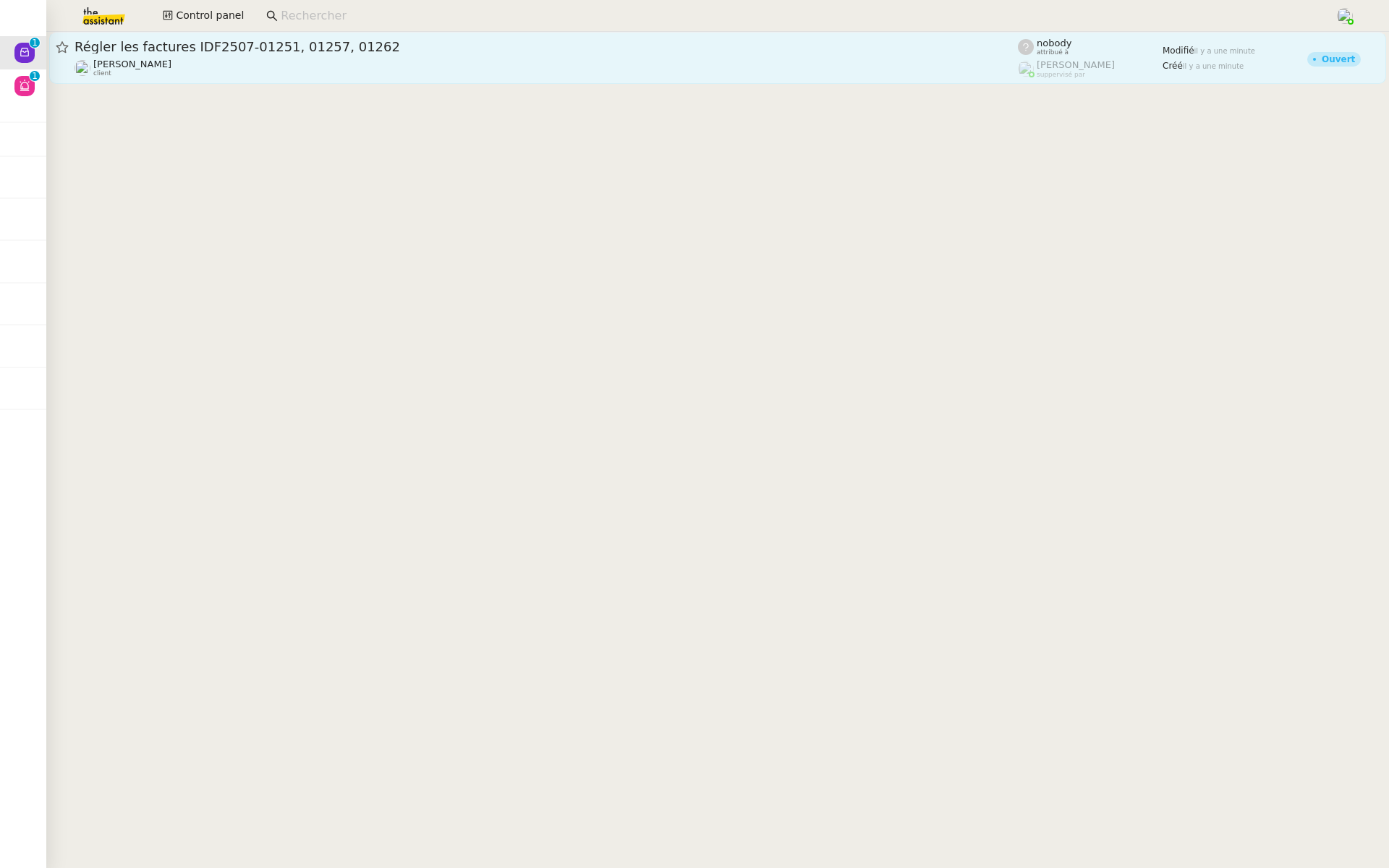
click at [263, 43] on span "Régler les factures IDF2507-01251, 01257, 01262" at bounding box center [546, 47] width 943 height 13
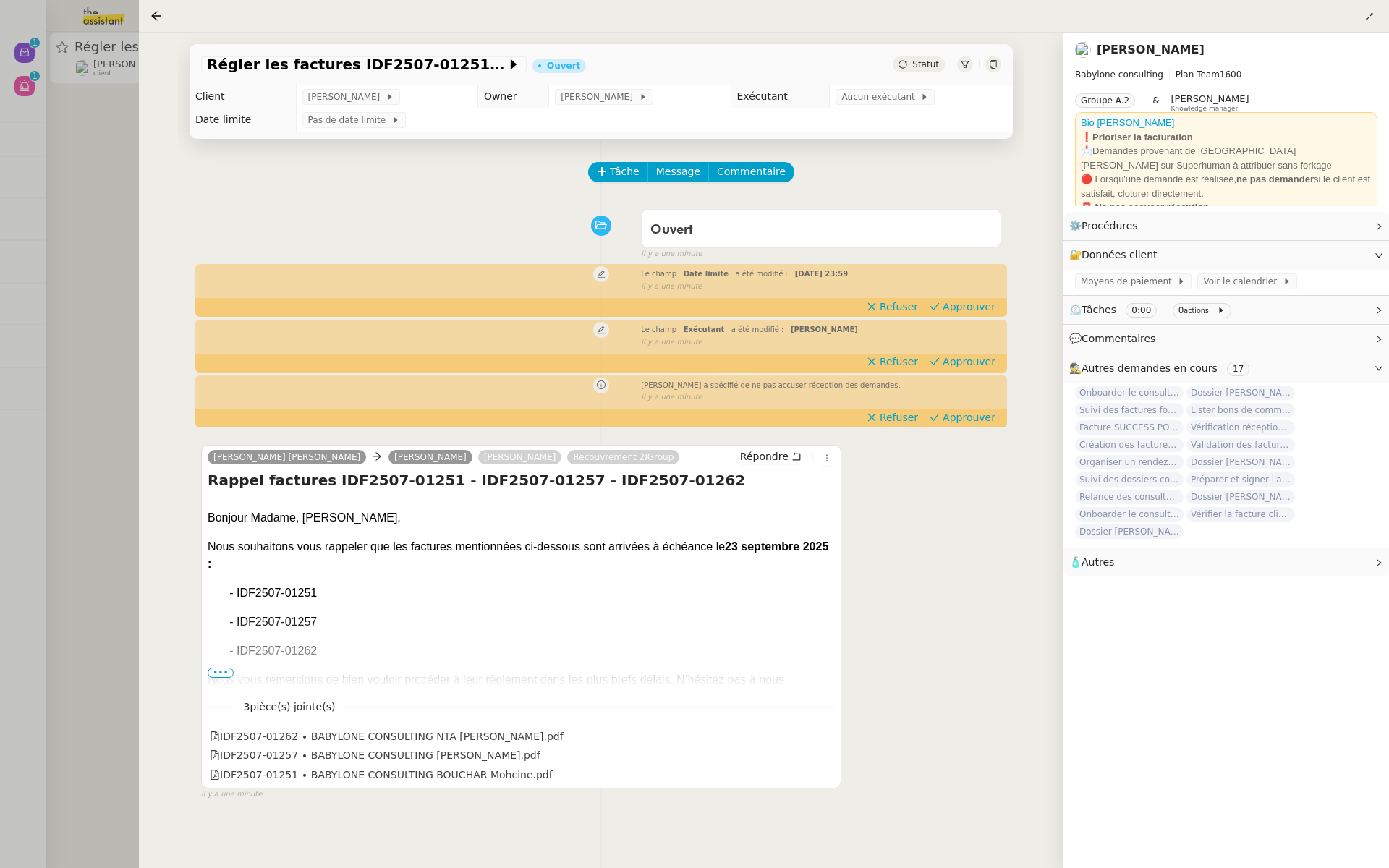
click at [99, 397] on div at bounding box center [694, 434] width 1389 height 868
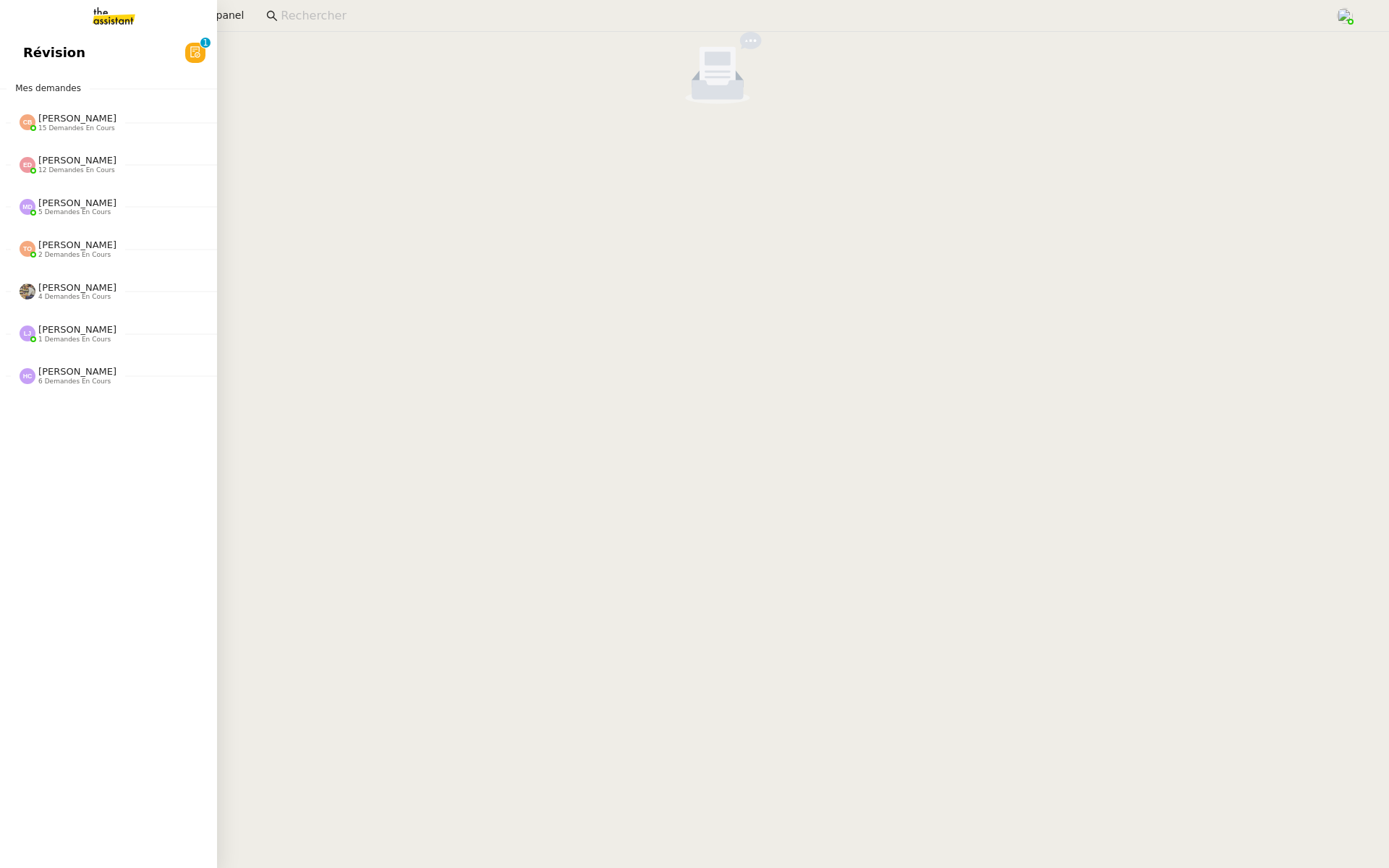
click at [28, 46] on span "Révision" at bounding box center [54, 53] width 62 height 22
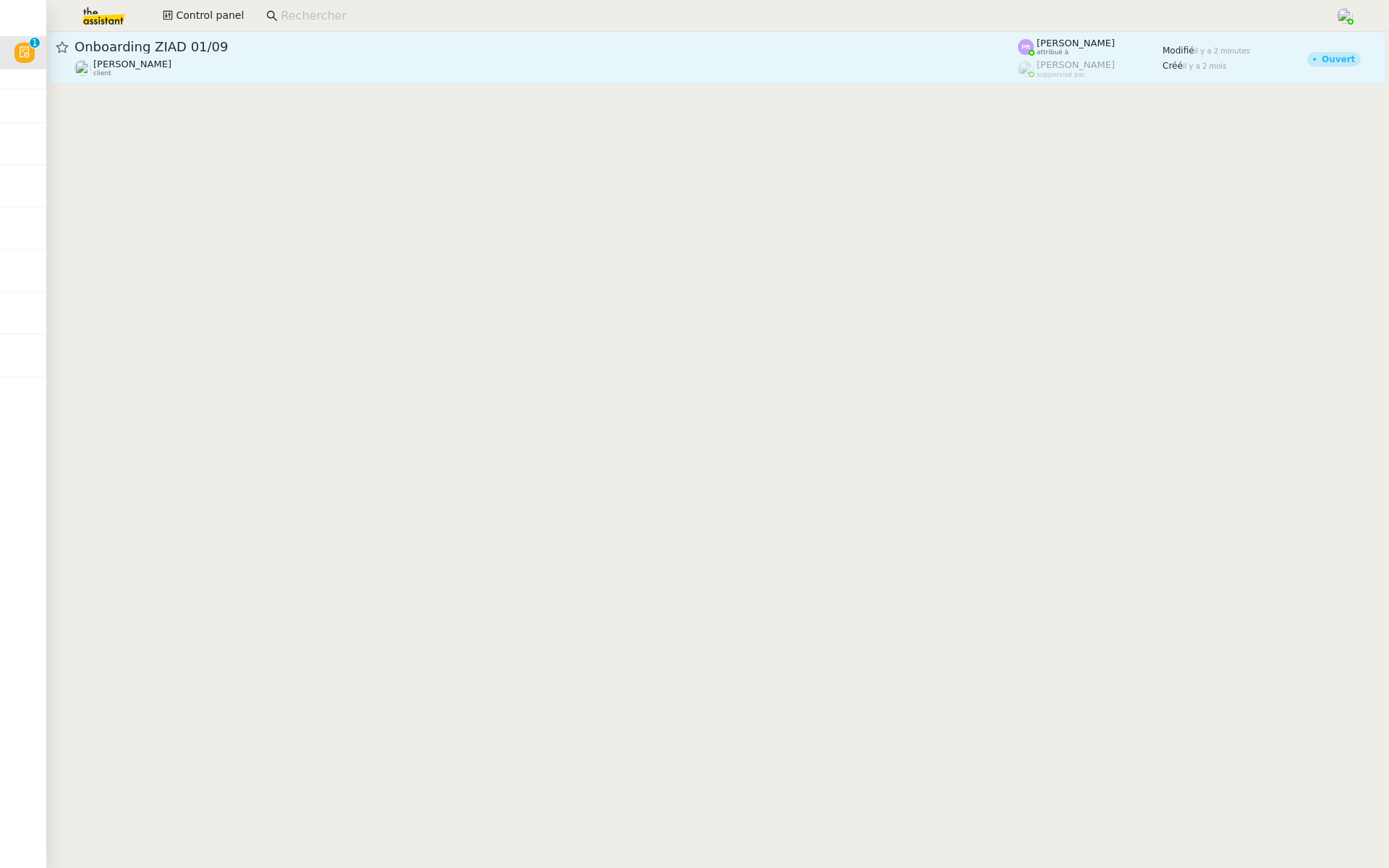
click at [315, 49] on span "Onboarding ZIAD 01/09" at bounding box center [546, 47] width 943 height 13
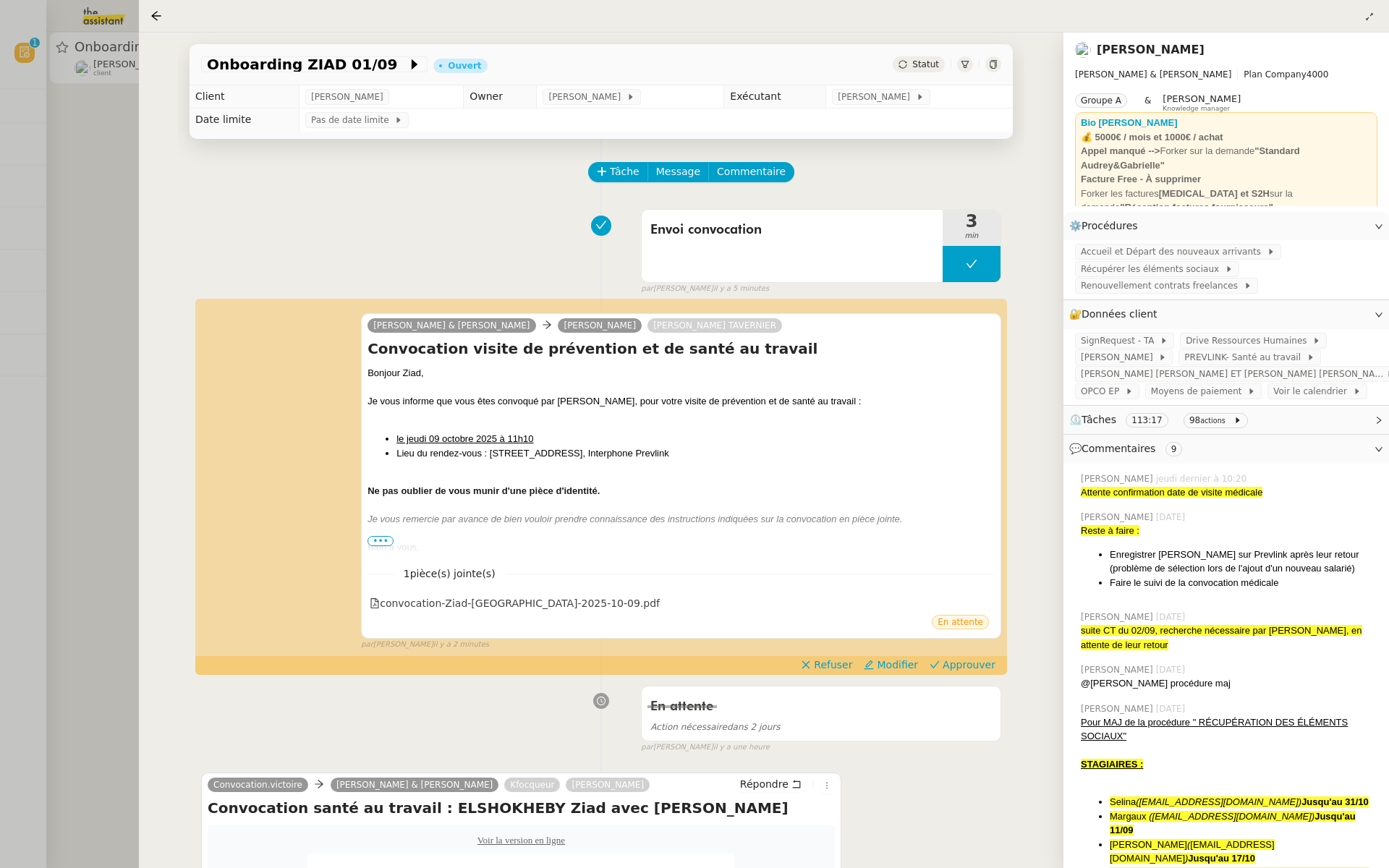
click at [0, 246] on div at bounding box center [694, 434] width 1389 height 868
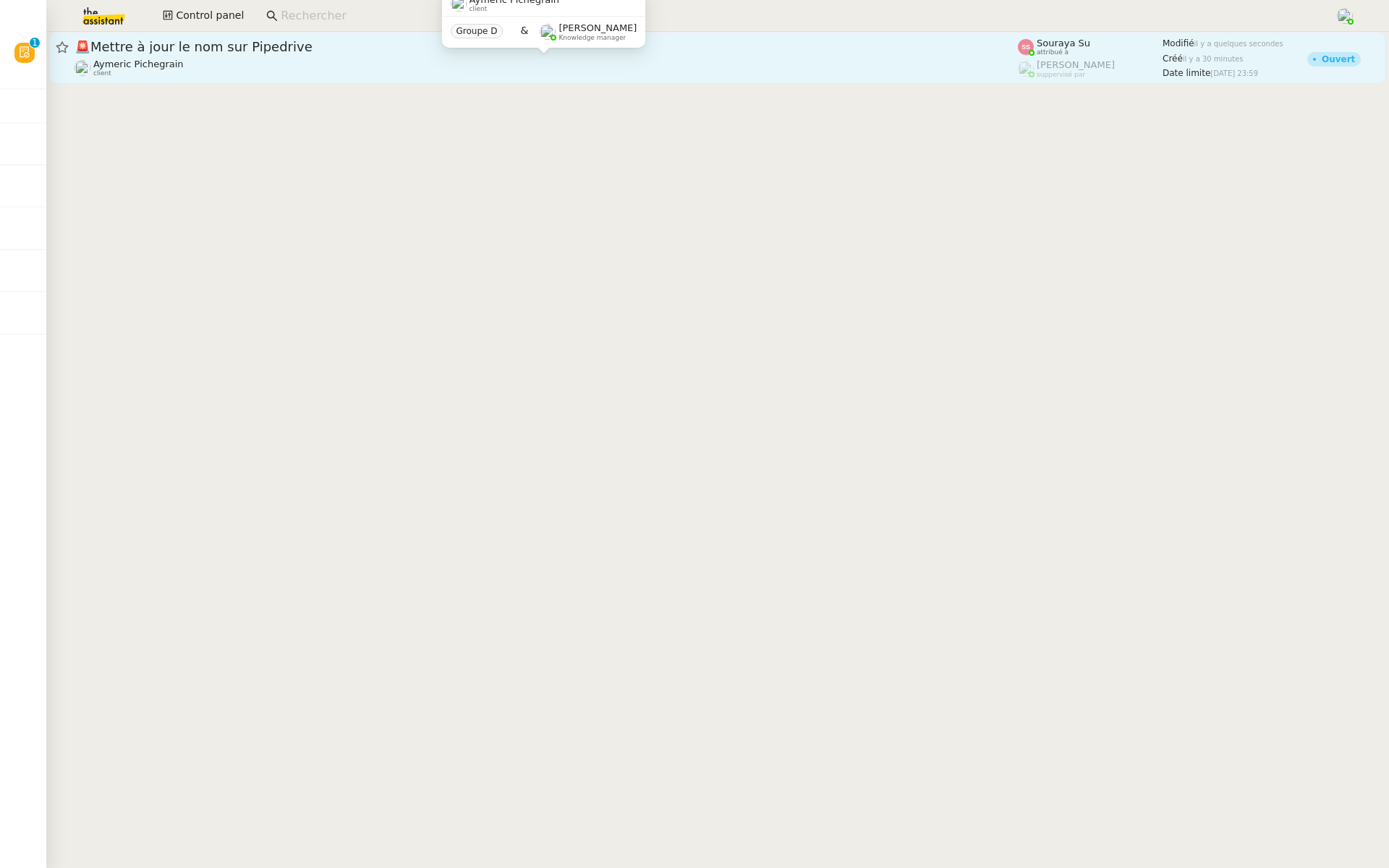
click at [412, 61] on div "Aymeric Pichegrain client" at bounding box center [546, 68] width 943 height 19
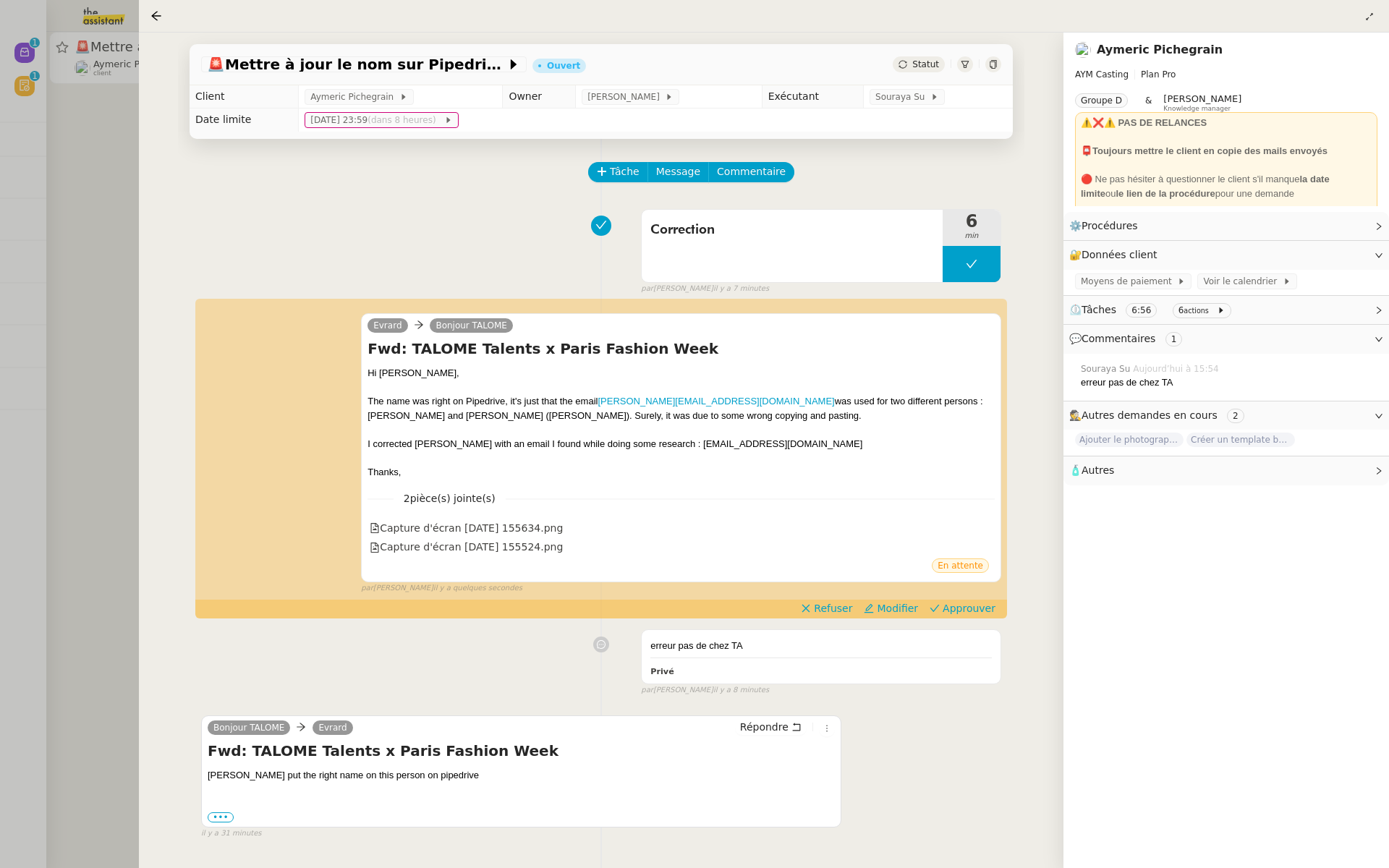
click at [113, 185] on div at bounding box center [694, 434] width 1389 height 868
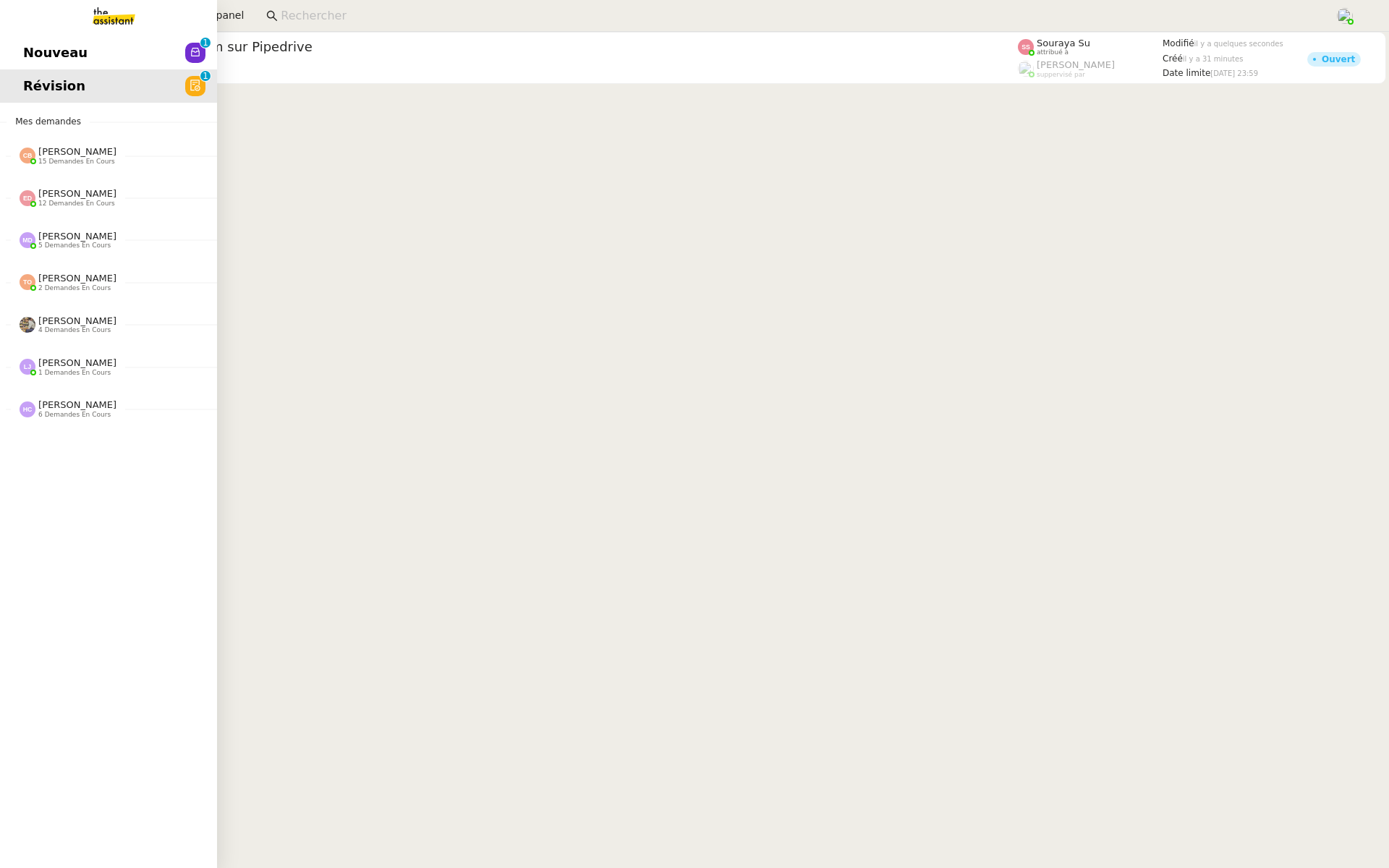
click at [24, 37] on link "Nouveau 0 1 2 3 4 5 6 7 8 9" at bounding box center [109, 53] width 217 height 33
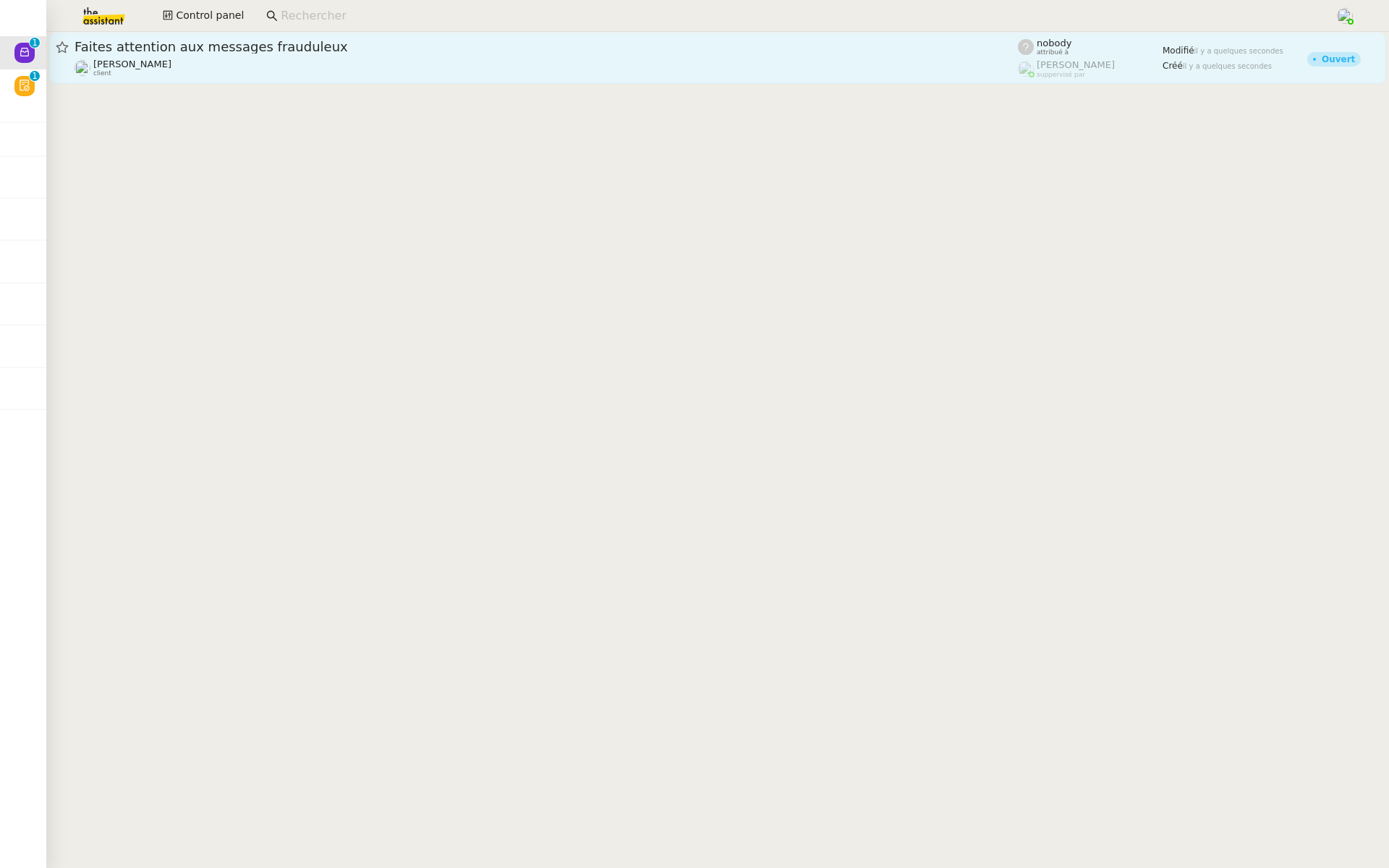
click at [488, 38] on div "Faites attention aux messages frauduleux" at bounding box center [546, 47] width 943 height 17
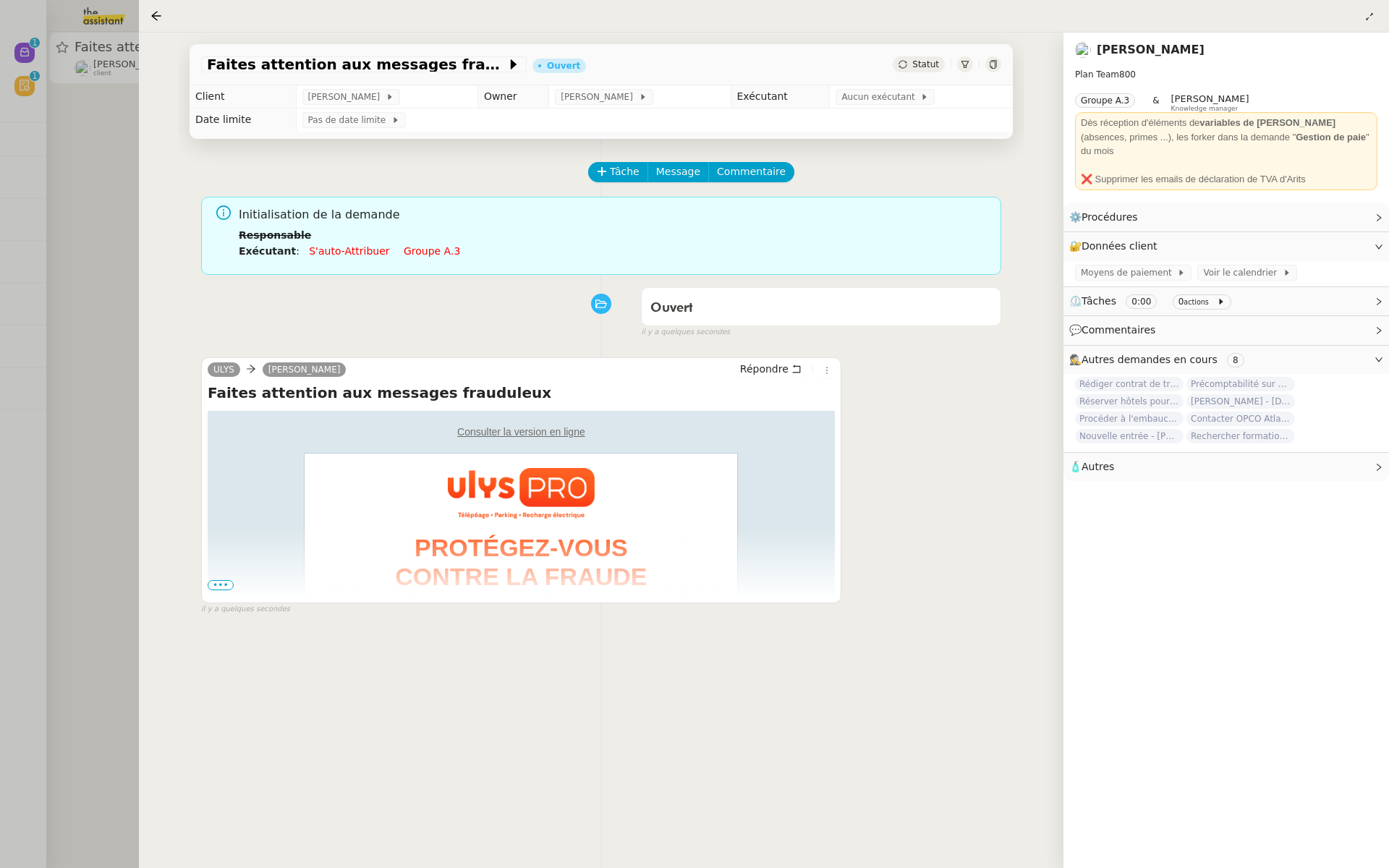
click at [68, 176] on div at bounding box center [694, 434] width 1389 height 868
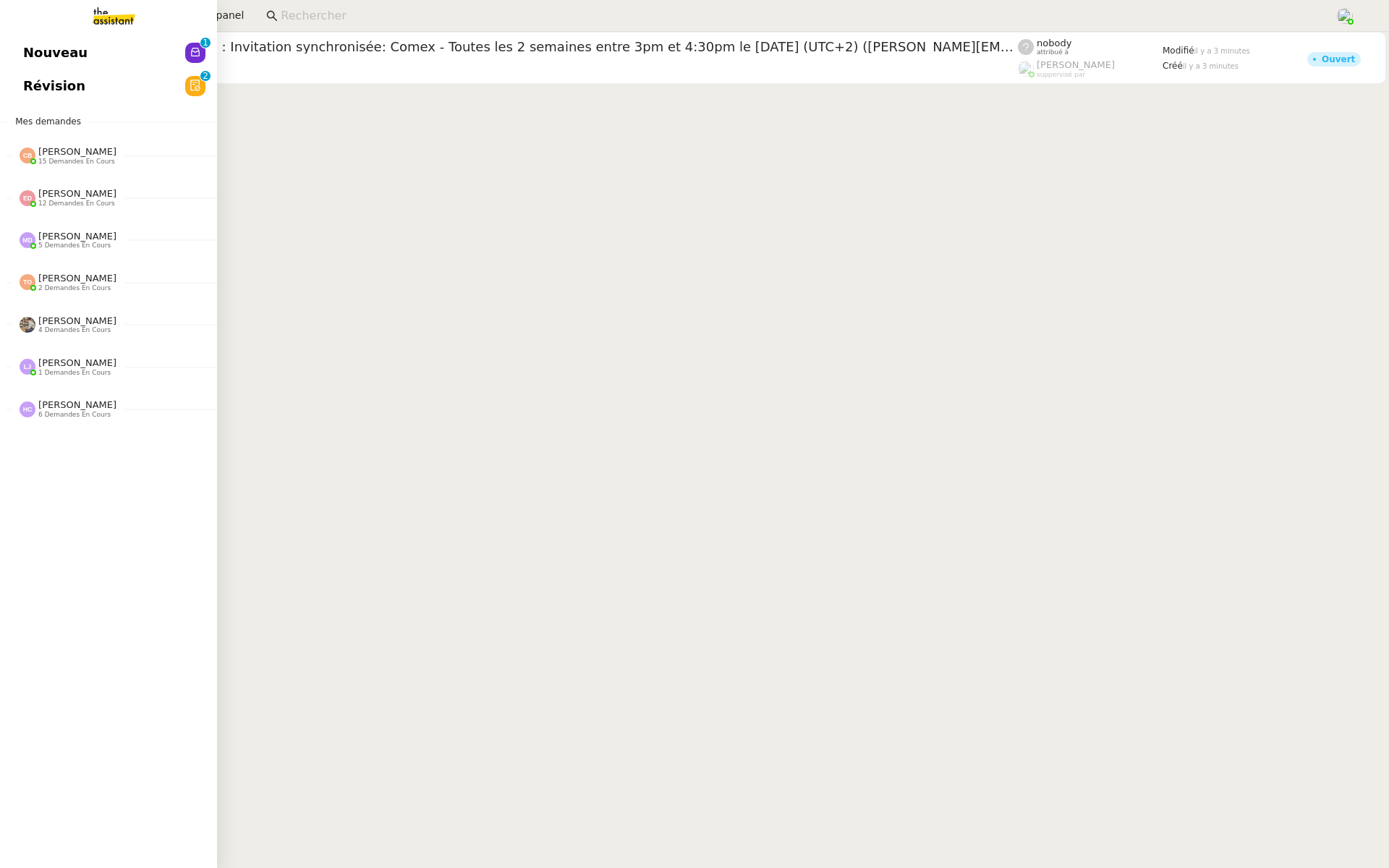
click at [18, 97] on link "Révision 0 1 2 3 4 5 6 7 8 9" at bounding box center [109, 86] width 217 height 33
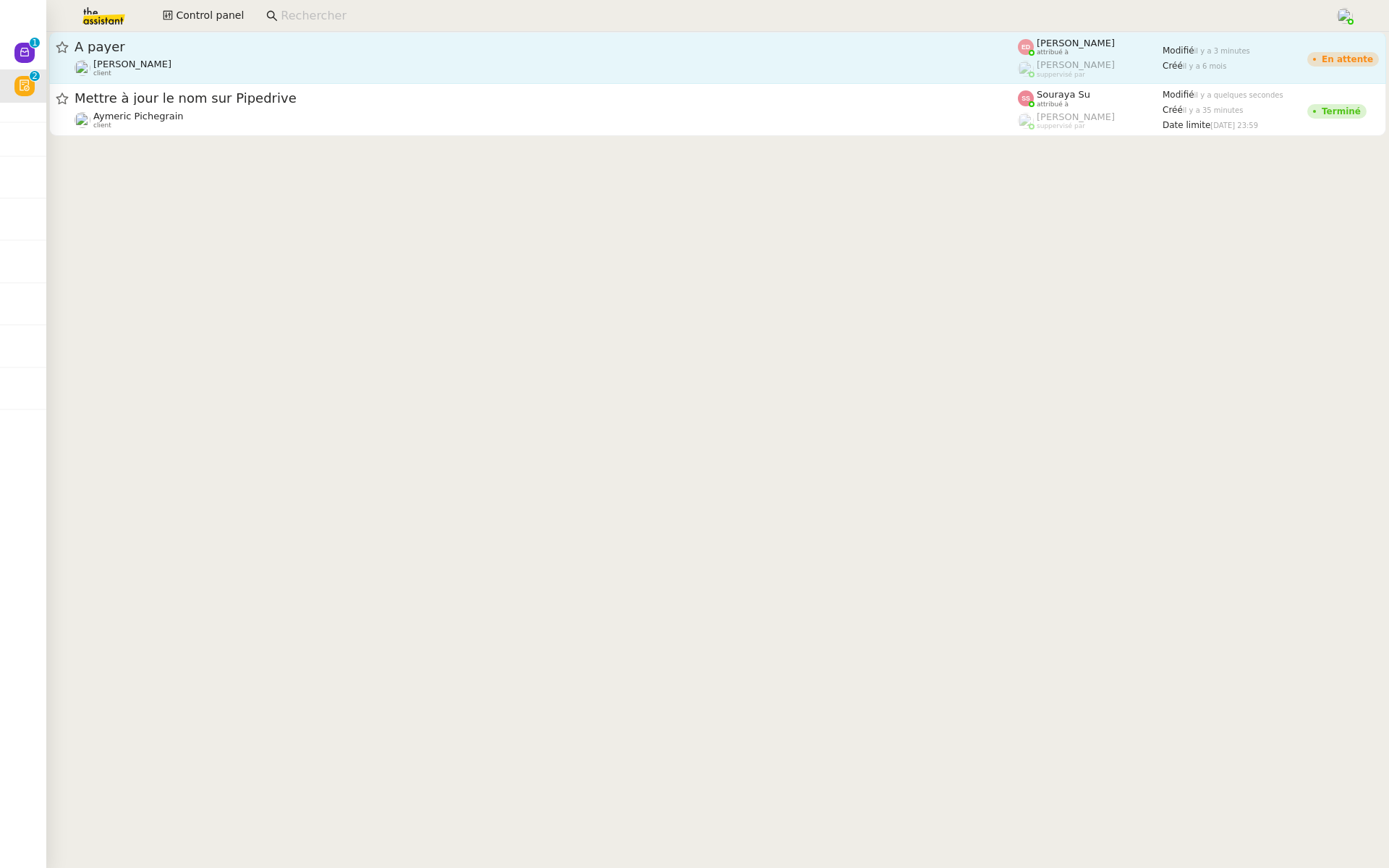
click at [221, 54] on div "A payer" at bounding box center [546, 47] width 943 height 17
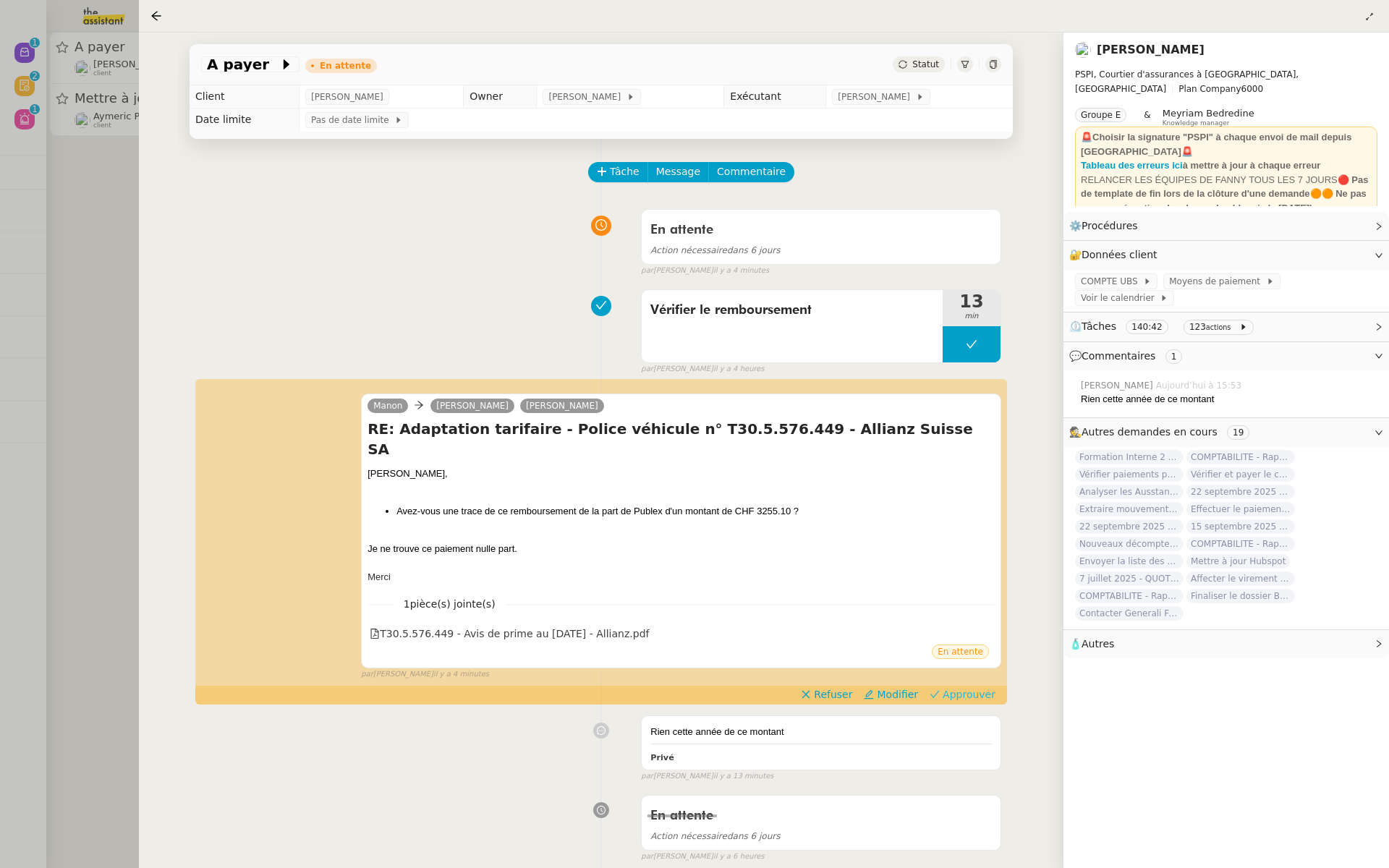
click at [977, 687] on span "Approuver" at bounding box center [969, 695] width 53 height 15
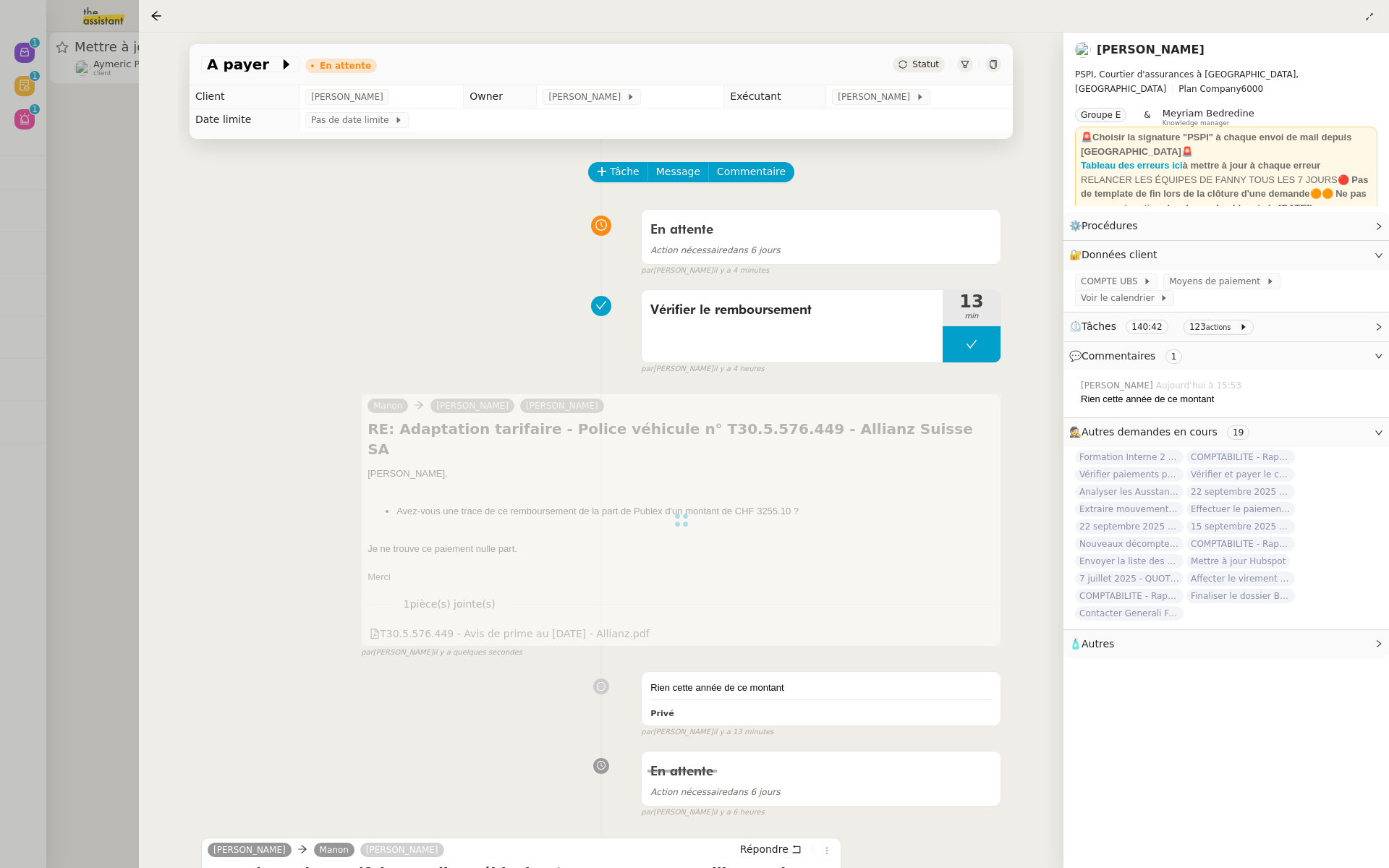
click at [58, 191] on div at bounding box center [694, 434] width 1389 height 868
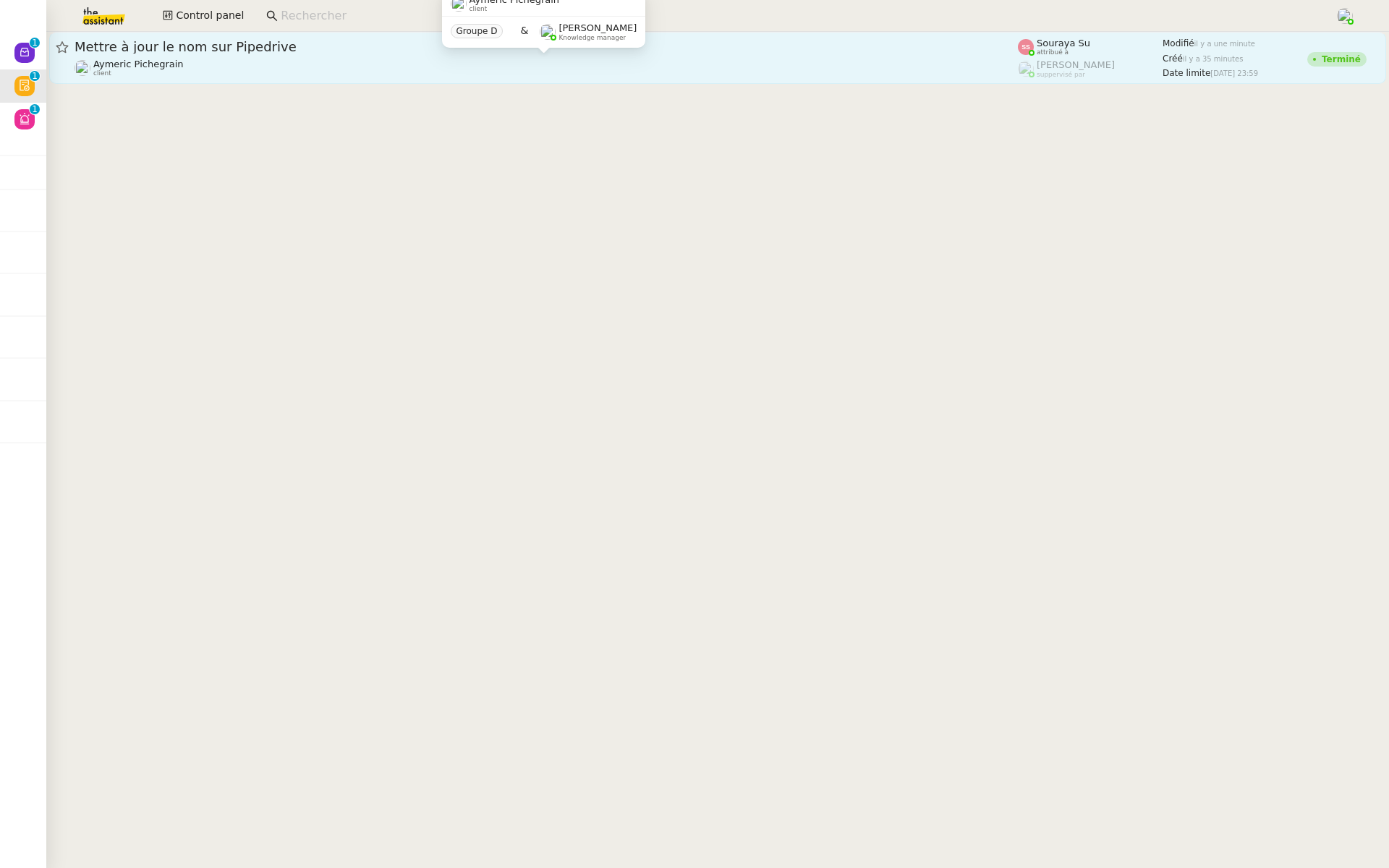
click at [259, 71] on div "Aymeric Pichegrain client" at bounding box center [546, 68] width 943 height 19
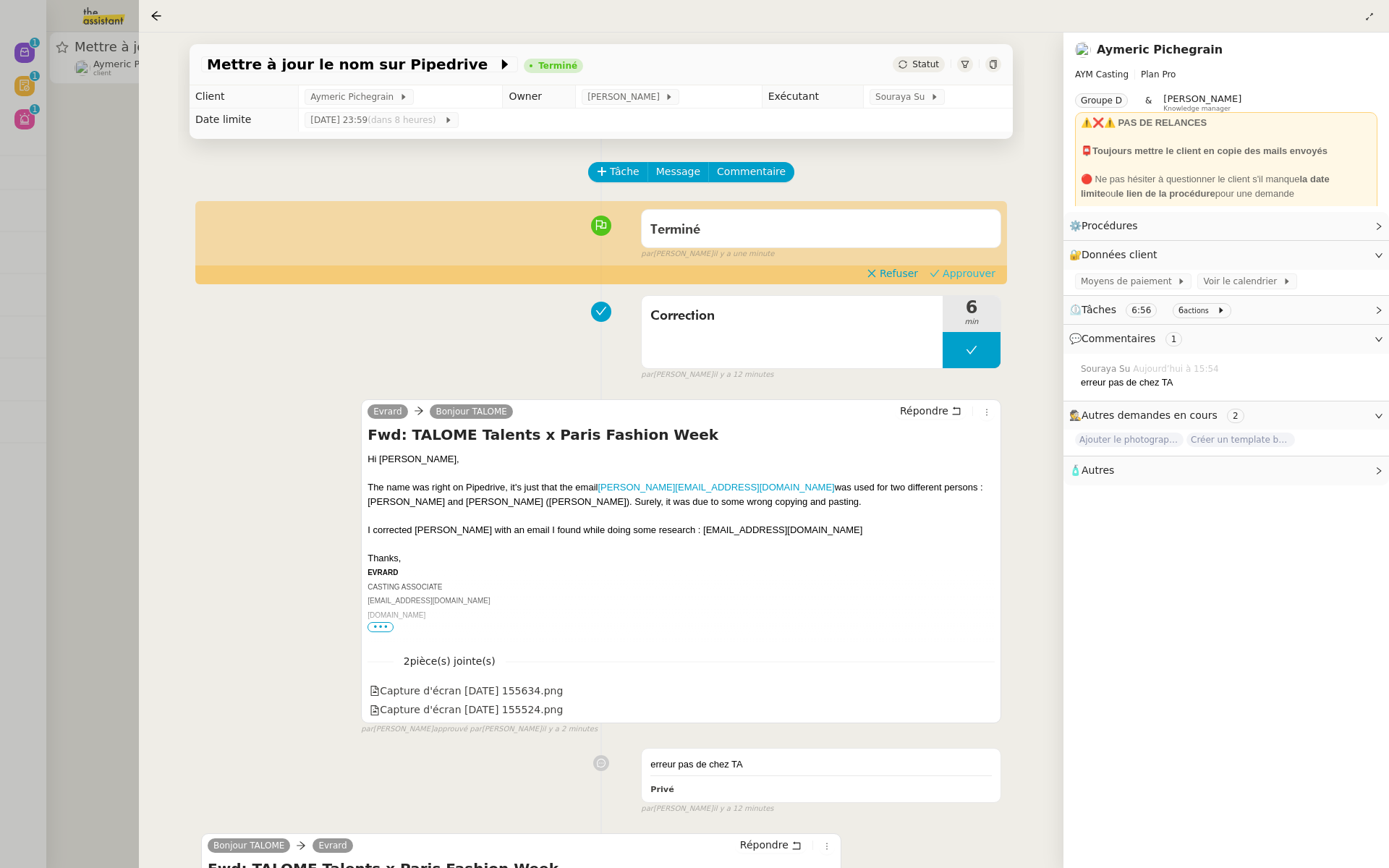
click at [977, 270] on span "Approuver" at bounding box center [969, 274] width 53 height 15
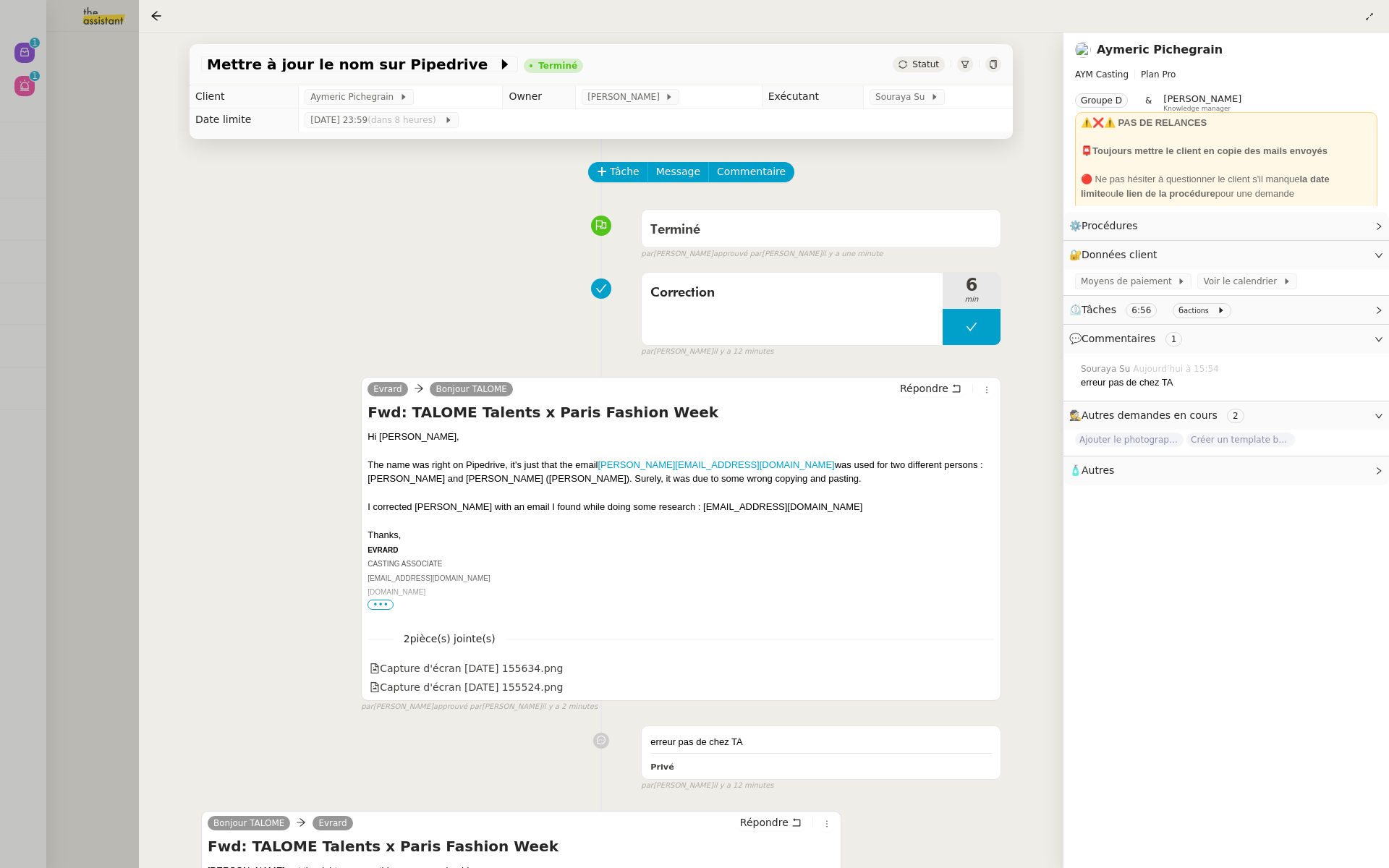
click at [46, 157] on div at bounding box center [694, 434] width 1389 height 868
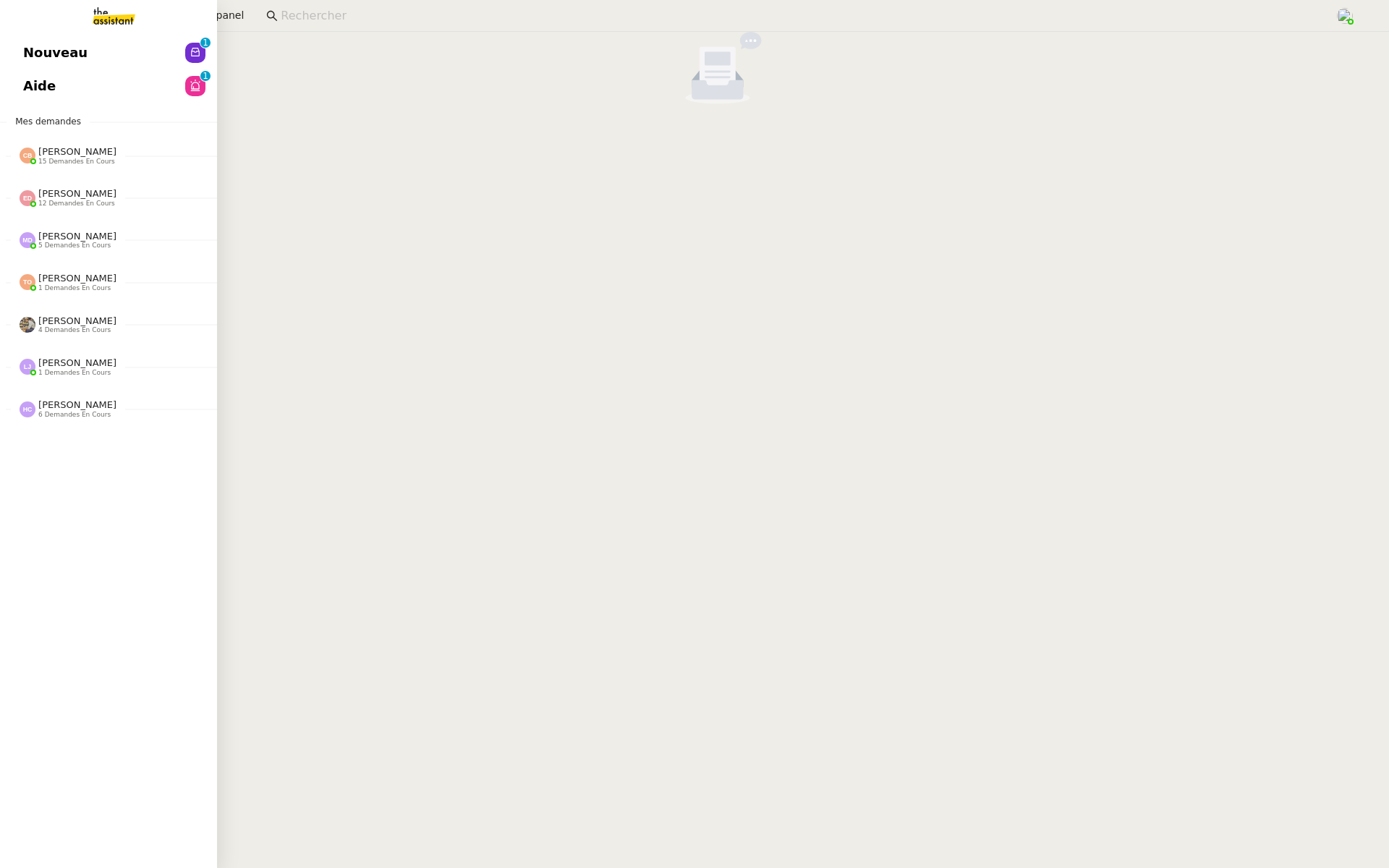
click at [29, 47] on span "Nouveau" at bounding box center [55, 53] width 65 height 22
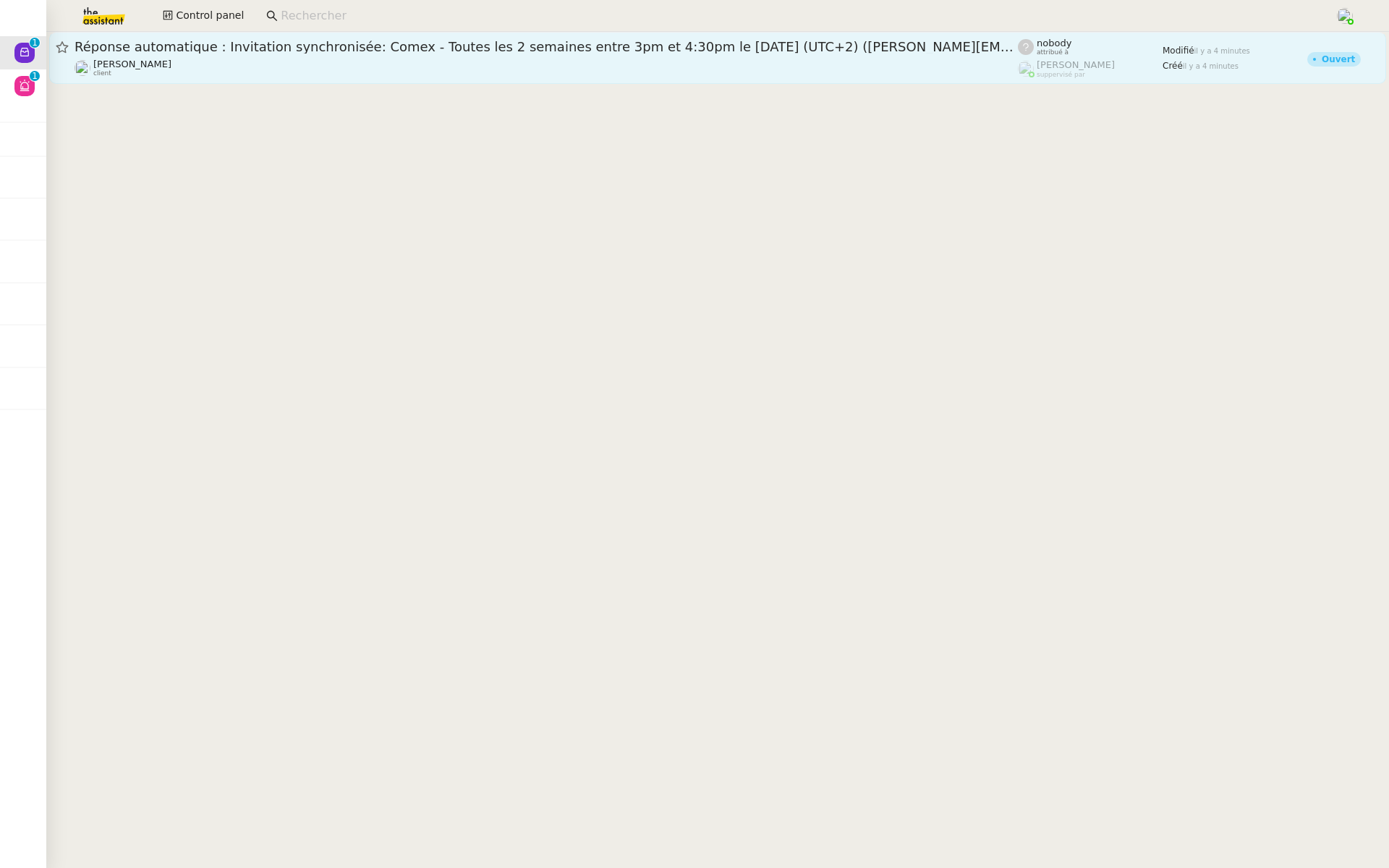
click at [499, 51] on span "Réponse automatique : Invitation synchronisée: Comex - Toutes les 2 semaines en…" at bounding box center [546, 47] width 943 height 13
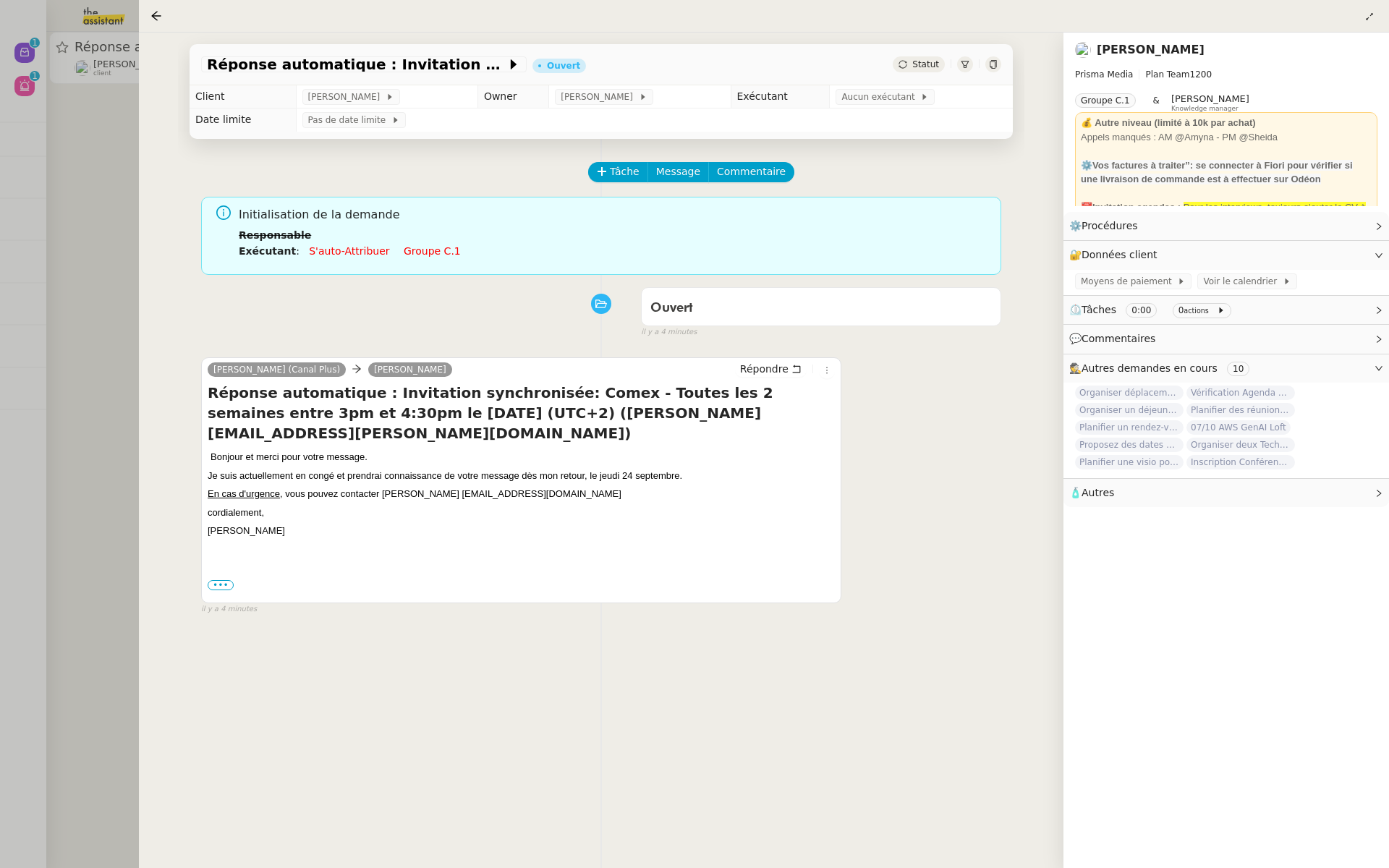
click at [40, 223] on div at bounding box center [694, 434] width 1389 height 868
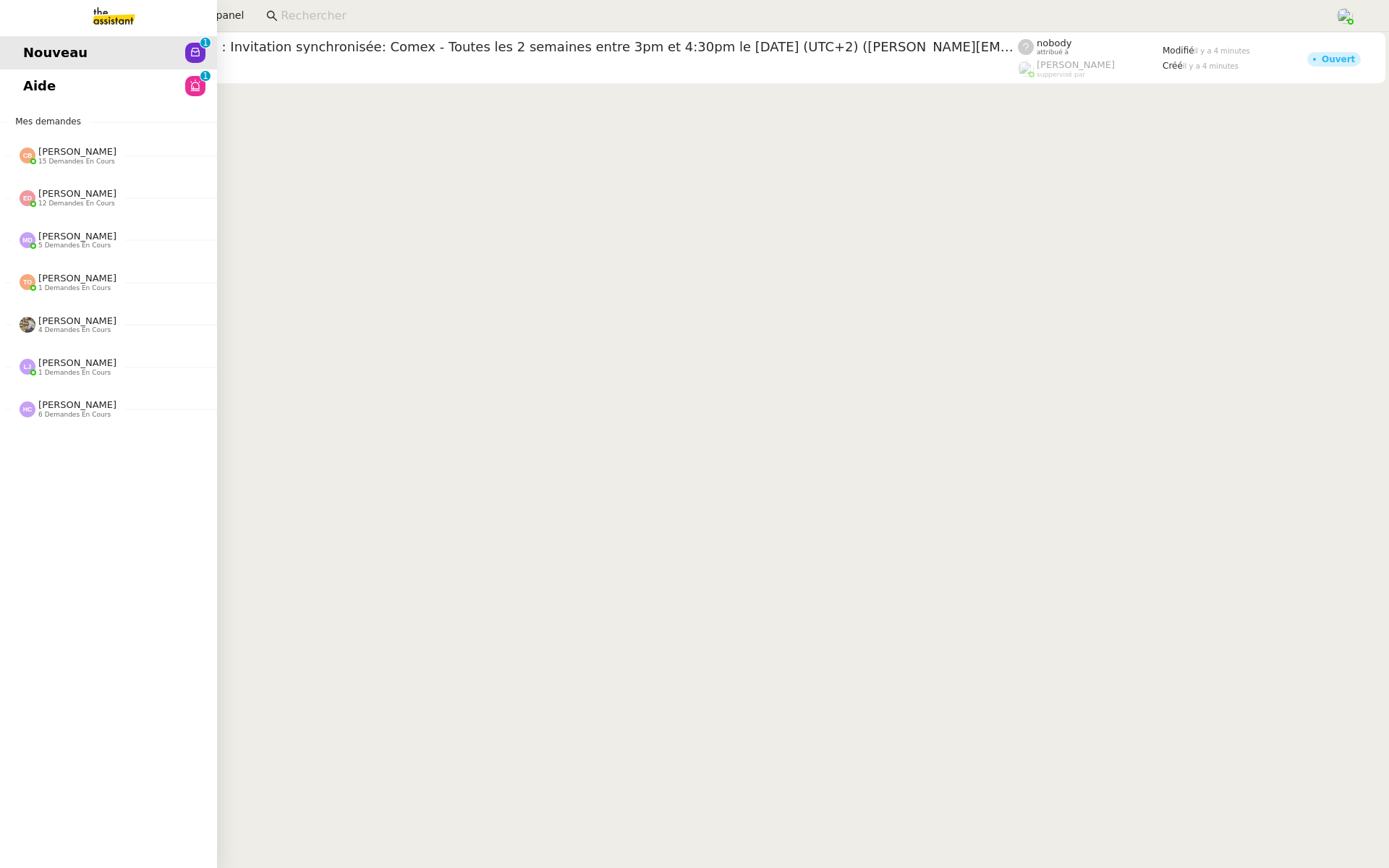
click at [11, 91] on link "Aide 0 1 2 3 4 5 6 7 8 9" at bounding box center [109, 86] width 217 height 33
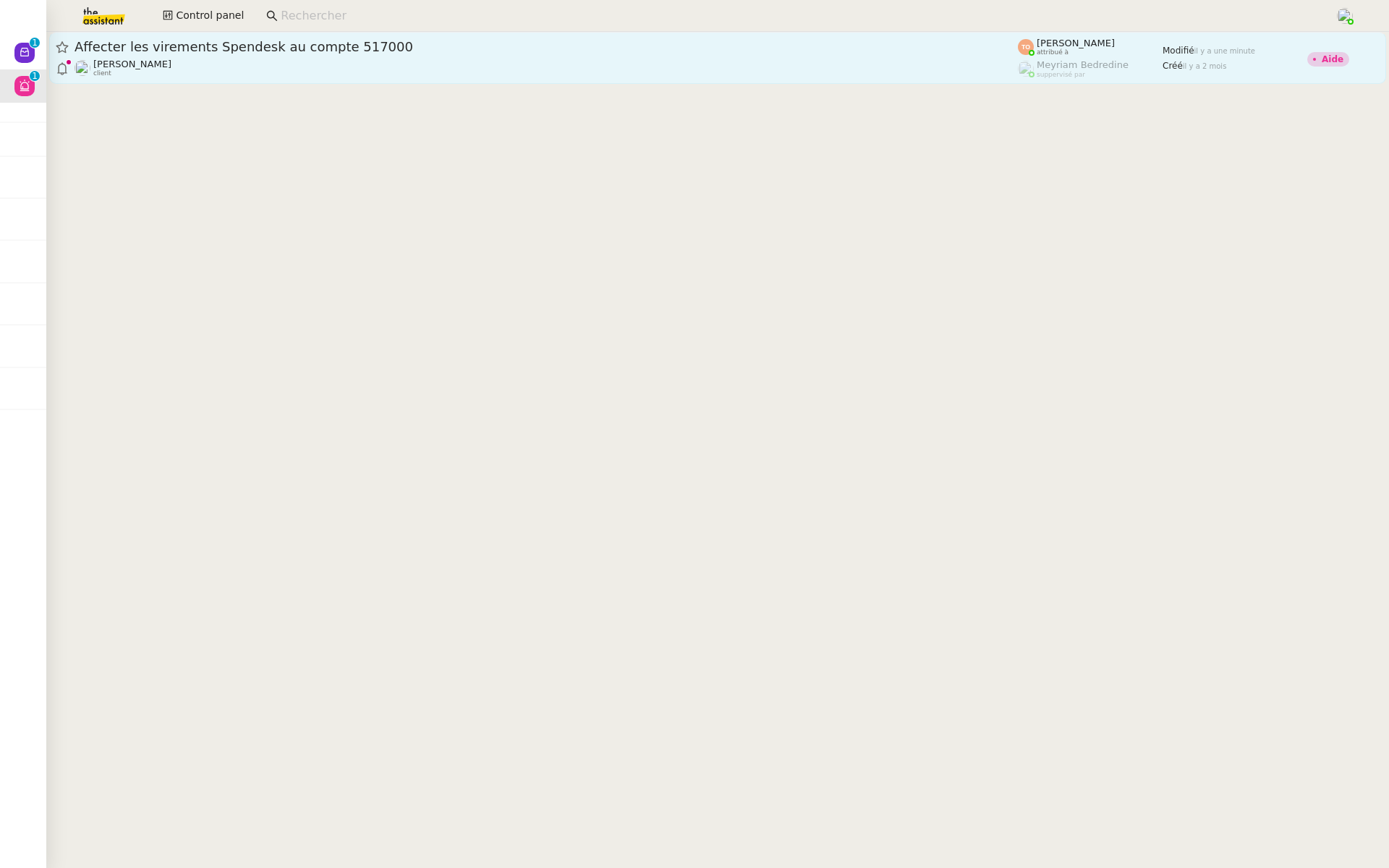
click at [366, 49] on span "Affecter les virements Spendesk au compte 517000" at bounding box center [546, 47] width 943 height 13
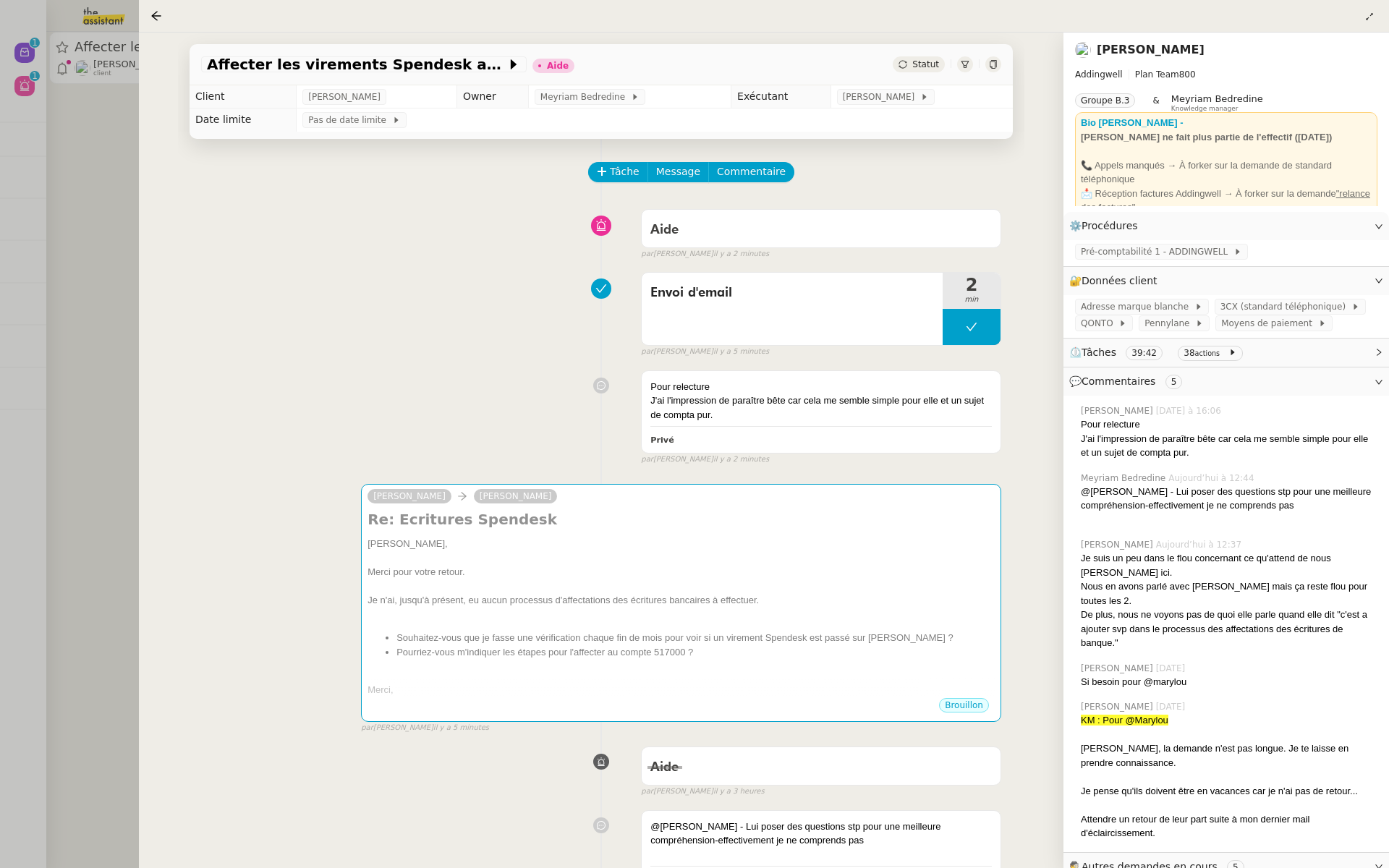
click at [58, 127] on div at bounding box center [694, 434] width 1389 height 868
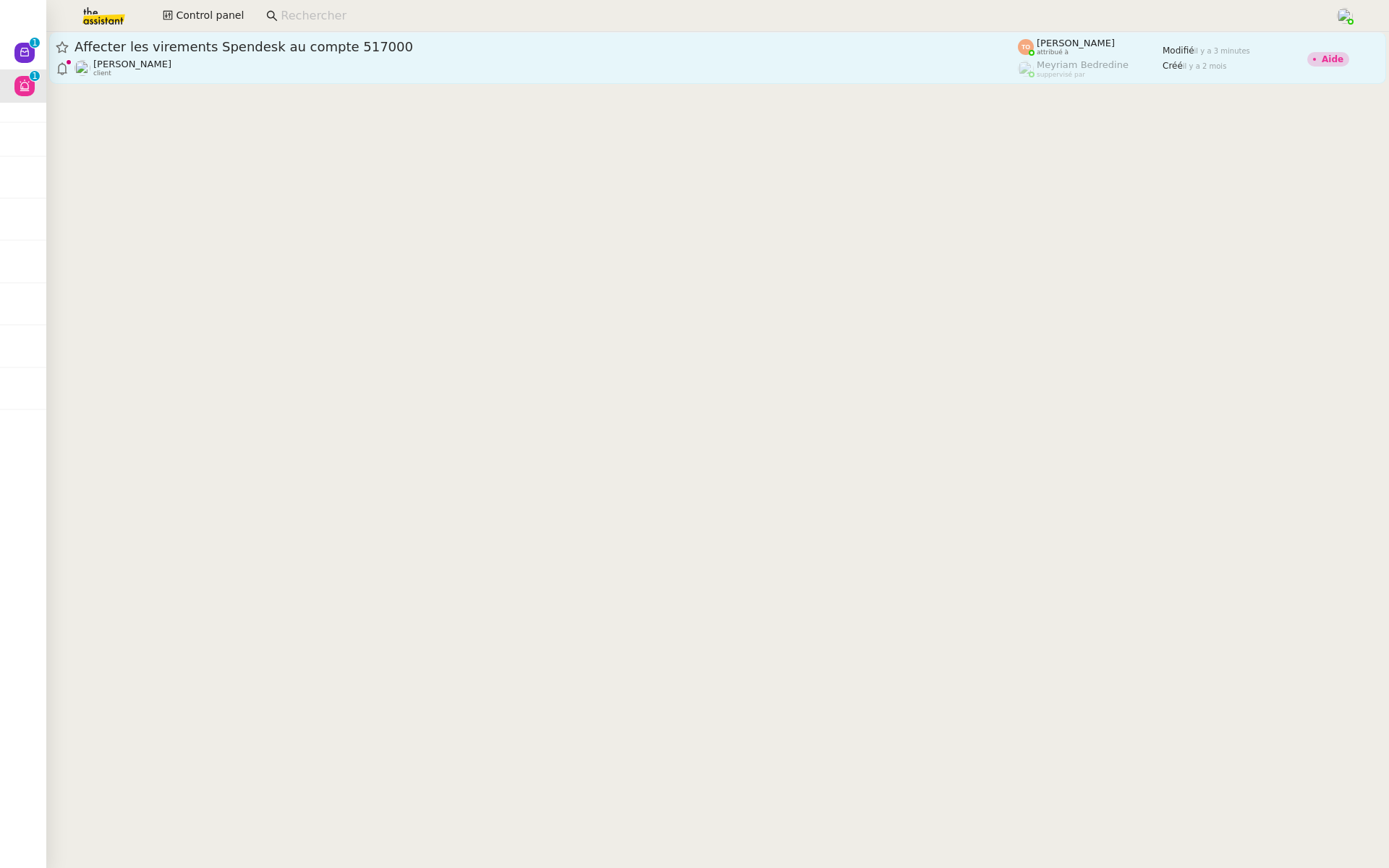
click at [184, 45] on span "Affecter les virements Spendesk au compte 517000" at bounding box center [546, 47] width 943 height 13
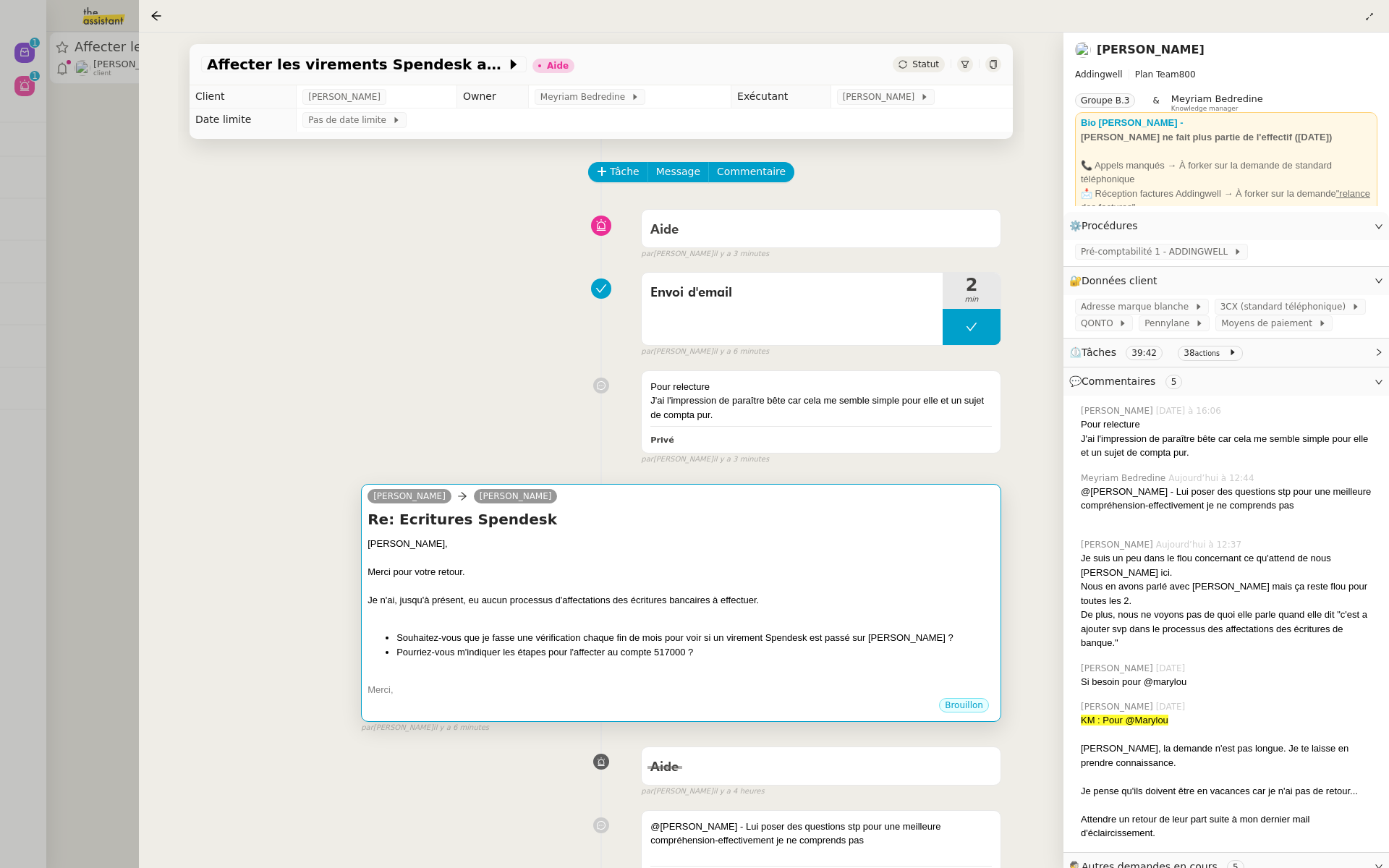
click at [764, 544] on div "Mathilde," at bounding box center [680, 544] width 627 height 15
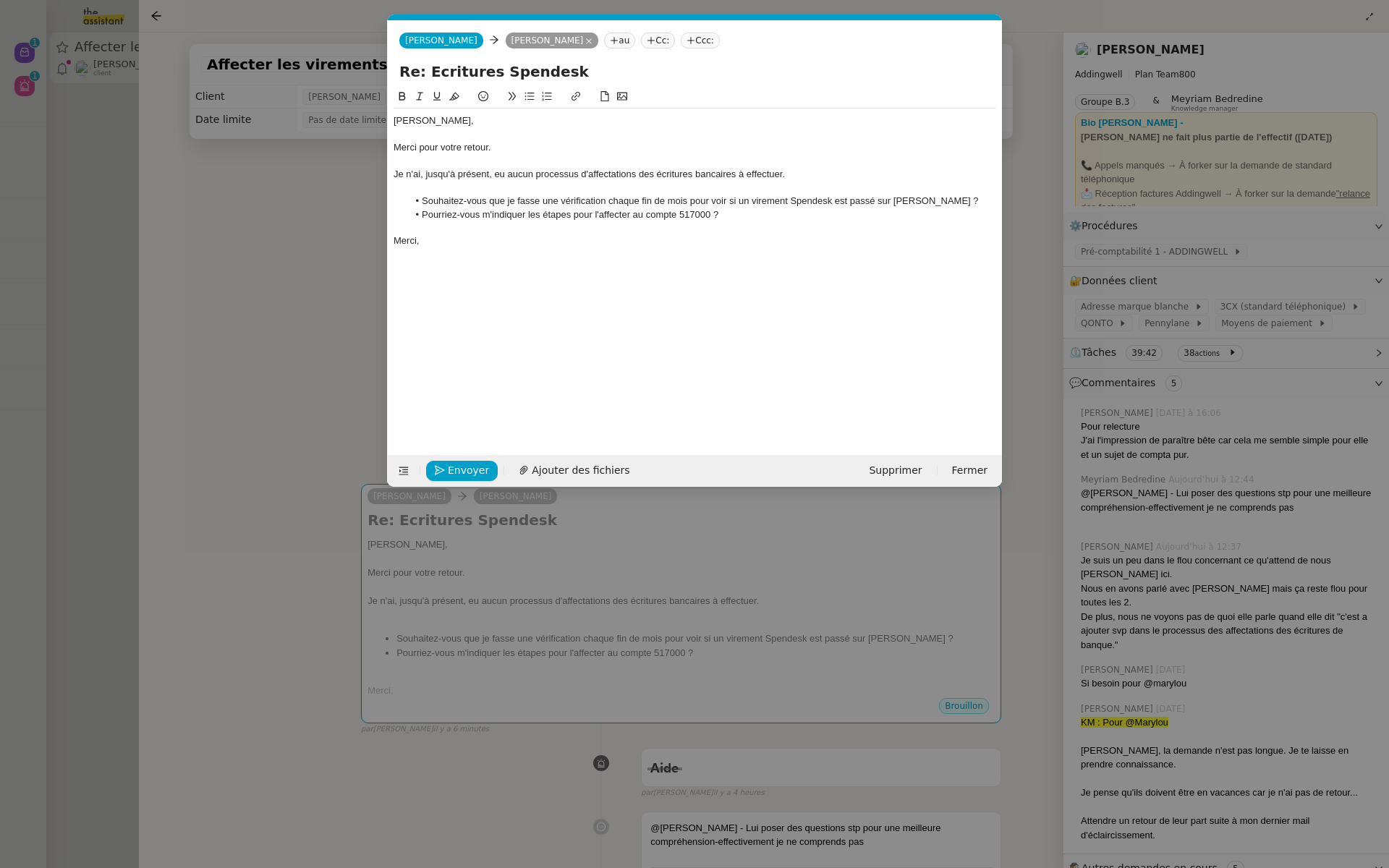
scroll to position [0, 30]
click at [760, 211] on li "Pourriez-vous m'indiquer les étapes pour l'affecter au compte 517000 ?" at bounding box center [702, 214] width 589 height 13
click at [450, 471] on span "Envoyer" at bounding box center [468, 470] width 41 height 16
click at [461, 462] on span "Confirmer l'envoi" at bounding box center [490, 470] width 87 height 16
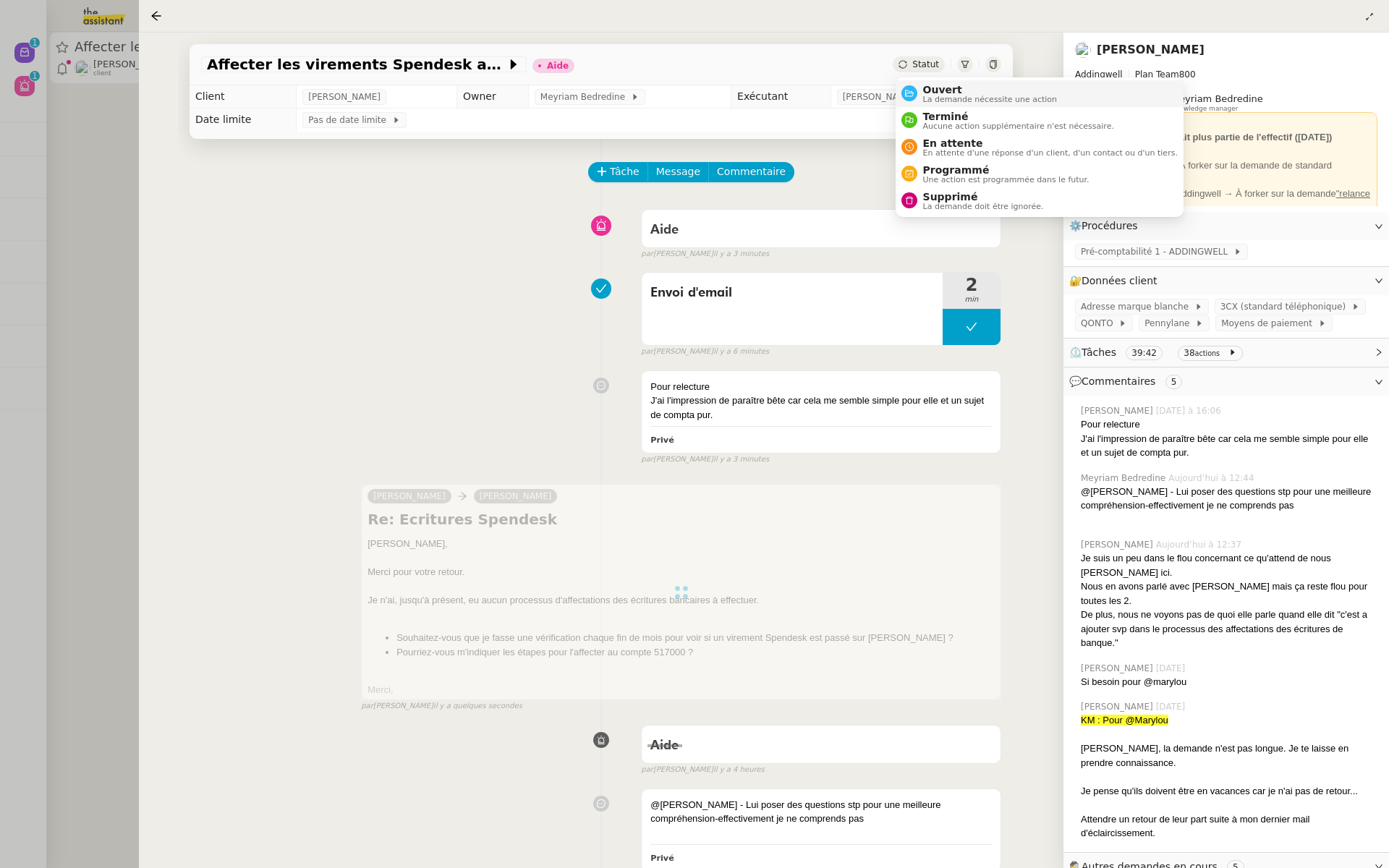
click at [921, 89] on div "Ouvert La demande nécessite une action" at bounding box center [988, 93] width 141 height 19
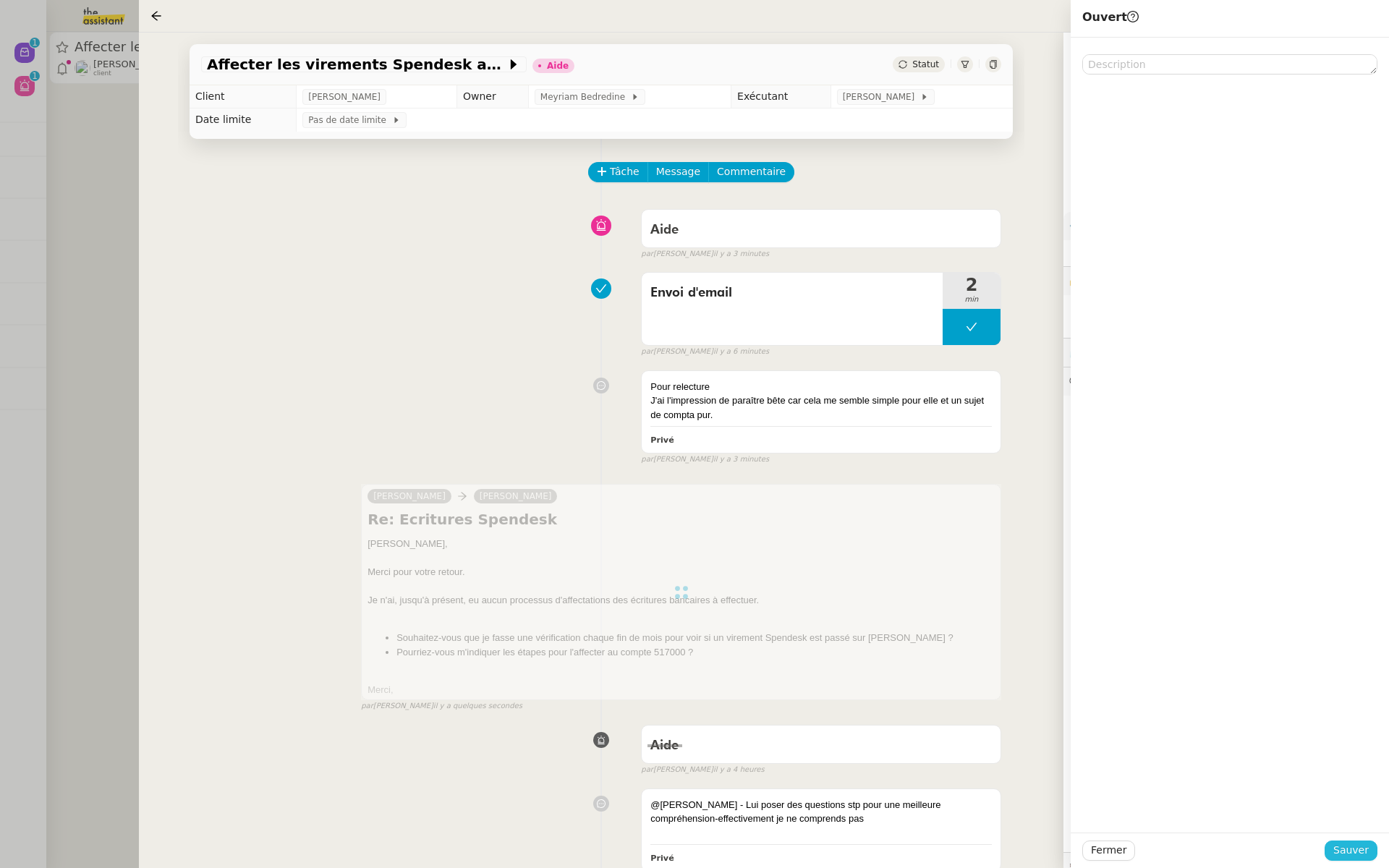
click at [1341, 852] on span "Sauver" at bounding box center [1351, 850] width 36 height 16
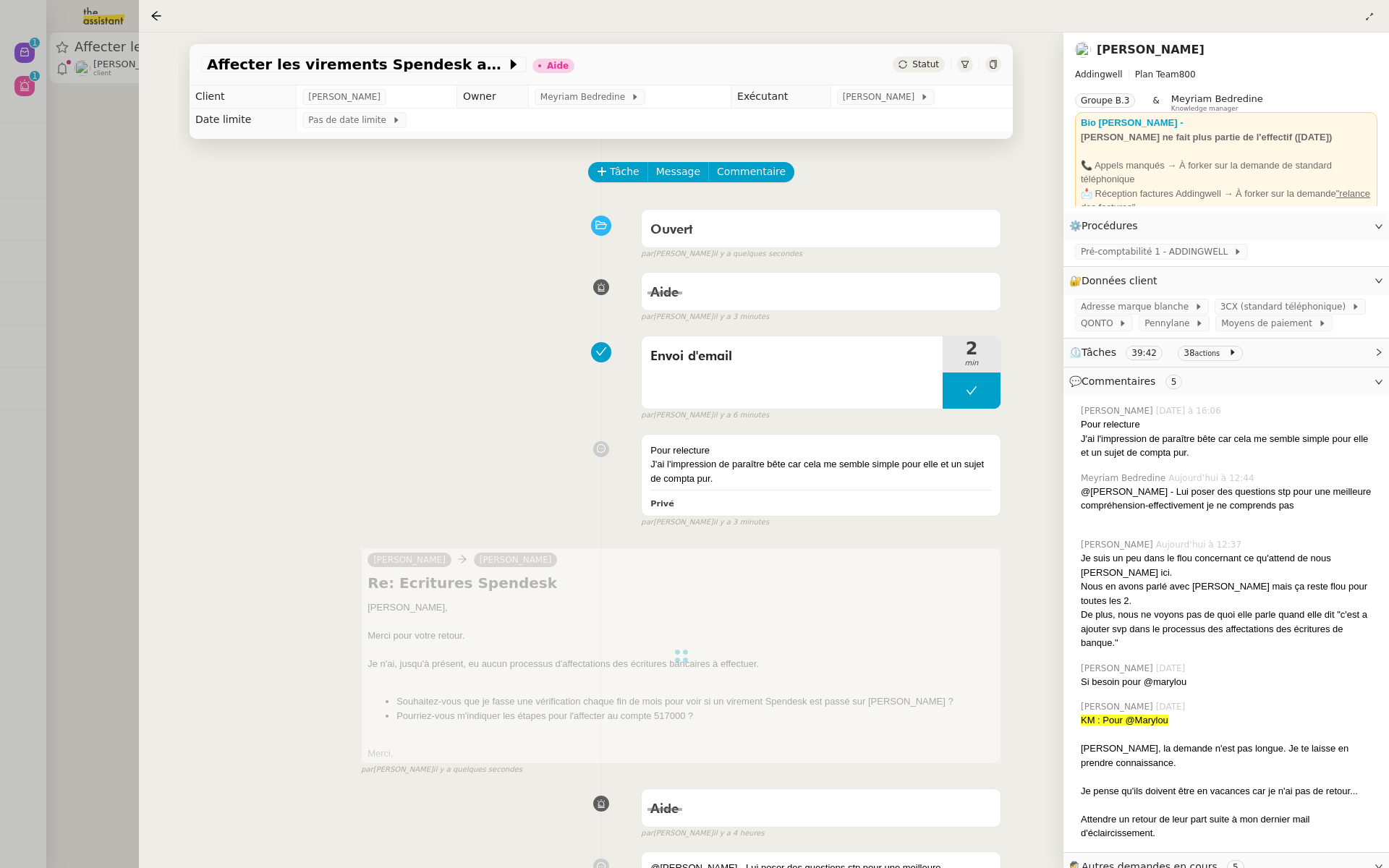
click at [24, 110] on div at bounding box center [694, 434] width 1389 height 868
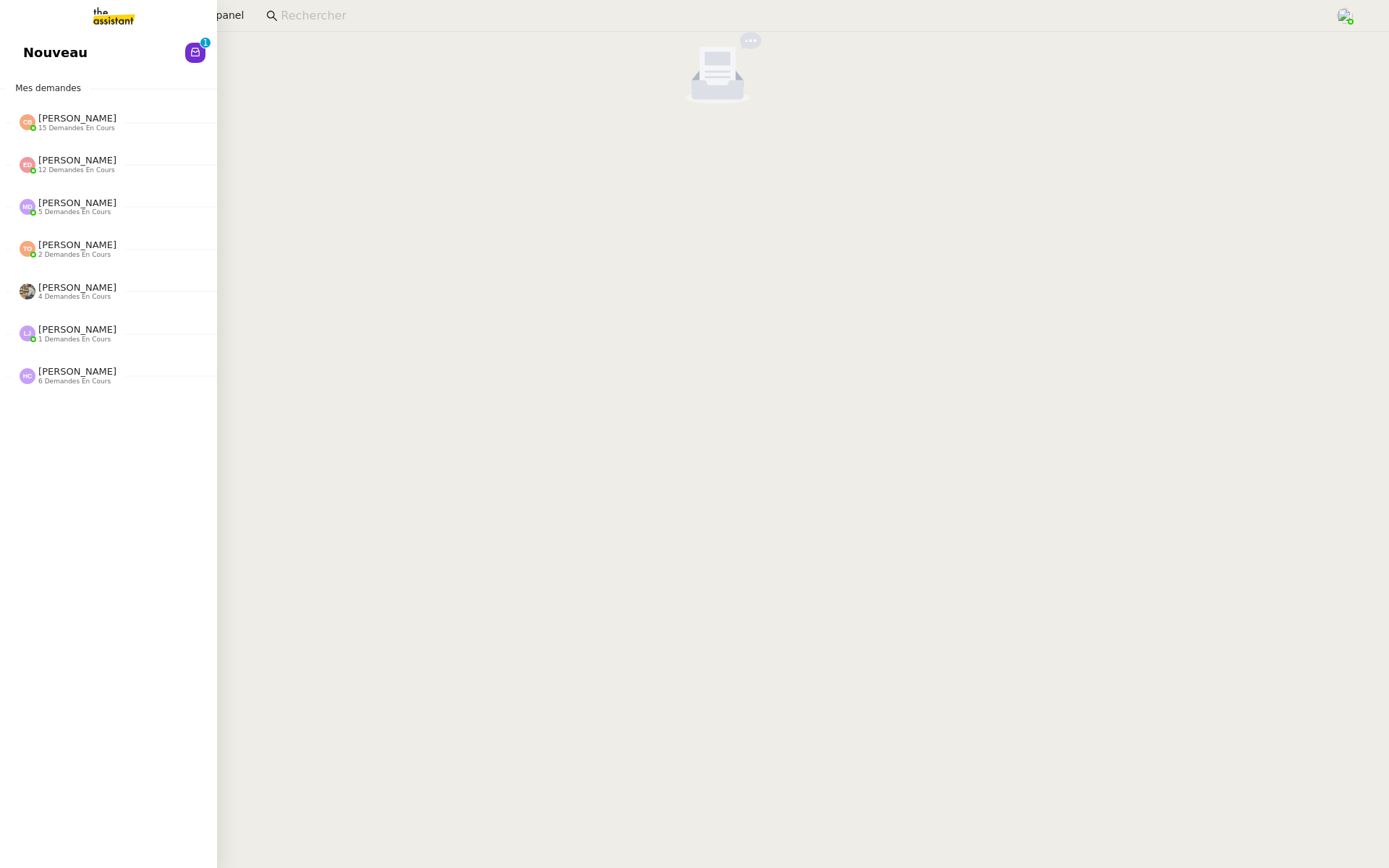
click at [19, 50] on link "Nouveau 0 1 2 3 4 5 6 7 8 9" at bounding box center [109, 53] width 217 height 33
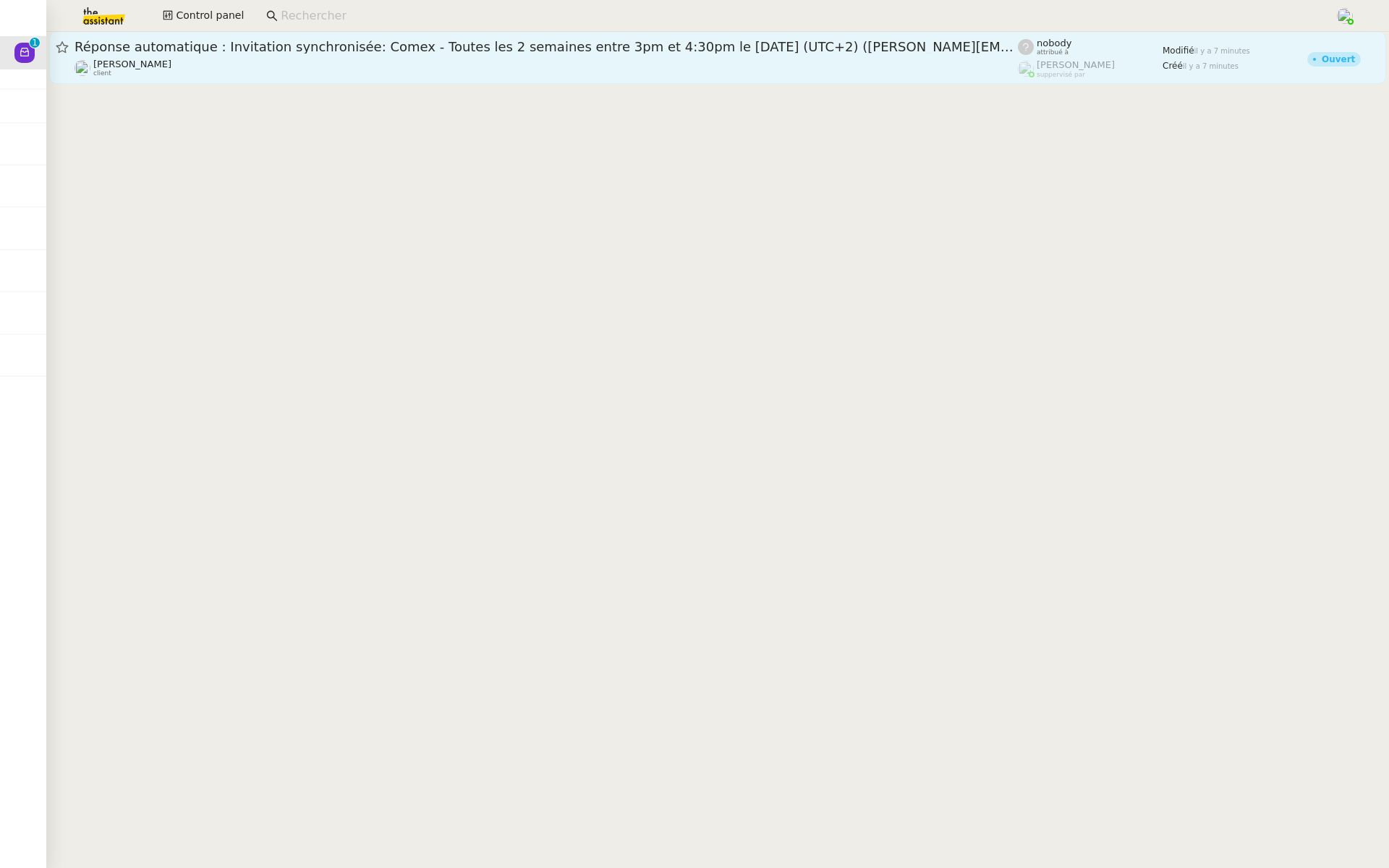
click at [198, 55] on div "Réponse automatique : Invitation synchronisée: Comex - Toutes les 2 semaines en…" at bounding box center [546, 47] width 943 height 17
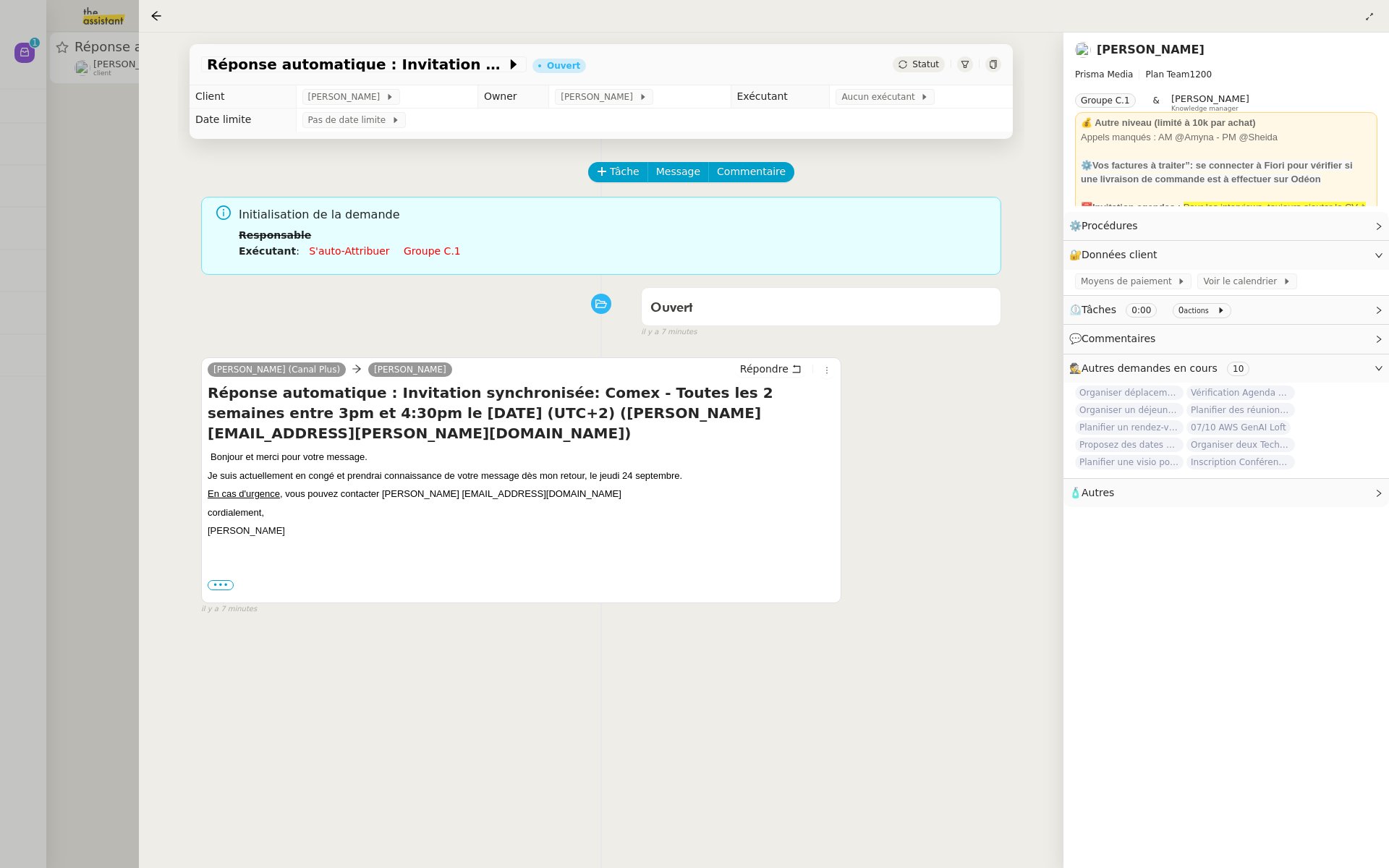
click at [0, 243] on div at bounding box center [694, 434] width 1389 height 868
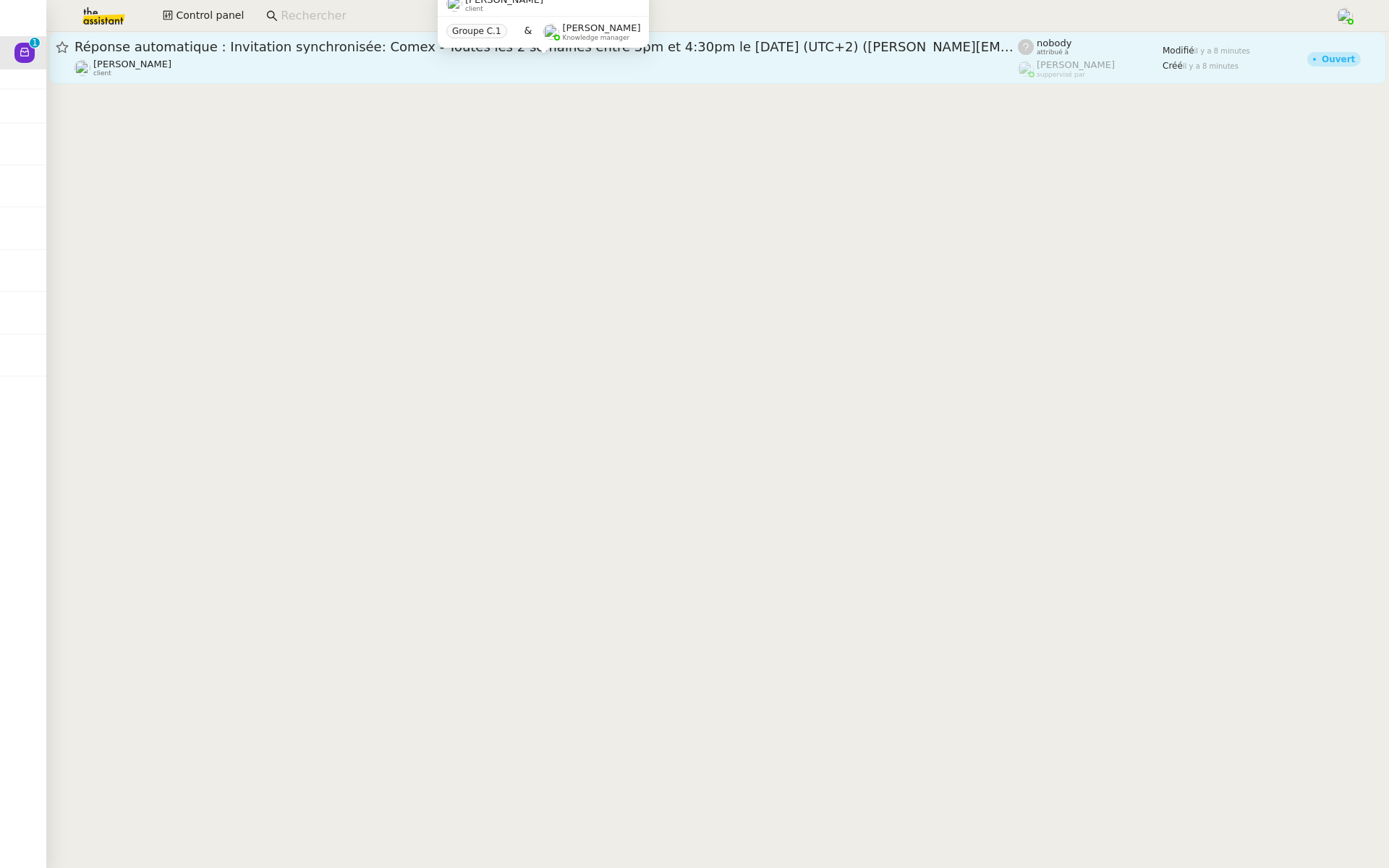
click at [463, 75] on div "David Berrebi client" at bounding box center [546, 68] width 943 height 19
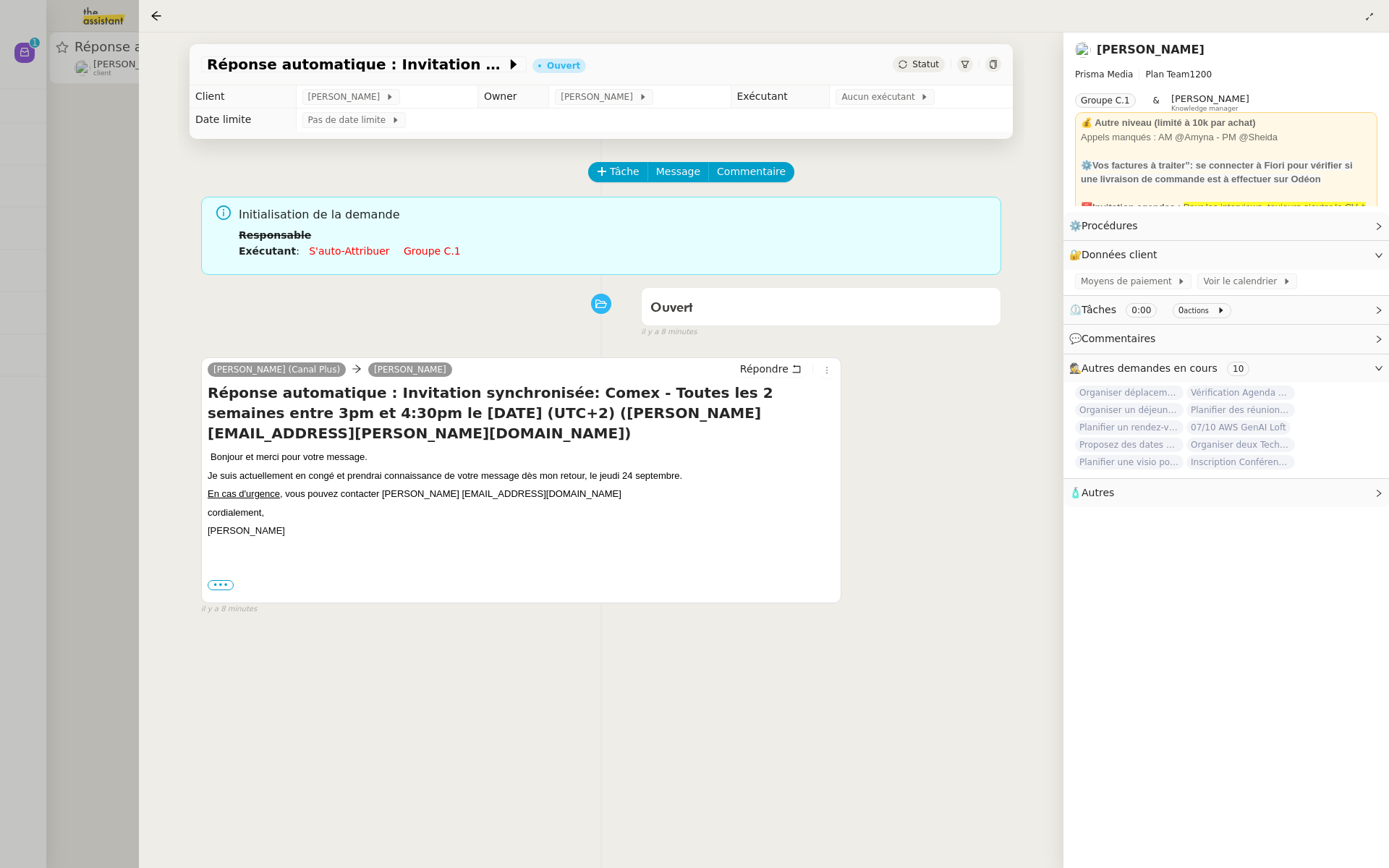
click at [58, 209] on div at bounding box center [694, 434] width 1389 height 868
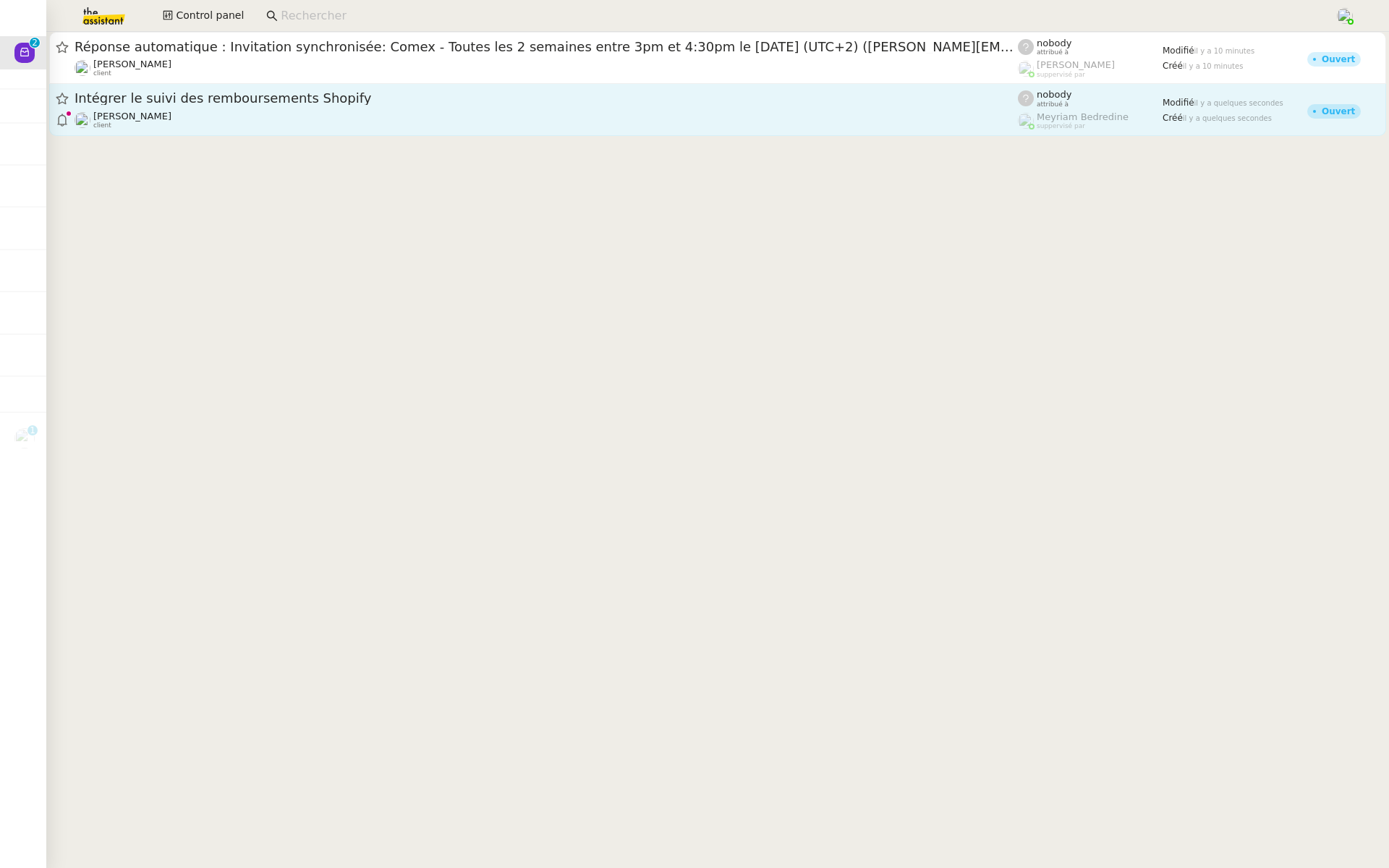
click at [530, 92] on span "Intégrer le suivi des remboursements Shopify" at bounding box center [546, 99] width 943 height 13
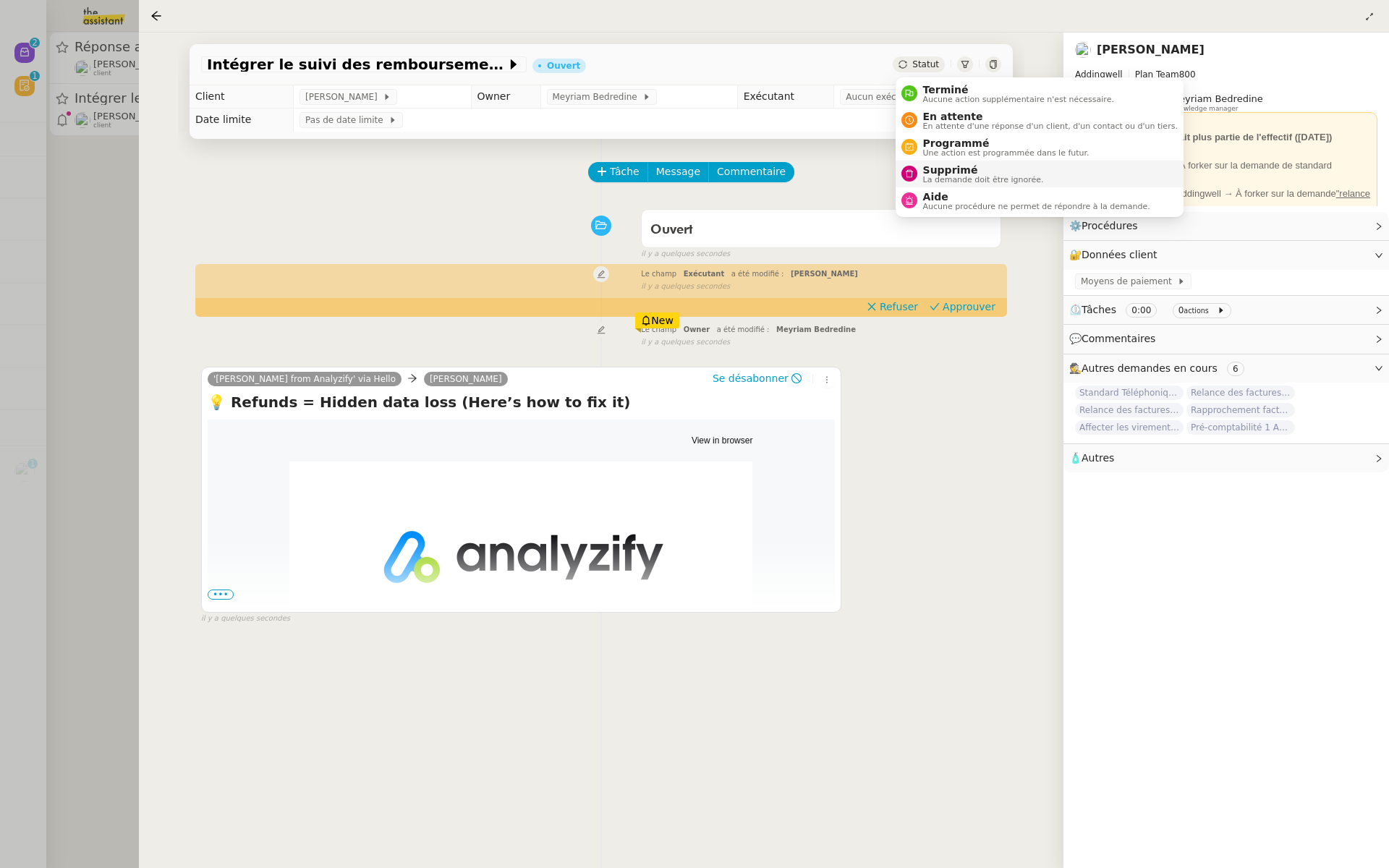
click at [942, 176] on span "La demande doit être ignorée." at bounding box center [984, 180] width 121 height 8
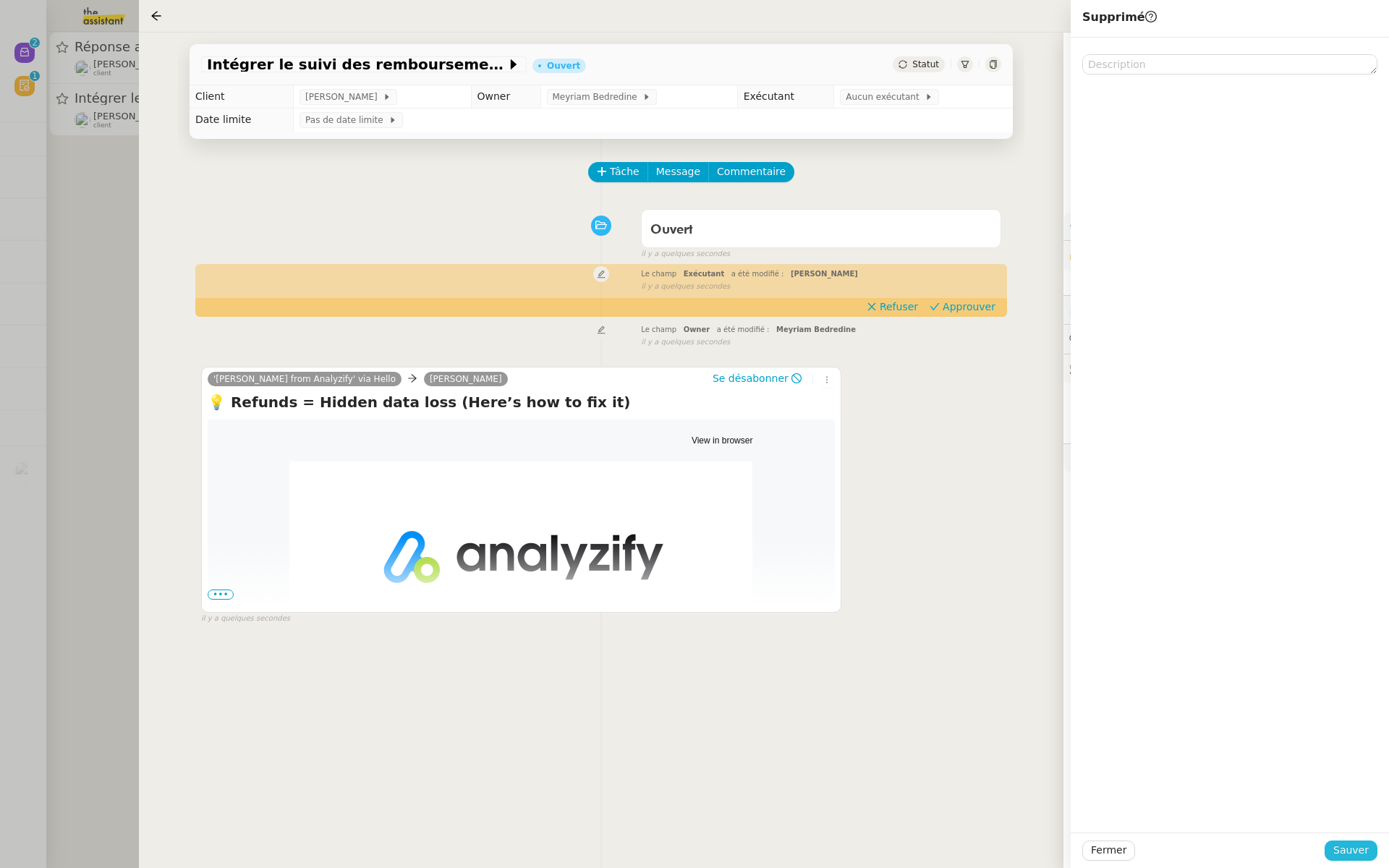
click at [1364, 846] on span "Sauver" at bounding box center [1351, 850] width 36 height 16
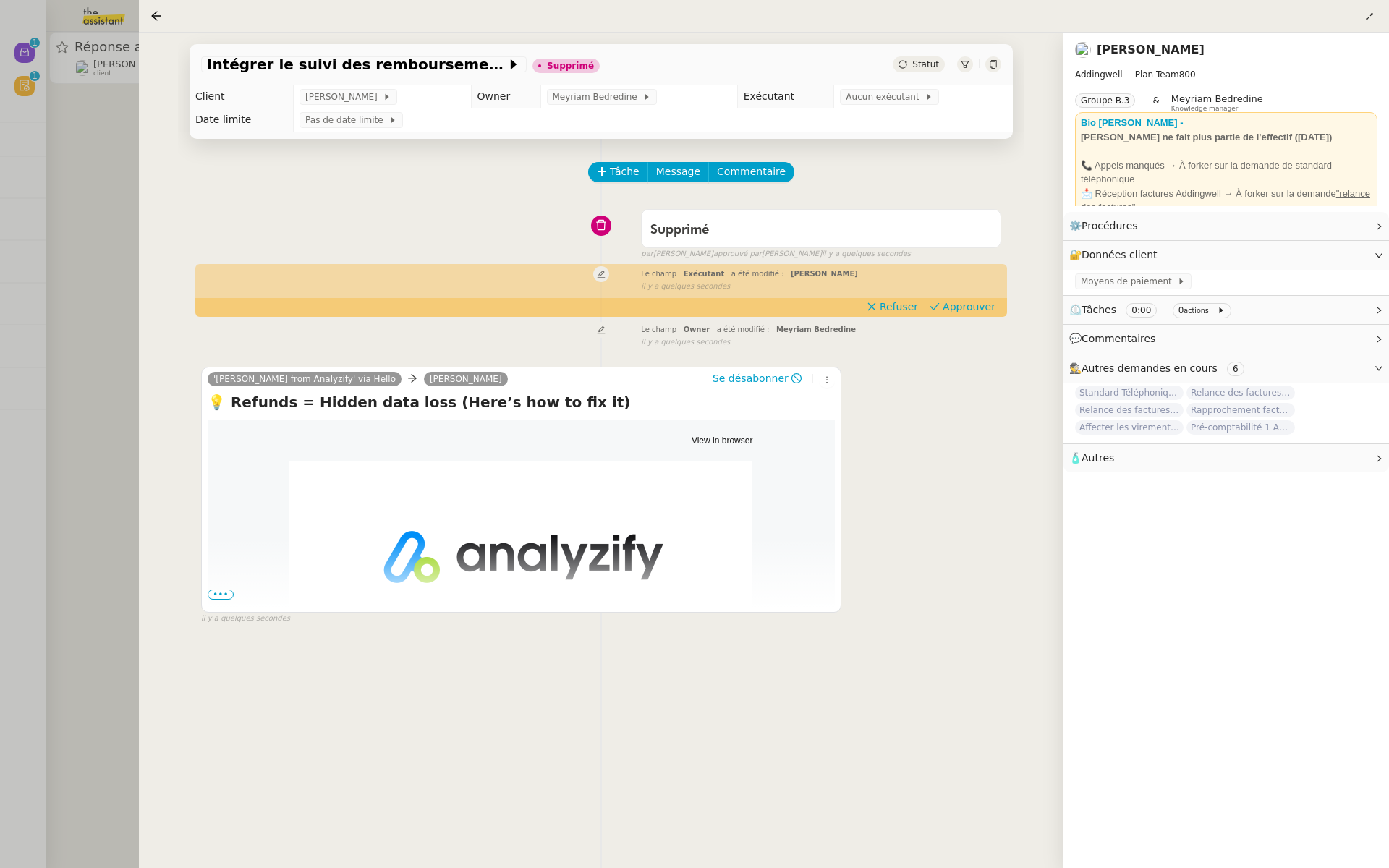
click at [125, 173] on div at bounding box center [694, 434] width 1389 height 868
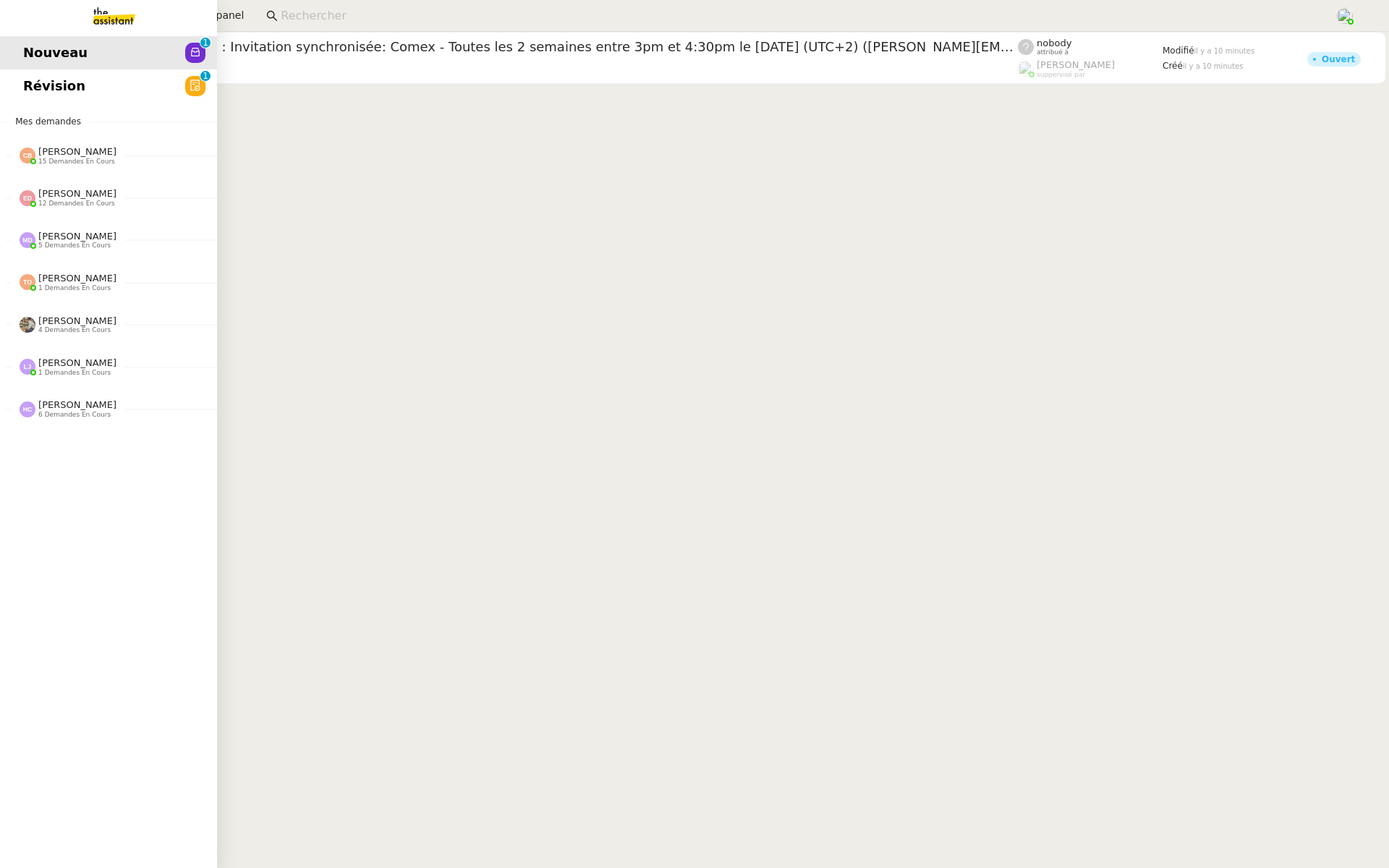
click at [57, 88] on span "Révision" at bounding box center [54, 86] width 62 height 22
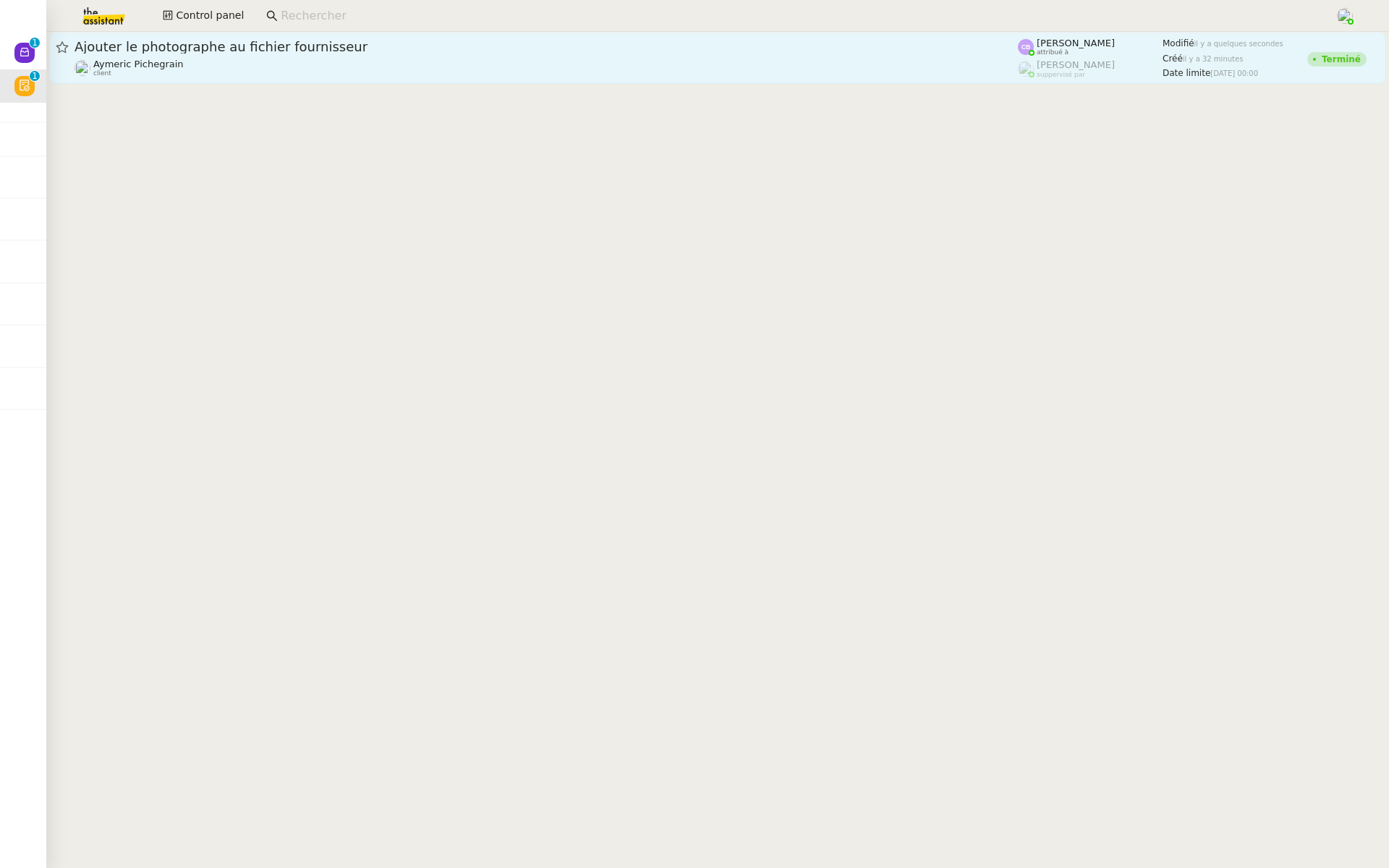
click at [508, 51] on span "Ajouter le photographe au fichier fournisseur" at bounding box center [546, 47] width 943 height 13
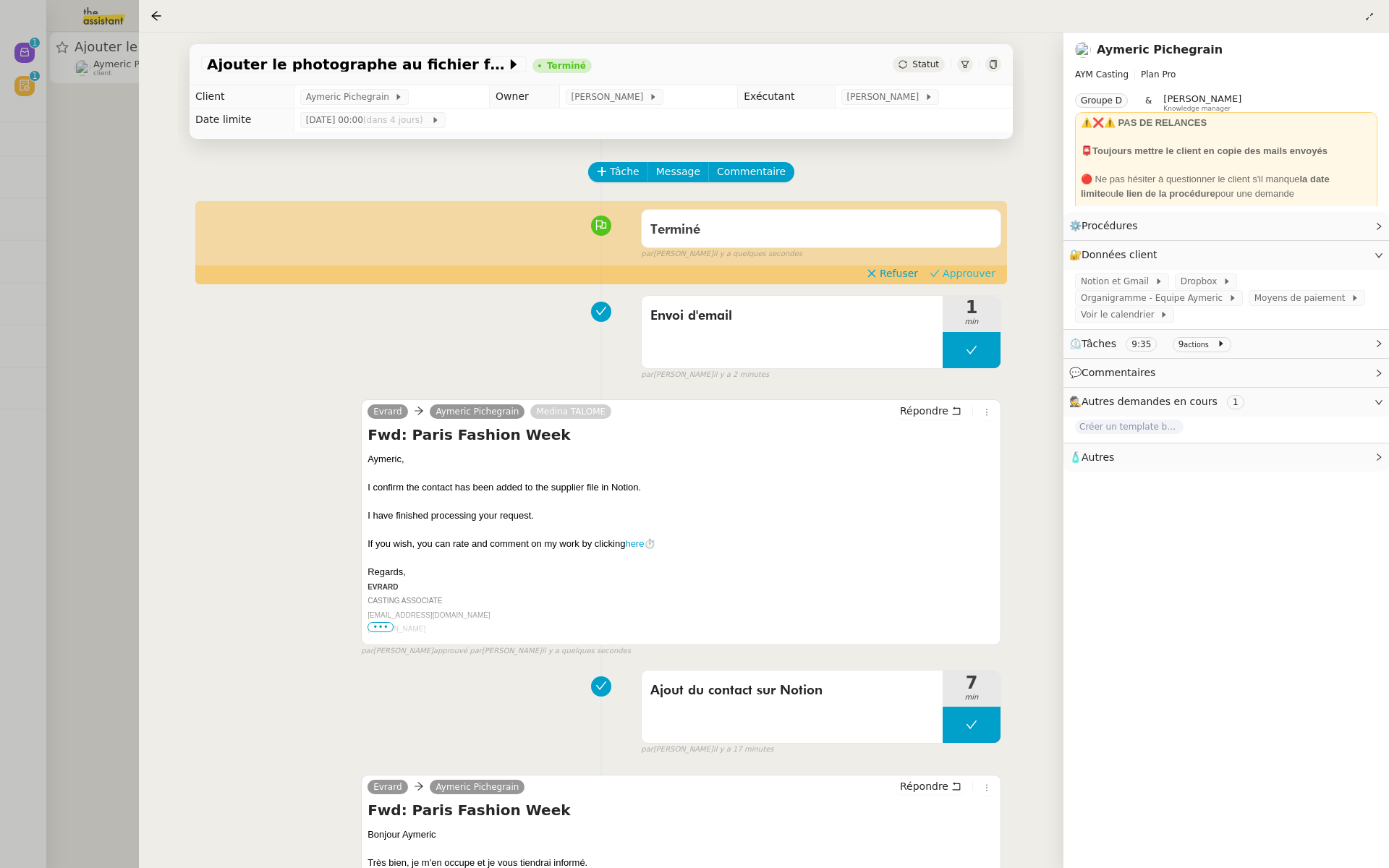
click at [984, 272] on span "Approuver" at bounding box center [969, 274] width 53 height 15
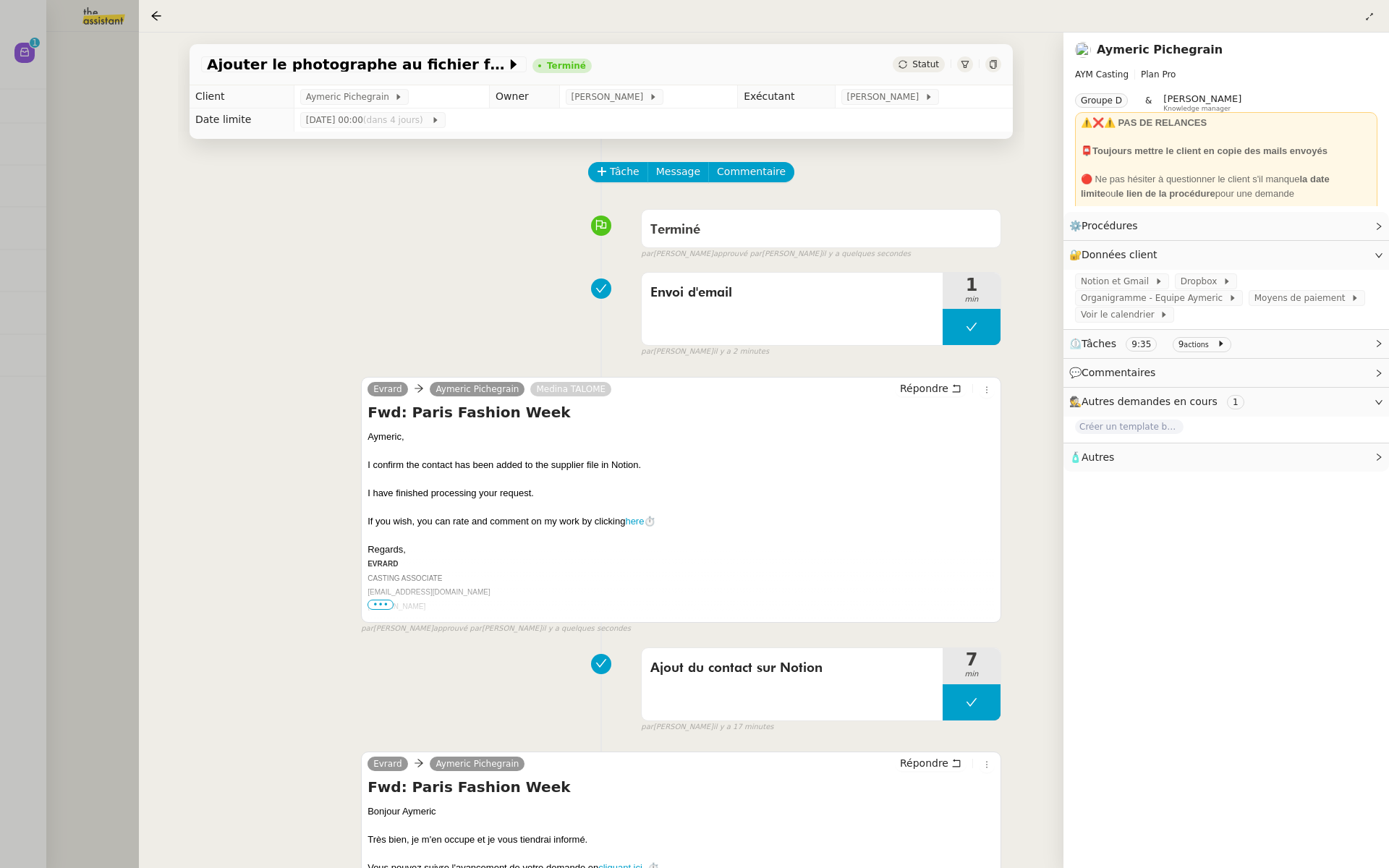
click at [15, 297] on div at bounding box center [694, 434] width 1389 height 868
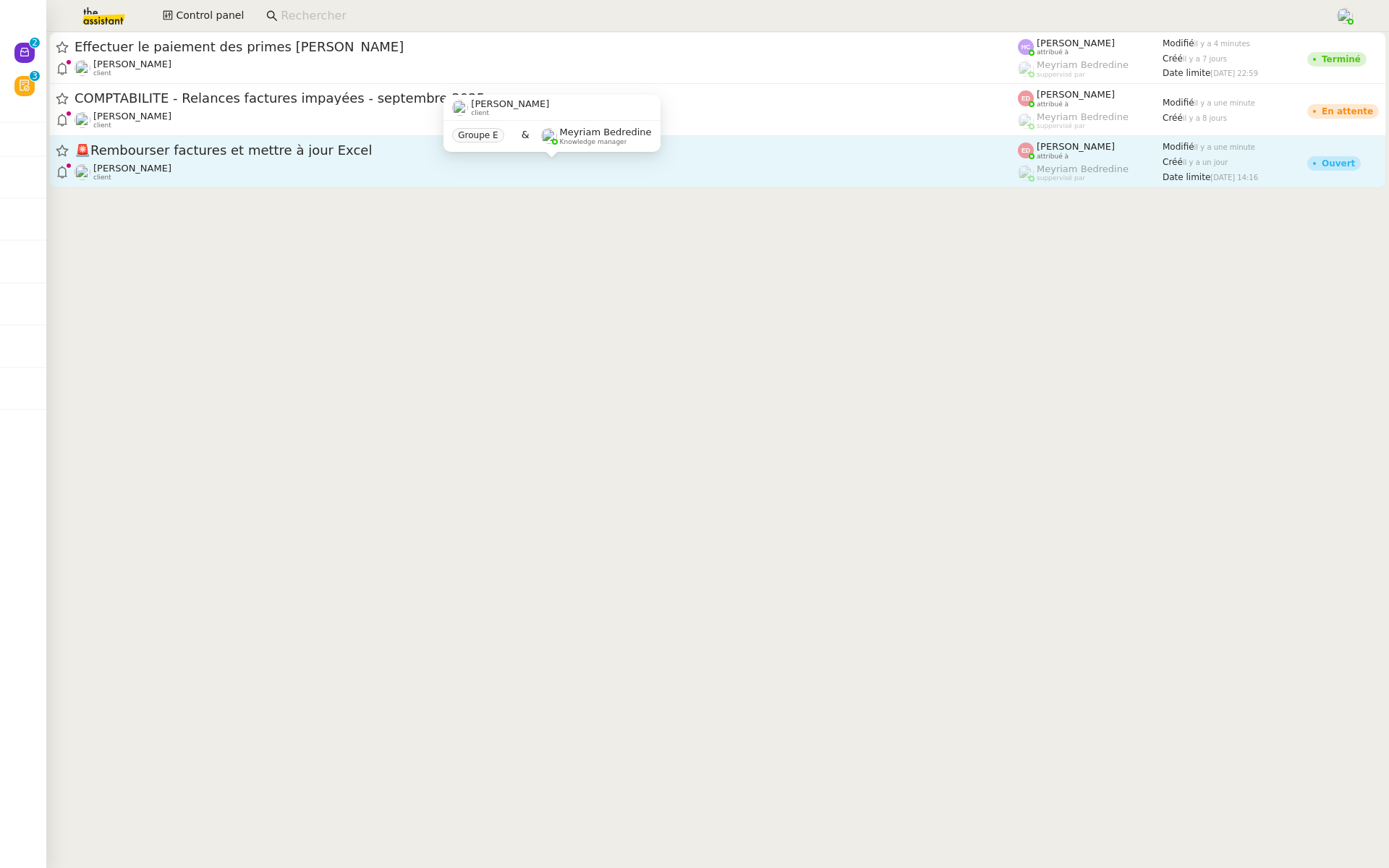
click at [879, 179] on div "Rayan Ouafi client" at bounding box center [546, 172] width 943 height 19
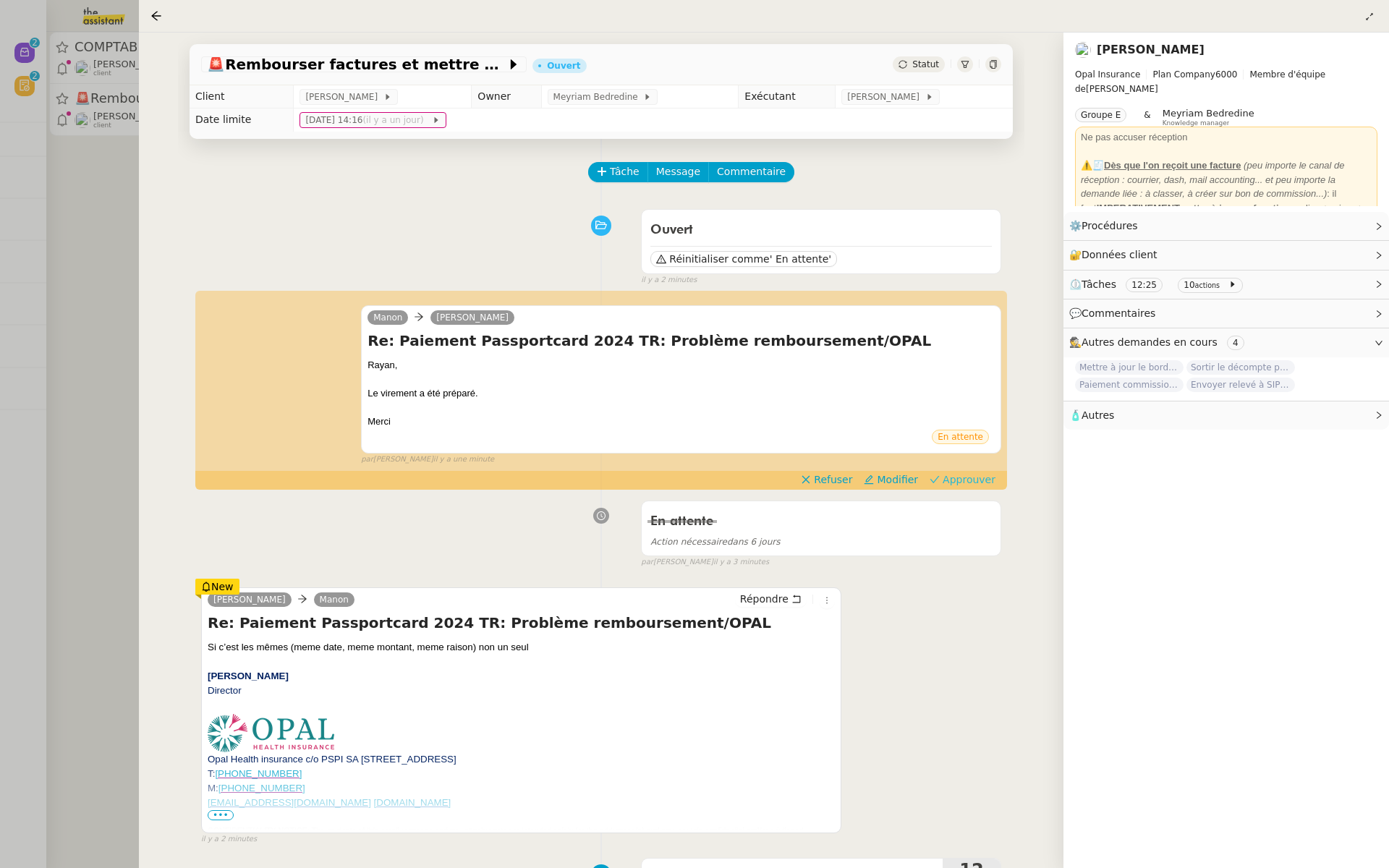
click at [975, 486] on button "Approuver" at bounding box center [963, 479] width 78 height 16
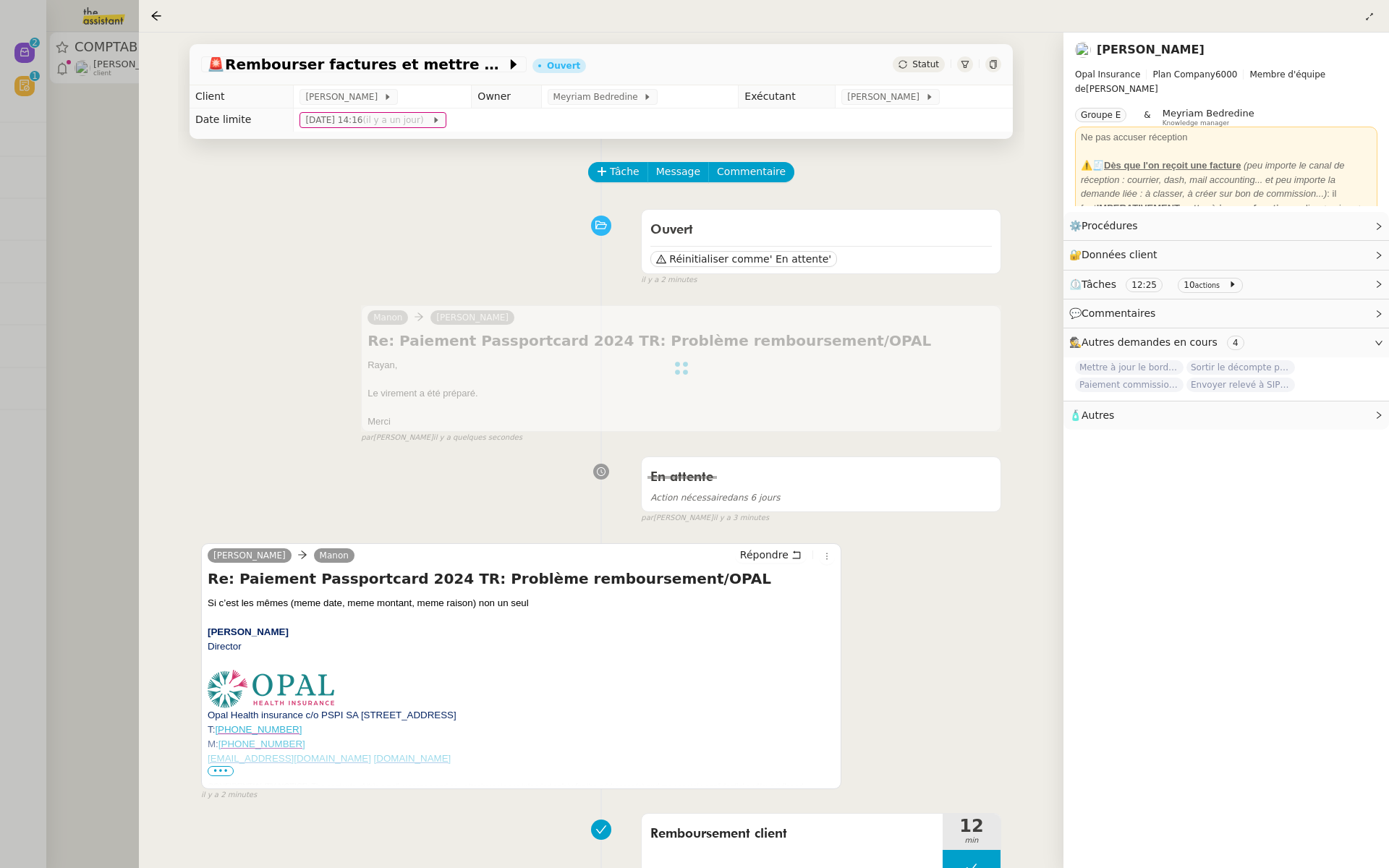
click at [82, 179] on div at bounding box center [694, 434] width 1389 height 868
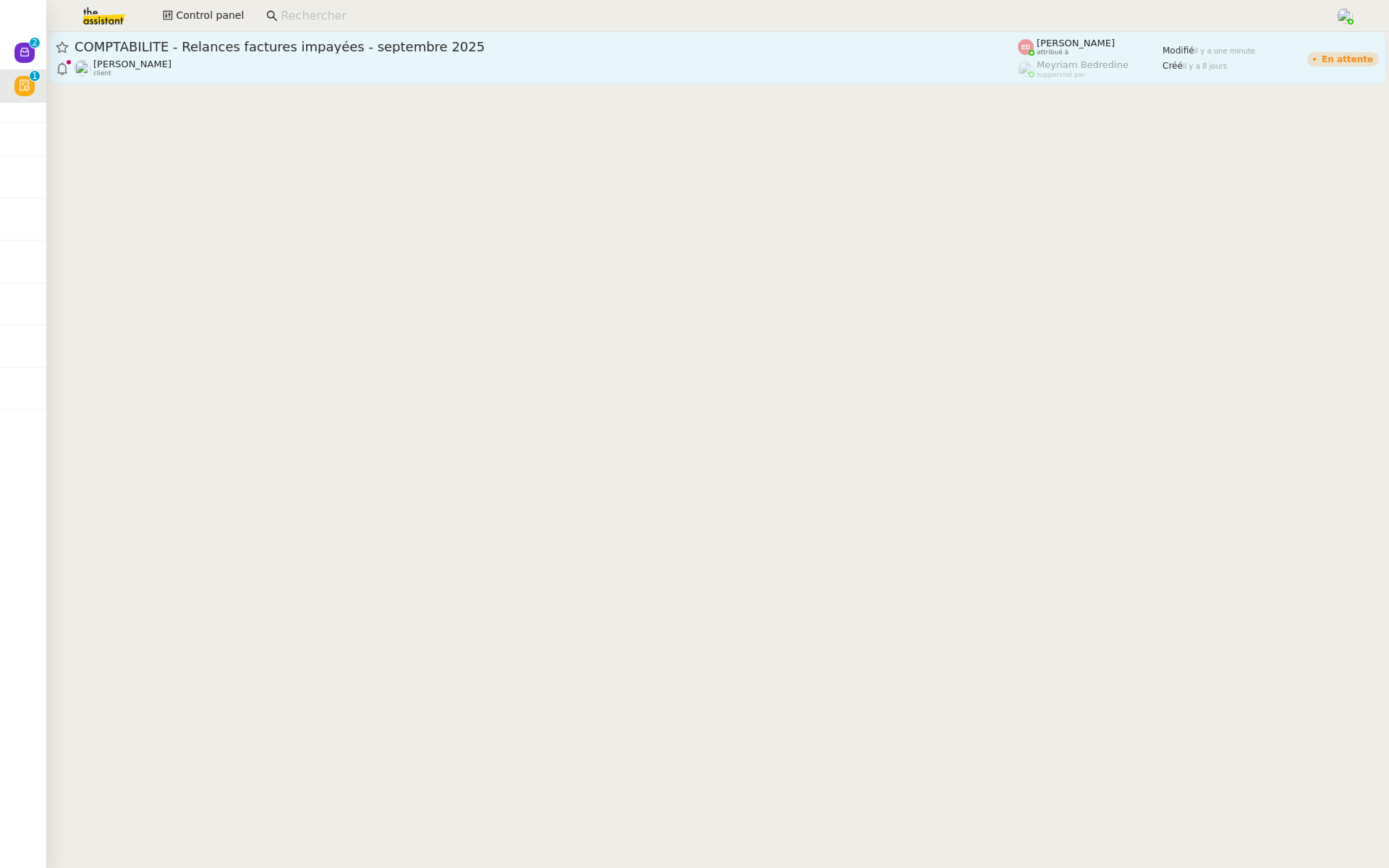
click at [322, 58] on div "Pierrick Morel client" at bounding box center [546, 68] width 943 height 19
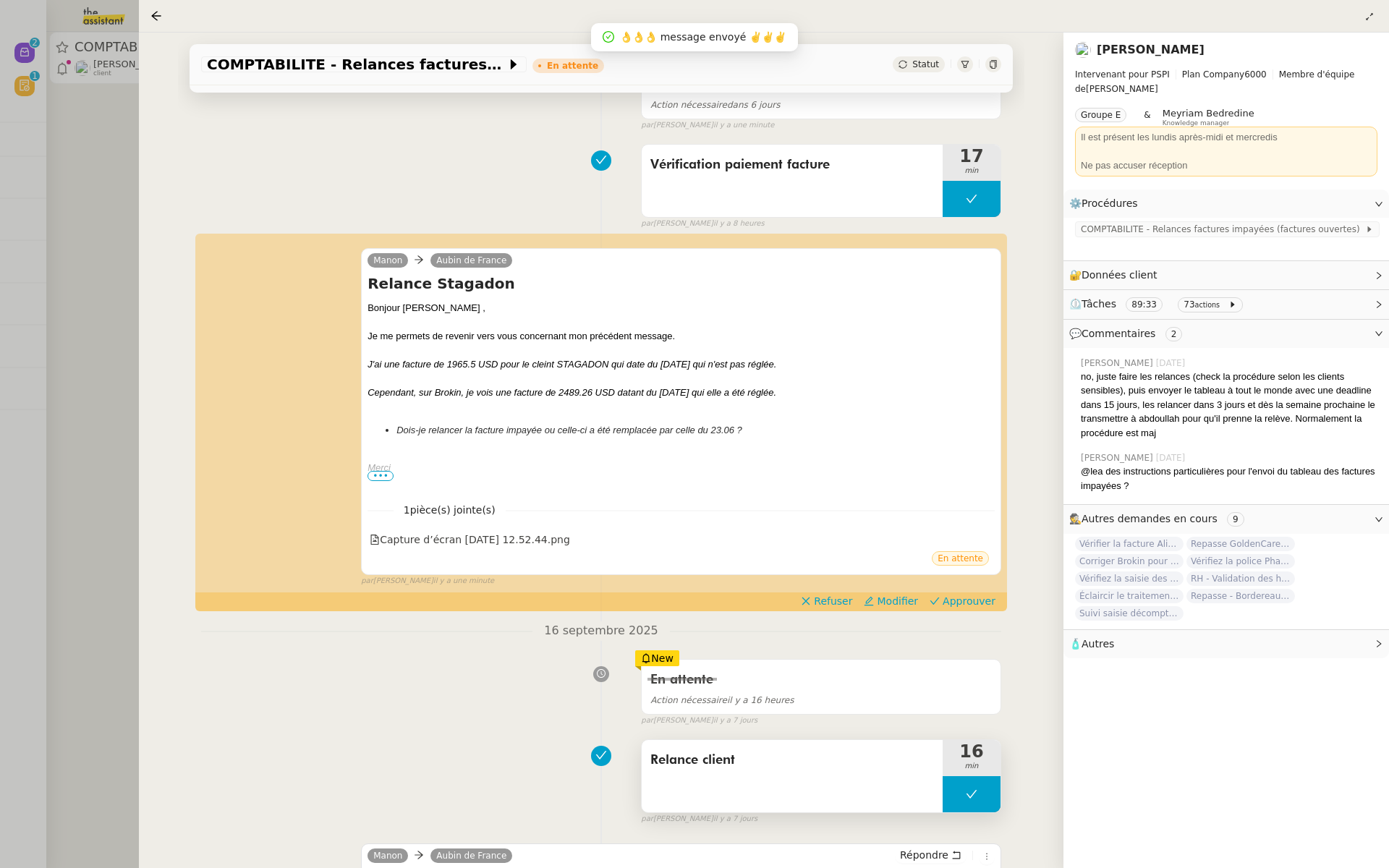
scroll to position [198, 0]
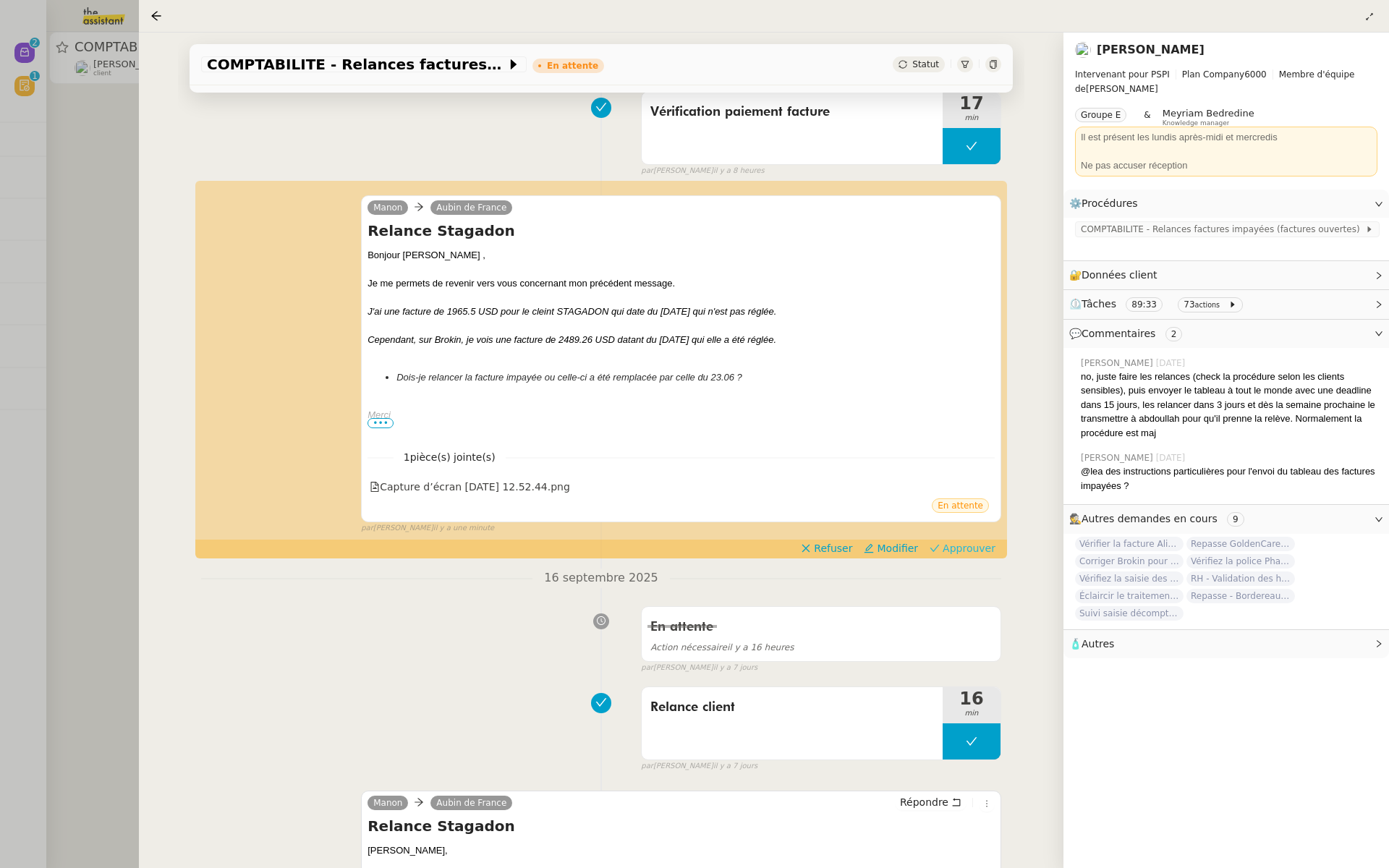
click at [972, 544] on span "Approuver" at bounding box center [969, 549] width 53 height 15
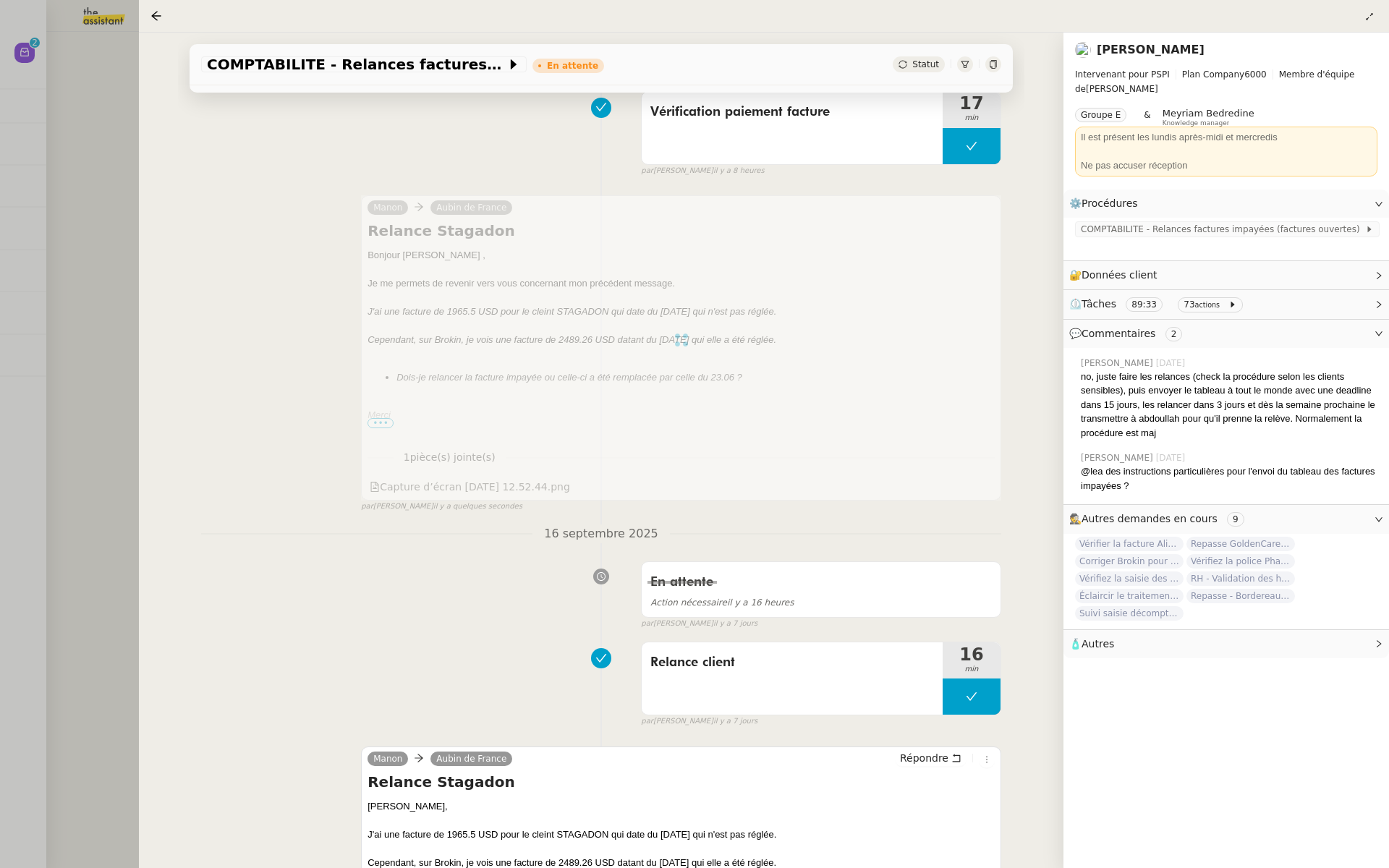
click at [83, 175] on div at bounding box center [694, 434] width 1389 height 868
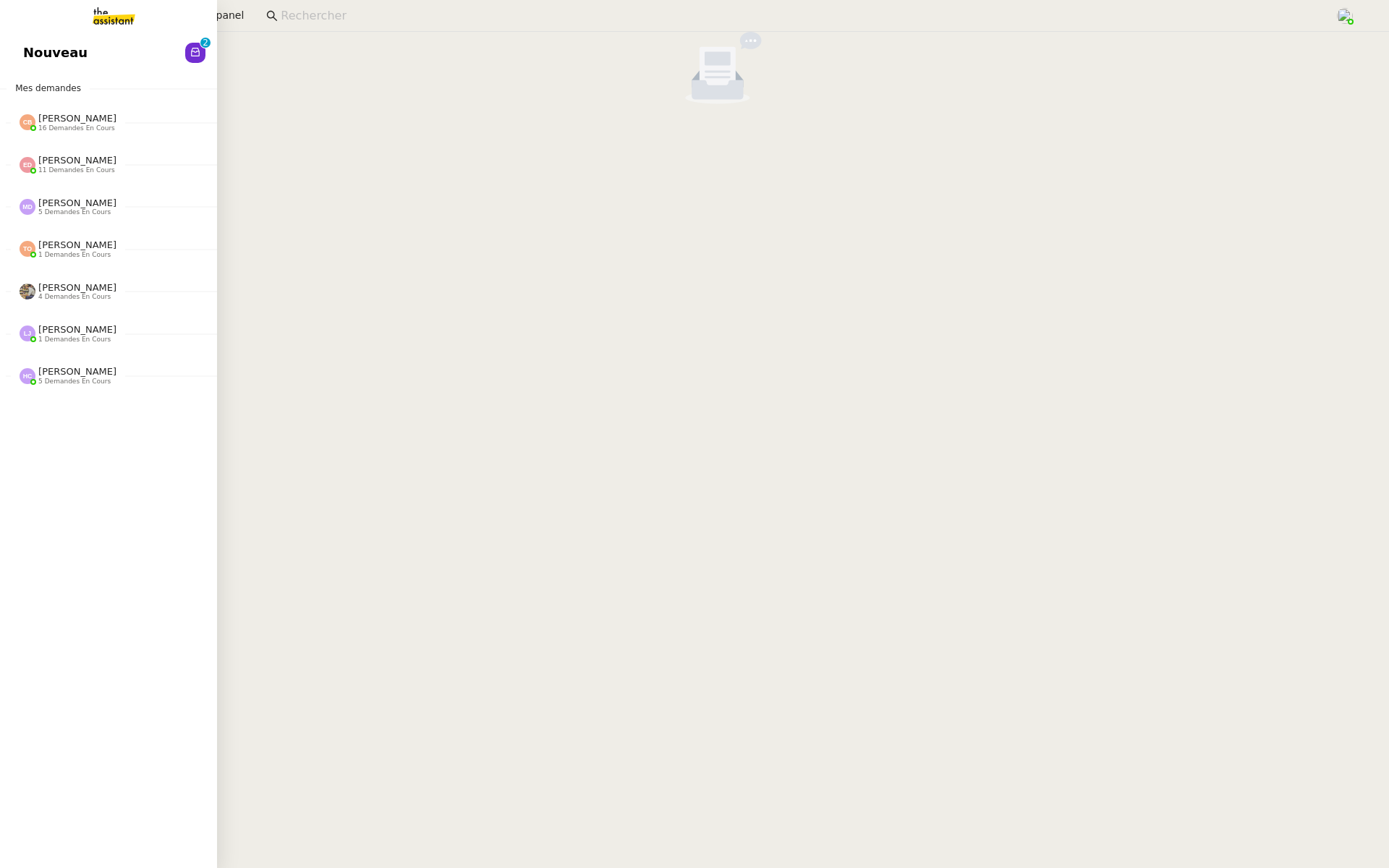
click at [19, 49] on link "Nouveau 0 1 2 3 4 5 6 7 8 9" at bounding box center [109, 53] width 217 height 33
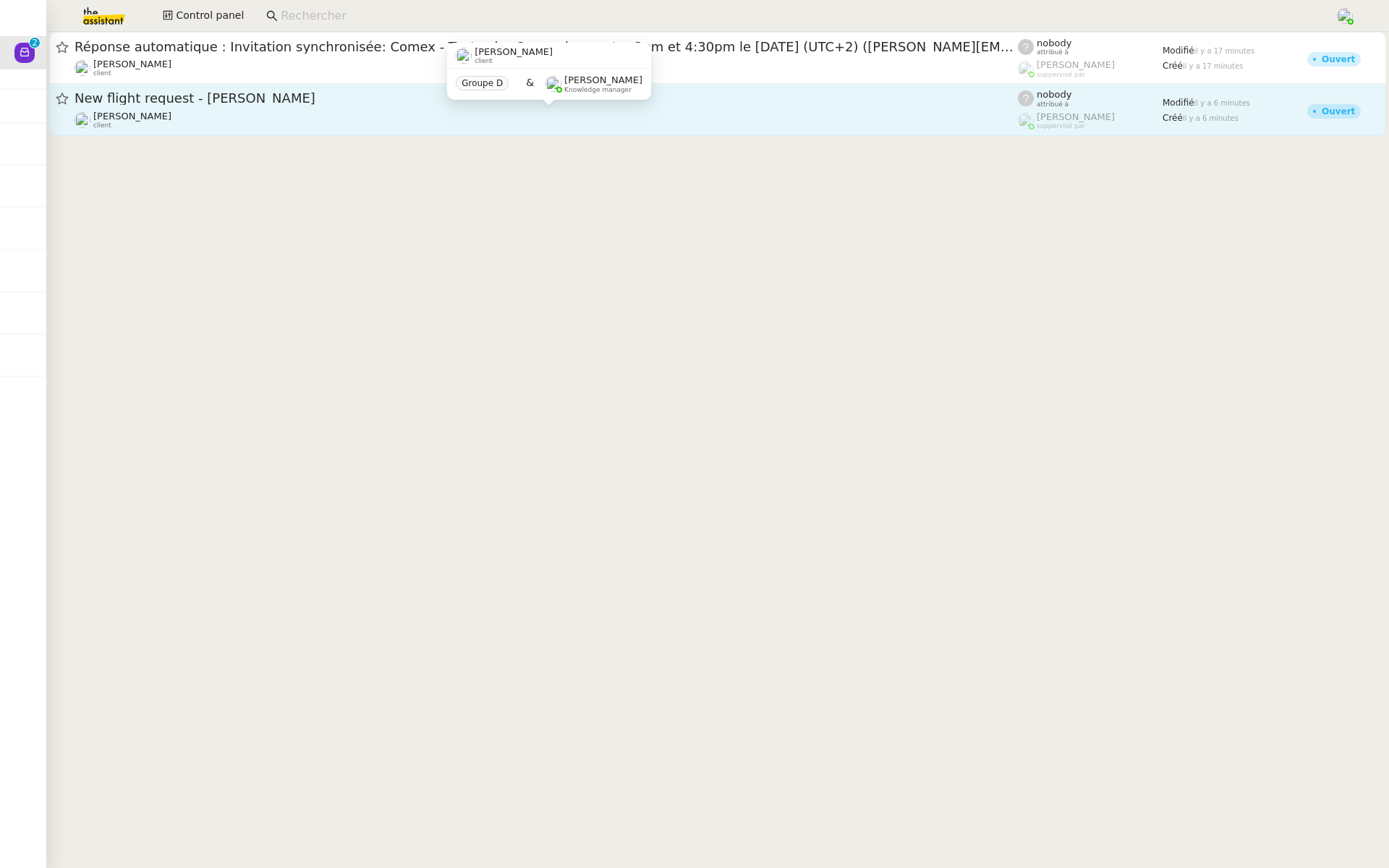
click at [200, 117] on div "Louis Frei client" at bounding box center [546, 120] width 943 height 19
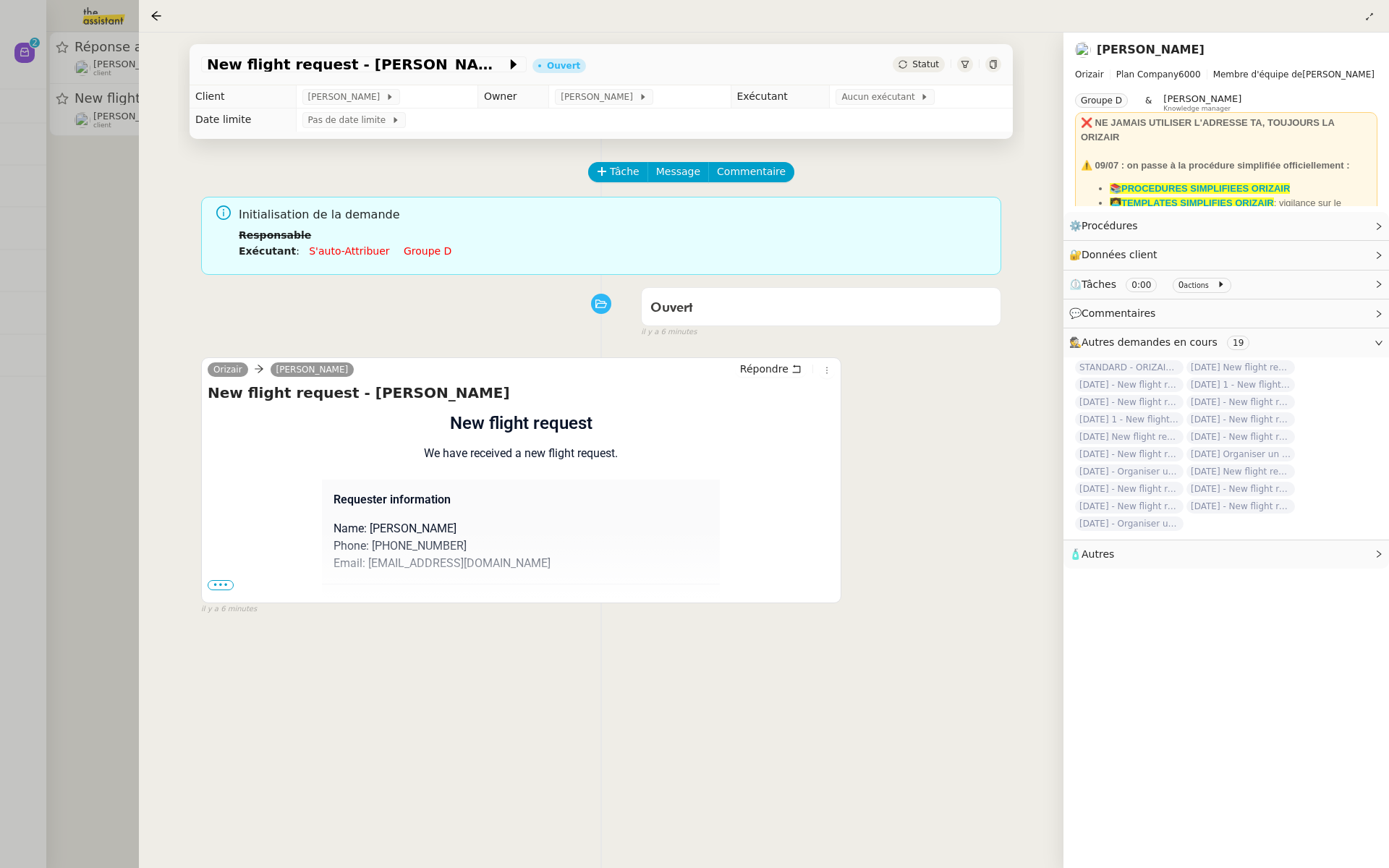
click at [216, 580] on span "•••" at bounding box center [220, 584] width 26 height 10
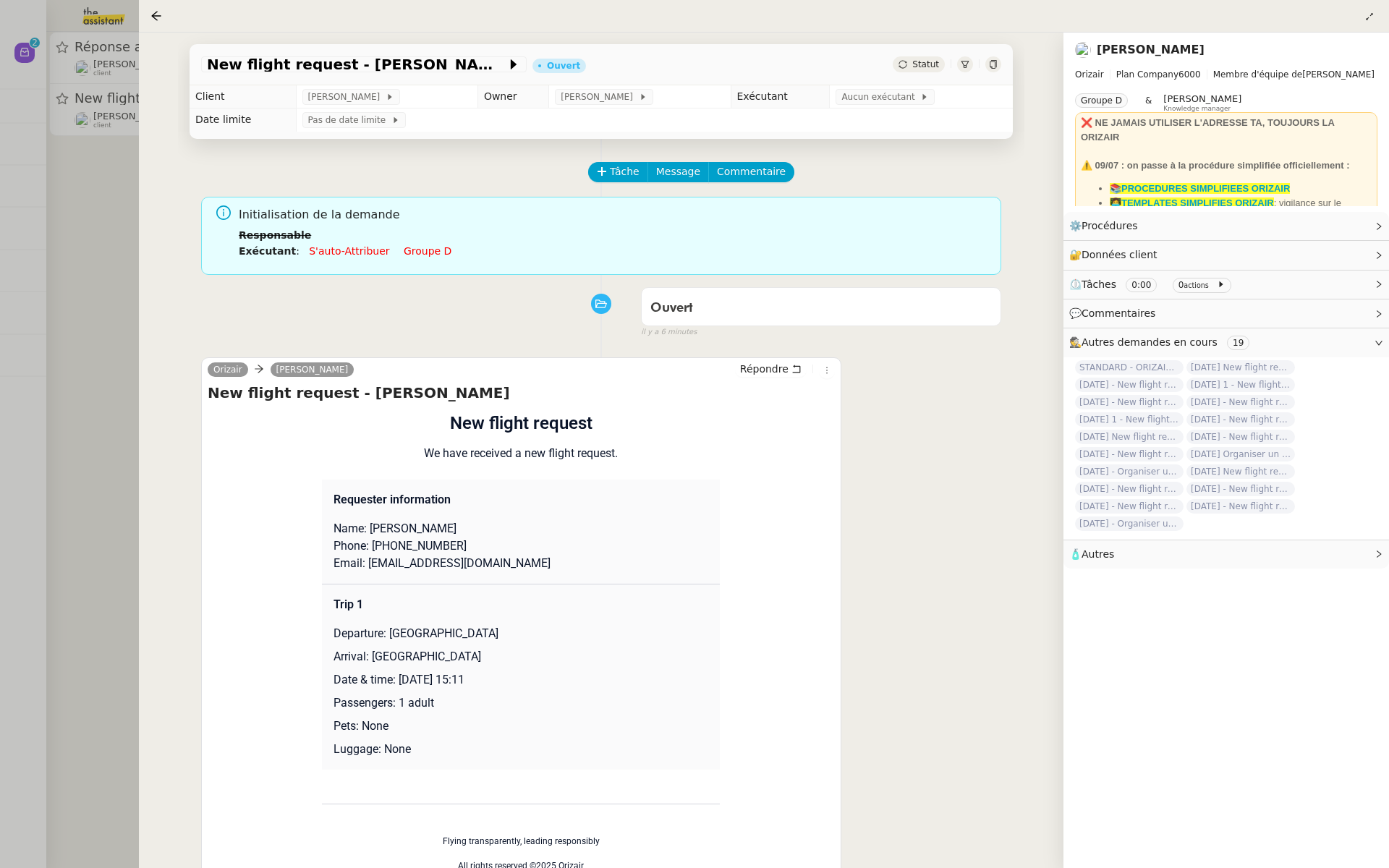
scroll to position [185, 0]
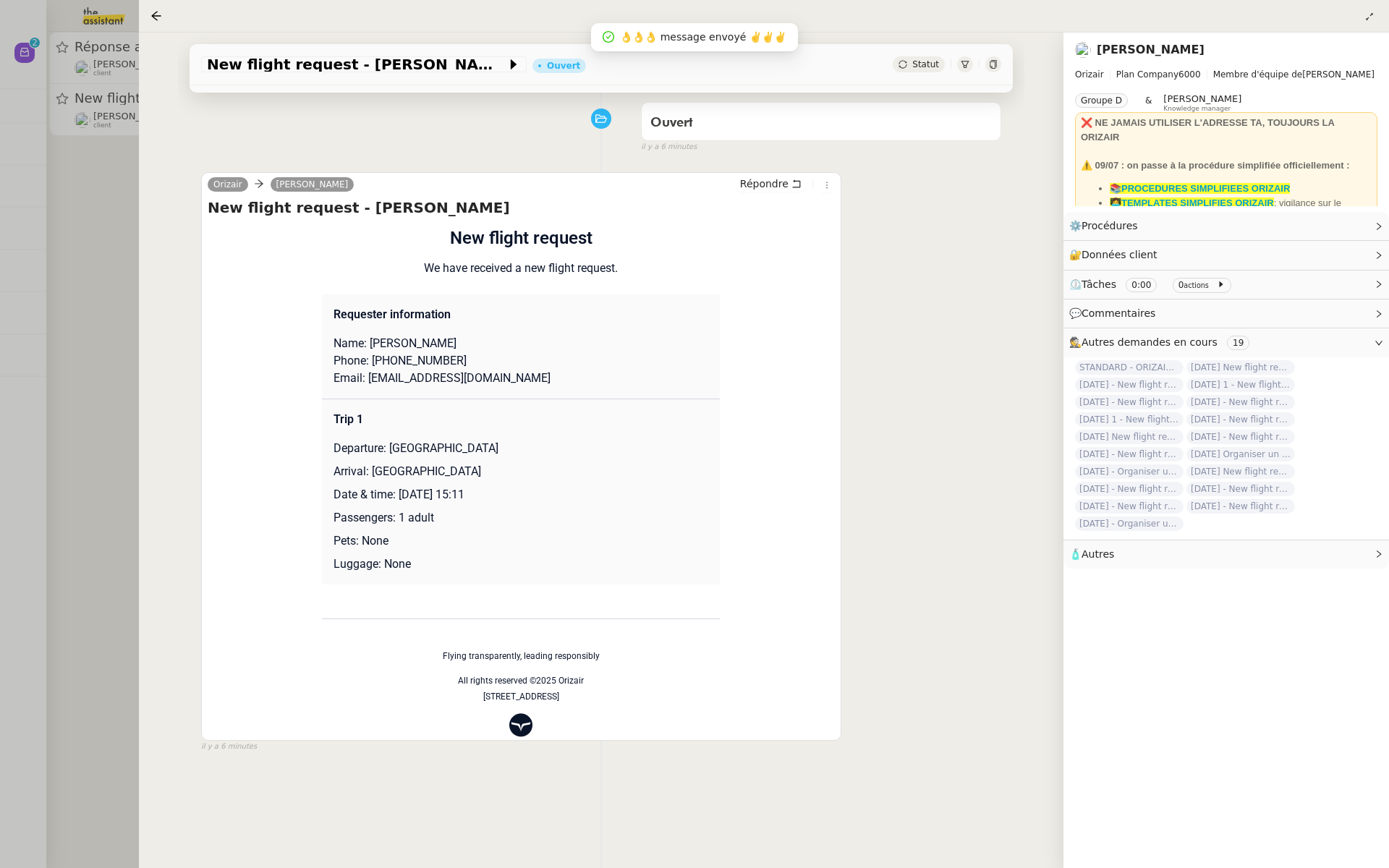
drag, startPoint x: 507, startPoint y: 488, endPoint x: 395, endPoint y: 492, distance: 112.1
click at [395, 492] on p "Date & time: 13th November 2025 15:11" at bounding box center [521, 494] width 374 height 17
copy p "13th November 2025"
click at [224, 69] on span "New flight request - James Nelson" at bounding box center [357, 65] width 300 height 15
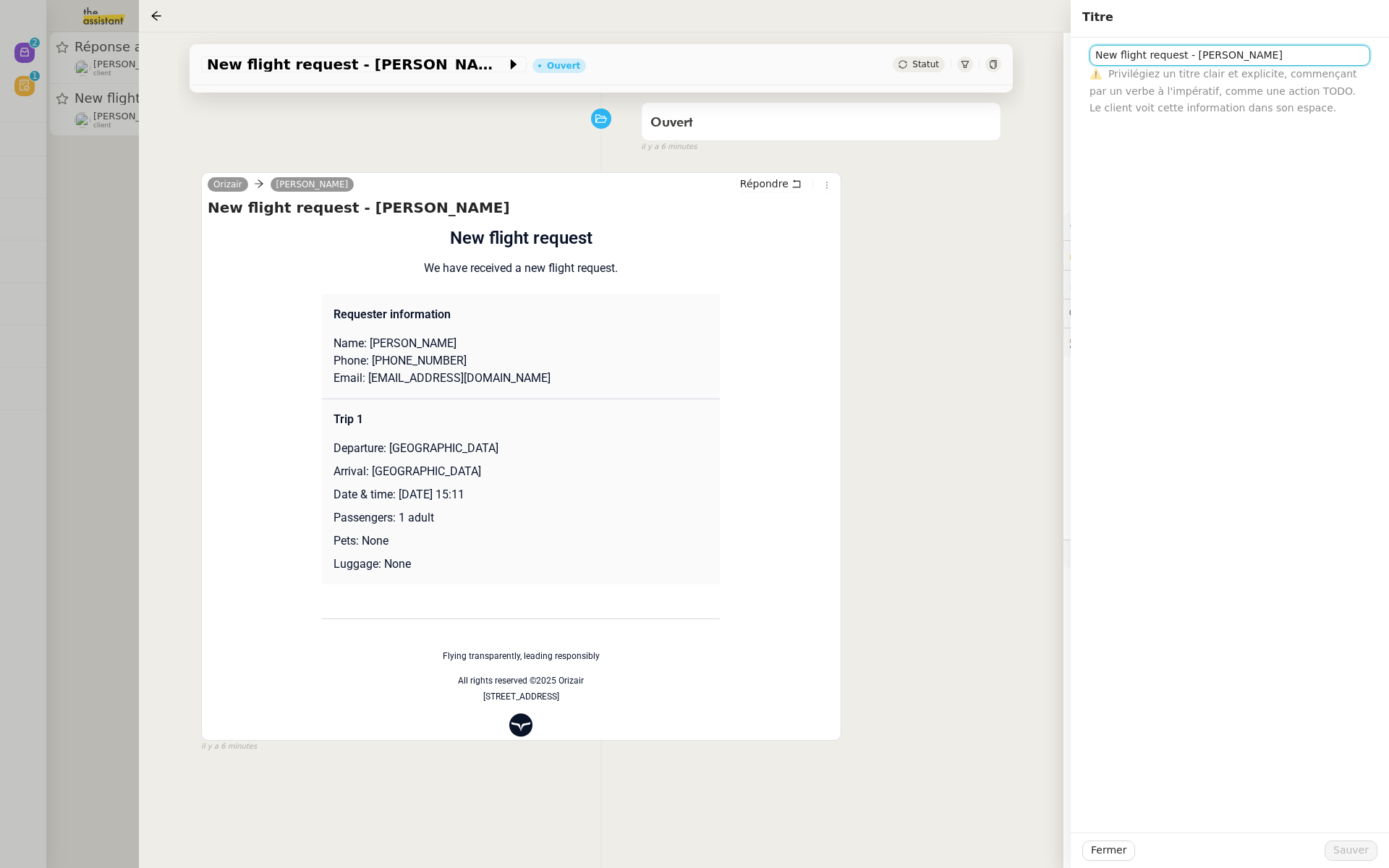
click at [1096, 54] on input "New flight request - James Nelson" at bounding box center [1229, 55] width 280 height 21
paste input "13th November 2025"
type input "13th November 2025 - New flight request - James Nelson"
click at [1347, 842] on span "Sauver" at bounding box center [1351, 850] width 36 height 16
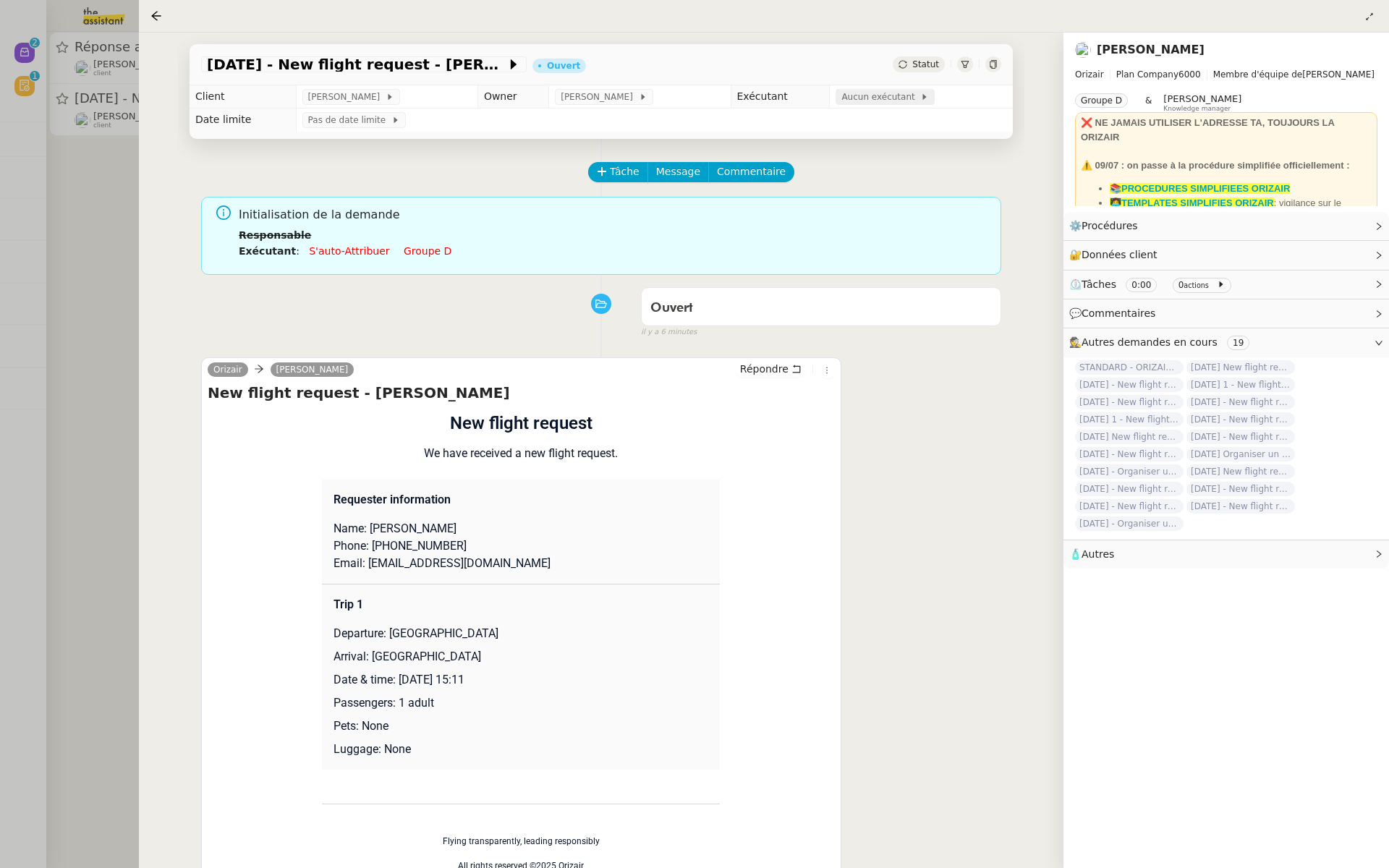
click at [860, 103] on span "Aucun exécutant" at bounding box center [880, 97] width 79 height 15
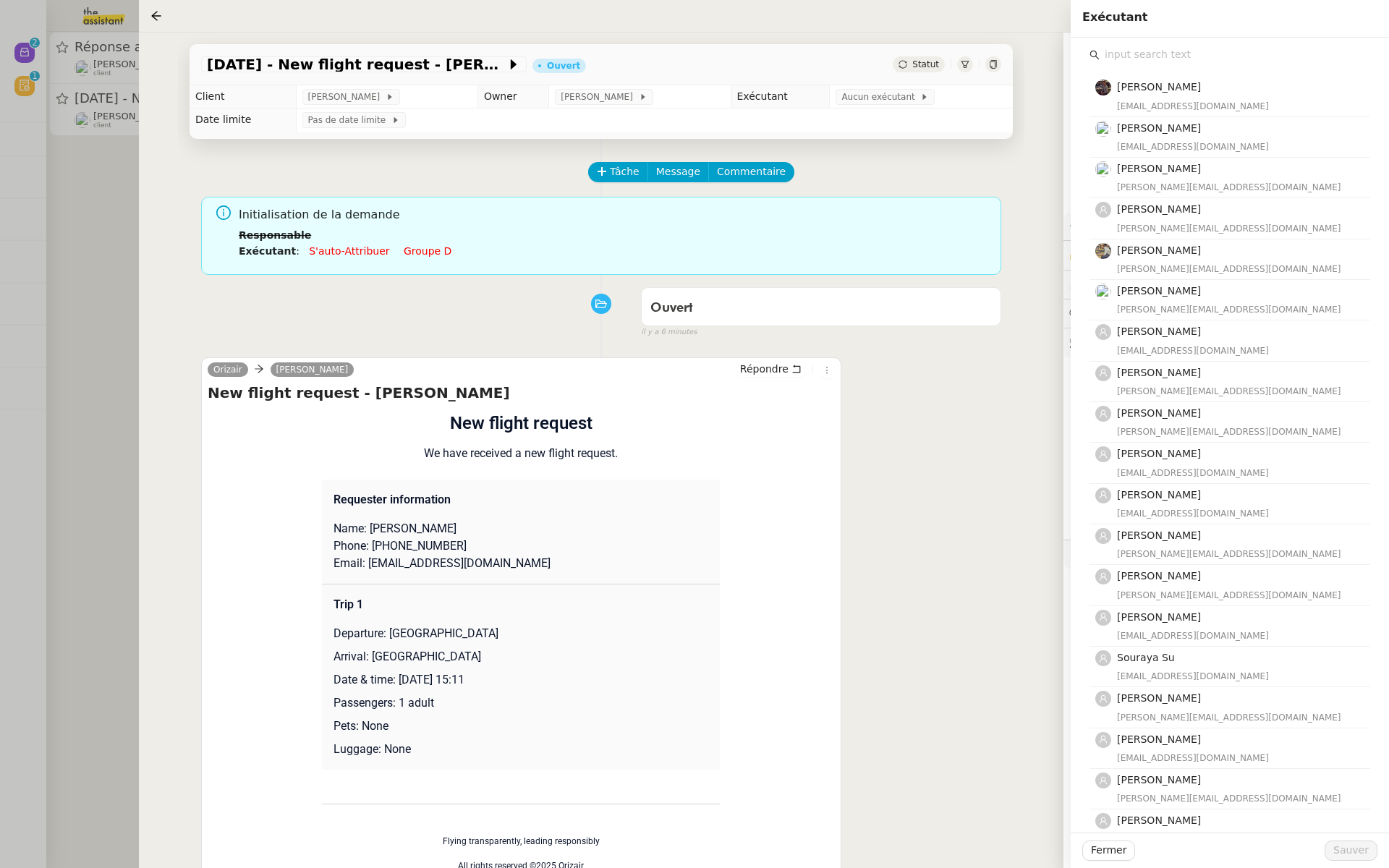
click at [1156, 52] on input "text" at bounding box center [1235, 54] width 270 height 19
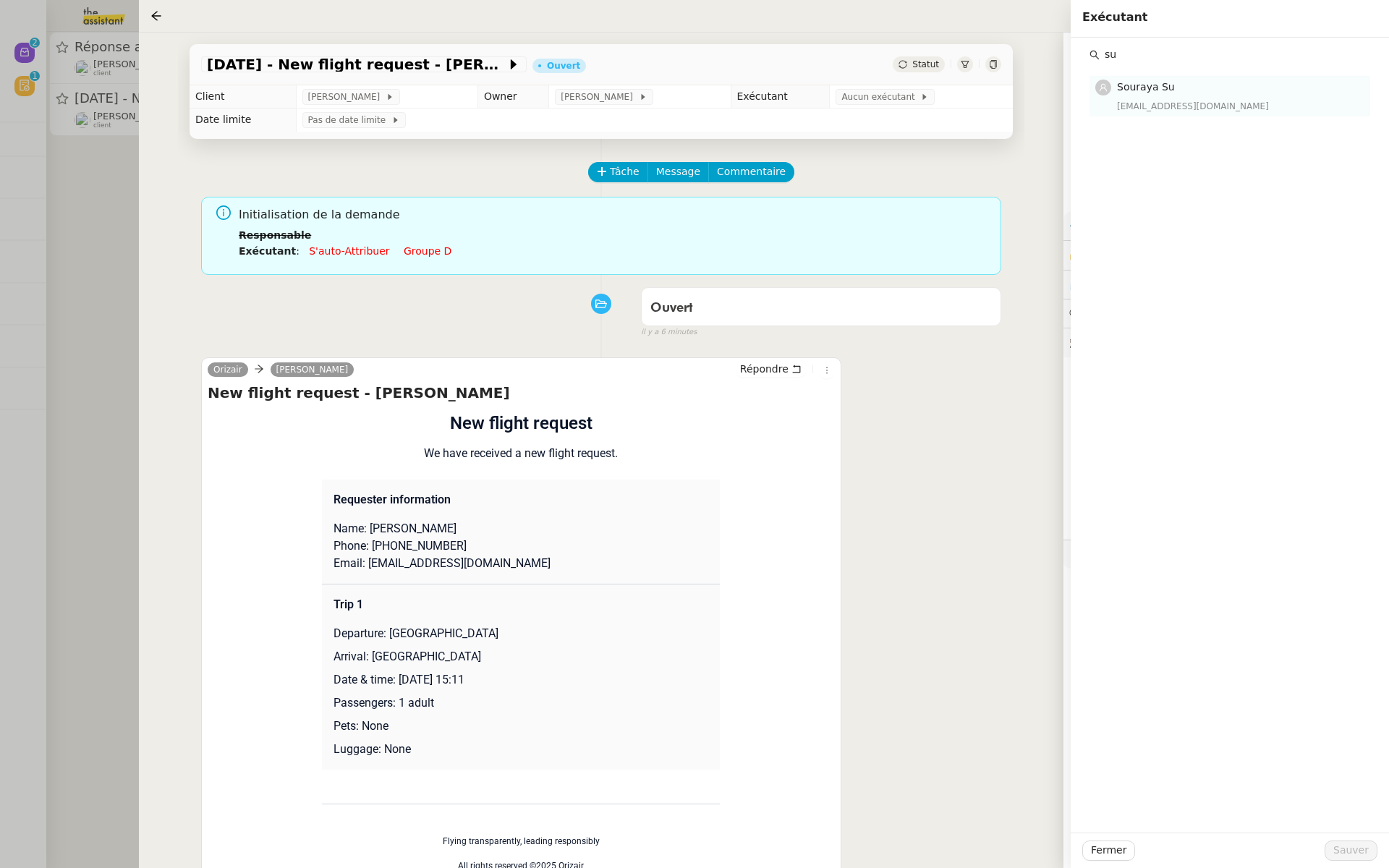
type input "su"
click at [1165, 100] on div "souraya@team.theassistant.com" at bounding box center [1239, 107] width 245 height 15
click at [1353, 852] on span "Sauver" at bounding box center [1351, 850] width 36 height 16
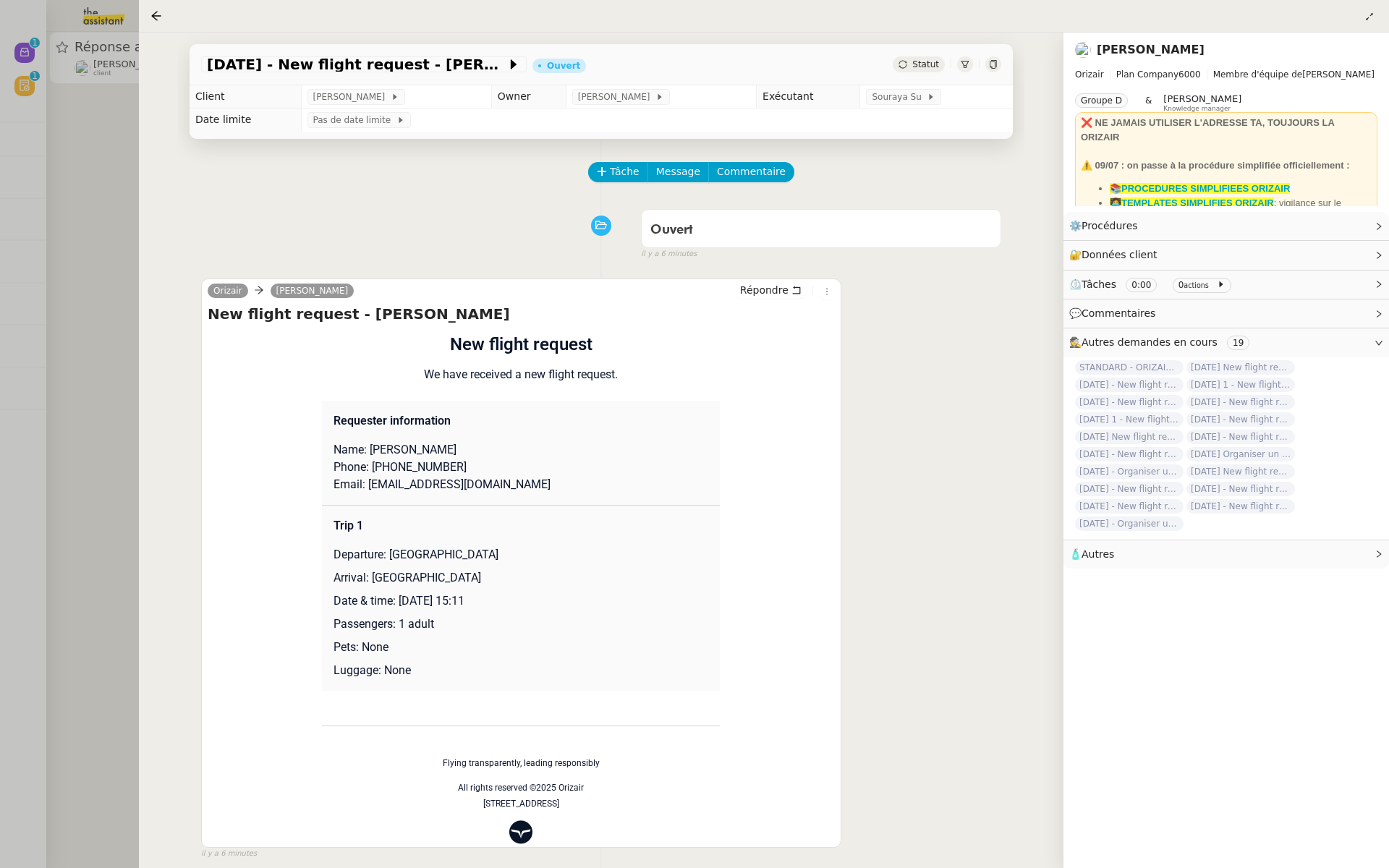
click at [43, 154] on div at bounding box center [694, 434] width 1389 height 868
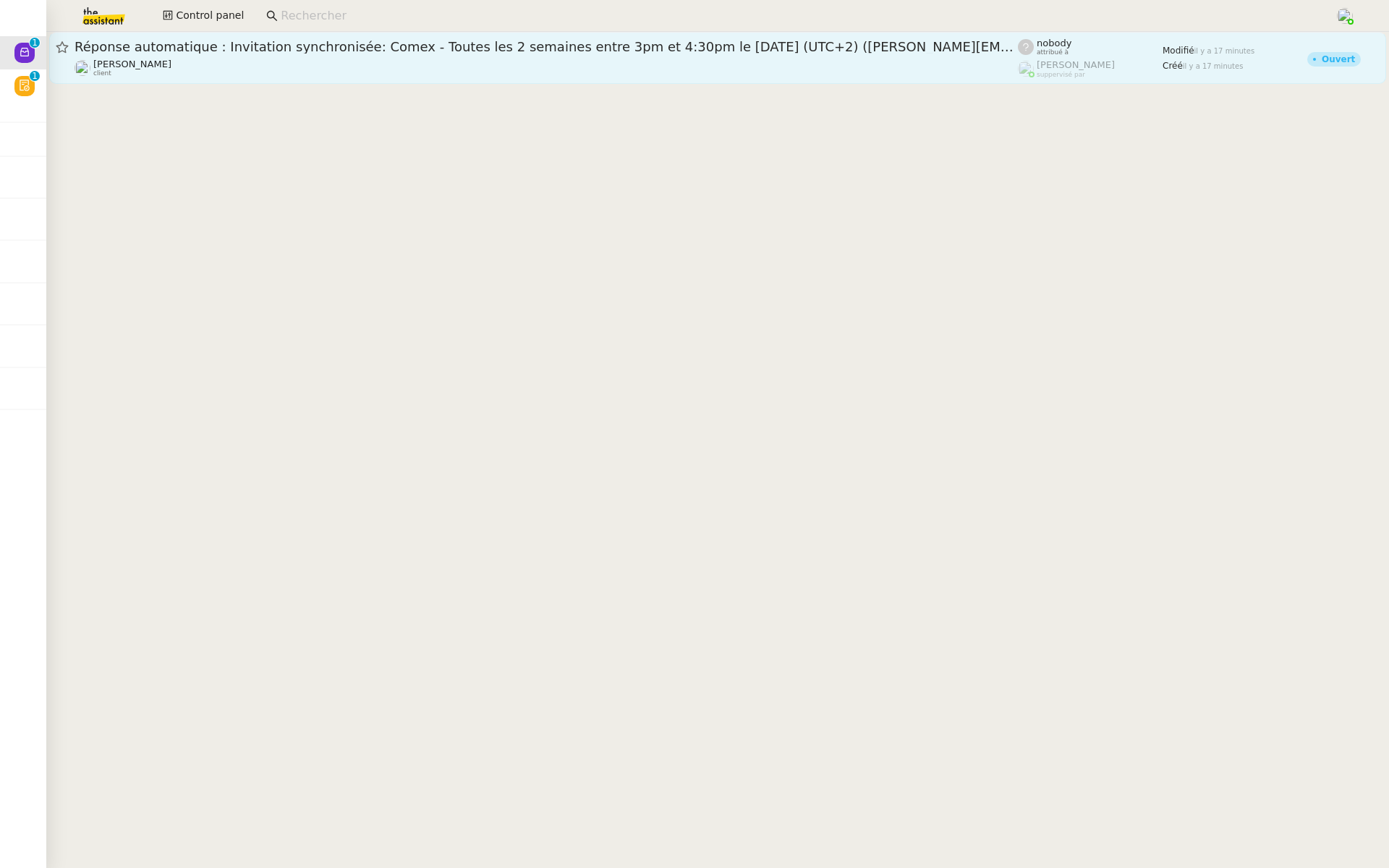
click at [103, 39] on div "Réponse automatique : Invitation synchronisée: Comex - Toutes les 2 semaines en…" at bounding box center [546, 47] width 943 height 17
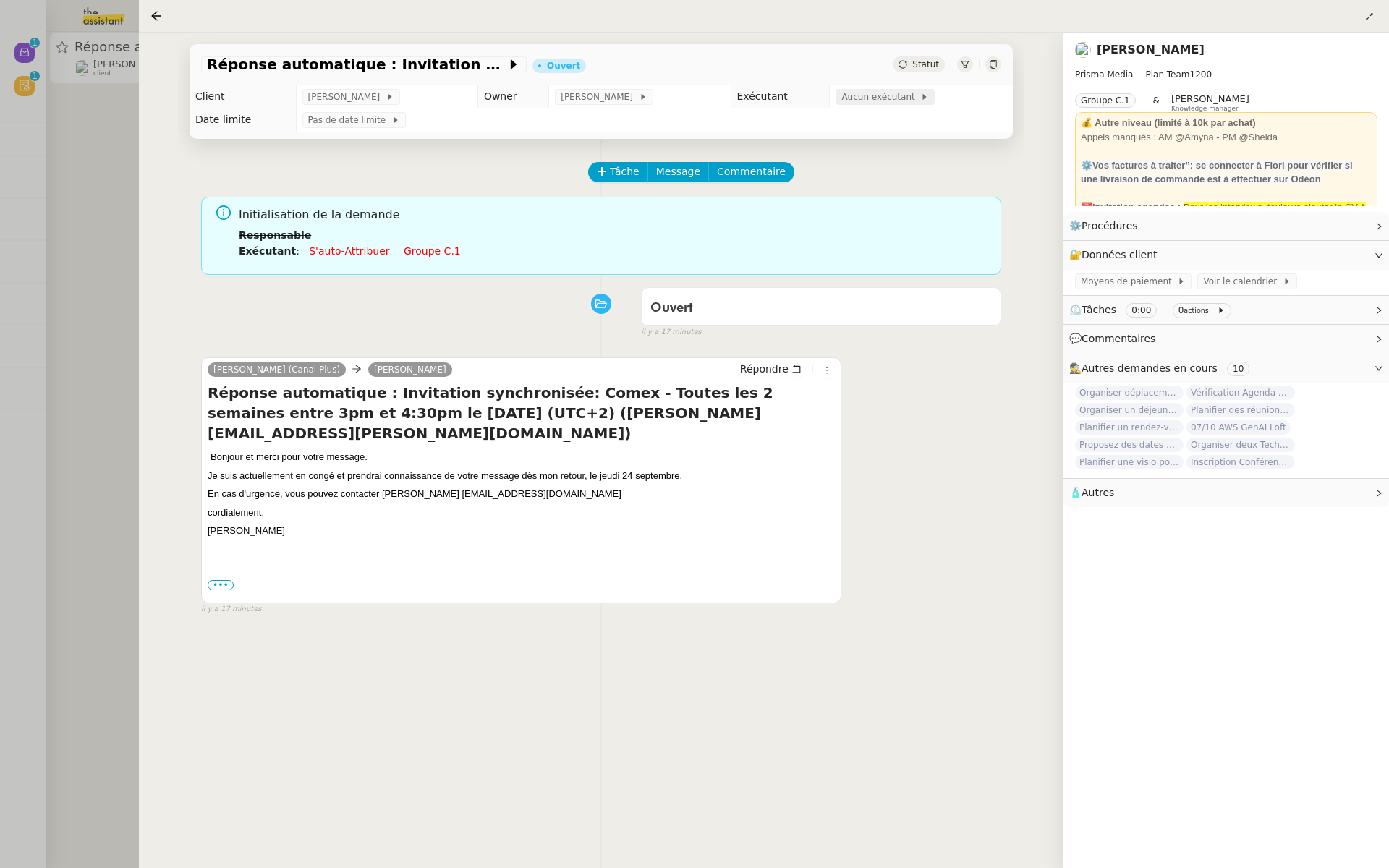
click at [880, 97] on span "Aucun exécutant" at bounding box center [880, 97] width 79 height 15
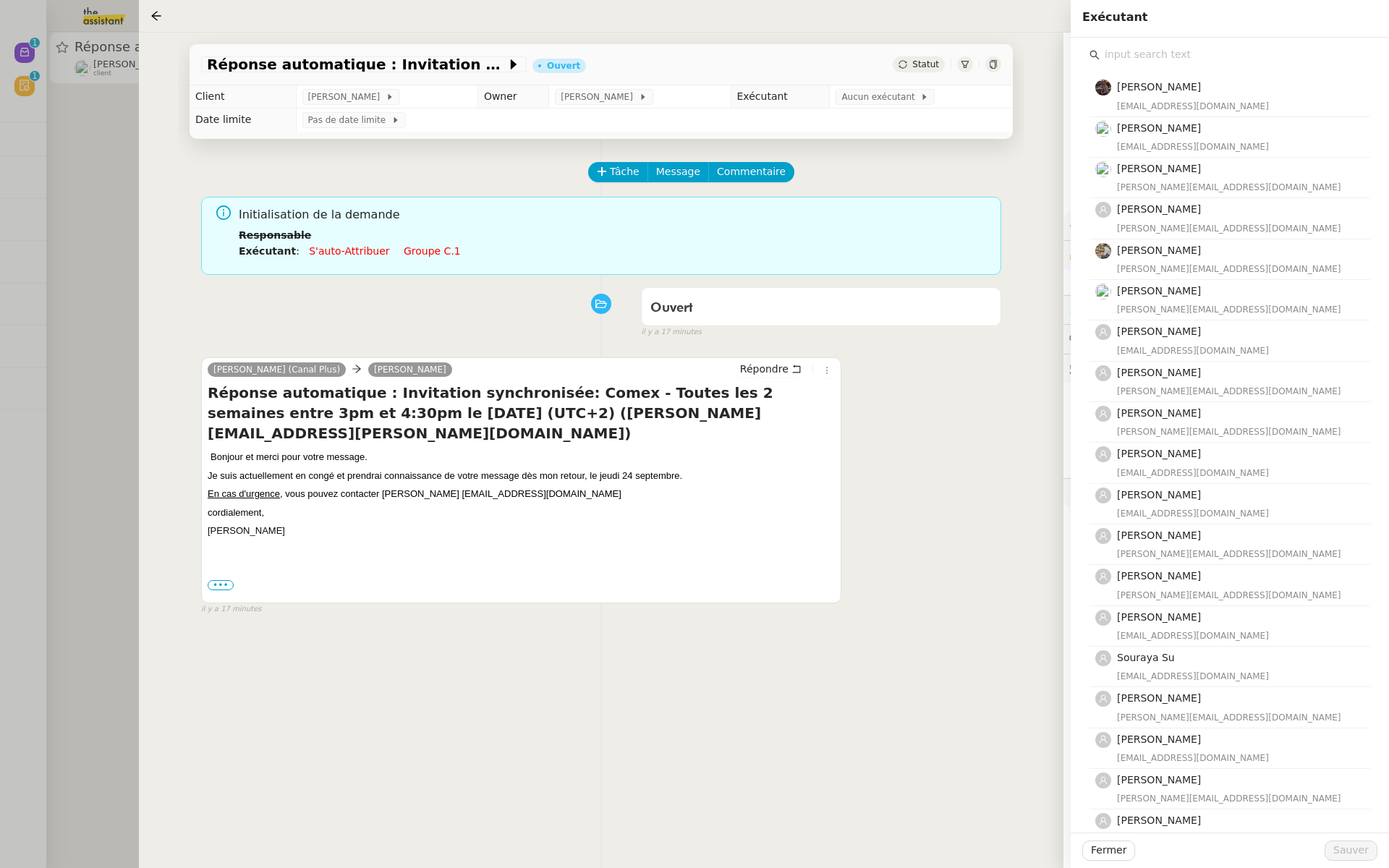
click at [1159, 52] on input "text" at bounding box center [1235, 54] width 270 height 19
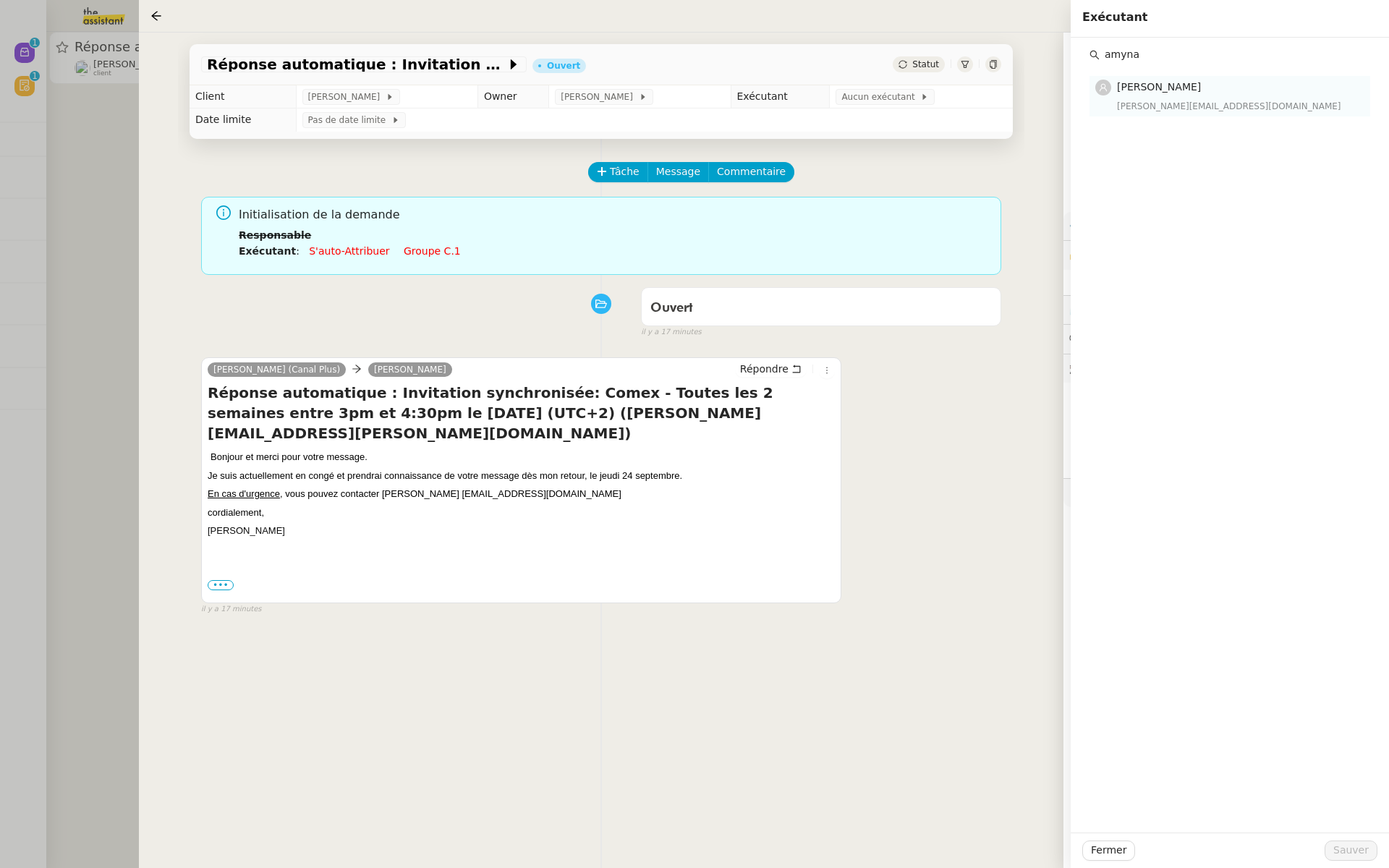
type input "amyna"
click at [1141, 82] on span "Amyna Mehrez" at bounding box center [1159, 87] width 84 height 12
click at [1353, 860] on button "Sauver" at bounding box center [1352, 851] width 53 height 20
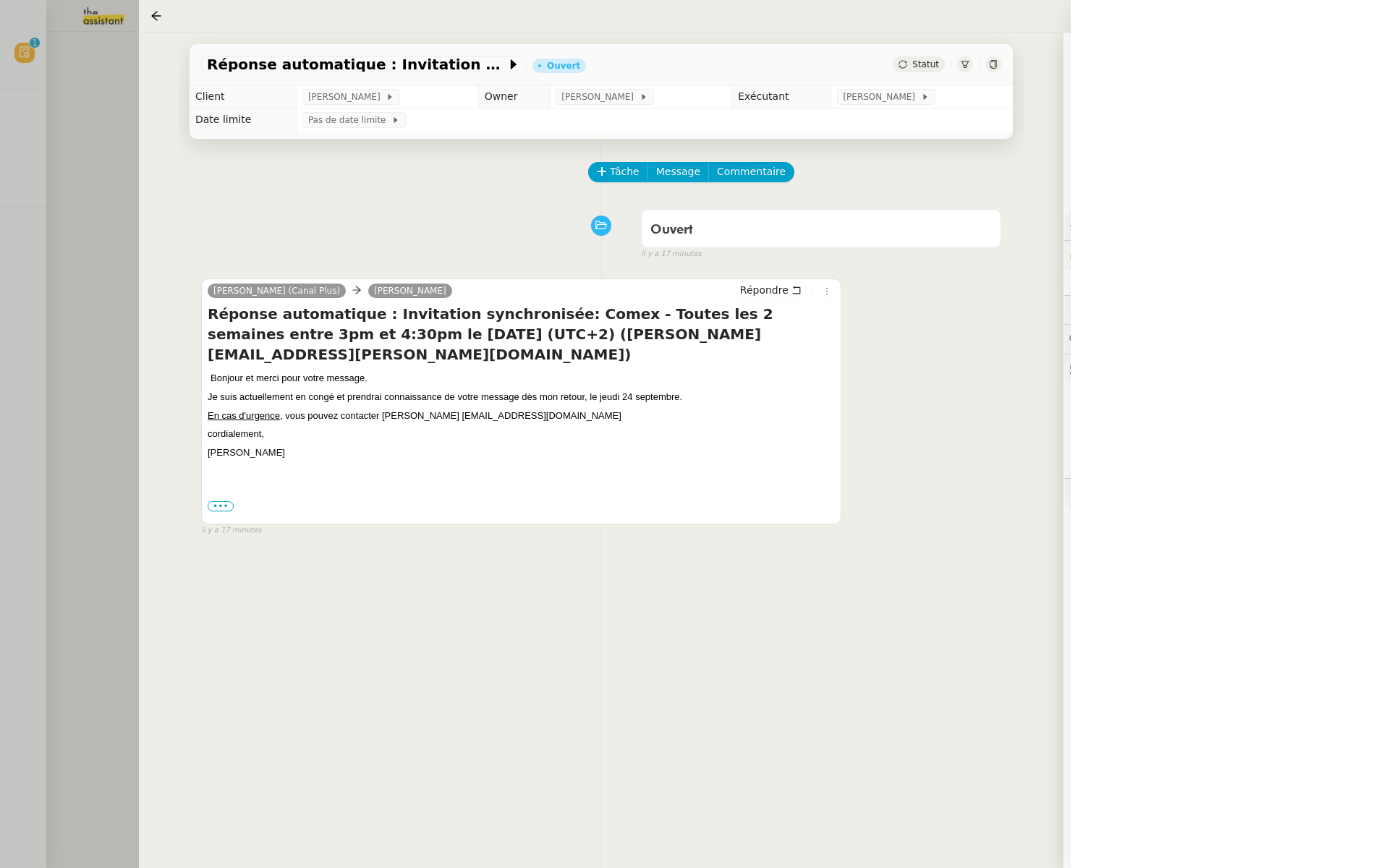
click at [61, 116] on div at bounding box center [694, 434] width 1389 height 868
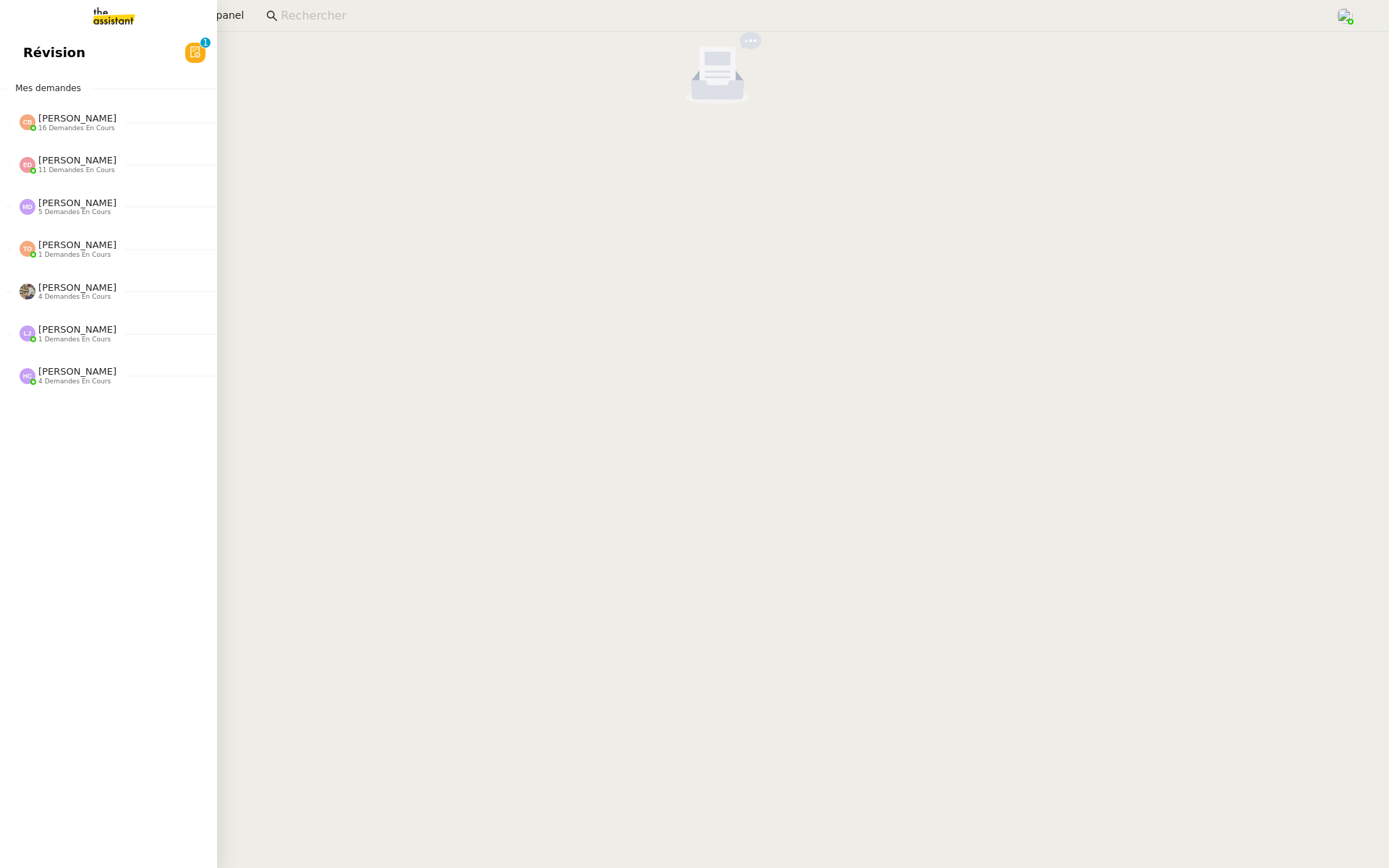
click at [16, 57] on link "Révision 0 1 2 3 4 5 6 7 8 9" at bounding box center [109, 53] width 217 height 33
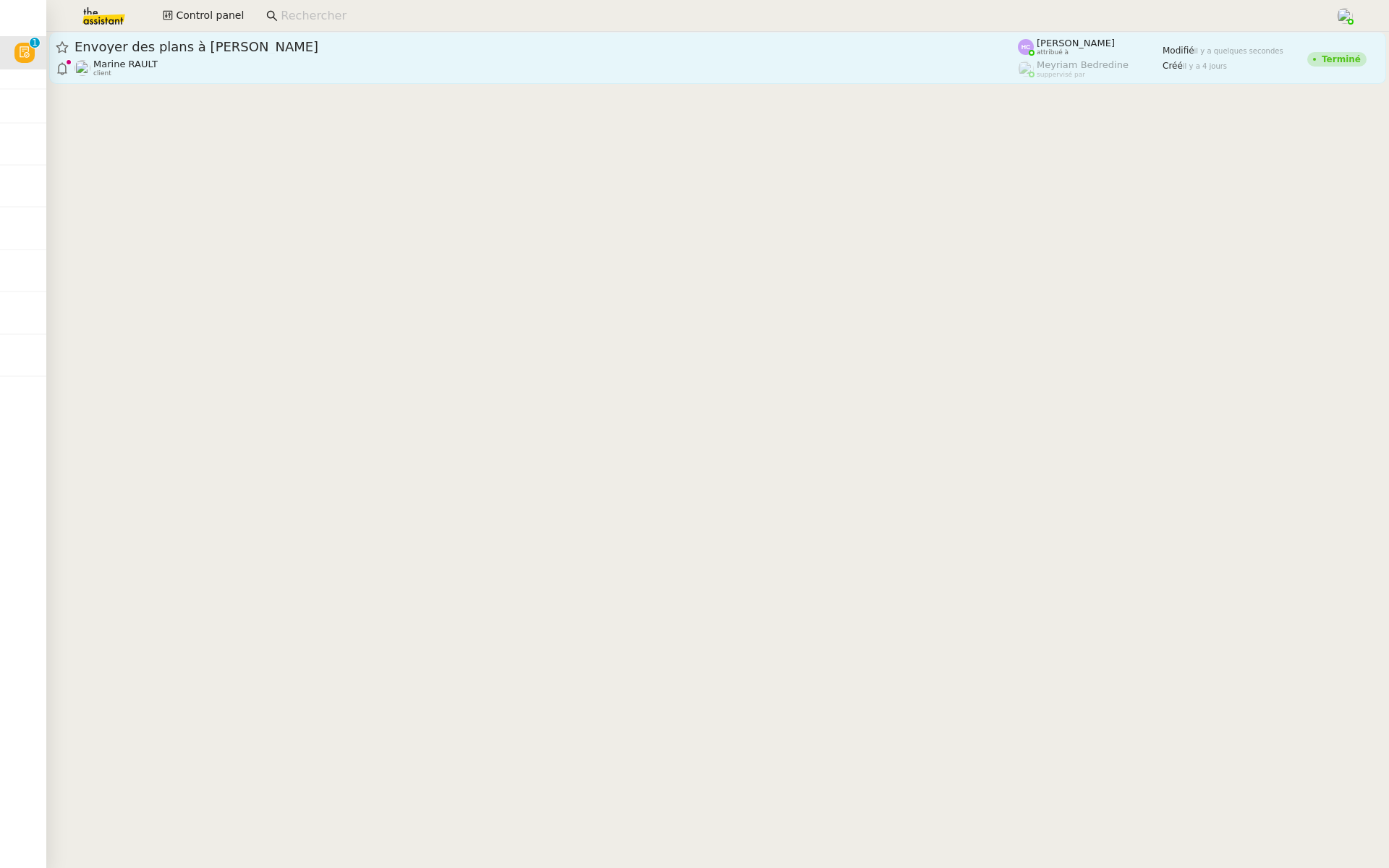
click at [291, 38] on div "Envoyer des plans à Damien" at bounding box center [546, 47] width 943 height 17
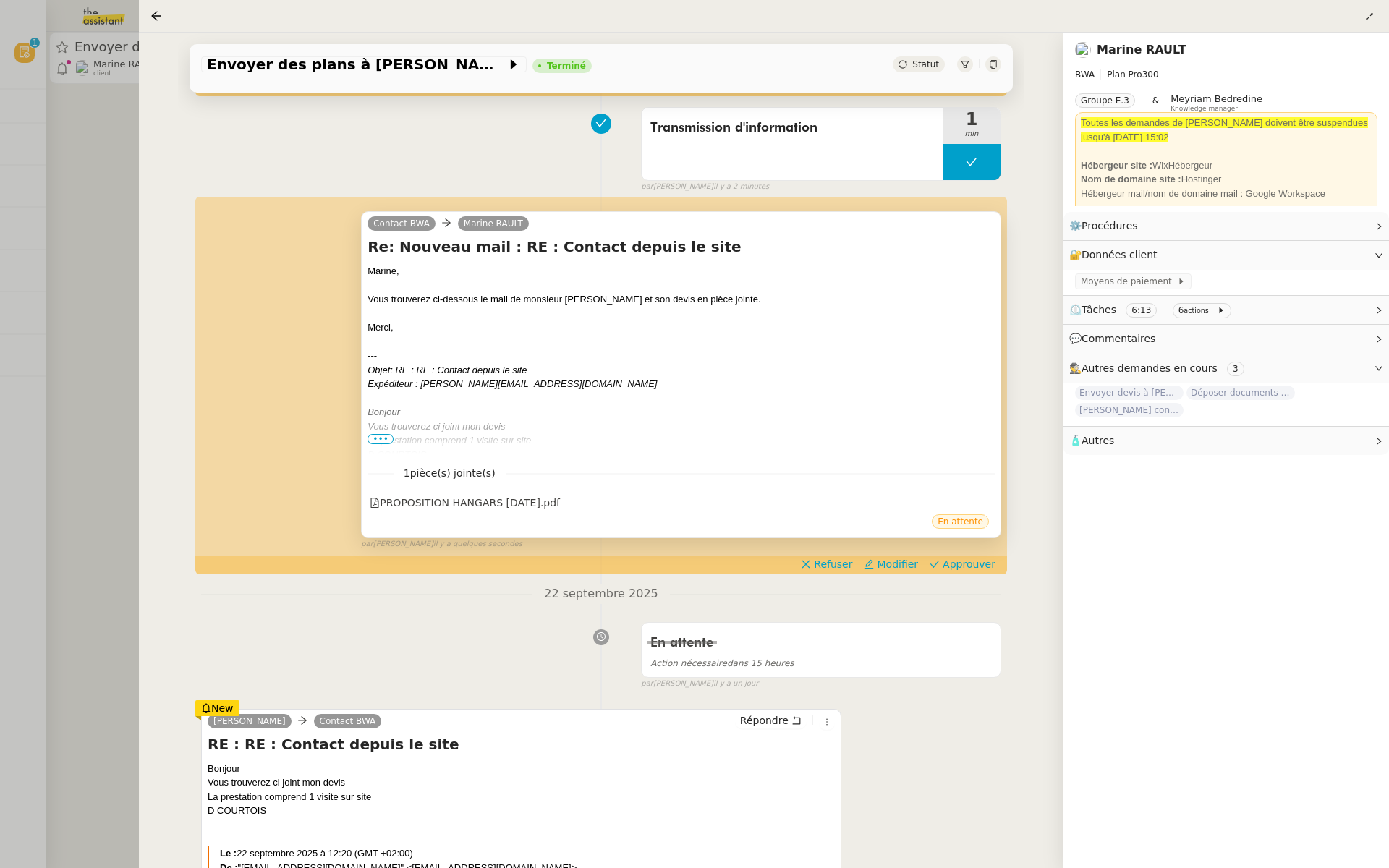
scroll to position [264, 0]
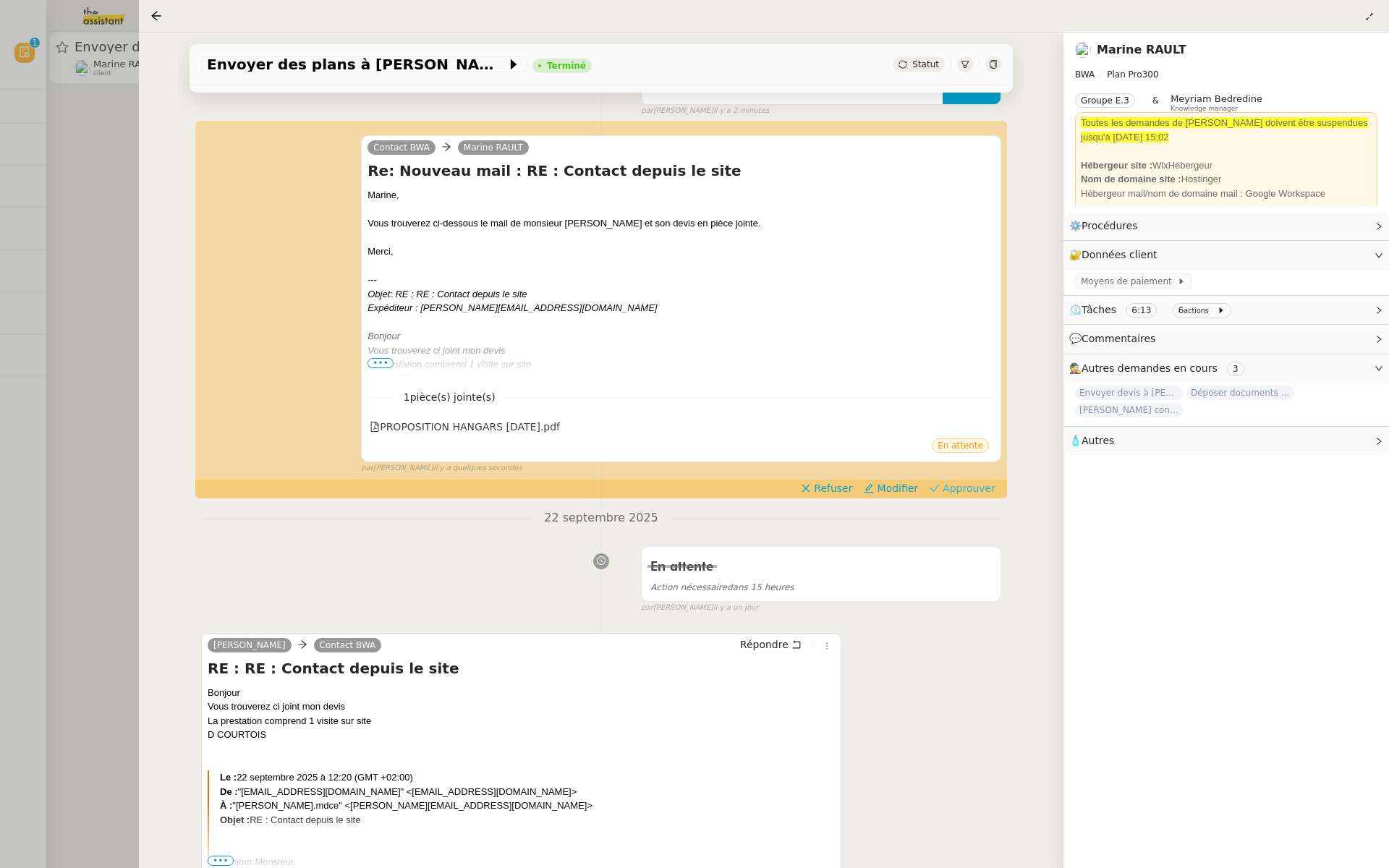
click at [993, 482] on span "Approuver" at bounding box center [969, 488] width 53 height 15
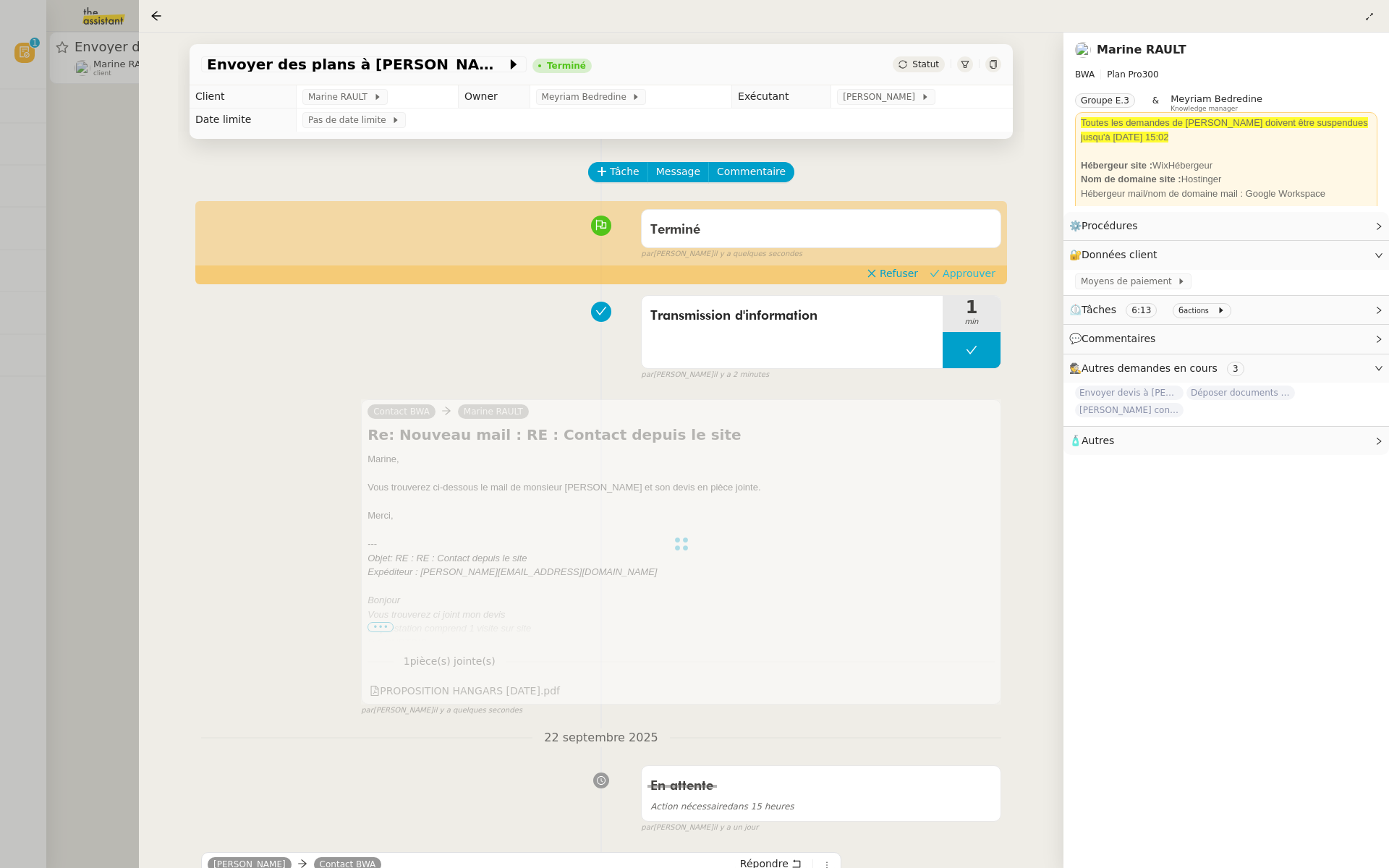
click at [976, 276] on span "Approuver" at bounding box center [969, 274] width 53 height 15
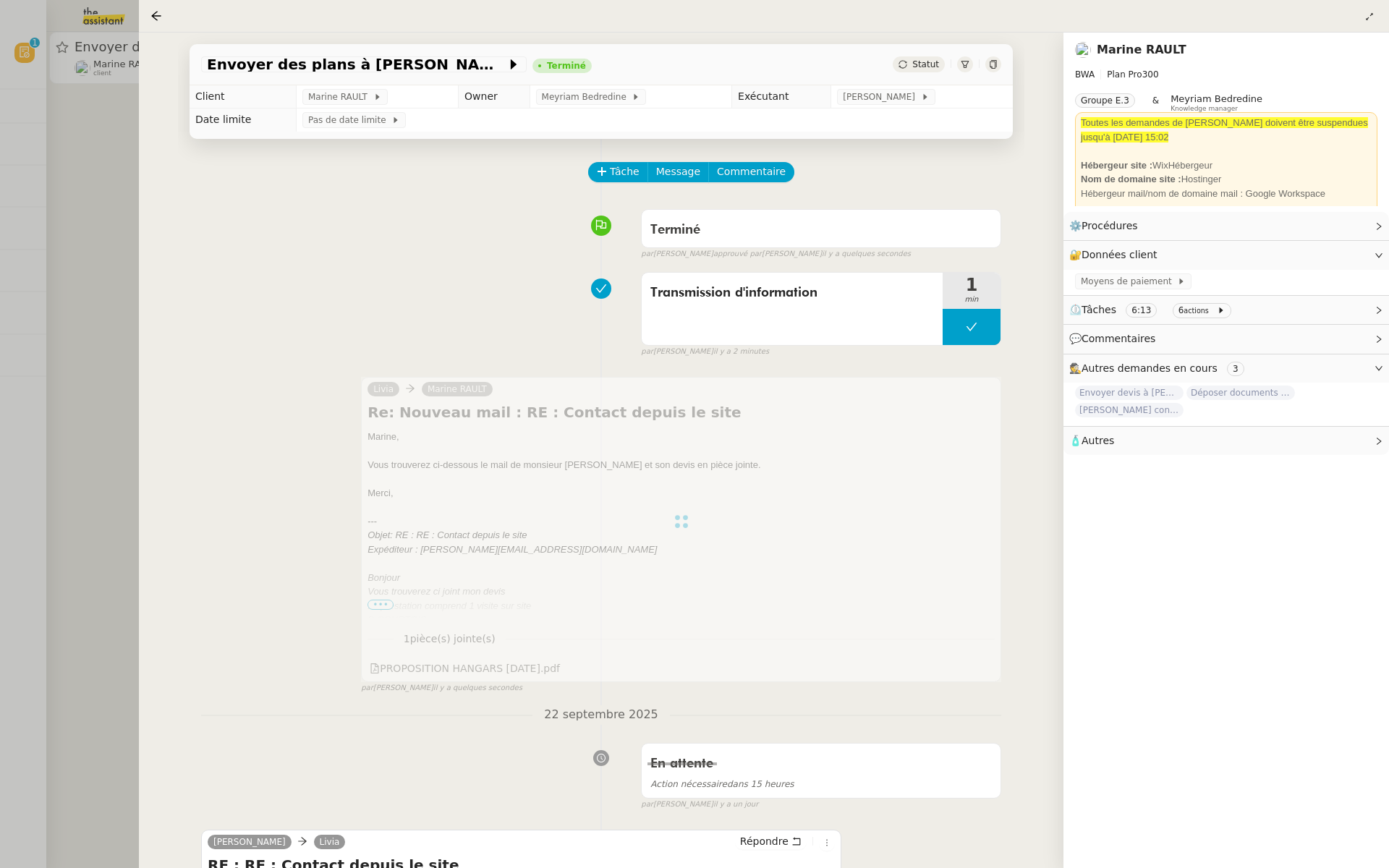
click at [77, 142] on div at bounding box center [694, 434] width 1389 height 868
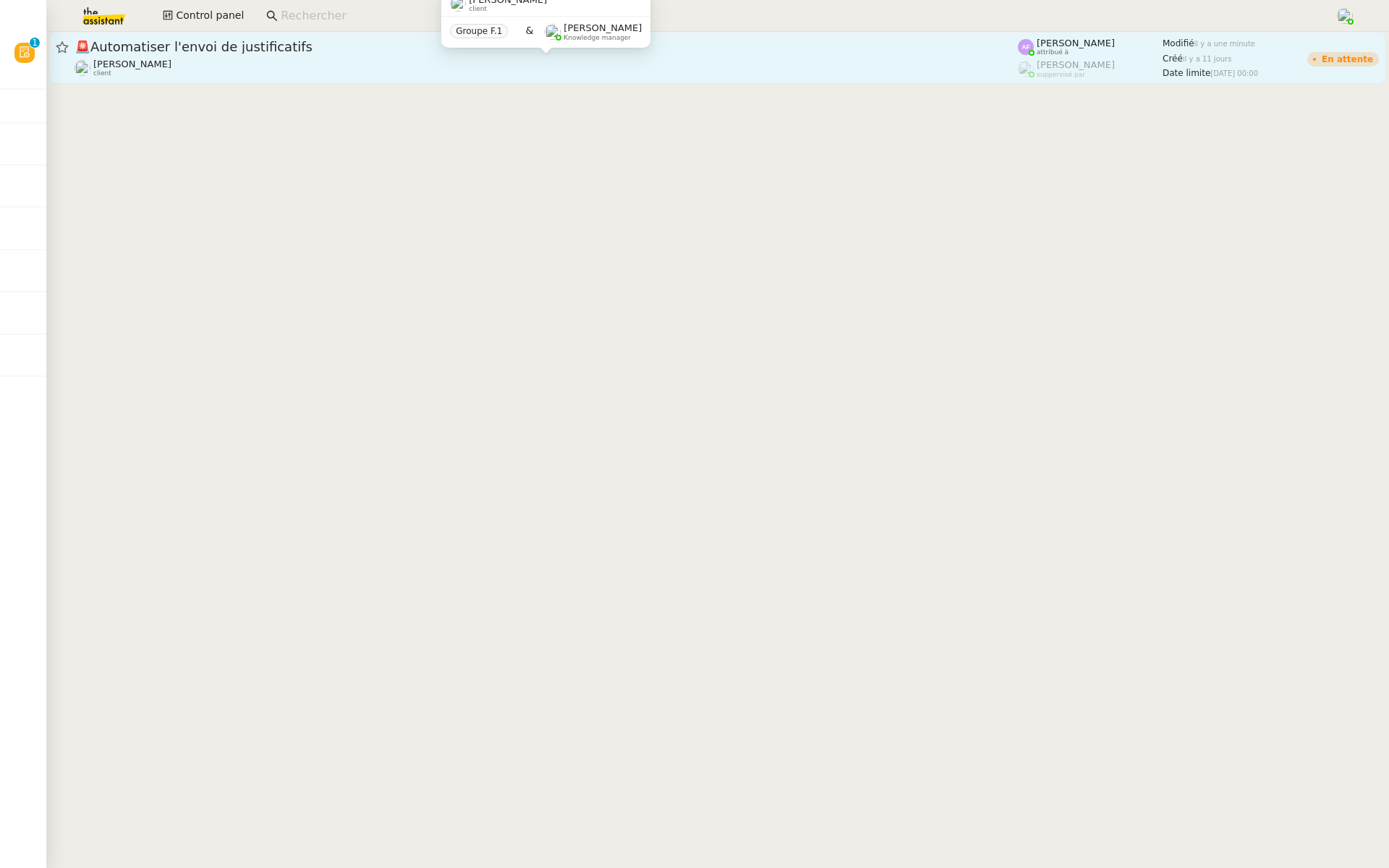
click at [204, 65] on div "Eliott Hosansky client" at bounding box center [546, 68] width 943 height 19
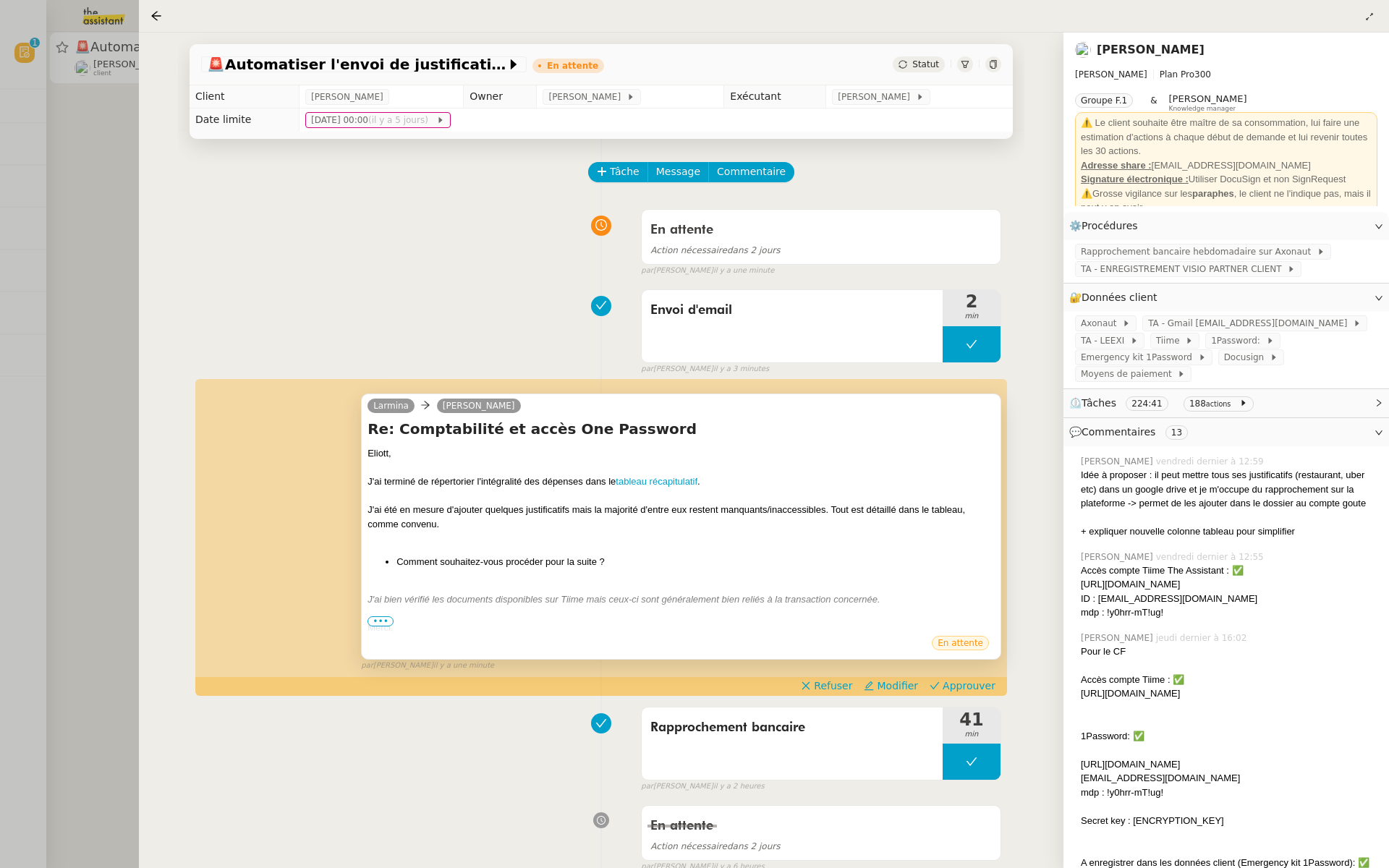
click at [373, 618] on span "•••" at bounding box center [380, 621] width 26 height 10
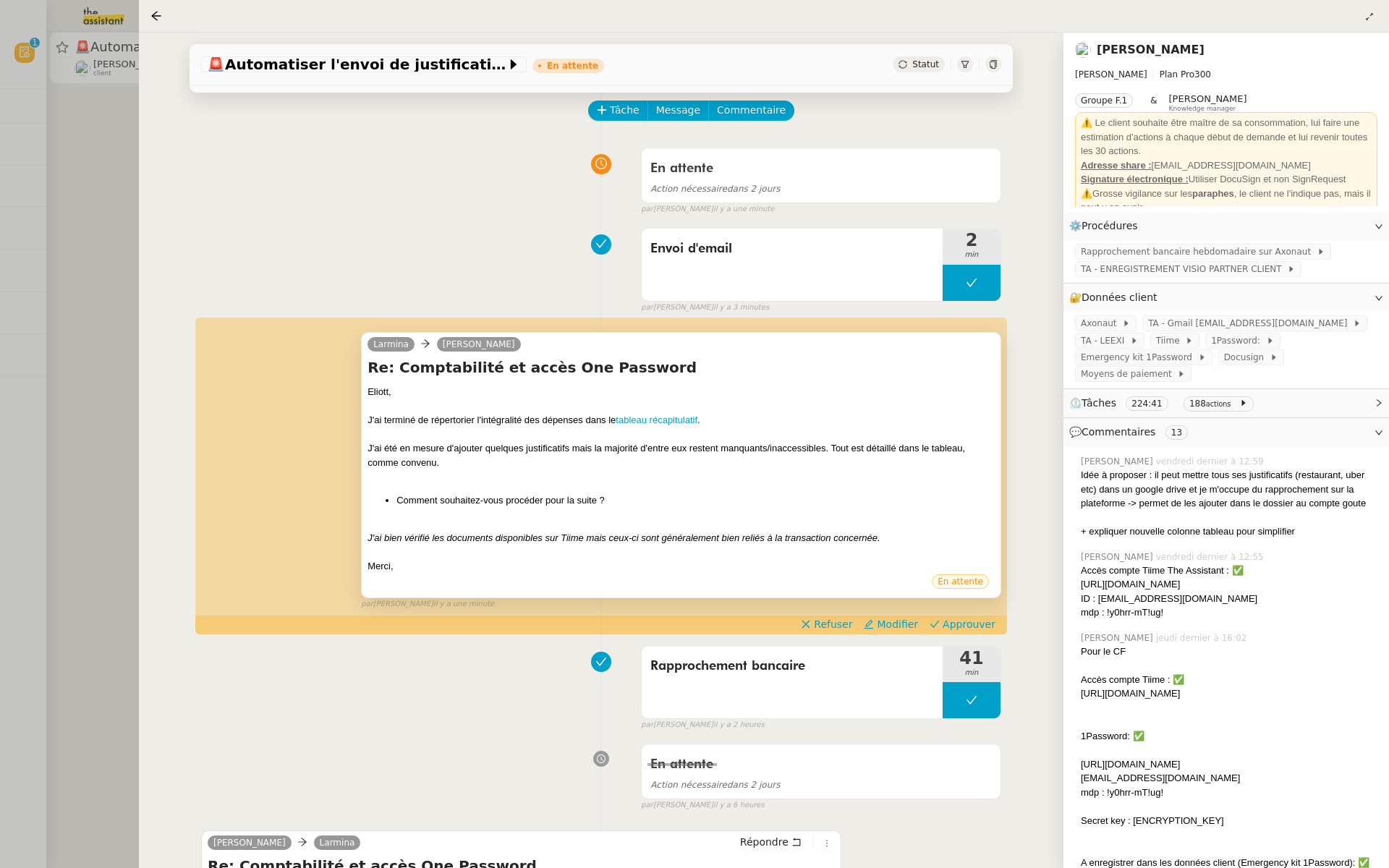
scroll to position [163, 0]
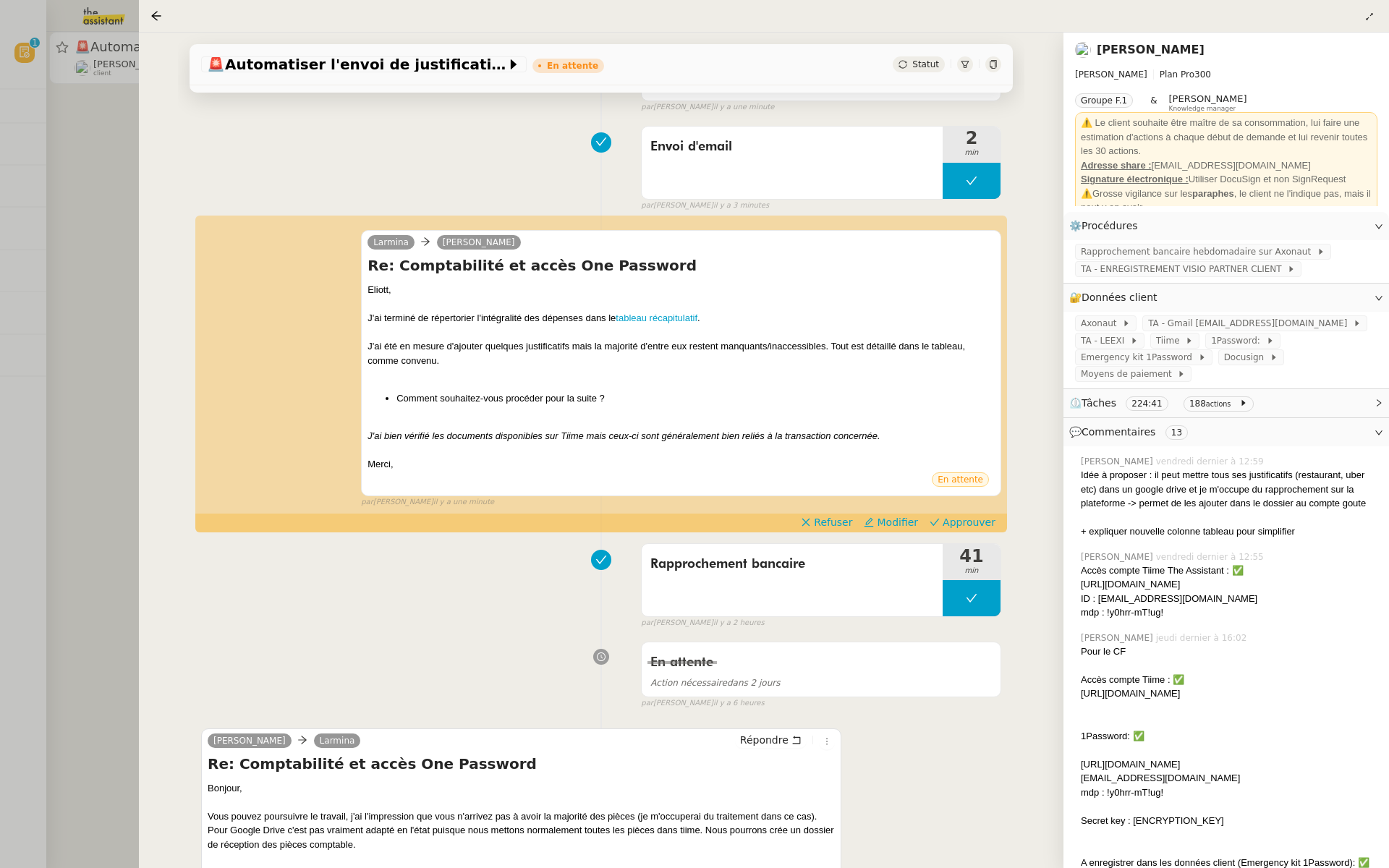
click at [23, 283] on div at bounding box center [694, 434] width 1389 height 868
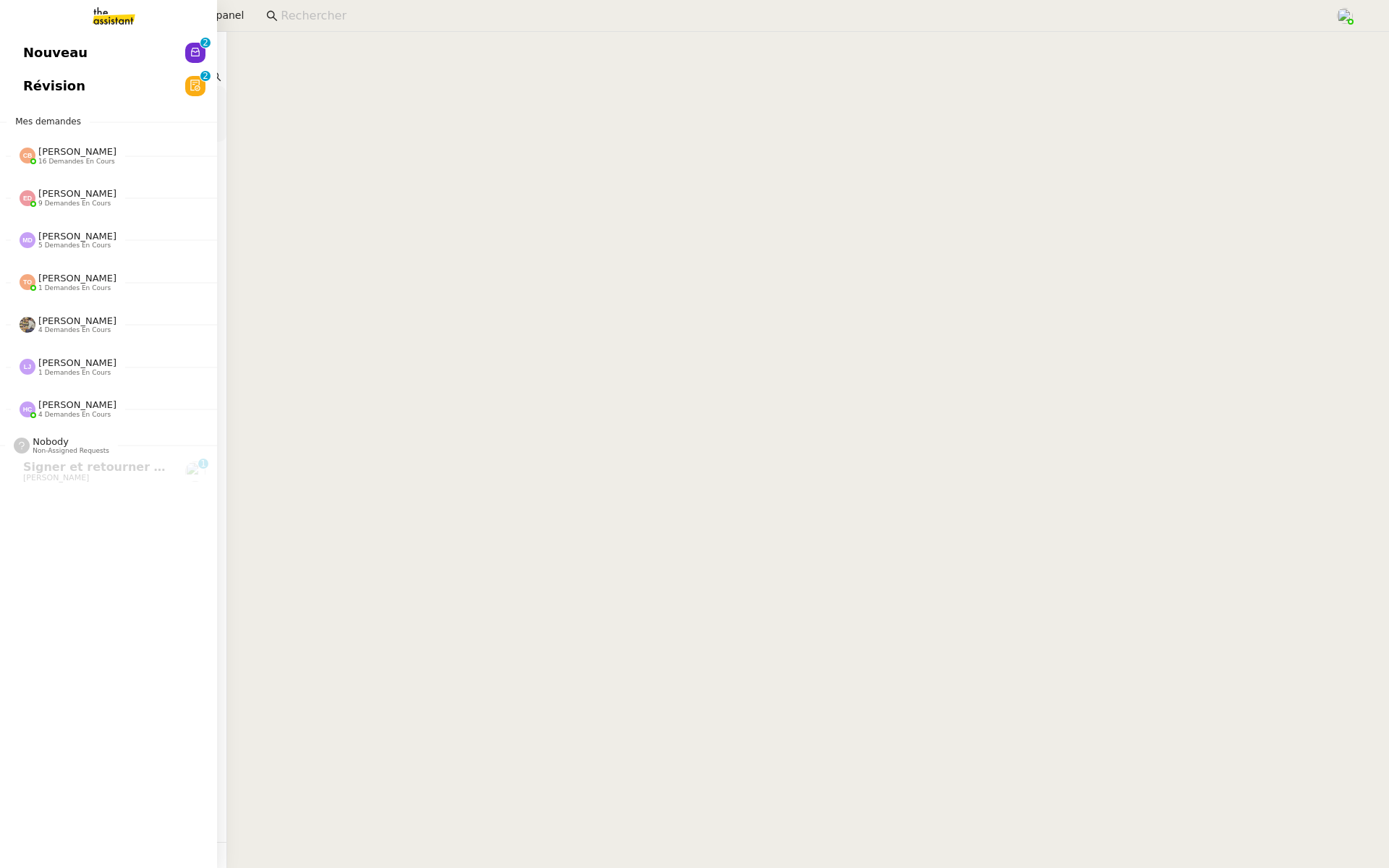
click at [62, 78] on span "Révision" at bounding box center [54, 86] width 62 height 22
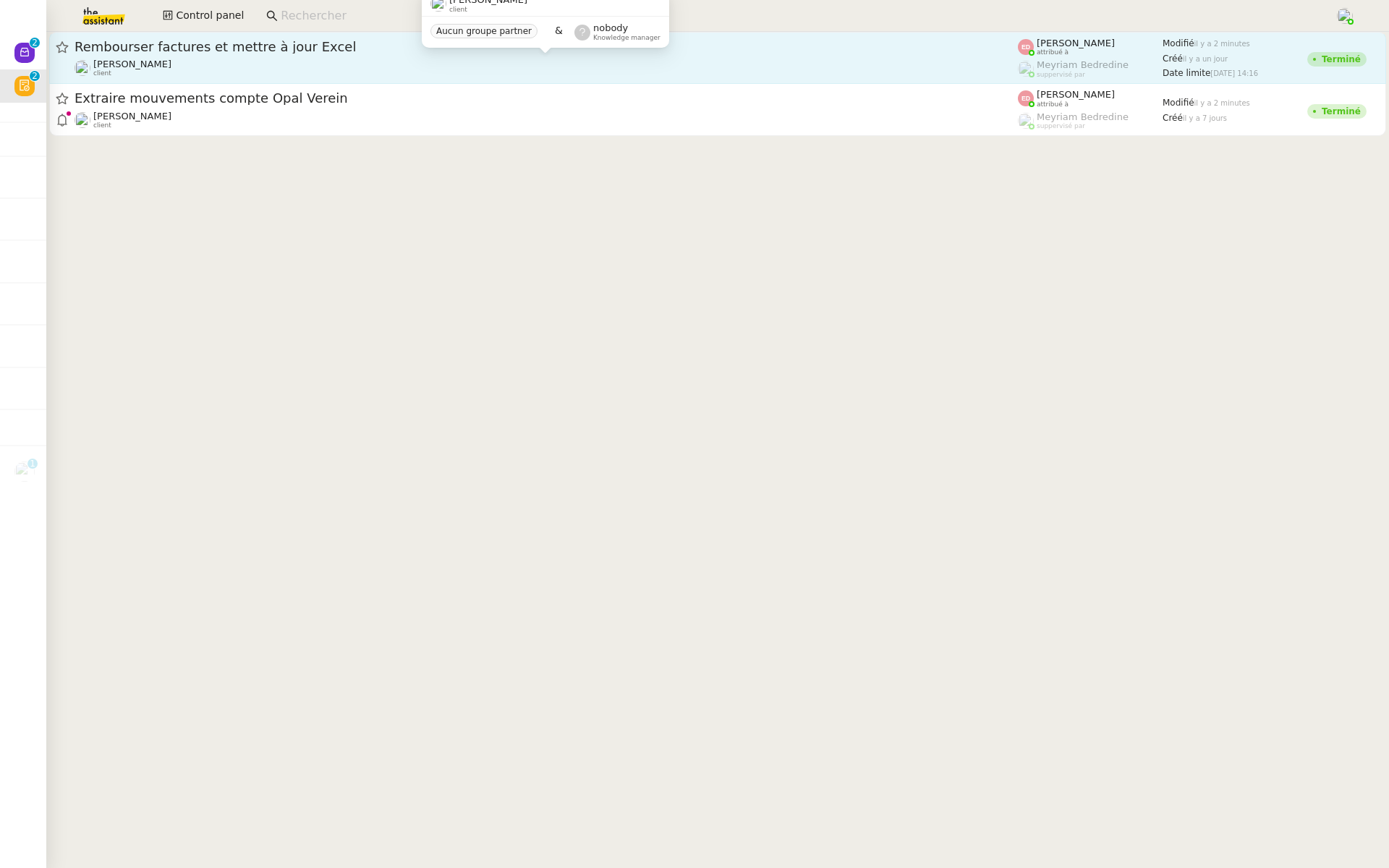
click at [230, 71] on div "[PERSON_NAME] client" at bounding box center [546, 68] width 943 height 19
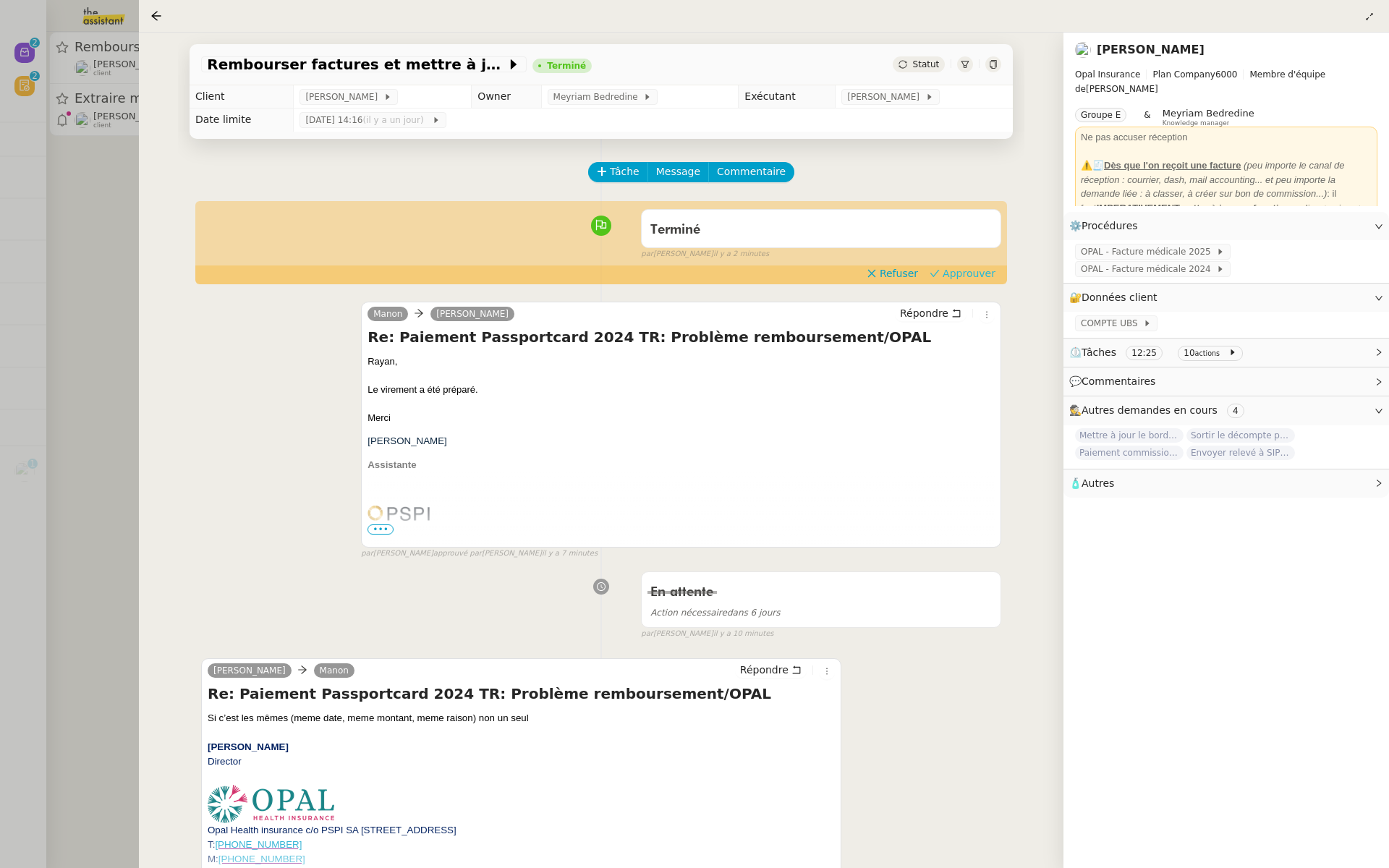
click at [956, 269] on span "Approuver" at bounding box center [969, 274] width 53 height 15
click at [118, 213] on div at bounding box center [694, 434] width 1389 height 868
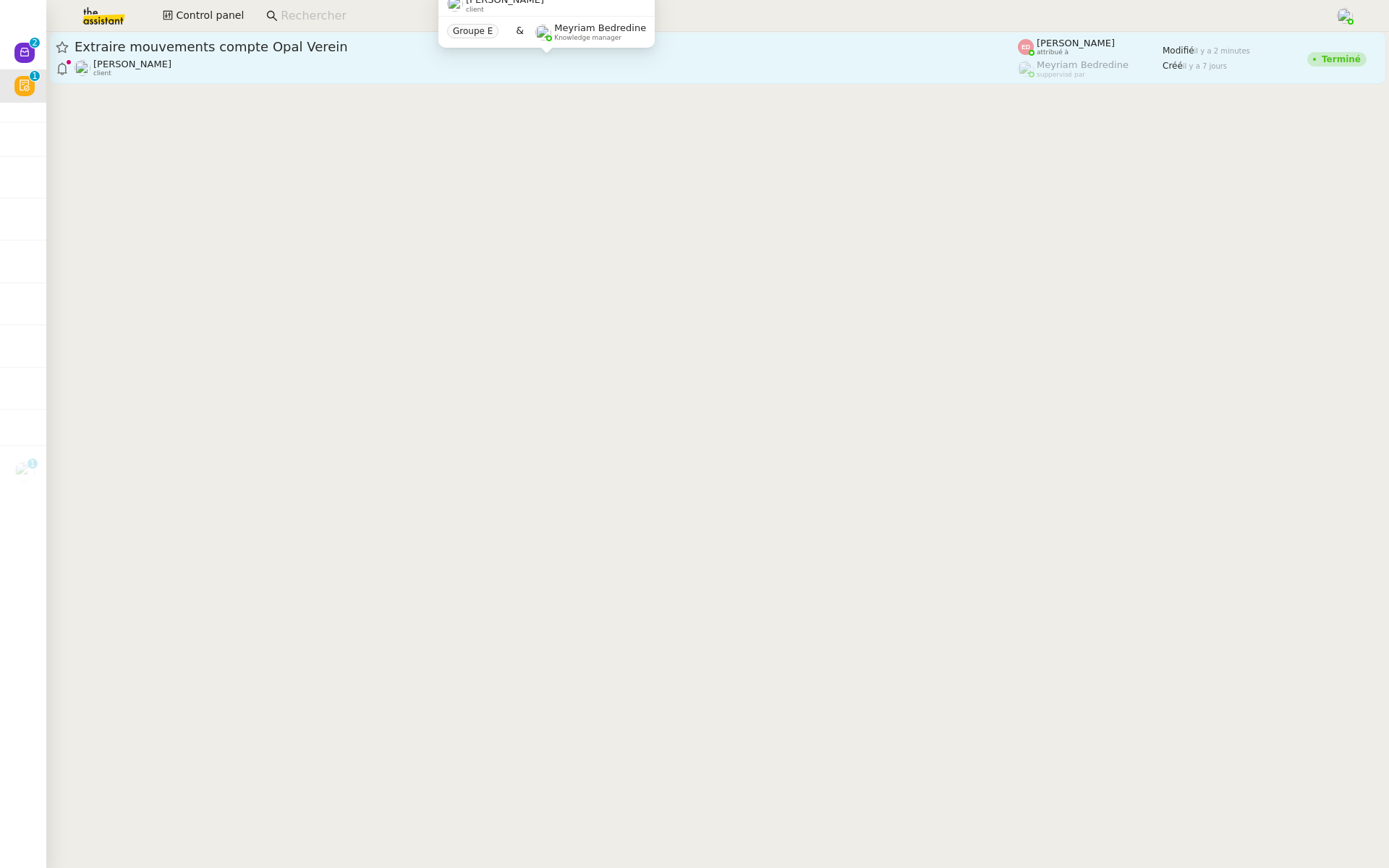
click at [336, 61] on div "[PERSON_NAME] client" at bounding box center [546, 68] width 943 height 19
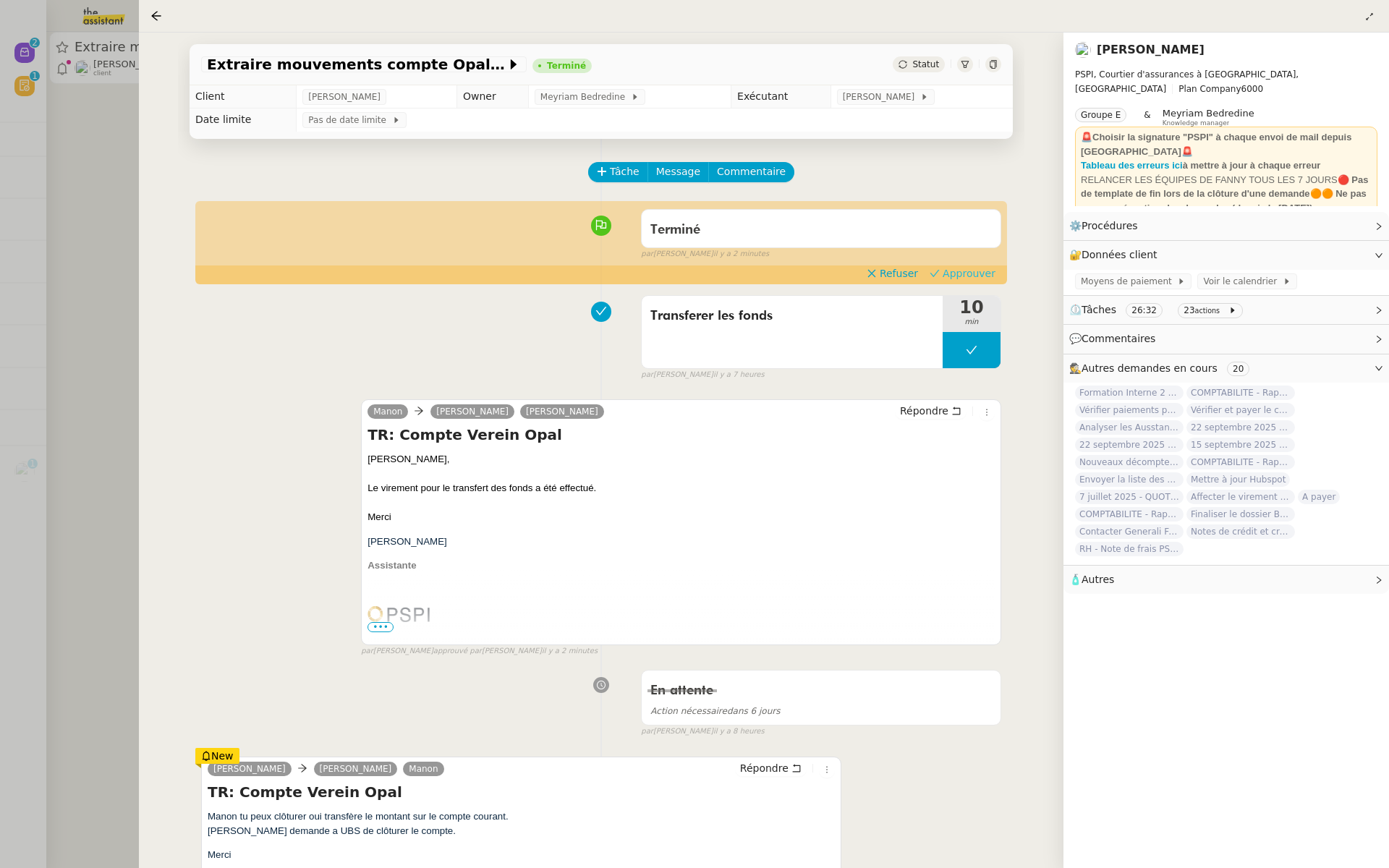
click at [969, 272] on span "Approuver" at bounding box center [969, 274] width 53 height 15
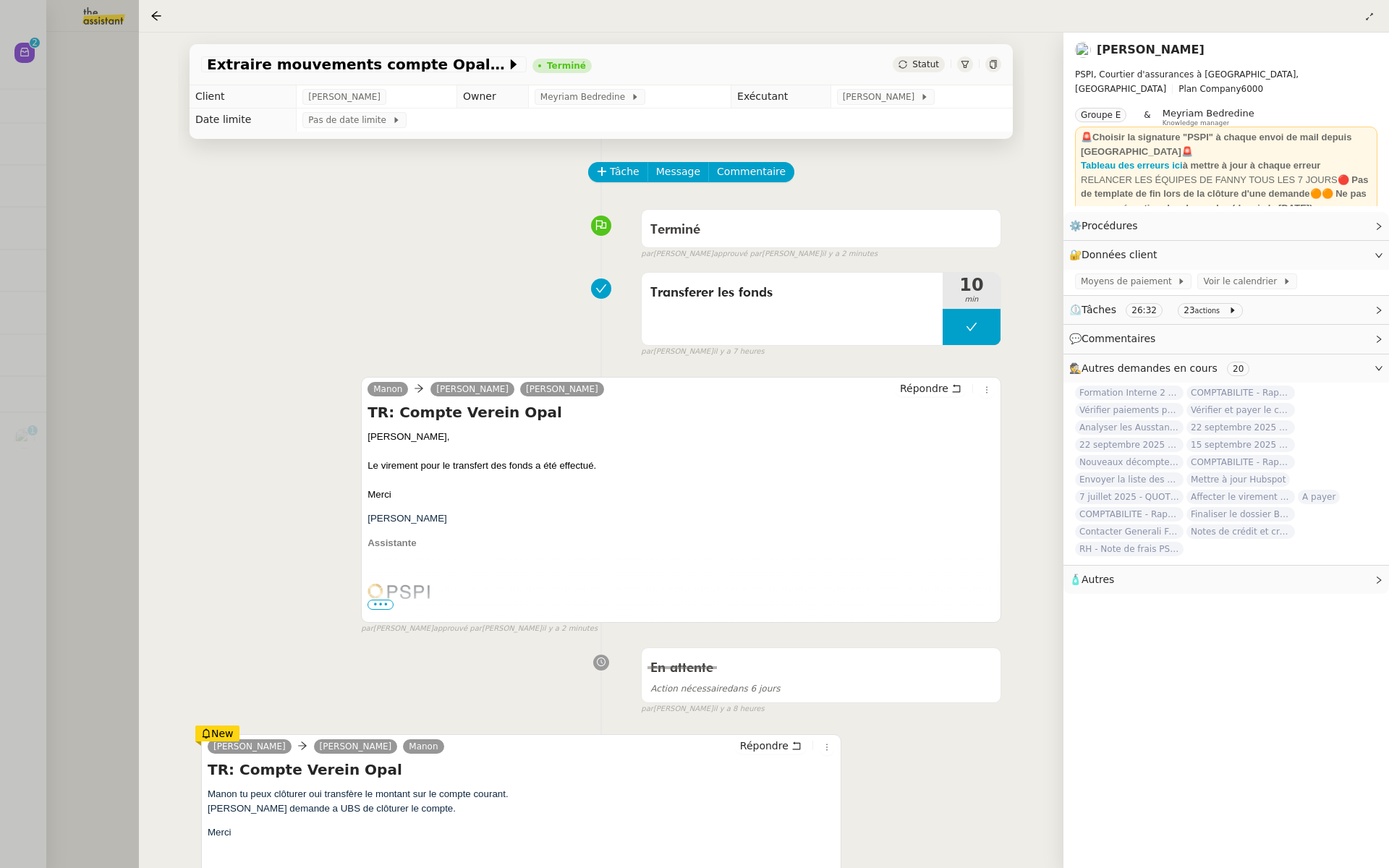
click at [4, 243] on div at bounding box center [694, 434] width 1389 height 868
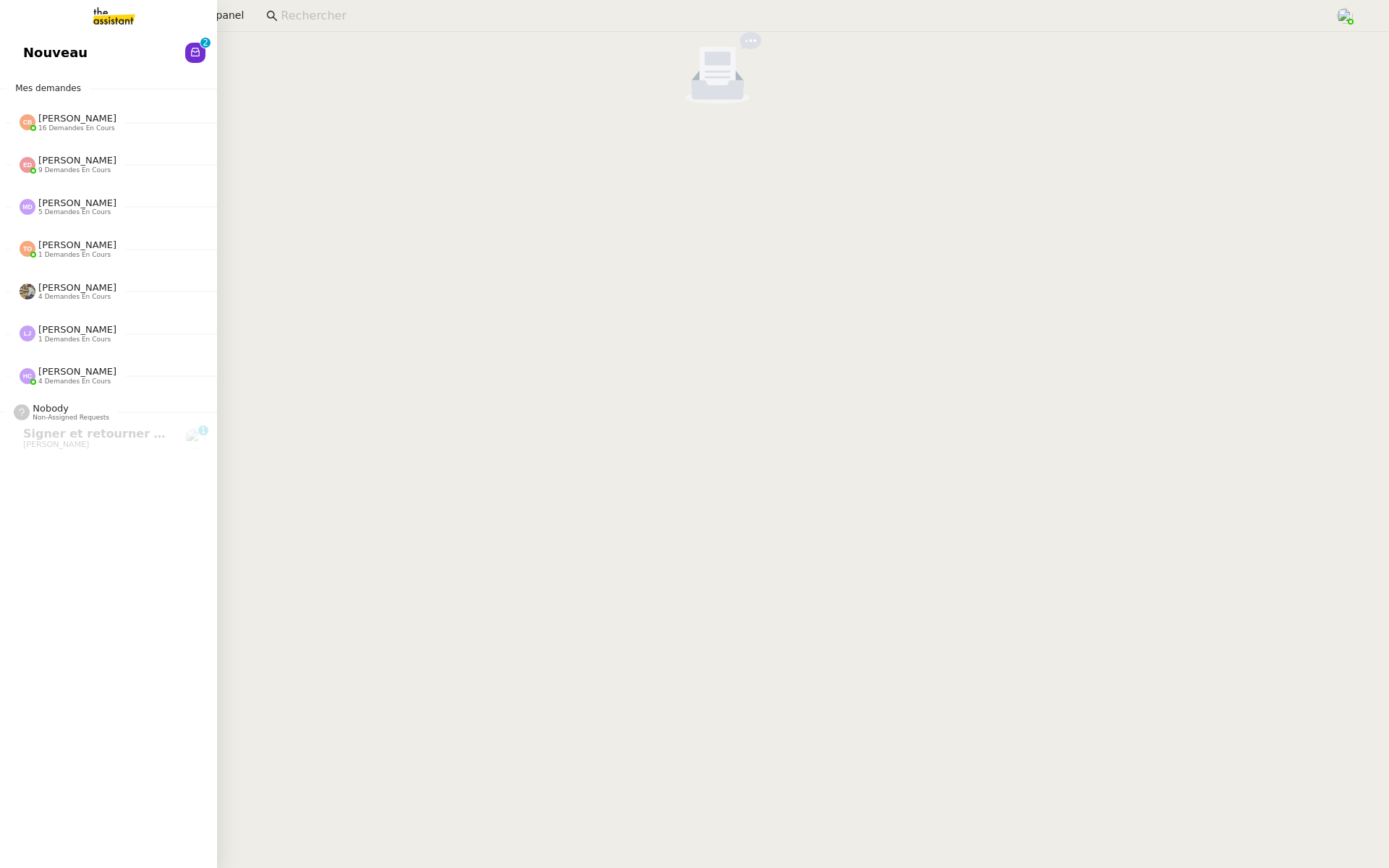
click at [37, 57] on span "Nouveau" at bounding box center [55, 53] width 65 height 22
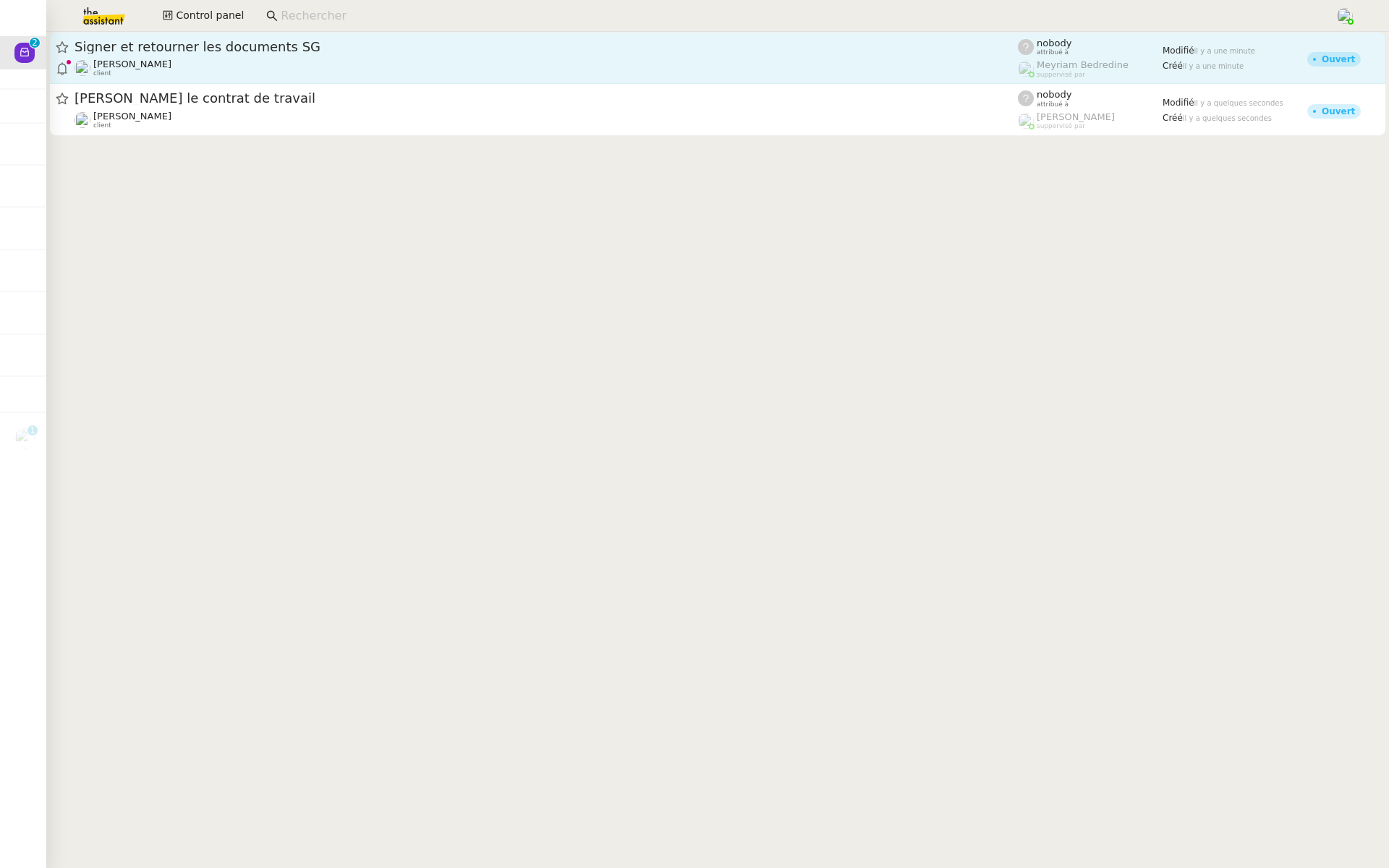
click at [282, 58] on div "Signer et retourner les documents SG [PERSON_NAME] client" at bounding box center [546, 58] width 943 height 39
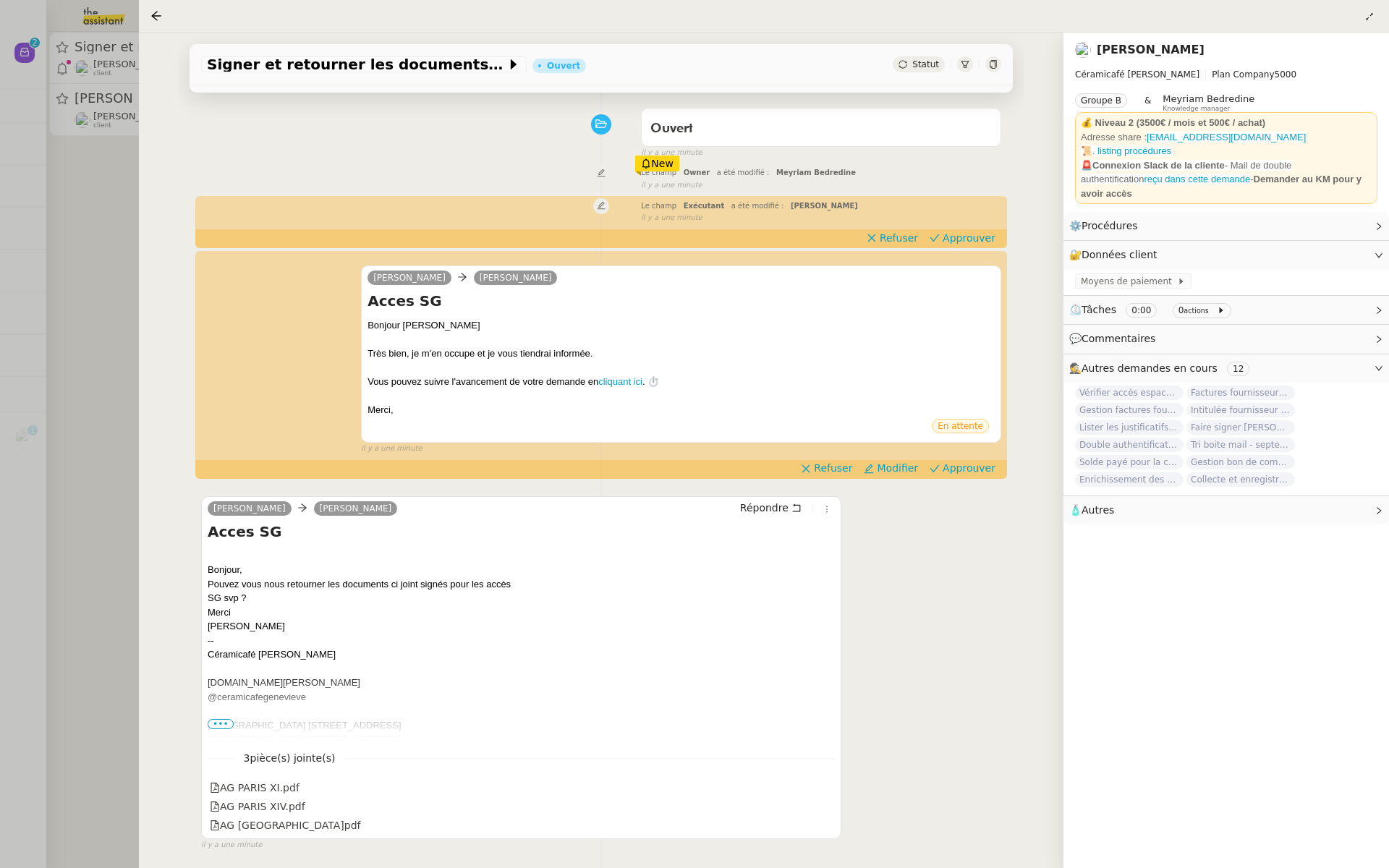
scroll to position [105, 0]
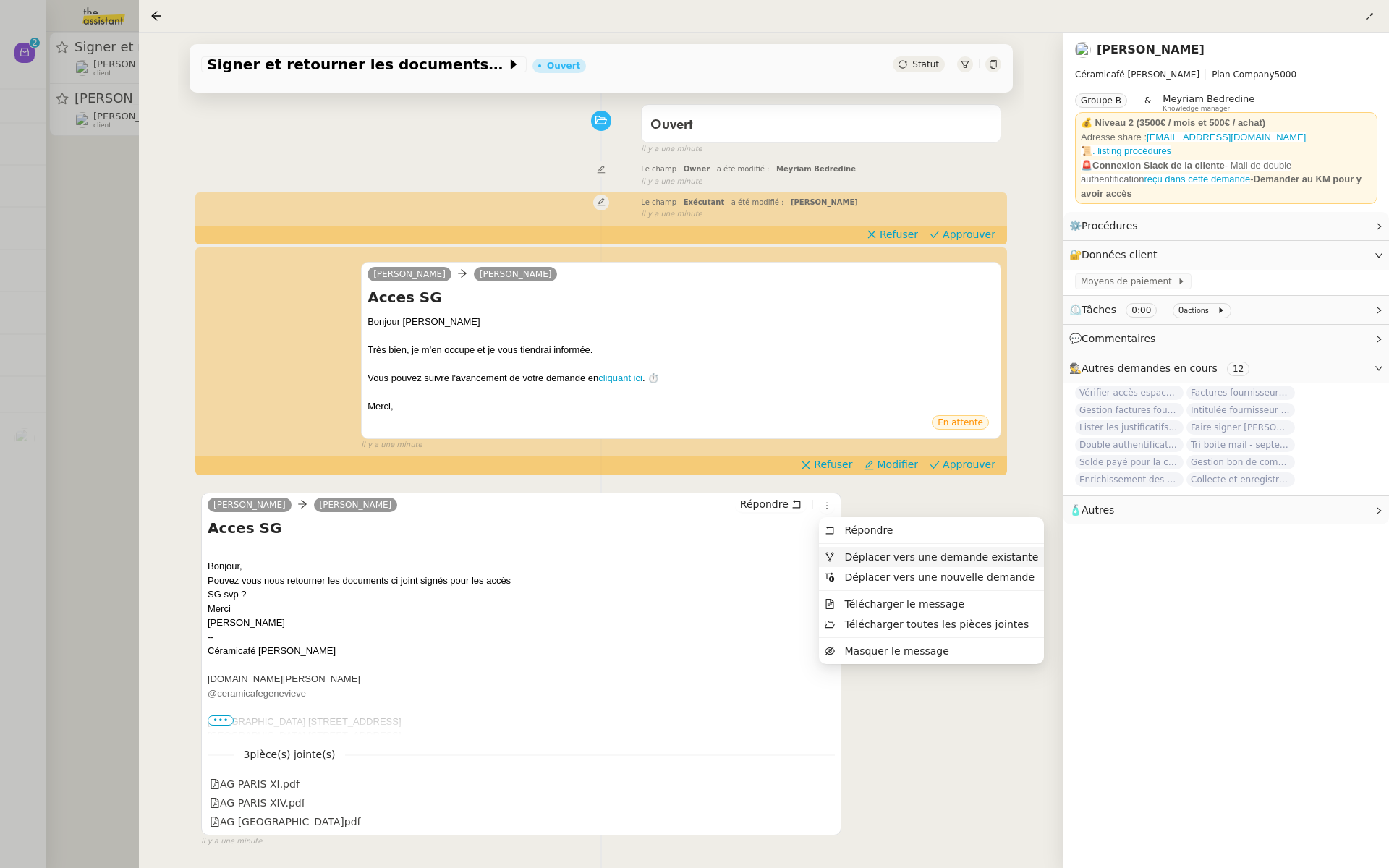
click at [842, 562] on span "Déplacer vers une demande existante" at bounding box center [931, 557] width 214 height 13
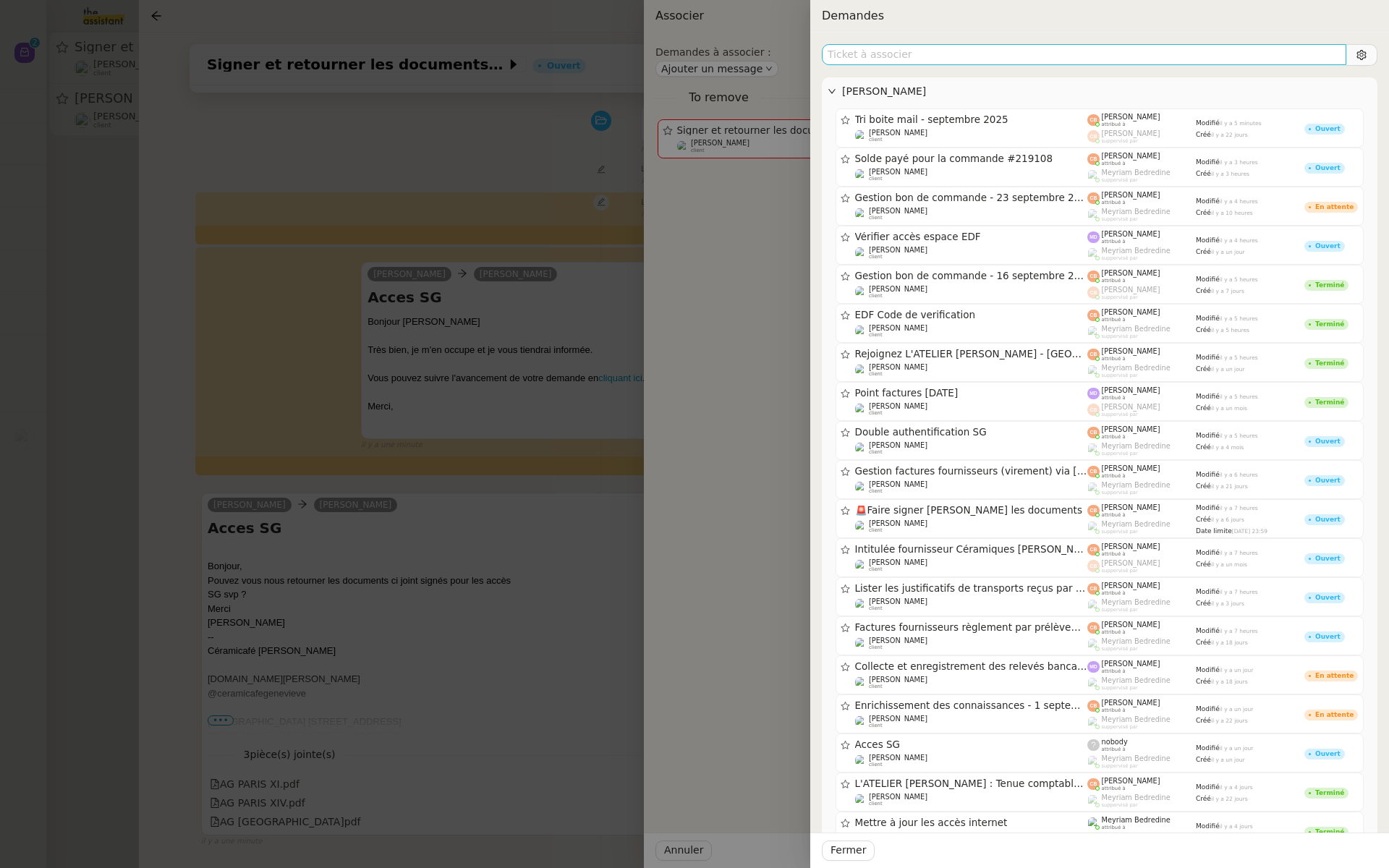
click at [908, 54] on input "text" at bounding box center [1084, 54] width 524 height 21
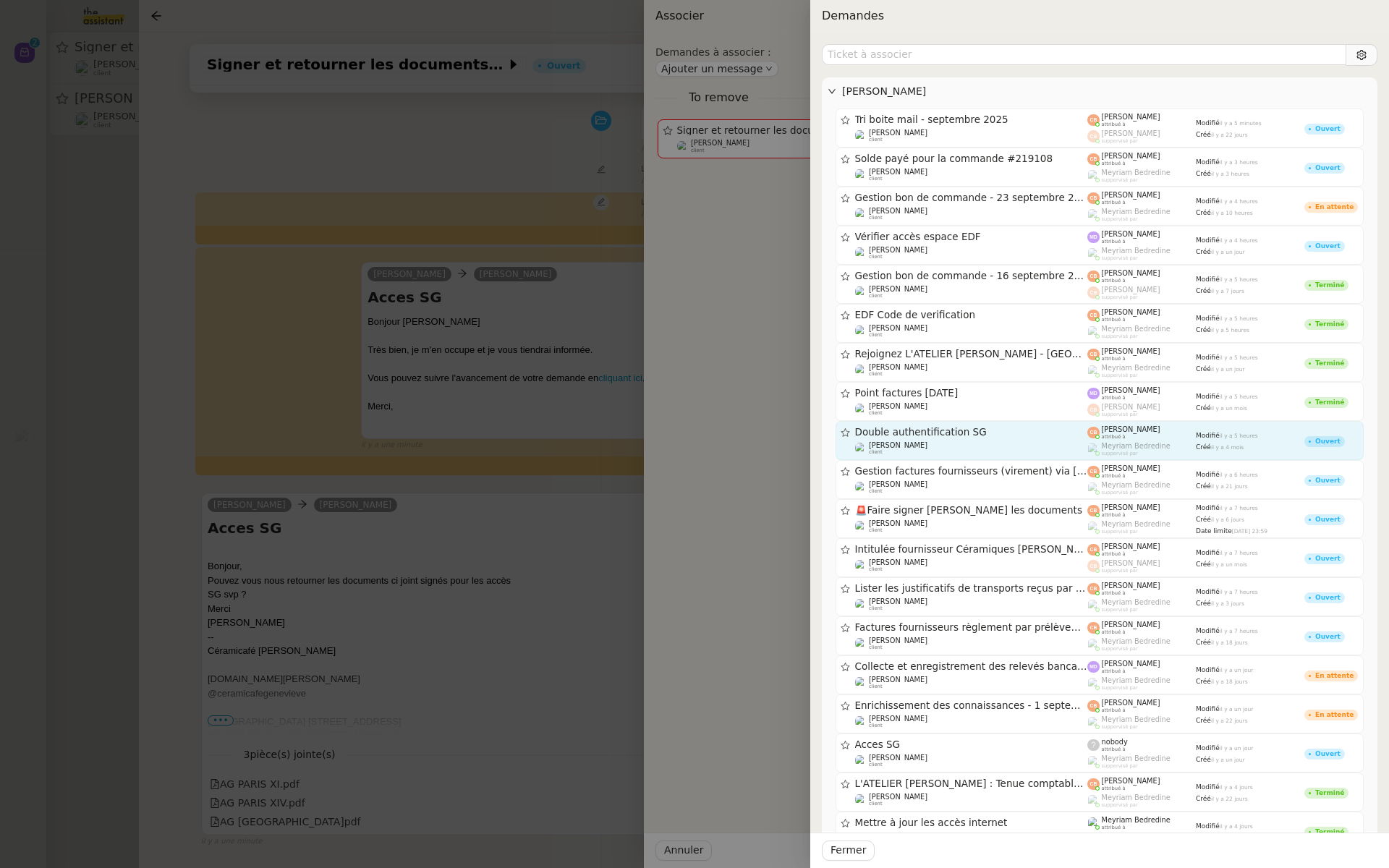
click at [1090, 438] on div "[PERSON_NAME] attribué à" at bounding box center [1142, 433] width 109 height 15
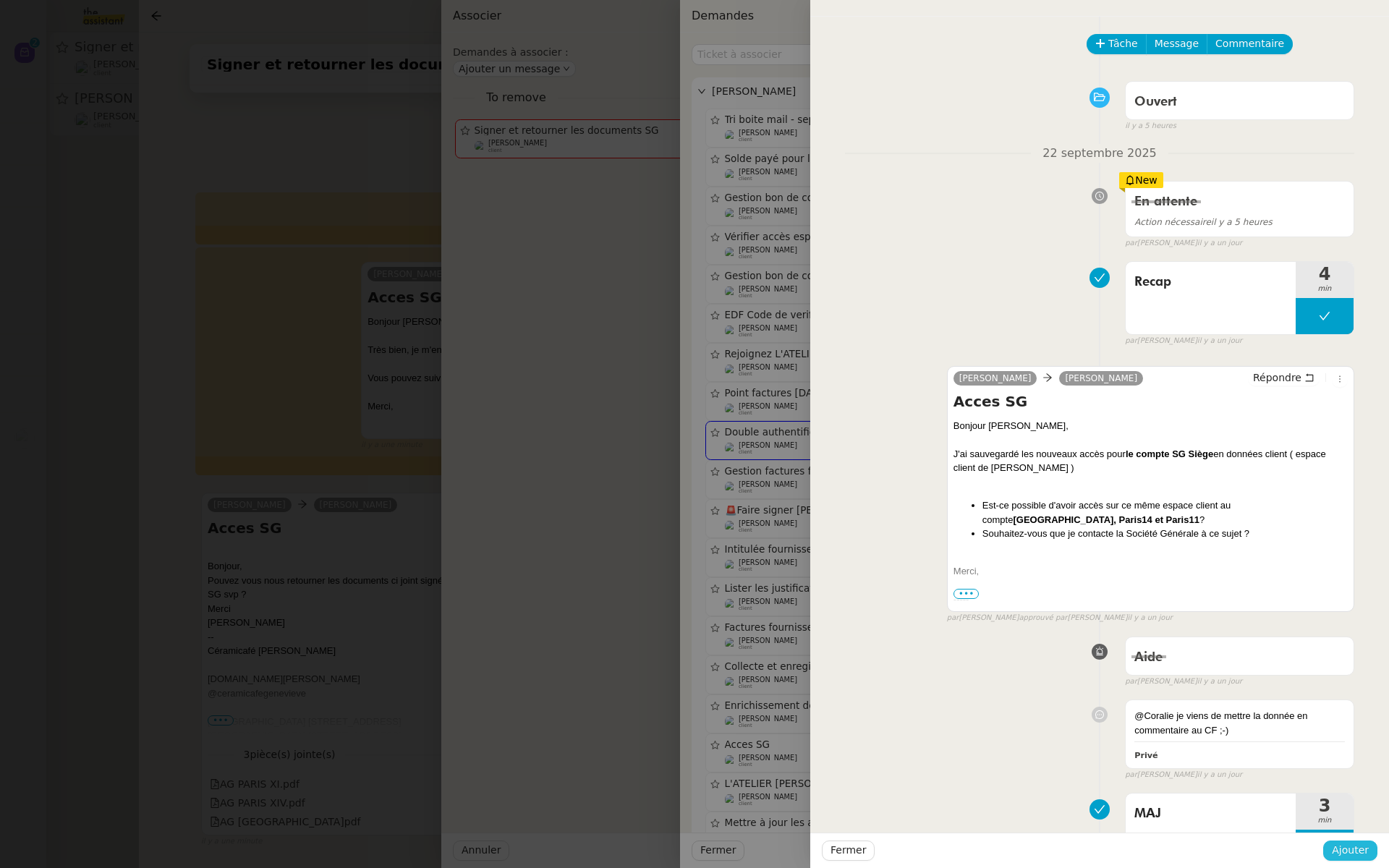
click at [1345, 843] on span "Ajouter" at bounding box center [1351, 850] width 37 height 16
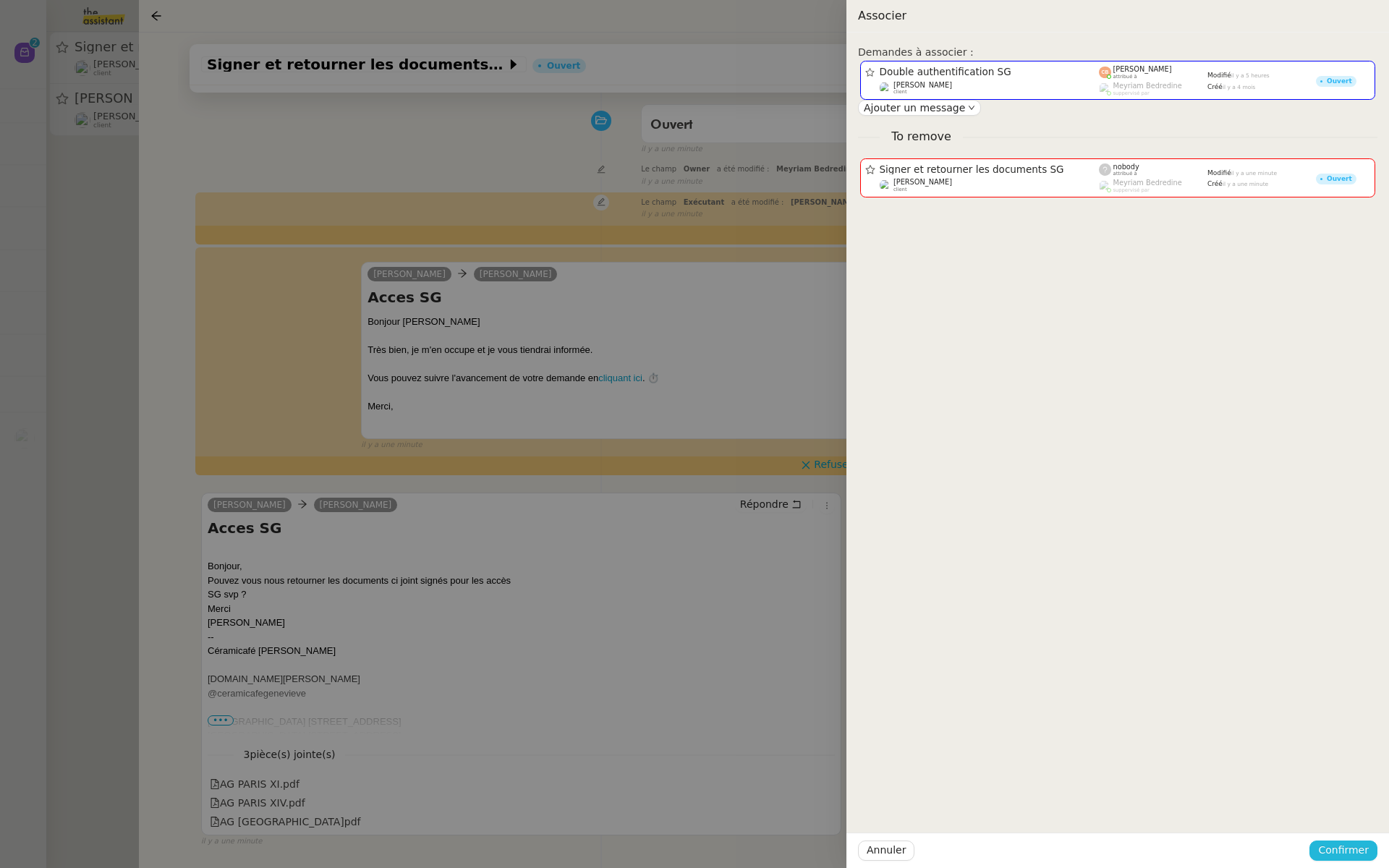
click at [1345, 843] on span "Confirmer" at bounding box center [1343, 850] width 50 height 16
click at [1346, 810] on span "Ajouter" at bounding box center [1344, 811] width 37 height 15
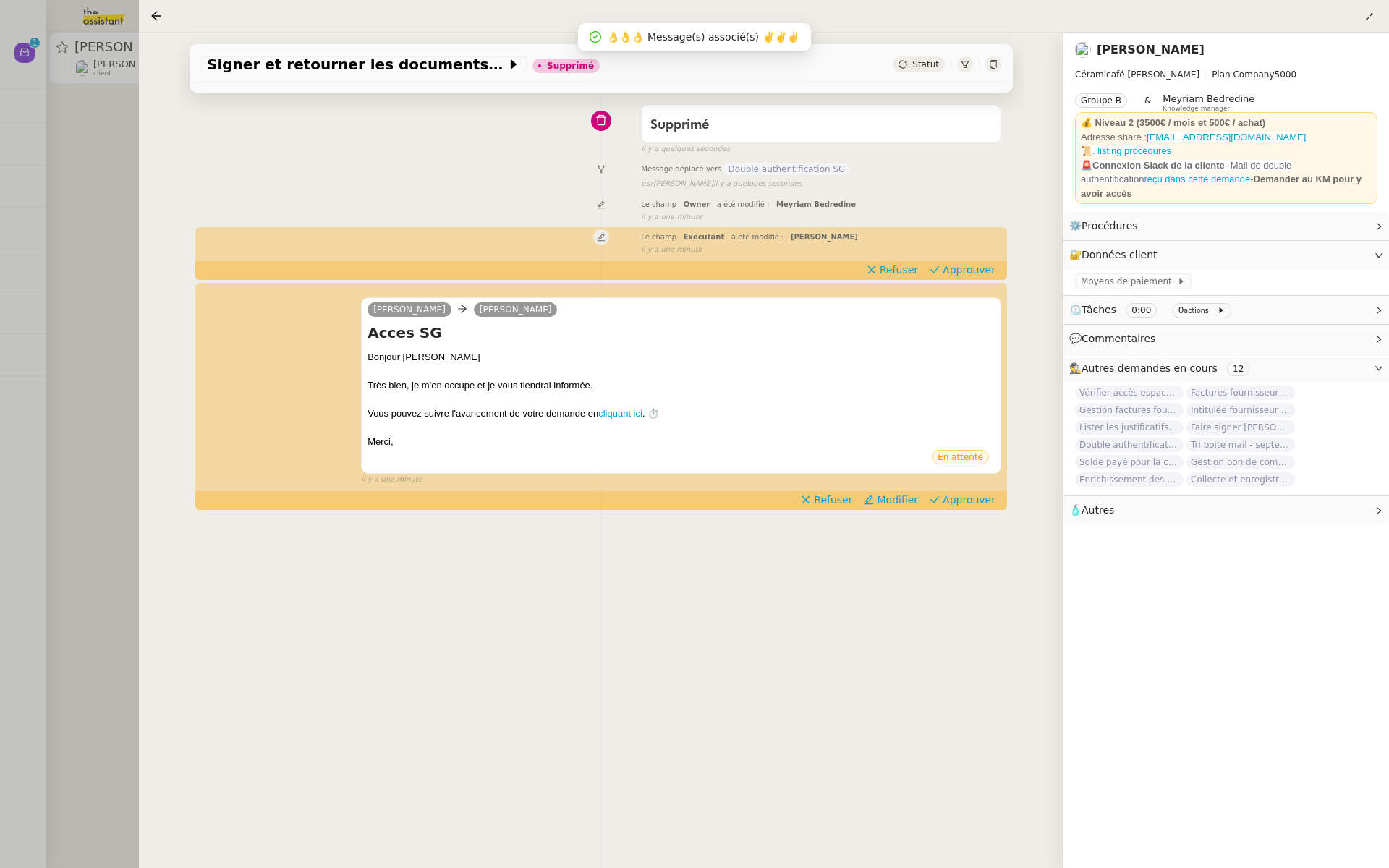
click at [0, 301] on div at bounding box center [694, 434] width 1389 height 868
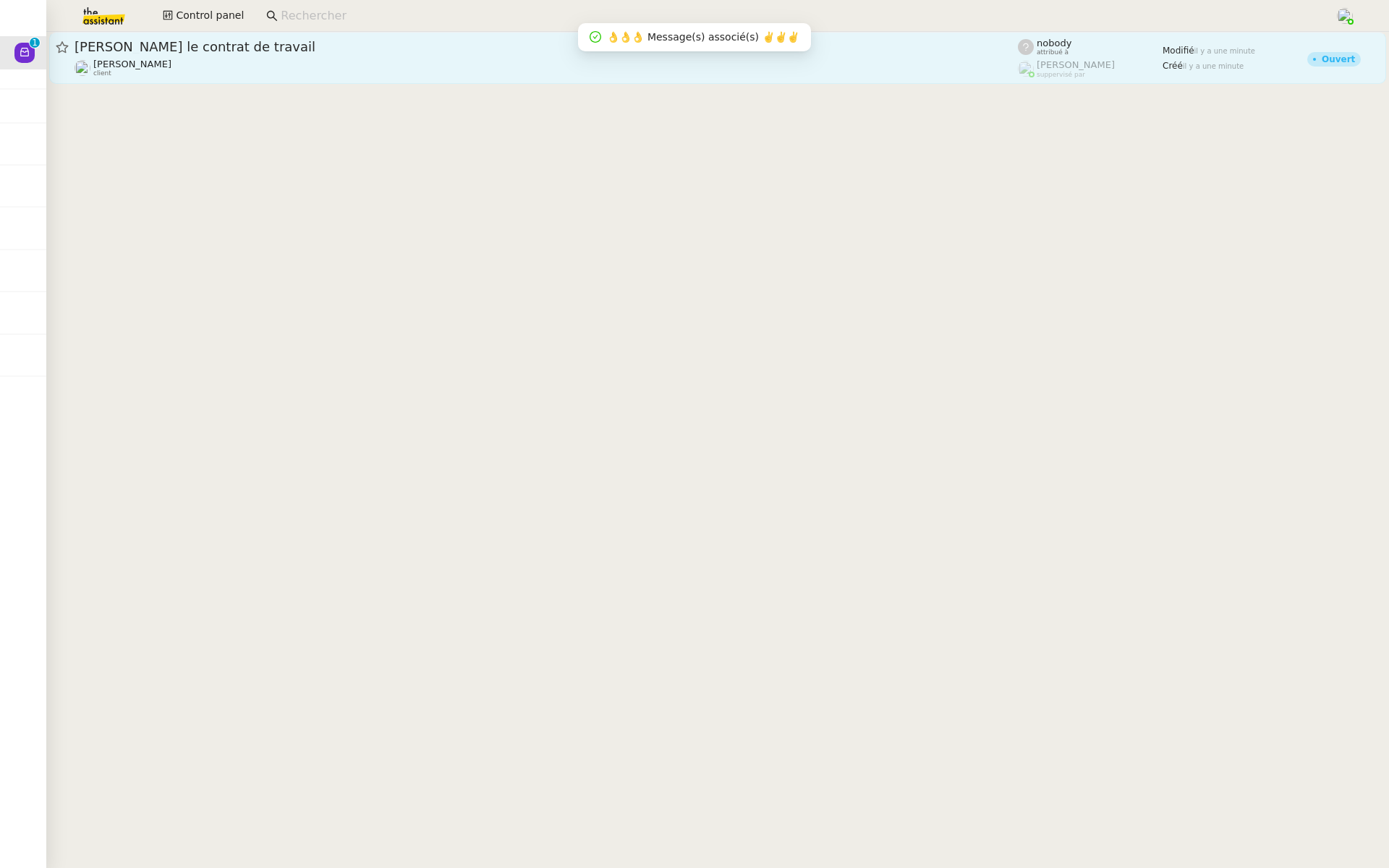
click at [284, 57] on div "Rédiger le contrat de travail [PERSON_NAME] client" at bounding box center [546, 58] width 943 height 39
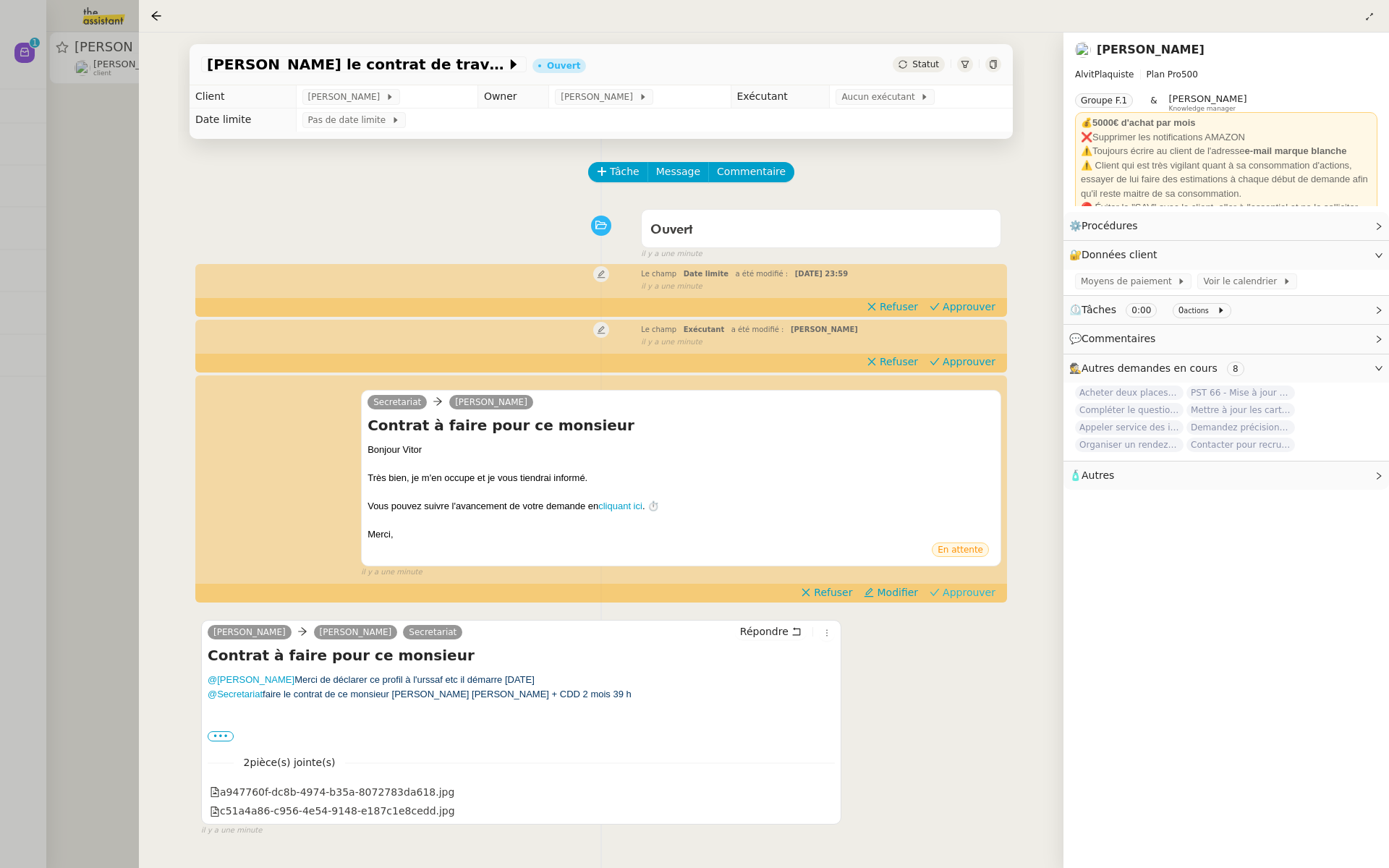
click at [977, 594] on span "Approuver" at bounding box center [969, 592] width 53 height 15
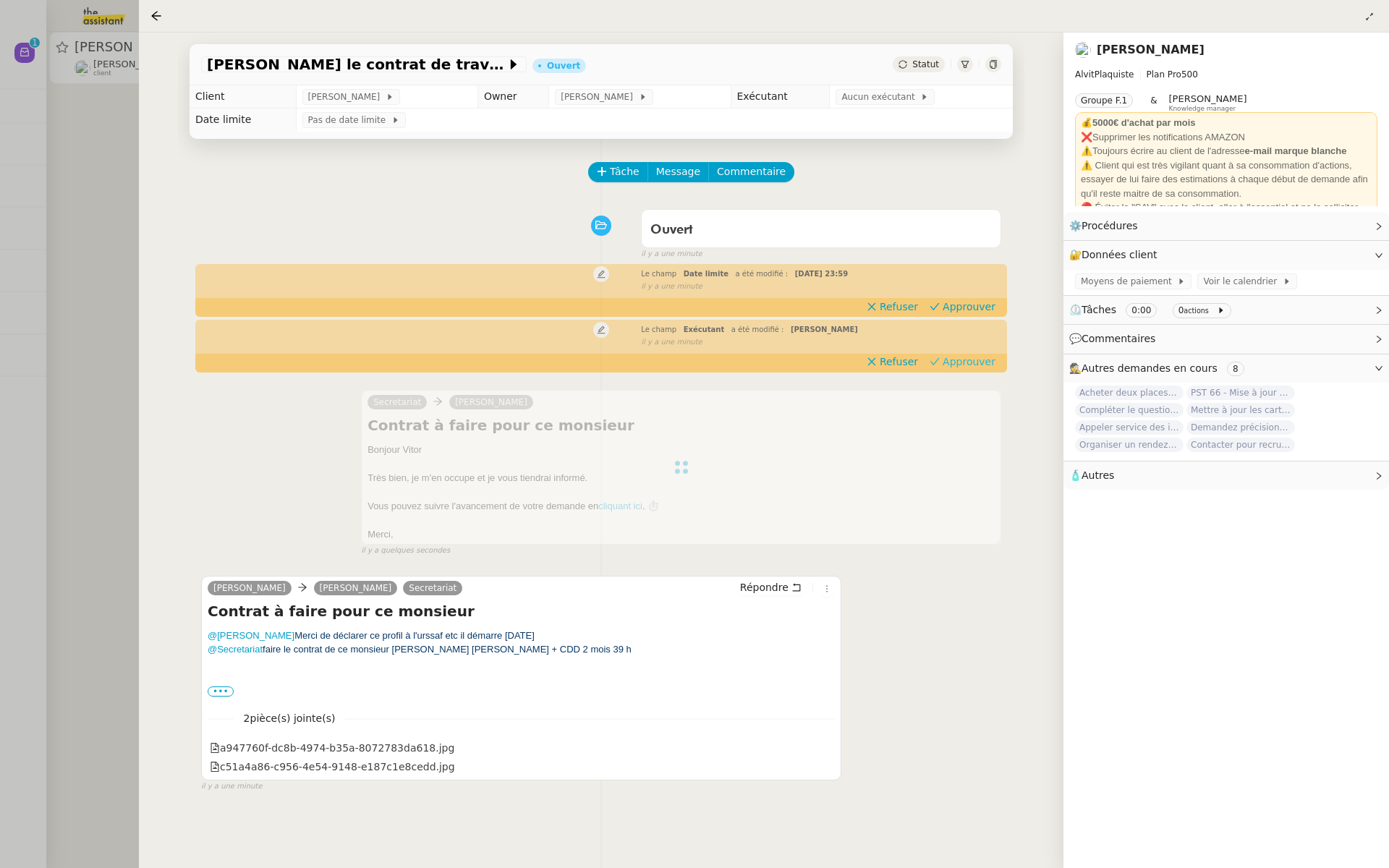
click at [976, 361] on span "Approuver" at bounding box center [969, 361] width 53 height 15
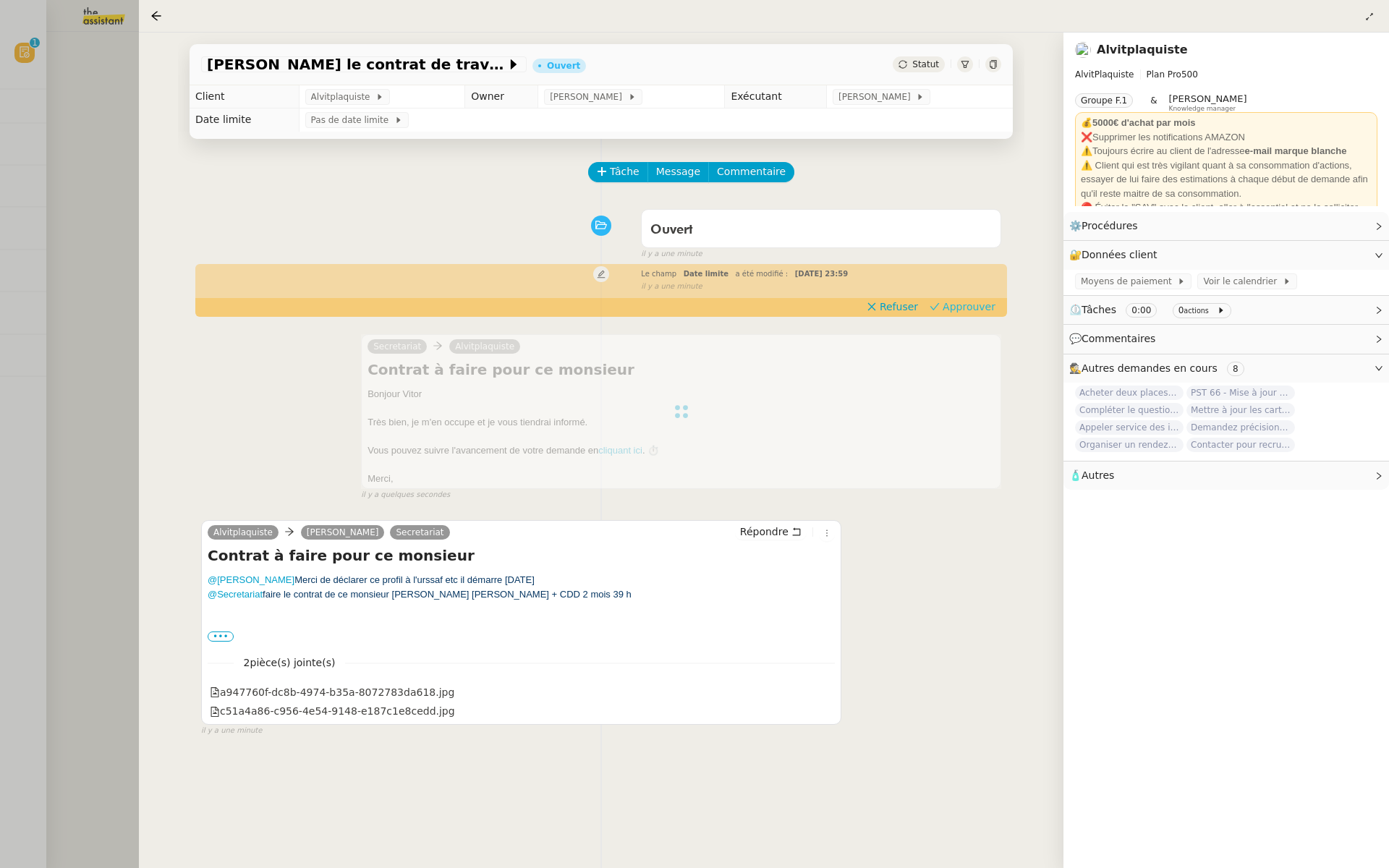
click at [981, 310] on span "Approuver" at bounding box center [969, 307] width 53 height 15
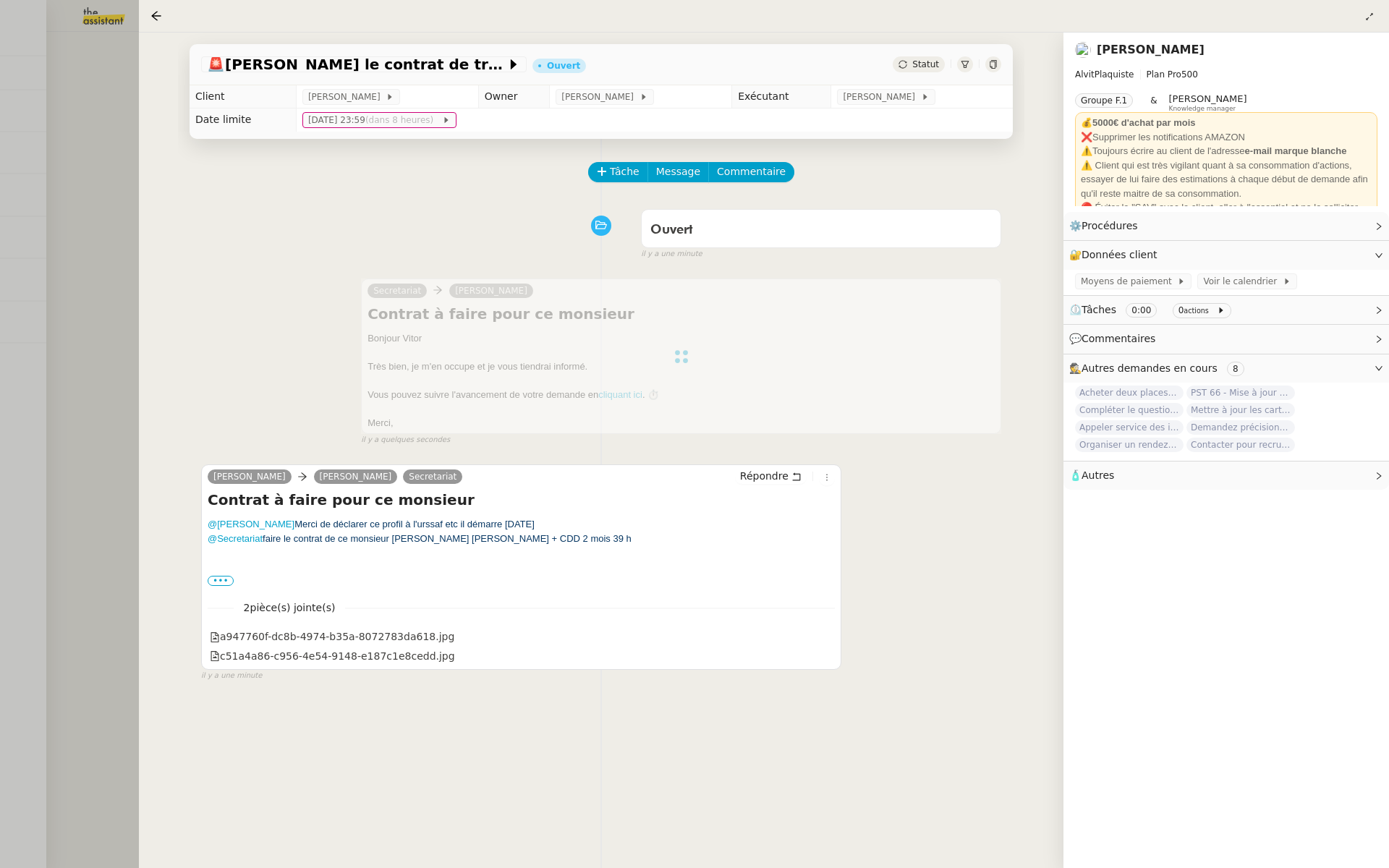
click at [26, 162] on div at bounding box center [694, 434] width 1389 height 868
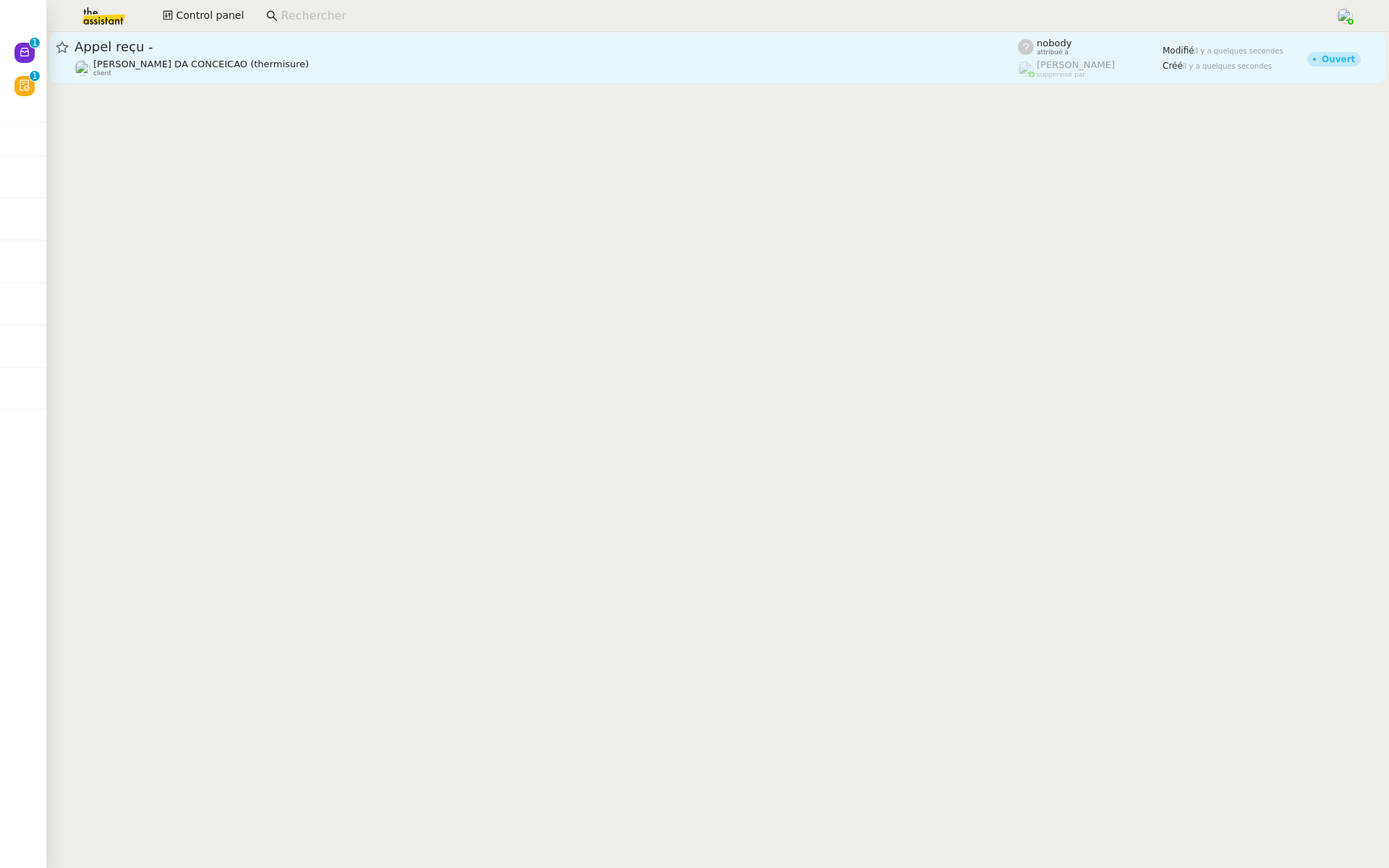
click at [264, 50] on span "Appel reçu -" at bounding box center [546, 47] width 943 height 13
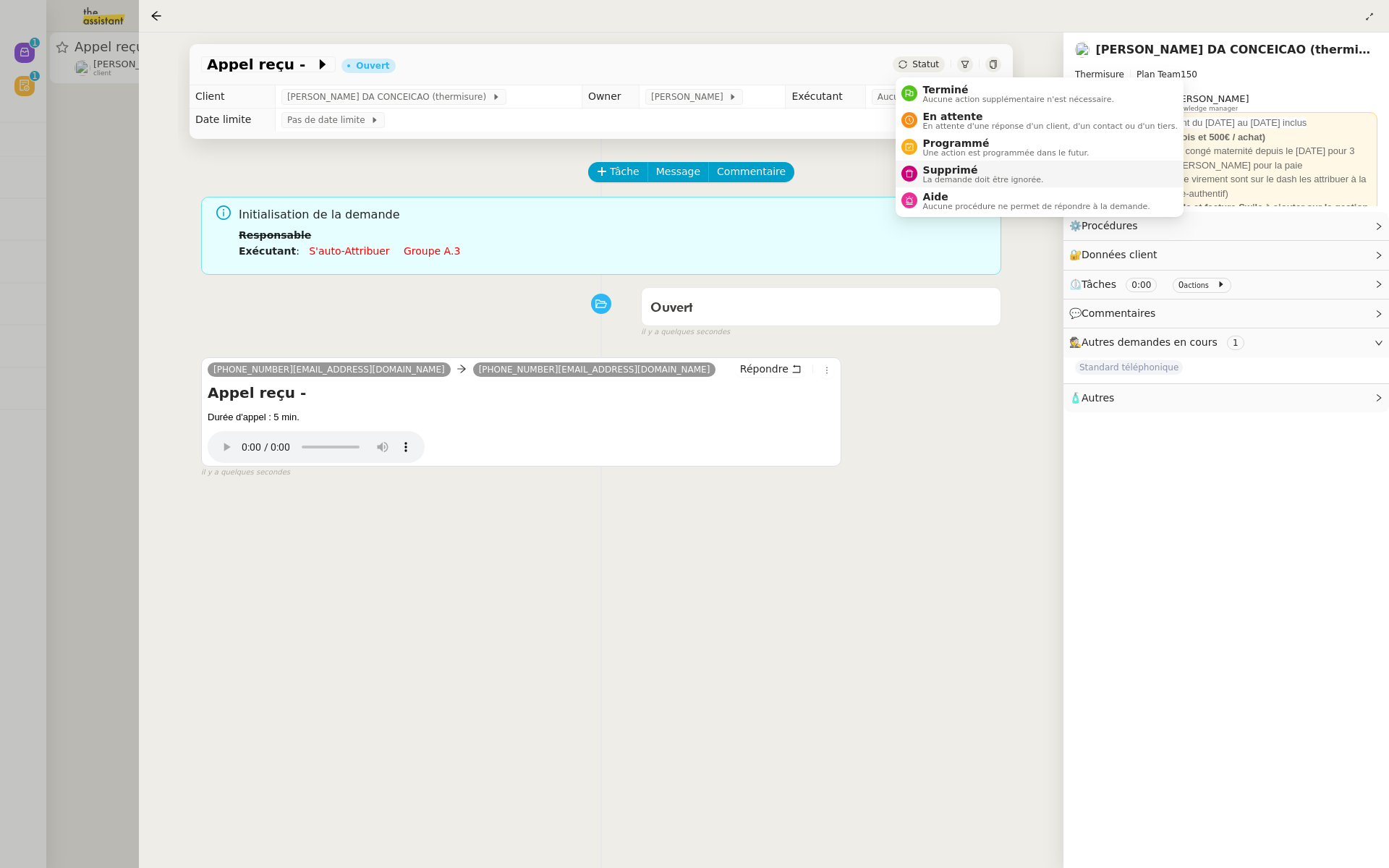
click at [911, 161] on li "Supprimé La demande doit être ignorée." at bounding box center [1039, 173] width 288 height 26
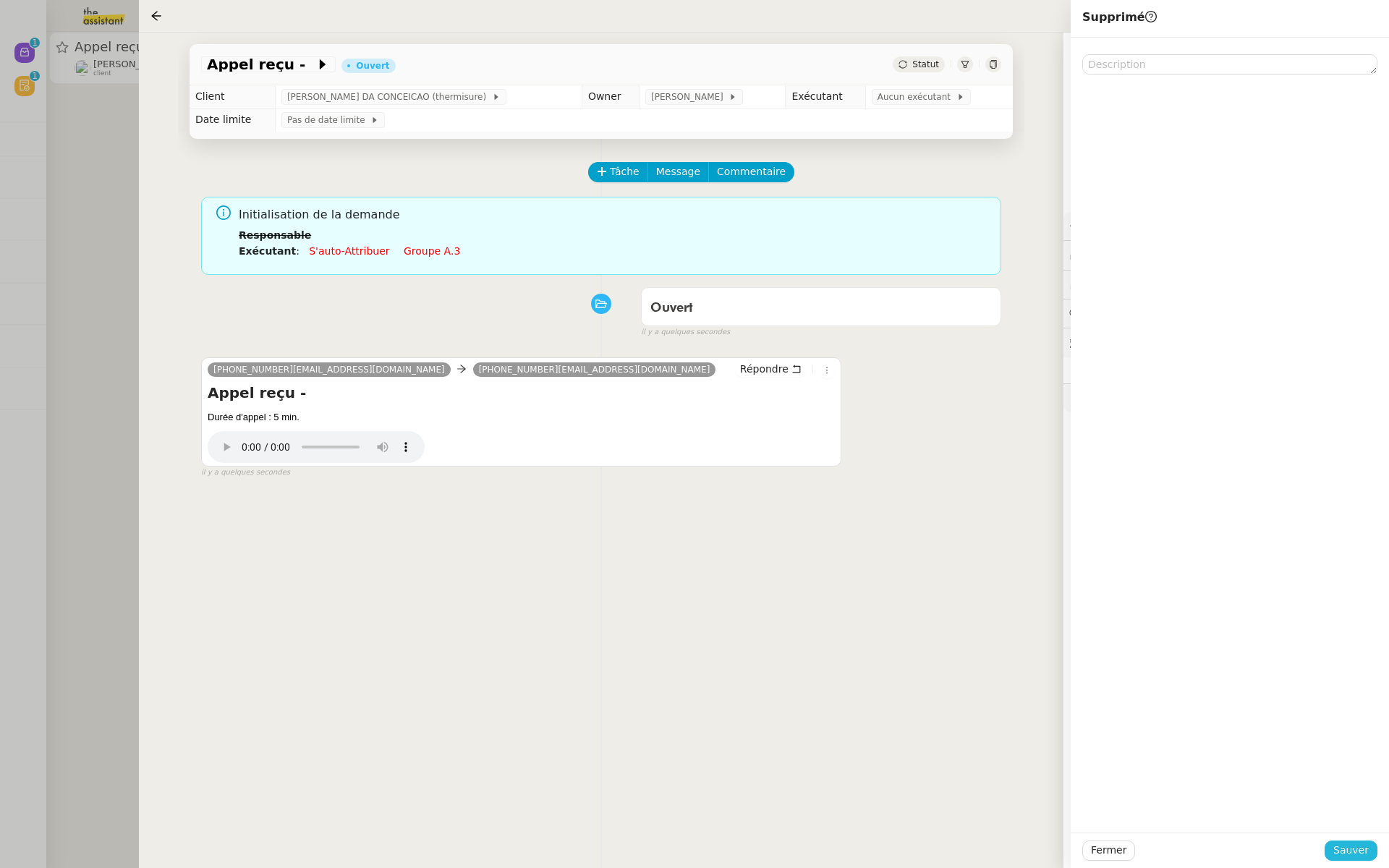
click at [1351, 849] on span "Sauver" at bounding box center [1351, 850] width 36 height 16
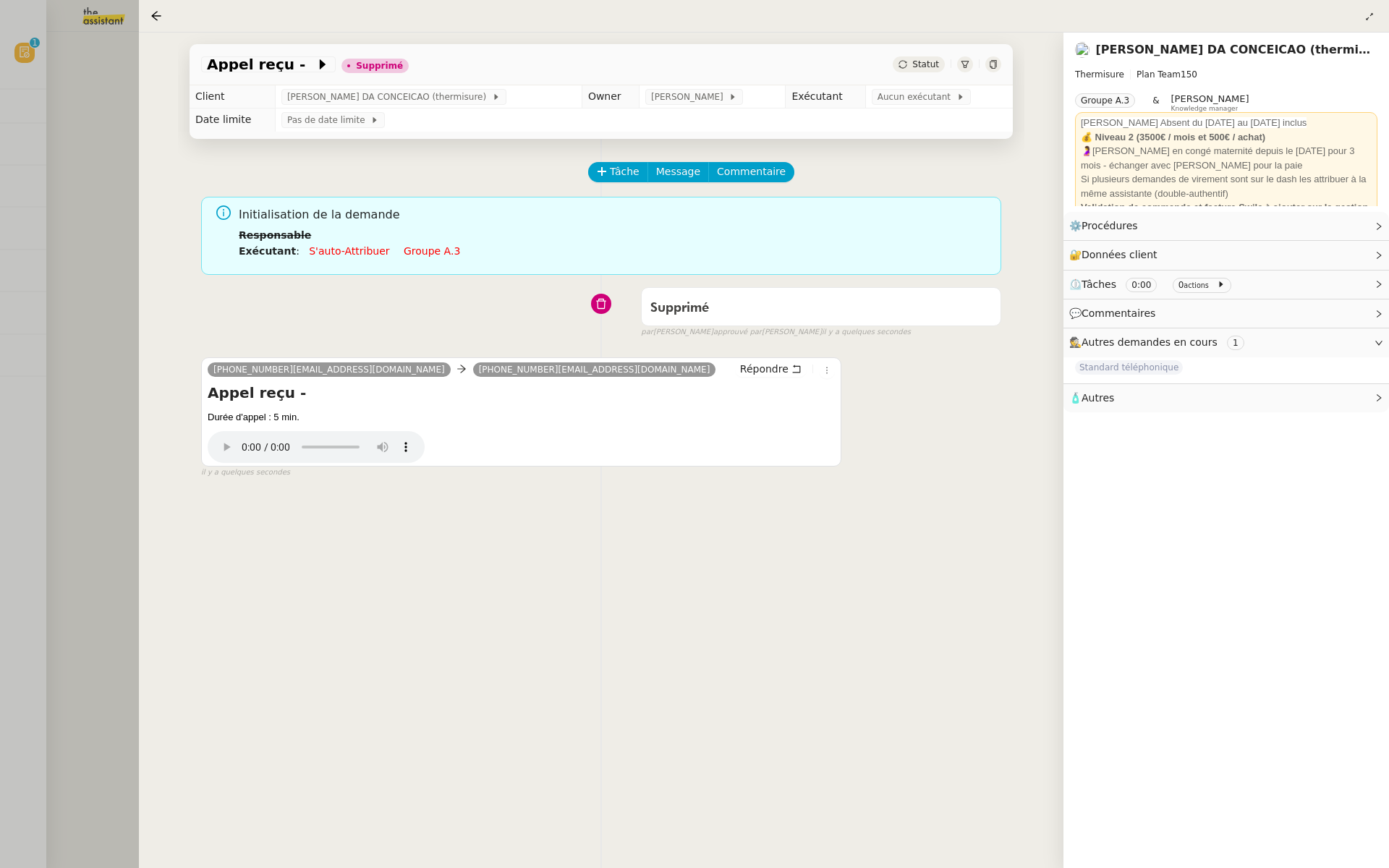
click at [67, 258] on div at bounding box center [694, 434] width 1389 height 868
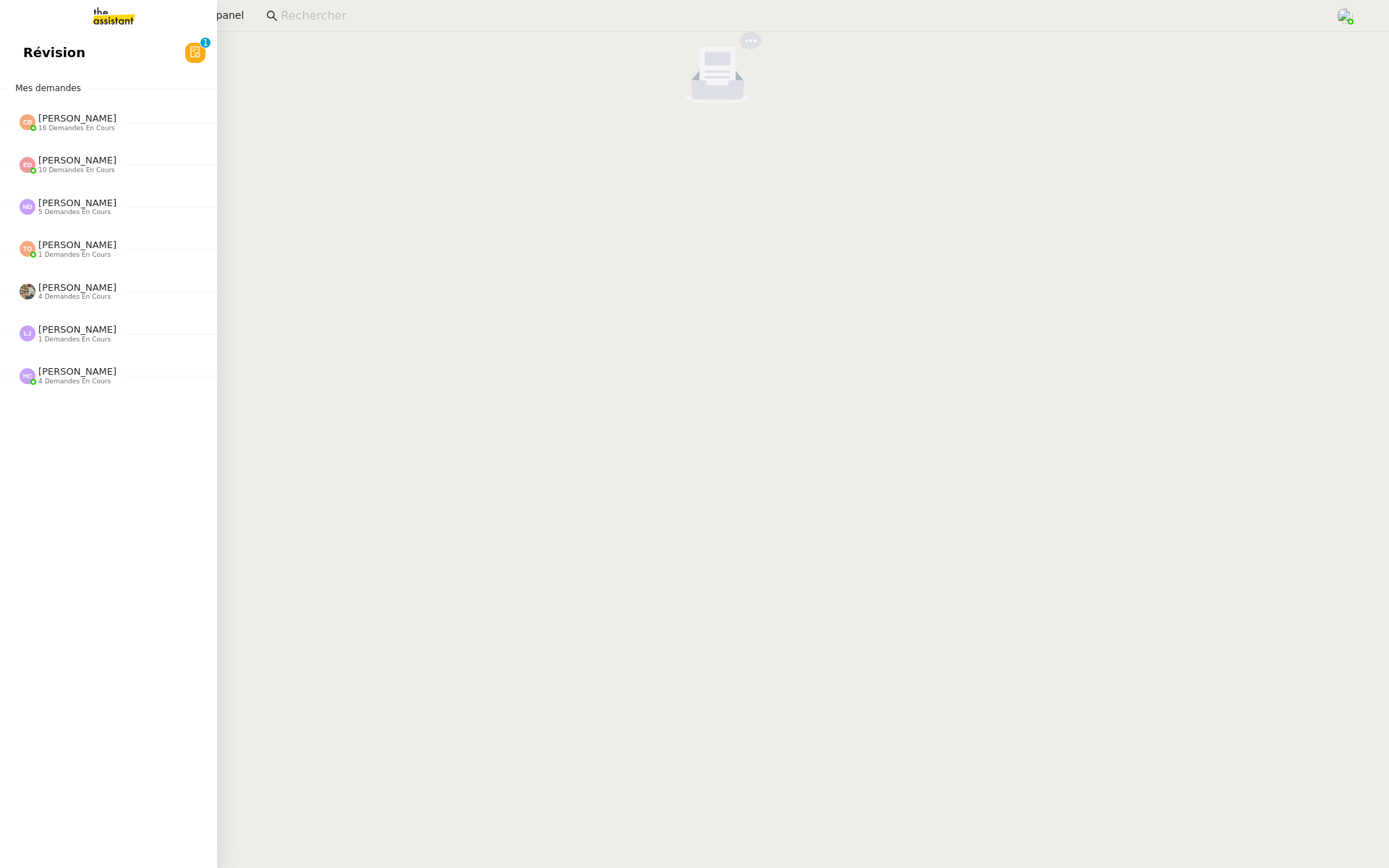
click at [85, 40] on link "Révision 0 1 2 3 4 5 6 7 8 9" at bounding box center [109, 53] width 217 height 33
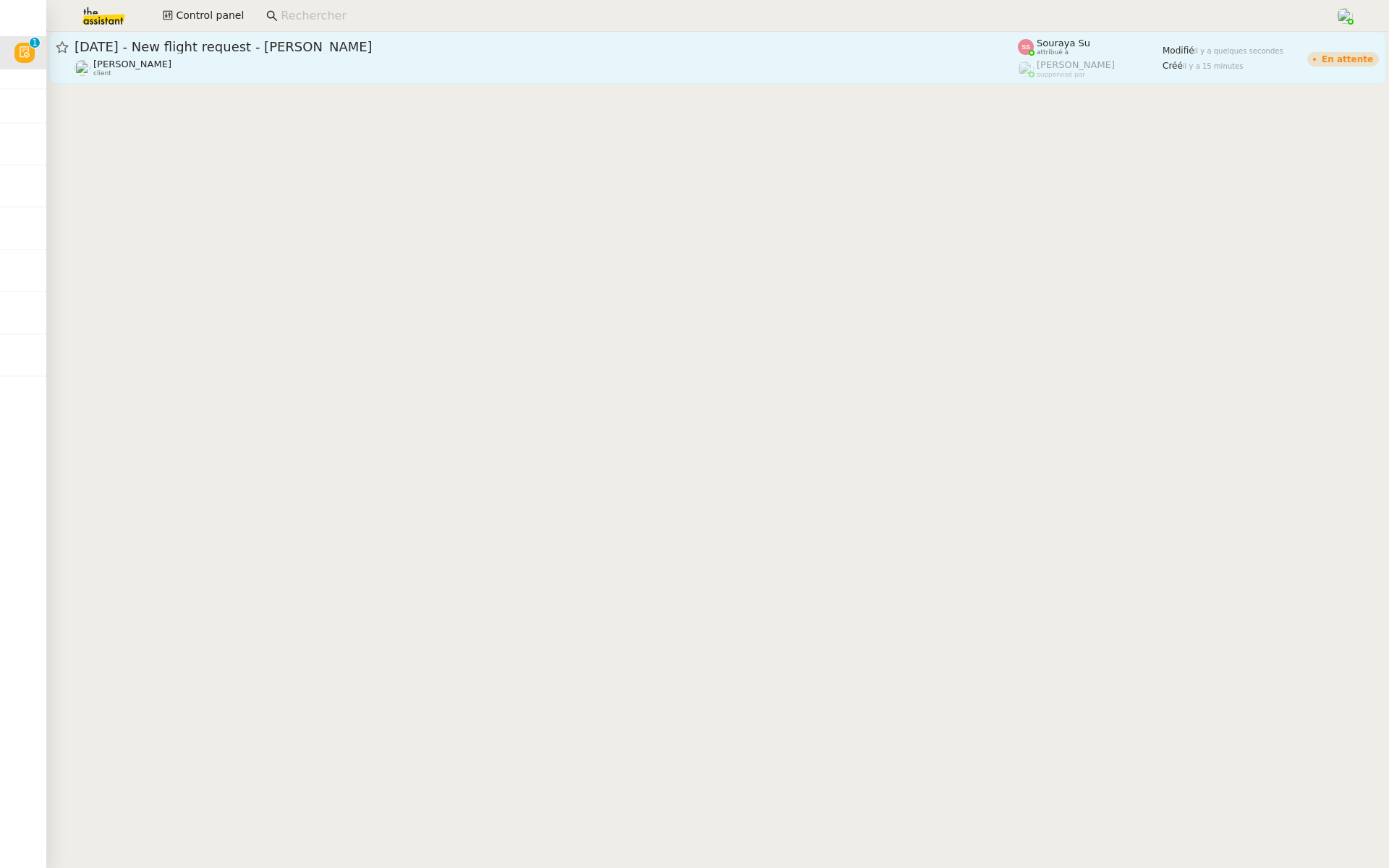
click at [369, 46] on span "[DATE] - New flight request - [PERSON_NAME]" at bounding box center [546, 47] width 943 height 13
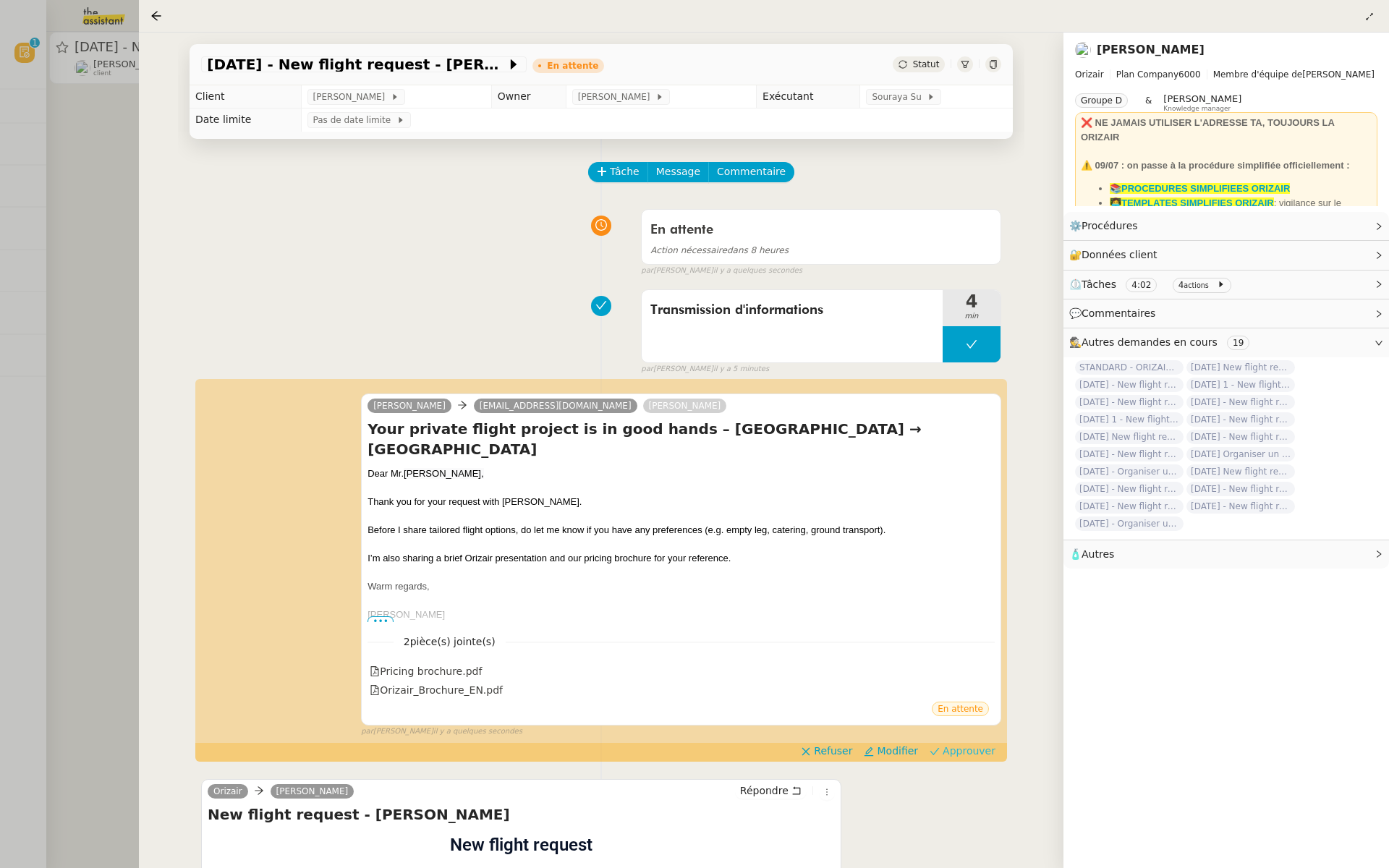
click at [975, 743] on span "Approuver" at bounding box center [969, 750] width 53 height 15
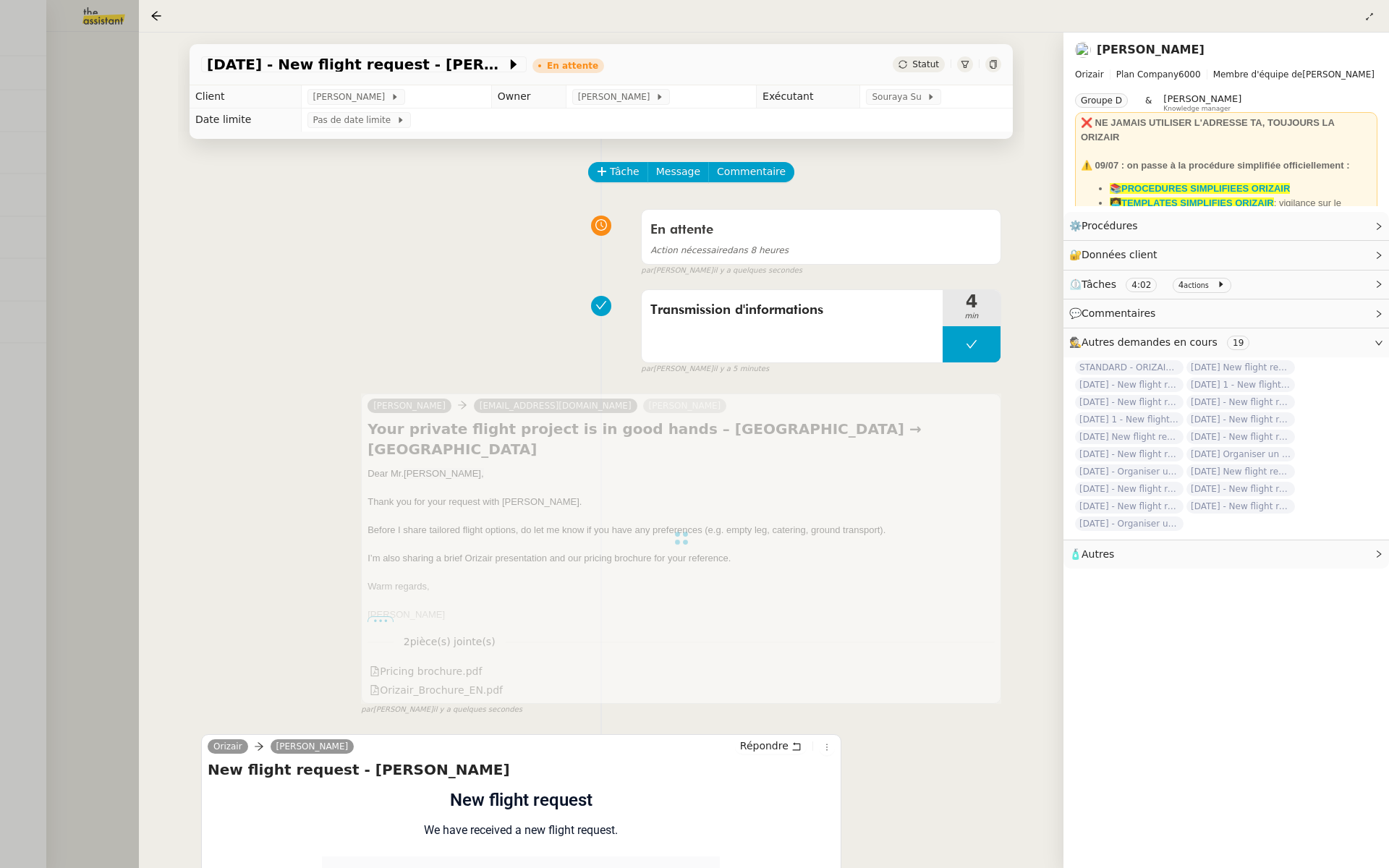
click at [31, 69] on div at bounding box center [694, 434] width 1389 height 868
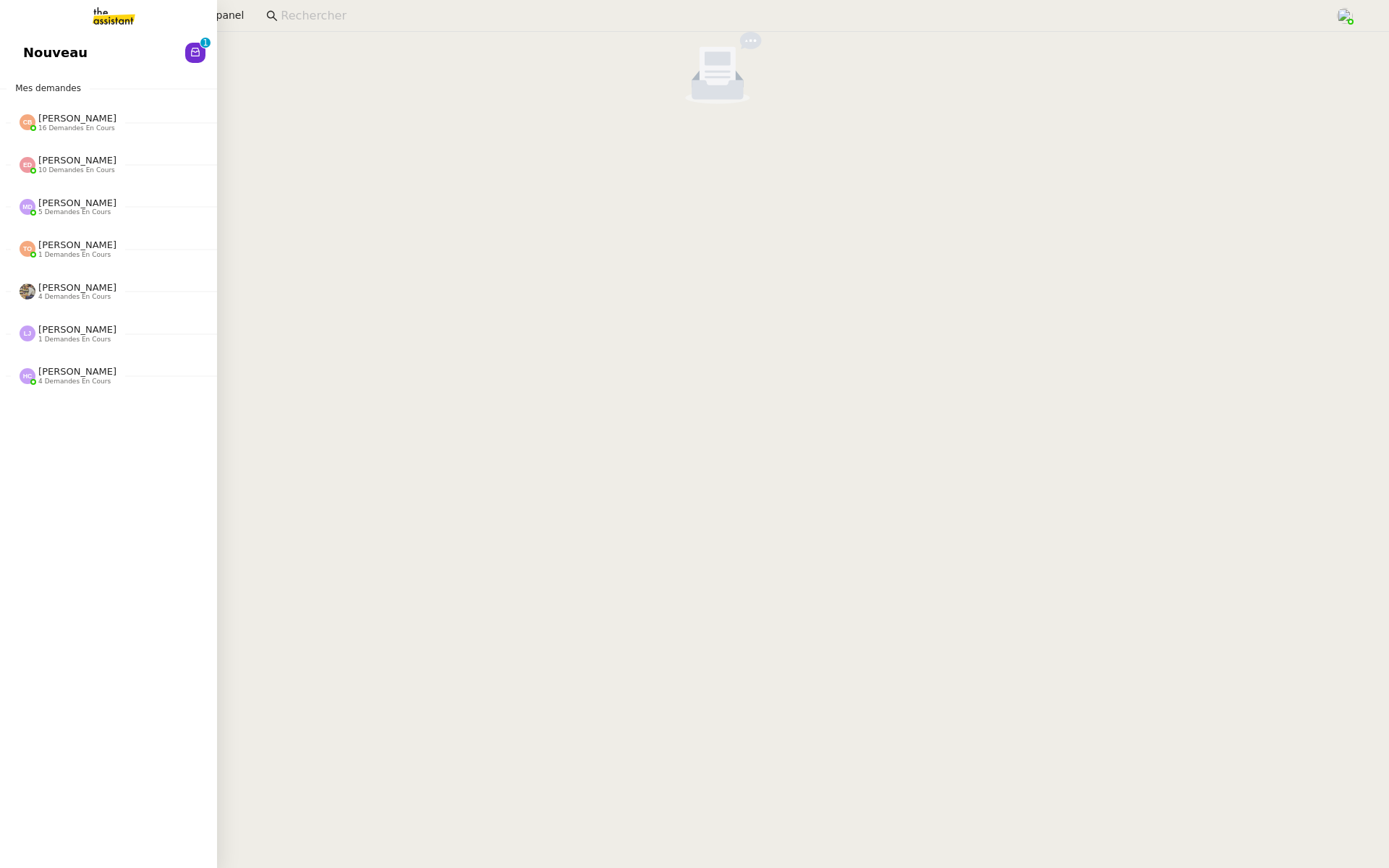
click at [161, 54] on link "Nouveau 0 1 2 3 4 5 6 7 8 9" at bounding box center [109, 53] width 217 height 33
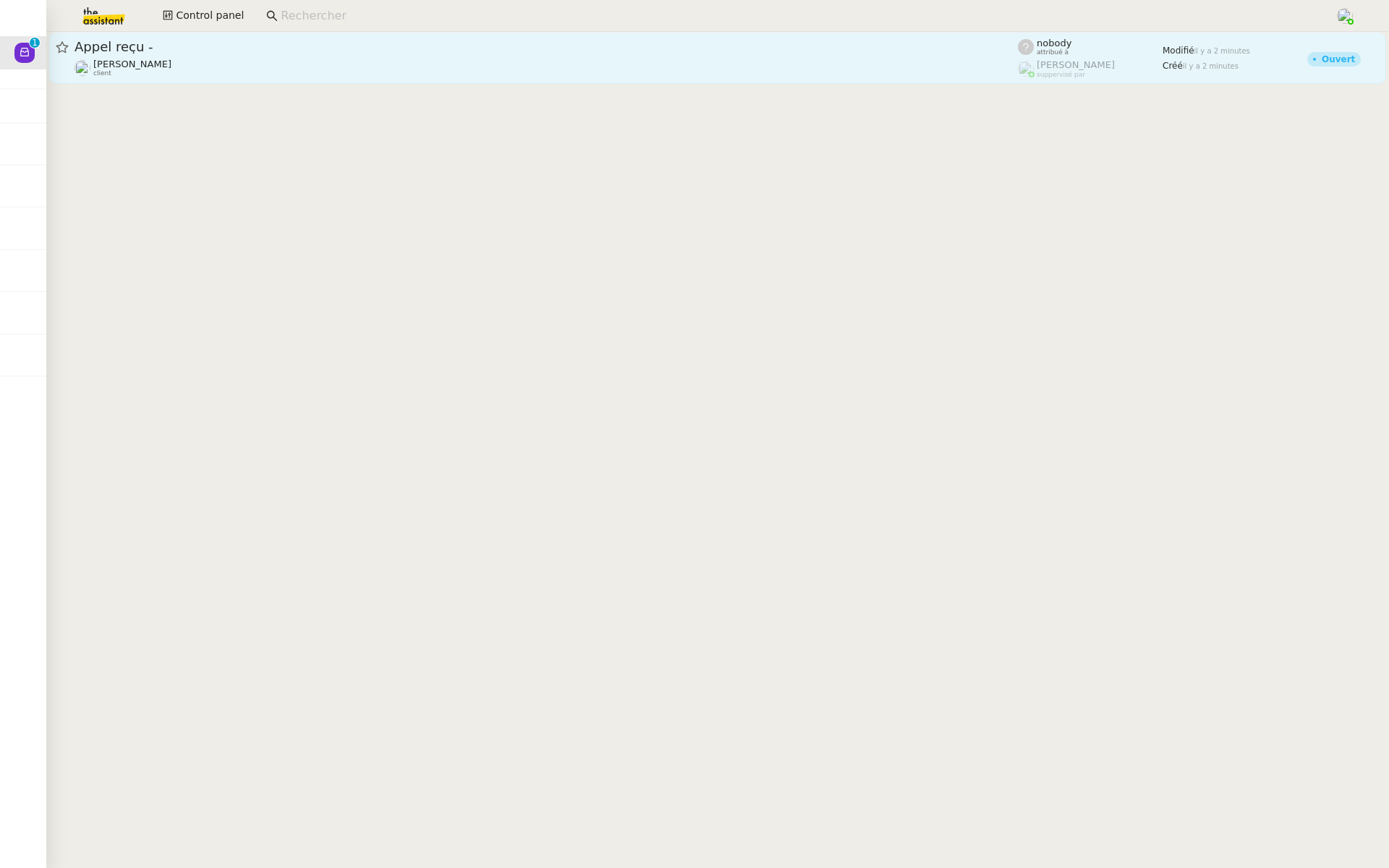
click at [207, 58] on div "Appel reçu - [PERSON_NAME] client" at bounding box center [546, 58] width 943 height 39
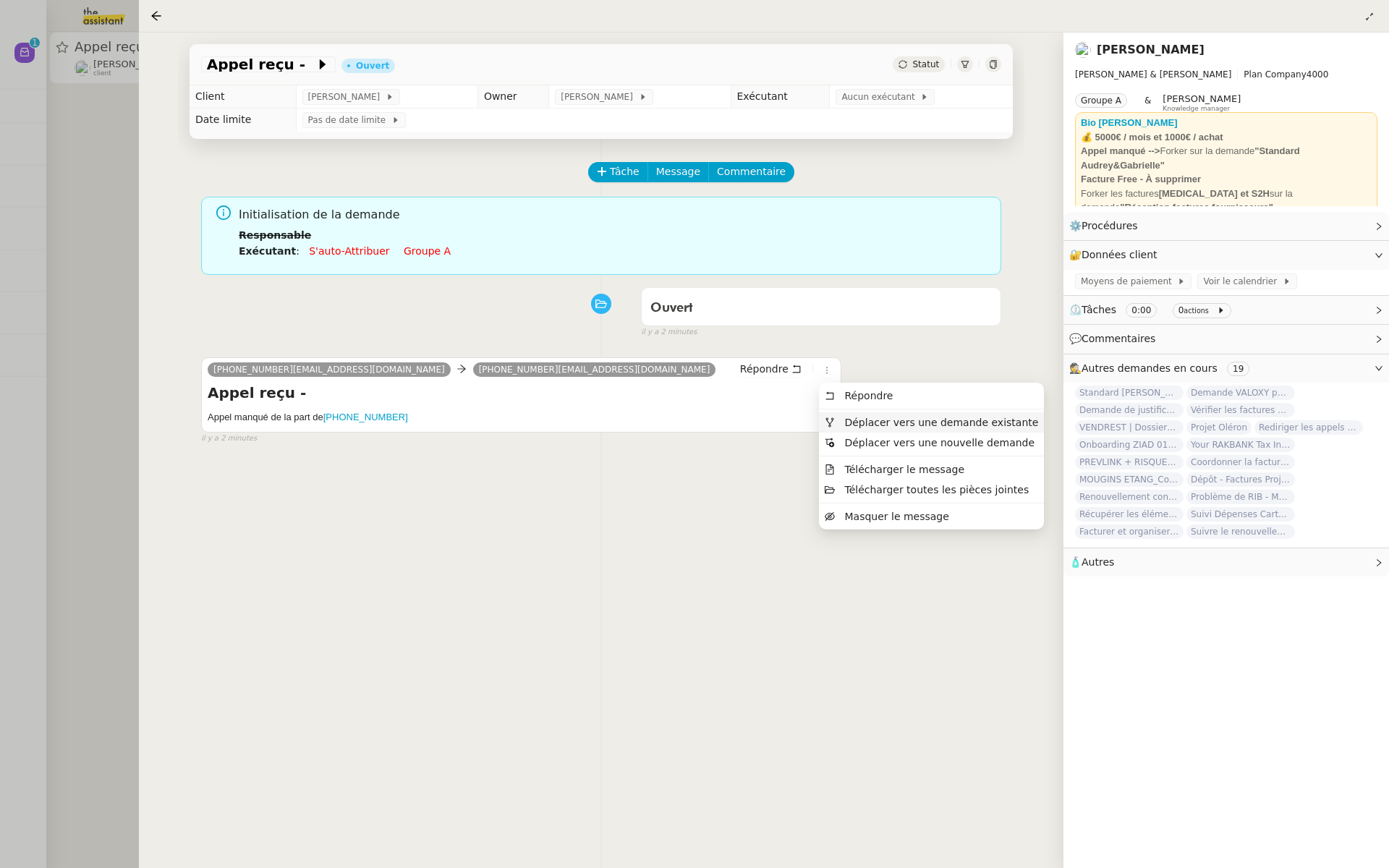
click at [850, 422] on span "Déplacer vers une demande existante" at bounding box center [942, 422] width 194 height 12
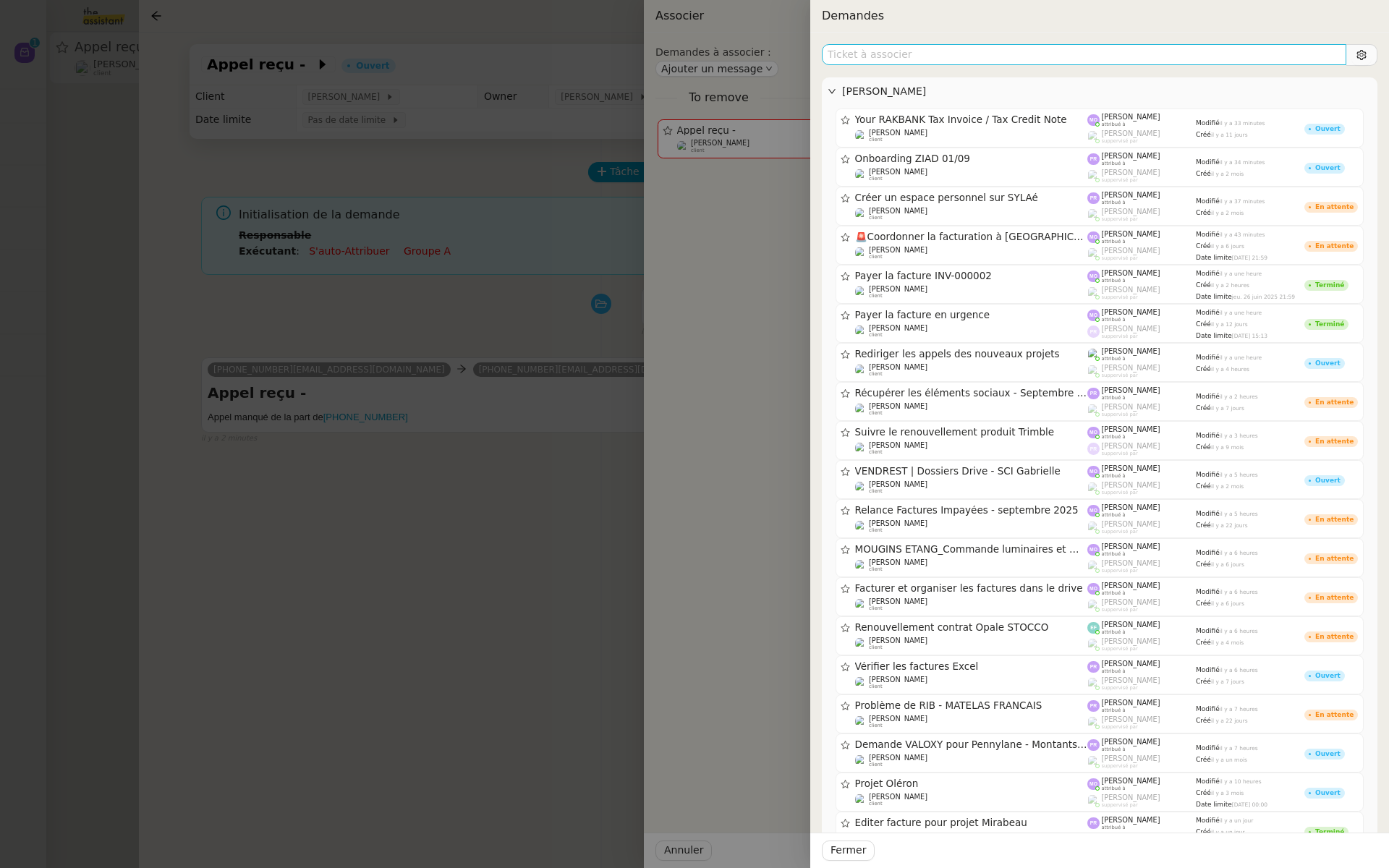
click at [861, 55] on input "text" at bounding box center [1084, 54] width 524 height 21
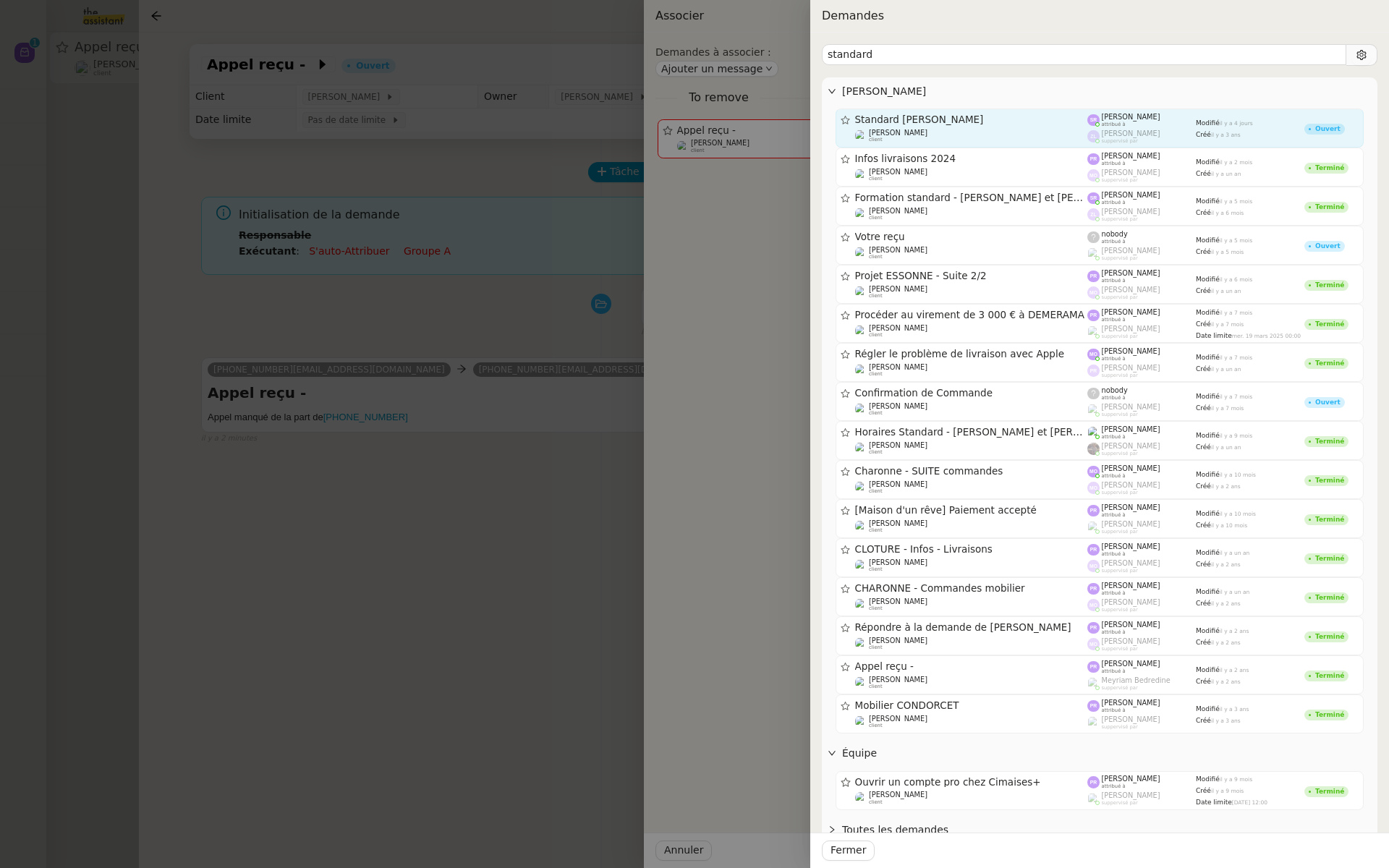
type input "standard"
click at [1013, 127] on div "Standard [PERSON_NAME] [PERSON_NAME] client" at bounding box center [971, 128] width 233 height 29
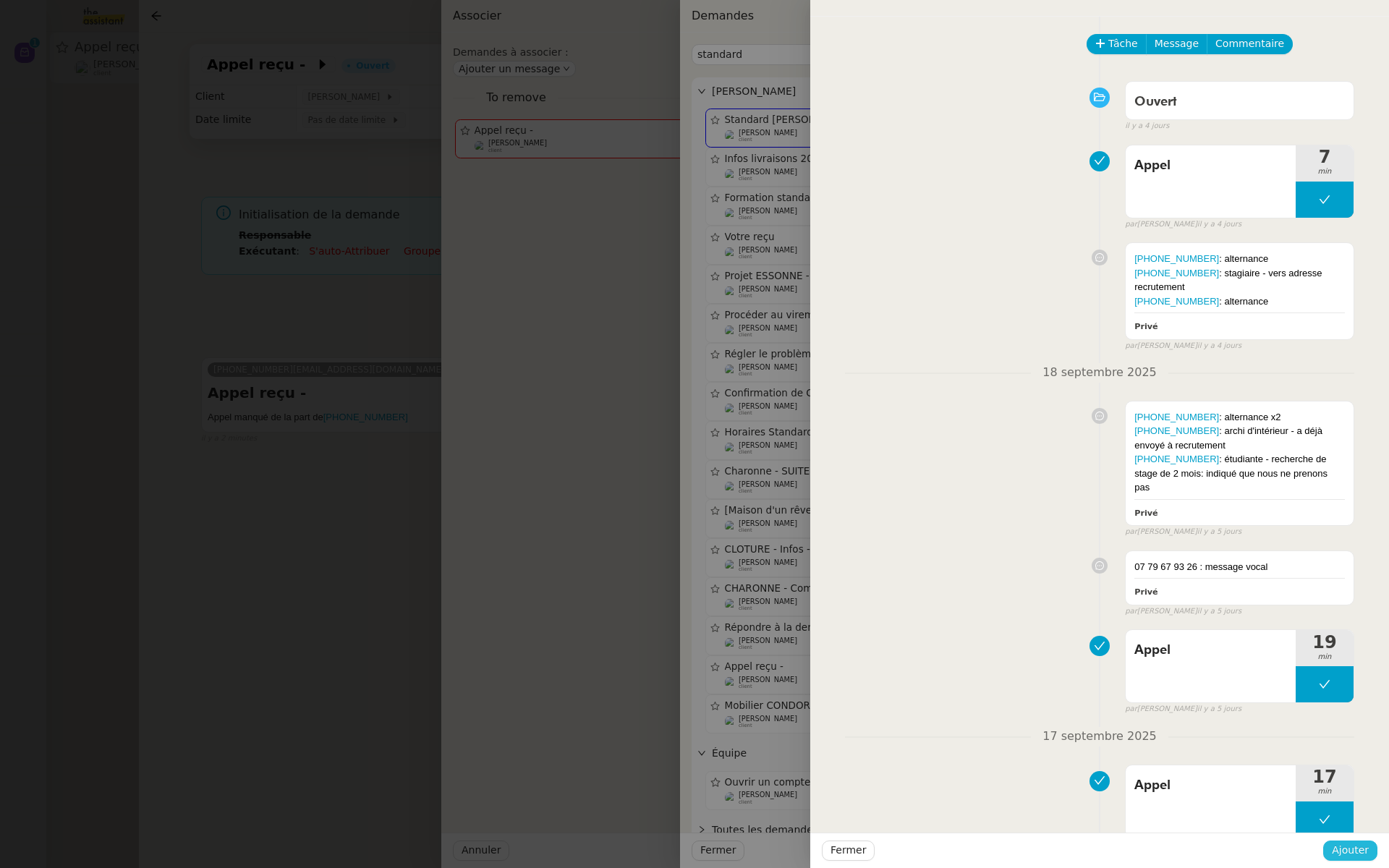
click at [1354, 849] on span "Ajouter" at bounding box center [1351, 850] width 37 height 16
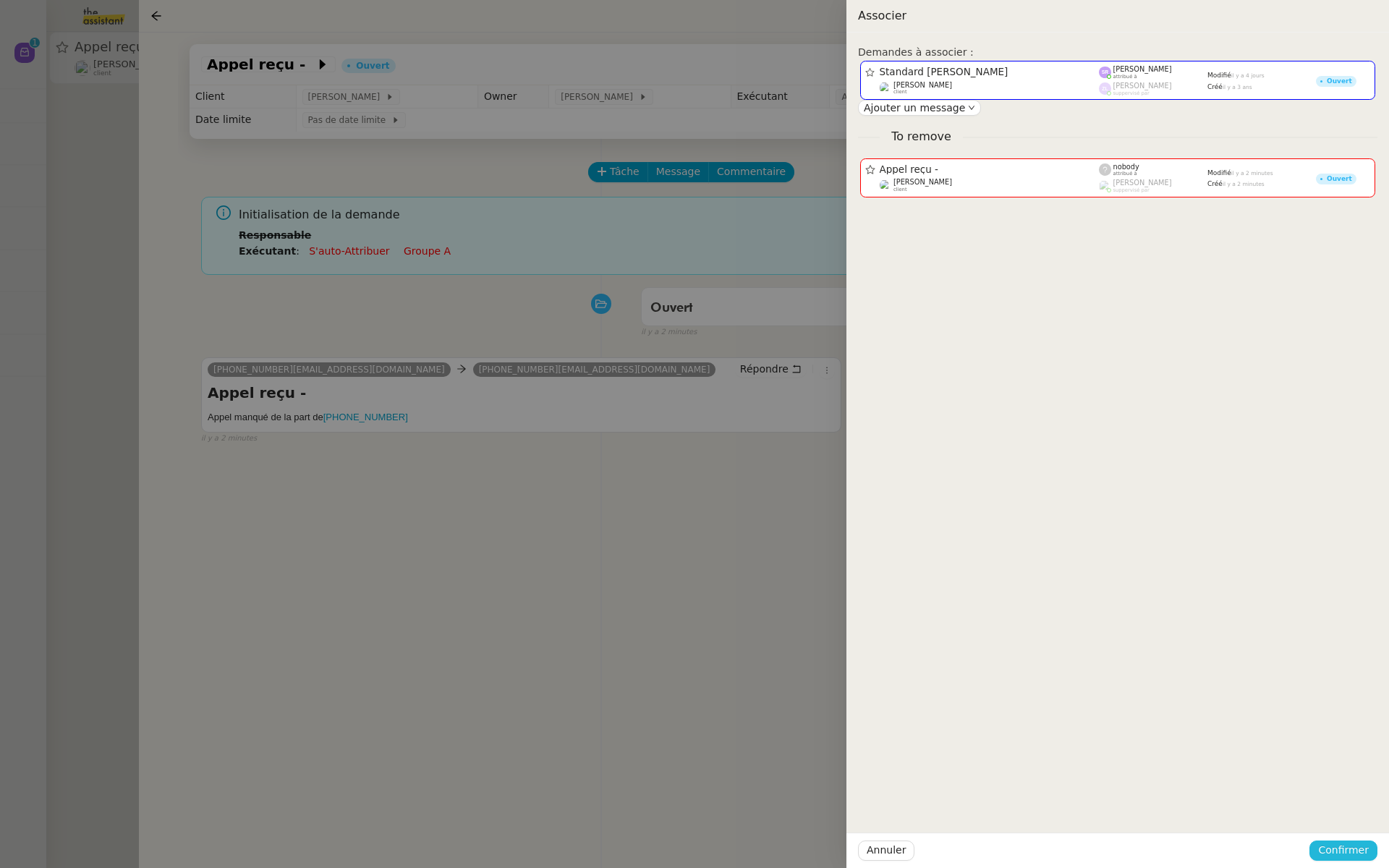
click at [1350, 845] on span "Confirmer" at bounding box center [1343, 850] width 50 height 16
click at [1350, 807] on span "Ajouter" at bounding box center [1344, 811] width 37 height 15
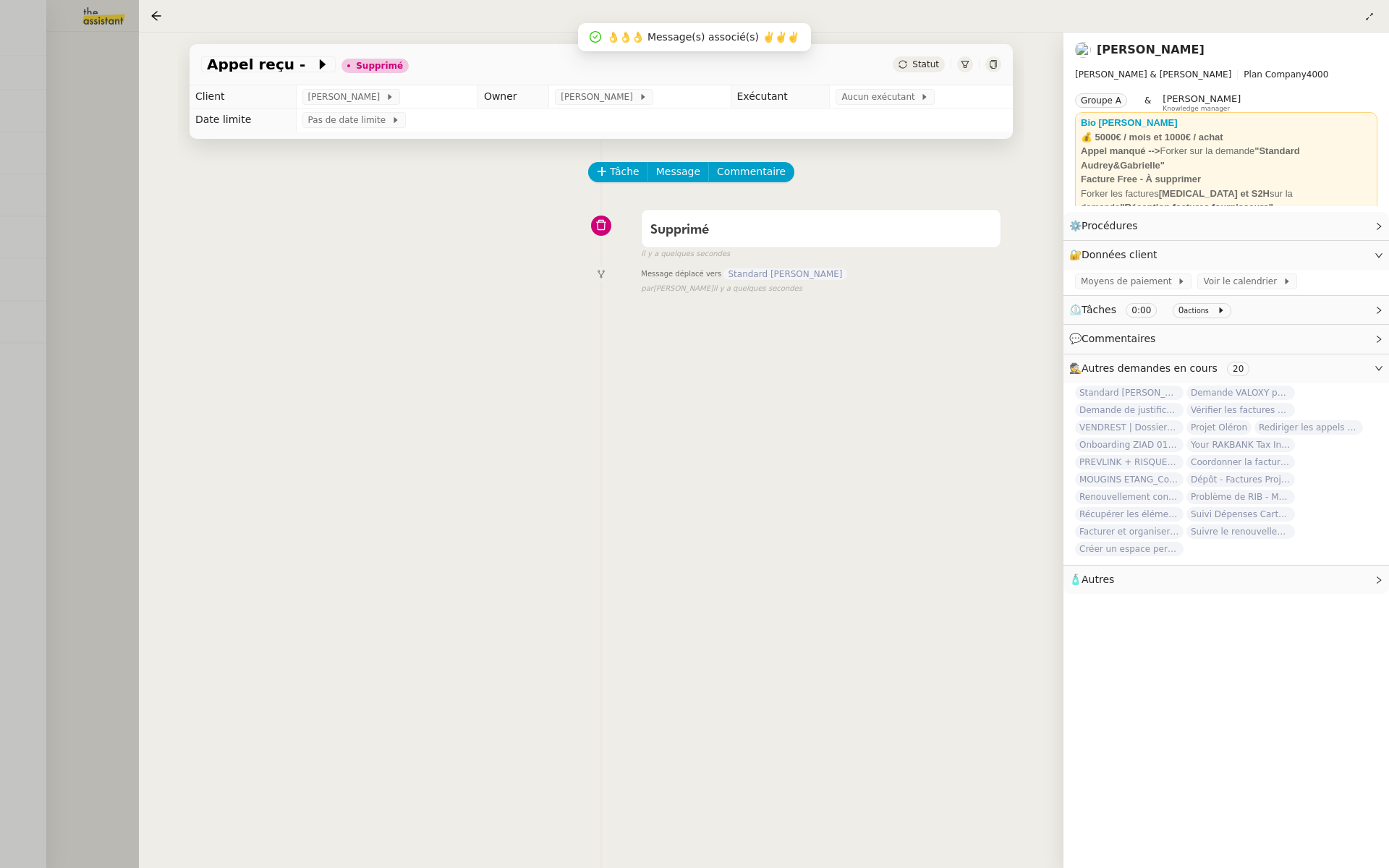
click at [71, 251] on div at bounding box center [694, 434] width 1389 height 868
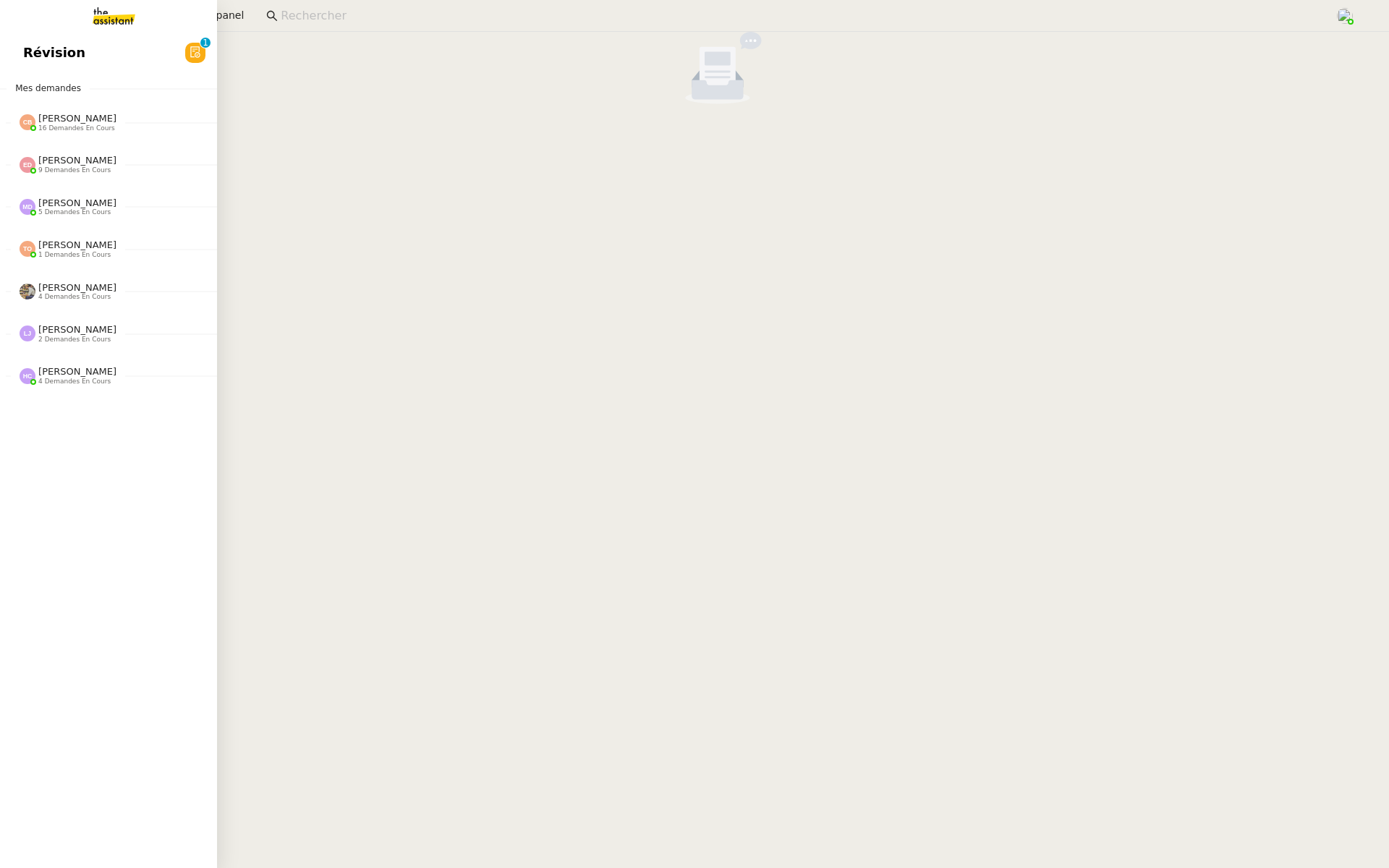
click at [35, 46] on span "Révision" at bounding box center [54, 53] width 62 height 22
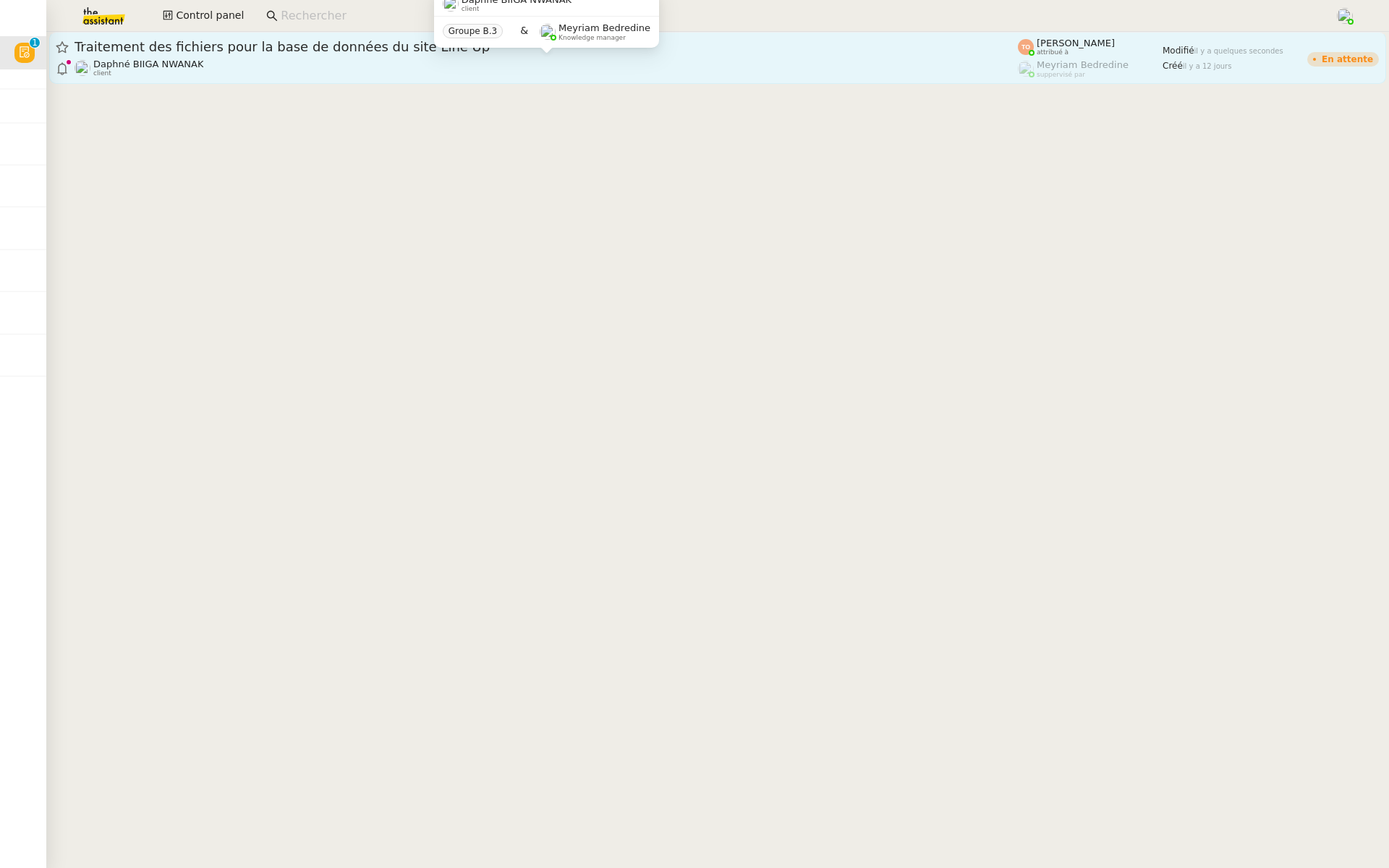
click at [345, 68] on div "Daphné BIIGA NWANAK client" at bounding box center [546, 68] width 943 height 19
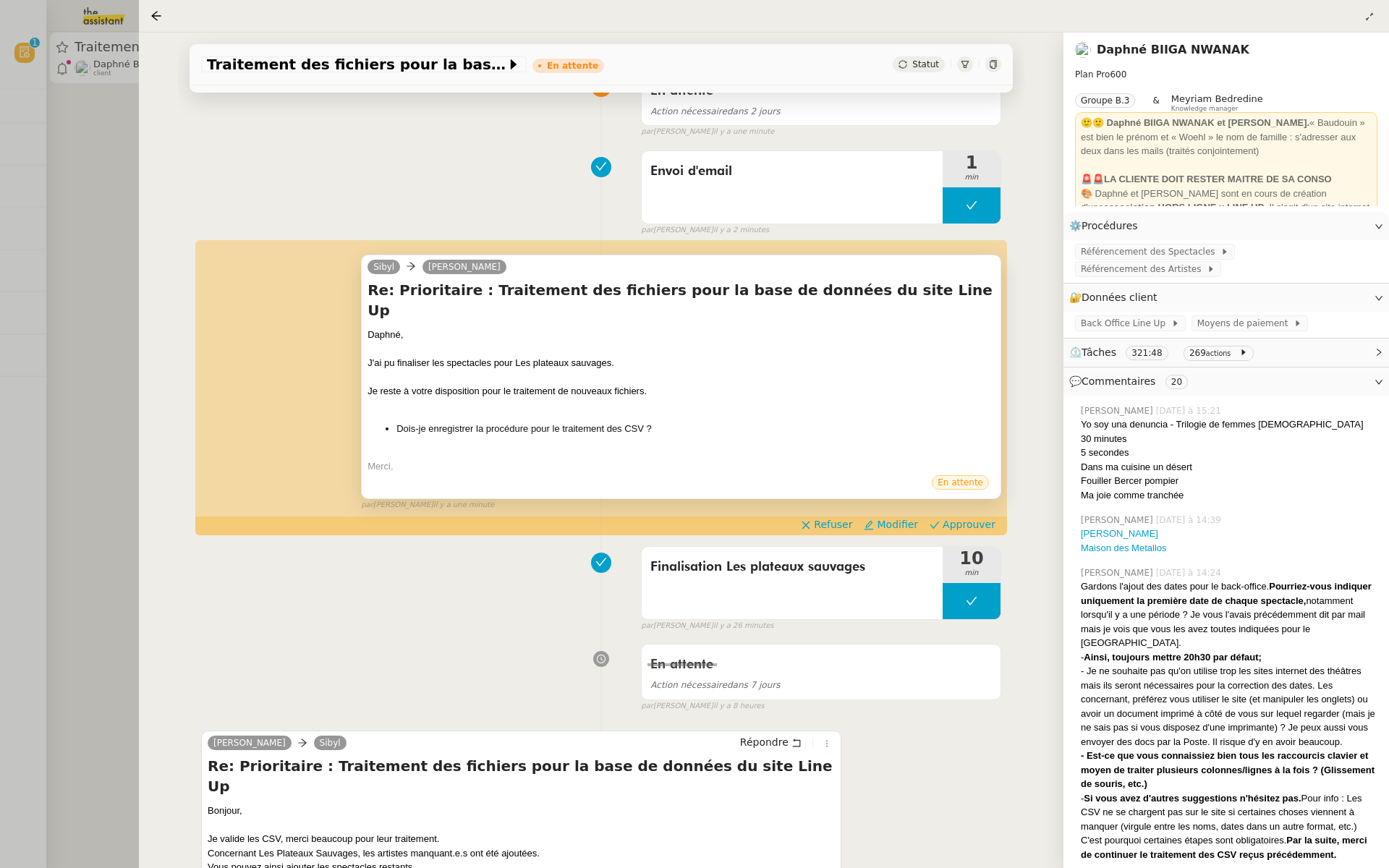
scroll to position [138, 0]
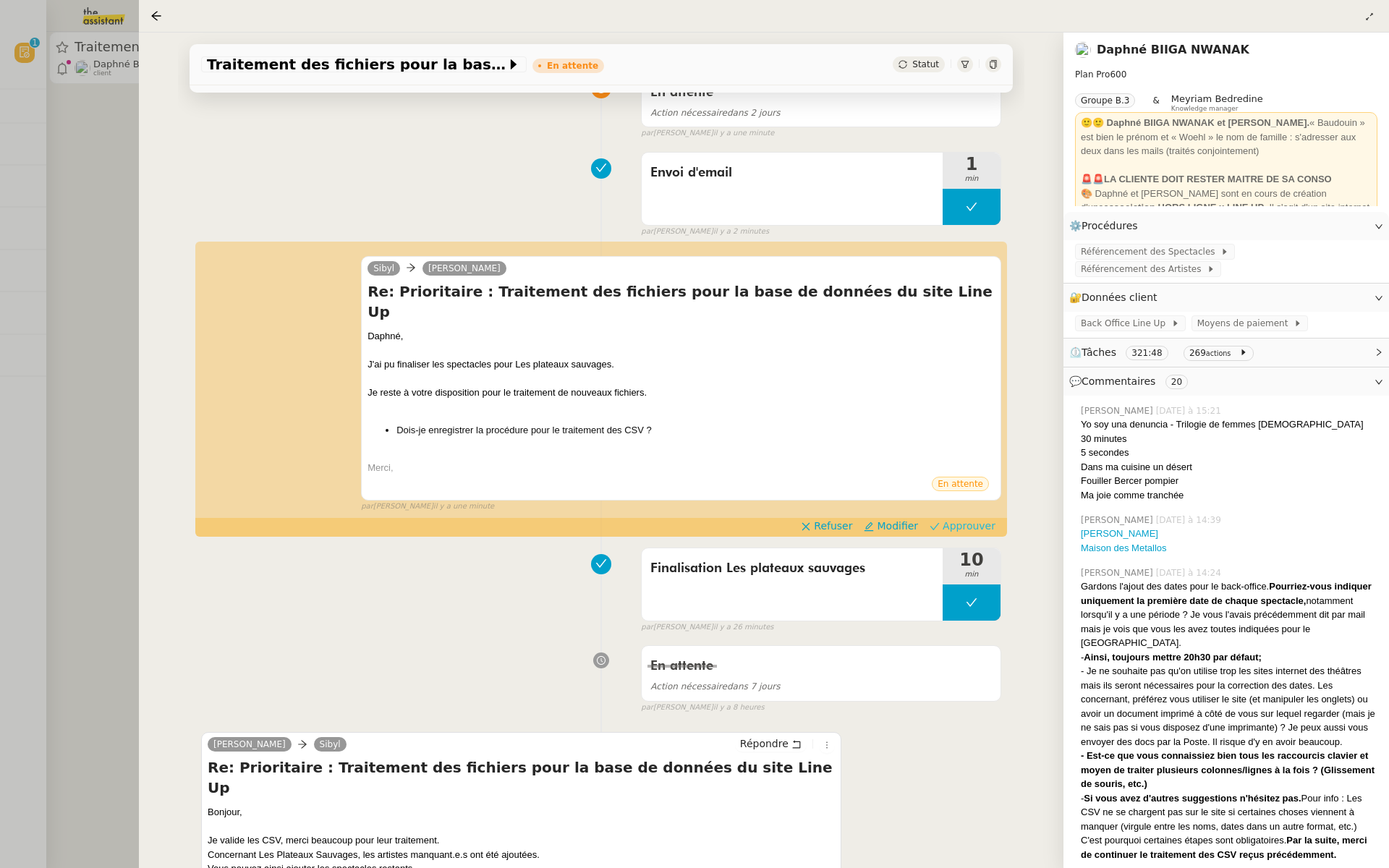
click at [978, 518] on span "Approuver" at bounding box center [969, 526] width 53 height 15
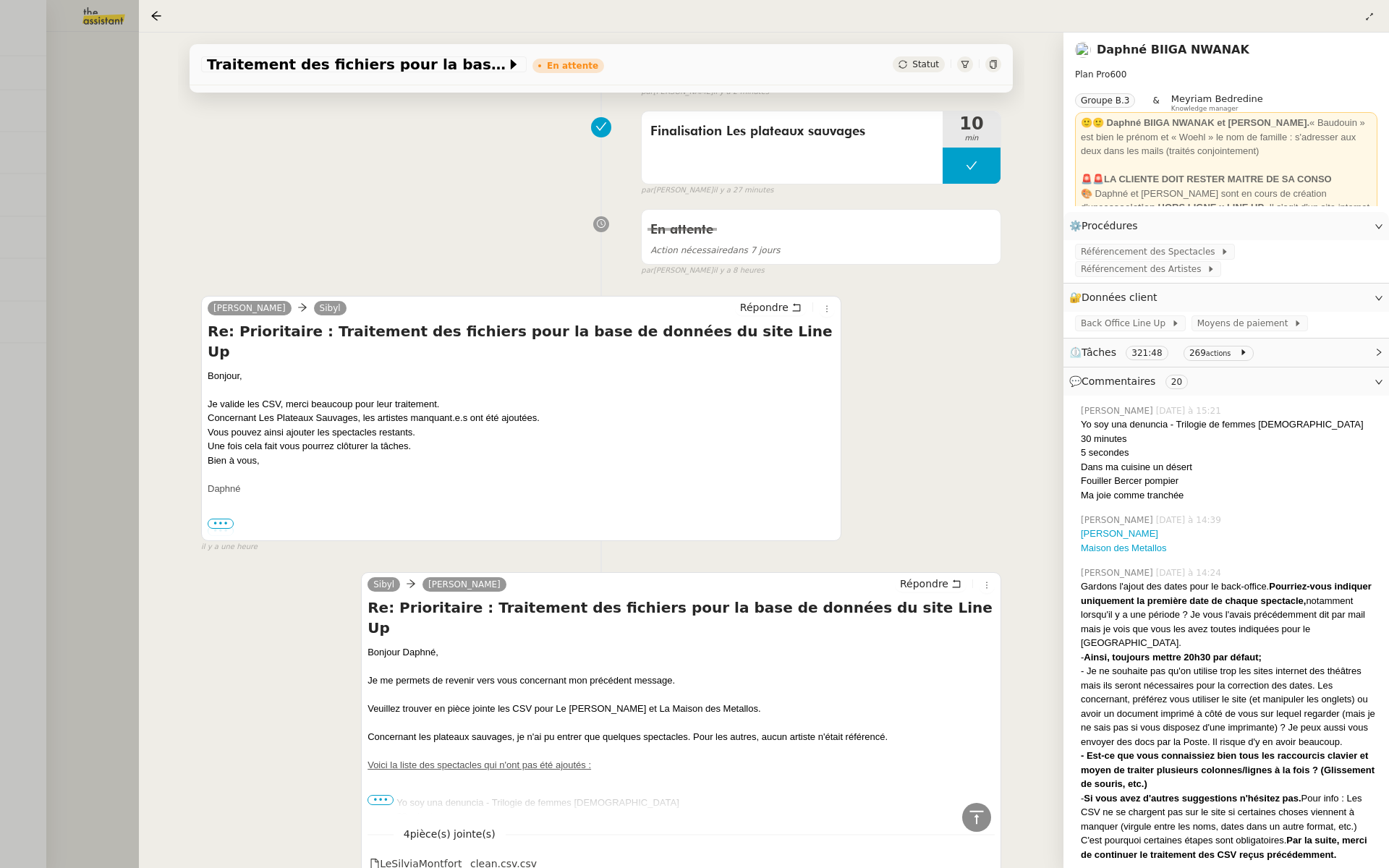
scroll to position [602, 0]
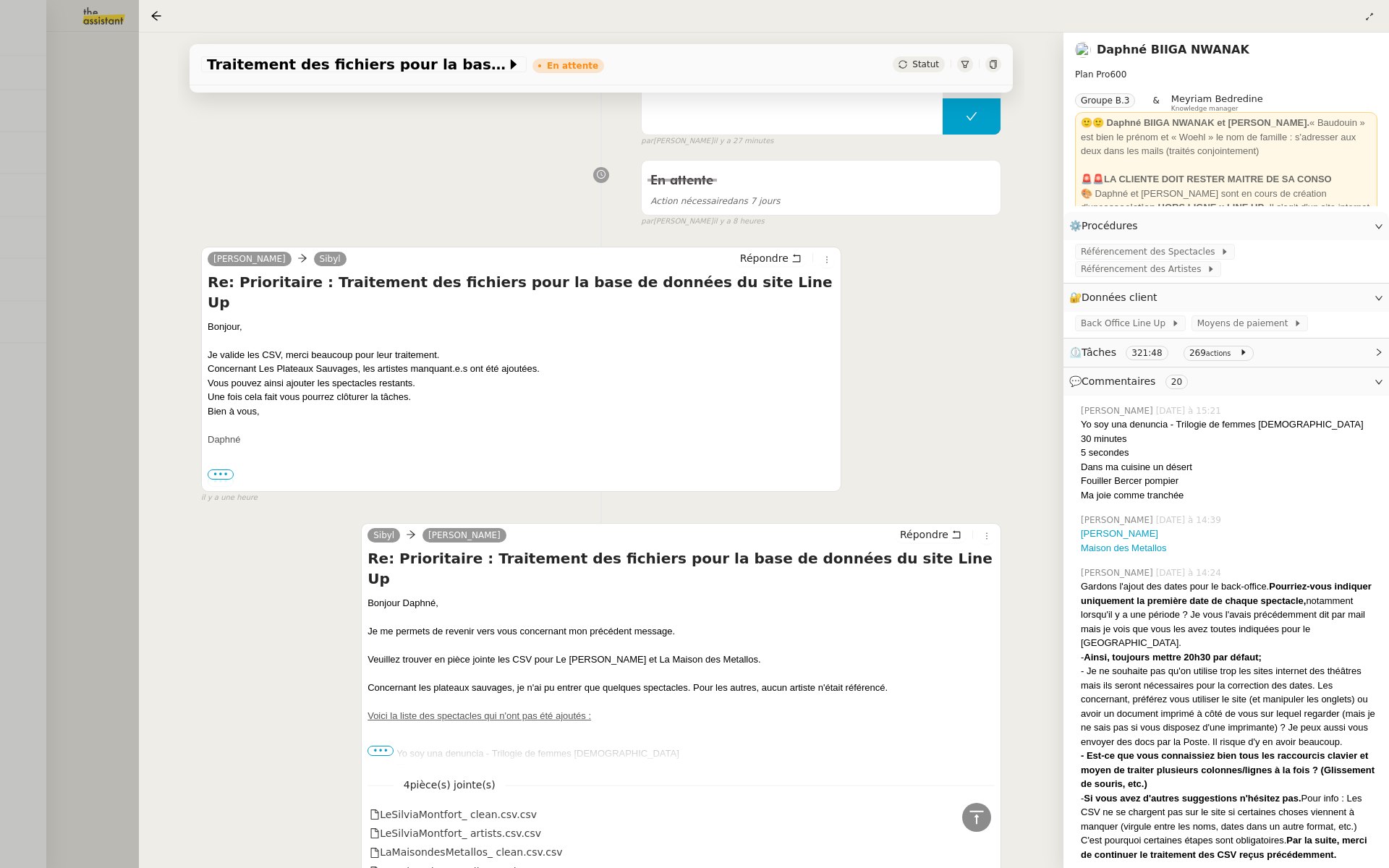
click at [67, 327] on div at bounding box center [694, 434] width 1389 height 868
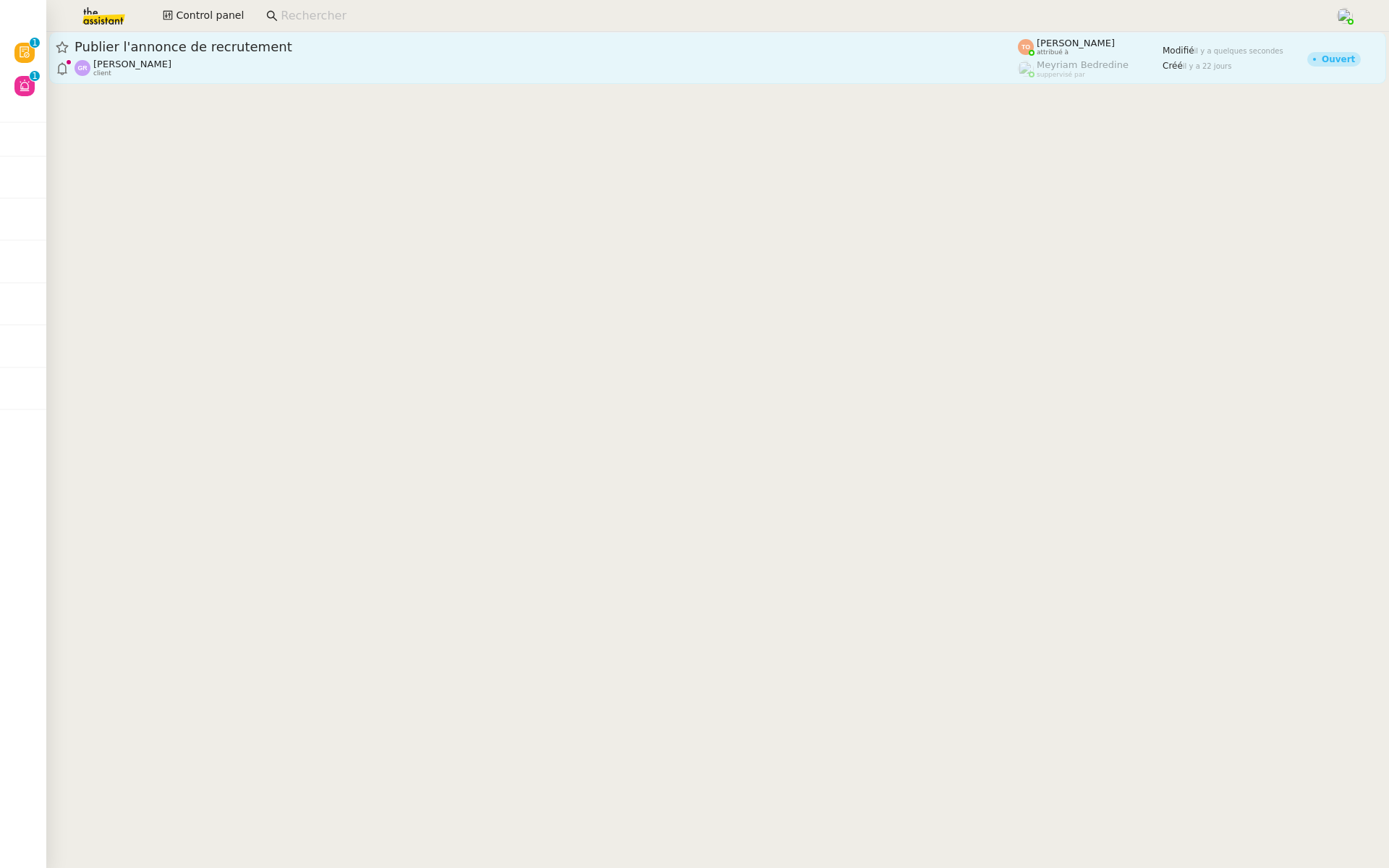
click at [319, 54] on div "Publier l'annonce de recrutement" at bounding box center [546, 47] width 943 height 17
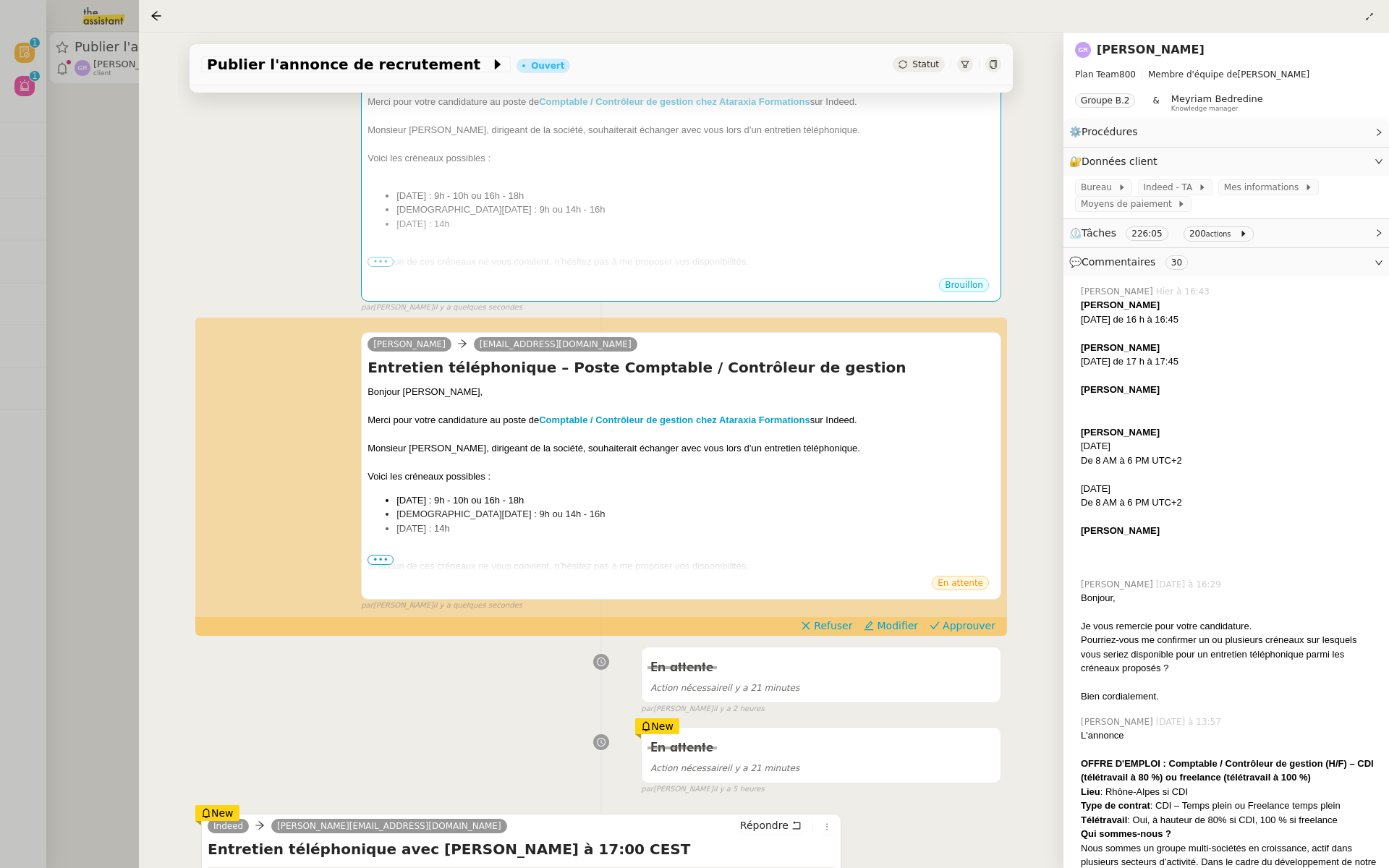
scroll to position [510, 0]
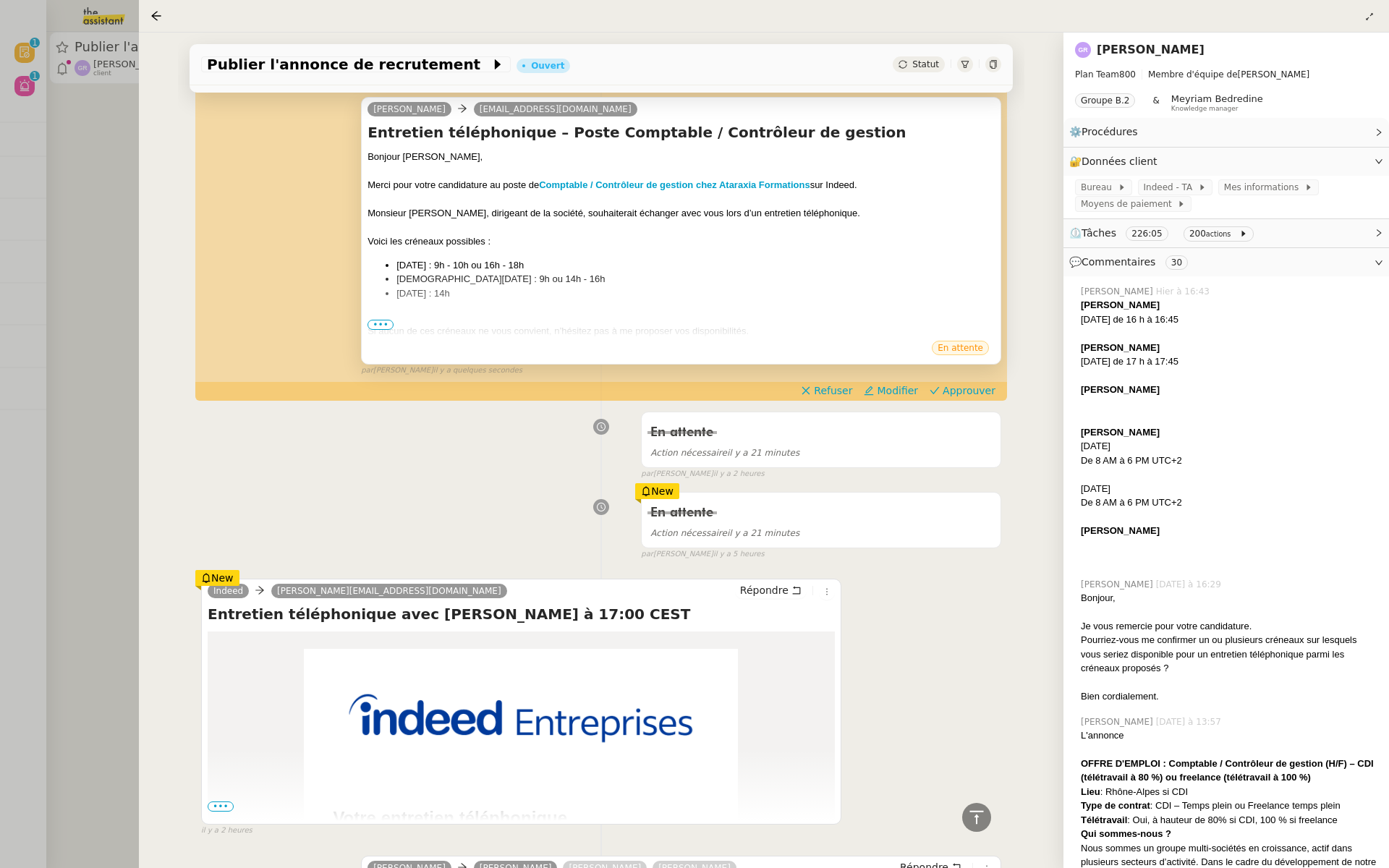
click at [378, 328] on span "•••" at bounding box center [380, 324] width 26 height 10
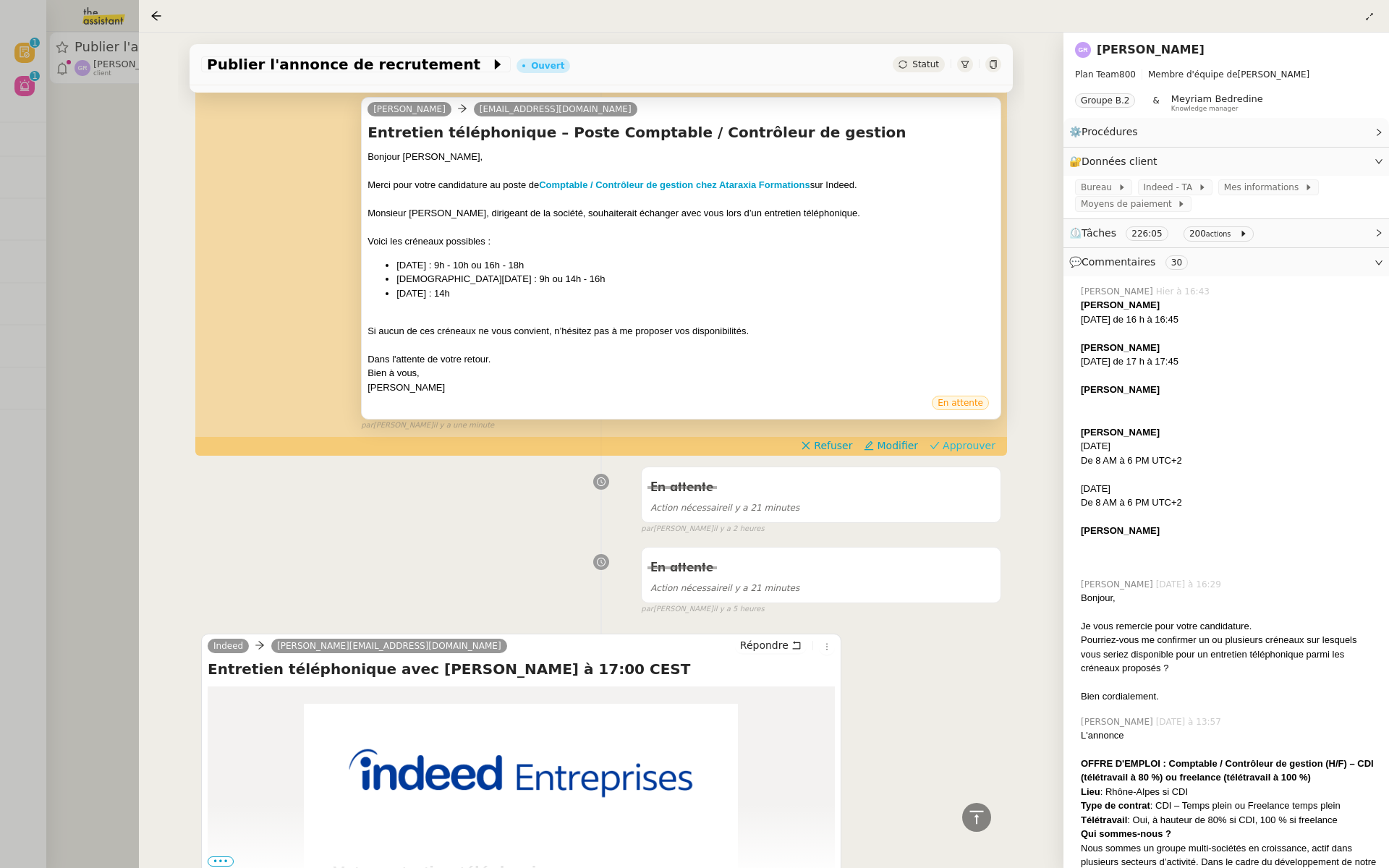
click at [975, 443] on span "Approuver" at bounding box center [969, 445] width 53 height 15
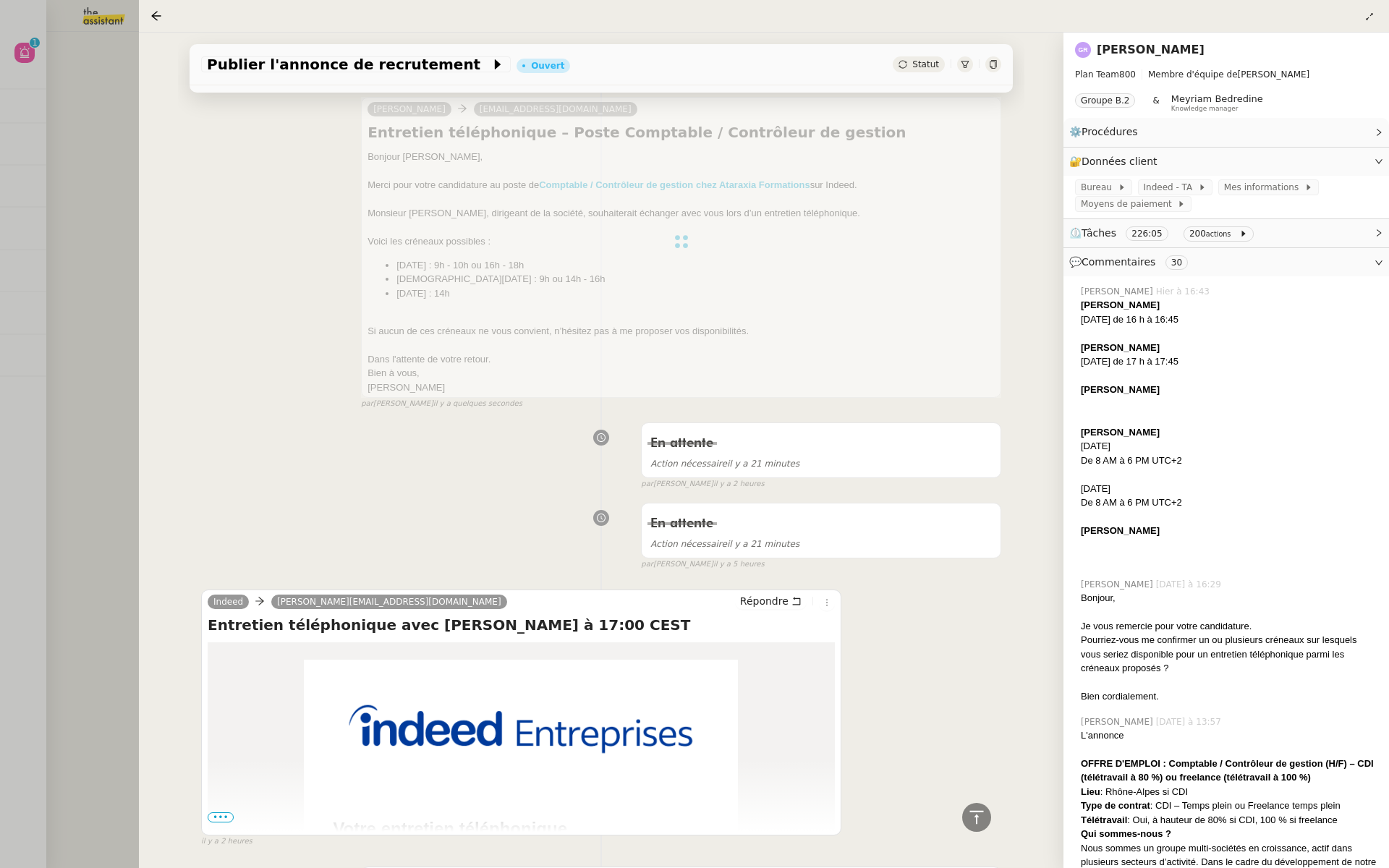
click at [0, 309] on div at bounding box center [694, 434] width 1389 height 868
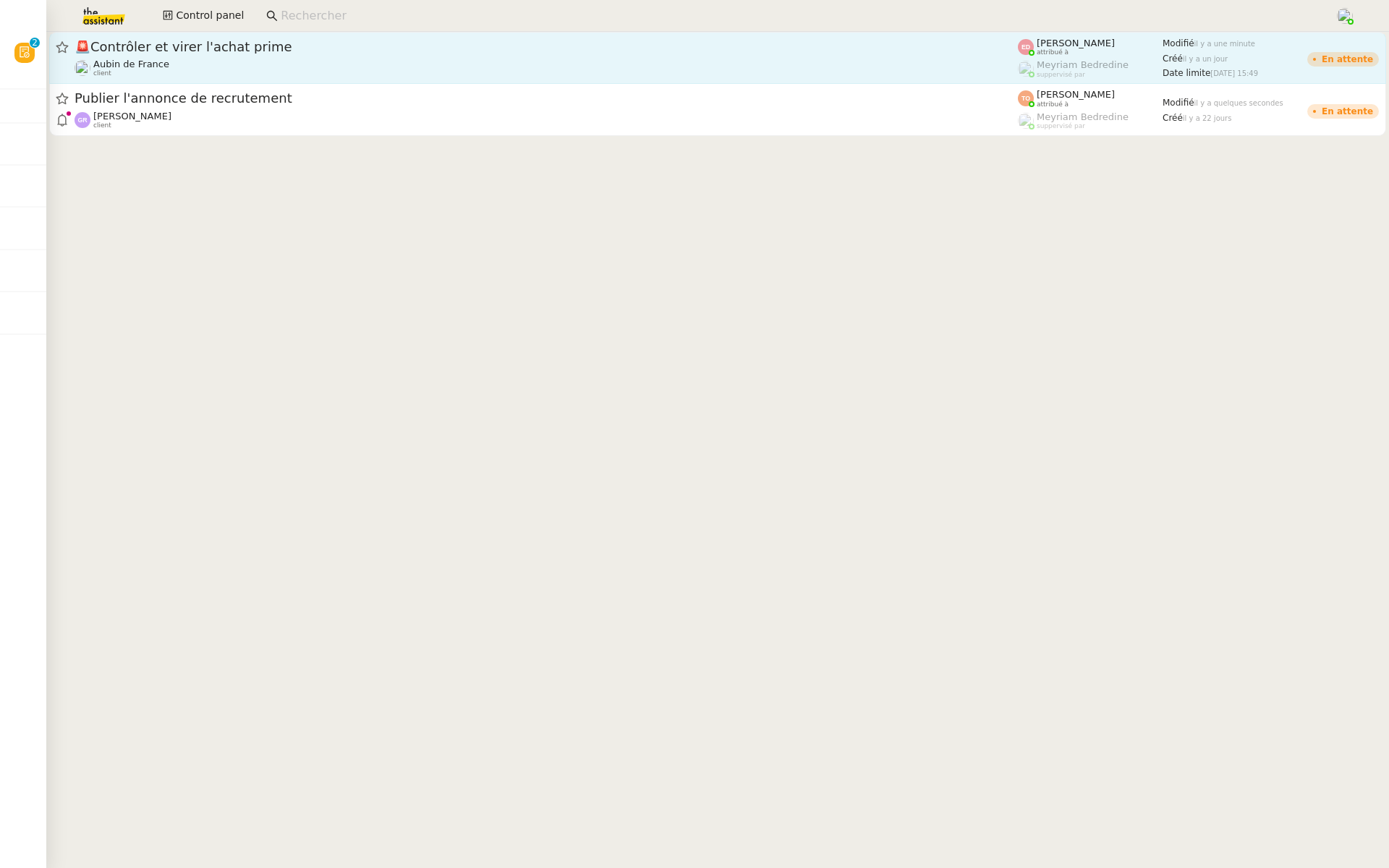
click at [374, 50] on span "🚨 Contrôler et virer l'achat prime" at bounding box center [546, 47] width 943 height 13
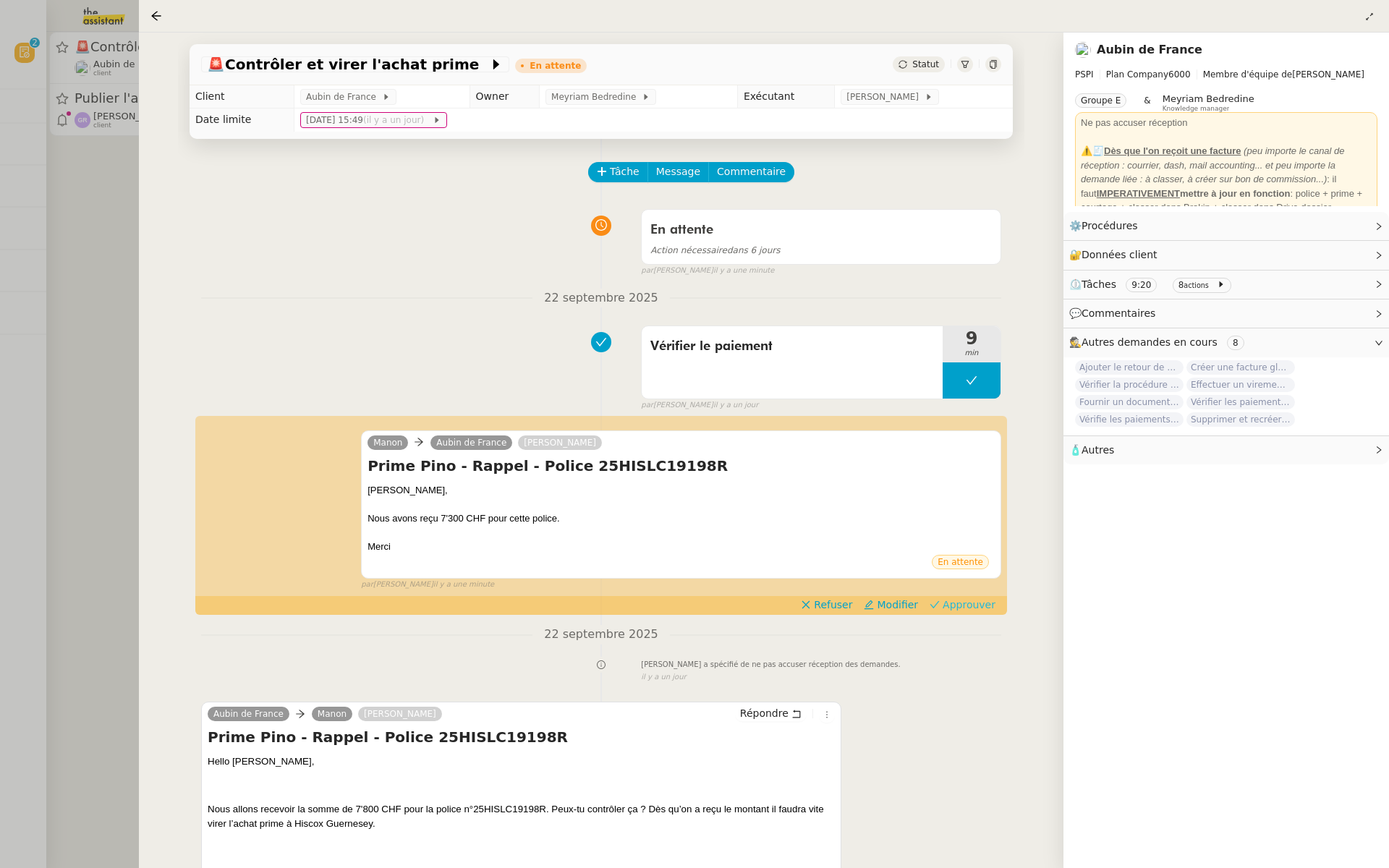
click at [970, 599] on span "Approuver" at bounding box center [969, 604] width 53 height 15
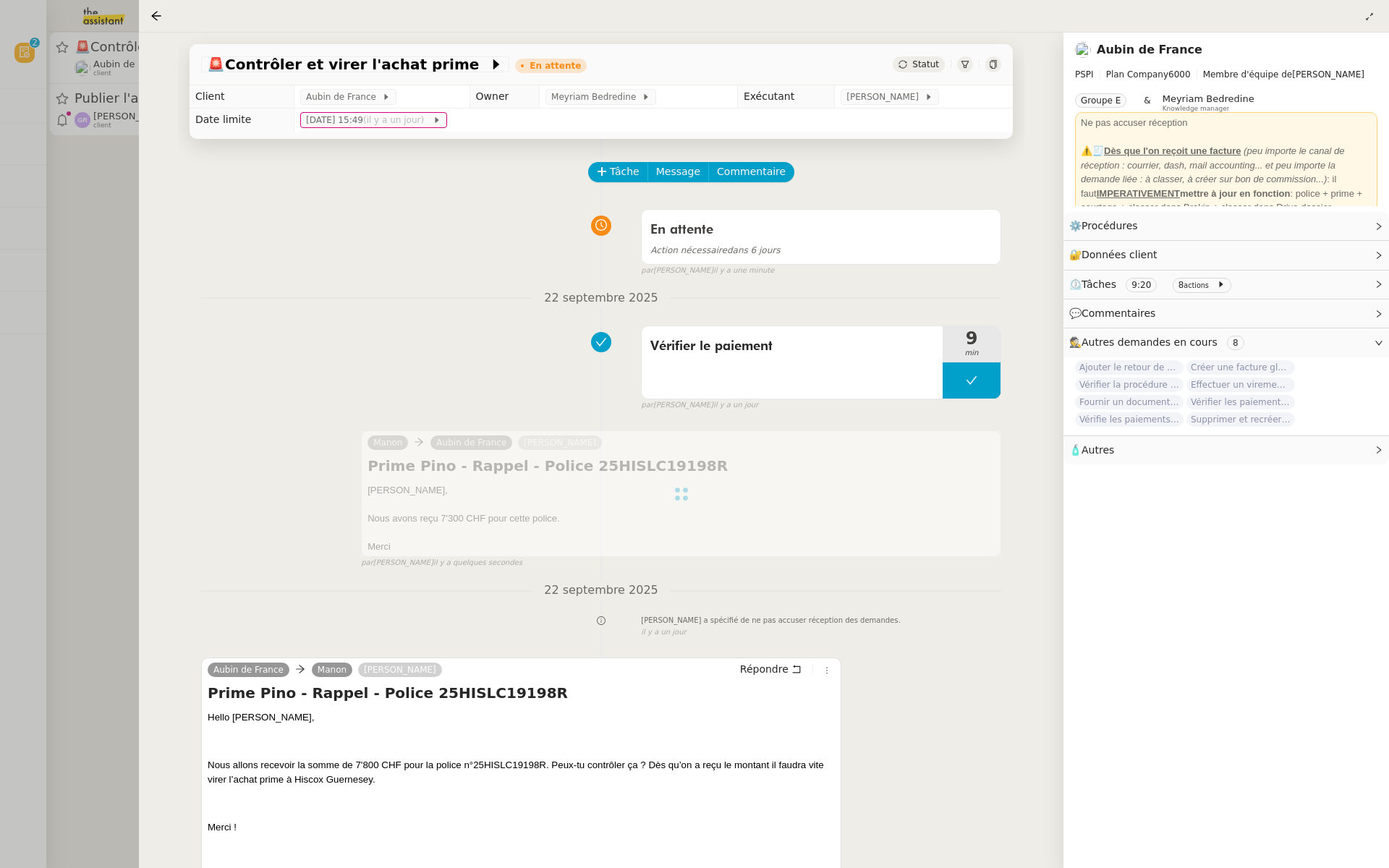
click at [0, 152] on div at bounding box center [694, 434] width 1389 height 868
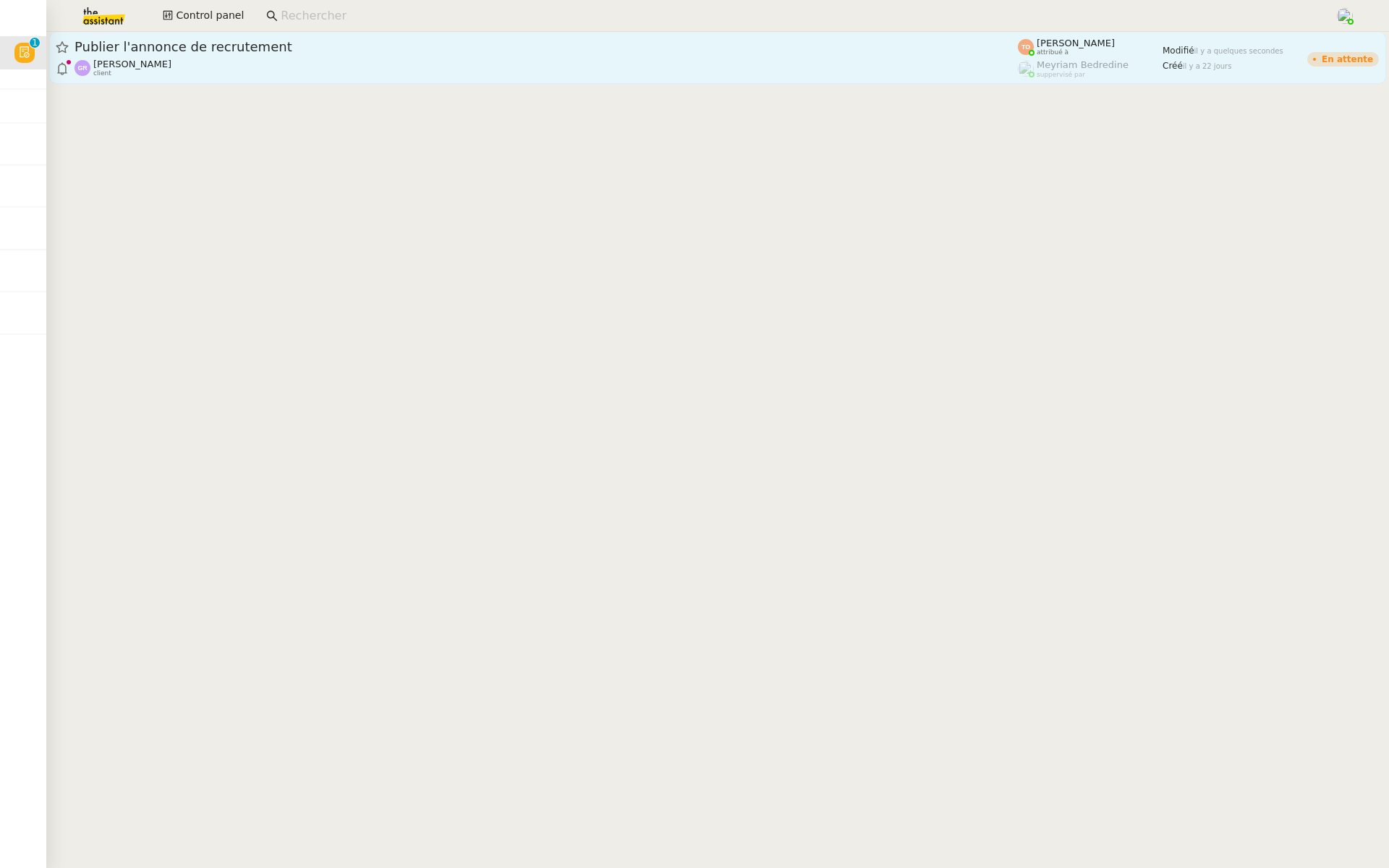
click at [179, 47] on span "Publier l'annonce de recrutement" at bounding box center [546, 47] width 943 height 13
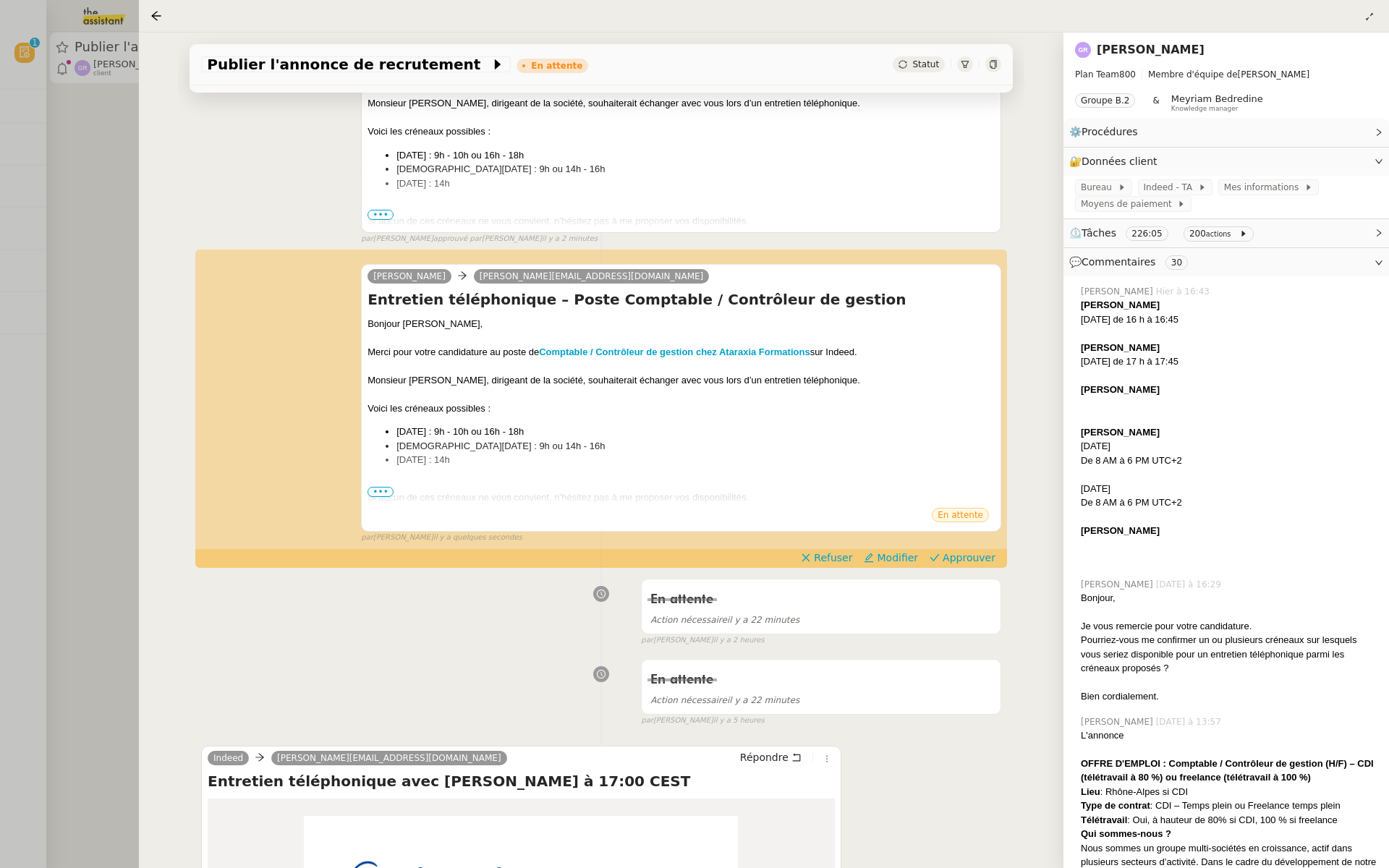
scroll to position [455, 0]
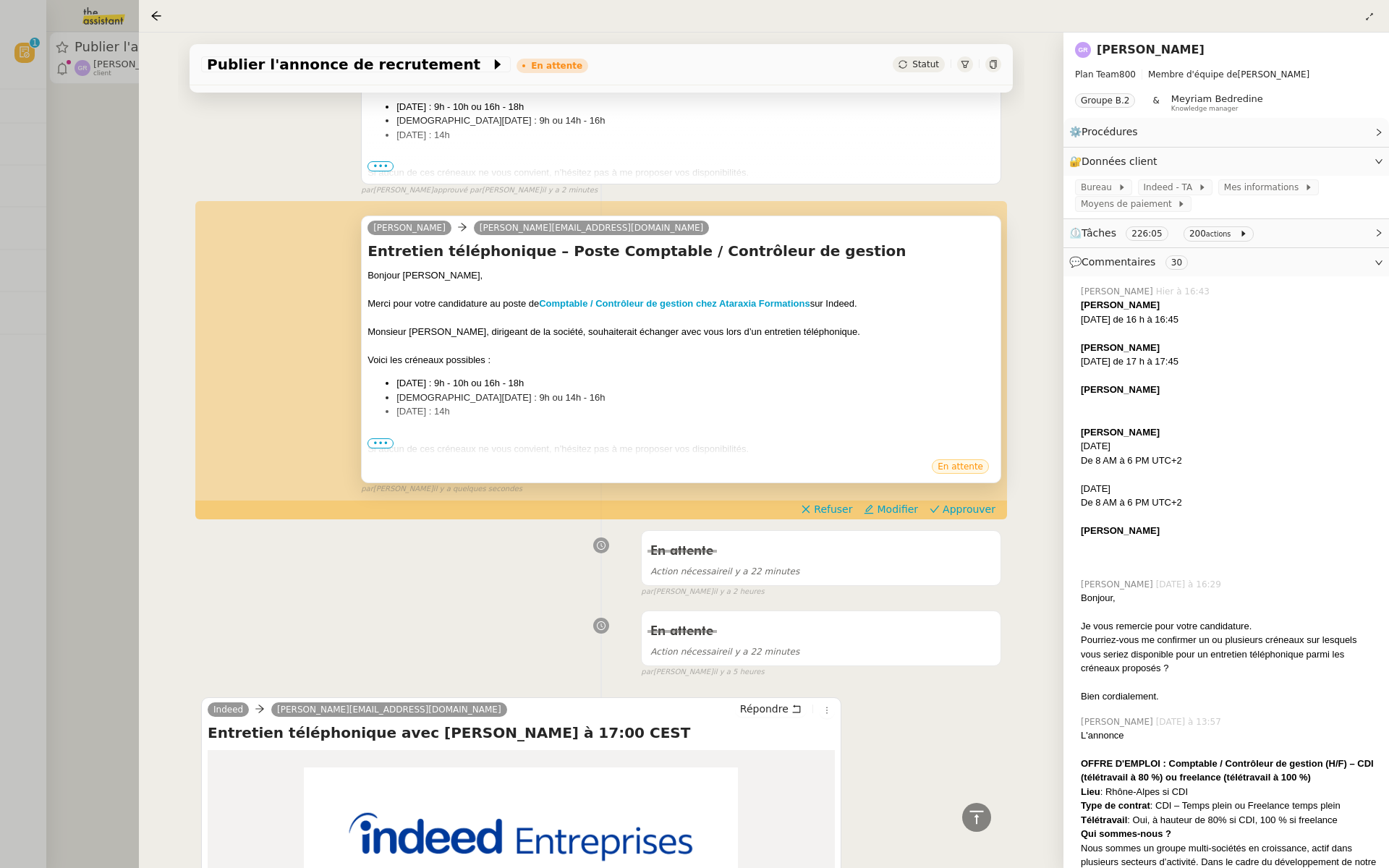
click at [375, 446] on div "Si aucun de ces créneaux ne vous convient, n’hésitez pas à me proposer vos disp…" at bounding box center [680, 449] width 627 height 15
click at [378, 438] on span "•••" at bounding box center [380, 443] width 26 height 10
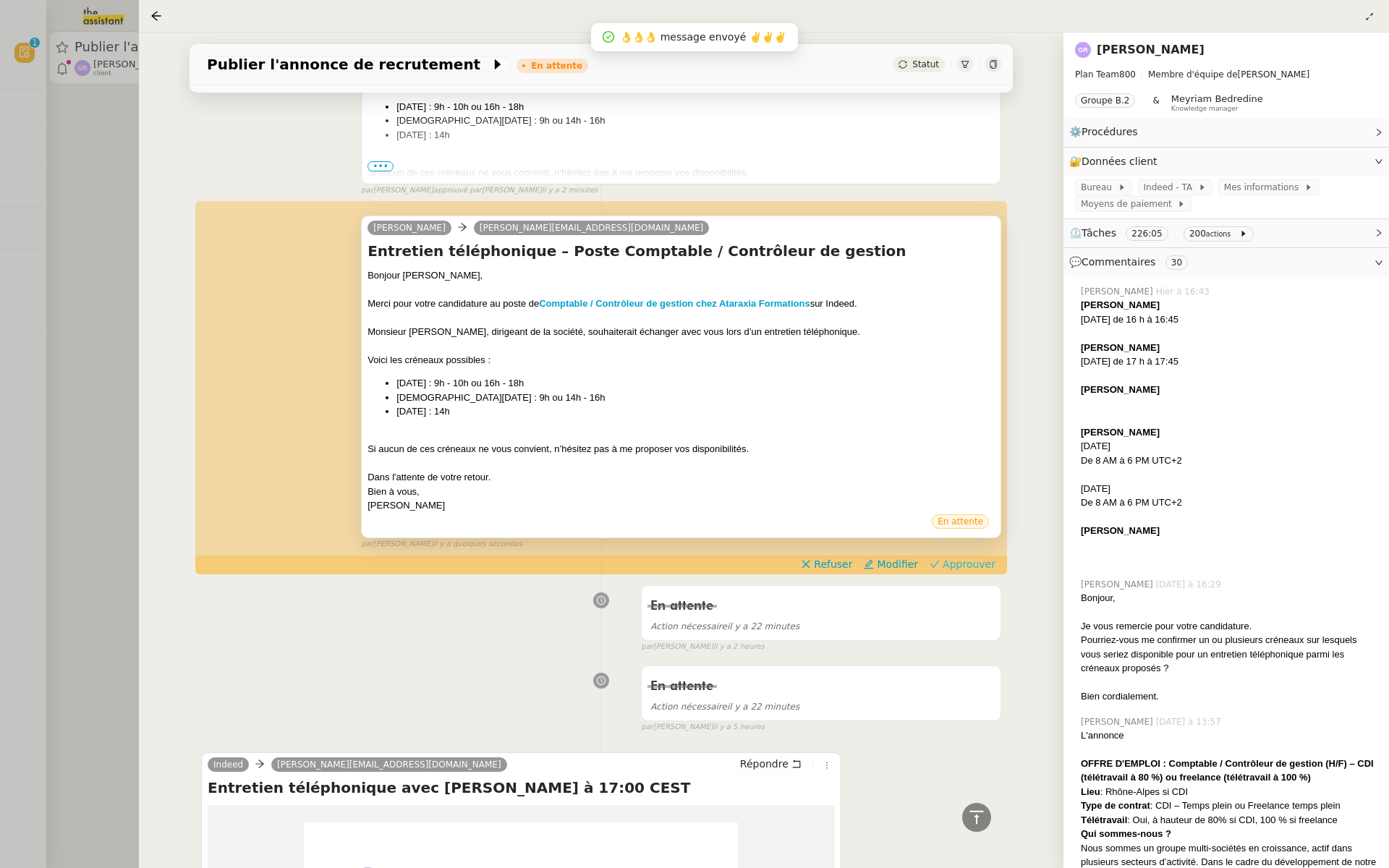
click at [971, 562] on span "Approuver" at bounding box center [969, 564] width 53 height 15
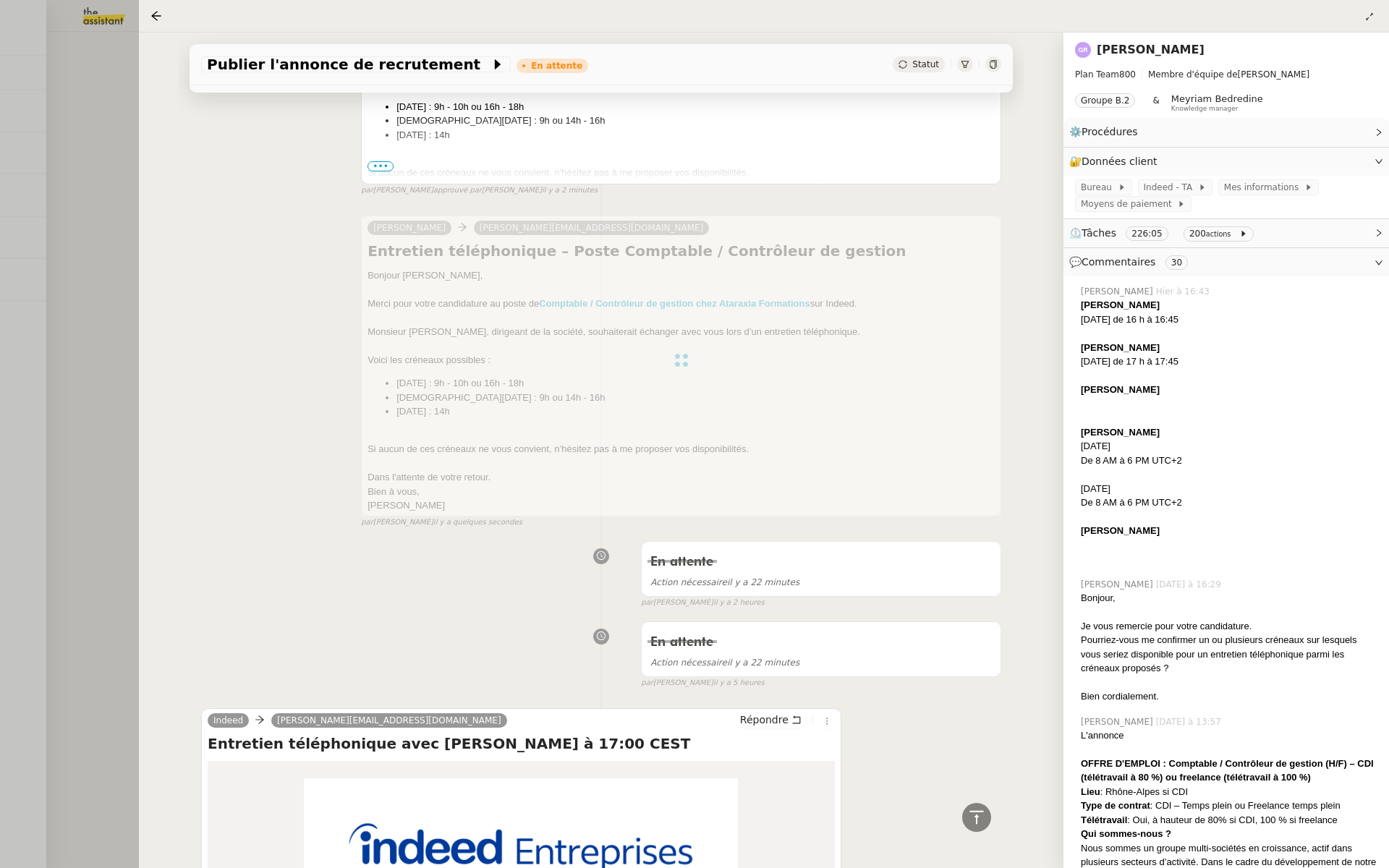
click at [58, 253] on div at bounding box center [694, 434] width 1389 height 868
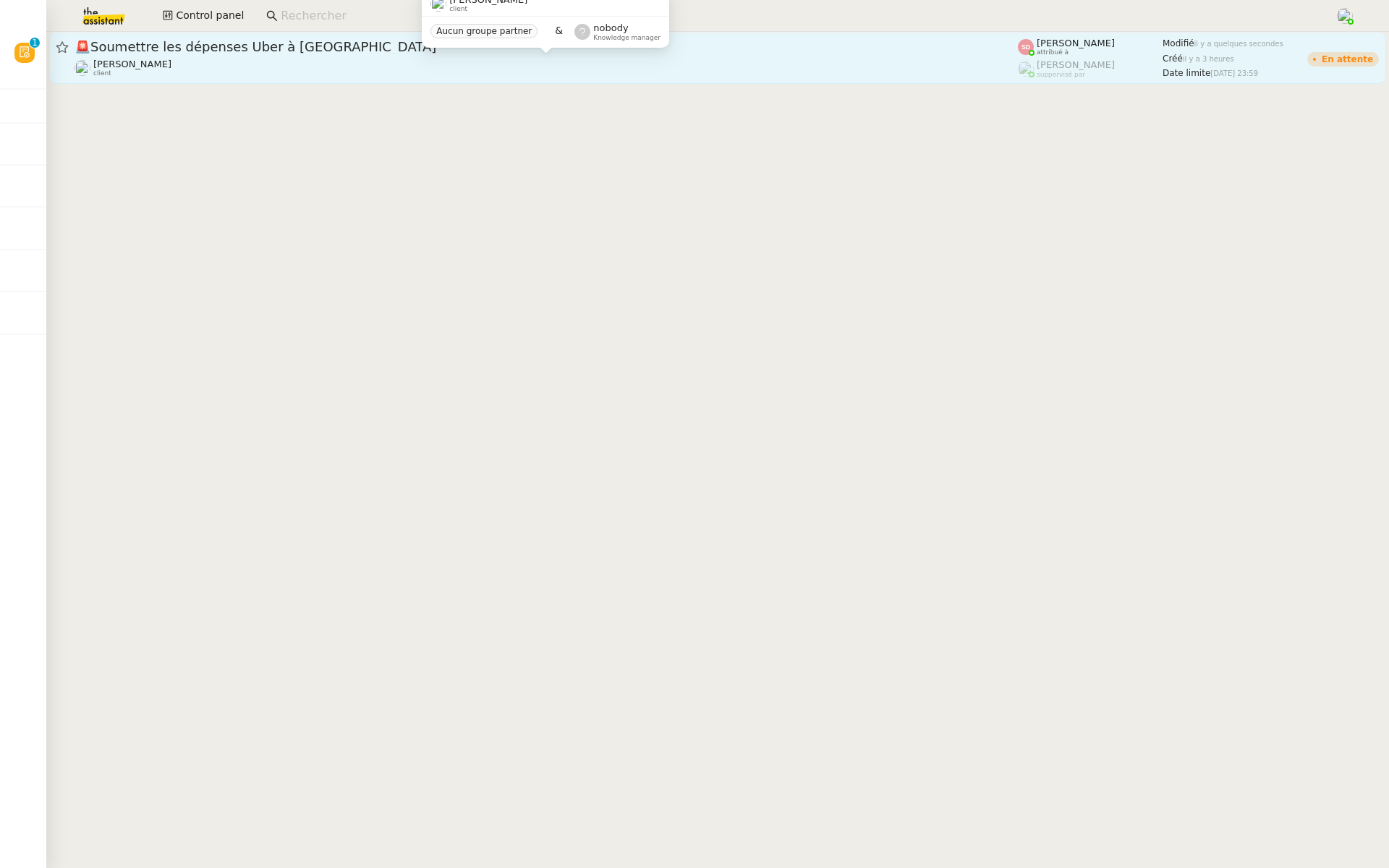
click at [741, 71] on div "[PERSON_NAME] client" at bounding box center [546, 68] width 943 height 19
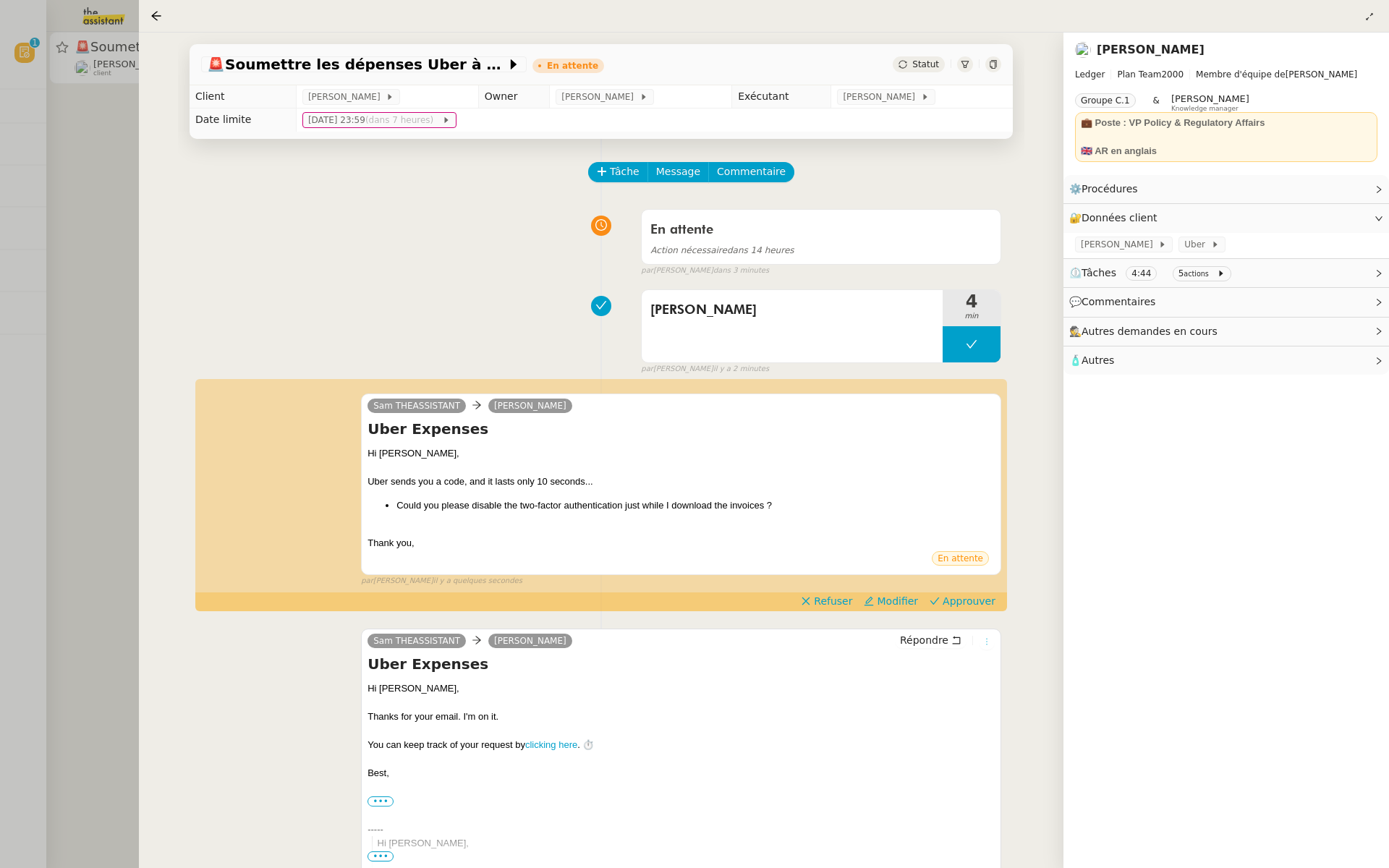
drag, startPoint x: 979, startPoint y: 588, endPoint x: 987, endPoint y: 647, distance: 59.5
click at [980, 586] on div "[PERSON_NAME] THEASSISTANT [PERSON_NAME] Uber Expenses Hi [PERSON_NAME], [PERSO…" at bounding box center [601, 484] width 800 height 207
click at [967, 642] on div "Répondre" at bounding box center [944, 640] width 100 height 17
drag, startPoint x: 958, startPoint y: 601, endPoint x: 946, endPoint y: 597, distance: 12.6
click at [952, 597] on span "Approuver" at bounding box center [969, 601] width 53 height 15
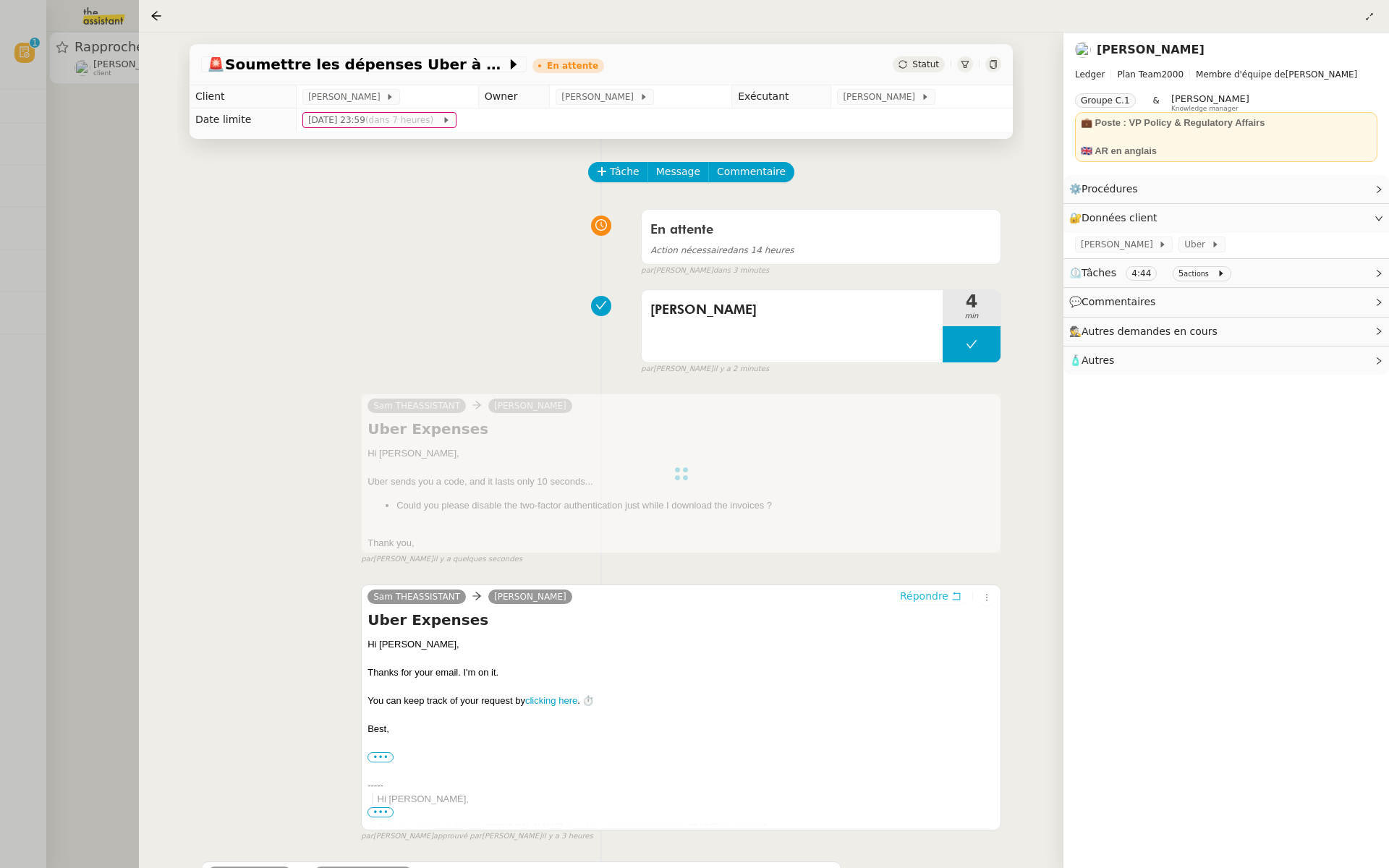
click at [919, 599] on span "Répondre" at bounding box center [924, 596] width 48 height 15
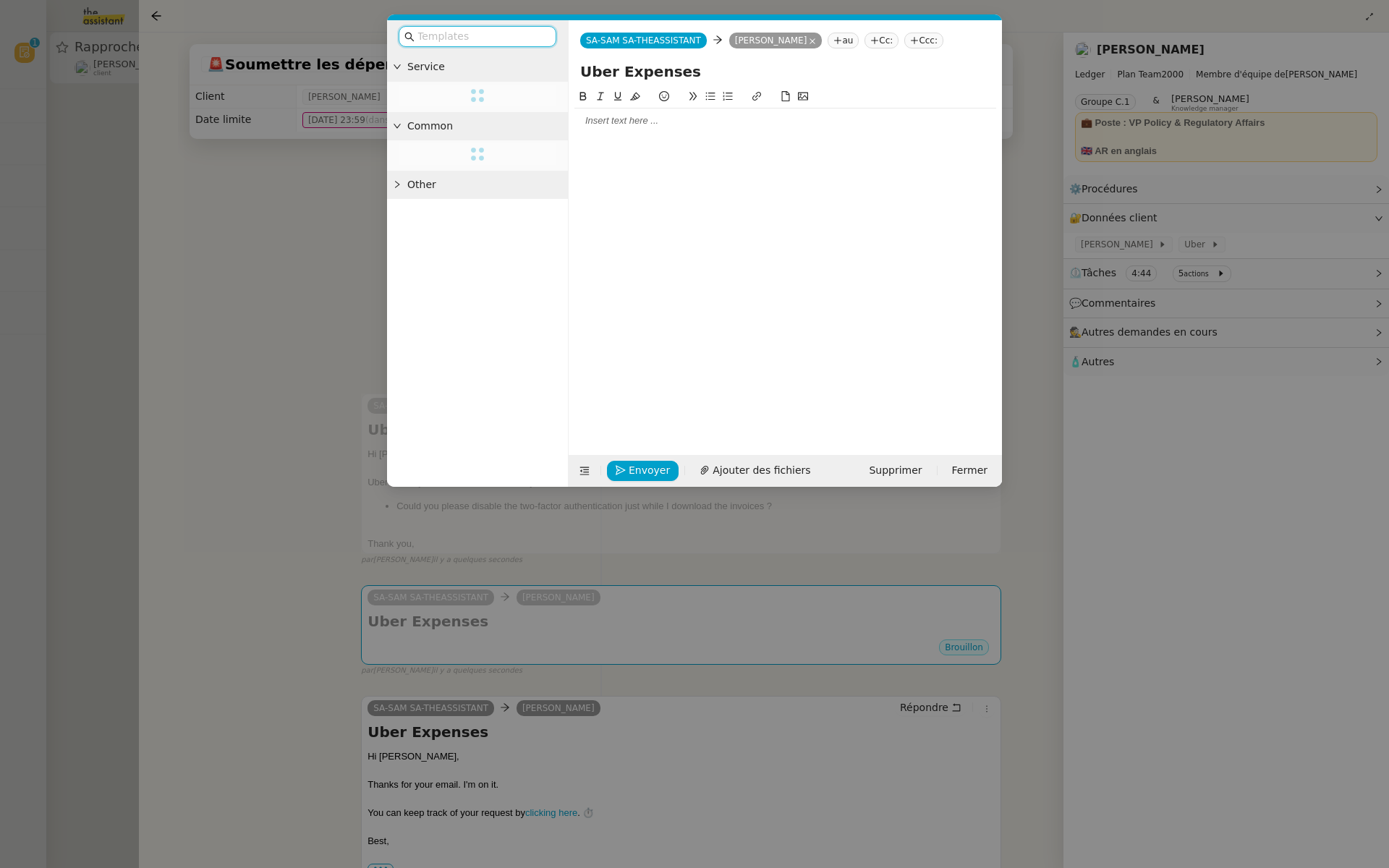
click at [91, 54] on nz-modal-container "Service Common Other SA-SAM SA-THEASSISTANT SA-SAM SA-THEASSISTANT [PERSON_NAME…" at bounding box center [694, 434] width 1389 height 868
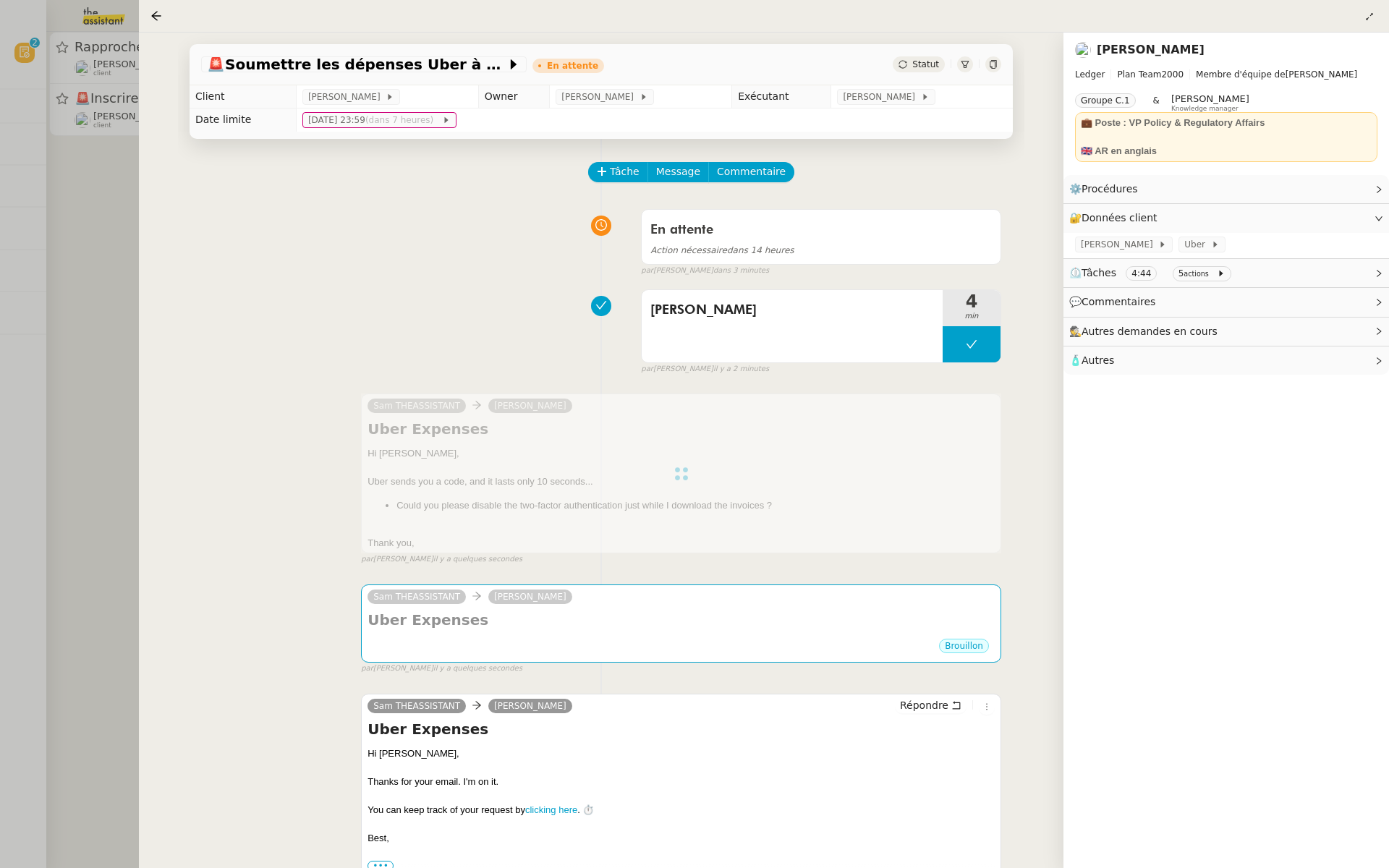
click at [559, 438] on div at bounding box center [680, 473] width 640 height 160
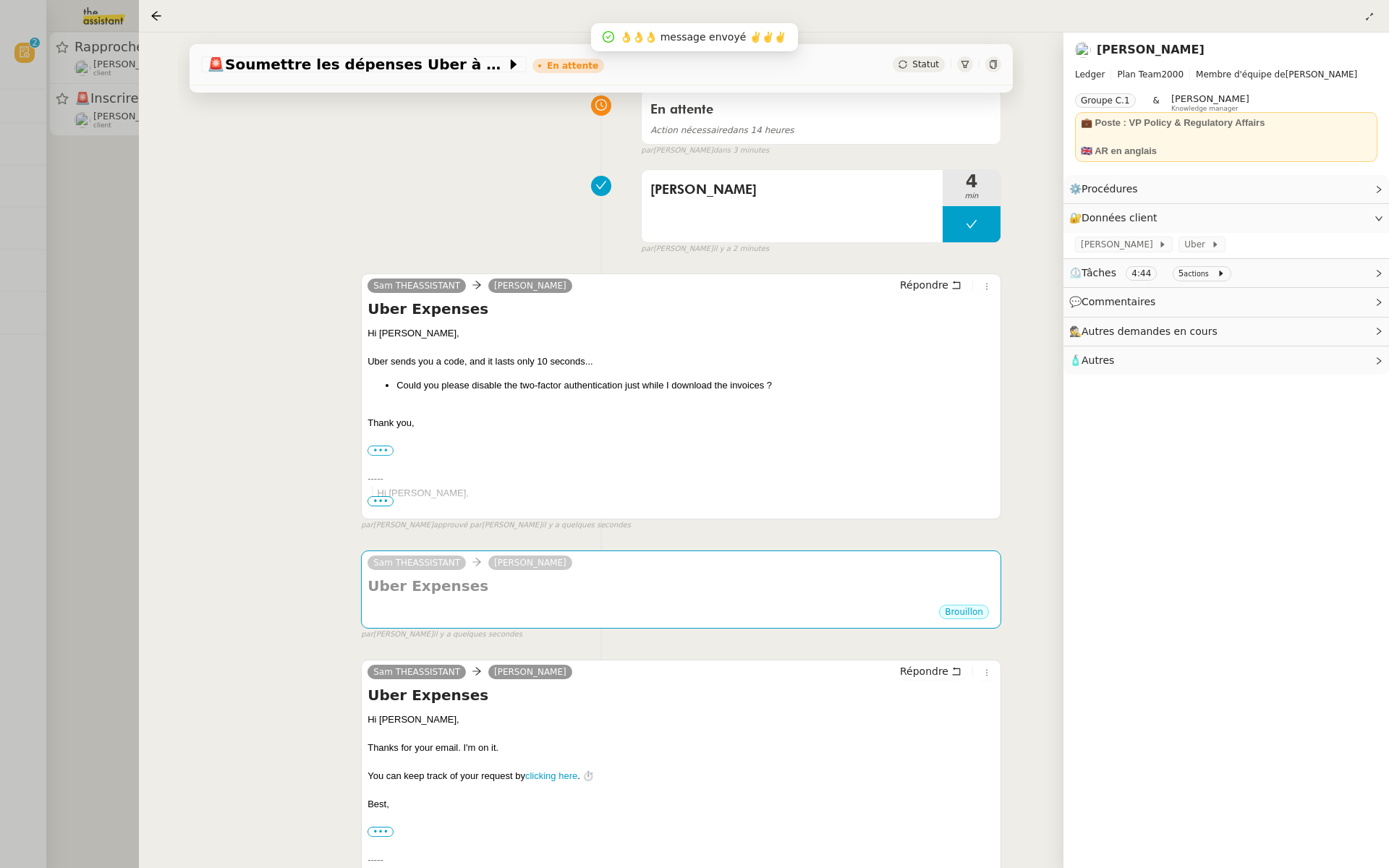
scroll to position [136, 0]
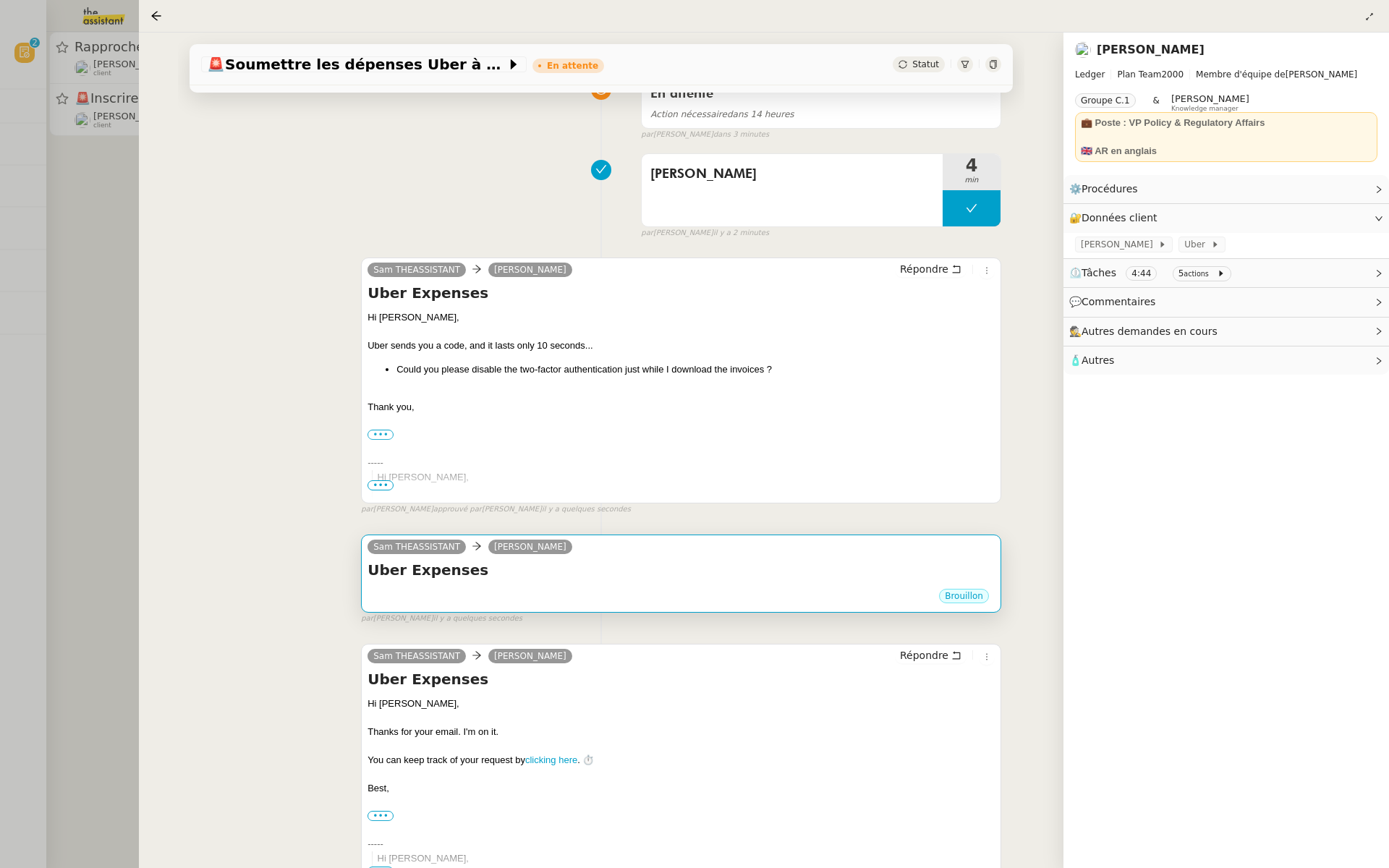
click at [527, 577] on h4 "Uber Expenses" at bounding box center [680, 570] width 627 height 20
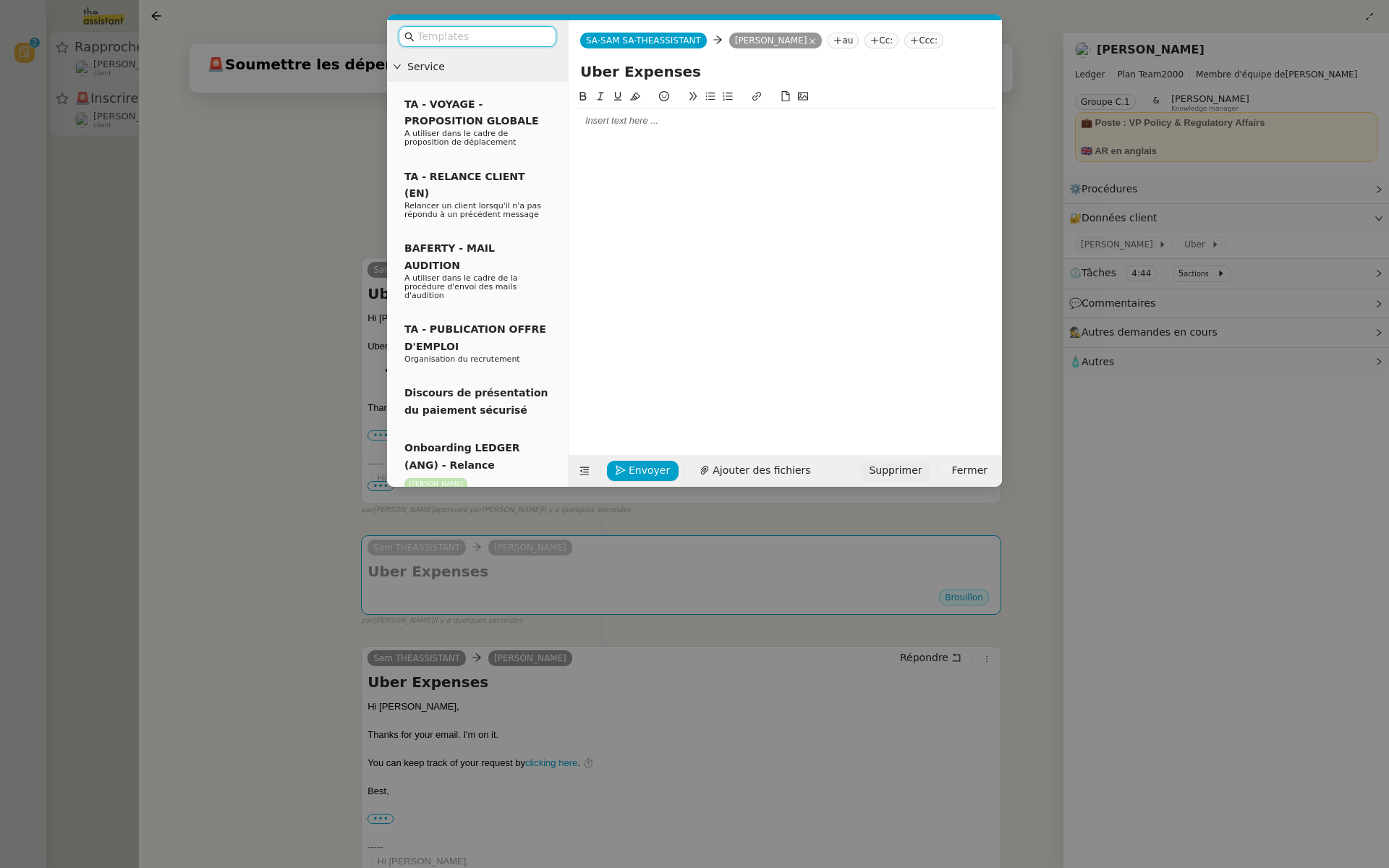
click at [890, 471] on span "Supprimer" at bounding box center [896, 470] width 53 height 16
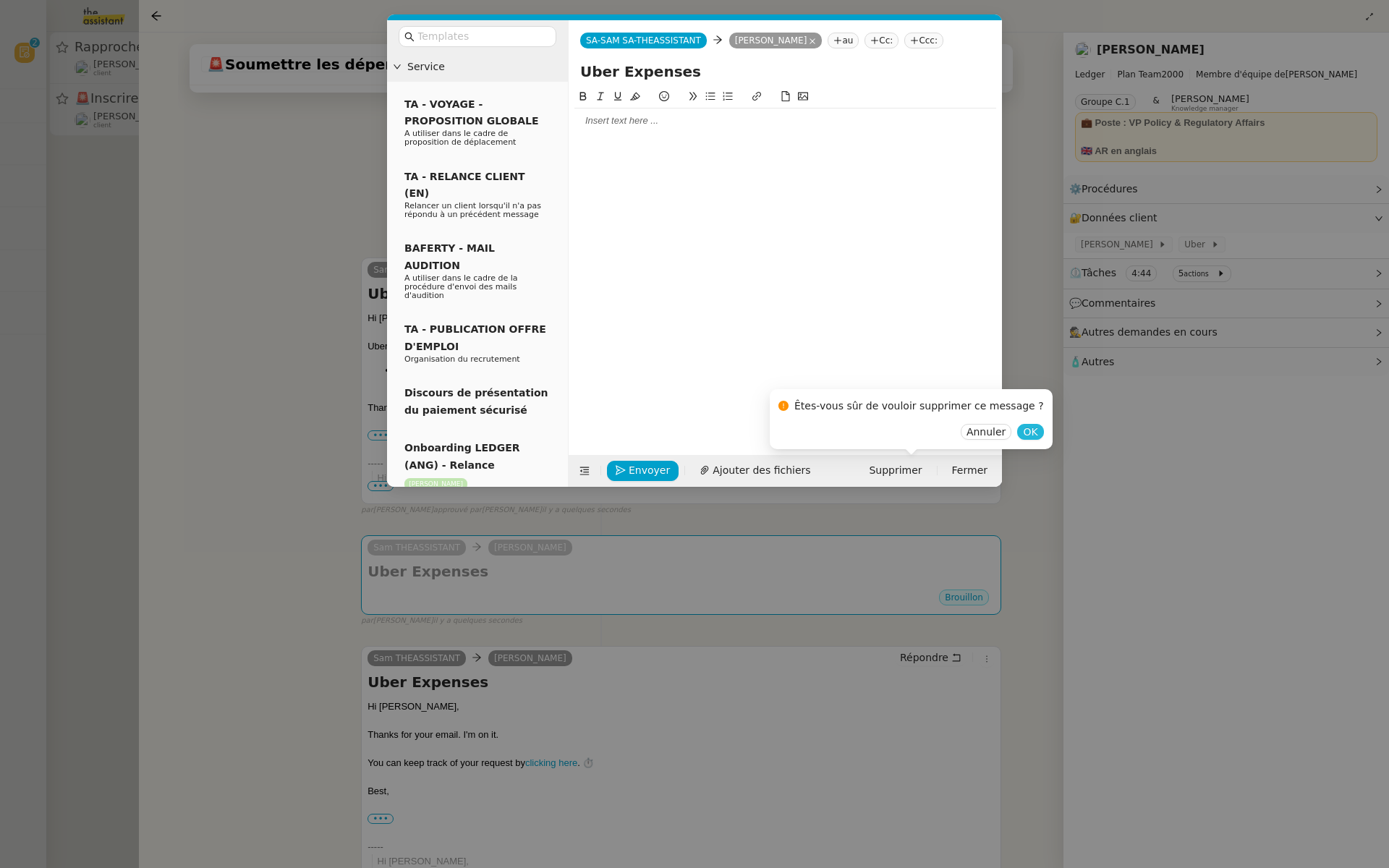
click at [1023, 430] on span "OK" at bounding box center [1030, 432] width 15 height 15
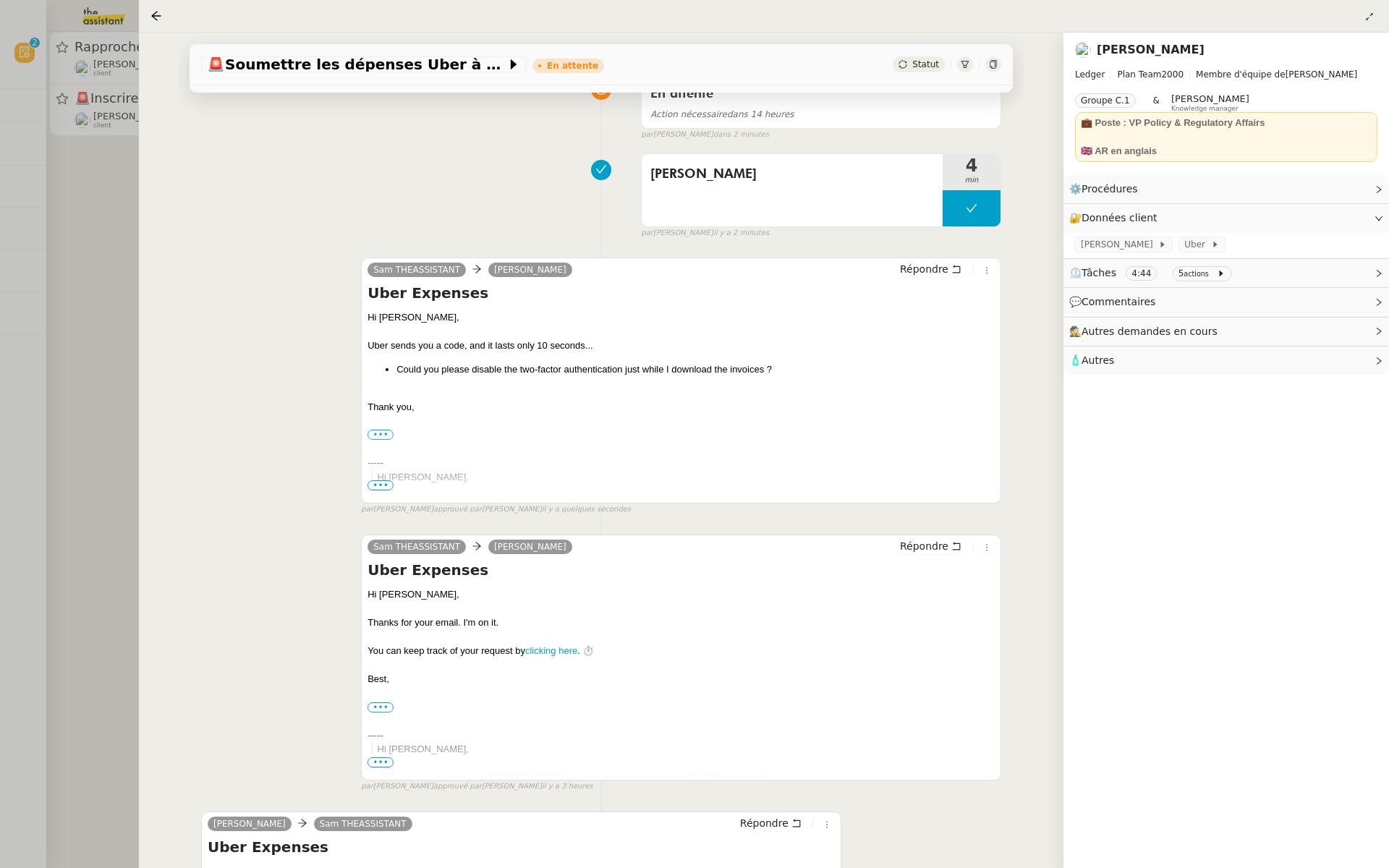
click at [47, 115] on div at bounding box center [694, 434] width 1389 height 868
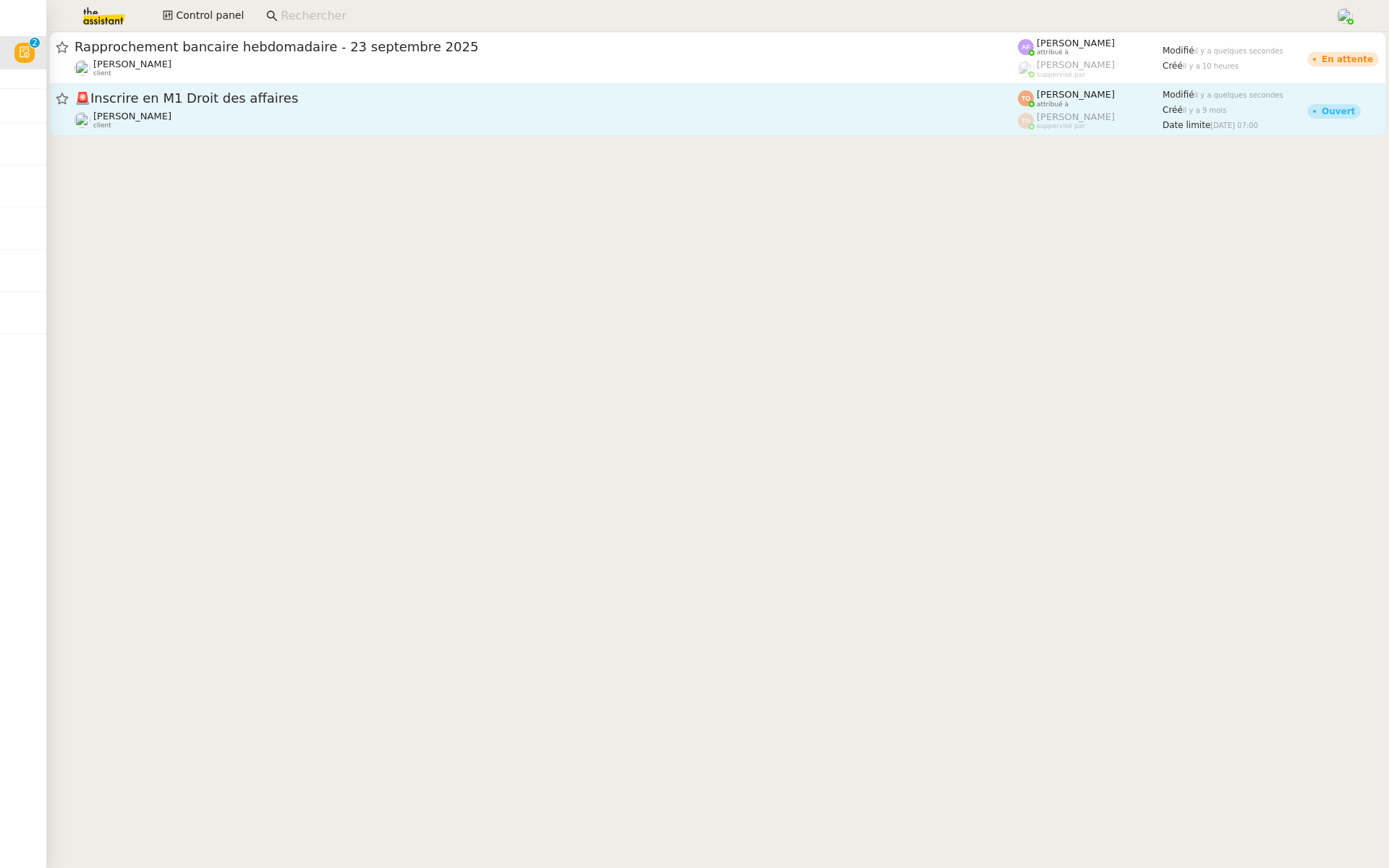
click at [215, 103] on span "🚨 Inscrire en M1 Droit des affaires" at bounding box center [546, 99] width 943 height 13
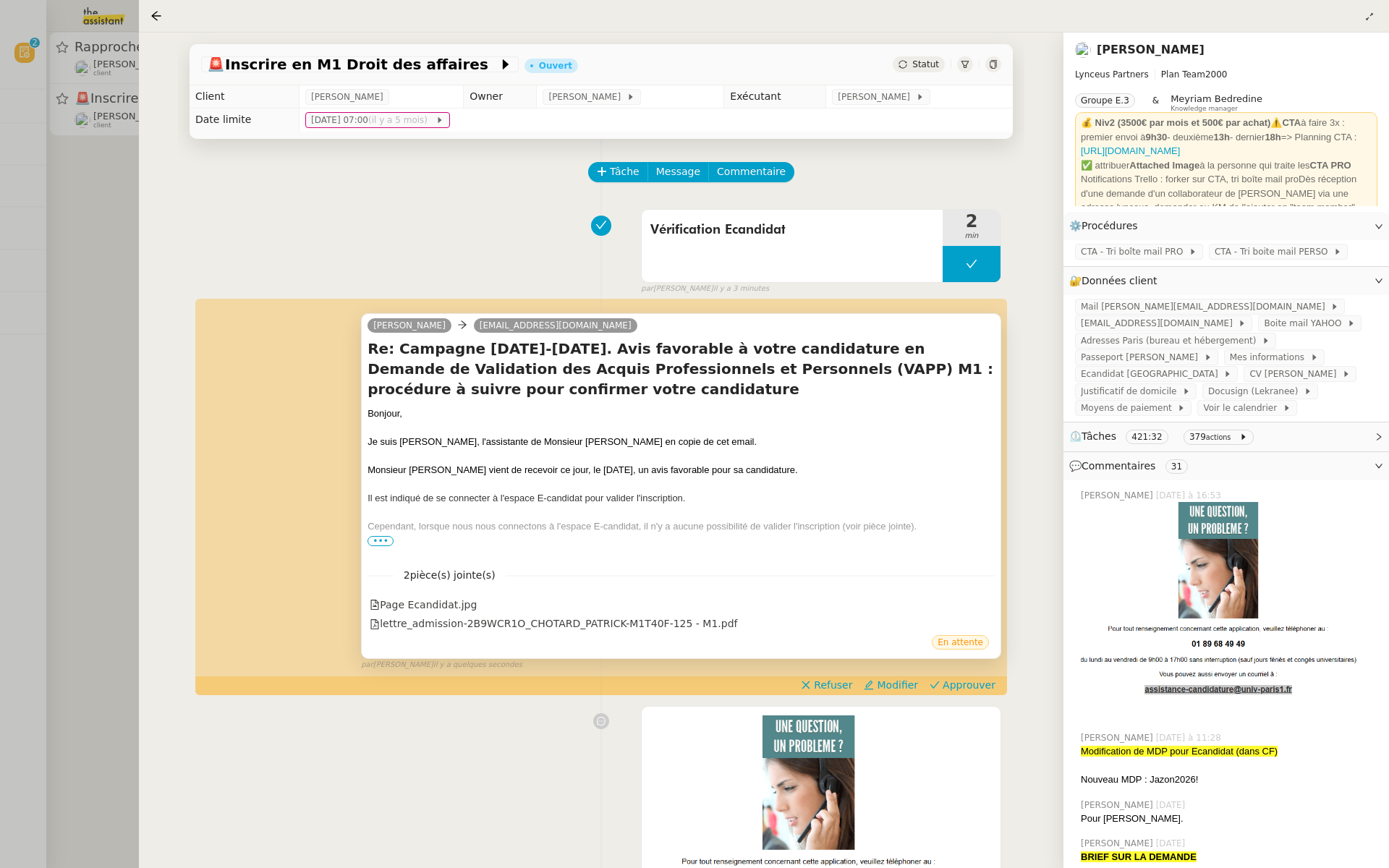
click at [374, 545] on span "•••" at bounding box center [380, 540] width 26 height 10
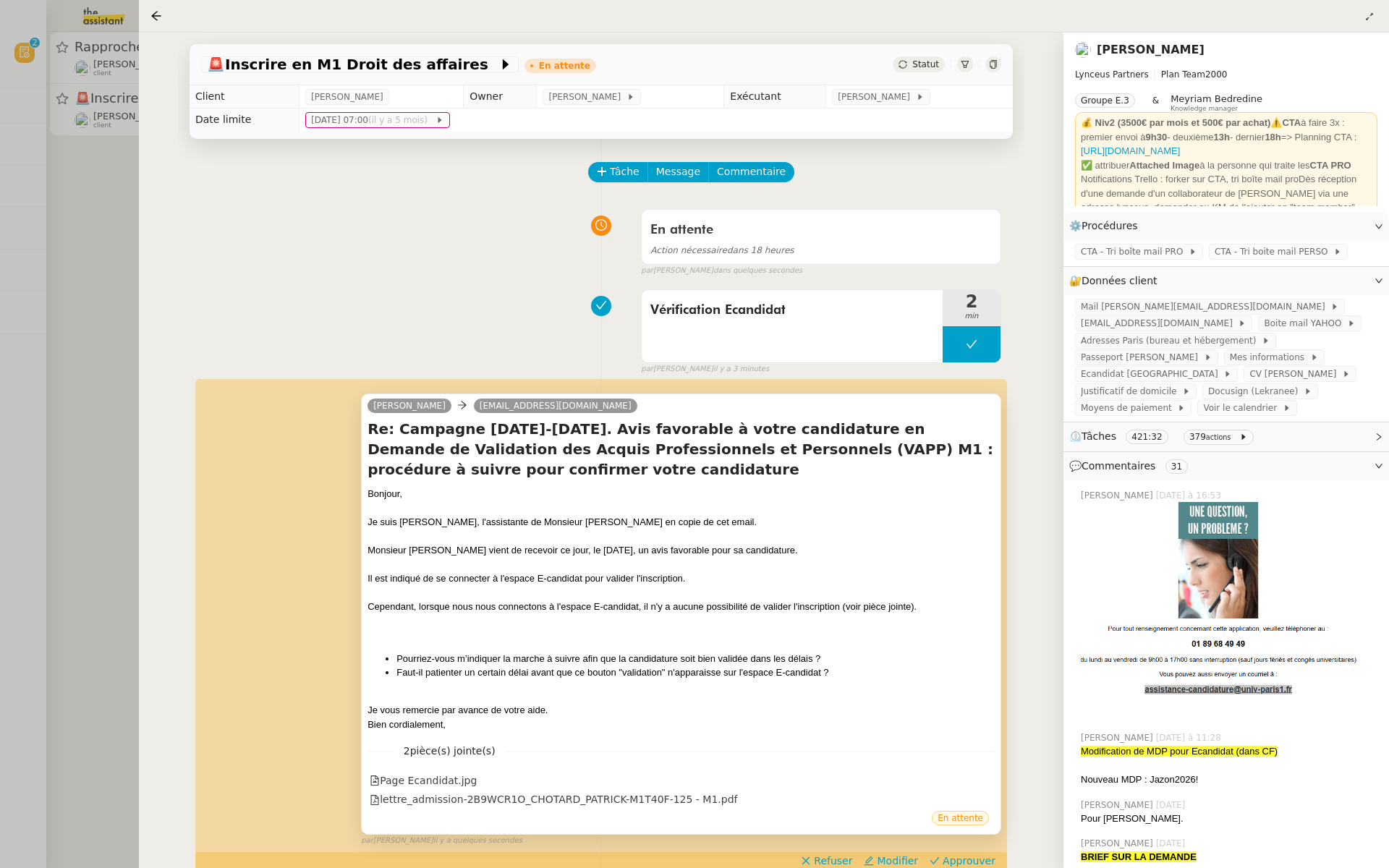
drag, startPoint x: 1274, startPoint y: 704, endPoint x: 1247, endPoint y: 696, distance: 28.2
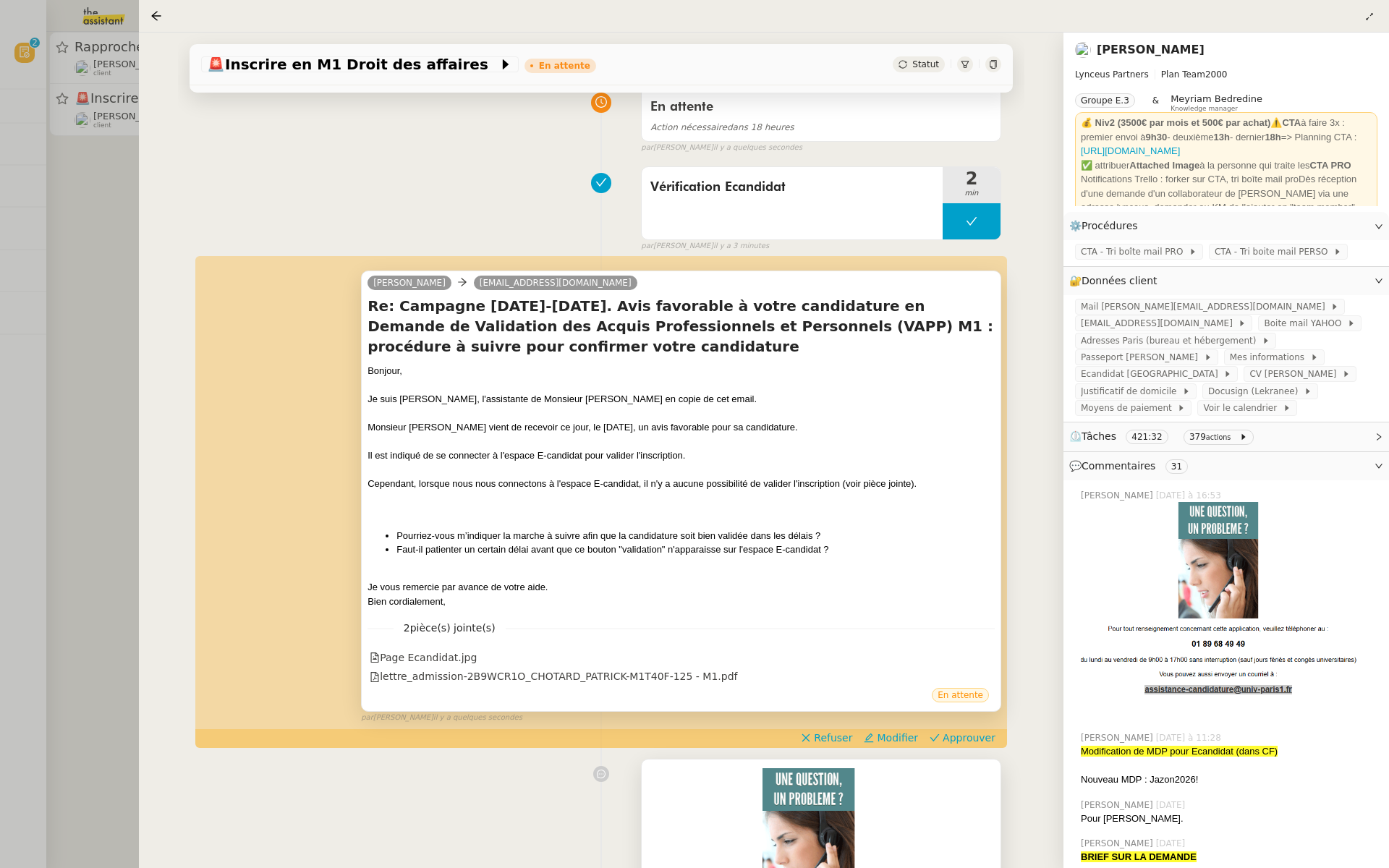
scroll to position [159, 0]
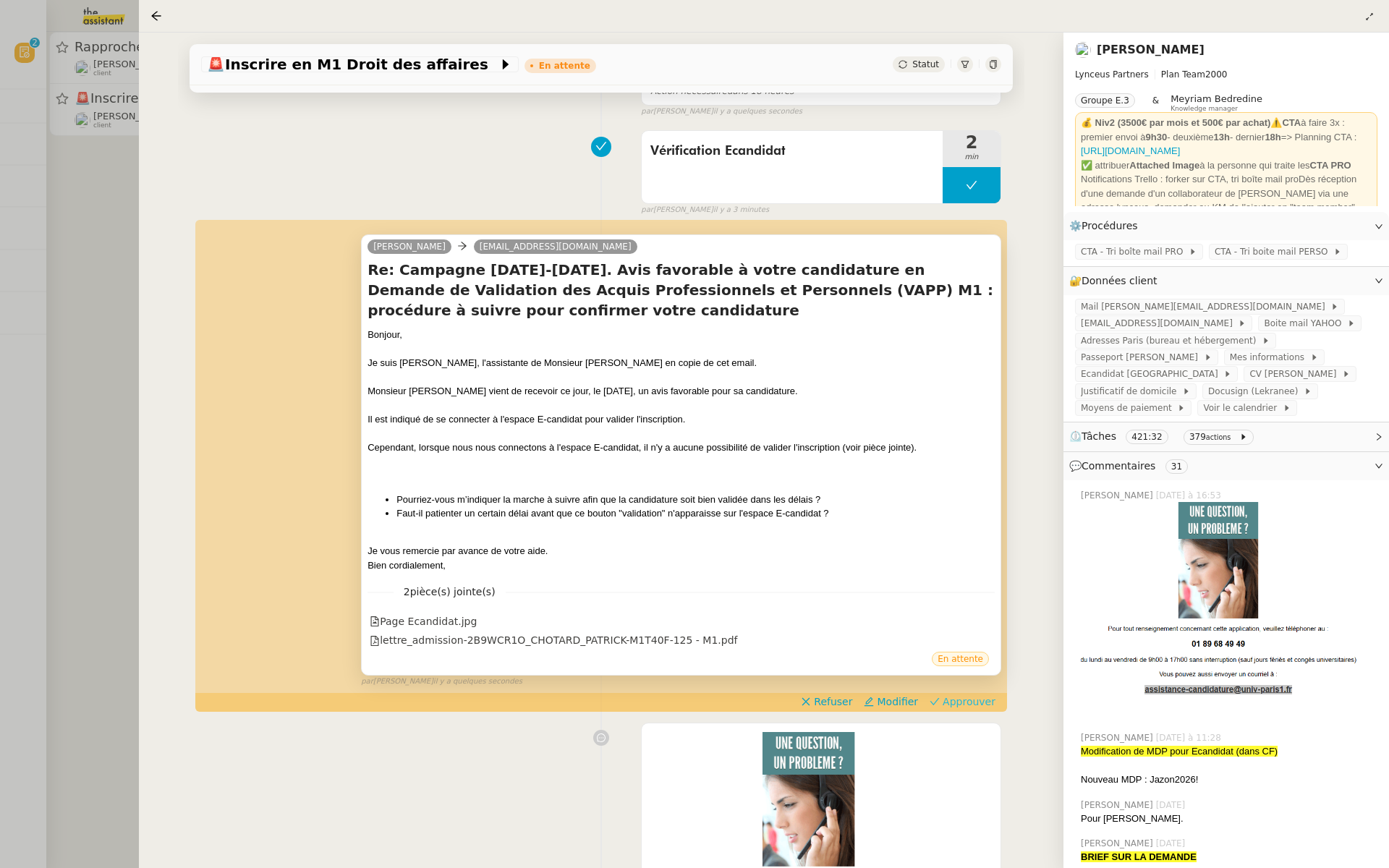
drag, startPoint x: 965, startPoint y: 704, endPoint x: 955, endPoint y: 692, distance: 15.6
click at [955, 692] on app-ticket-timeline-item "[PERSON_NAME] [EMAIL_ADDRESS][DOMAIN_NAME] Re: Campagne [DATE]-[DATE]. Avis fav…" at bounding box center [601, 465] width 800 height 489
click at [955, 687] on div "[PERSON_NAME] [EMAIL_ADDRESS][DOMAIN_NAME] Re: Campagne [DATE]-[DATE]. Avis fav…" at bounding box center [601, 454] width 800 height 466
click at [975, 701] on span "Approuver" at bounding box center [969, 702] width 53 height 15
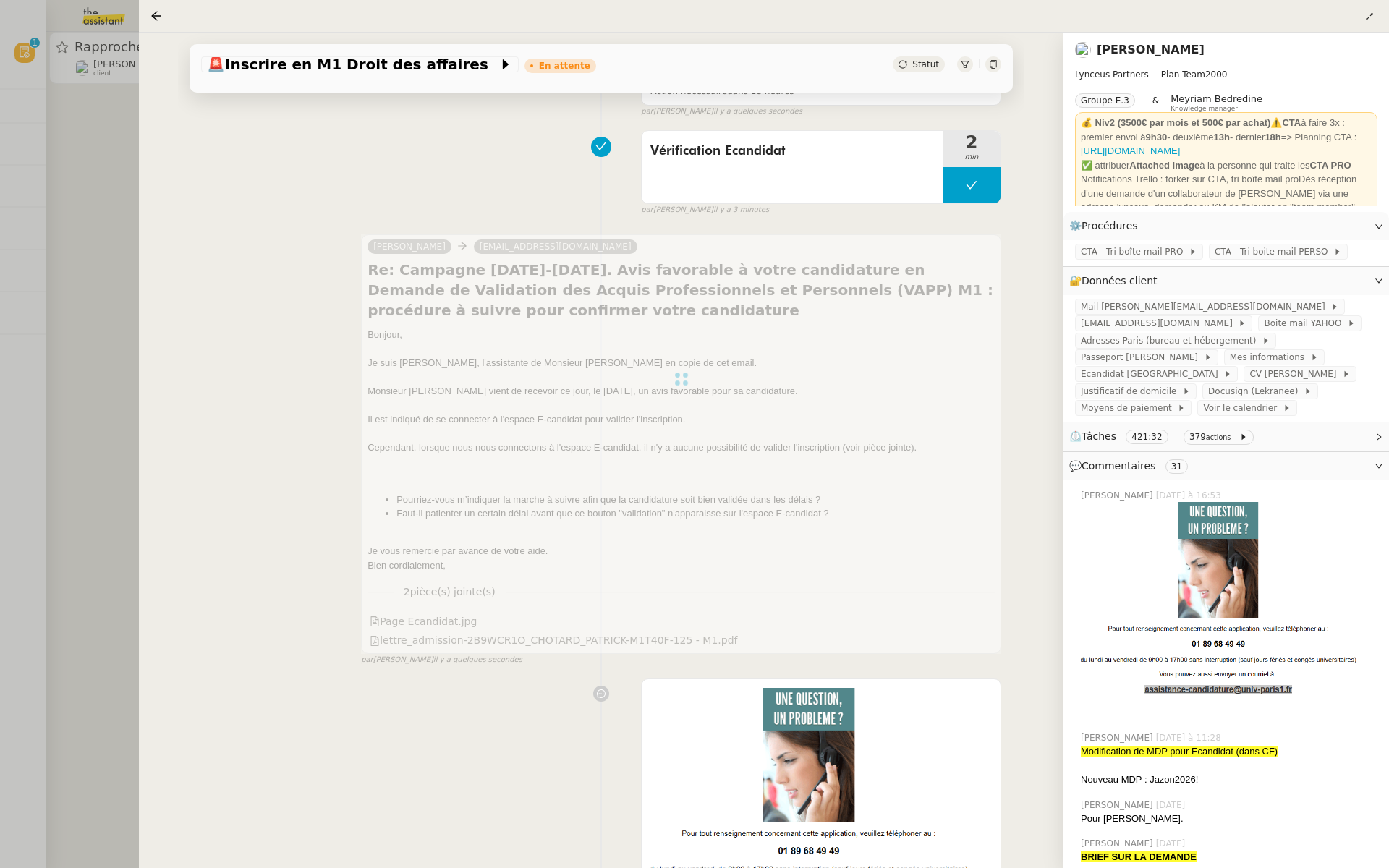
click at [71, 215] on div at bounding box center [694, 434] width 1389 height 868
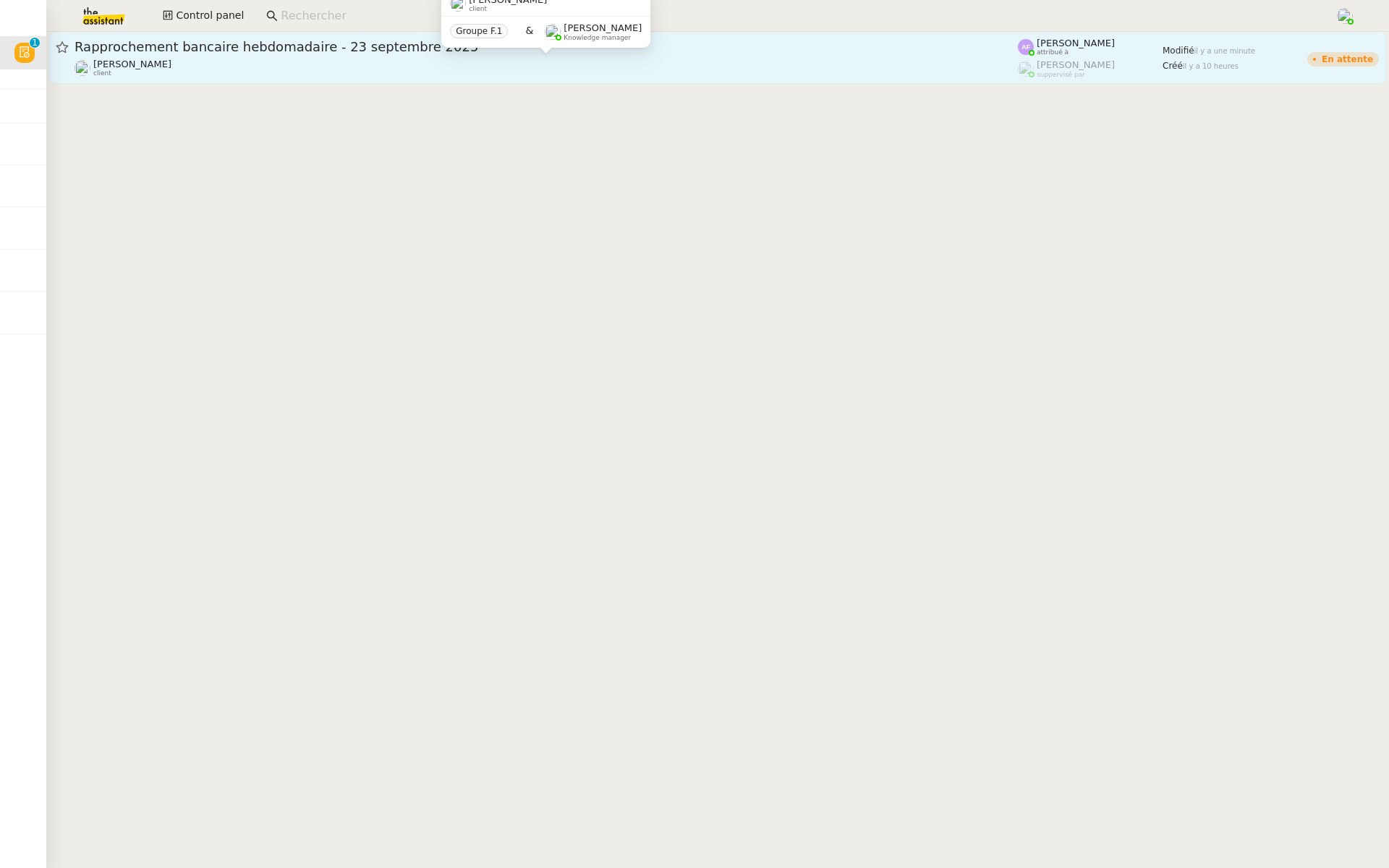
click at [245, 59] on div "[PERSON_NAME] client" at bounding box center [546, 68] width 943 height 19
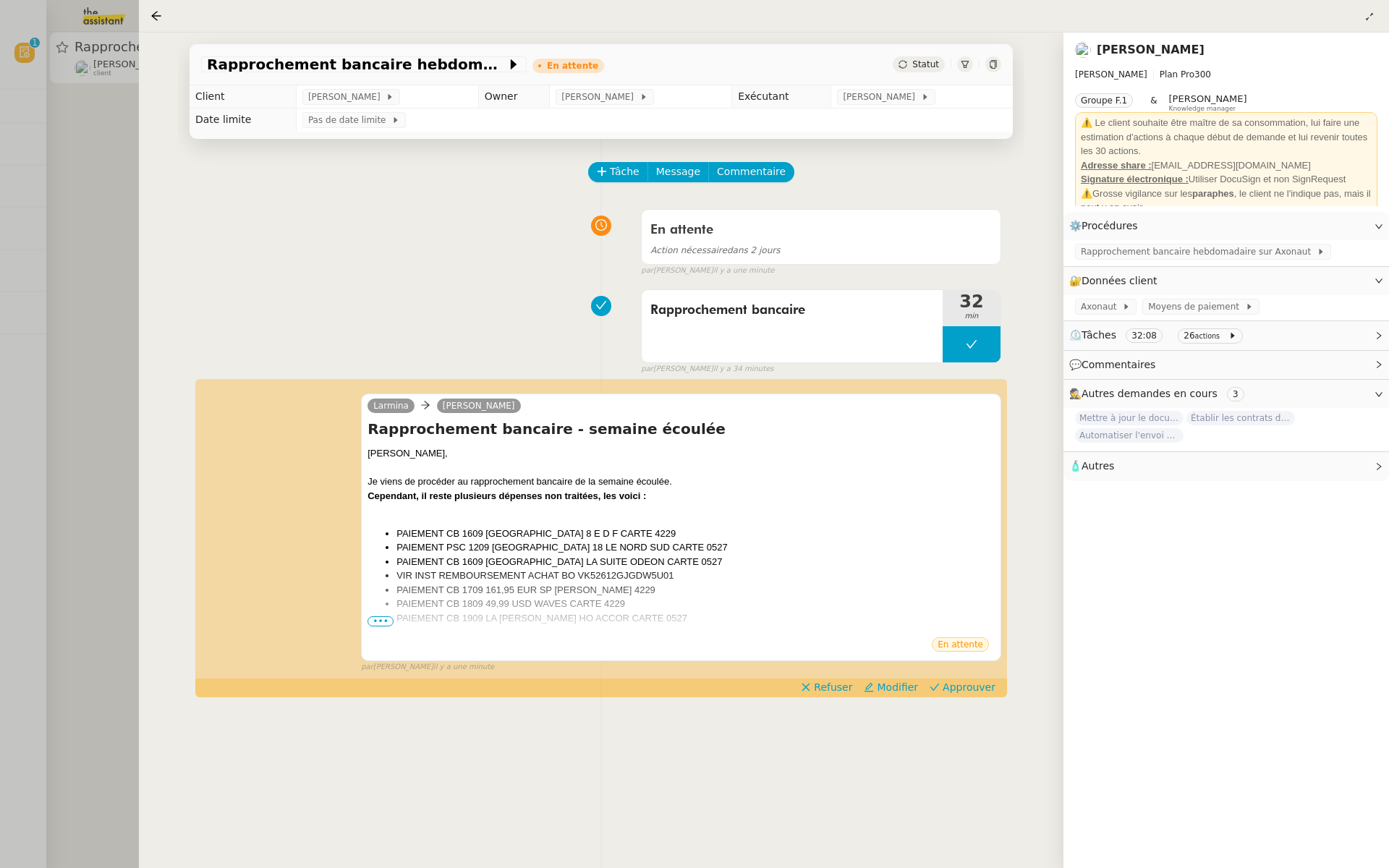
click at [82, 473] on div at bounding box center [694, 434] width 1389 height 868
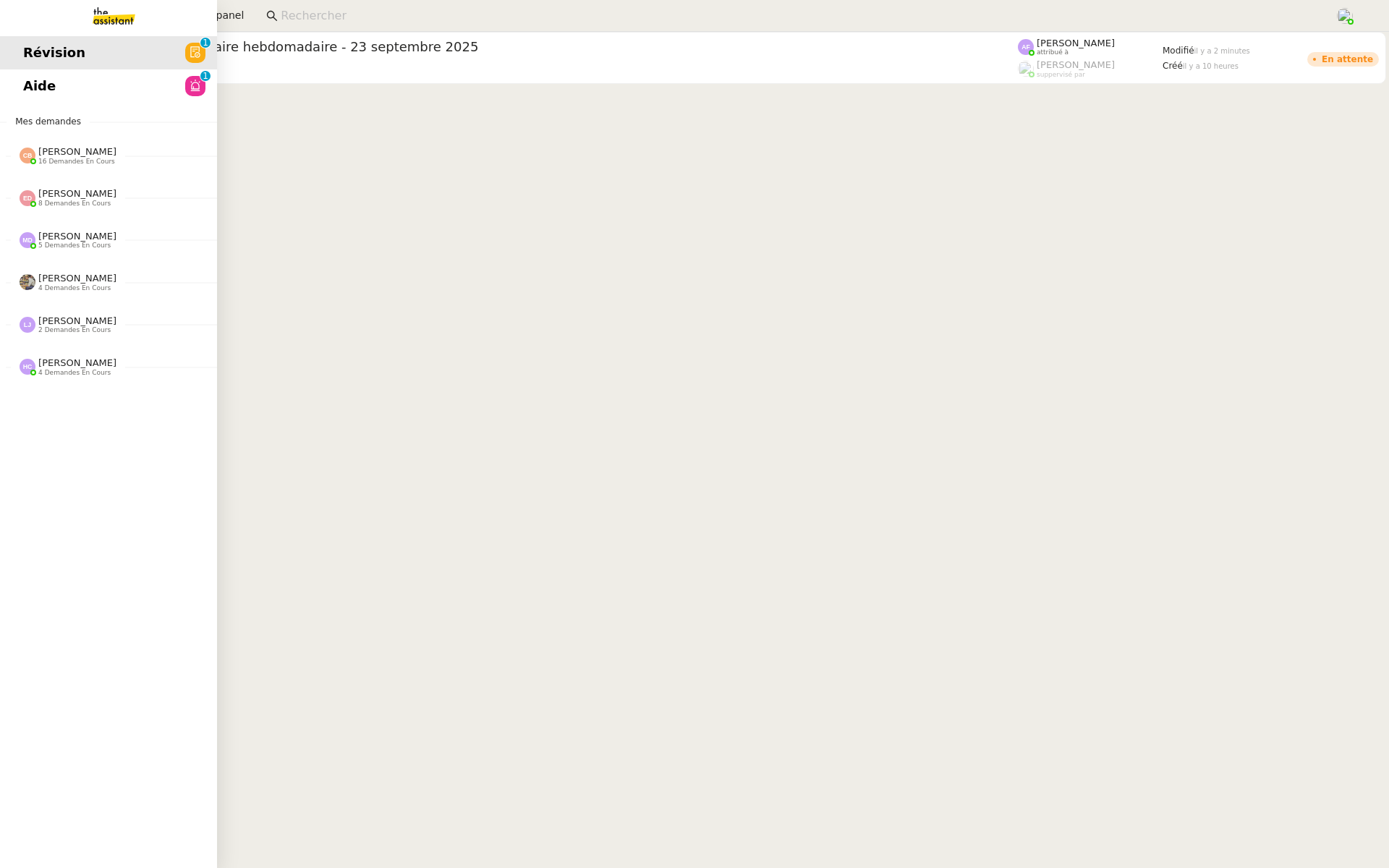
click at [54, 89] on link "Aide 0 1 2 3 4 5 6 7 8 9" at bounding box center [109, 86] width 217 height 33
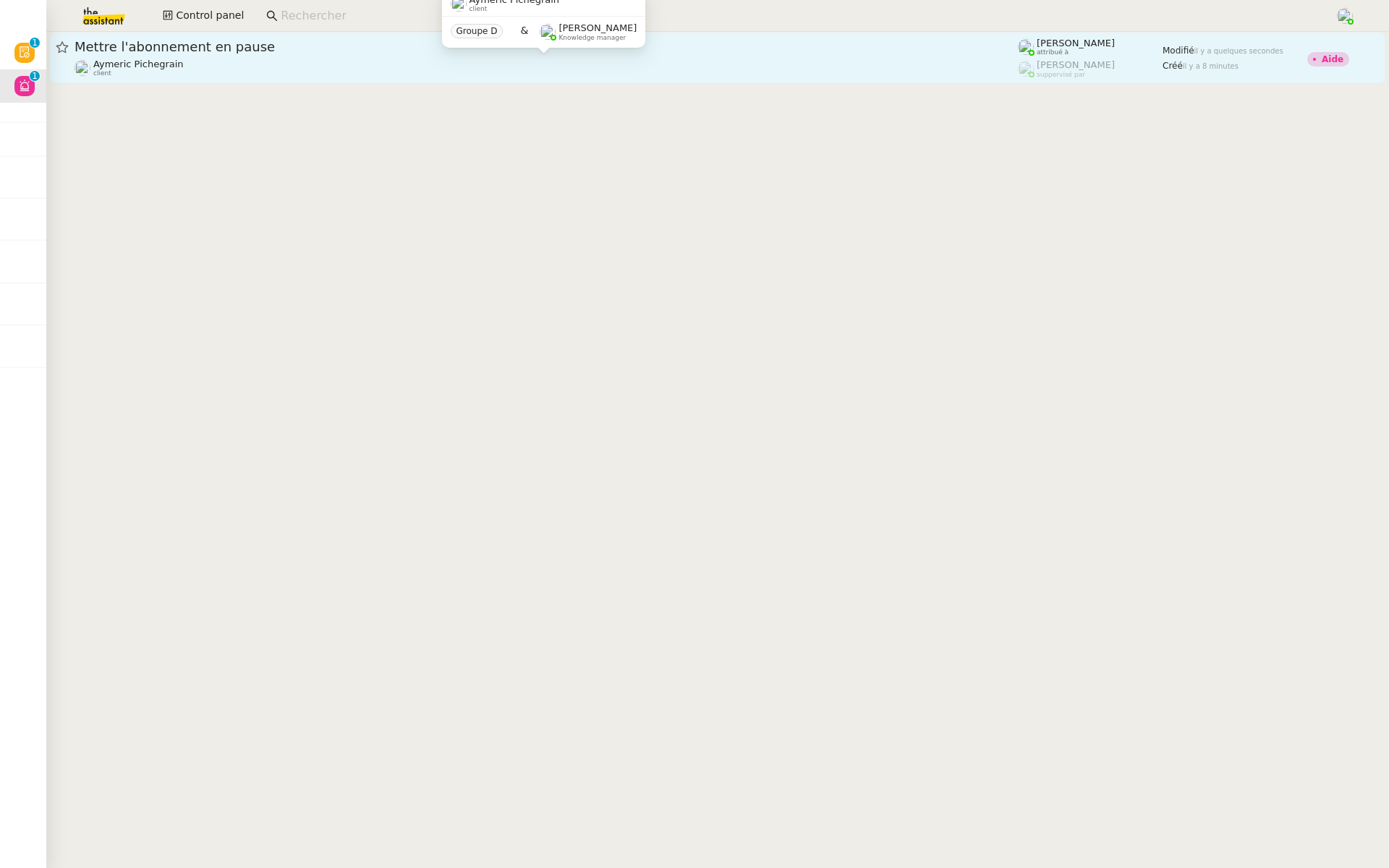
click at [235, 63] on div "Aymeric Pichegrain client" at bounding box center [546, 68] width 943 height 19
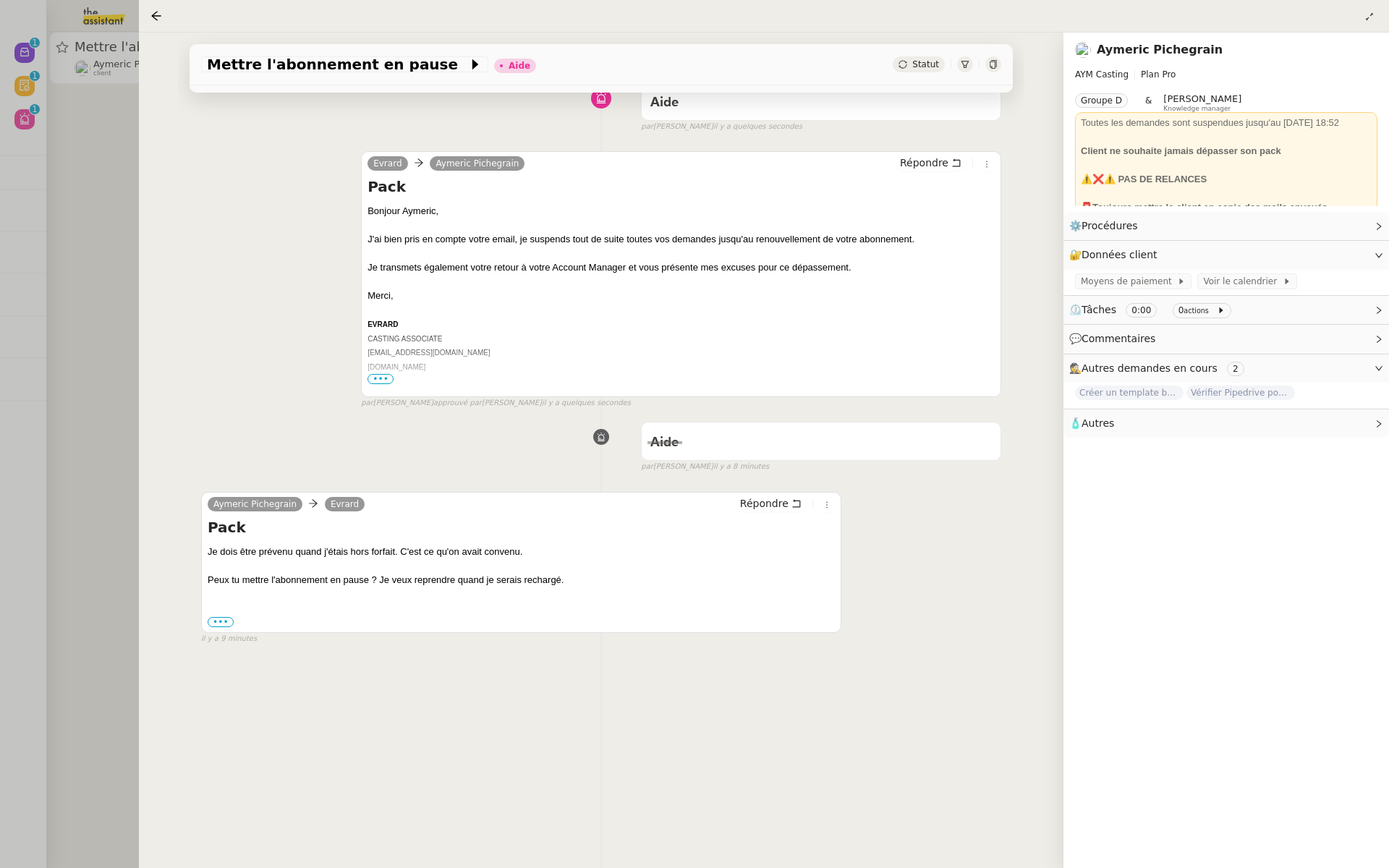
scroll to position [111, 0]
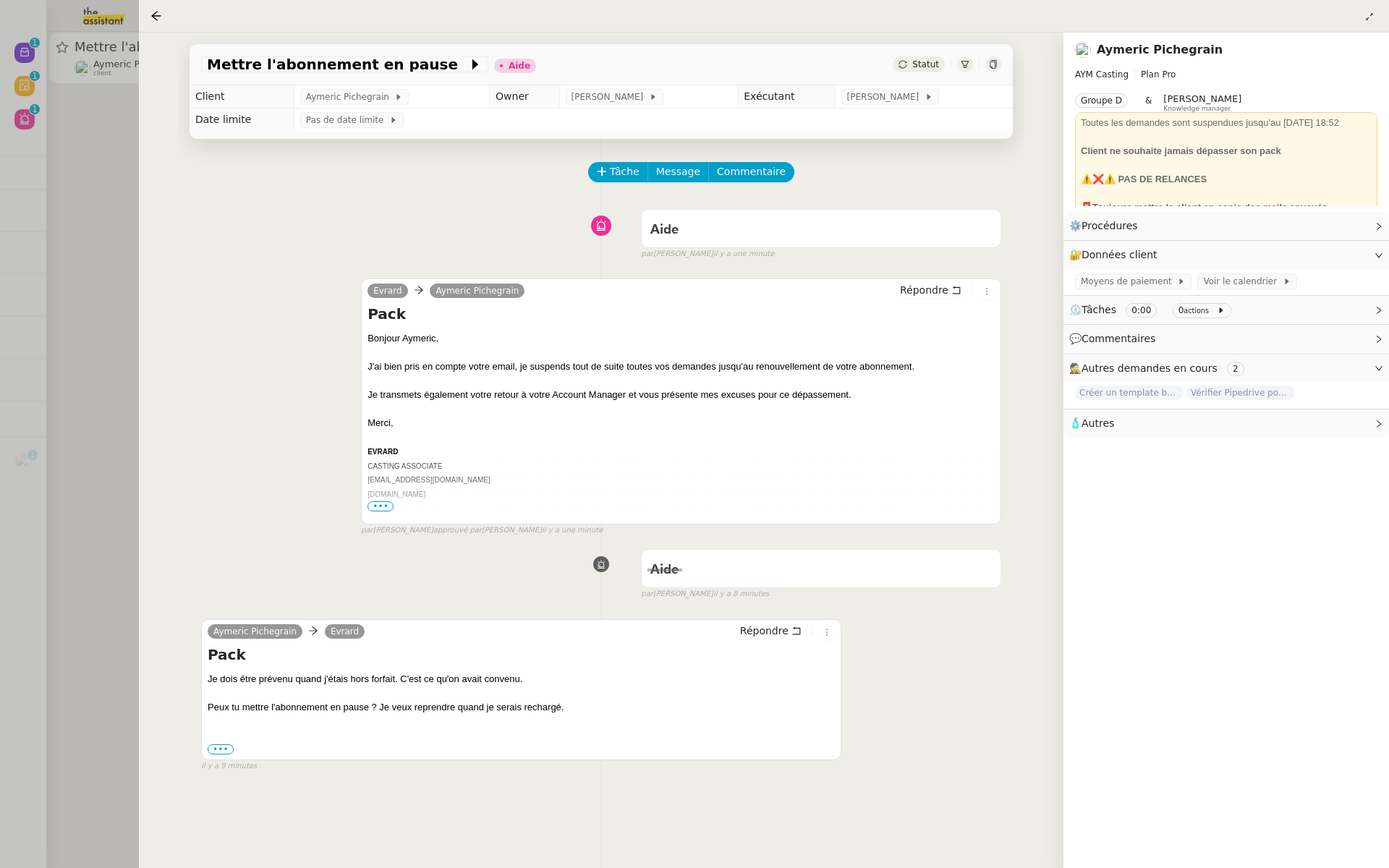
scroll to position [111, 0]
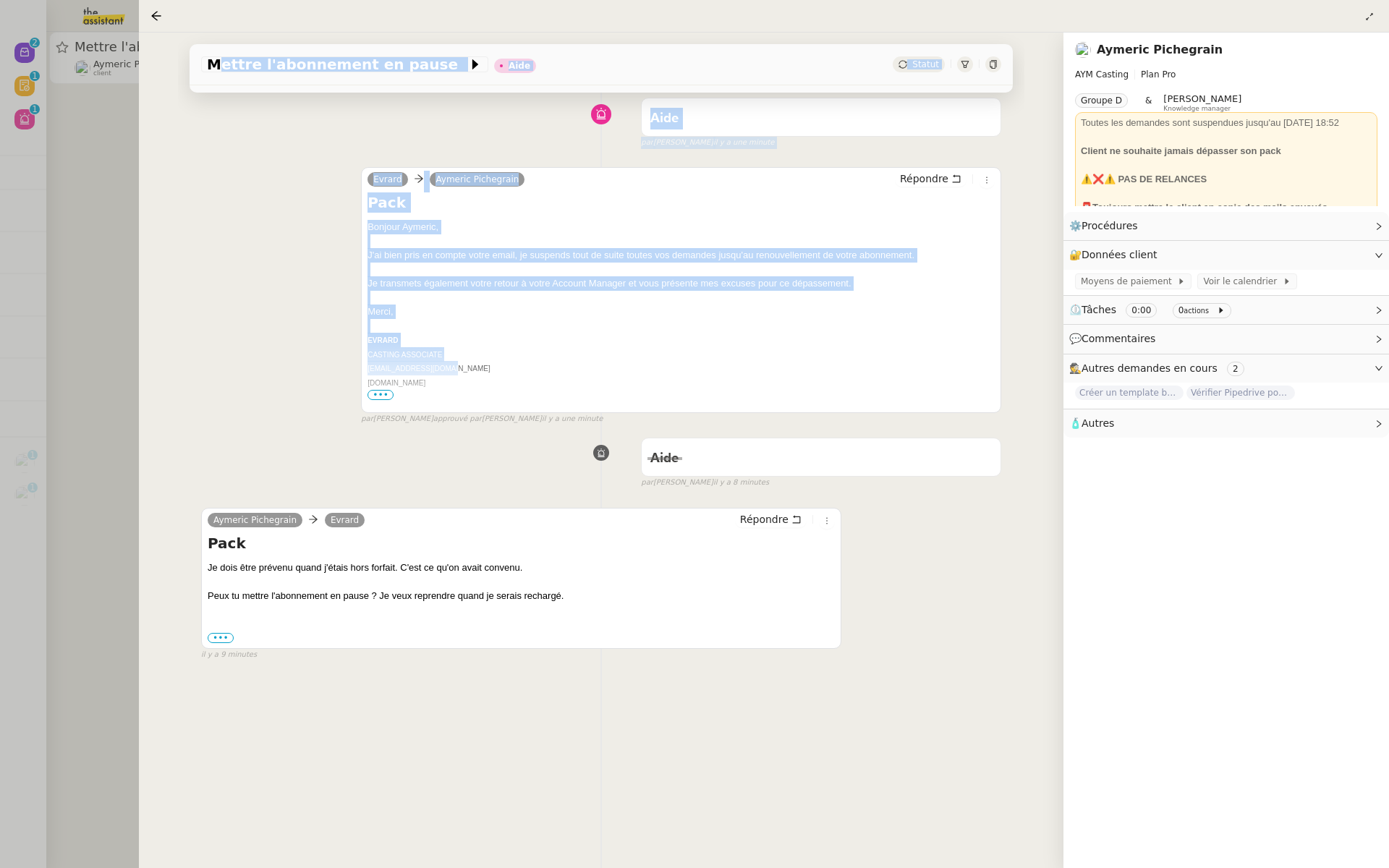
drag, startPoint x: 1028, startPoint y: 364, endPoint x: 422, endPoint y: 333, distance: 606.8
click at [422, 333] on div "Mettre l'abonnement en pause Aide Statut Client [PERSON_NAME] Owner [PERSON_NAM…" at bounding box center [601, 450] width 925 height 835
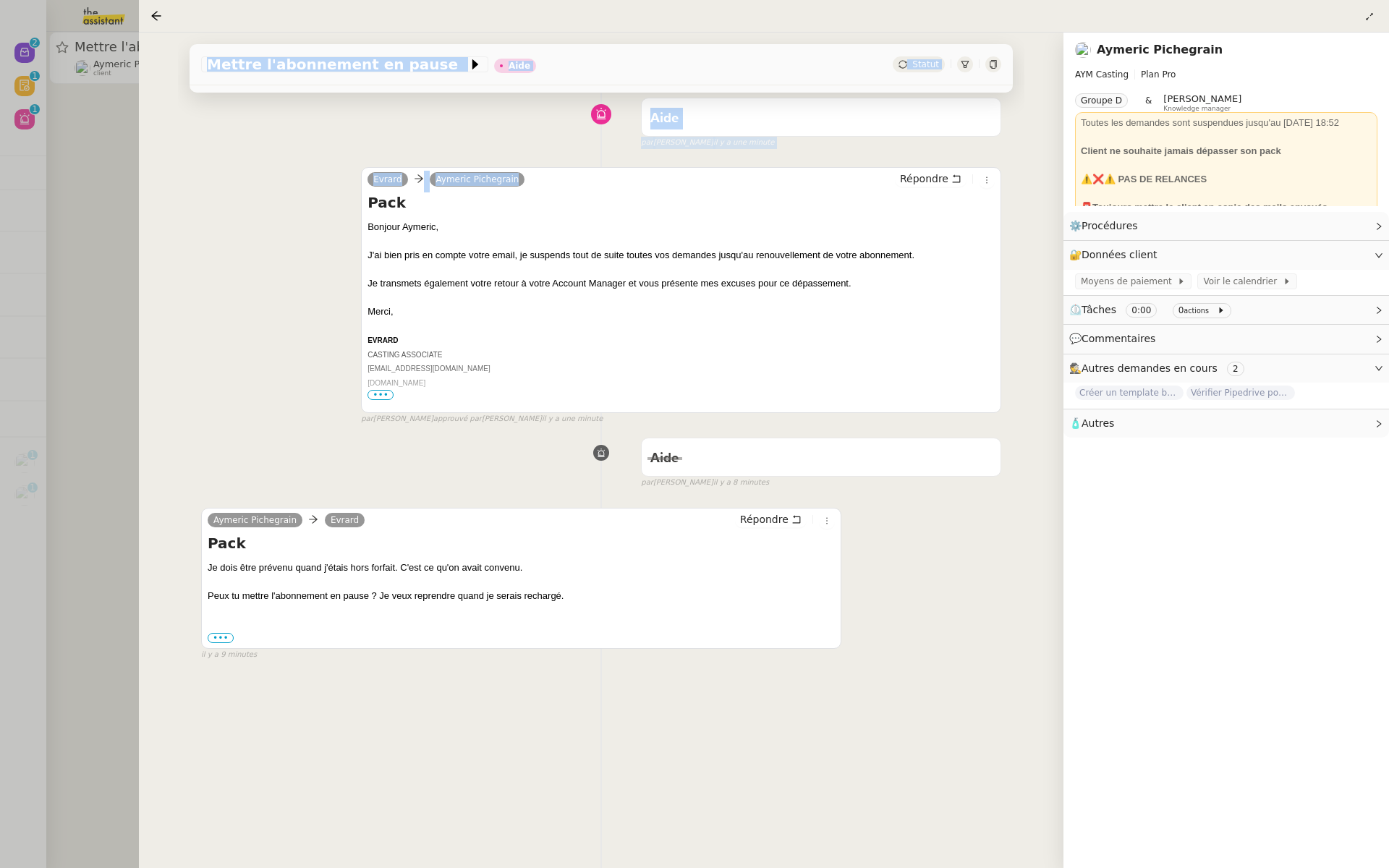
drag, startPoint x: 5, startPoint y: 384, endPoint x: 967, endPoint y: 177, distance: 984.0
click at [967, 177] on nz-layout "Nouveau 0 1 2 3 4 5 6 7 8 9 Révision 0 1 2 3 4 5 6 7 8 9 Aide 0 1 2 3 4 5 6 7 8…" at bounding box center [694, 434] width 1389 height 868
click at [1388, 152] on nz-page-header "[PERSON_NAME] AYM Casting Plan Pro Groupe D & [PERSON_NAME] Knowledge manager T…" at bounding box center [1226, 122] width 326 height 179
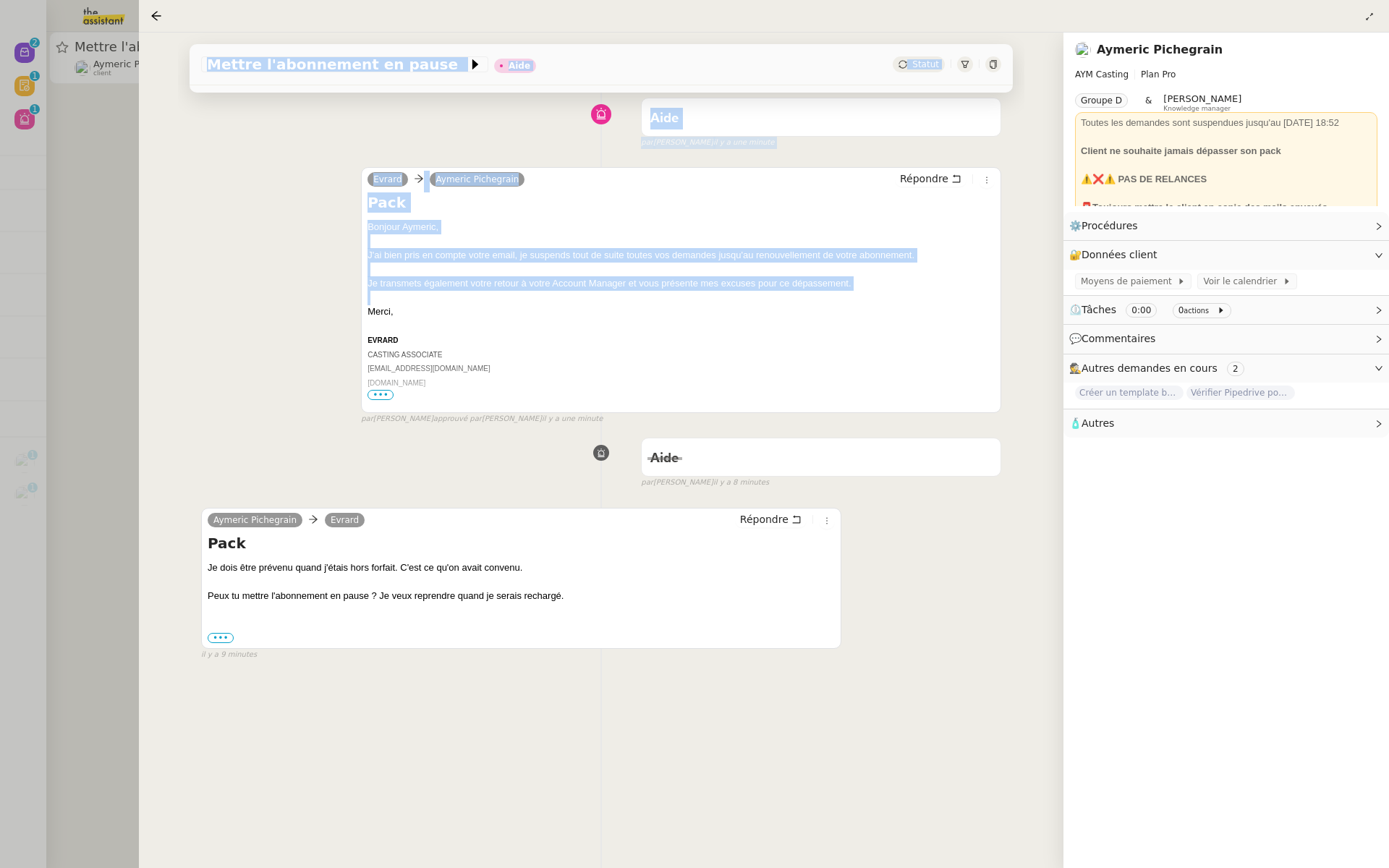
drag, startPoint x: 215, startPoint y: 306, endPoint x: 103, endPoint y: 315, distance: 112.4
click at [103, 315] on nz-layout "Nouveau 0 1 2 3 4 5 6 7 8 9 Révision 0 1 2 3 4 5 6 7 8 9 Aide 0 1 2 3 4 5 6 7 8…" at bounding box center [694, 434] width 1389 height 868
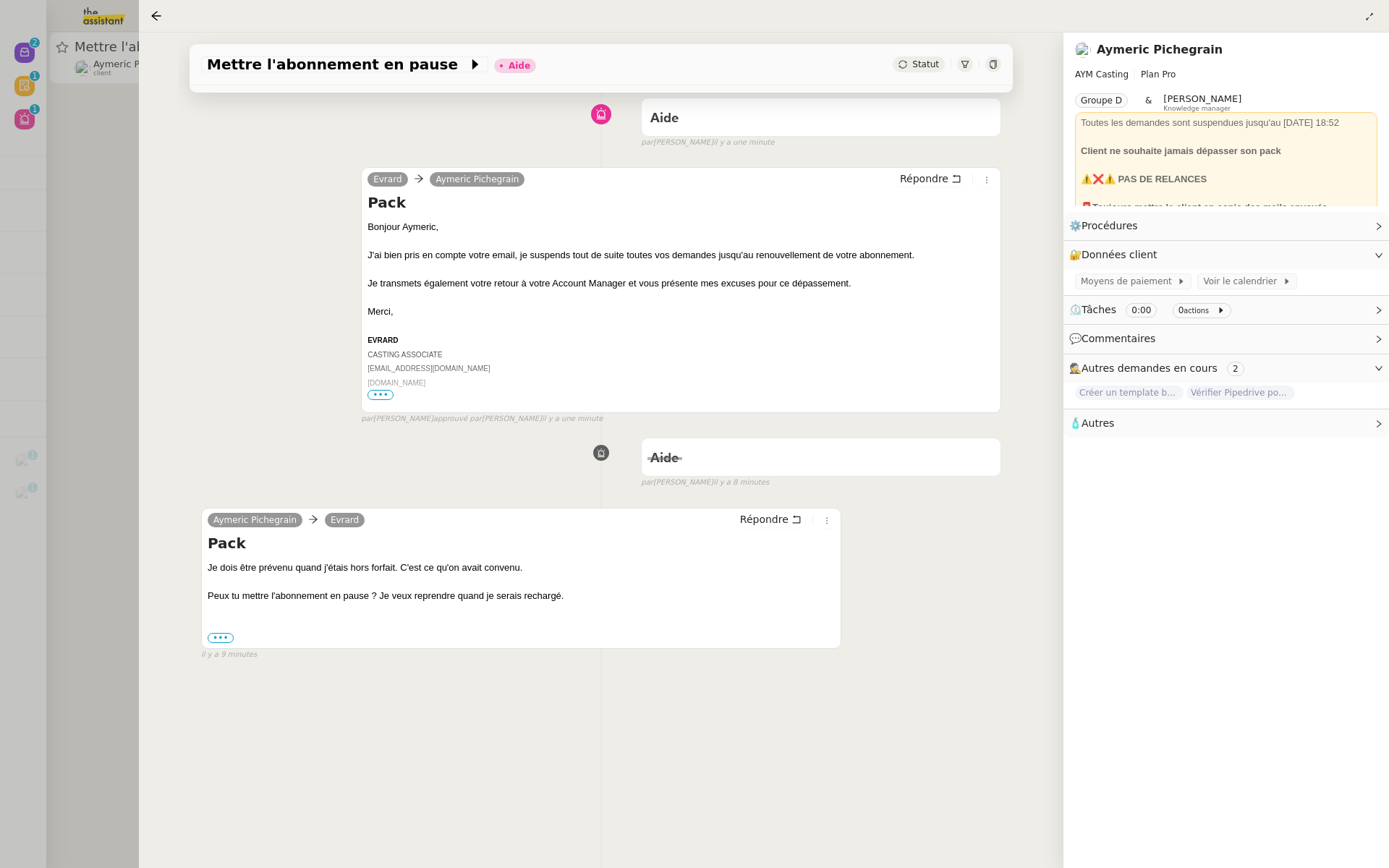
drag, startPoint x: 286, startPoint y: 255, endPoint x: 294, endPoint y: 256, distance: 8.1
click at [286, 256] on div "[PERSON_NAME] Répondre Pack Bonjour Aymeric﻿, J'ai bien pris en compte votre em…" at bounding box center [601, 289] width 800 height 271
drag, startPoint x: 963, startPoint y: 129, endPoint x: 71, endPoint y: 245, distance: 899.5
click at [71, 245] on nz-layout "Nouveau 0 1 2 3 4 5 6 7 8 9 Révision 0 1 2 3 4 5 6 7 8 9 Aide 0 1 2 3 4 5 6 7 8…" at bounding box center [694, 434] width 1389 height 868
drag, startPoint x: 114, startPoint y: 242, endPoint x: 0, endPoint y: 424, distance: 214.8
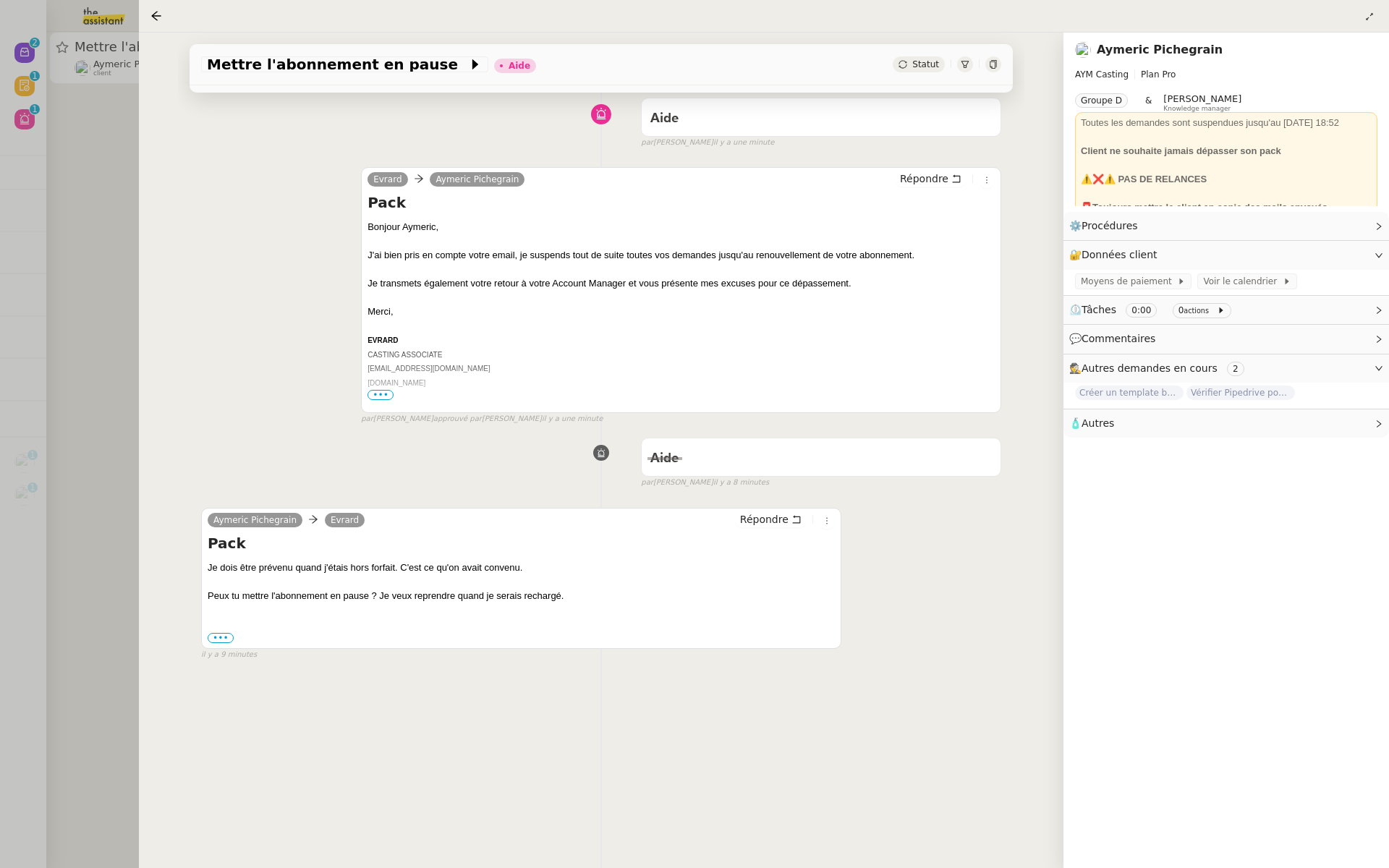
click at [0, 424] on div at bounding box center [694, 434] width 1389 height 868
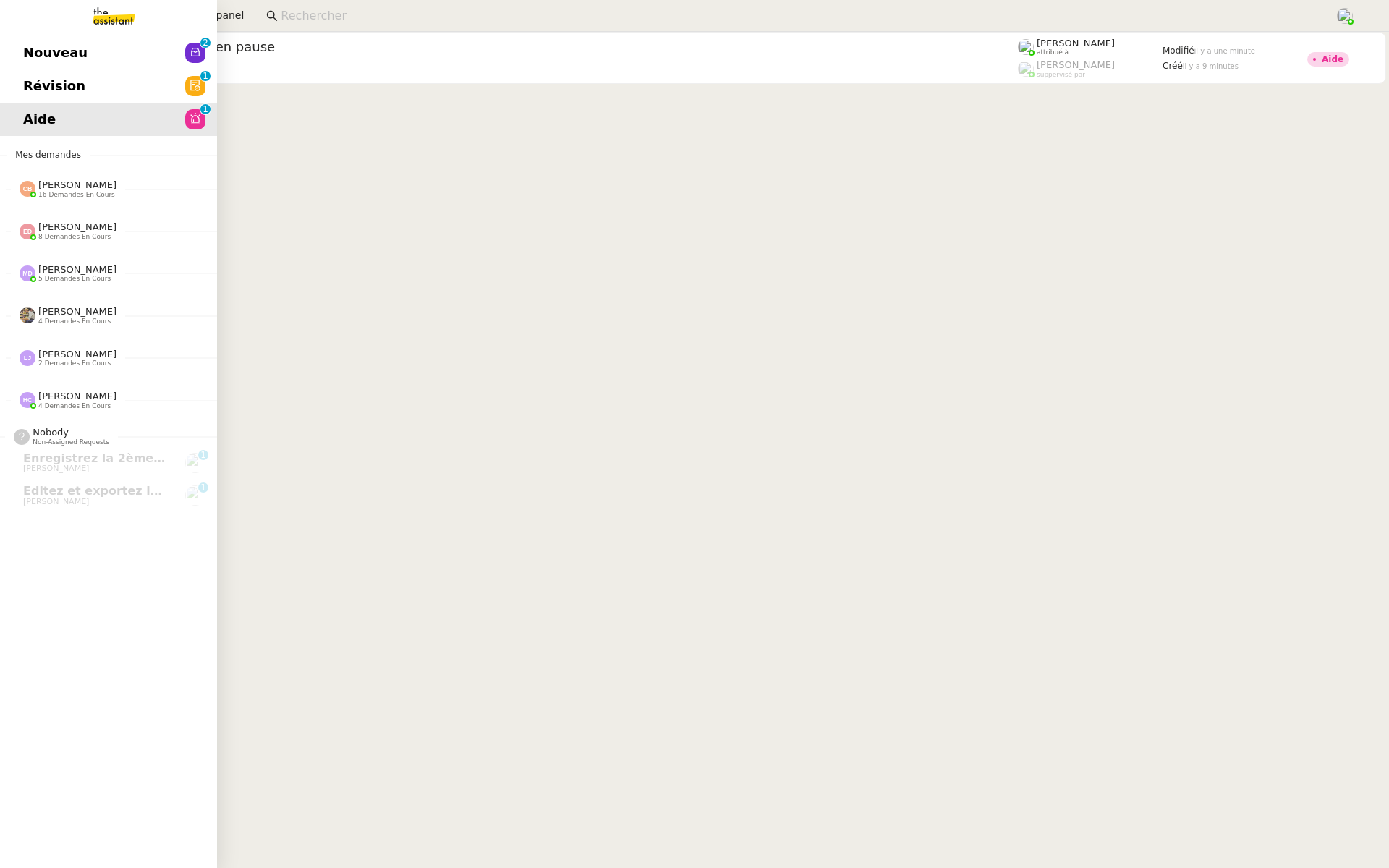
click at [99, 88] on link "Révision 0 1 2 3 4 5 6 7 8 9" at bounding box center [109, 86] width 217 height 33
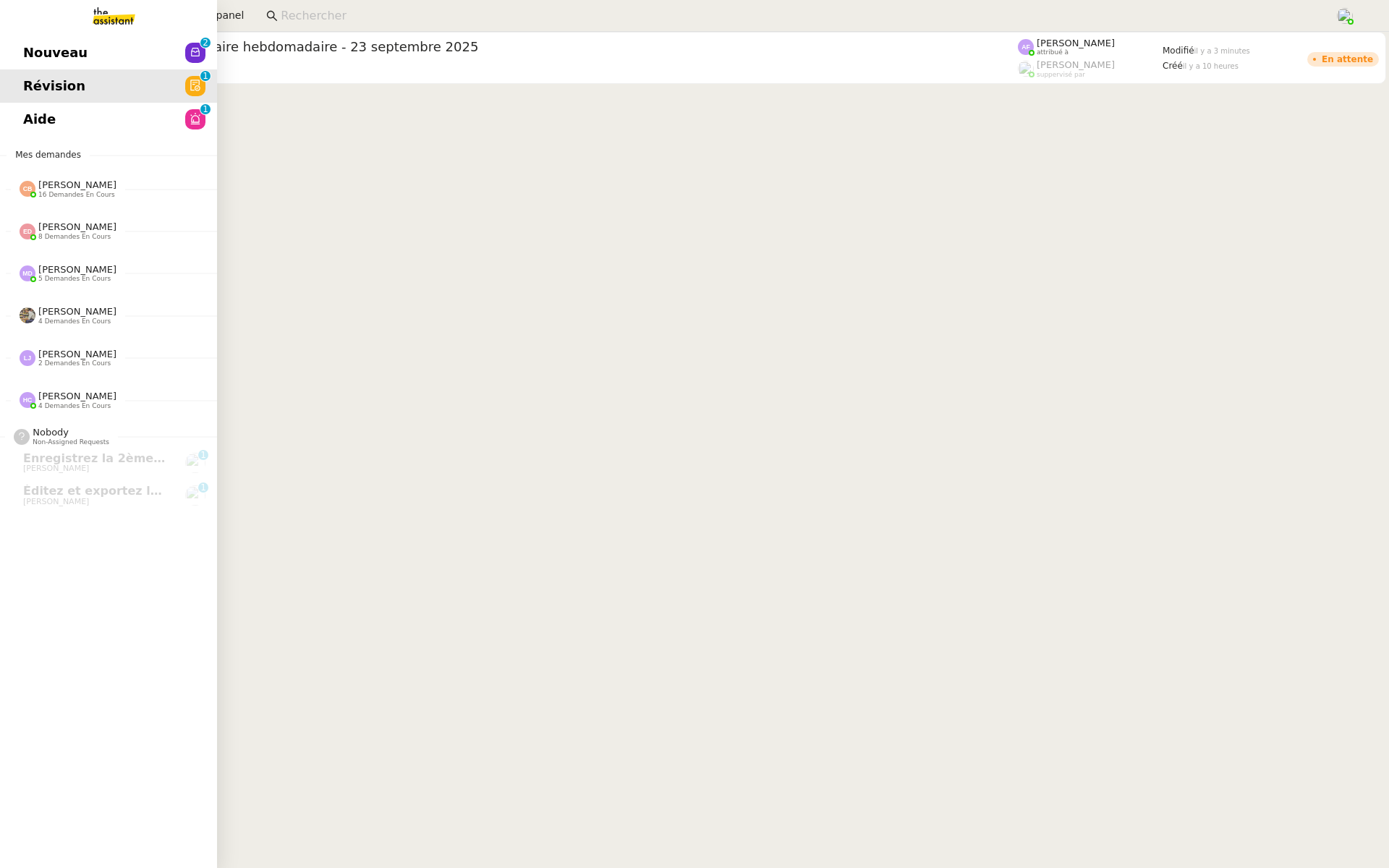
click at [23, 51] on span "Nouveau" at bounding box center [55, 53] width 65 height 22
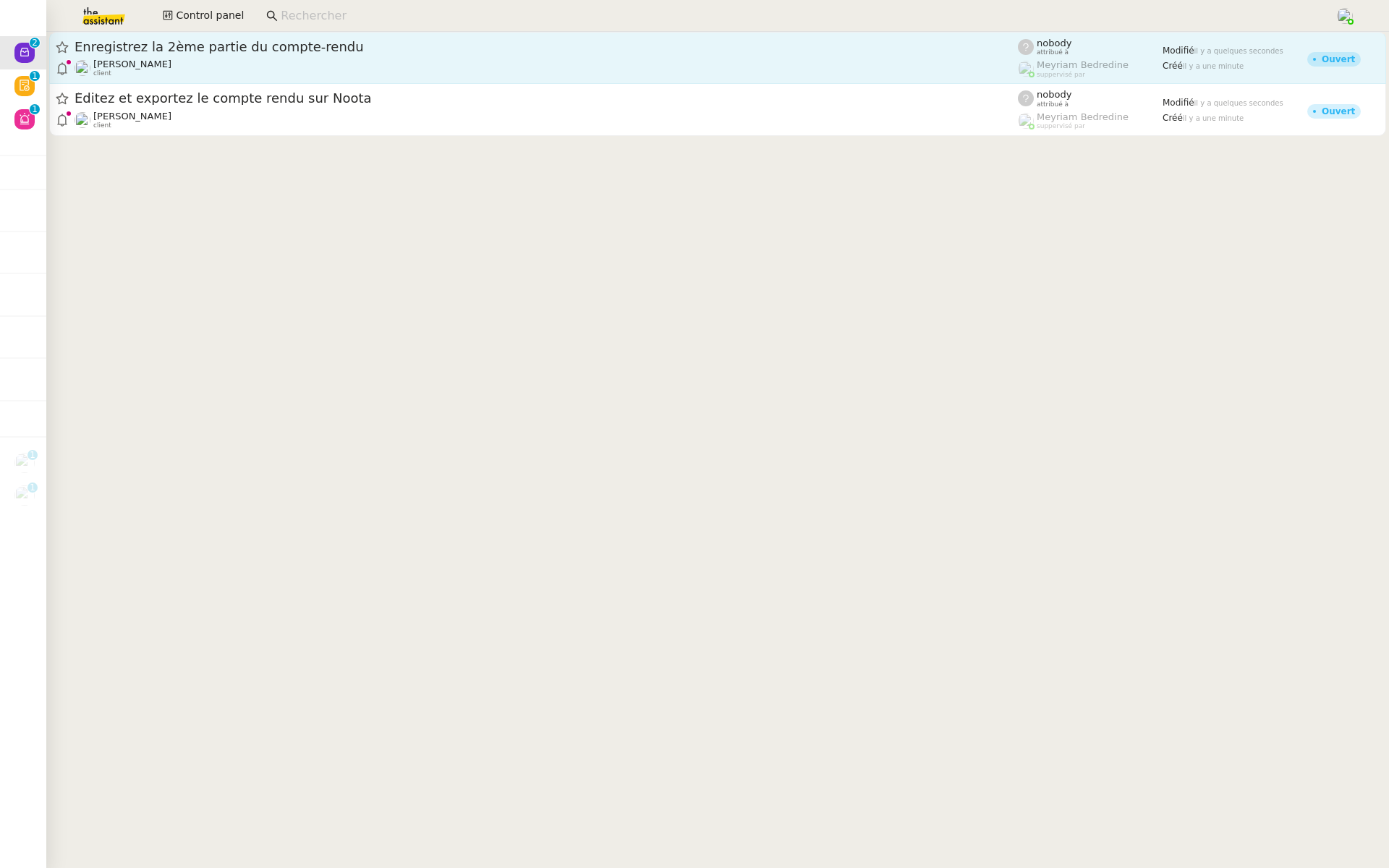
click at [283, 45] on span "Enregistrez la 2ème partie du compte-rendu" at bounding box center [546, 47] width 943 height 13
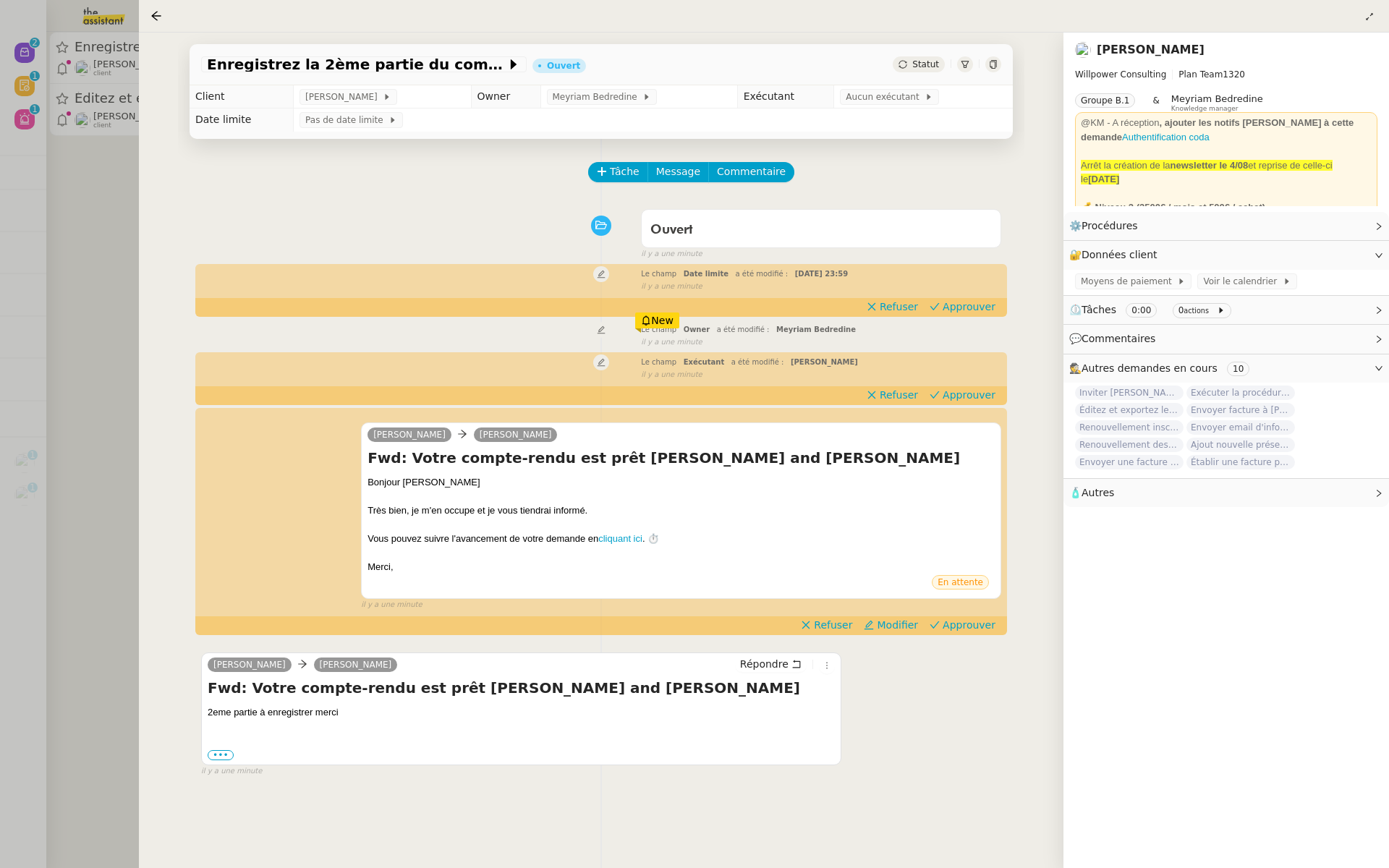
click at [52, 426] on div at bounding box center [694, 434] width 1389 height 868
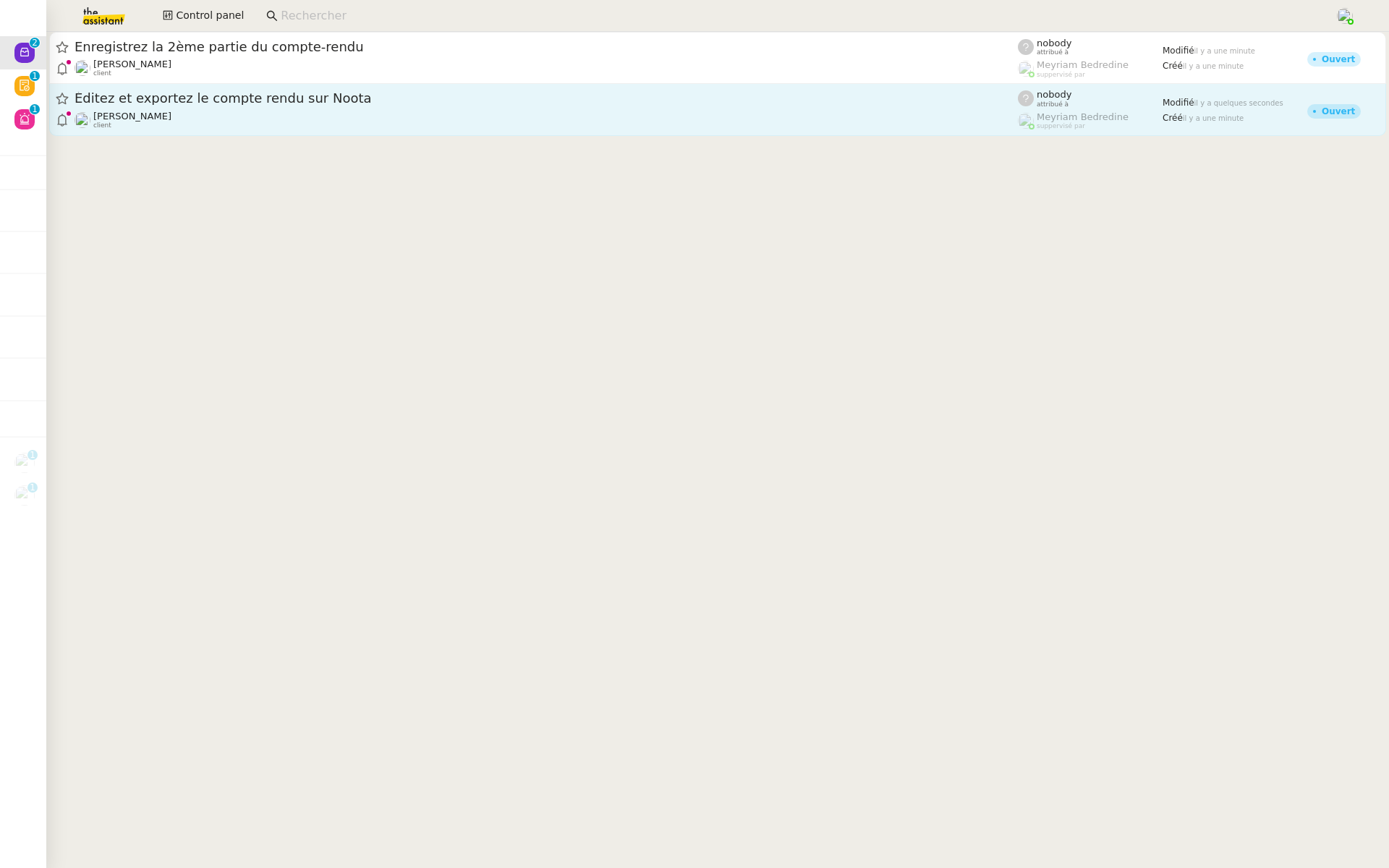
click at [163, 114] on span "[PERSON_NAME]" at bounding box center [132, 116] width 79 height 11
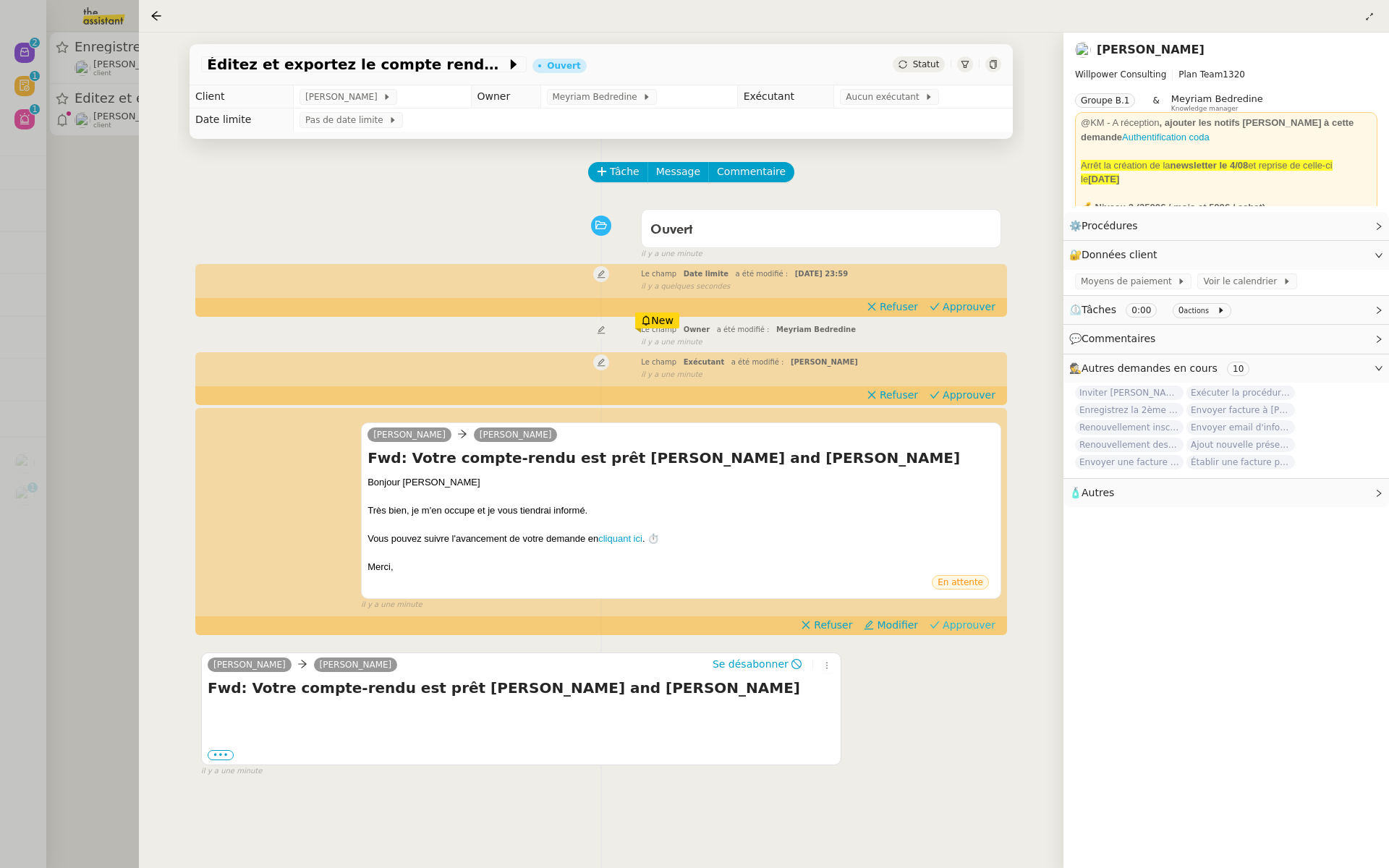
click at [981, 623] on span "Approuver" at bounding box center [969, 625] width 53 height 15
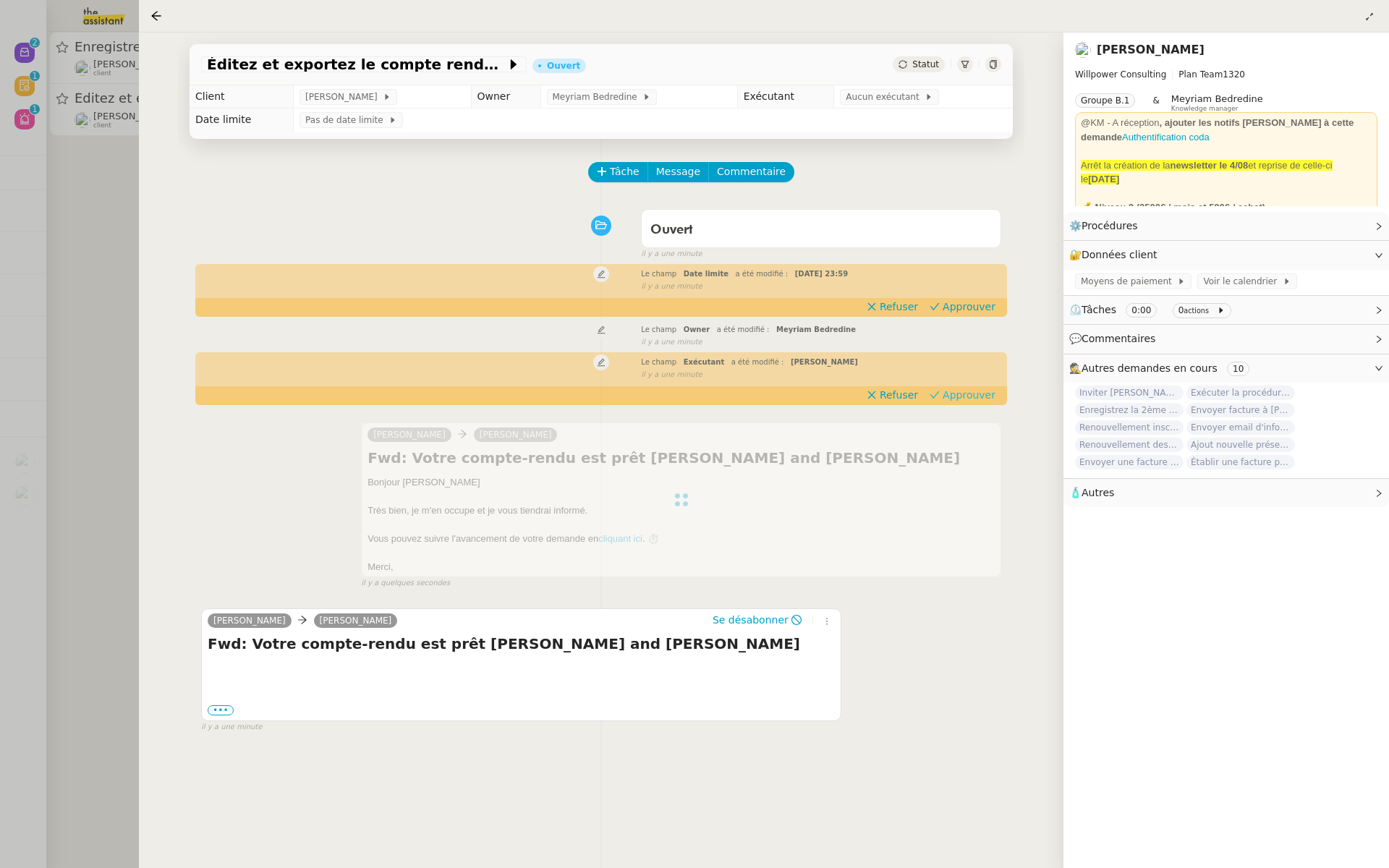
click at [975, 390] on span "Approuver" at bounding box center [969, 395] width 53 height 15
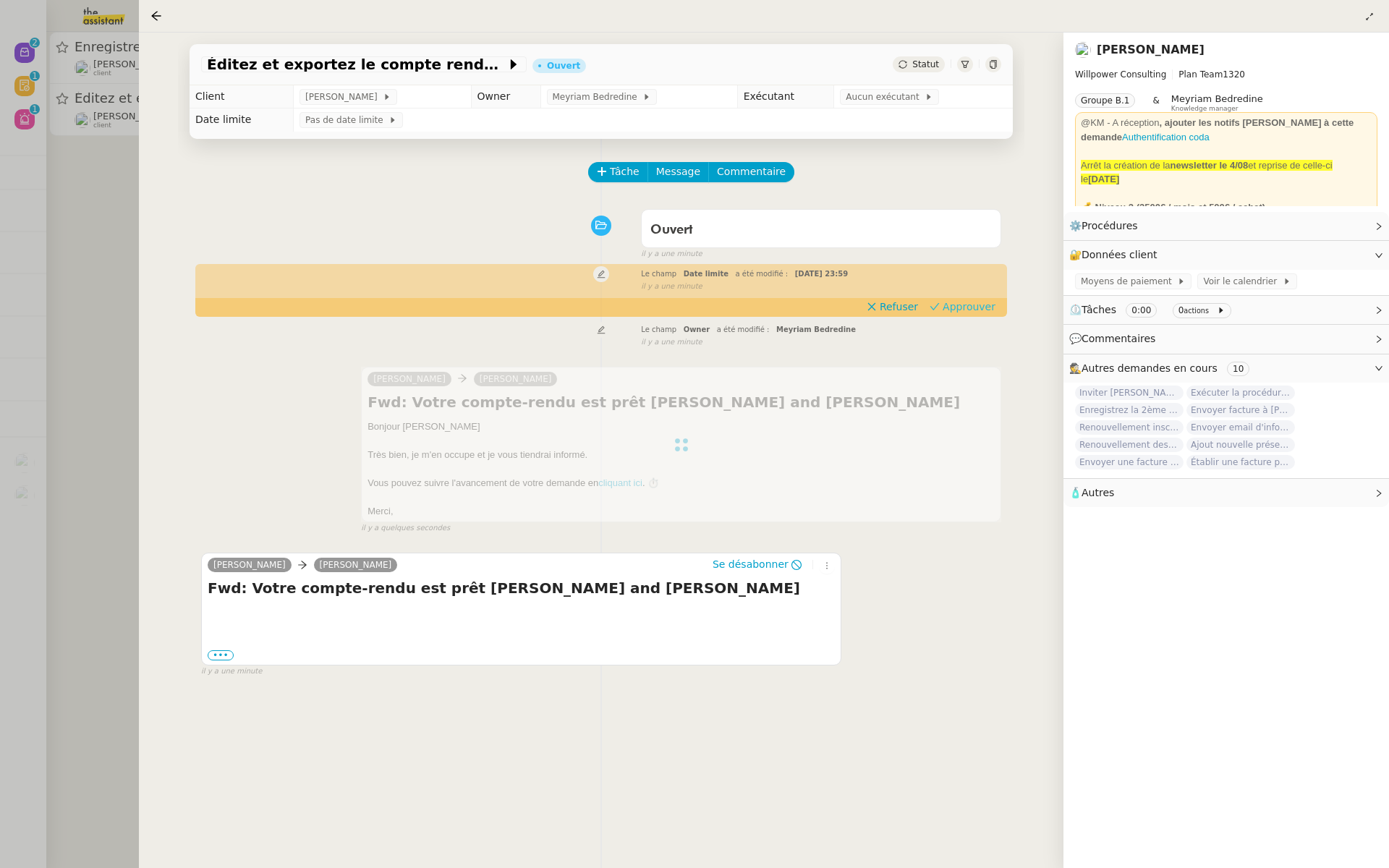
click at [981, 312] on span "Approuver" at bounding box center [969, 307] width 53 height 15
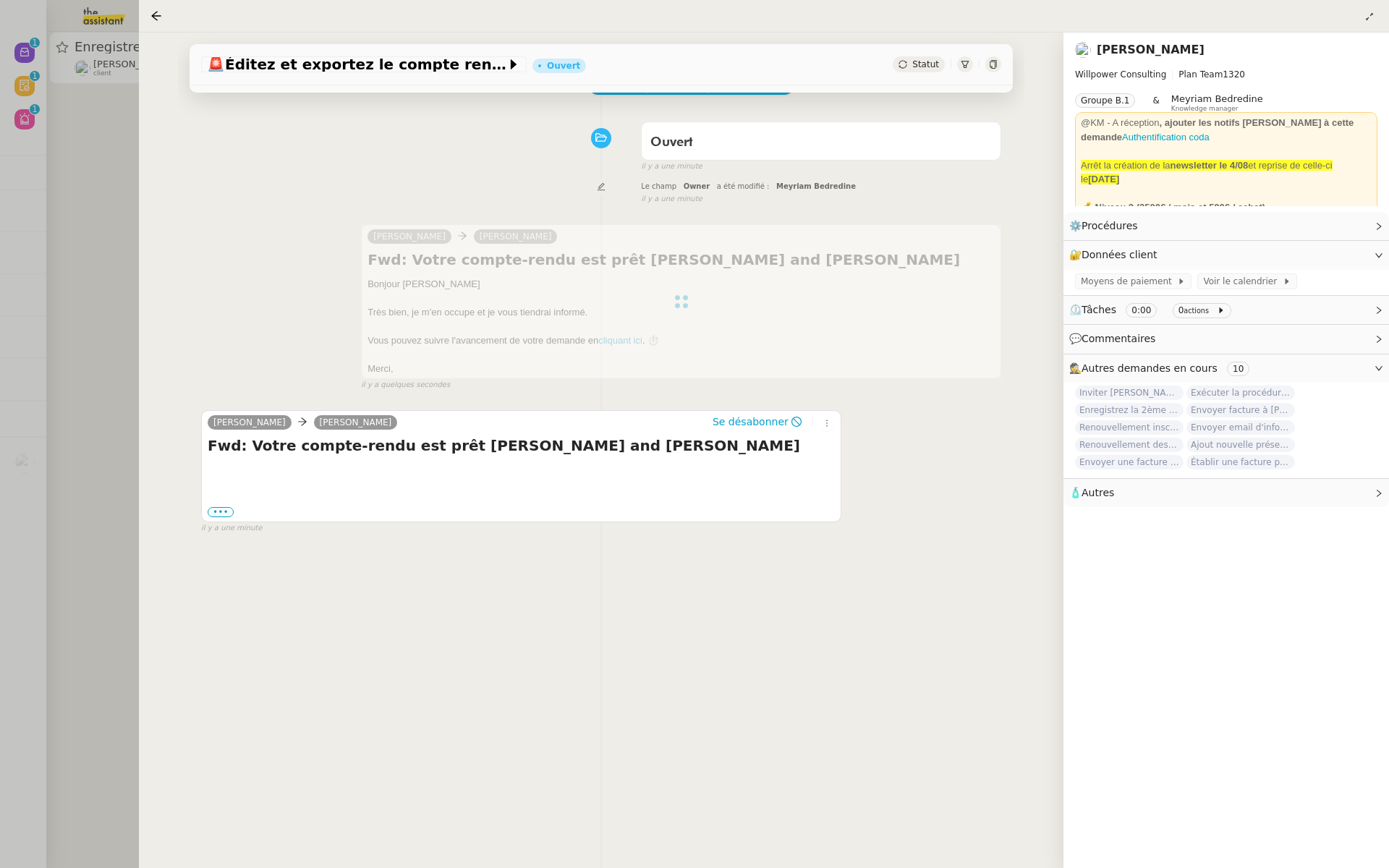
scroll to position [185, 0]
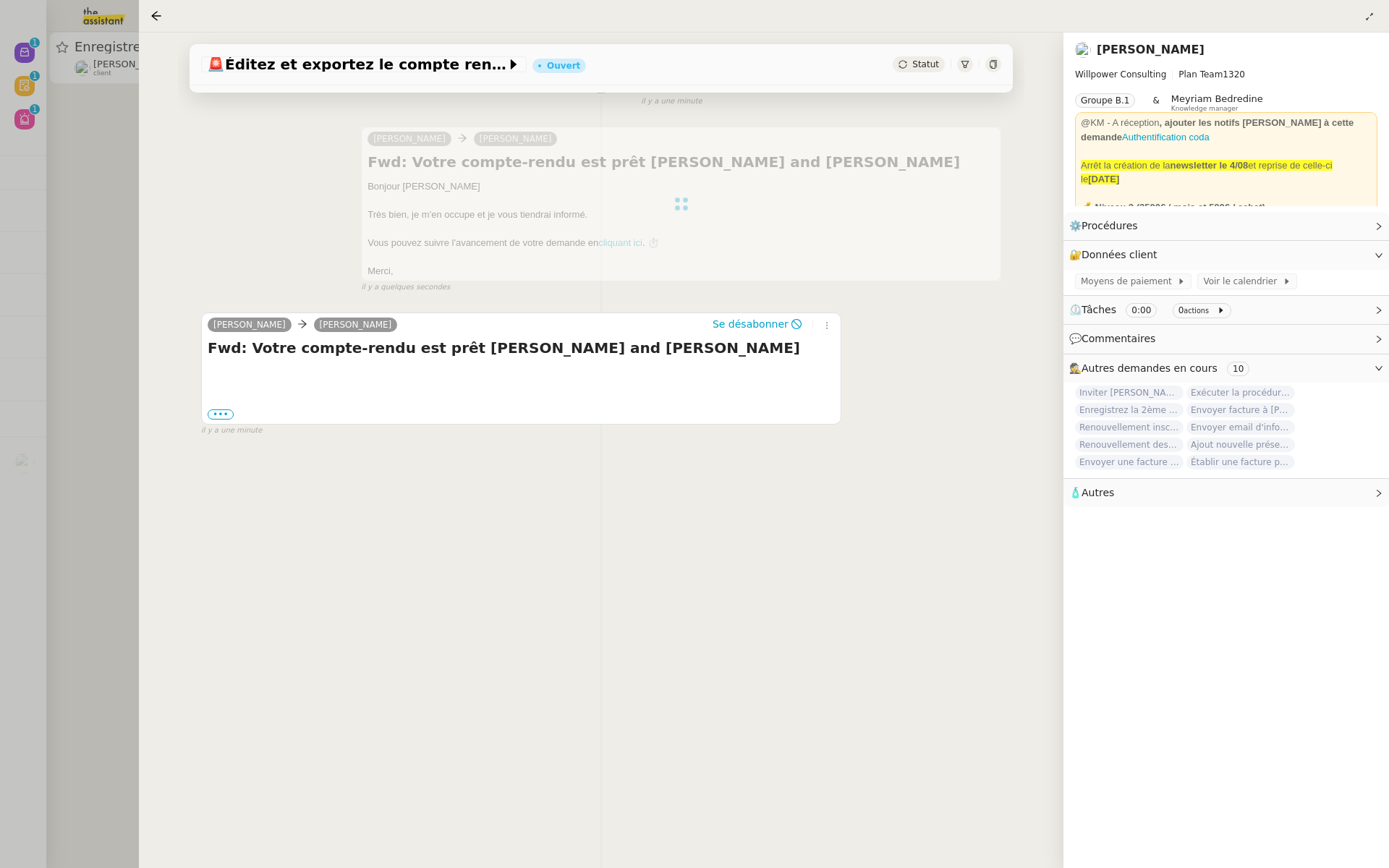
click at [54, 236] on div at bounding box center [694, 434] width 1389 height 868
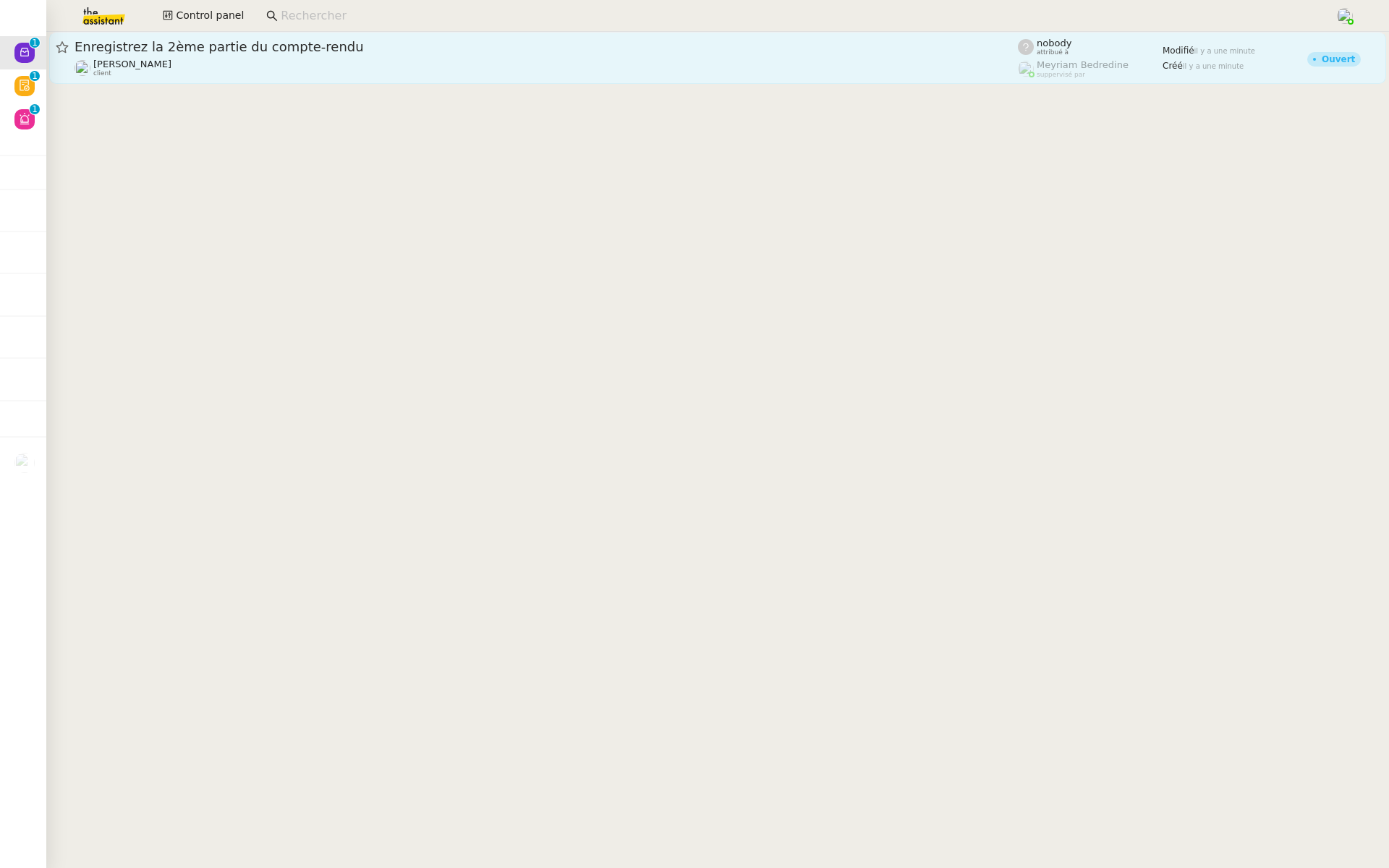
click at [232, 64] on div "[PERSON_NAME] client" at bounding box center [546, 68] width 943 height 19
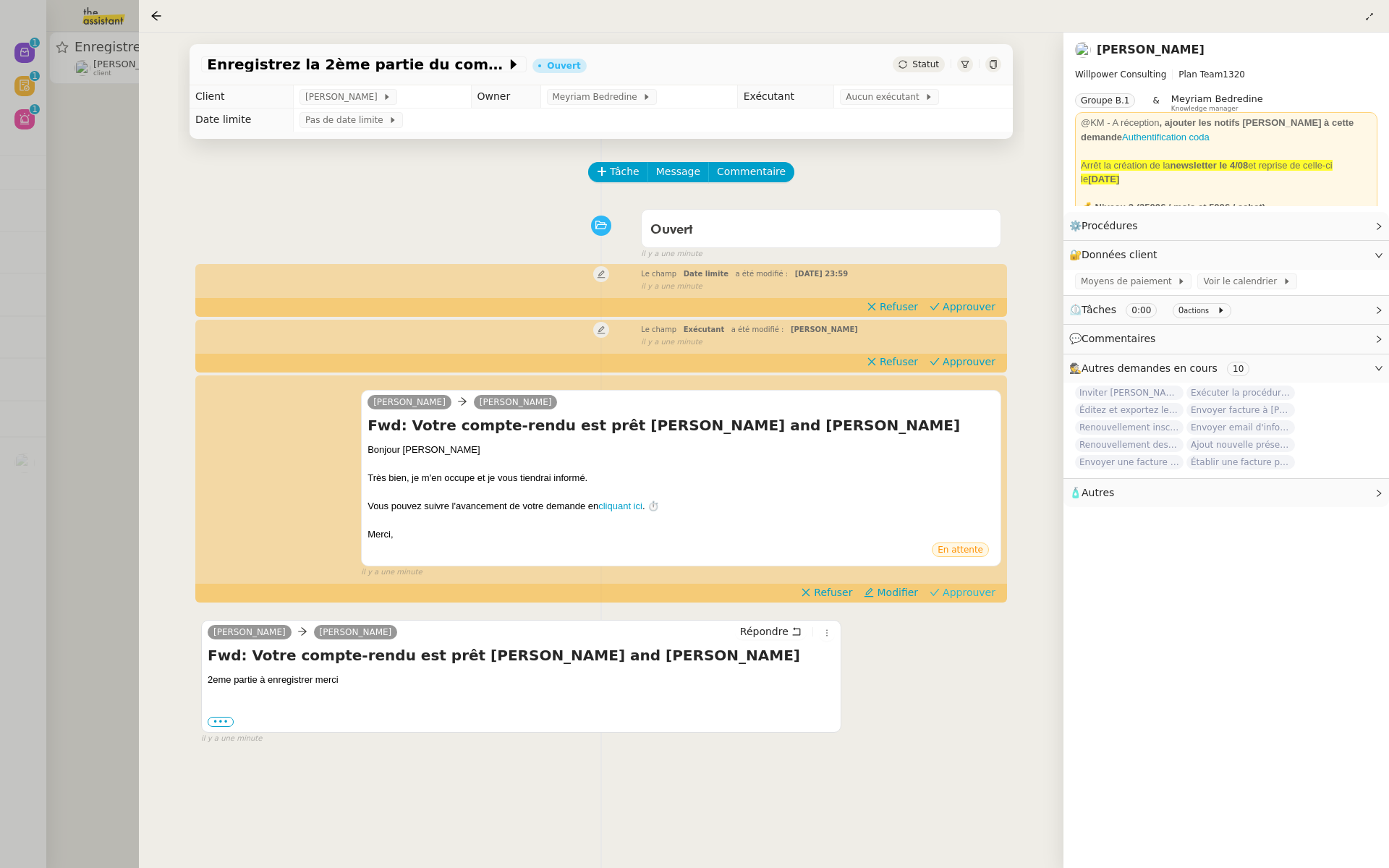
click at [958, 587] on span "Approuver" at bounding box center [969, 592] width 53 height 15
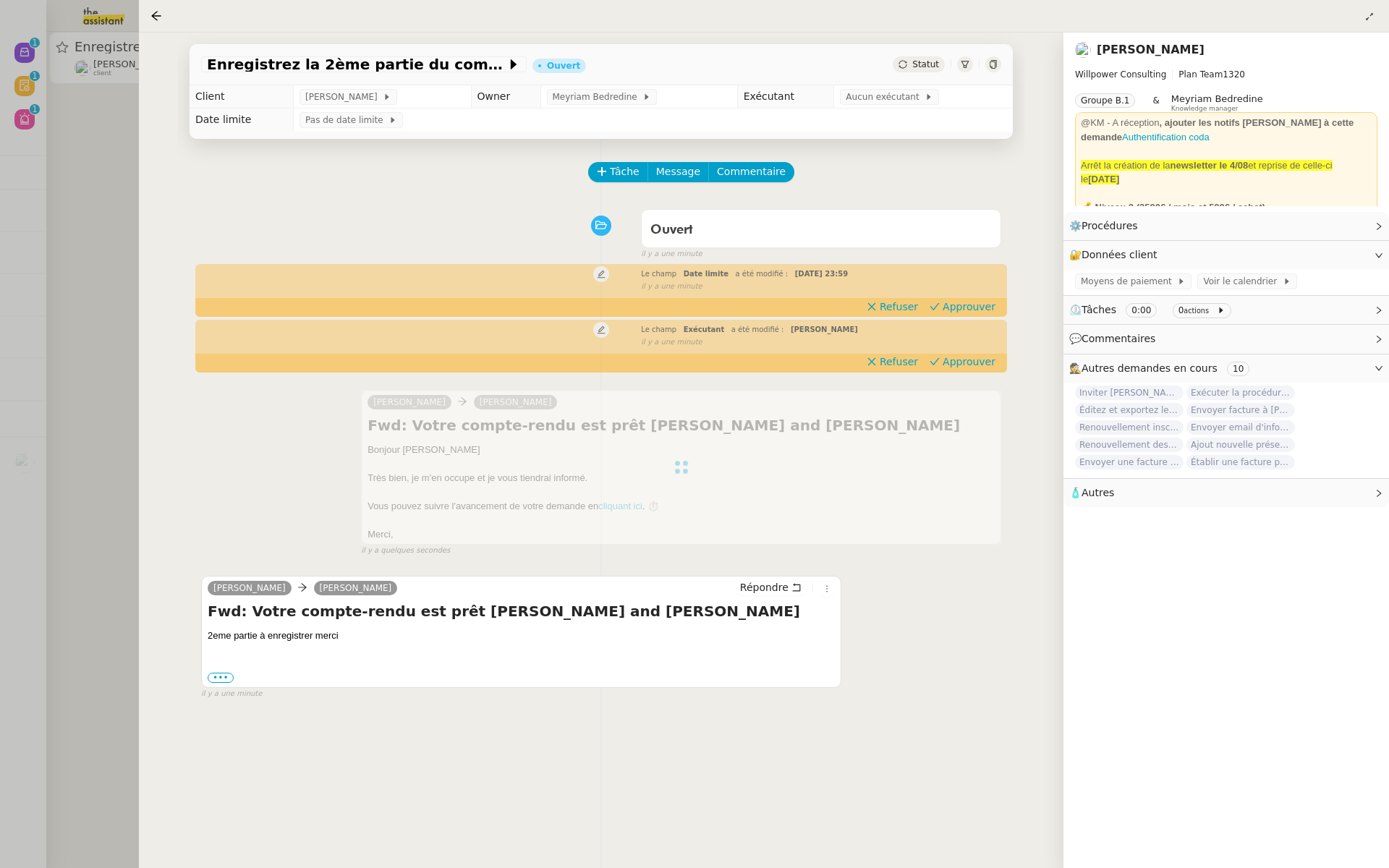
click at [967, 348] on div "Le champ Exécutant a été modifié : [PERSON_NAME] false il y a une minute" at bounding box center [601, 334] width 800 height 26
click at [976, 364] on span "Approuver" at bounding box center [969, 361] width 53 height 15
drag, startPoint x: 976, startPoint y: 364, endPoint x: 978, endPoint y: 311, distance: 53.0
click at [978, 315] on div "Tâche Message Commentaire Veuillez patienter une erreur s'est produite 👌👌👌 mess…" at bounding box center [601, 572] width 847 height 868
click at [978, 312] on span "Approuver" at bounding box center [969, 307] width 53 height 15
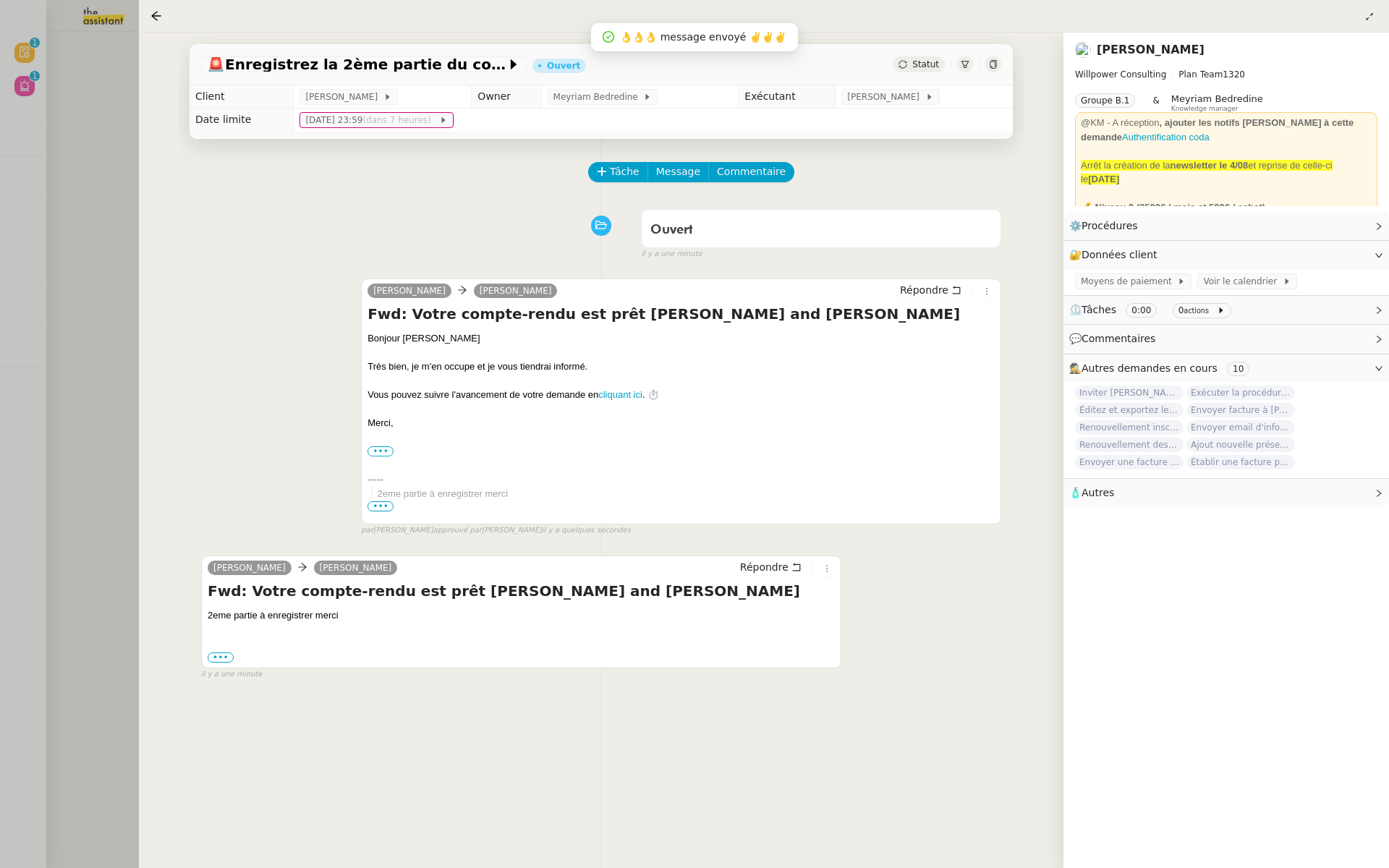
click at [63, 207] on div at bounding box center [694, 434] width 1389 height 868
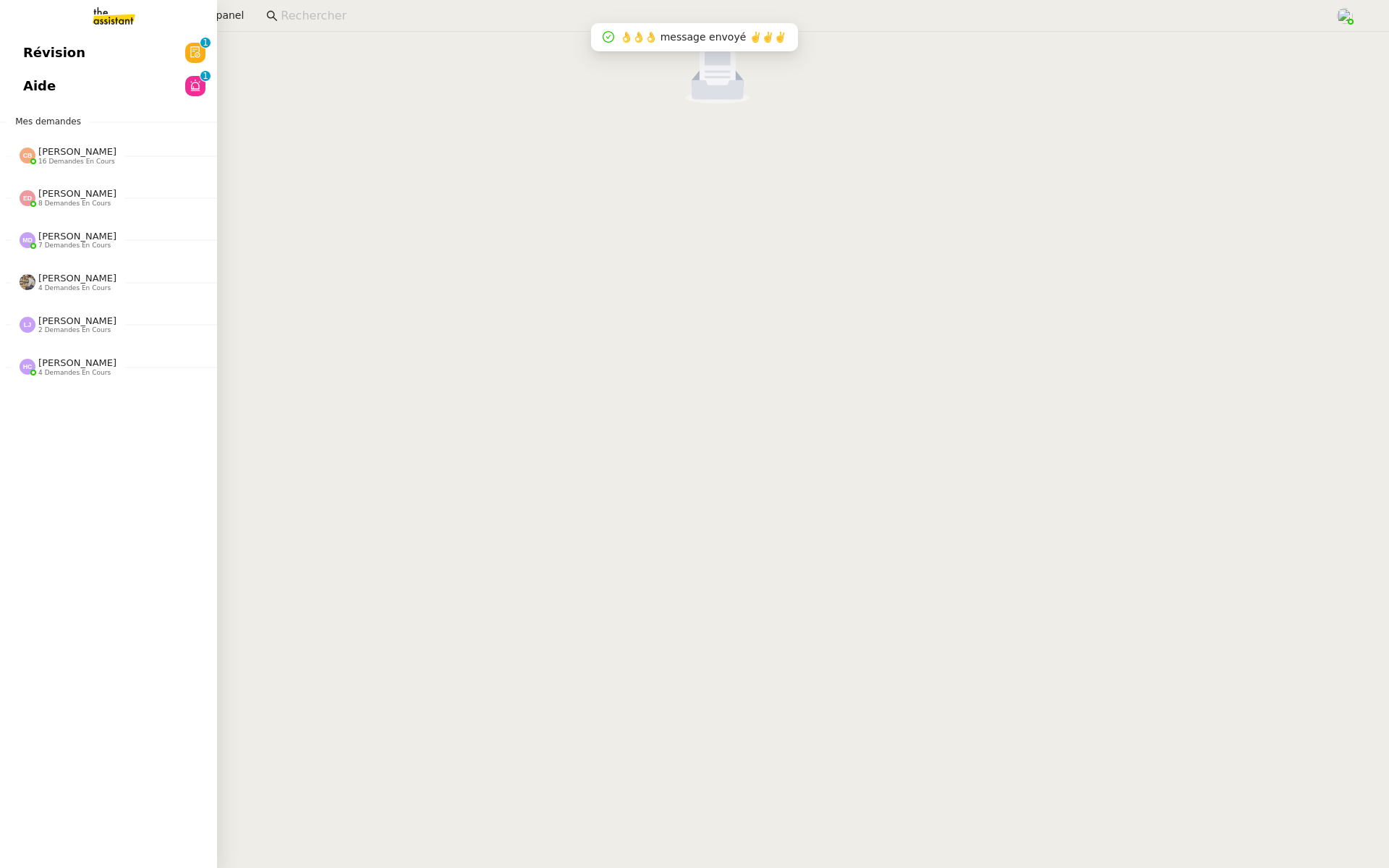
click at [16, 64] on link "Révision 0 1 2 3 4 5 6 7 8 9" at bounding box center [109, 53] width 217 height 33
